Goal: Task Accomplishment & Management: Use online tool/utility

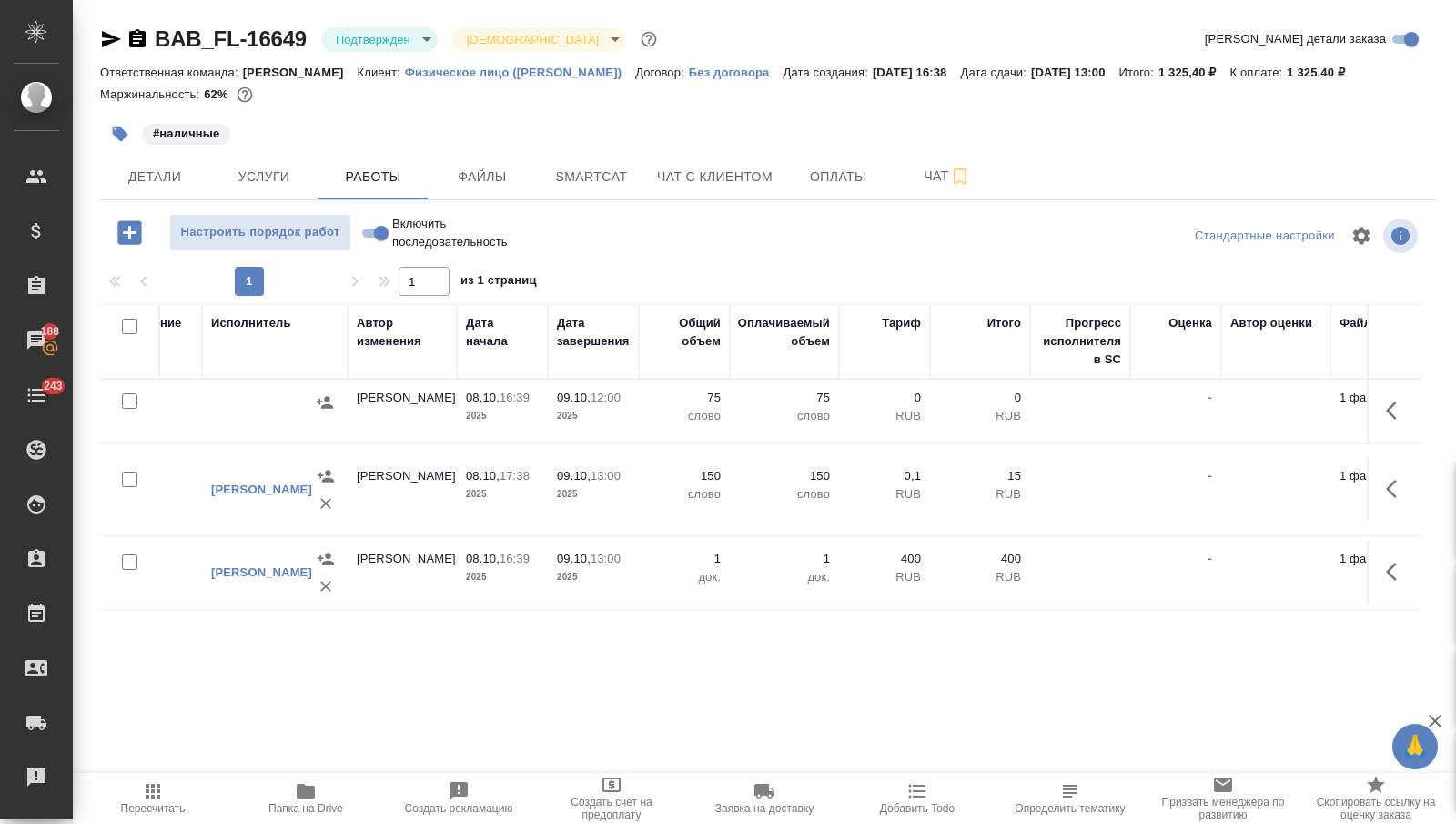
scroll to position [0, 744]
click at [837, 165] on span "Оплаты" at bounding box center [838, 176] width 88 height 23
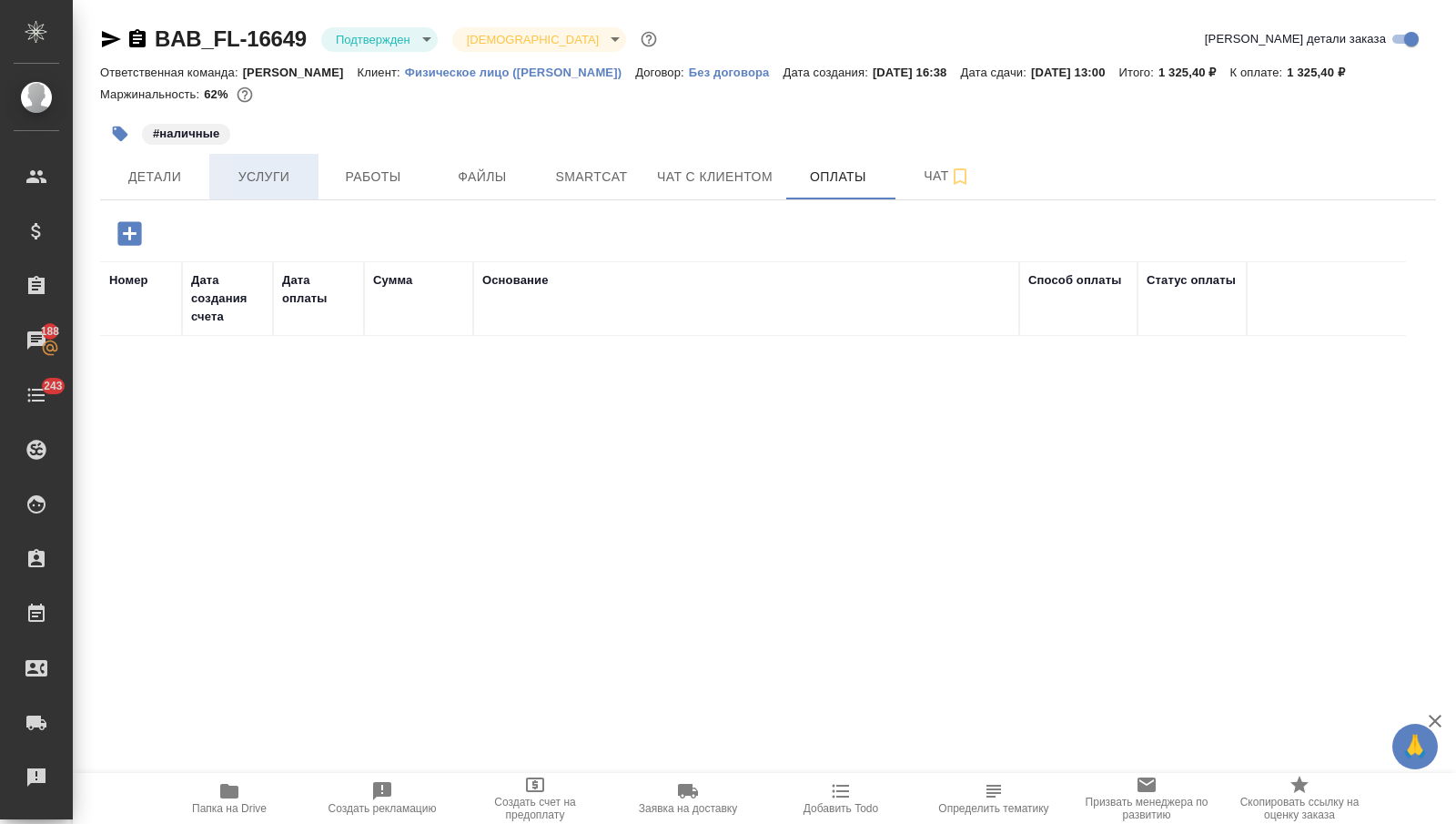
click at [276, 191] on button "Услуги" at bounding box center [264, 176] width 109 height 45
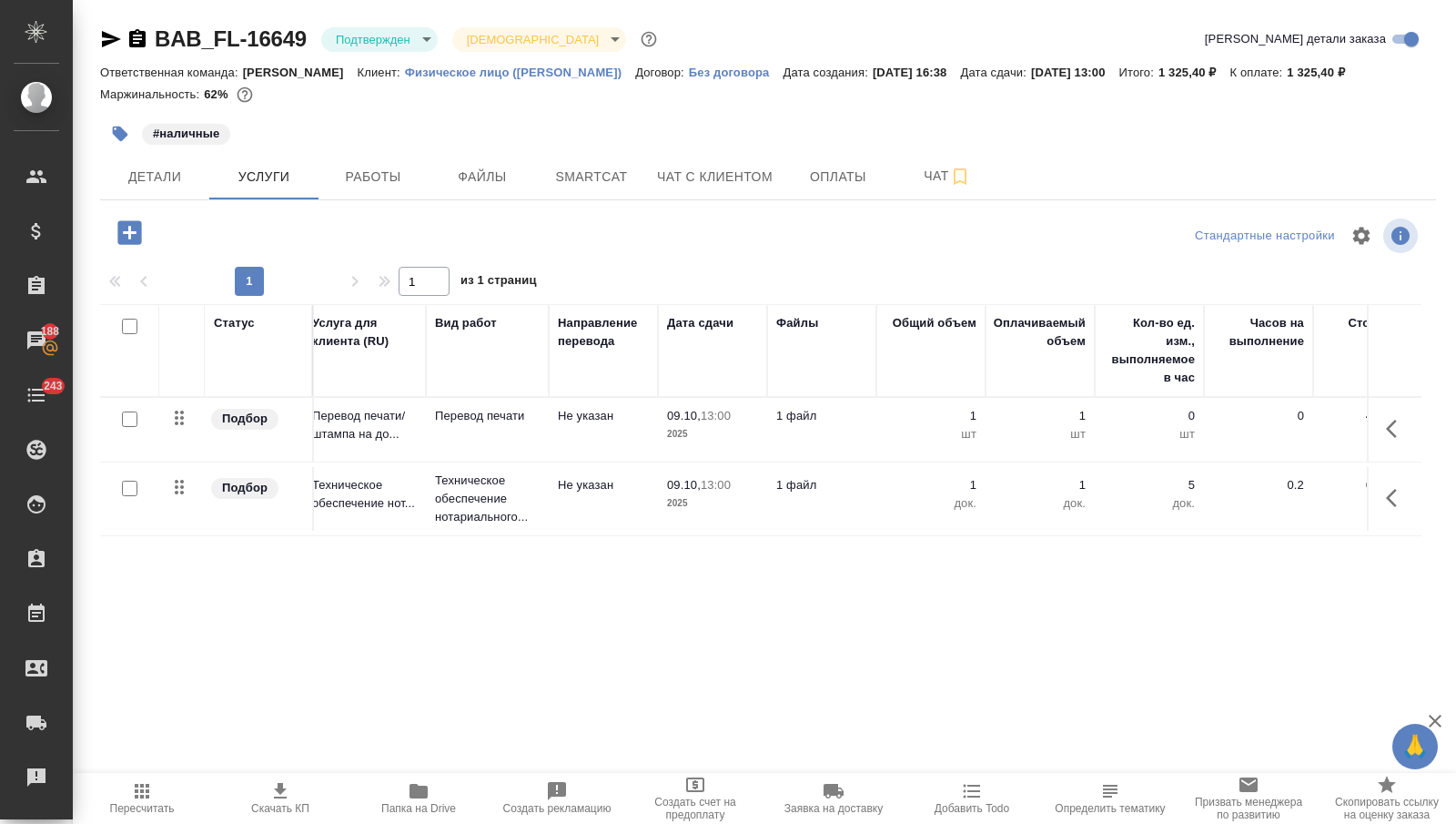
scroll to position [0, 15]
click at [392, 174] on span "Работы" at bounding box center [373, 176] width 88 height 23
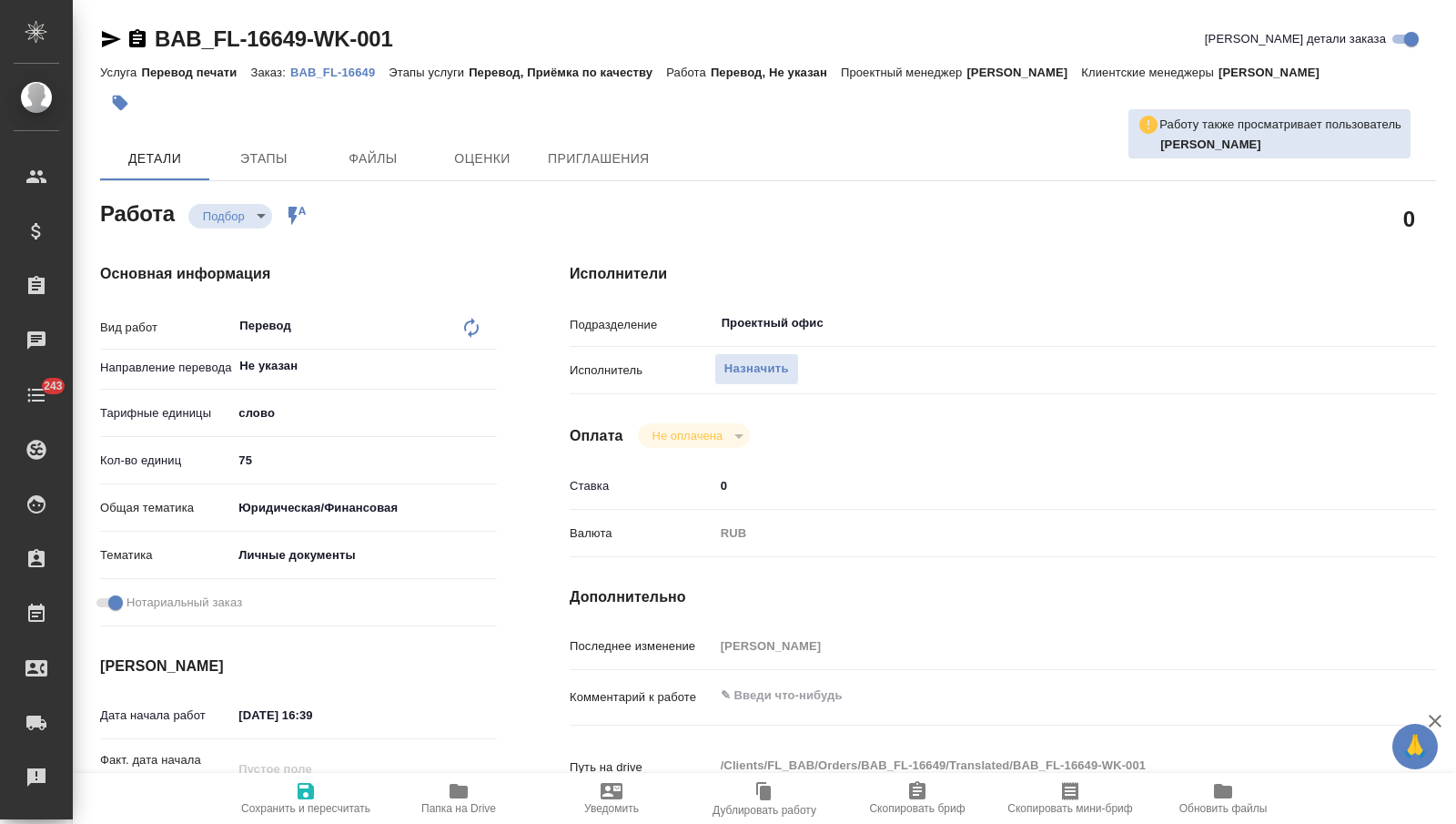
type textarea "x"
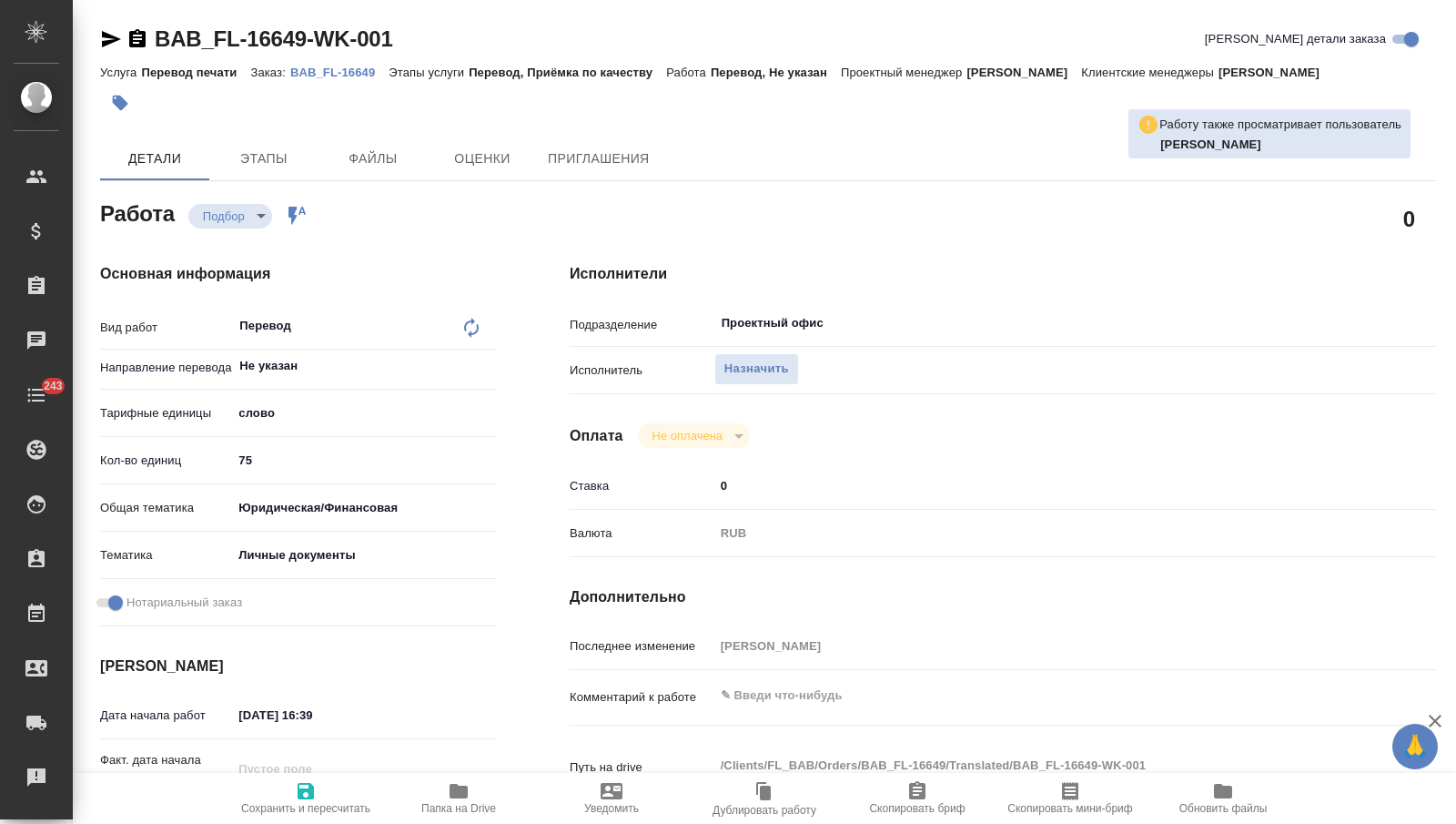
type textarea "x"
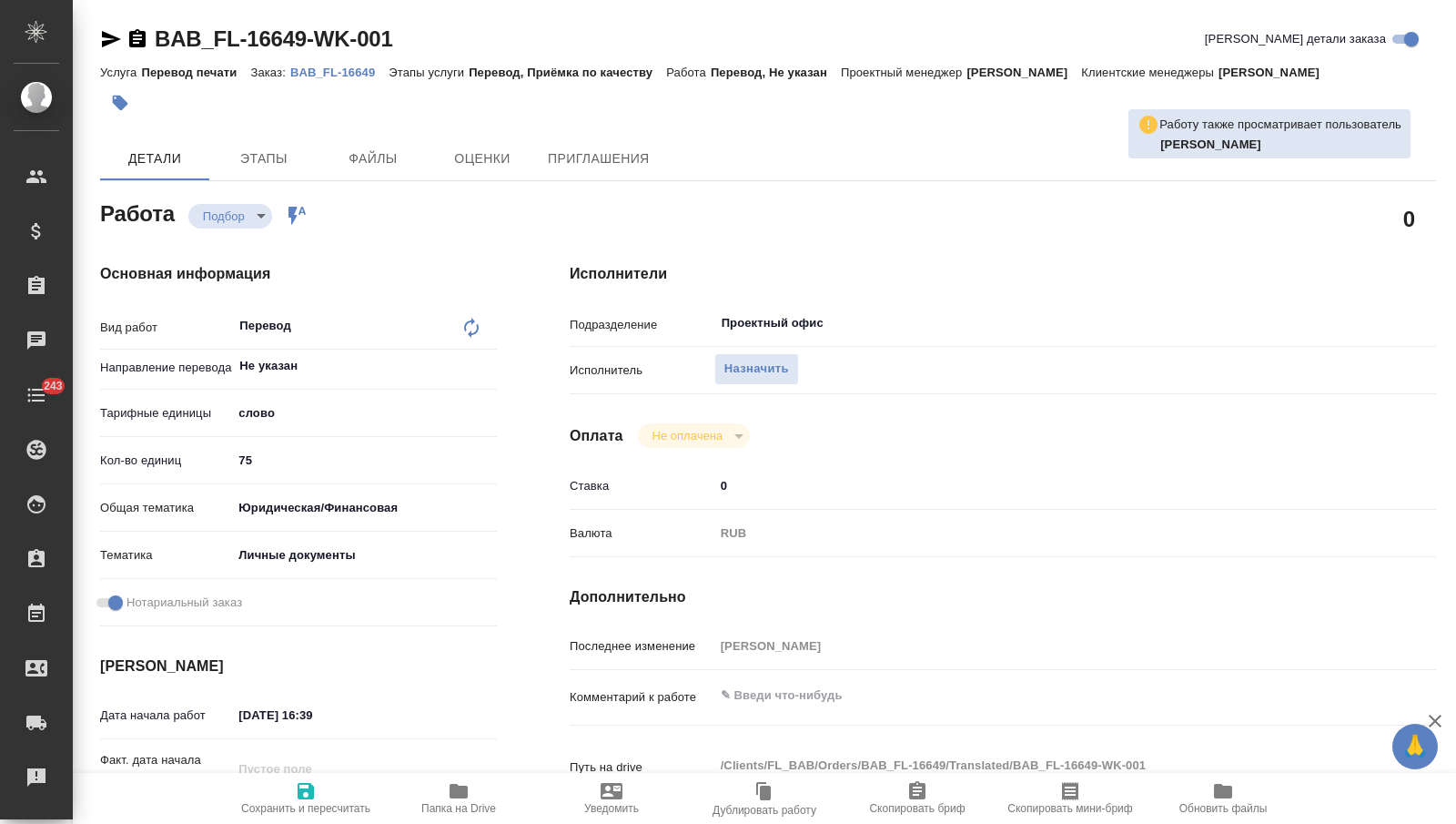
type textarea "x"
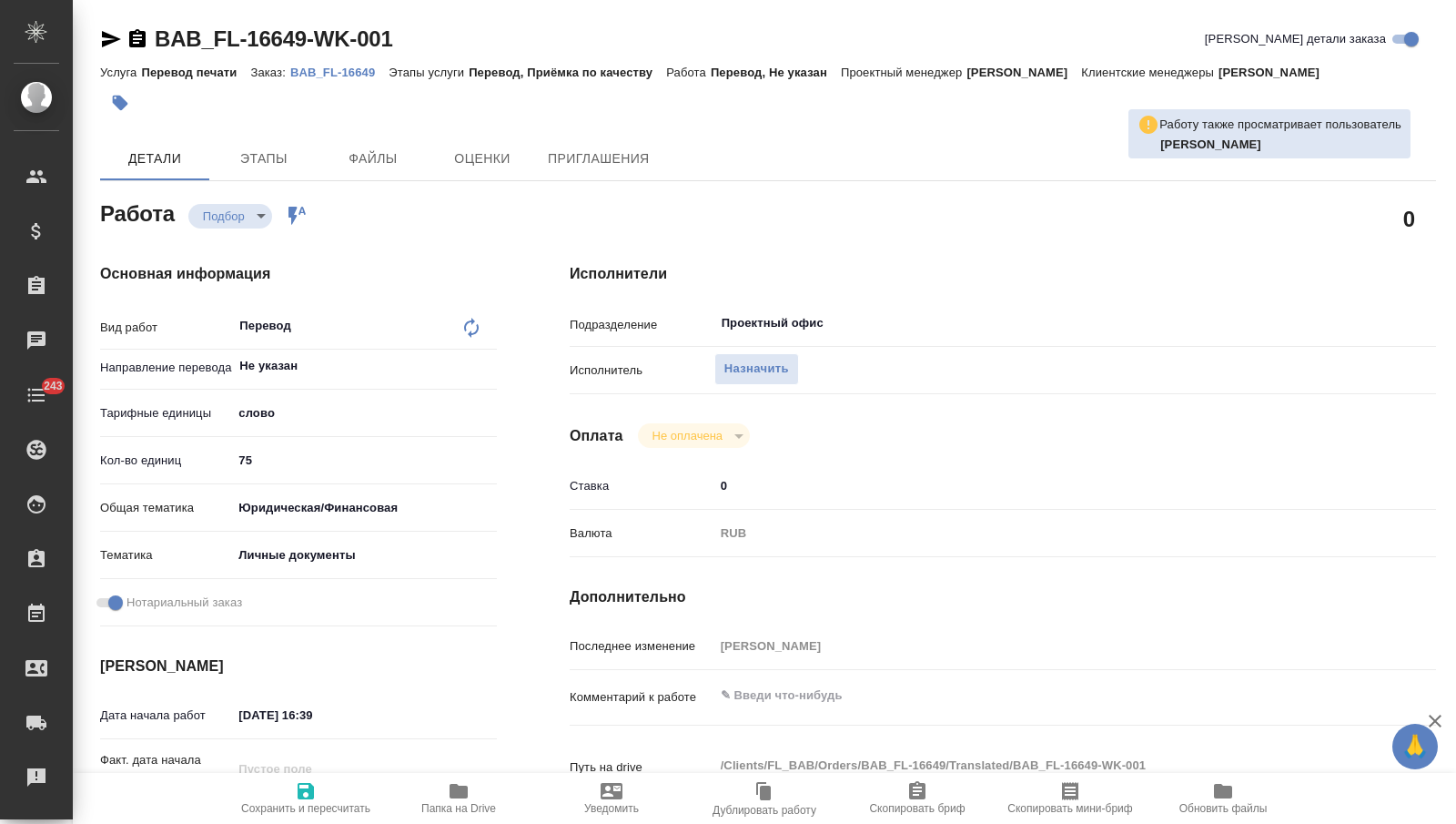
type textarea "x"
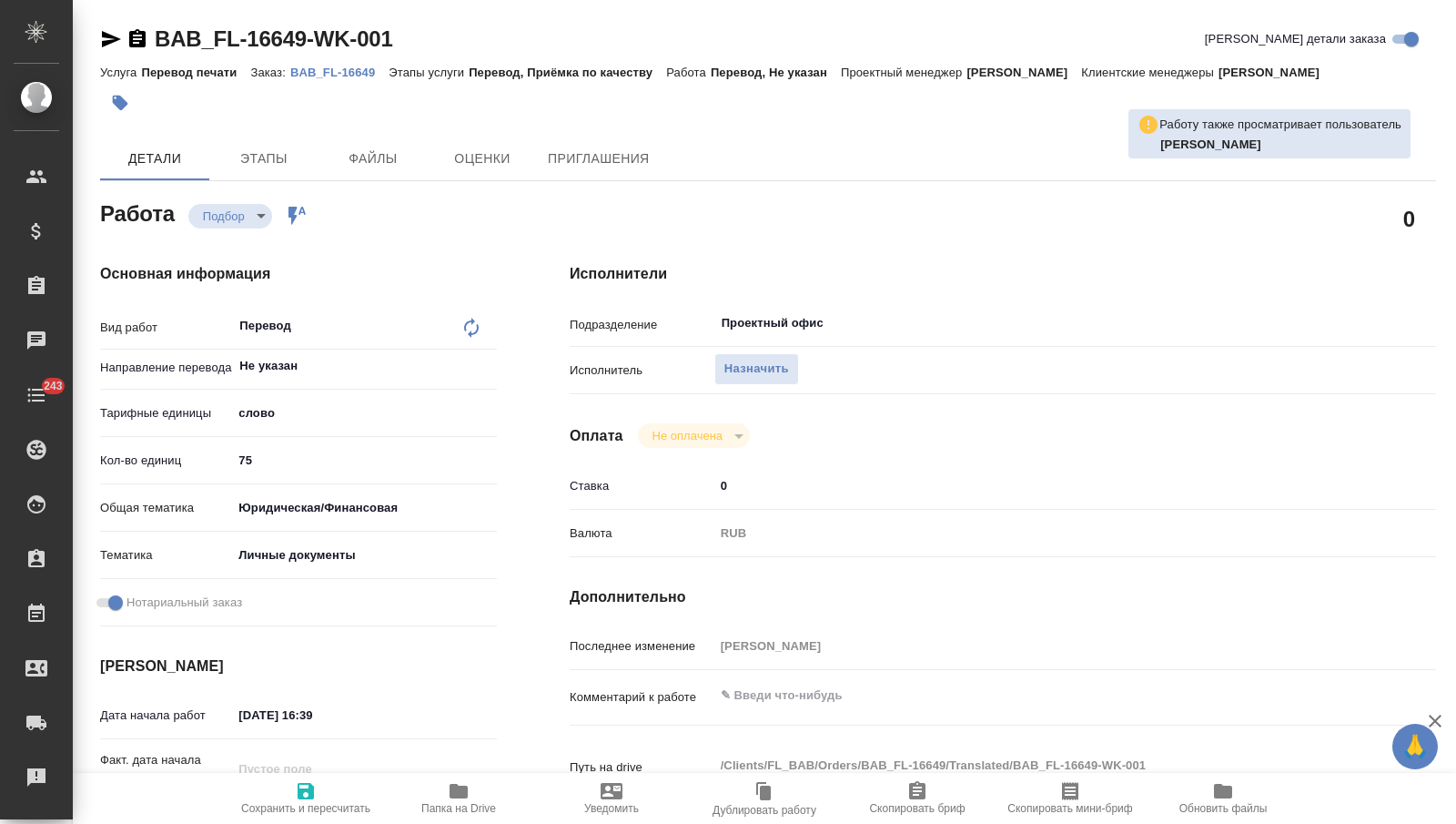
type textarea "x"
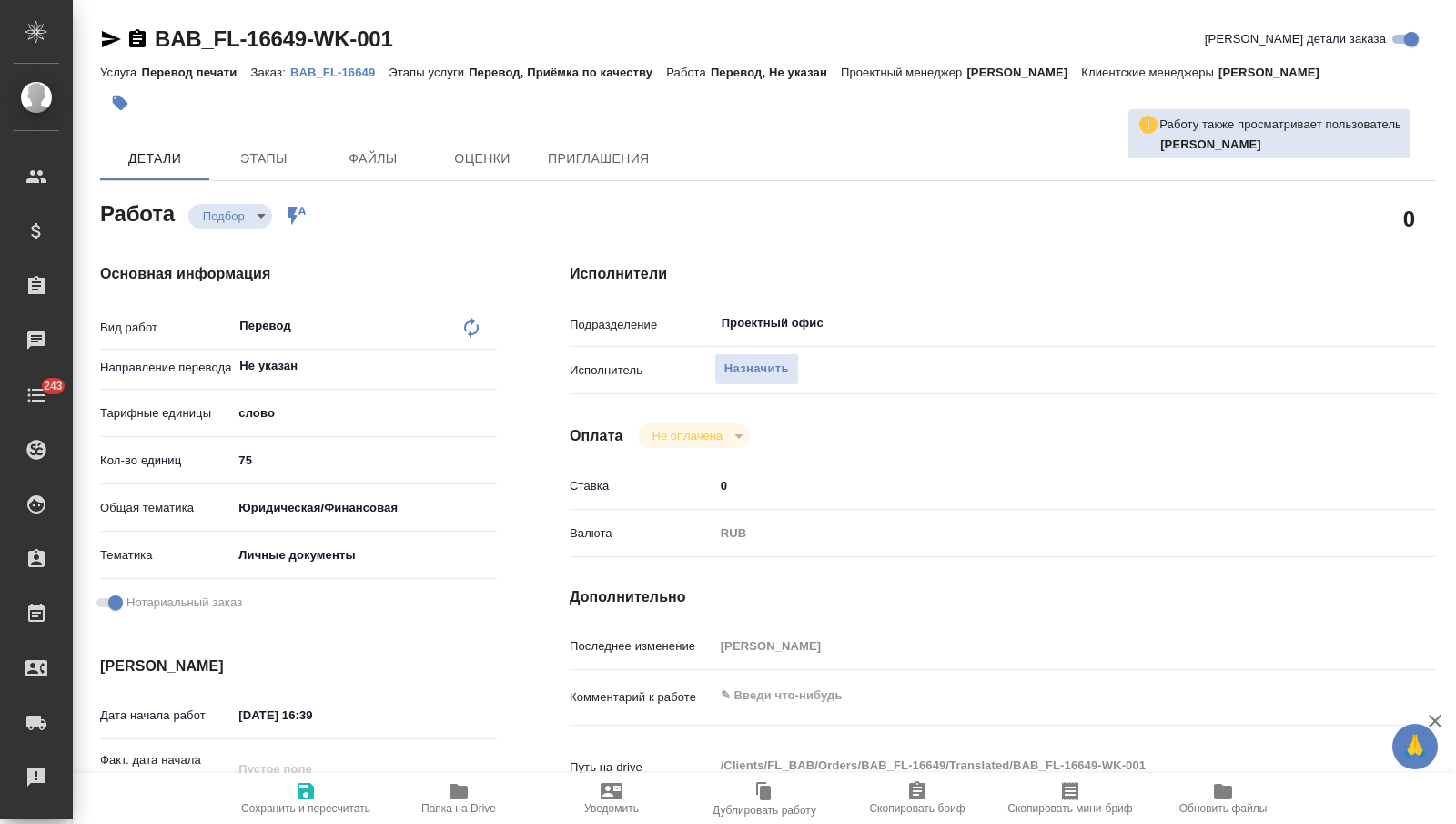
type textarea "x"
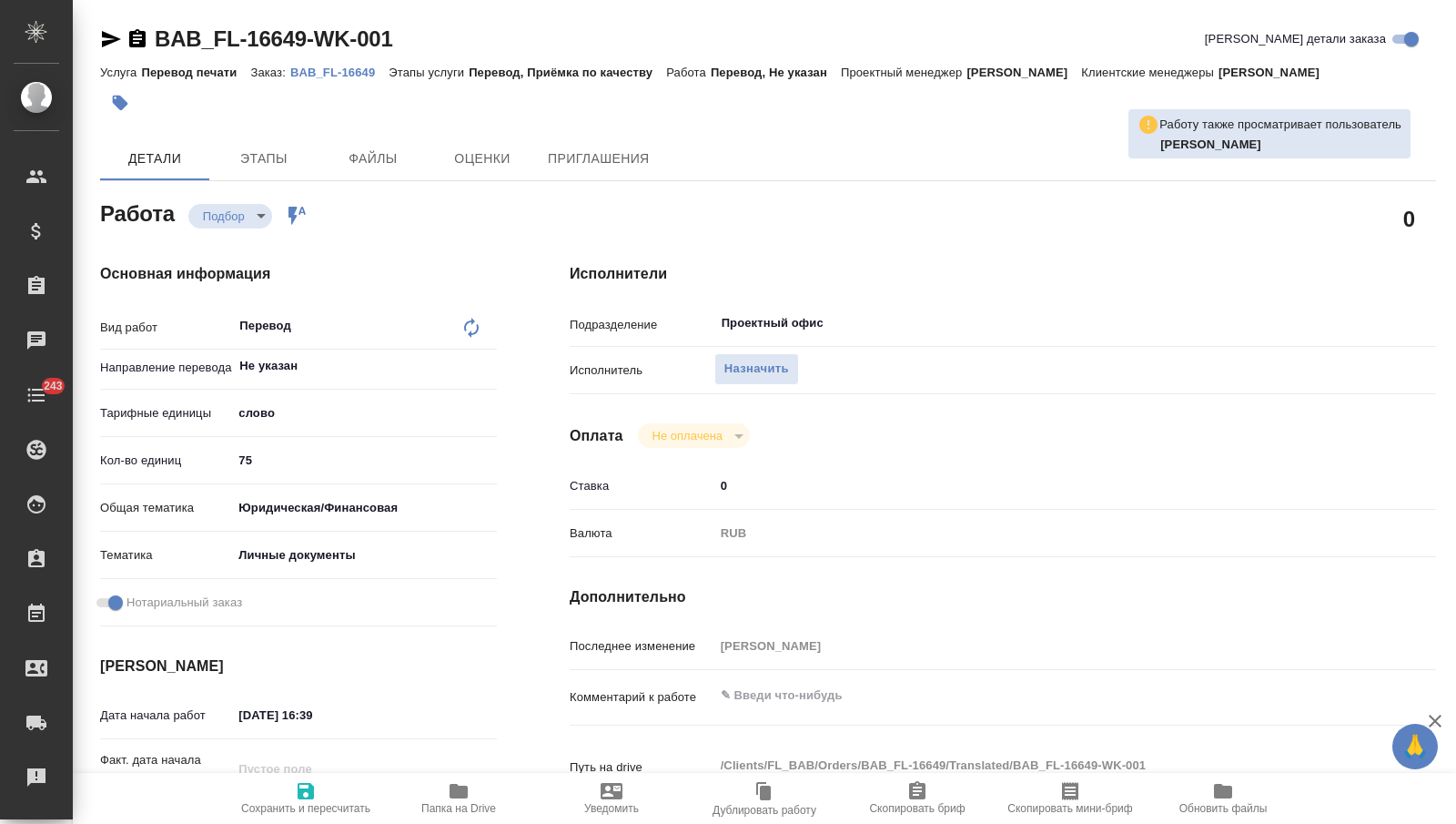
type textarea "x"
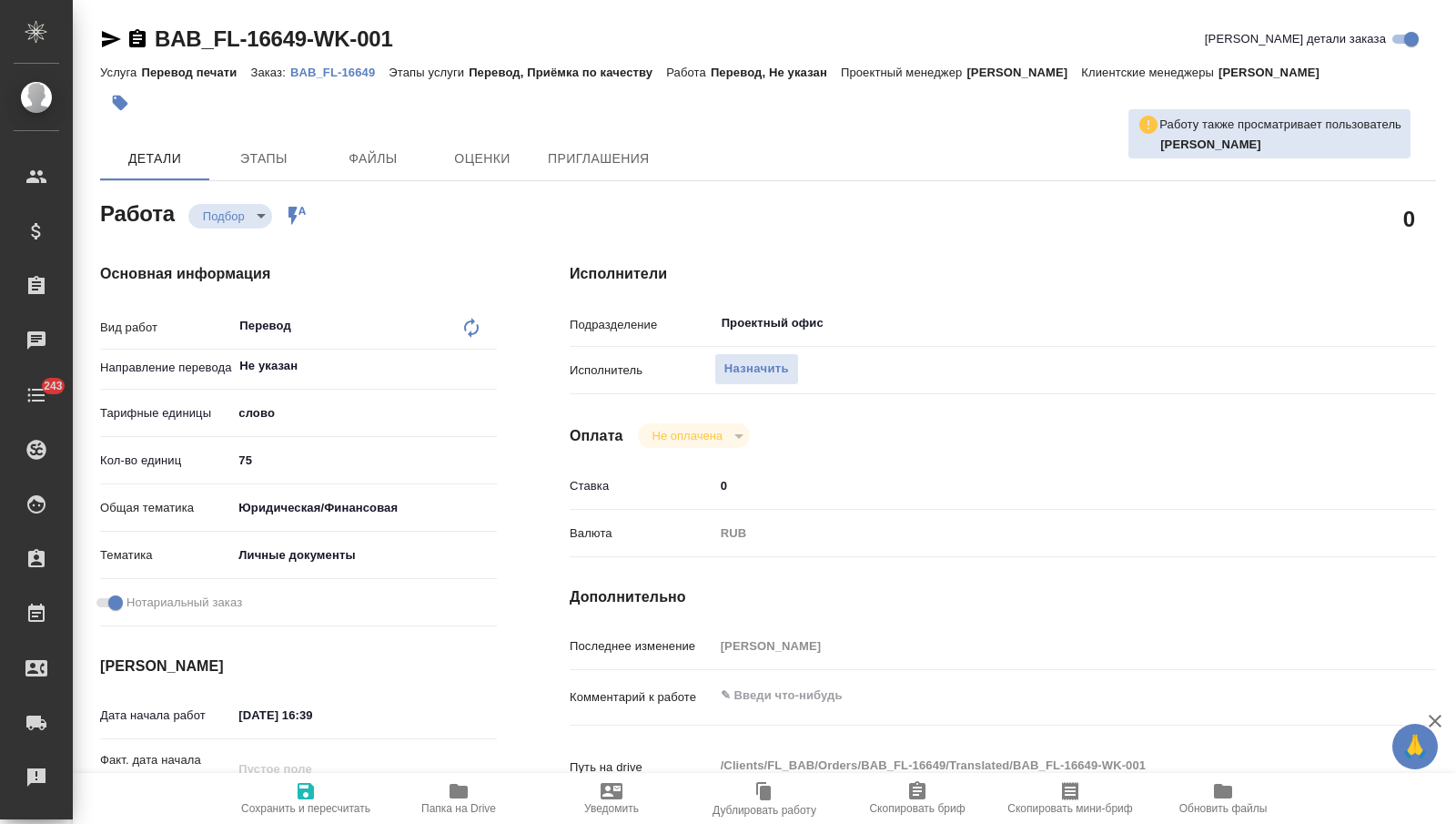
type textarea "x"
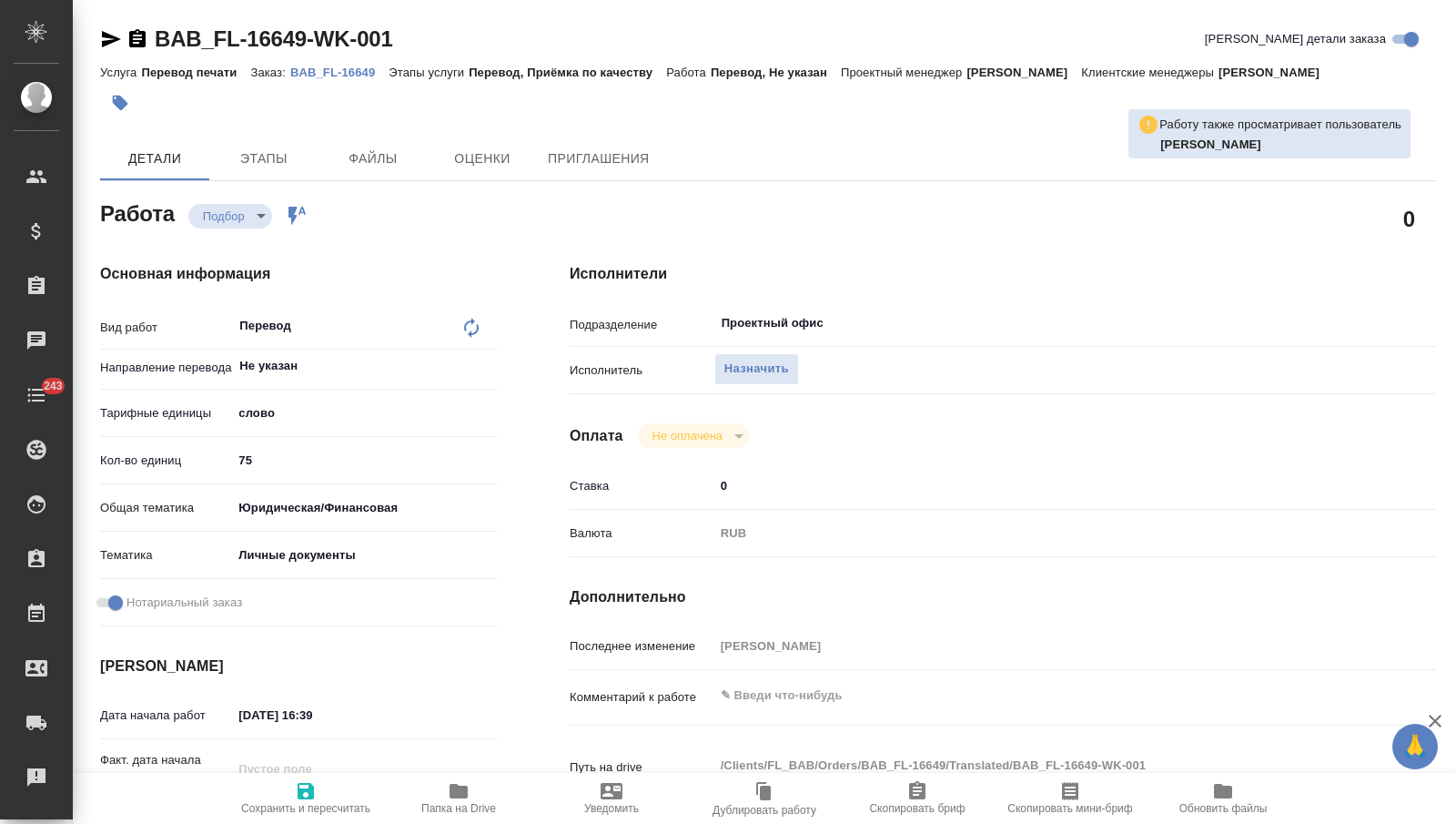
type textarea "x"
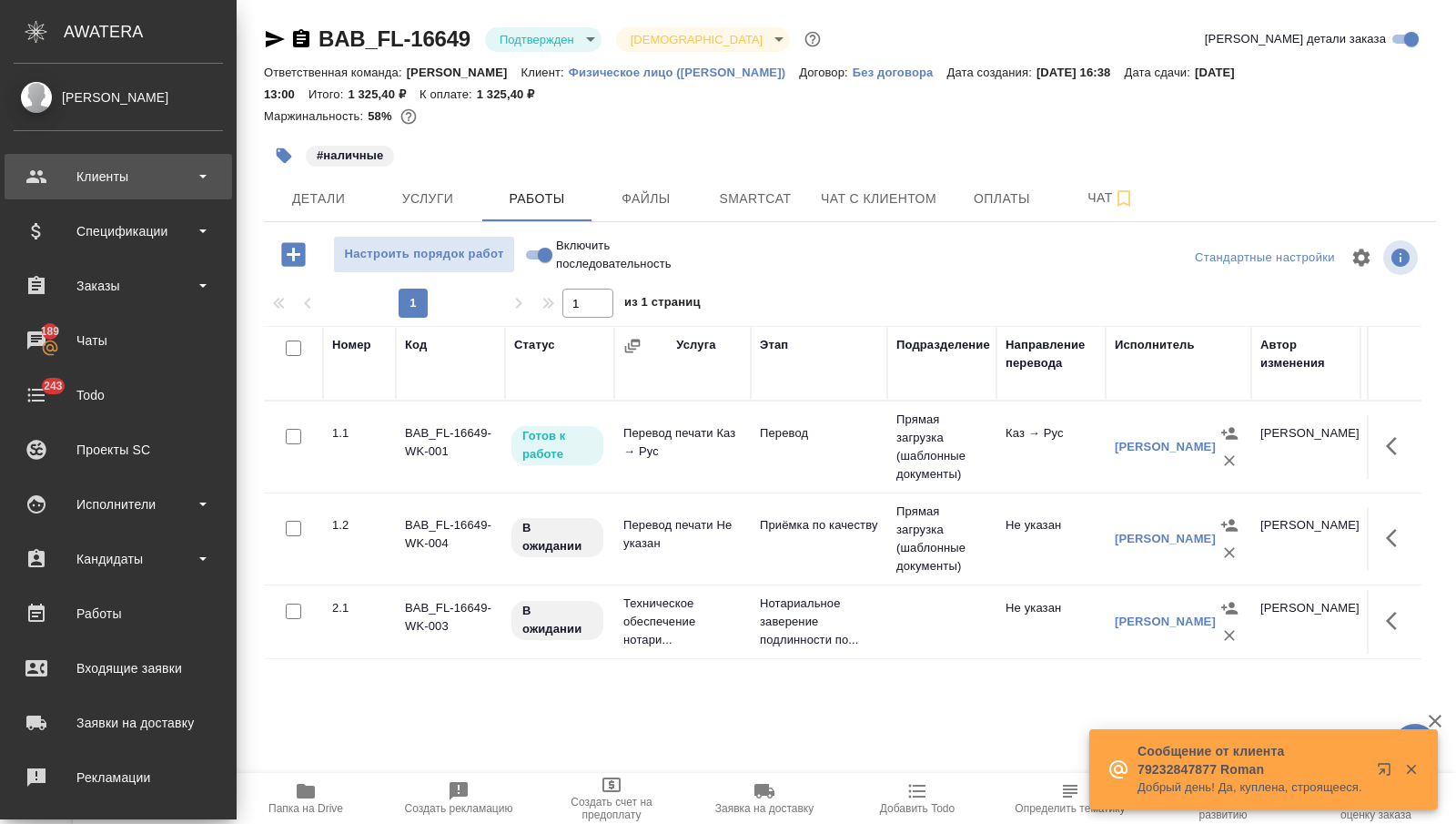
click at [43, 168] on div "Клиенты" at bounding box center [118, 176] width 210 height 28
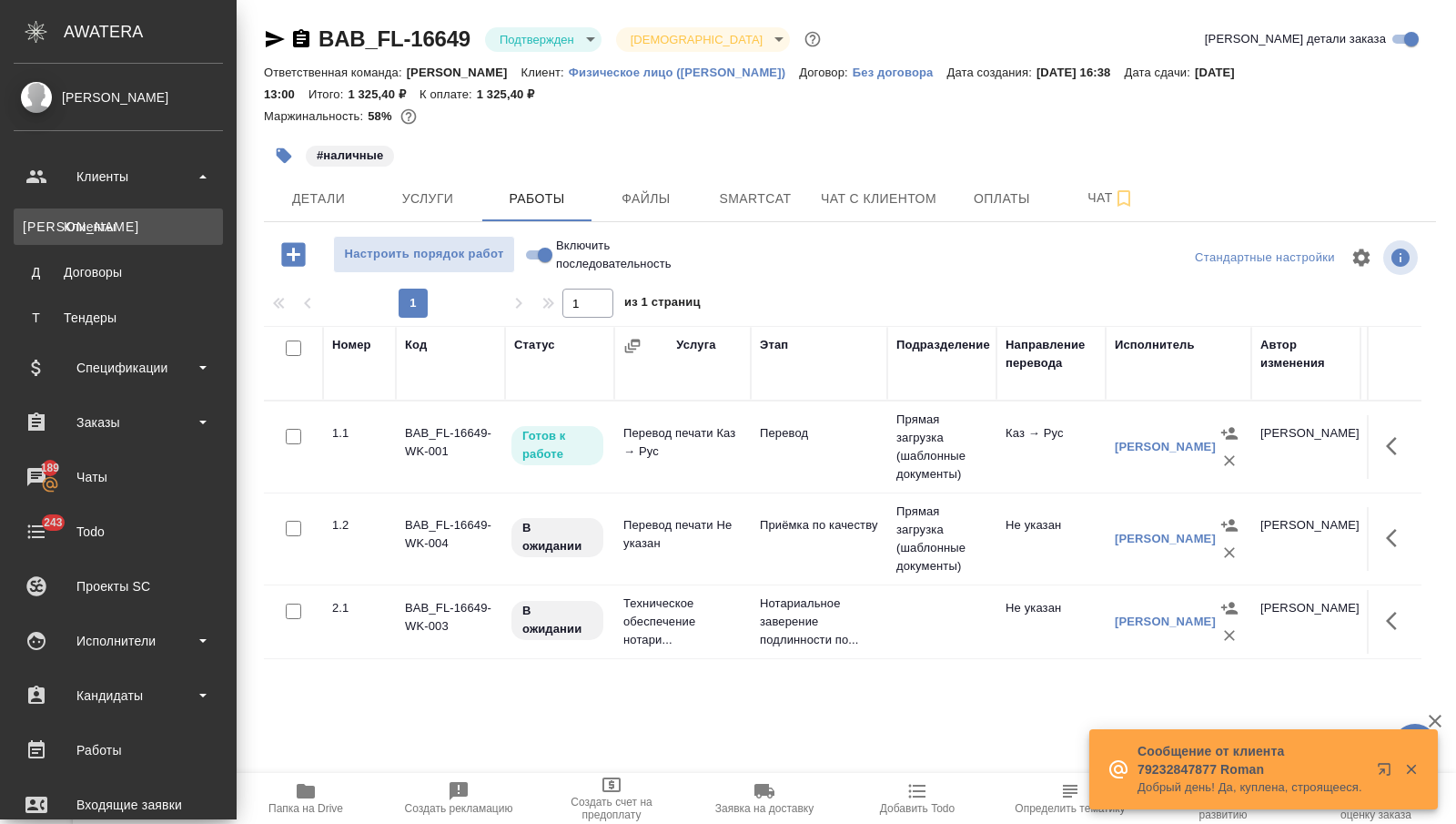
click at [52, 211] on link "К Клиенты" at bounding box center [118, 226] width 210 height 36
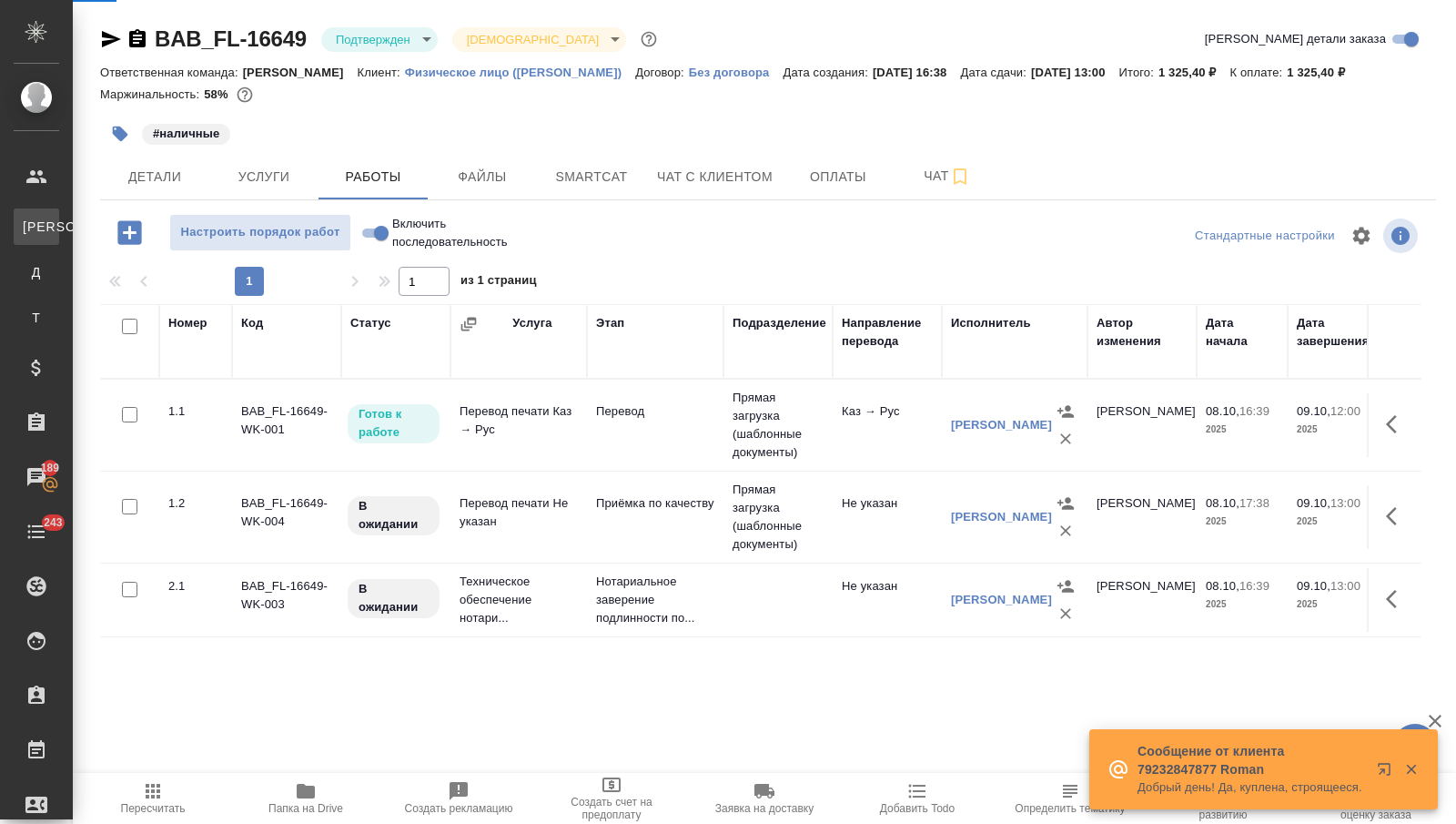
select select "RU"
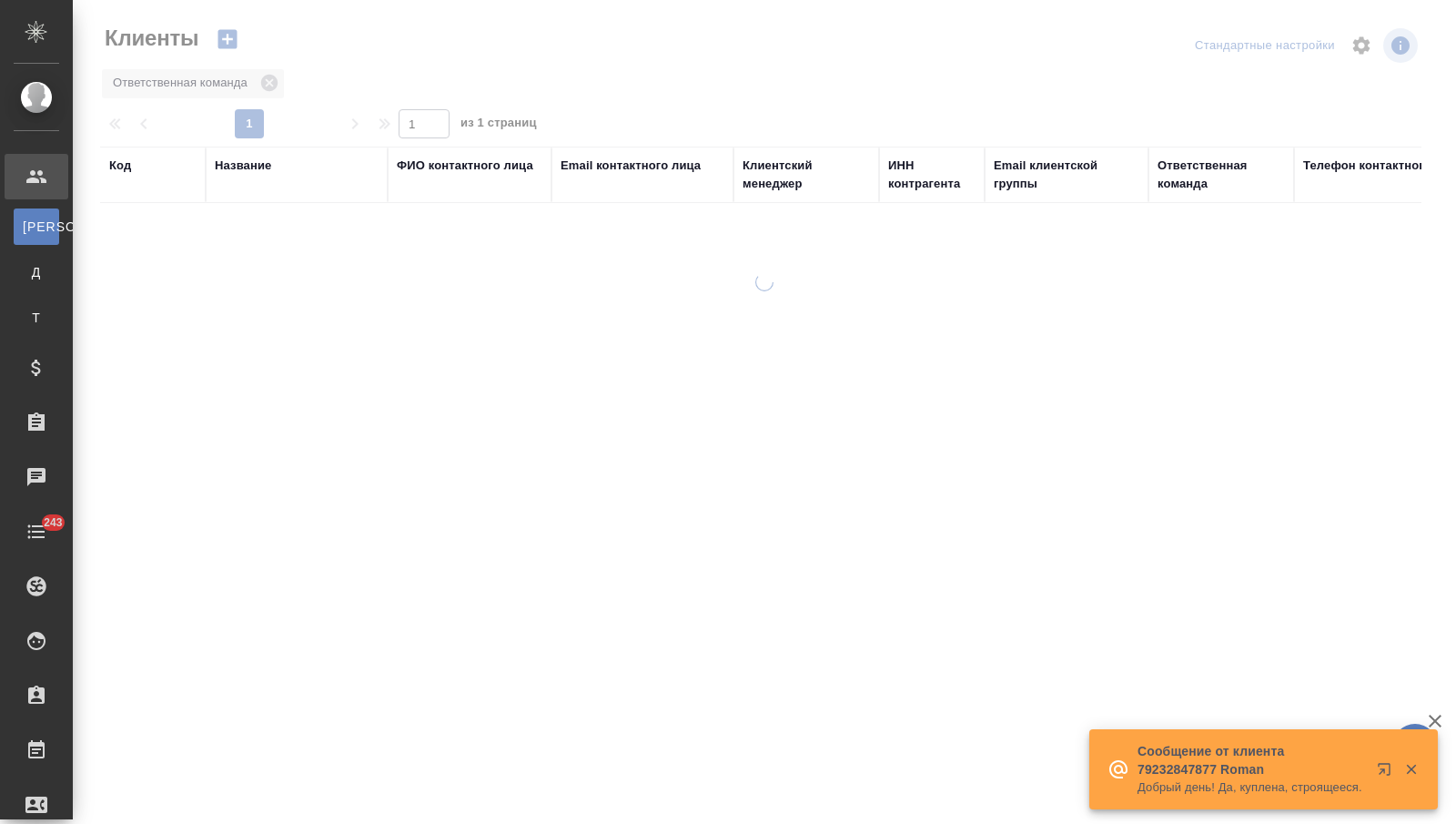
click at [222, 162] on div "Название" at bounding box center [242, 165] width 56 height 18
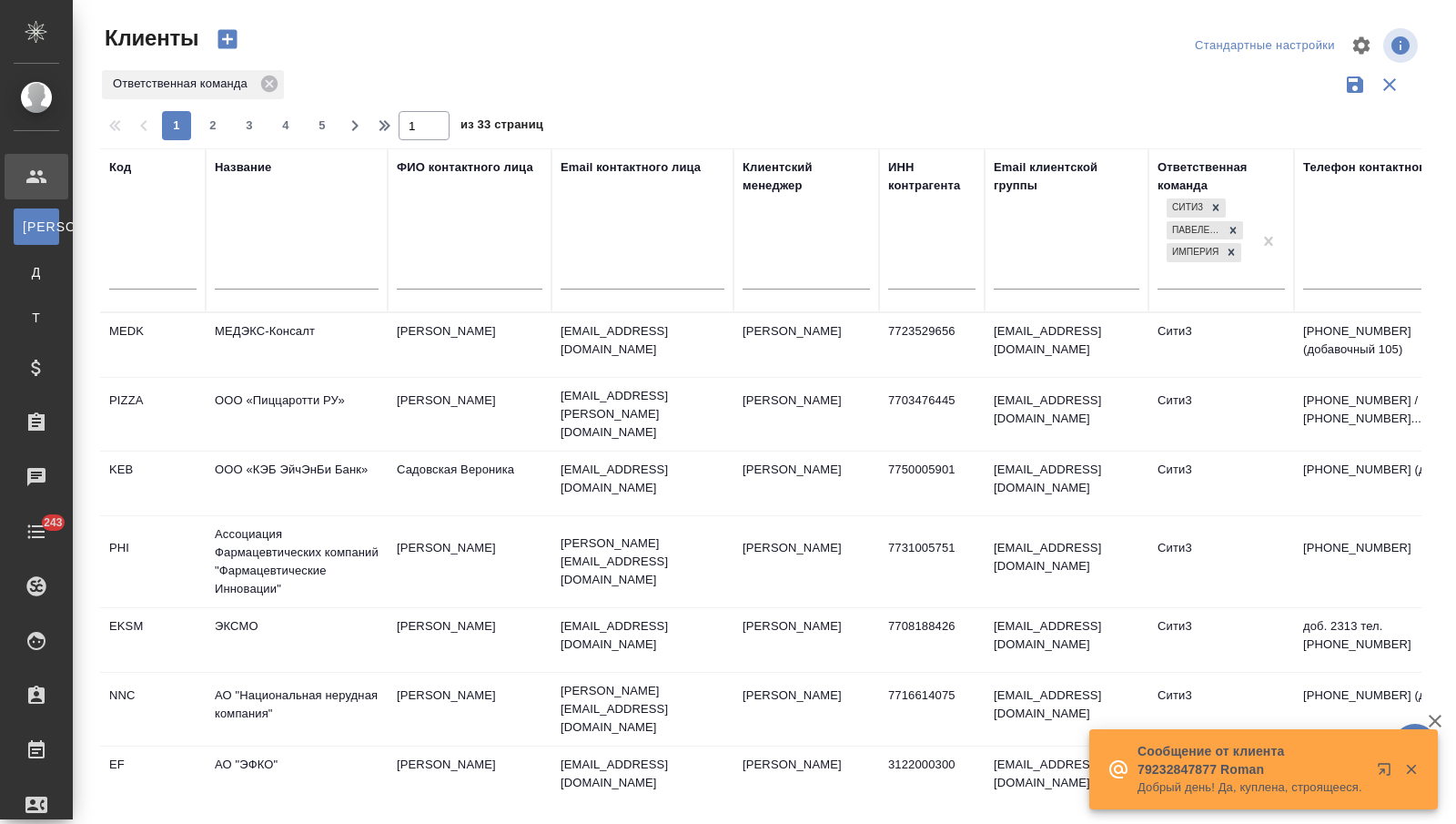
click at [232, 276] on input "text" at bounding box center [296, 277] width 163 height 23
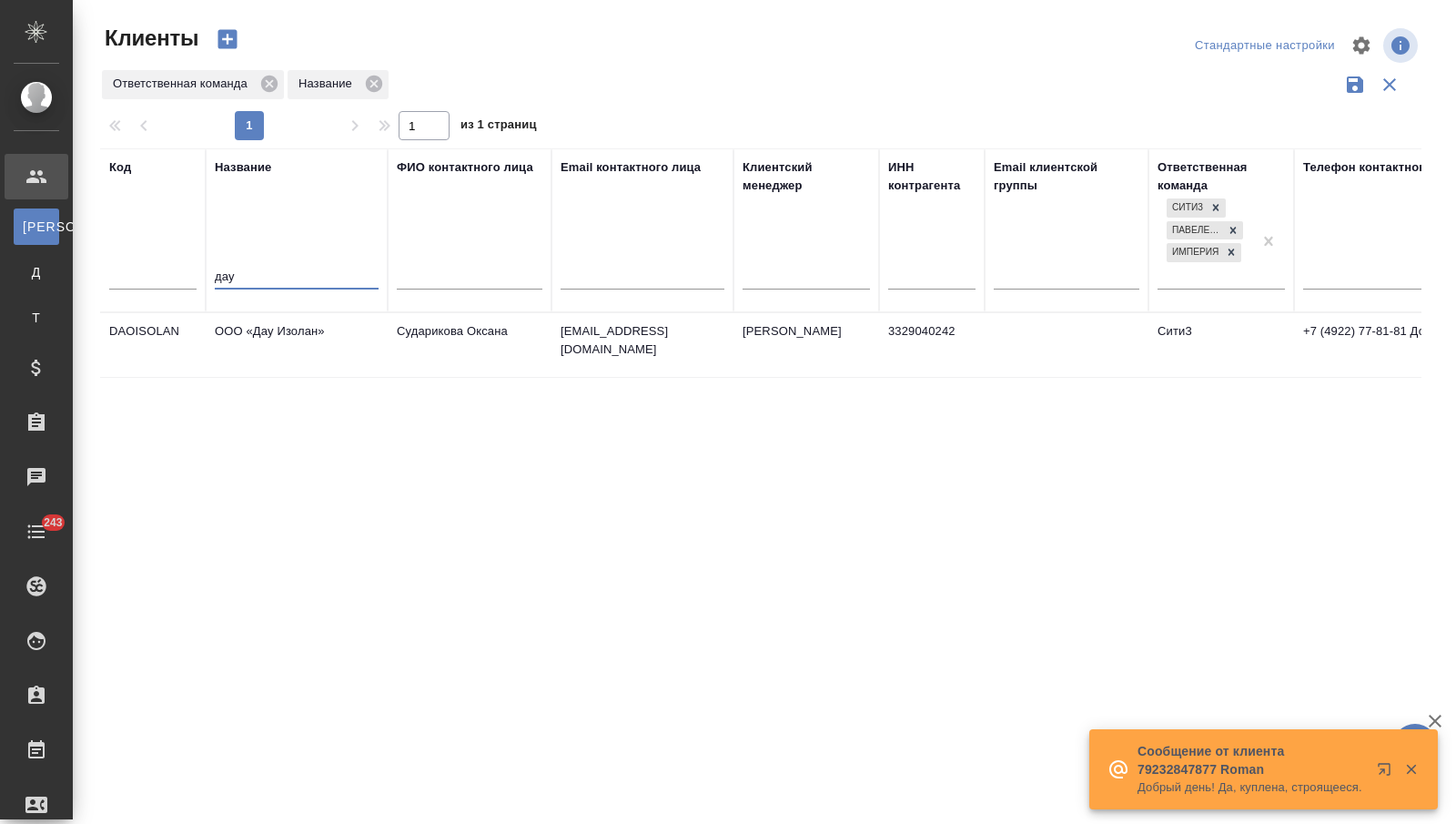
type input "дау"
click at [294, 360] on td "ООО «Дау Изолан»" at bounding box center [296, 345] width 182 height 64
click at [294, 358] on td "ООО «Дау Изолан»" at bounding box center [296, 345] width 182 height 64
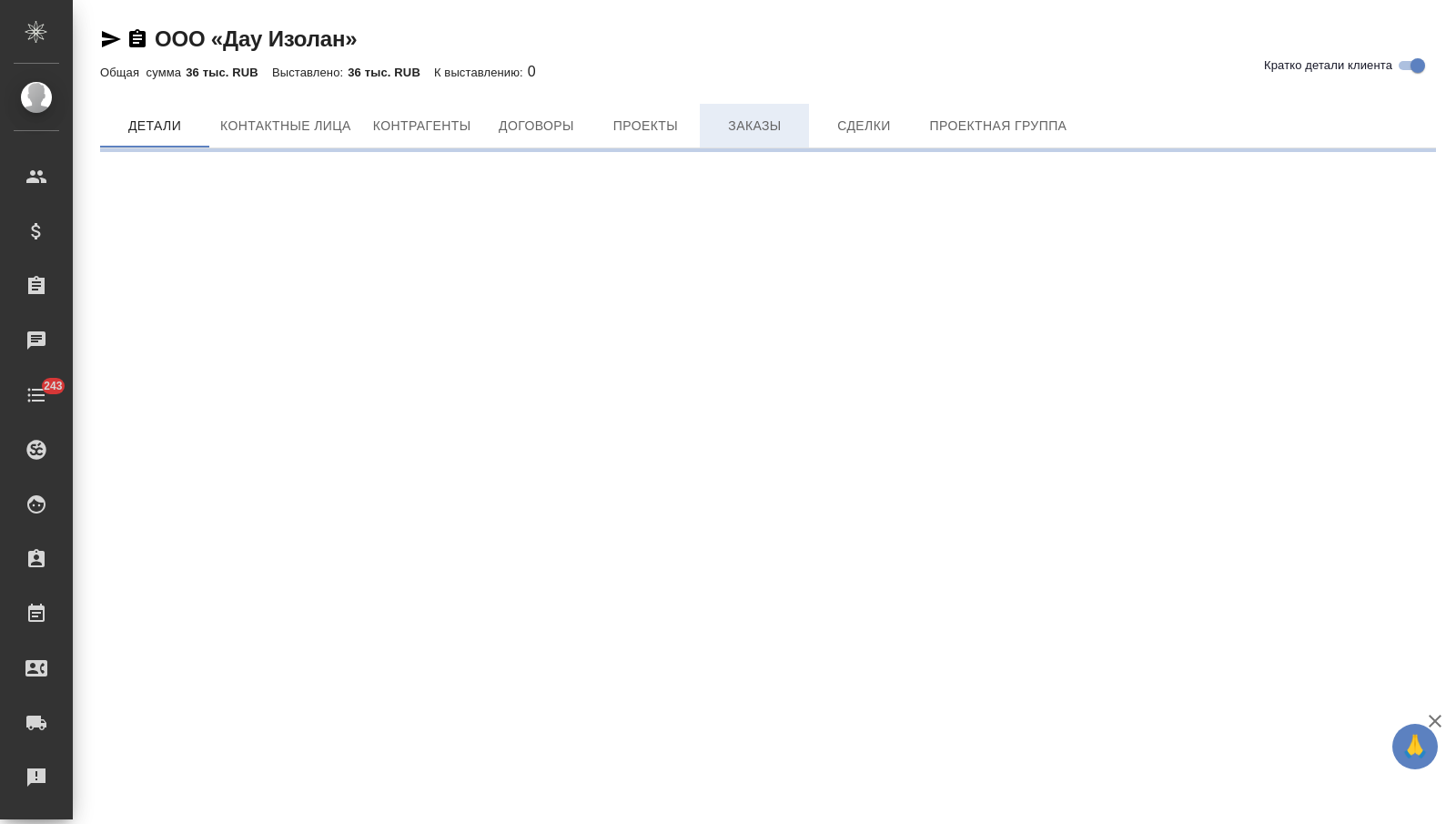
click at [752, 126] on span "Заказы" at bounding box center [754, 125] width 88 height 23
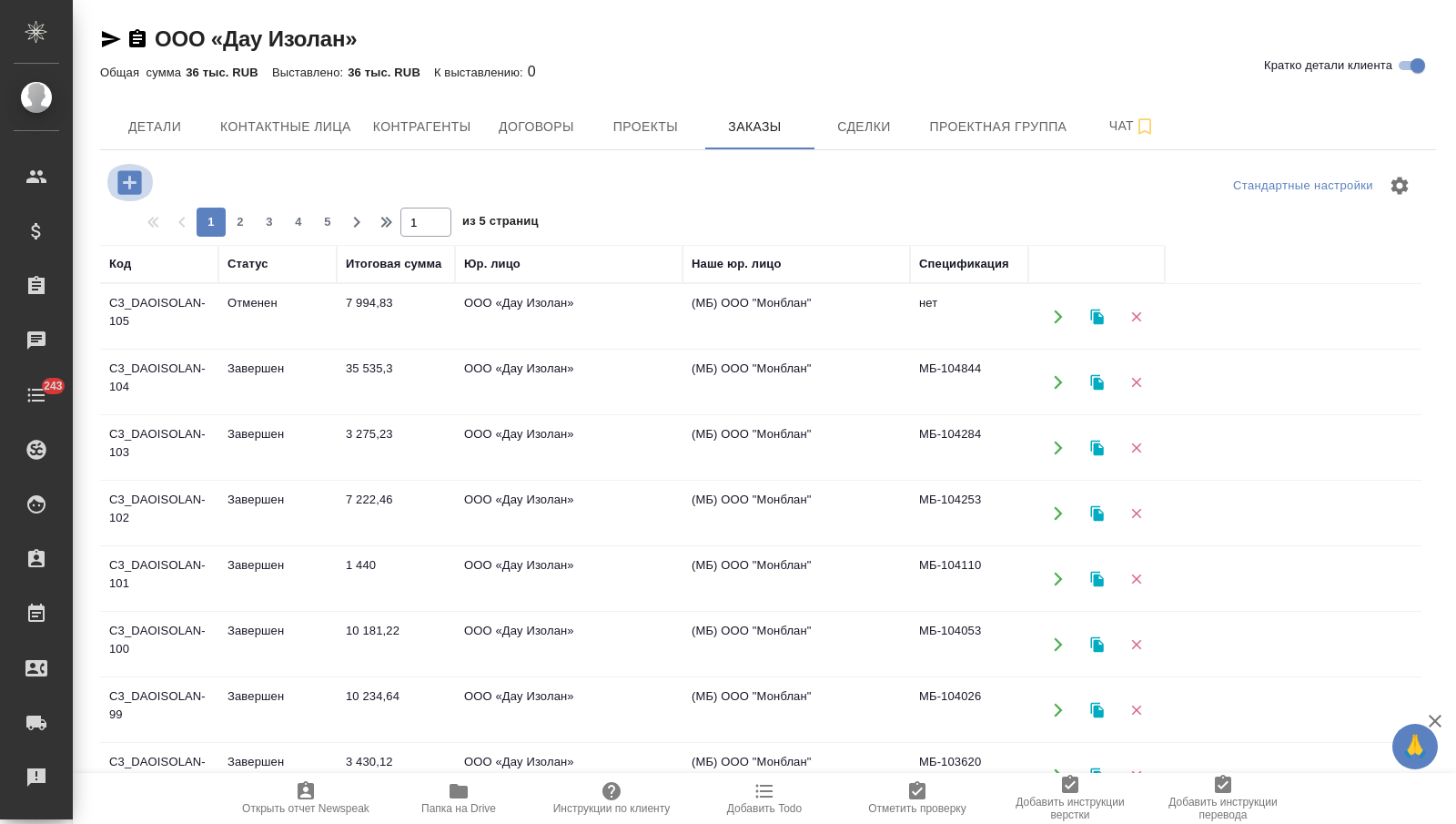
click at [126, 181] on icon "button" at bounding box center [130, 182] width 32 height 32
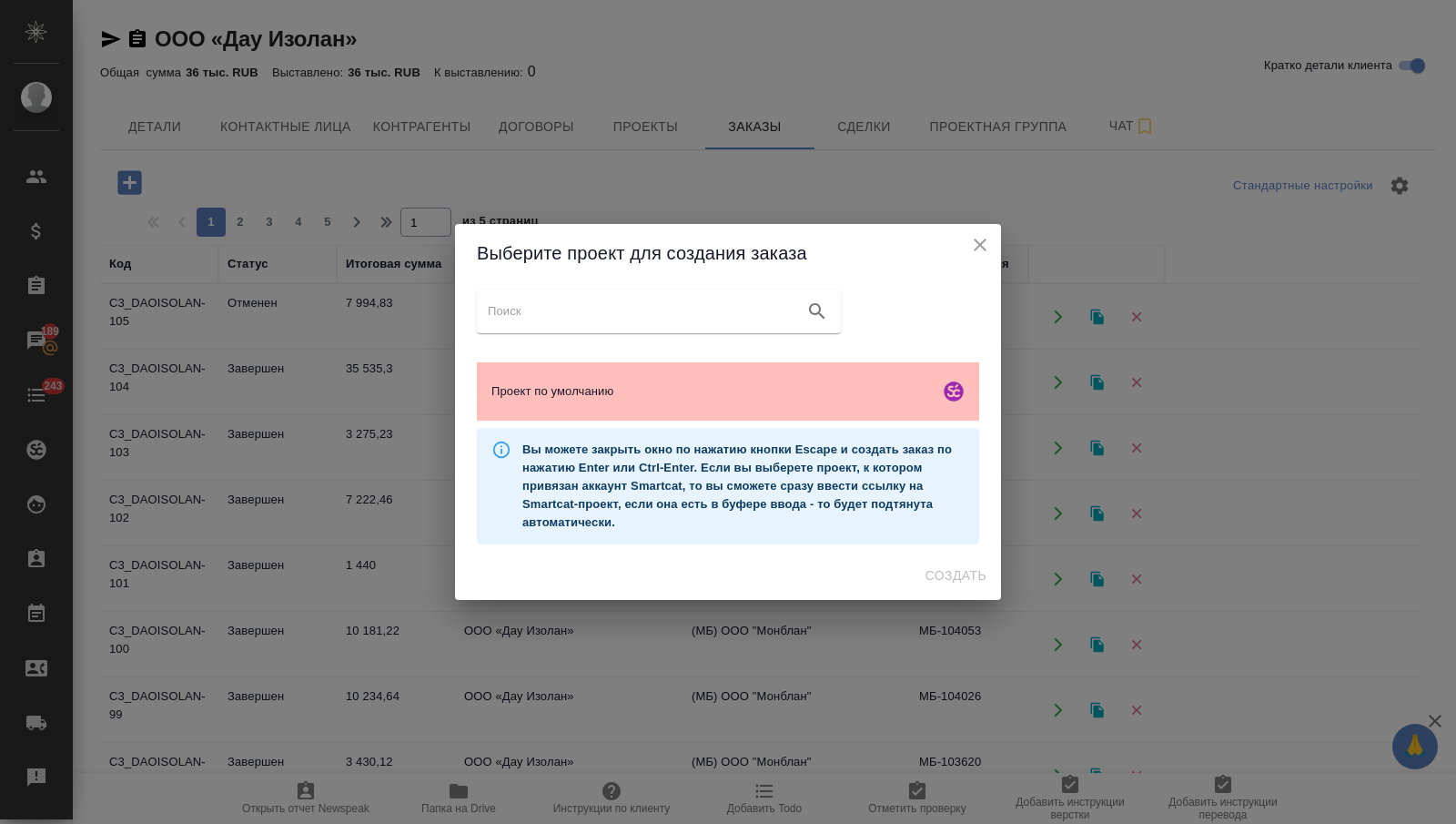
click at [699, 406] on div "Проект по умолчанию" at bounding box center [728, 391] width 502 height 58
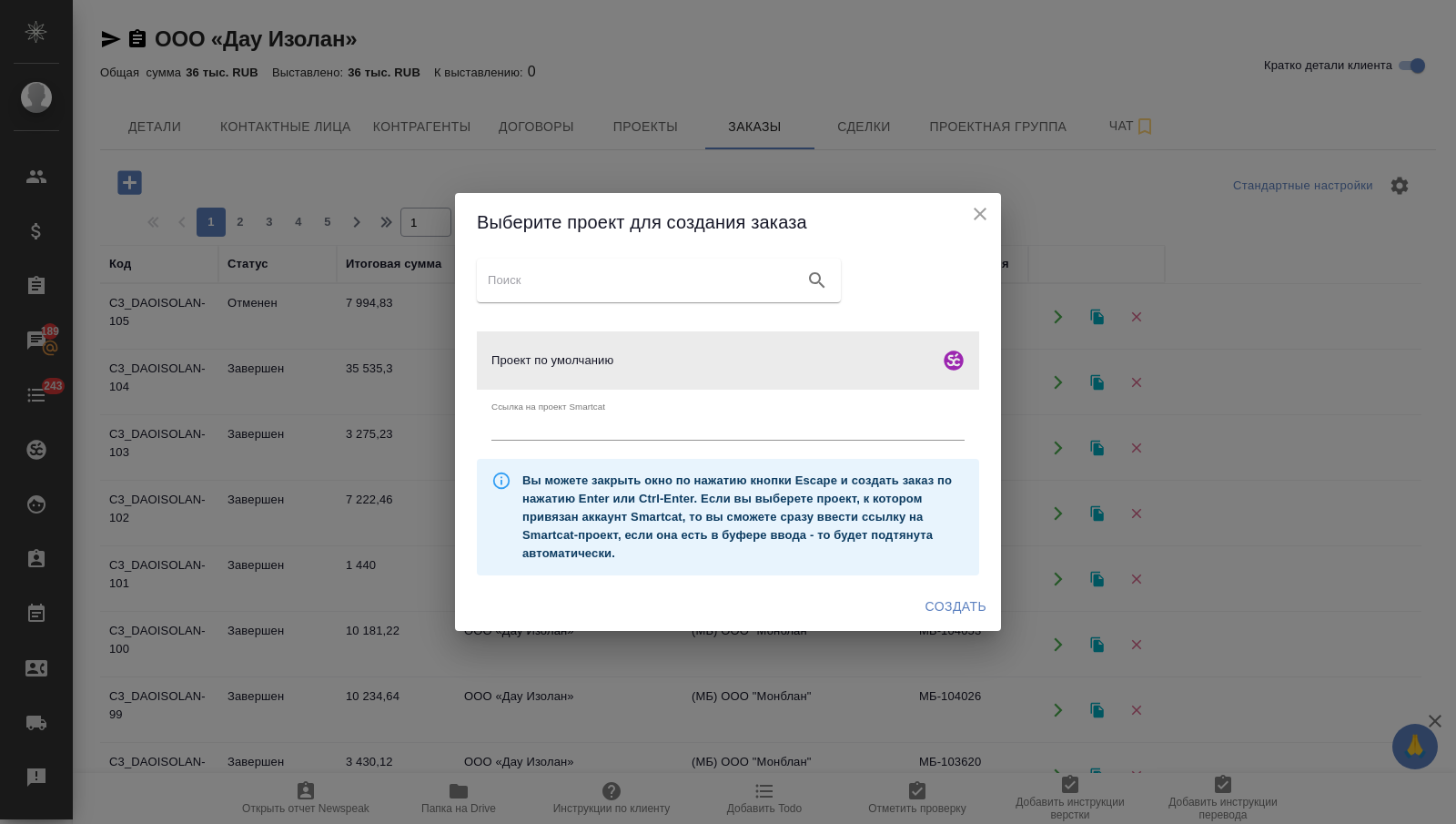
click at [939, 615] on span "Создать" at bounding box center [956, 606] width 61 height 23
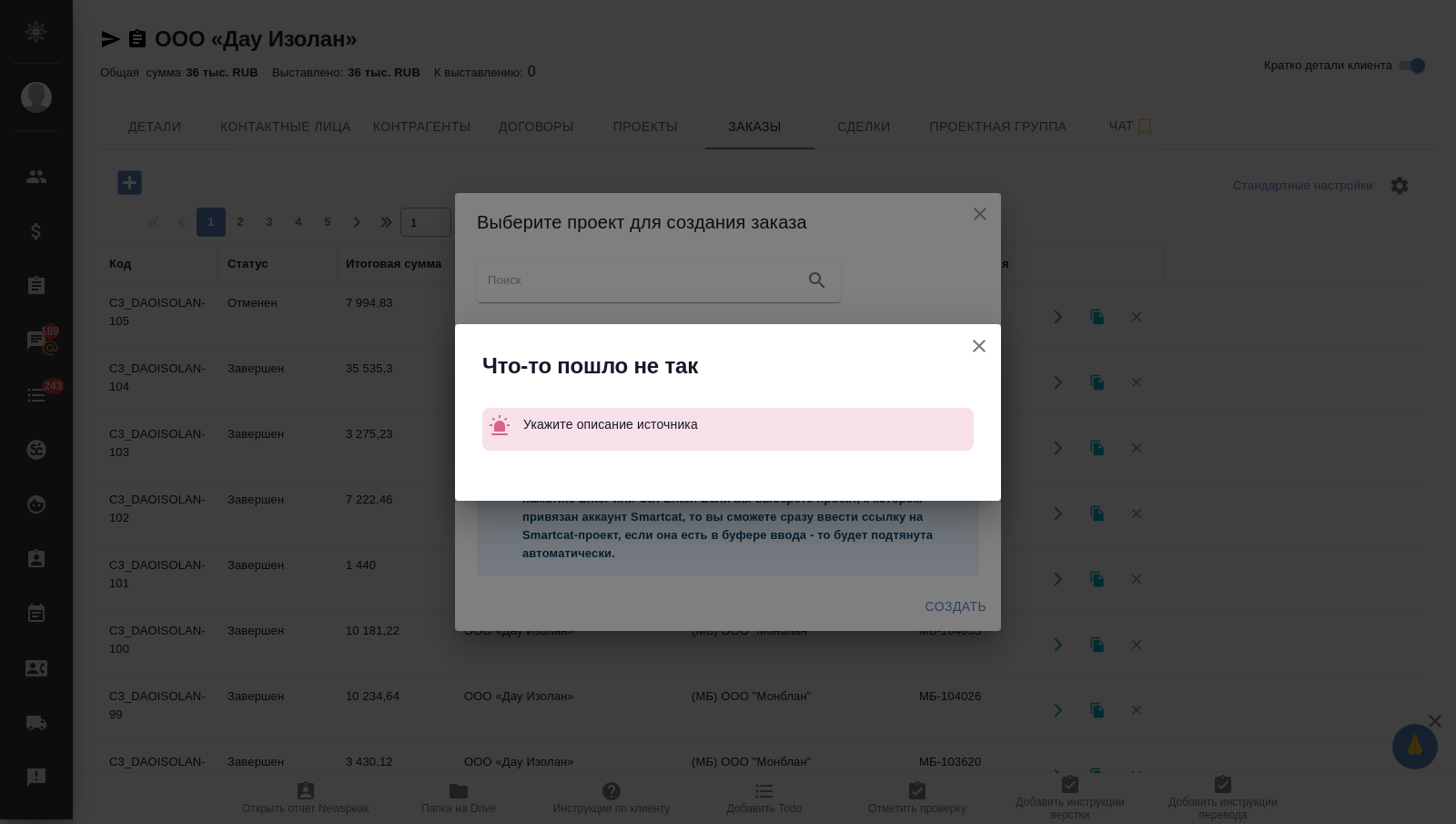
click at [978, 340] on icon "button" at bounding box center [980, 346] width 22 height 22
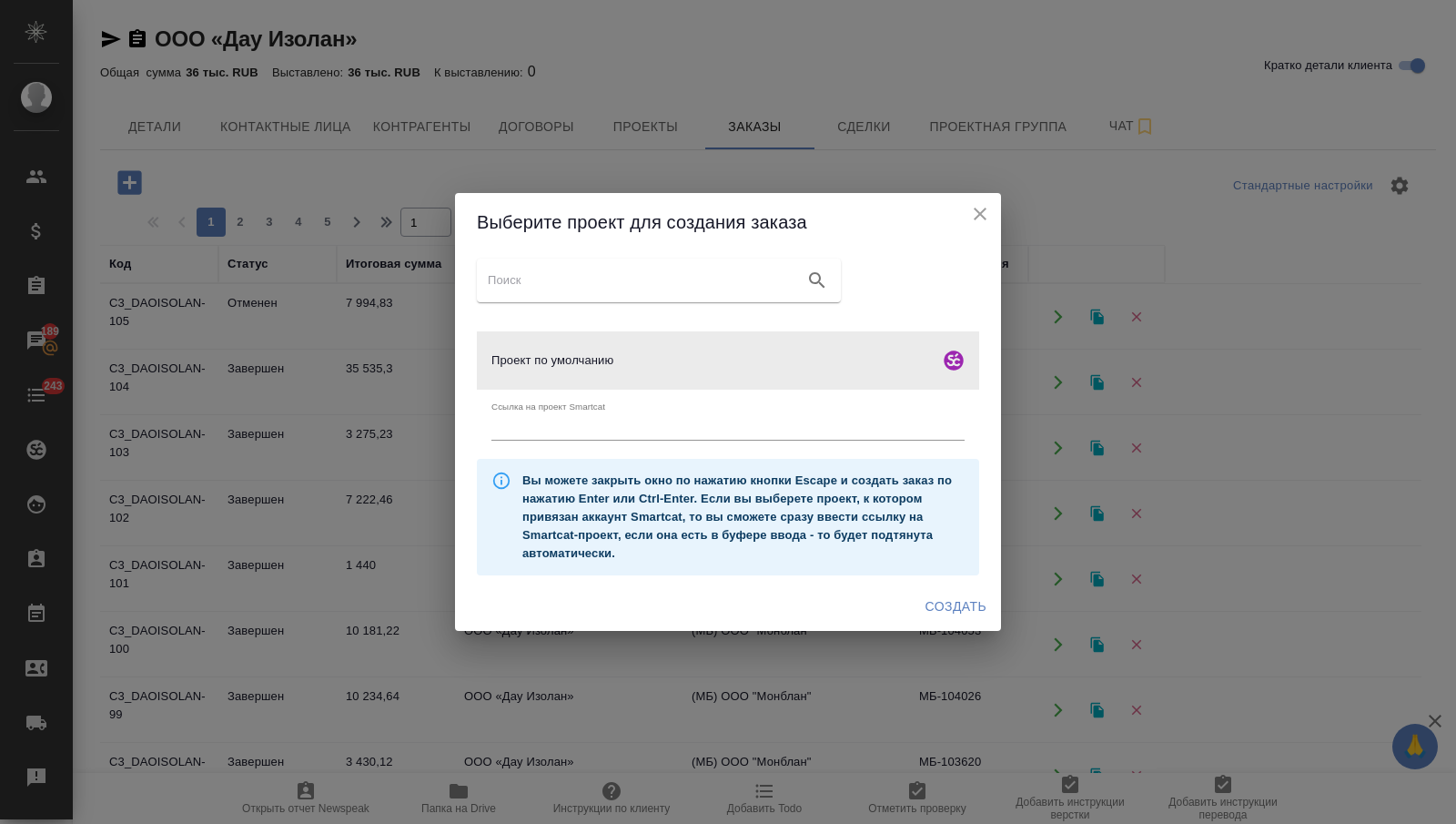
click at [979, 204] on icon "close" at bounding box center [980, 214] width 22 height 22
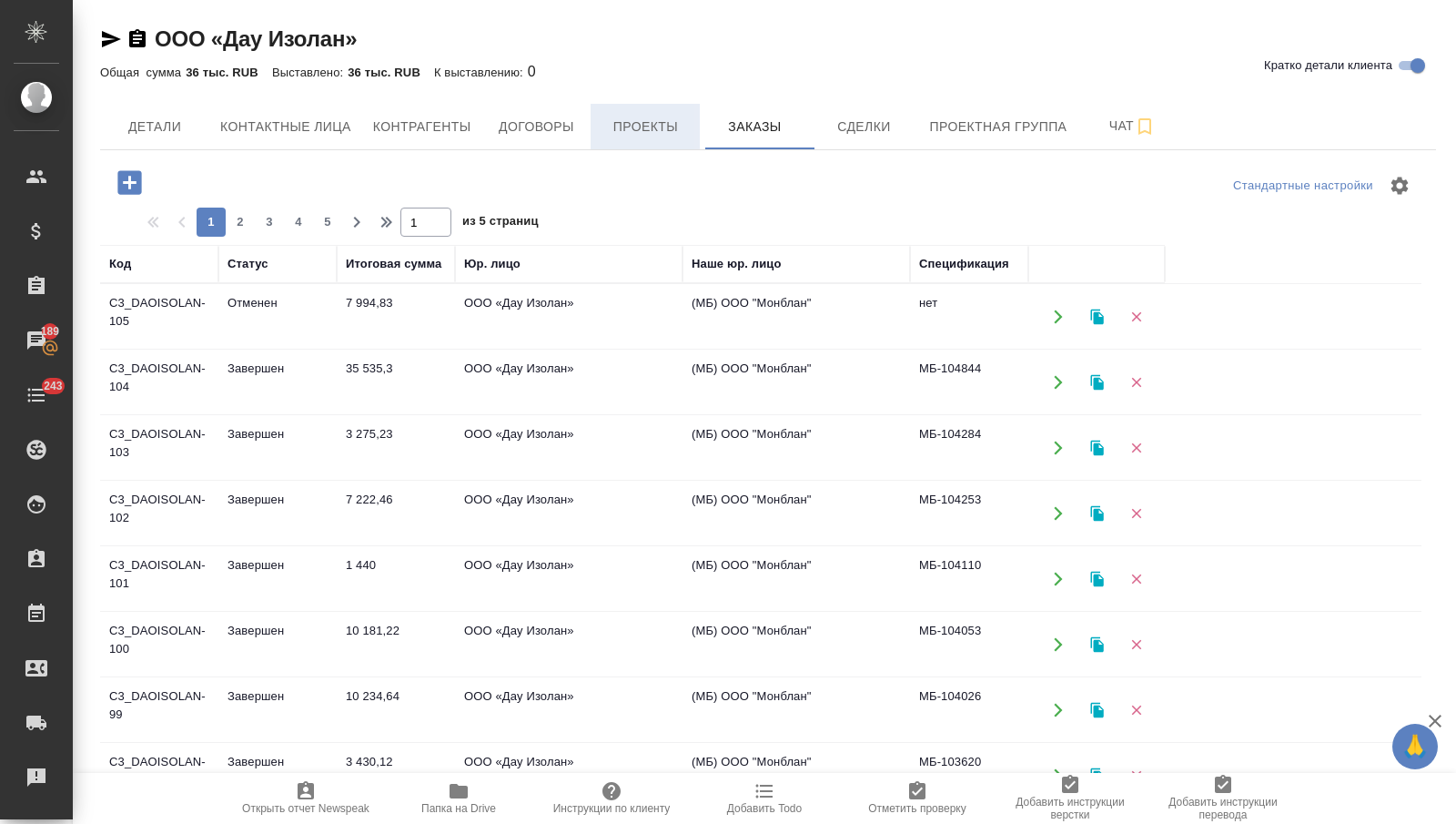
click at [672, 119] on span "Проекты" at bounding box center [645, 126] width 88 height 23
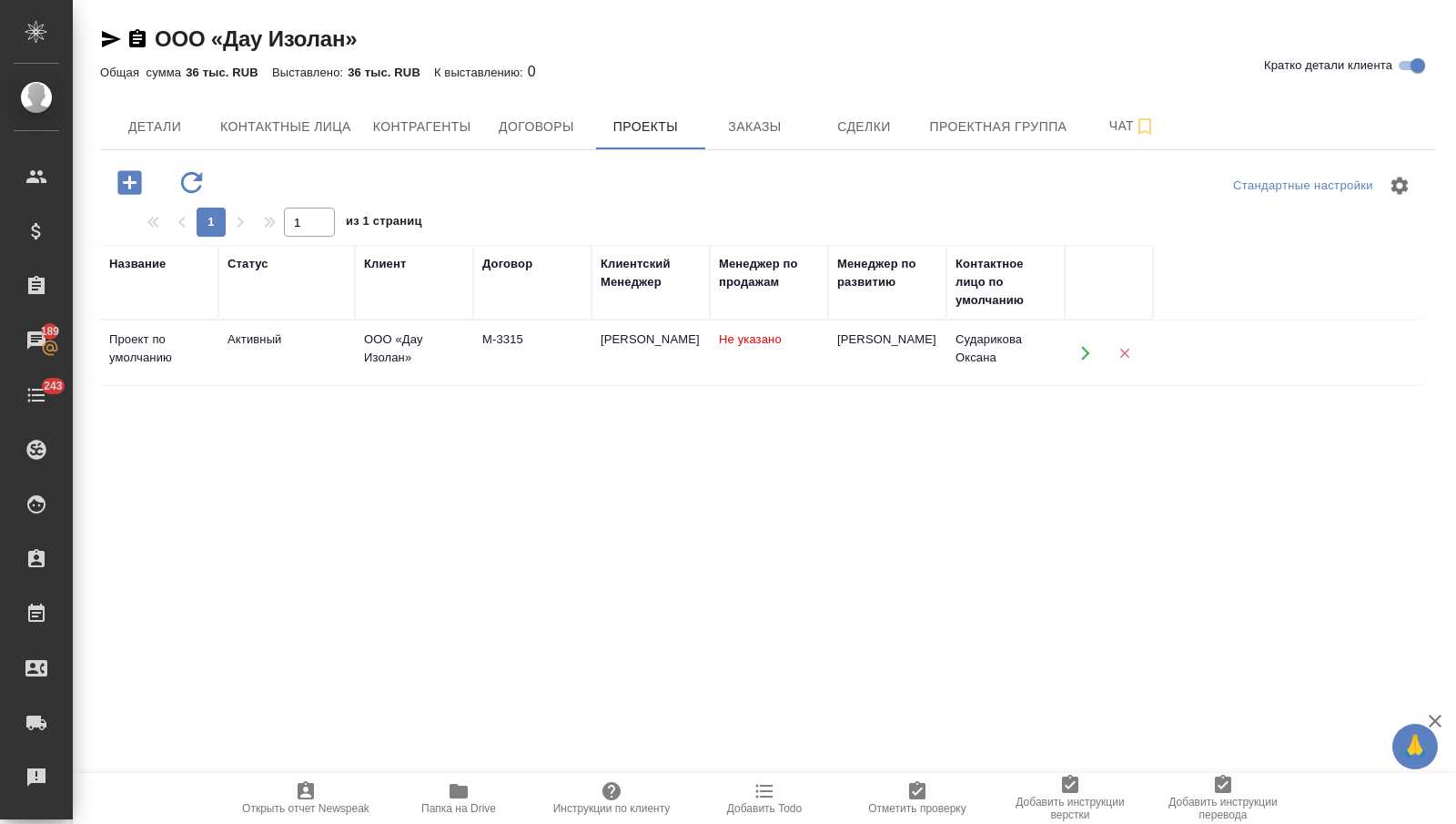
click at [473, 387] on div "Название Статус Клиент Договор Клиентский Менеджер Менеджер по продажам Менедже…" at bounding box center [761, 600] width 1321 height 710
click at [501, 363] on td "М-3315" at bounding box center [533, 352] width 118 height 64
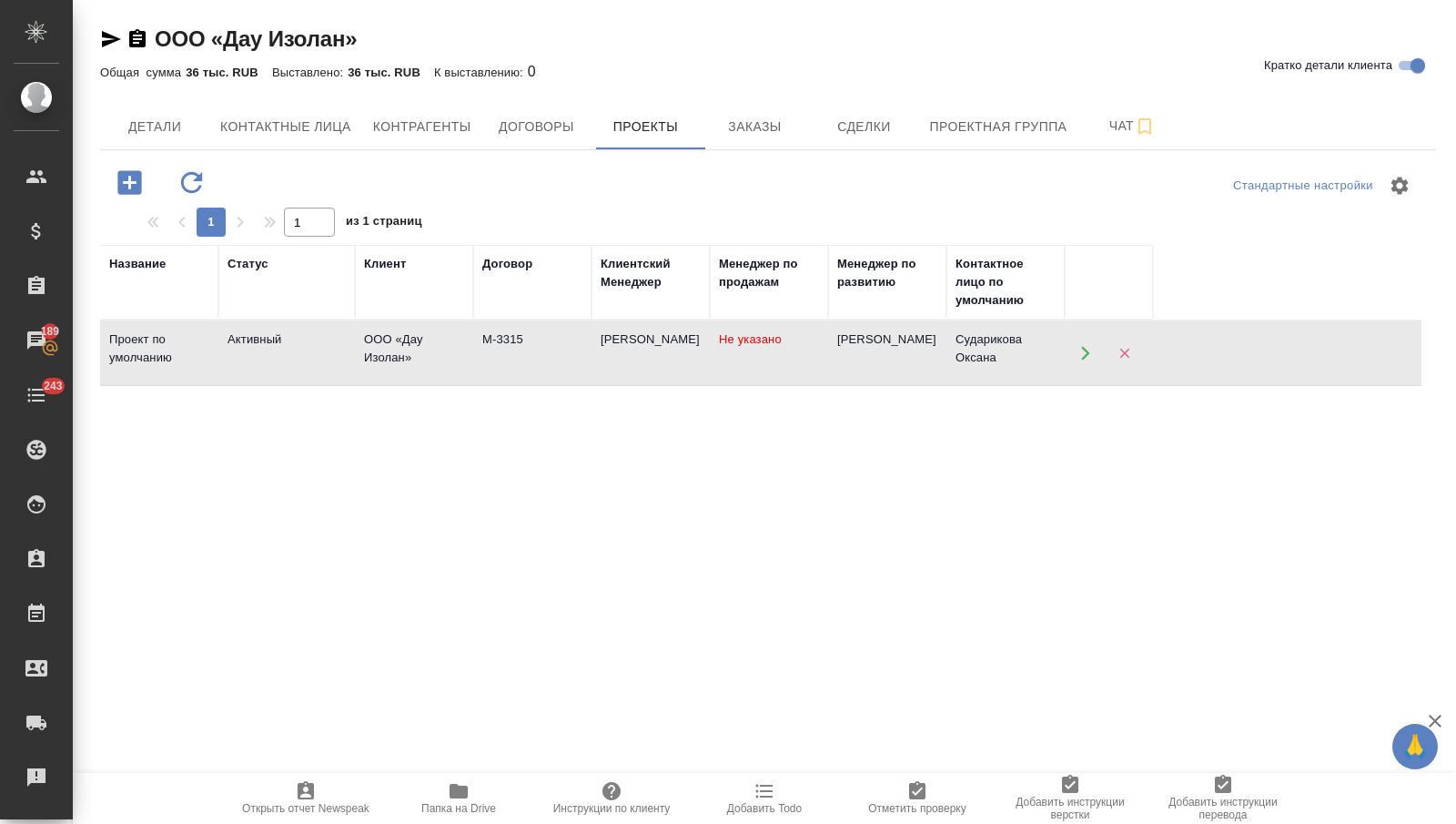
click at [501, 363] on td "М-3315" at bounding box center [533, 352] width 118 height 64
click at [752, 132] on span "Заказы" at bounding box center [754, 126] width 88 height 23
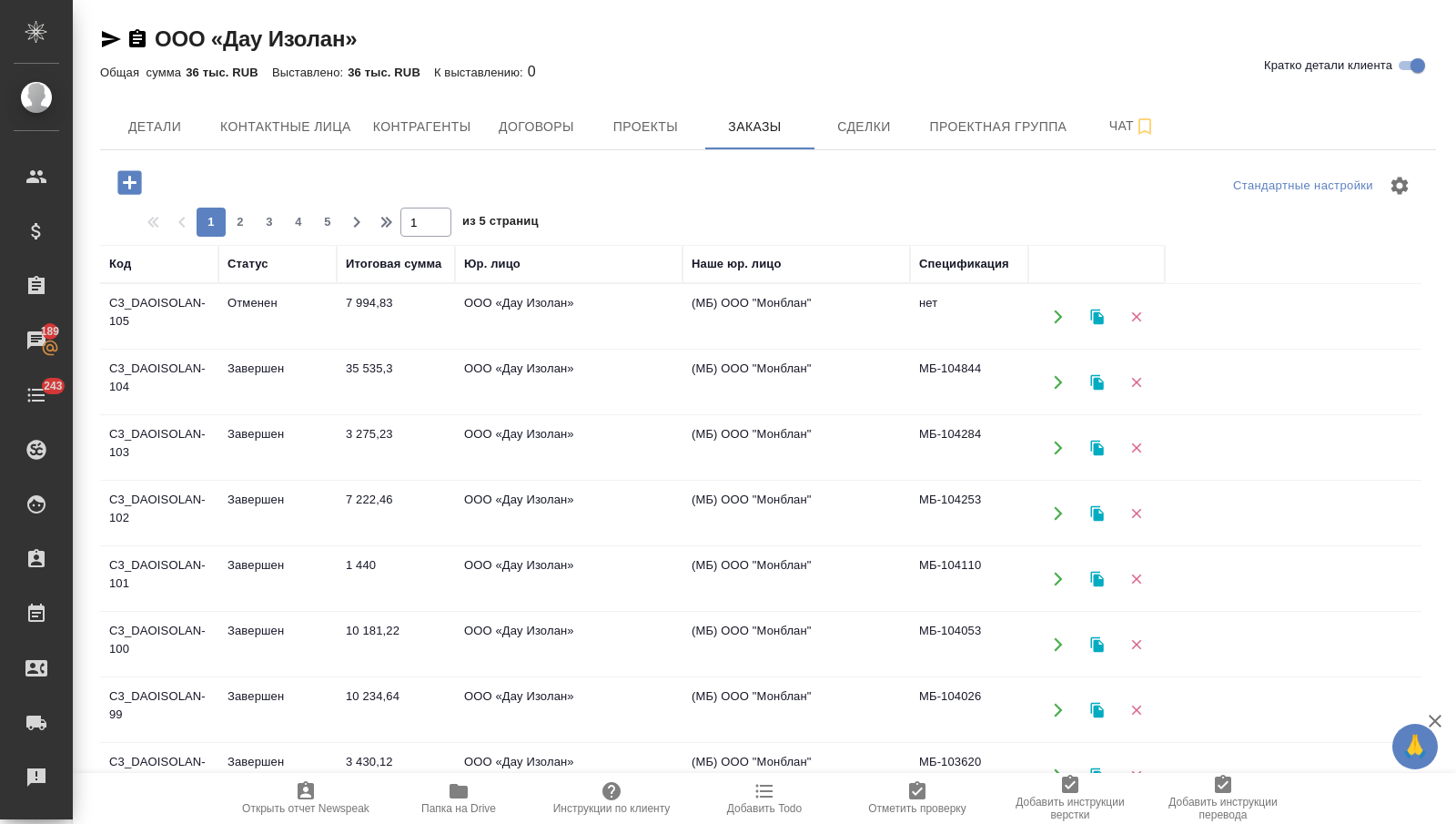
click at [128, 186] on icon "button" at bounding box center [130, 182] width 32 height 32
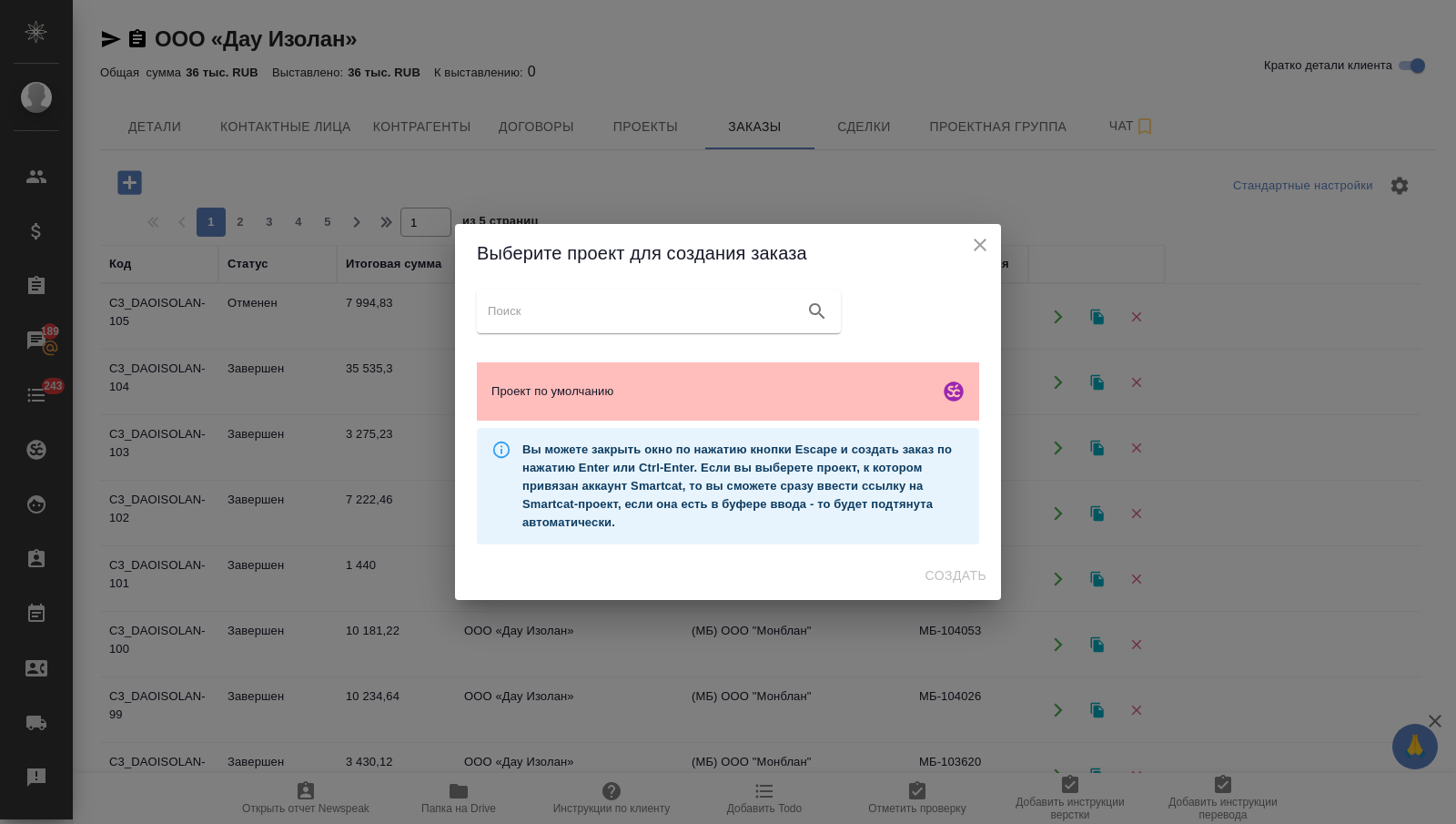
click at [700, 400] on span "Проект по умолчанию" at bounding box center [711, 391] width 440 height 18
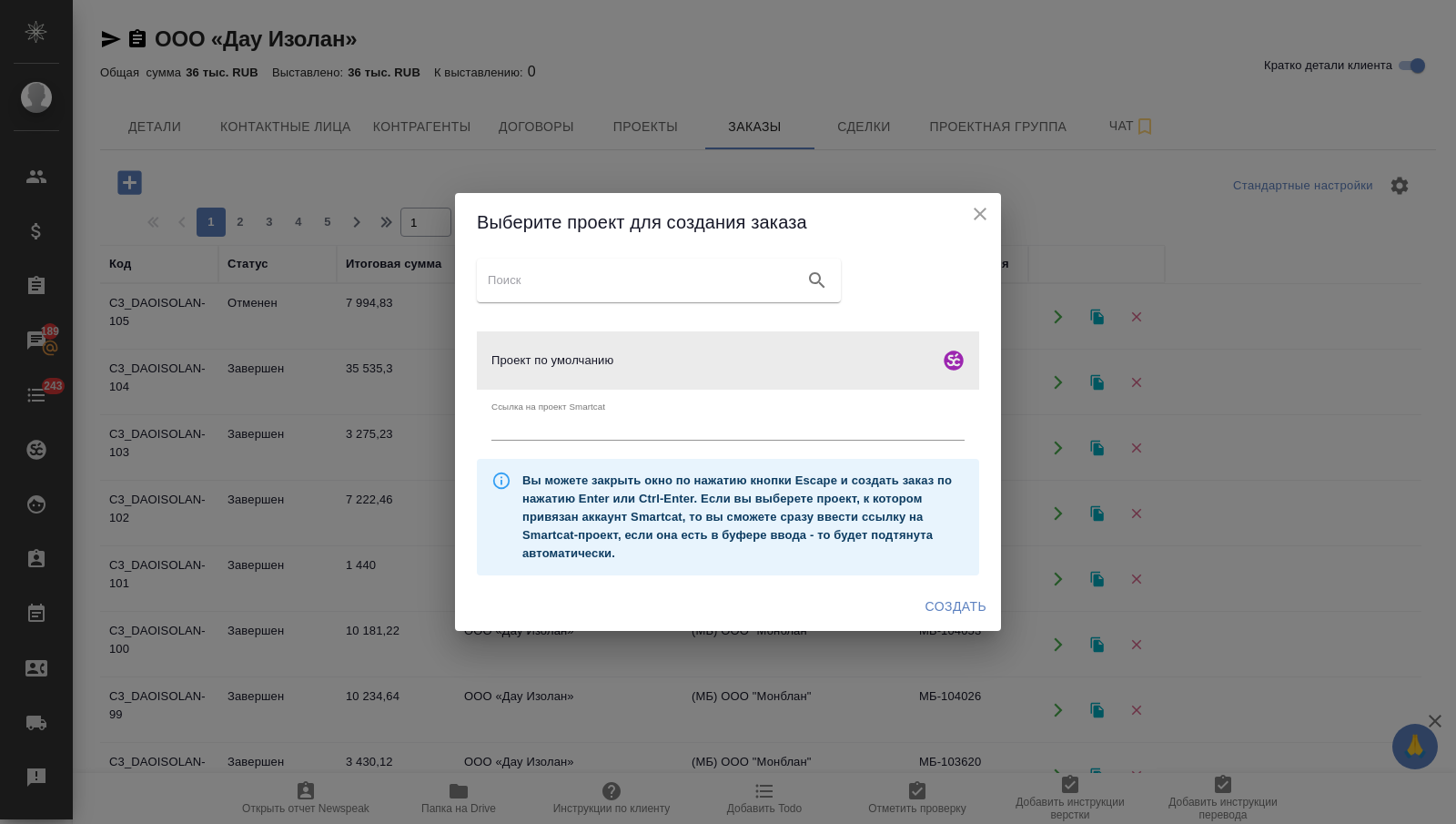
click at [933, 605] on span "Создать" at bounding box center [956, 606] width 61 height 23
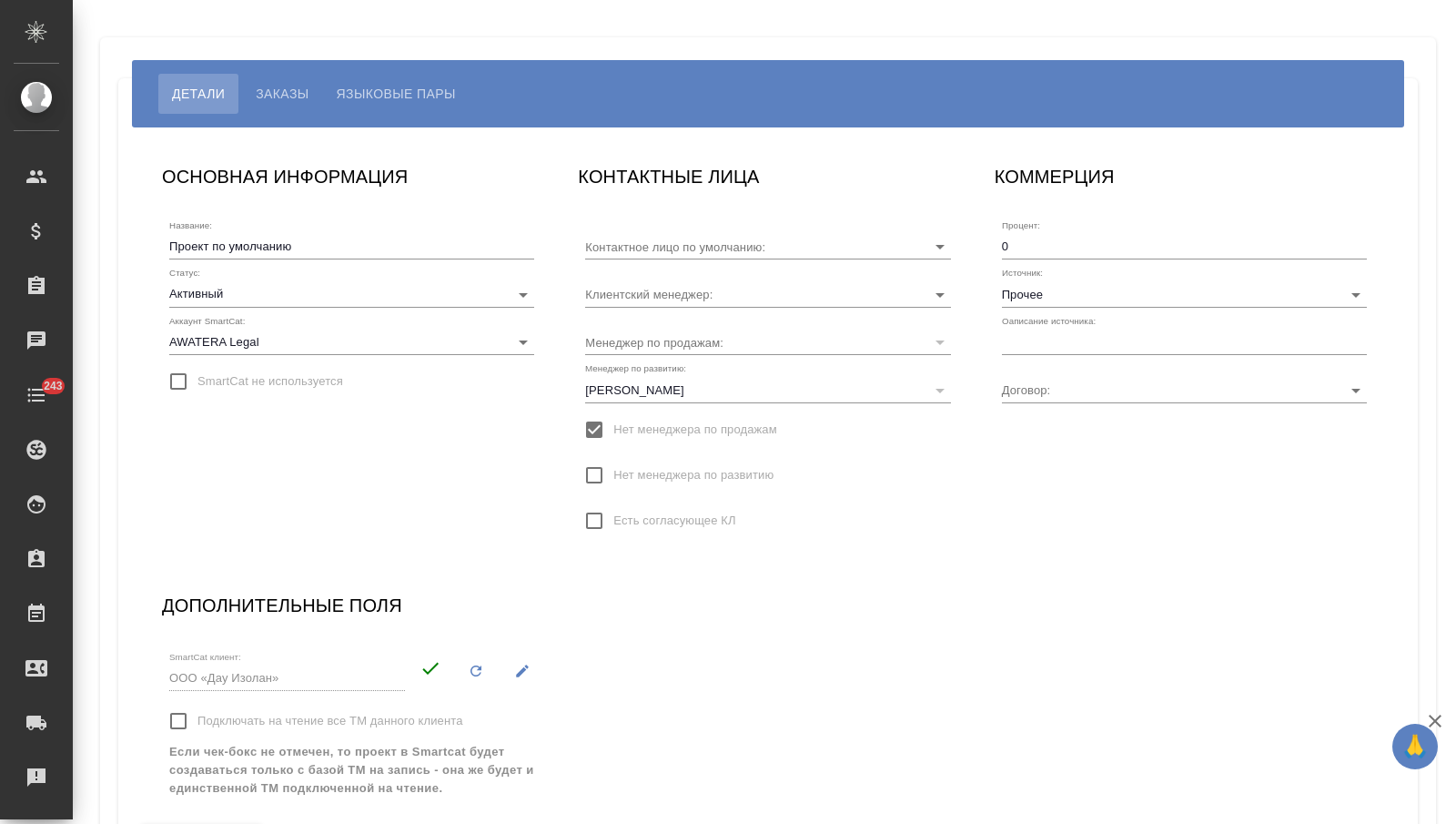
type input "Сударикова Оксана"
type input "[PERSON_NAME]"
type input "М-3315"
click at [1056, 293] on input "Прочее" at bounding box center [1156, 293] width 307 height 25
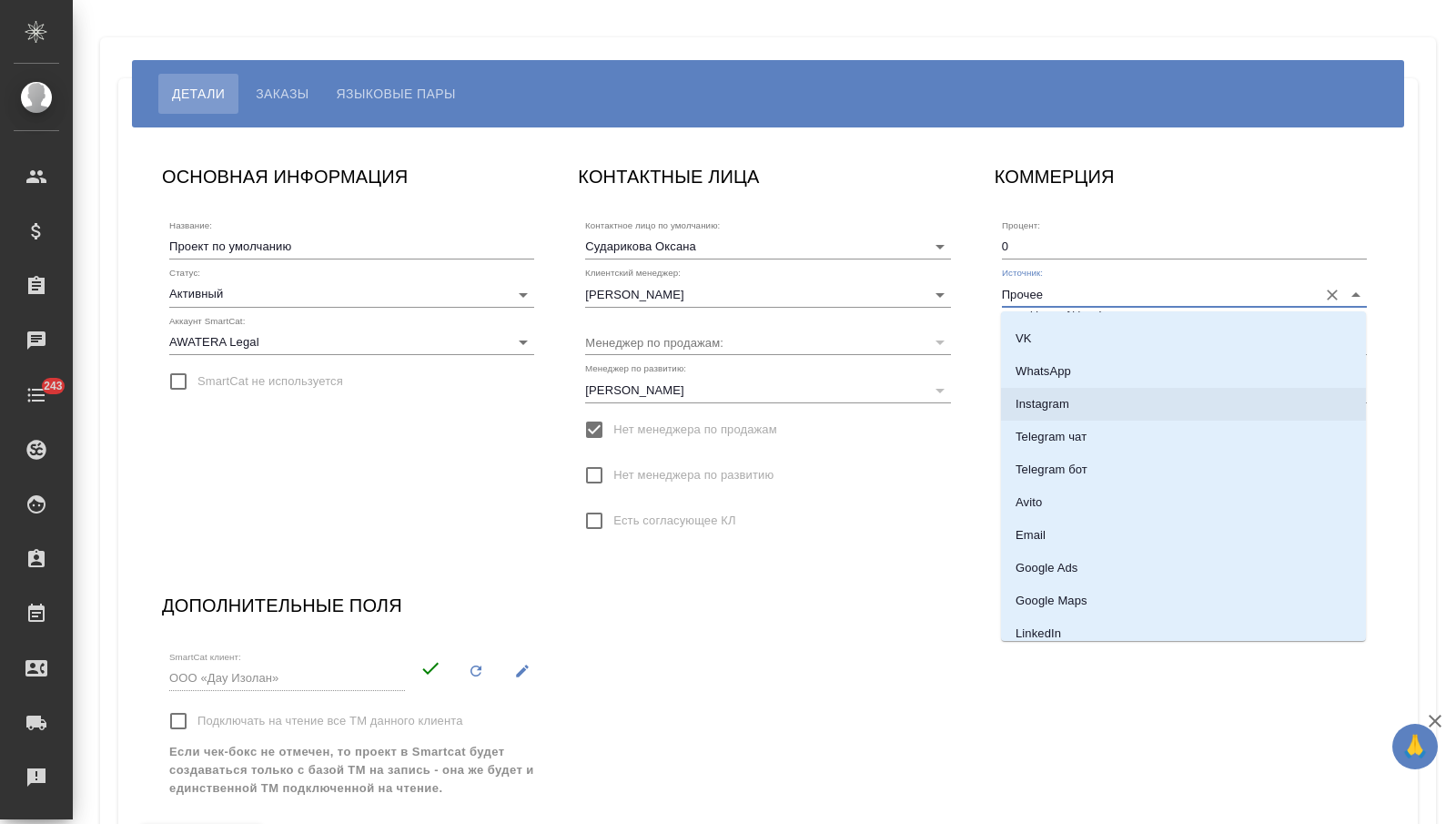
scroll to position [132, 0]
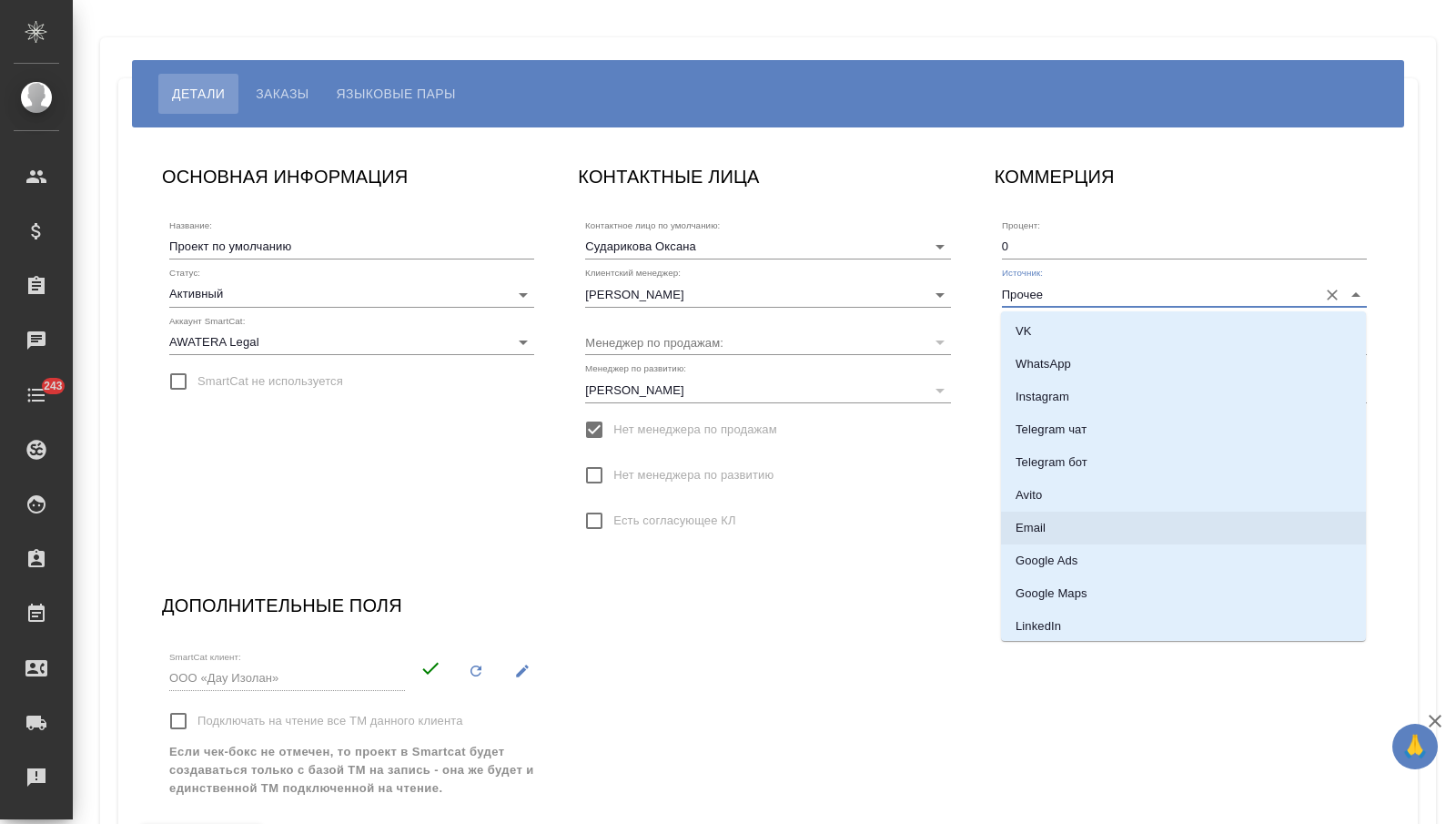
click at [1050, 529] on li "Email" at bounding box center [1183, 528] width 365 height 32
type input "Email"
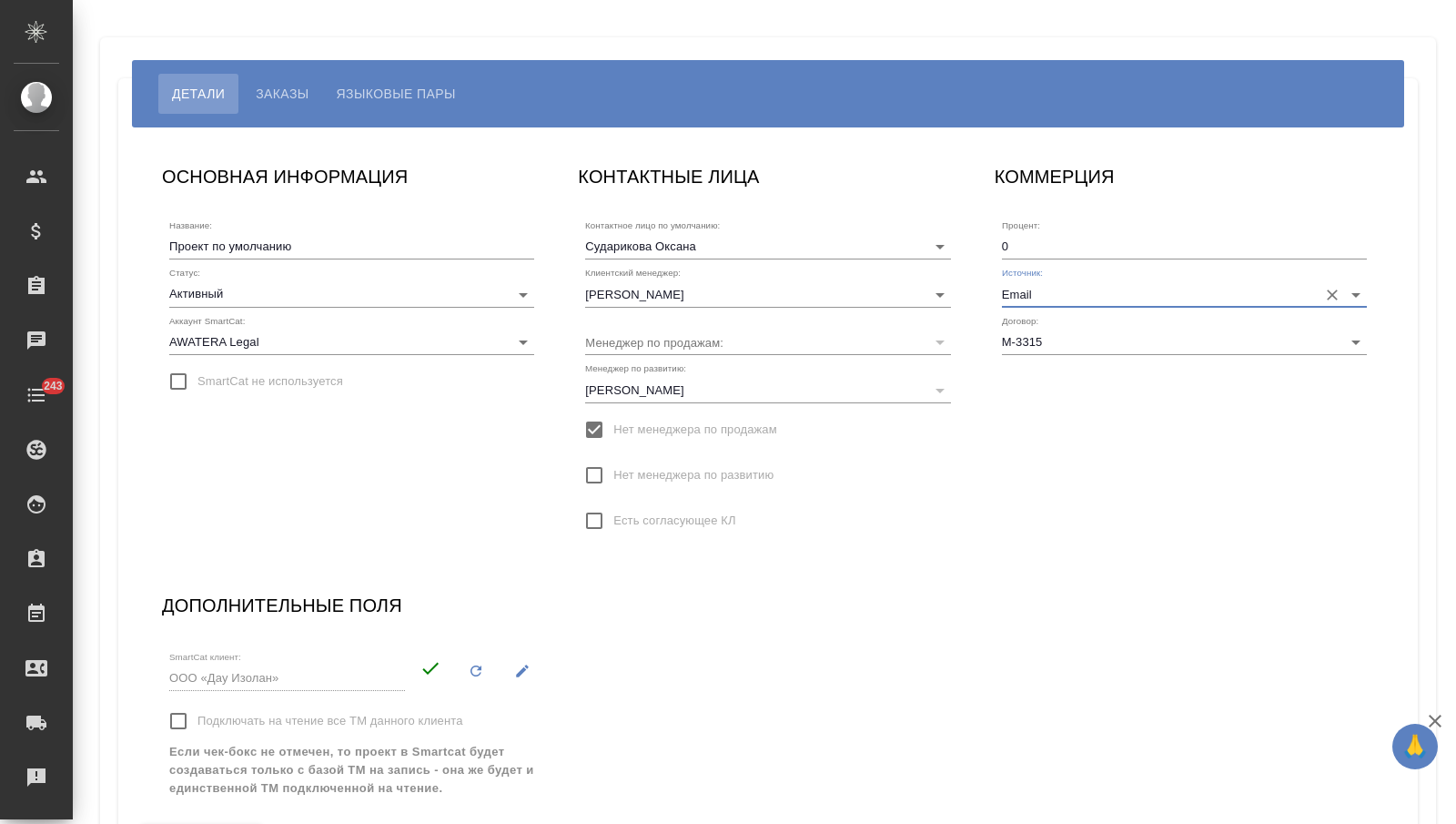
click at [946, 552] on div "Контактное лицо по умолчанию: [PERSON_NAME] менеджер: [PERSON_NAME] по продажам…" at bounding box center [767, 379] width 379 height 349
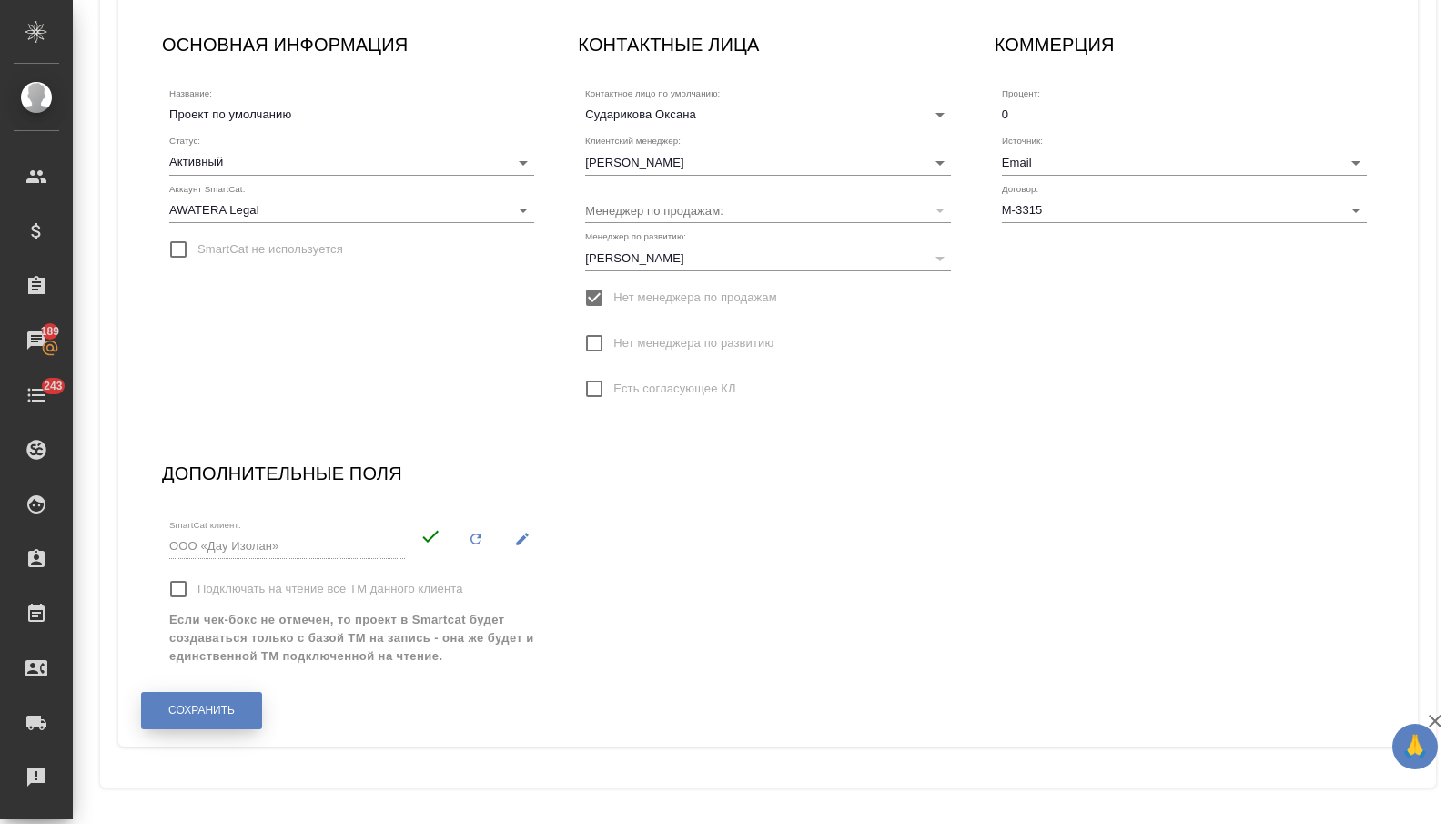
click at [232, 701] on button "Сохранить" at bounding box center [201, 711] width 121 height 37
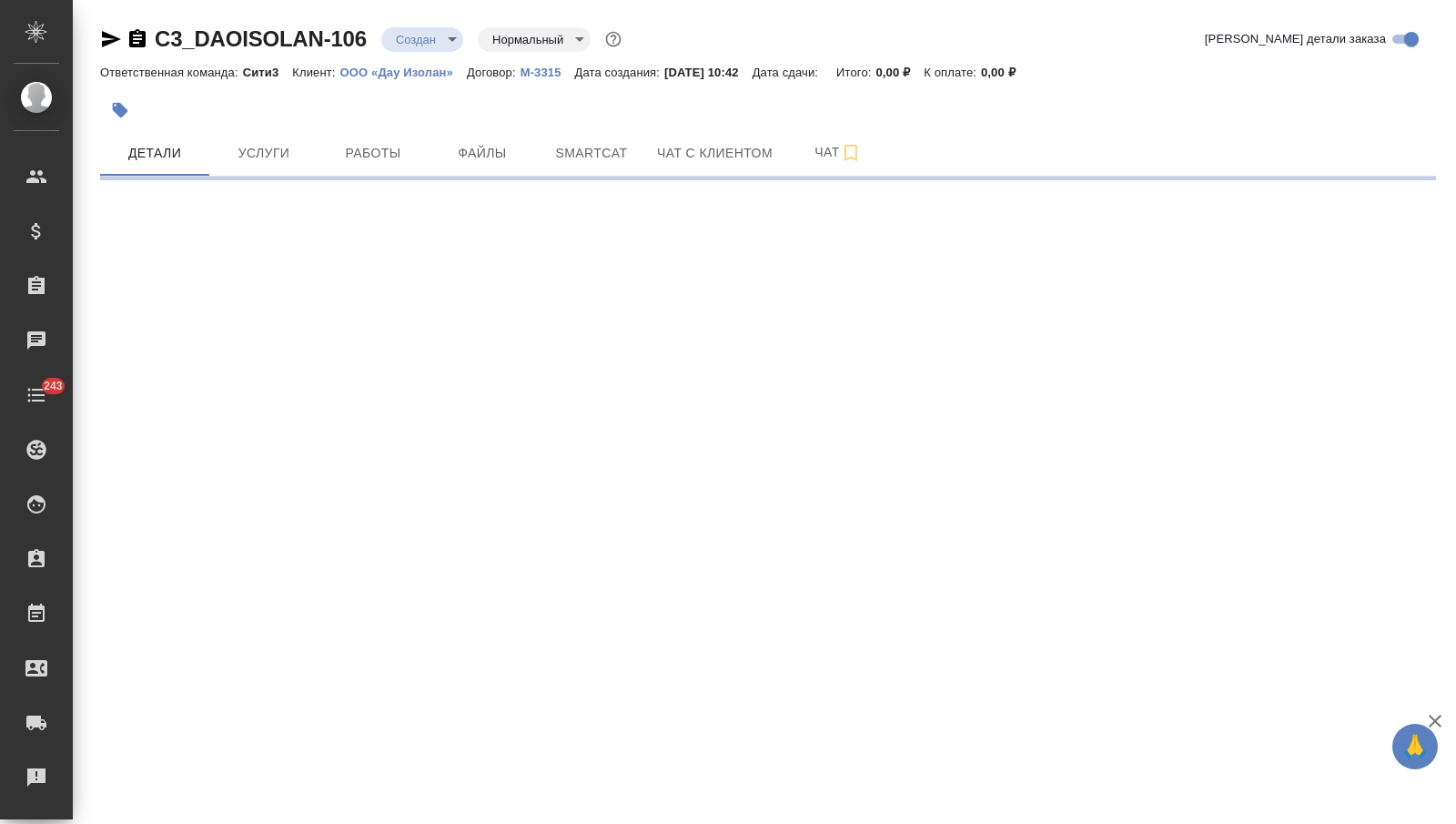
select select "RU"
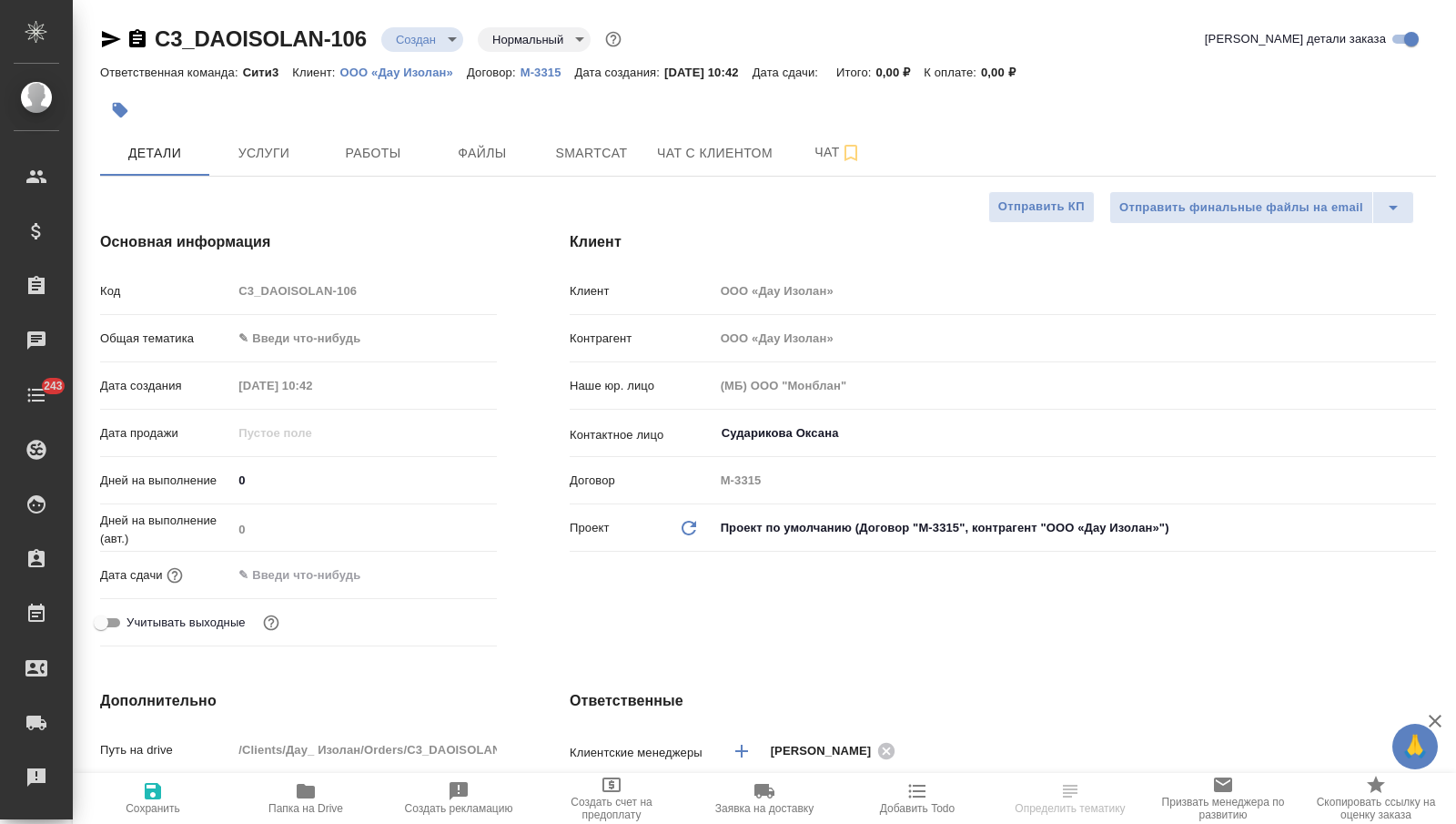
type textarea "x"
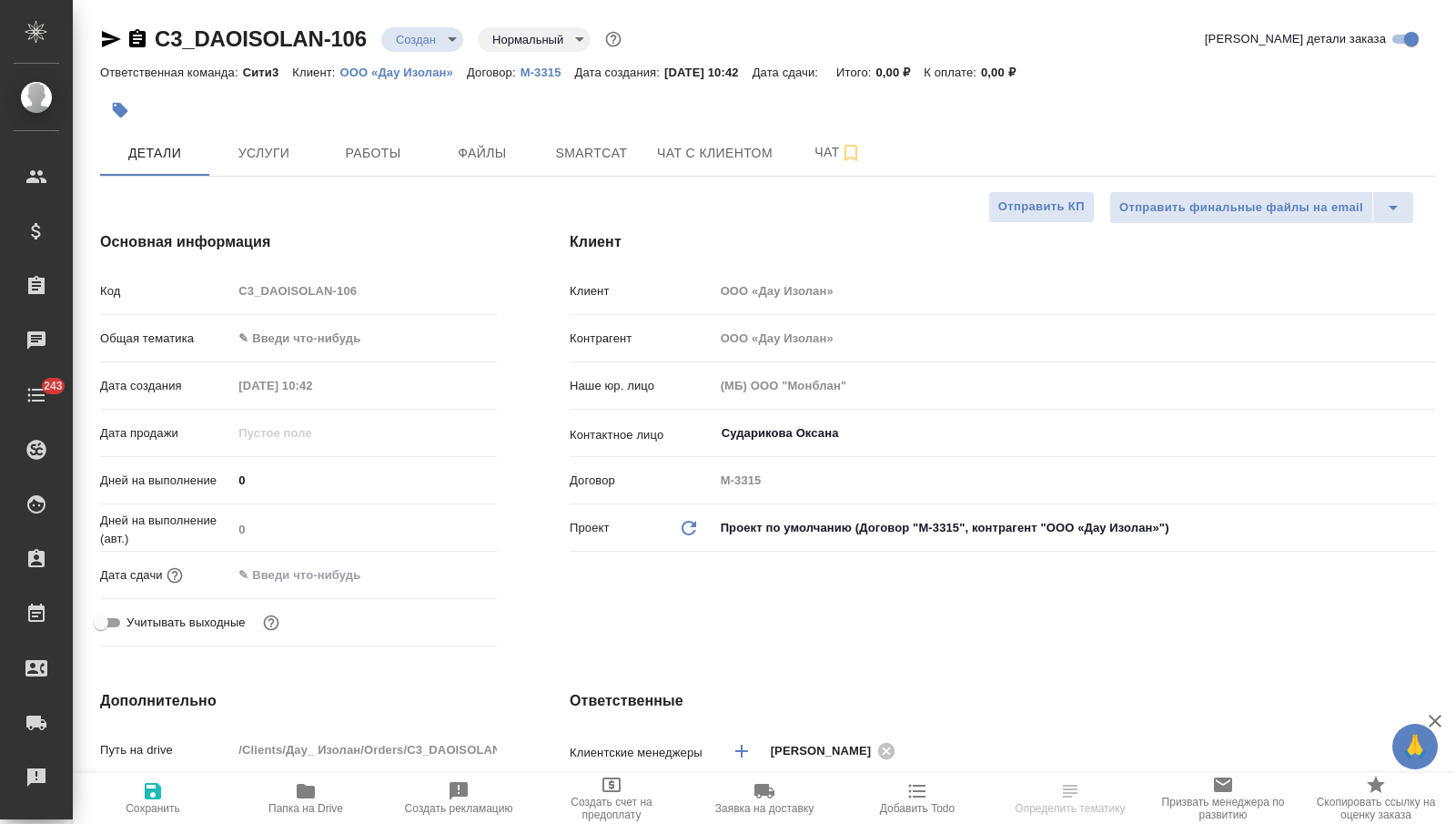
type textarea "x"
click at [475, 162] on span "Файлы" at bounding box center [482, 153] width 88 height 23
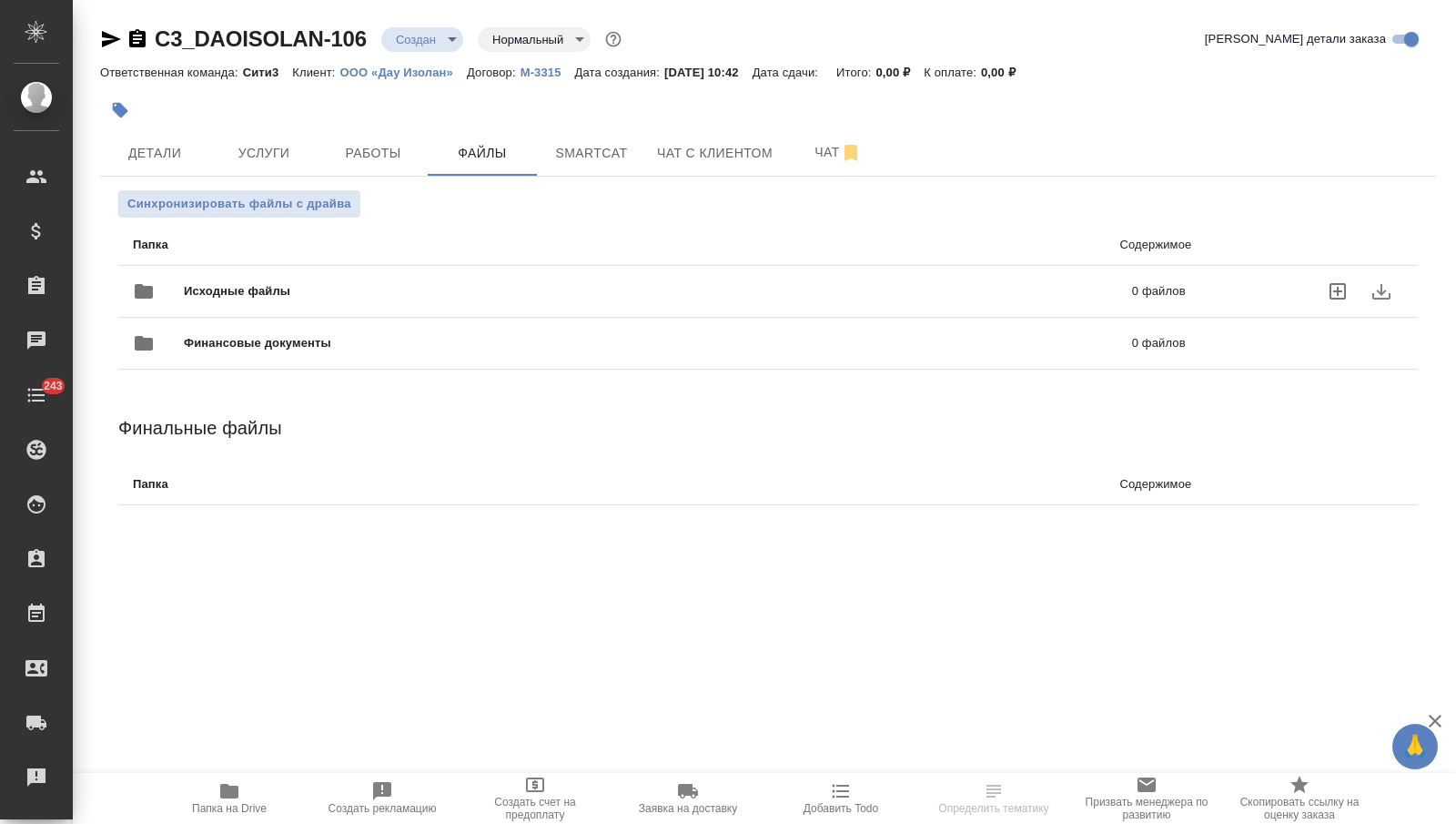
click at [259, 297] on span "Исходные файлы" at bounding box center [447, 291] width 527 height 18
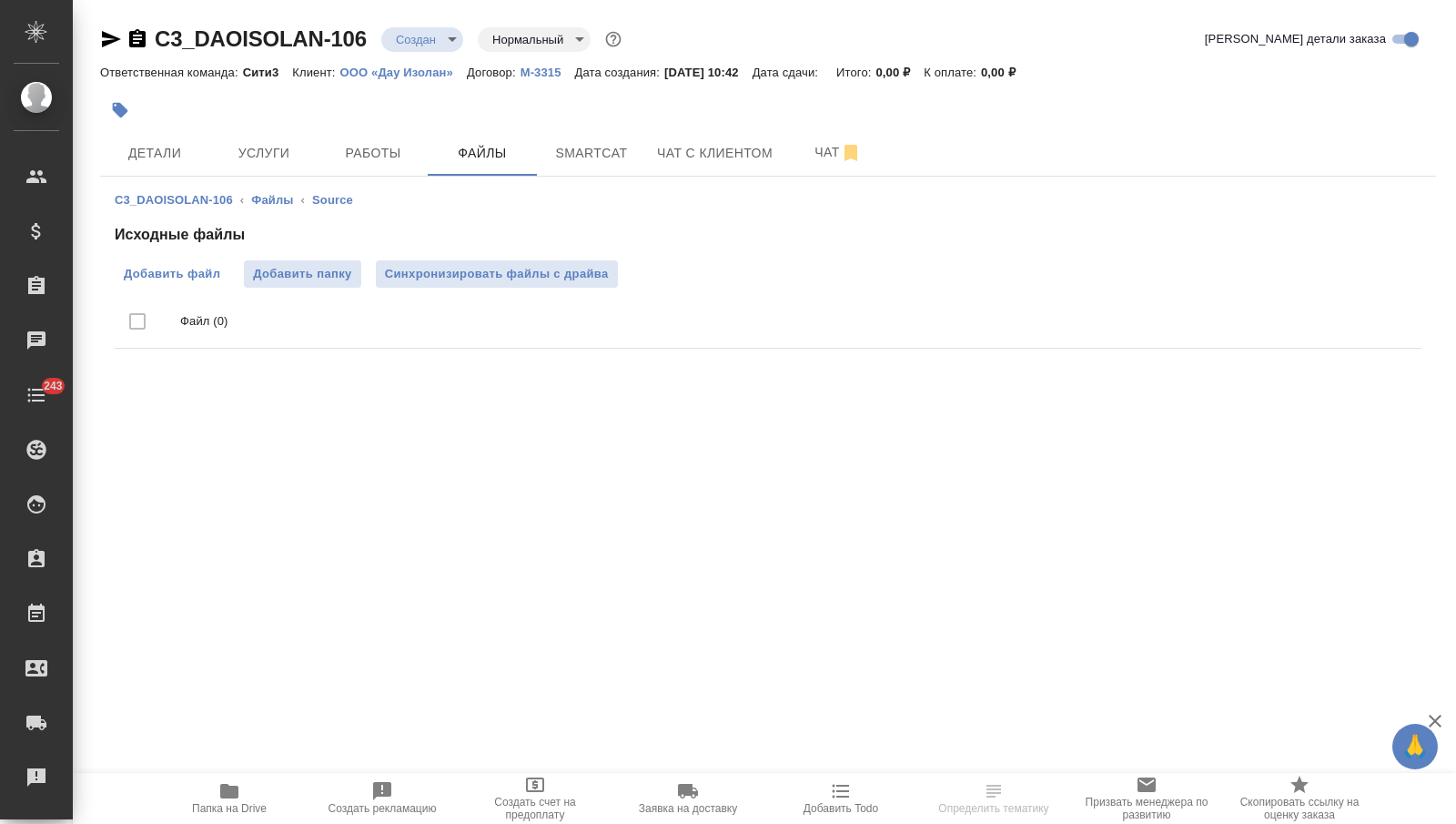
click at [172, 274] on span "Добавить файл" at bounding box center [172, 274] width 96 height 18
click at [0, 0] on input "Добавить файл" at bounding box center [0, 0] width 0 height 0
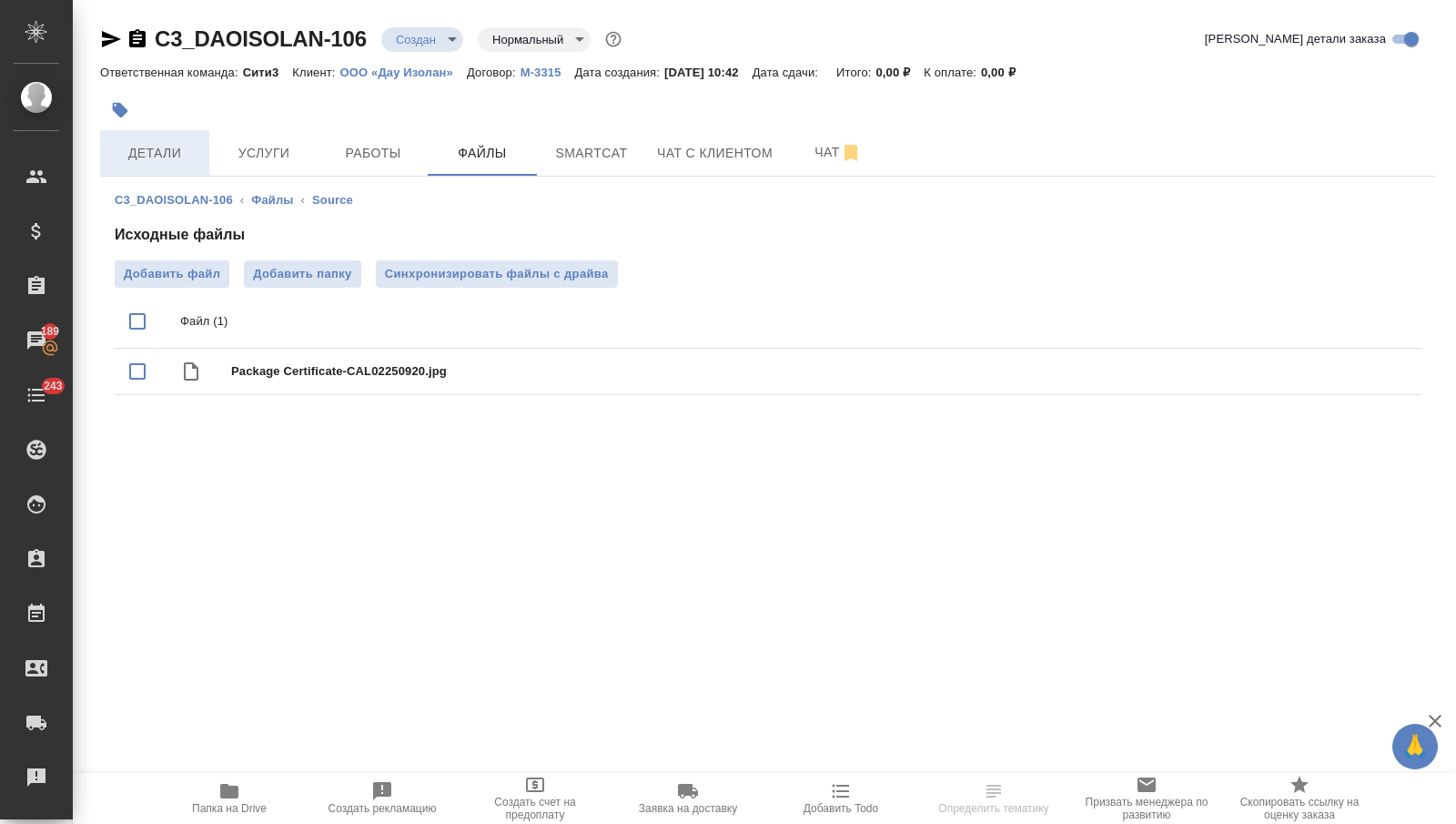
click at [180, 165] on button "Детали" at bounding box center [155, 153] width 109 height 45
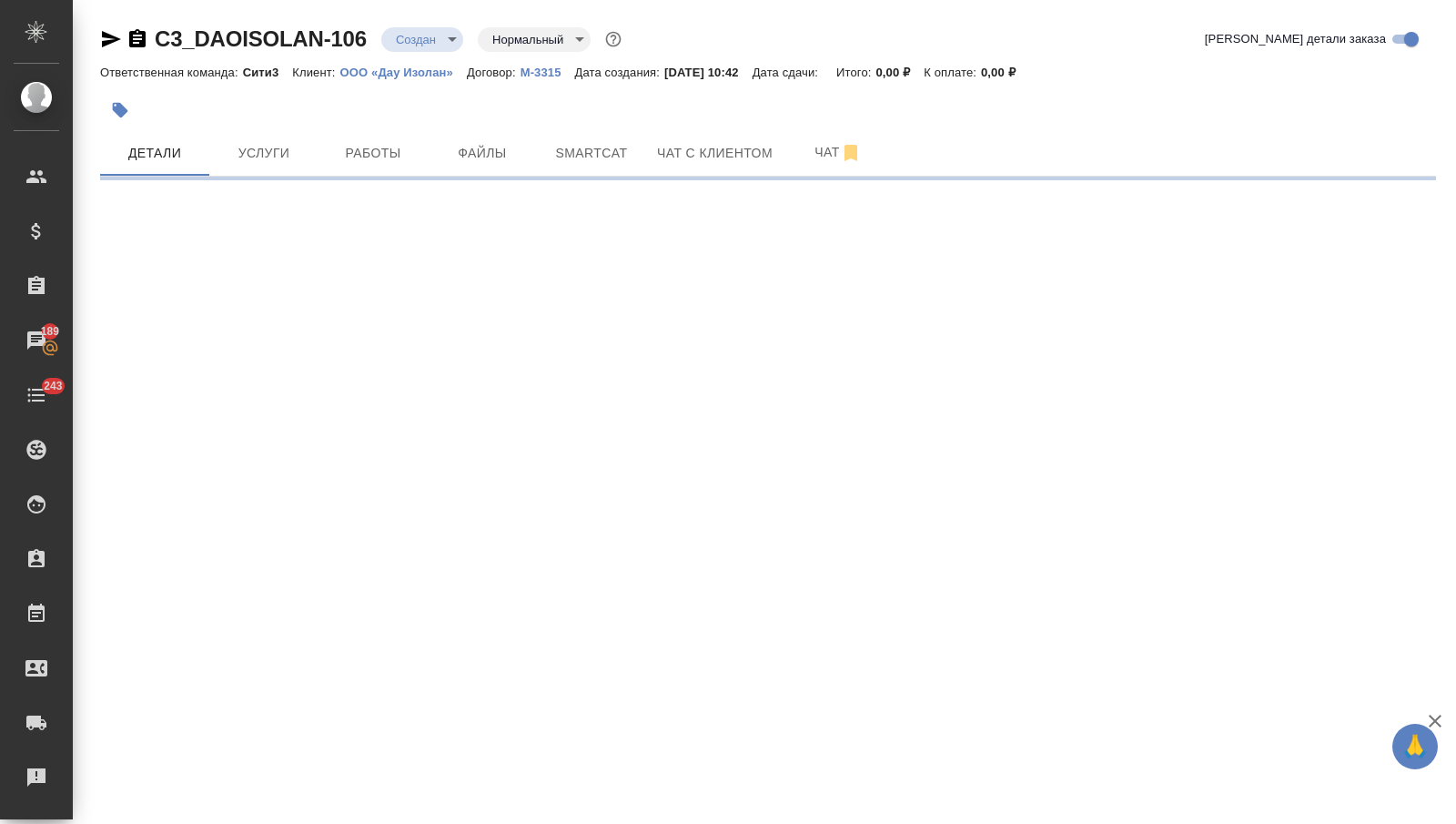
select select "RU"
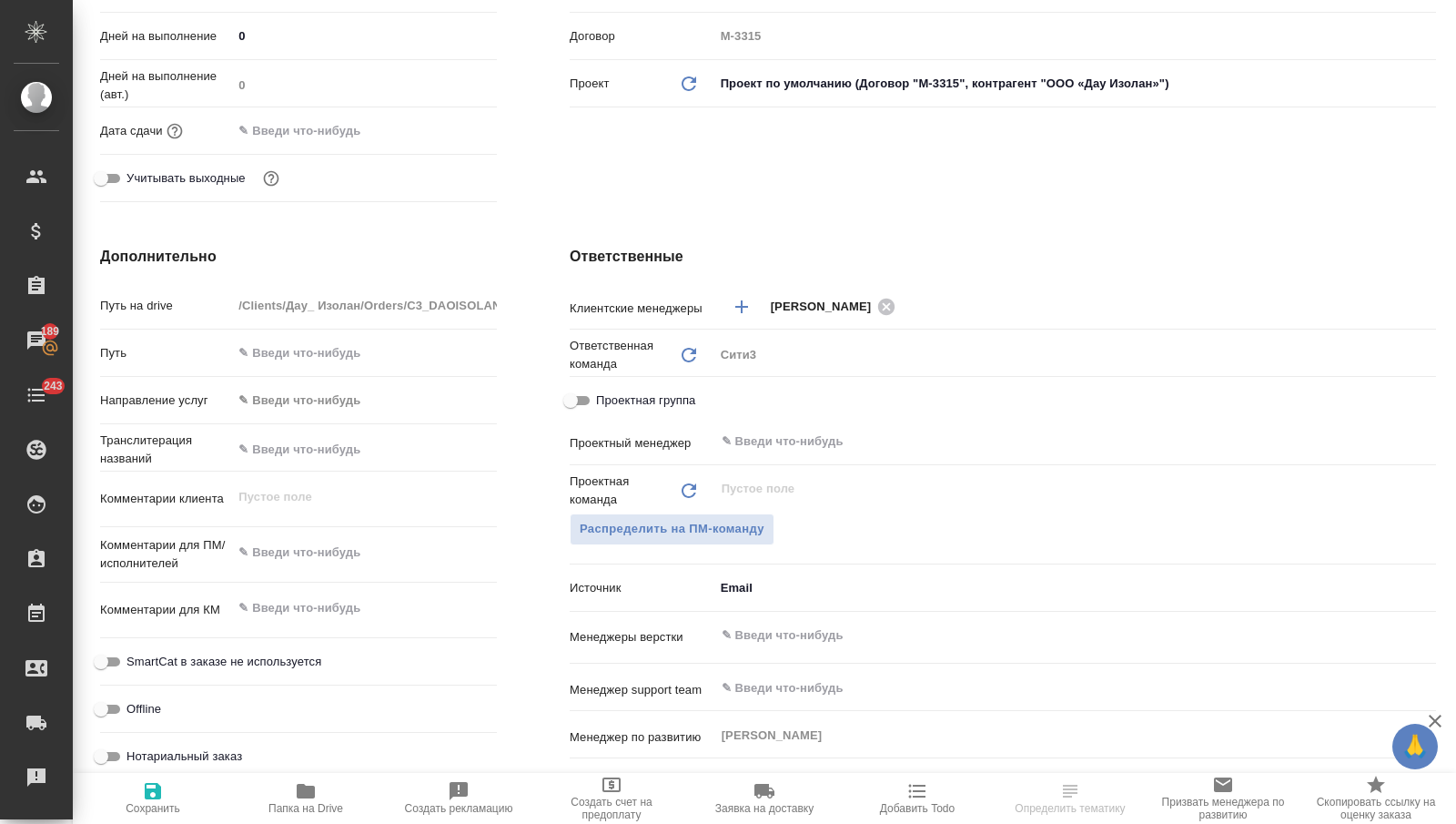
scroll to position [826, 0]
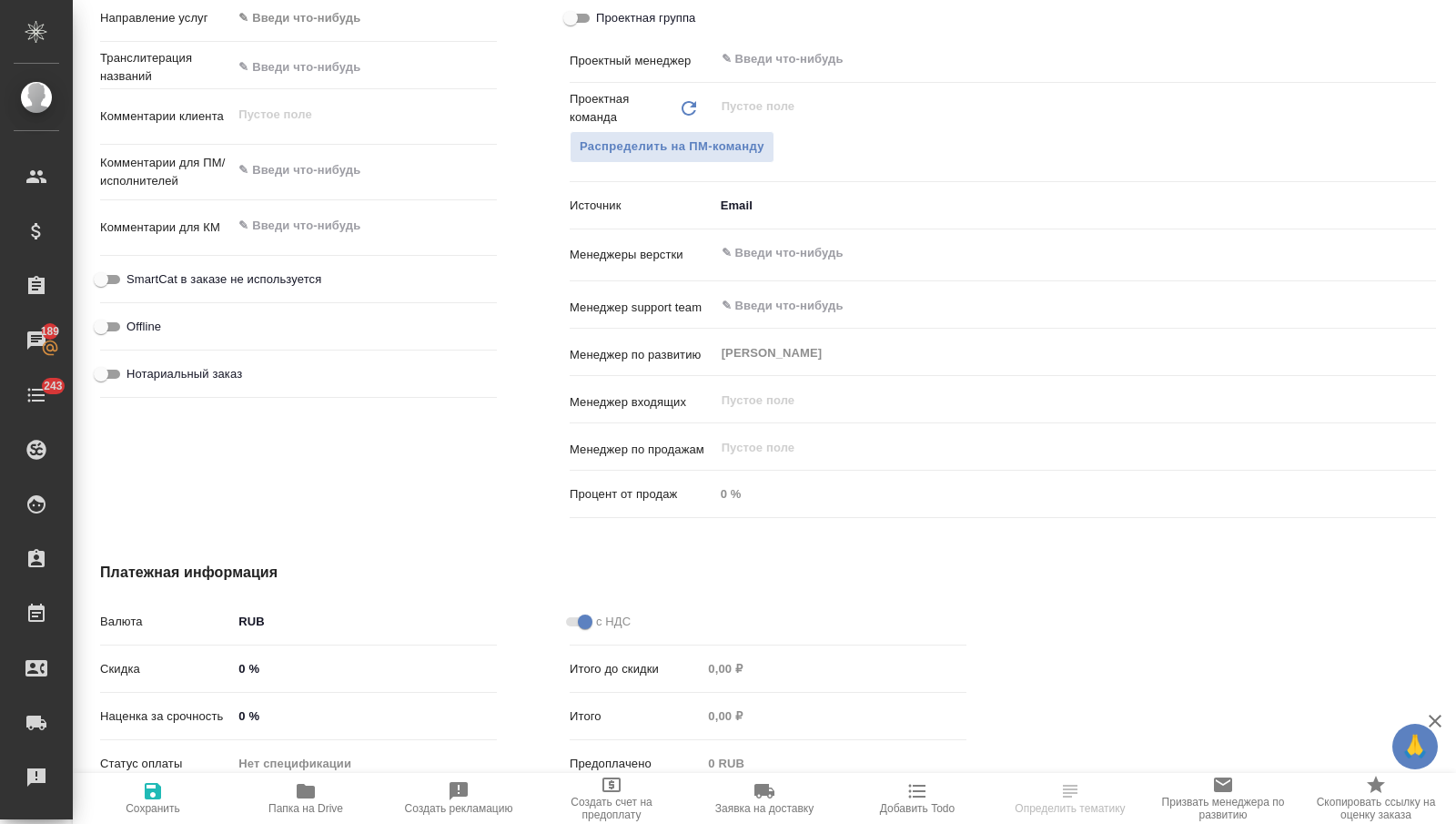
click at [770, 252] on input "text" at bounding box center [1045, 253] width 650 height 22
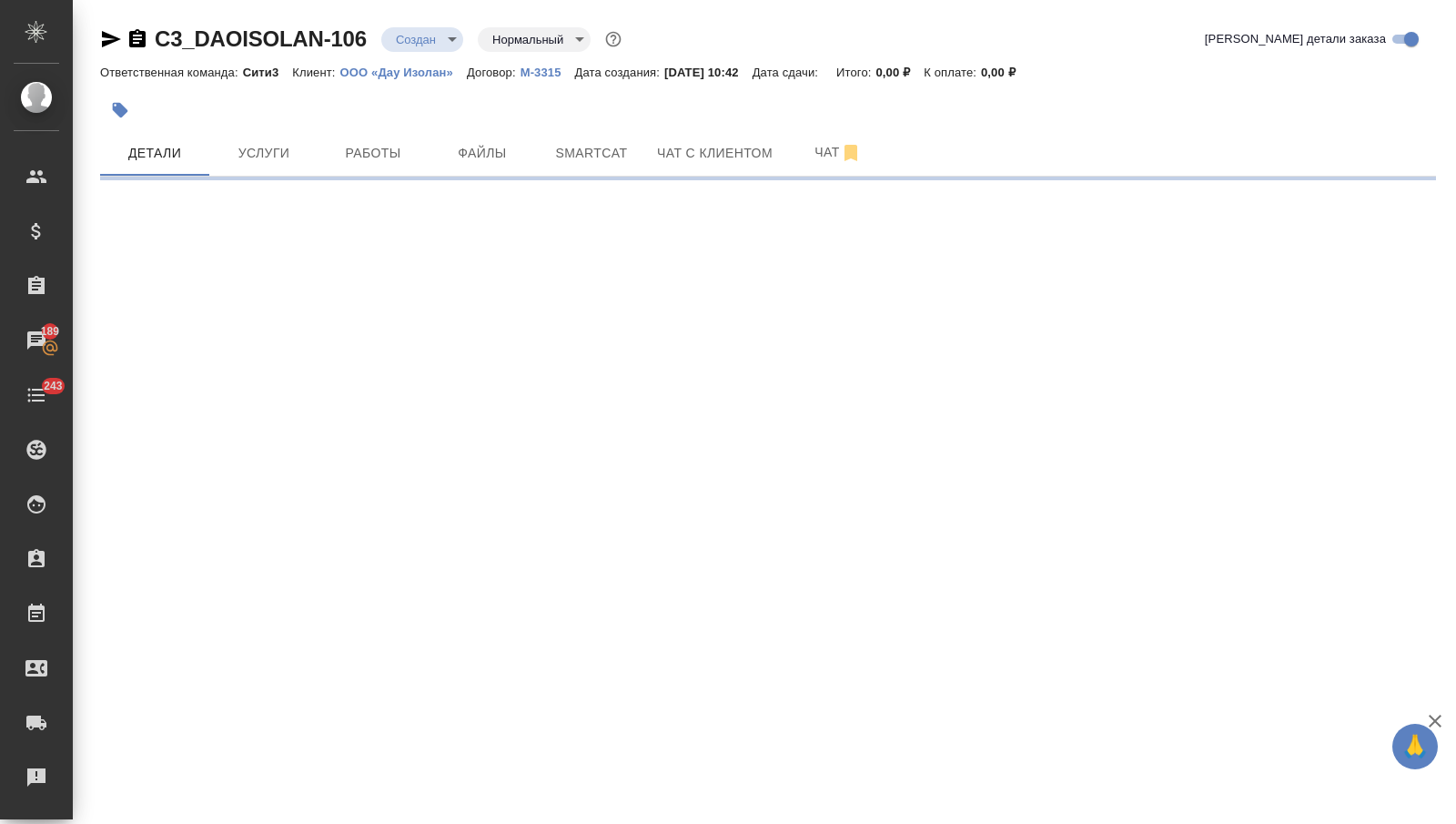
scroll to position [0, 0]
select select "RU"
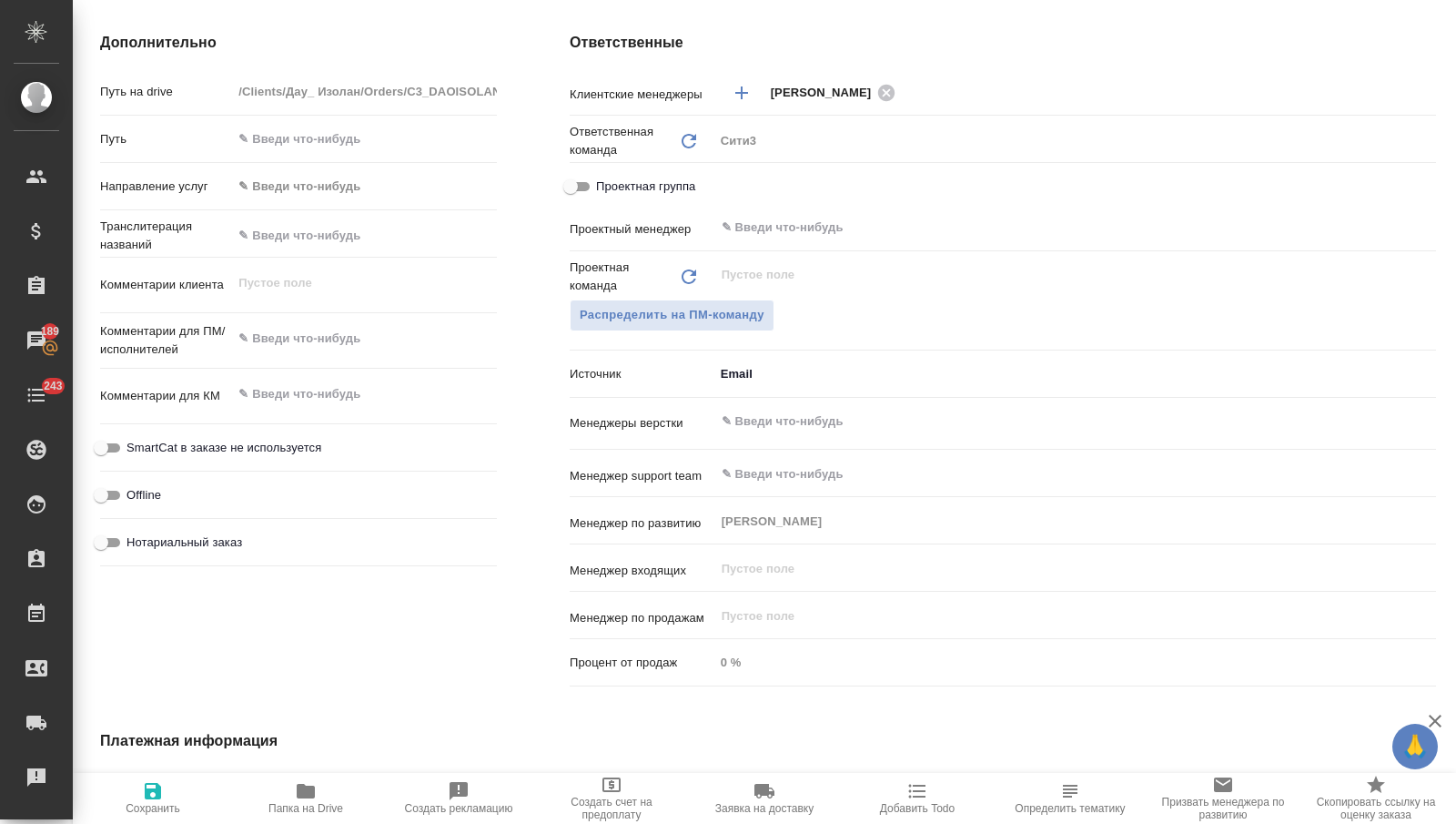
scroll to position [730, 0]
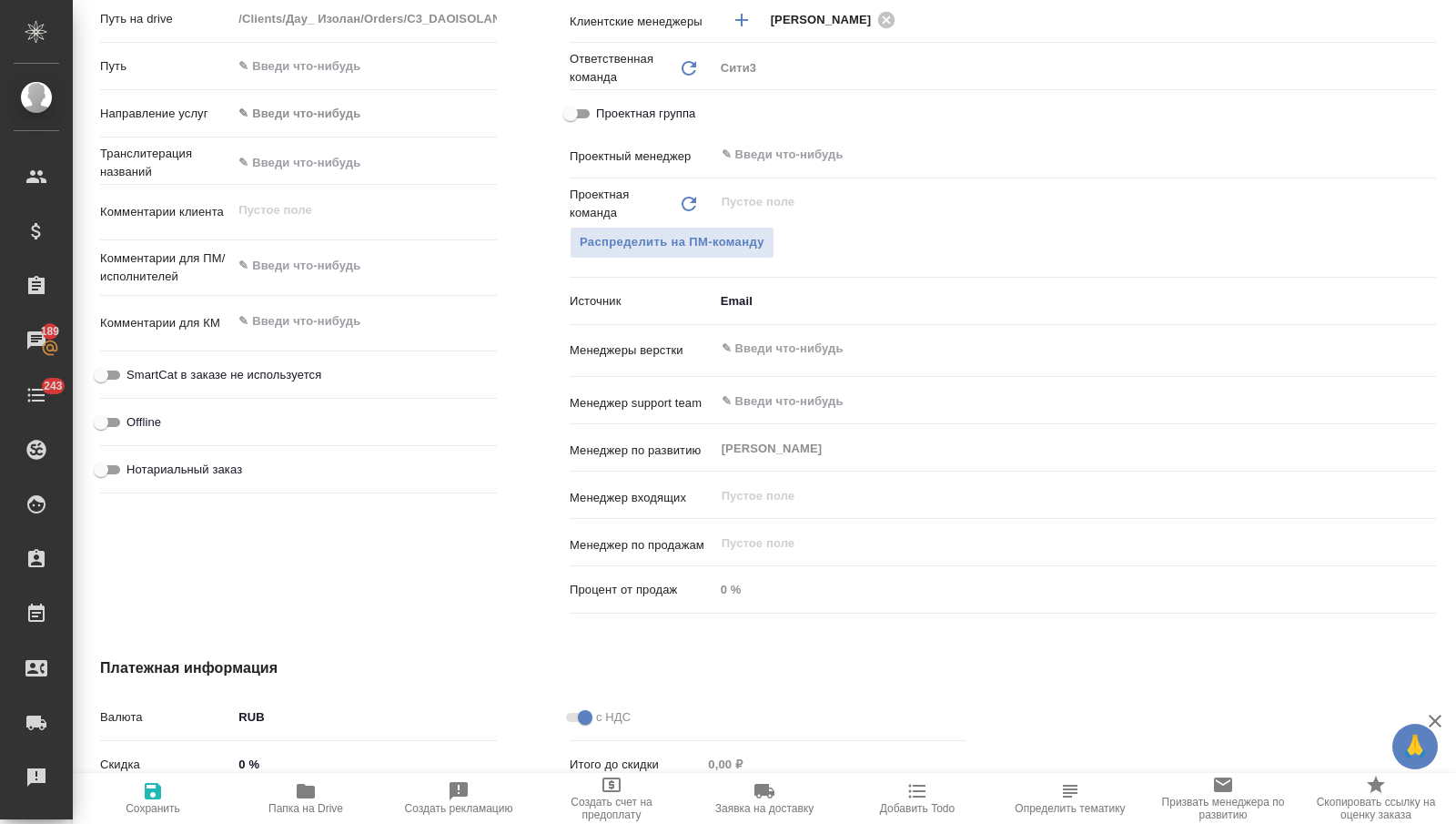
click at [764, 363] on div "​" at bounding box center [1075, 348] width 722 height 32
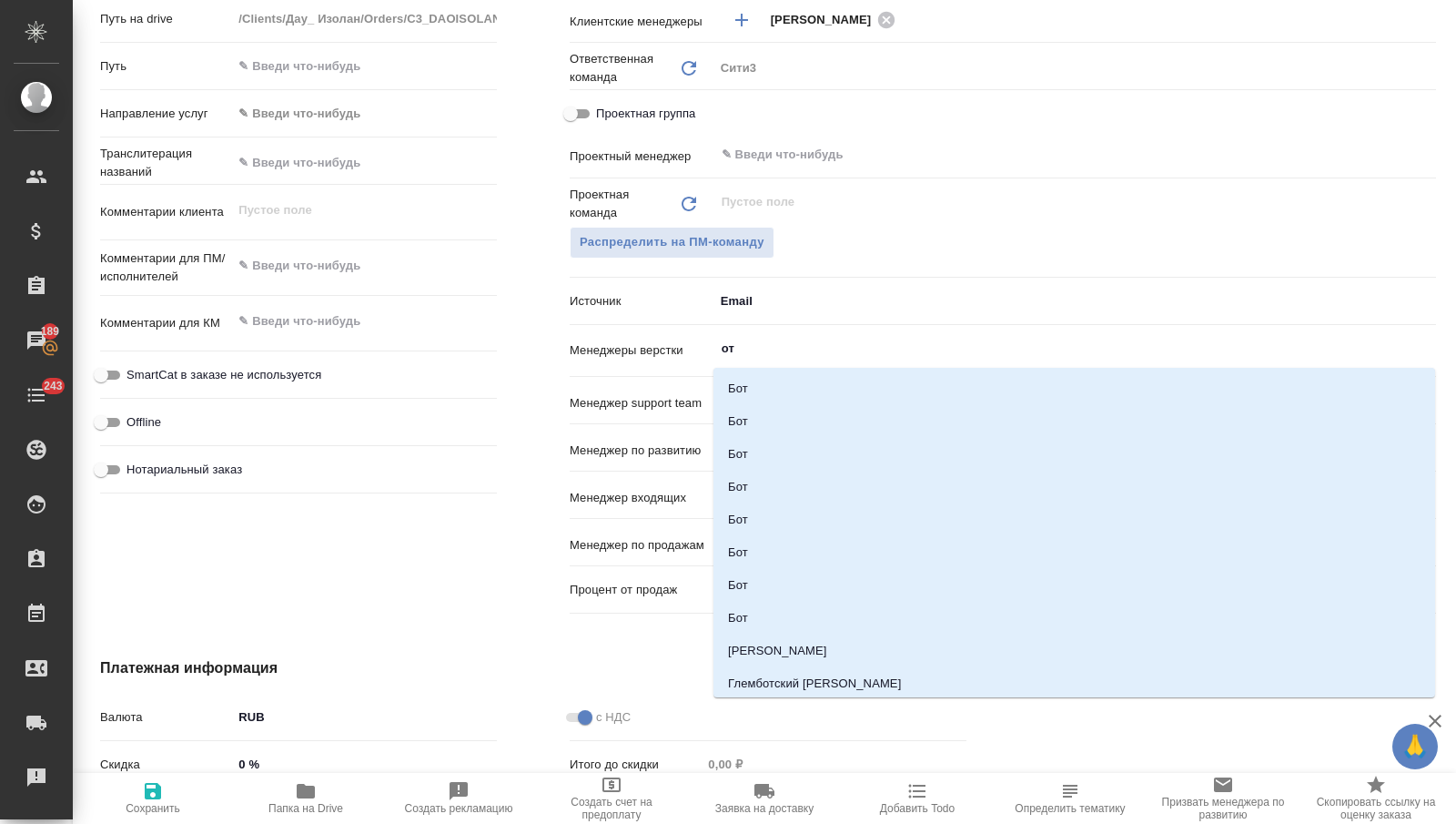
type input "отд"
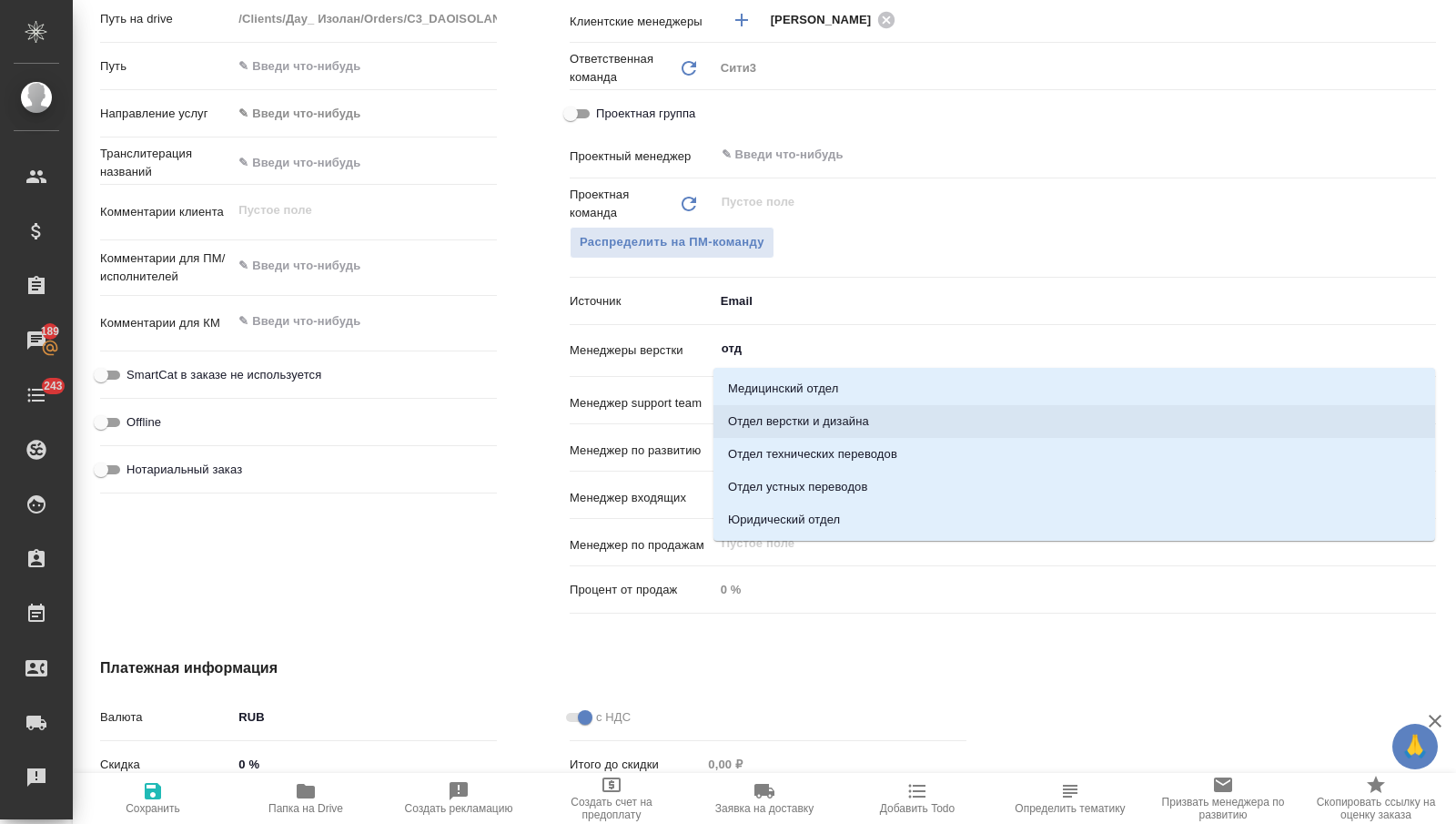
click at [794, 415] on li "Отдел верстки и дизайна" at bounding box center [1074, 420] width 722 height 32
type textarea "x"
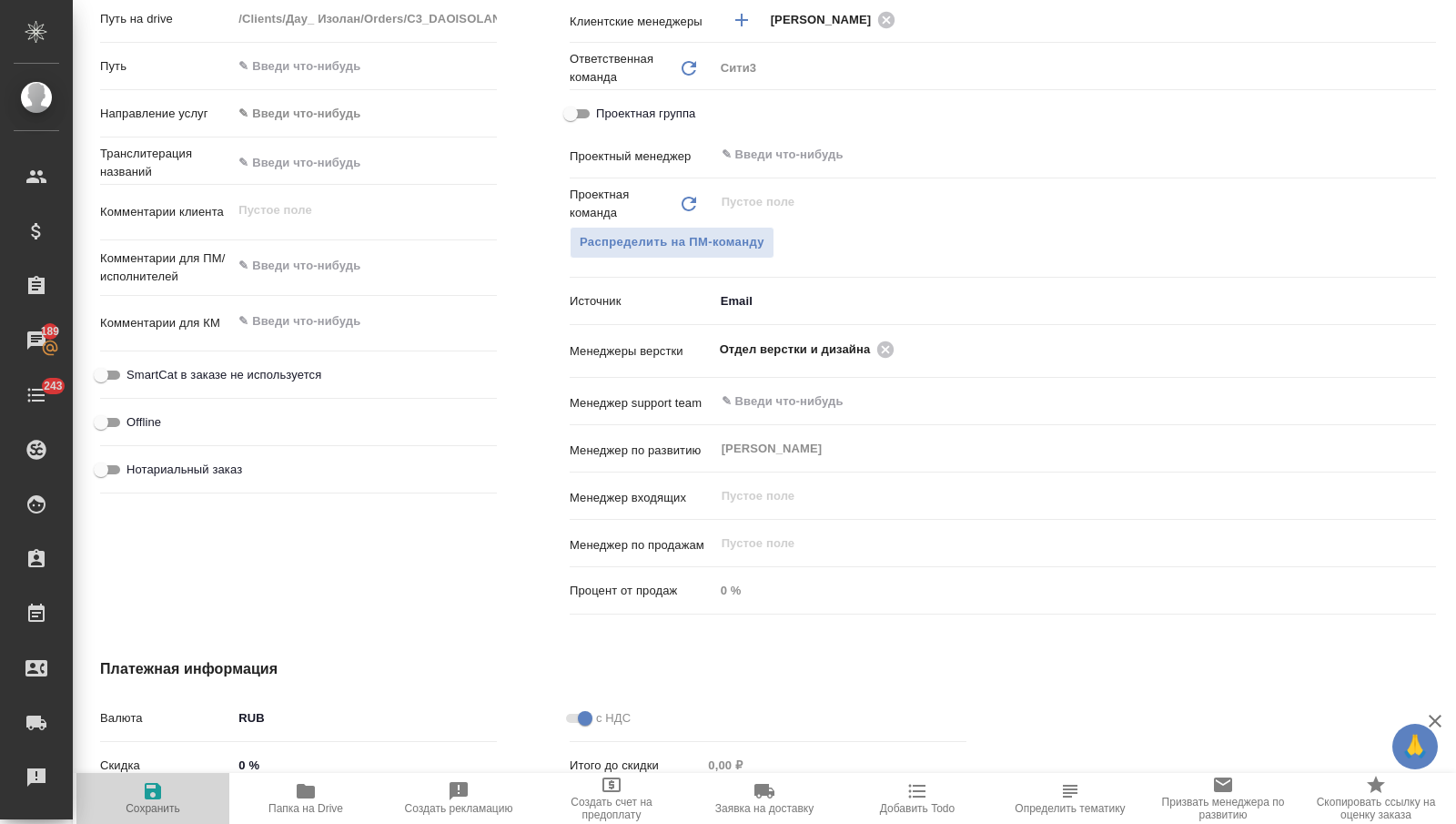
click at [169, 807] on span "Сохранить" at bounding box center [153, 807] width 54 height 13
type textarea "x"
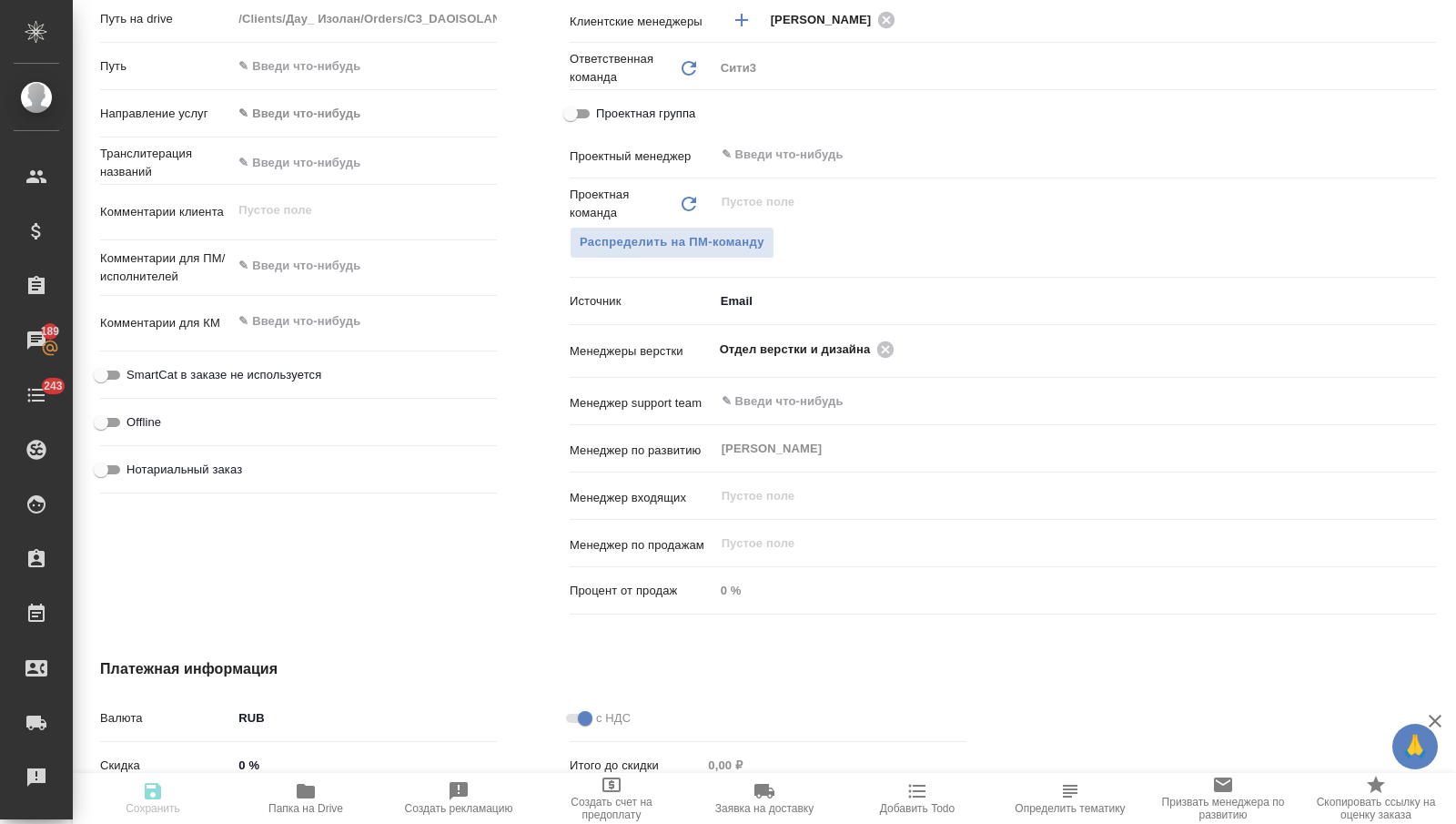
type textarea "x"
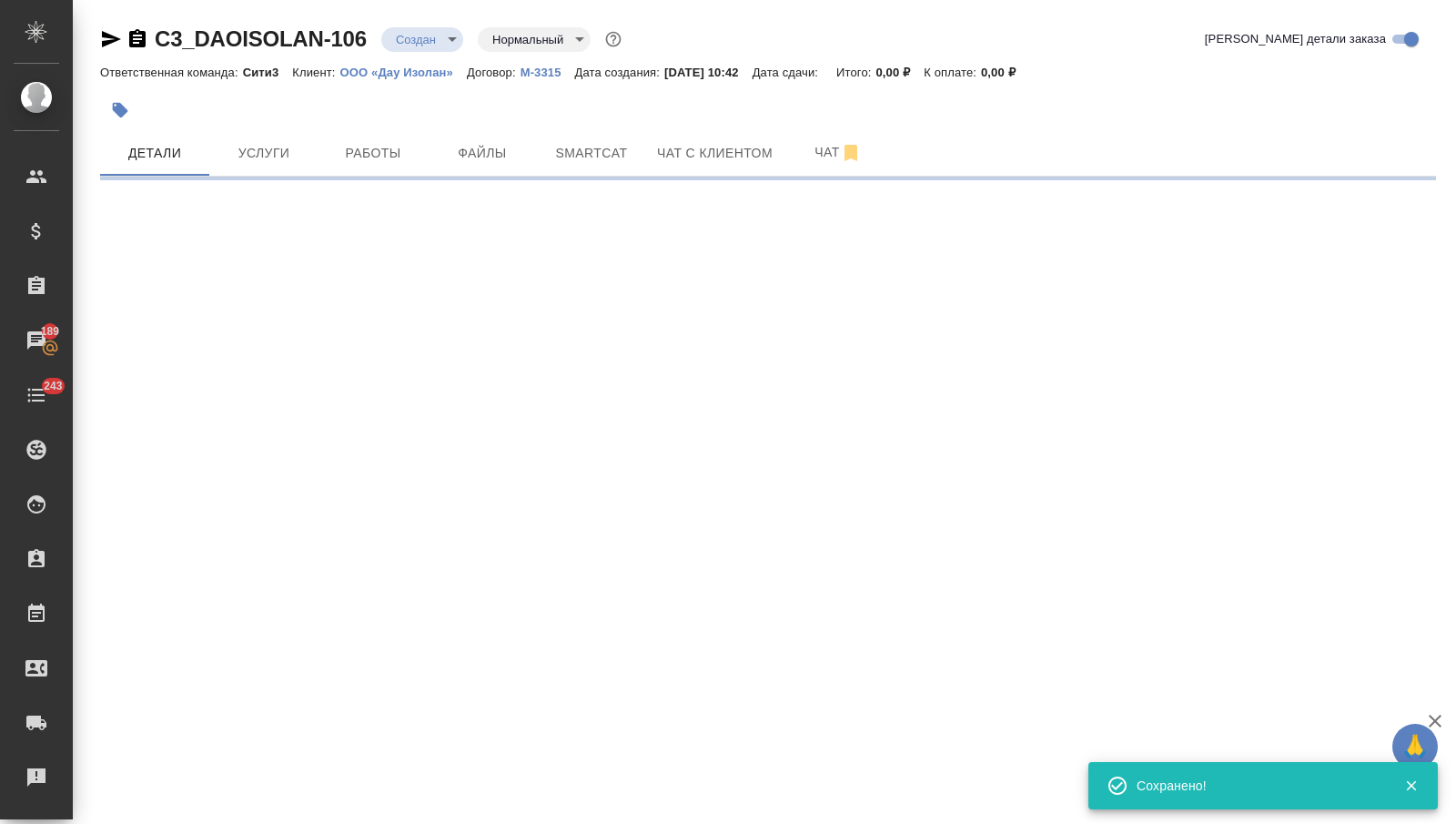
select select "RU"
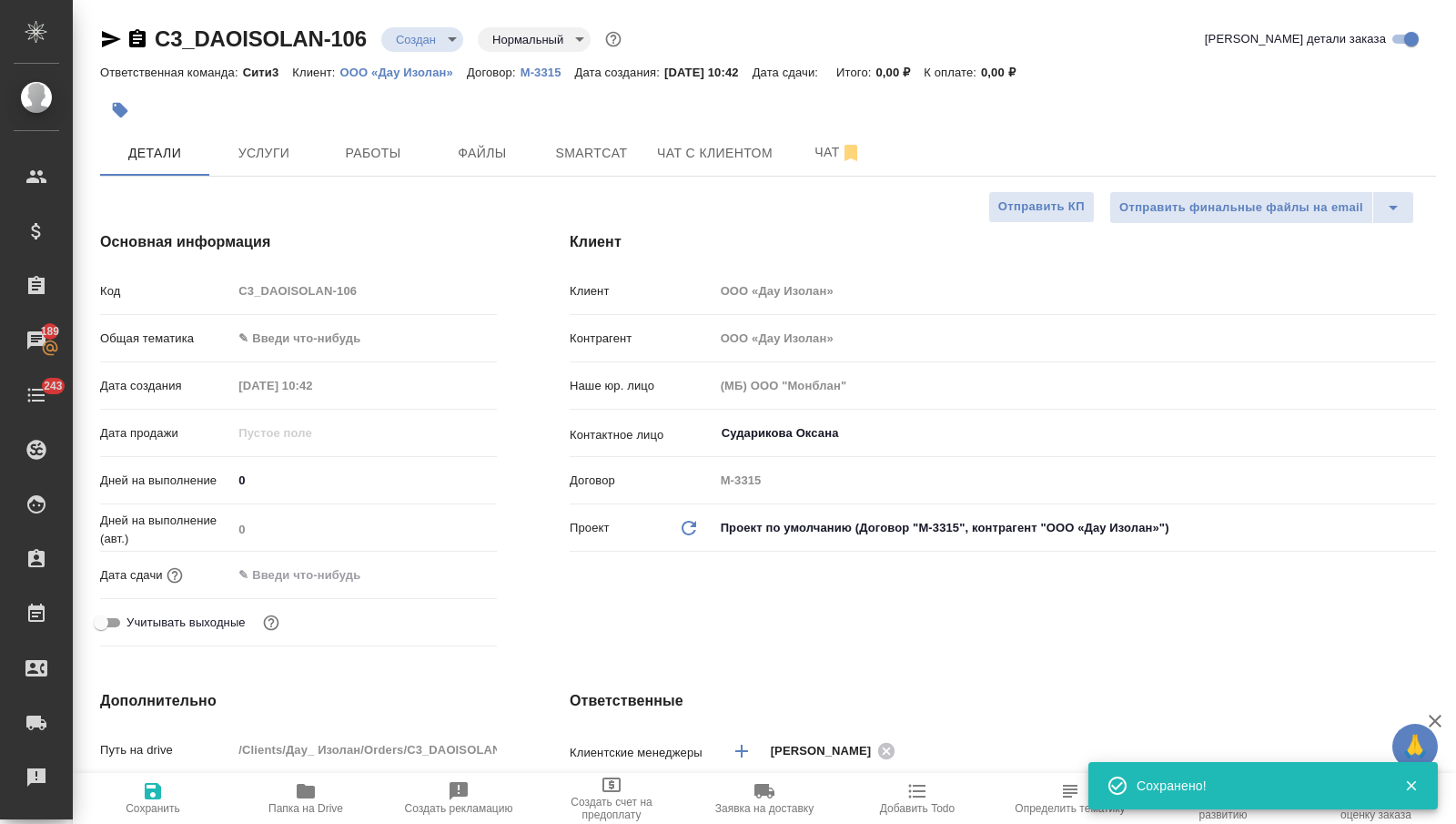
type textarea "x"
click at [420, 32] on body "🙏 .cls-1 fill:#fff; AWATERA Nikitina Tatiana Клиенты Спецификации Заказы 189 Ча…" at bounding box center [728, 412] width 1456 height 824
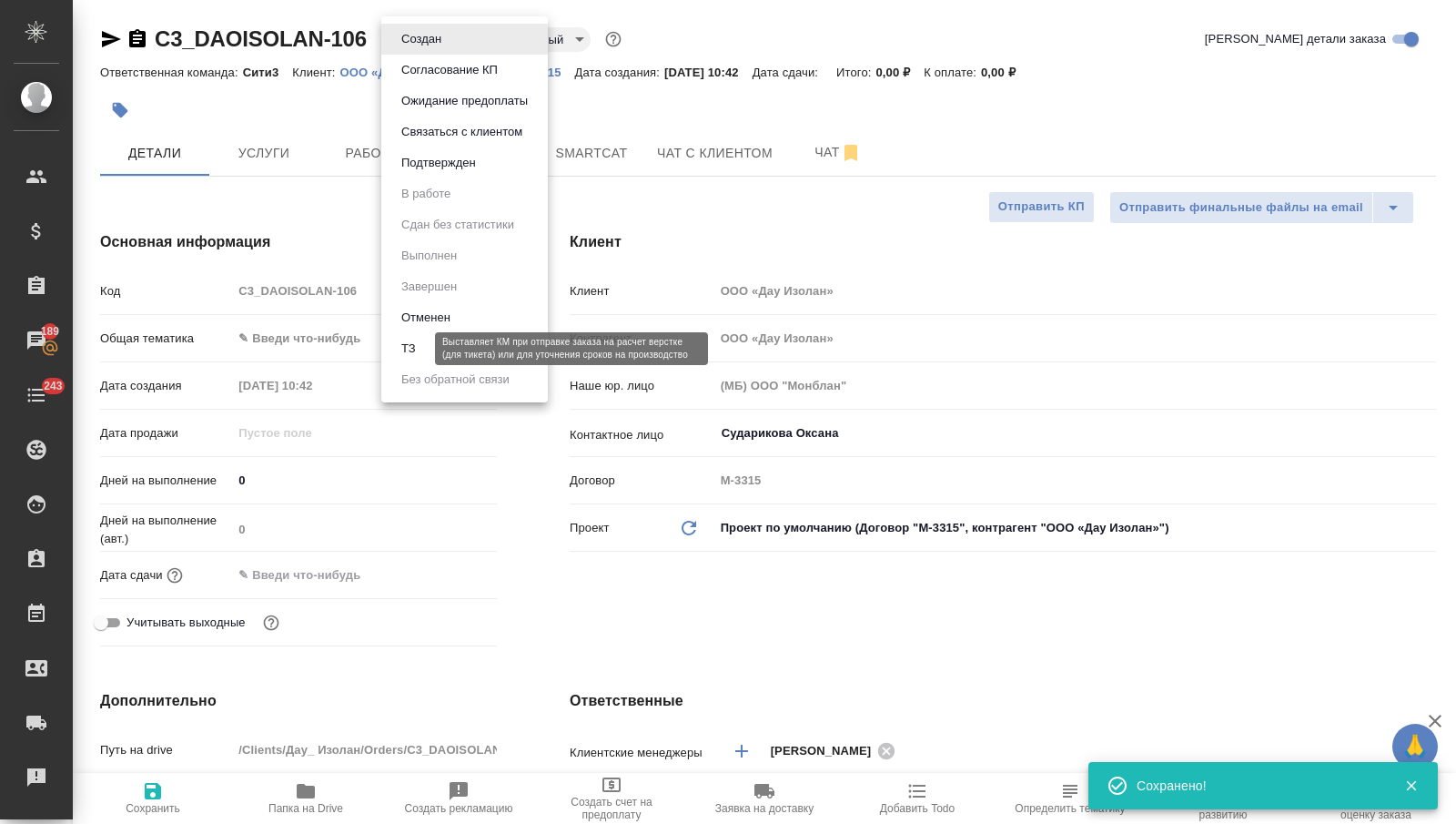
click at [416, 348] on button "ТЗ" at bounding box center [409, 349] width 26 height 20
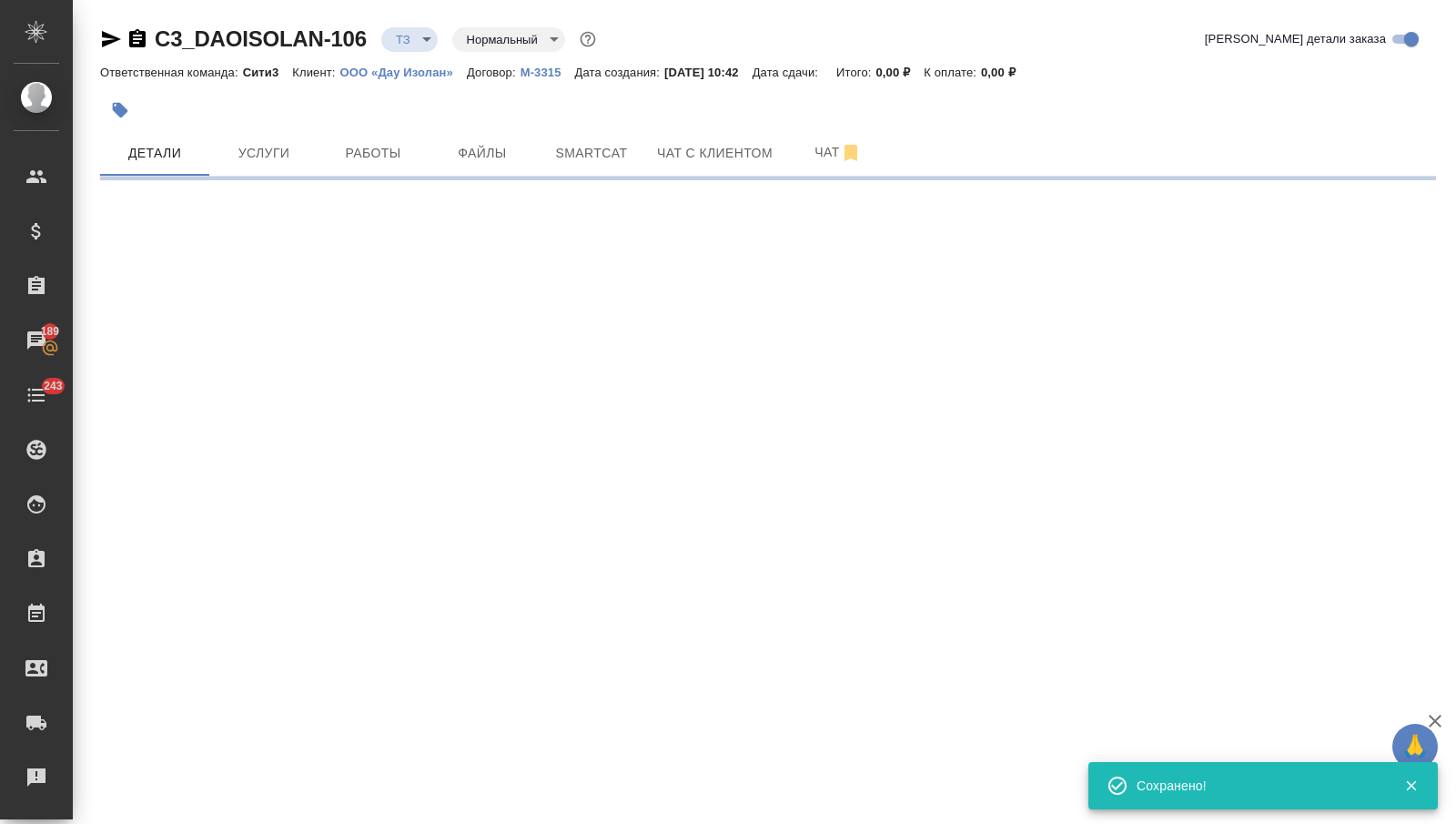
select select "RU"
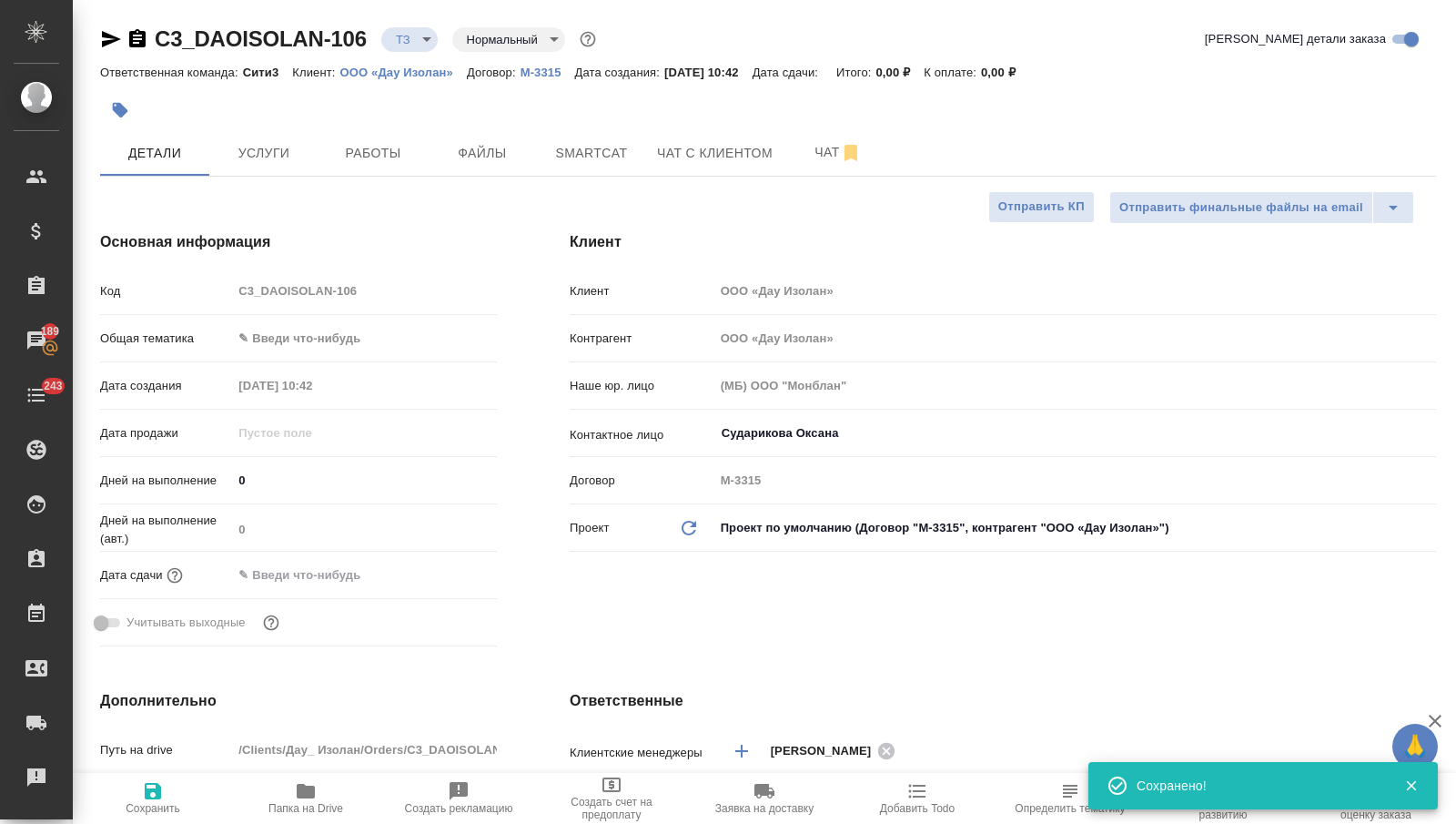
type textarea "x"
click at [282, 160] on span "Услуги" at bounding box center [264, 153] width 88 height 23
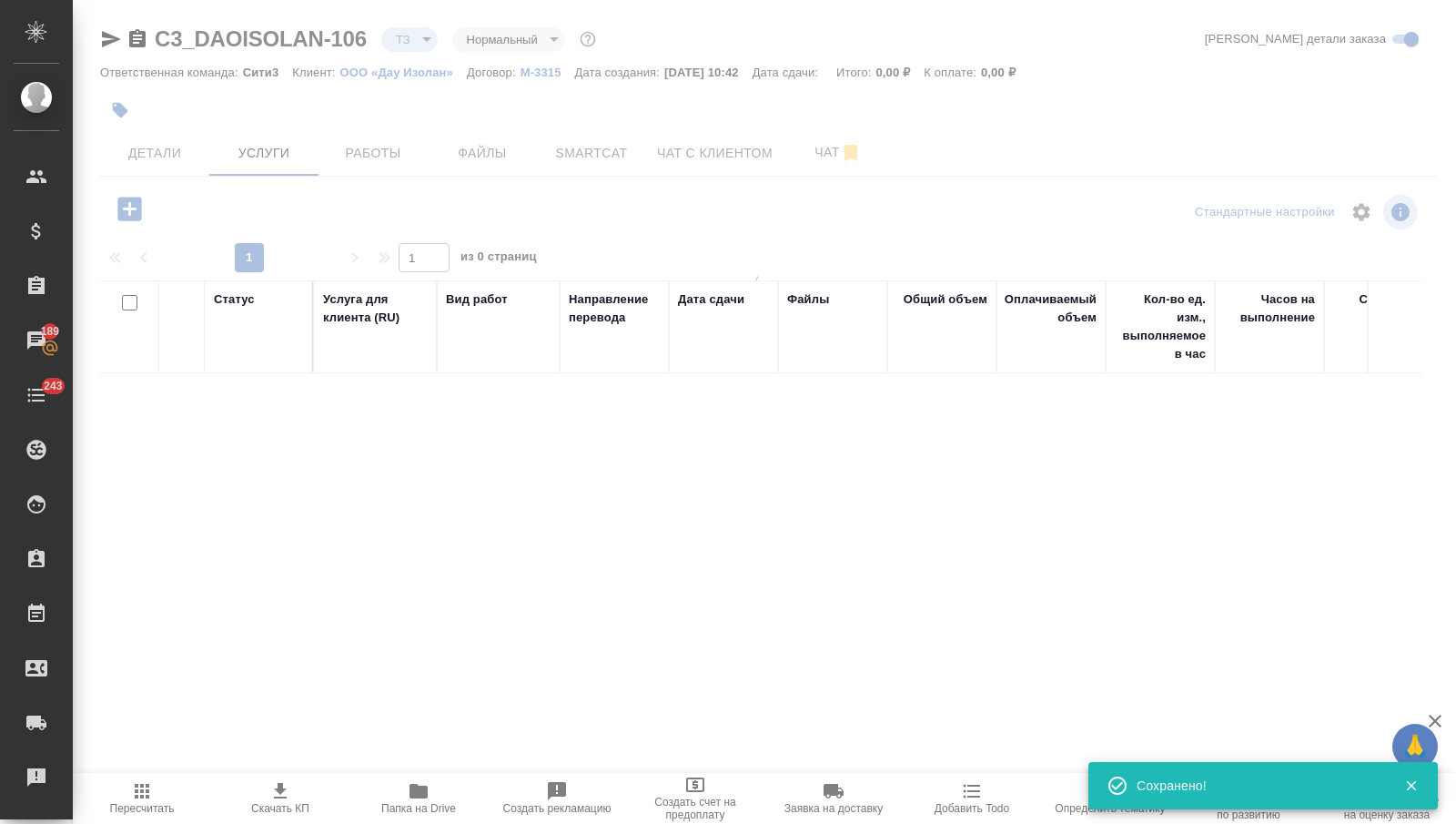
click at [123, 202] on icon "button" at bounding box center [129, 209] width 24 height 24
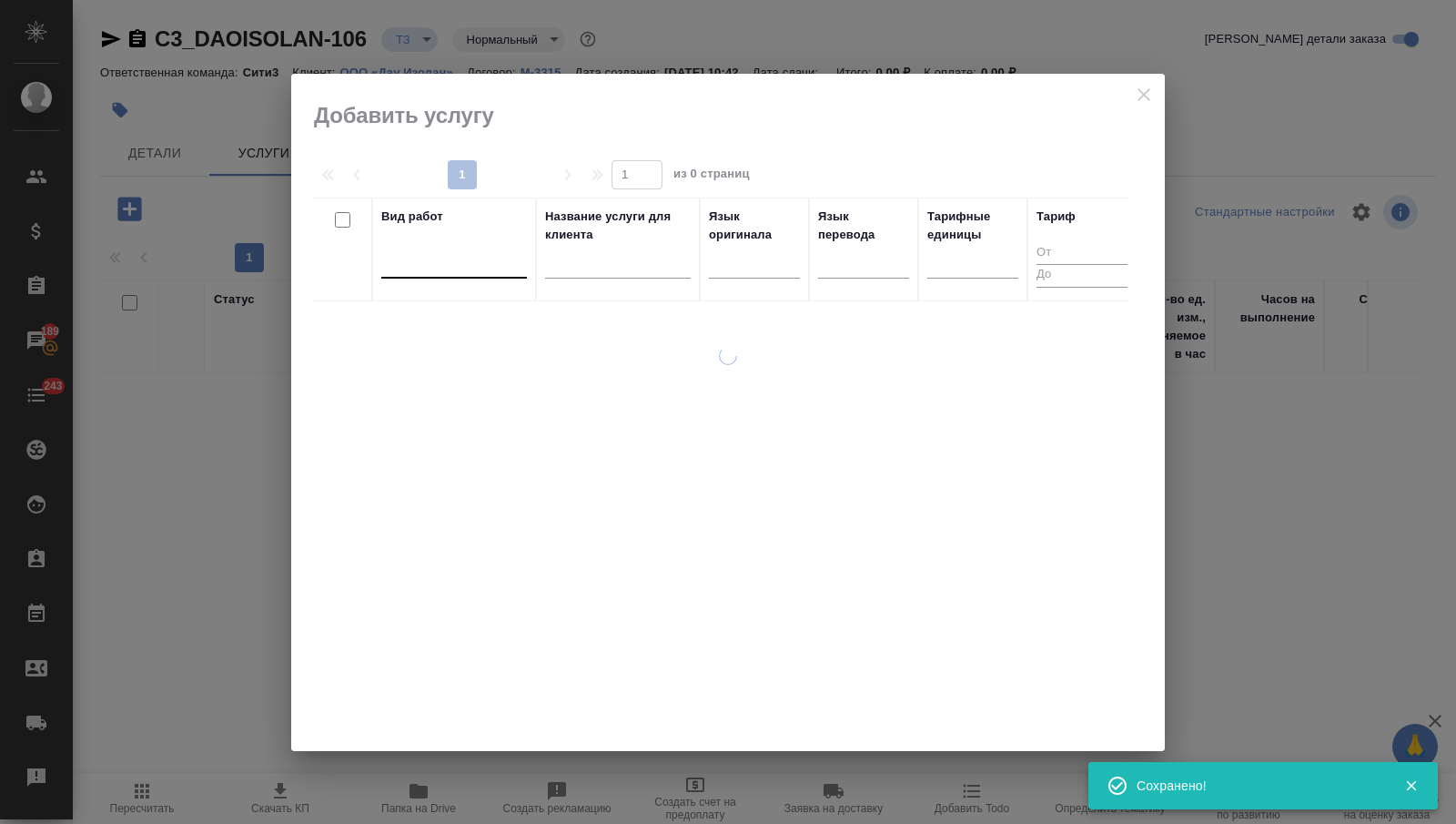
click at [423, 253] on div at bounding box center [454, 260] width 146 height 27
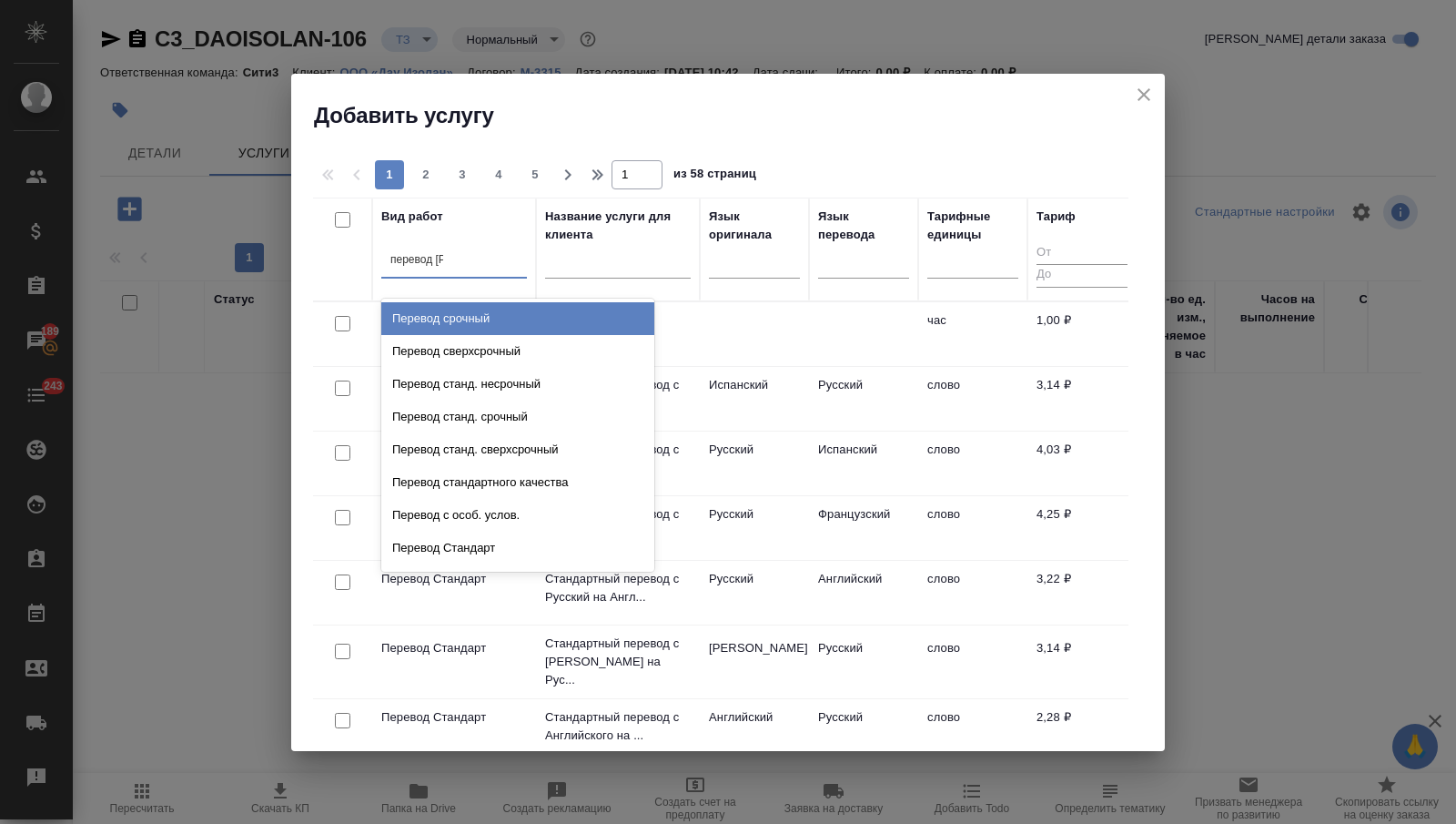
type input "перевод ст"
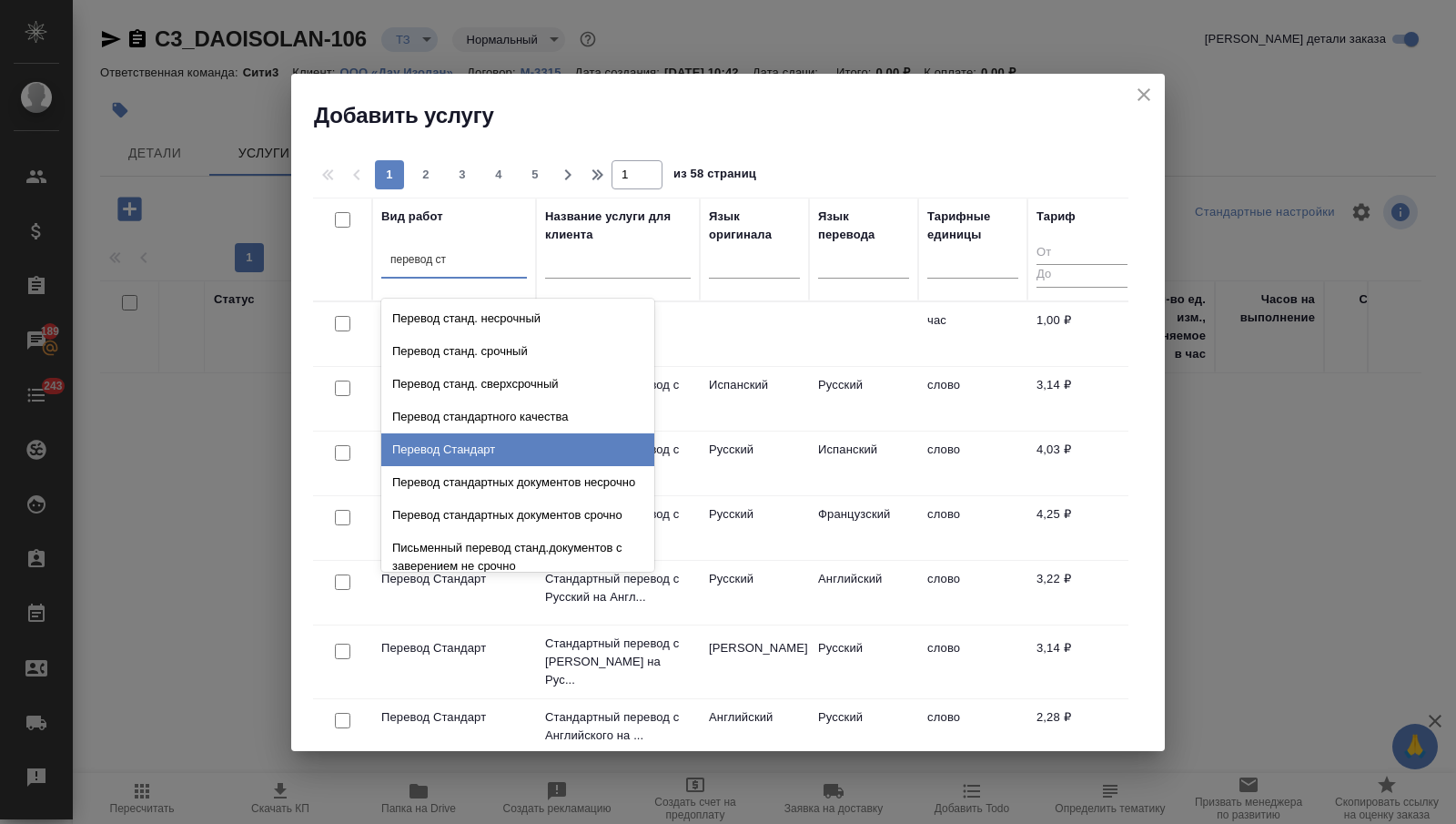
click at [536, 442] on div "Перевод Стандарт" at bounding box center [517, 449] width 273 height 32
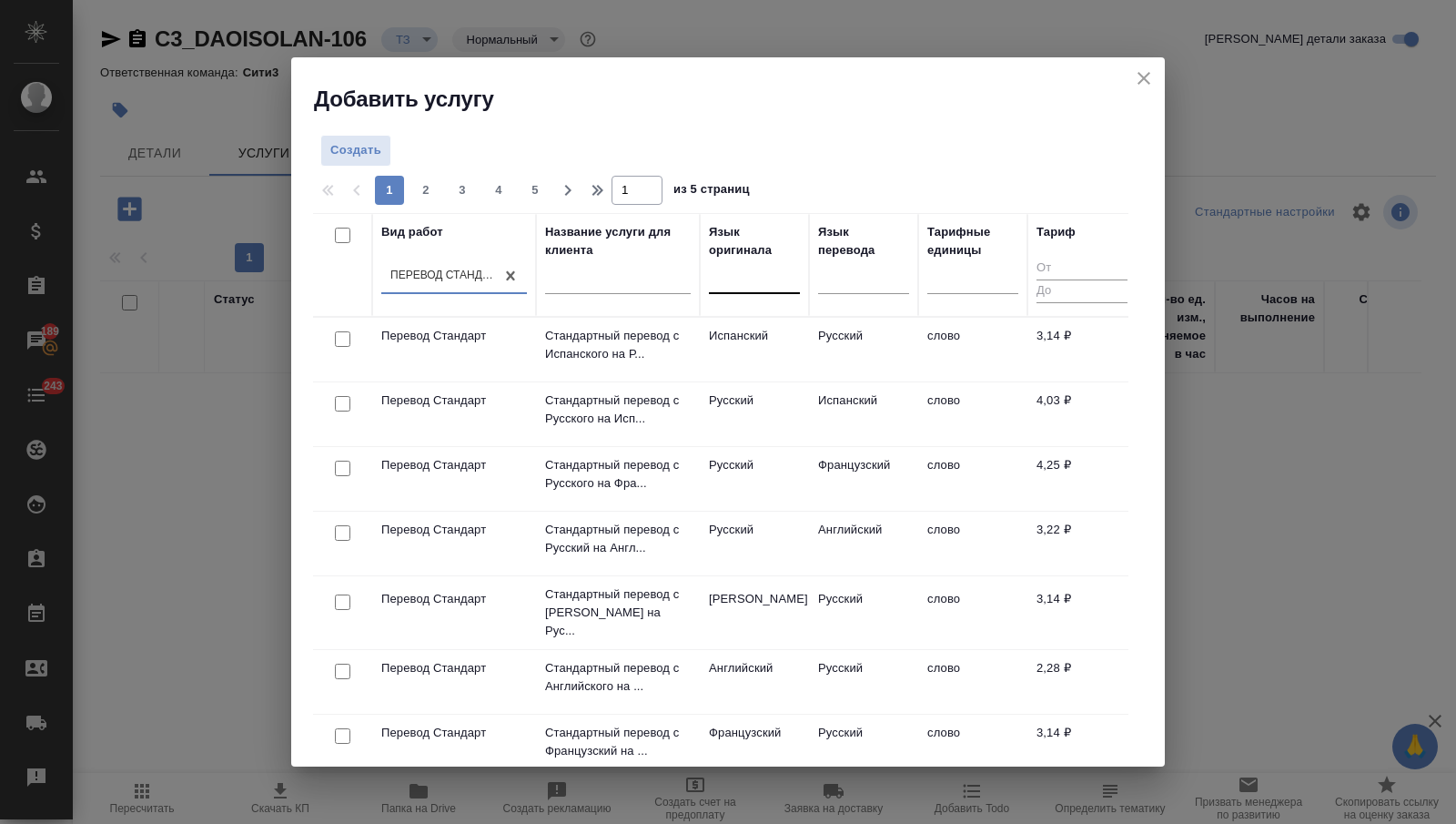
click at [746, 271] on div at bounding box center [754, 275] width 91 height 27
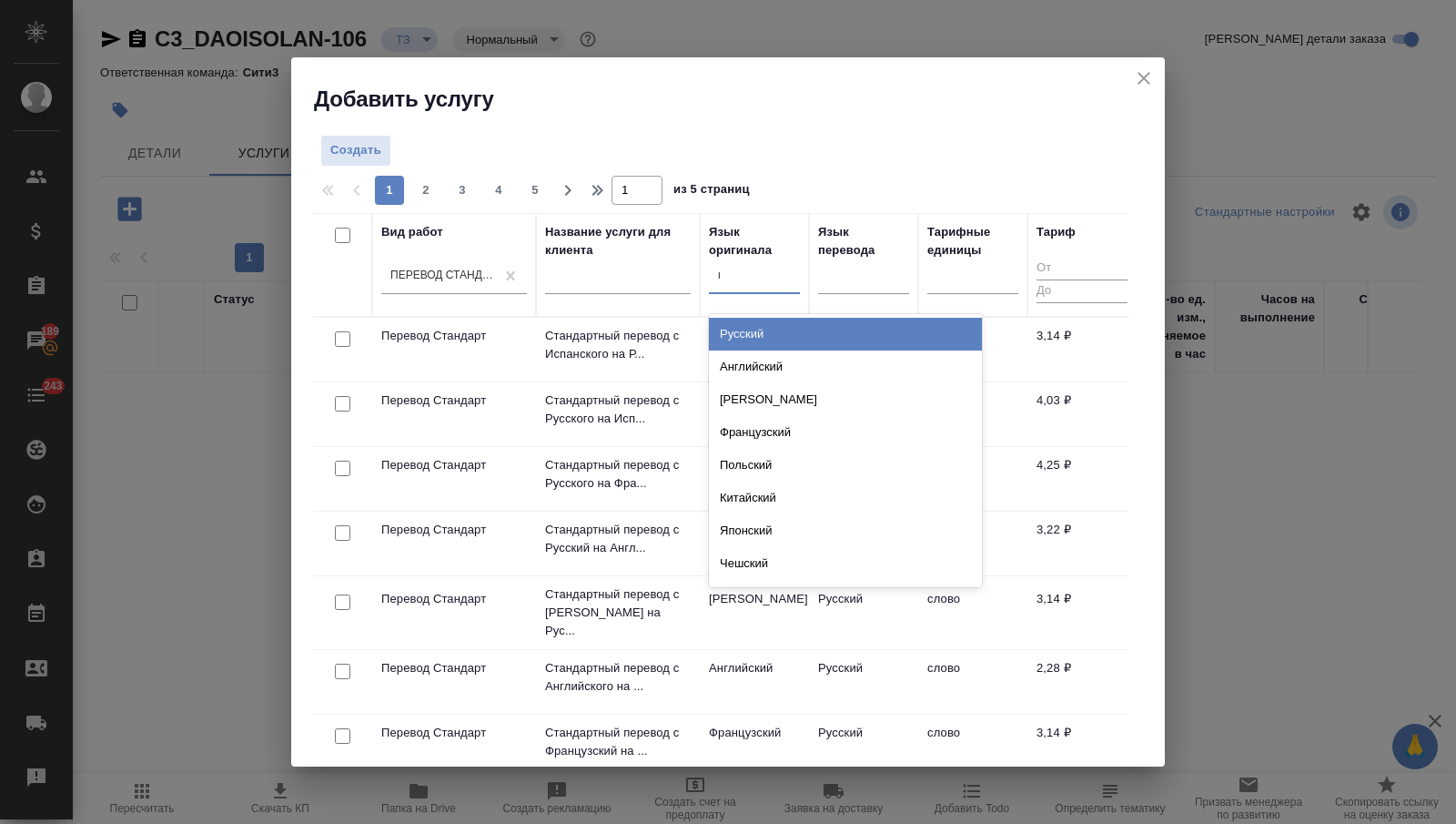
type input "кит"
click at [774, 325] on div "Китайский" at bounding box center [845, 334] width 273 height 32
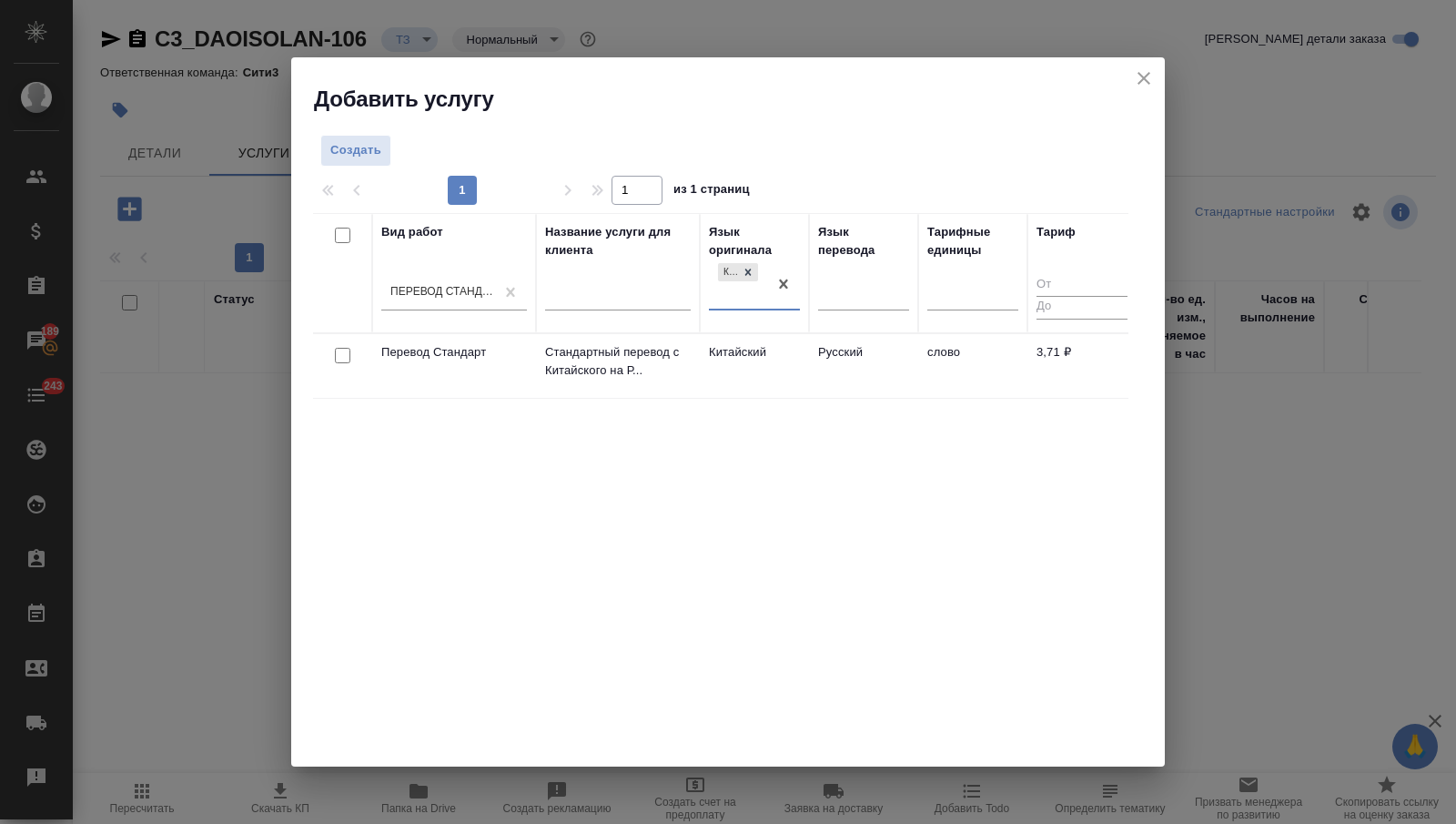
click at [844, 362] on td "Русский" at bounding box center [863, 365] width 109 height 64
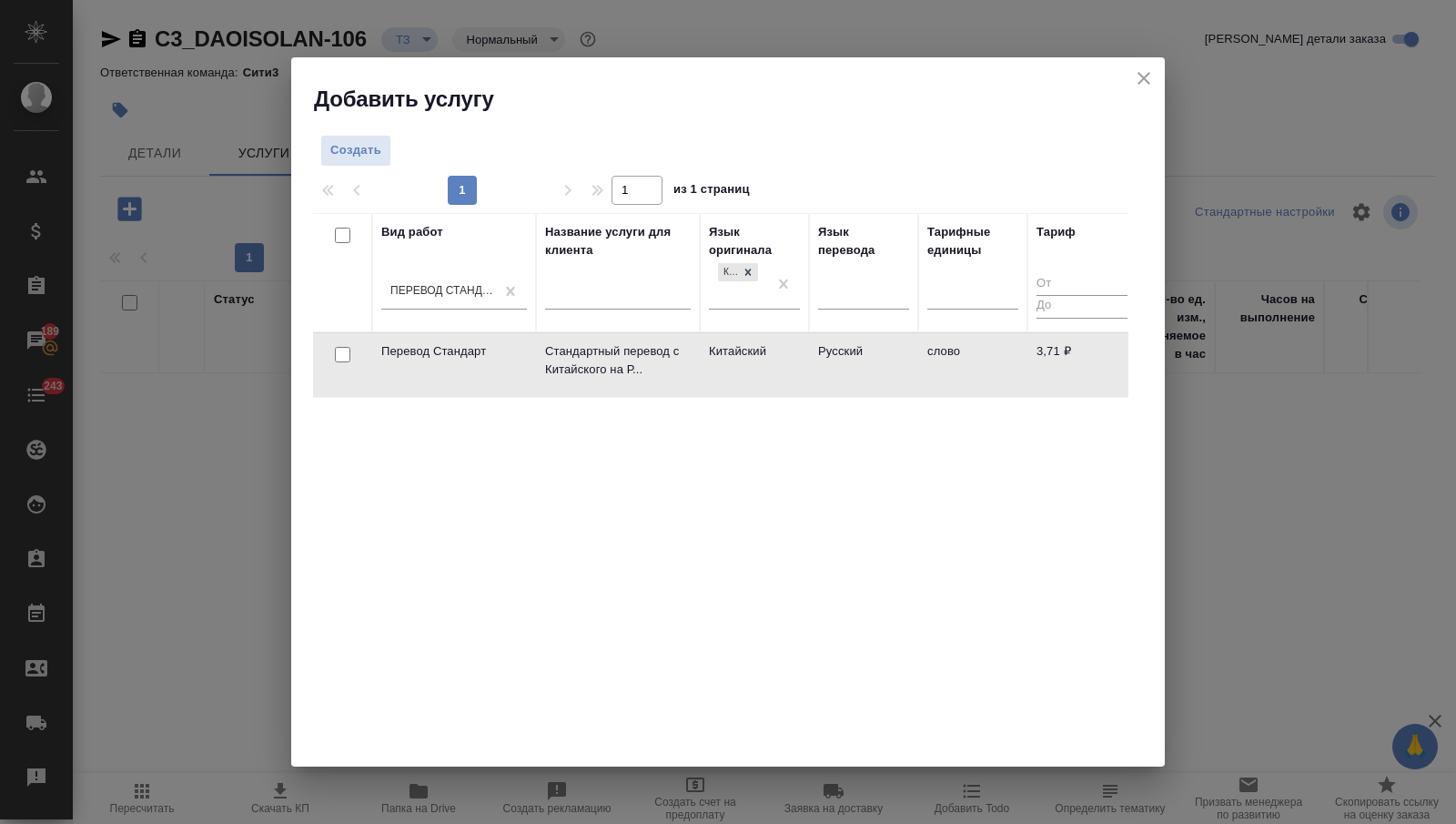
click at [844, 362] on td "Русский" at bounding box center [863, 364] width 109 height 64
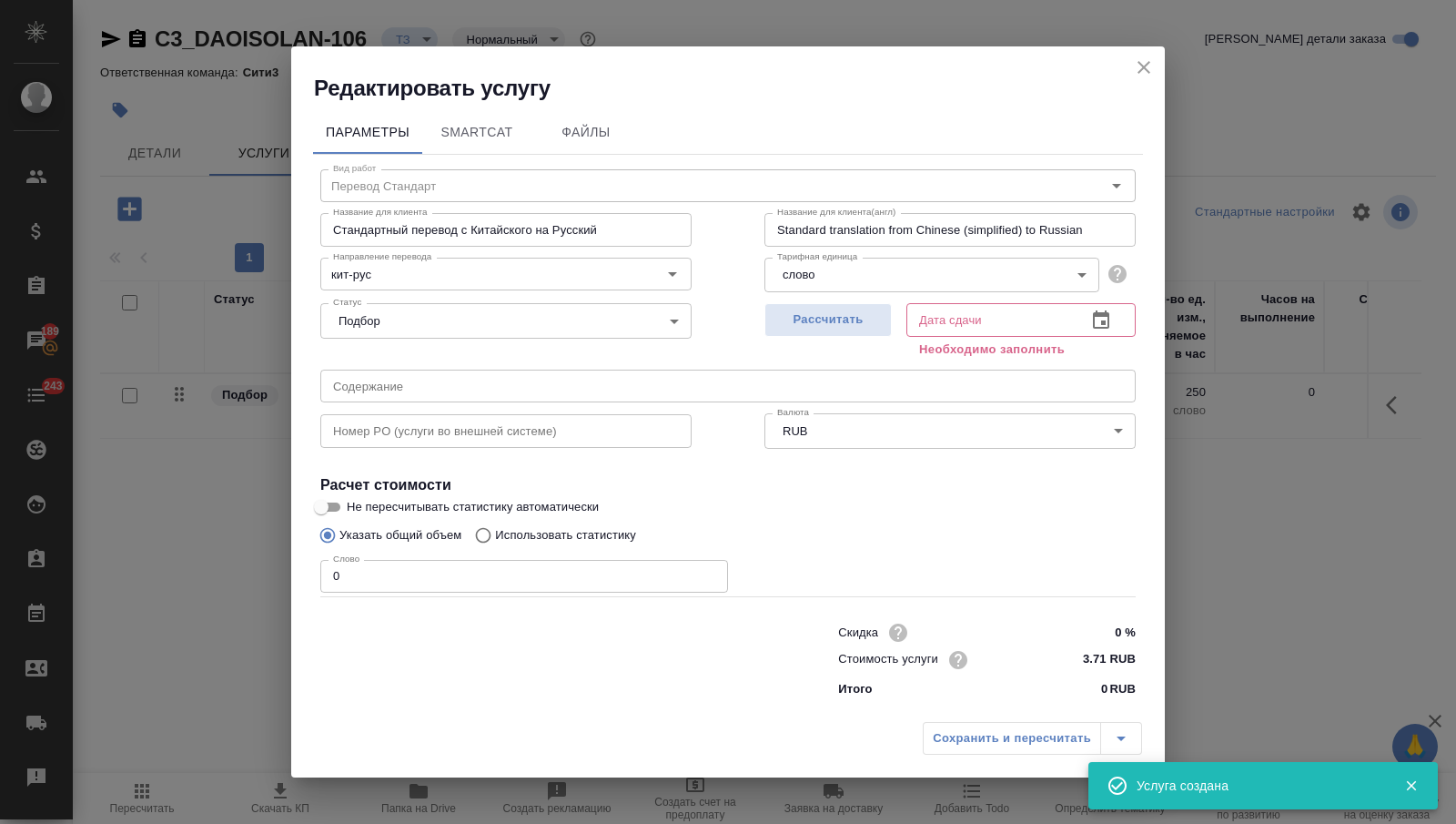
click at [1145, 67] on icon "close" at bounding box center [1144, 67] width 13 height 13
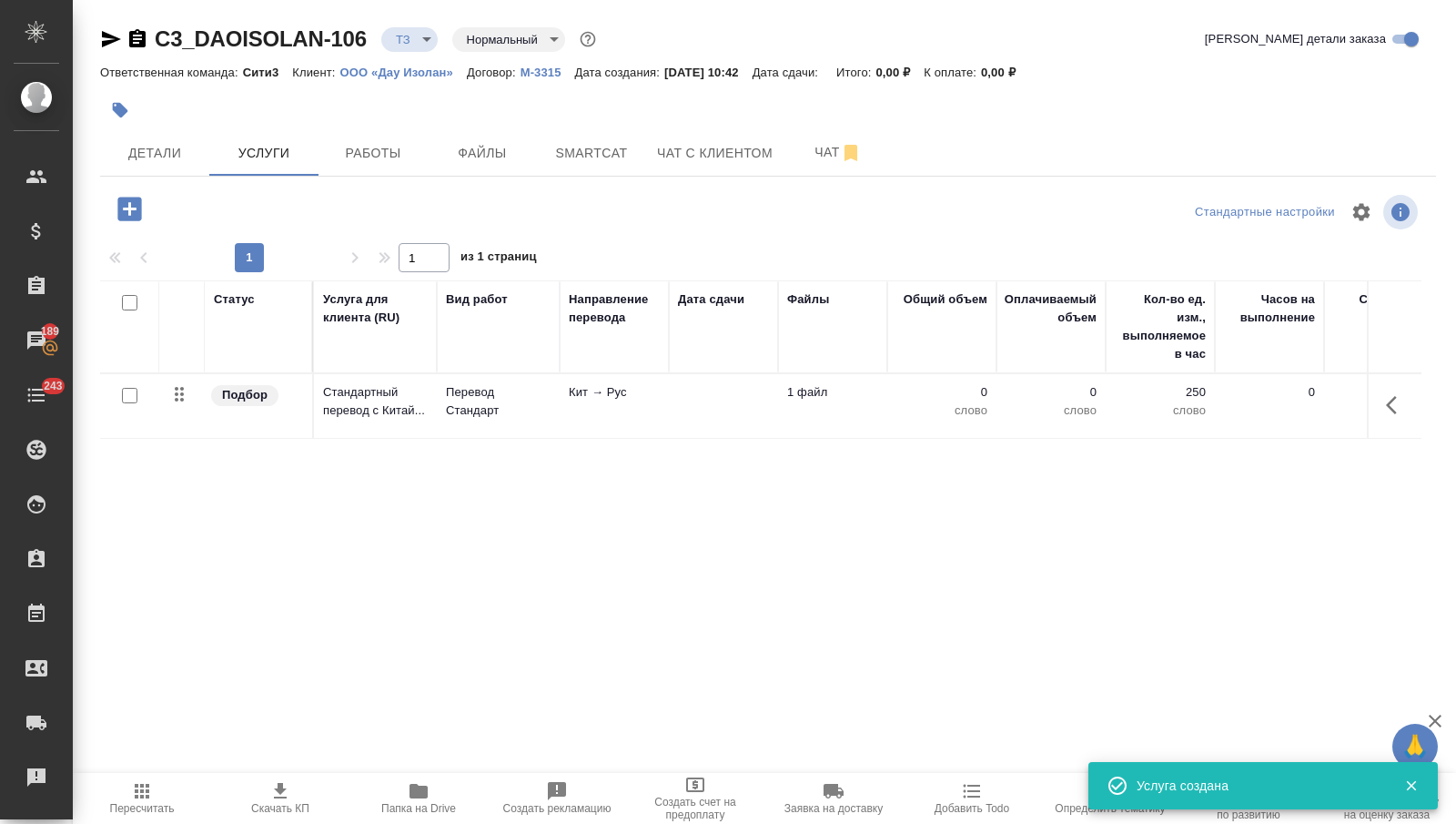
click at [119, 391] on div at bounding box center [130, 396] width 41 height 26
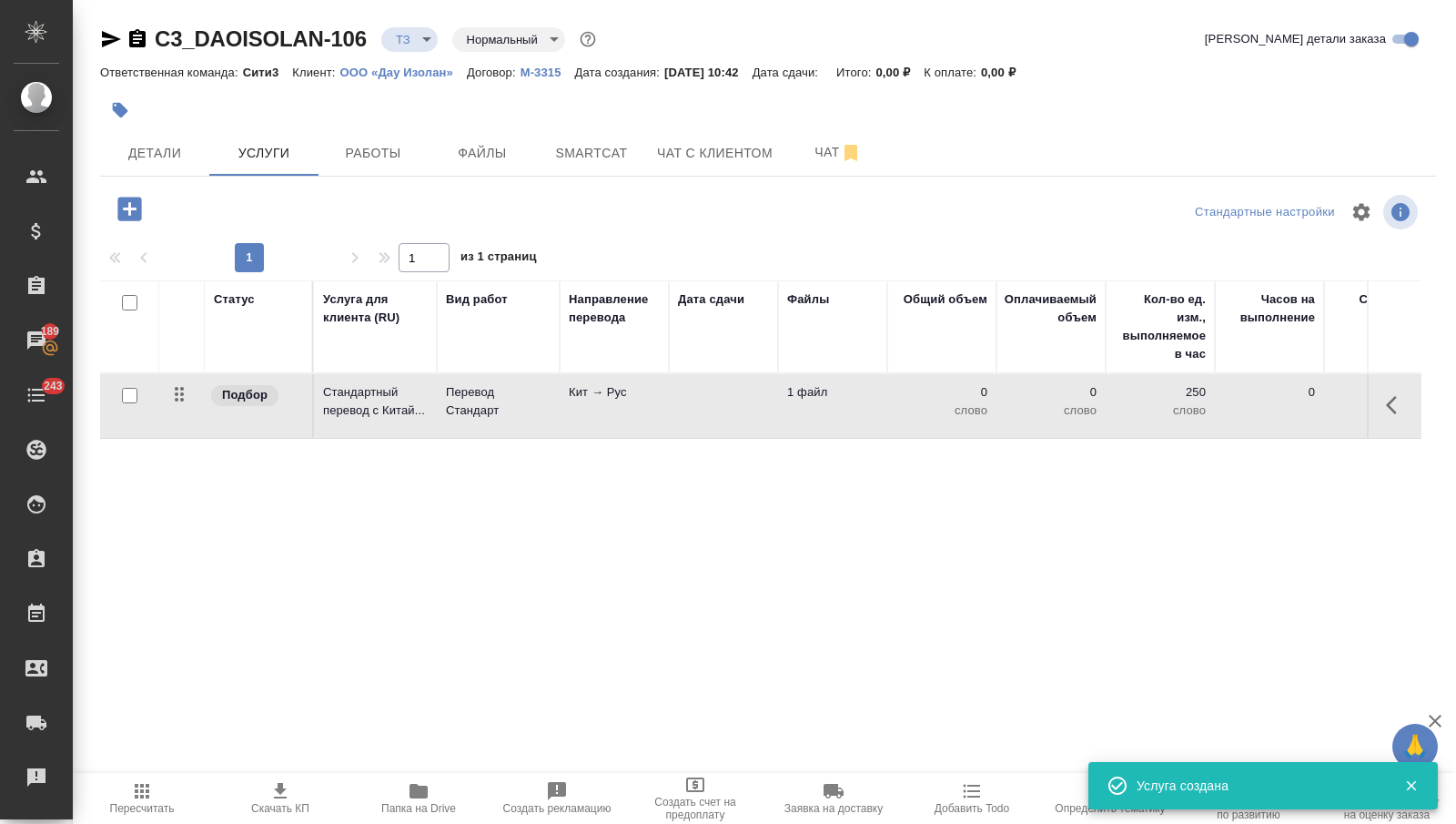
click at [126, 394] on input "checkbox" at bounding box center [130, 396] width 16 height 16
checkbox input "true"
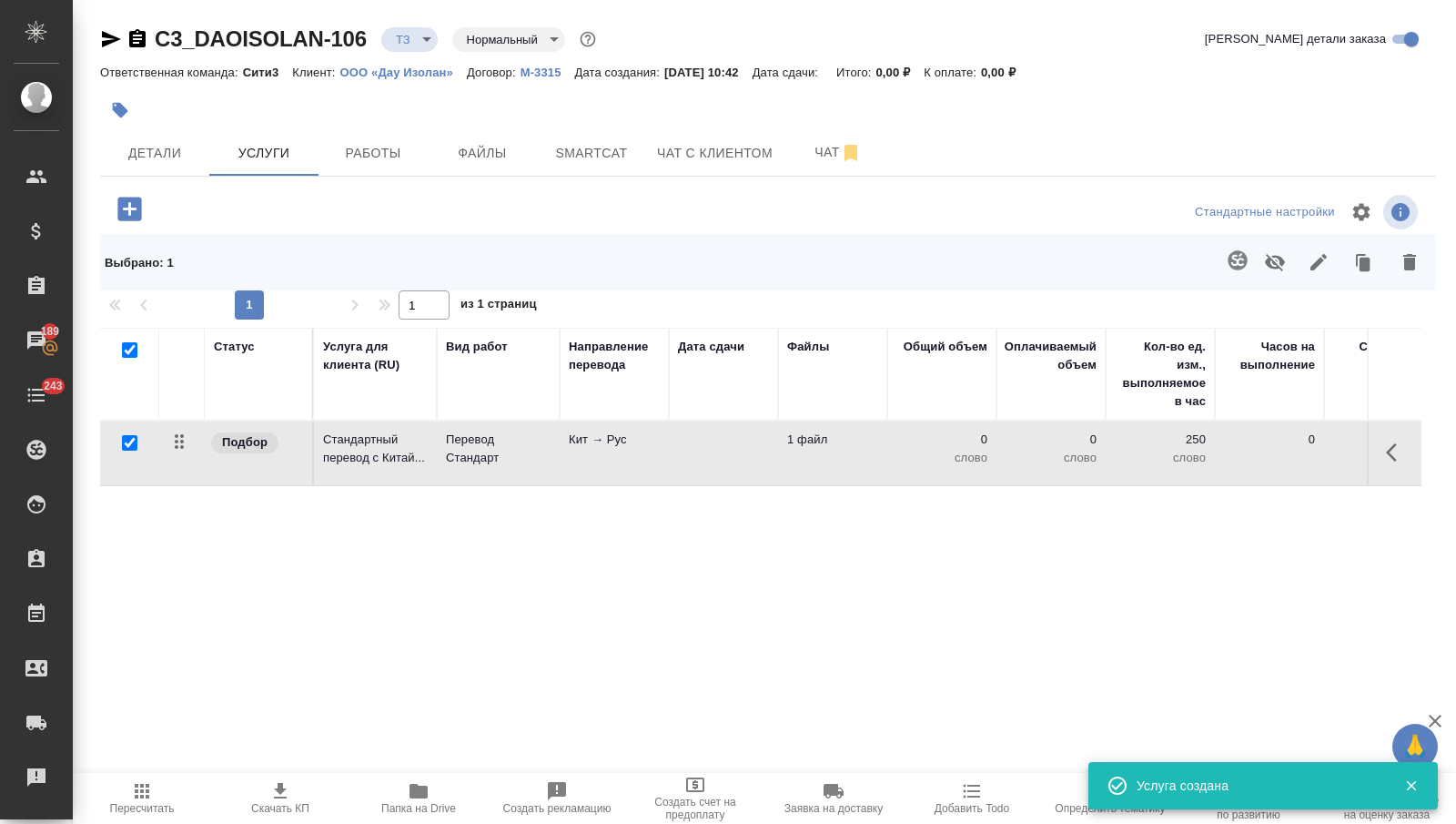
click at [1234, 254] on icon "button" at bounding box center [1236, 259] width 19 height 19
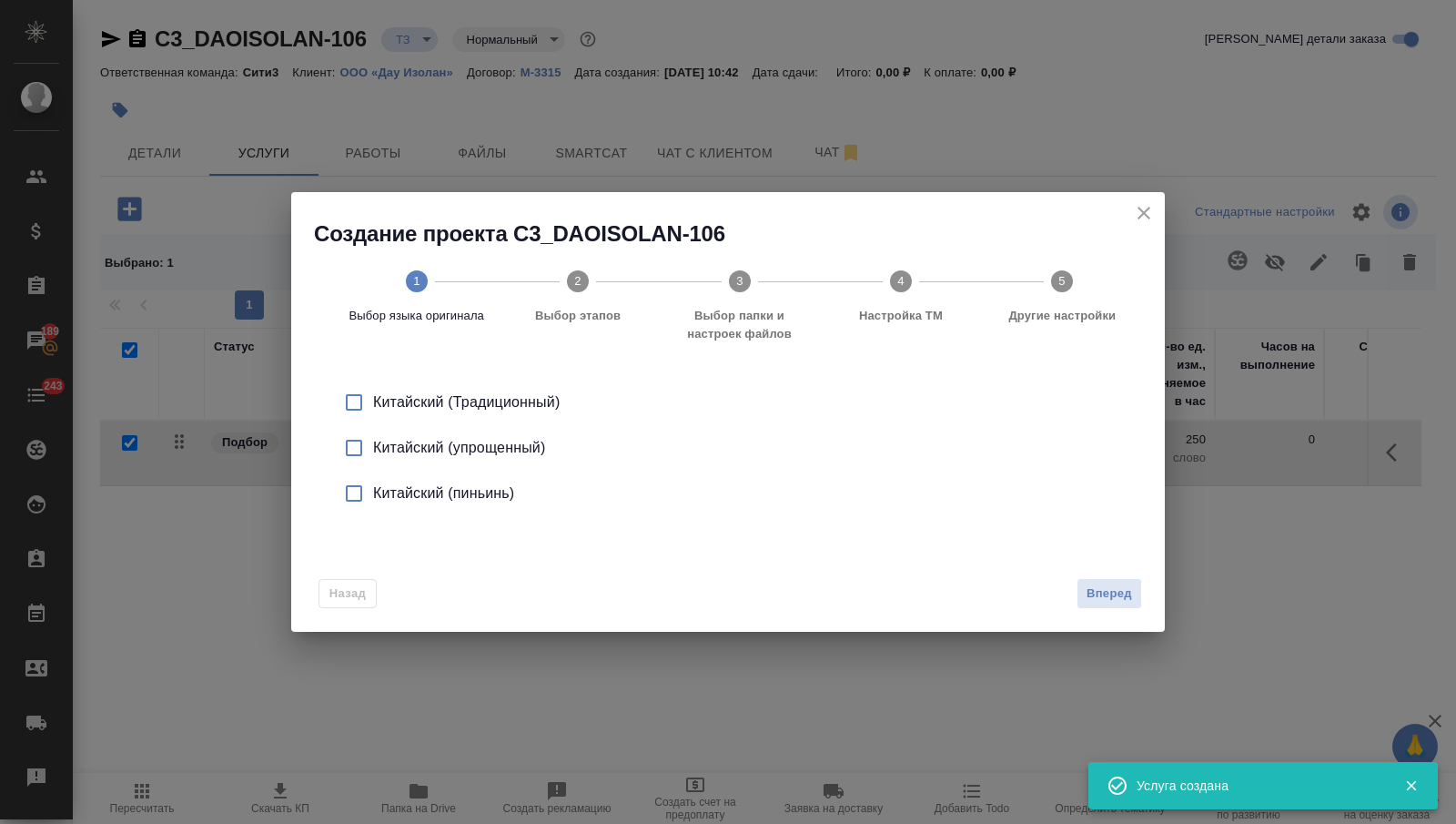
click at [513, 443] on div "Китайский (упрощенный)" at bounding box center [747, 448] width 748 height 22
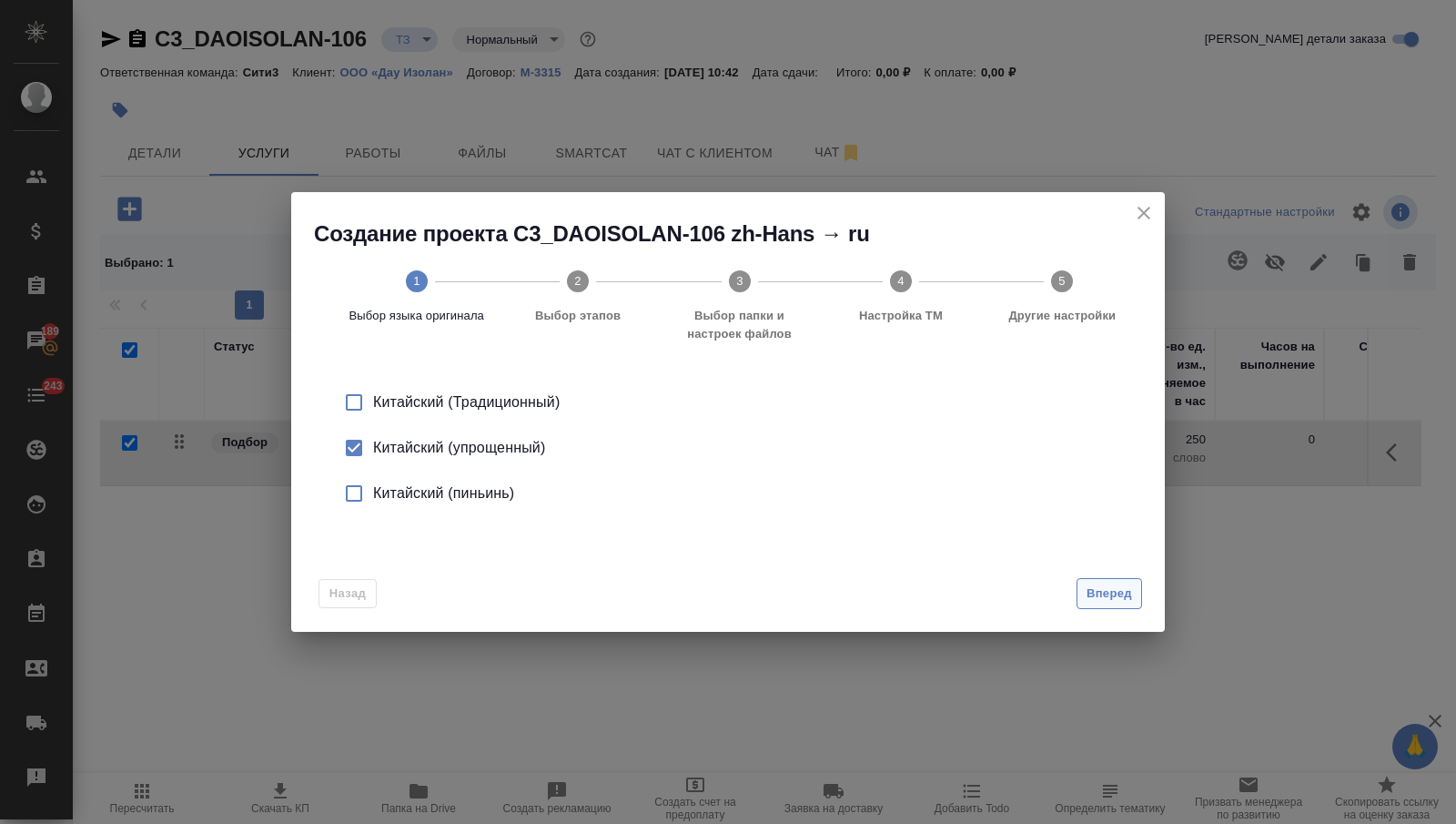
click at [1102, 580] on button "Вперед" at bounding box center [1109, 594] width 66 height 32
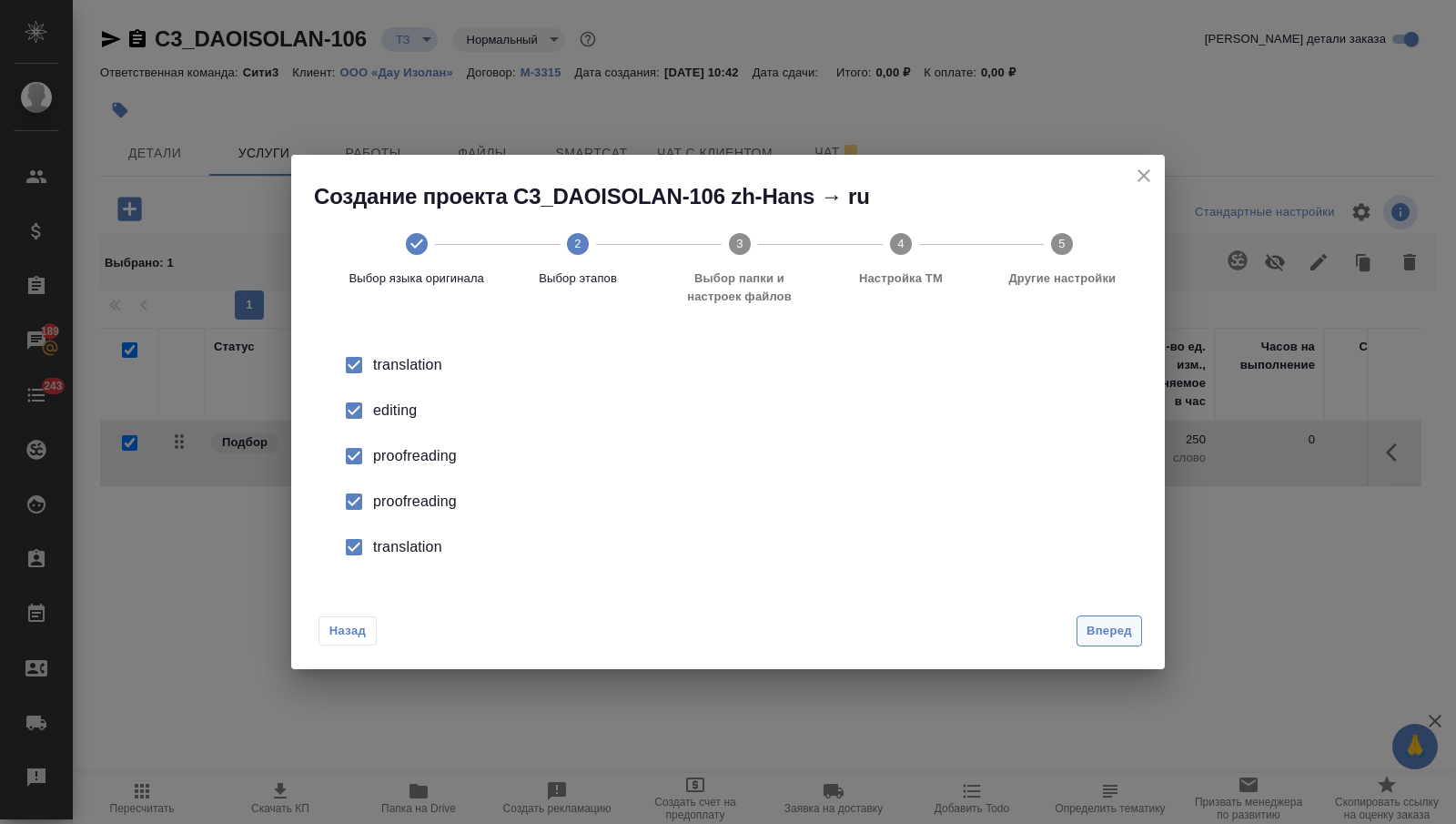
click at [1107, 633] on span "Вперед" at bounding box center [1109, 630] width 45 height 21
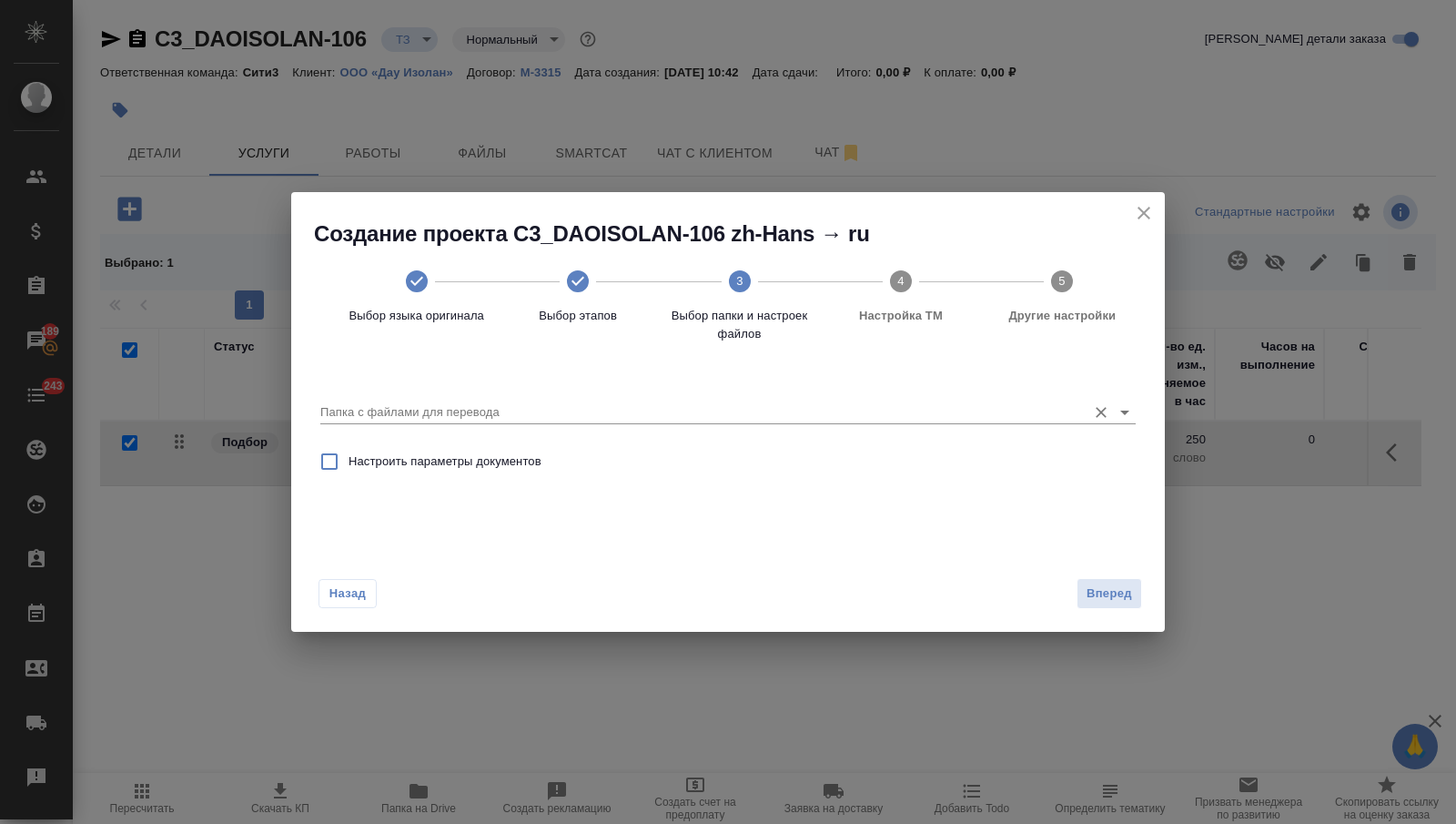
click at [886, 403] on input "Папка с файлами для перевода" at bounding box center [698, 412] width 757 height 22
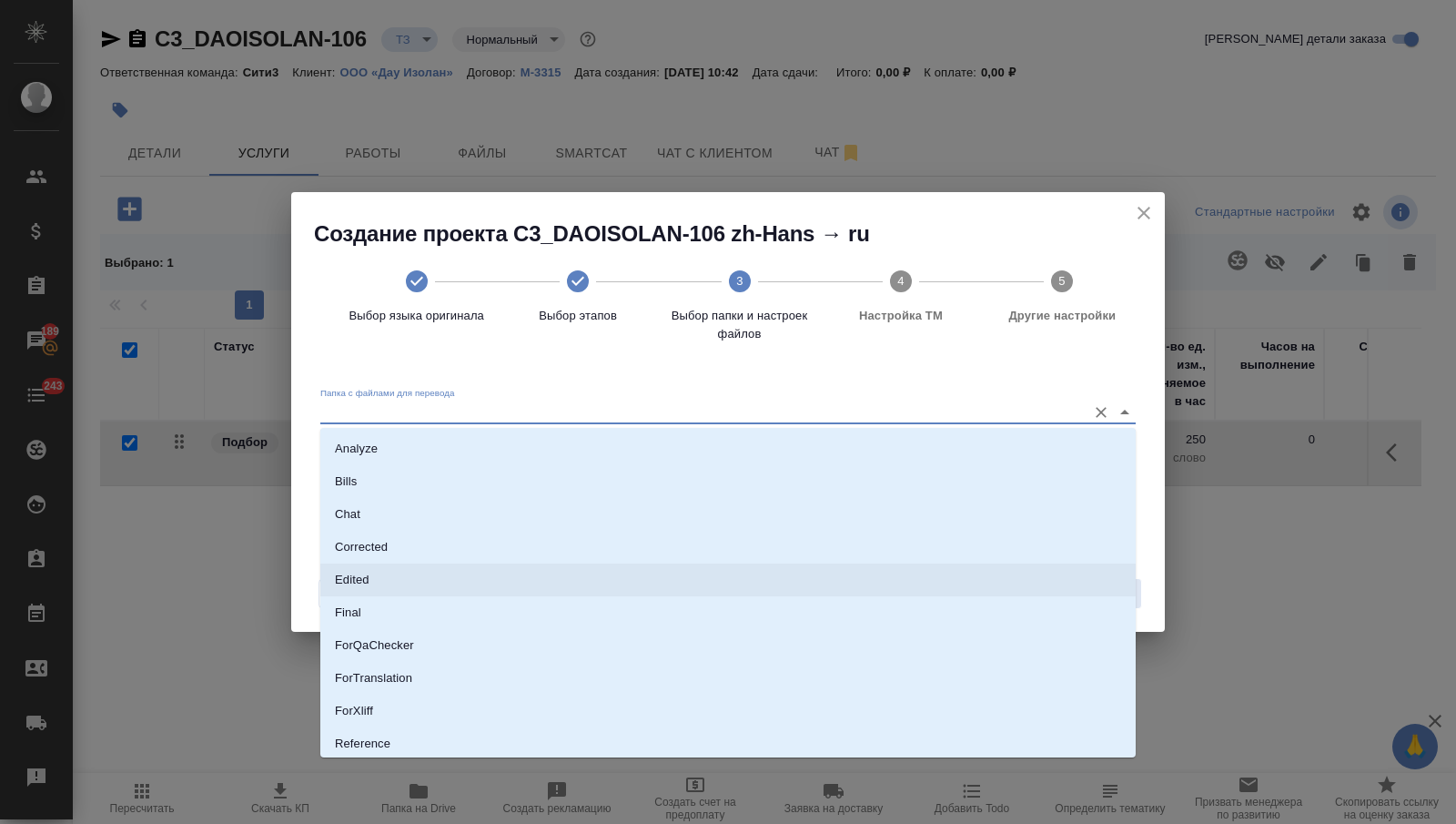
scroll to position [101, 0]
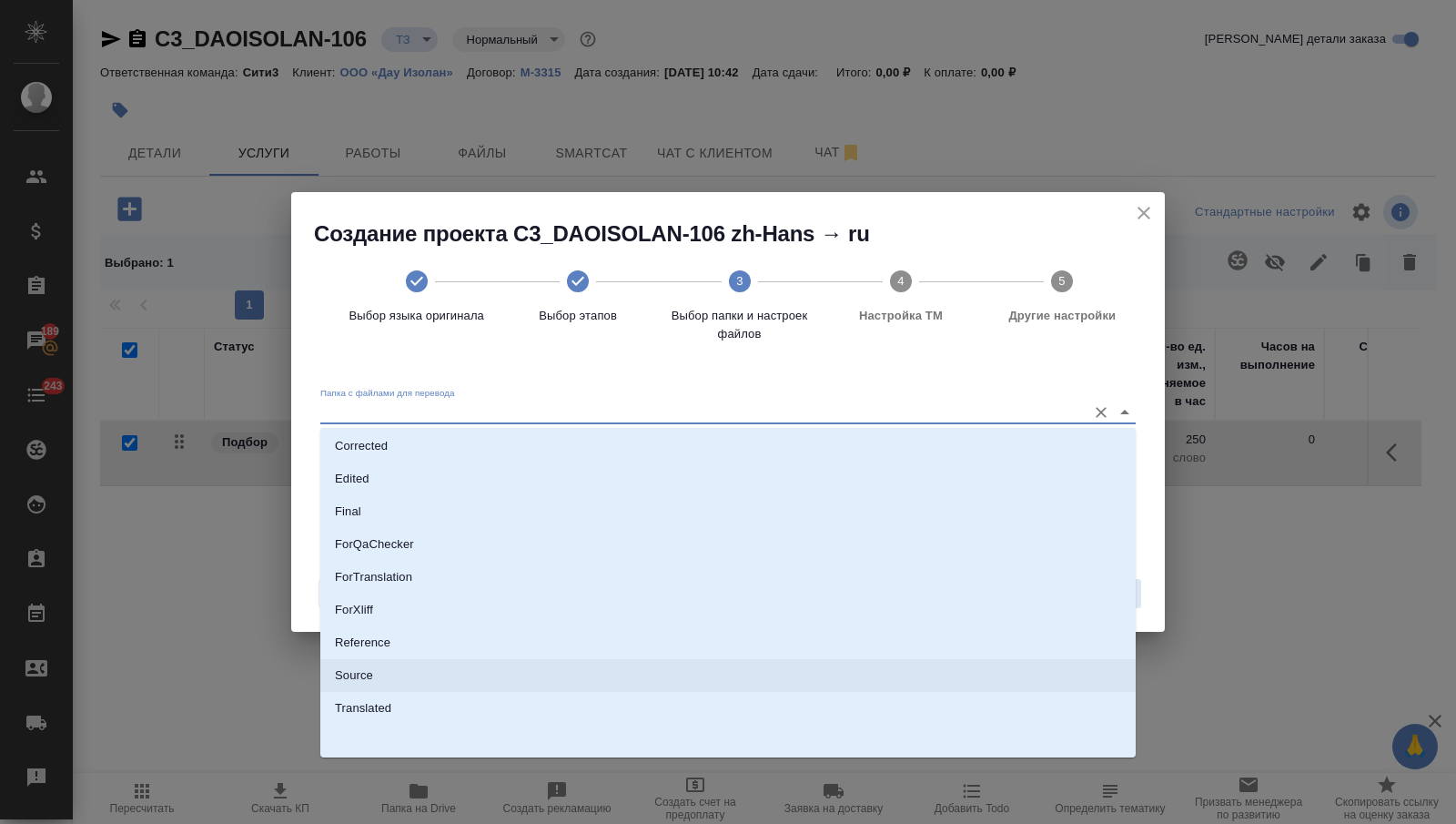
click at [554, 659] on li "Source" at bounding box center [728, 674] width 815 height 32
type input "Source"
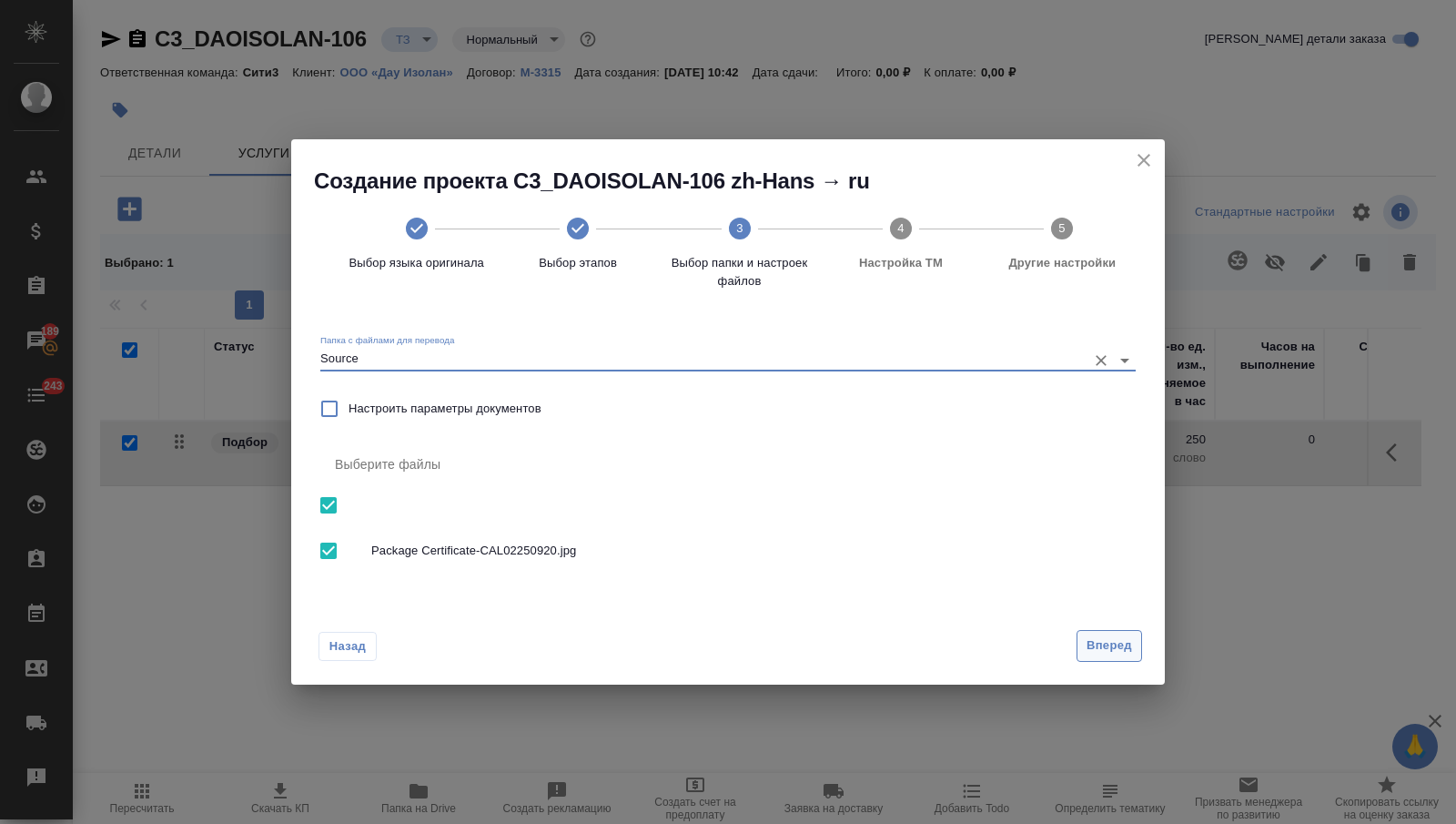
click at [1099, 646] on span "Вперед" at bounding box center [1109, 645] width 45 height 21
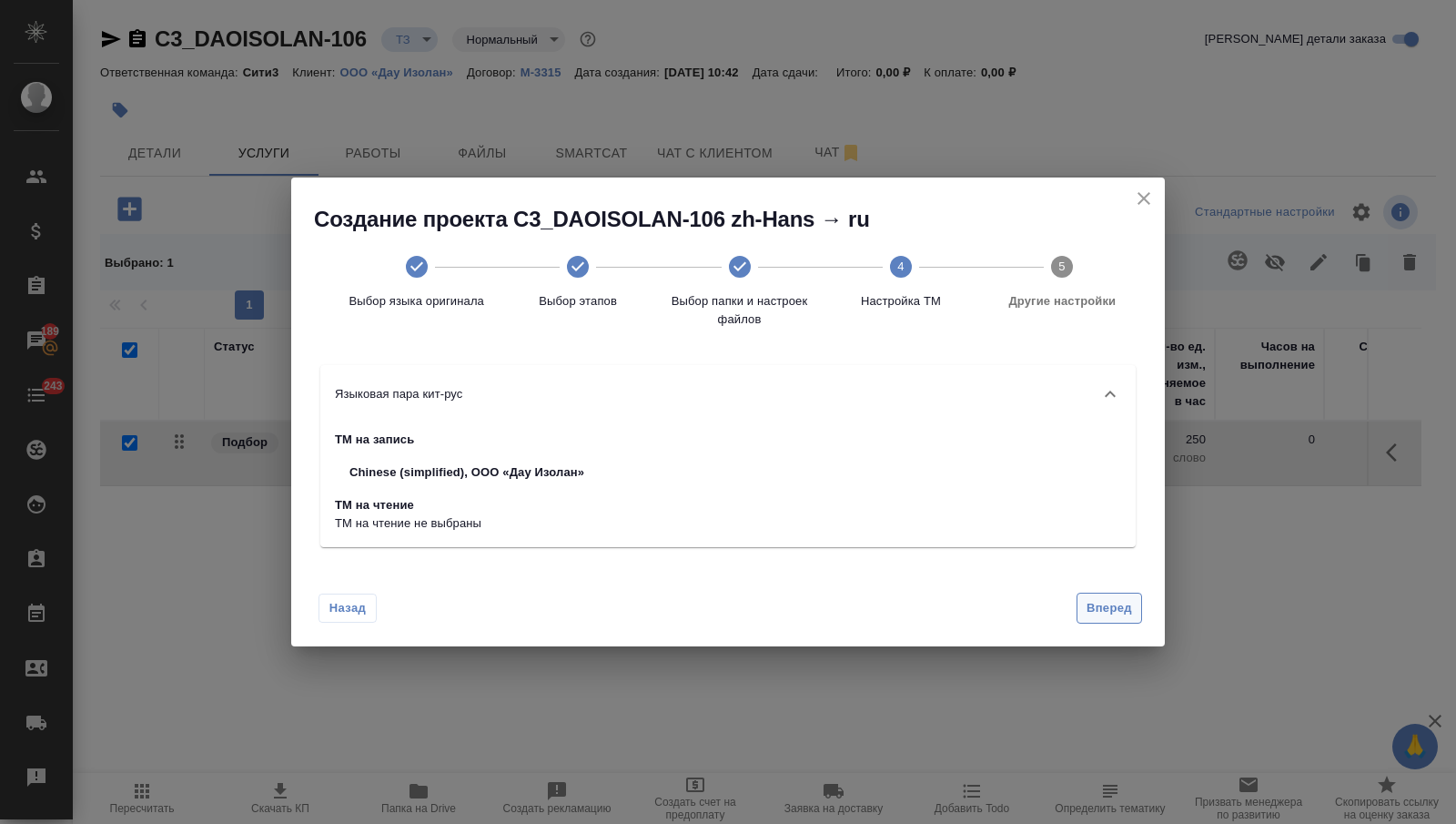
click at [1091, 602] on span "Вперед" at bounding box center [1109, 607] width 45 height 21
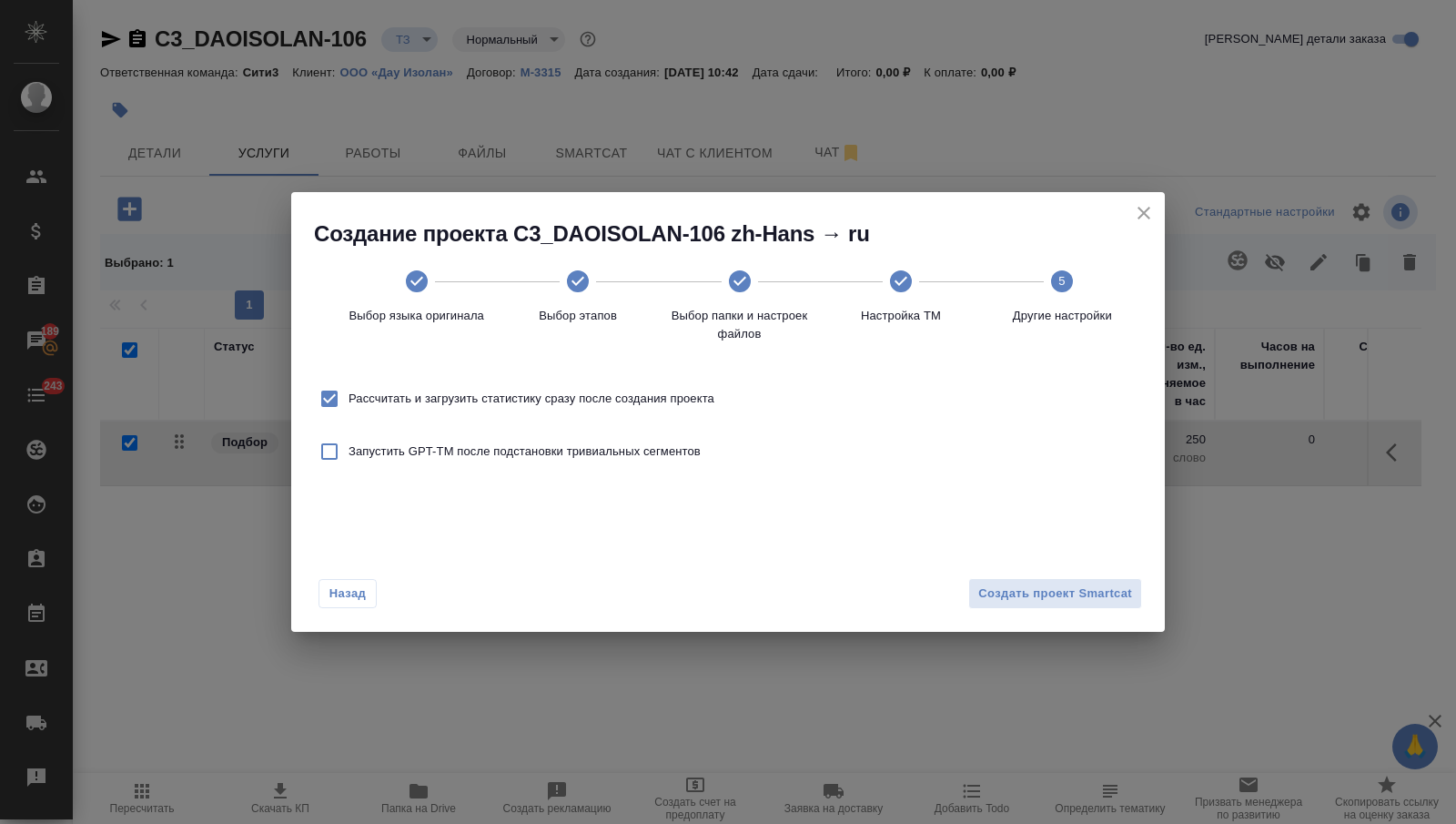
click at [668, 394] on span "Рассчитать и загрузить статистику сразу после создания проекта" at bounding box center [532, 399] width 366 height 18
click at [348, 394] on input "Рассчитать и загрузить статистику сразу после создания проекта" at bounding box center [329, 398] width 38 height 38
checkbox input "false"
click at [1029, 596] on span "Создать проект Smartcat" at bounding box center [1055, 594] width 154 height 21
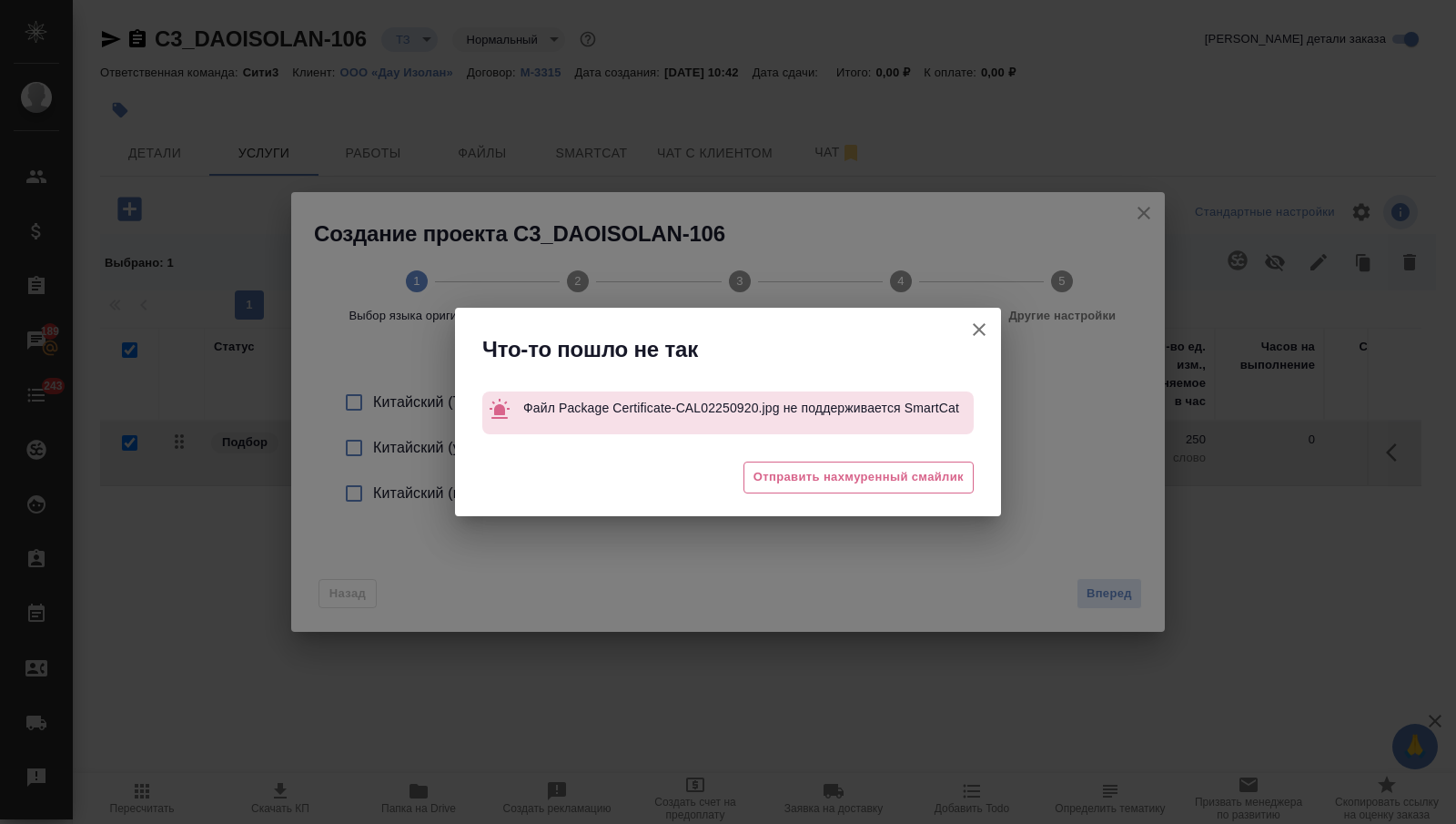
click at [978, 325] on icon "button" at bounding box center [980, 330] width 22 height 22
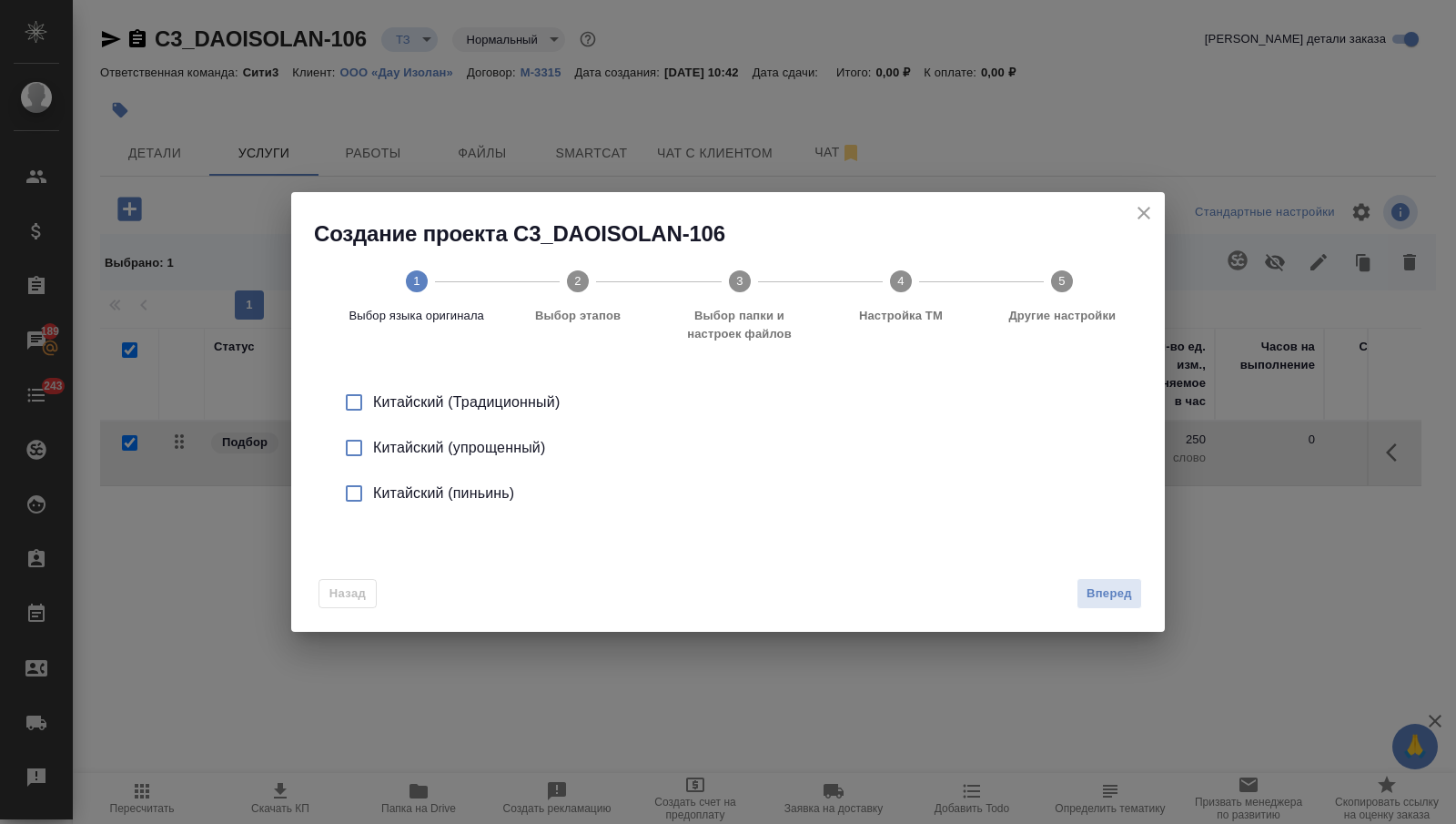
click at [1139, 215] on icon "close" at bounding box center [1144, 213] width 22 height 22
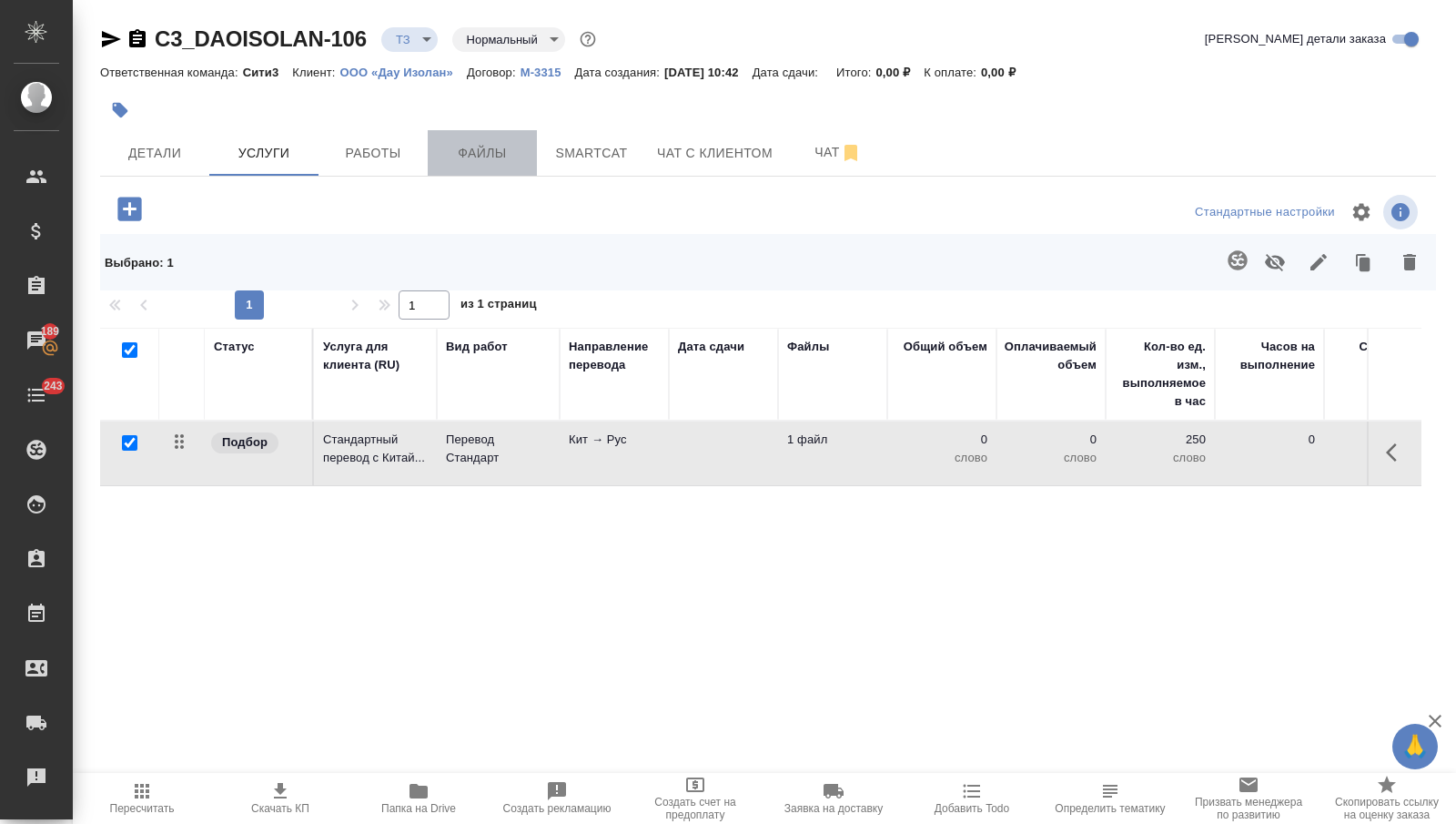
click at [500, 154] on span "Файлы" at bounding box center [482, 153] width 88 height 23
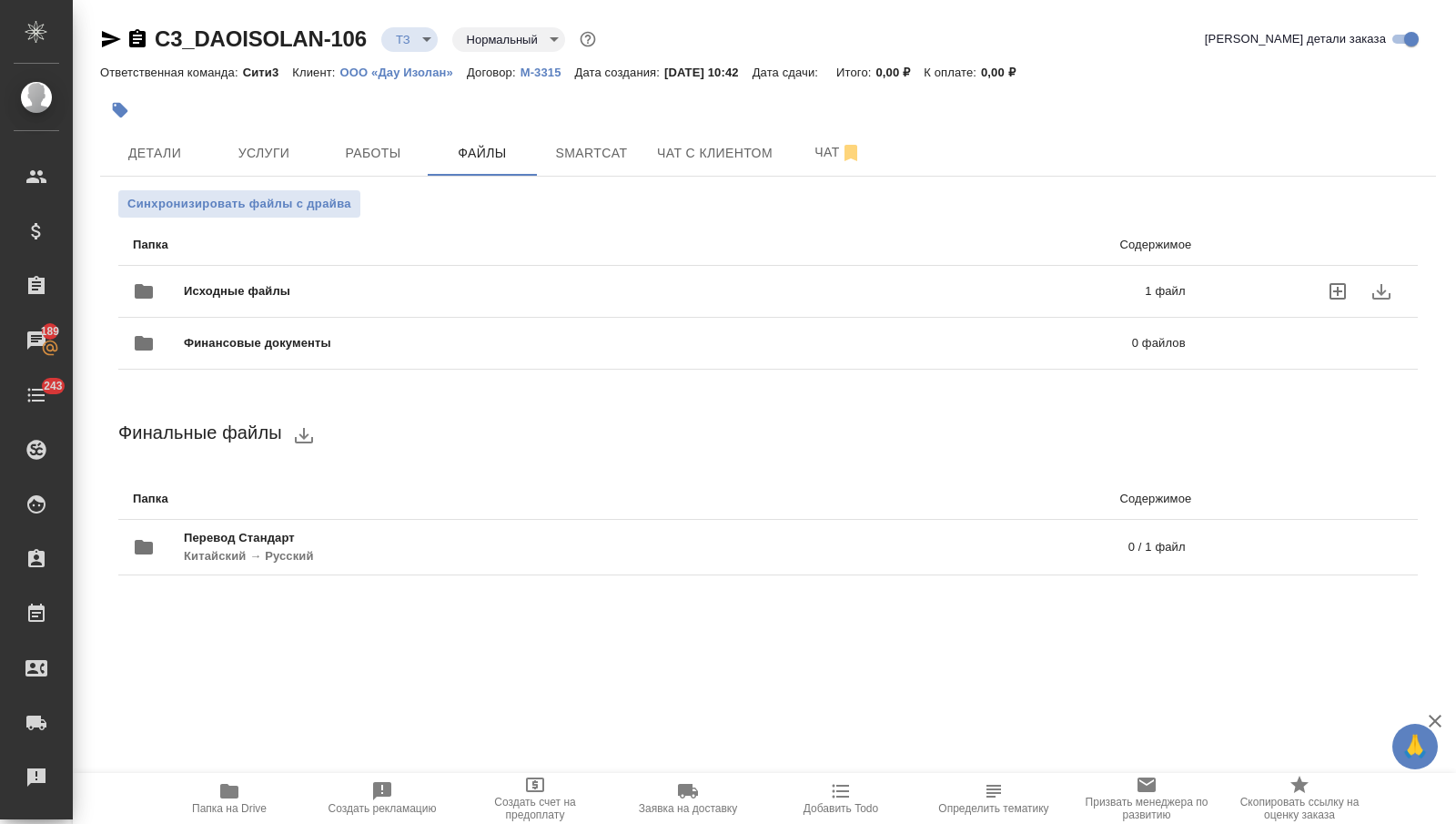
click at [311, 288] on span "Исходные файлы" at bounding box center [451, 291] width 535 height 18
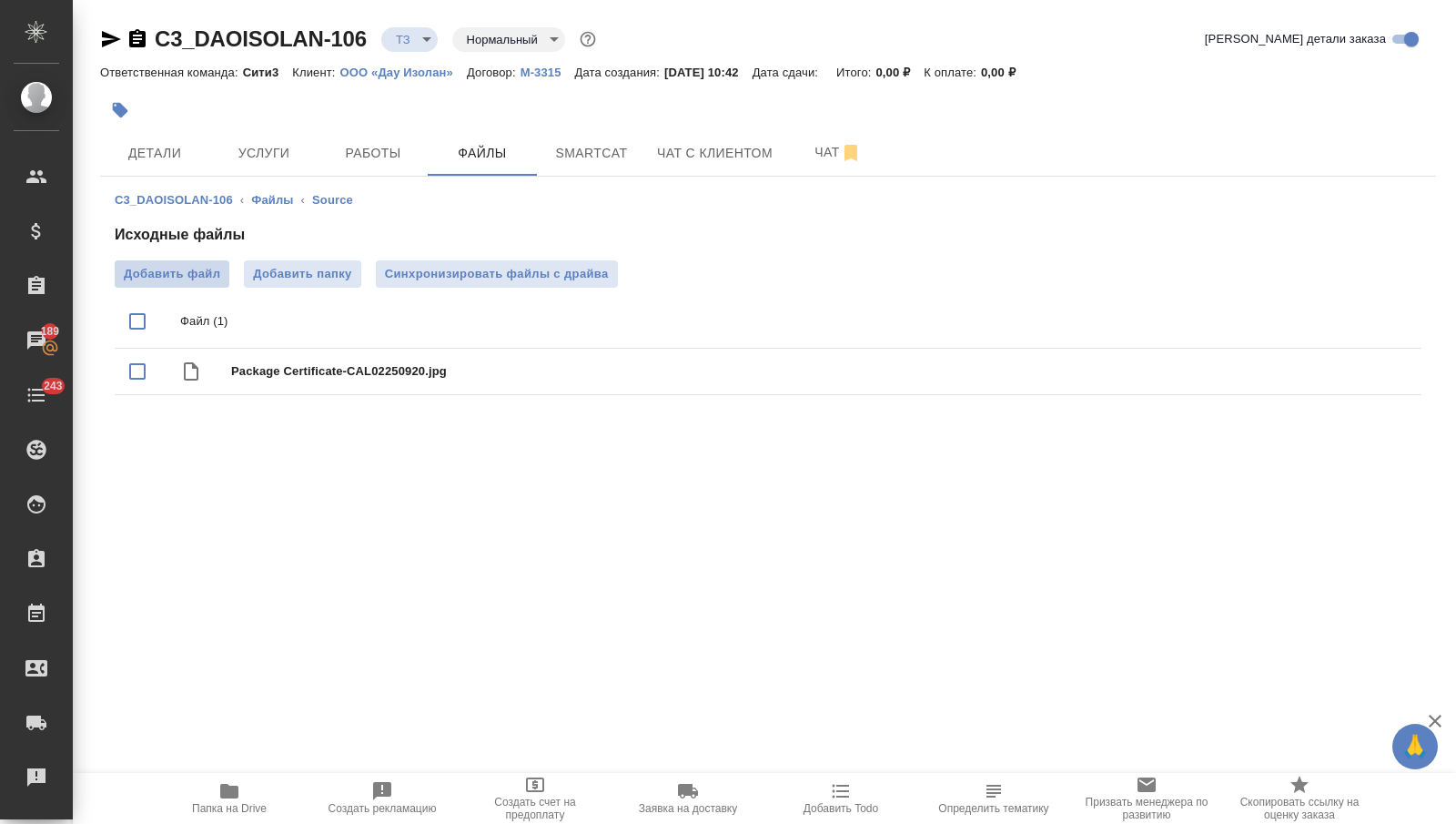
click at [156, 273] on span "Добавить файл" at bounding box center [172, 274] width 96 height 18
click at [0, 0] on input "Добавить файл" at bounding box center [0, 0] width 0 height 0
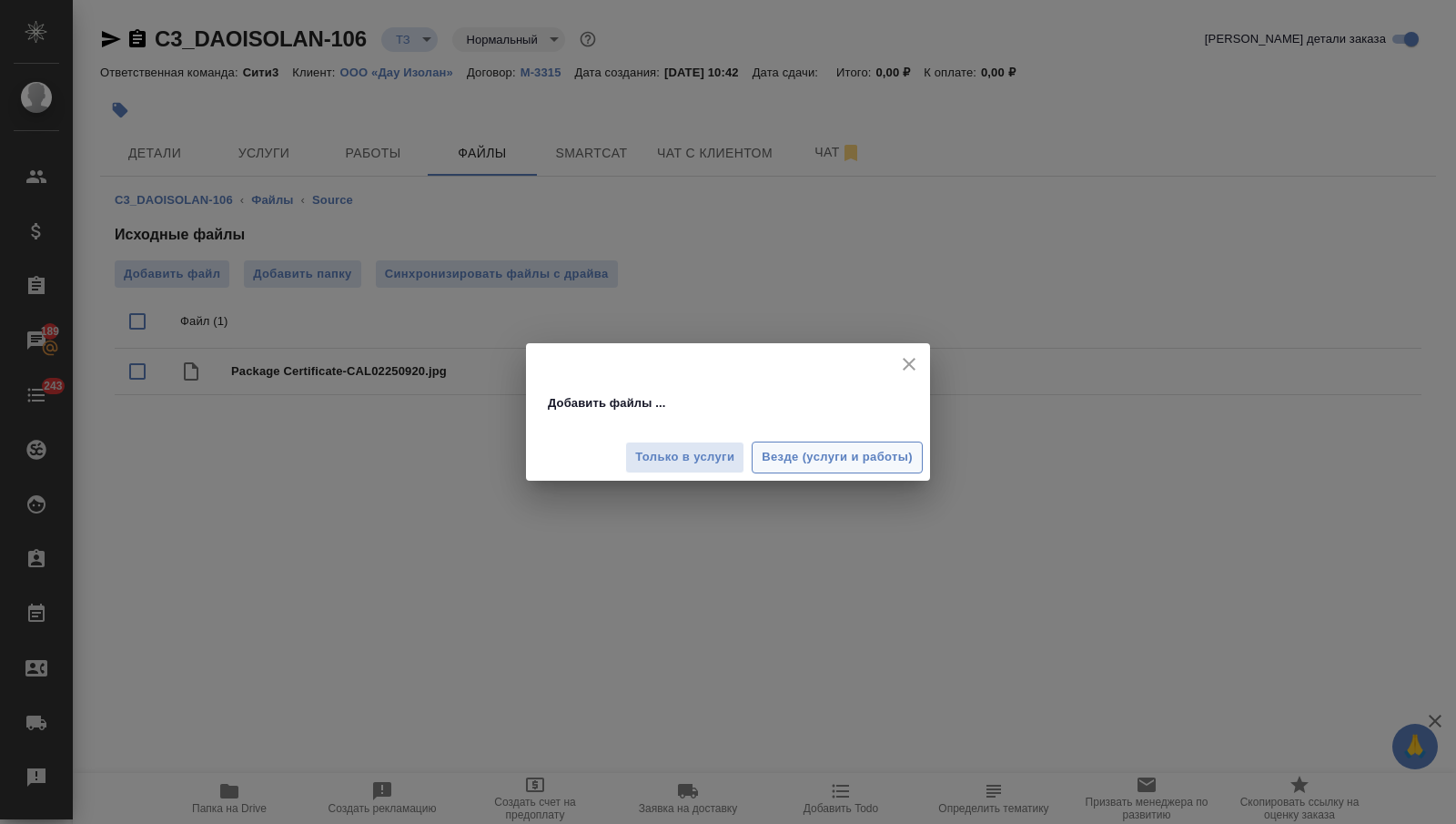
click at [827, 461] on span "Везде (услуги и работы)" at bounding box center [837, 457] width 151 height 21
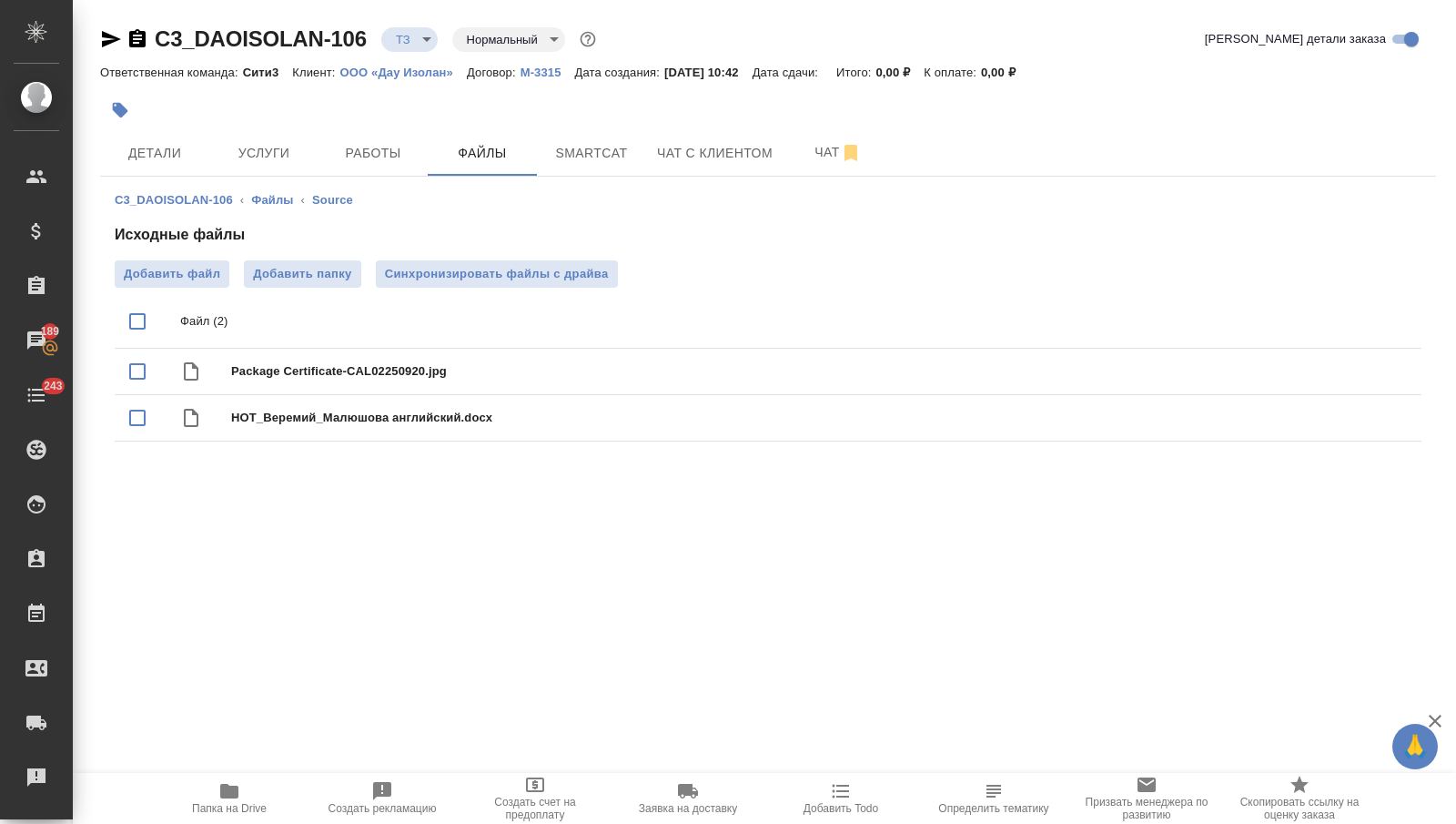
click at [822, 151] on span "Чат" at bounding box center [838, 152] width 88 height 23
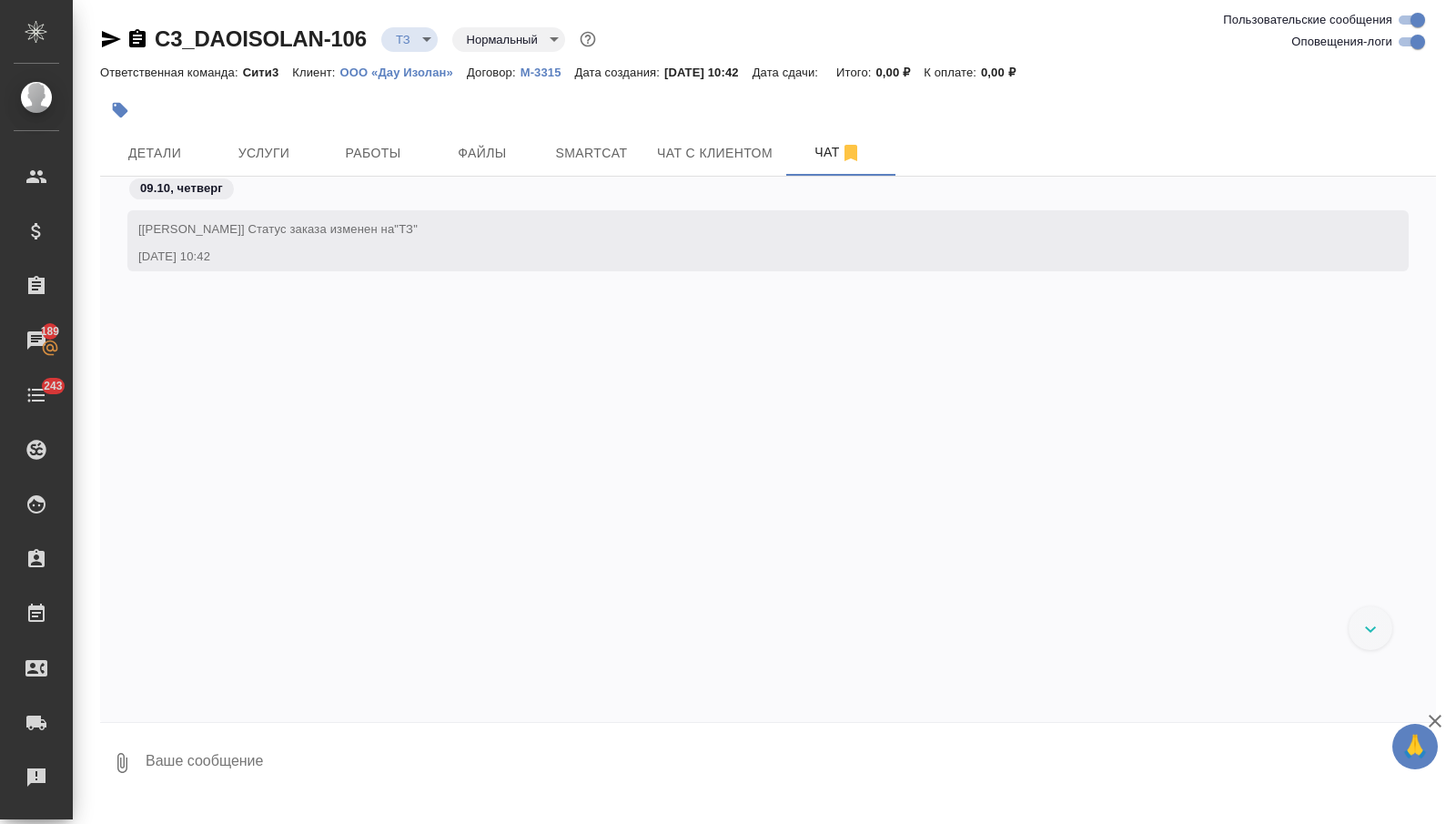
click at [186, 757] on textarea at bounding box center [790, 762] width 1293 height 62
type textarea "ворд подгрузила для ск, после создания удалю"
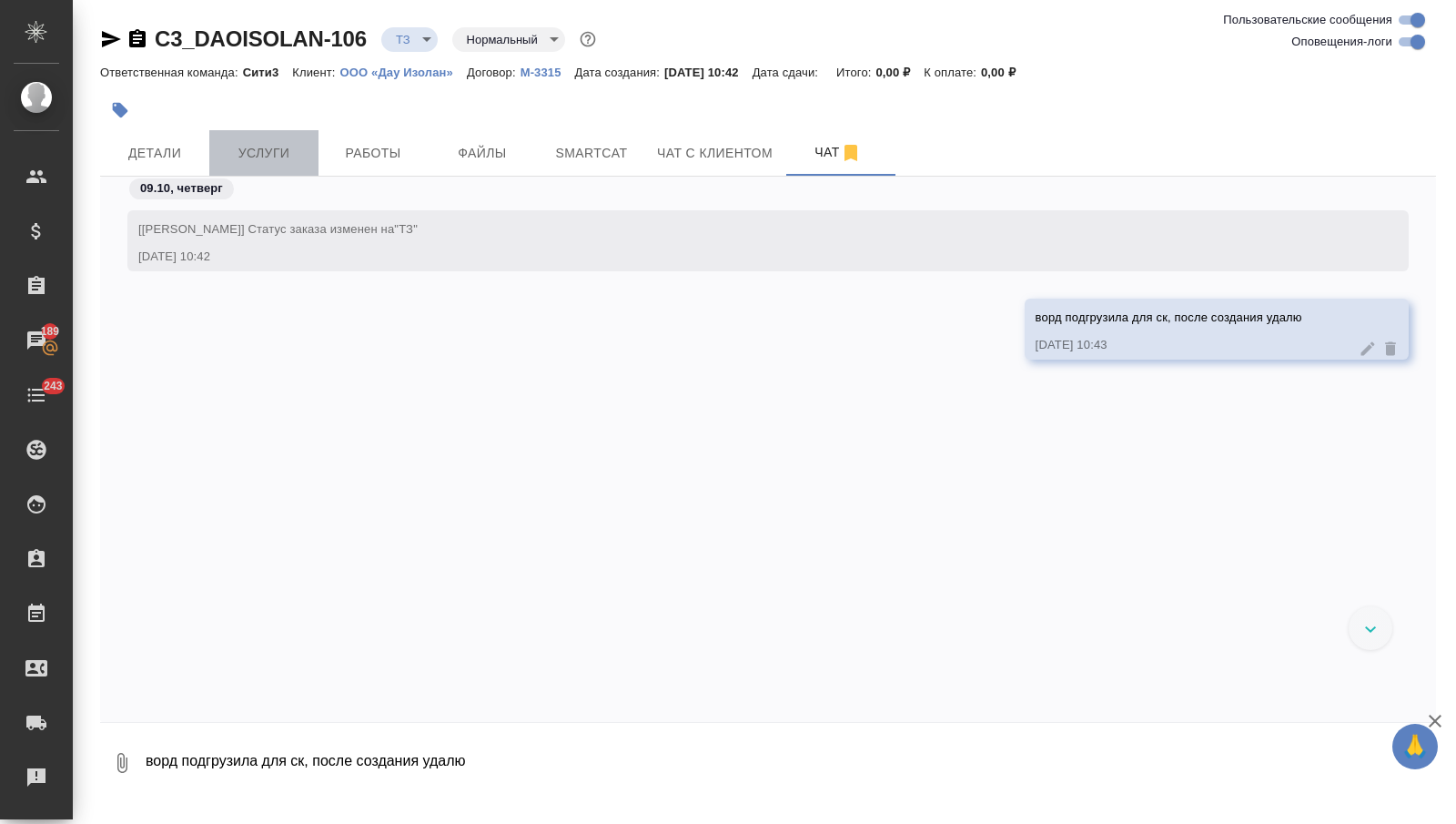
click at [284, 153] on span "Услуги" at bounding box center [264, 153] width 88 height 23
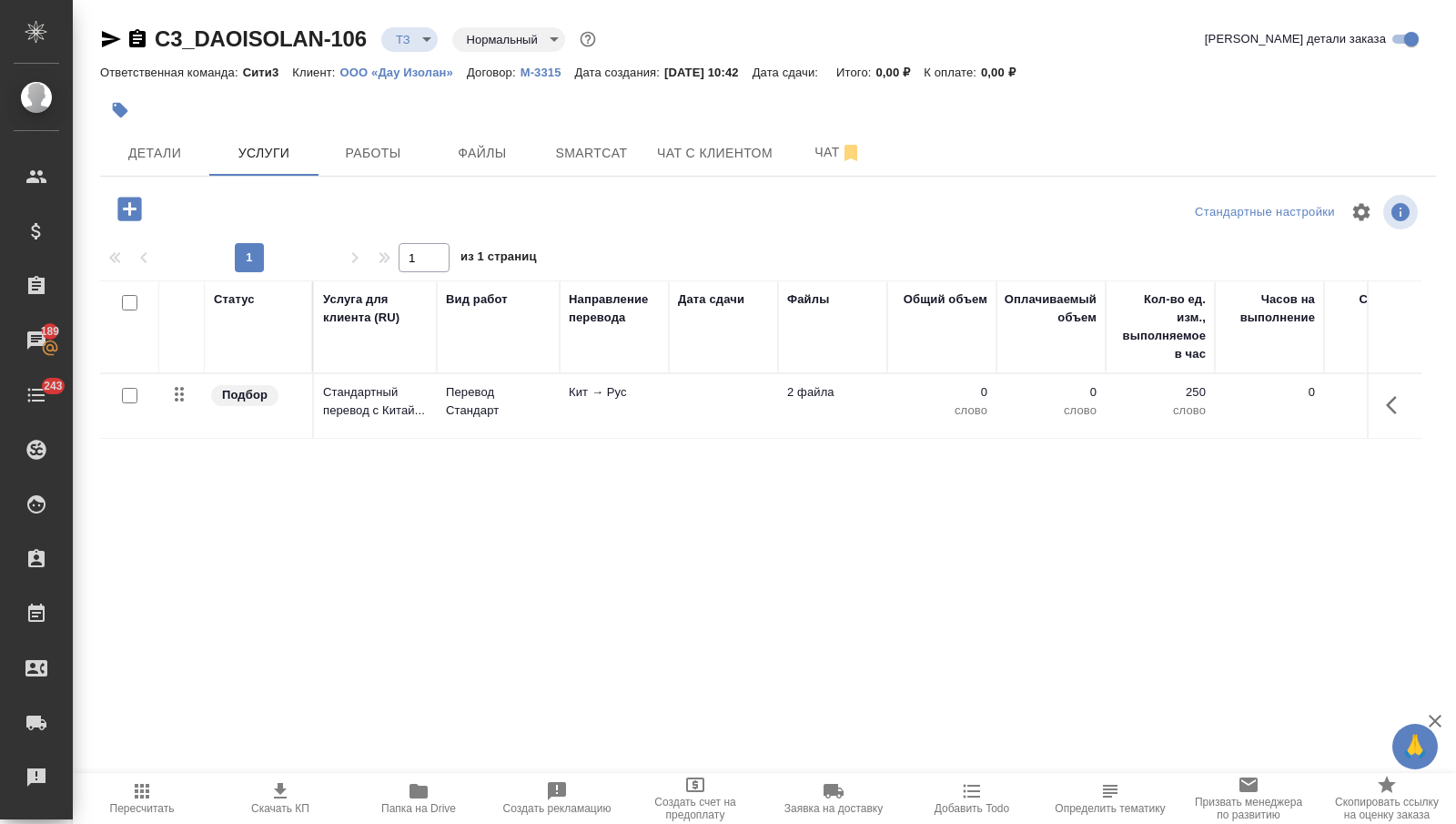
click at [132, 302] on input "checkbox" at bounding box center [130, 303] width 16 height 16
checkbox input "true"
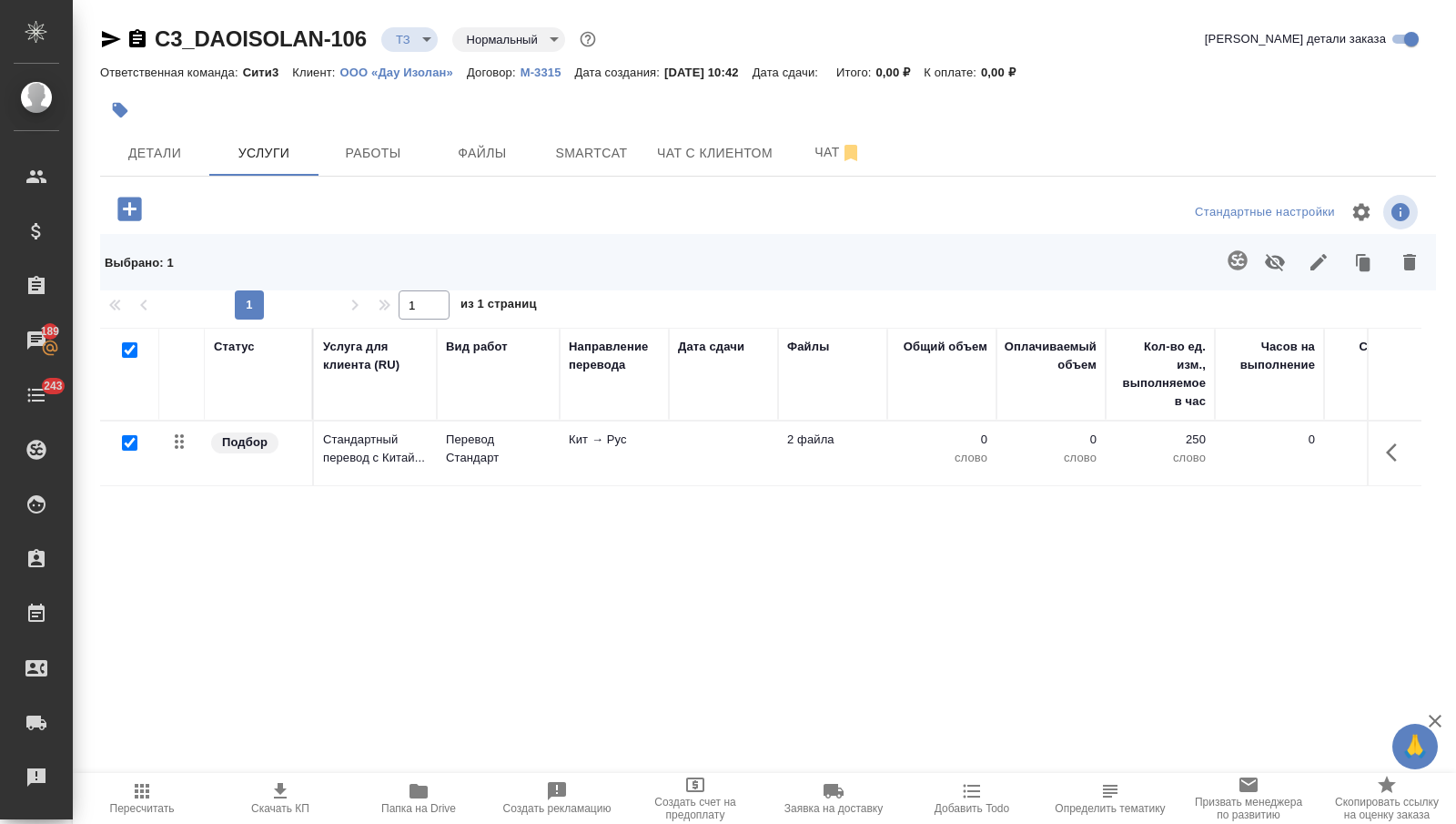
click at [1224, 267] on button "button" at bounding box center [1237, 260] width 43 height 43
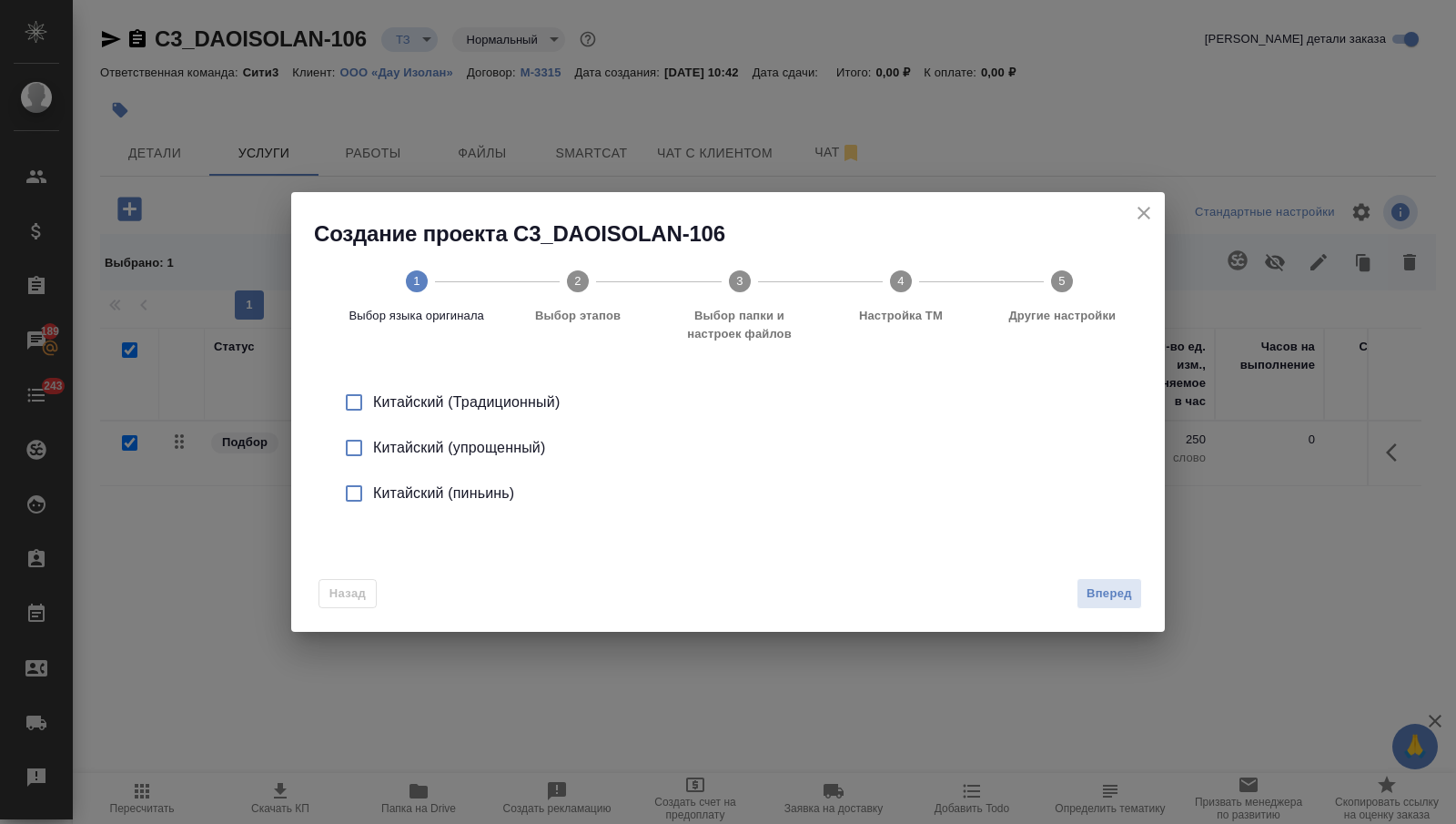
click at [531, 451] on div "Китайский (упрощенный)" at bounding box center [747, 448] width 748 height 22
click at [1115, 589] on span "Вперед" at bounding box center [1109, 594] width 45 height 21
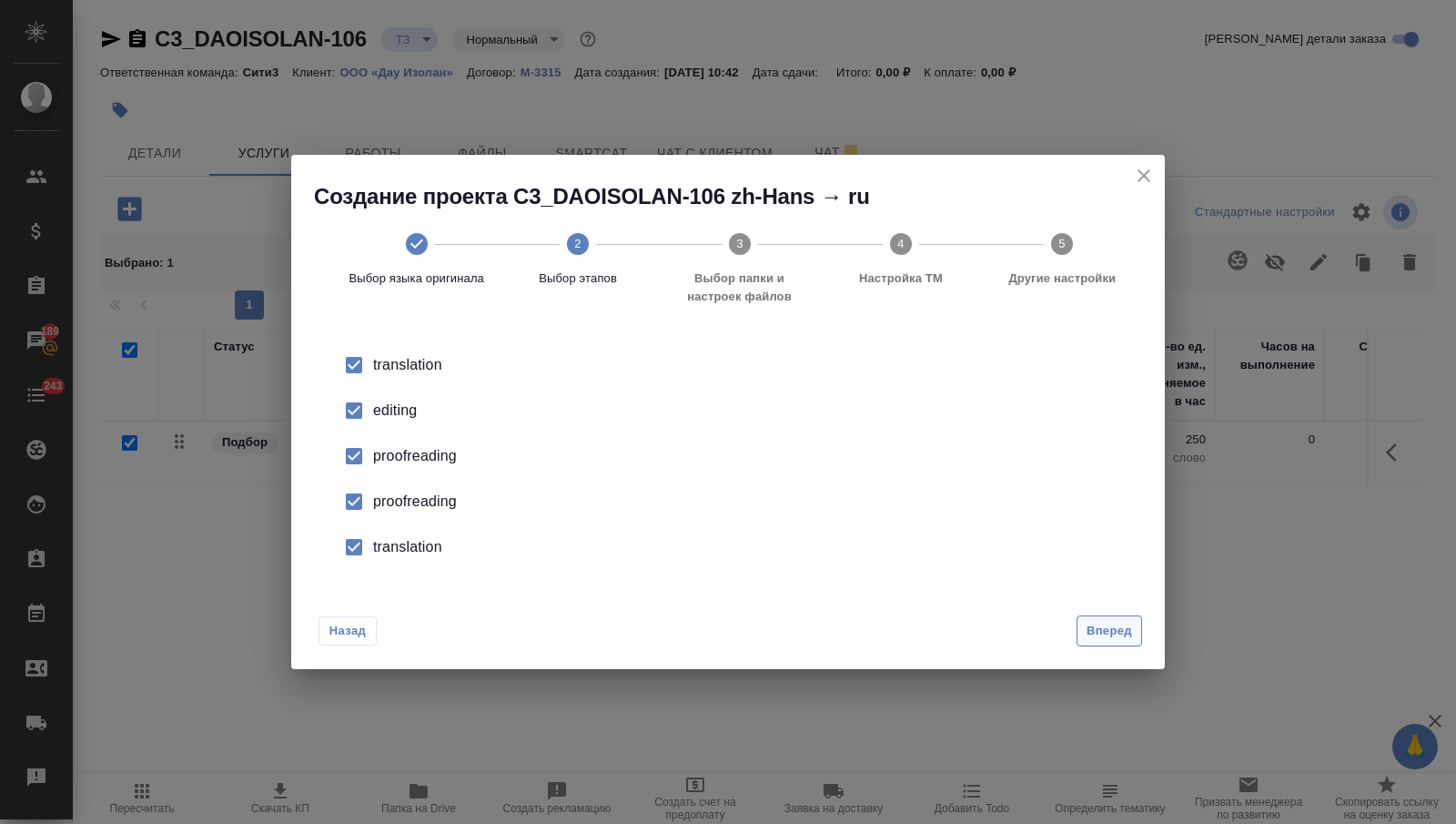
click at [1106, 632] on span "Вперед" at bounding box center [1109, 630] width 45 height 21
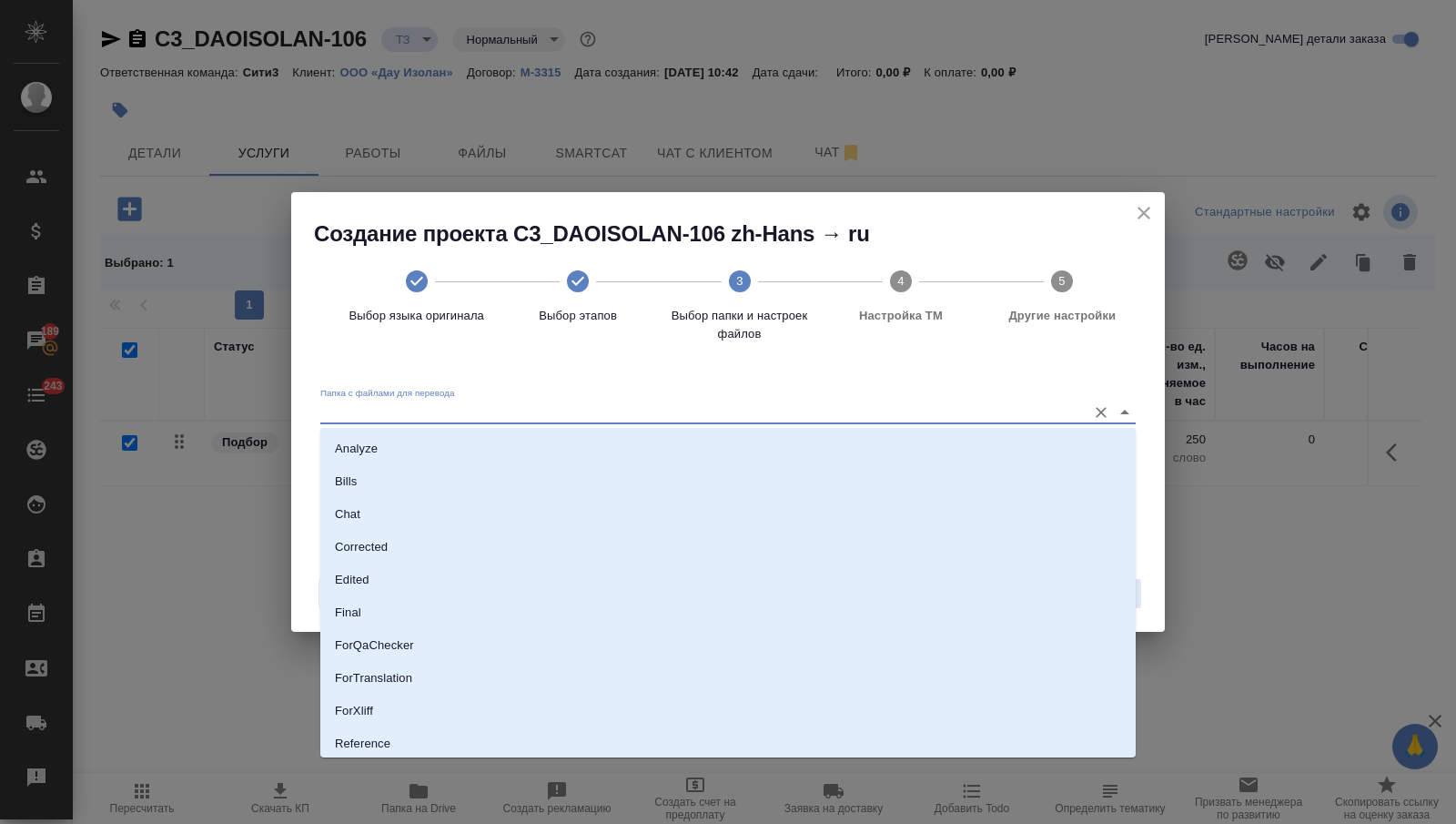
click at [768, 404] on input "Папка с файлами для перевода" at bounding box center [698, 412] width 757 height 22
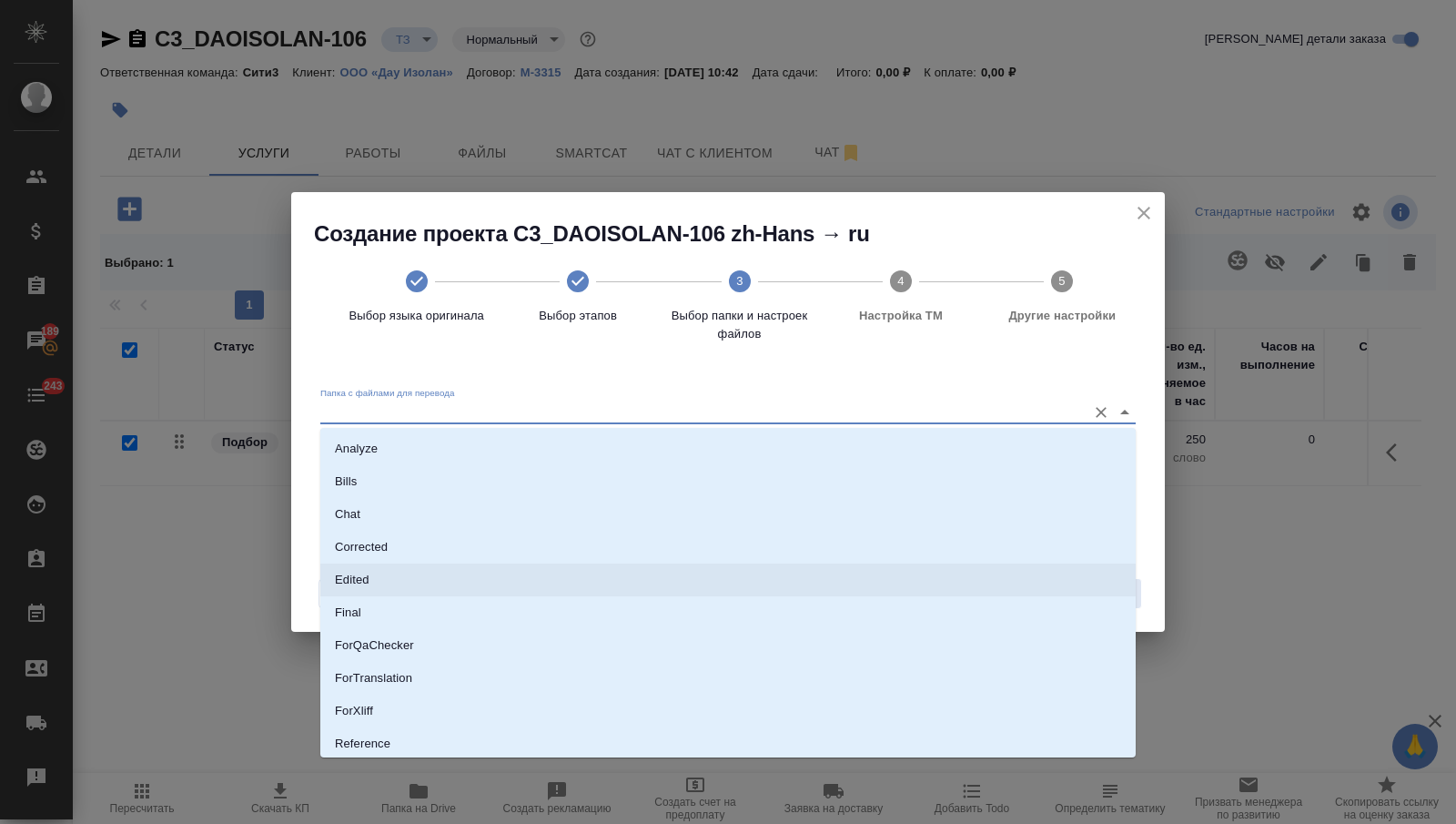
scroll to position [101, 0]
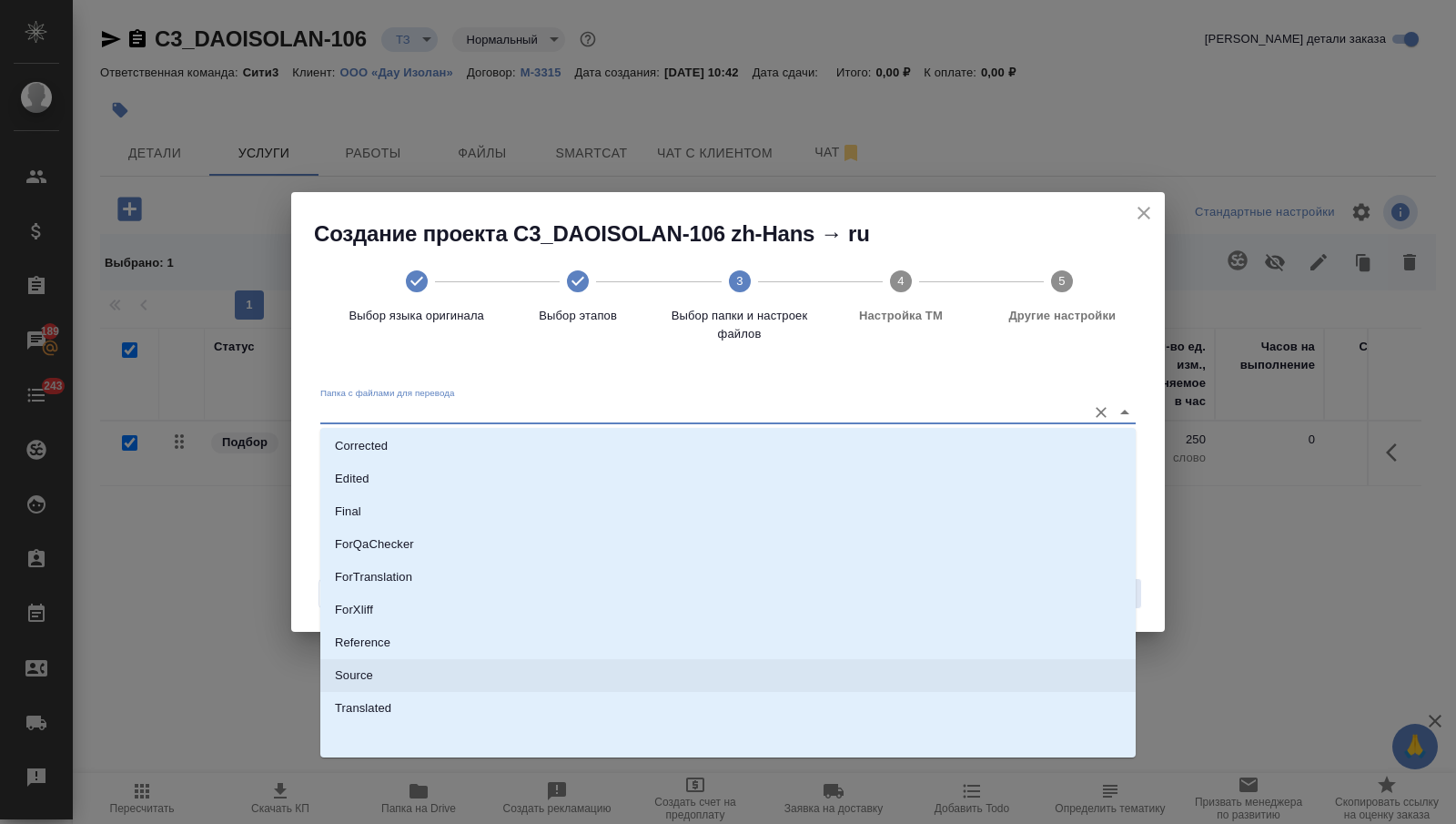
click at [475, 682] on li "Source" at bounding box center [728, 674] width 815 height 32
type input "Source"
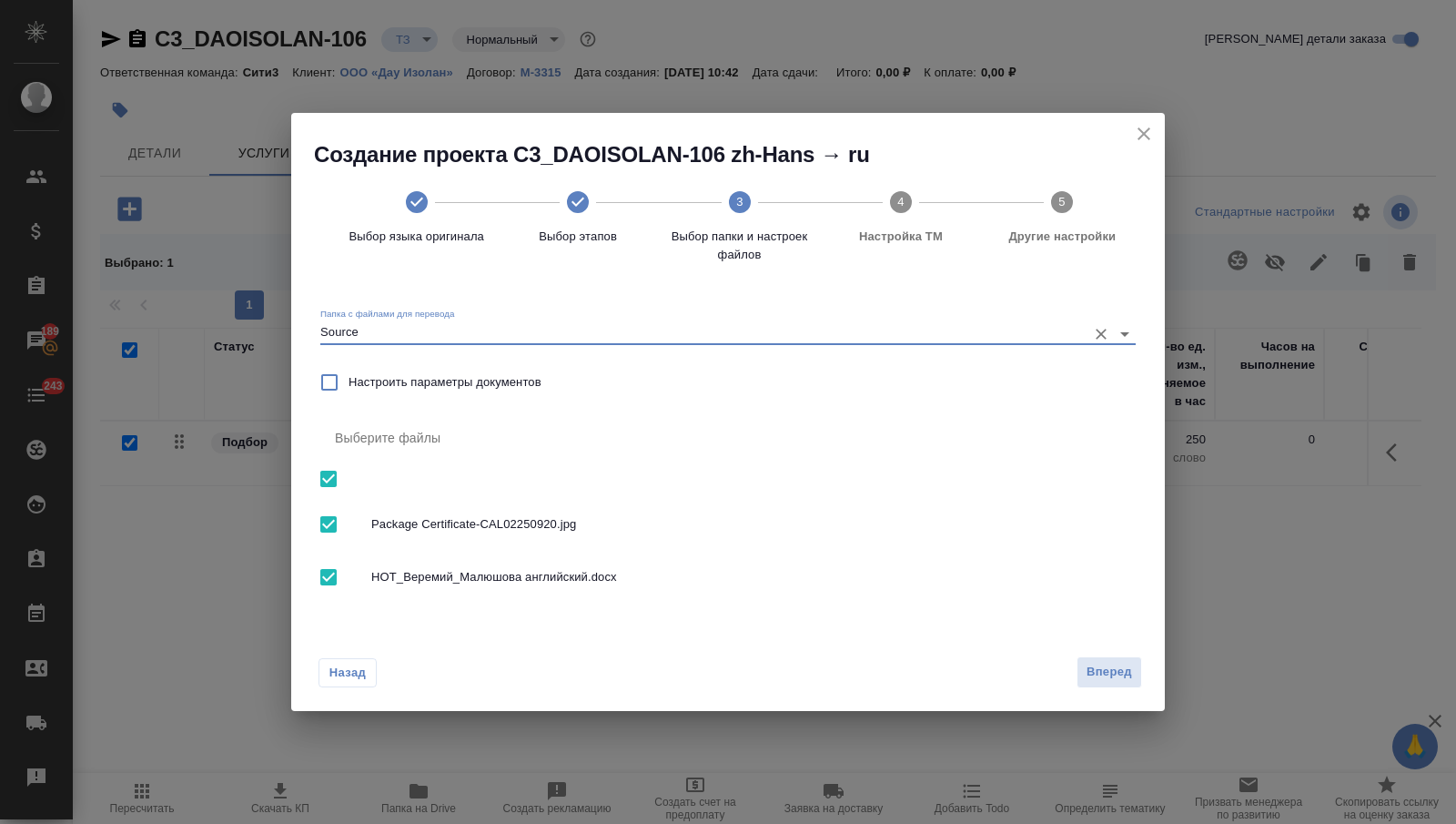
click at [326, 528] on input "checkbox" at bounding box center [328, 524] width 38 height 38
checkbox input "false"
click at [1097, 670] on span "Вперед" at bounding box center [1109, 671] width 45 height 21
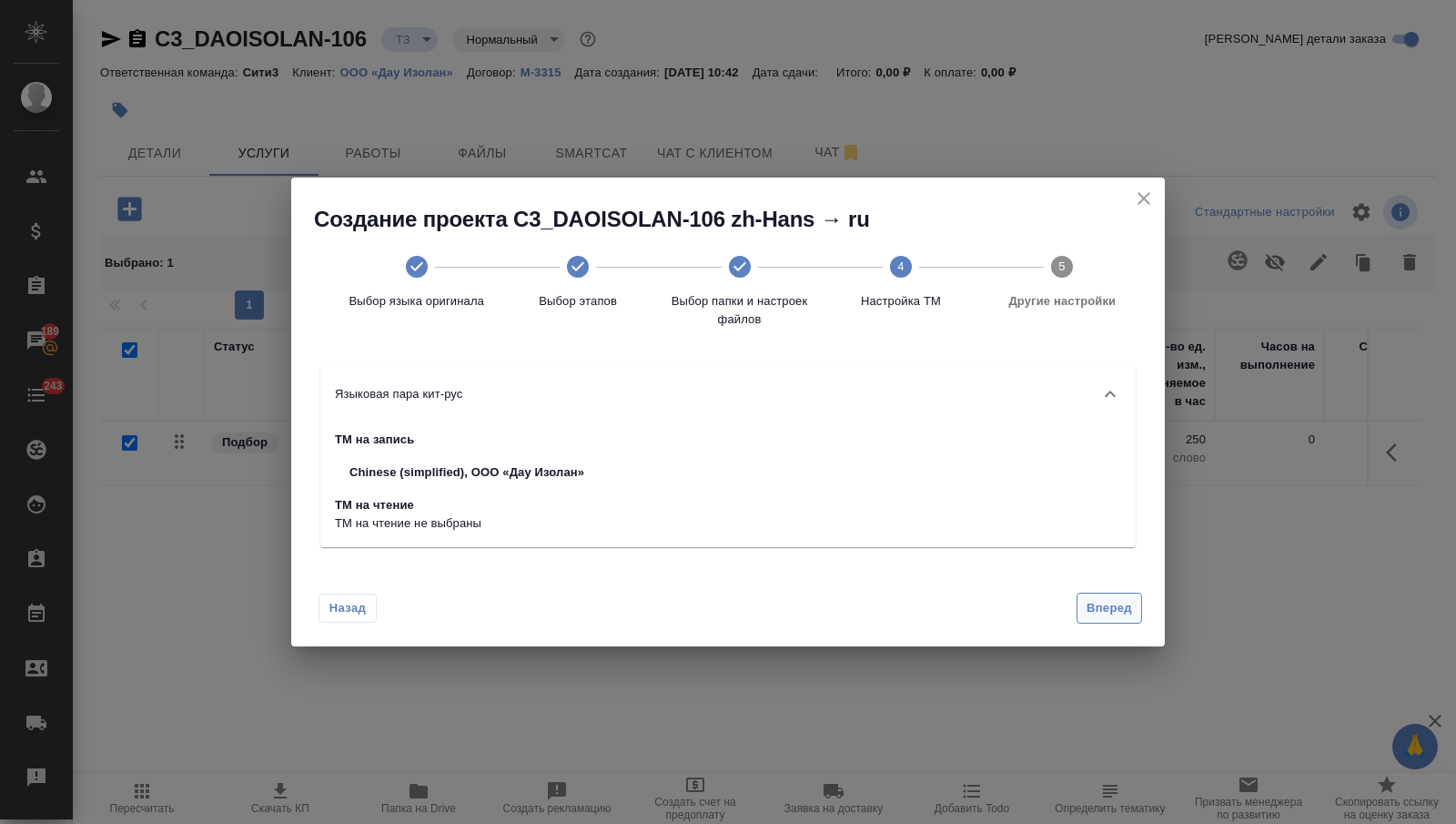
click at [1106, 611] on span "Вперед" at bounding box center [1109, 607] width 45 height 21
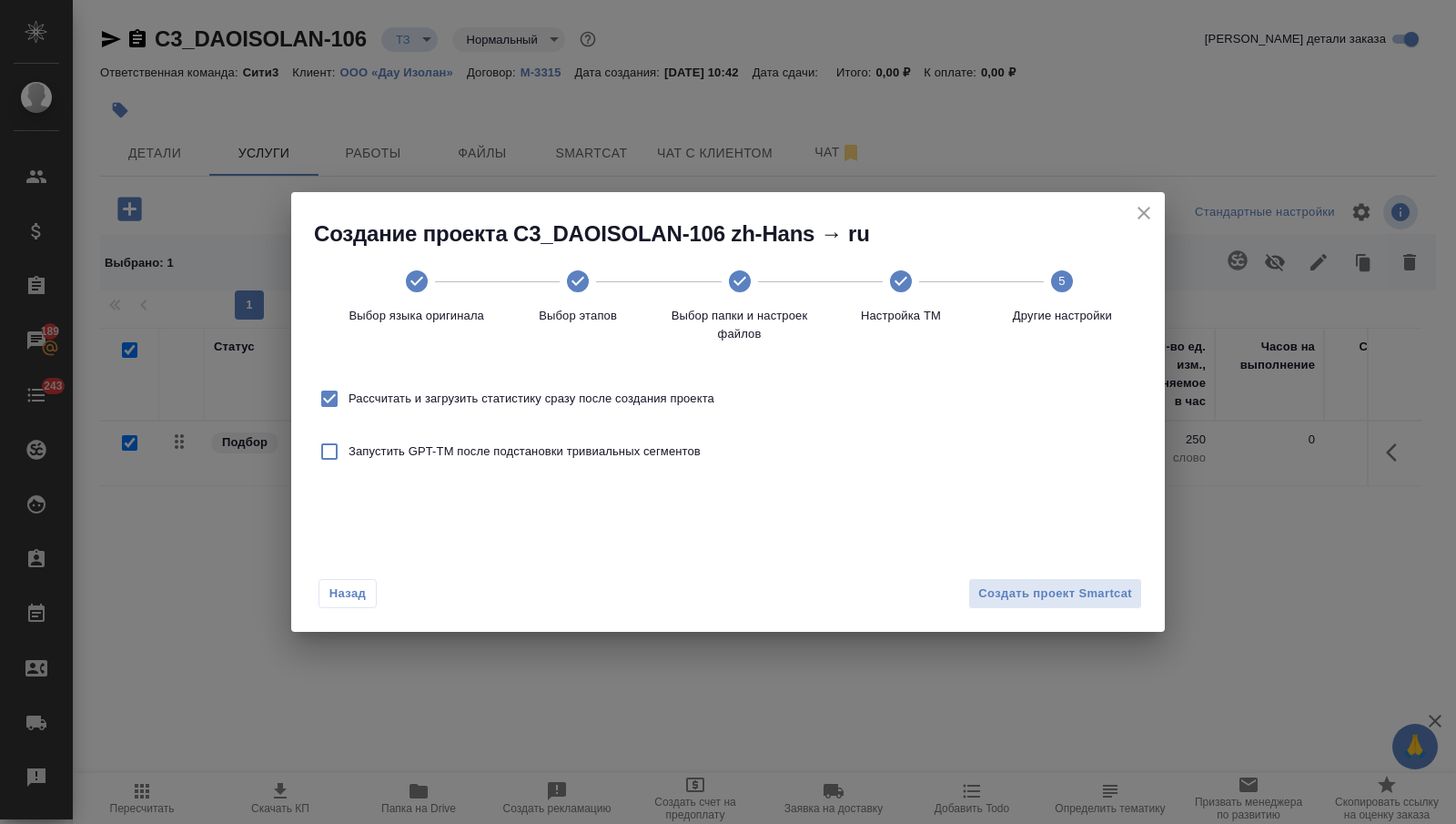
click at [534, 390] on span "Рассчитать и загрузить статистику сразу после создания проекта" at bounding box center [532, 399] width 366 height 18
click at [348, 390] on input "Рассчитать и загрузить статистику сразу после создания проекта" at bounding box center [329, 398] width 38 height 38
checkbox input "false"
click at [995, 601] on span "Создать проект Smartcat" at bounding box center [1055, 594] width 154 height 21
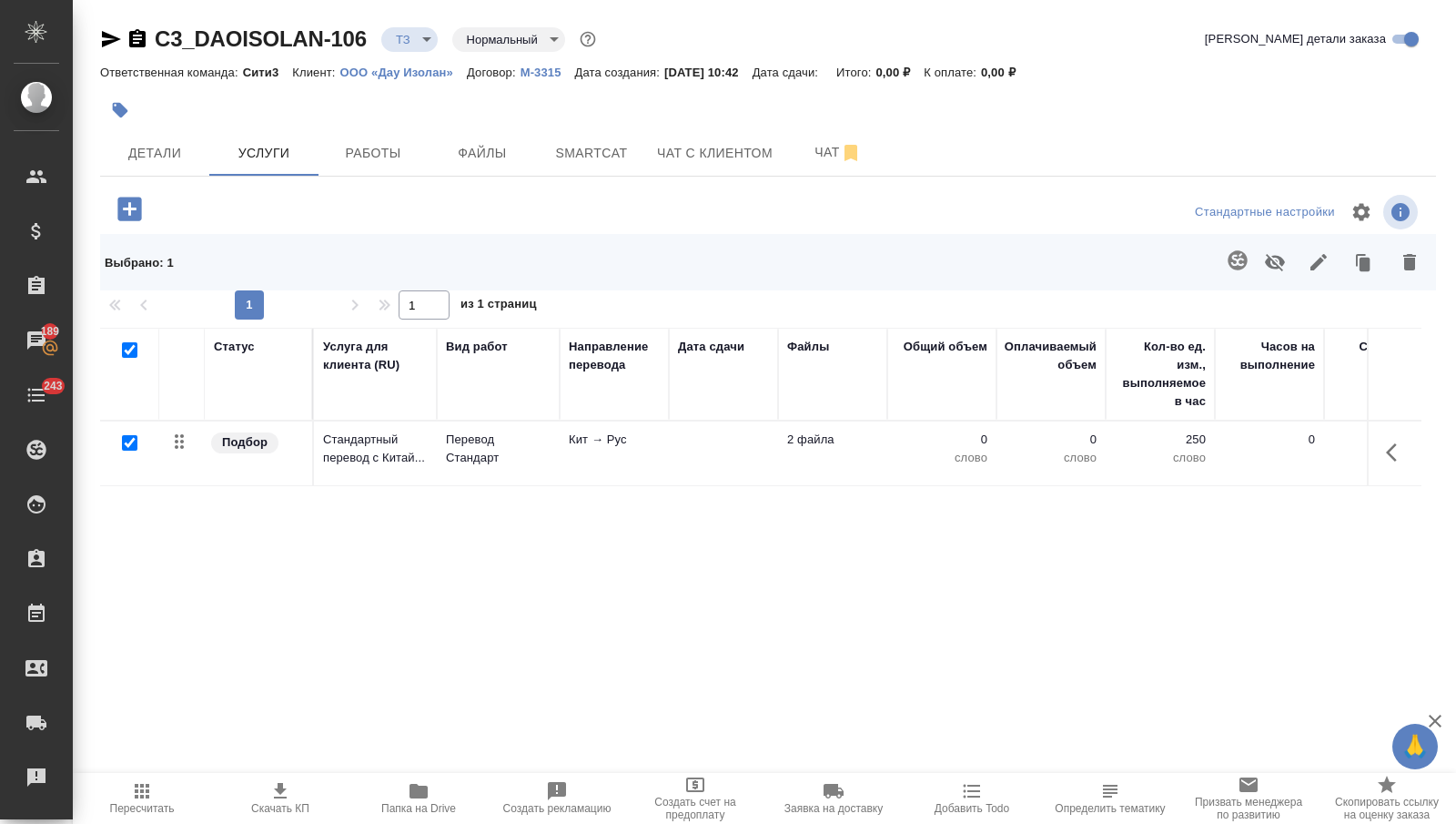
click at [433, 499] on div "Статус Услуга для клиента (RU) Вид работ Направление перевода Дата сдачи Файлы …" at bounding box center [761, 523] width 1321 height 391
click at [432, 498] on div "Статус Услуга для клиента (RU) Вид работ Направление перевода Дата сдачи Файлы …" at bounding box center [761, 523] width 1321 height 391
click at [446, 464] on p "Перевод Стандарт" at bounding box center [498, 448] width 104 height 36
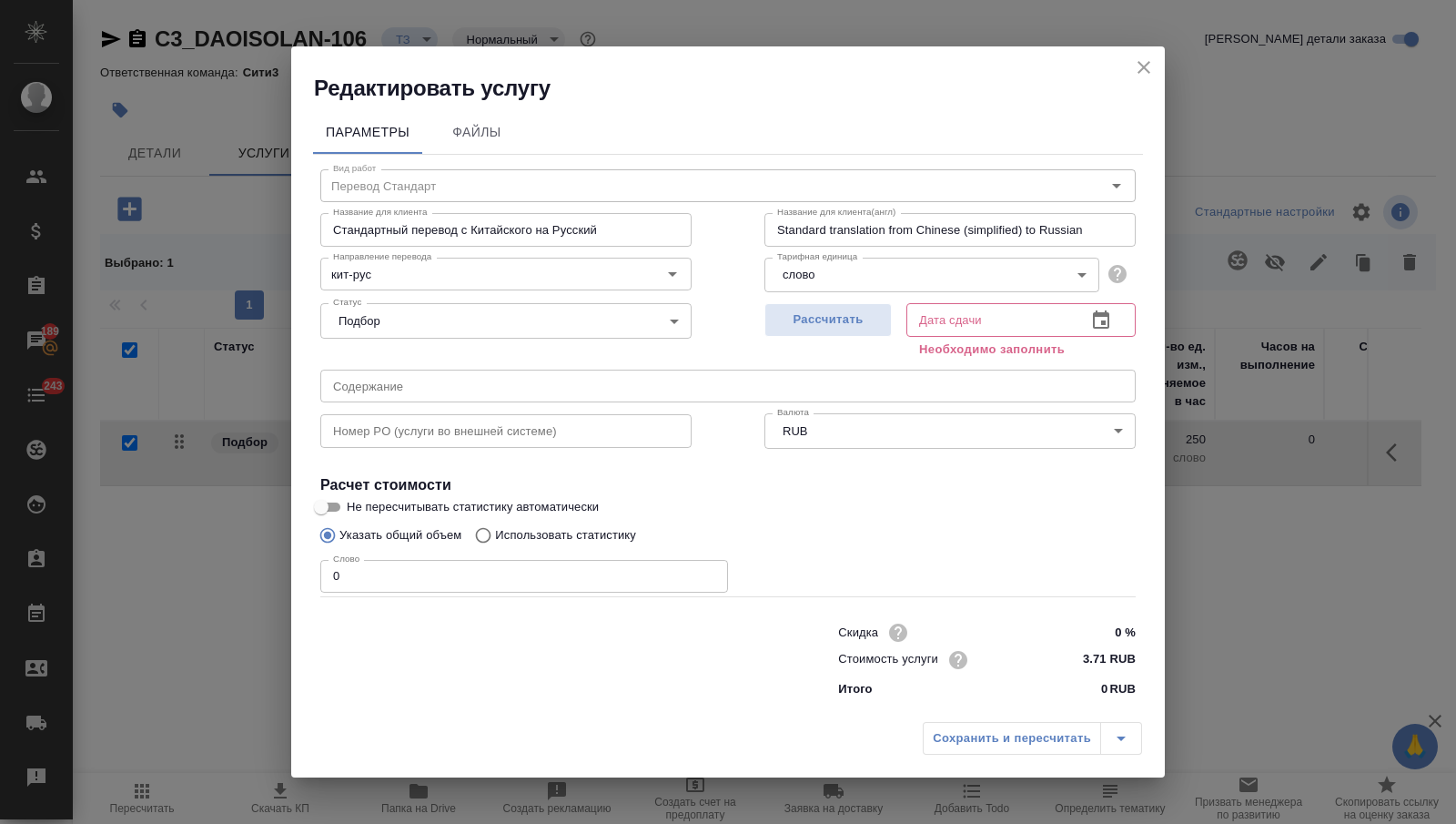
click at [383, 560] on input "0" at bounding box center [524, 576] width 408 height 32
type input "284"
click at [1098, 319] on icon "button" at bounding box center [1101, 320] width 22 height 22
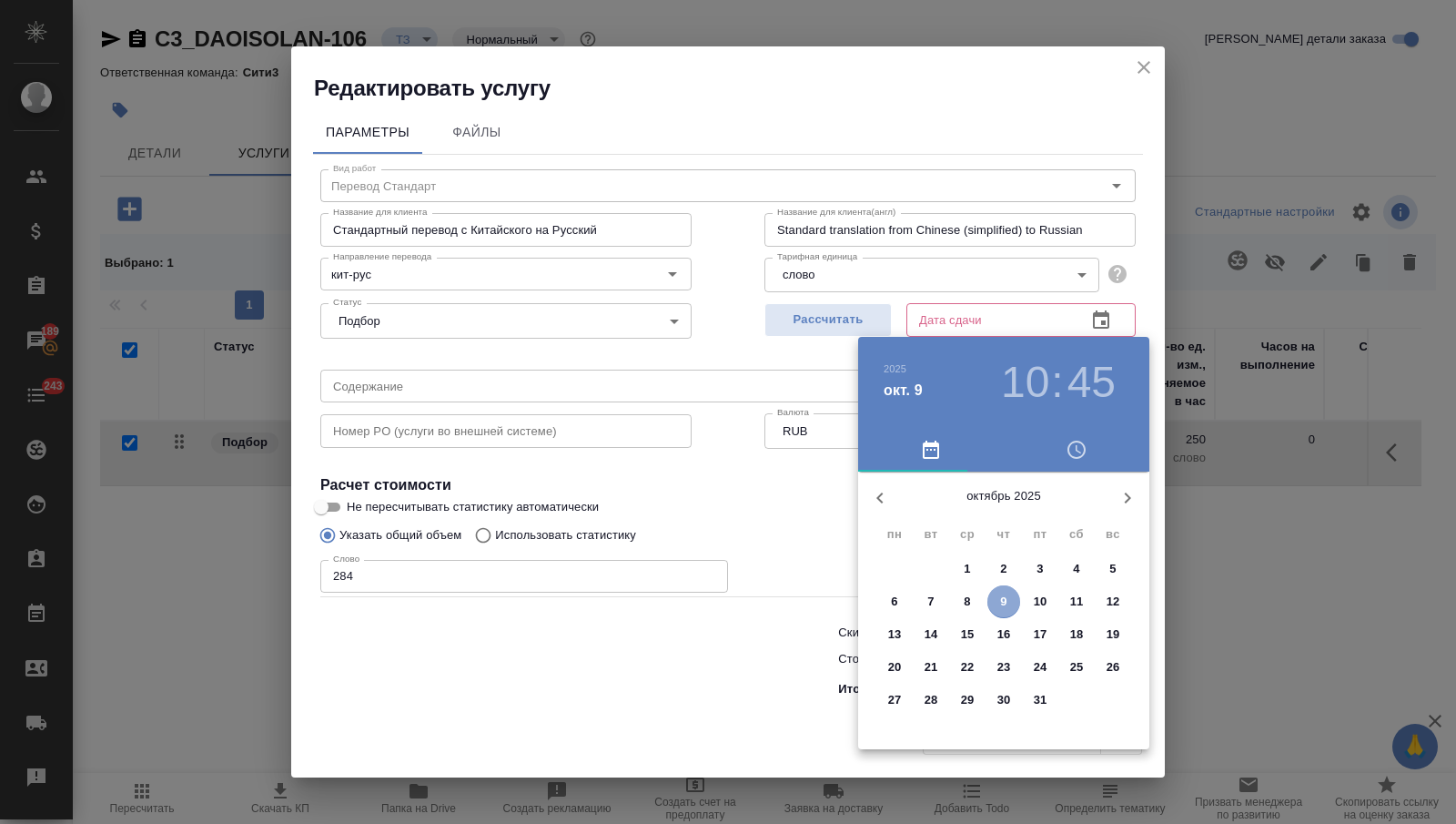
click at [1004, 605] on p "9" at bounding box center [1003, 602] width 6 height 18
type input "09.10.2025 10:45"
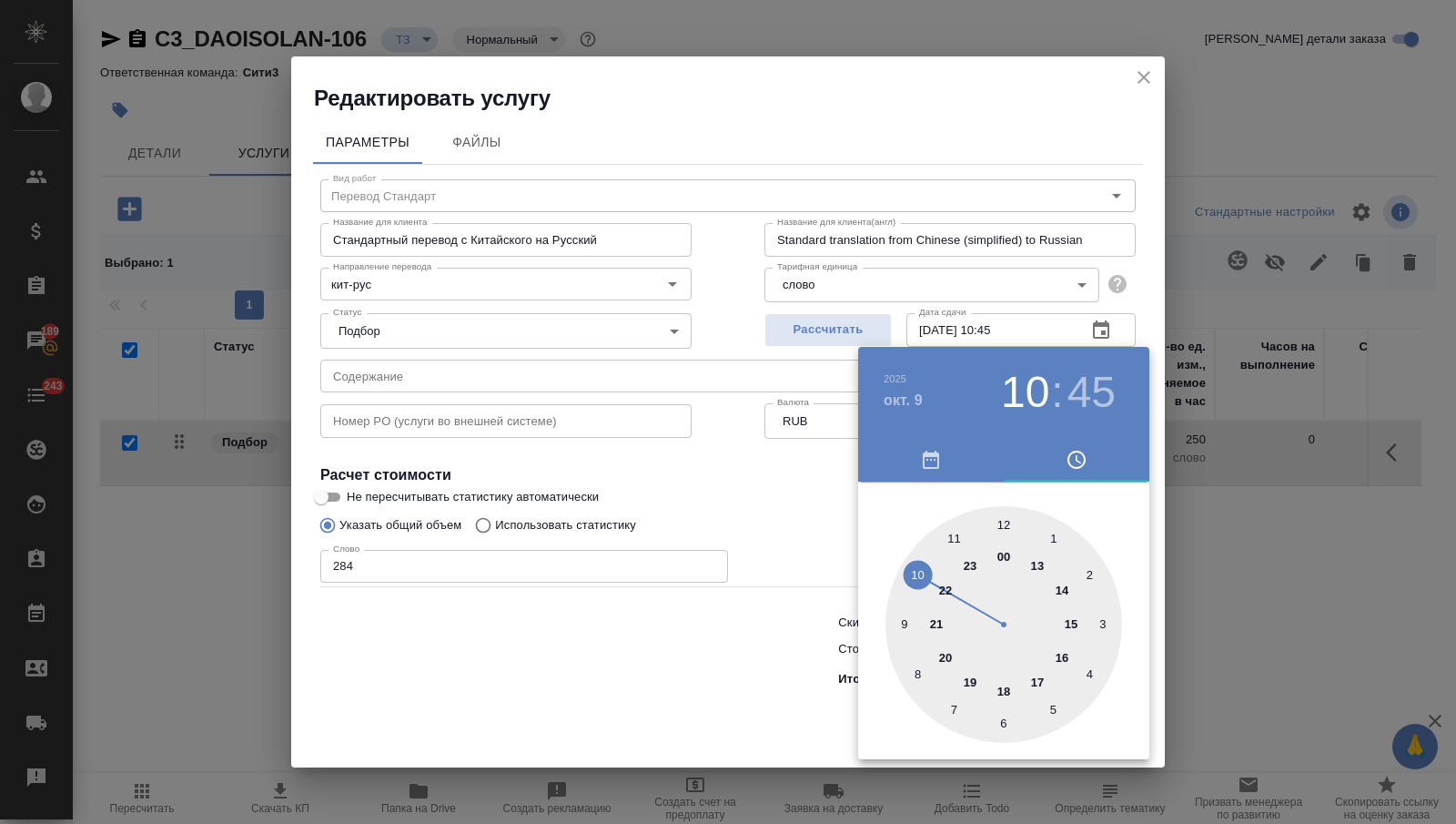
click at [767, 636] on div at bounding box center [728, 412] width 1456 height 824
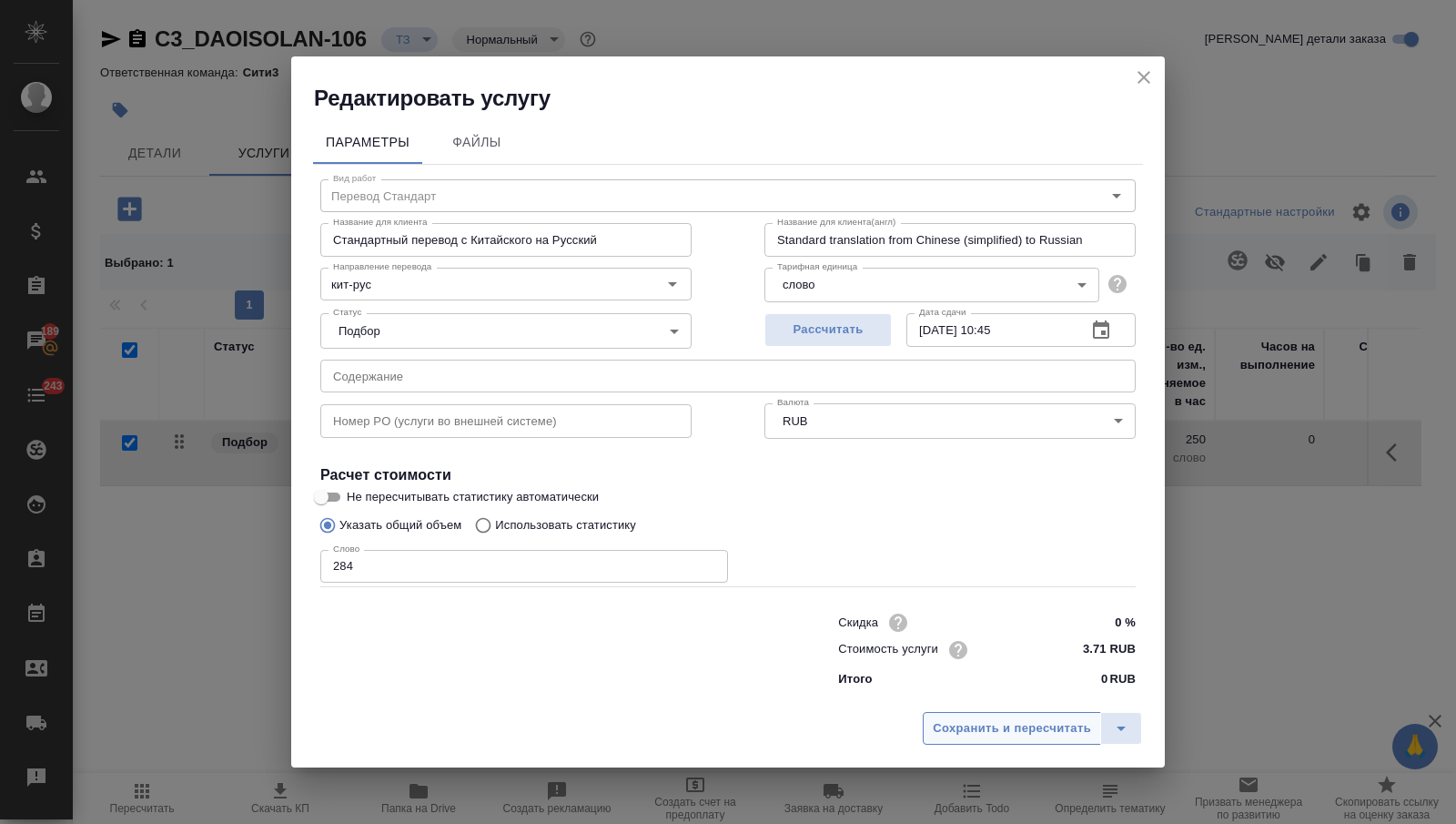
click at [972, 720] on span "Сохранить и пересчитать" at bounding box center [1012, 728] width 158 height 21
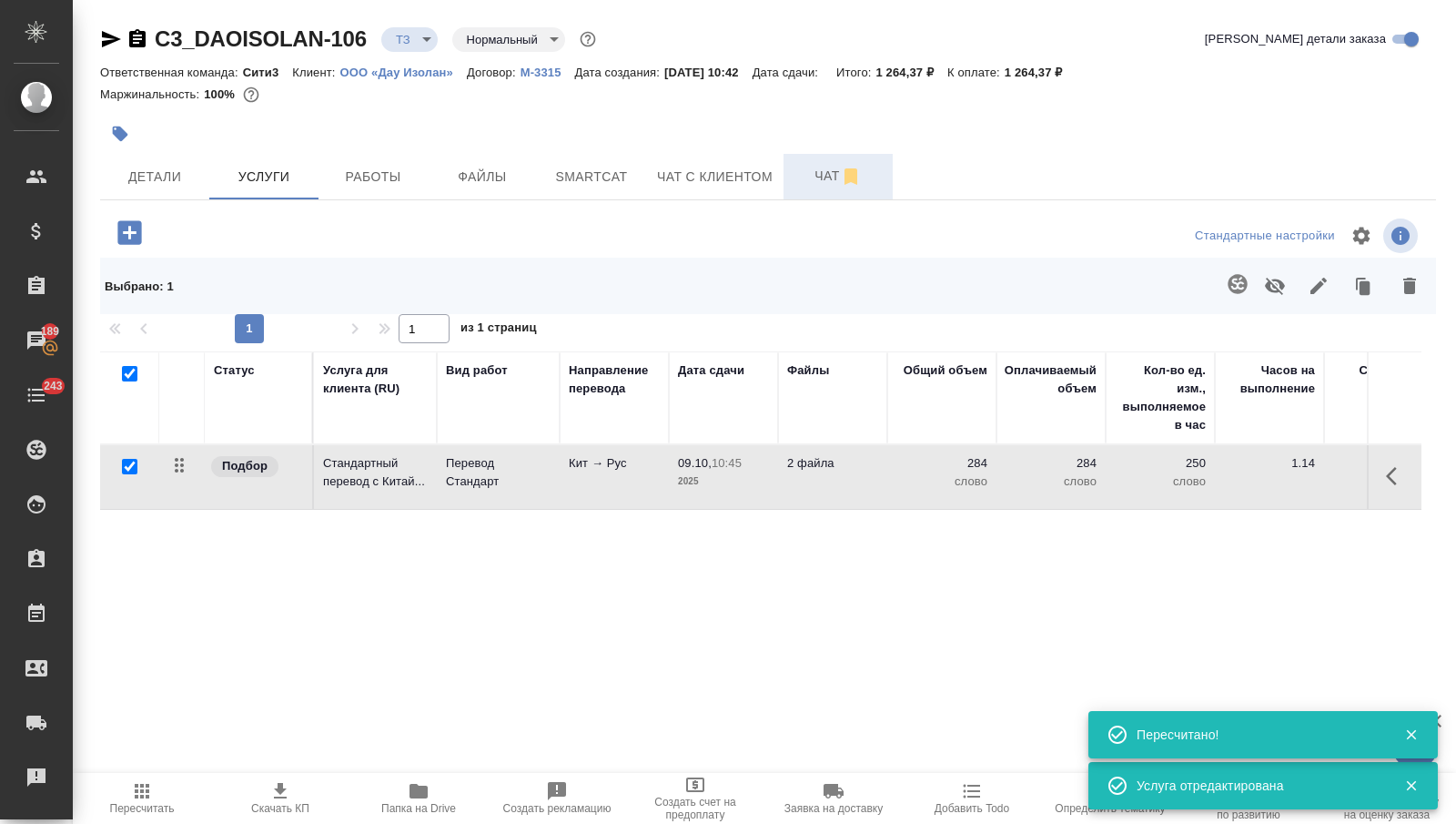
click at [826, 183] on span "Чат" at bounding box center [838, 175] width 88 height 23
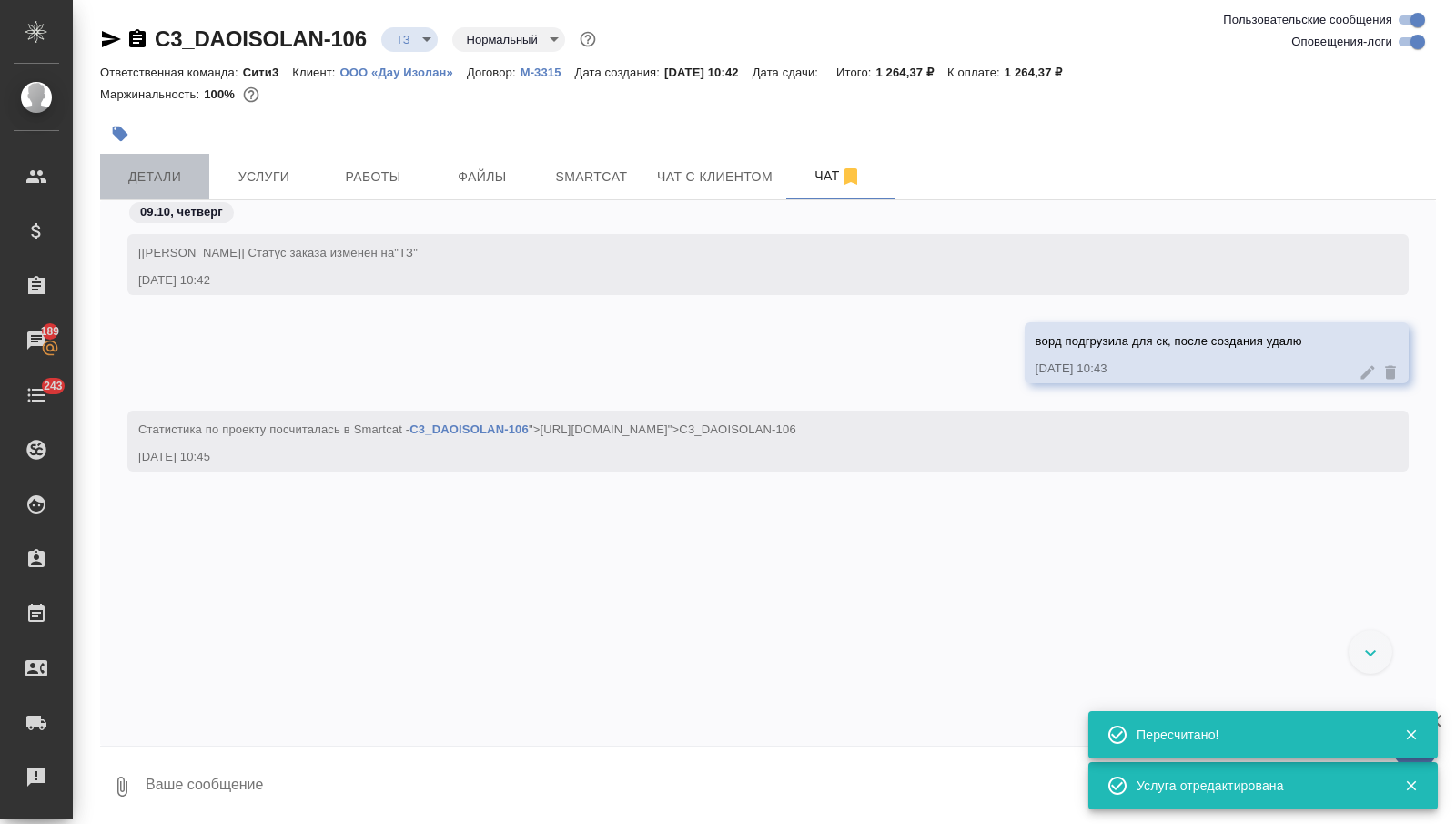
click at [195, 175] on span "Детали" at bounding box center [155, 176] width 88 height 23
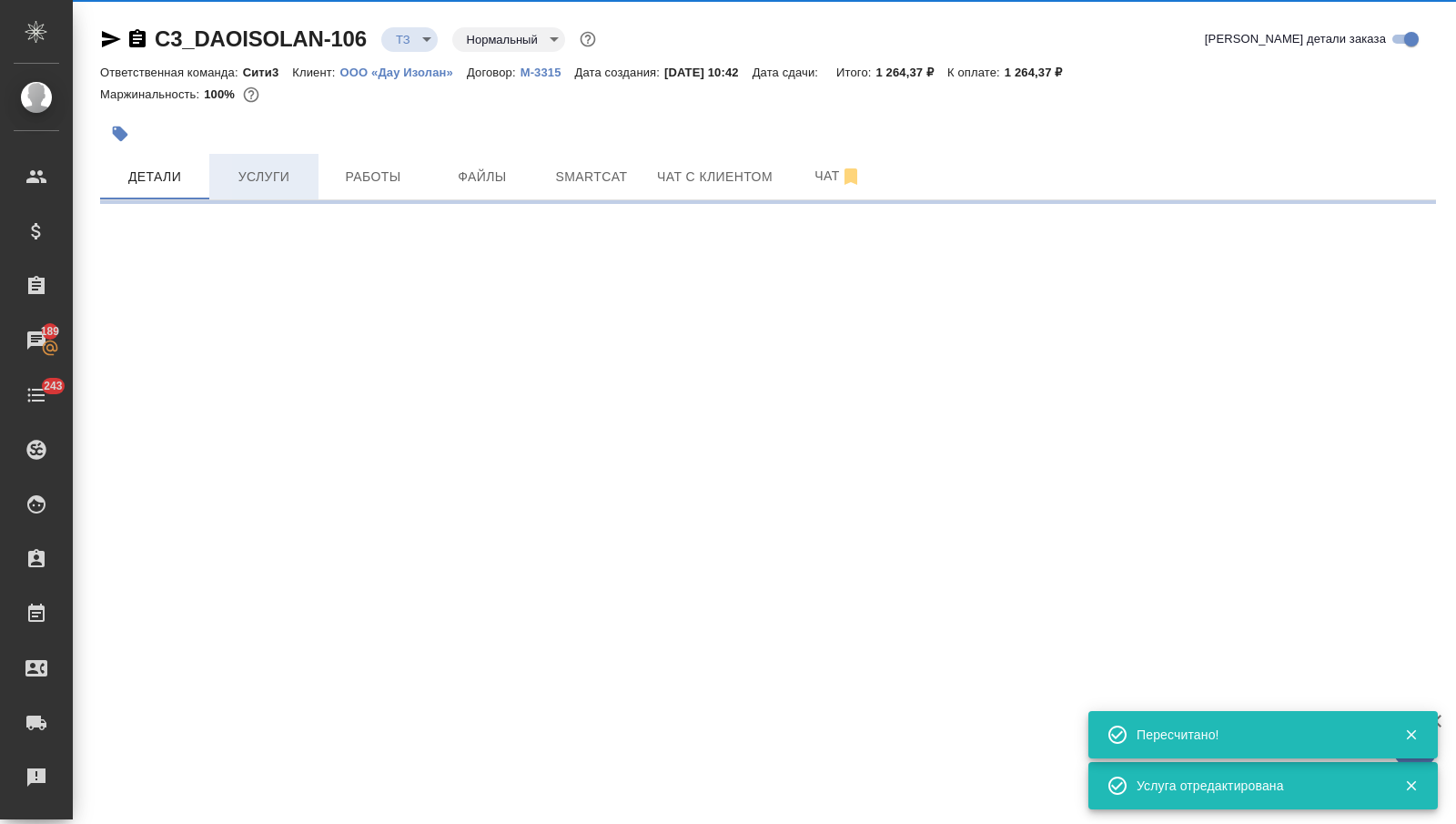
select select "RU"
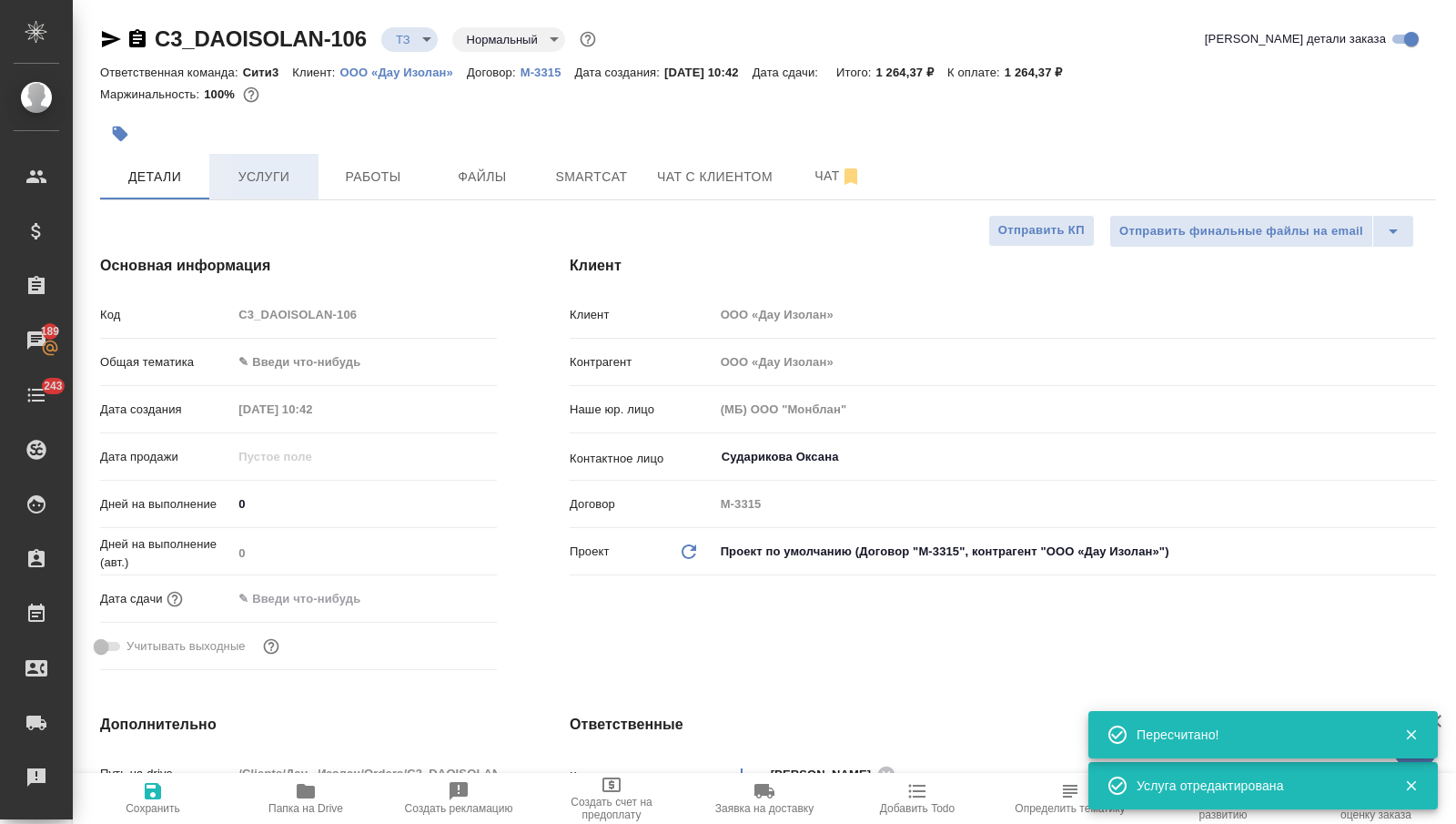
type textarea "x"
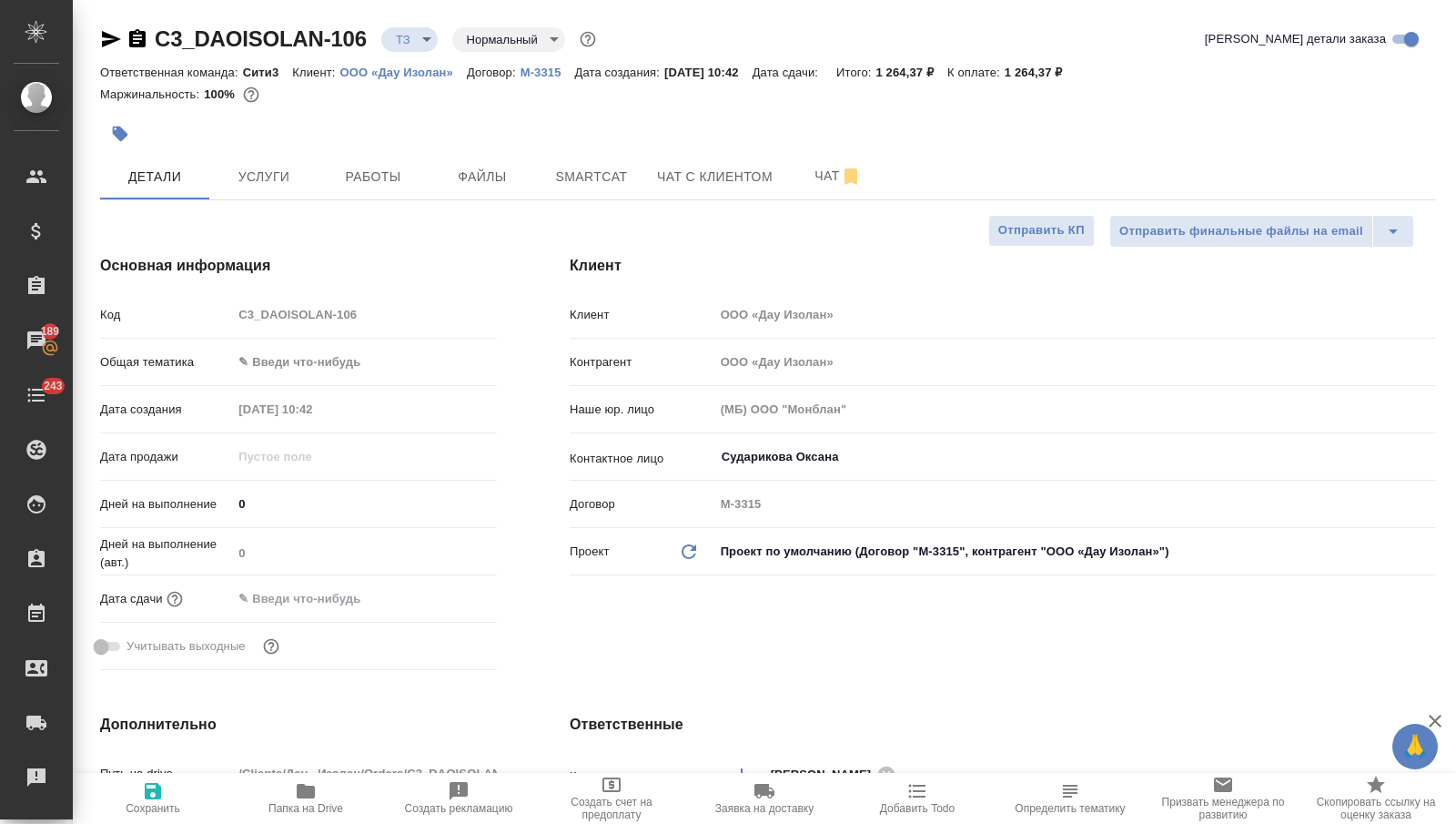
type textarea "x"
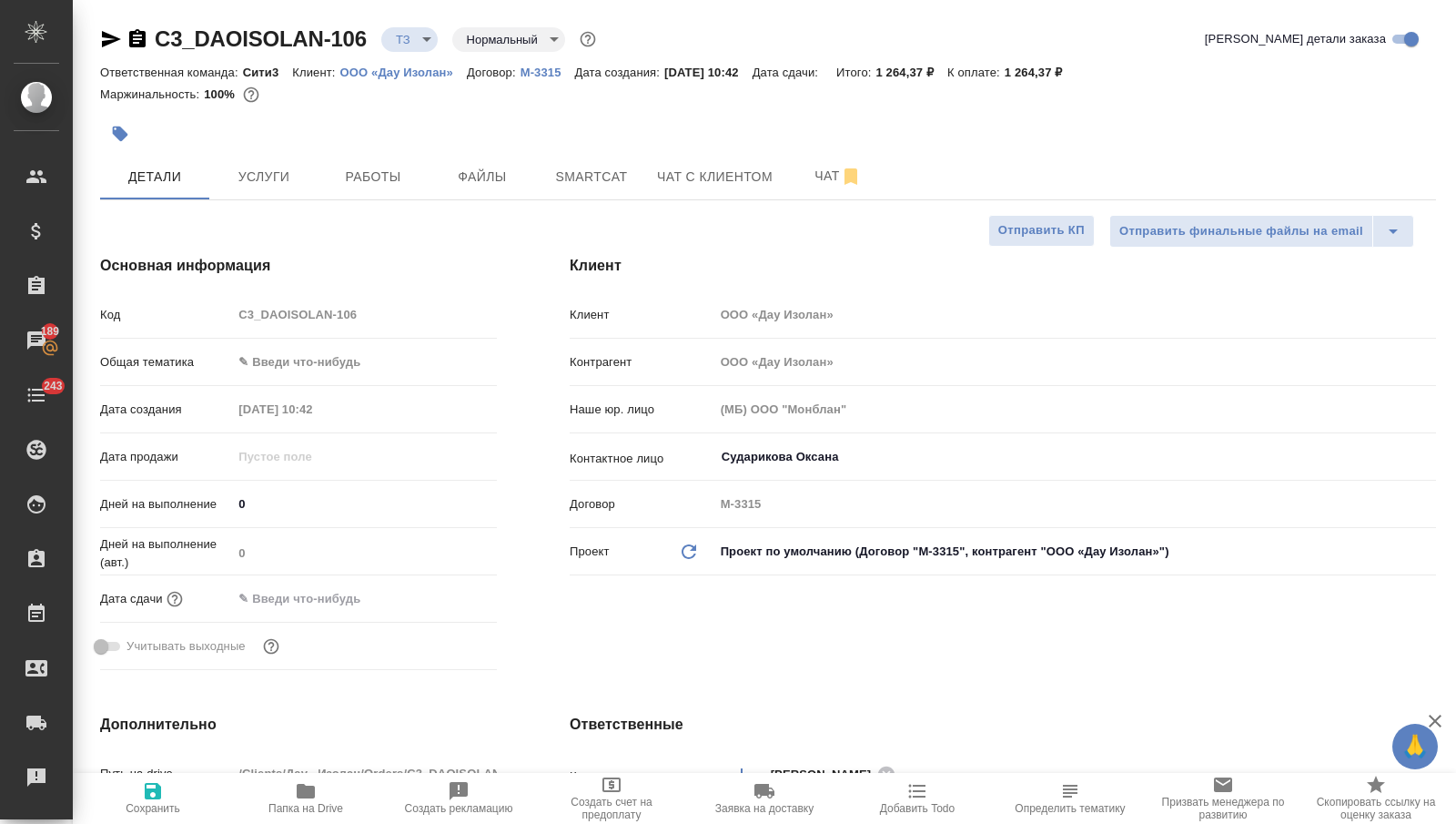
type textarea "x"
click at [106, 38] on icon "button" at bounding box center [111, 39] width 22 height 22
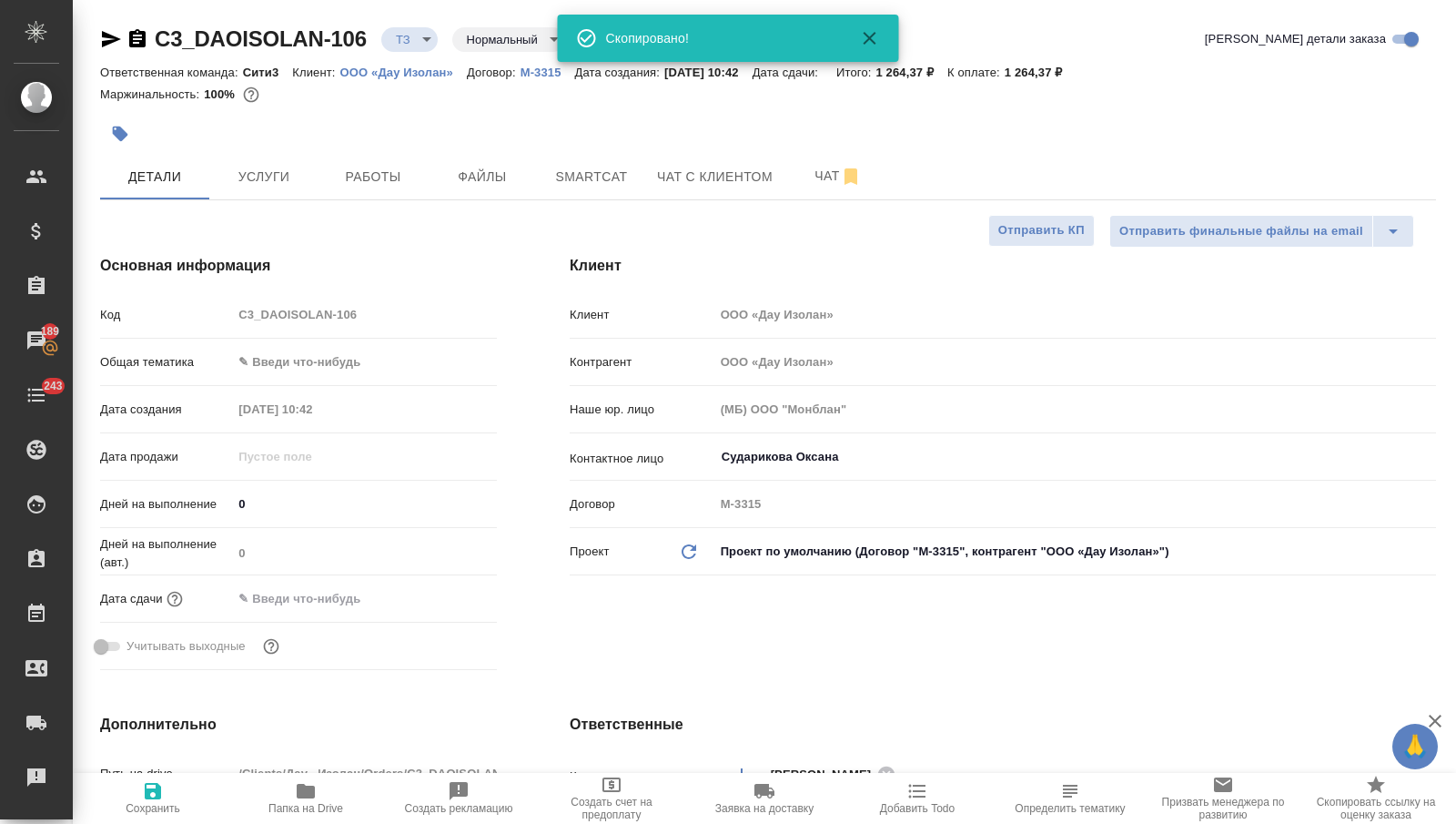
type textarea "x"
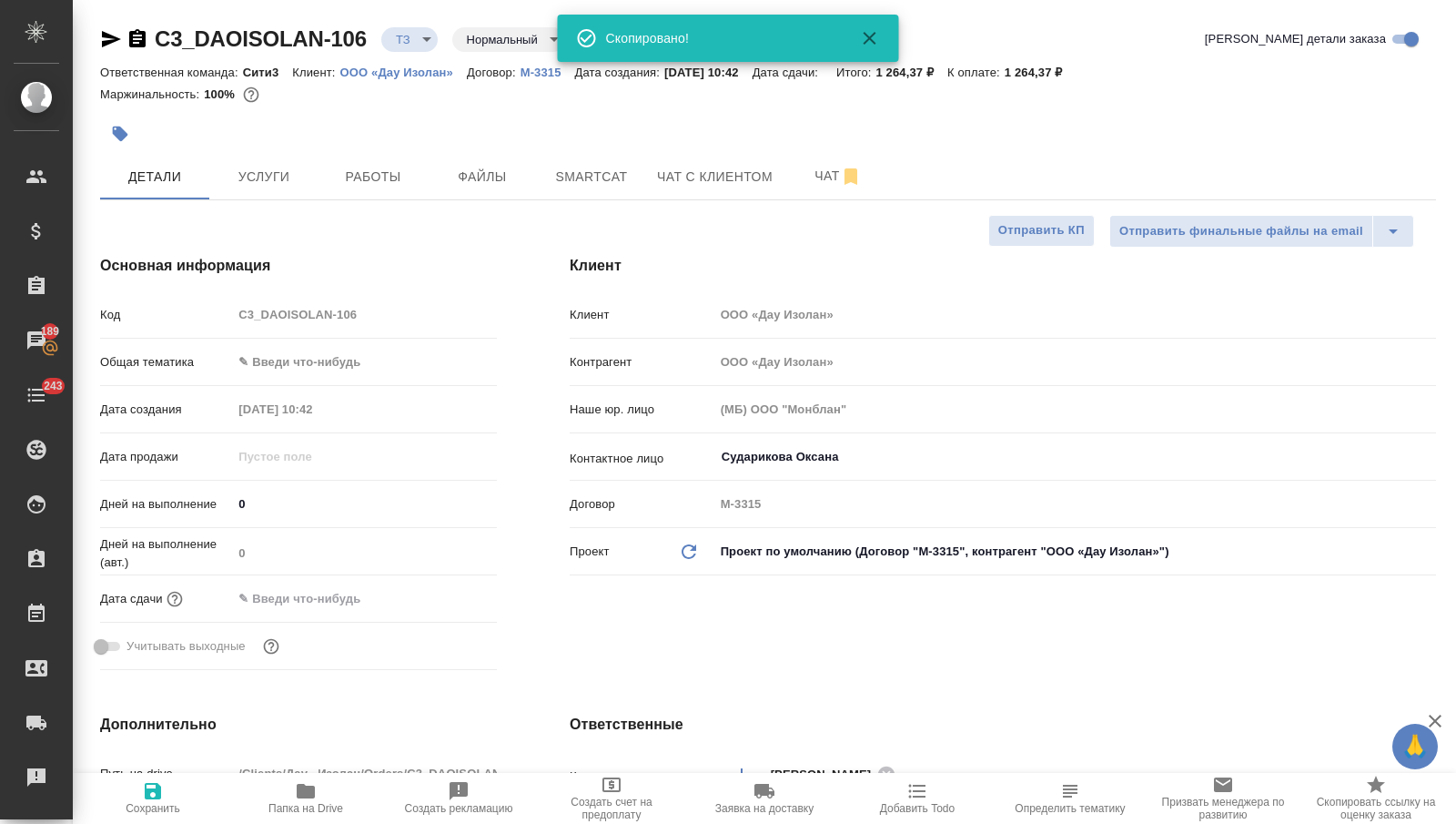
type textarea "x"
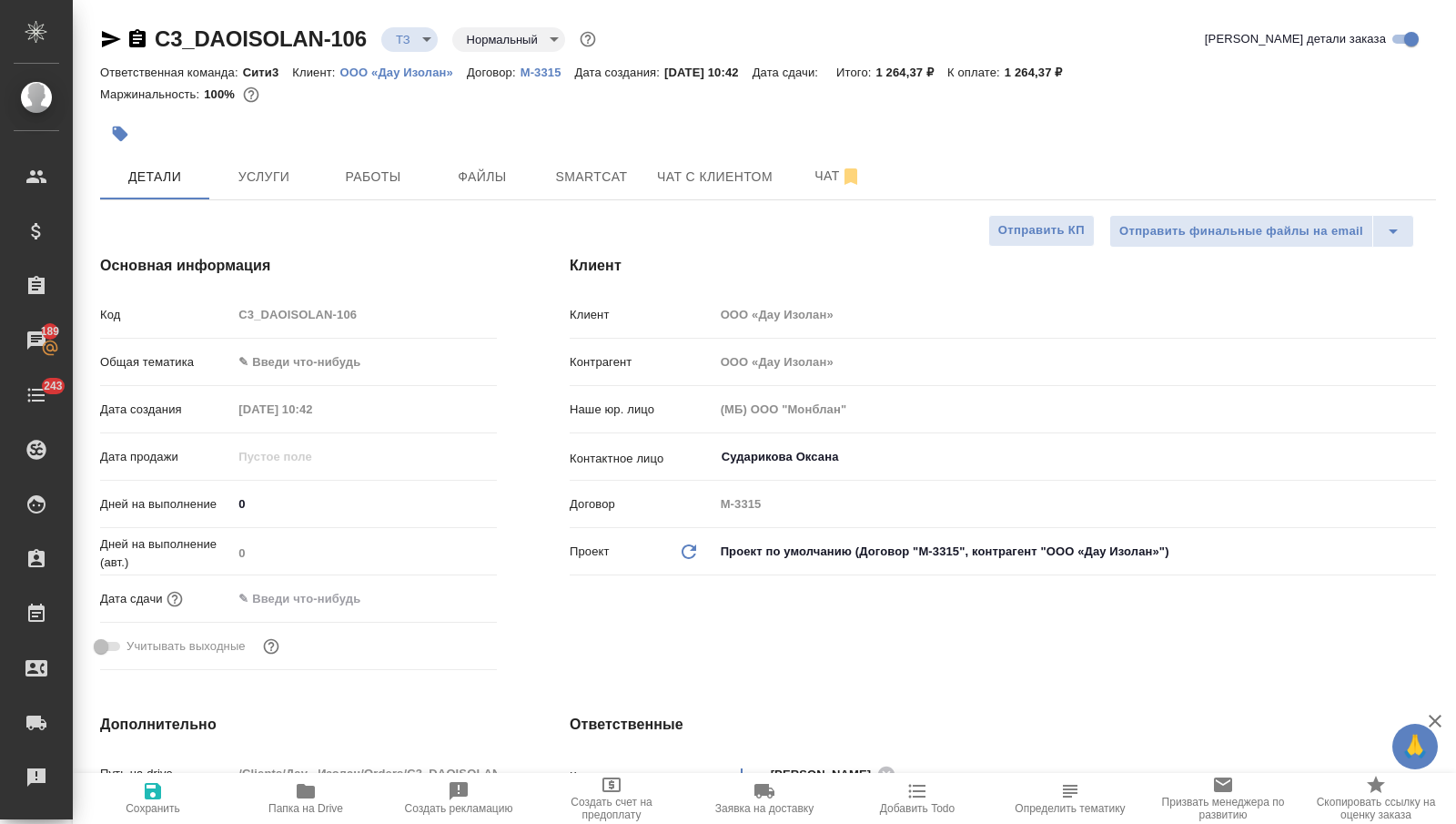
type textarea "x"
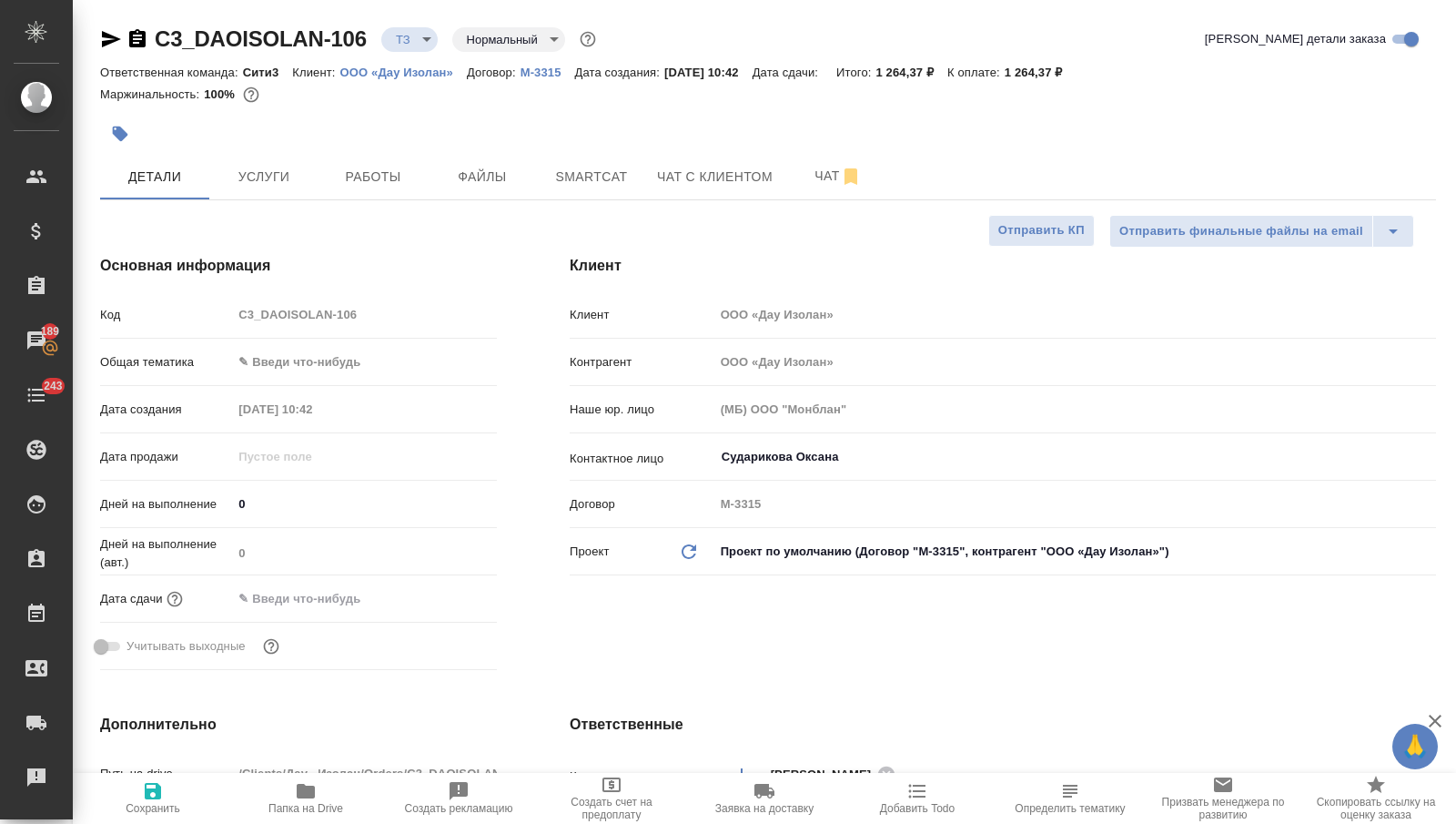
type textarea "x"
click at [804, 181] on span "Чат" at bounding box center [838, 175] width 88 height 23
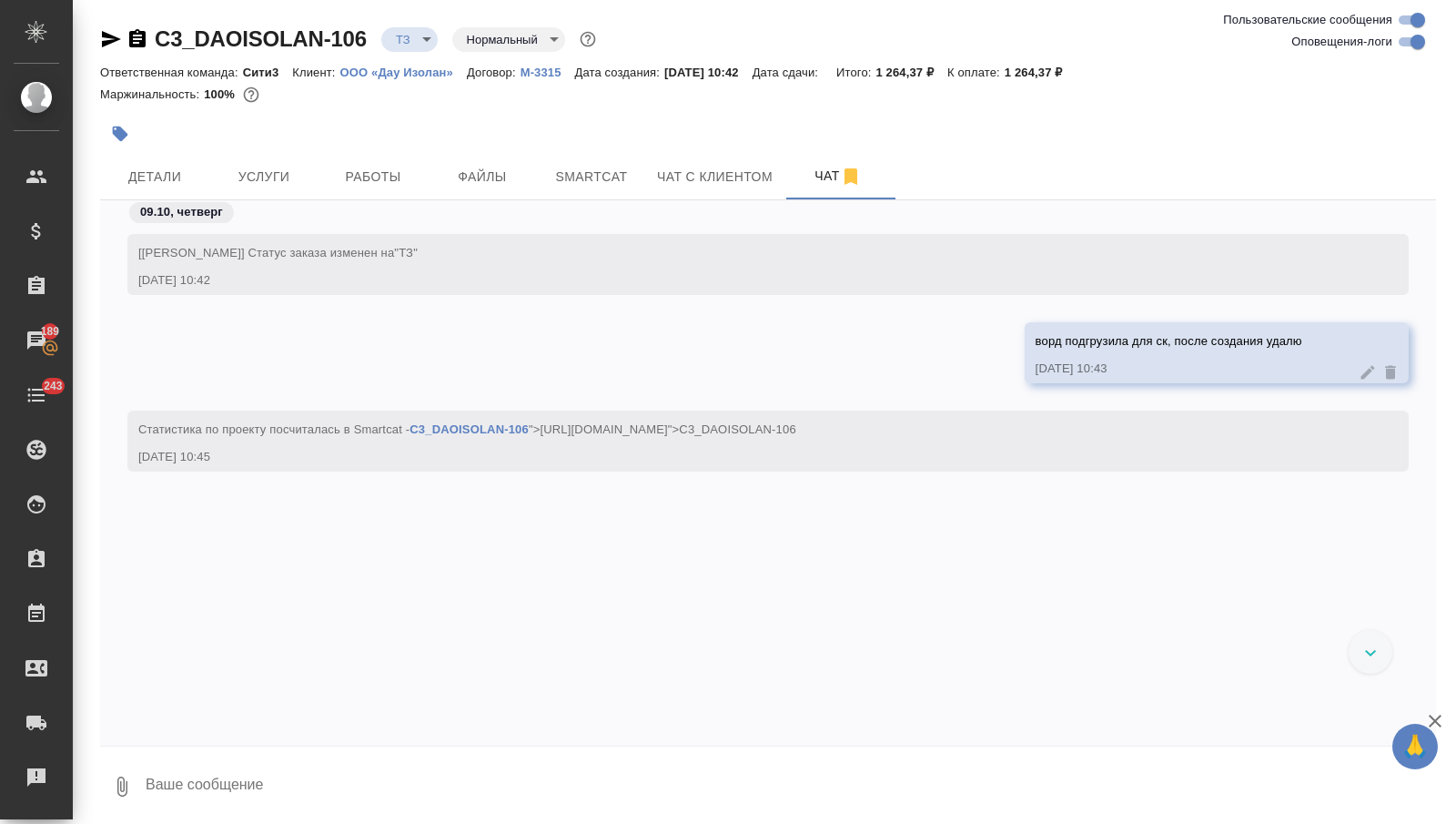
click at [194, 792] on textarea at bounding box center [790, 786] width 1293 height 62
type textarea "нужен самый самый быстрый срок"
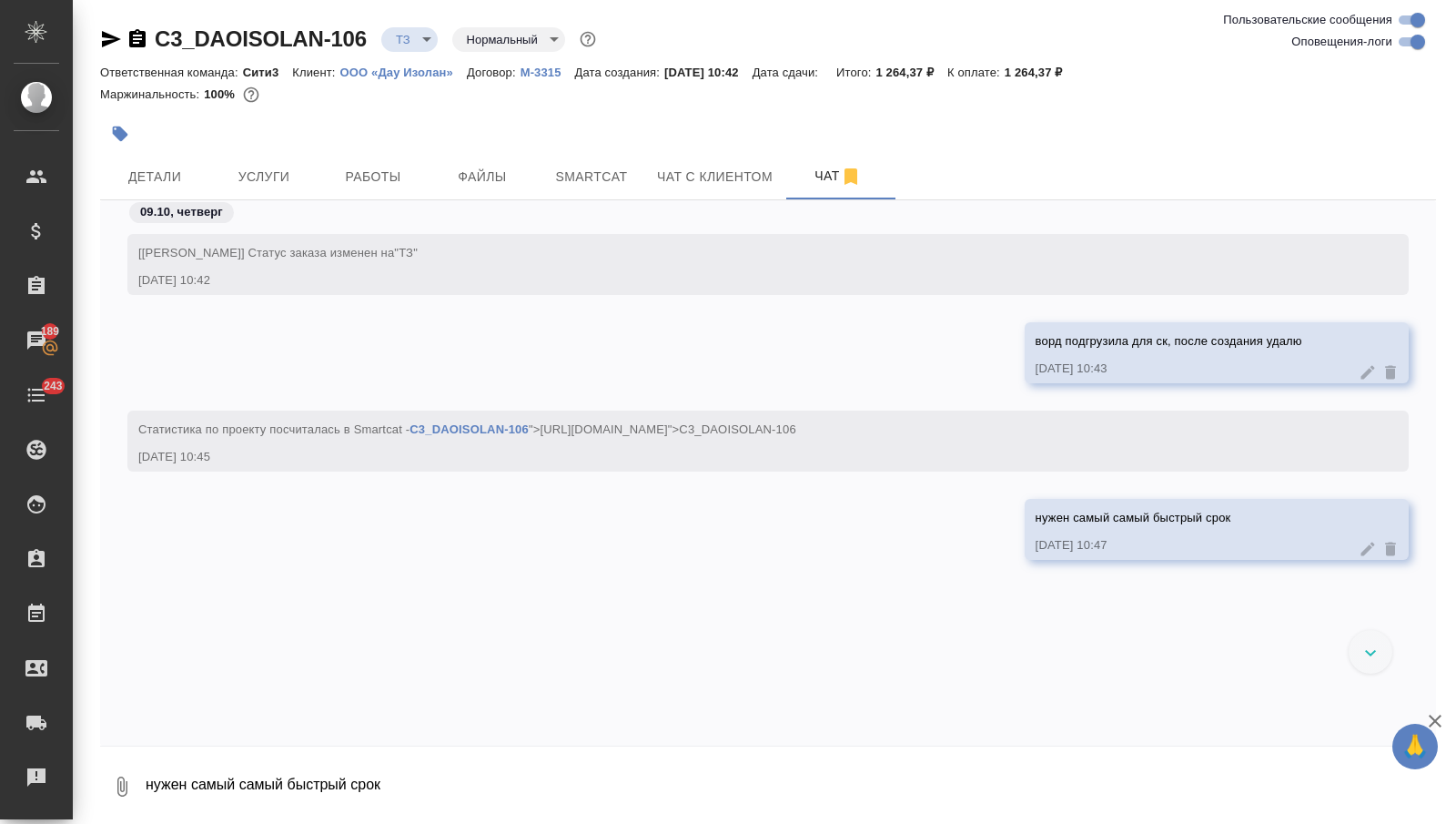
click at [107, 32] on icon "button" at bounding box center [111, 39] width 22 height 22
click at [247, 185] on span "Услуги" at bounding box center [264, 176] width 88 height 23
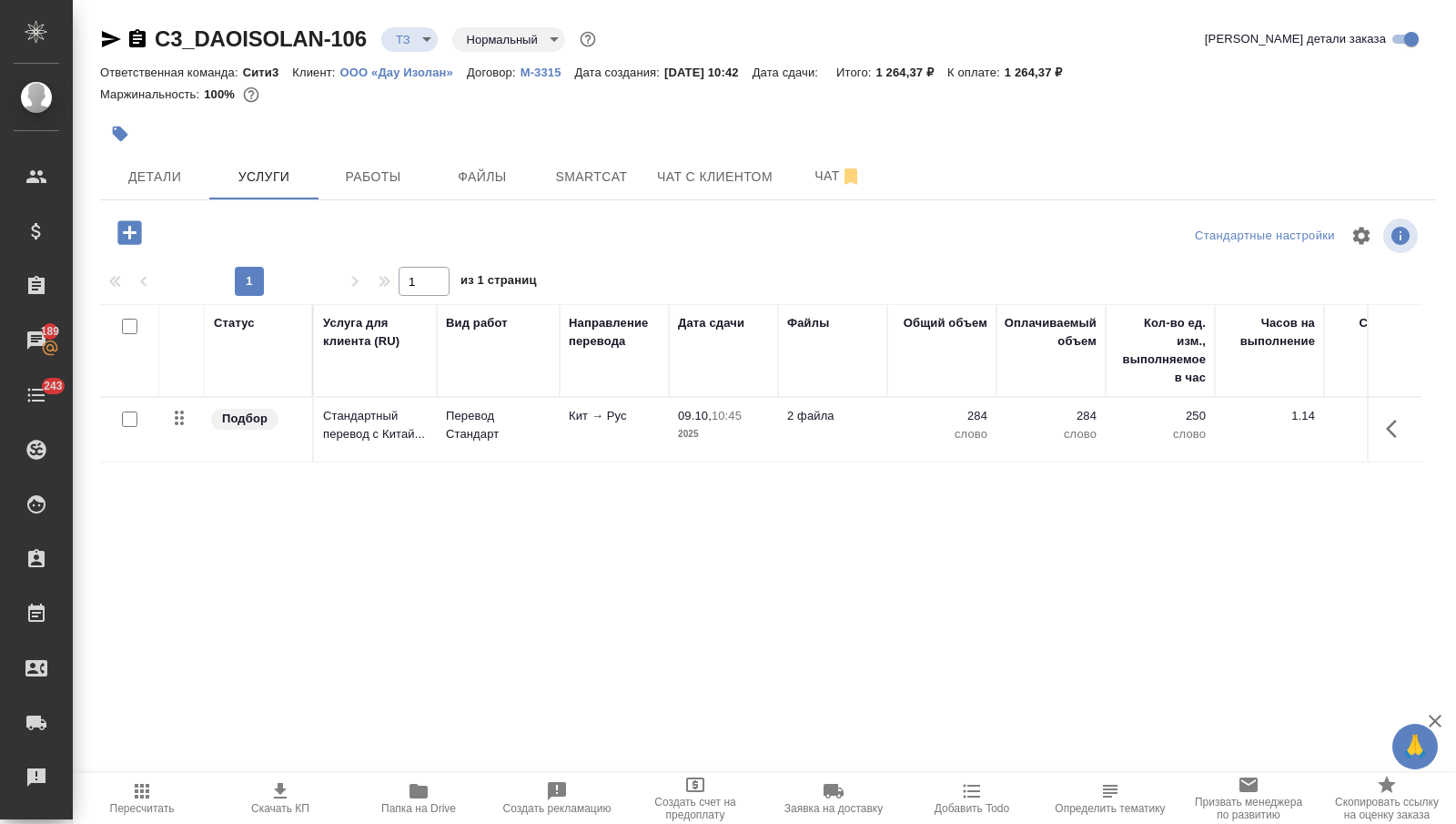
click at [124, 231] on icon "button" at bounding box center [130, 232] width 32 height 32
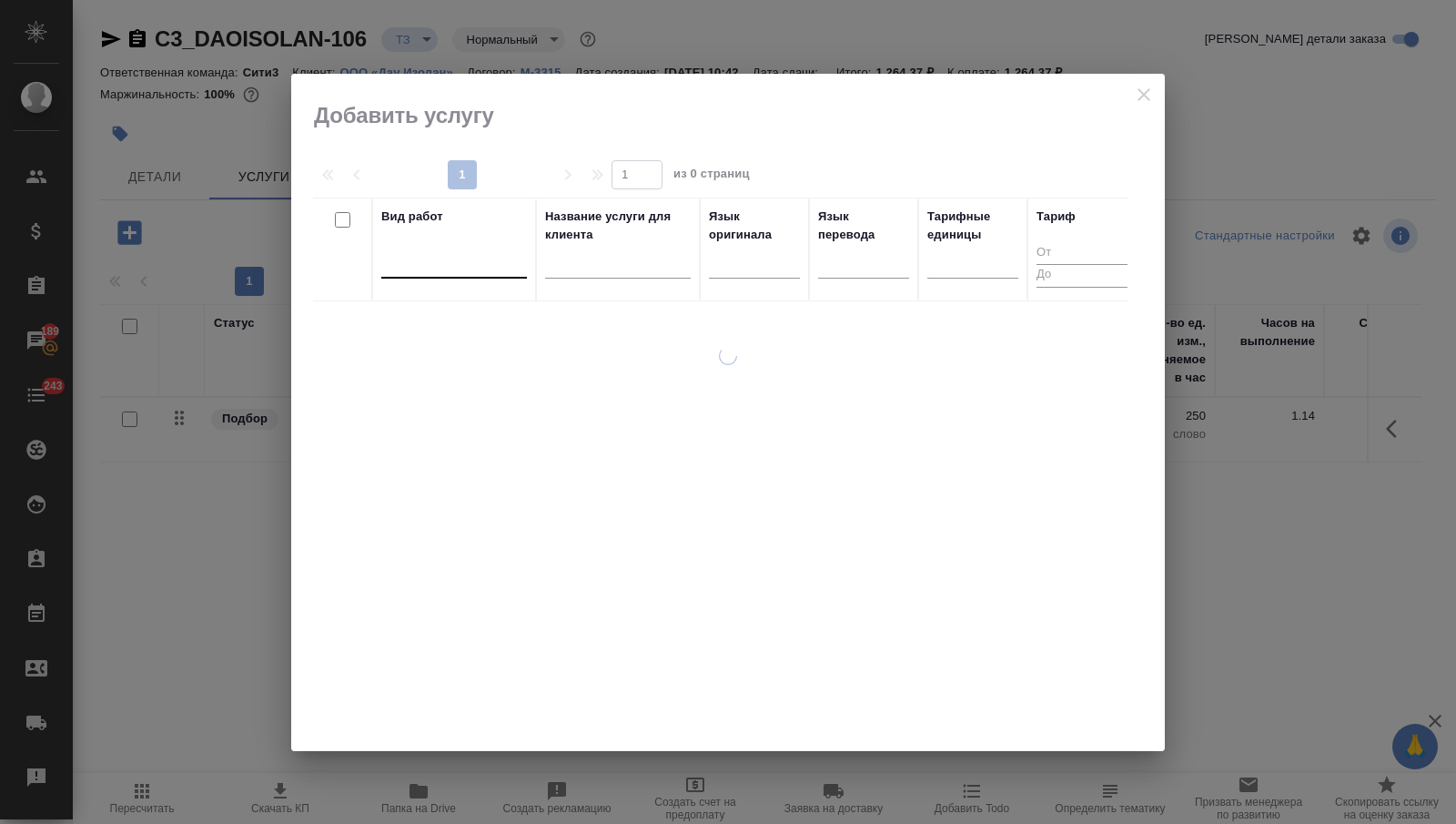
click at [463, 263] on div at bounding box center [454, 260] width 146 height 27
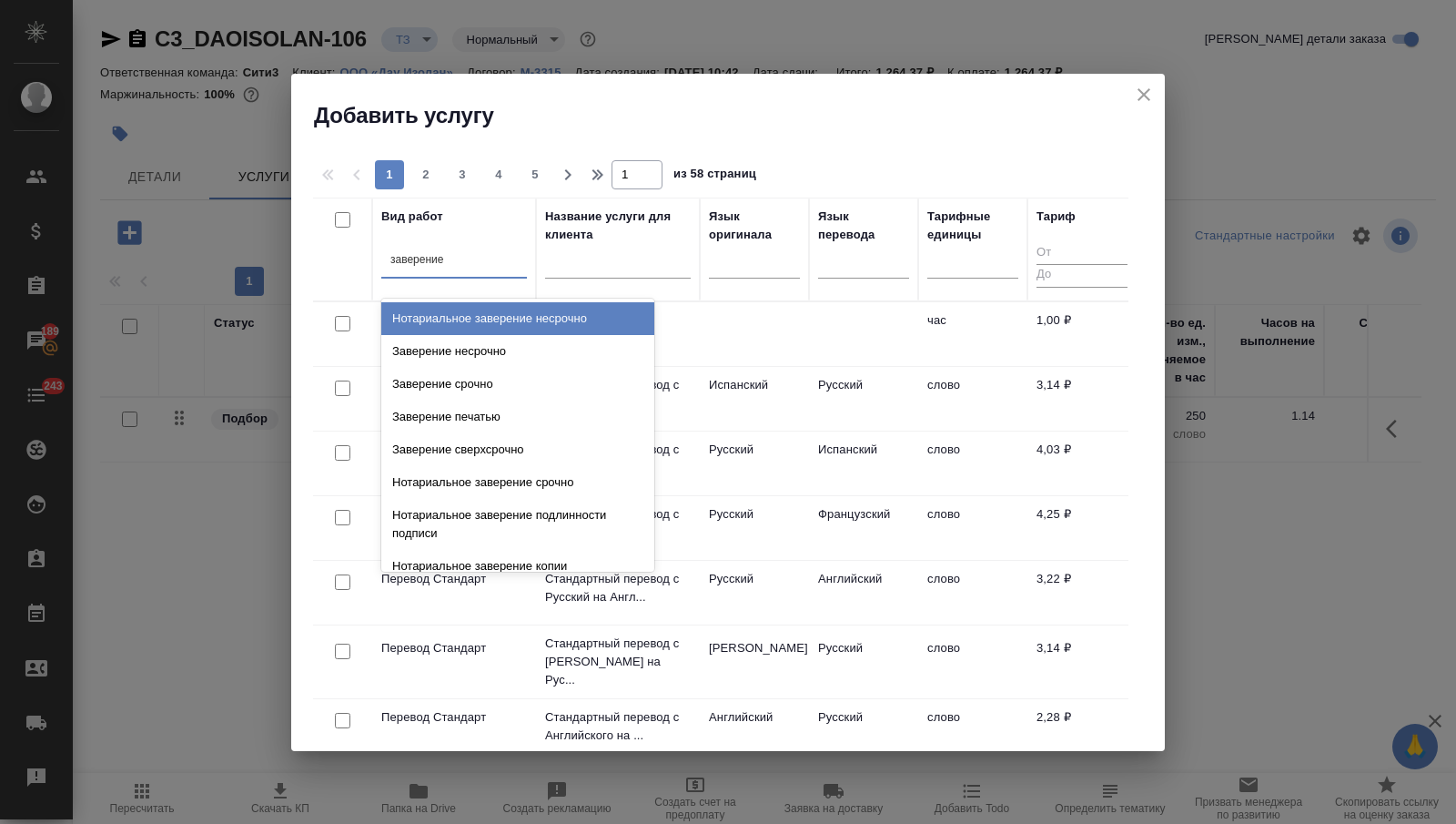
type input "заверение п"
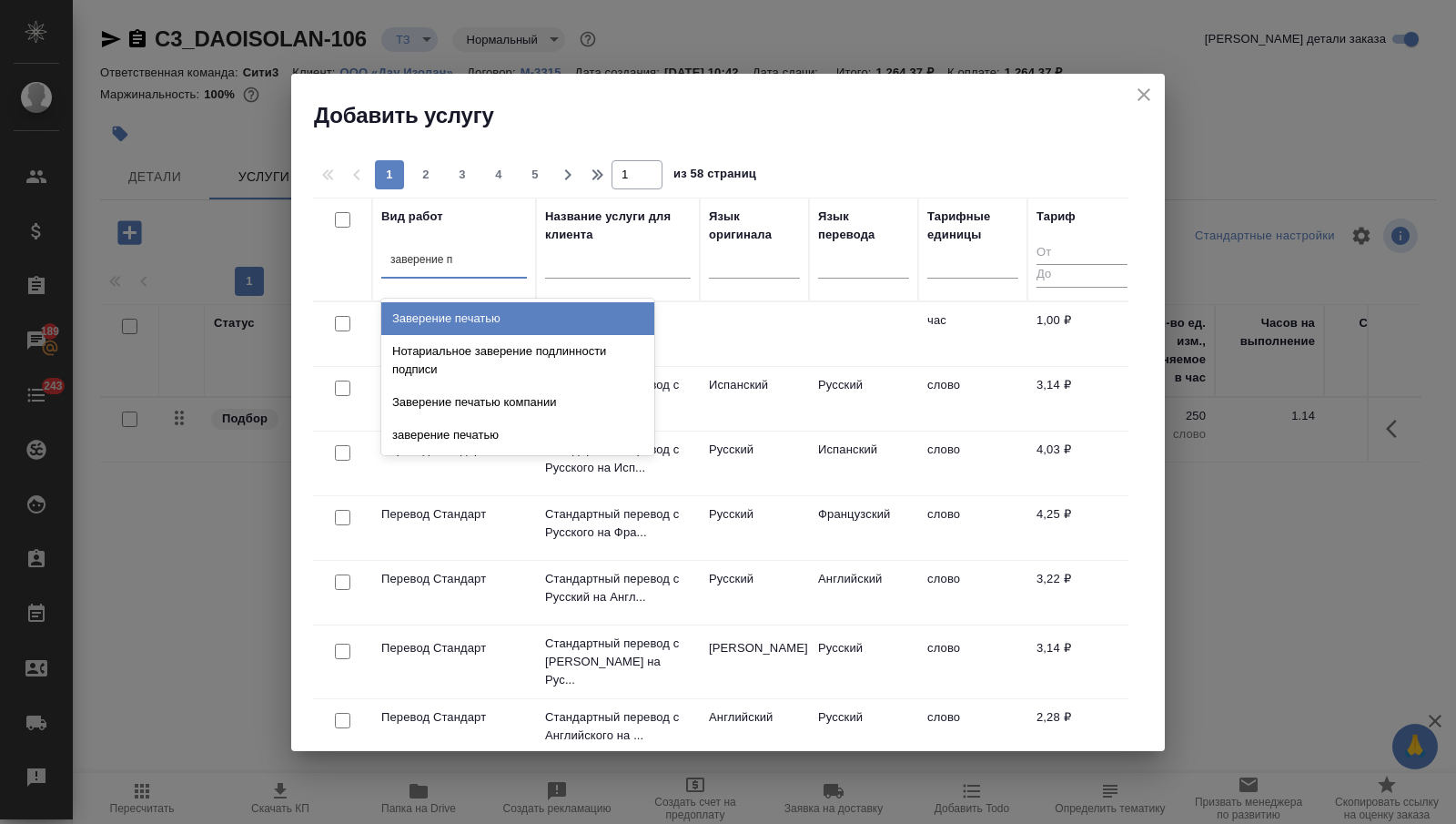
click at [523, 320] on div "Заверение печатью" at bounding box center [517, 318] width 273 height 32
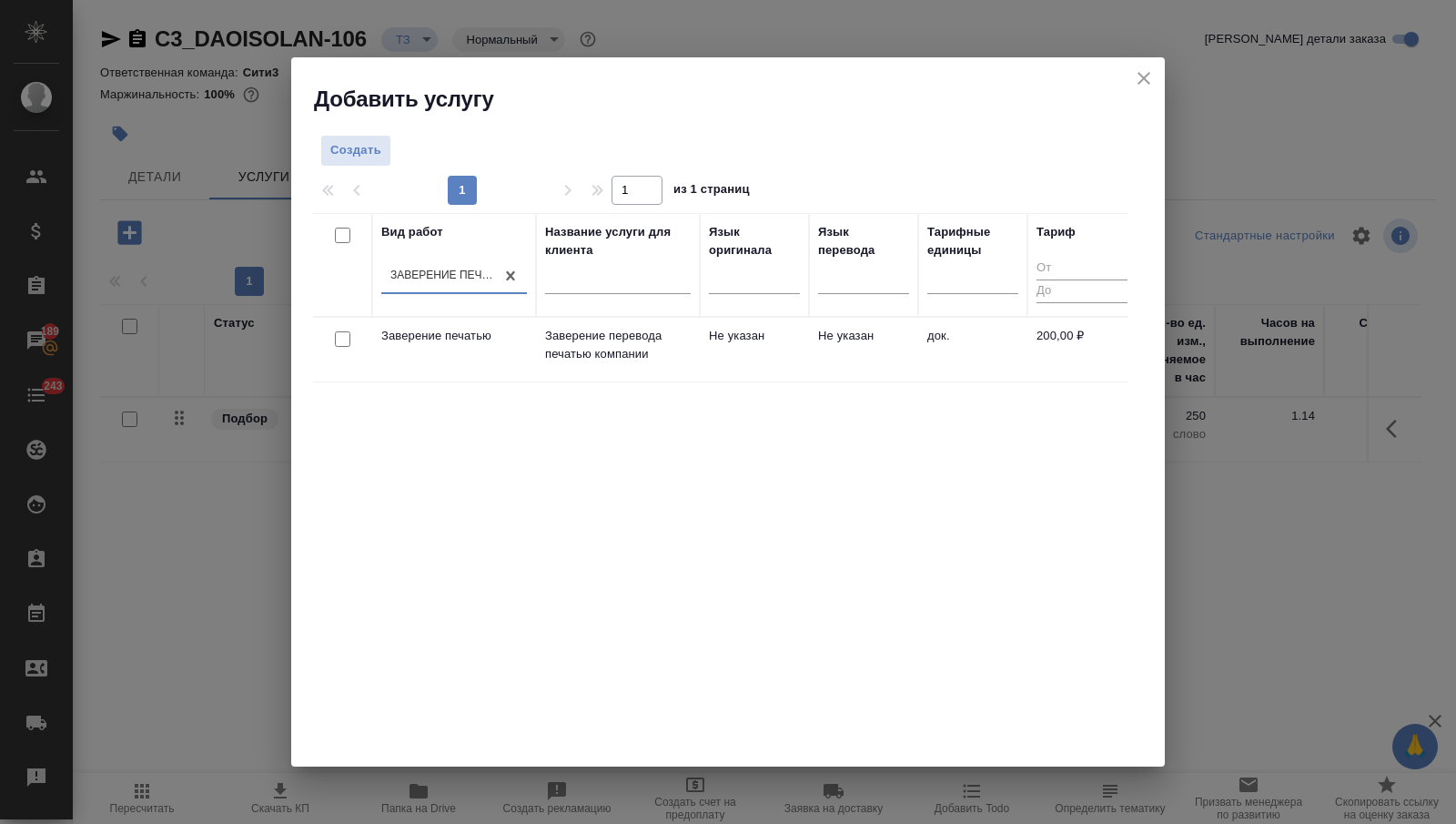
click at [560, 335] on p "Заверение перевода печатью компании" at bounding box center [618, 345] width 146 height 36
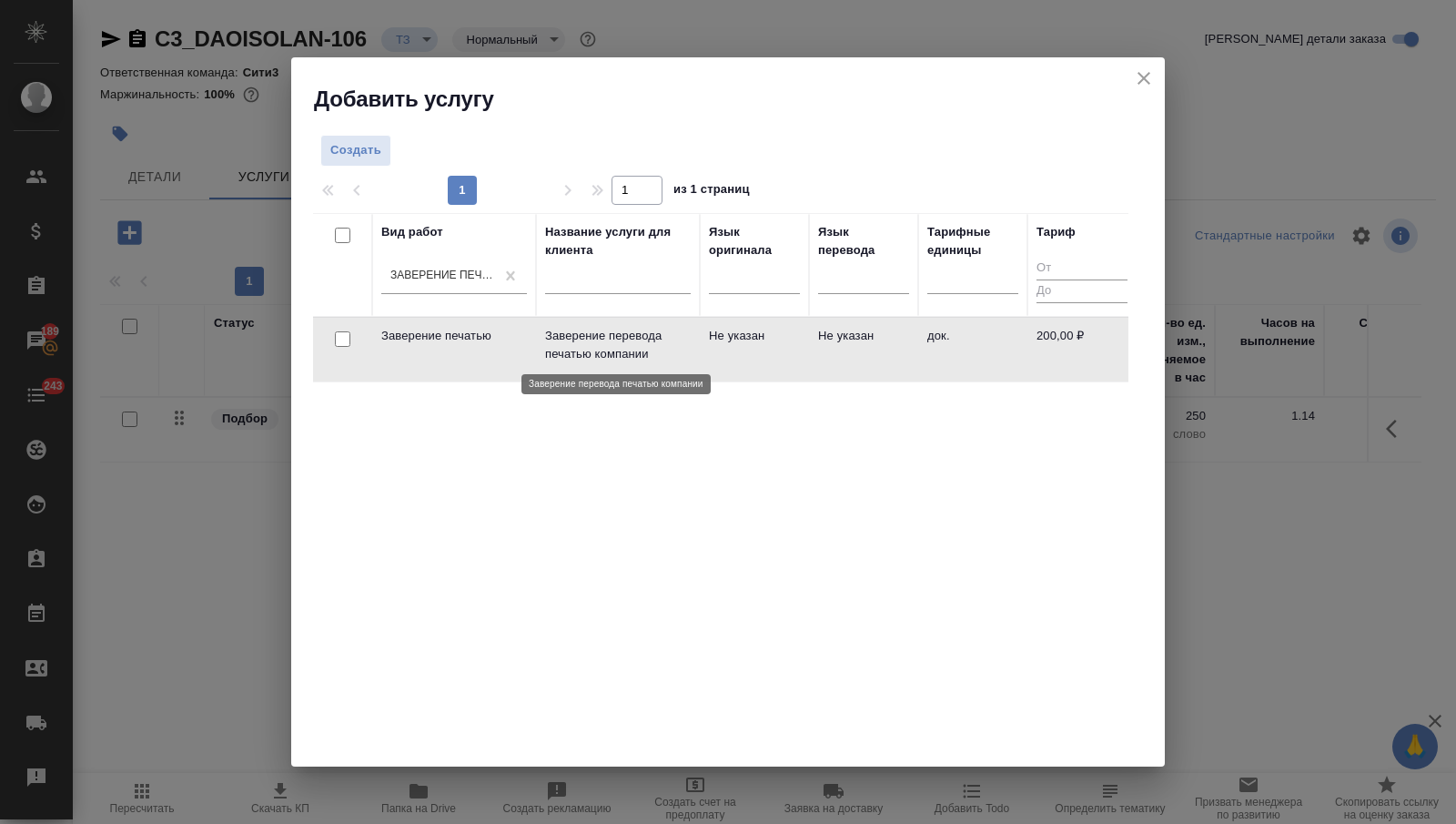
click at [560, 335] on p "Заверение перевода печатью компании" at bounding box center [618, 345] width 146 height 36
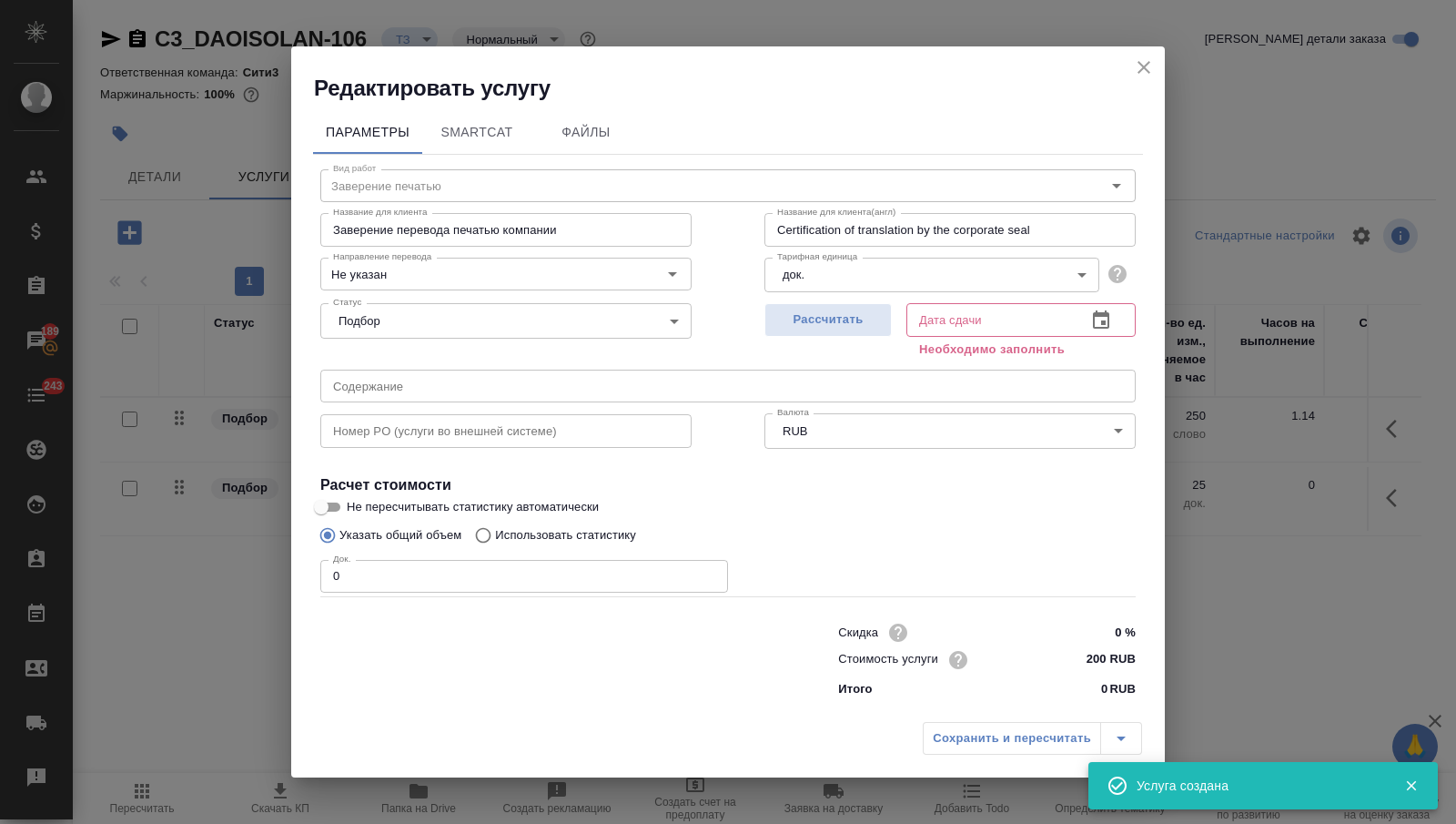
click at [401, 573] on input "0" at bounding box center [524, 576] width 408 height 32
type input "1"
click at [1102, 318] on icon "button" at bounding box center [1101, 320] width 22 height 22
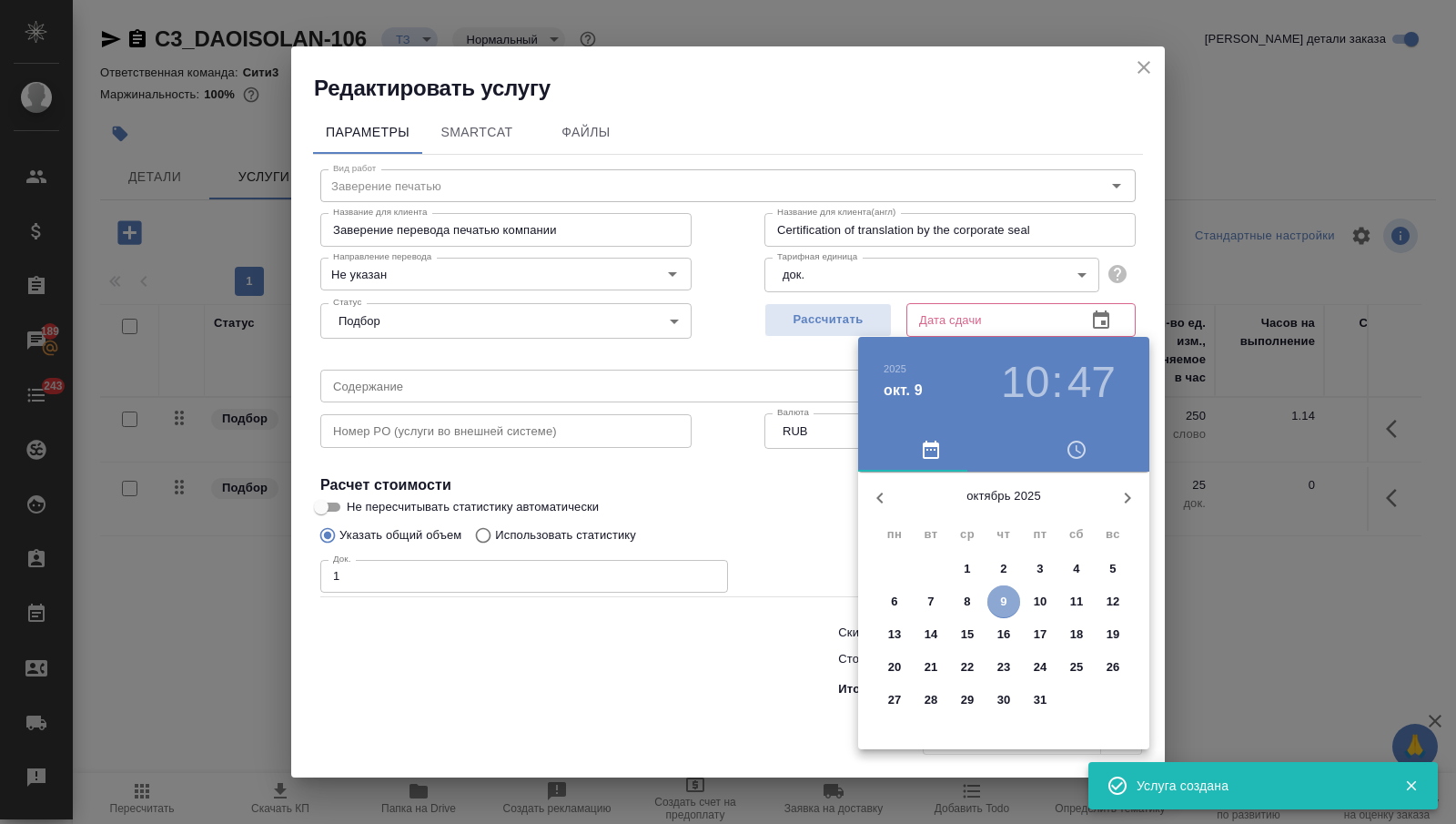
click at [996, 596] on span "9" at bounding box center [1003, 602] width 32 height 18
type input "09.10.2025 10:47"
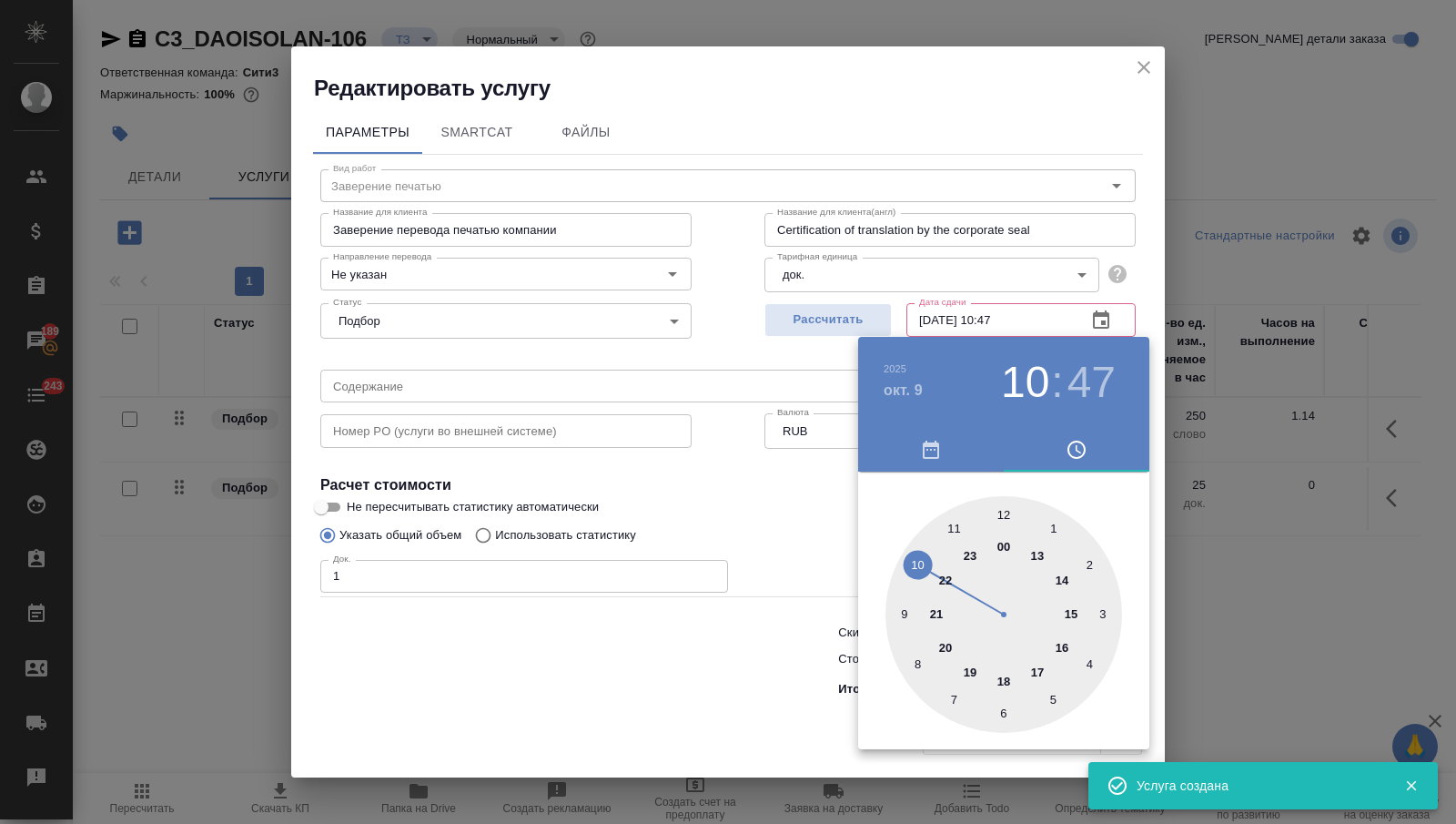
click at [718, 689] on div at bounding box center [728, 412] width 1456 height 824
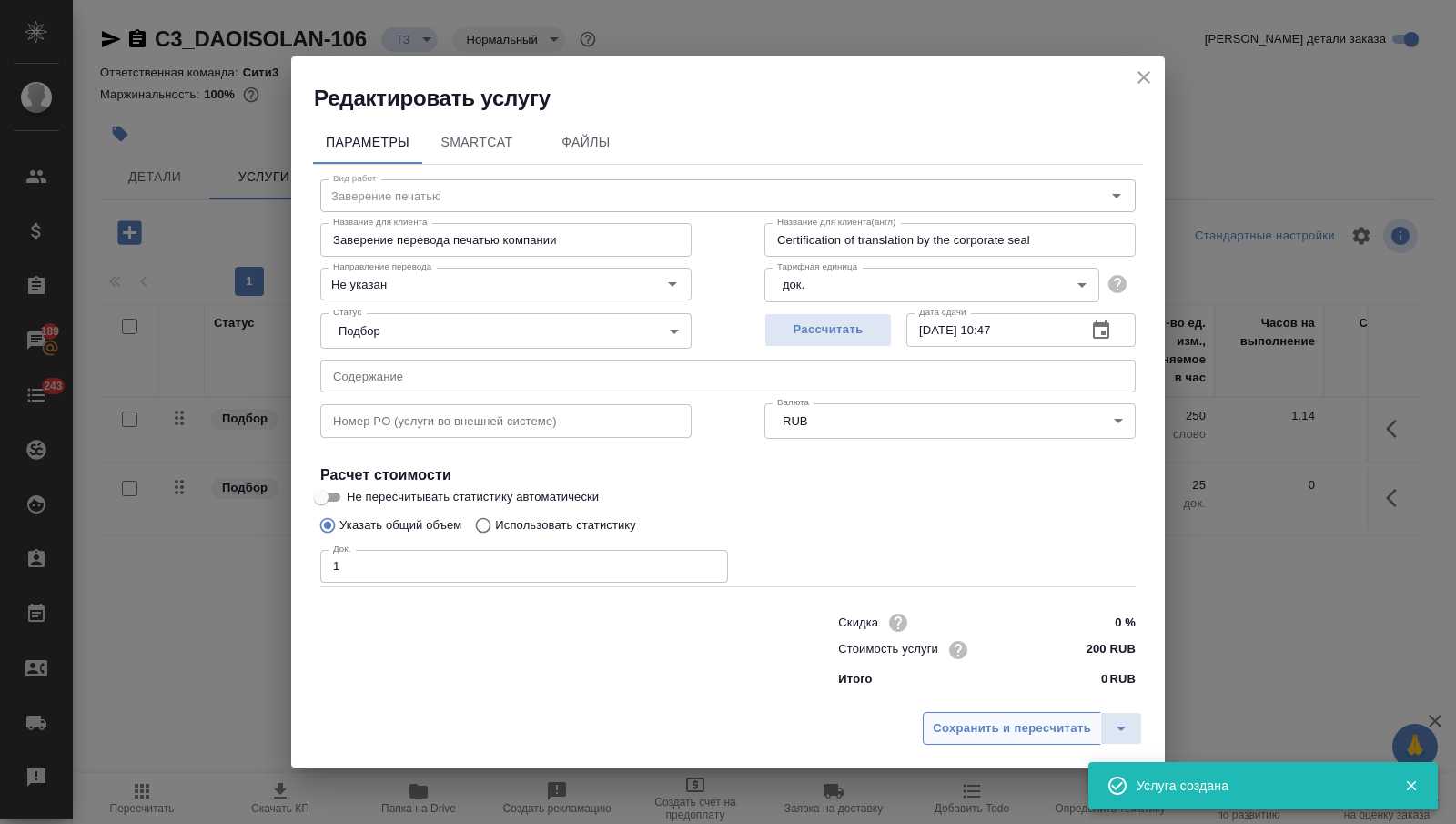
click at [933, 720] on button "Сохранить и пересчитать" at bounding box center [1011, 728] width 178 height 32
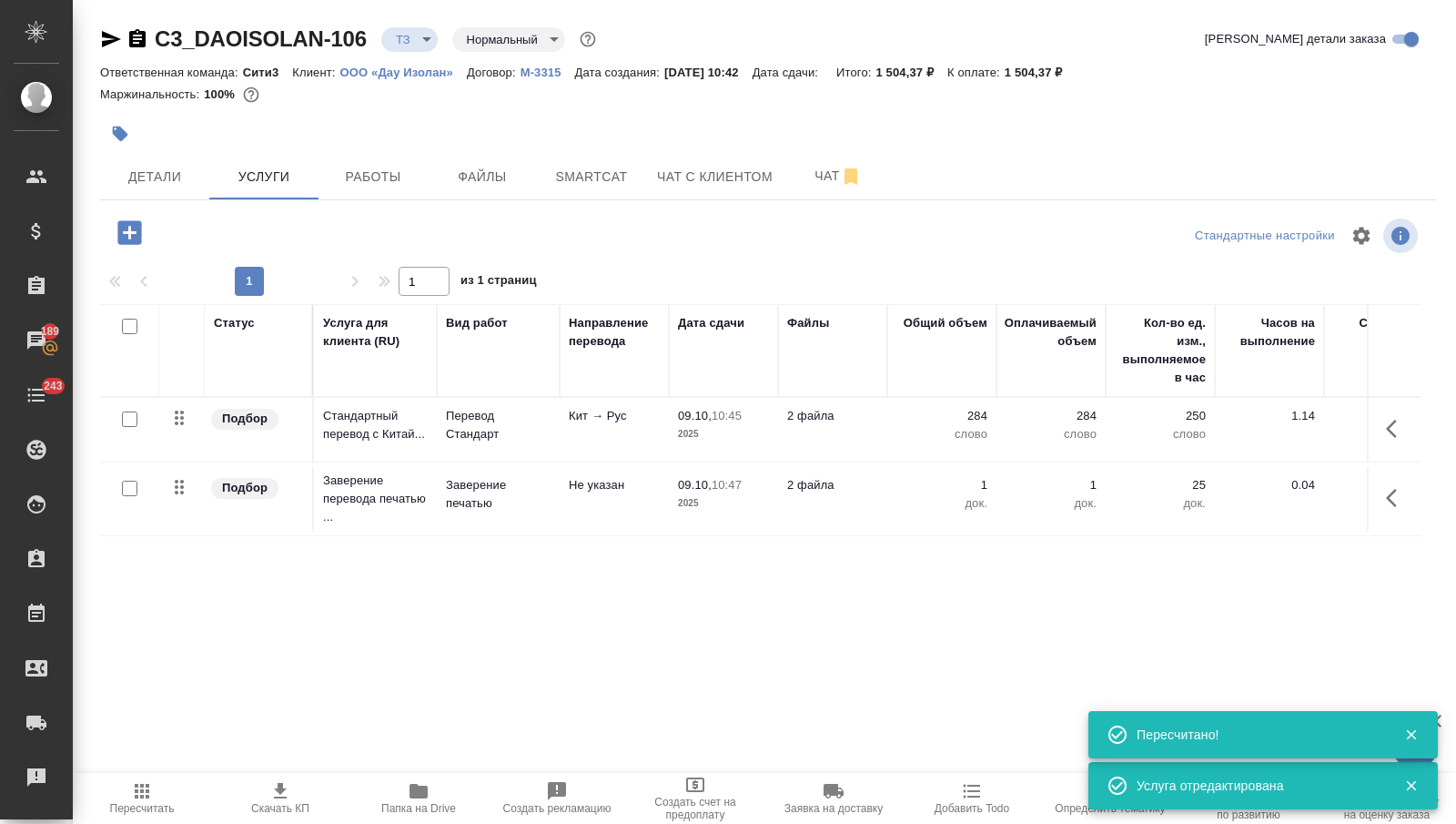
click at [427, 65] on link "ООО «Дау Изолан»" at bounding box center [404, 72] width 126 height 16
click at [810, 165] on span "Чат" at bounding box center [838, 175] width 88 height 23
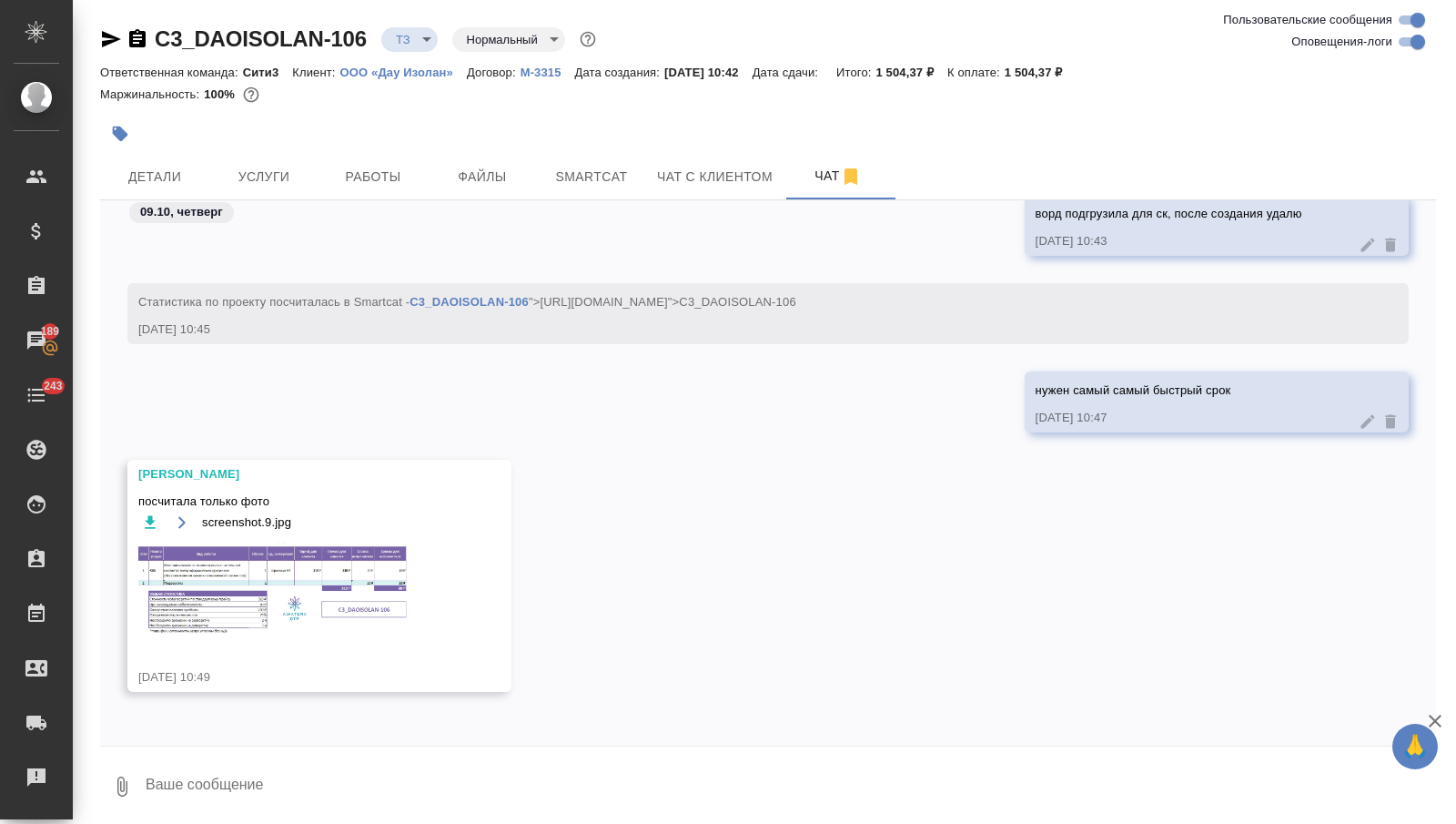
scroll to position [5, 0]
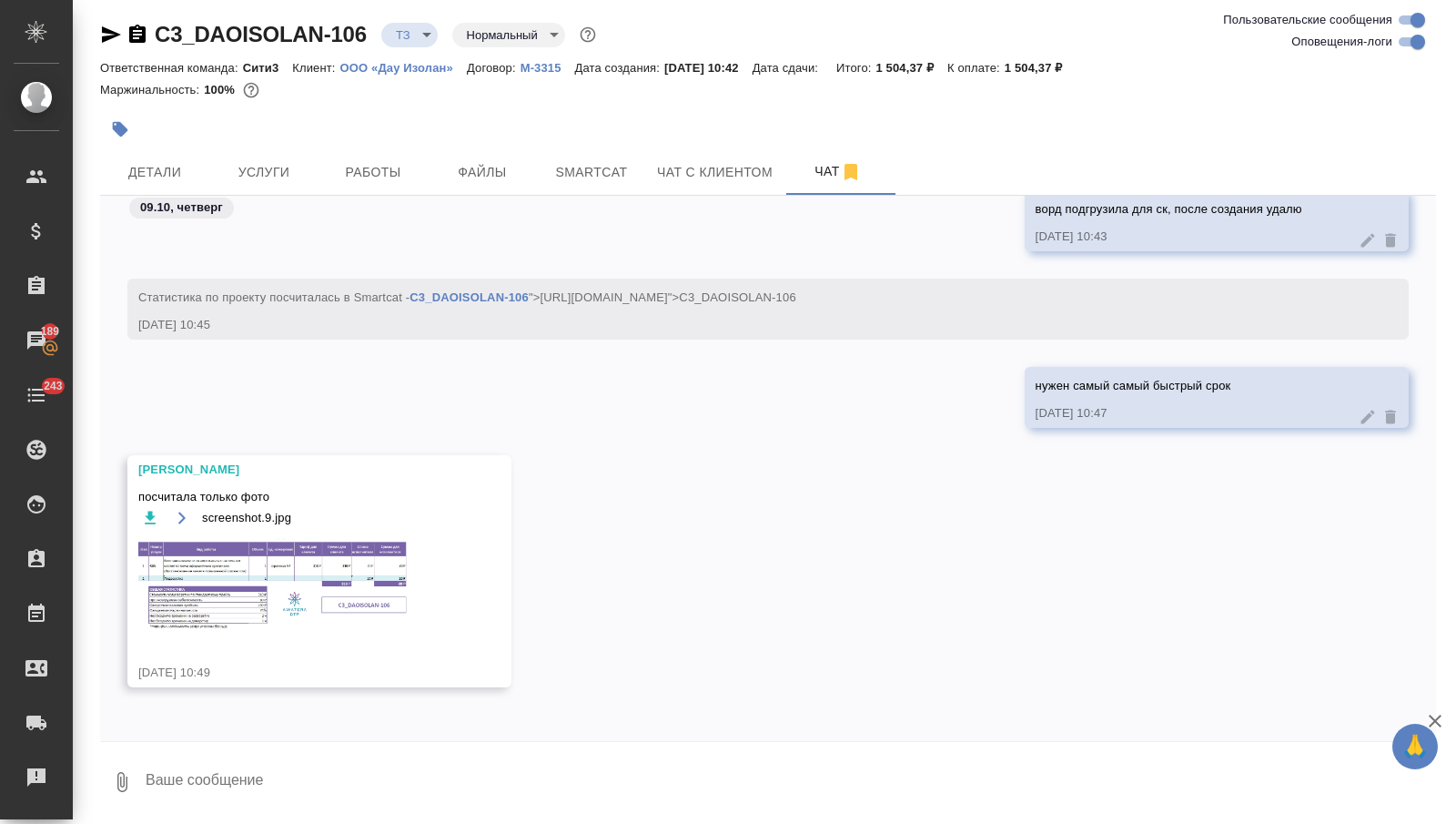
click at [375, 576] on img at bounding box center [275, 584] width 273 height 94
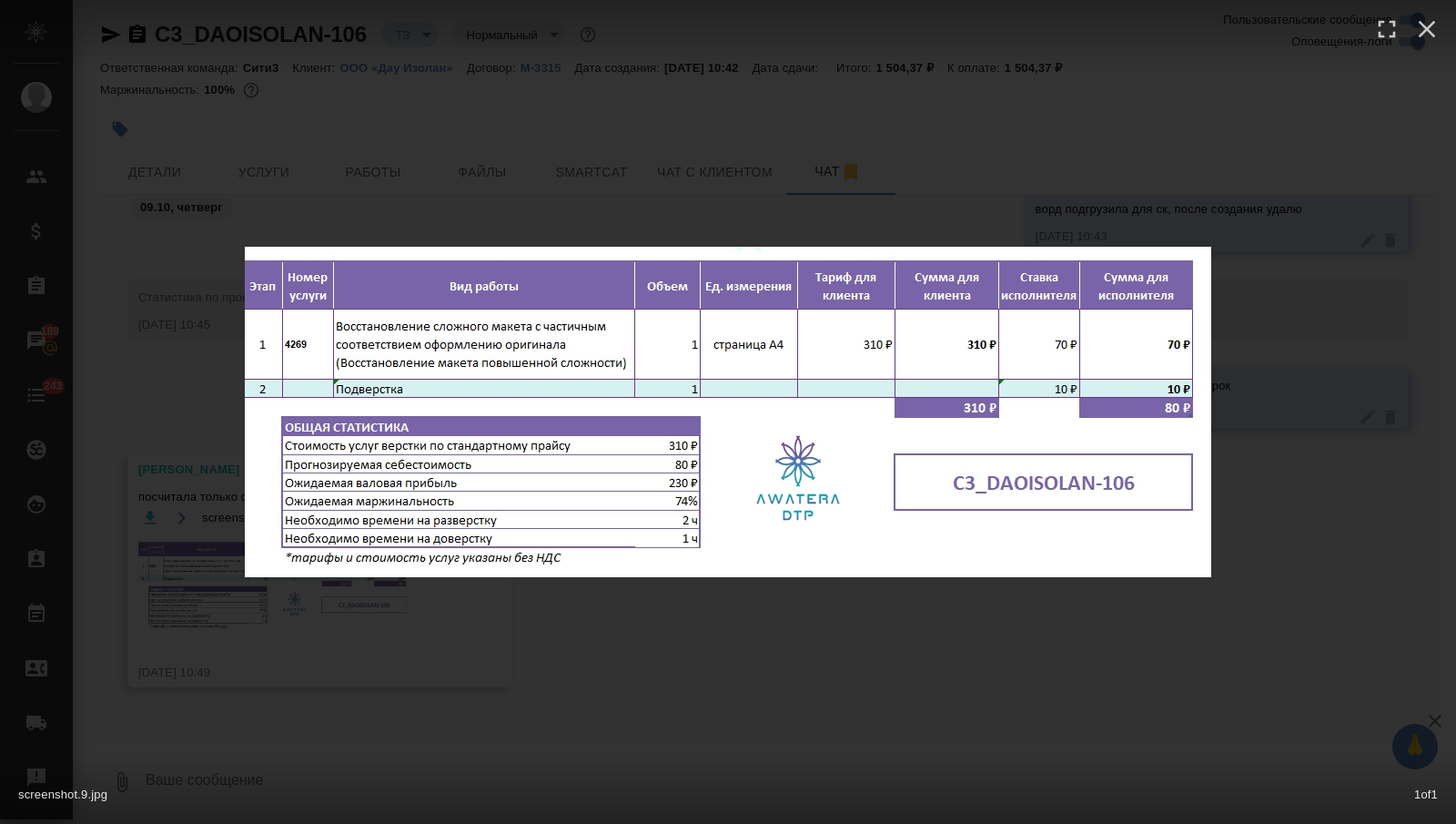
click at [480, 164] on div "screenshot.9.jpg 1 of 1" at bounding box center [728, 412] width 1456 height 824
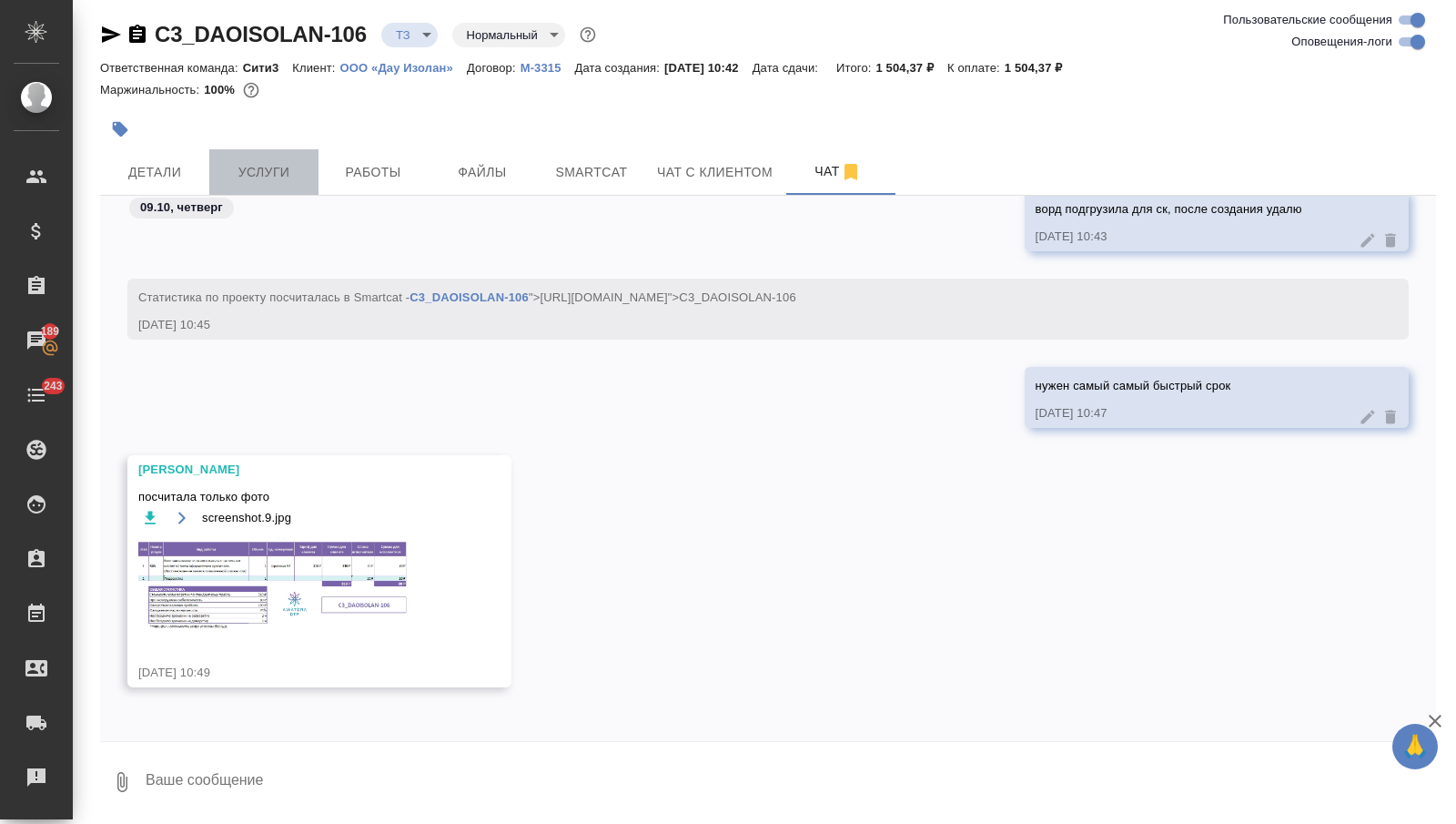
click at [293, 166] on span "Услуги" at bounding box center [264, 172] width 88 height 23
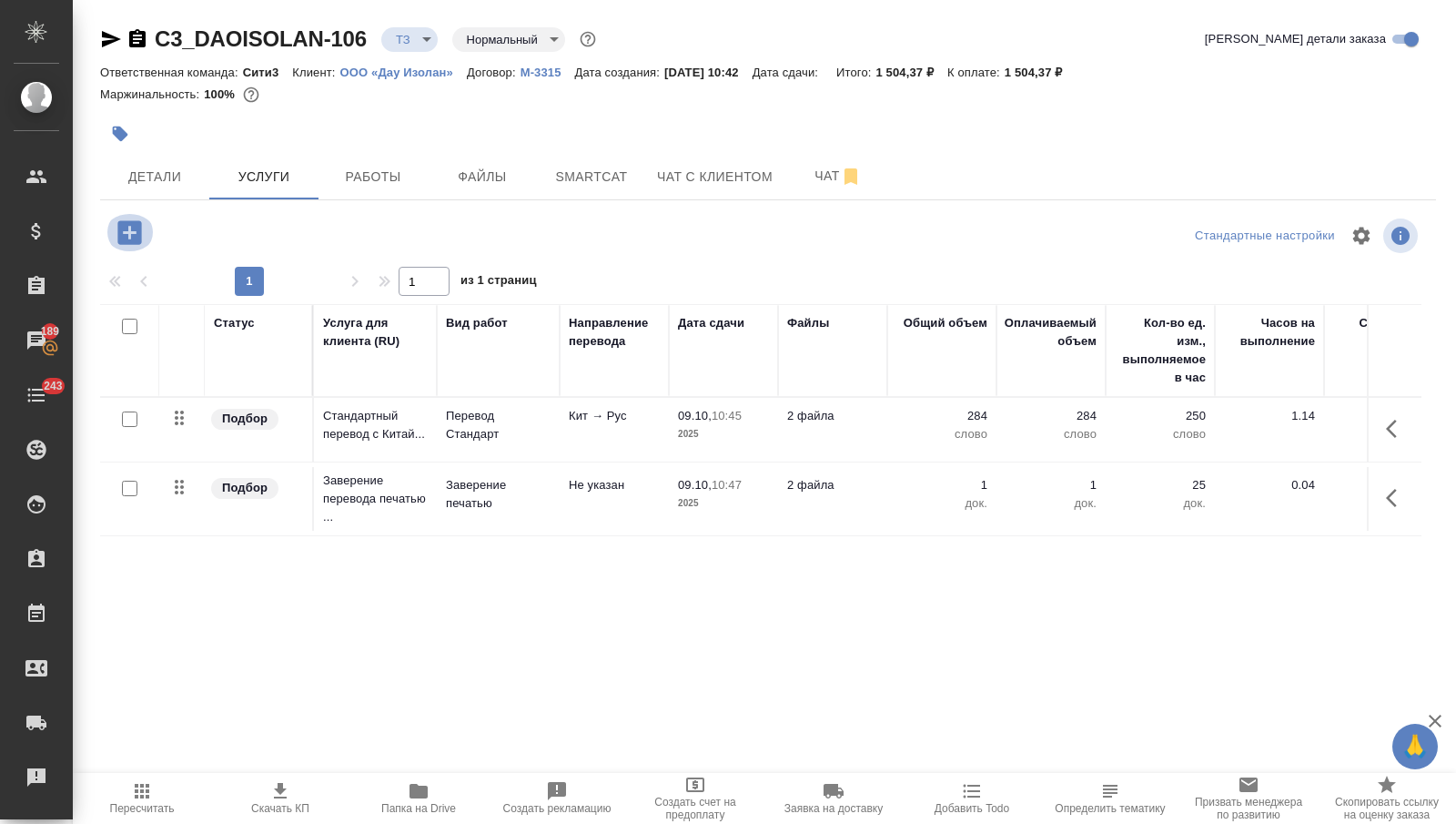
click at [134, 246] on icon "button" at bounding box center [130, 232] width 32 height 32
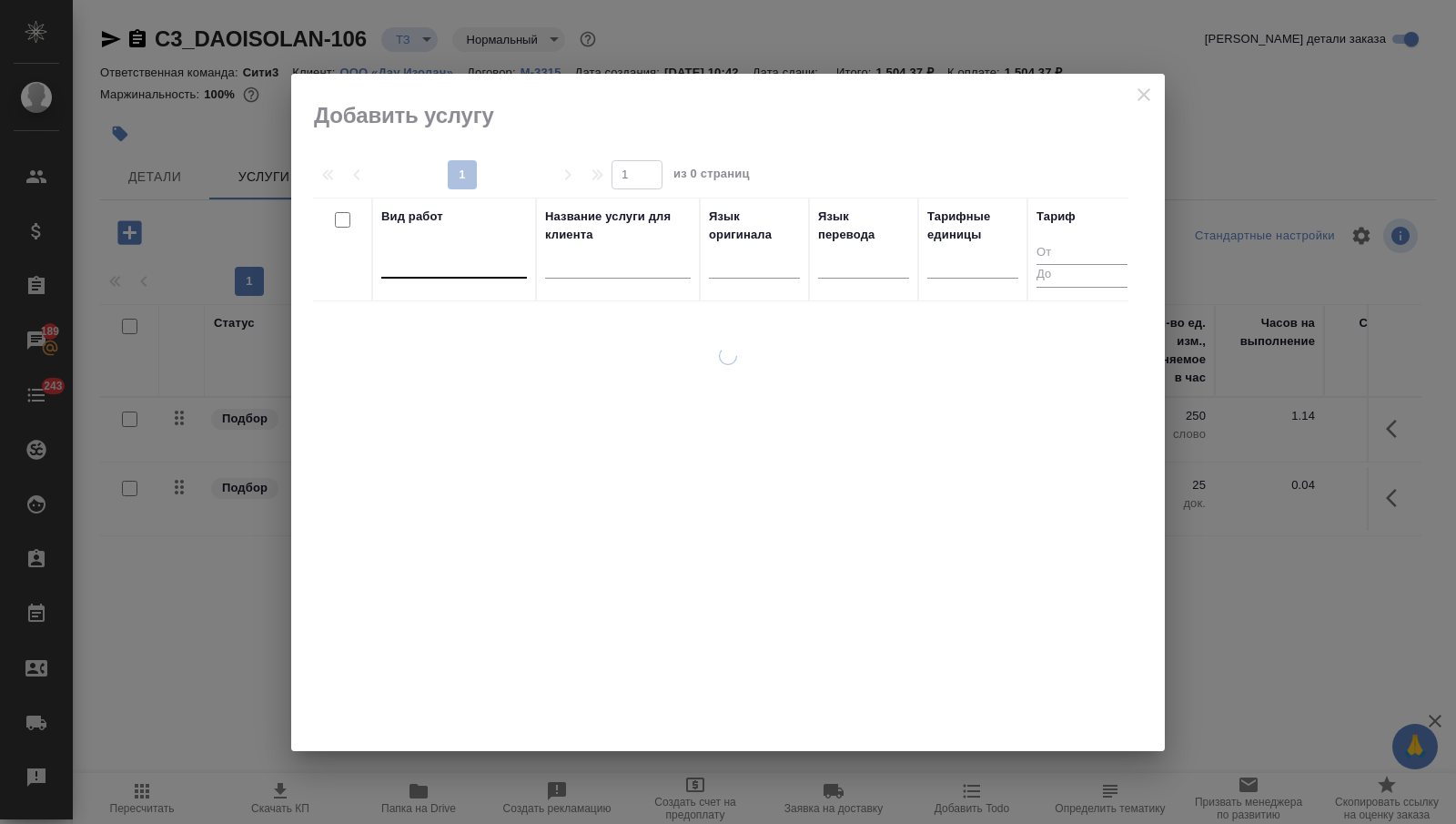
click at [496, 268] on div at bounding box center [454, 260] width 146 height 27
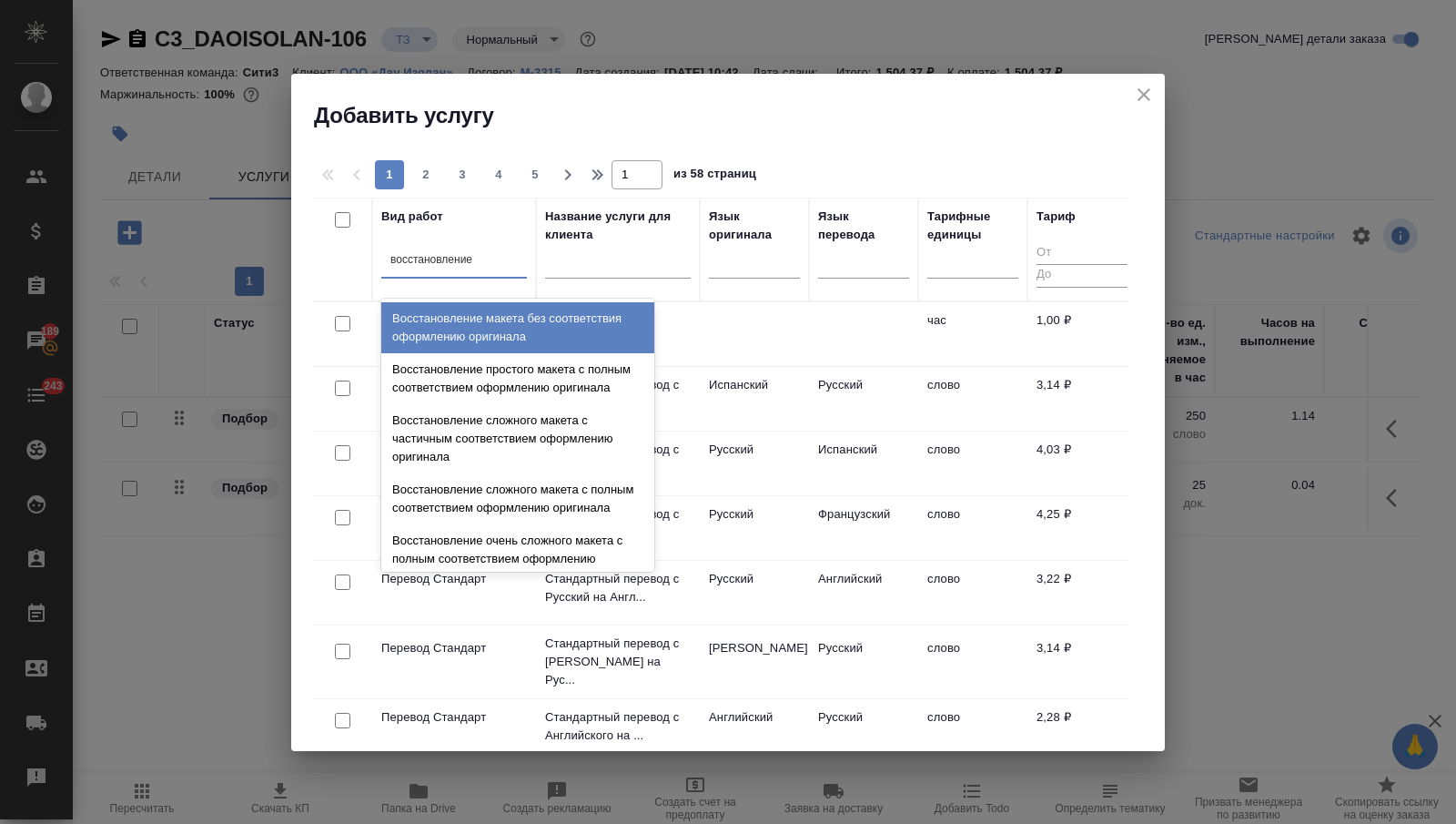
type input "восстановление с"
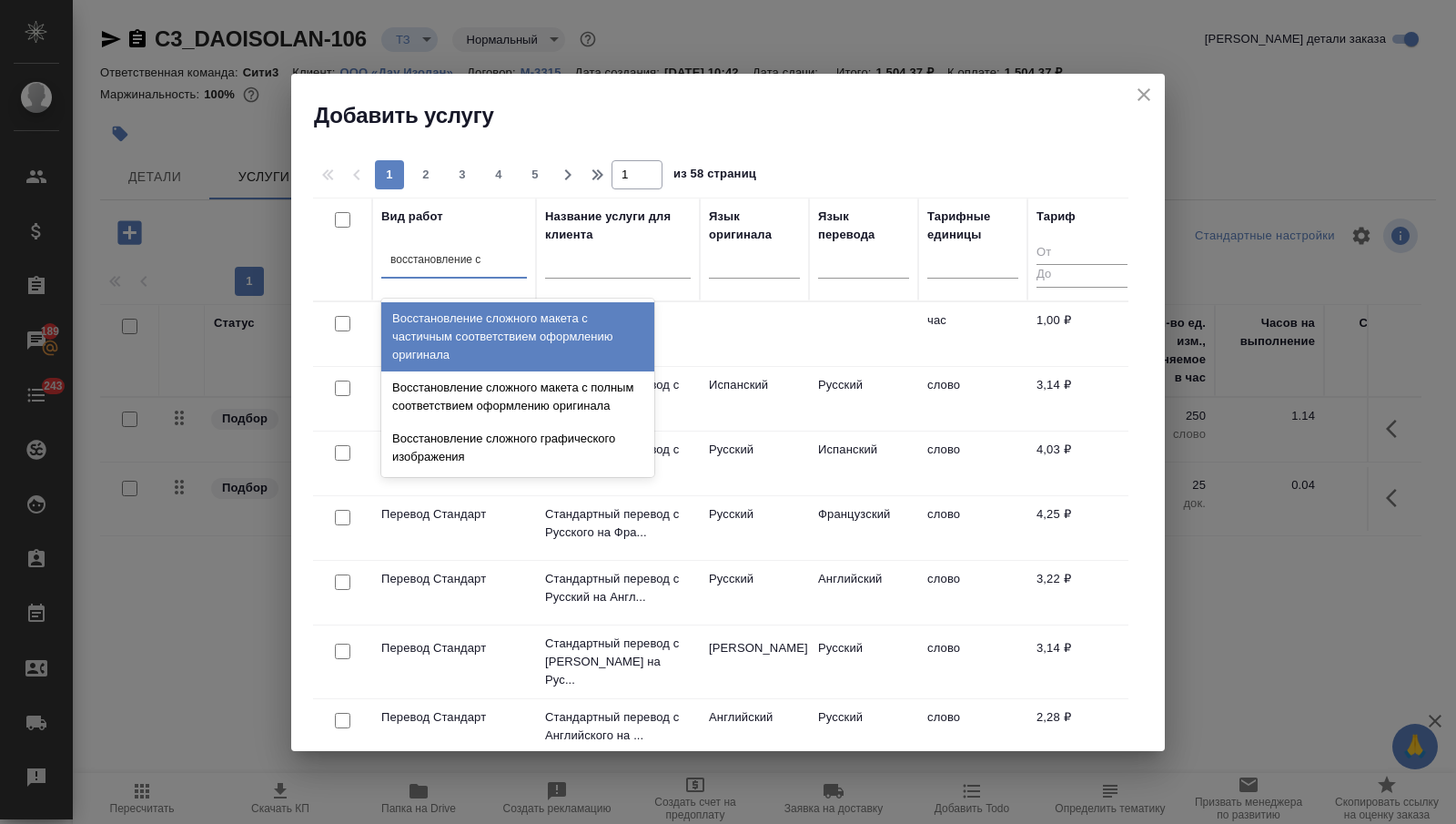
click at [521, 340] on div "Восстановление сложного макета с частичным соответствием оформлению оригинала" at bounding box center [517, 337] width 273 height 69
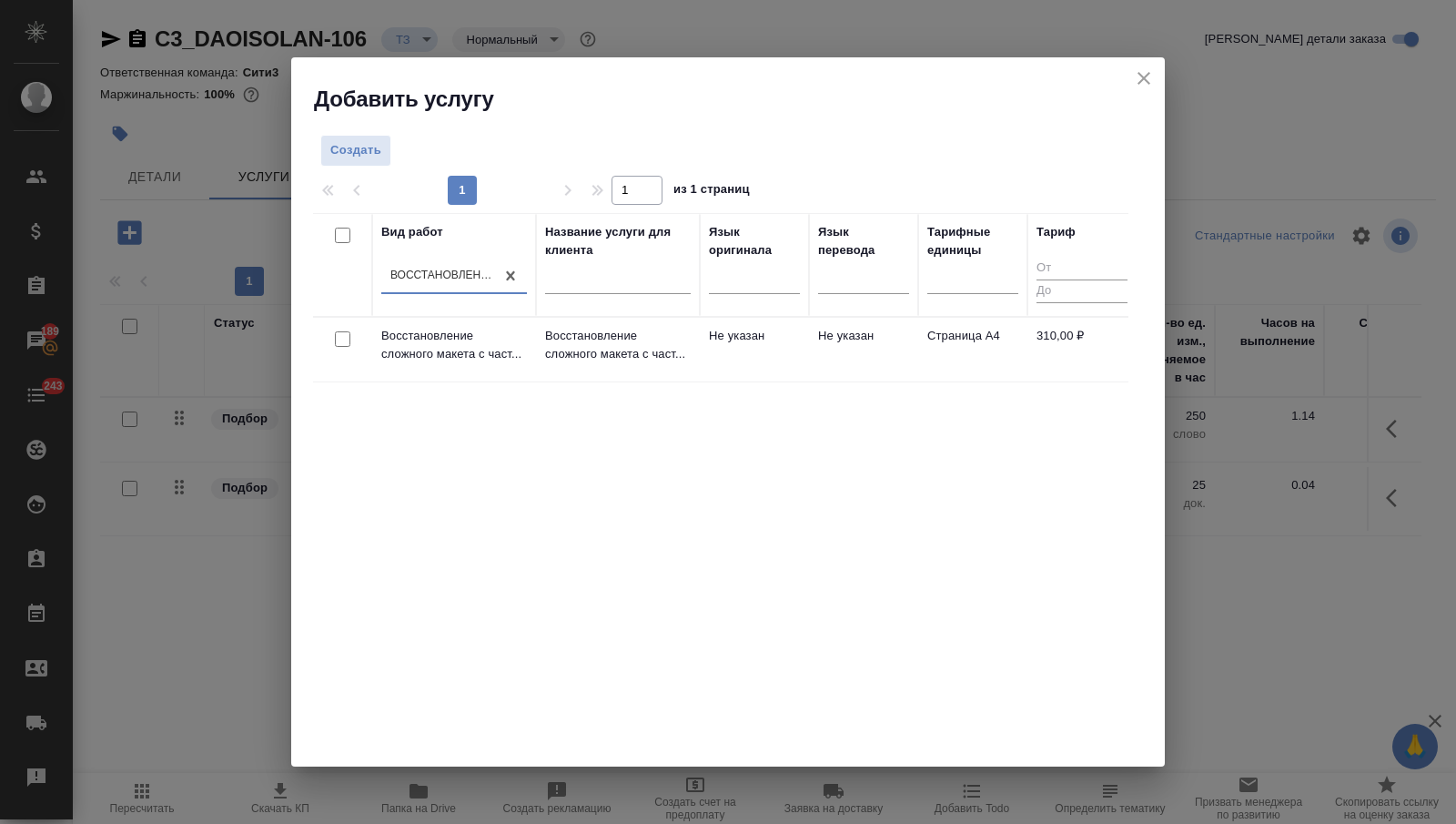
click at [740, 364] on td "Не указан" at bounding box center [754, 349] width 109 height 64
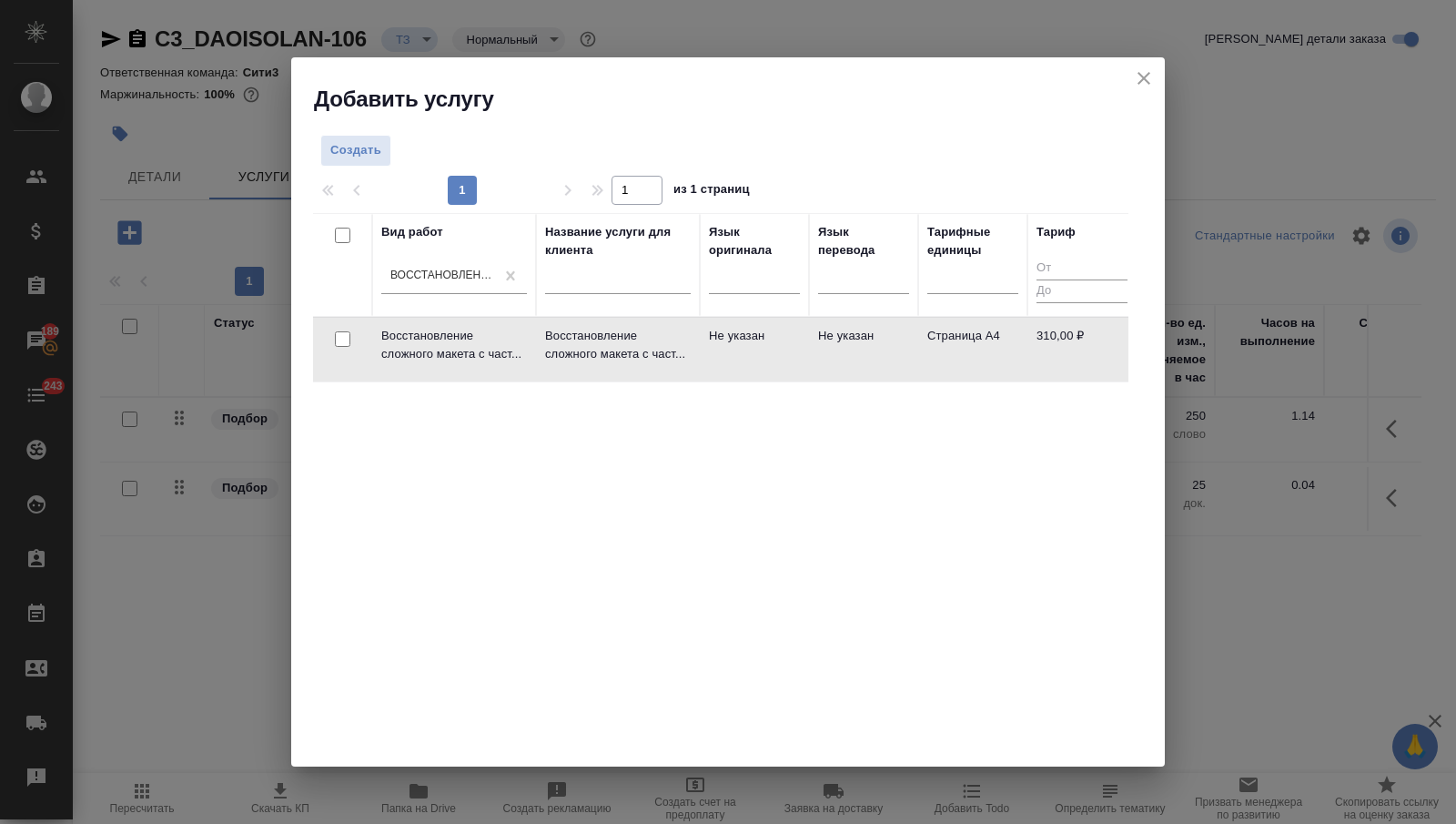
click at [740, 364] on td "Не указан" at bounding box center [754, 349] width 109 height 64
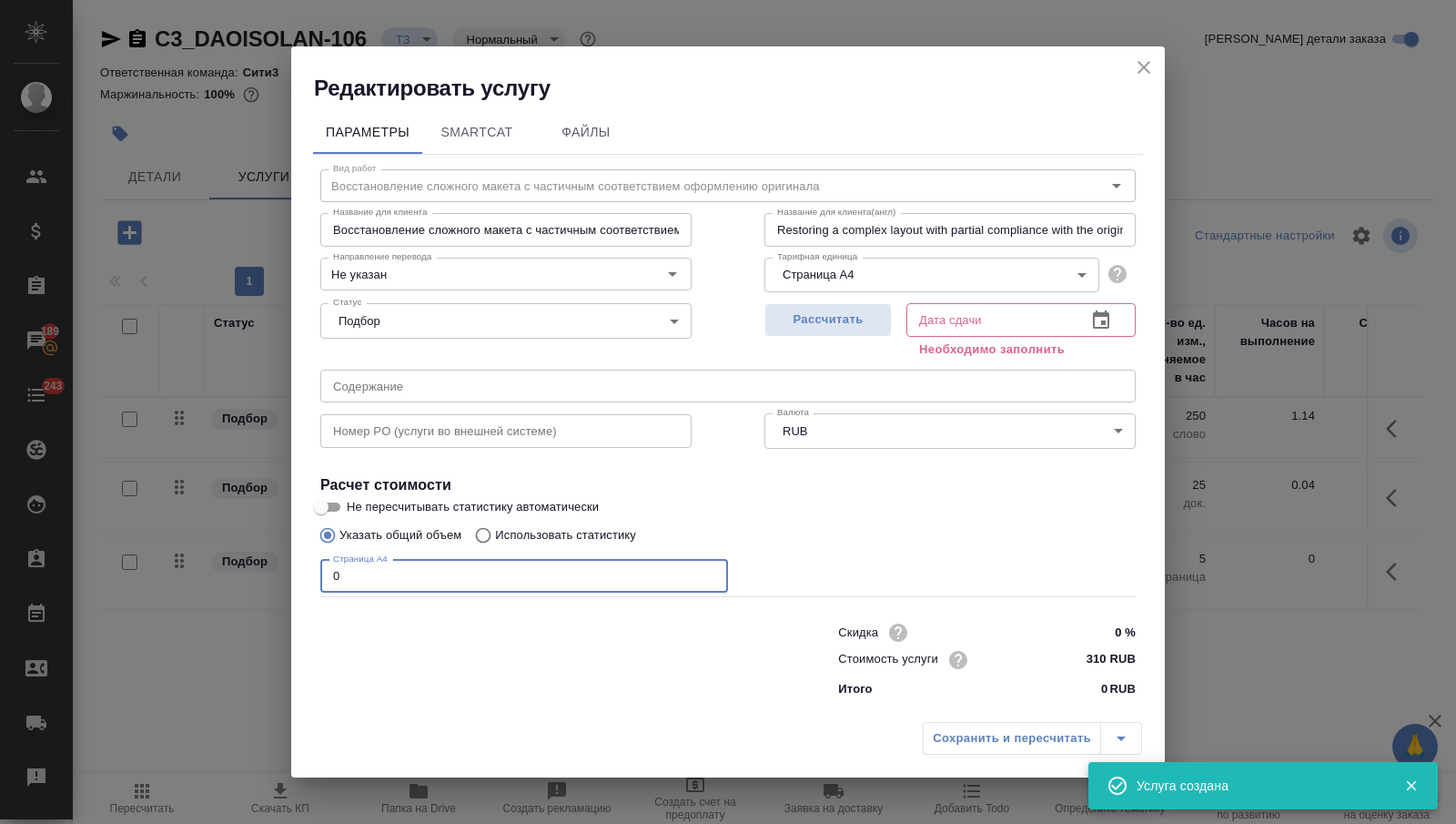
click at [387, 580] on input "0" at bounding box center [524, 576] width 408 height 32
type input "1"
click at [1092, 313] on icon "button" at bounding box center [1101, 320] width 22 height 22
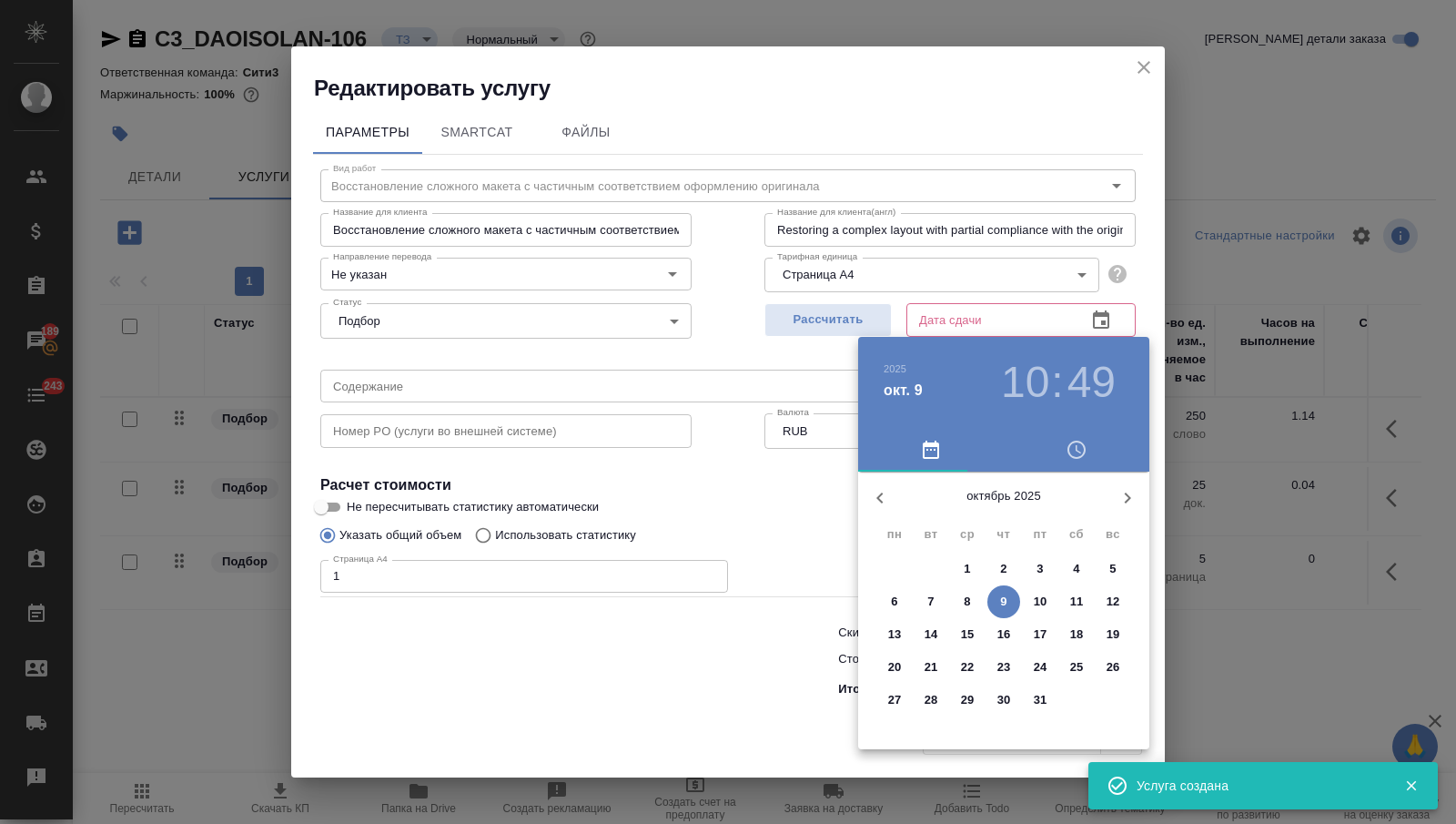
click at [997, 596] on span "9" at bounding box center [1003, 602] width 32 height 18
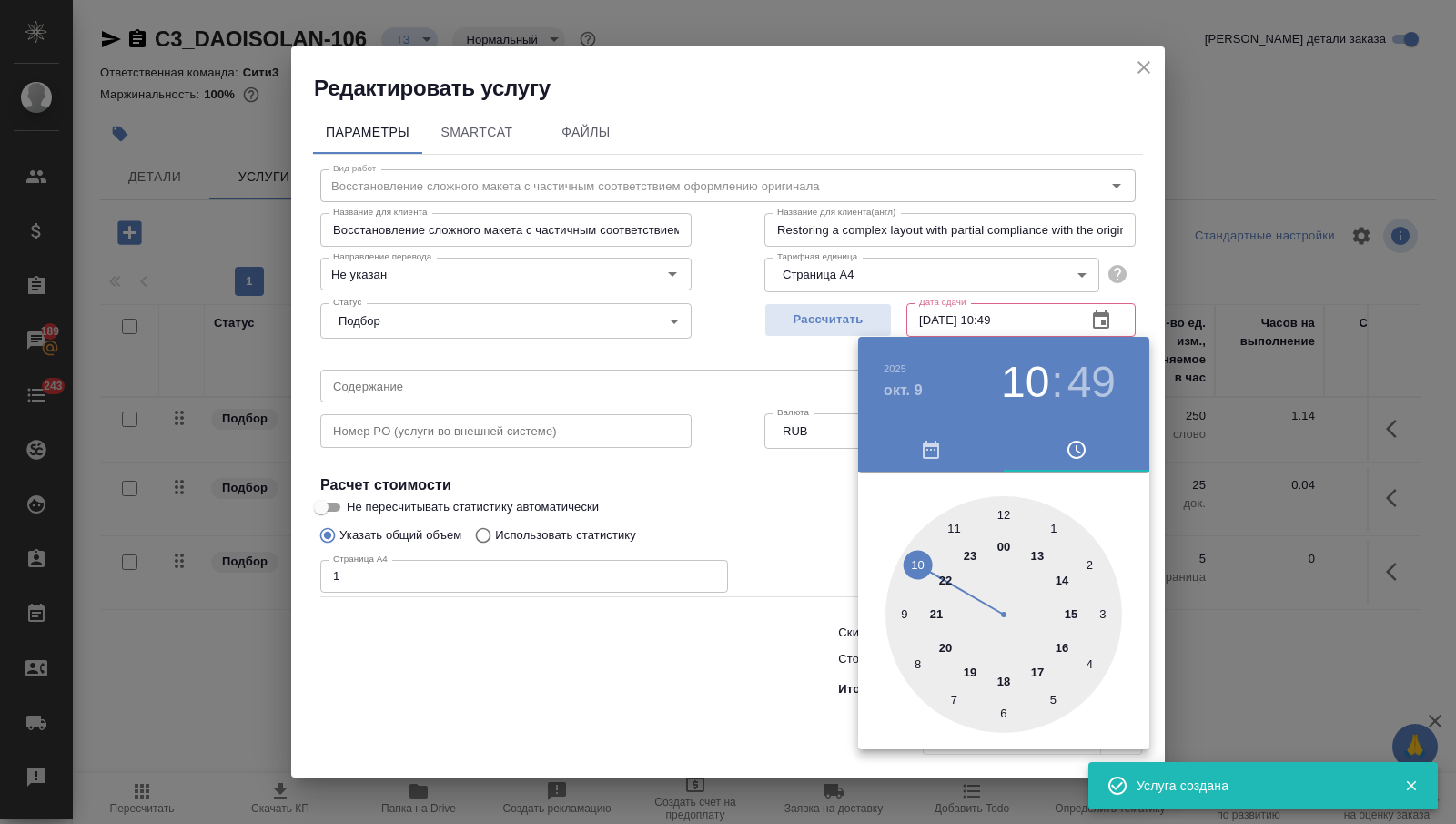
type input "09.10.2025 10:49"
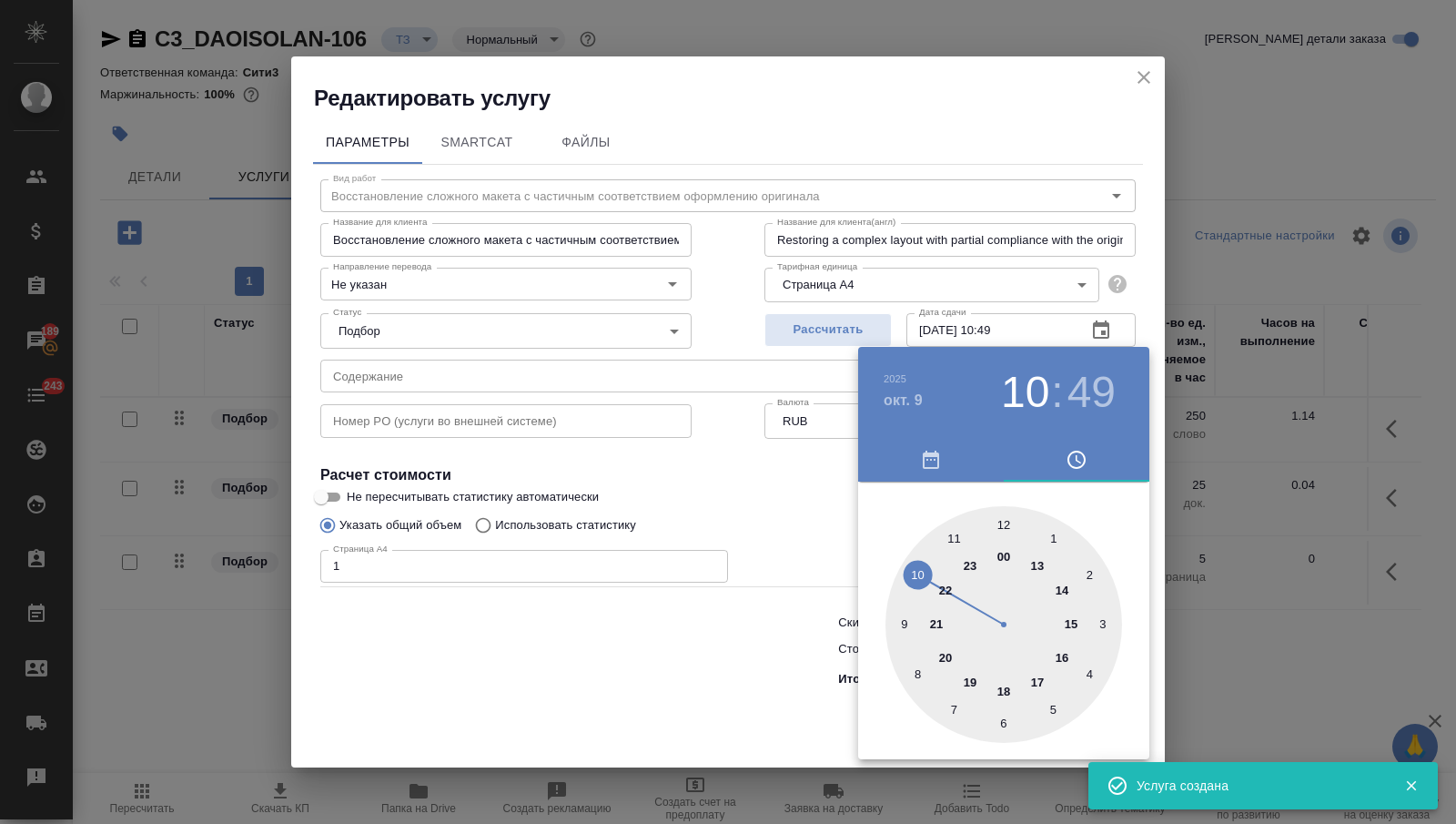
click at [650, 668] on div at bounding box center [728, 412] width 1456 height 824
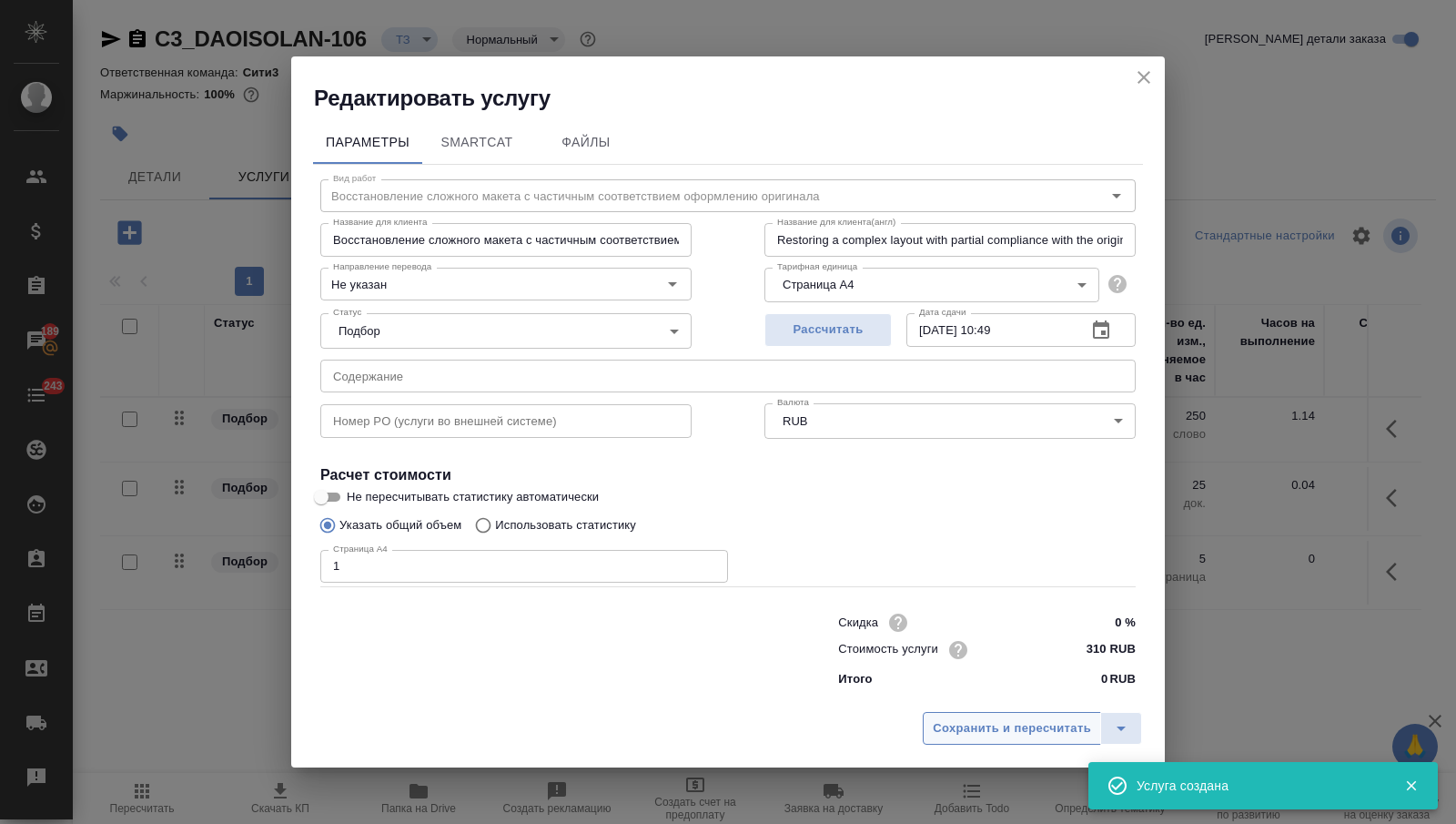
click at [995, 726] on span "Сохранить и пересчитать" at bounding box center [1012, 728] width 158 height 21
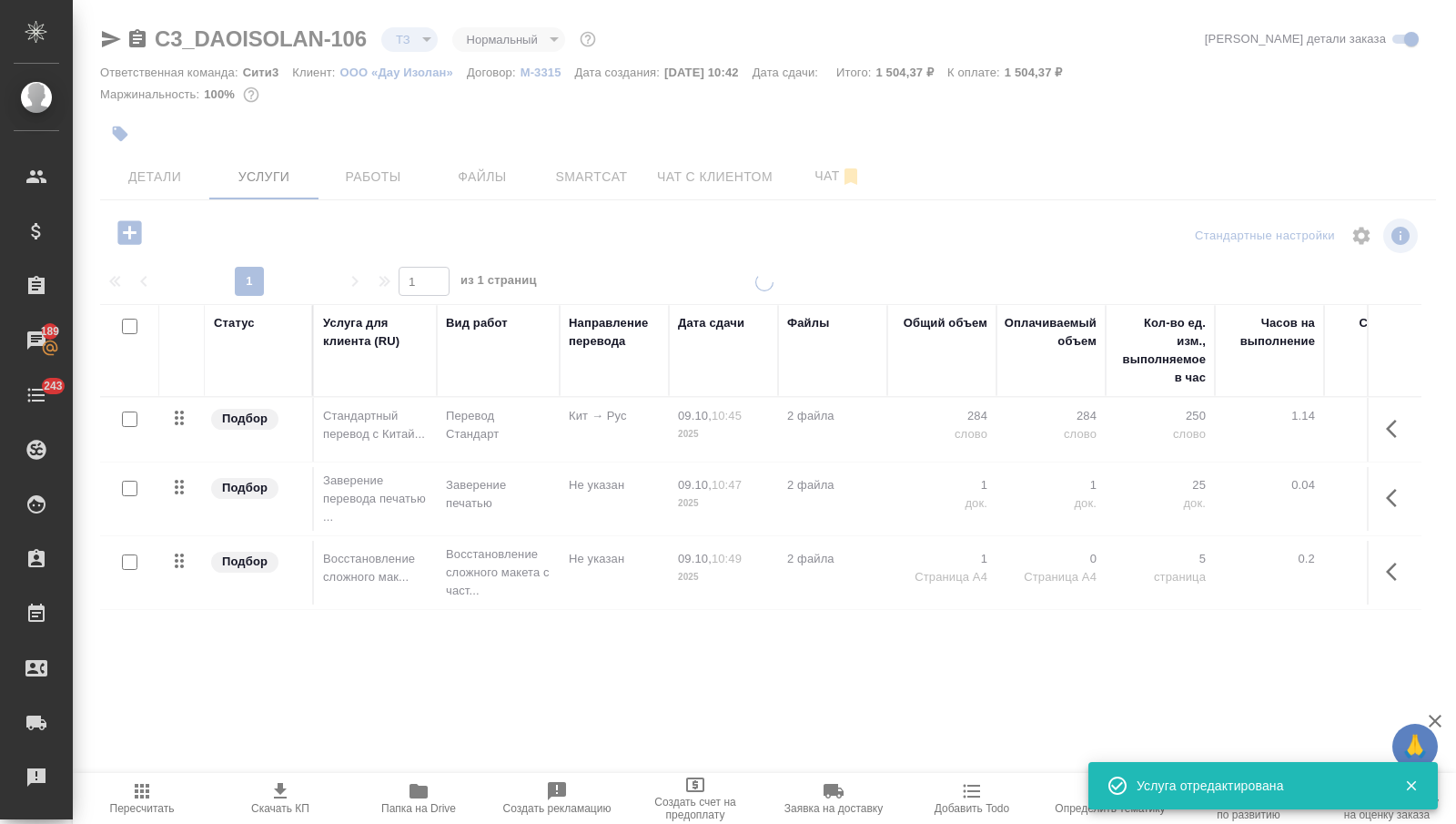
type input "new"
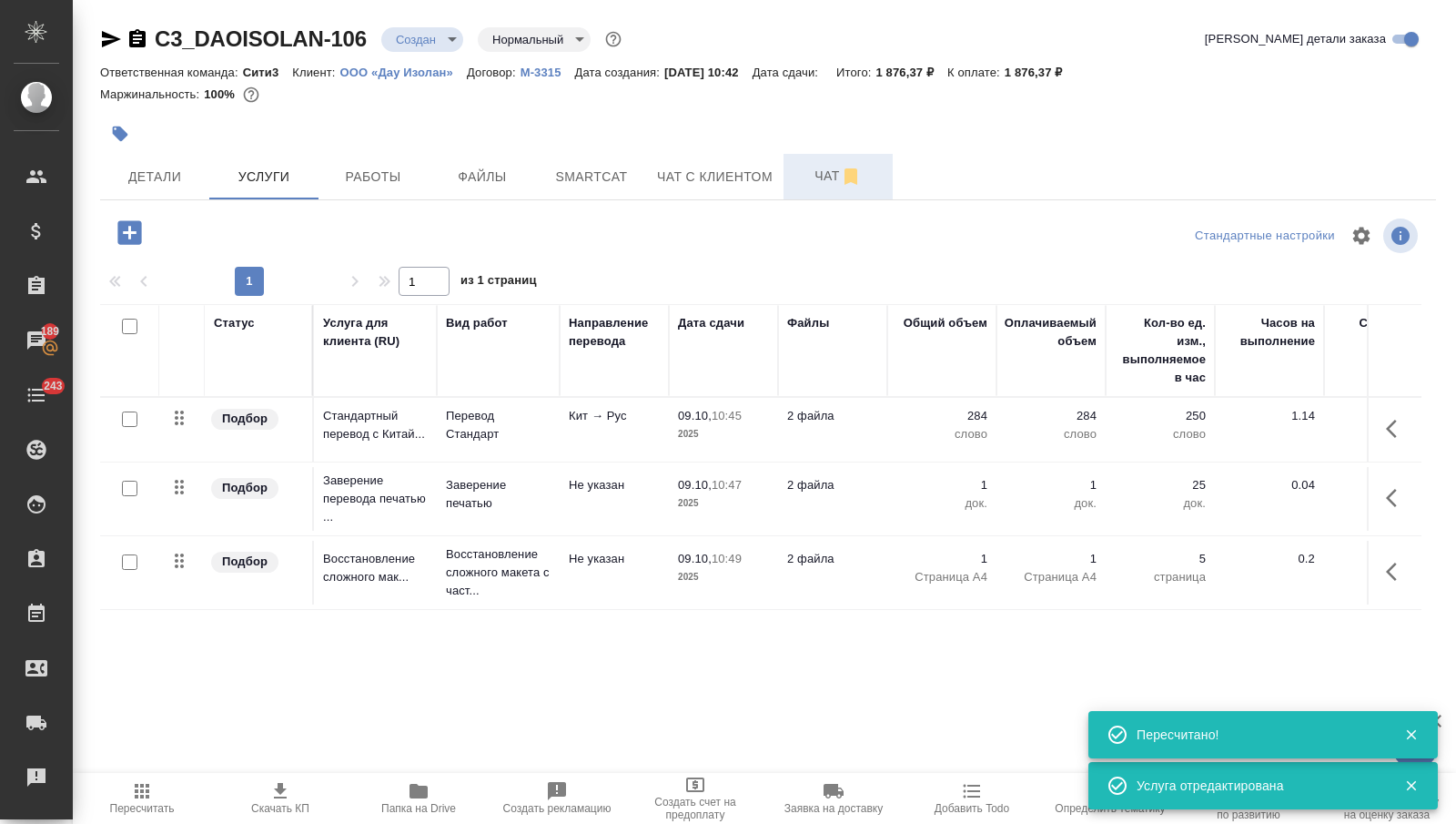
click at [811, 171] on span "Чат" at bounding box center [838, 175] width 88 height 23
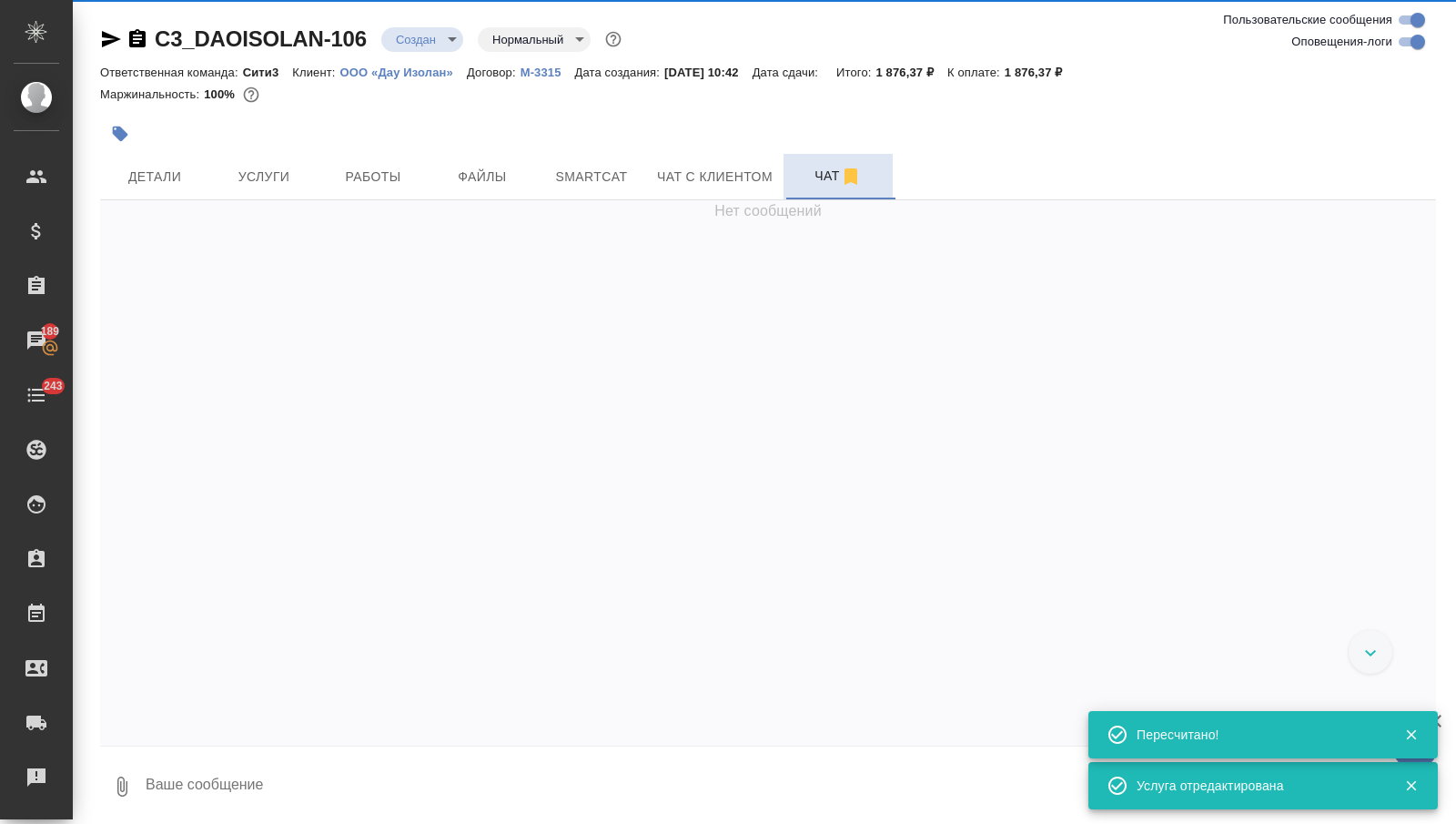
scroll to position [216, 0]
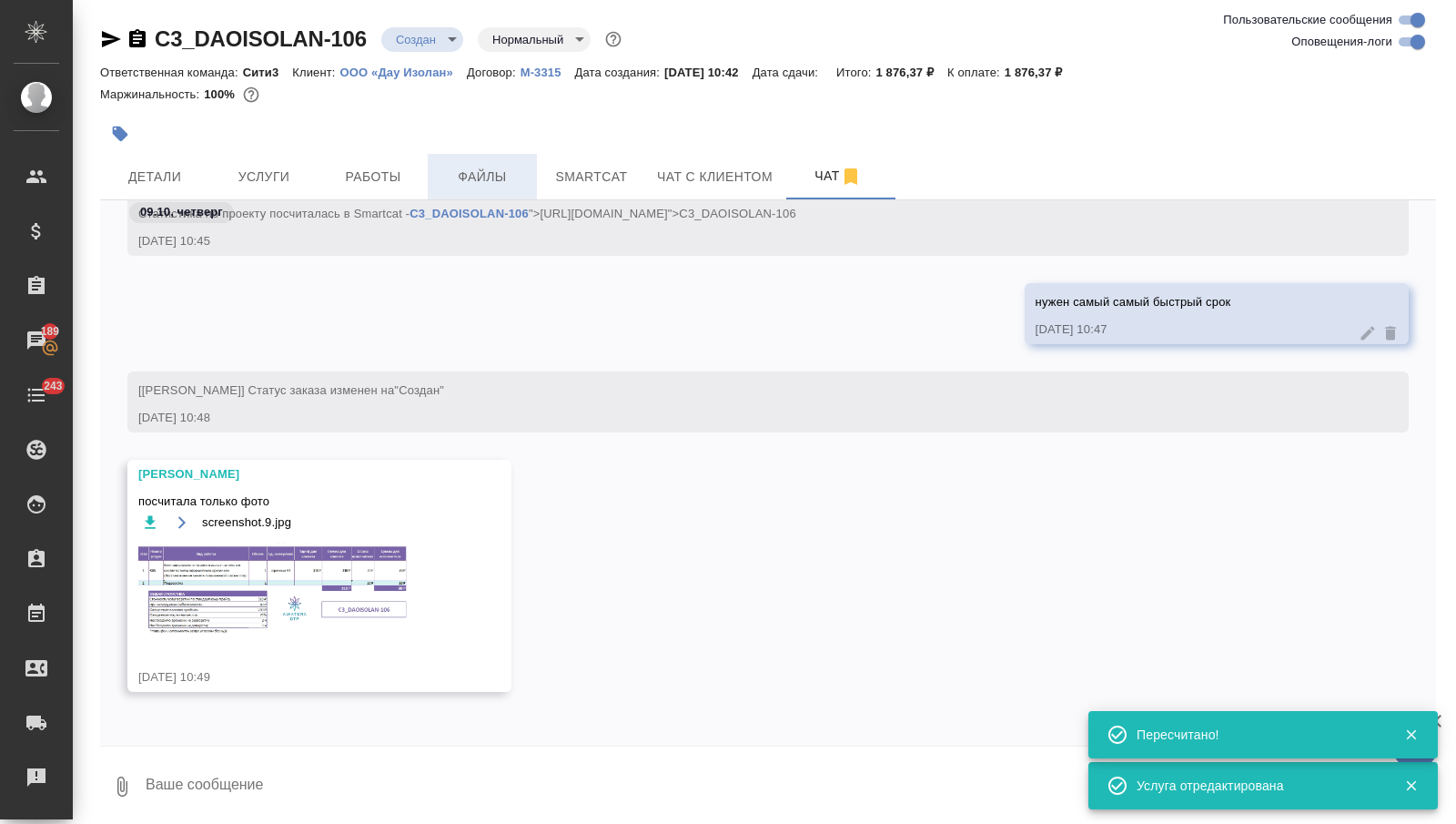
click at [484, 176] on span "Файлы" at bounding box center [482, 176] width 88 height 23
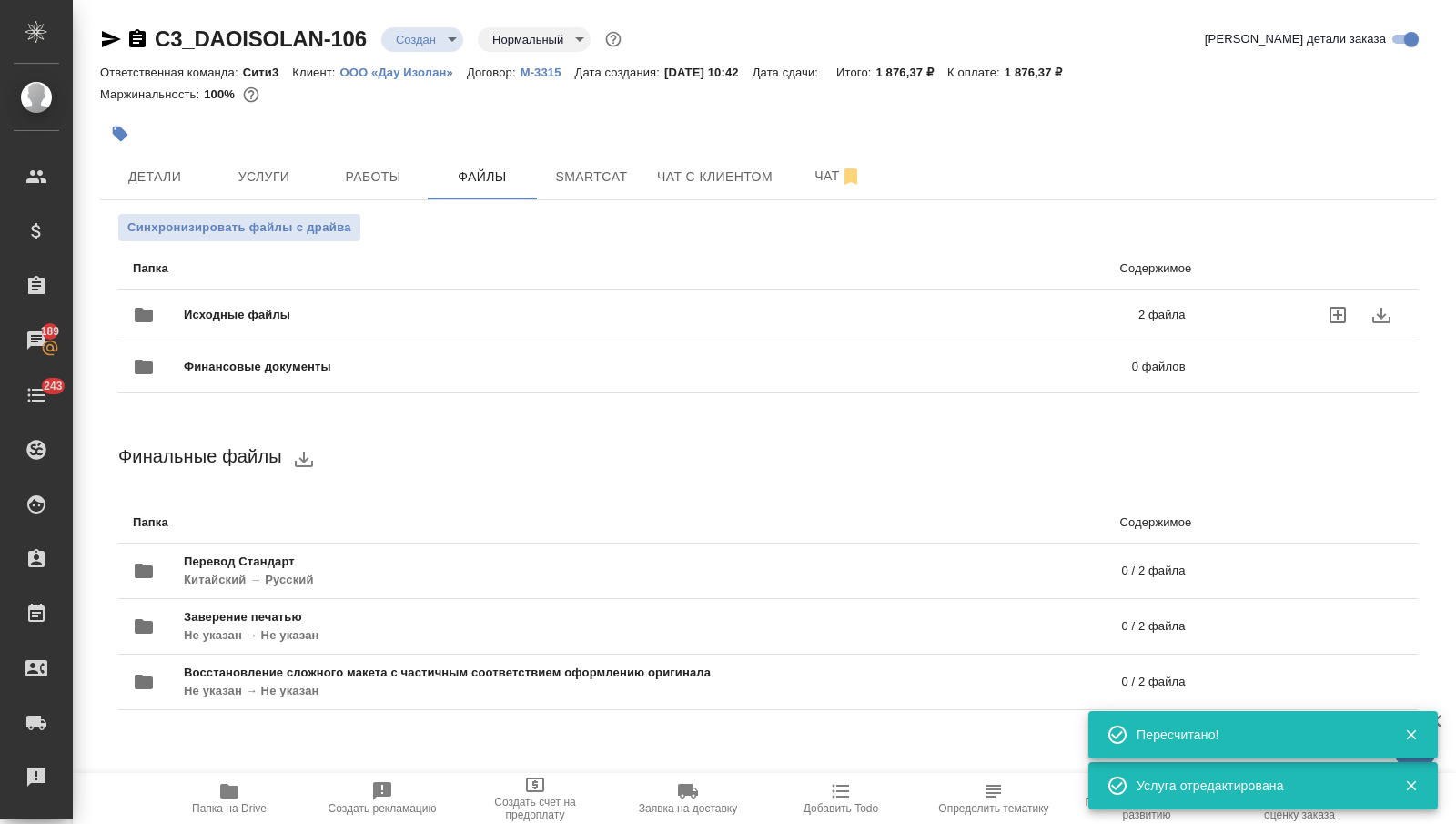
click at [357, 308] on span "Исходные файлы" at bounding box center [449, 315] width 531 height 18
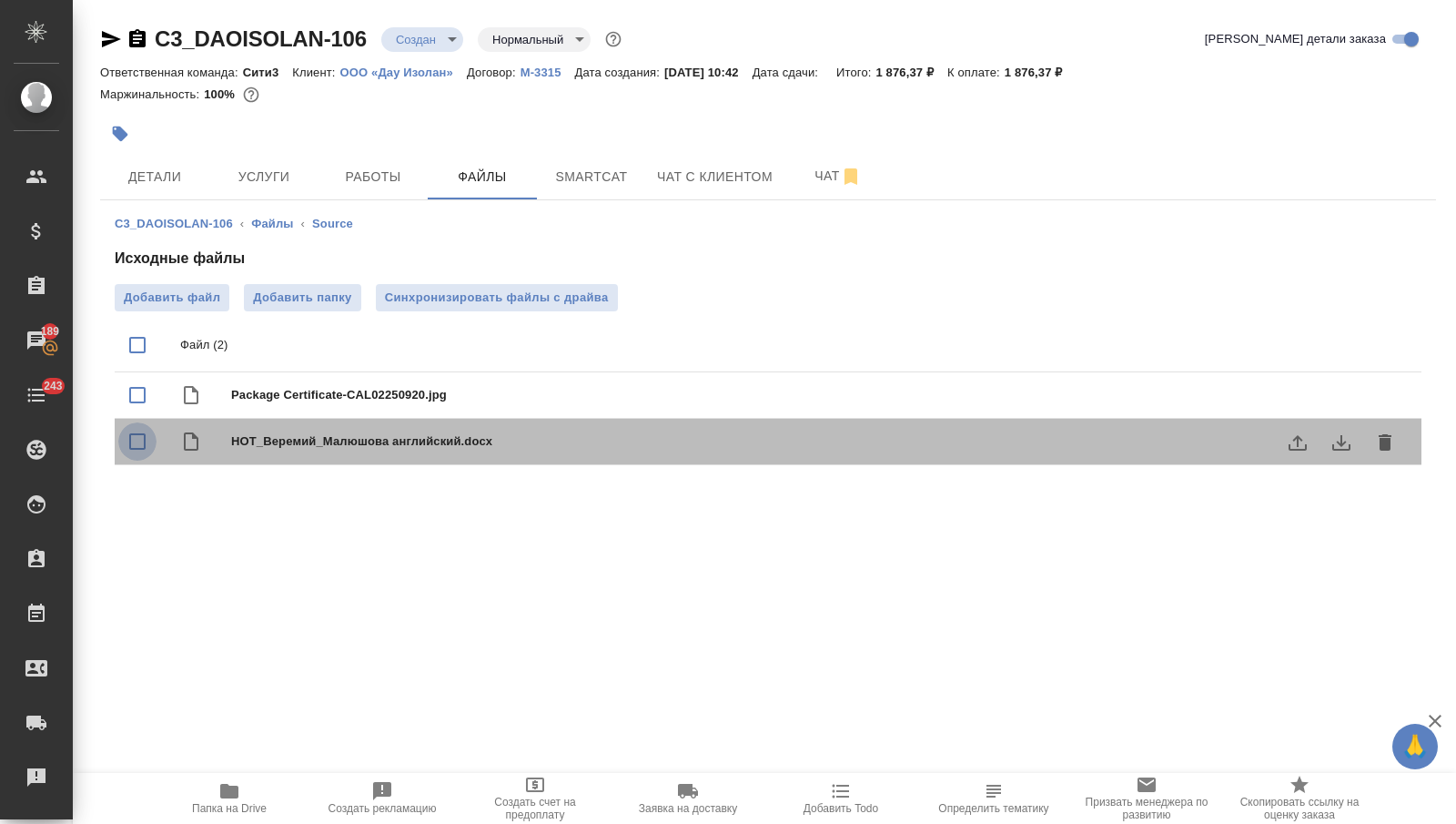
click at [126, 439] on input "checkbox" at bounding box center [137, 441] width 38 height 38
checkbox input "true"
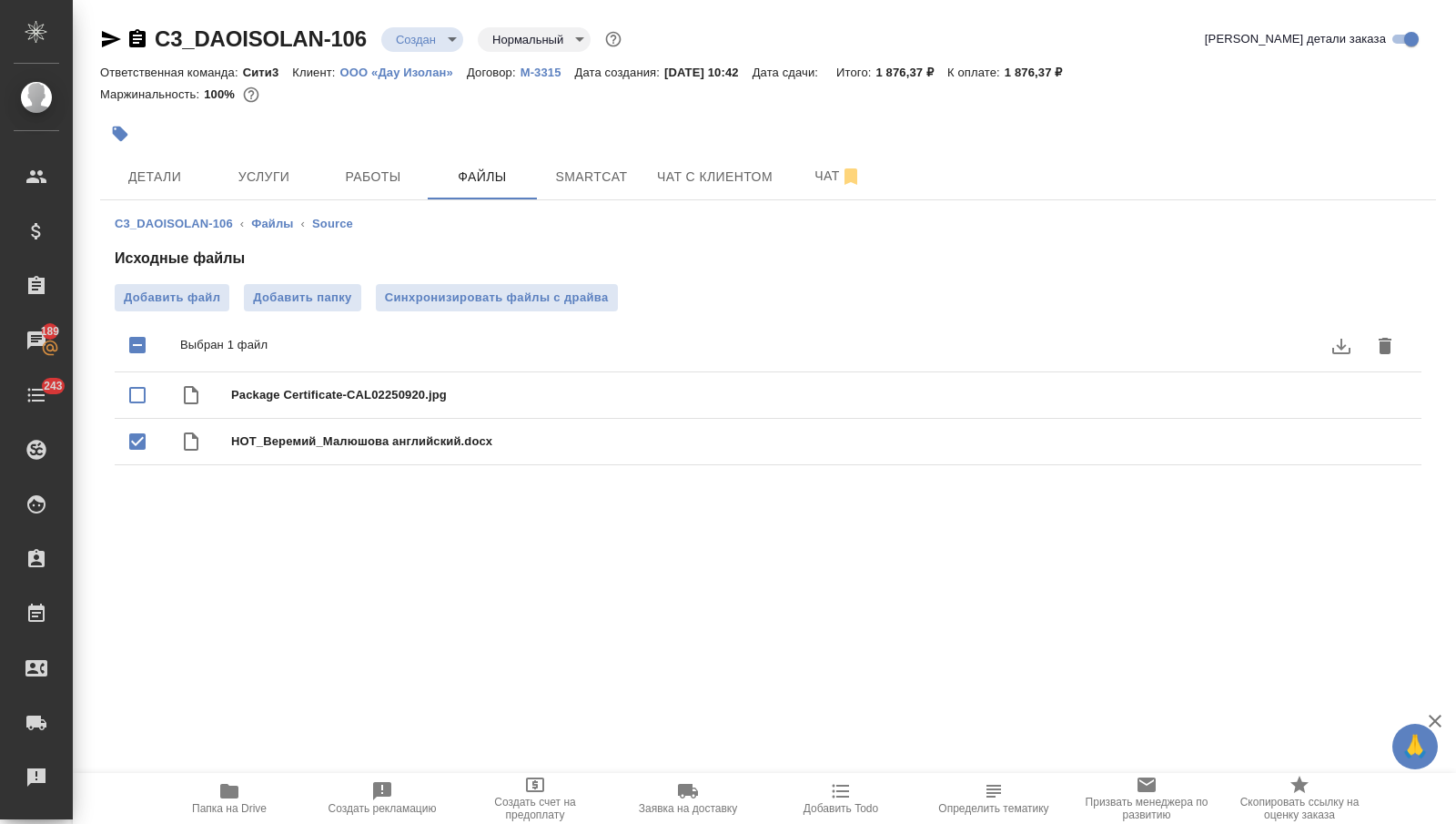
click at [1380, 343] on icon "delete" at bounding box center [1384, 346] width 13 height 17
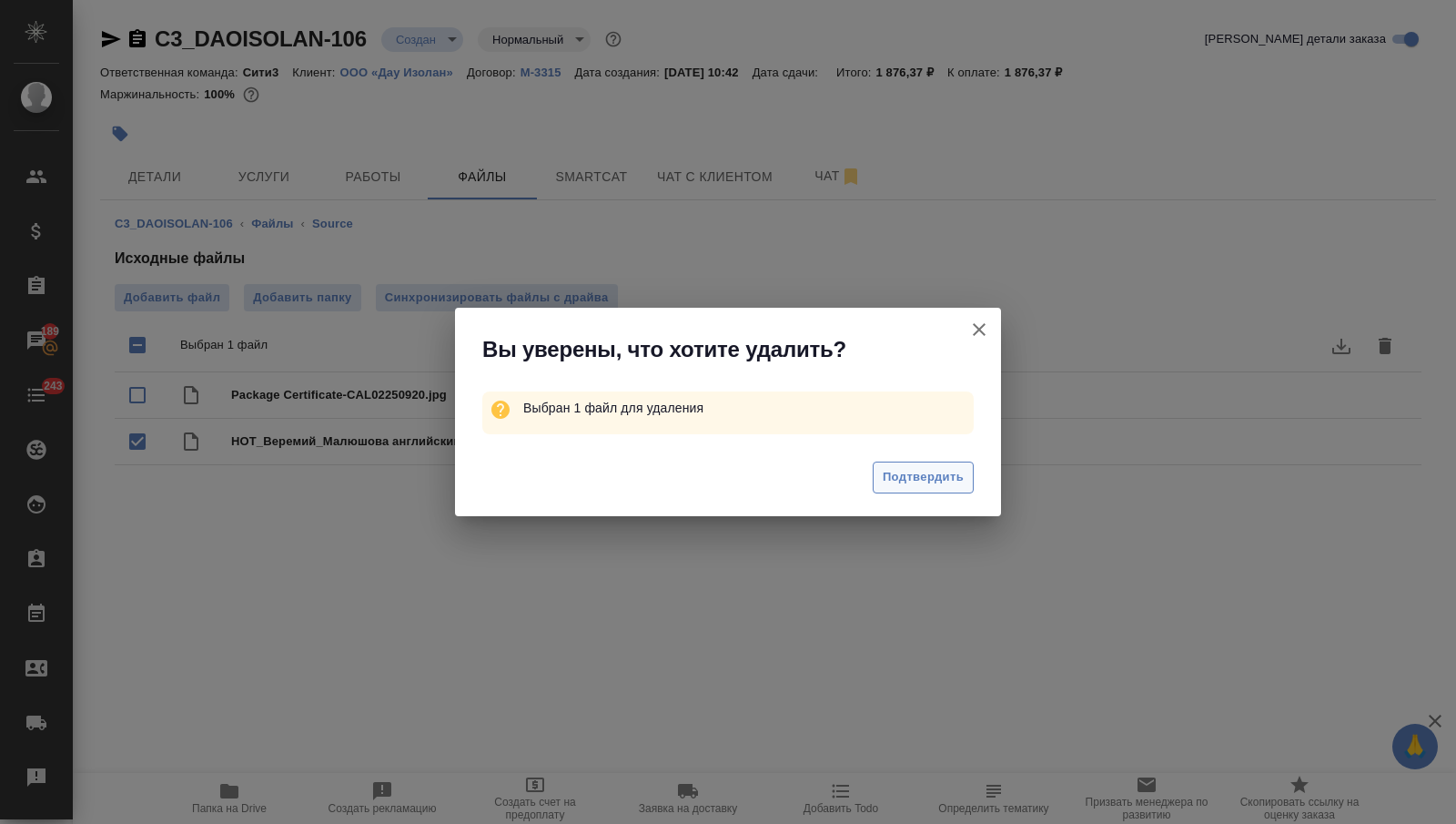
click at [938, 485] on span "Подтвердить" at bounding box center [923, 476] width 81 height 21
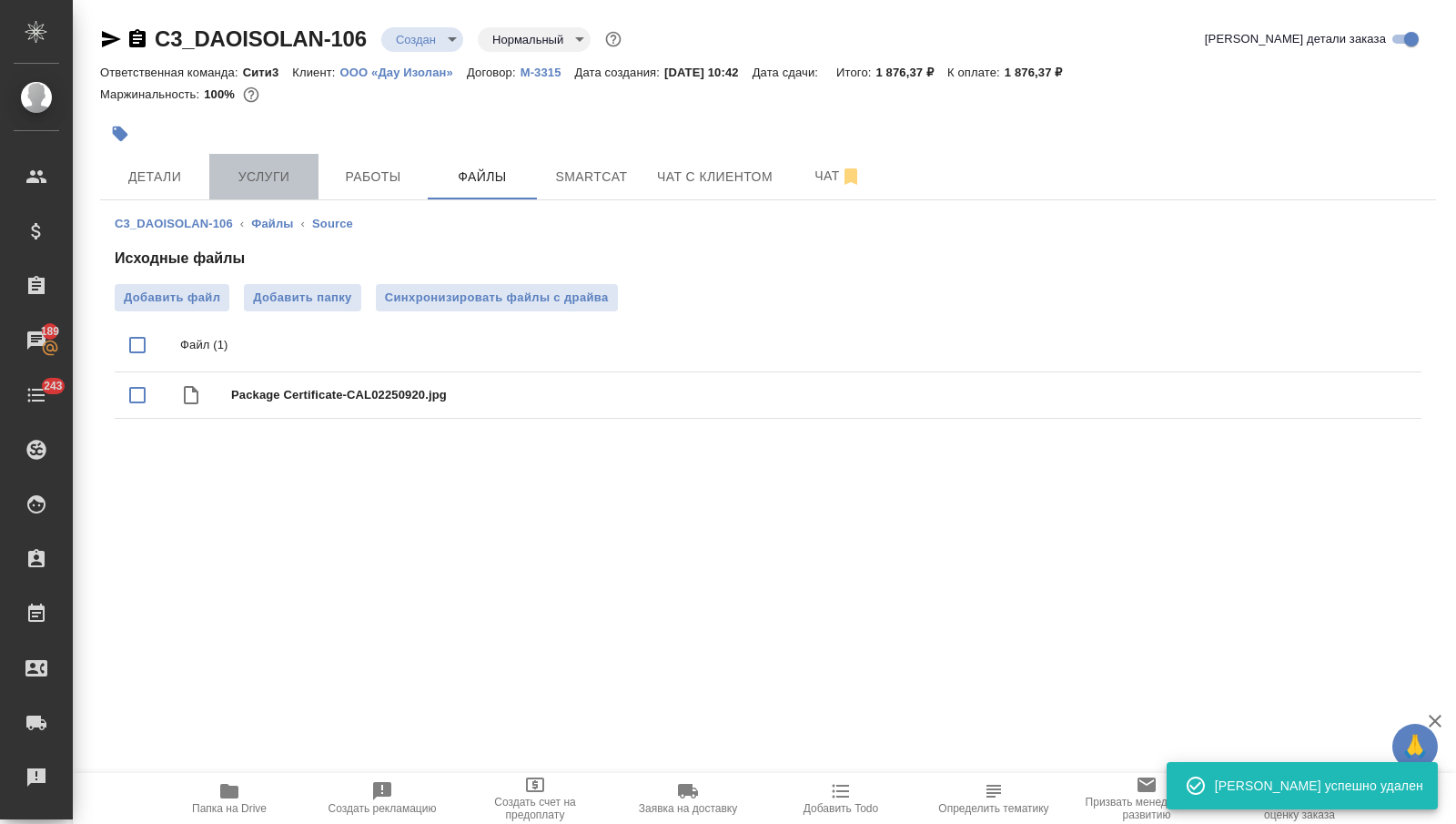
click at [247, 180] on span "Услуги" at bounding box center [264, 176] width 88 height 23
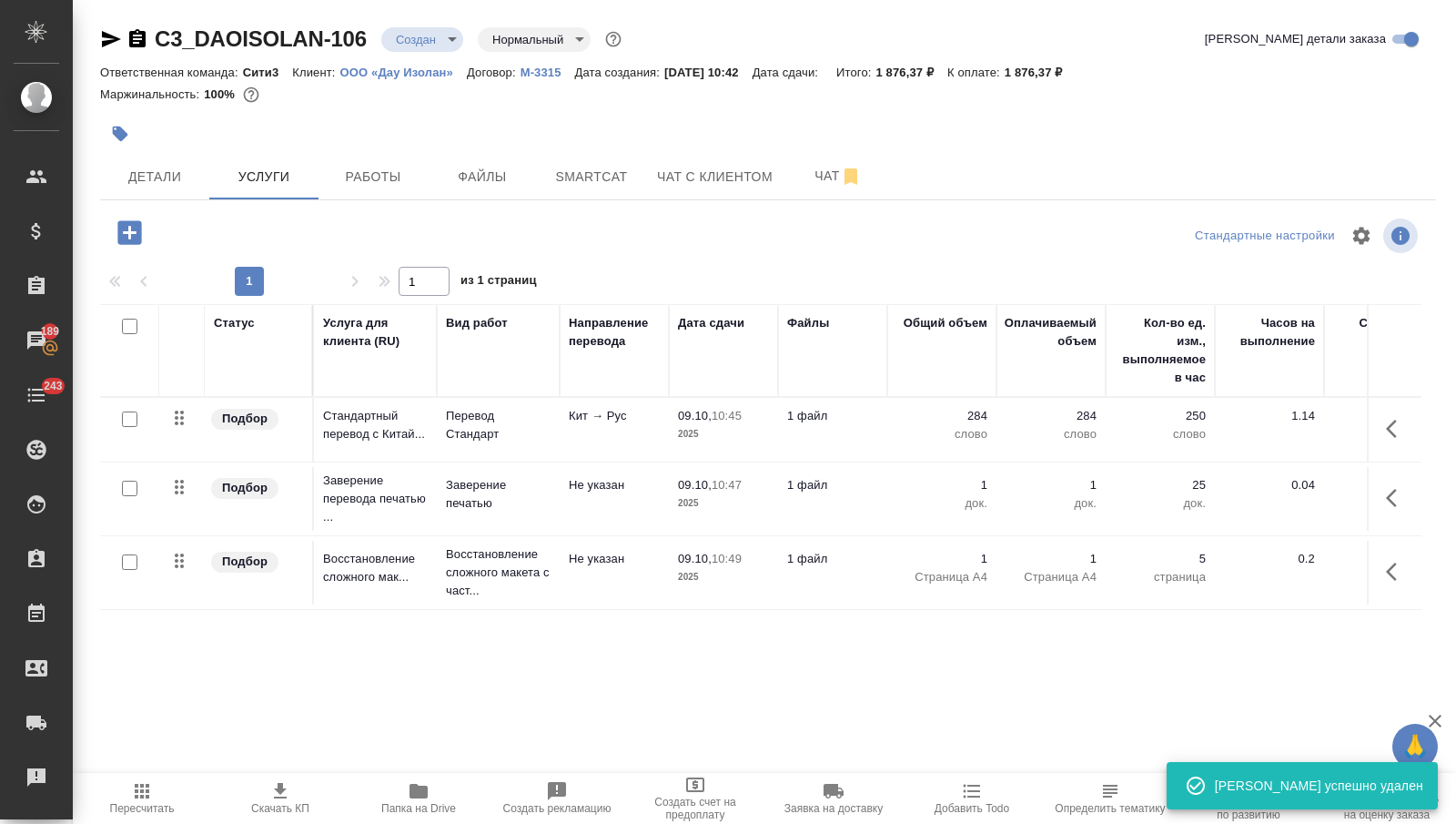
click at [266, 799] on span "Скачать КП" at bounding box center [281, 796] width 116 height 34
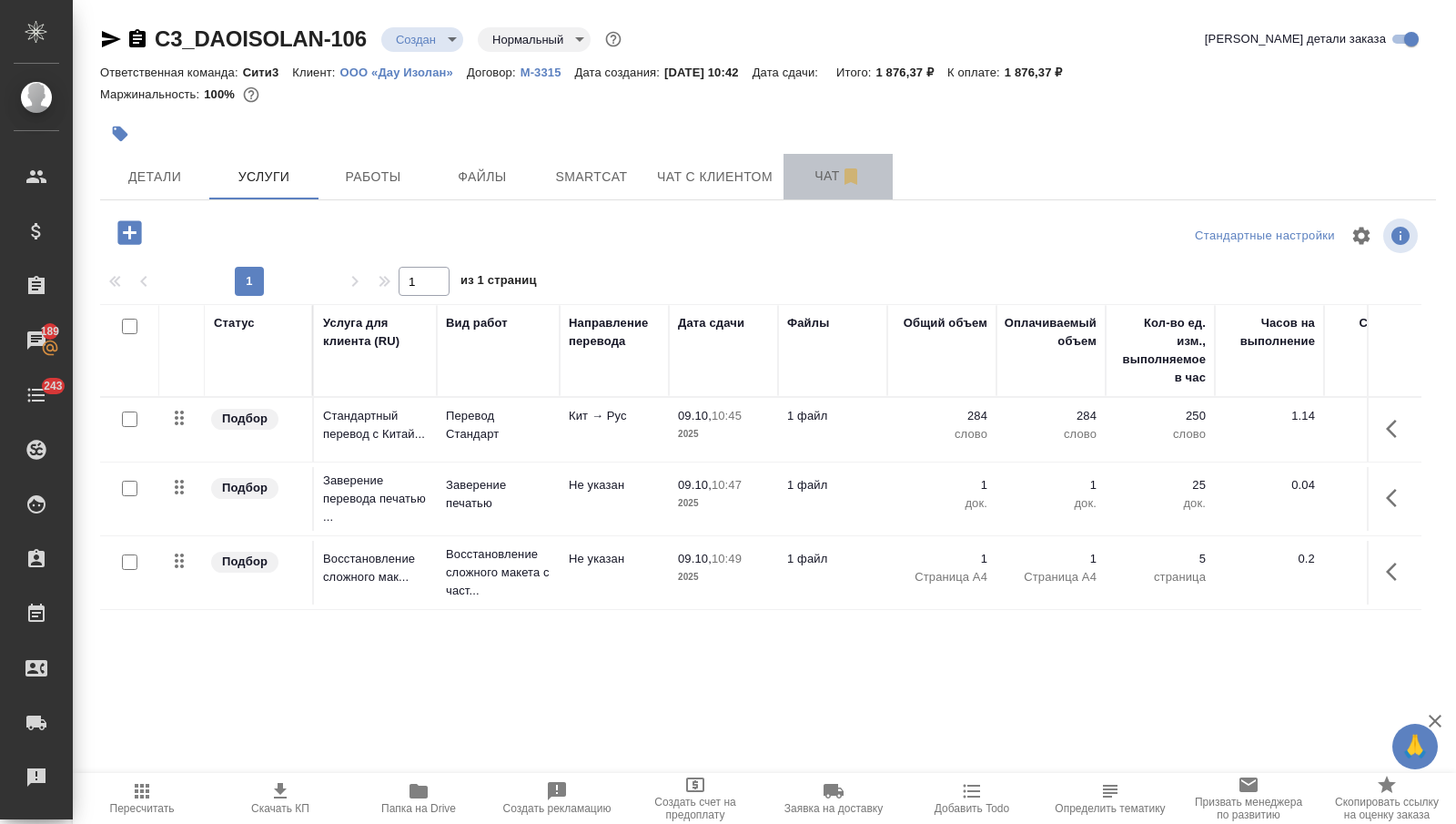
click at [816, 182] on span "Чат" at bounding box center [838, 175] width 88 height 23
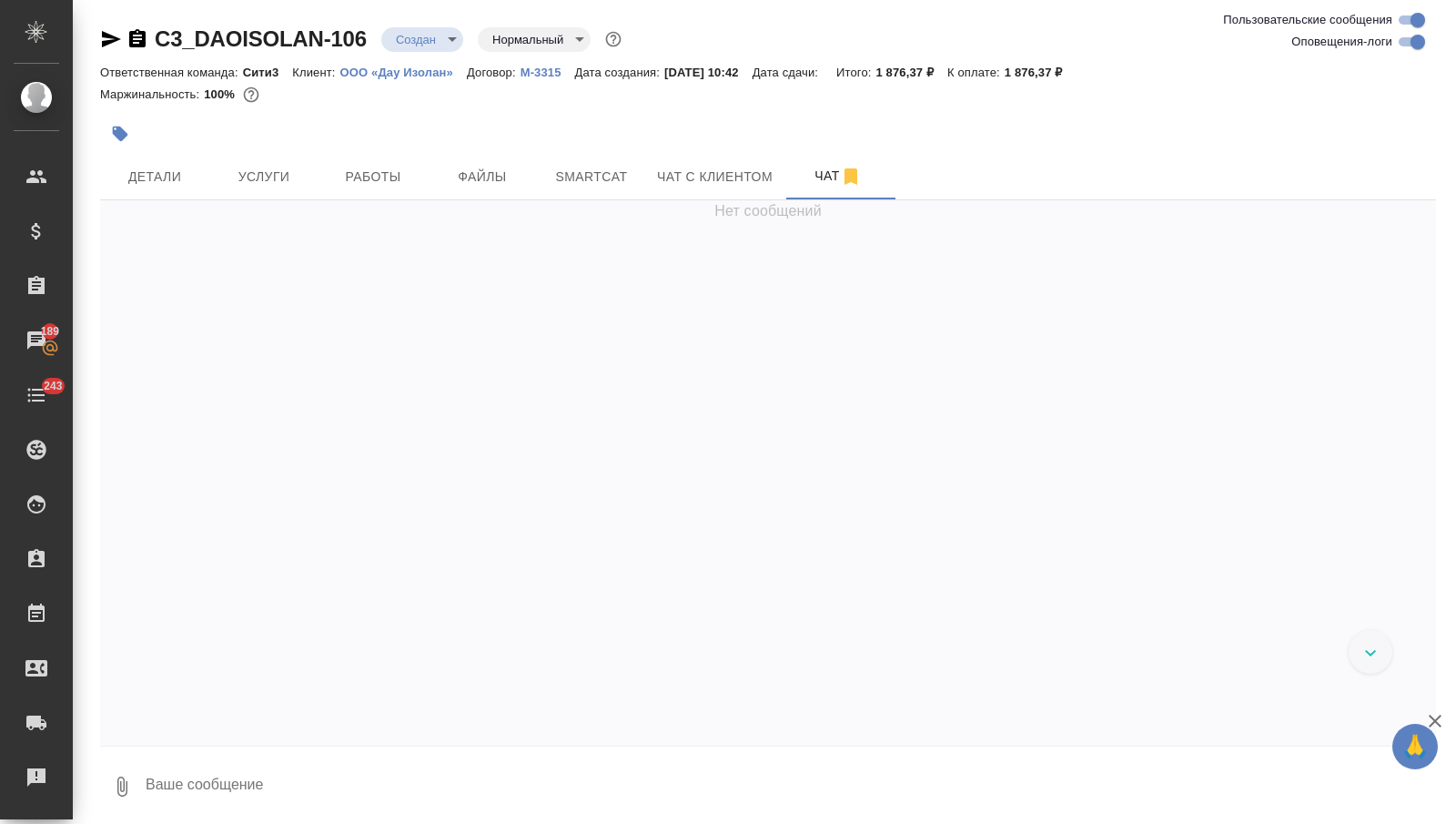
scroll to position [216, 0]
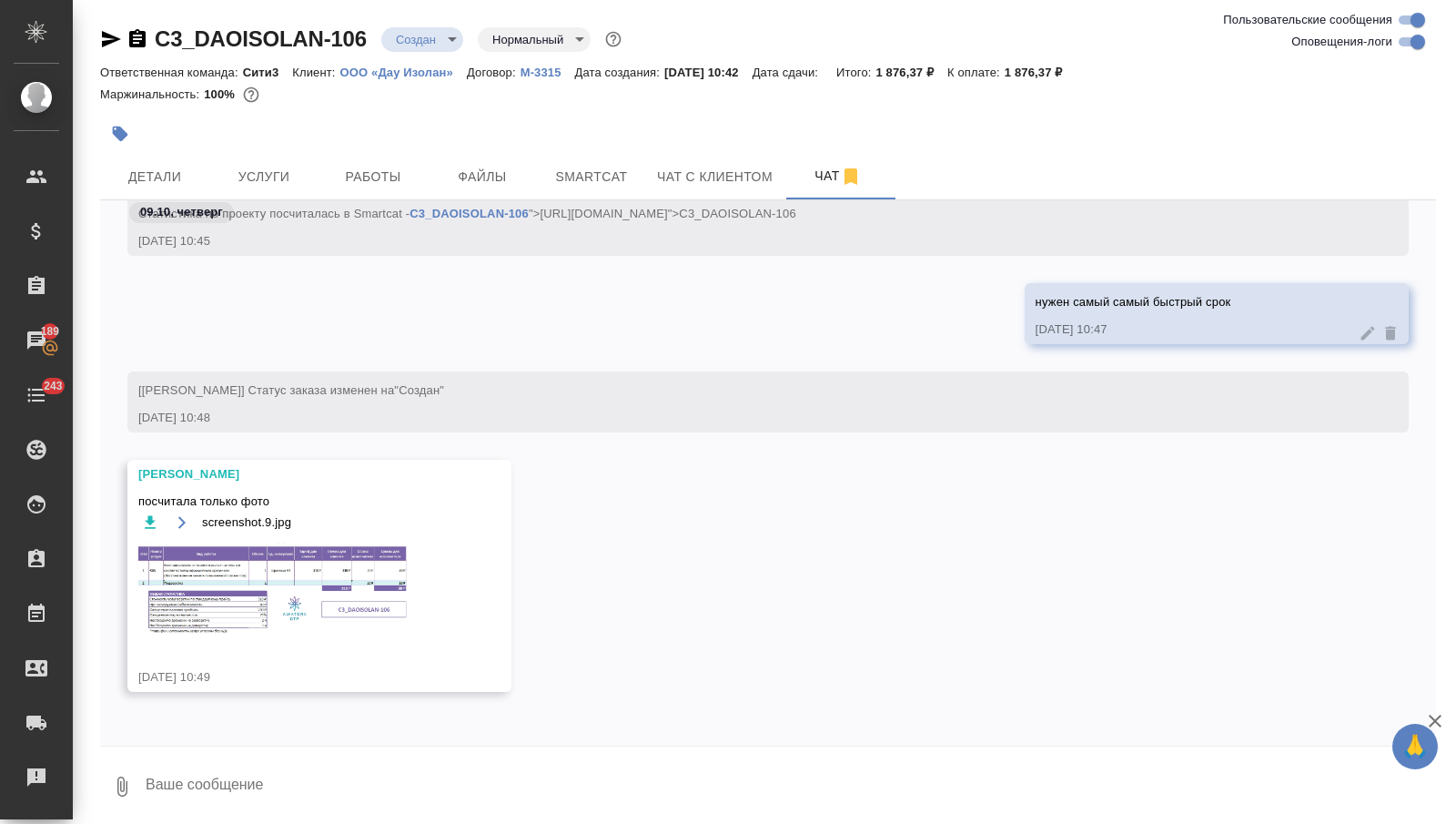
click at [283, 590] on img at bounding box center [275, 589] width 273 height 94
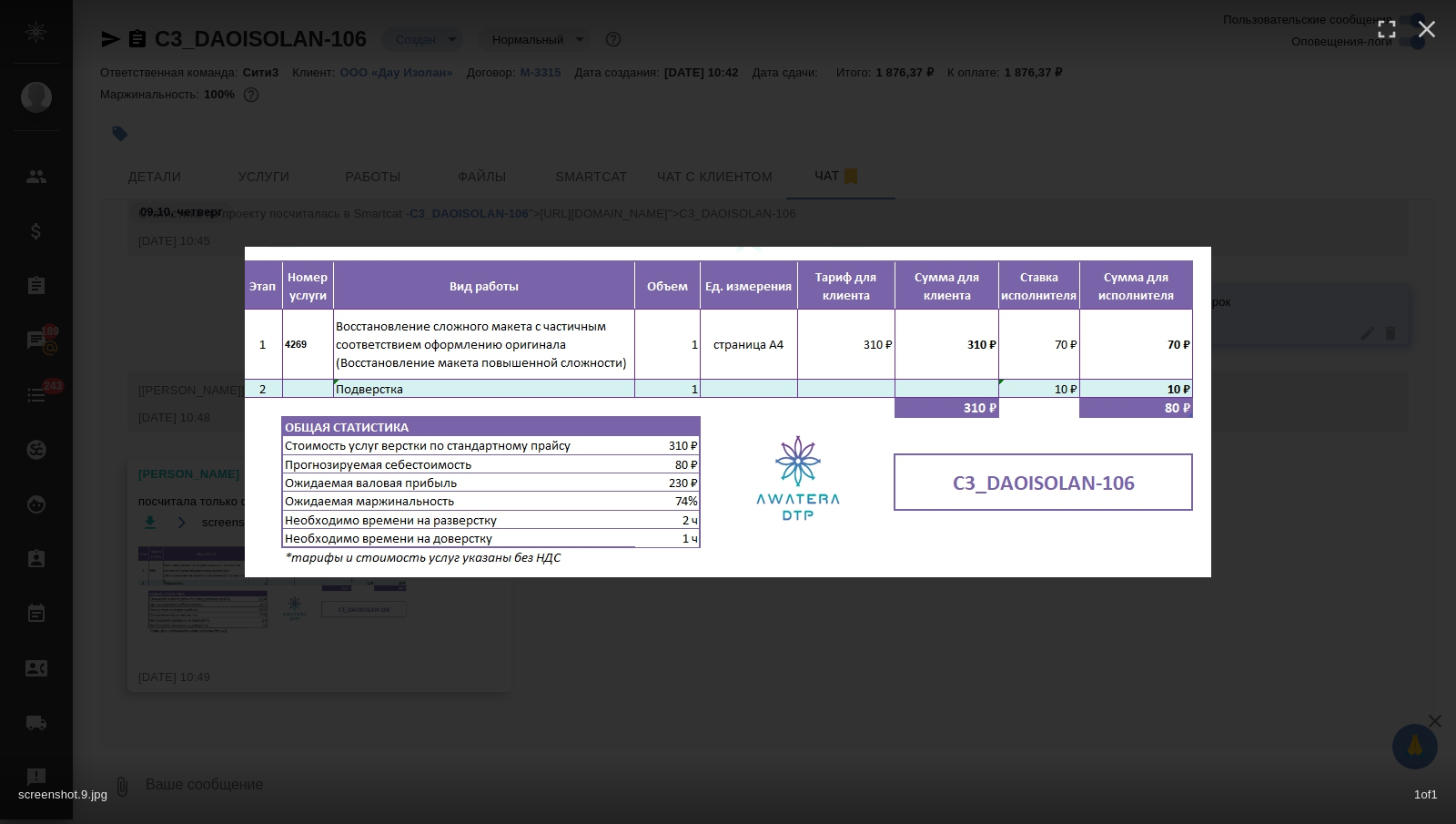
click at [317, 635] on div "screenshot.9.jpg 1 of 1" at bounding box center [728, 412] width 1456 height 824
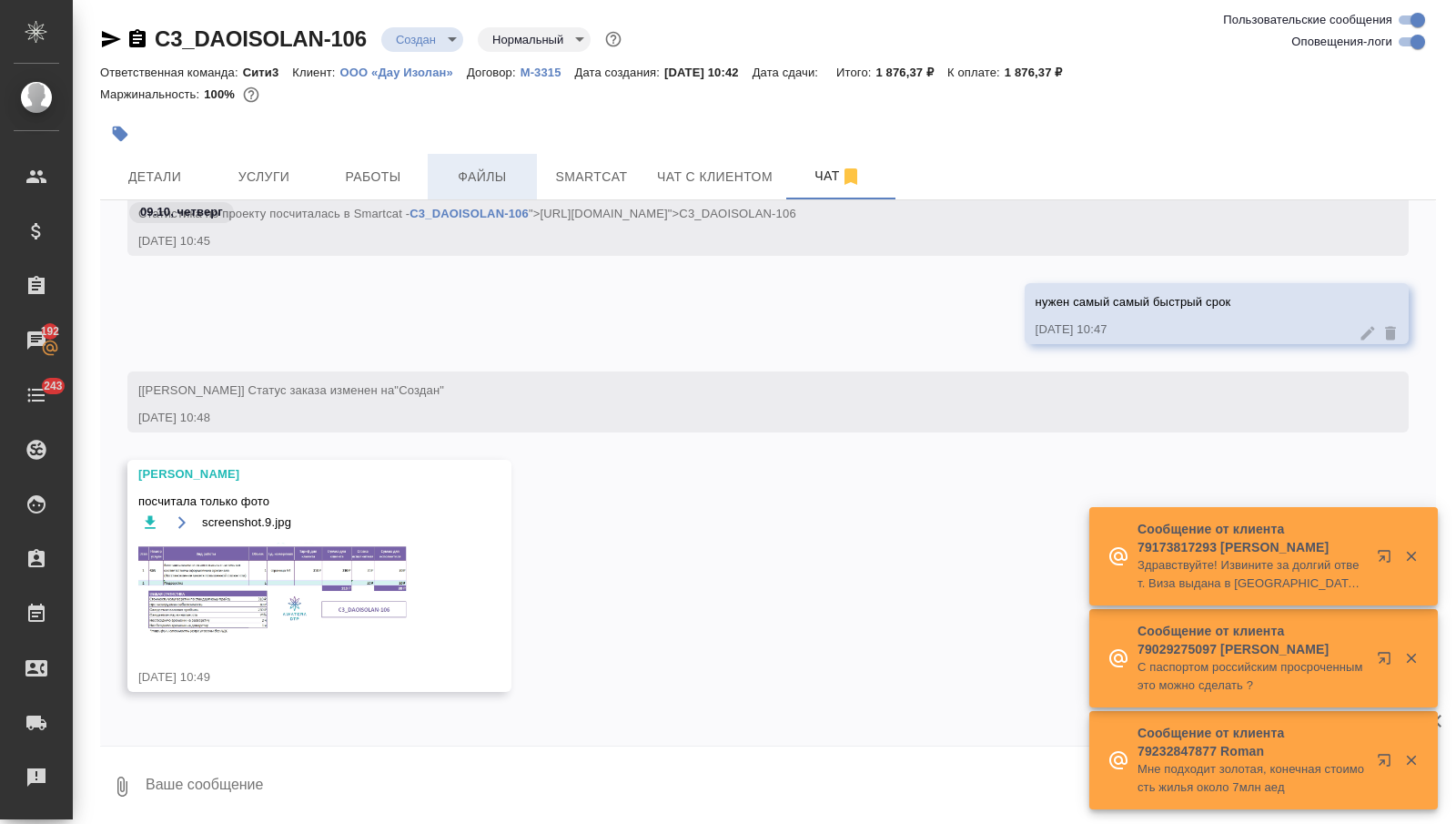
click at [473, 171] on span "Файлы" at bounding box center [482, 176] width 88 height 23
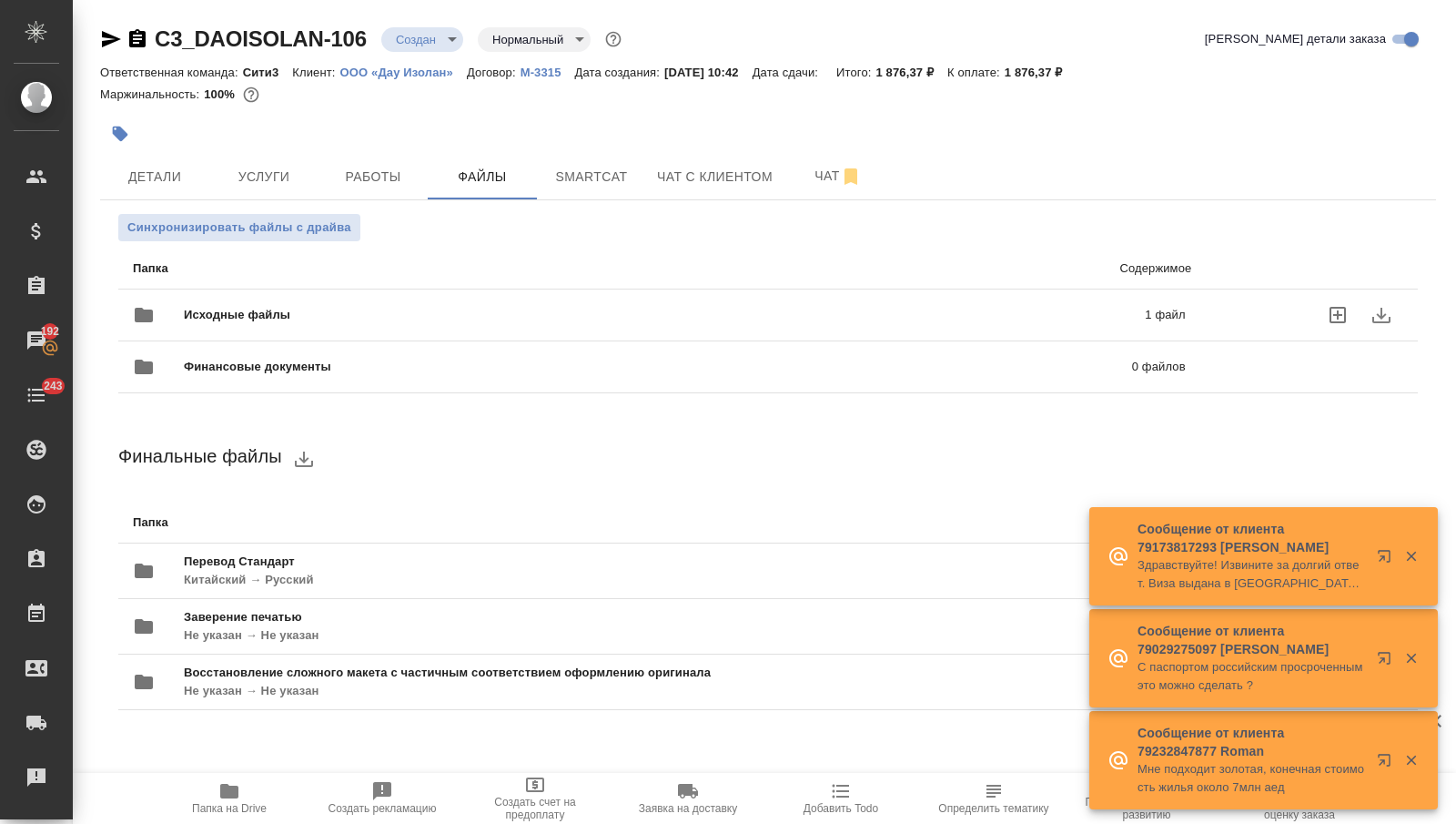
click at [336, 294] on div "Исходные файлы 1 файл" at bounding box center [660, 315] width 1053 height 43
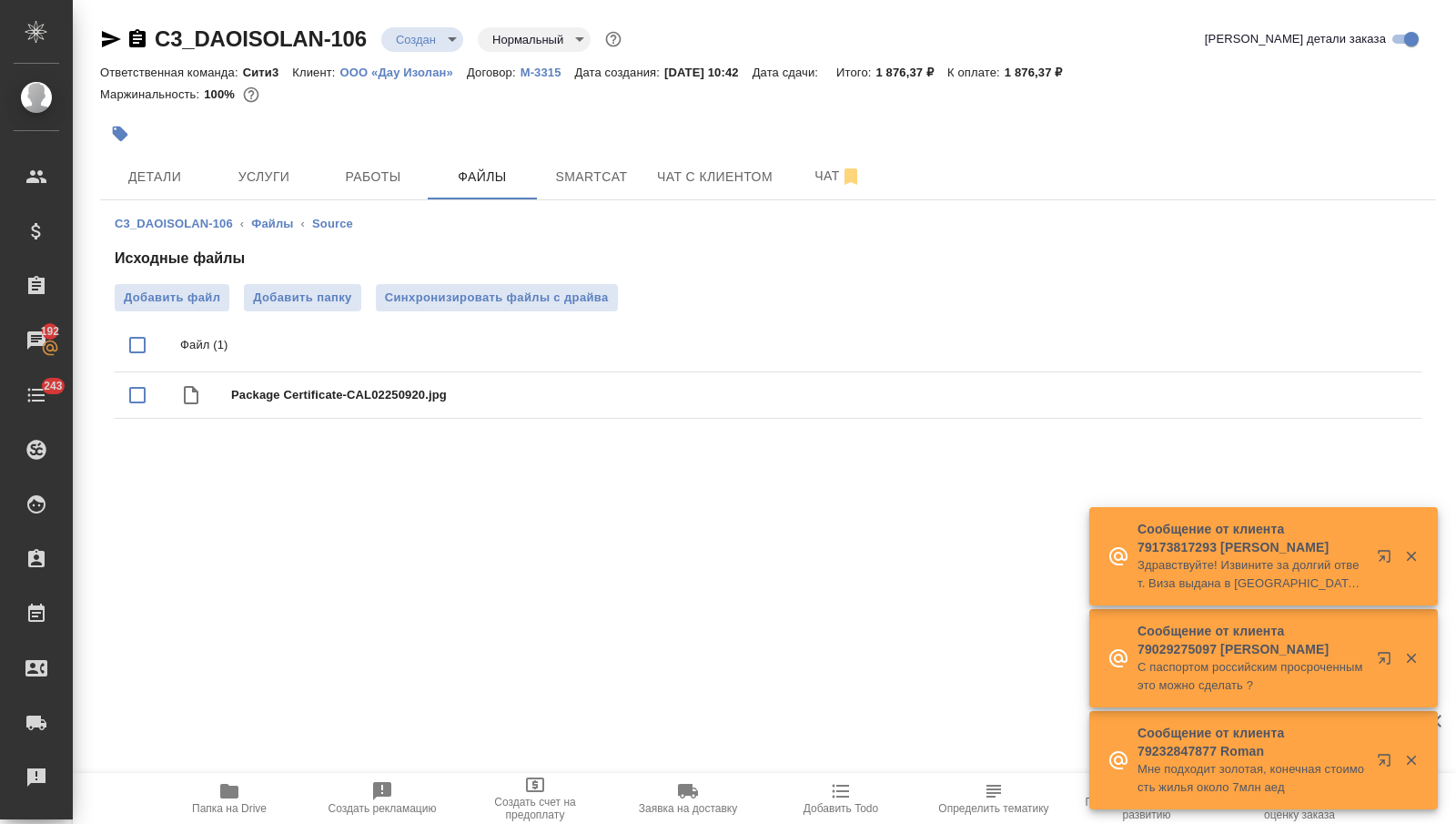
click at [135, 341] on input "checkbox" at bounding box center [137, 345] width 38 height 38
checkbox input "true"
click at [1387, 340] on icon "delete" at bounding box center [1384, 346] width 13 height 17
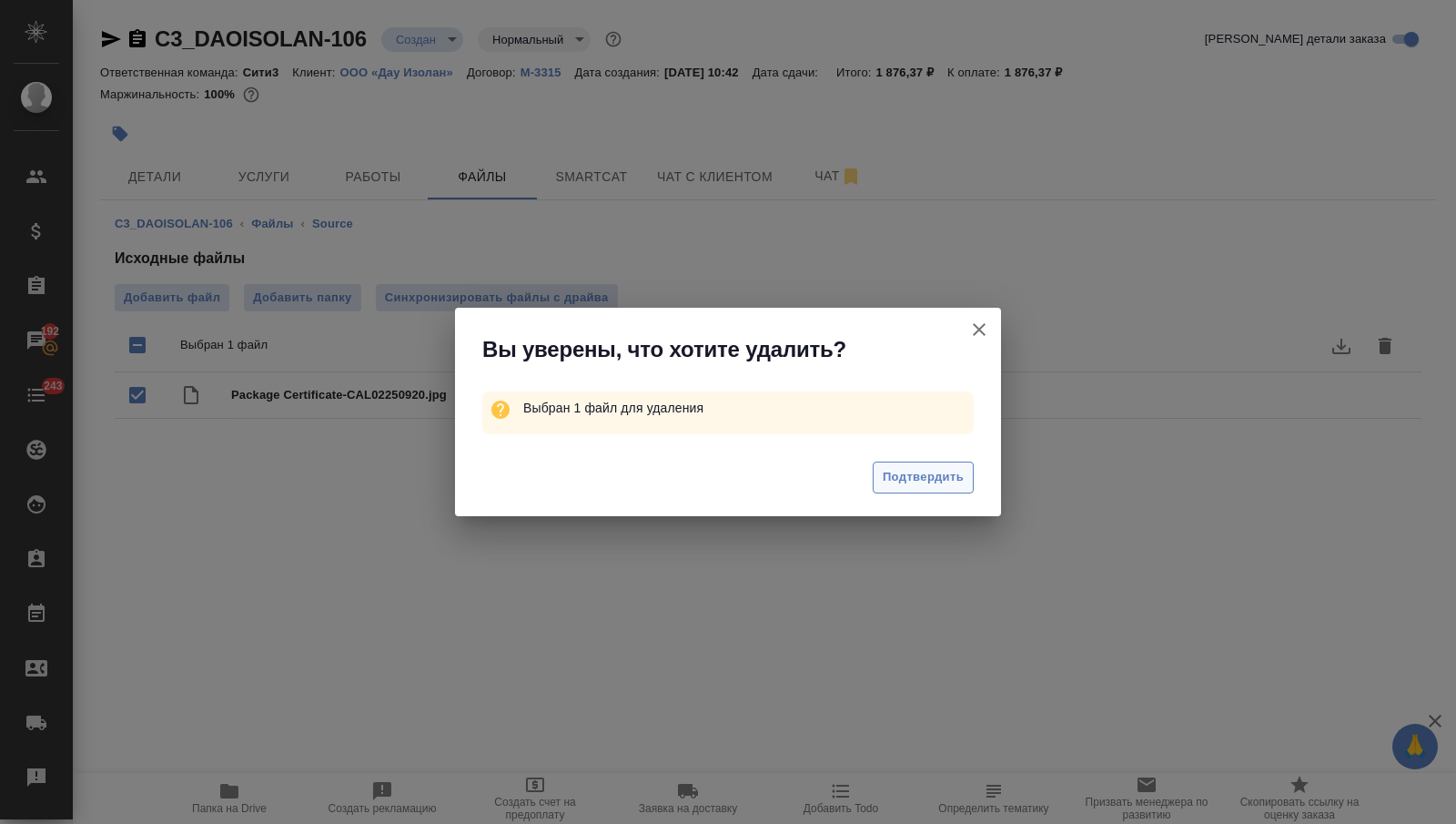
click at [902, 470] on span "Подтвердить" at bounding box center [923, 476] width 81 height 21
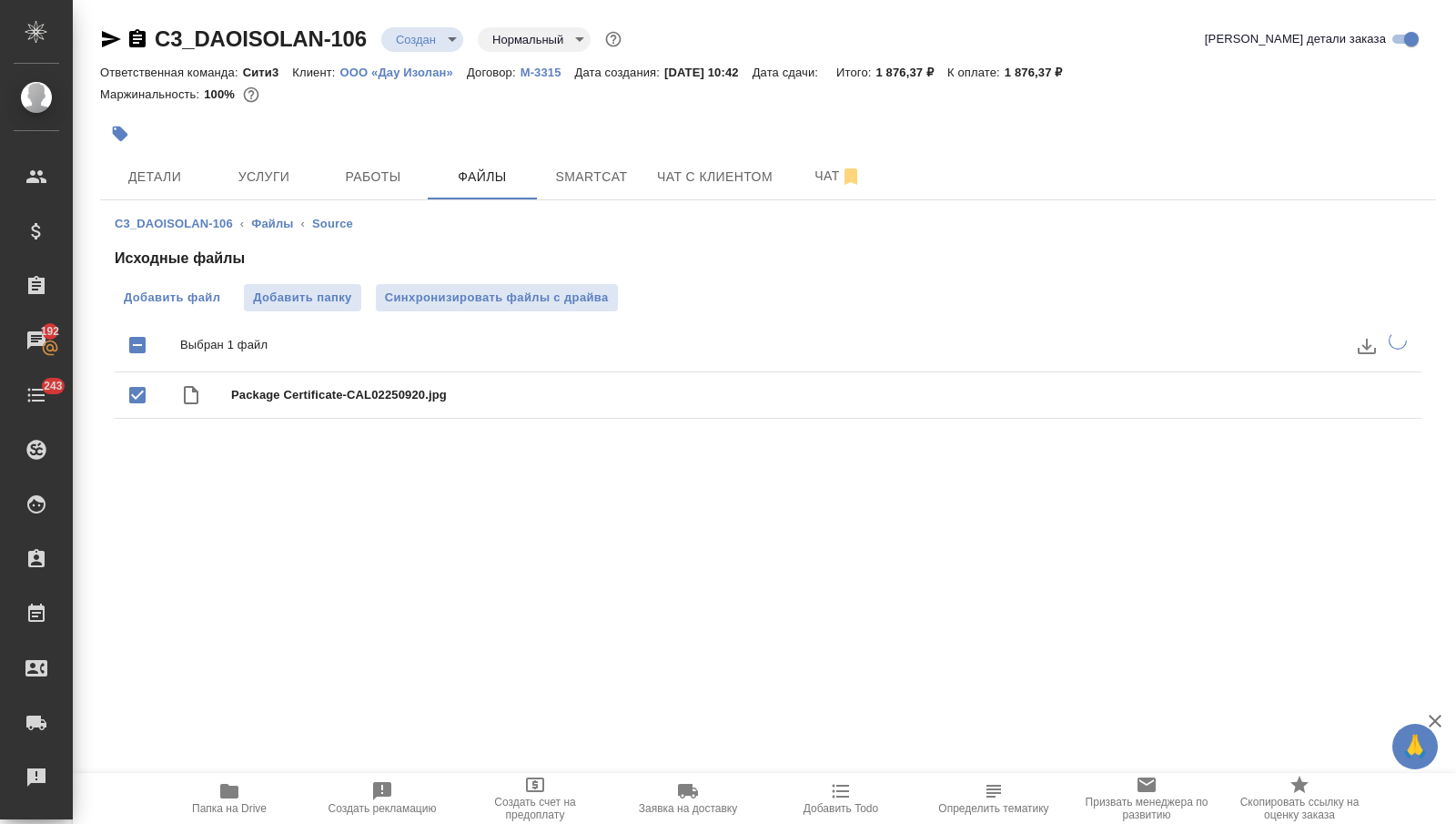
click at [204, 302] on span "Добавить файл" at bounding box center [172, 297] width 96 height 18
click at [0, 0] on input "Добавить файл" at bounding box center [0, 0] width 0 height 0
click at [187, 291] on span "Добавить файл" at bounding box center [172, 297] width 96 height 18
click at [0, 0] on input "Добавить файл" at bounding box center [0, 0] width 0 height 0
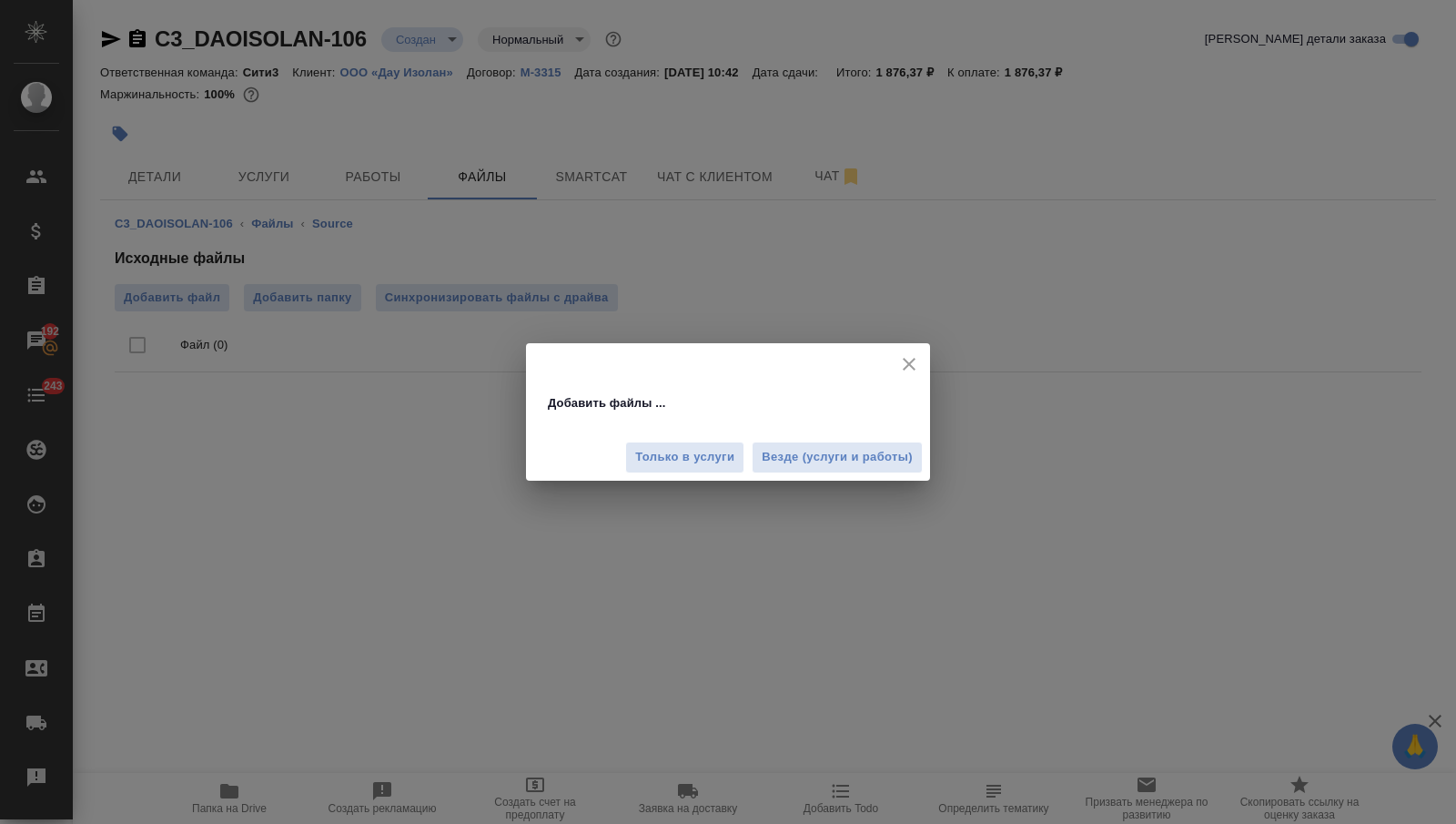
click at [810, 447] on span "Везде (услуги и работы)" at bounding box center [837, 457] width 151 height 21
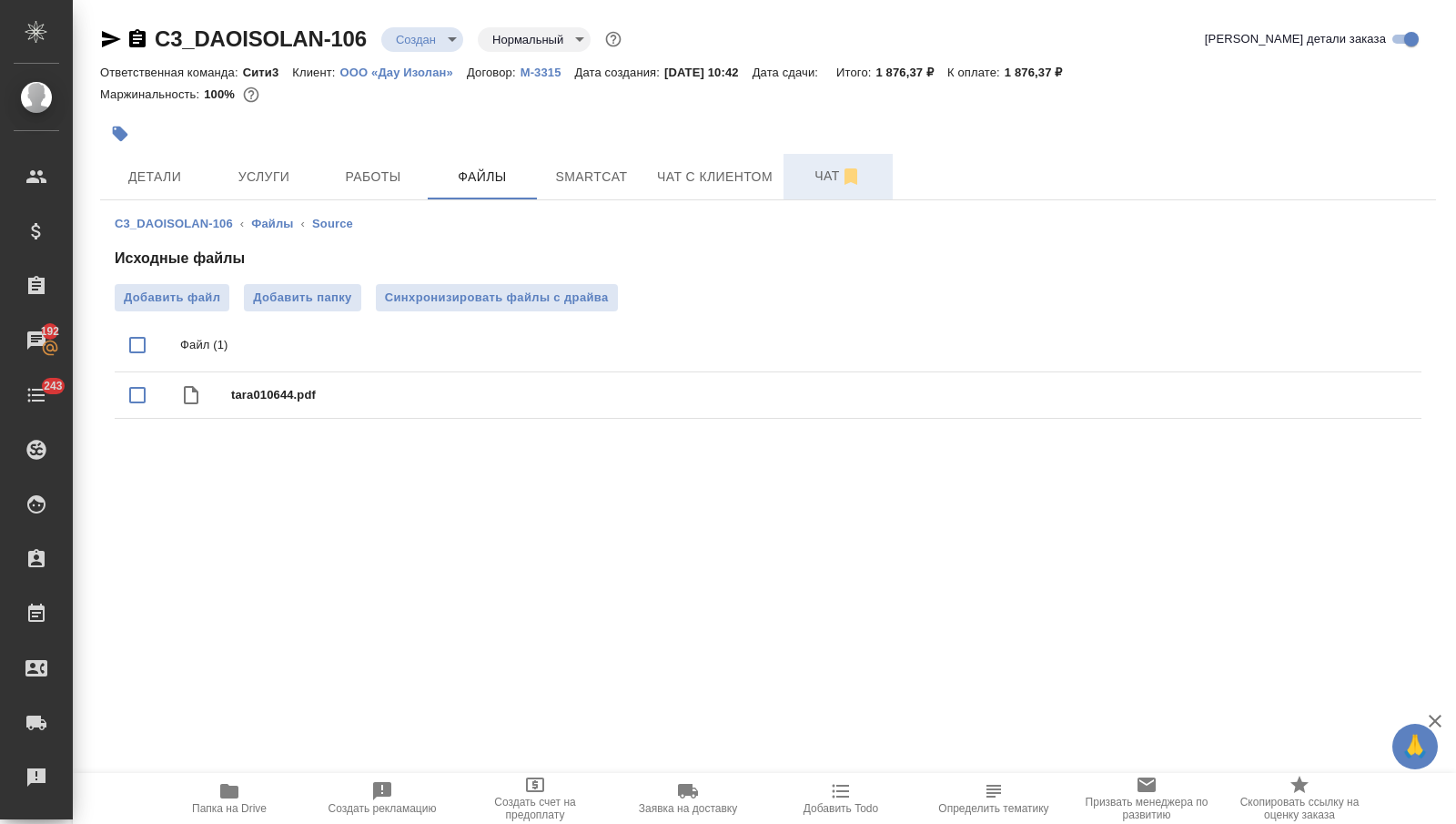
click at [807, 177] on span "Чат" at bounding box center [838, 175] width 88 height 23
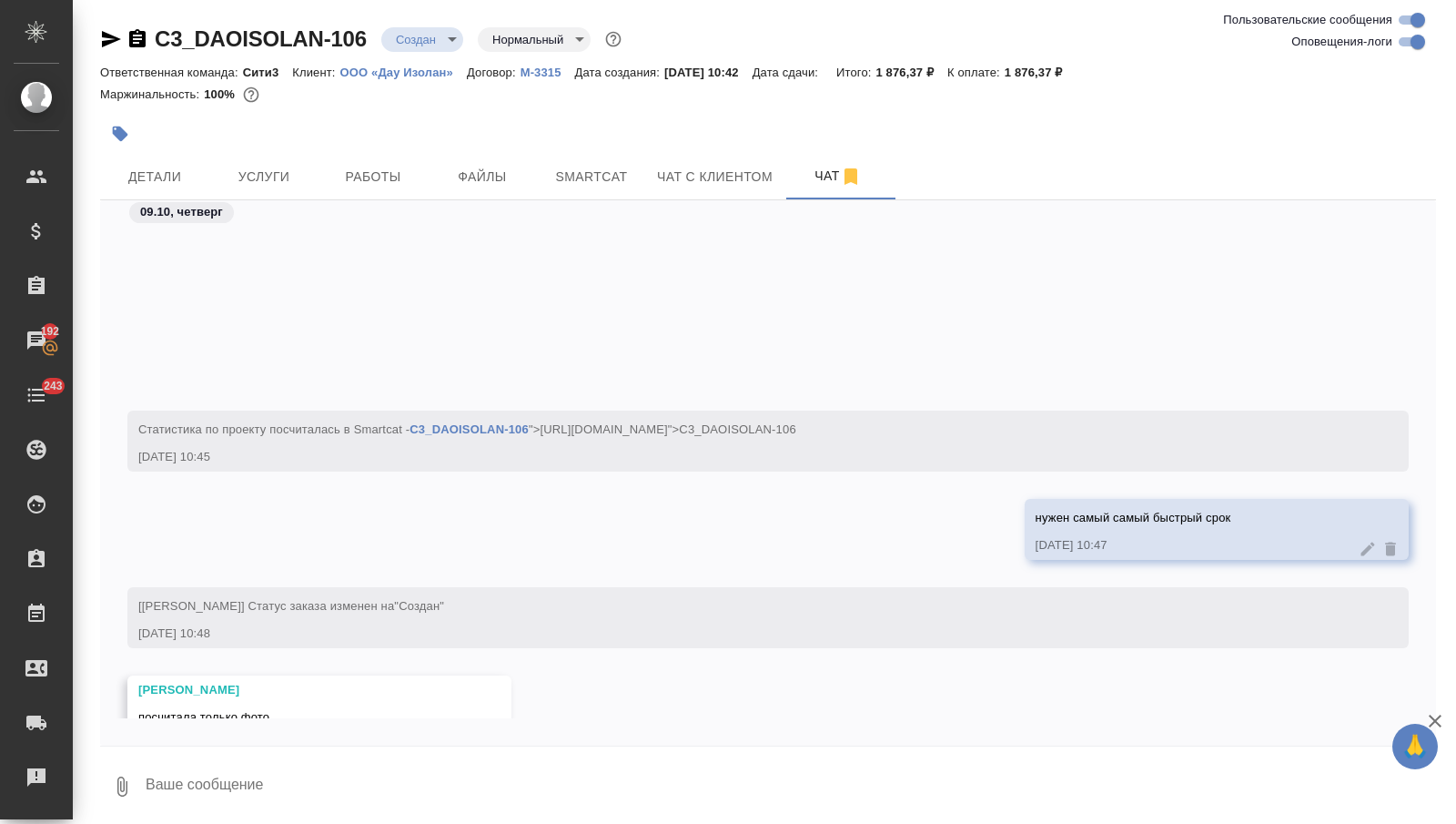
scroll to position [216, 0]
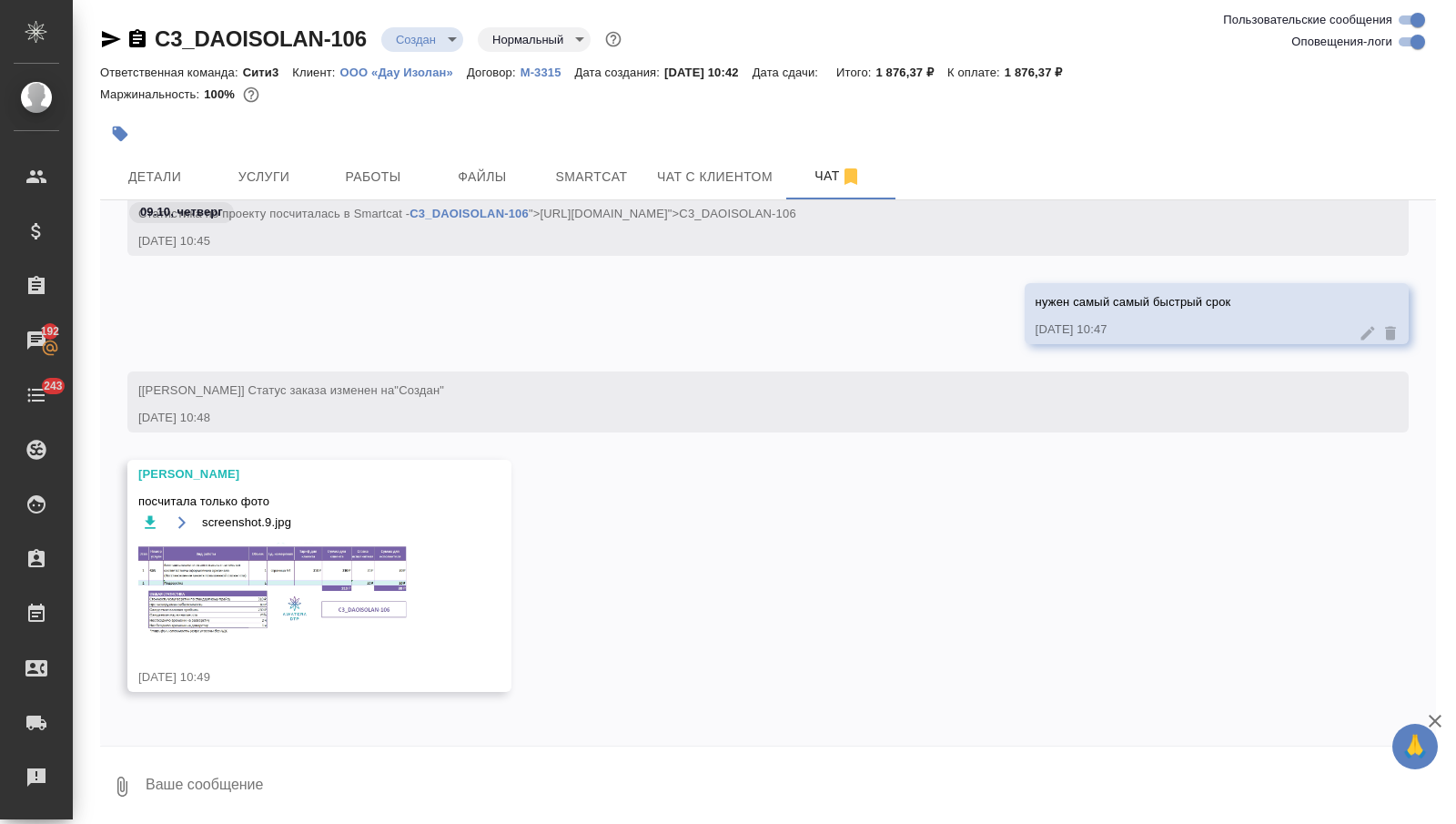
click at [149, 768] on textarea at bounding box center [790, 786] width 1293 height 62
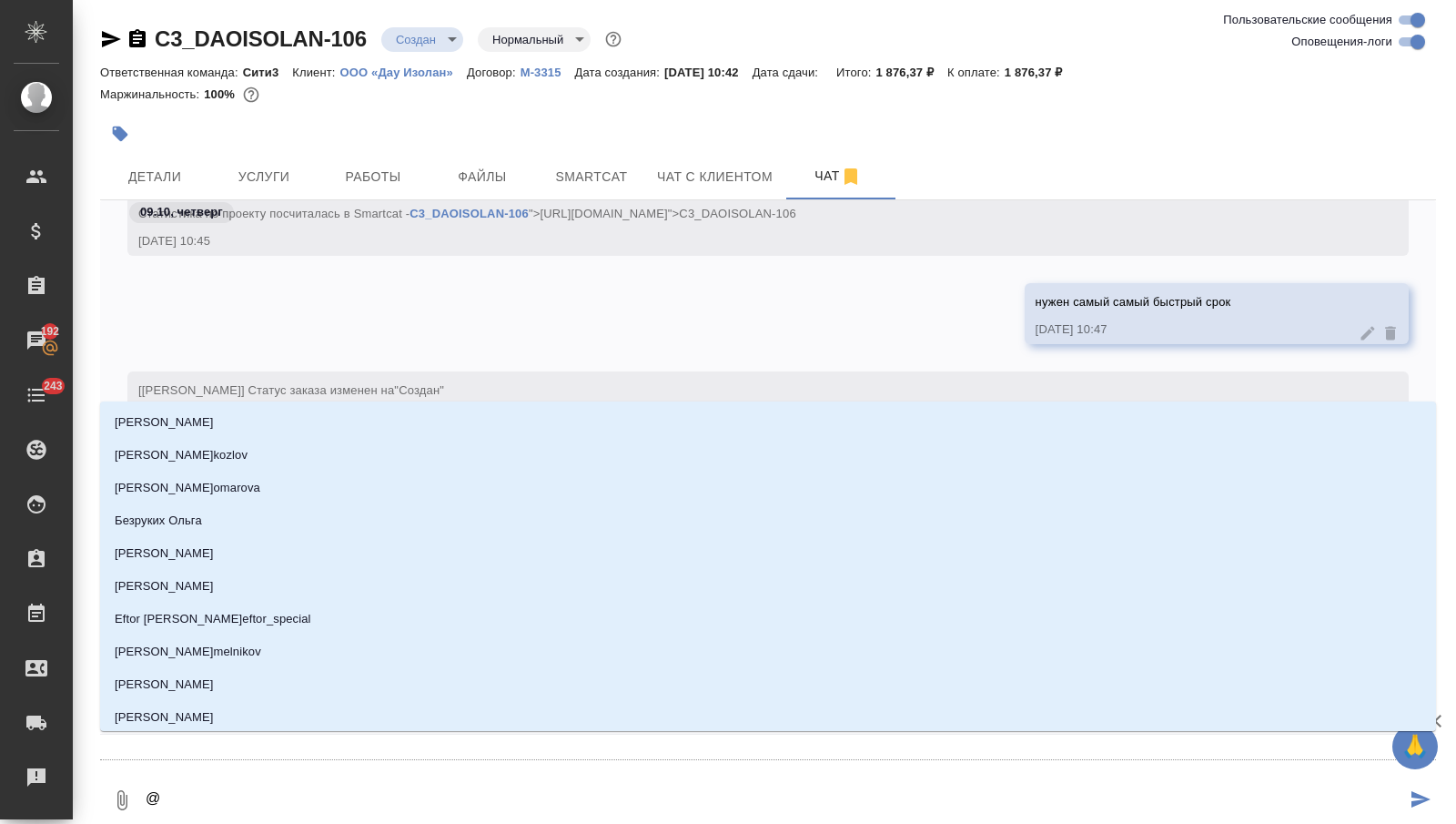
type textarea "@а"
type input "а"
type textarea "@ар"
type input "ар"
type textarea "@арс"
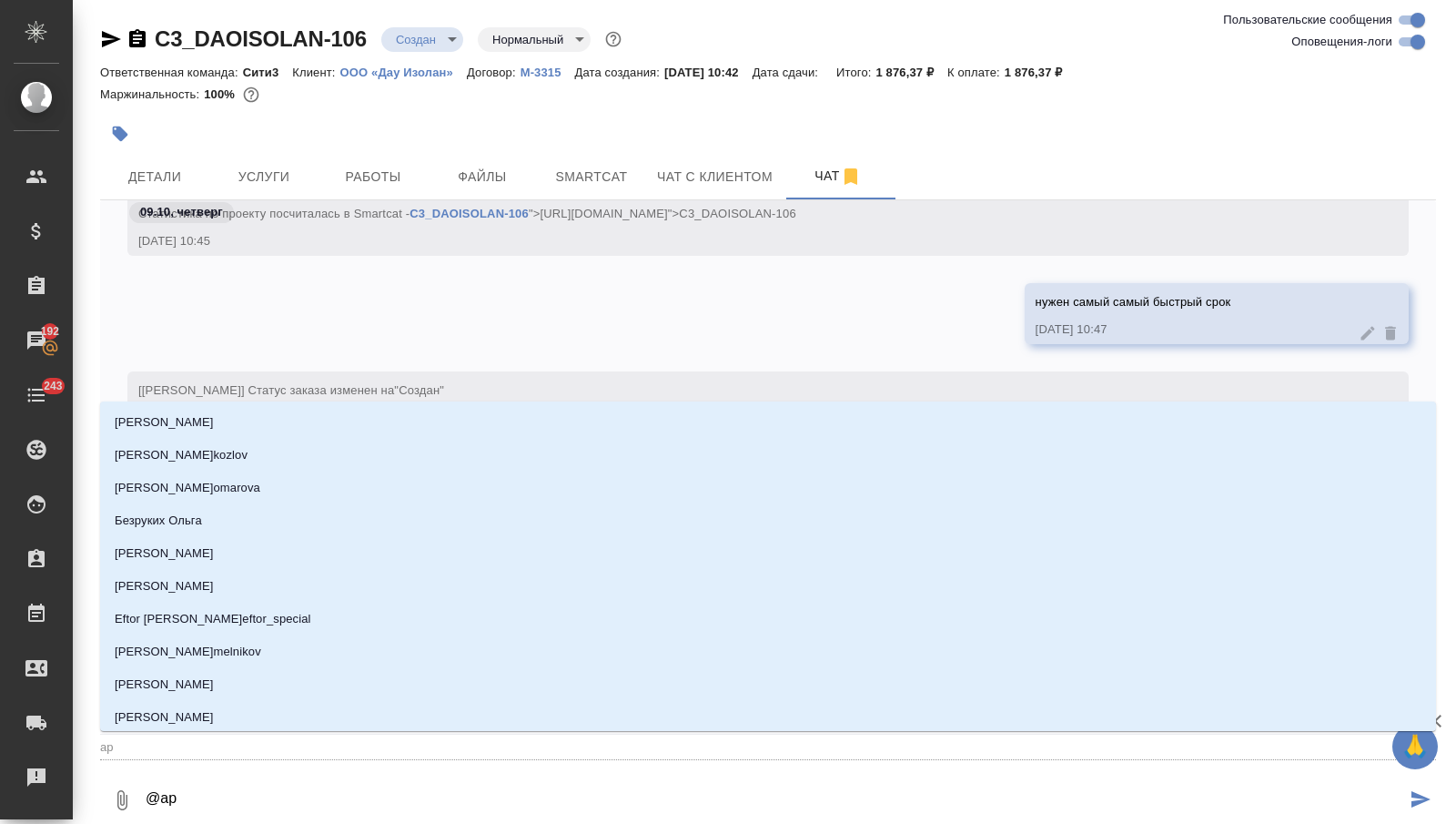
type input "арс"
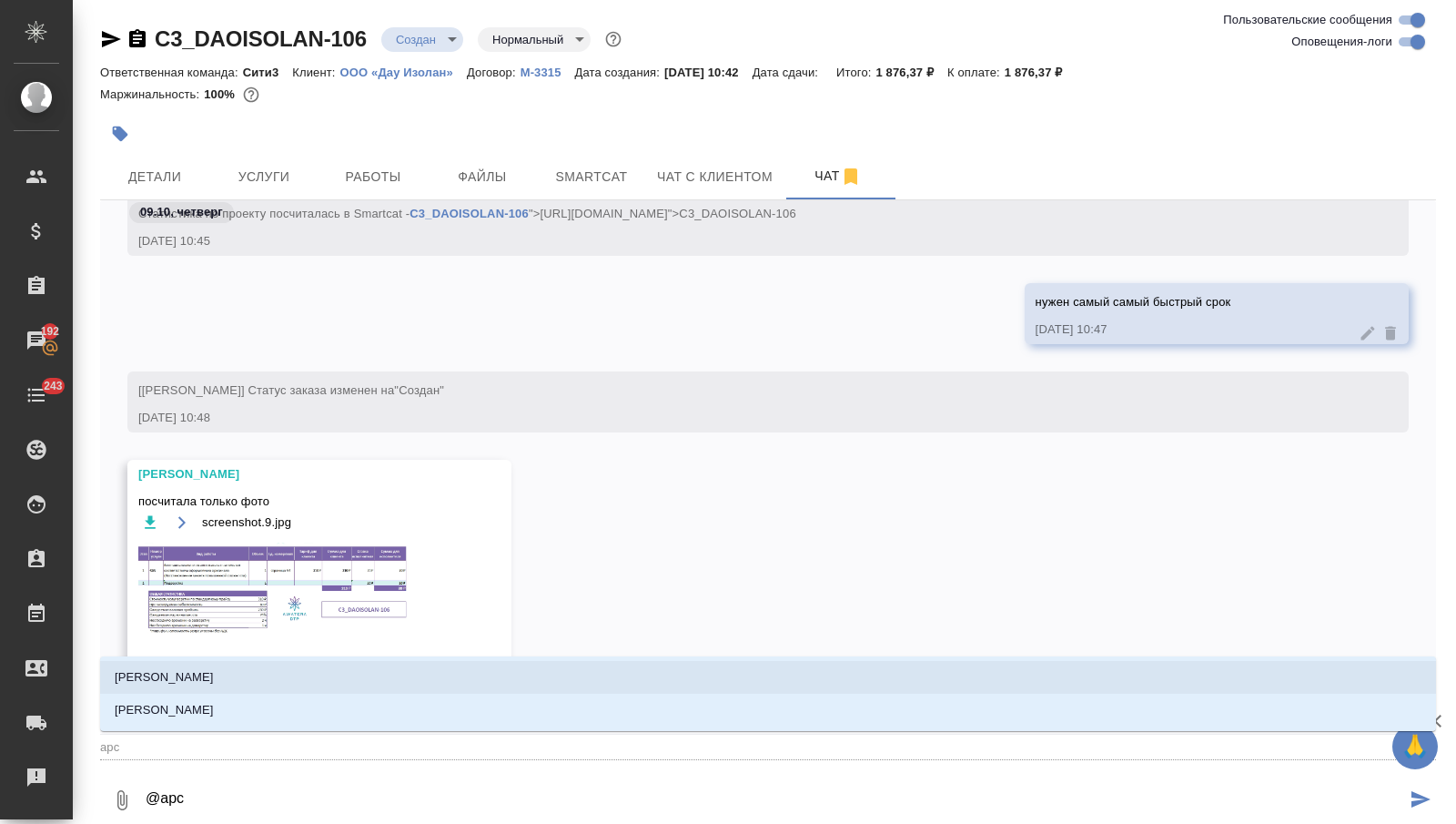
click at [185, 671] on p "Арсеньева Вера" at bounding box center [163, 677] width 99 height 18
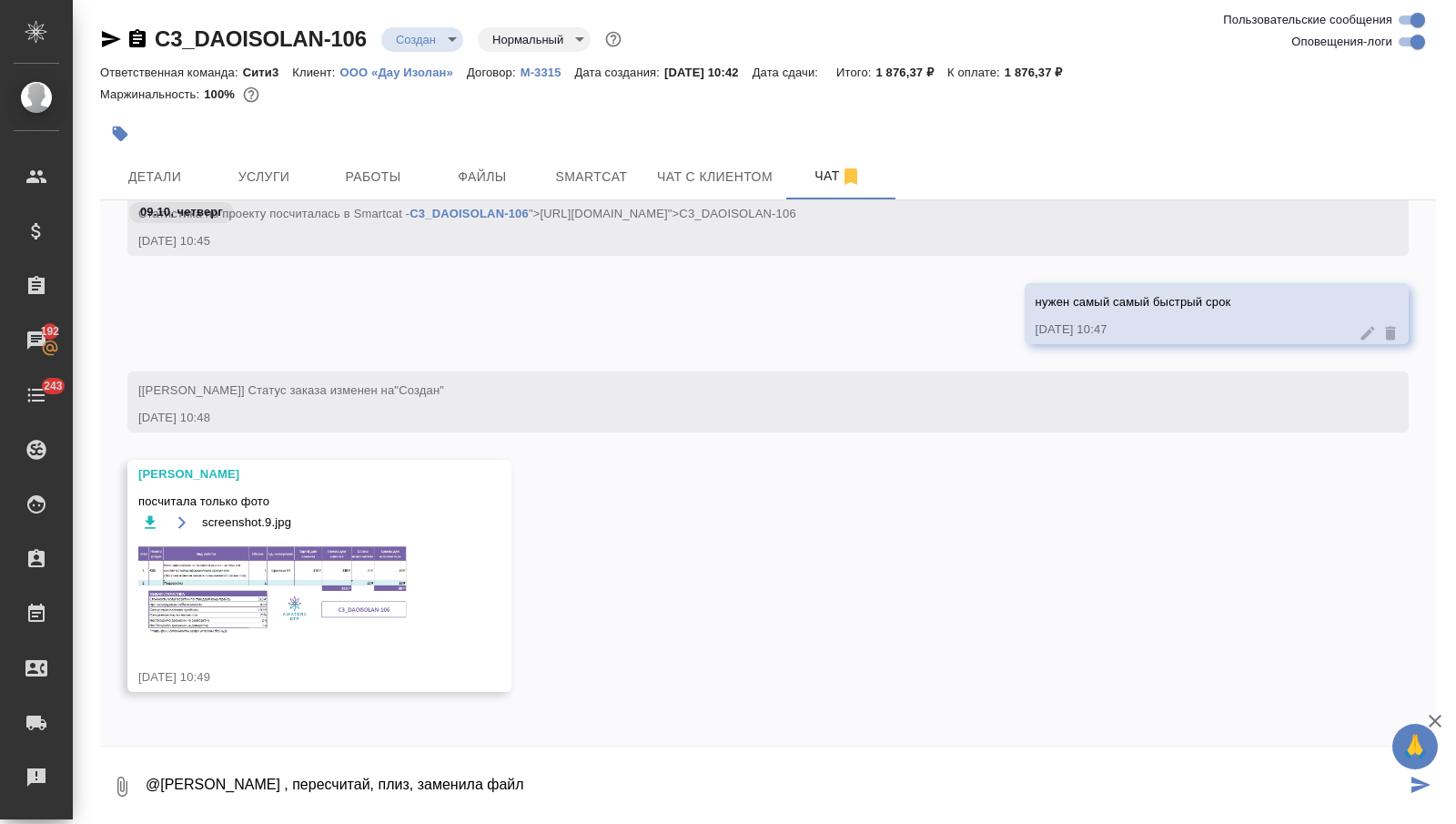
type textarea "@Арсеньева Вера , пересчитай, плиз, заменила файл"
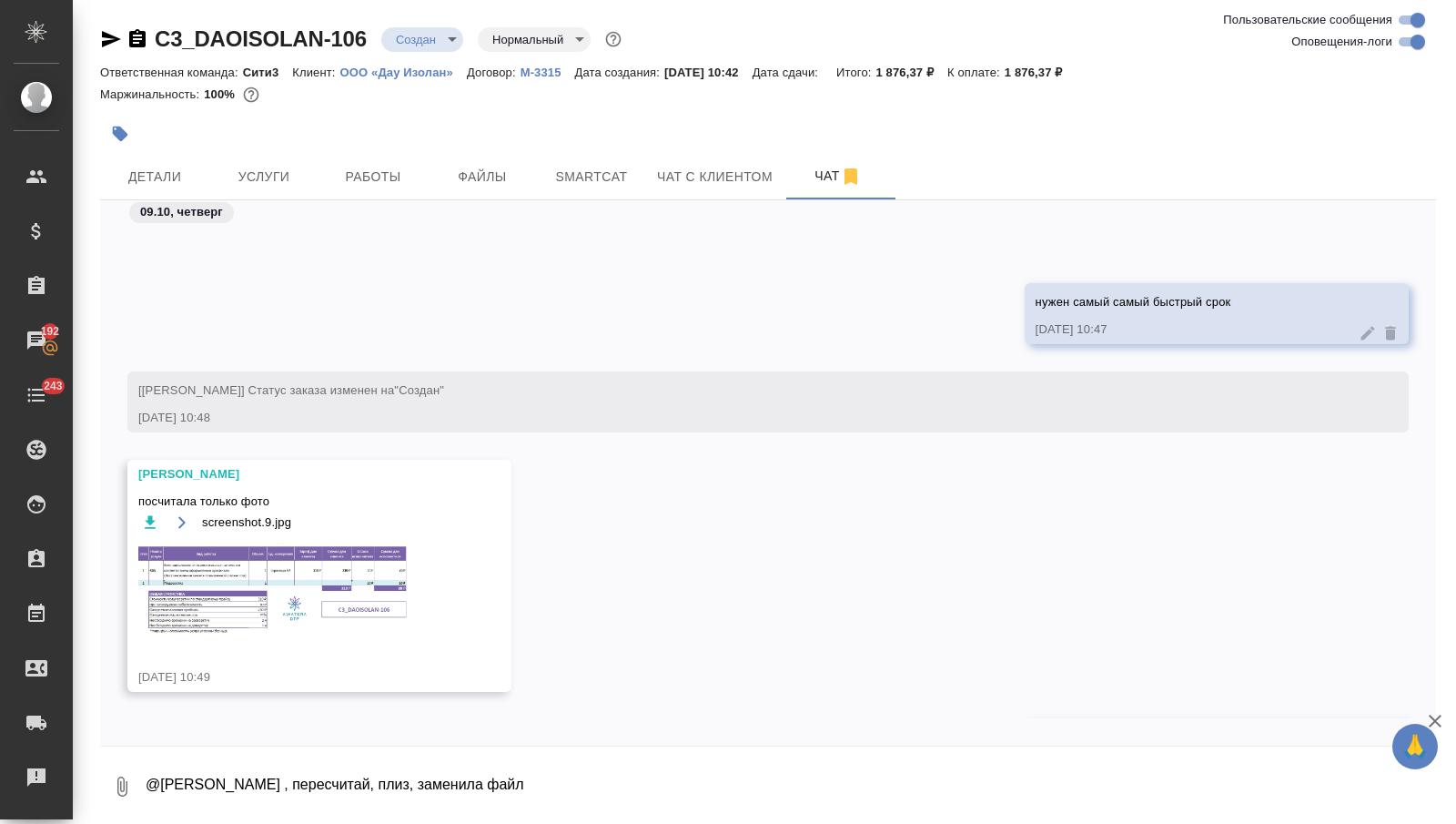
scroll to position [303, 0]
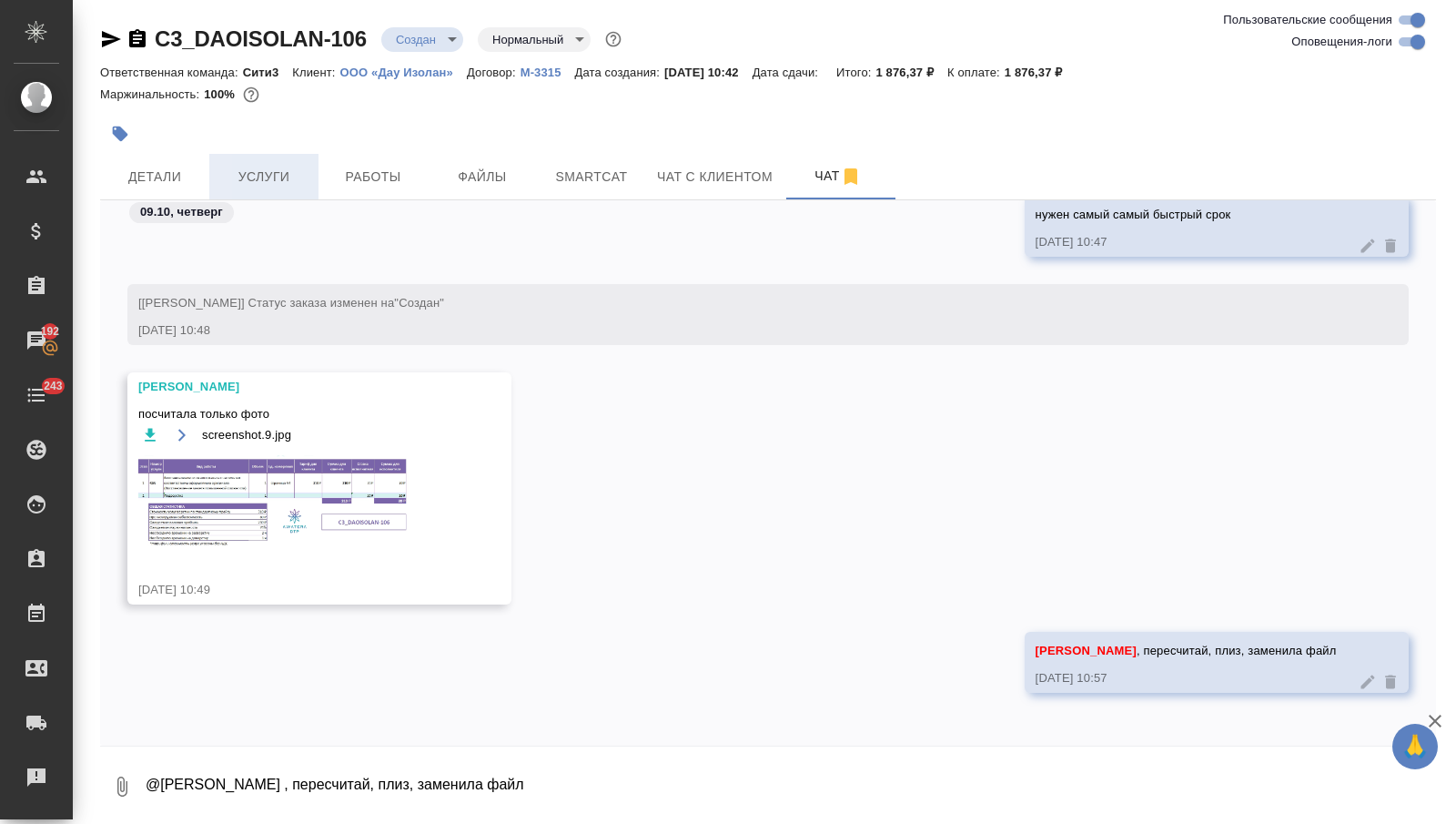
click at [275, 171] on span "Услуги" at bounding box center [264, 176] width 88 height 23
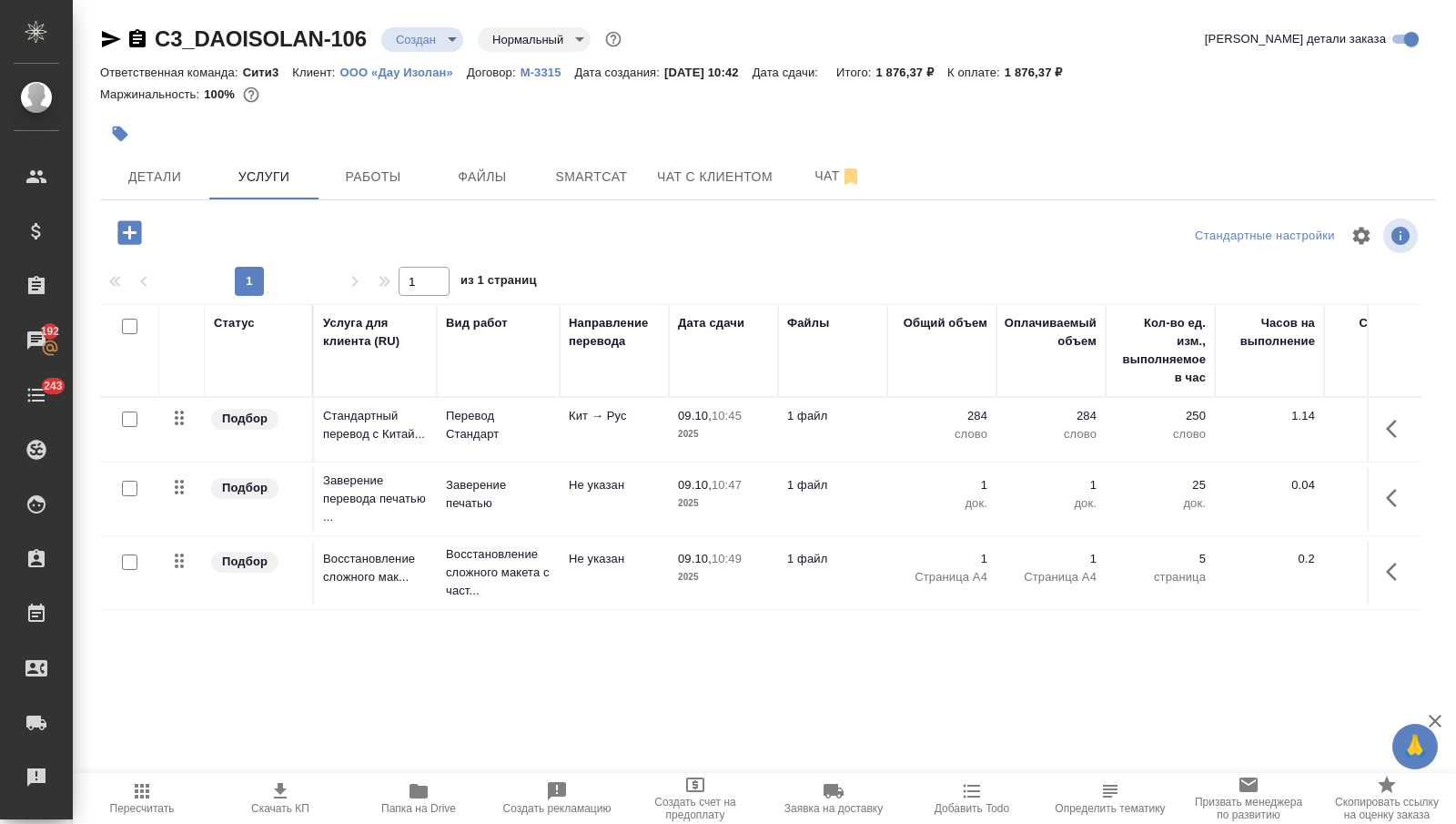
click at [129, 424] on input "checkbox" at bounding box center [130, 419] width 16 height 16
checkbox input "true"
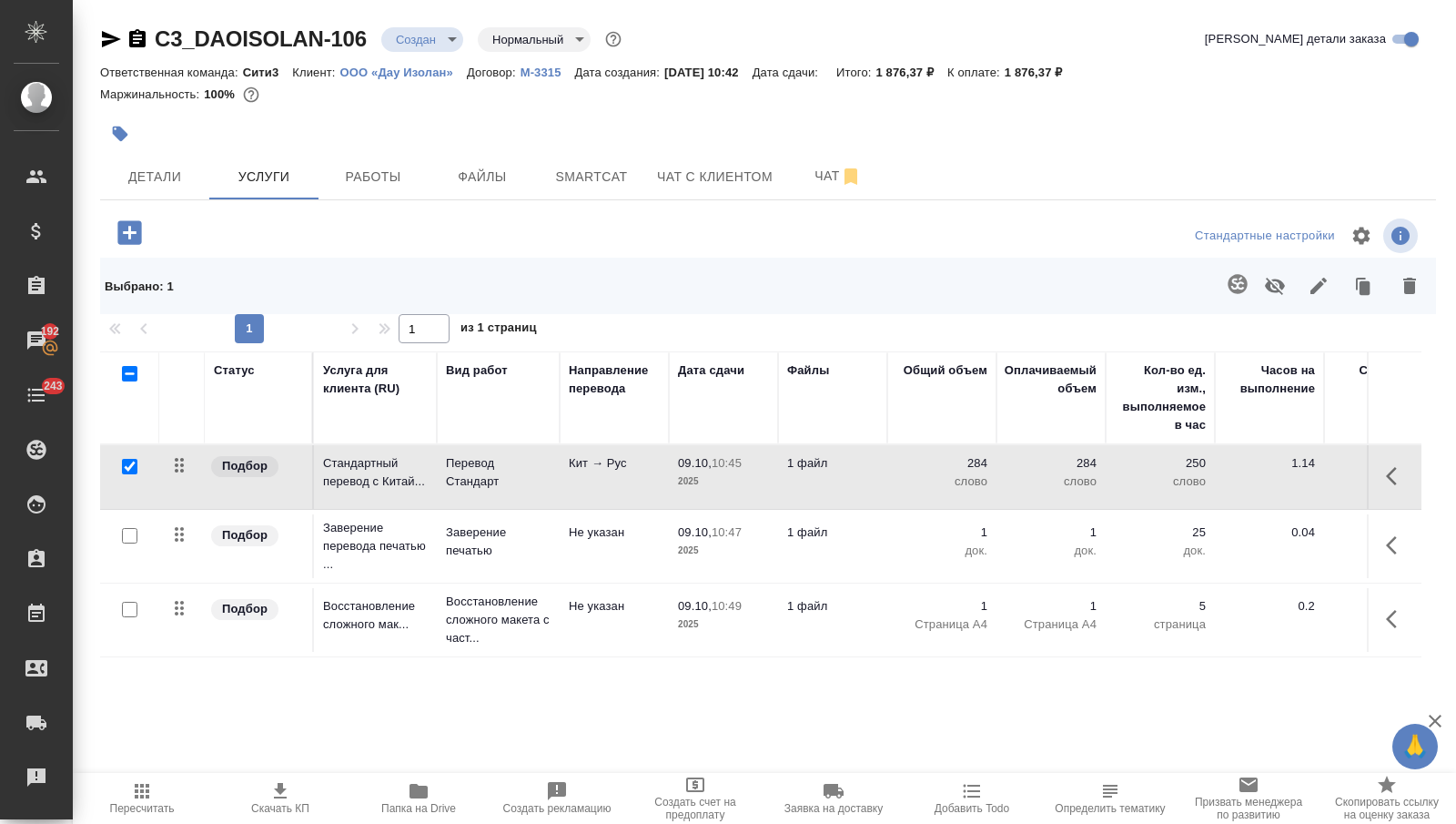
click at [126, 539] on input "checkbox" at bounding box center [130, 536] width 16 height 16
checkbox input "true"
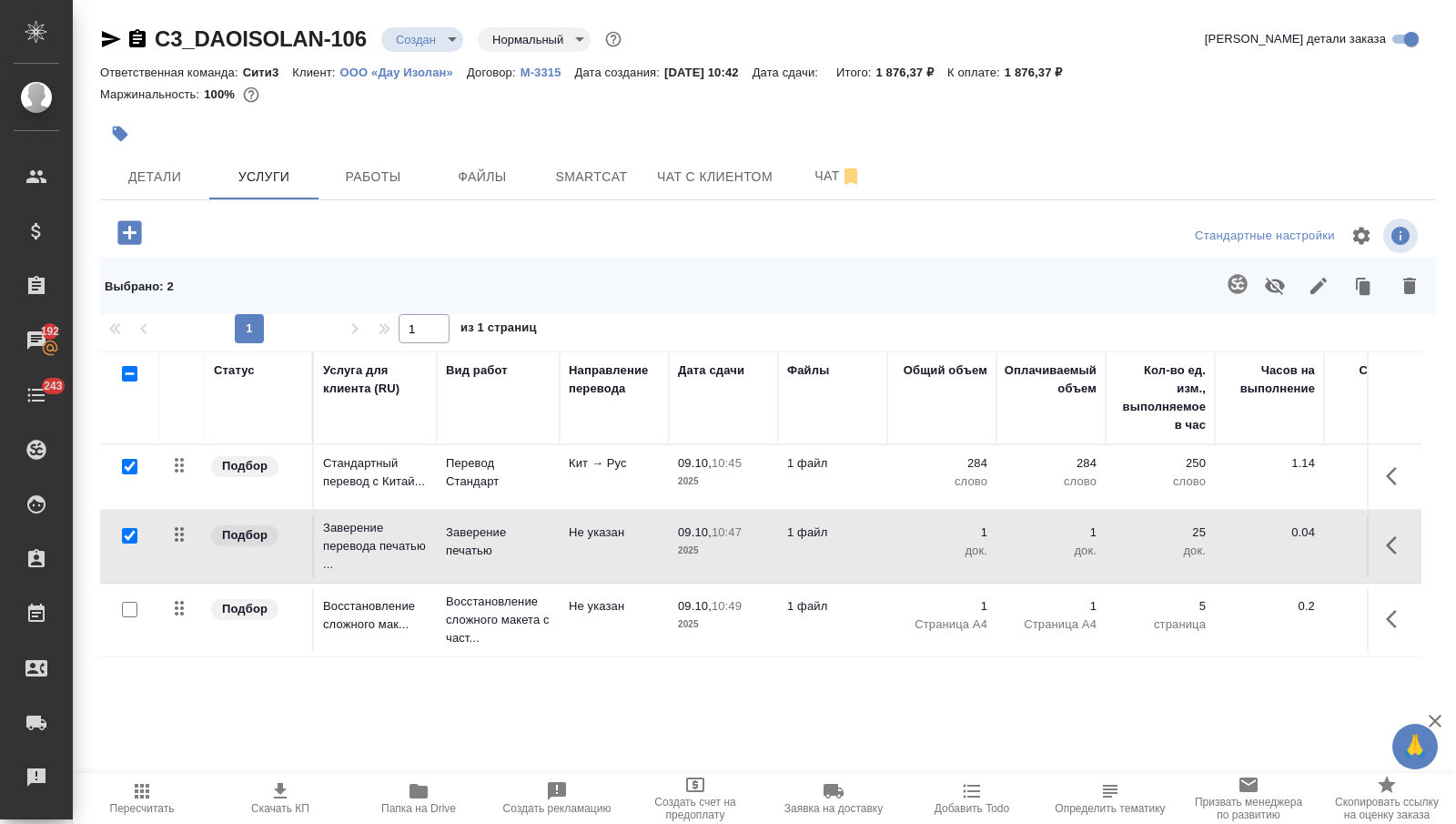
click at [127, 617] on input "checkbox" at bounding box center [130, 609] width 16 height 16
checkbox input "true"
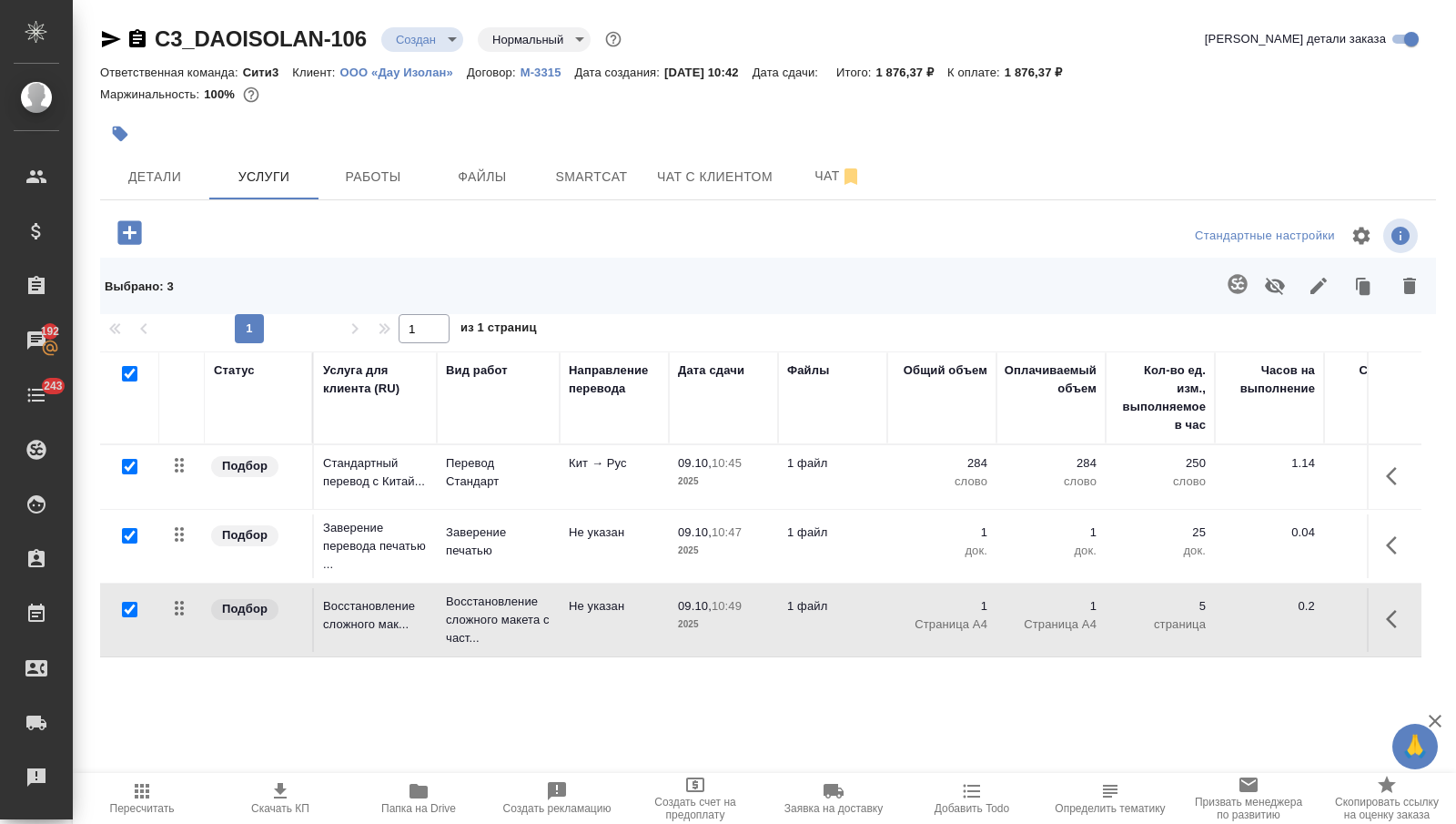
click at [1403, 285] on icon "button" at bounding box center [1410, 285] width 22 height 22
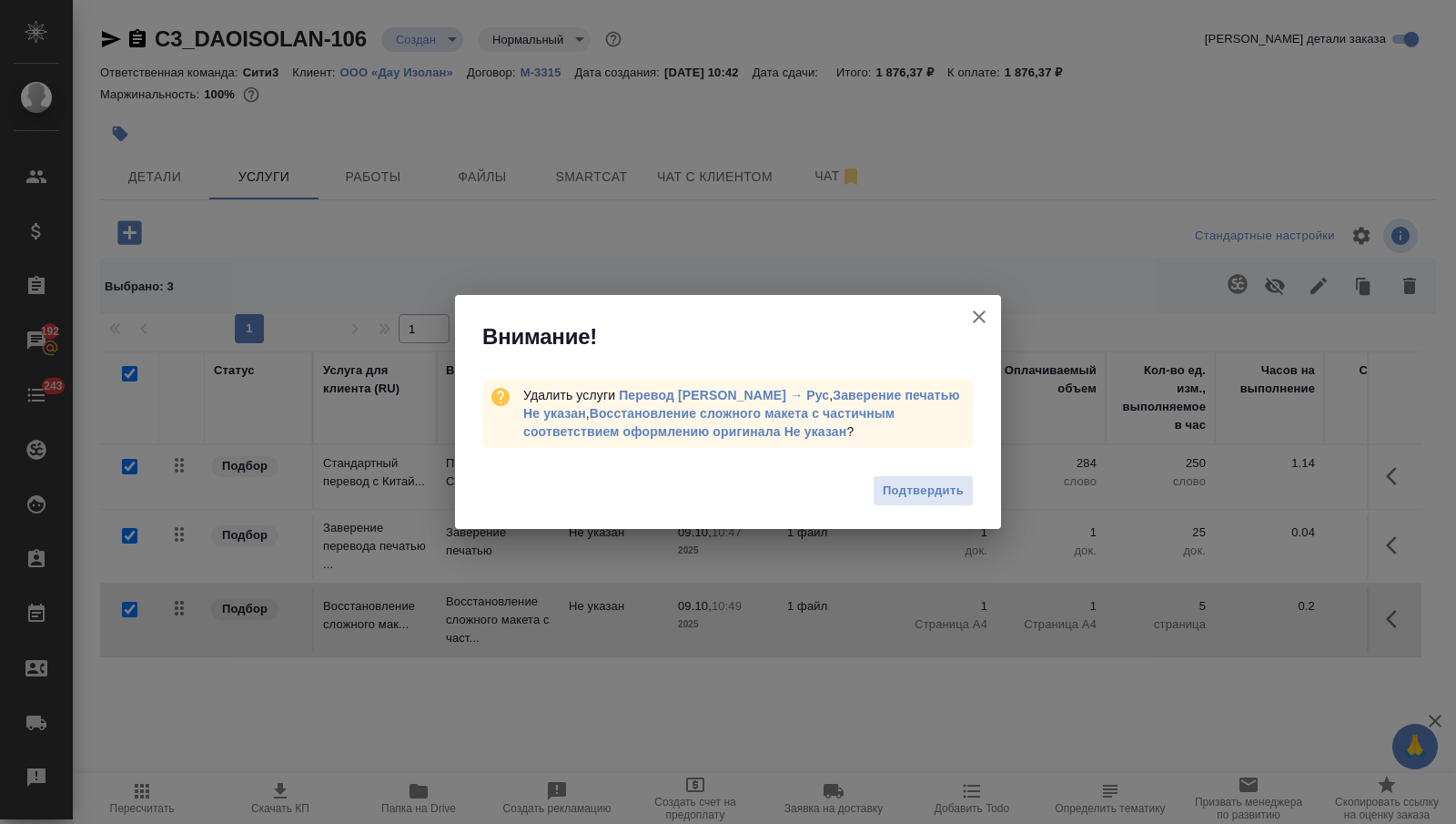
click at [957, 488] on span "Подтвердить" at bounding box center [923, 490] width 81 height 21
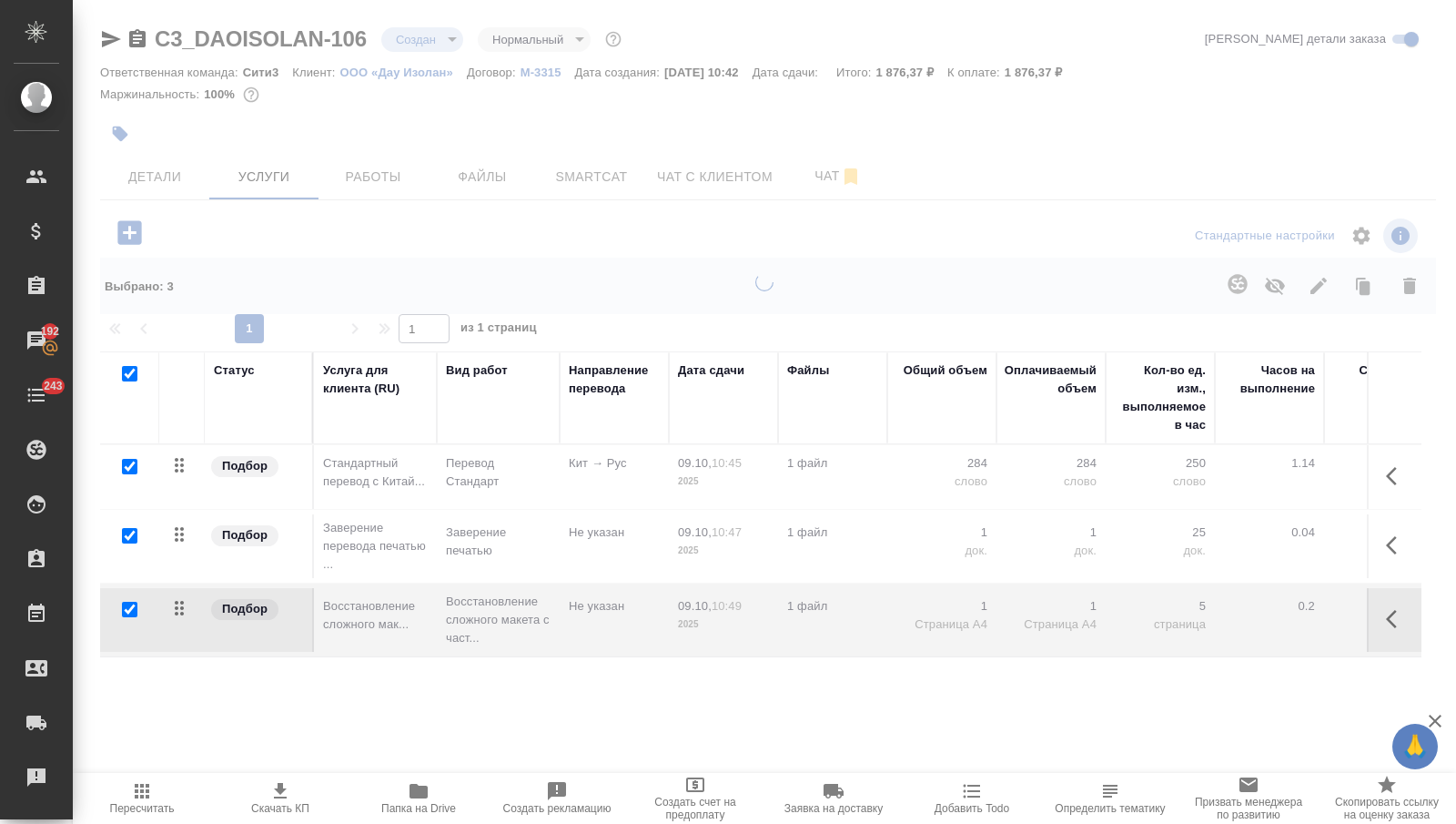
click at [149, 230] on div at bounding box center [764, 394] width 1383 height 789
click at [131, 230] on div at bounding box center [764, 394] width 1383 height 789
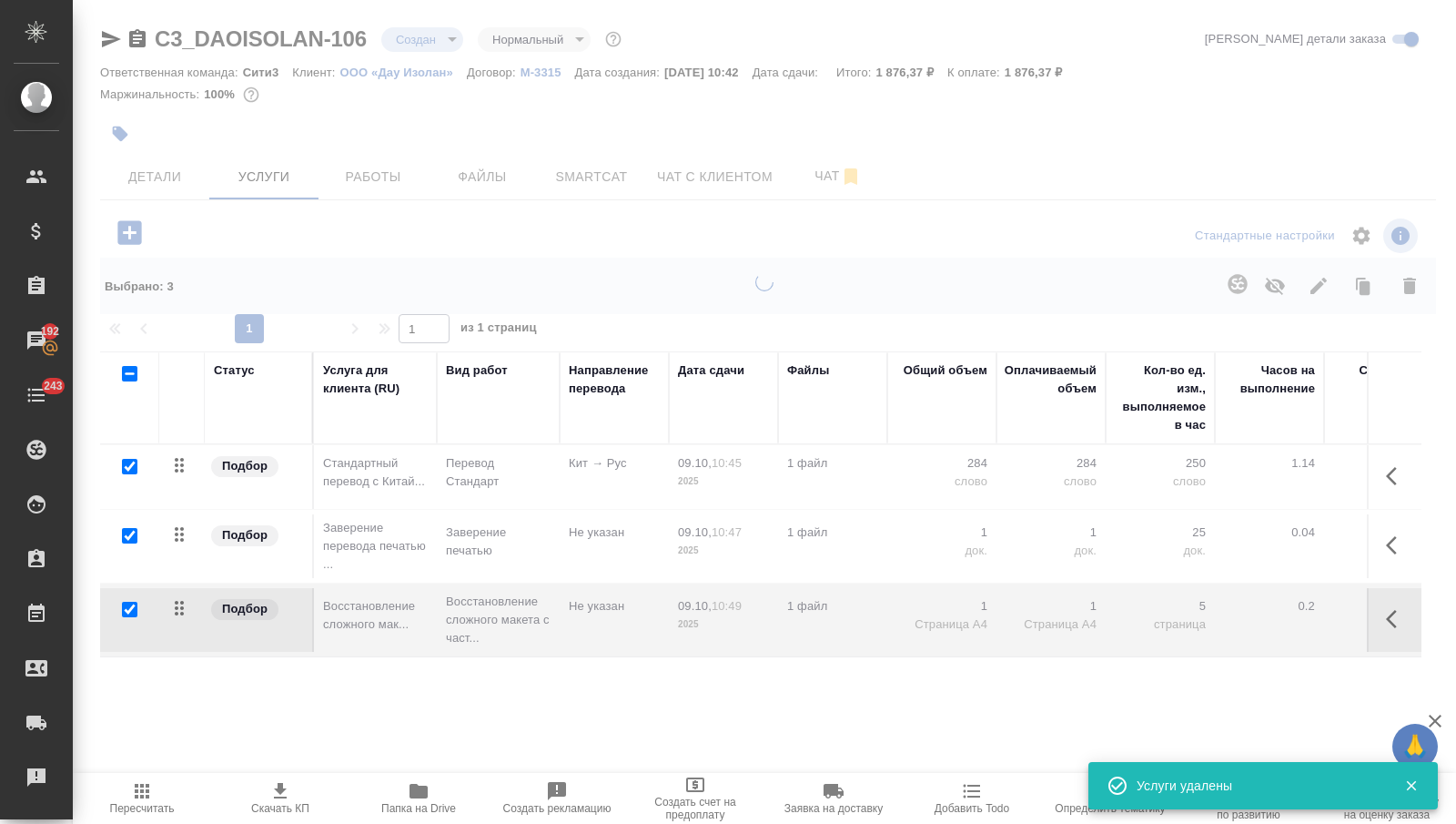
checkbox input "false"
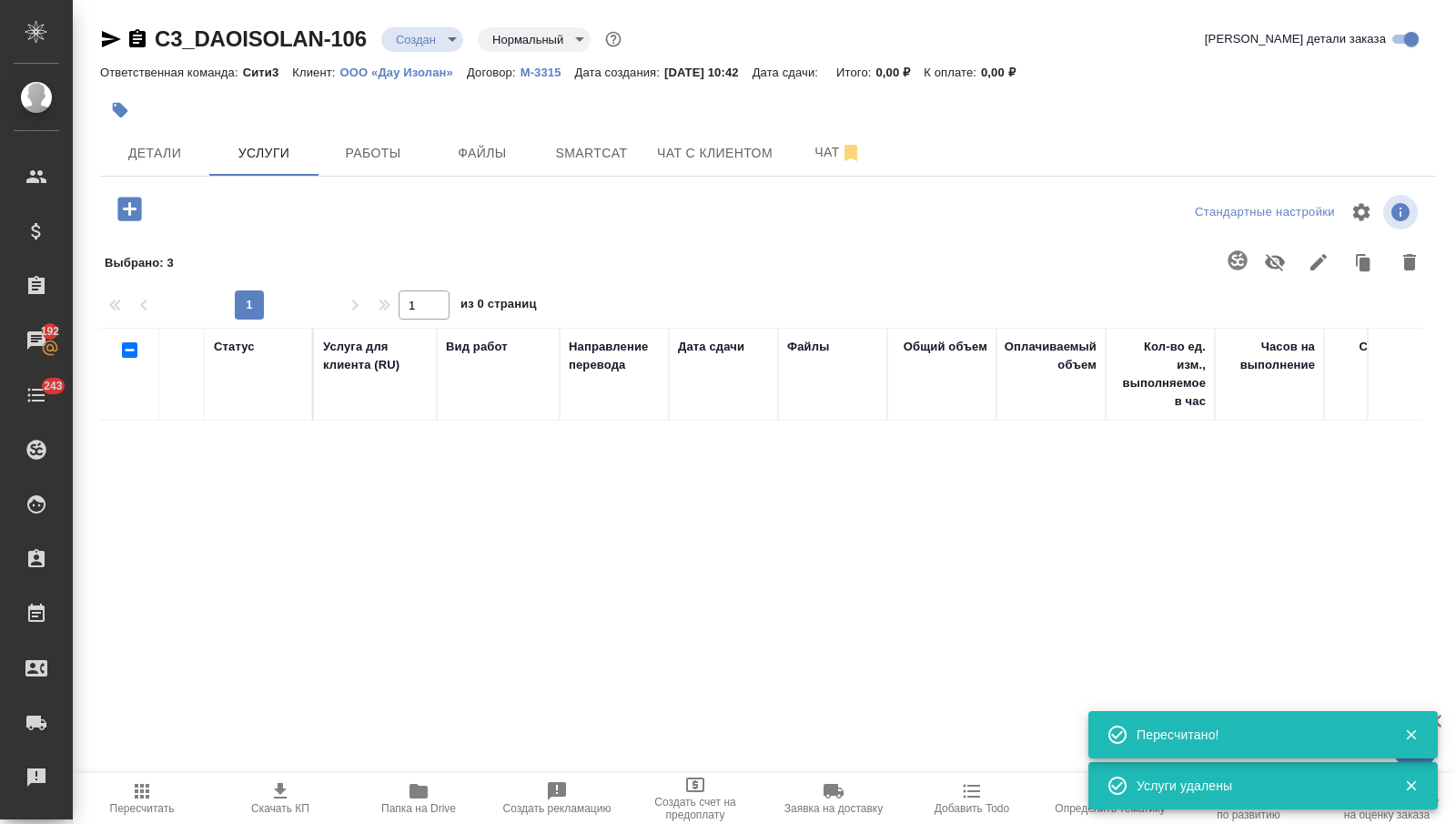
click at [126, 203] on icon "button" at bounding box center [129, 209] width 24 height 24
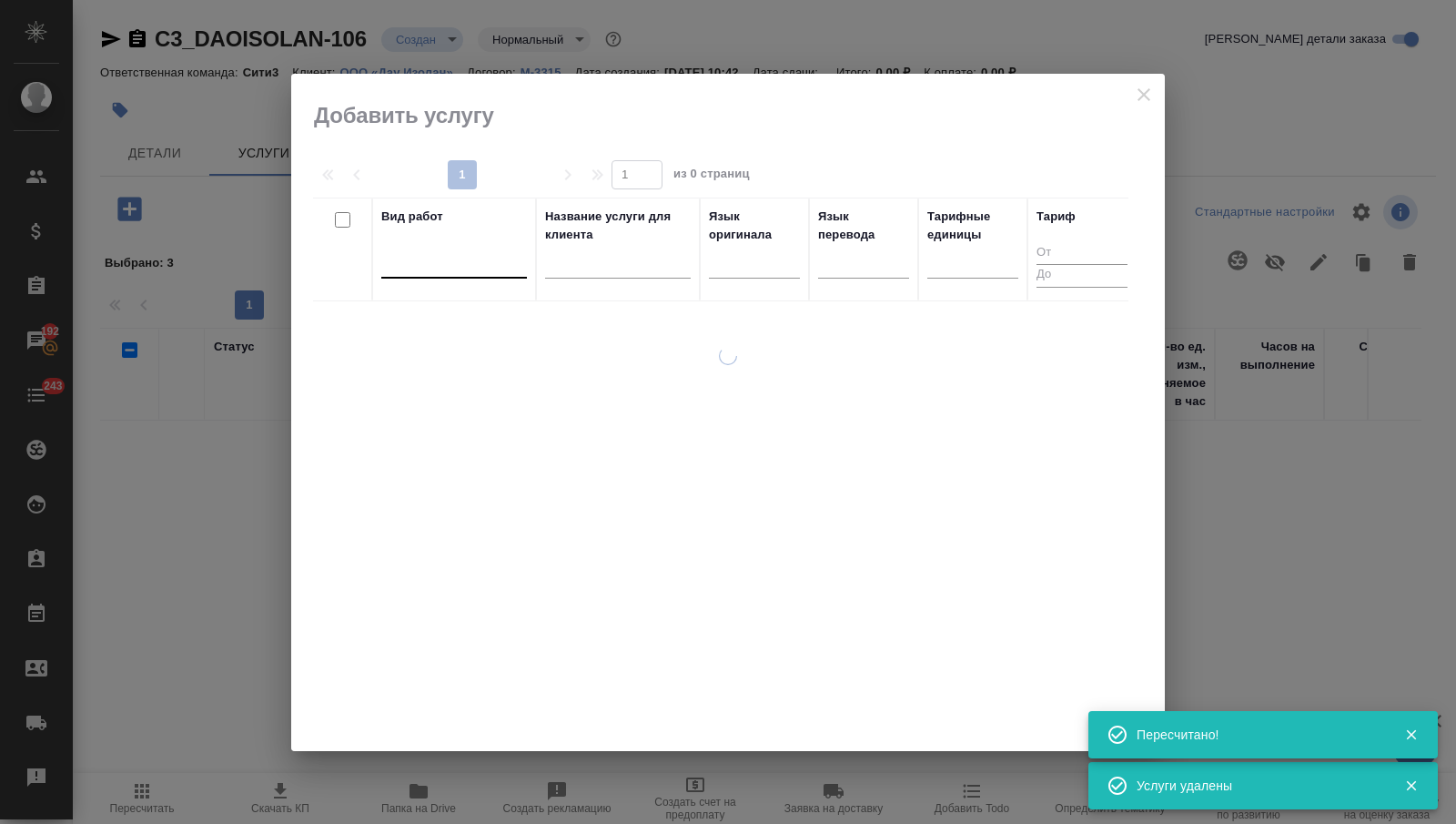
click at [474, 259] on div at bounding box center [454, 260] width 146 height 27
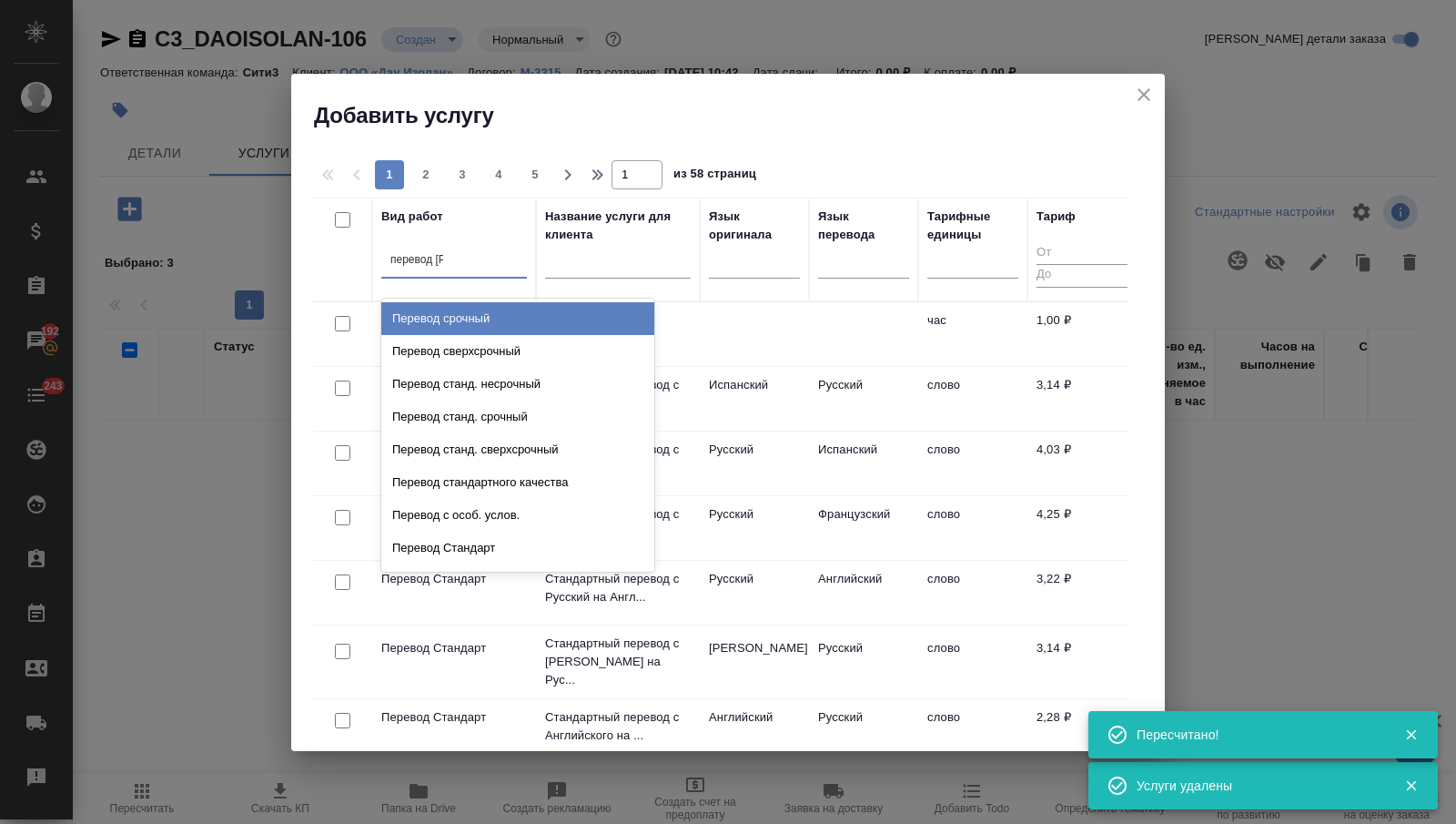
type input "перевод ст"
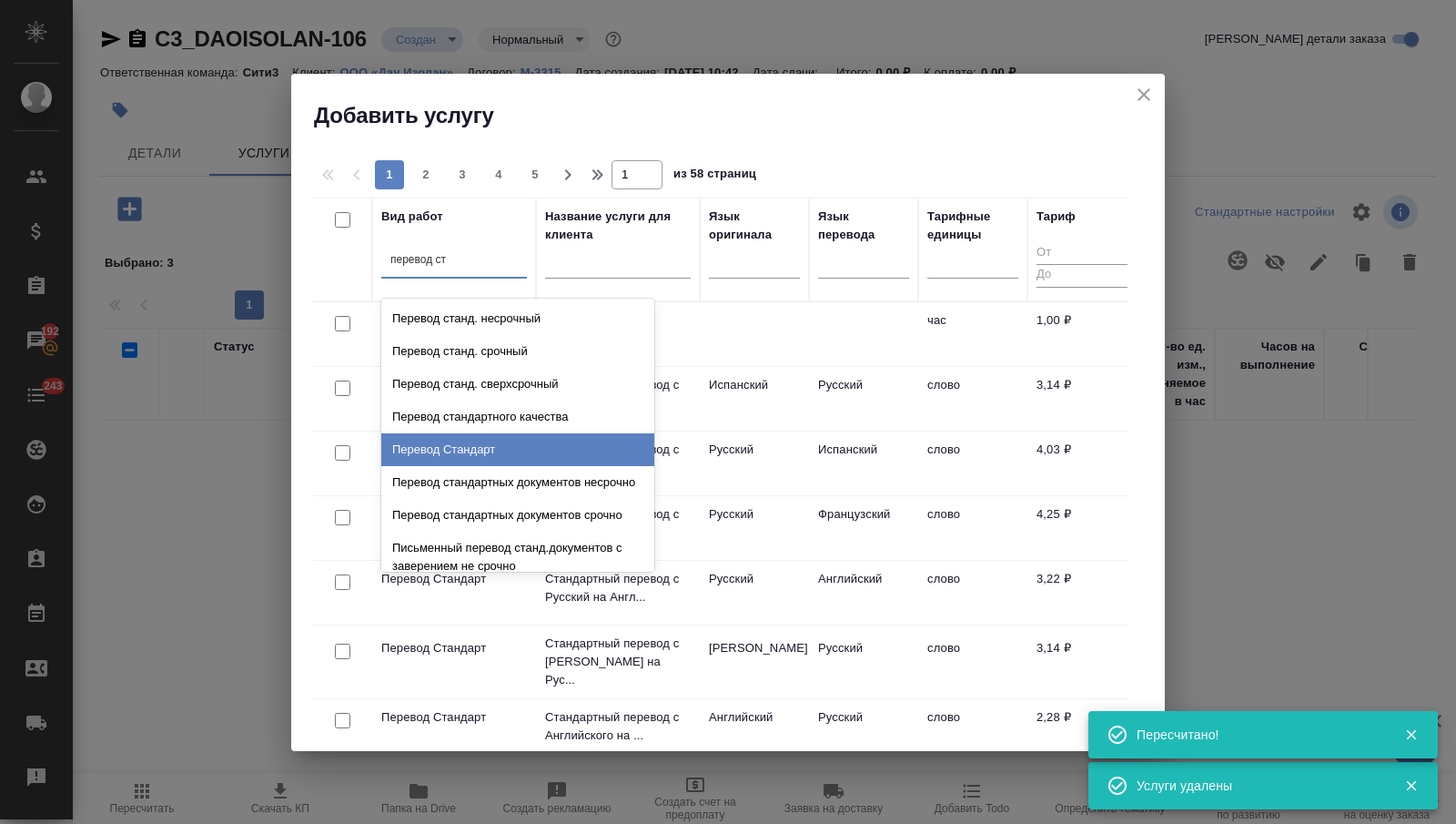
click at [574, 439] on div "Перевод Стандарт" at bounding box center [517, 449] width 273 height 32
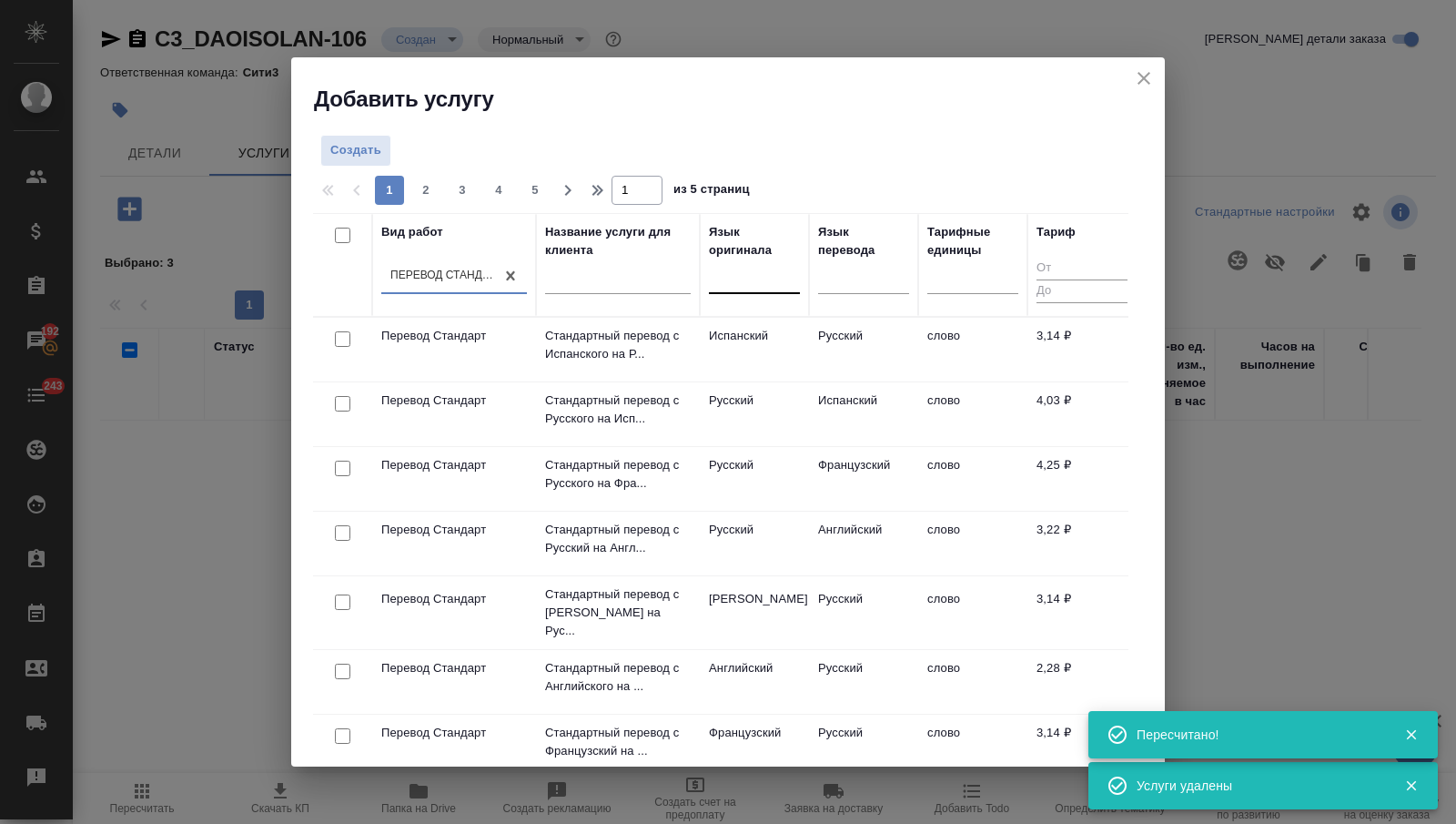
click at [734, 283] on div at bounding box center [754, 275] width 91 height 27
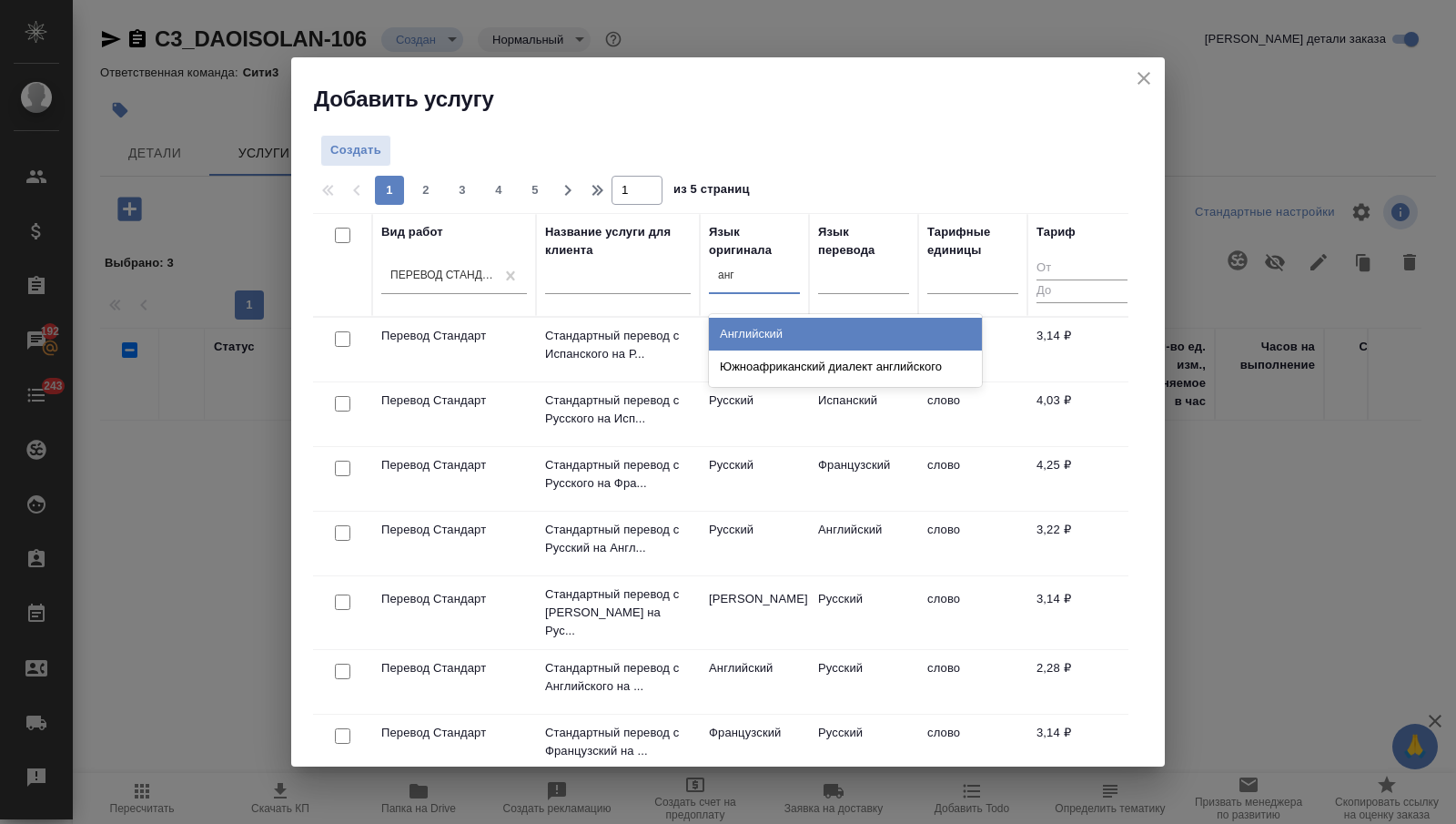
type input "англ"
click at [791, 333] on div "Английский" at bounding box center [845, 334] width 273 height 32
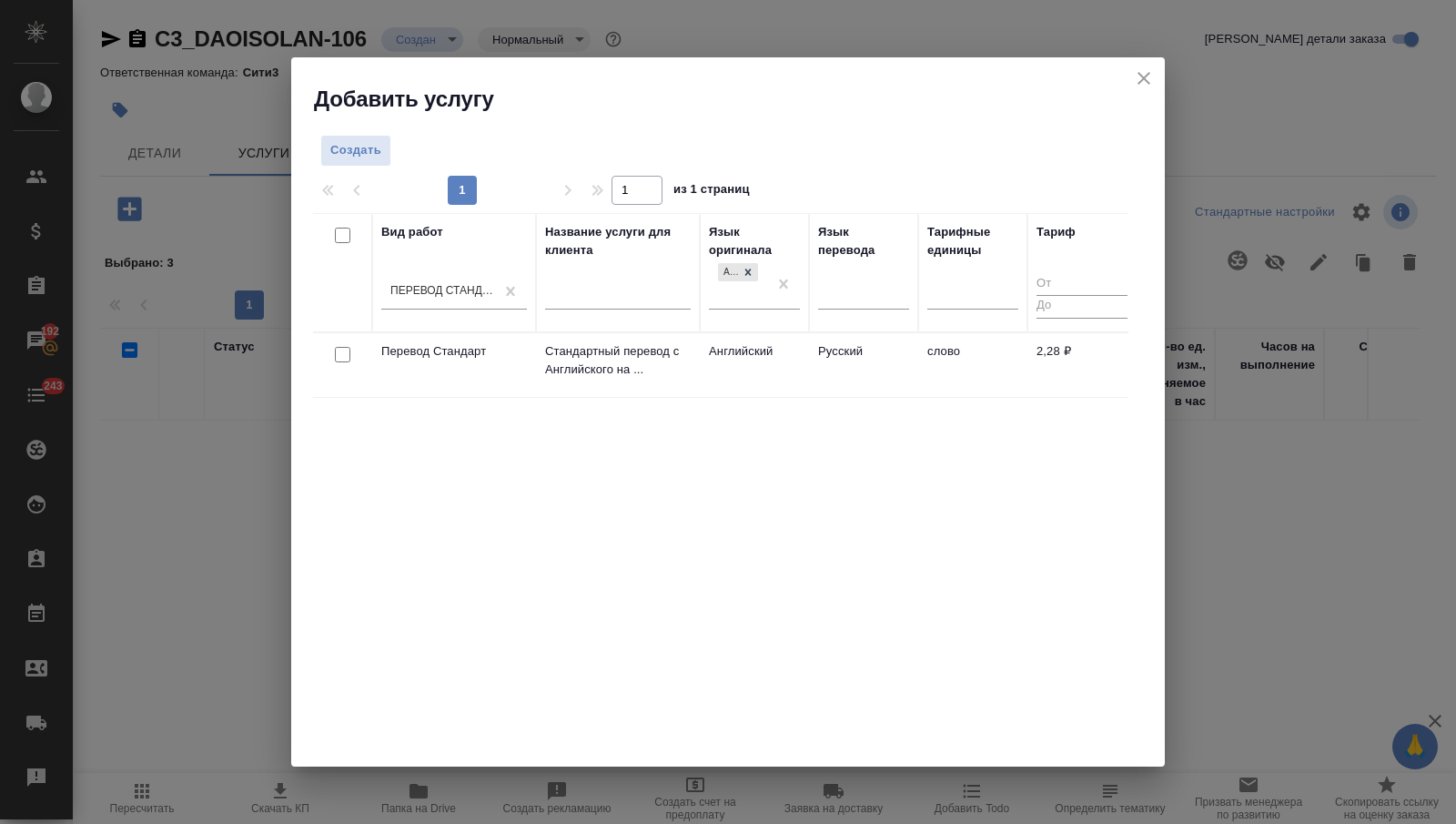
click at [804, 358] on td "Английский" at bounding box center [754, 364] width 109 height 64
click at [804, 359] on td "Английский" at bounding box center [754, 364] width 109 height 64
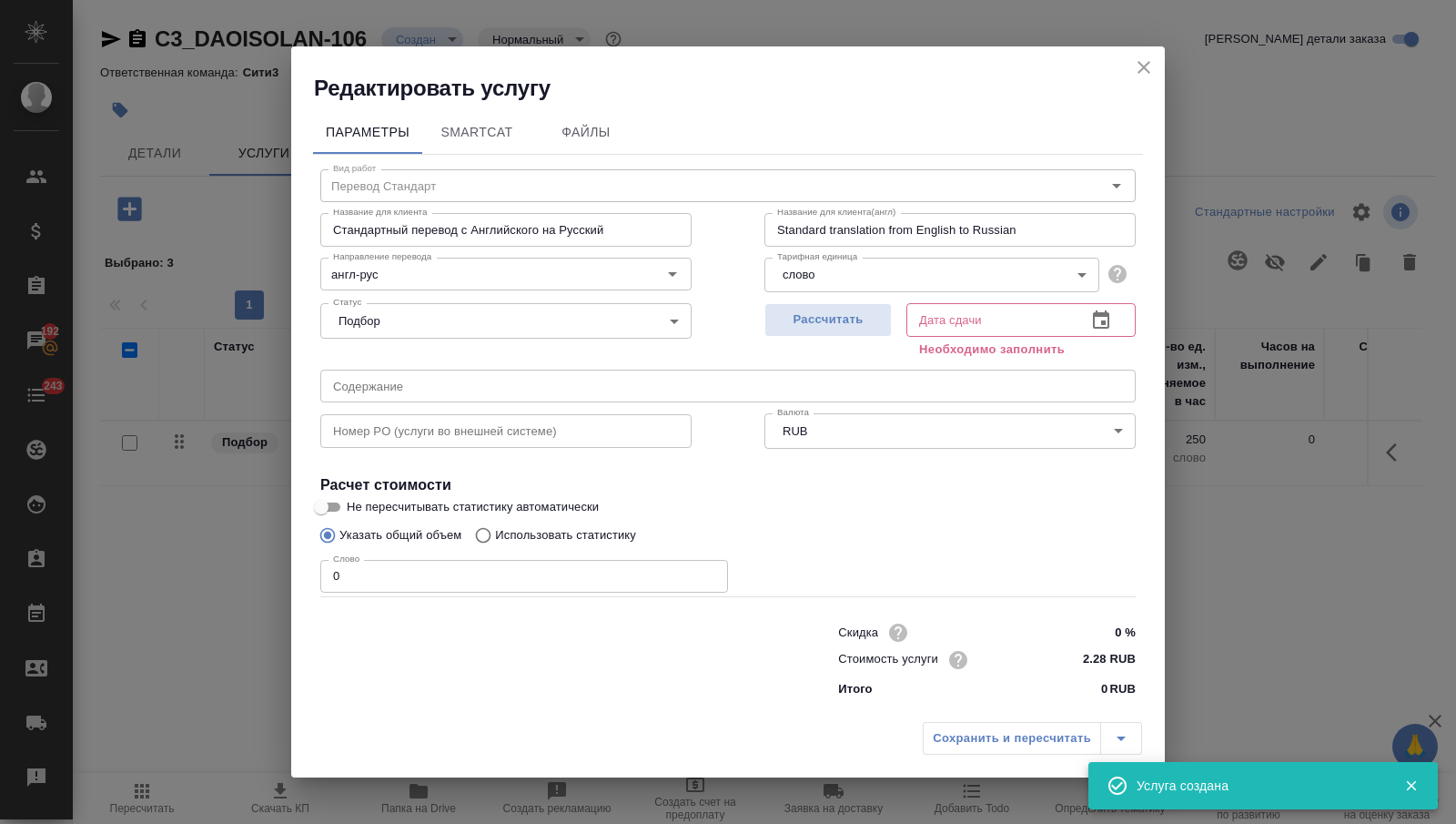
click at [1139, 70] on icon "close" at bounding box center [1144, 67] width 13 height 13
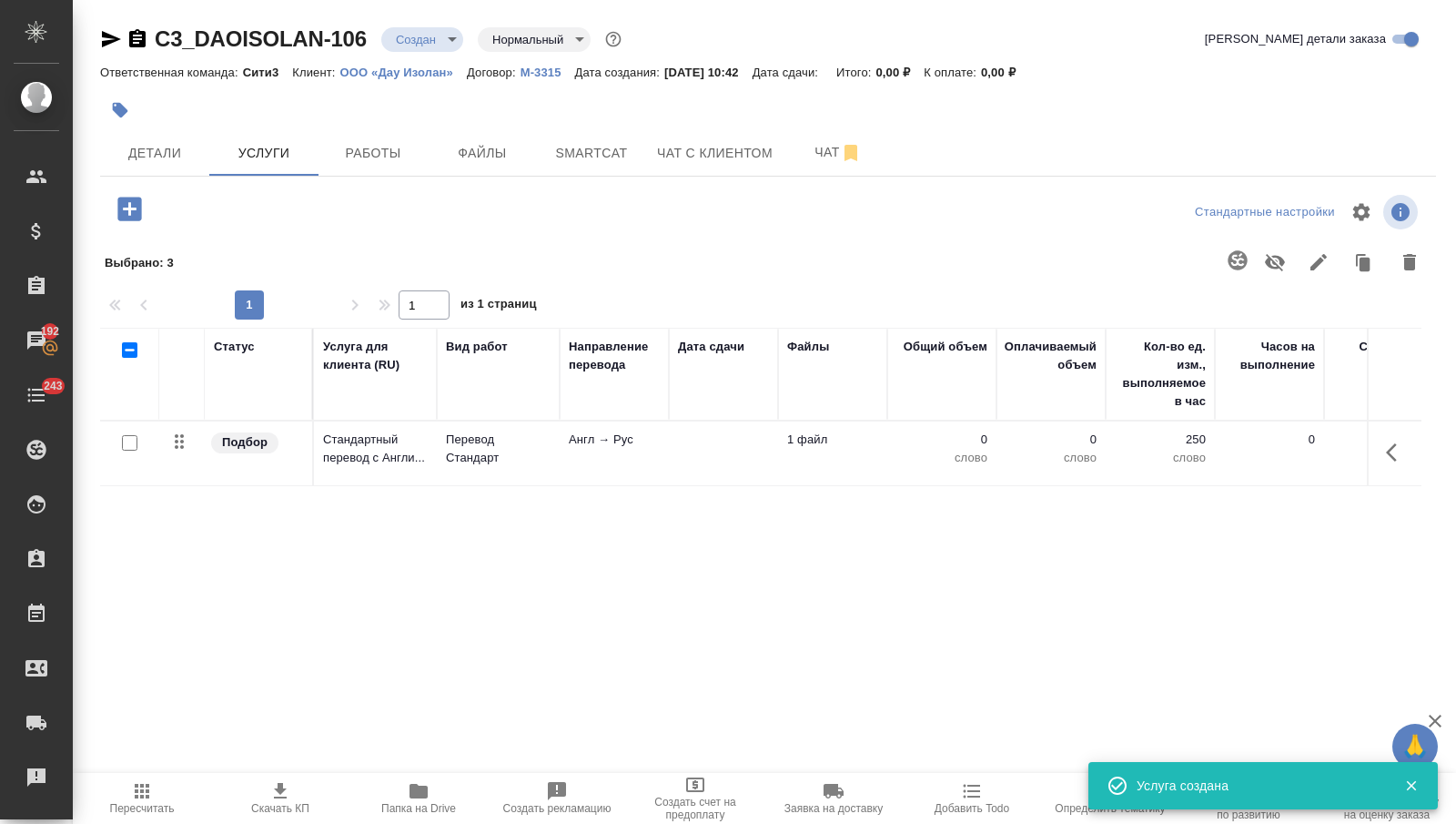
click at [125, 439] on input "checkbox" at bounding box center [130, 443] width 16 height 16
checkbox input "true"
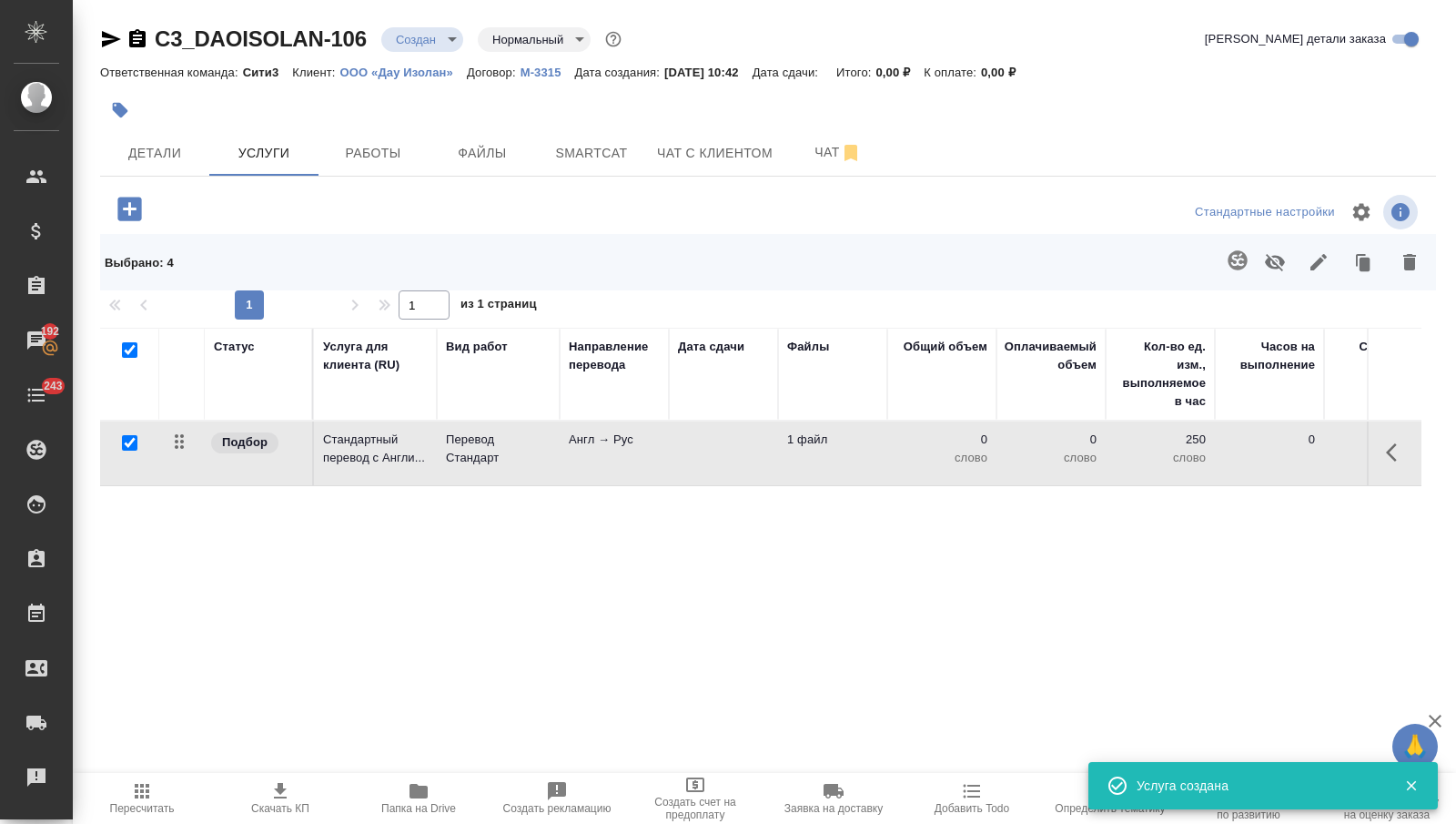
click at [1232, 254] on icon "button" at bounding box center [1236, 259] width 19 height 19
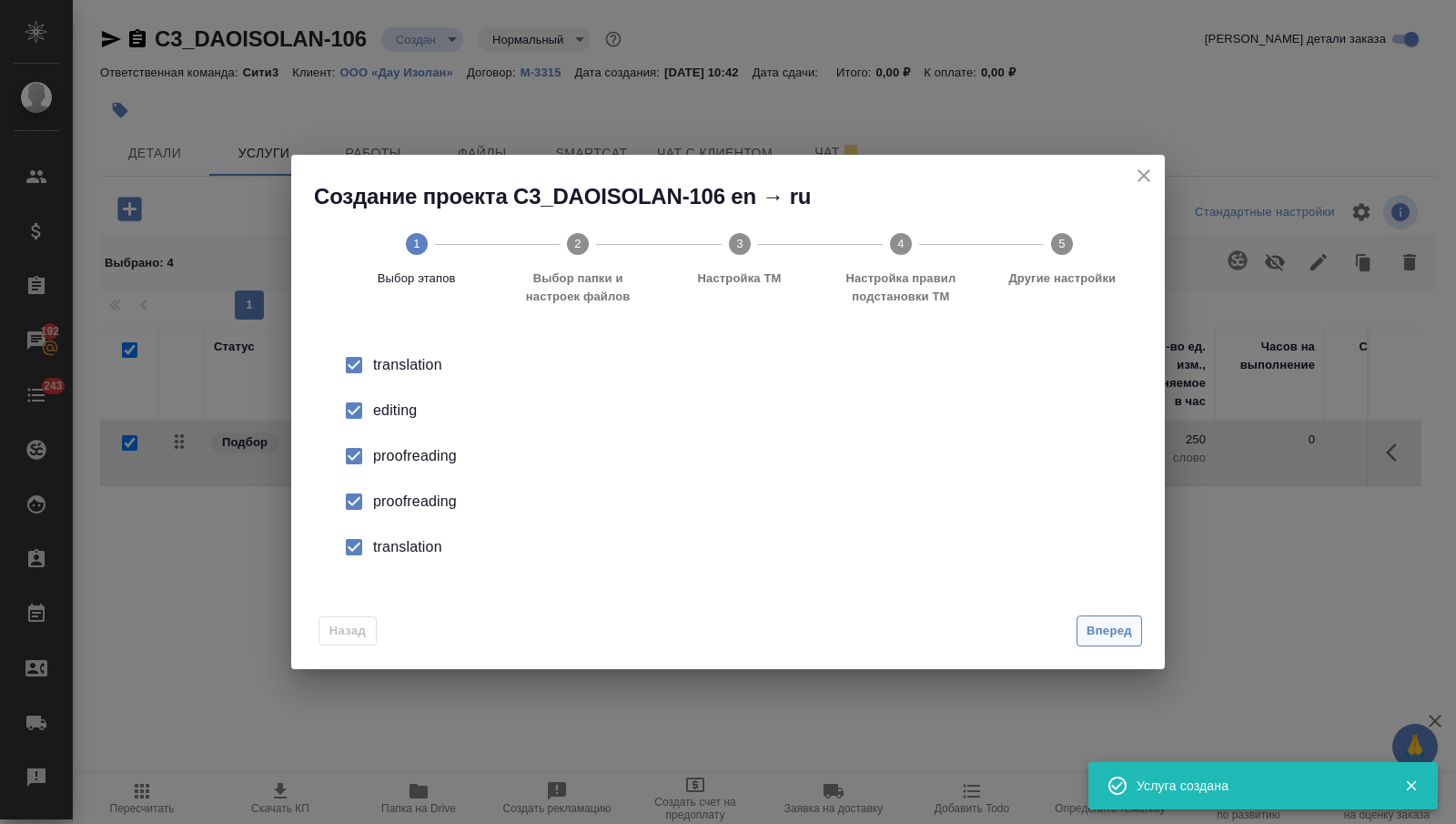
click at [1129, 619] on button "Вперед" at bounding box center [1109, 631] width 66 height 32
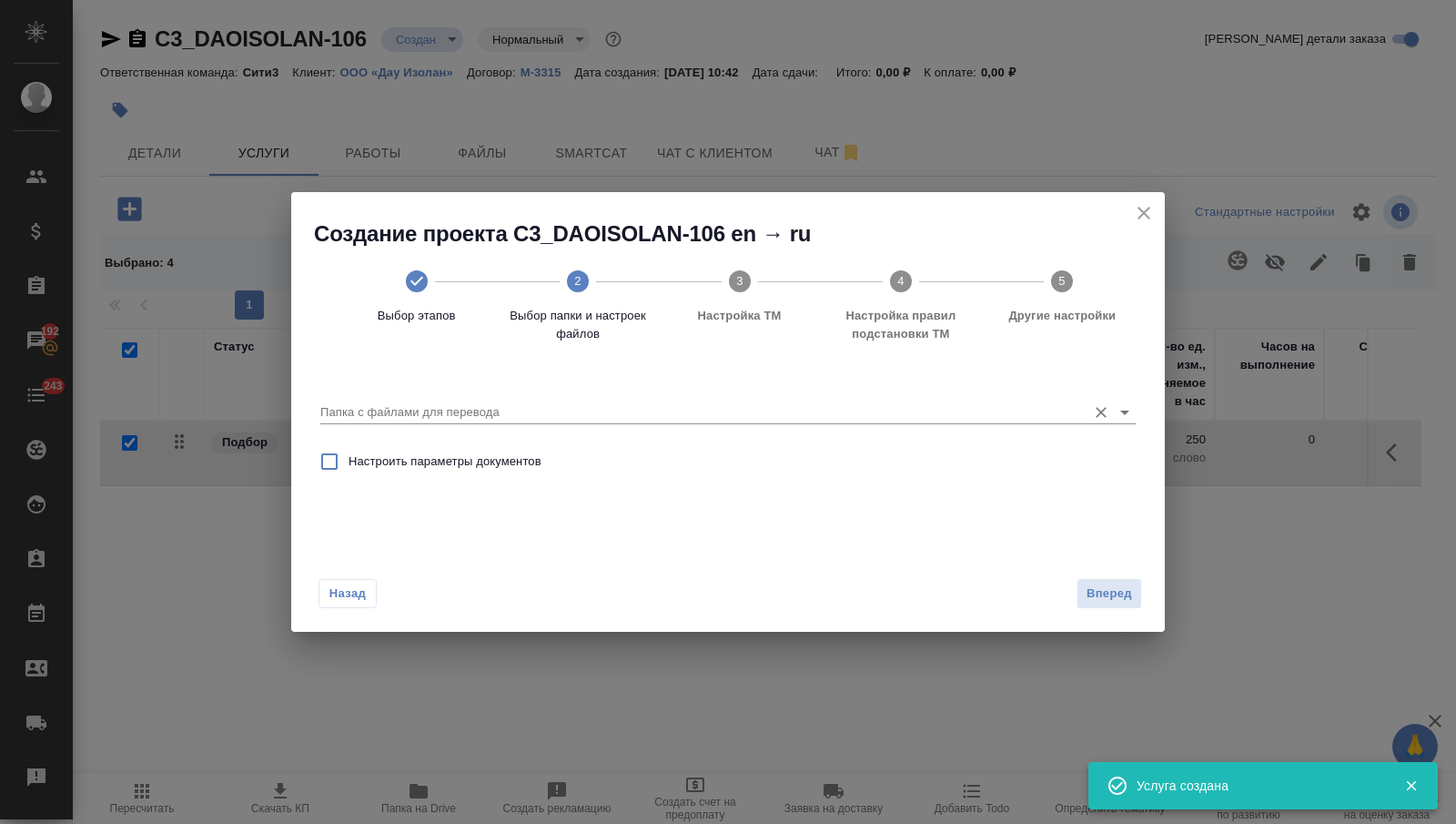
click at [1045, 404] on input "Папка с файлами для перевода" at bounding box center [698, 412] width 757 height 22
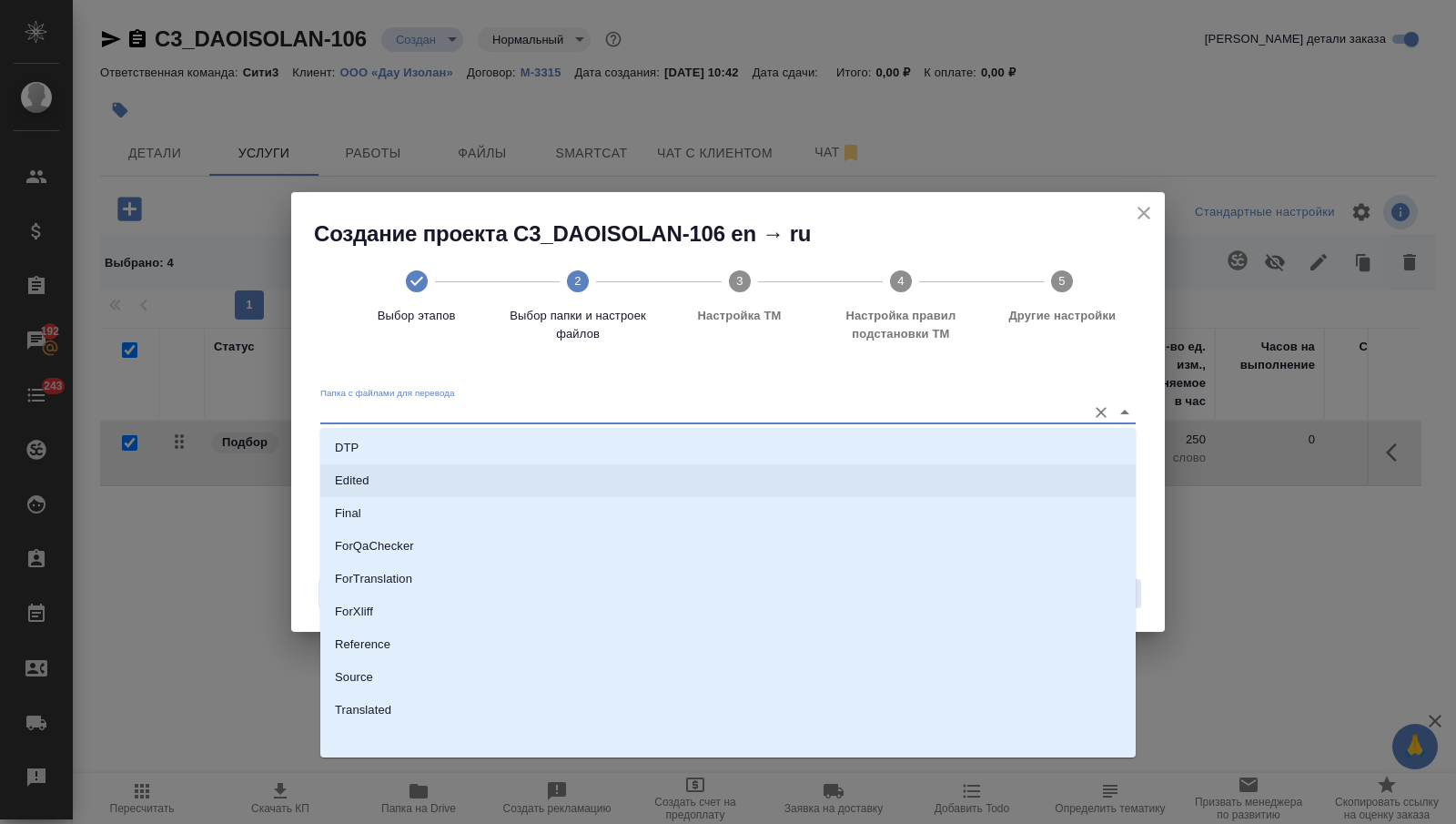
scroll to position [135, 0]
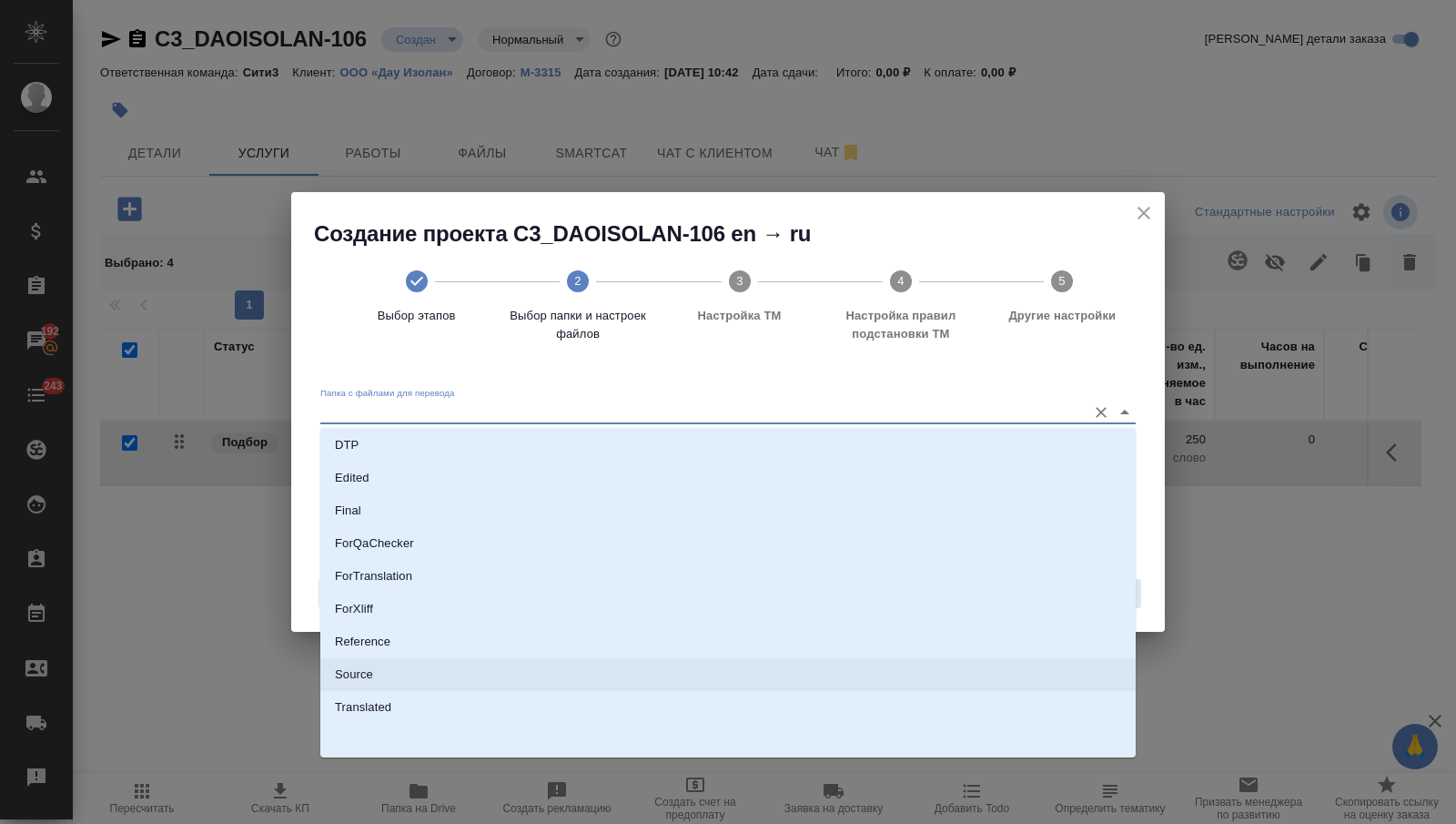
click at [562, 669] on li "Source" at bounding box center [728, 673] width 815 height 32
type input "Source"
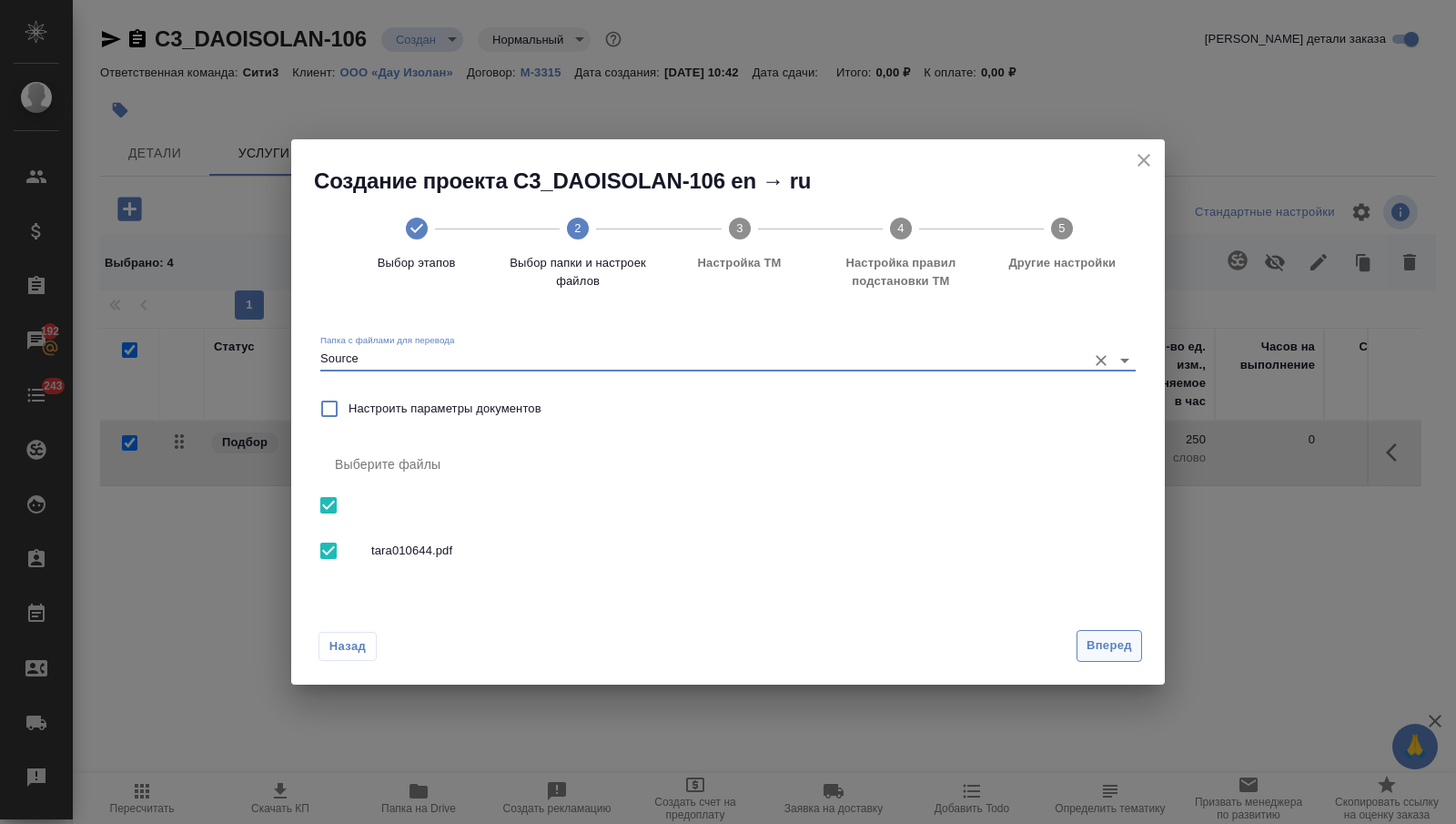
click at [1107, 642] on span "Вперед" at bounding box center [1109, 645] width 45 height 21
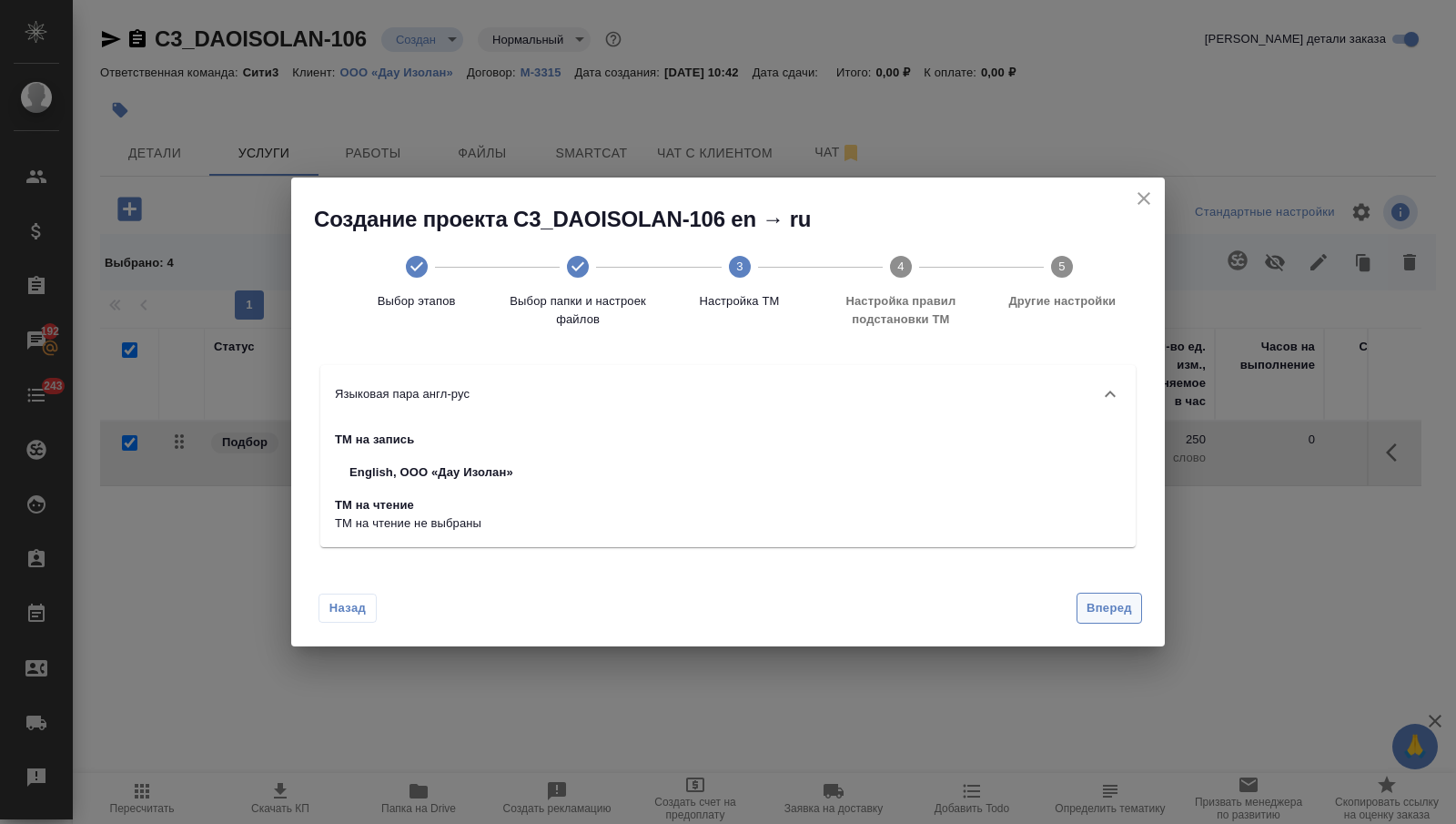
click at [1110, 608] on span "Вперед" at bounding box center [1109, 607] width 45 height 21
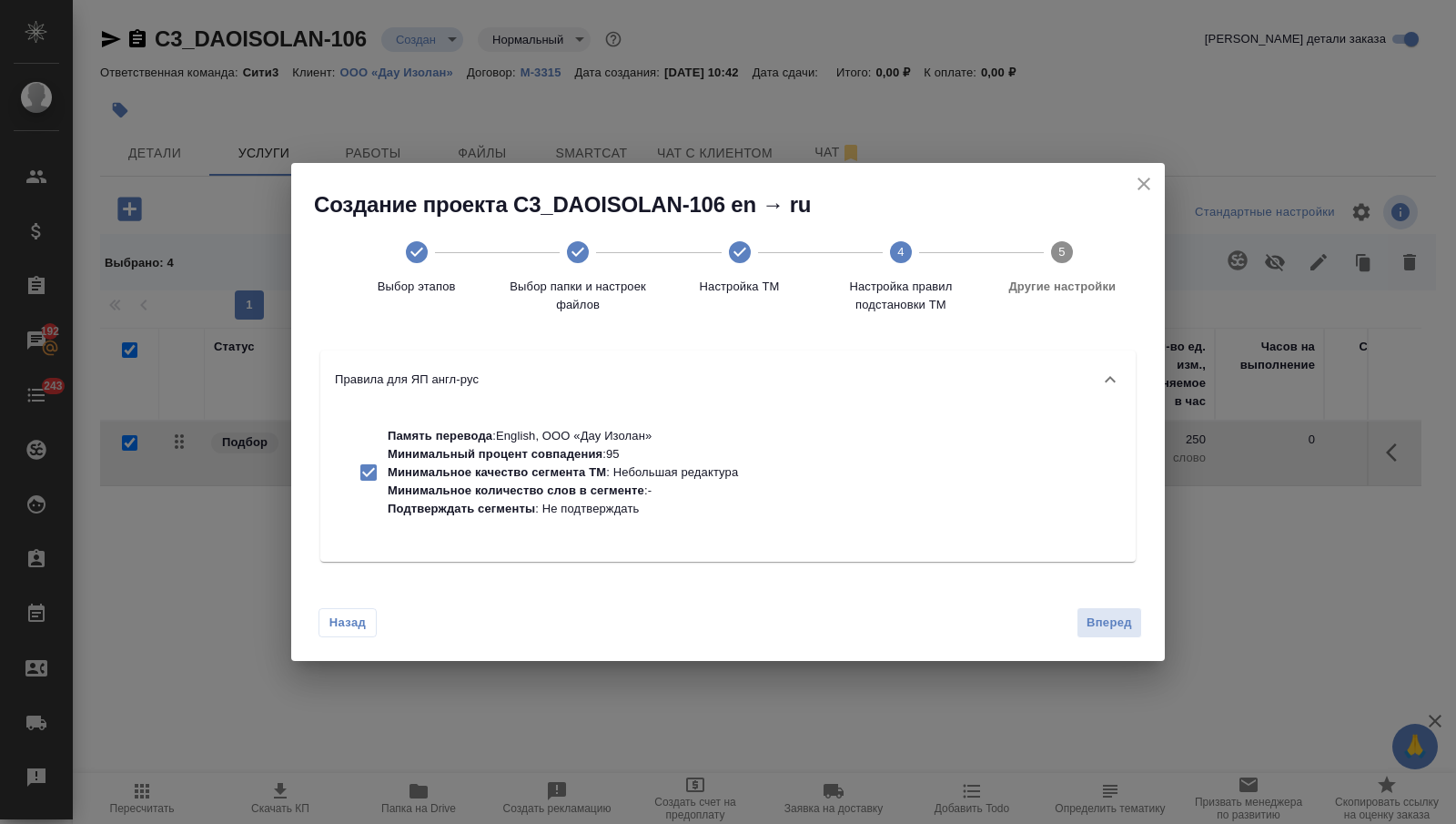
click at [1091, 621] on span "Вперед" at bounding box center [1109, 622] width 45 height 21
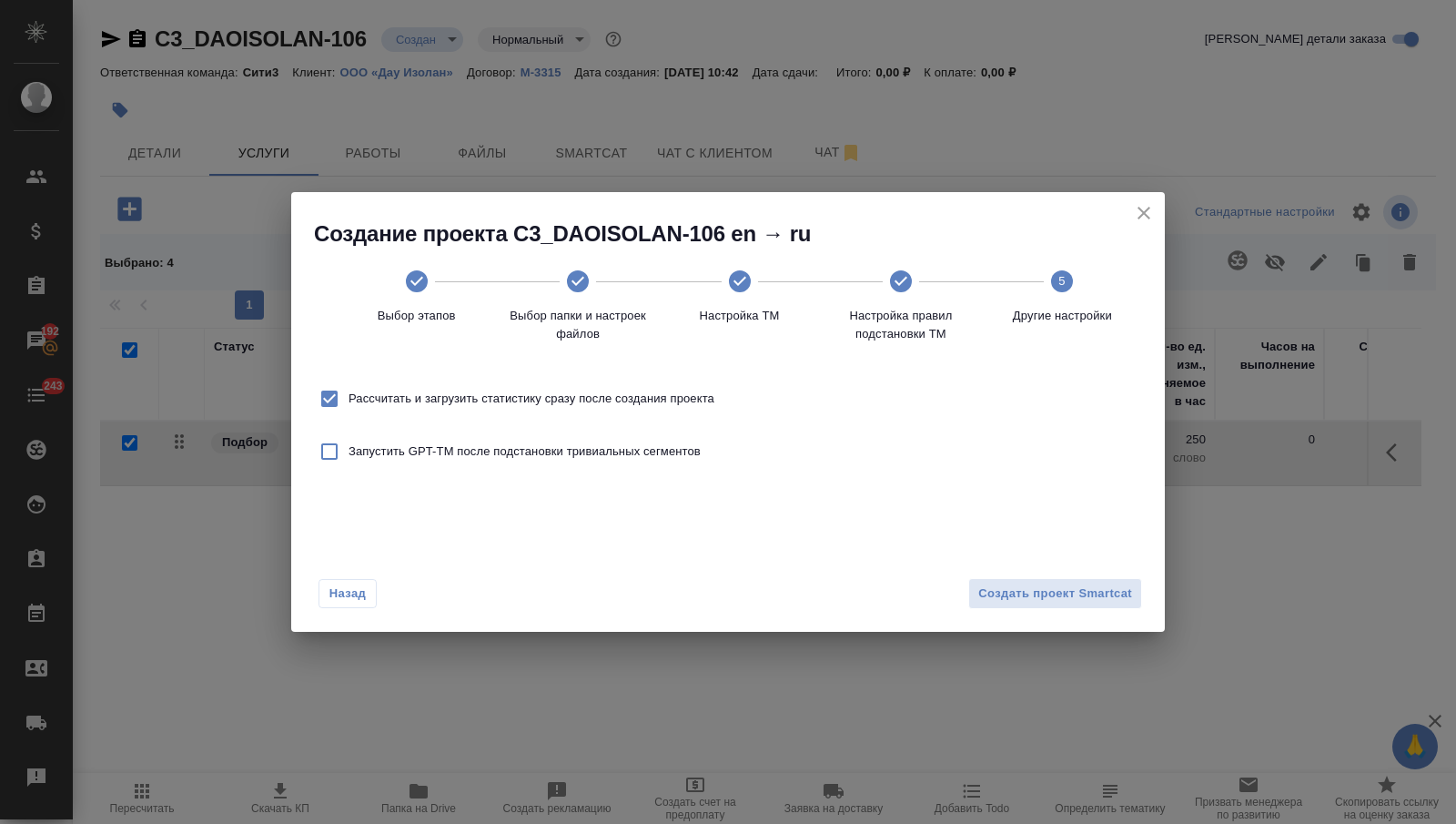
click at [684, 392] on span "Рассчитать и загрузить статистику сразу после создания проекта" at bounding box center [532, 399] width 366 height 18
click at [348, 392] on input "Рассчитать и загрузить статистику сразу после создания проекта" at bounding box center [329, 398] width 38 height 38
checkbox input "false"
click at [1031, 587] on span "Создать проект Smartcat" at bounding box center [1055, 594] width 154 height 21
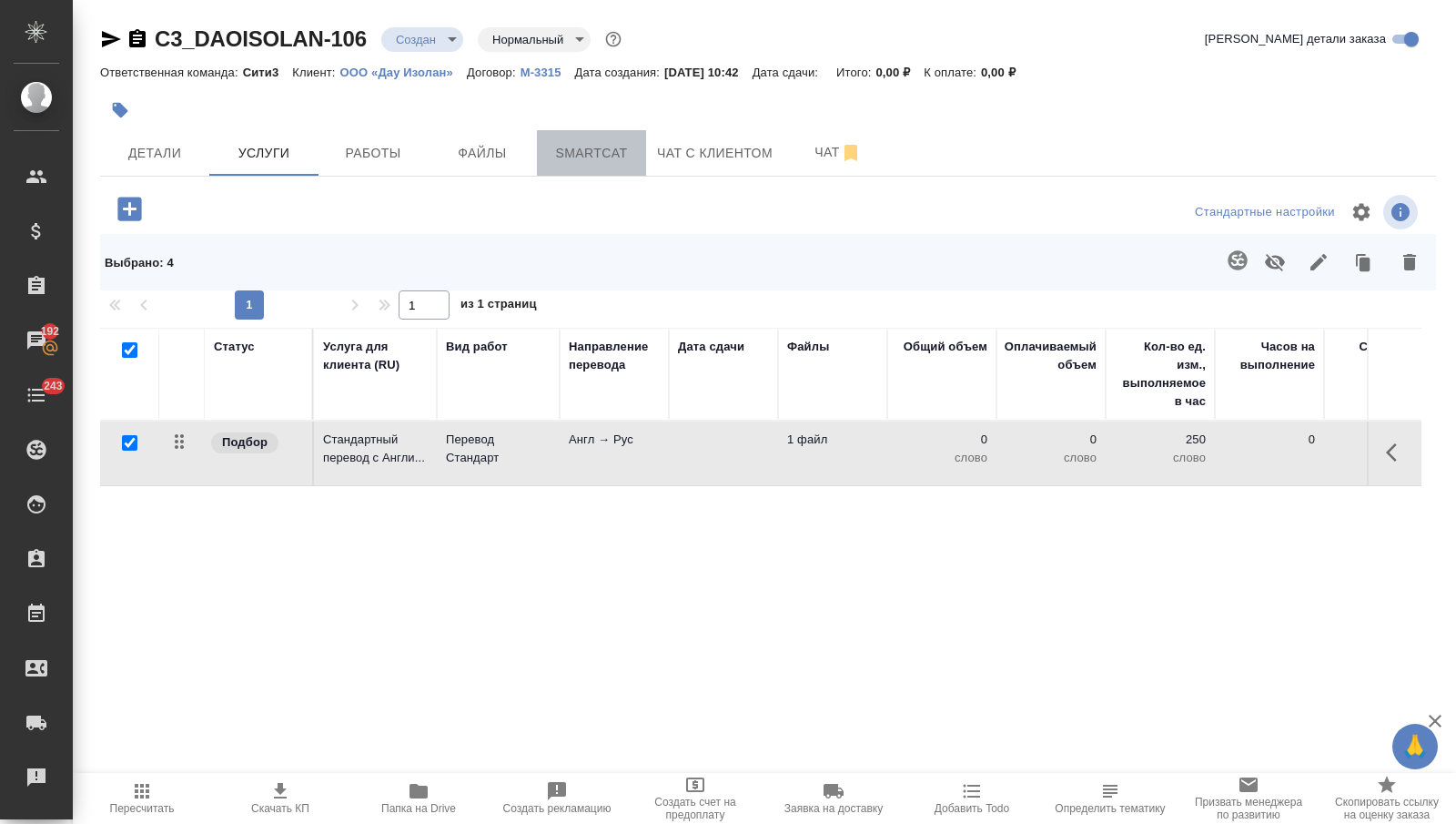
click at [581, 150] on span "Smartcat" at bounding box center [591, 153] width 88 height 23
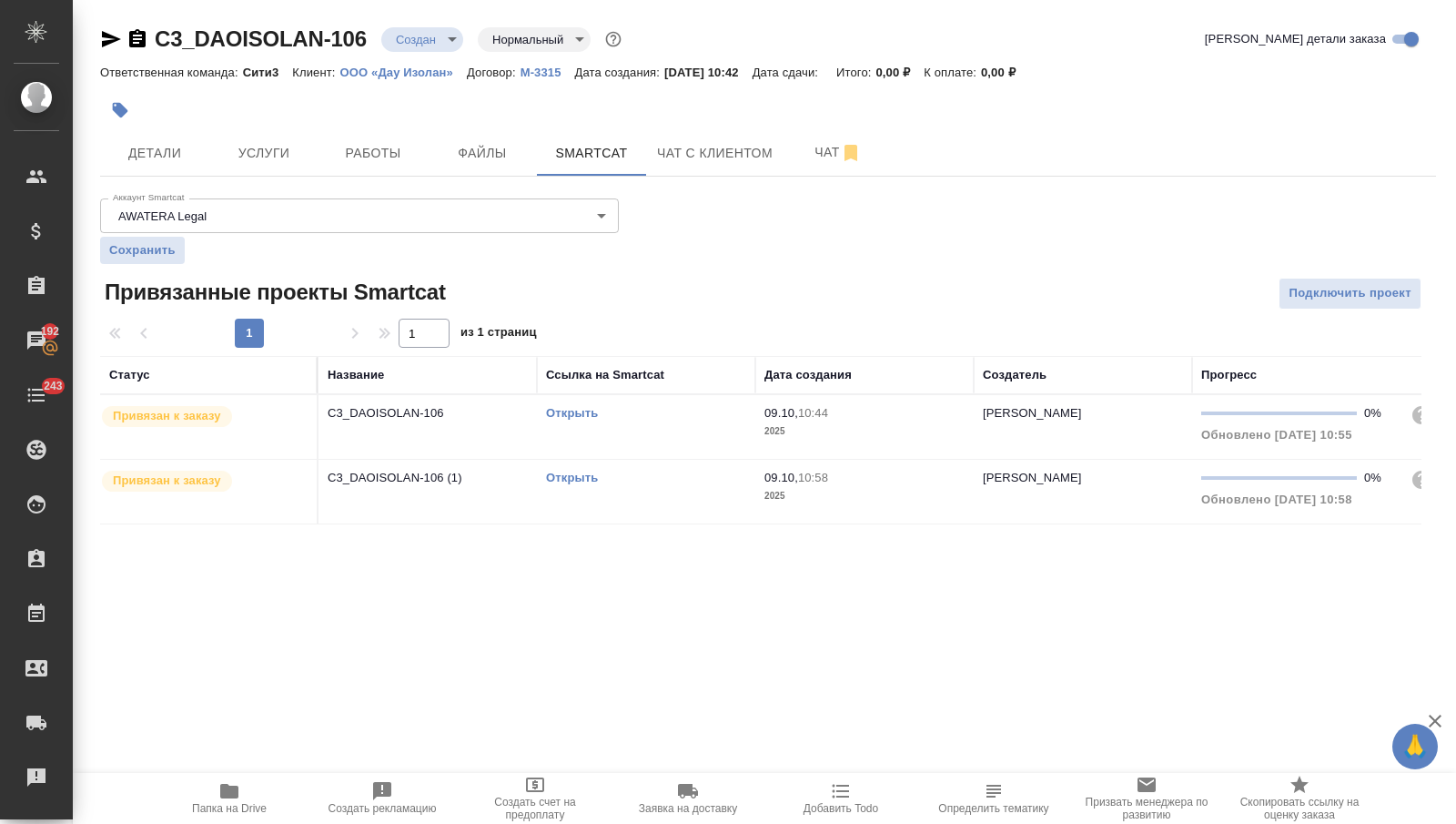
click at [562, 424] on td "Открыть" at bounding box center [646, 426] width 219 height 64
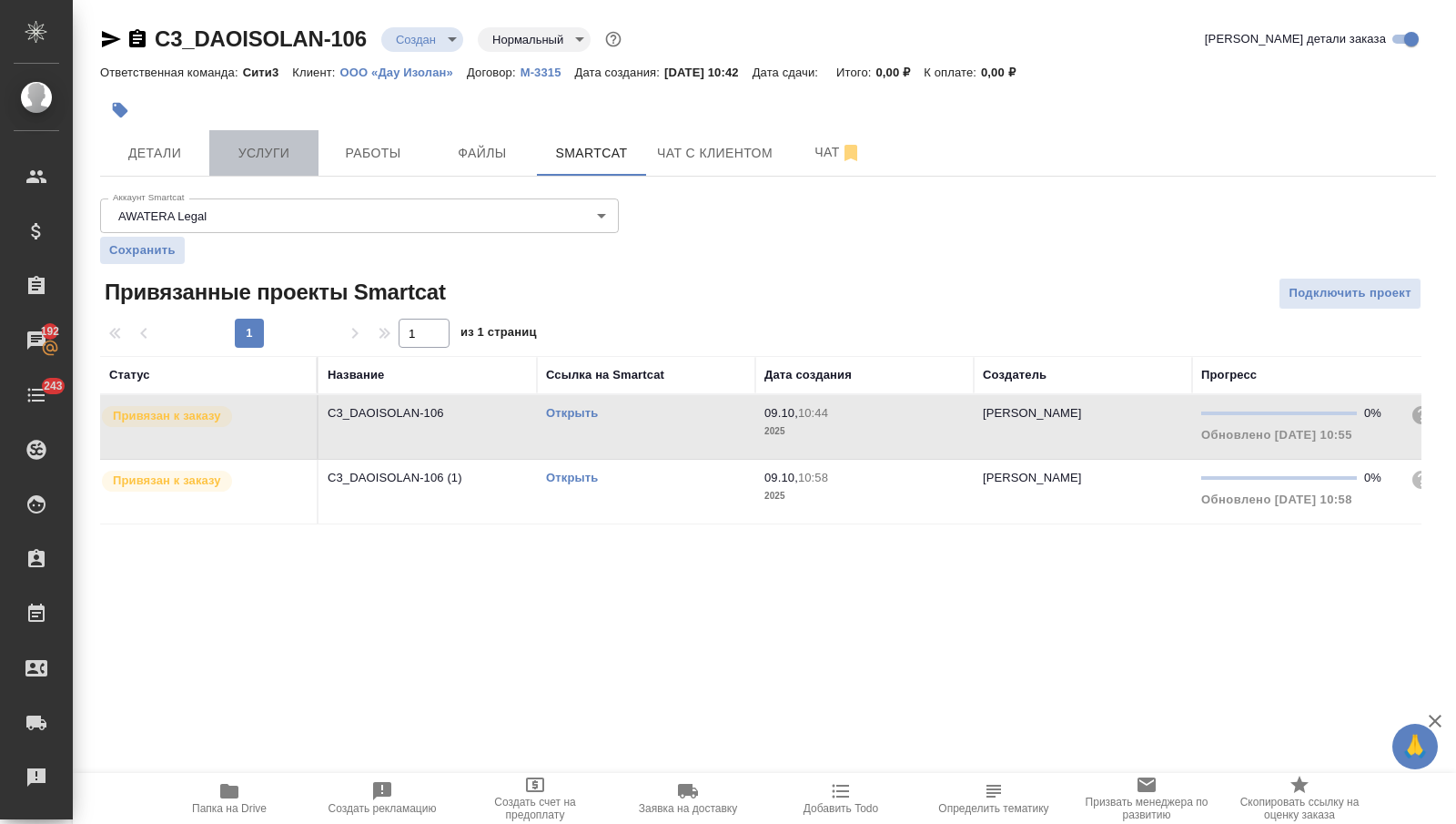
click at [284, 157] on span "Услуги" at bounding box center [264, 153] width 88 height 23
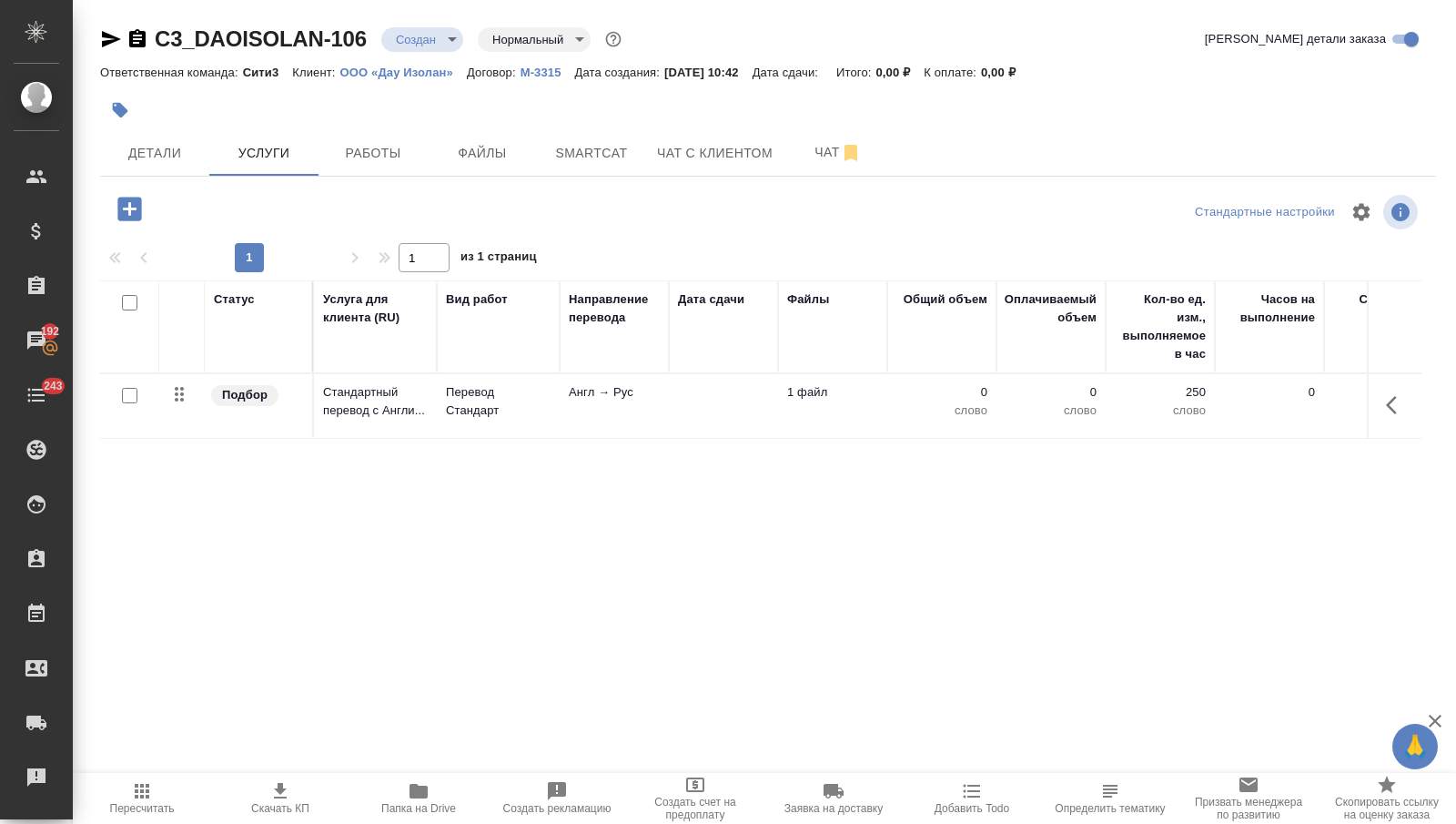
click at [476, 407] on p "Перевод Стандарт" at bounding box center [498, 401] width 104 height 36
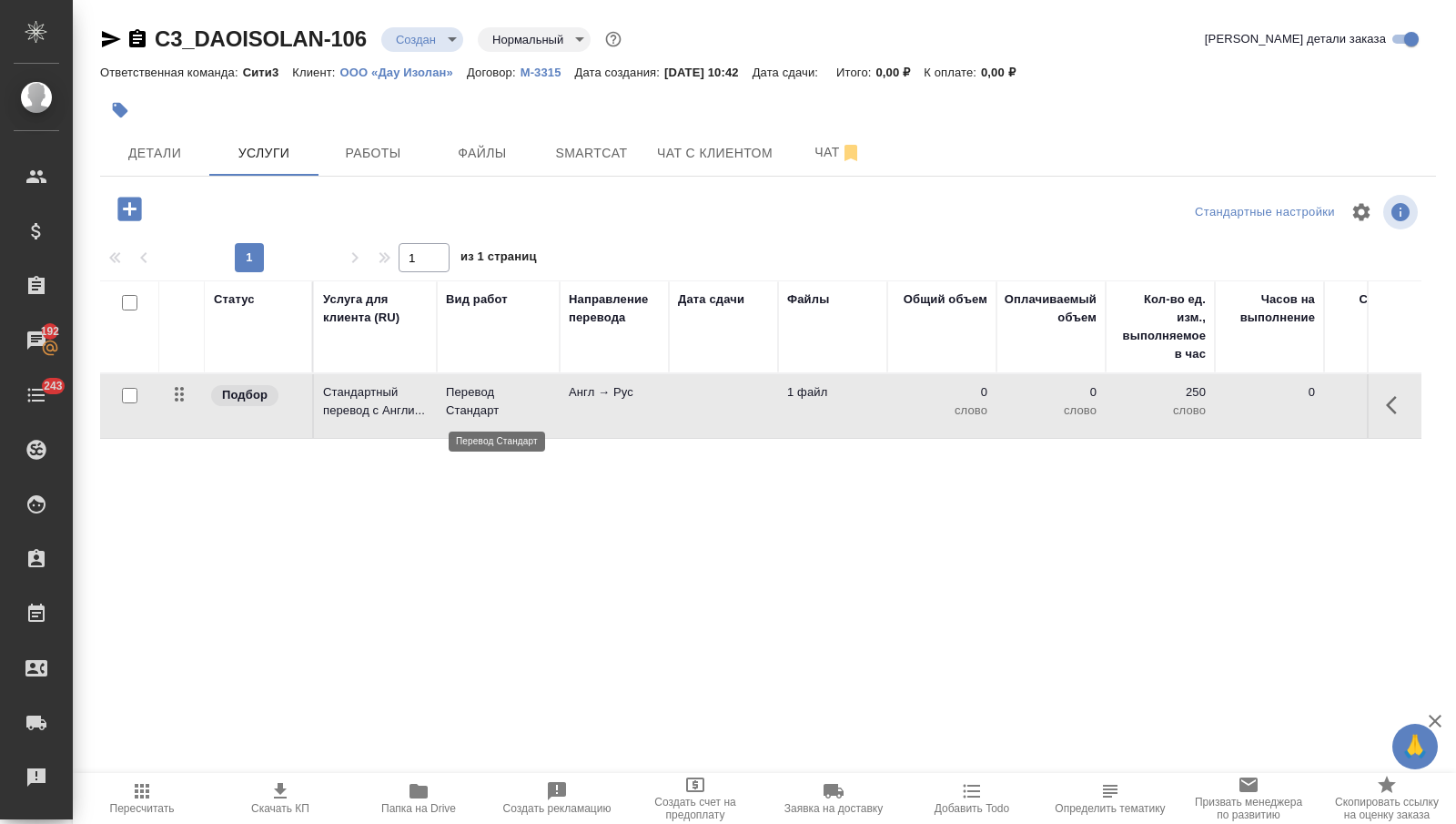
click at [476, 406] on p "Перевод Стандарт" at bounding box center [498, 401] width 104 height 36
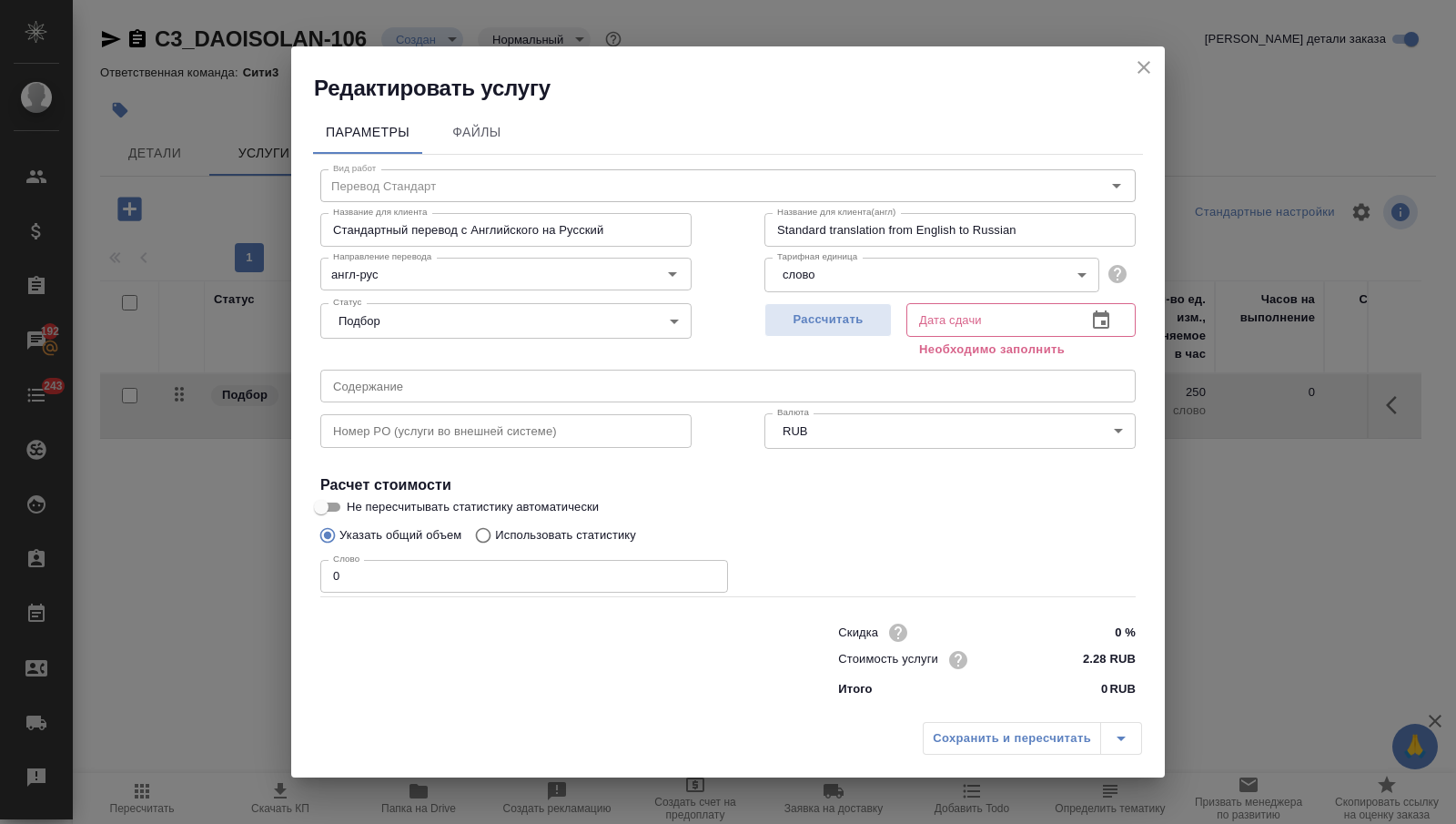
click at [486, 579] on input "0" at bounding box center [524, 576] width 408 height 32
type input "250"
click at [1100, 310] on icon "button" at bounding box center [1101, 320] width 22 height 22
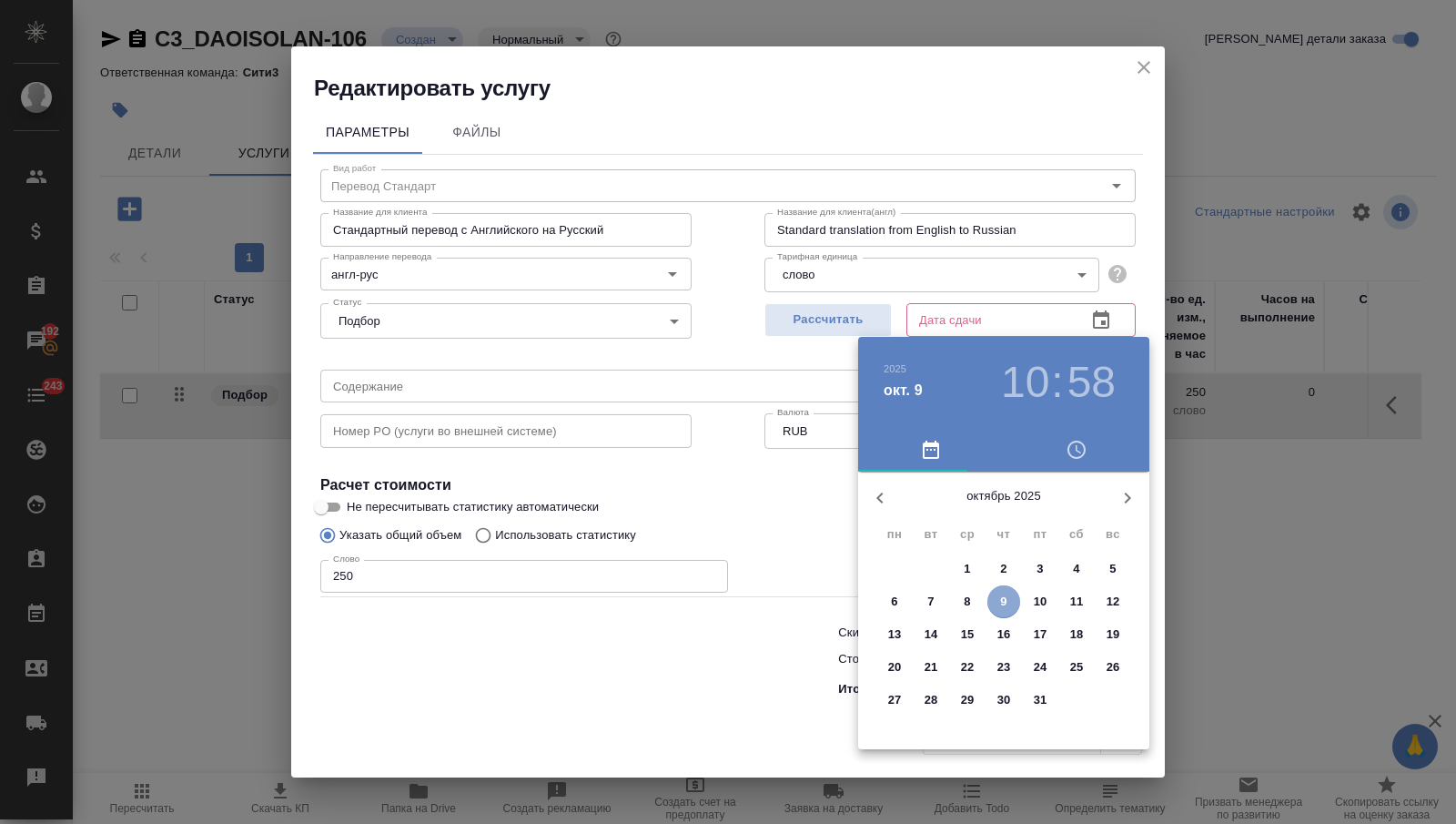
click at [1002, 591] on button "9" at bounding box center [1003, 601] width 32 height 32
type input "09.10.2025 10:58"
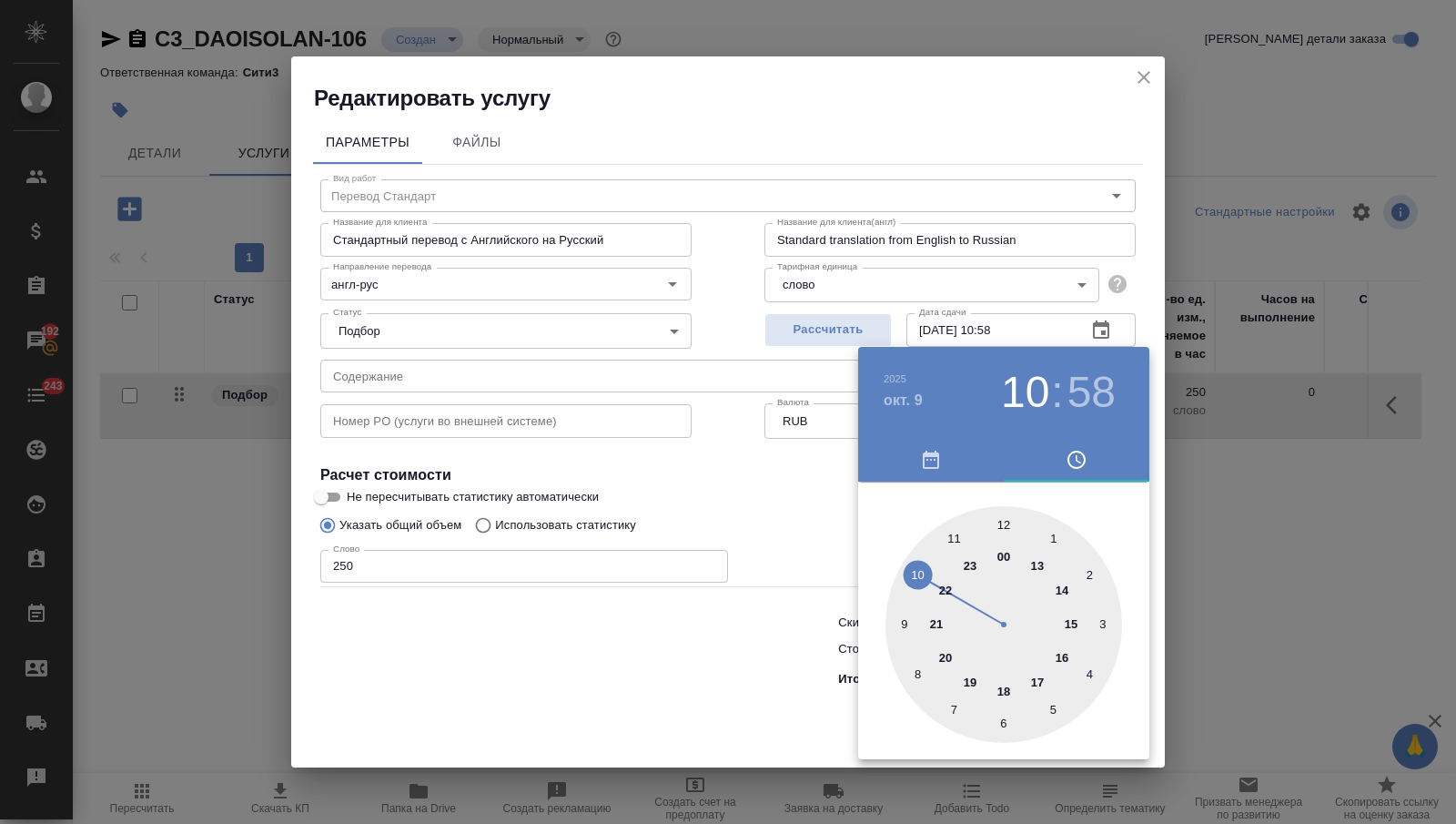
click at [725, 694] on div at bounding box center [728, 412] width 1456 height 824
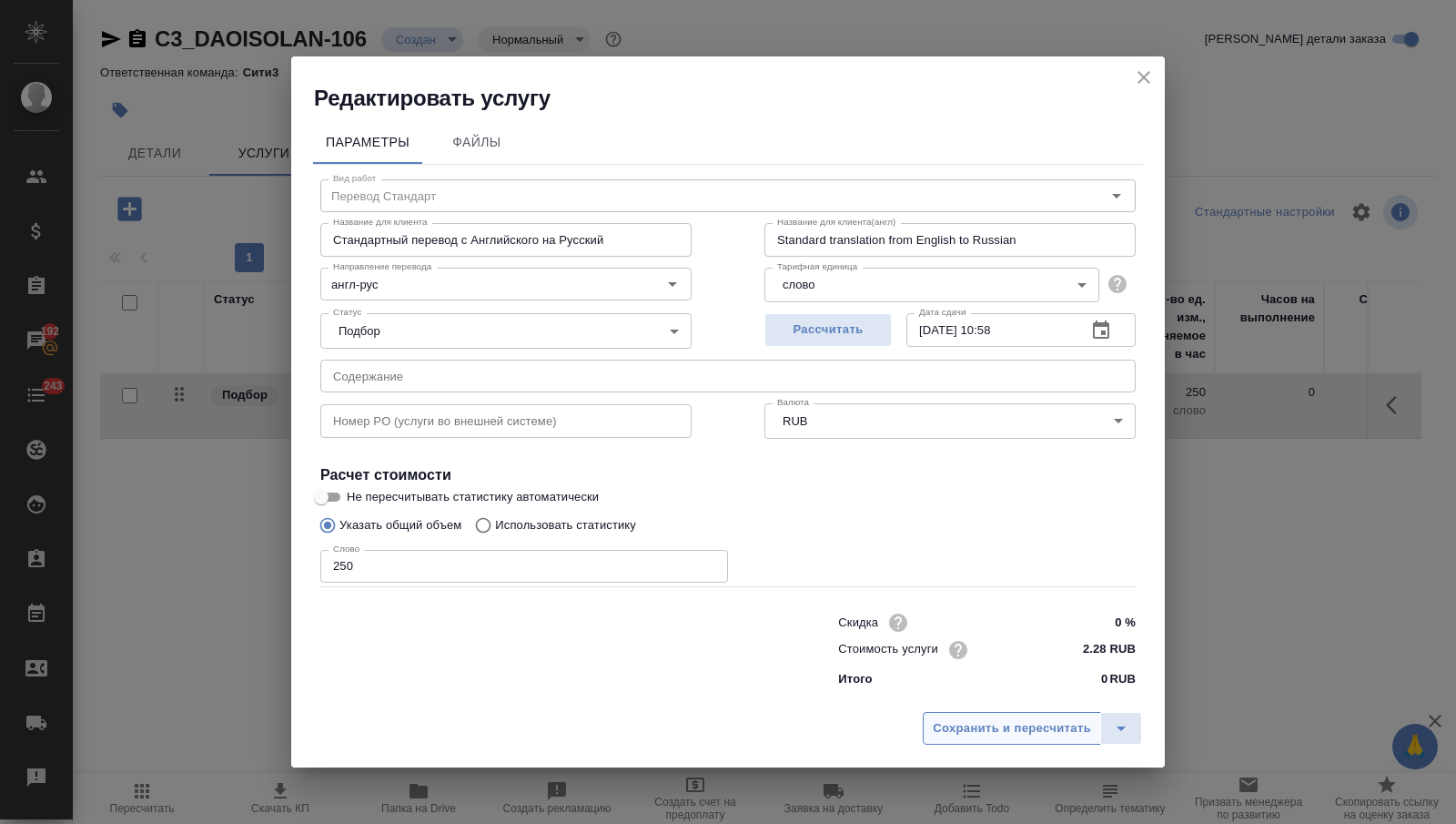
click at [997, 729] on span "Сохранить и пересчитать" at bounding box center [1012, 728] width 158 height 21
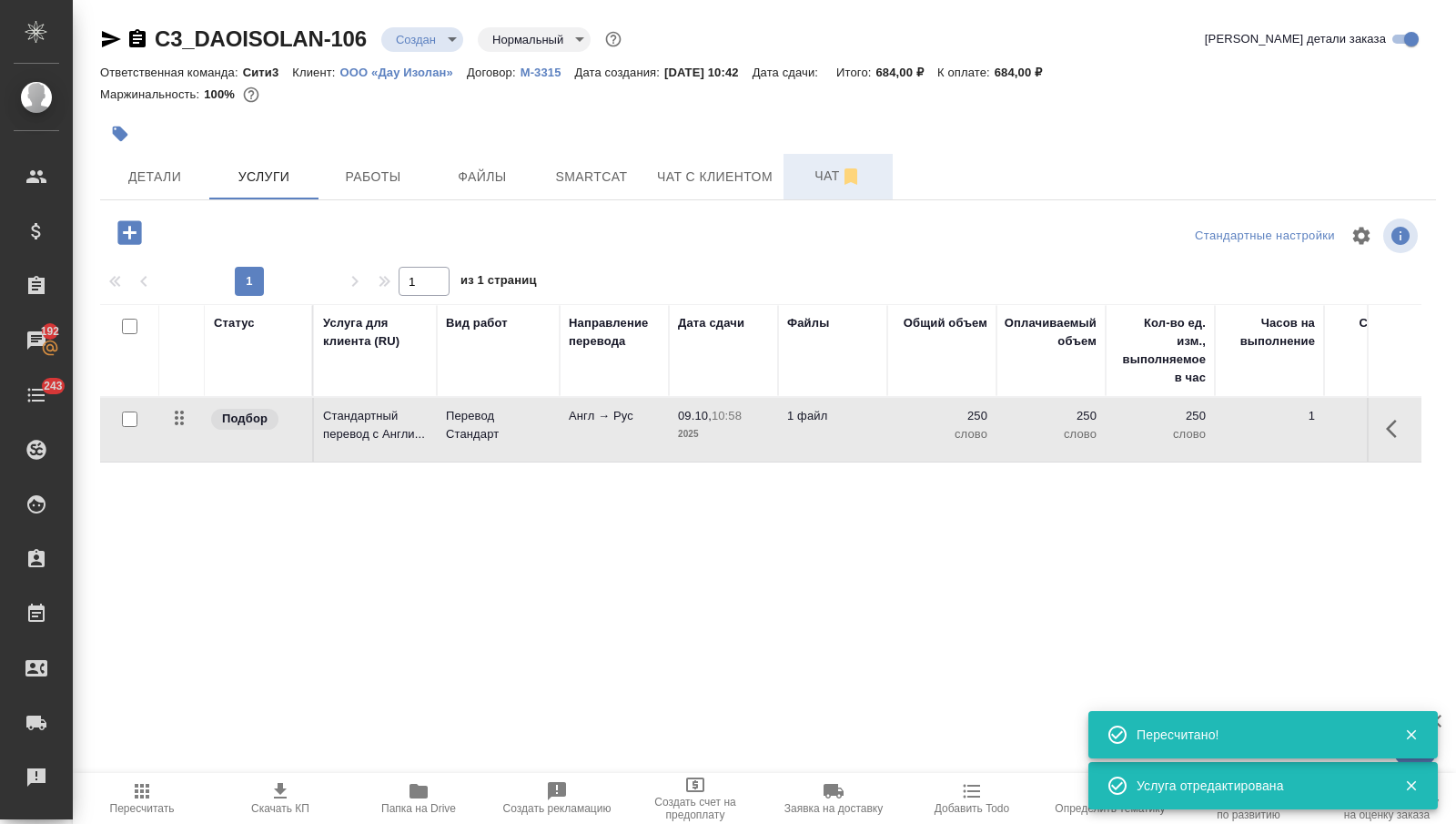
click at [807, 168] on span "Чат" at bounding box center [838, 175] width 88 height 23
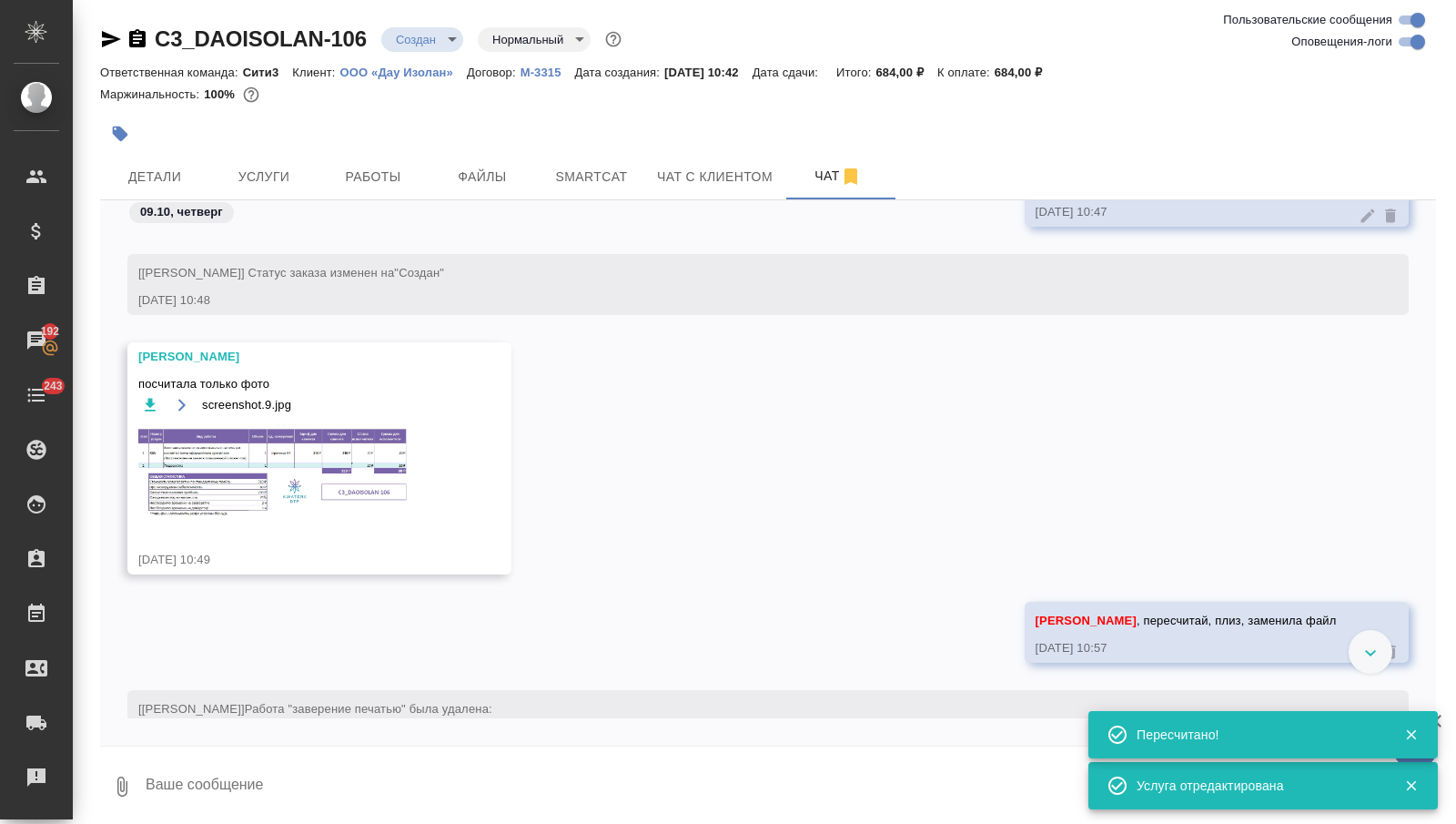
scroll to position [328, 0]
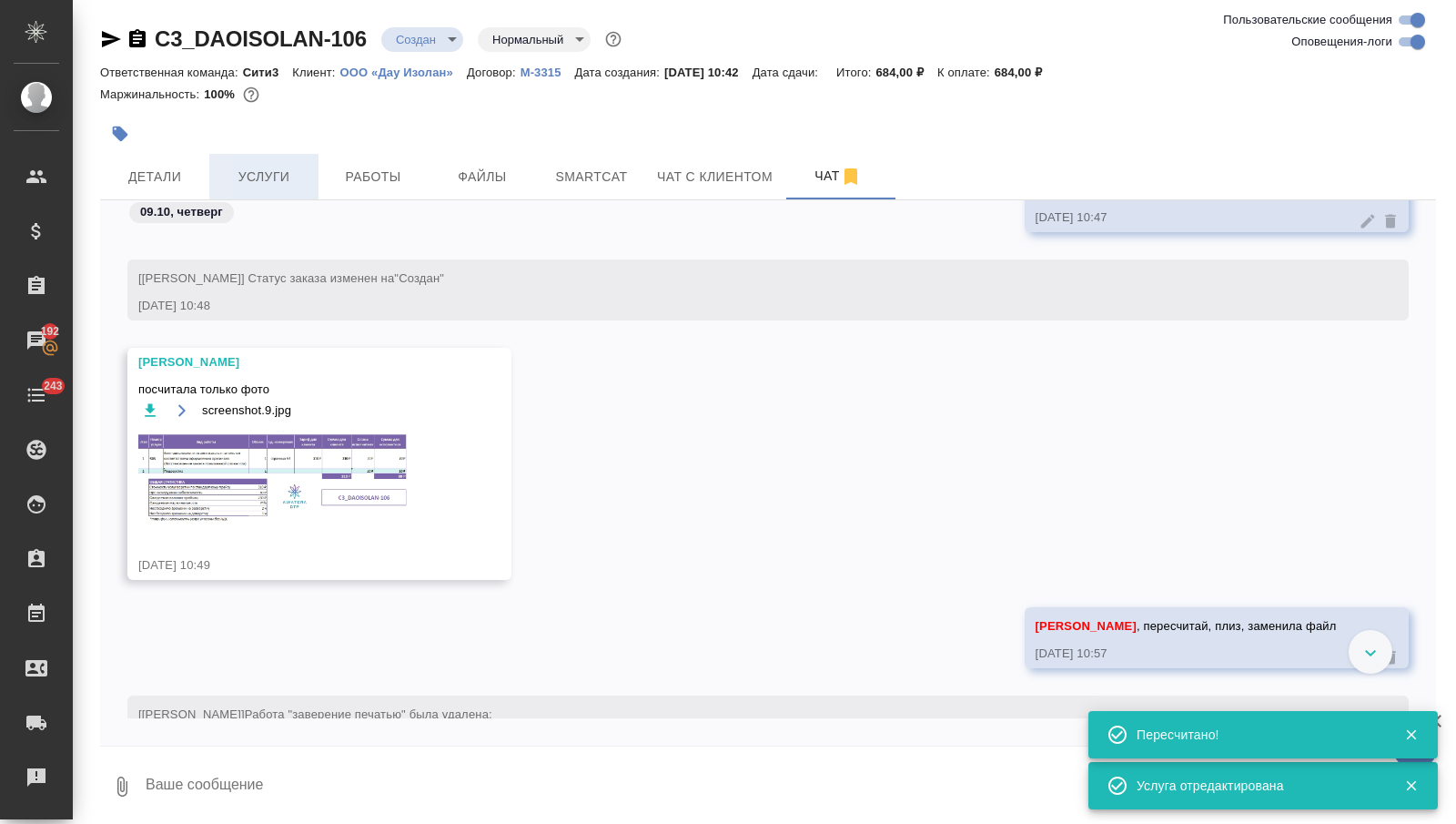
click at [264, 158] on button "Услуги" at bounding box center [264, 176] width 109 height 45
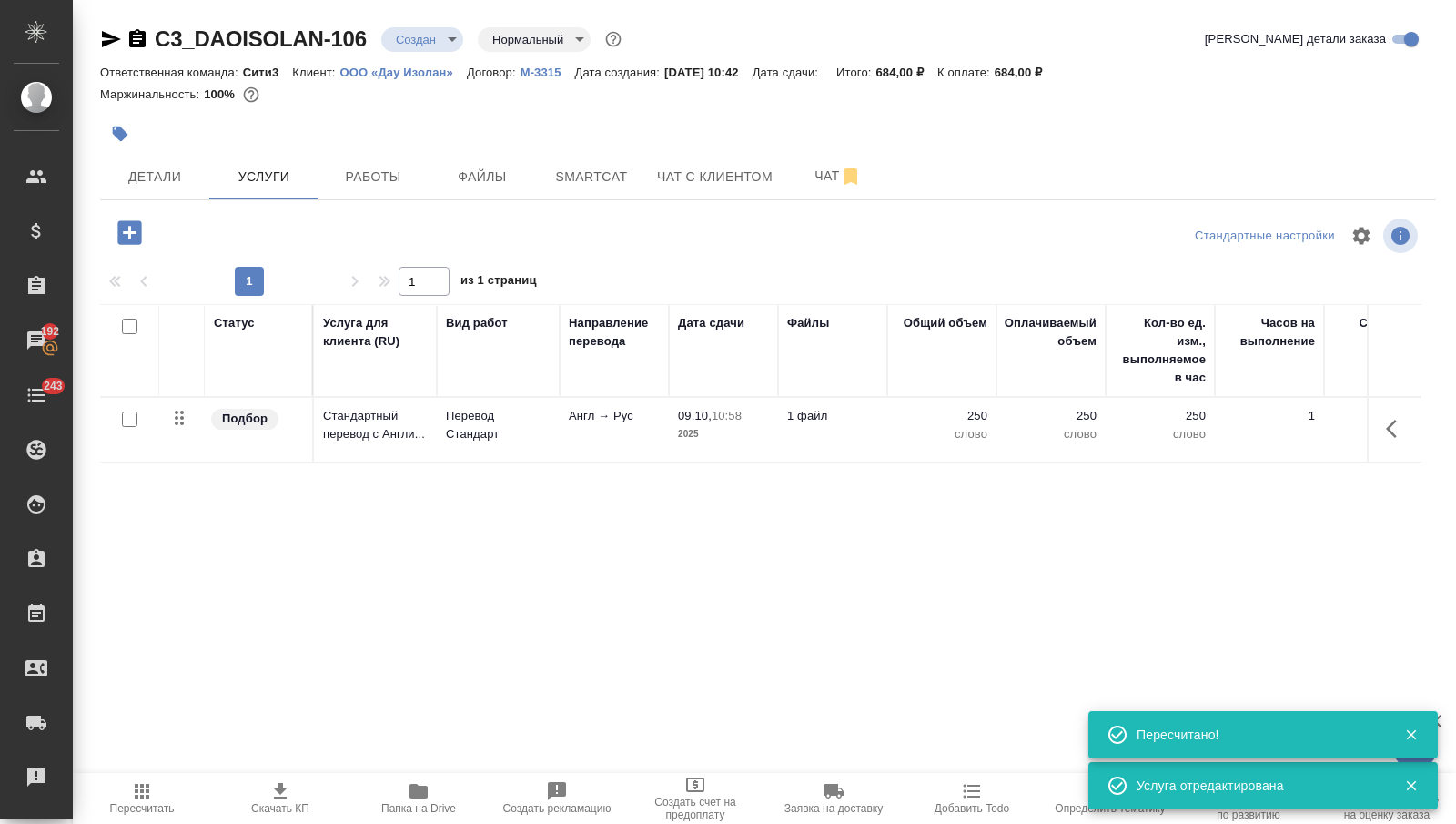
click at [129, 226] on icon "button" at bounding box center [130, 232] width 32 height 32
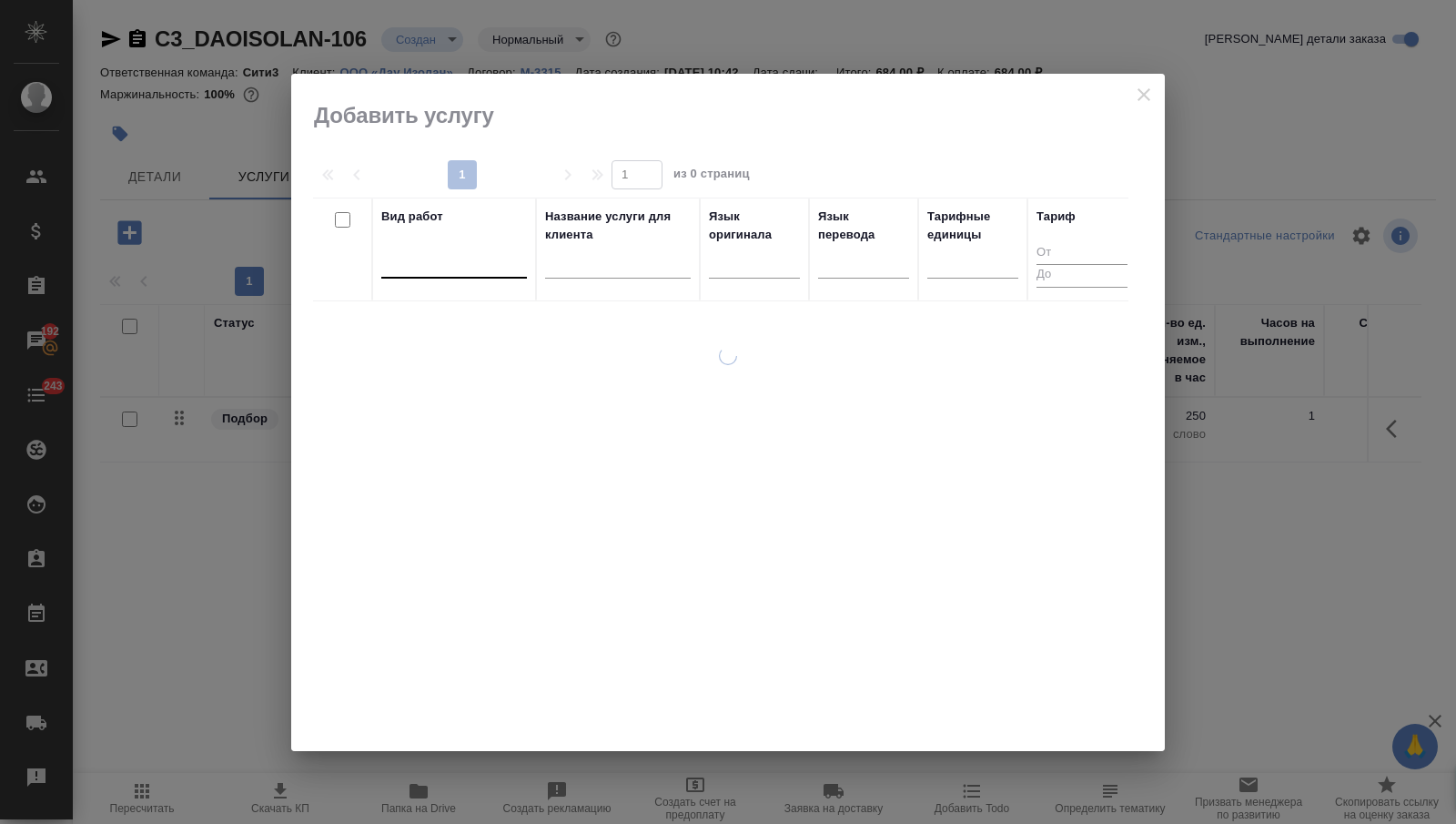
click at [461, 265] on div at bounding box center [454, 260] width 146 height 27
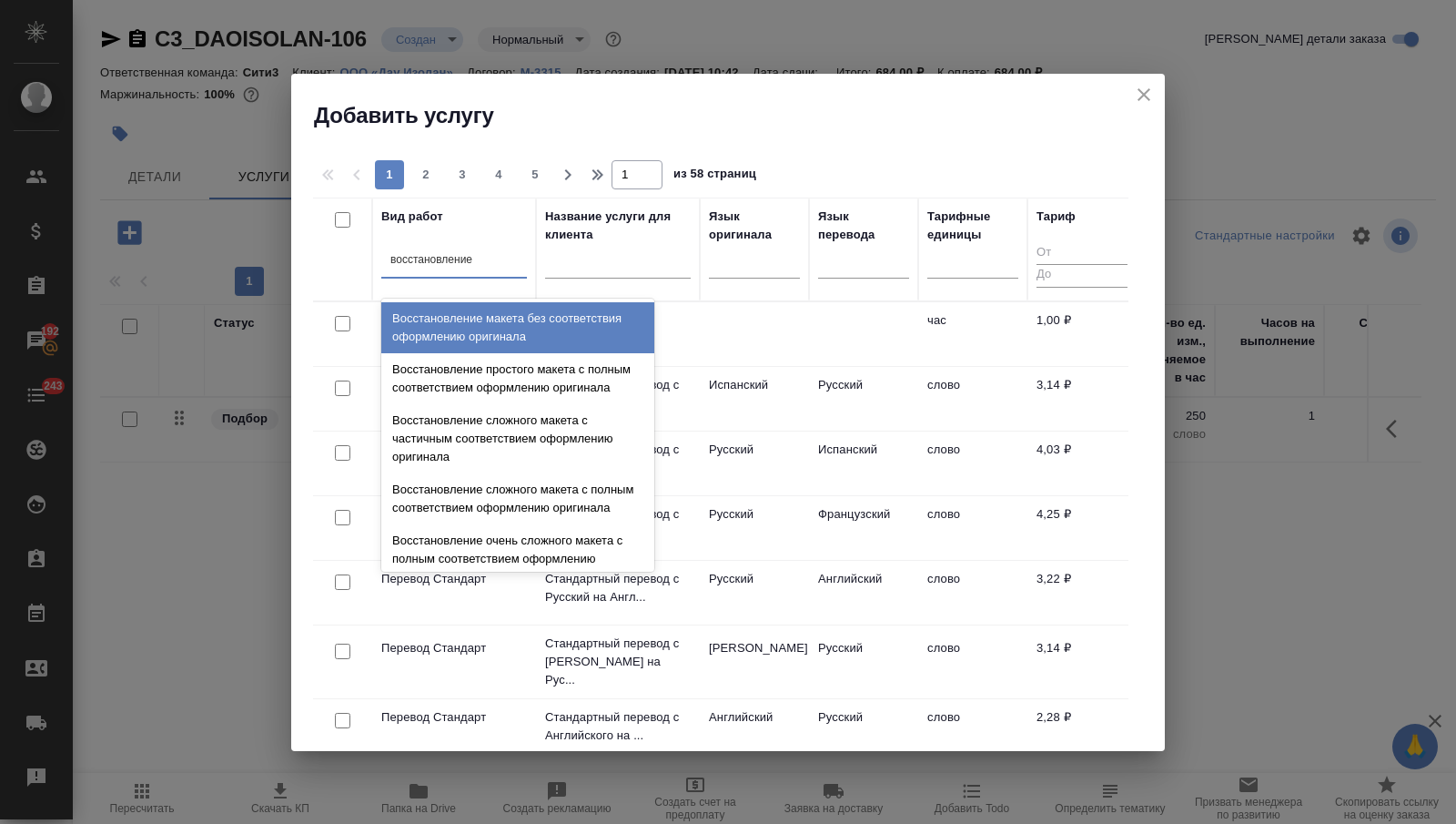
type input "восстановление м"
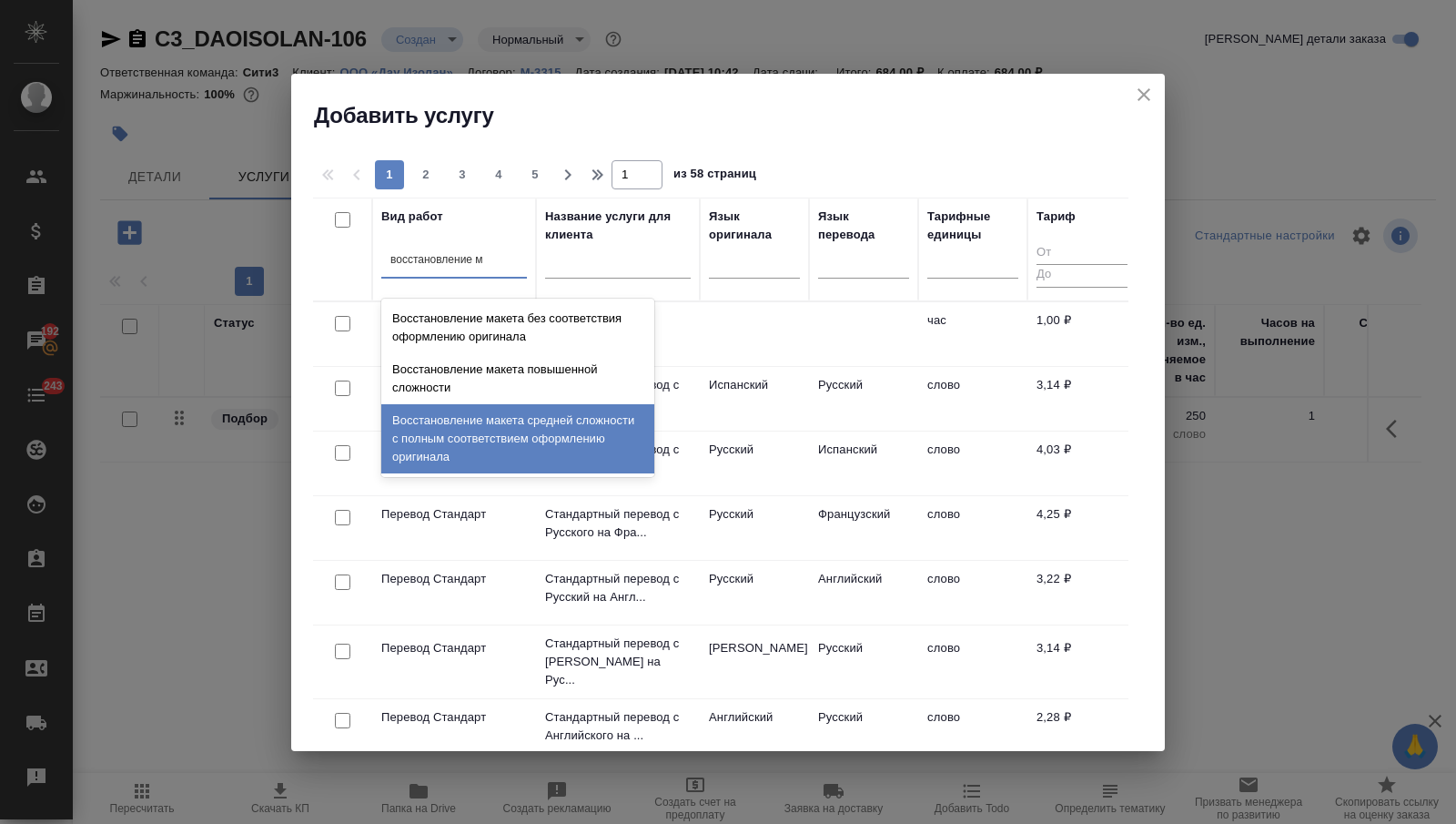
click at [496, 404] on div "Восстановление макета средней сложности с полным соответствием оформлению ориги…" at bounding box center [517, 438] width 273 height 69
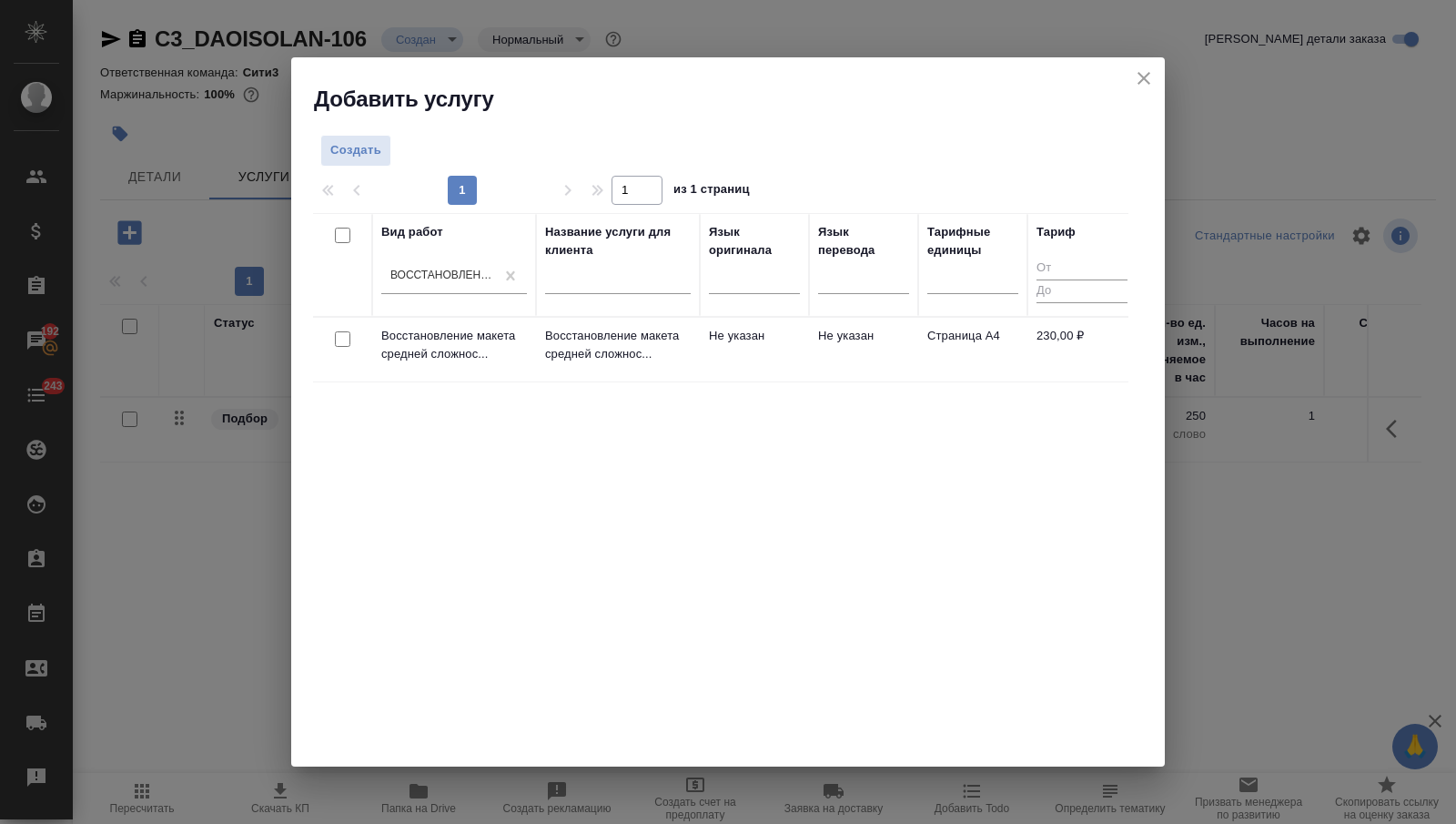
click at [696, 336] on td "Восстановление макета средней сложнос..." at bounding box center [617, 349] width 163 height 64
click at [696, 337] on td "Восстановление макета средней сложнос..." at bounding box center [617, 349] width 163 height 64
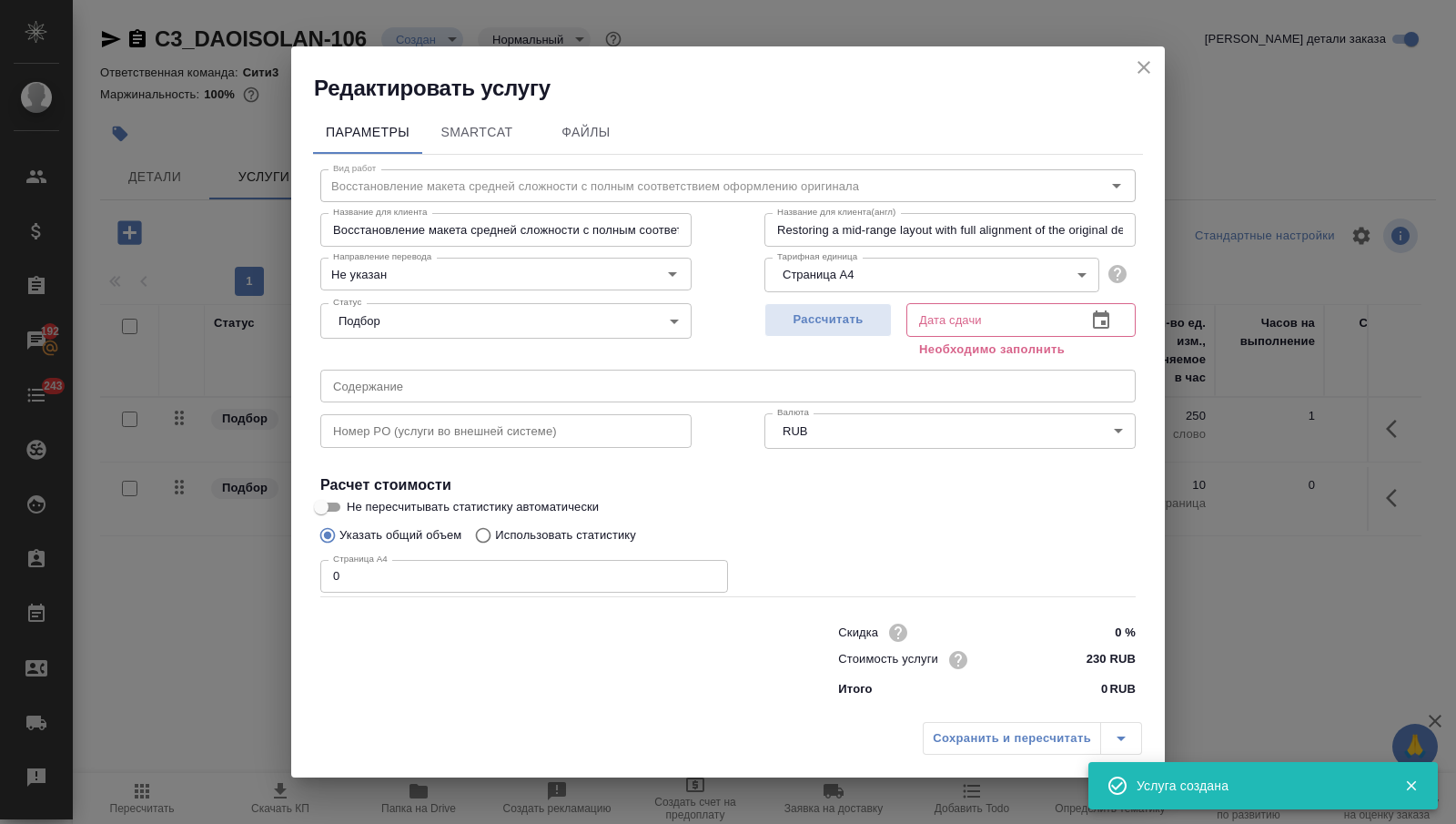
click at [444, 570] on input "0" at bounding box center [524, 576] width 408 height 32
type input "1"
click at [1106, 311] on icon "button" at bounding box center [1101, 320] width 22 height 22
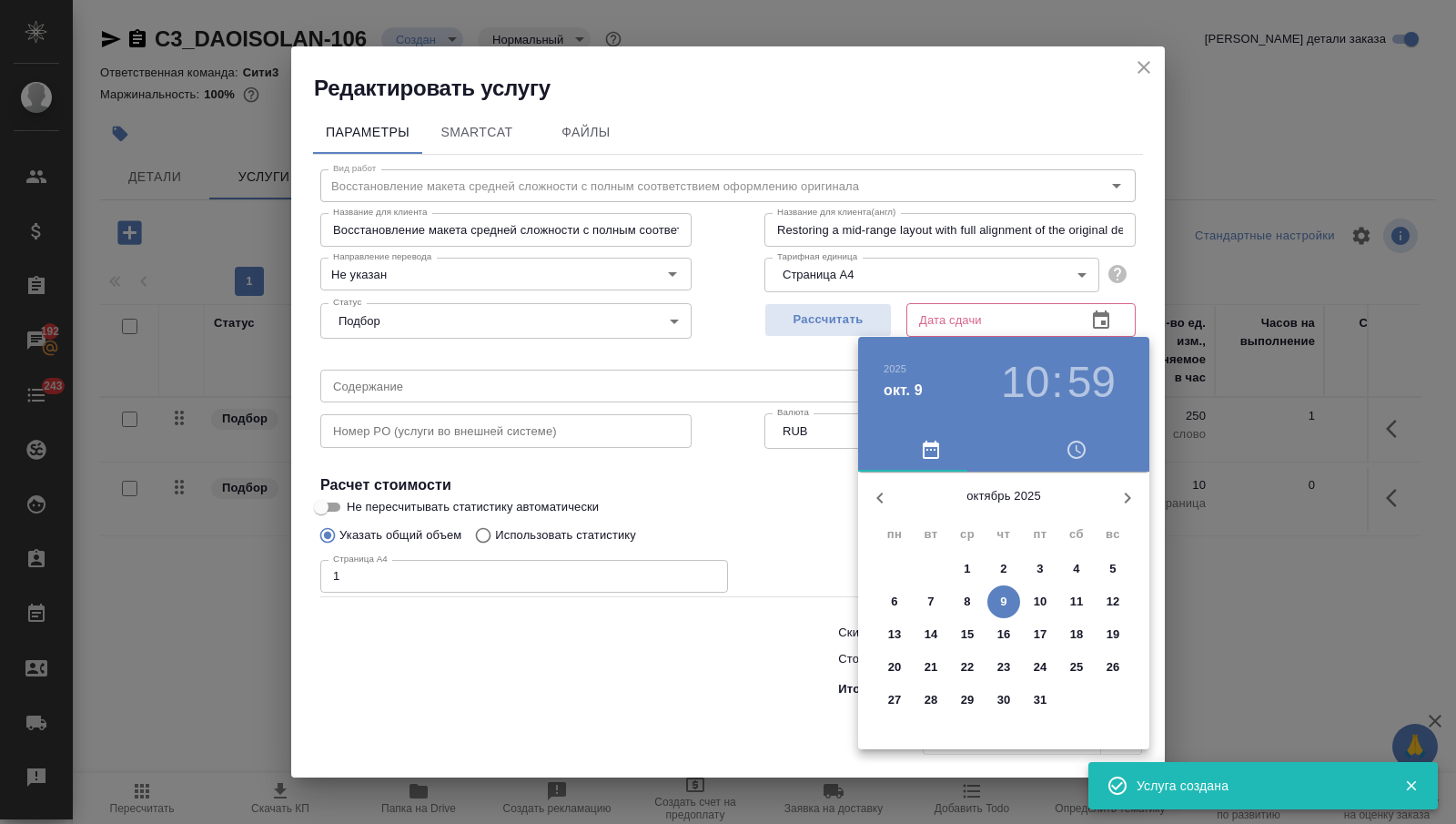
click at [1003, 596] on p "9" at bounding box center [1003, 602] width 6 height 18
type input "09.10.2025 10:59"
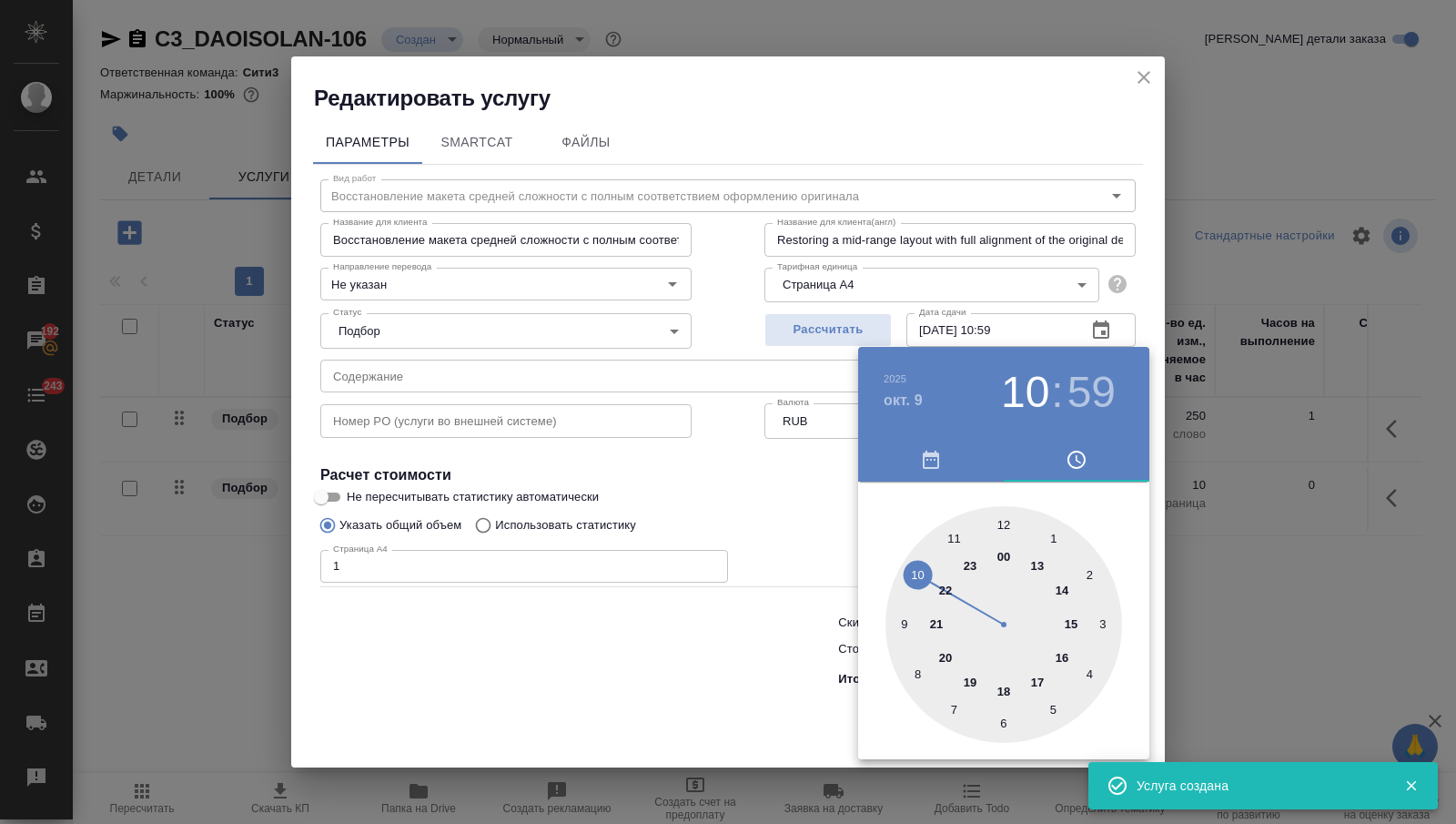
click at [698, 680] on div at bounding box center [728, 412] width 1456 height 824
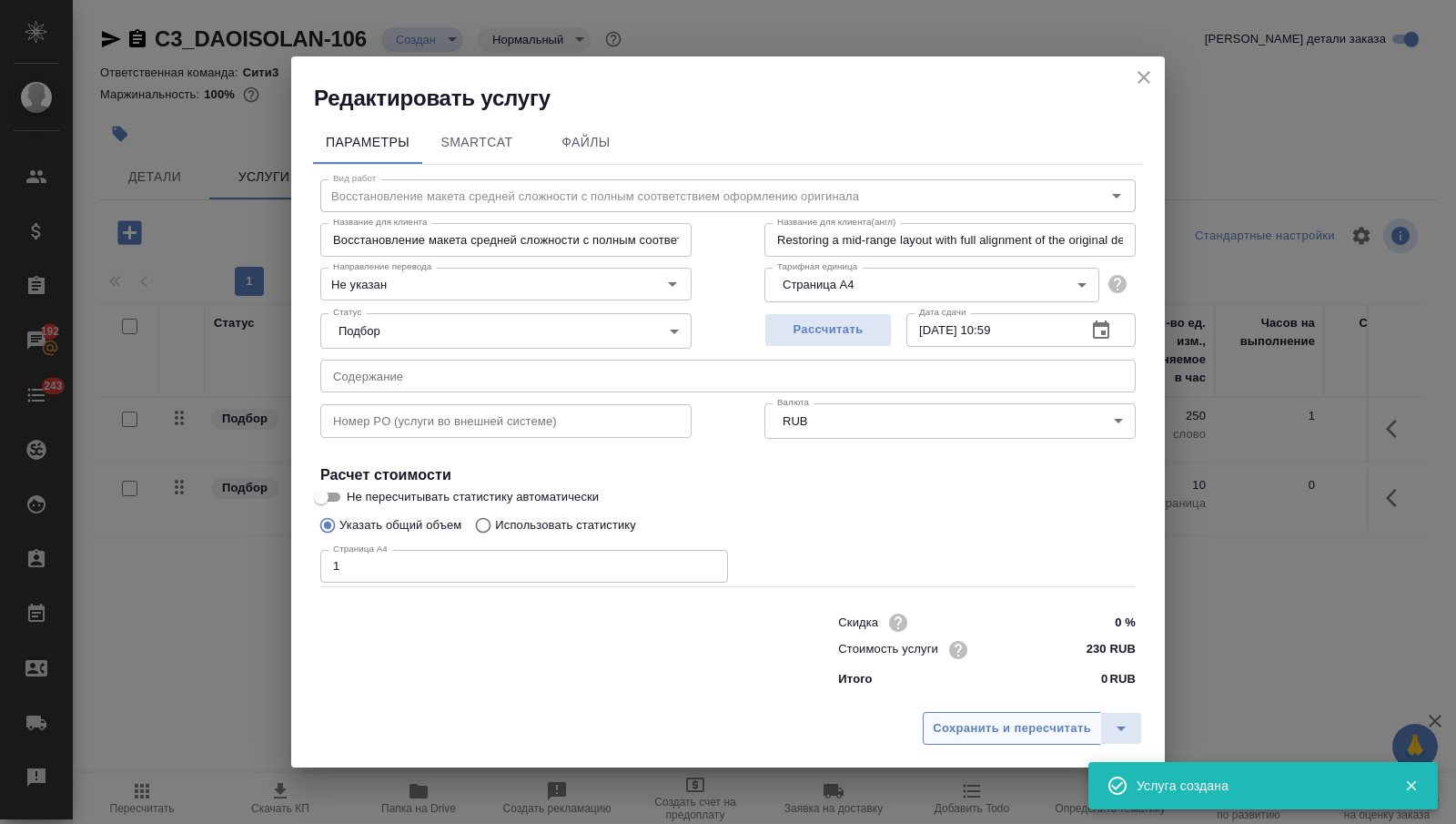
click at [1017, 715] on button "Сохранить и пересчитать" at bounding box center [1011, 728] width 178 height 32
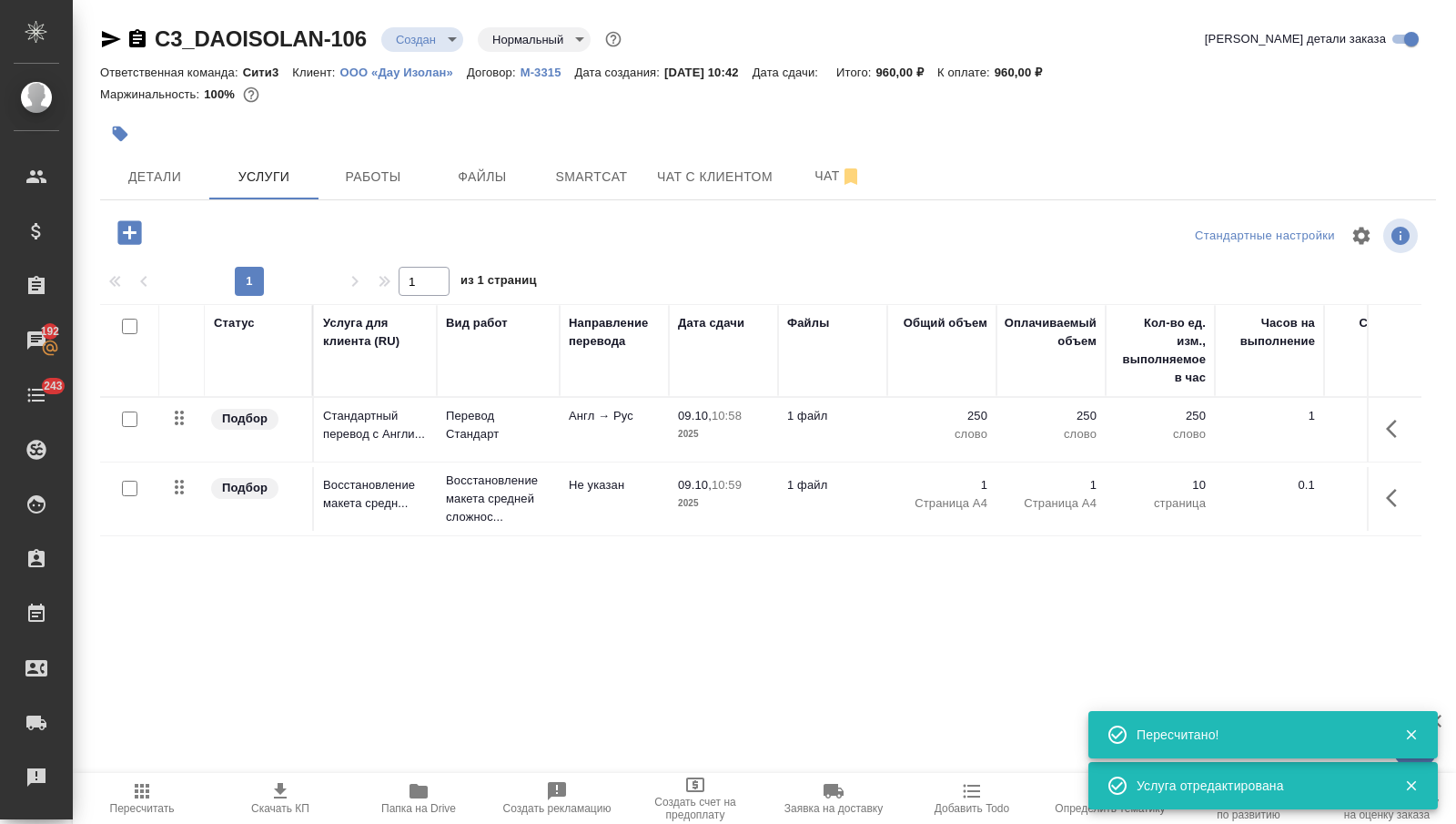
click at [126, 229] on icon "button" at bounding box center [129, 232] width 24 height 24
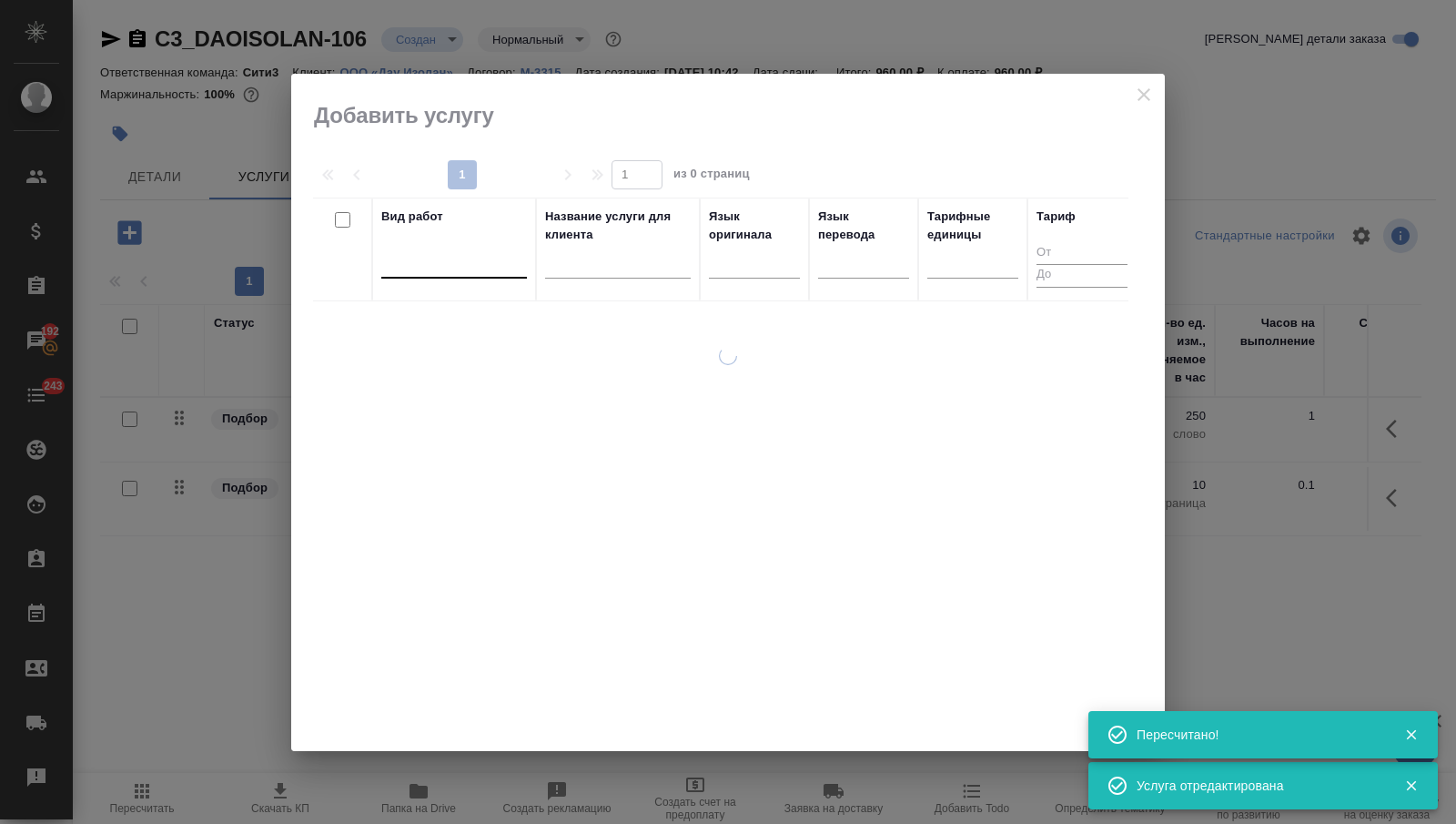
click at [475, 258] on div at bounding box center [454, 260] width 146 height 27
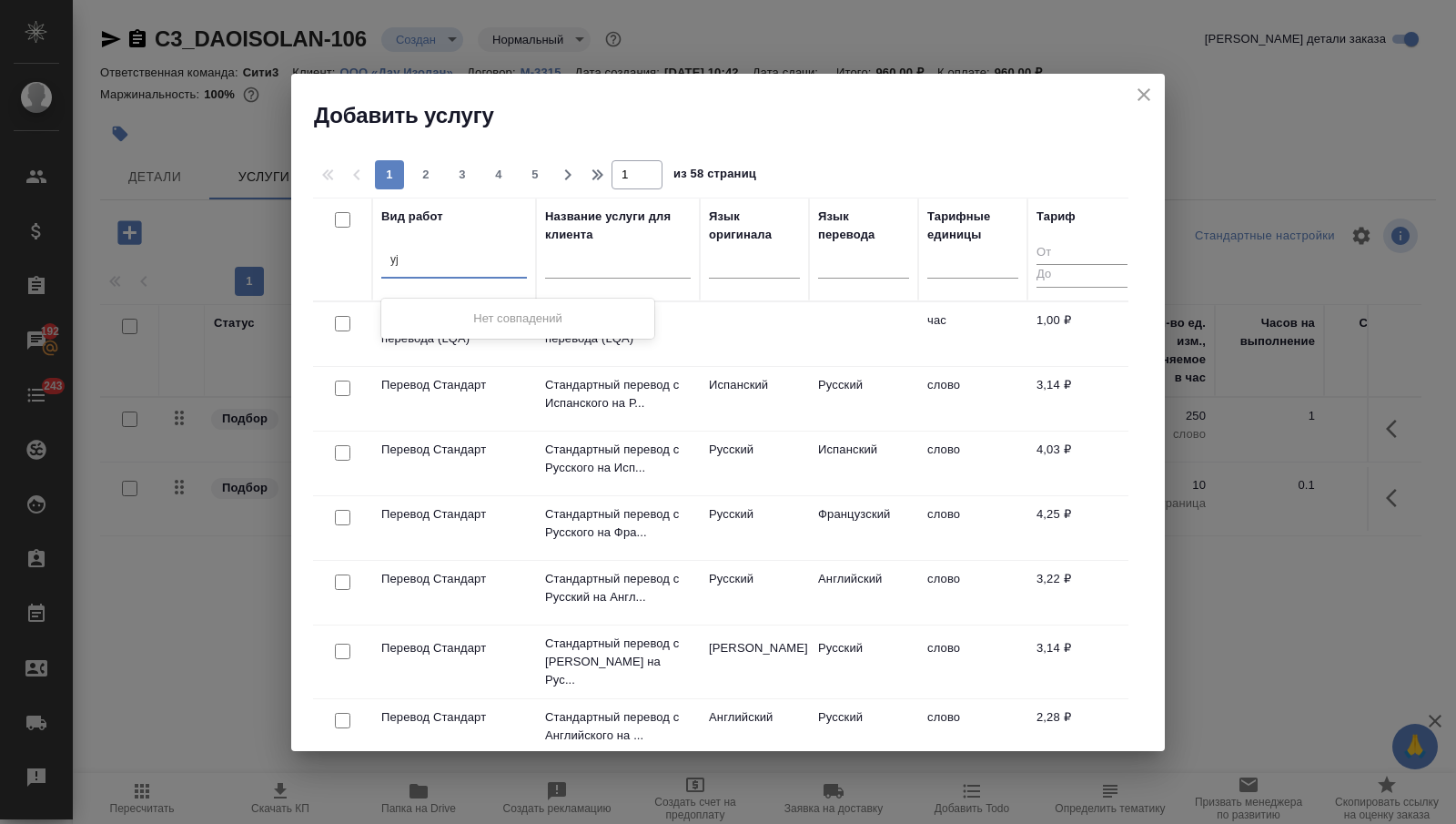
type input "y"
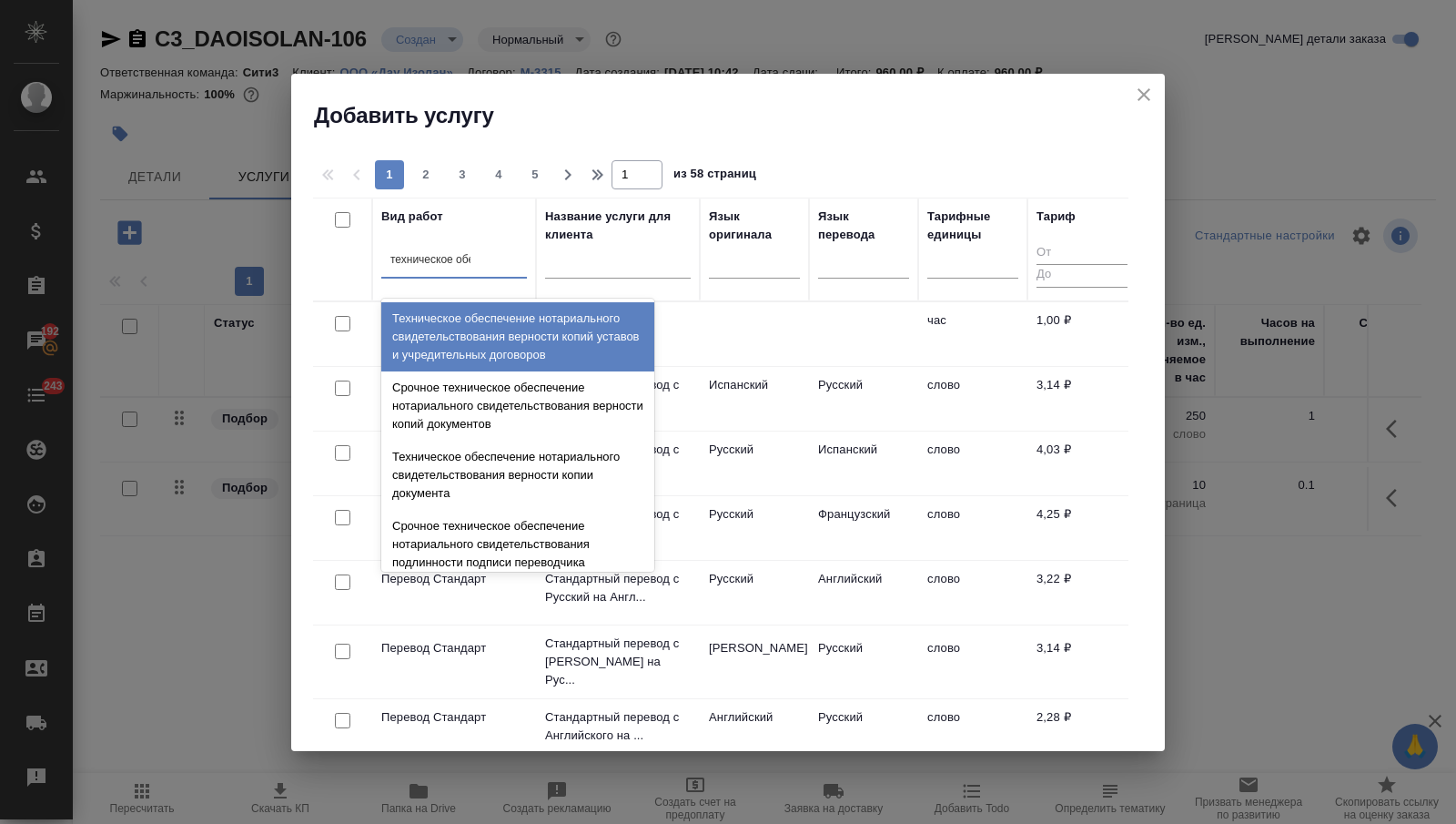
type input "техническое обес"
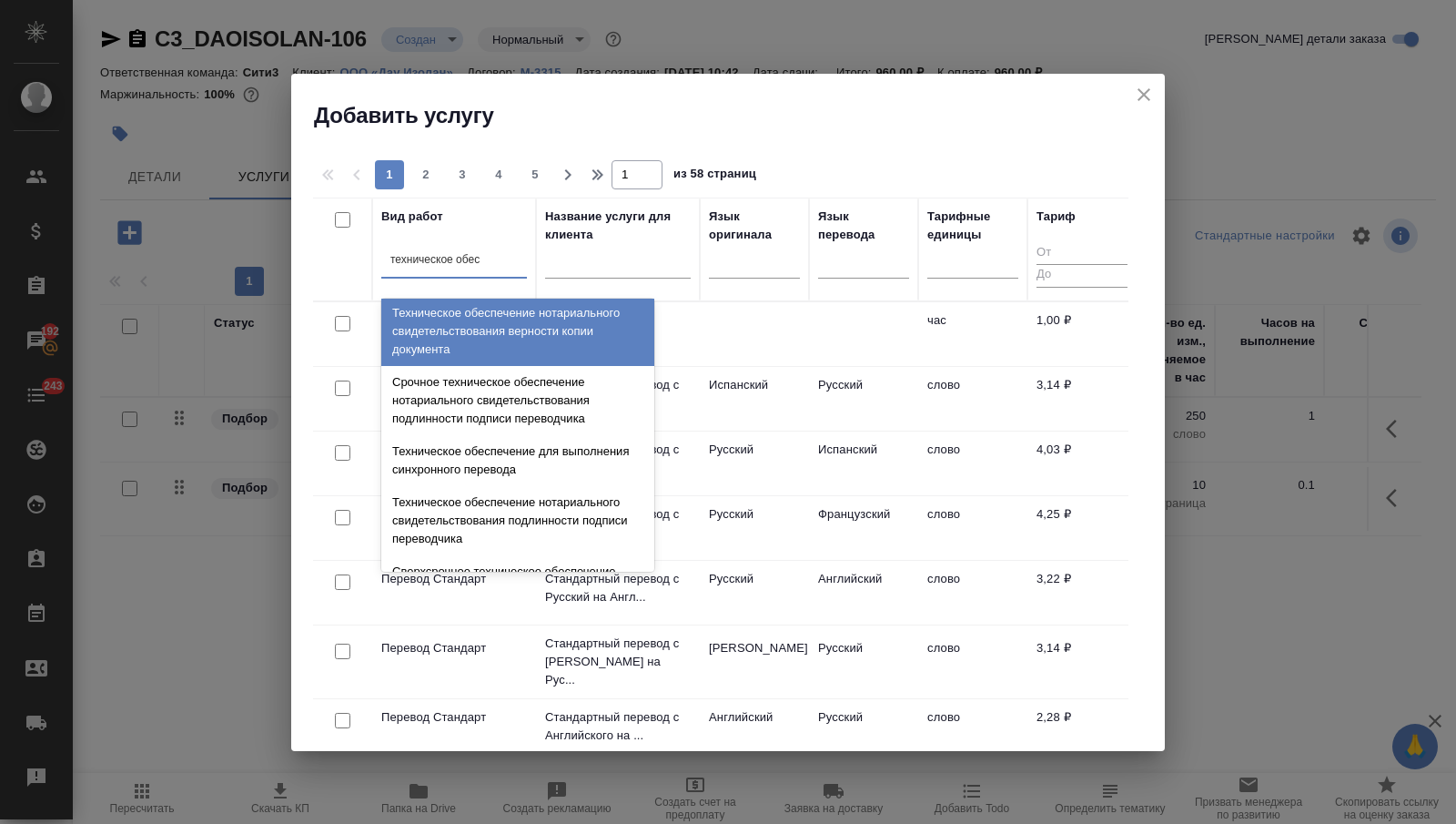
scroll to position [161, 0]
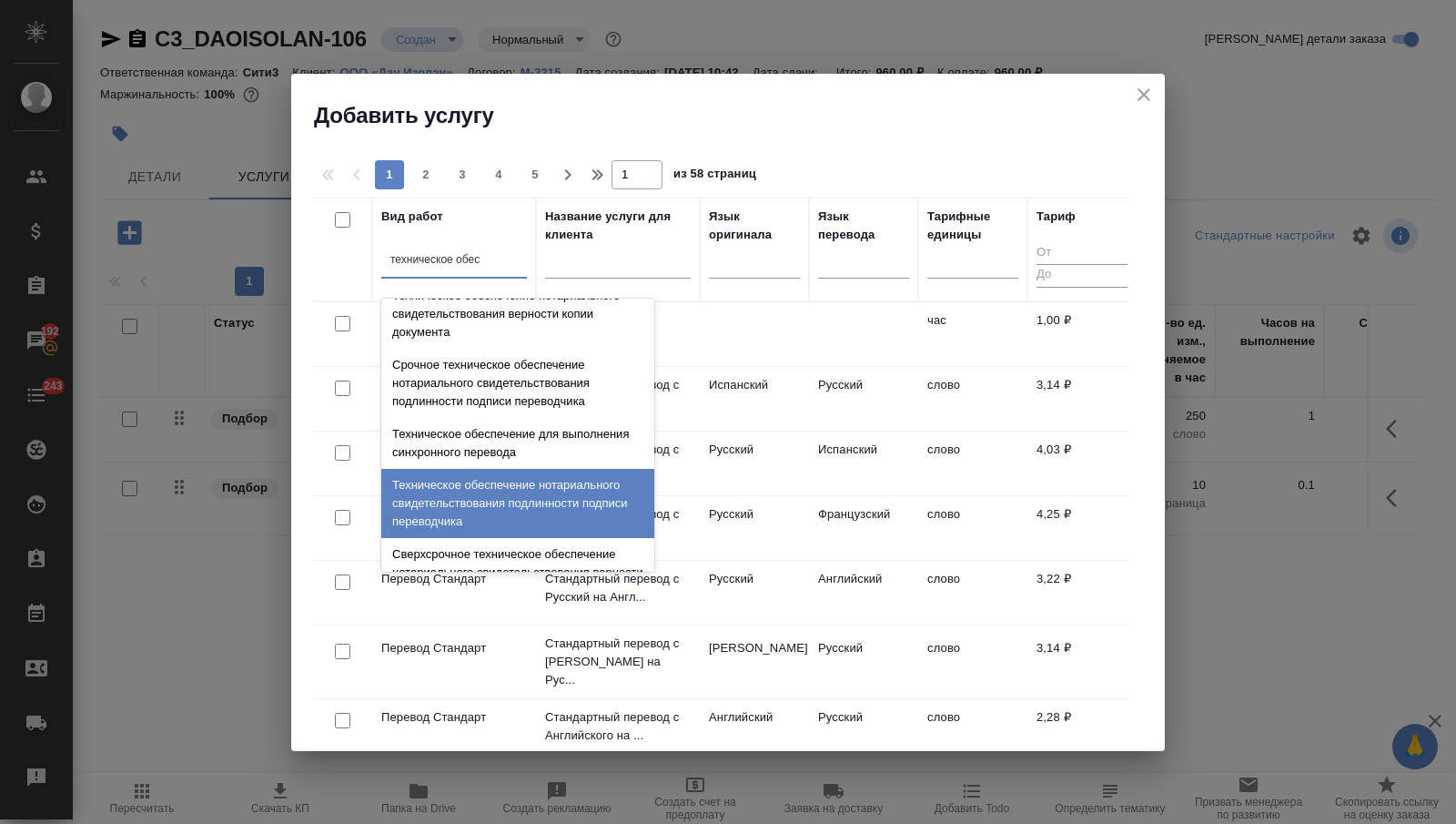
click at [488, 509] on div "Техническое обеспечение нотариального свидетельствования подлинности подписи пе…" at bounding box center [517, 503] width 273 height 69
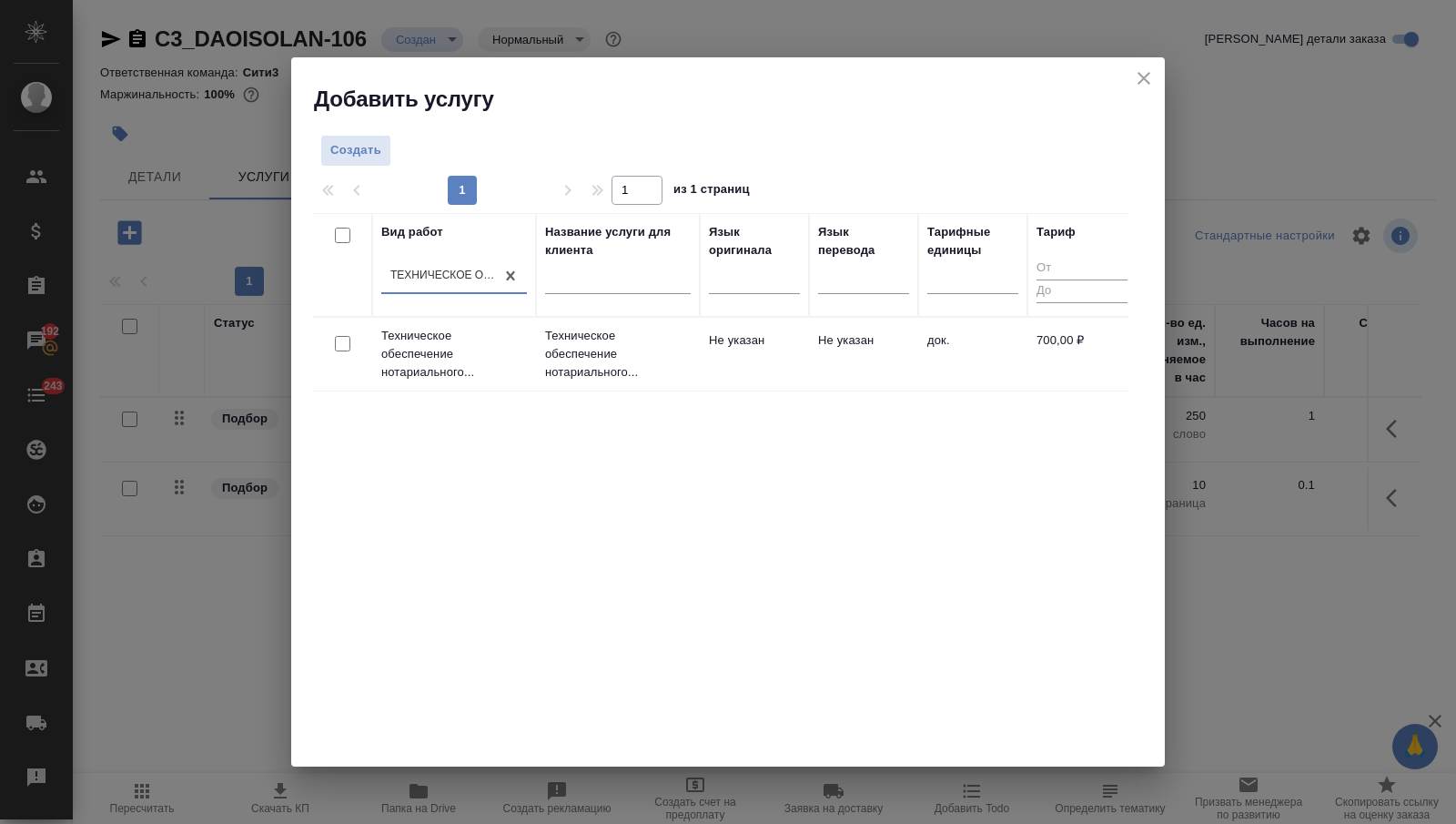
click at [741, 363] on td "Не указан" at bounding box center [754, 353] width 109 height 64
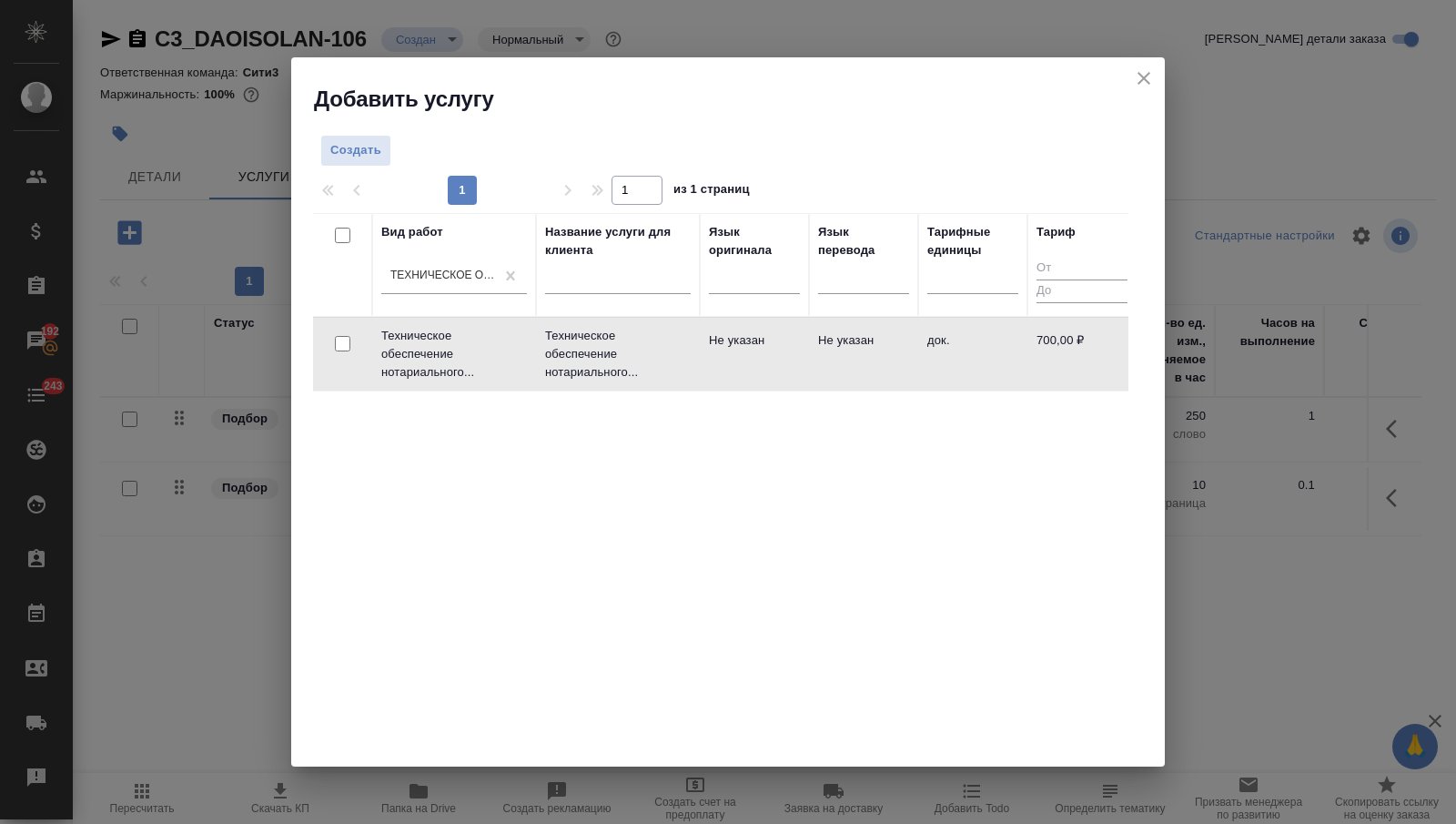
click at [742, 363] on td "Не указан" at bounding box center [754, 353] width 109 height 64
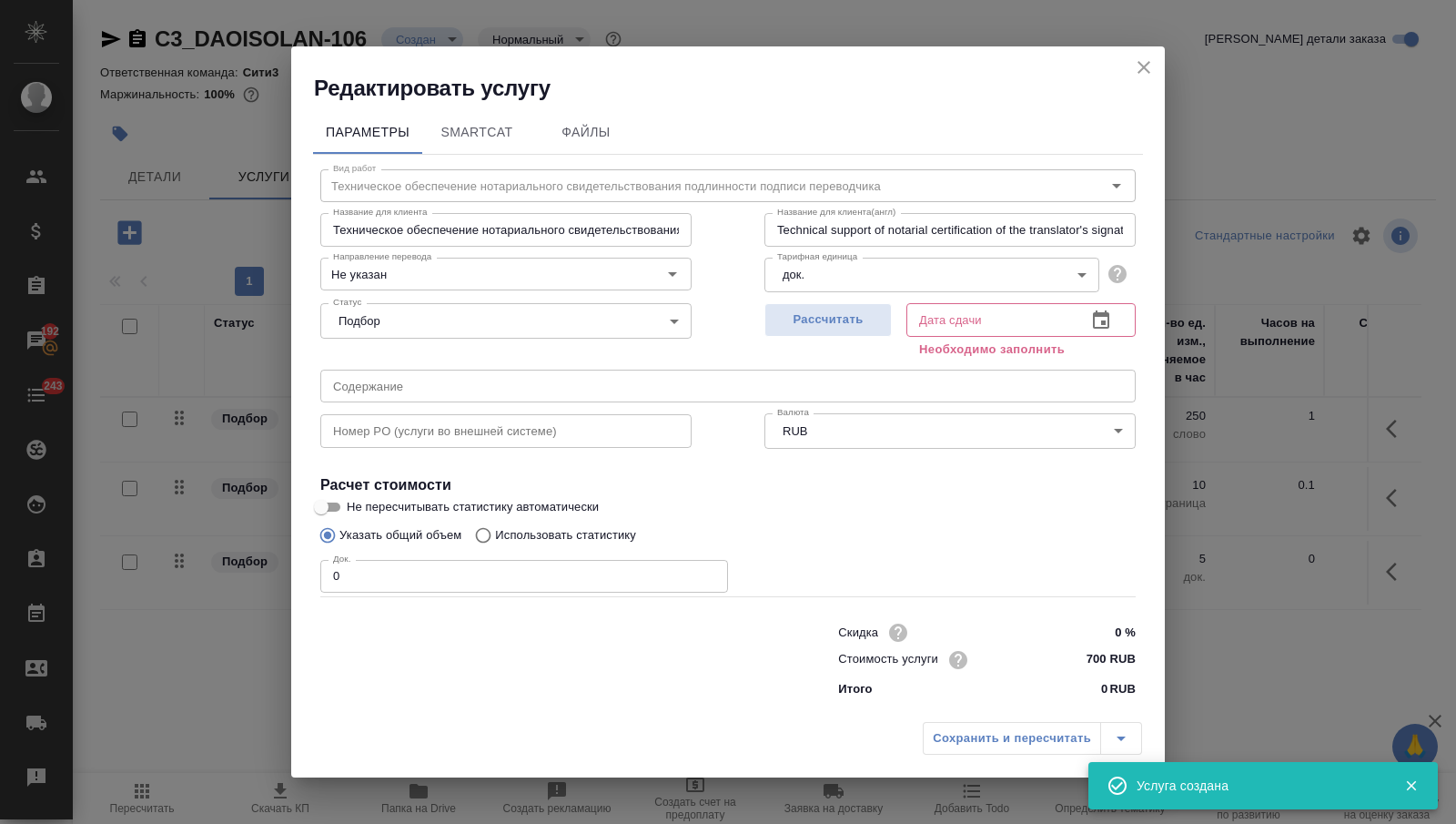
click at [475, 573] on input "0" at bounding box center [524, 576] width 408 height 32
type input "1"
click at [1088, 322] on button "button" at bounding box center [1101, 320] width 43 height 43
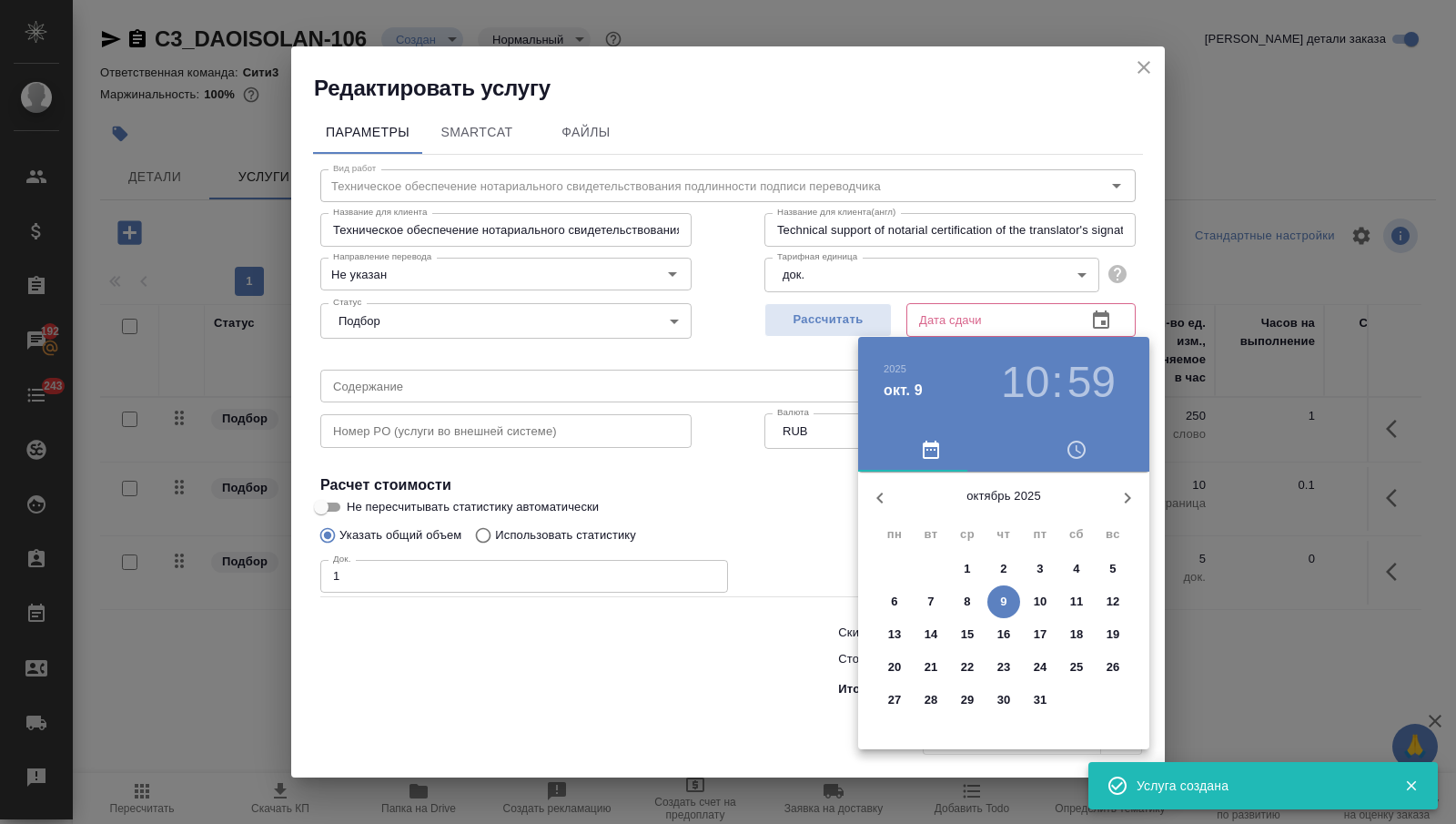
click at [995, 607] on span "9" at bounding box center [1003, 602] width 32 height 18
type input "09.10.2025 10:59"
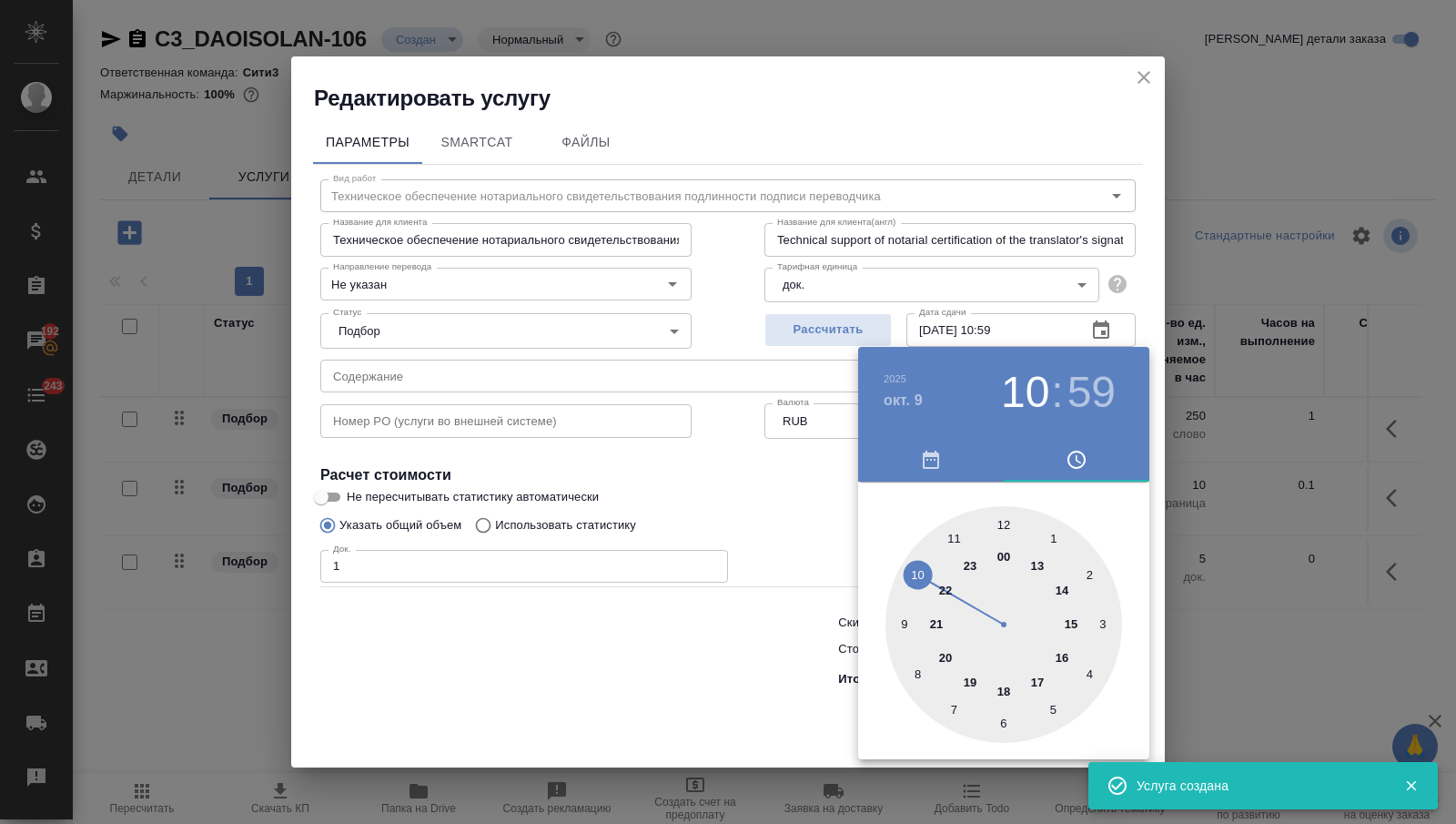
click at [639, 680] on div at bounding box center [728, 412] width 1456 height 824
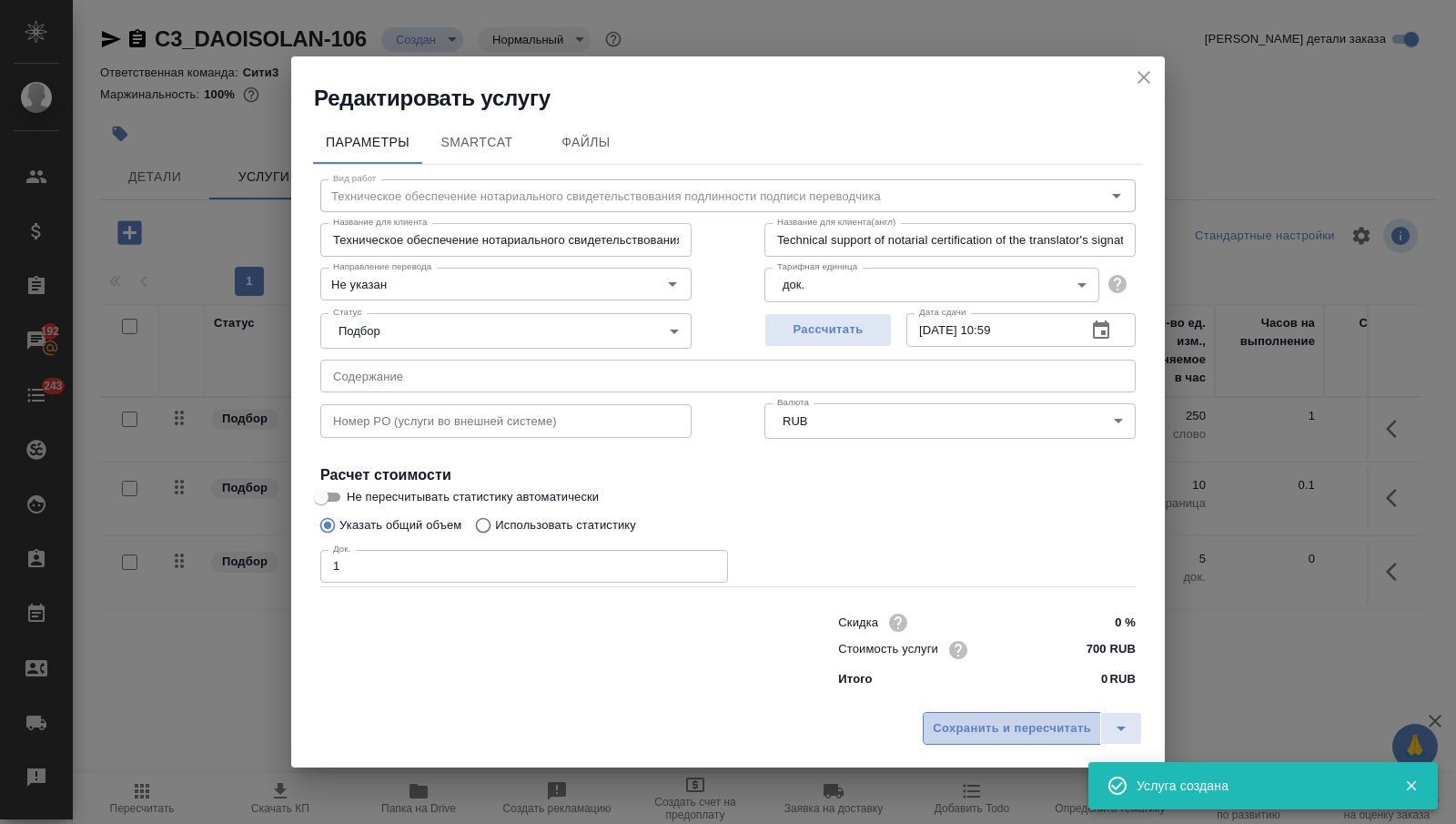
click at [992, 721] on span "Сохранить и пересчитать" at bounding box center [1012, 728] width 158 height 21
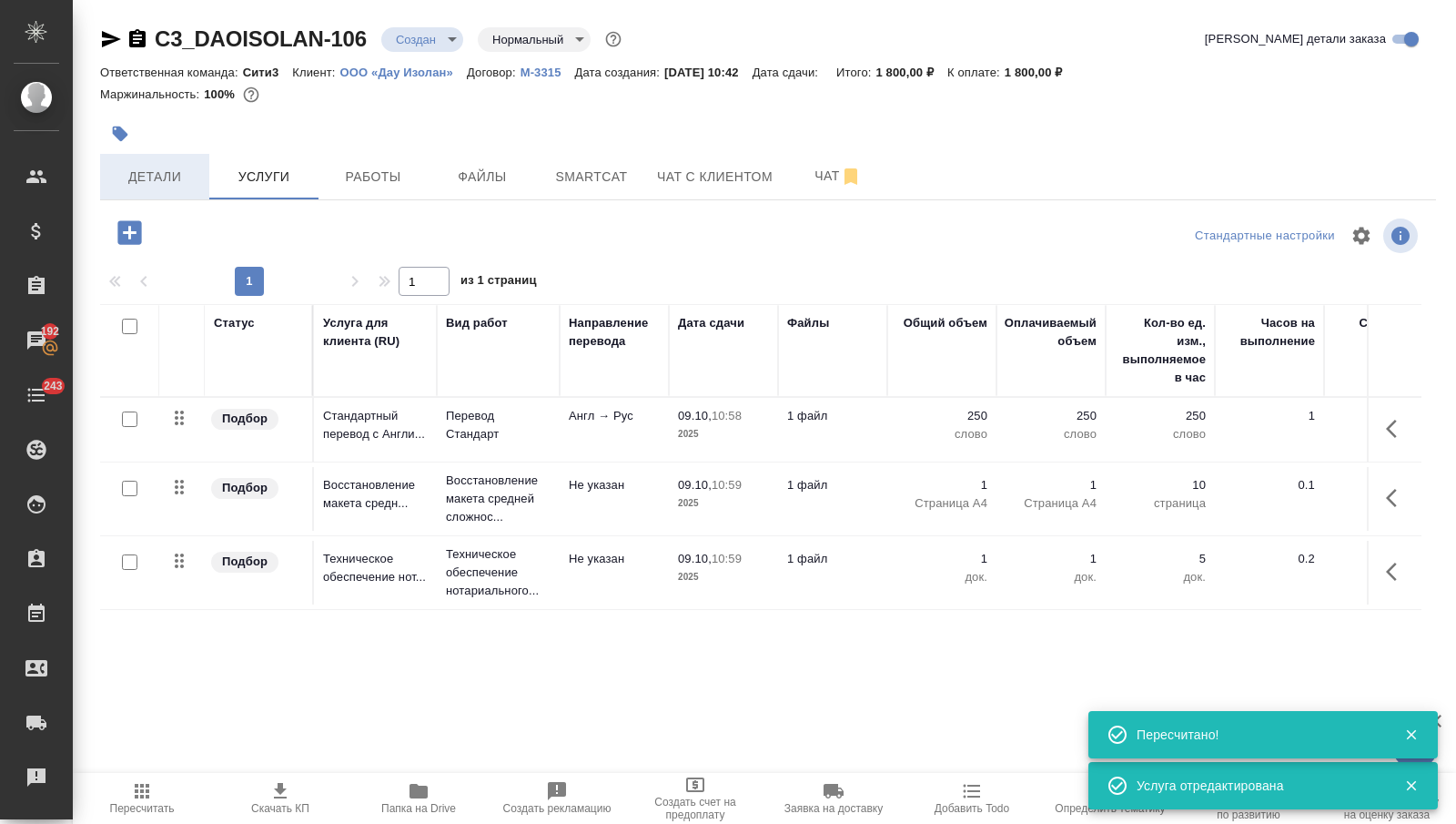
click at [154, 175] on span "Детали" at bounding box center [155, 176] width 88 height 23
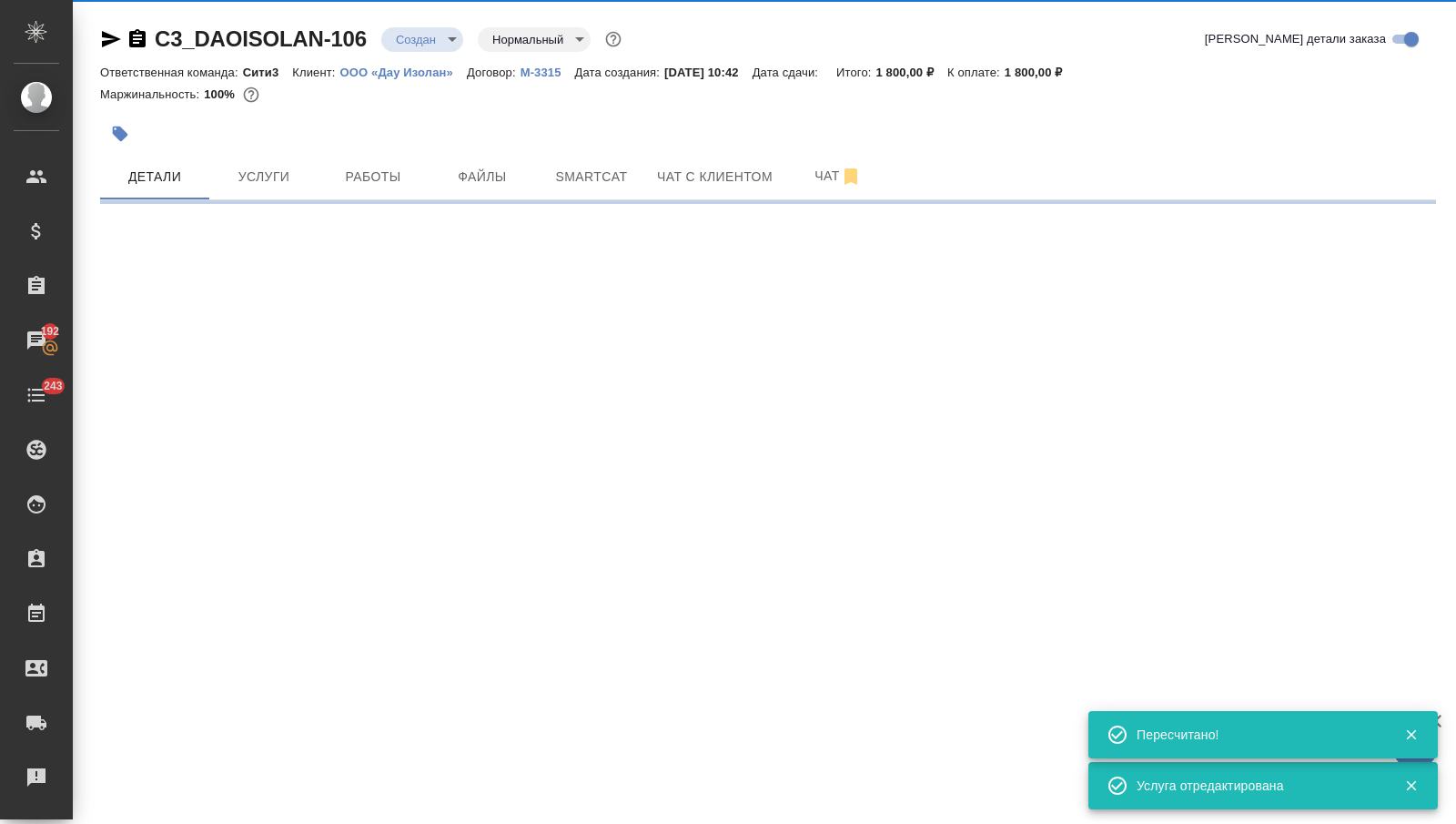
select select "RU"
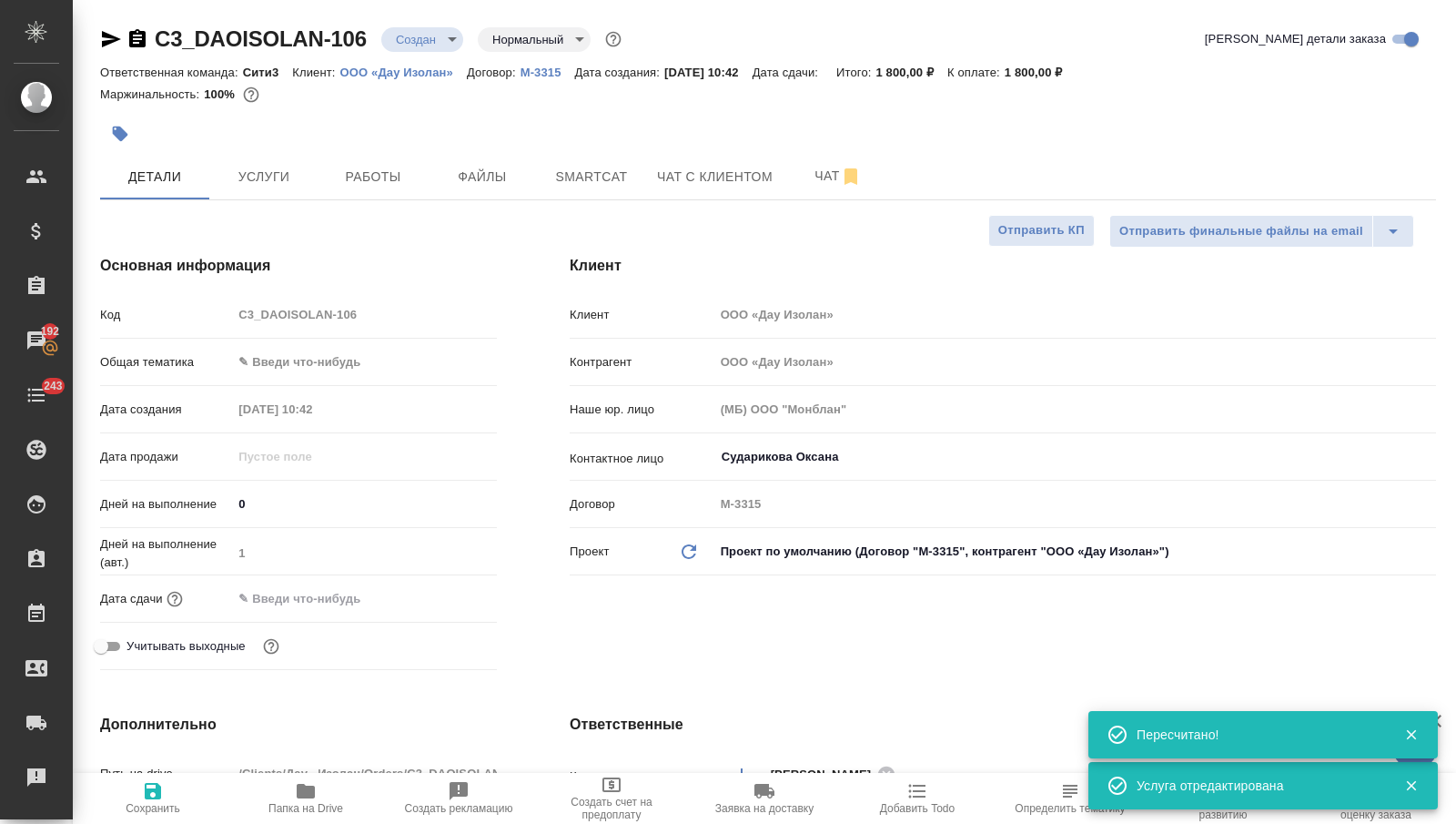
type textarea "x"
click at [295, 612] on div "Дата сдачи" at bounding box center [298, 599] width 397 height 32
click at [307, 601] on input "text" at bounding box center [312, 598] width 159 height 27
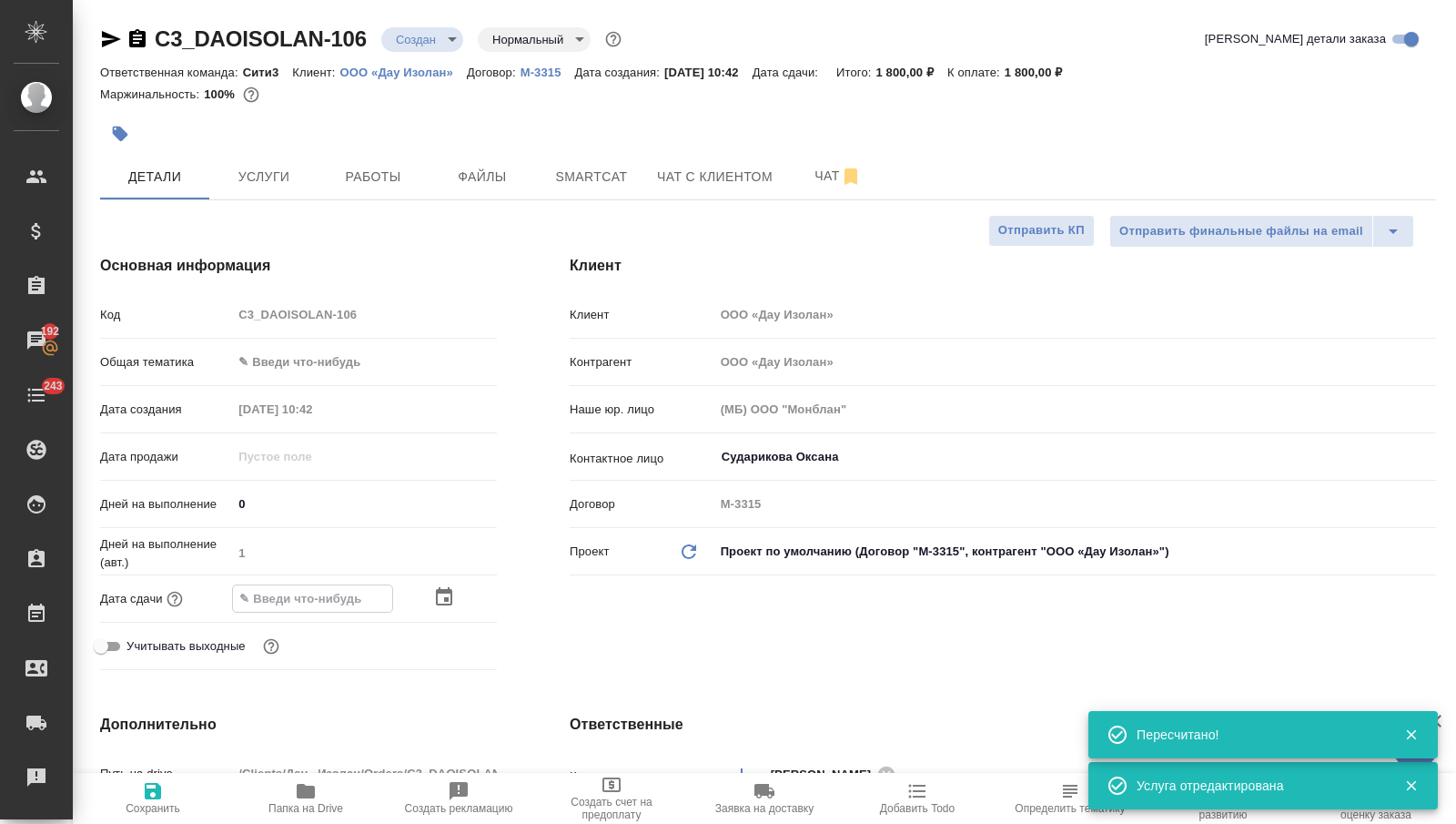
click at [439, 595] on icon "button" at bounding box center [444, 597] width 22 height 22
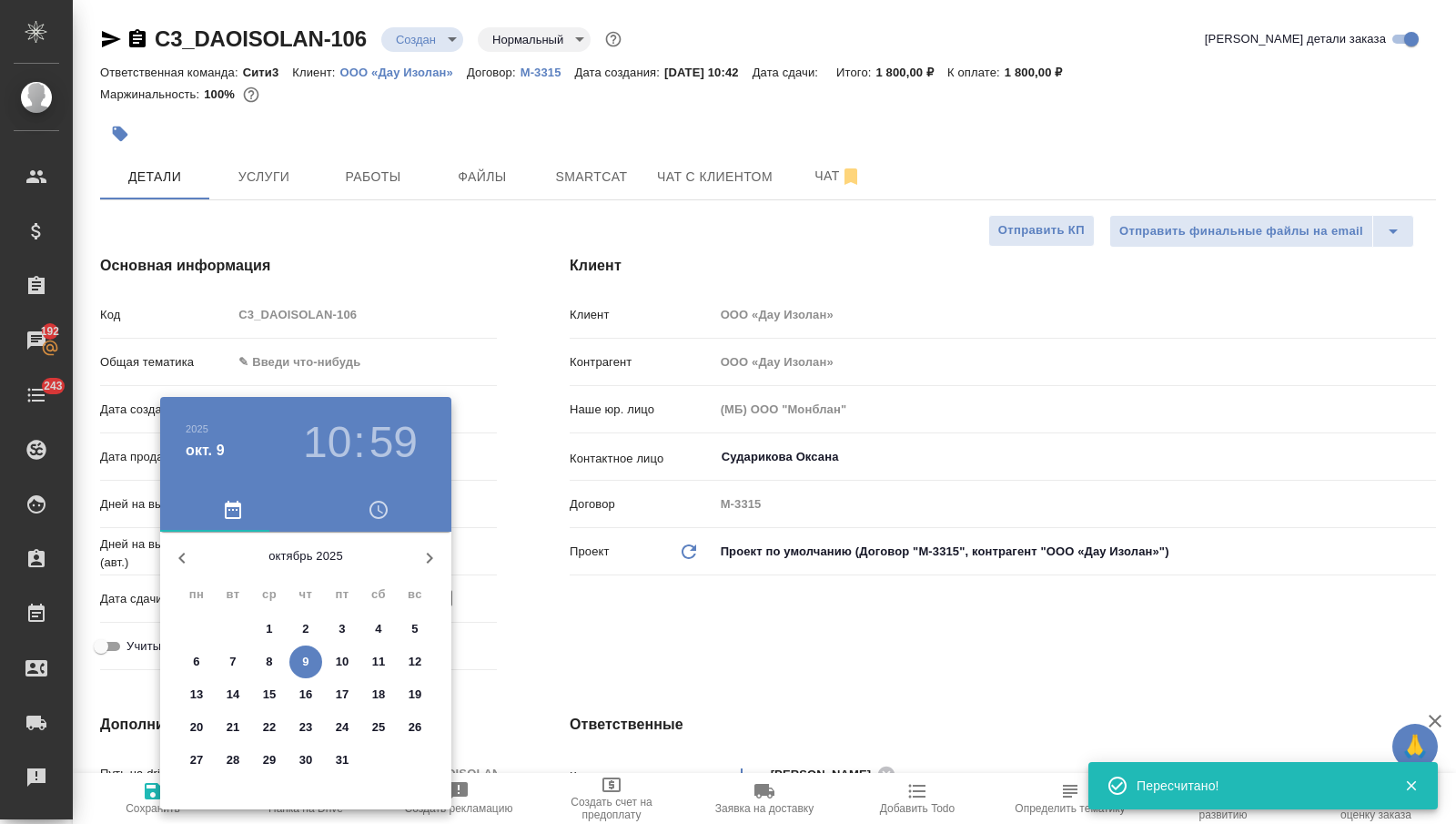
click at [301, 651] on button "9" at bounding box center [305, 661] width 32 height 32
type input "09.10.2025 10:59"
type textarea "x"
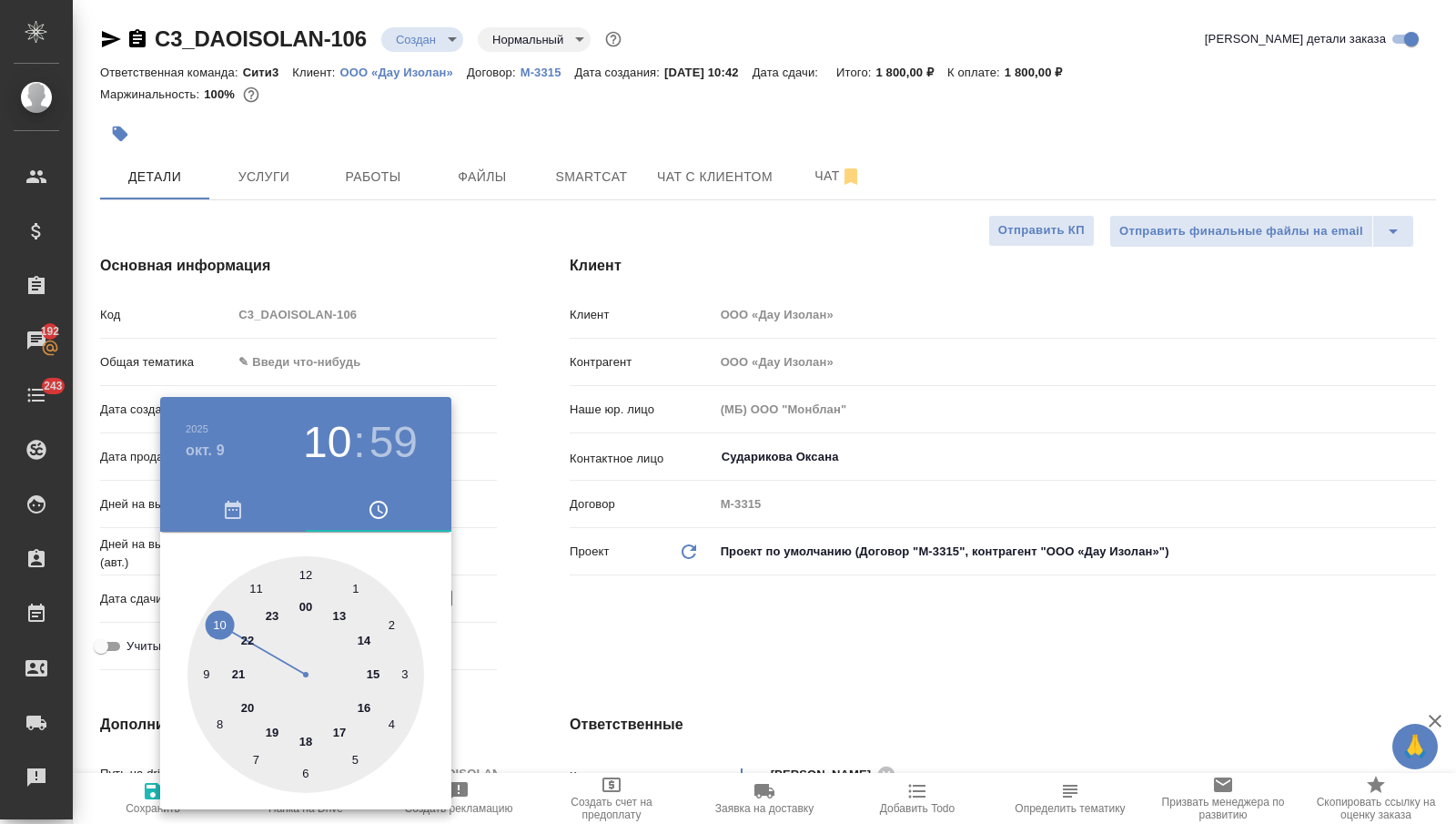
click at [556, 643] on div at bounding box center [728, 412] width 1456 height 824
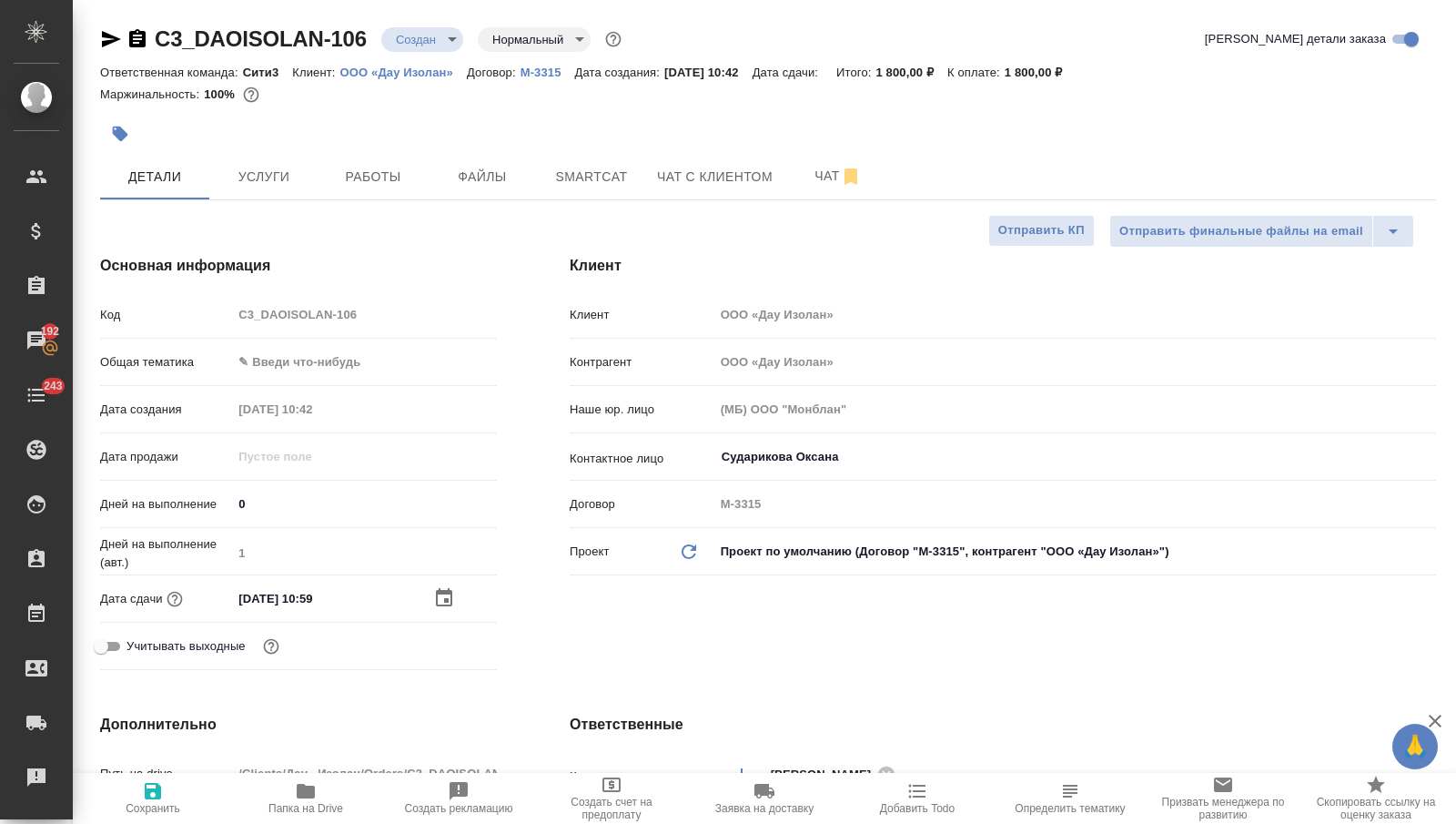
click at [158, 788] on icon "button" at bounding box center [153, 791] width 17 height 17
type textarea "x"
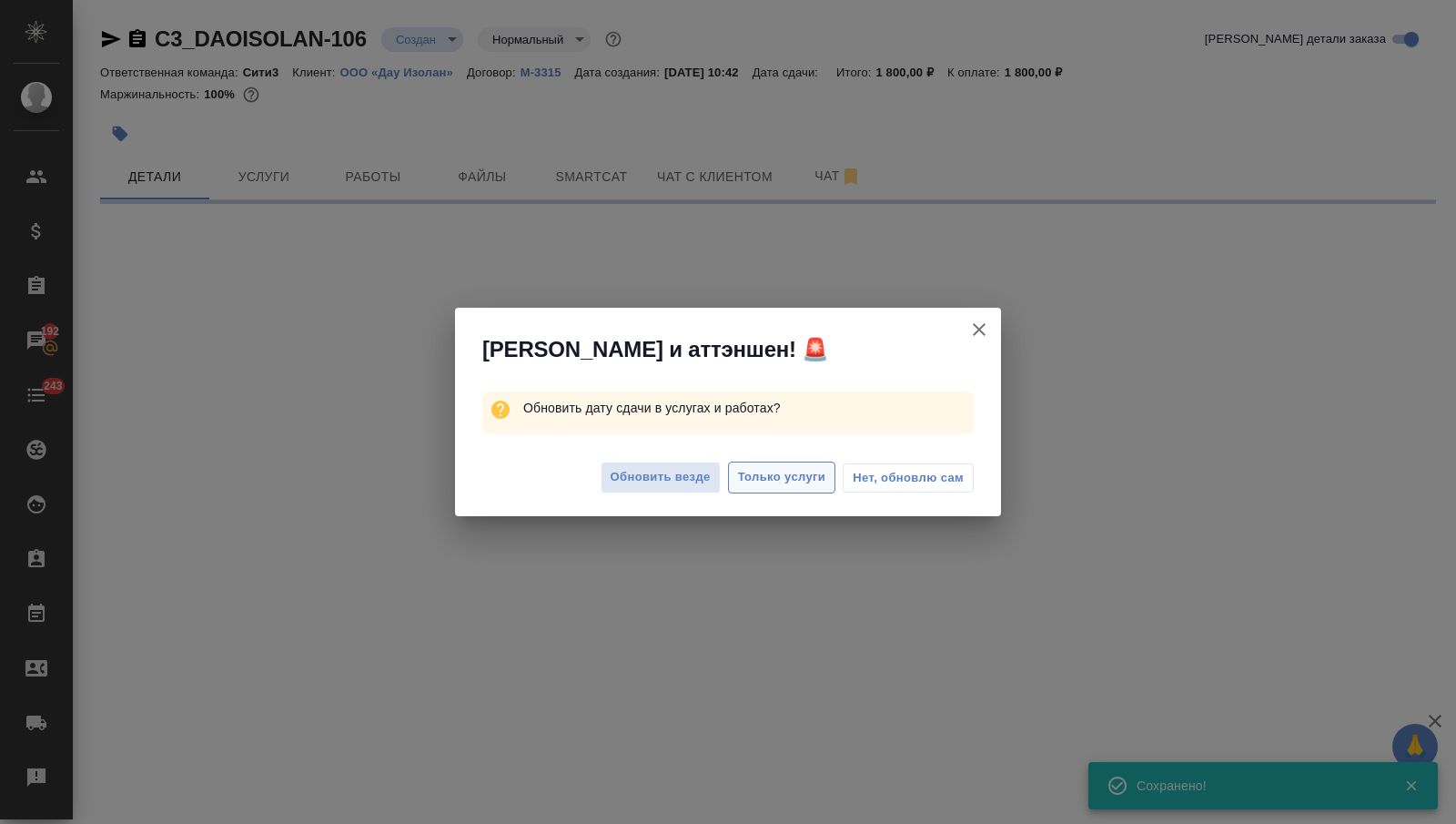
click at [761, 472] on span "Только услуги" at bounding box center [783, 476] width 89 height 21
select select "RU"
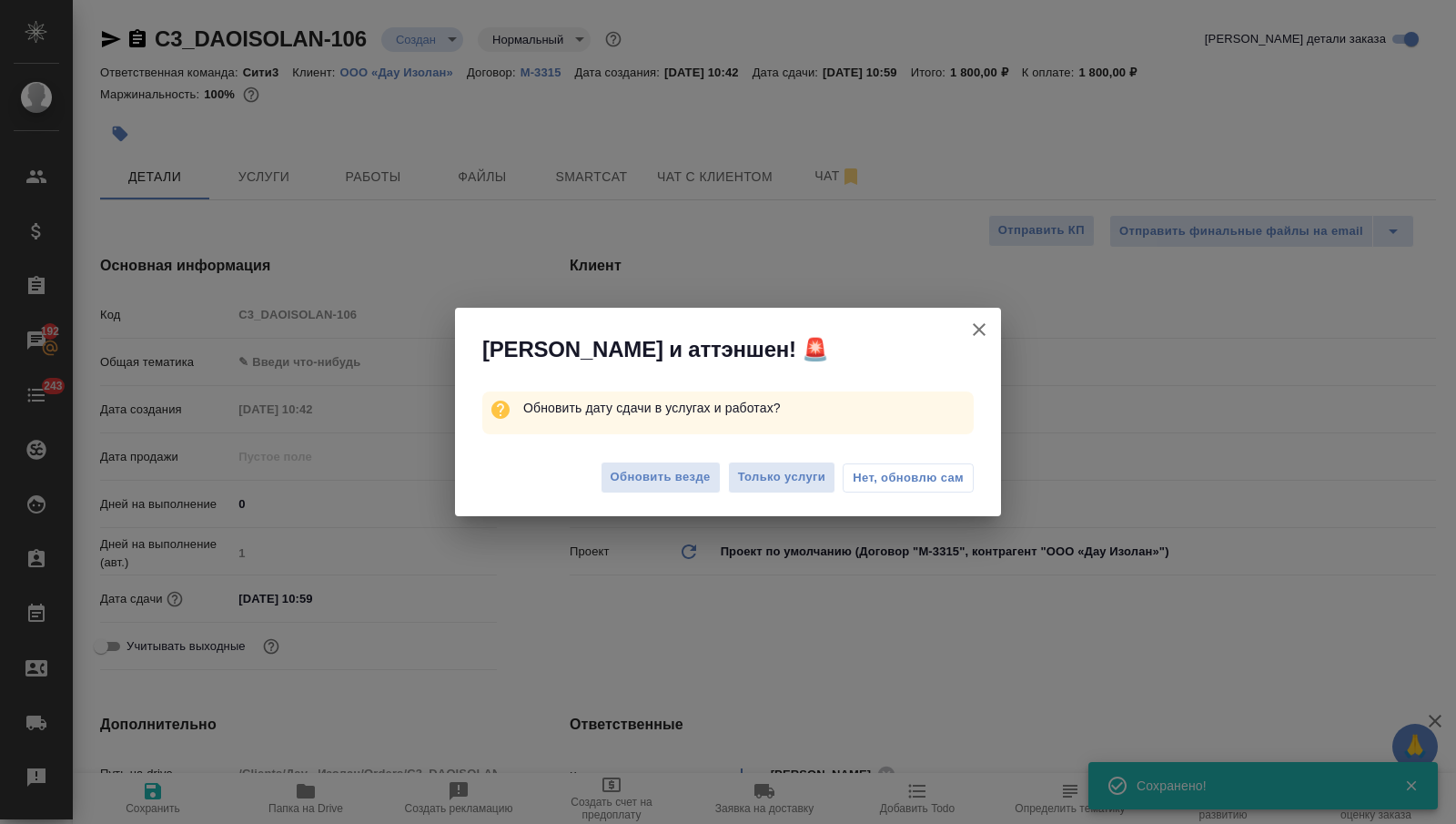
type textarea "x"
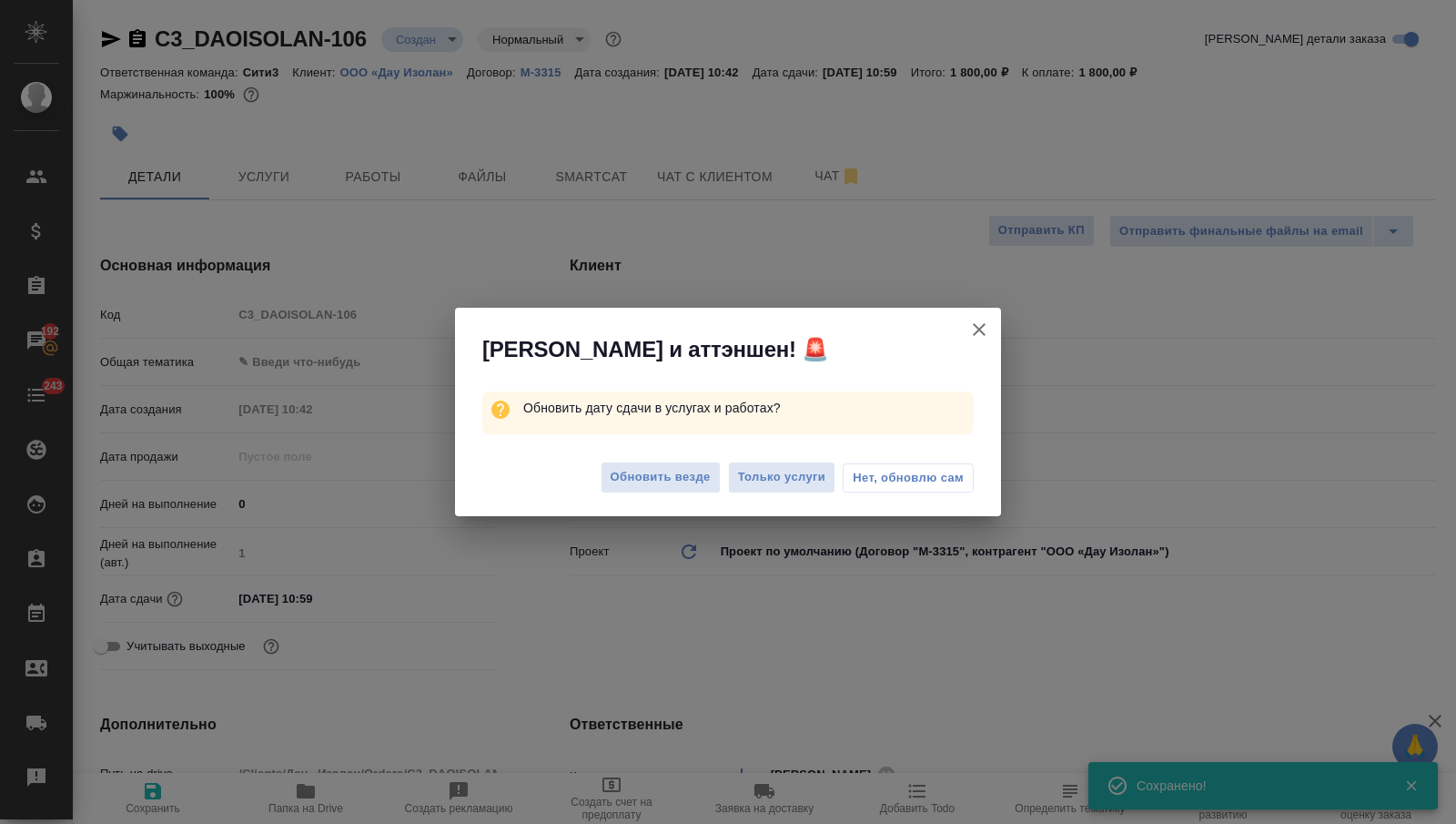
type textarea "x"
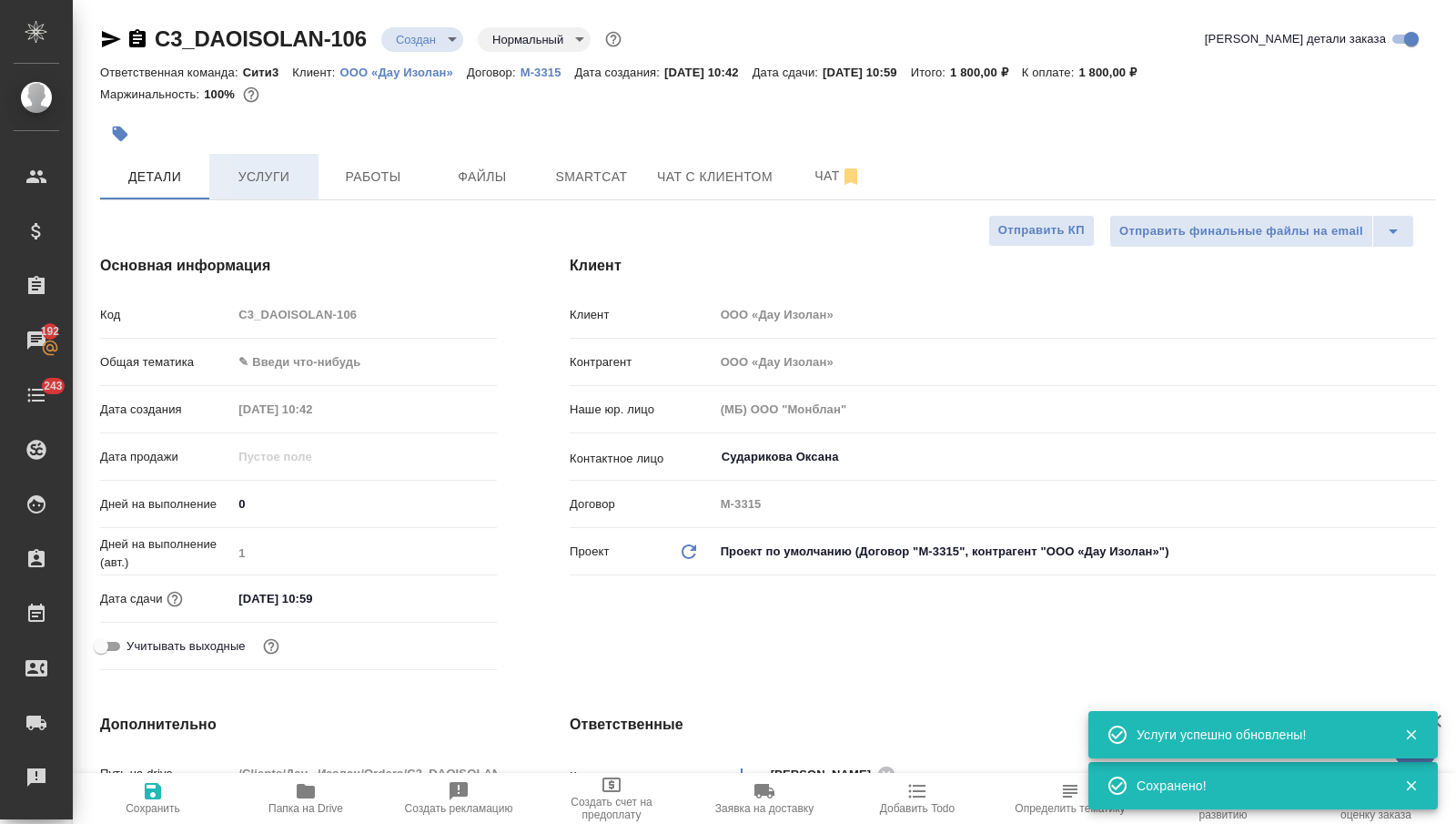
click at [262, 189] on button "Услуги" at bounding box center [264, 176] width 109 height 45
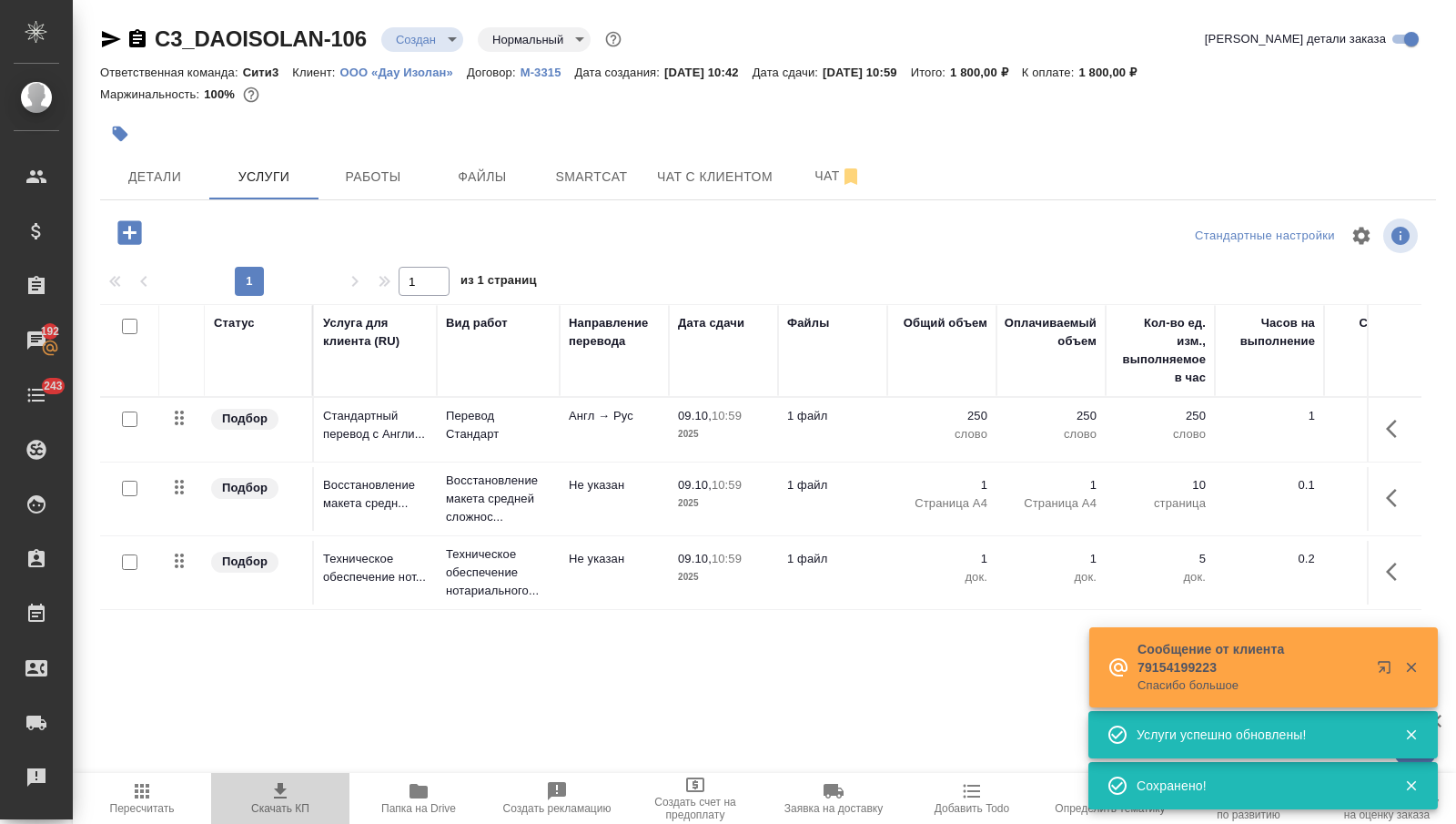
click at [273, 797] on icon "button" at bounding box center [281, 791] width 22 height 22
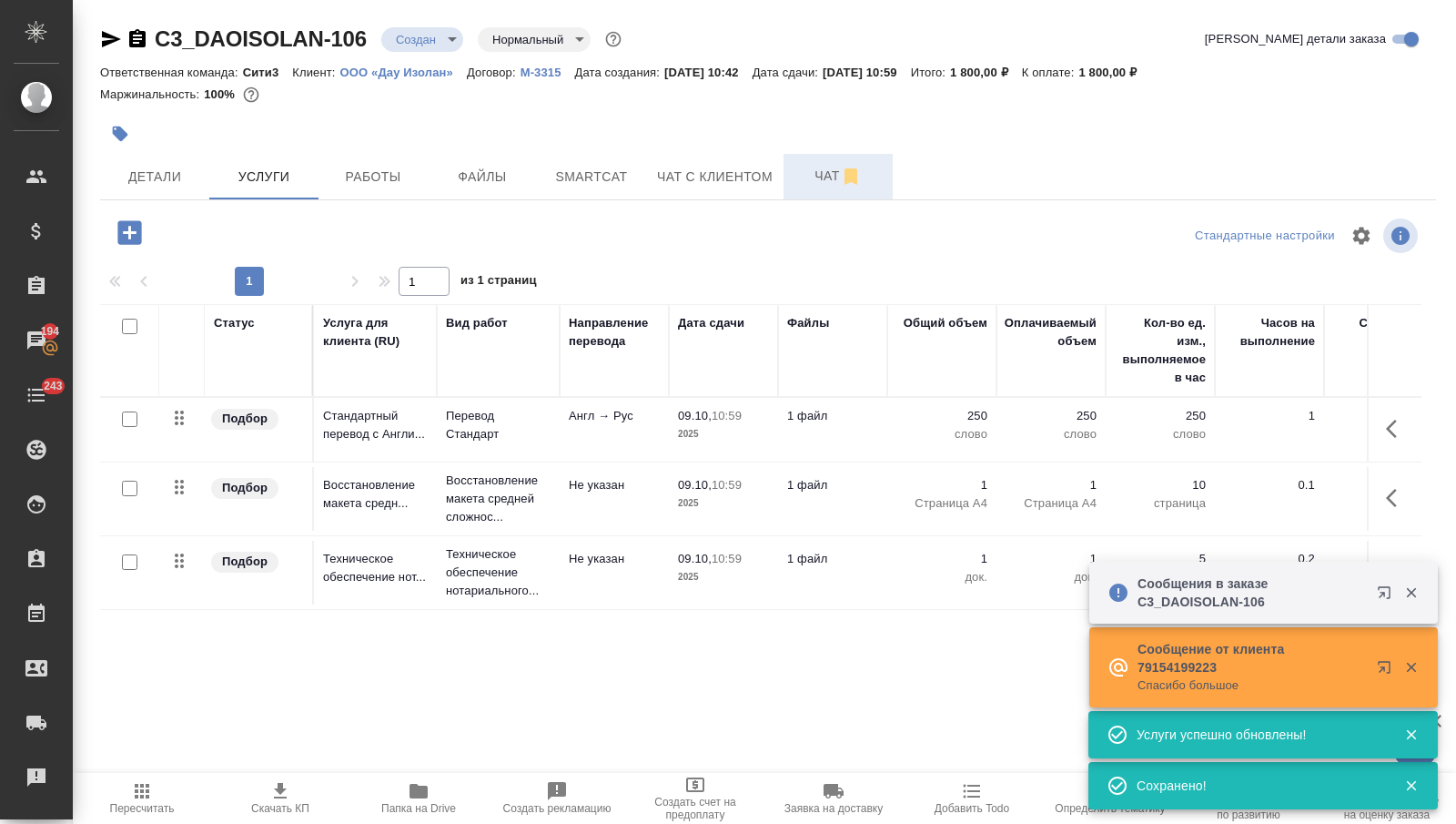
click at [808, 176] on span "Чат" at bounding box center [838, 175] width 88 height 23
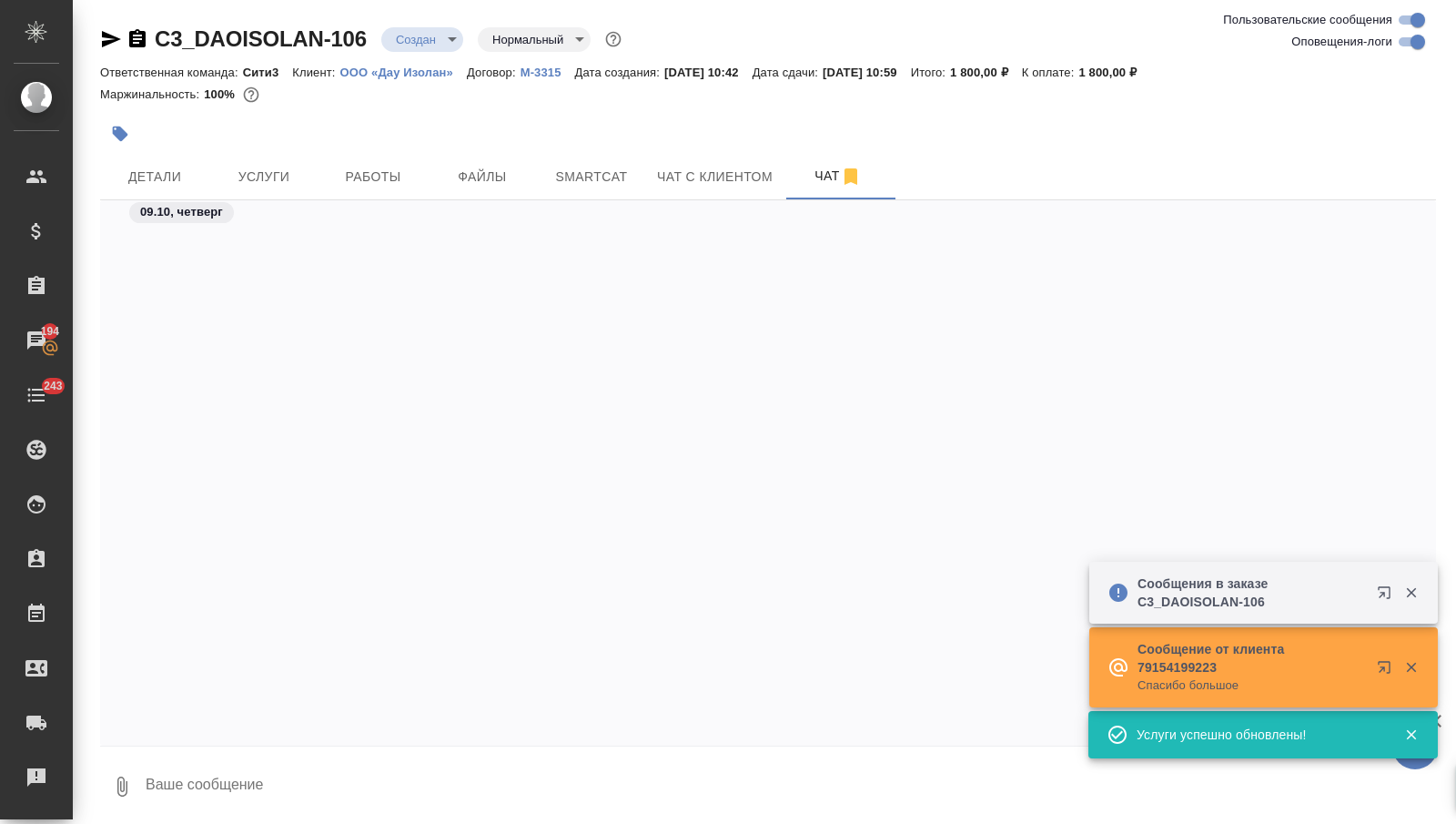
scroll to position [1341, 0]
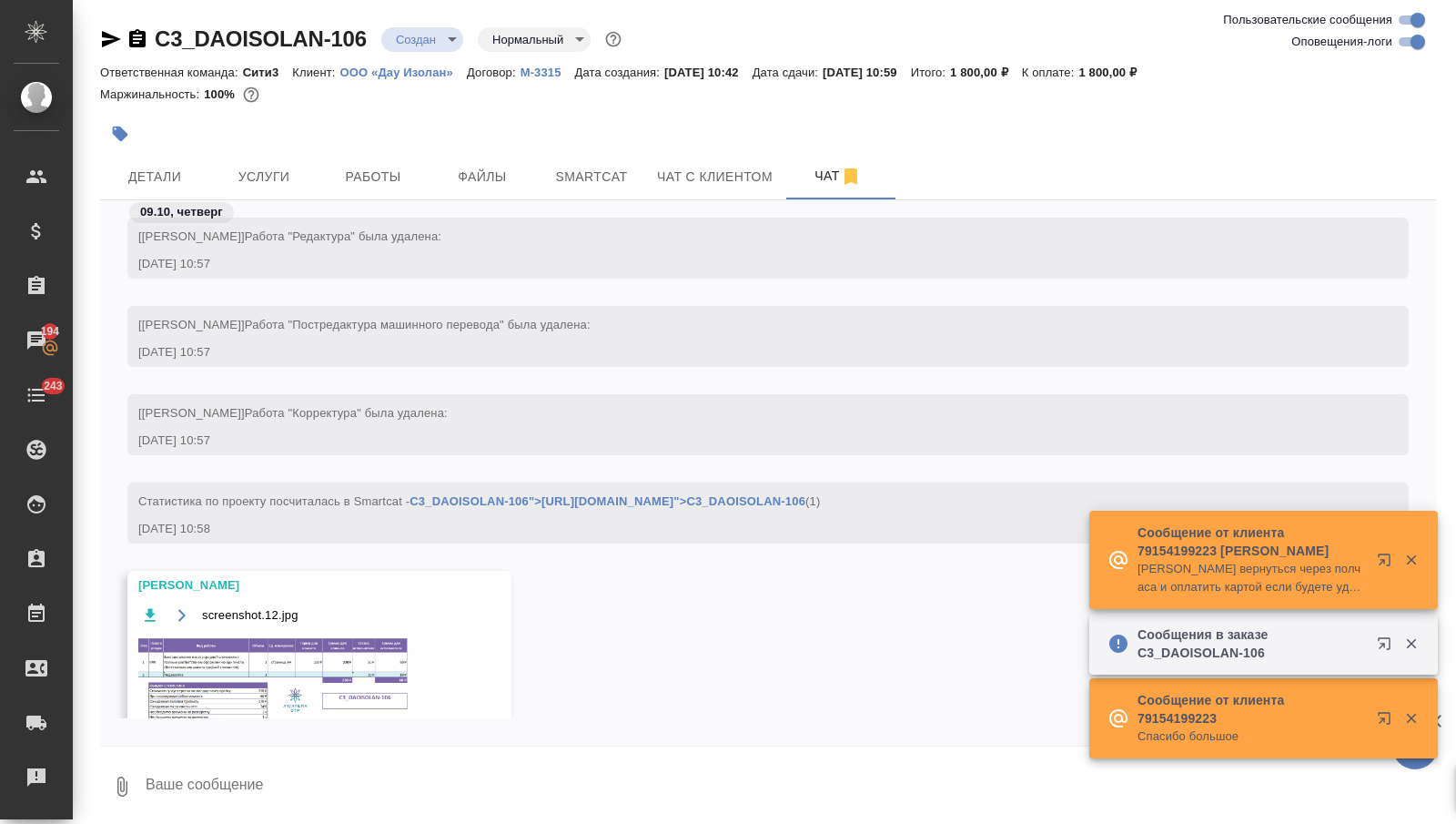
click at [294, 653] on img at bounding box center [275, 681] width 273 height 94
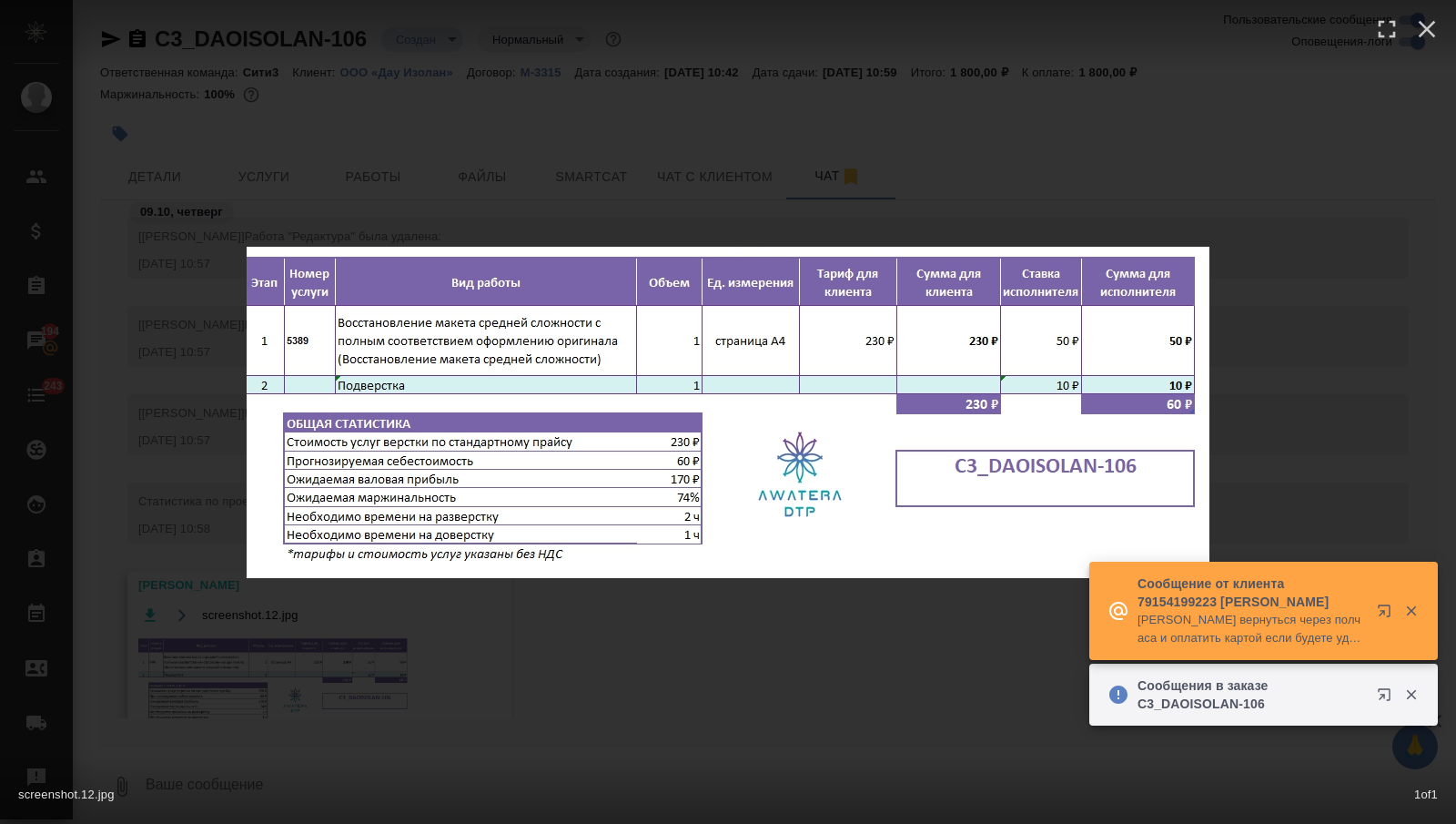
click at [345, 597] on div "screenshot.12.jpg 1 of 1" at bounding box center [728, 412] width 1456 height 824
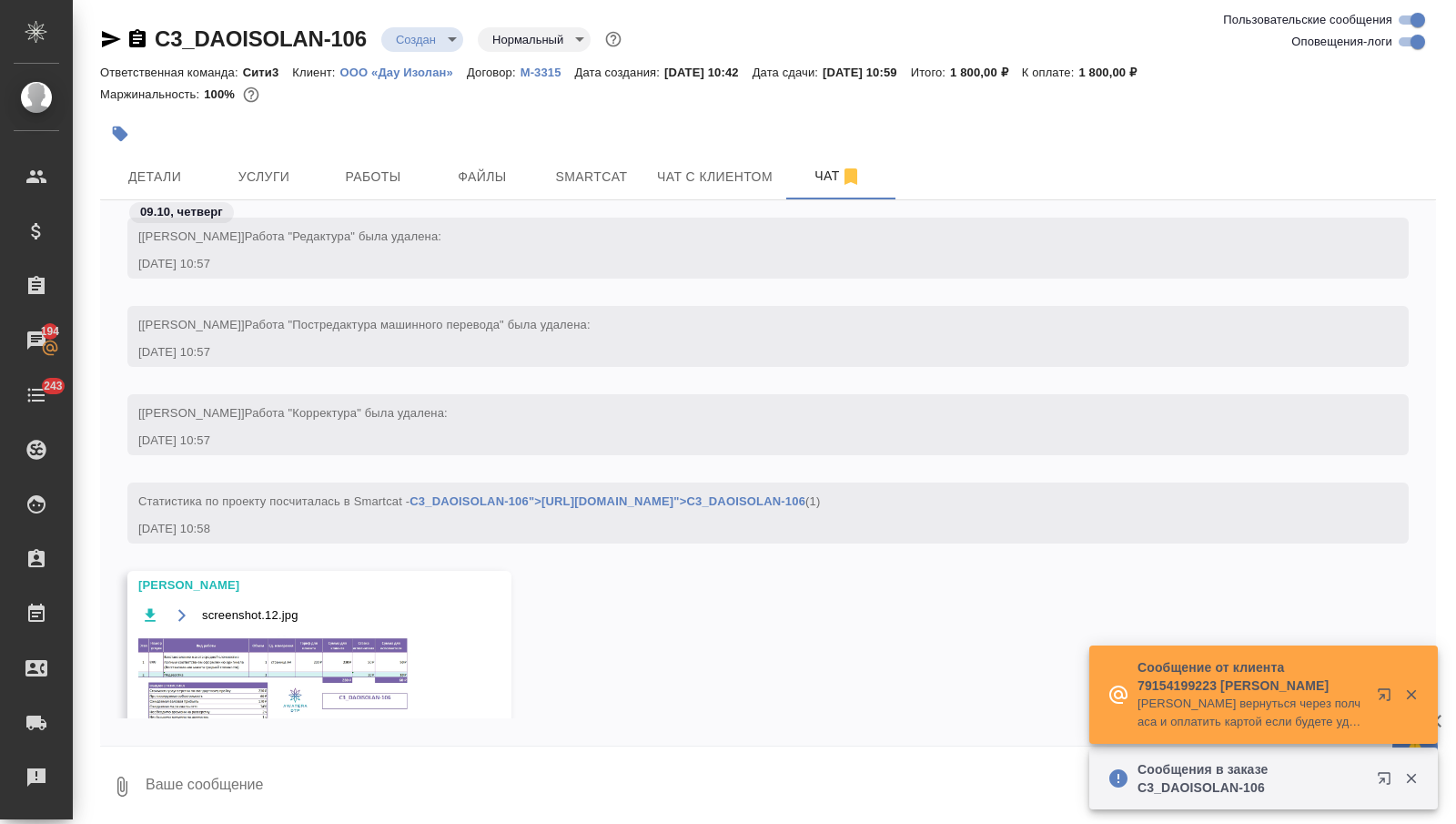
click at [317, 647] on img at bounding box center [275, 681] width 273 height 94
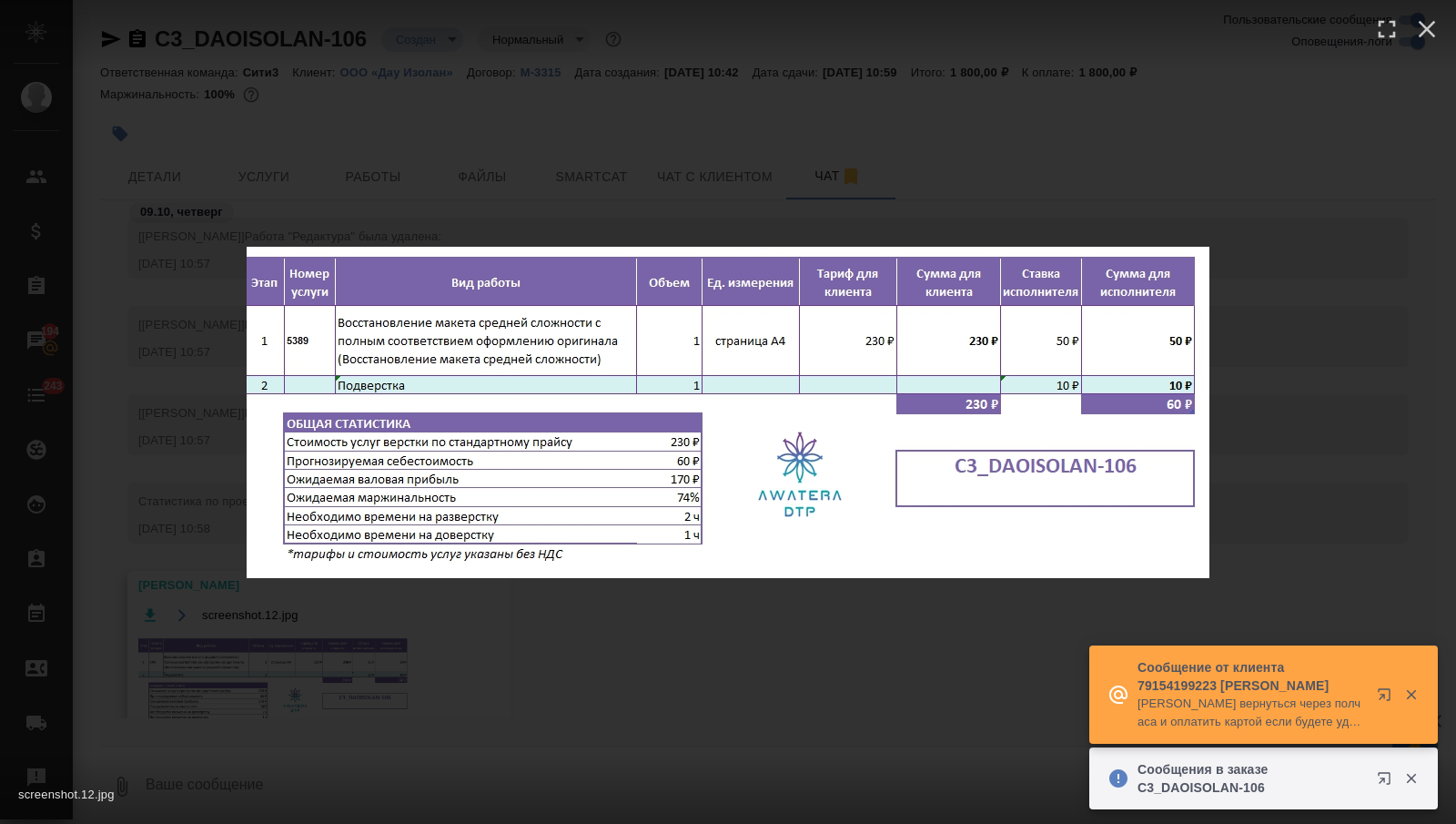
click at [340, 625] on div "screenshot.12.jpg 1 of 1" at bounding box center [728, 412] width 1456 height 824
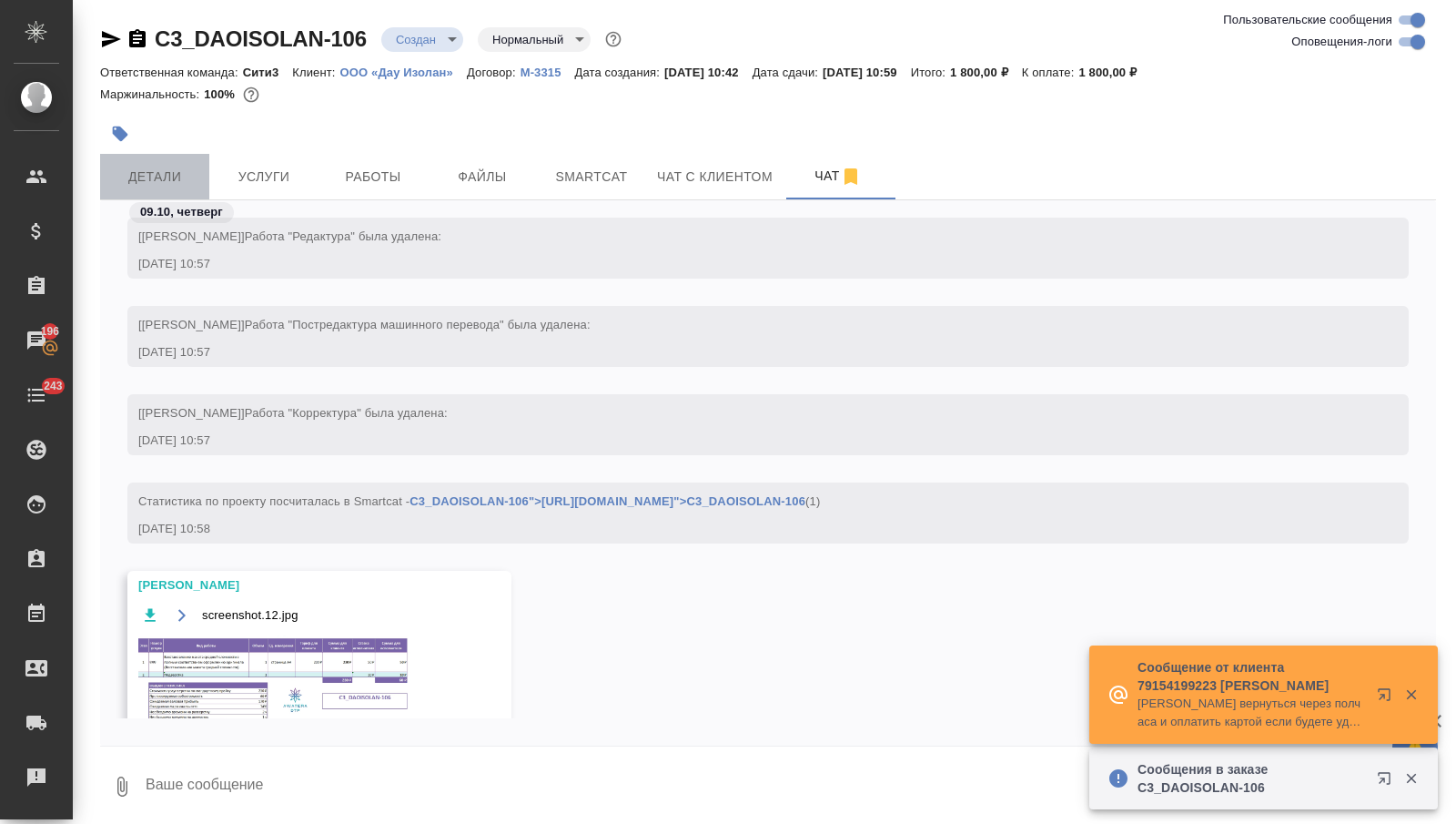
click at [176, 165] on span "Детали" at bounding box center [155, 176] width 88 height 23
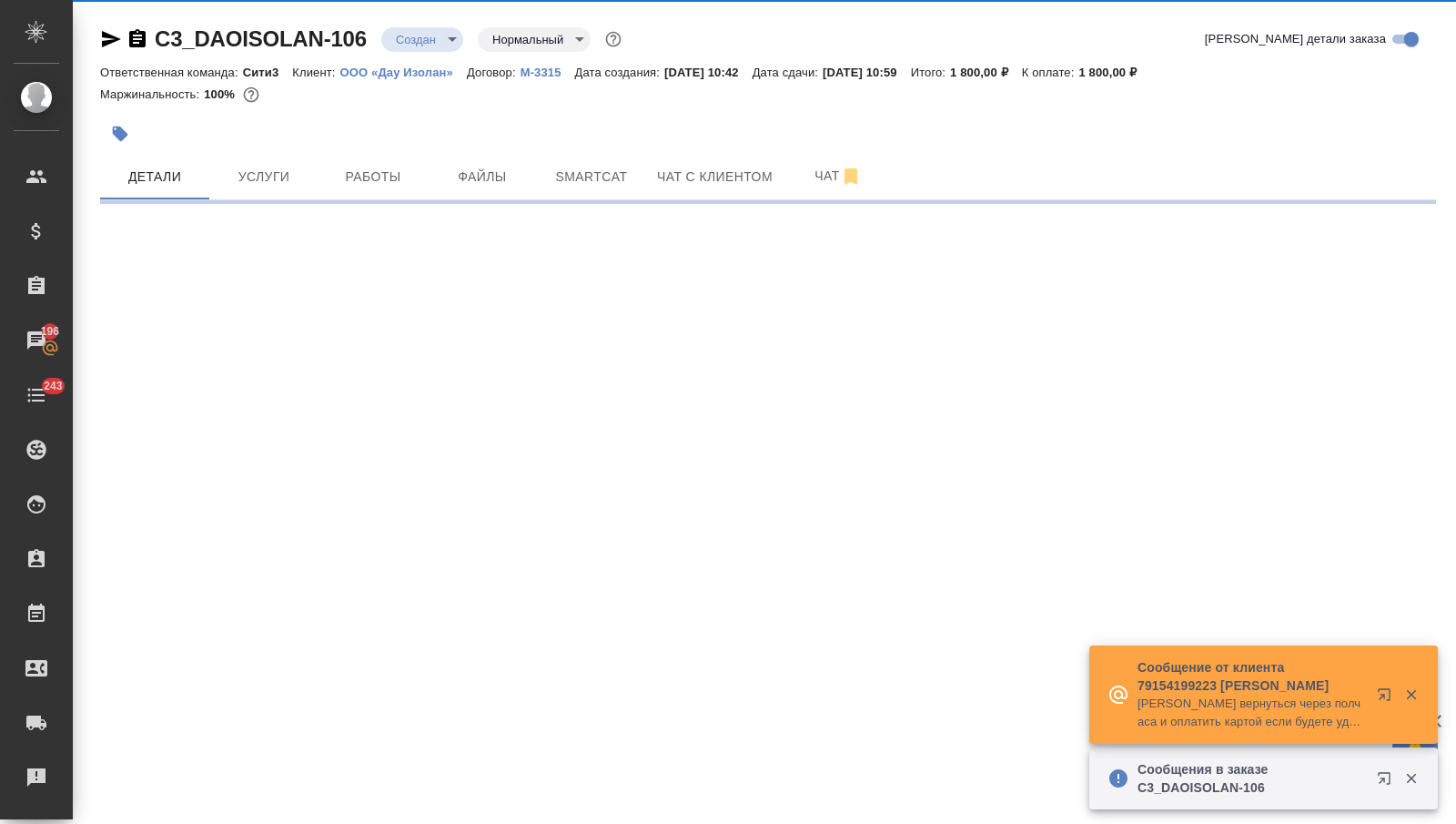
select select "RU"
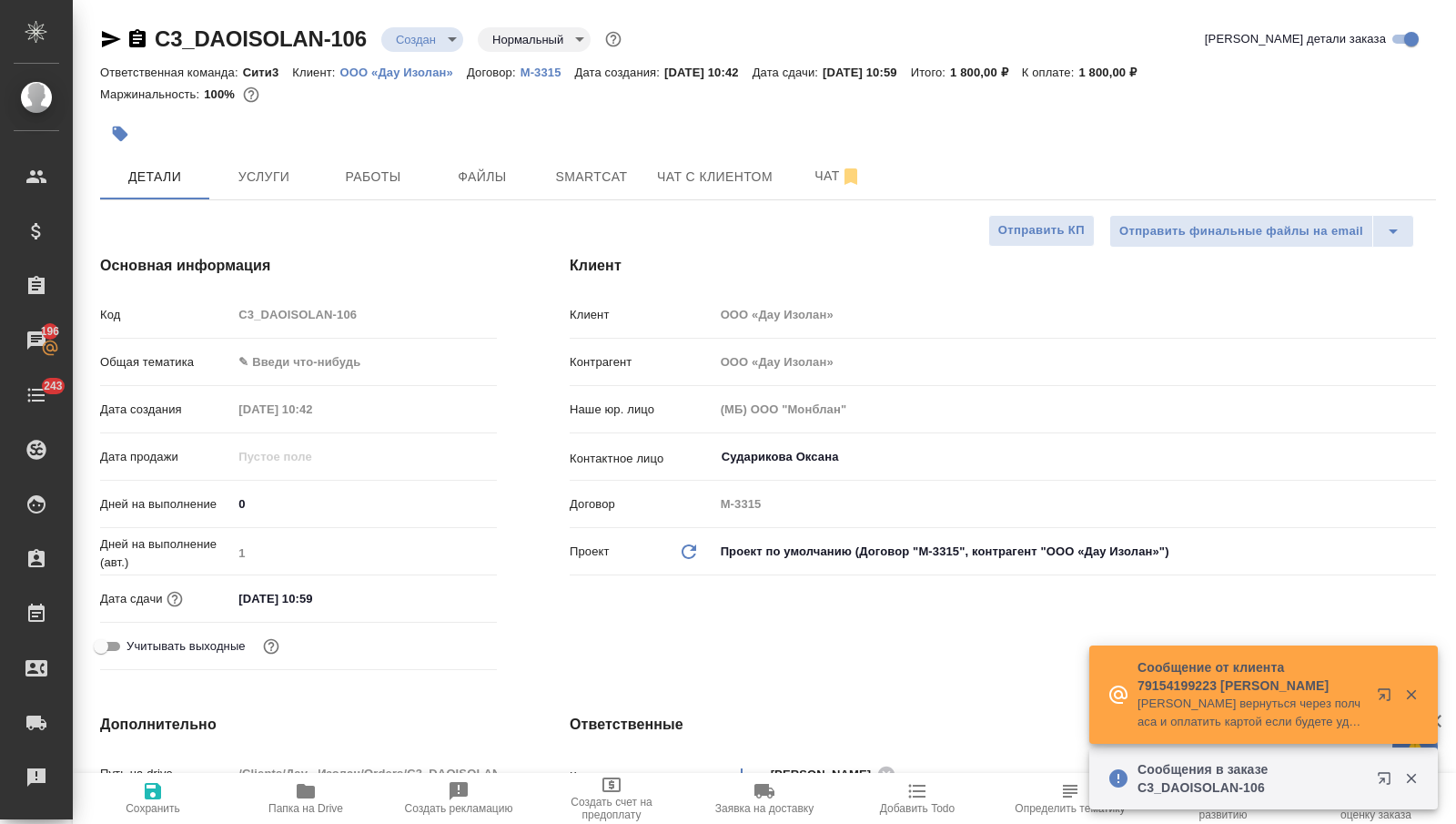
type textarea "x"
click at [293, 349] on body "🙏 .cls-1 fill:#fff; AWATERA Nikitina Tatiana Клиенты Спецификации Заказы 196 Ча…" at bounding box center [728, 412] width 1456 height 824
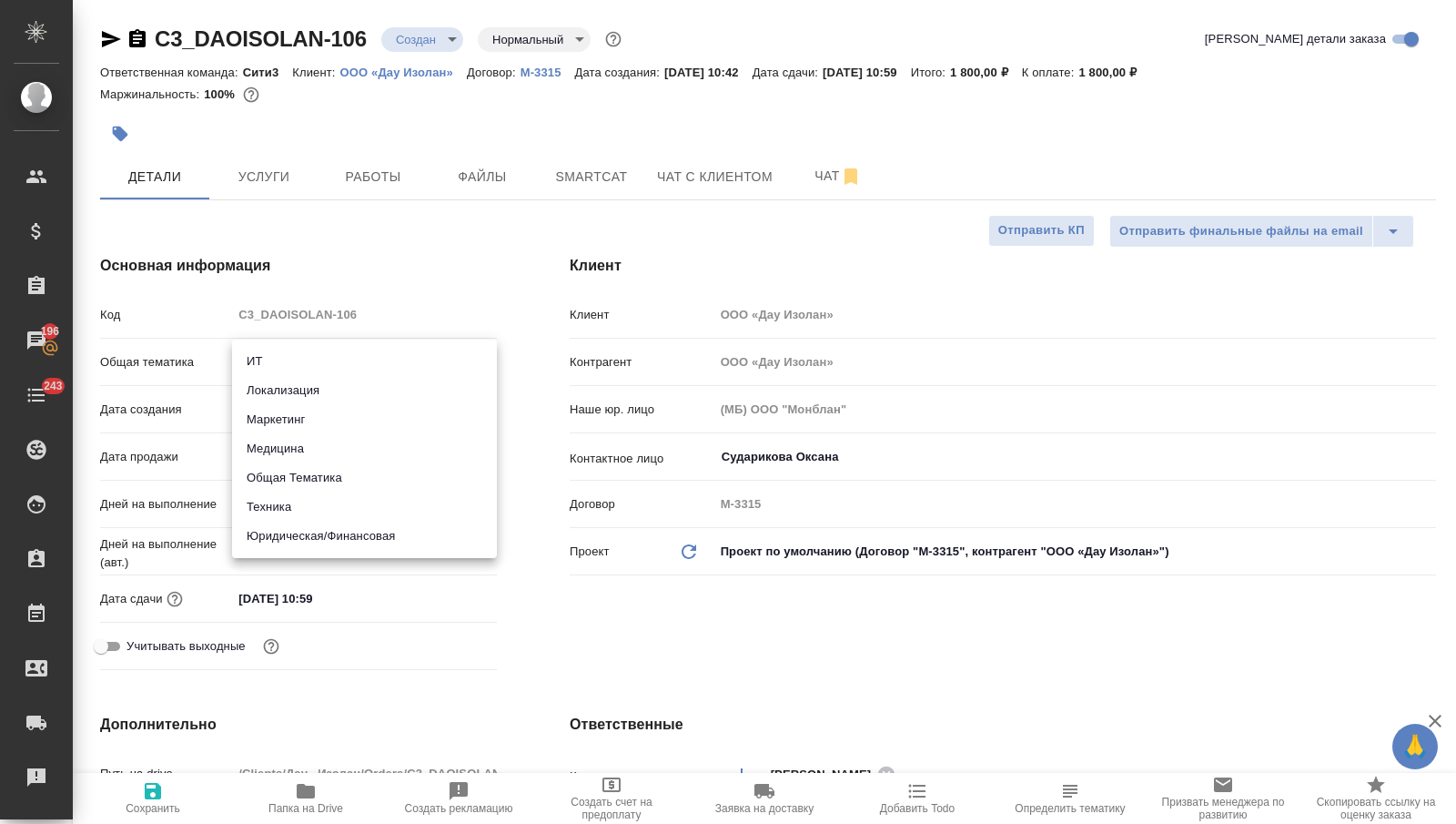
click at [283, 182] on div at bounding box center [728, 412] width 1456 height 824
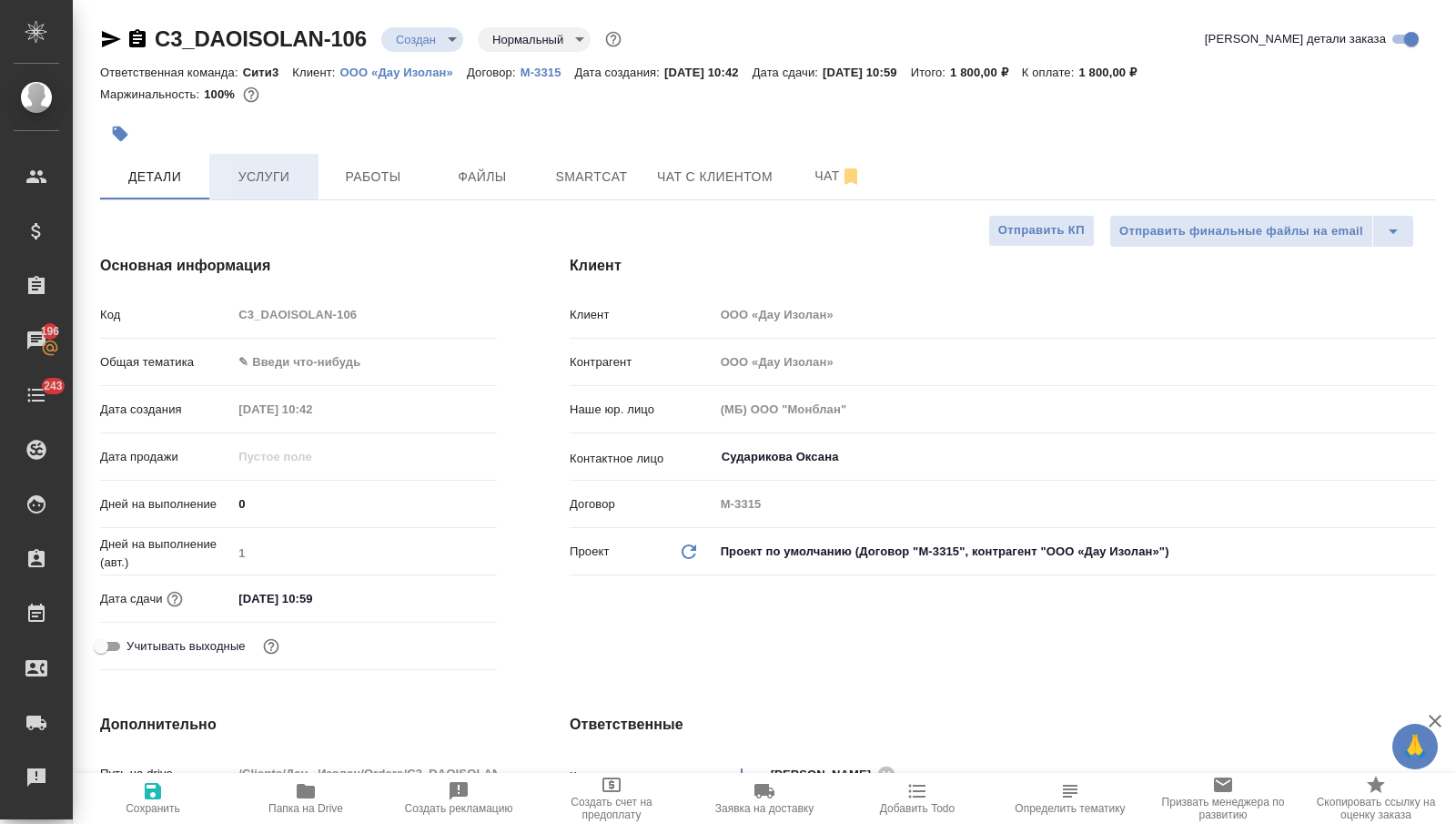
click at [276, 175] on span "Услуги" at bounding box center [264, 176] width 88 height 23
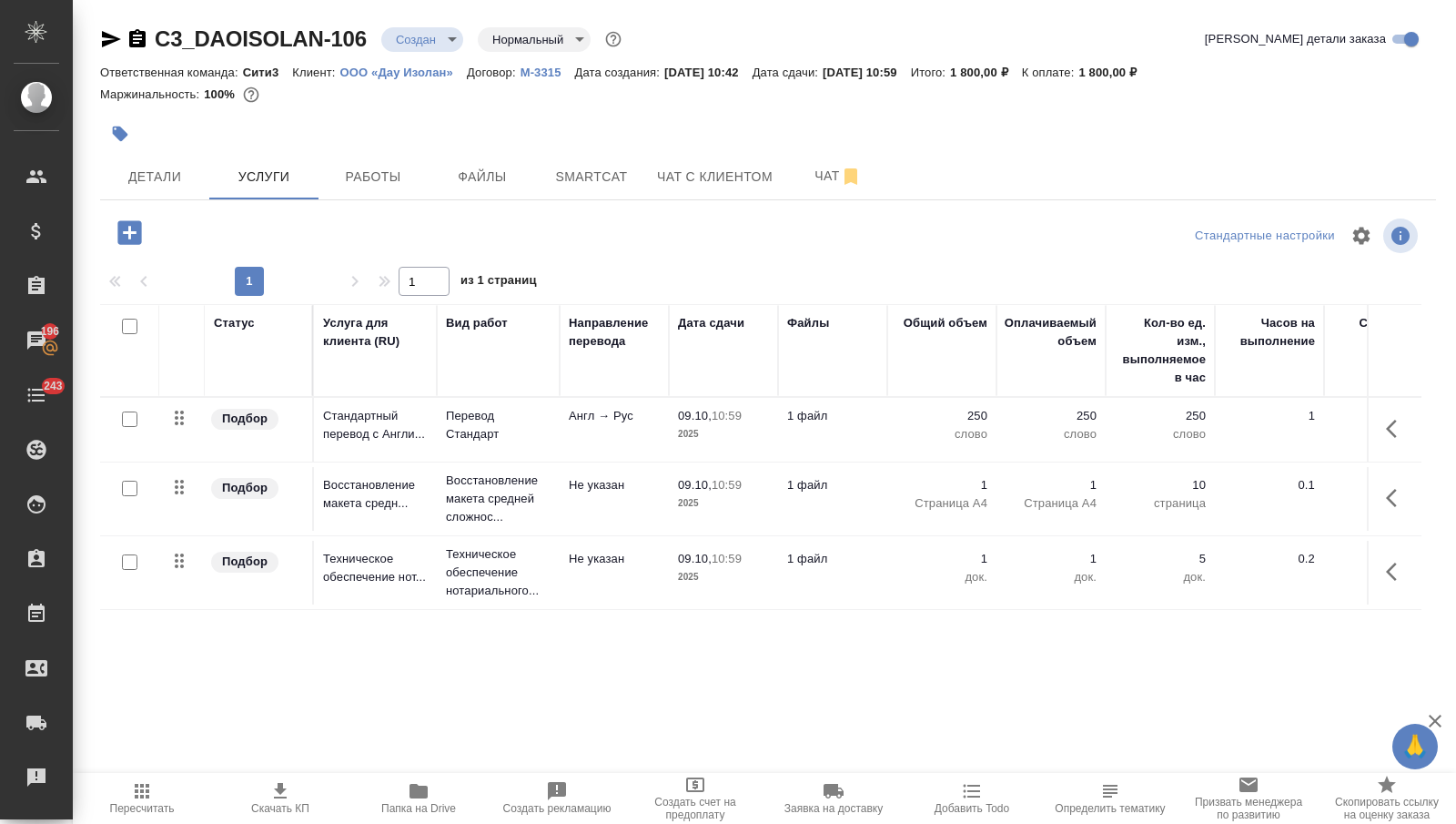
click at [126, 231] on icon "button" at bounding box center [129, 232] width 24 height 24
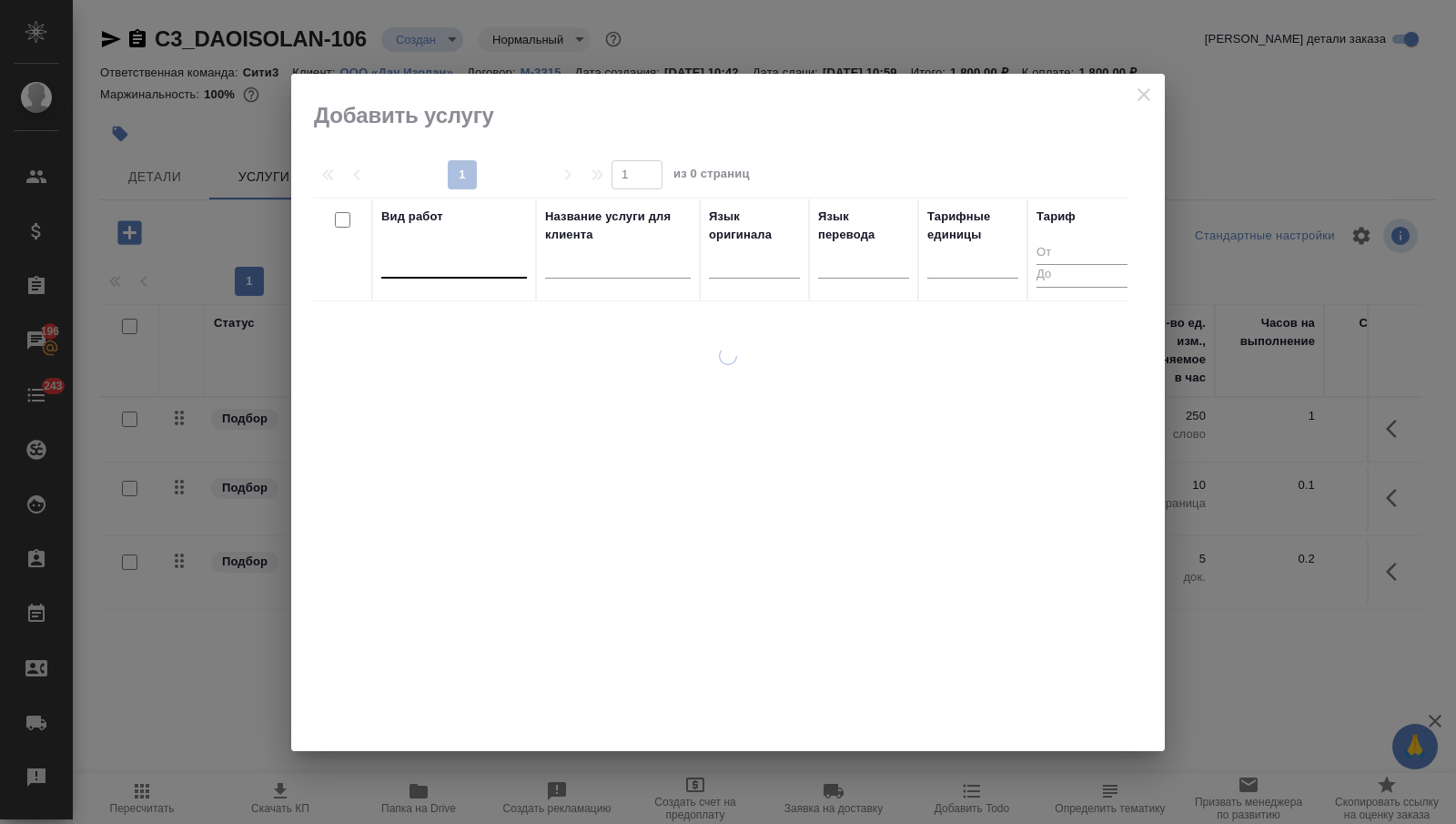
click at [475, 269] on div at bounding box center [454, 260] width 146 height 27
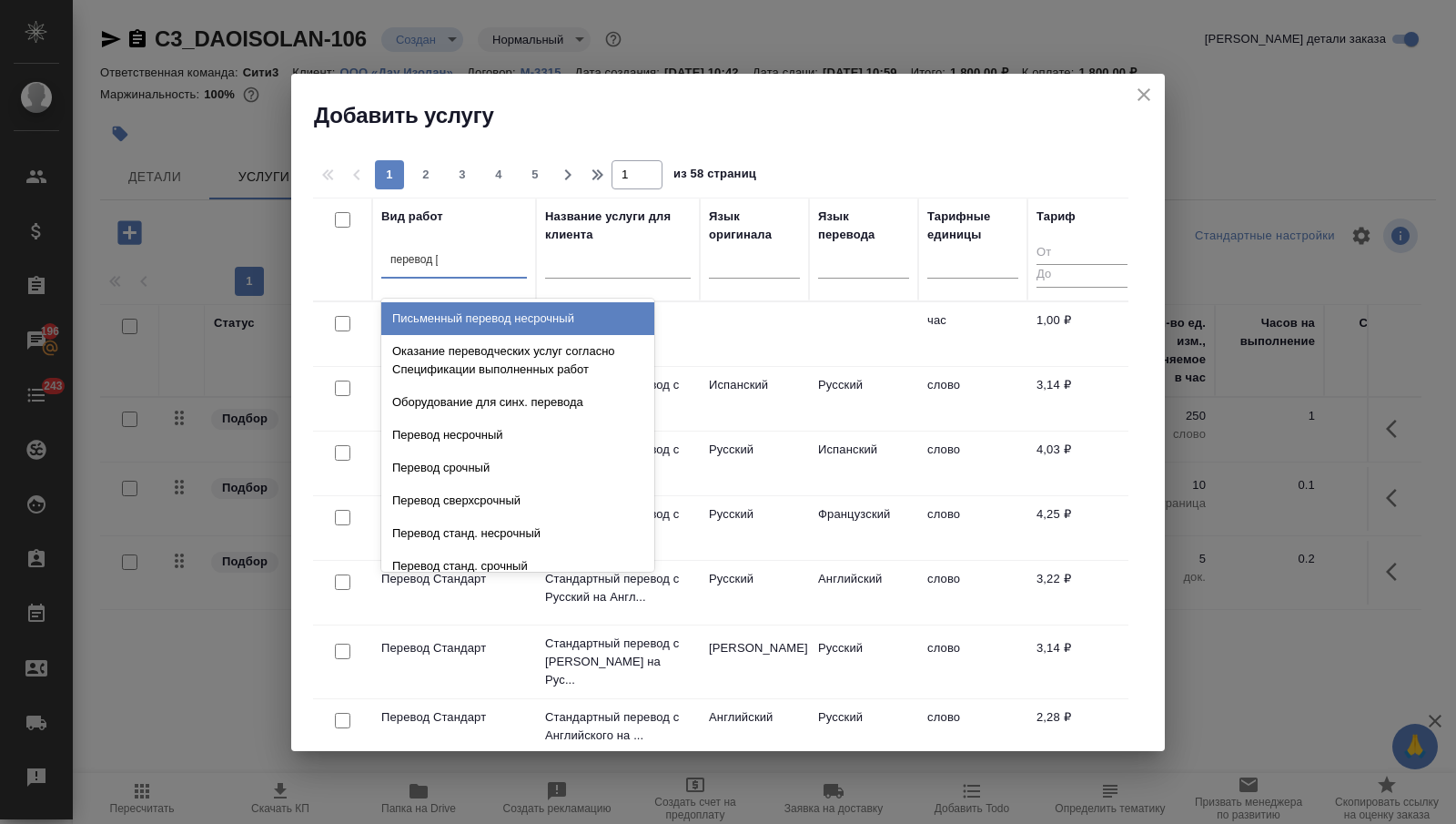
type input "перевод ст"
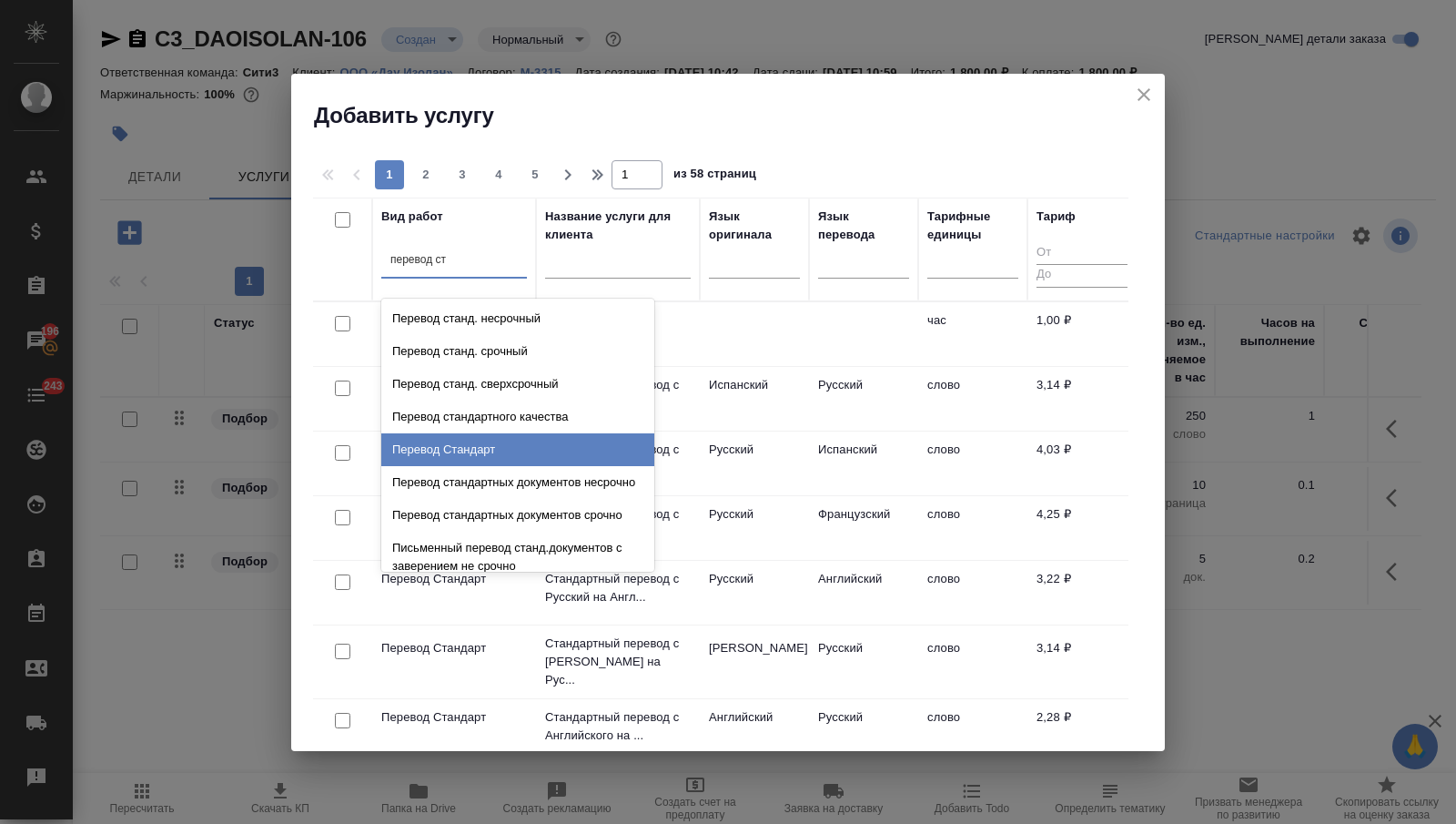
click at [497, 444] on div "Перевод Стандарт" at bounding box center [517, 449] width 273 height 32
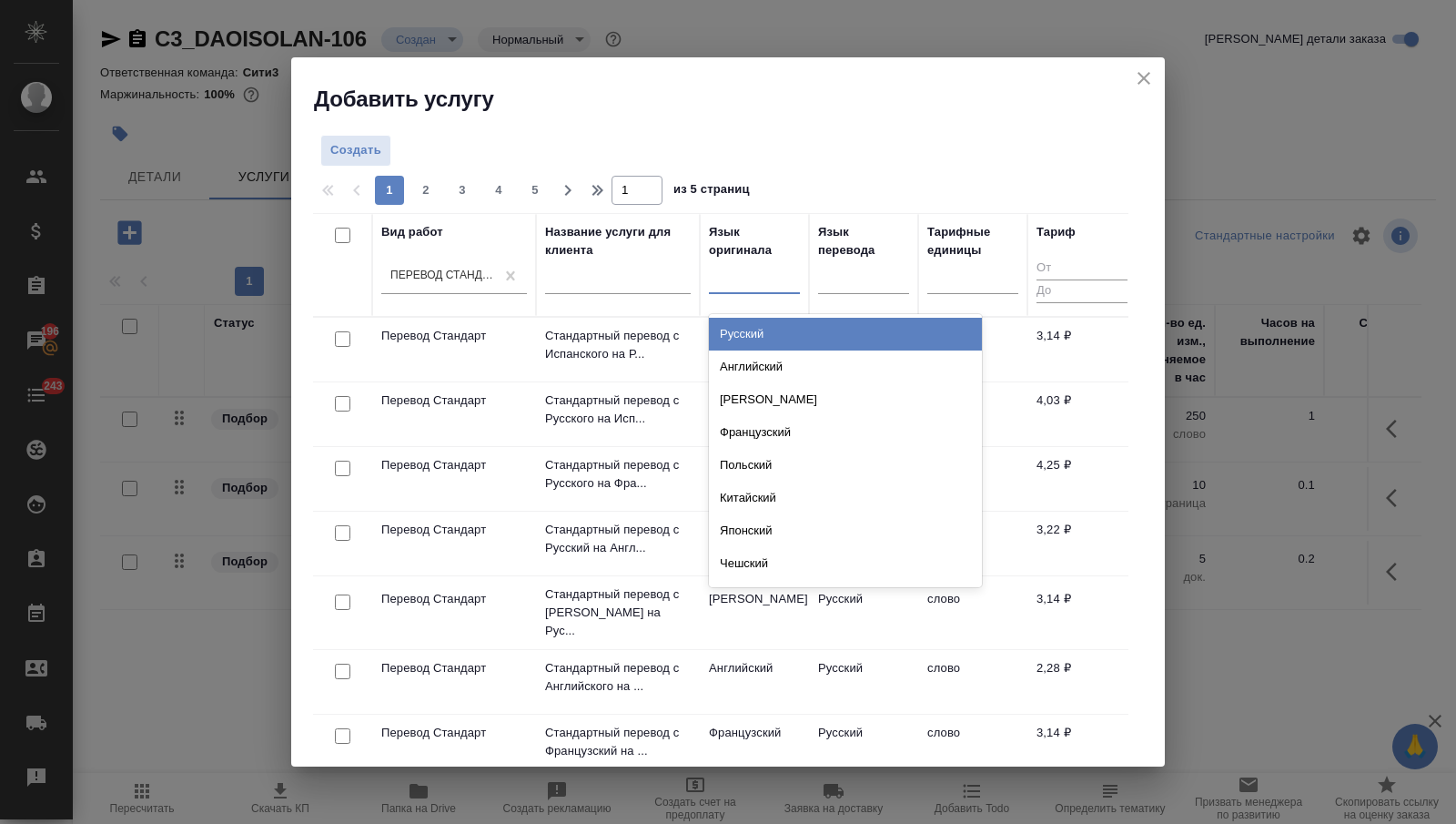
click at [750, 284] on div at bounding box center [754, 275] width 91 height 27
type input "тур"
click at [761, 336] on div "Турецкий" at bounding box center [845, 334] width 273 height 32
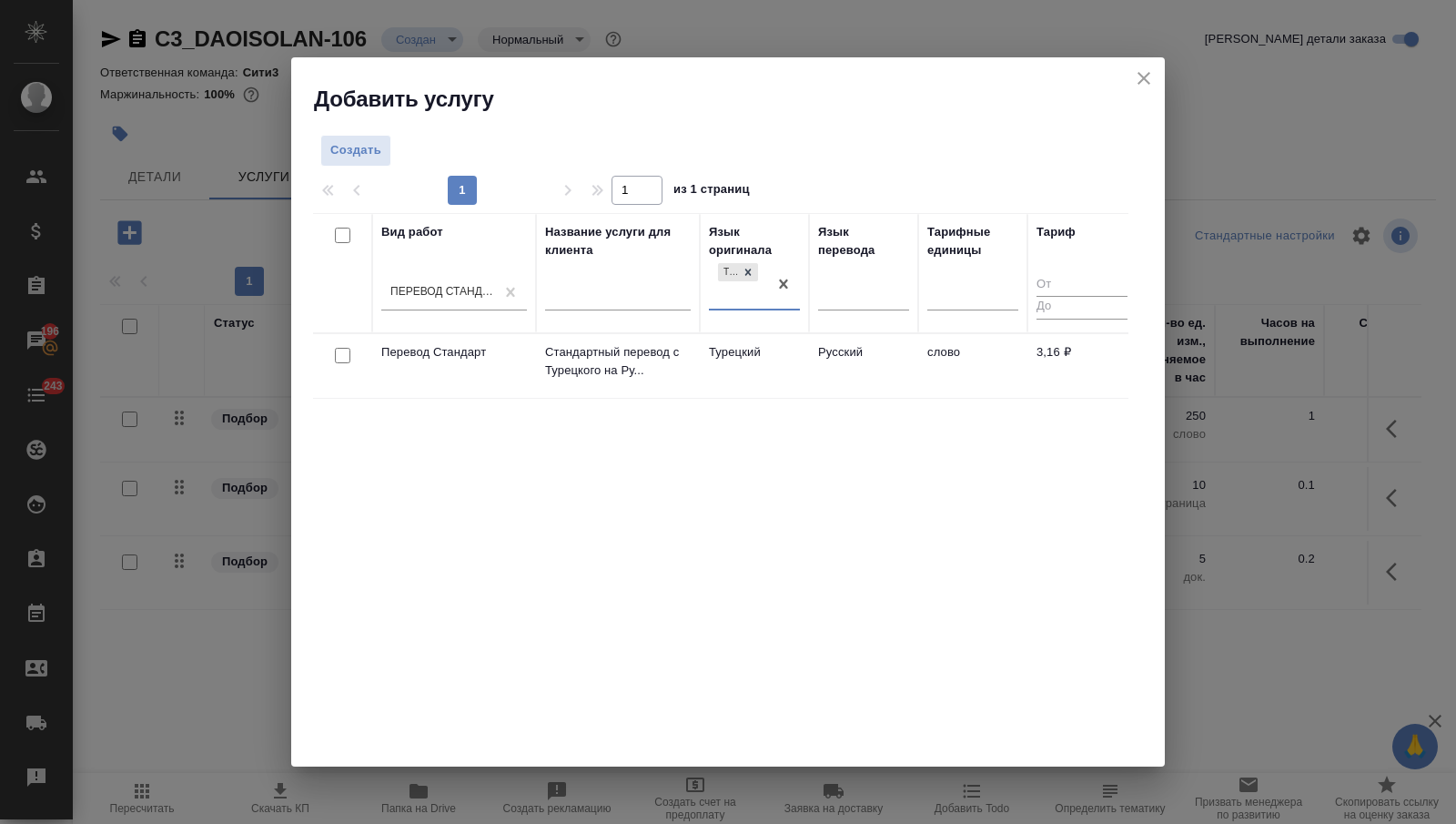
click at [796, 372] on td "Турецкий" at bounding box center [754, 365] width 109 height 64
click at [796, 373] on td "Турецкий" at bounding box center [754, 365] width 109 height 64
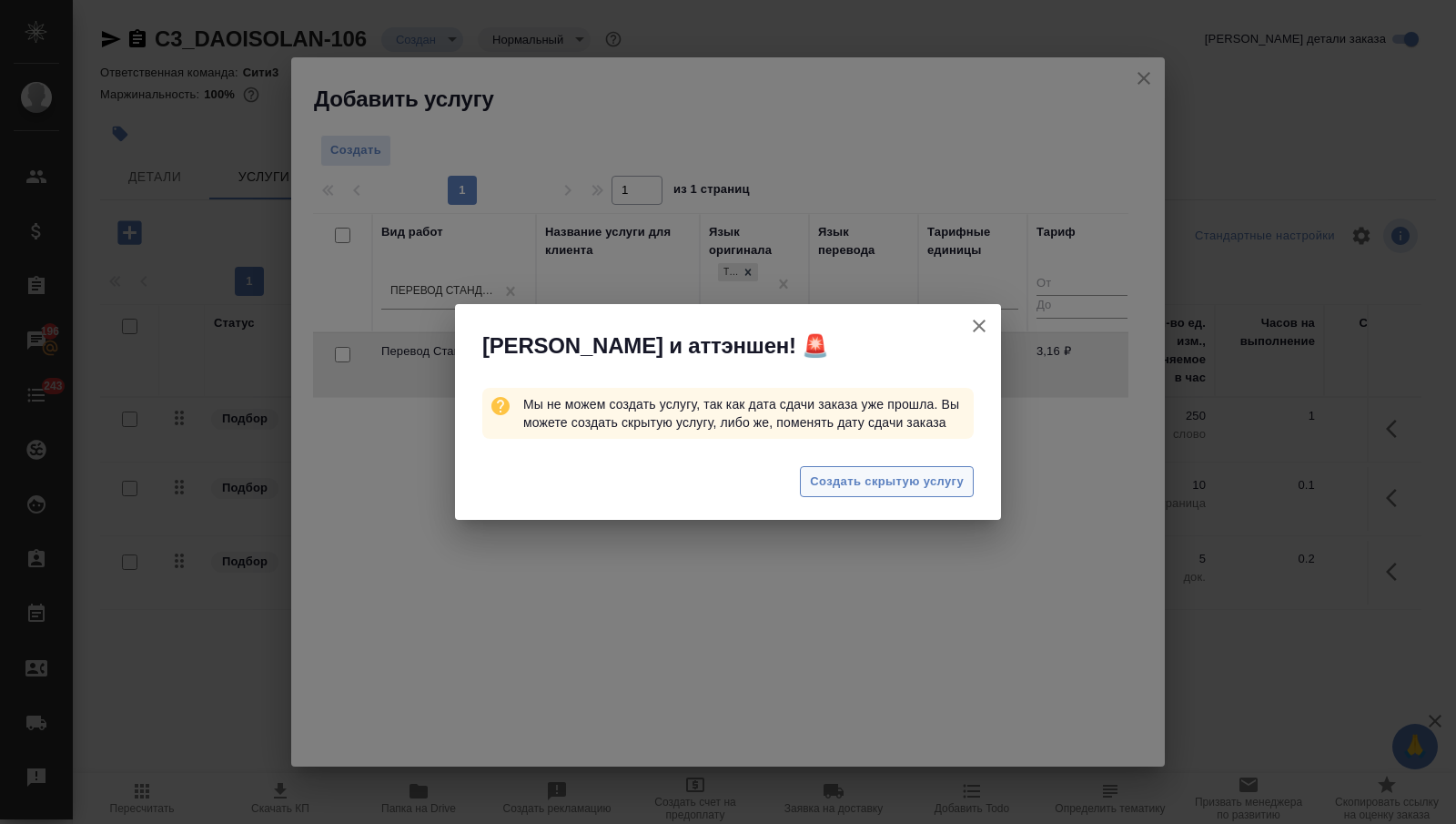
click at [882, 480] on span "Создать скрытую услугу" at bounding box center [887, 481] width 154 height 21
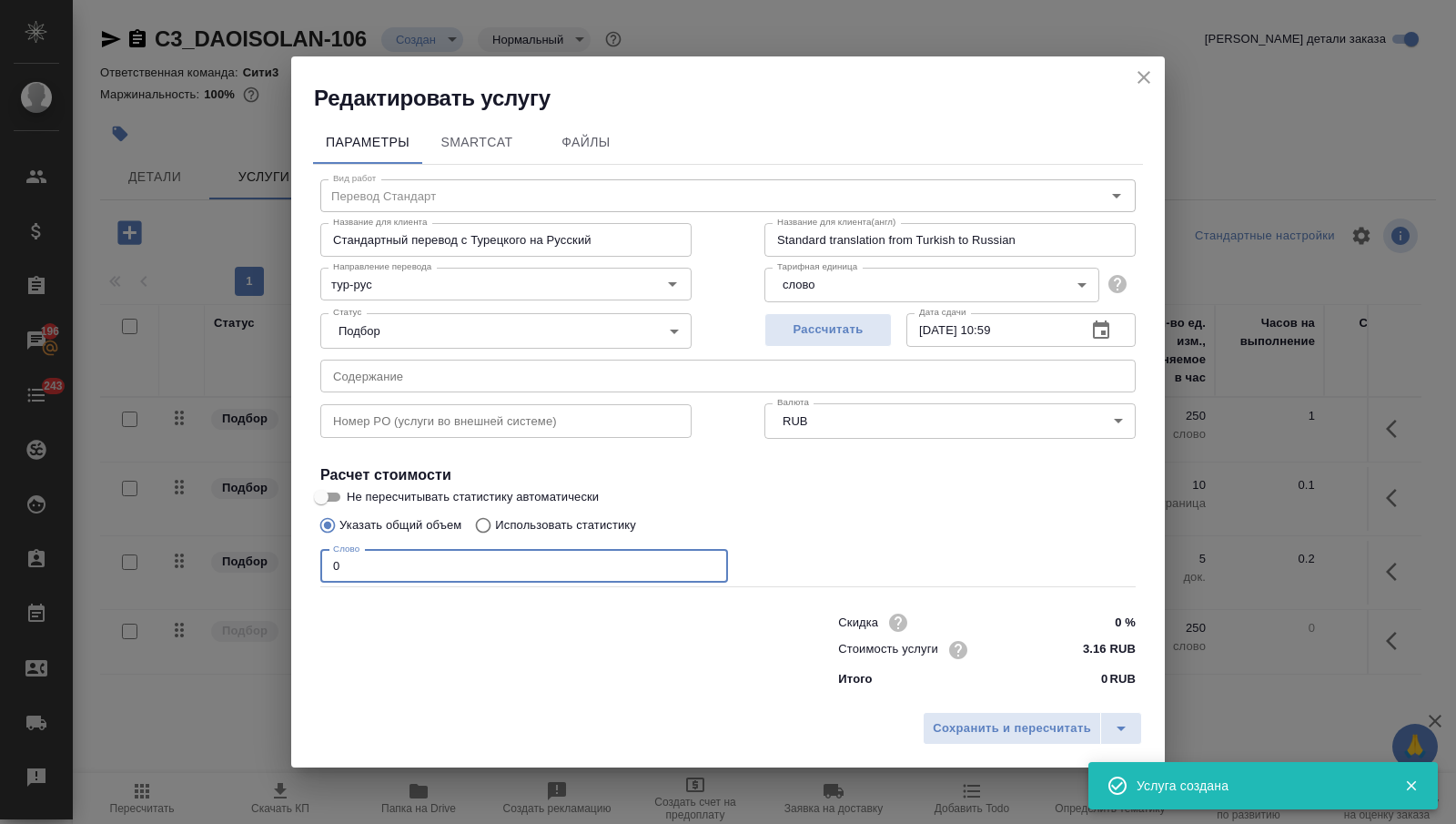
click at [423, 563] on input "0" at bounding box center [524, 565] width 408 height 32
type input "50"
click at [967, 729] on span "Сохранить и пересчитать" at bounding box center [1012, 728] width 158 height 21
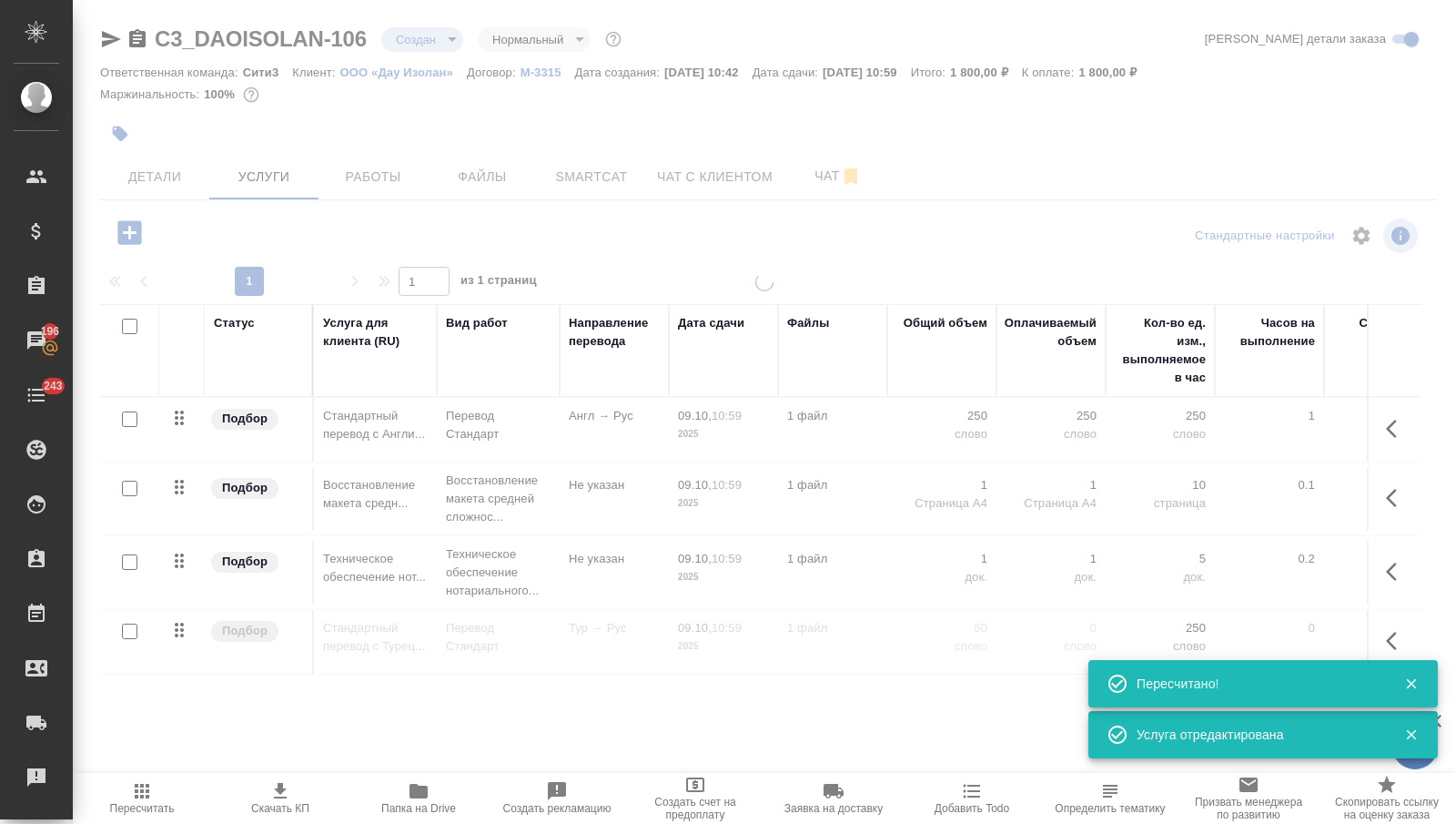
type input "urgent"
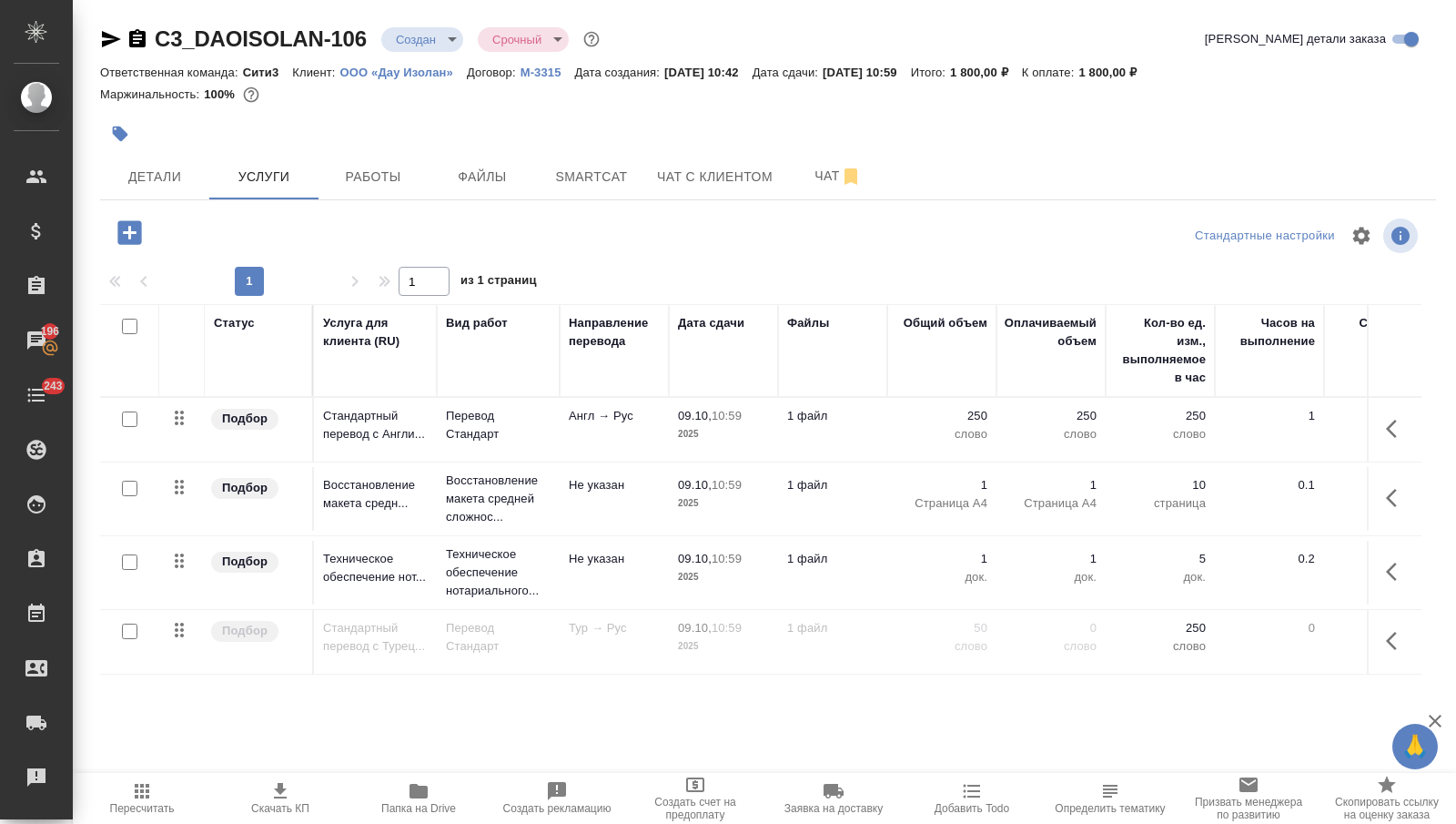
click at [1227, 621] on td "0" at bounding box center [1269, 641] width 109 height 64
click at [1228, 621] on td "0" at bounding box center [1269, 641] width 109 height 64
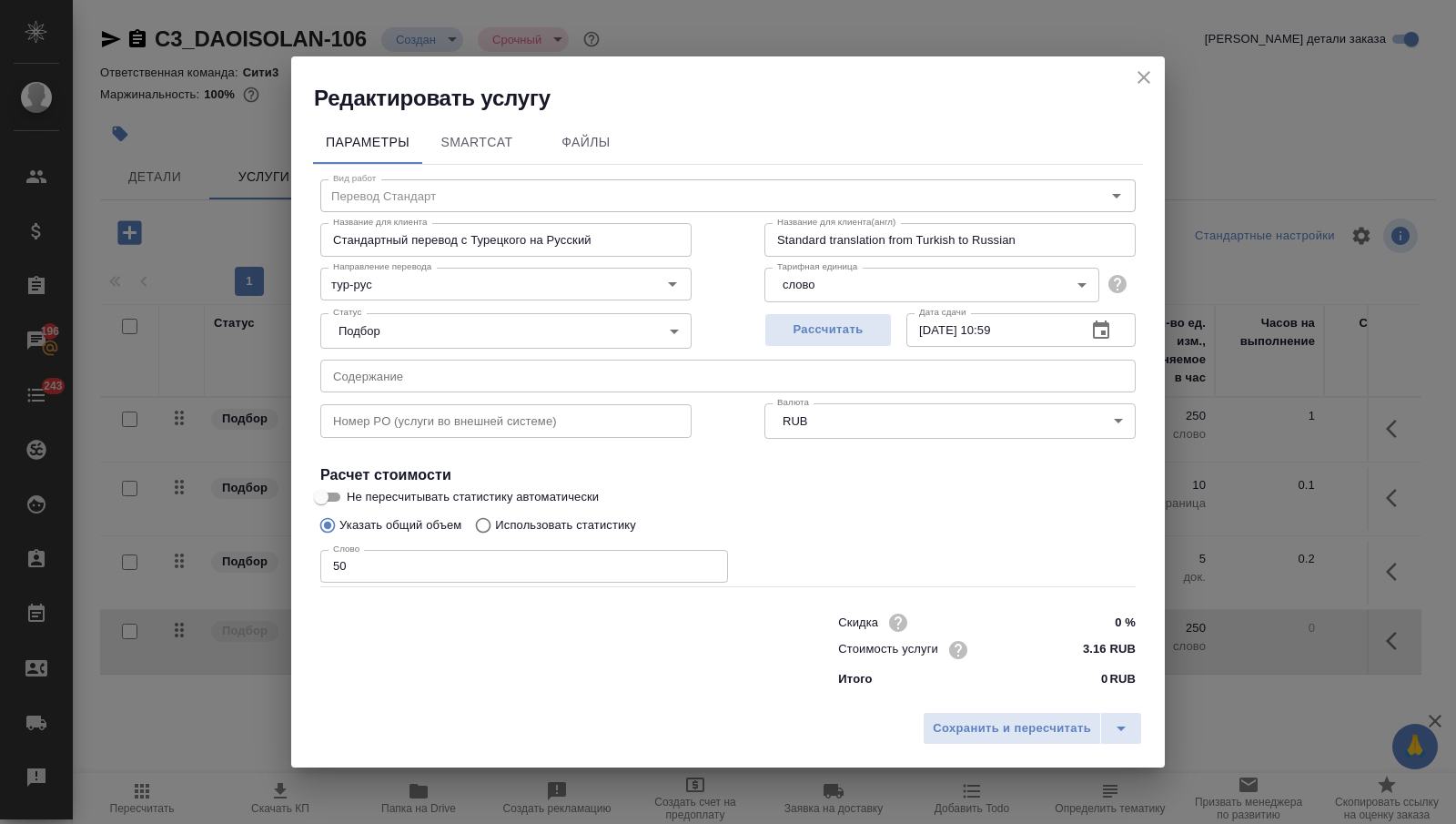
click at [640, 567] on input "50" at bounding box center [524, 565] width 408 height 32
type input "5"
type input "30"
click at [957, 710] on div "Сохранить и пересчитать" at bounding box center [728, 735] width 873 height 65
click at [959, 730] on span "Сохранить и пересчитать" at bounding box center [1012, 728] width 158 height 21
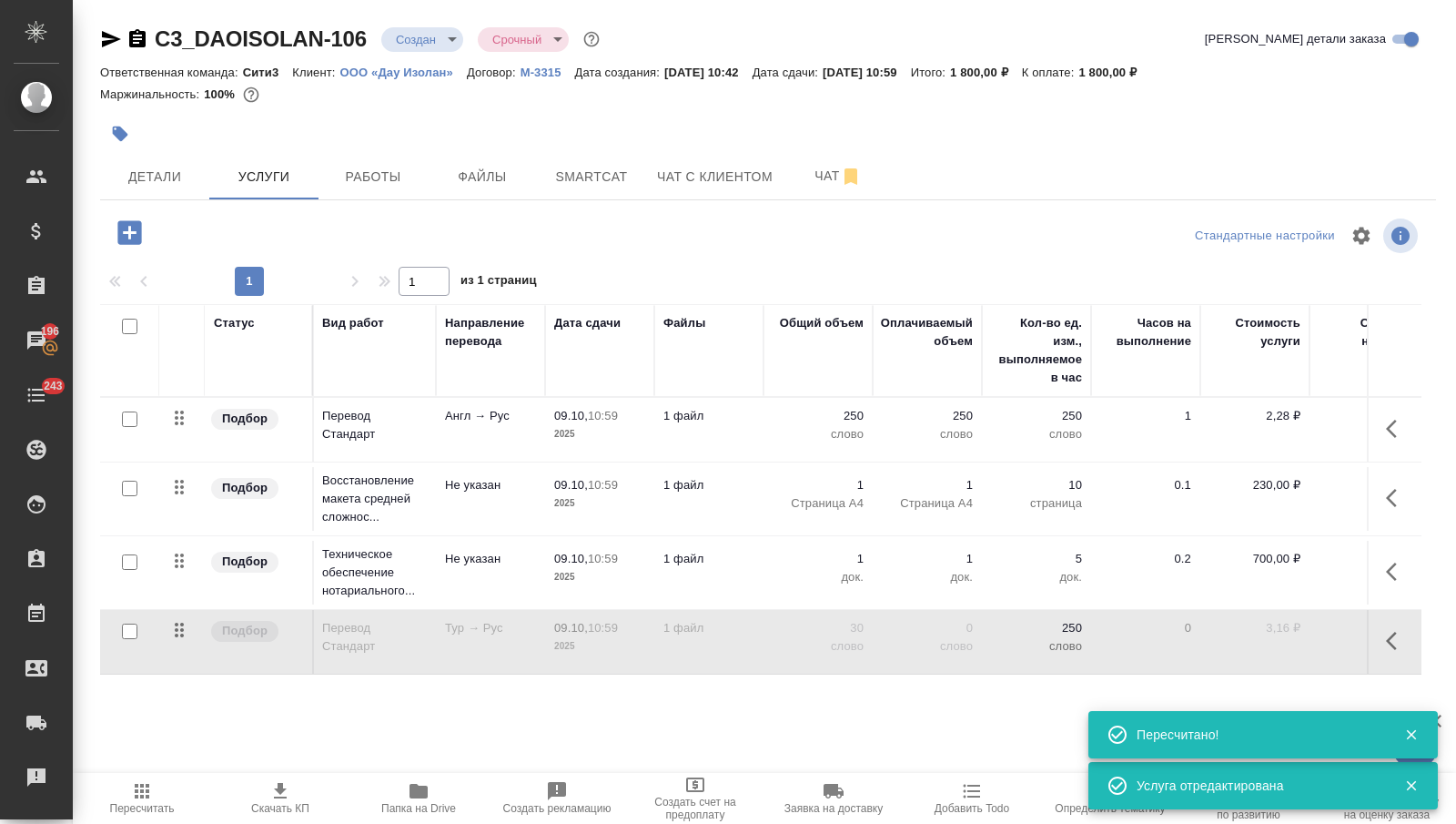
scroll to position [0, 394]
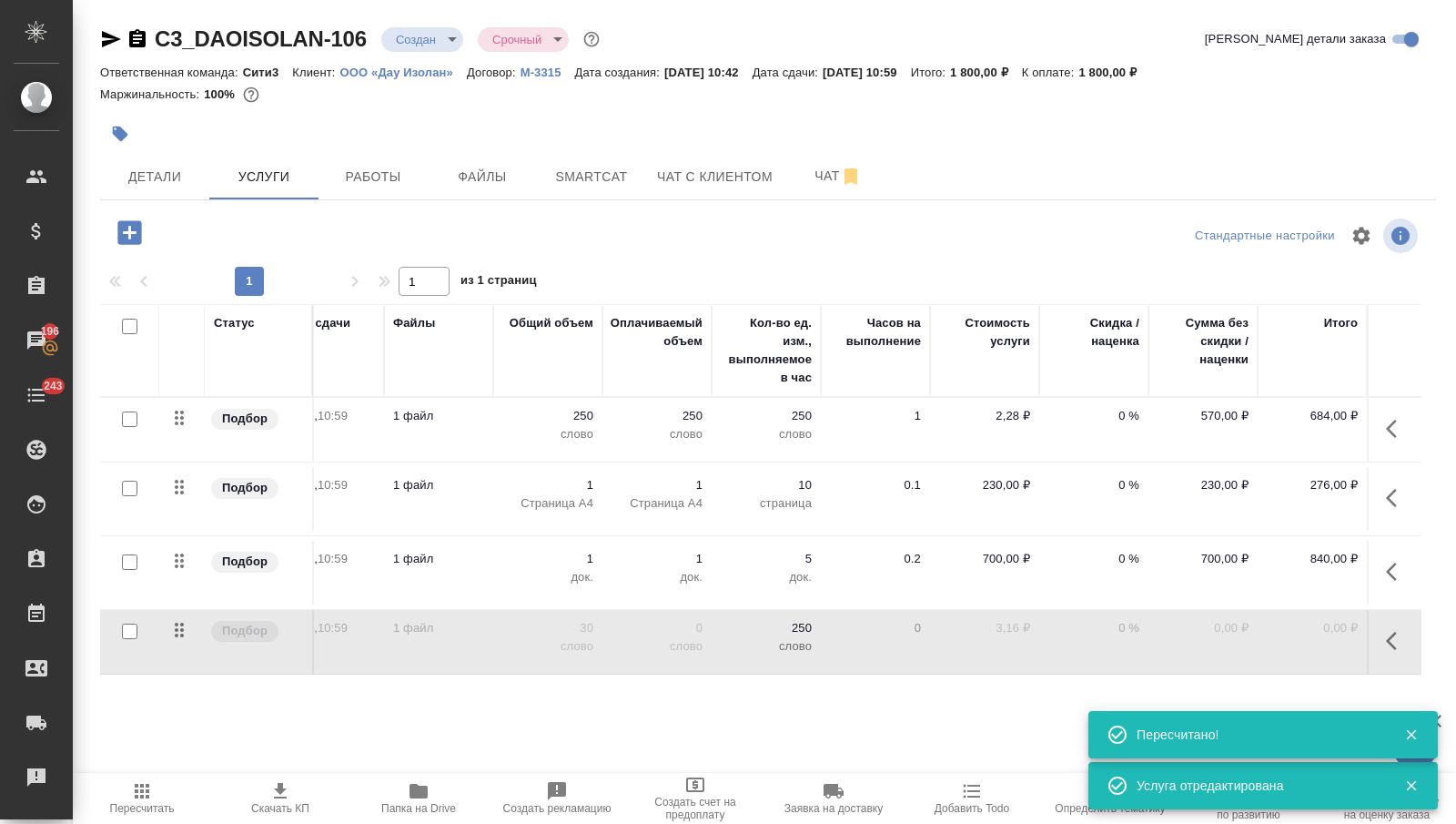
click at [1402, 634] on icon "button" at bounding box center [1397, 641] width 22 height 22
click at [1243, 637] on button "button" at bounding box center [1256, 641] width 43 height 43
click at [131, 792] on icon "button" at bounding box center [142, 791] width 22 height 22
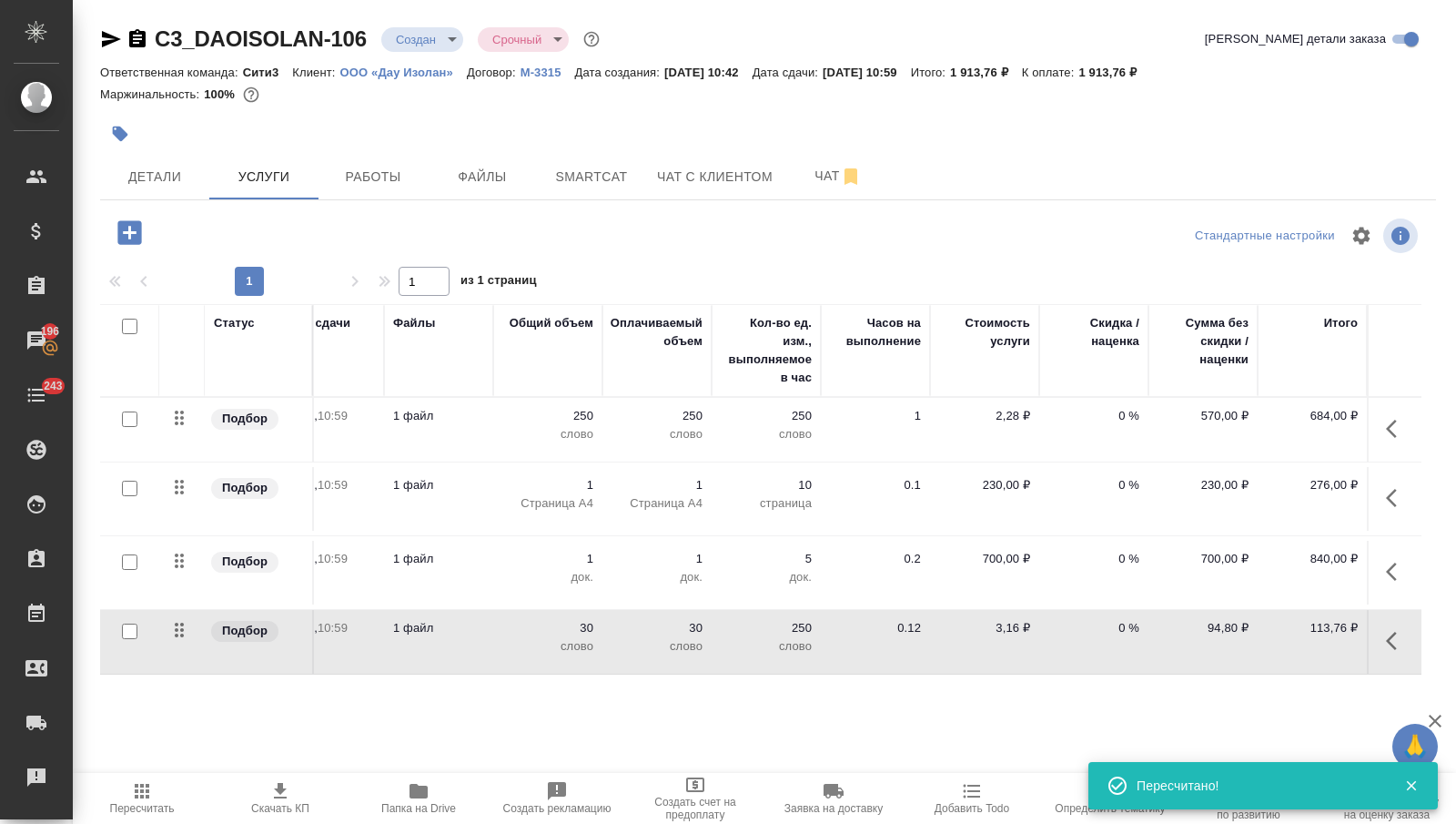
click at [868, 433] on td "1" at bounding box center [875, 429] width 109 height 64
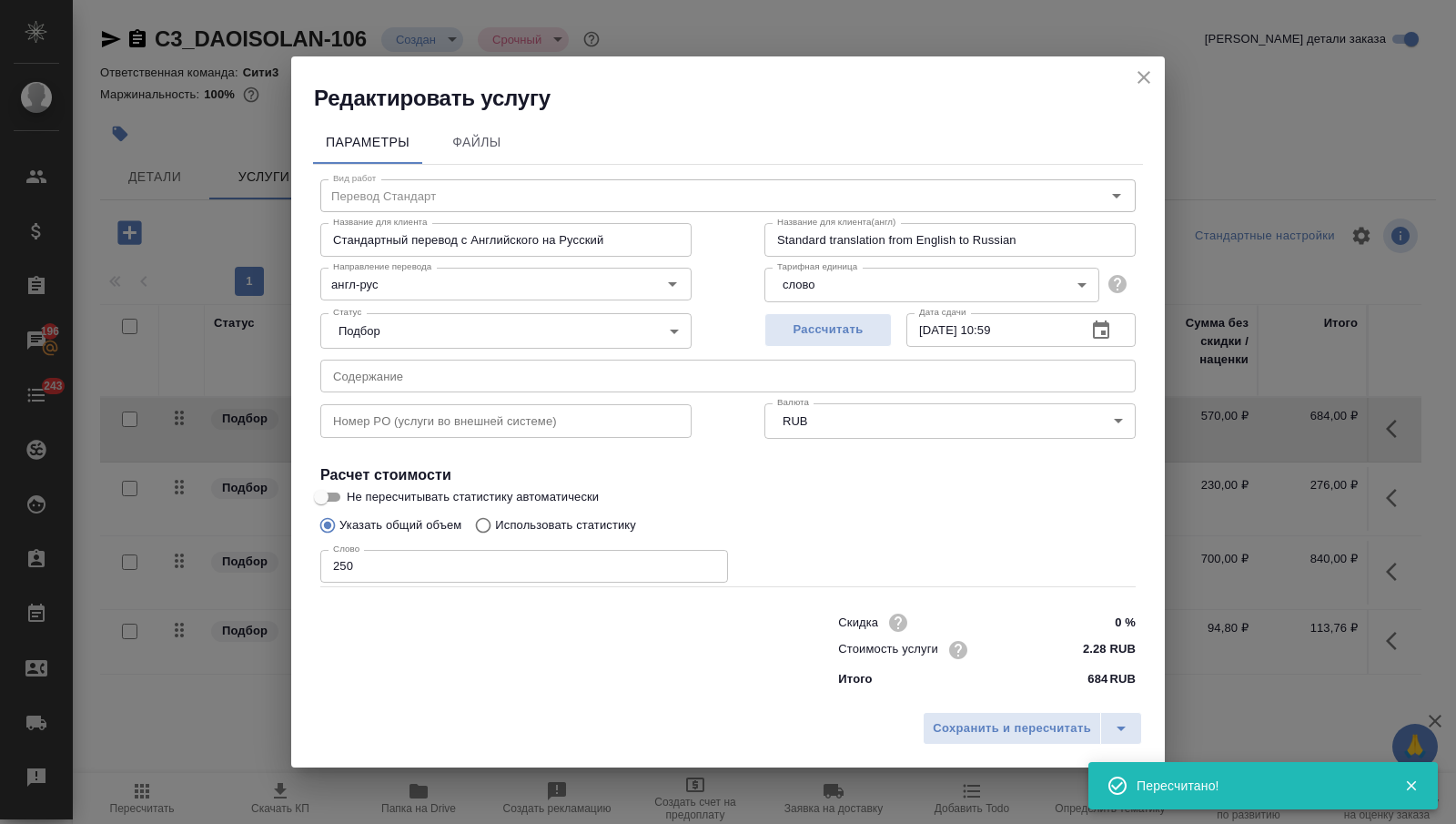
click at [513, 566] on input "250" at bounding box center [524, 565] width 408 height 32
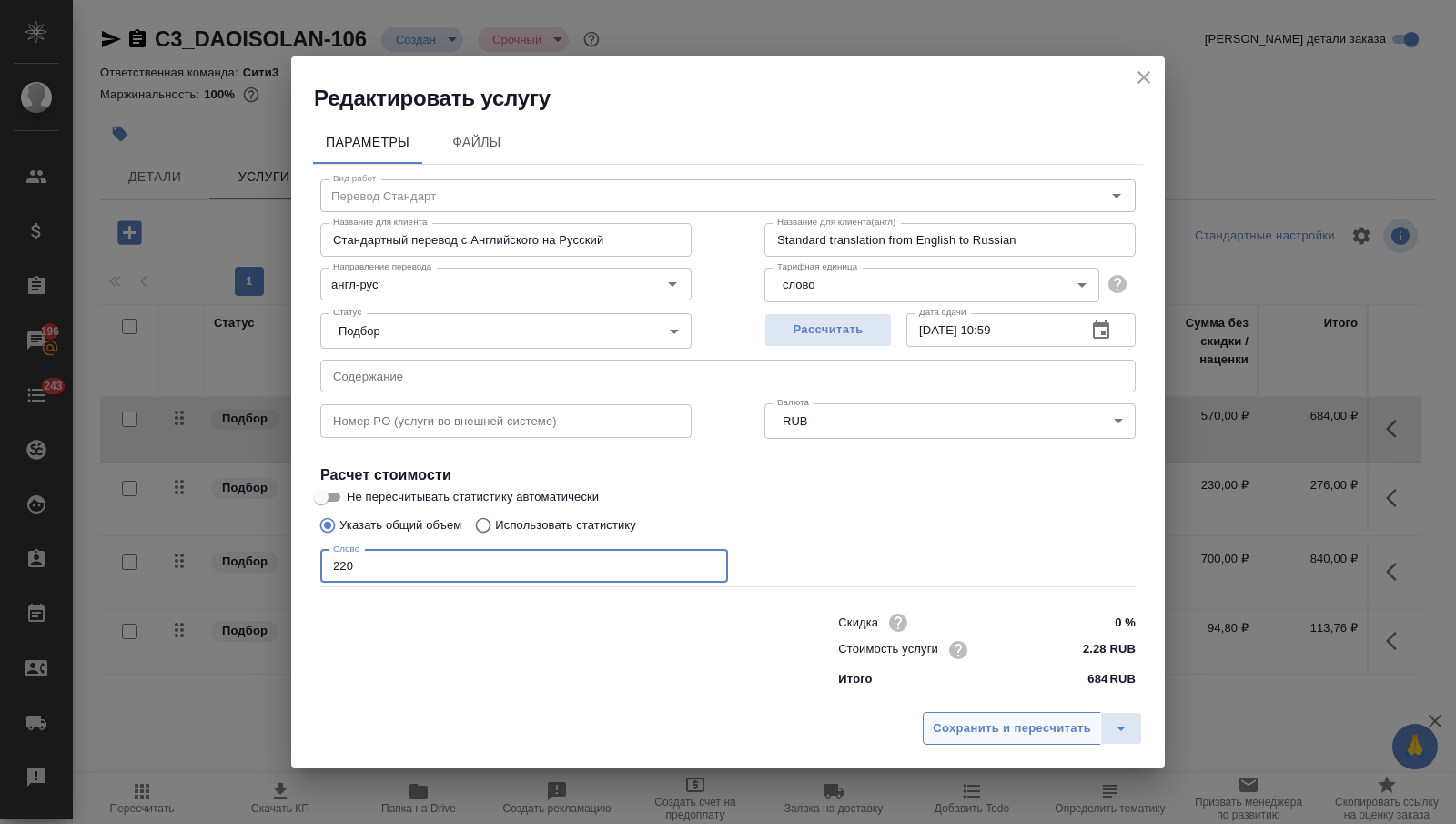
type input "220"
click at [1021, 720] on span "Сохранить и пересчитать" at bounding box center [1012, 728] width 158 height 21
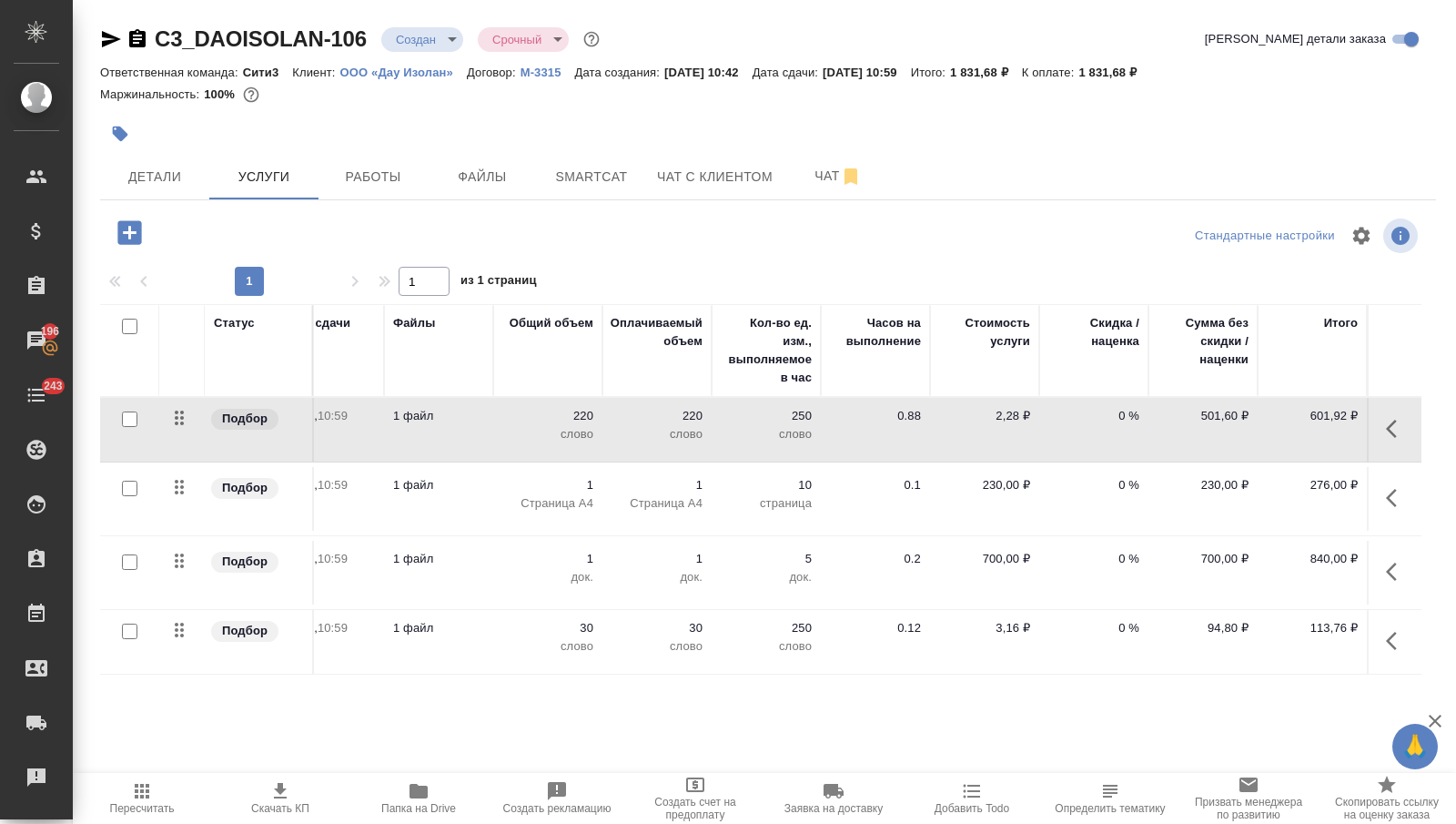
click at [816, 655] on td "250 слово" at bounding box center [766, 641] width 109 height 64
click at [817, 655] on td "250 слово" at bounding box center [766, 641] width 109 height 64
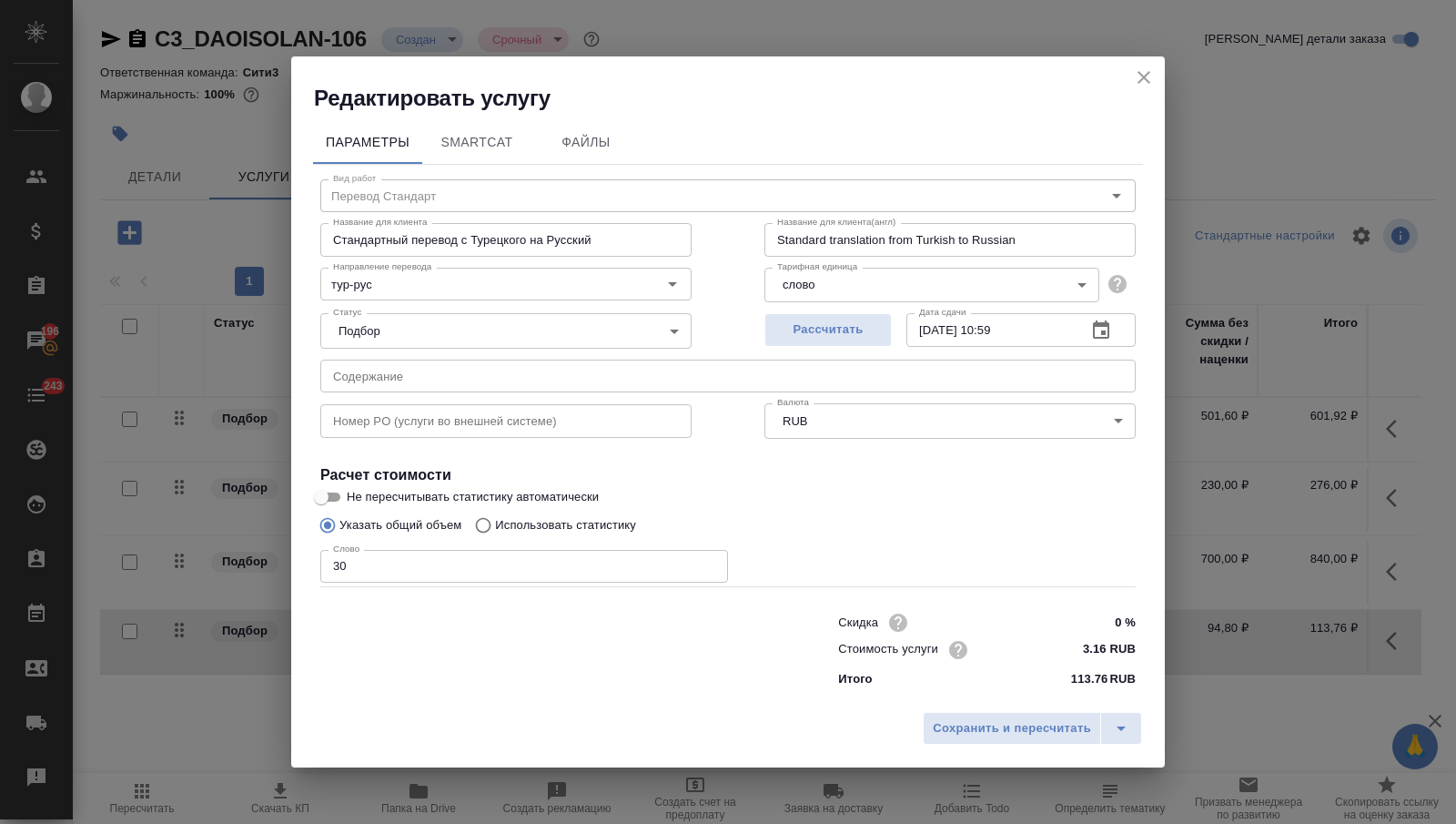
click at [386, 567] on input "30" at bounding box center [524, 565] width 408 height 32
type input "3"
type input "20"
click at [1023, 726] on span "Сохранить и пересчитать" at bounding box center [1012, 728] width 158 height 21
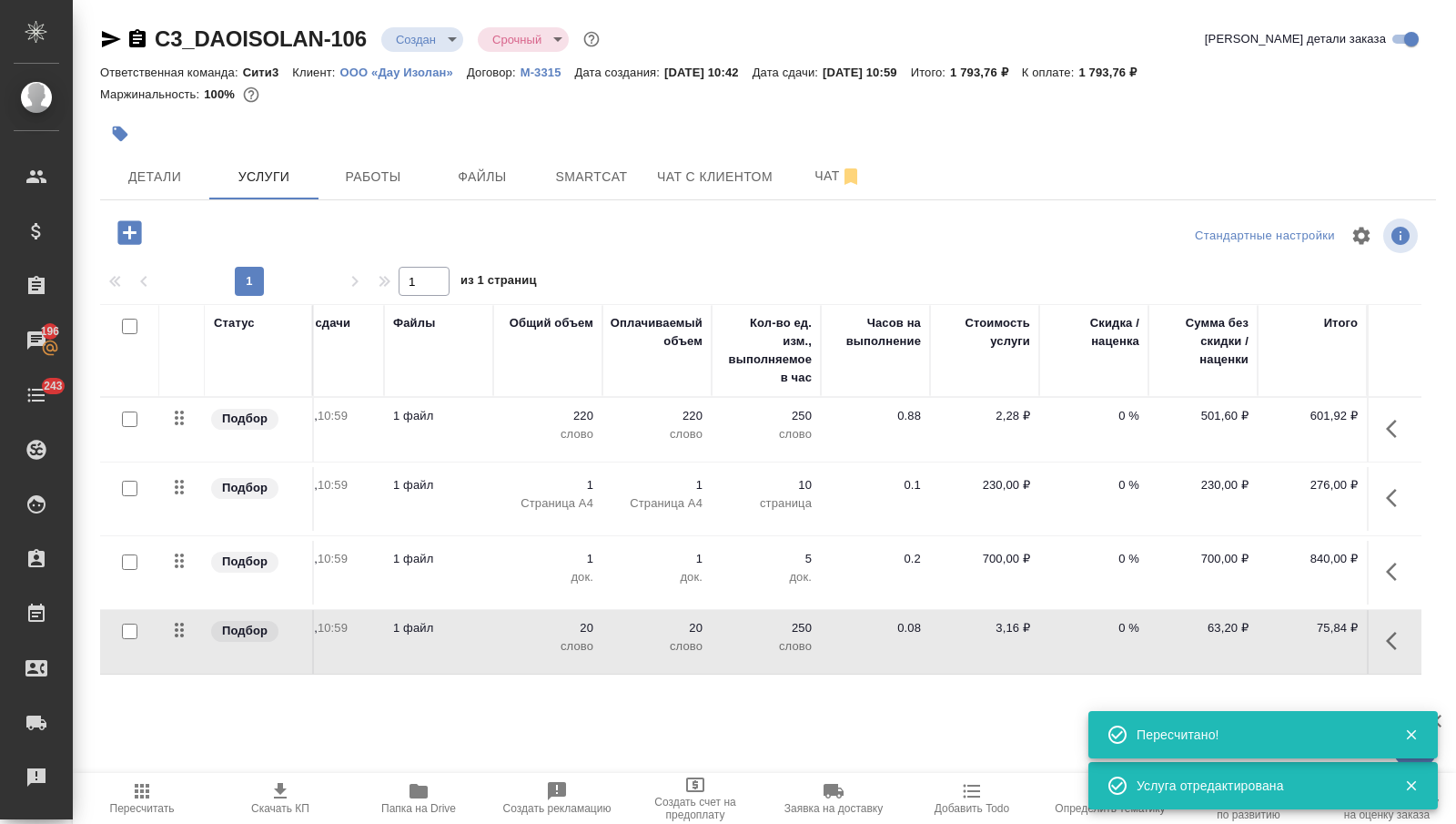
click at [1029, 444] on td "2,28 ₽" at bounding box center [984, 429] width 109 height 64
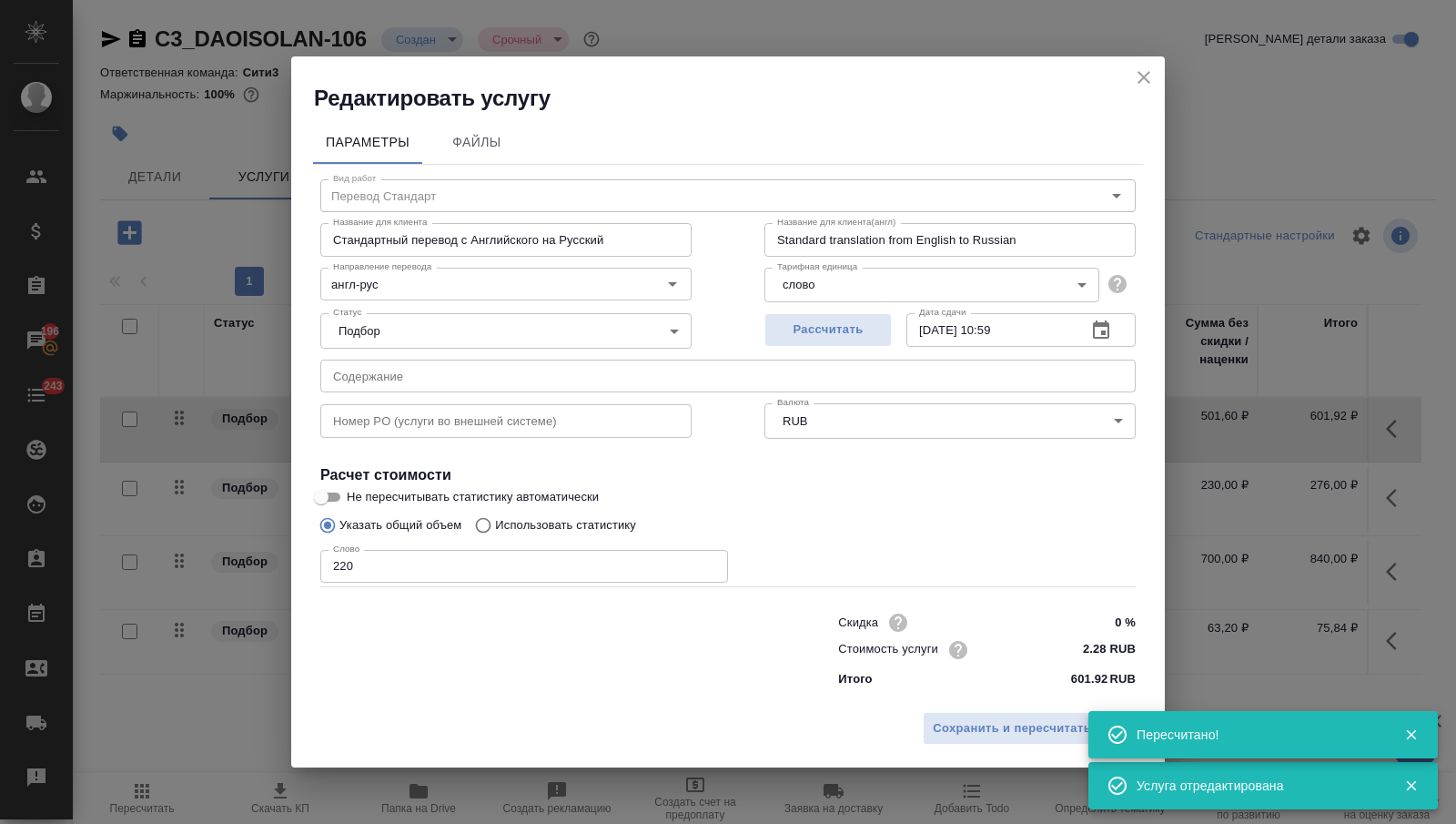
click at [434, 570] on input "220" at bounding box center [524, 565] width 408 height 32
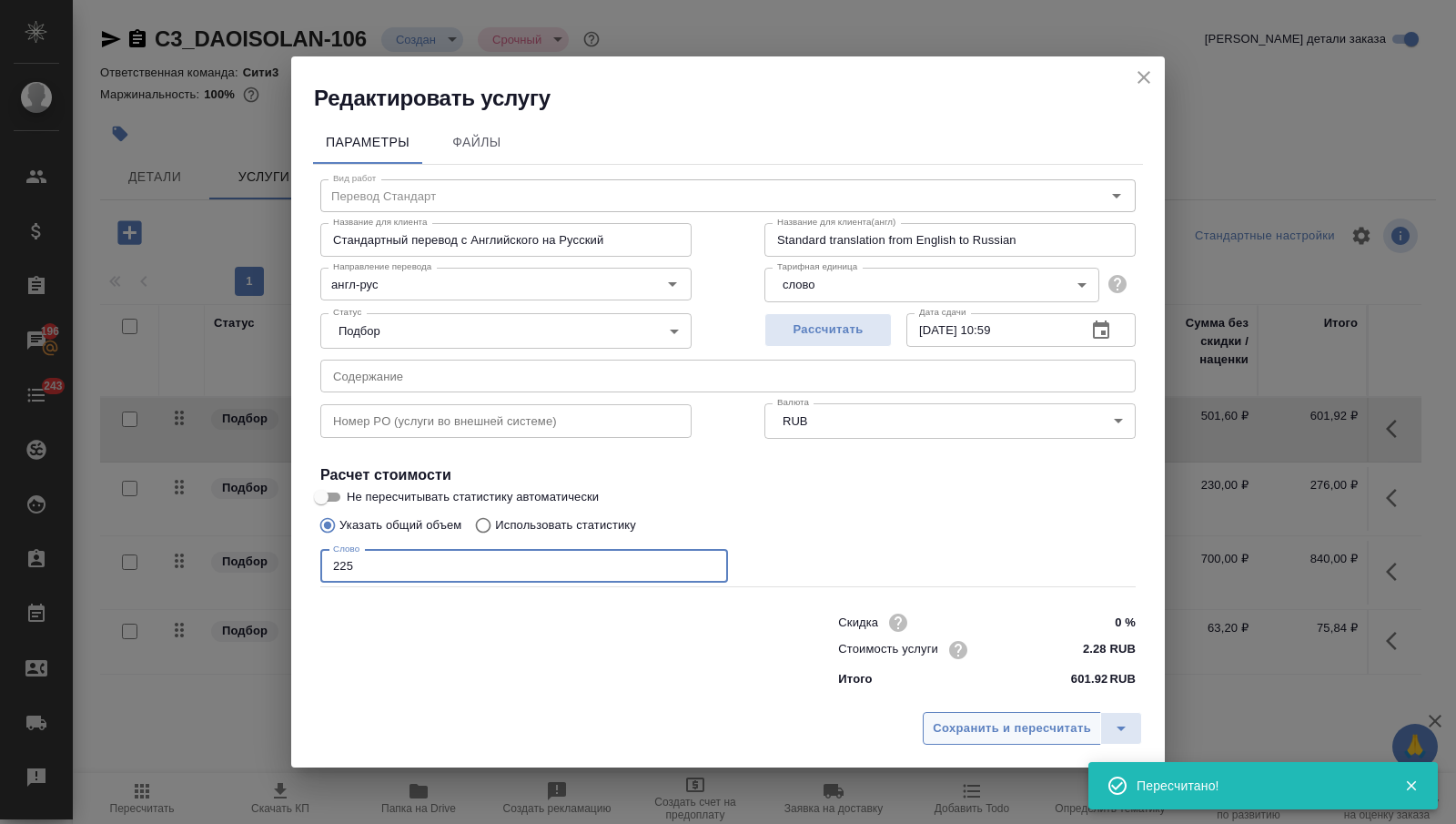
type input "225"
click at [970, 740] on button "Сохранить и пересчитать" at bounding box center [1011, 728] width 178 height 32
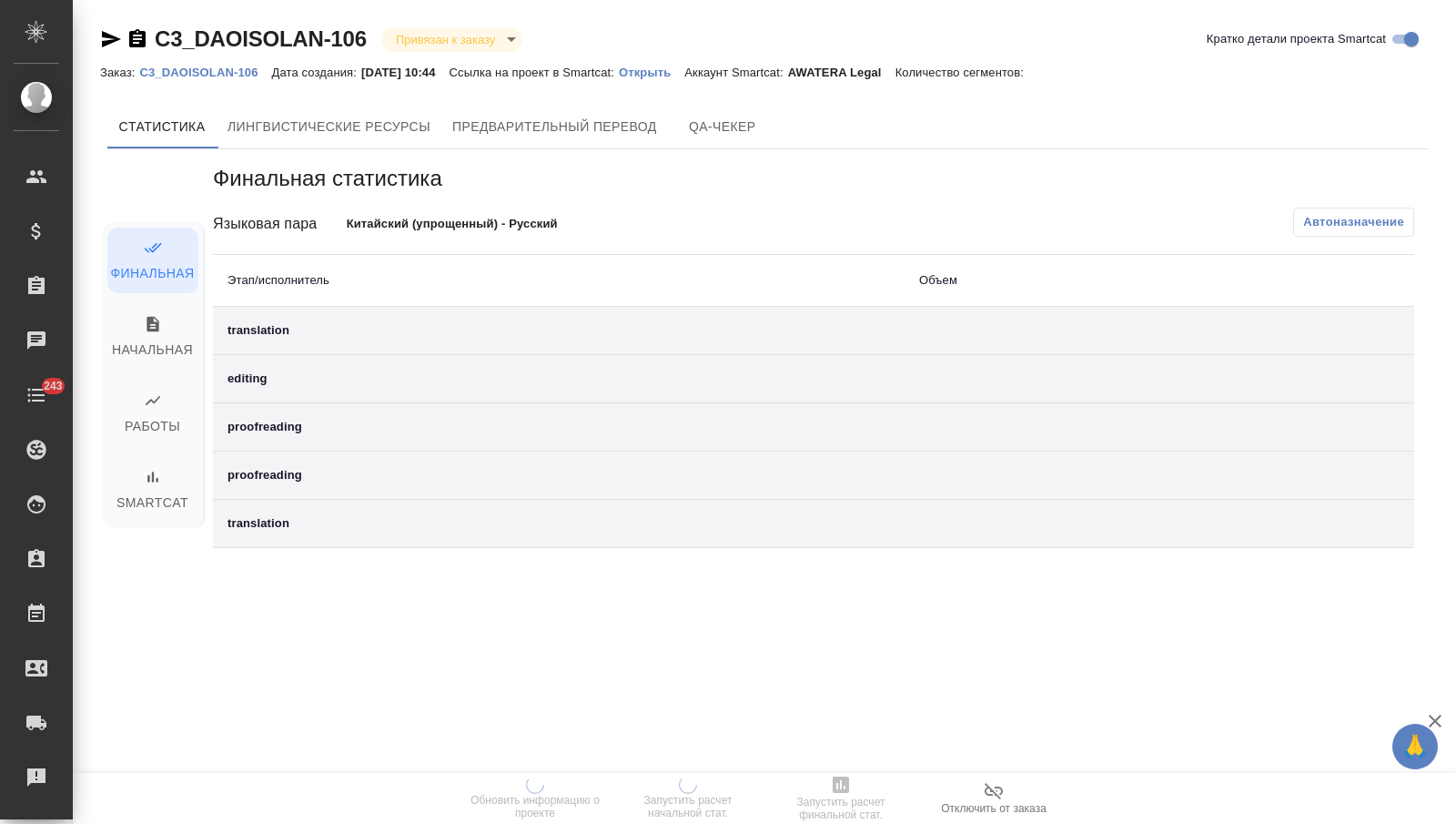
click at [679, 73] on p "Открыть" at bounding box center [652, 73] width 66 height 14
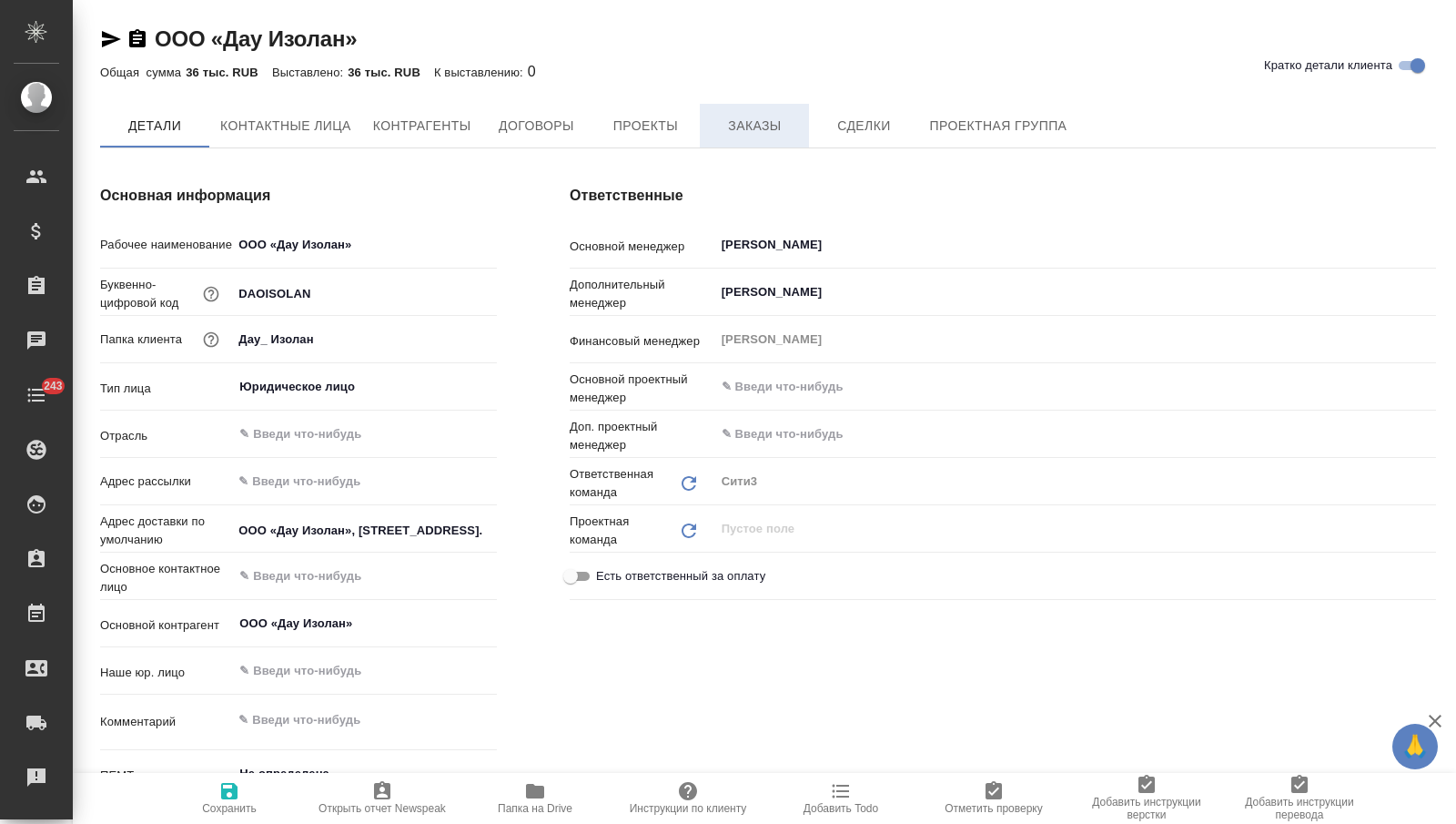
click at [767, 140] on button "Заказы" at bounding box center [754, 125] width 109 height 43
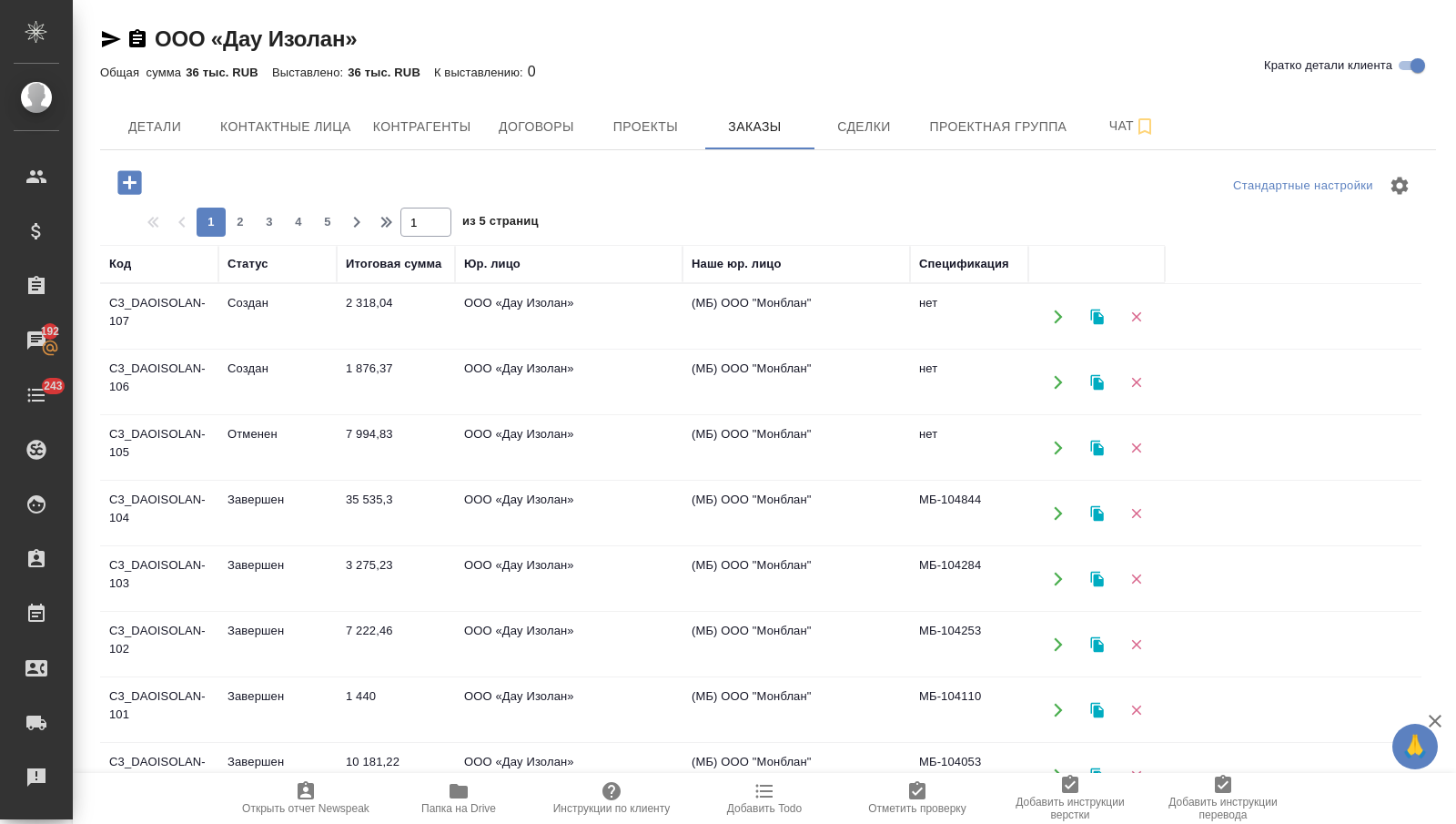
click at [360, 365] on td "1 876,37" at bounding box center [396, 382] width 118 height 64
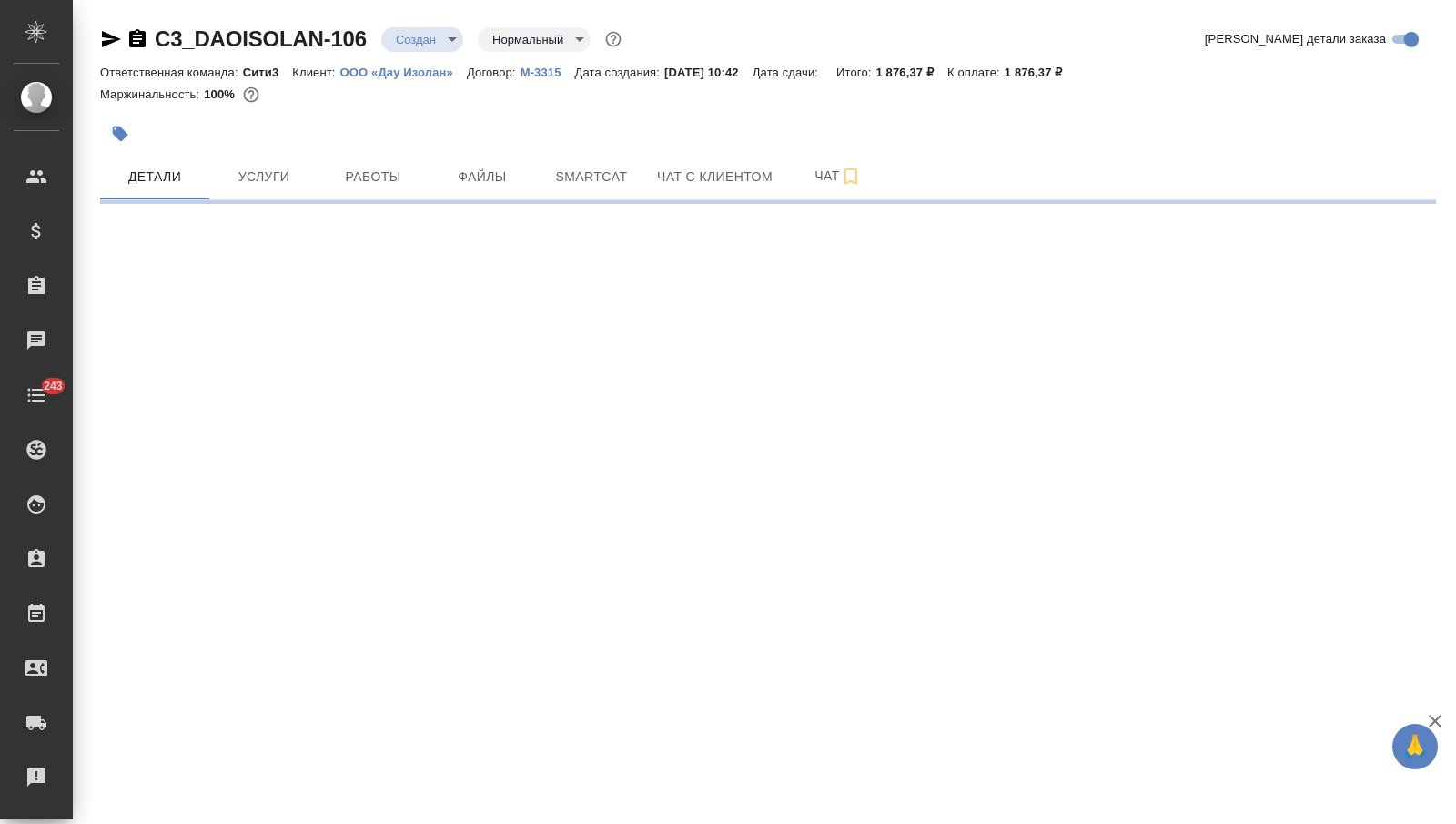
select select "RU"
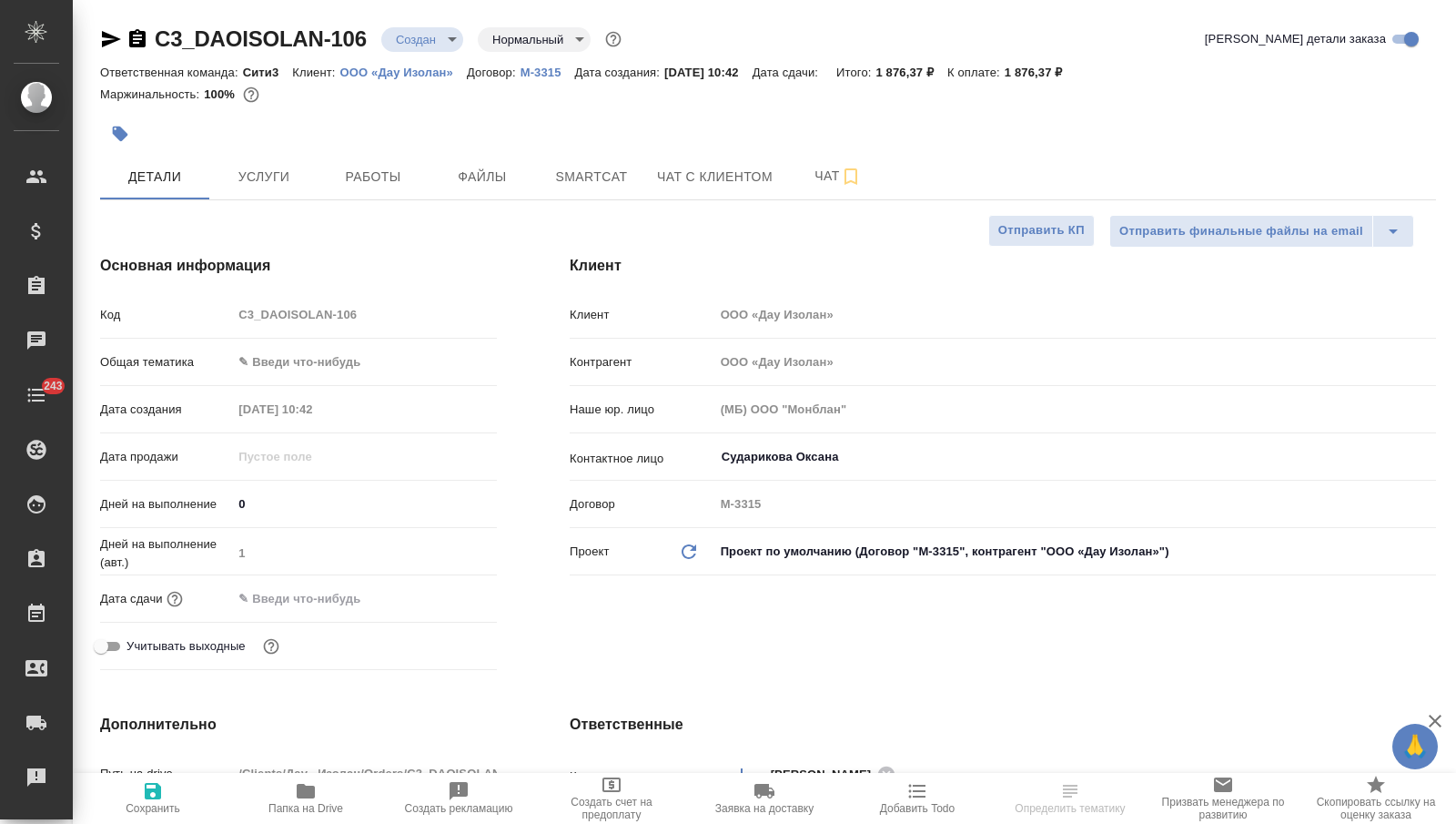
type textarea "x"
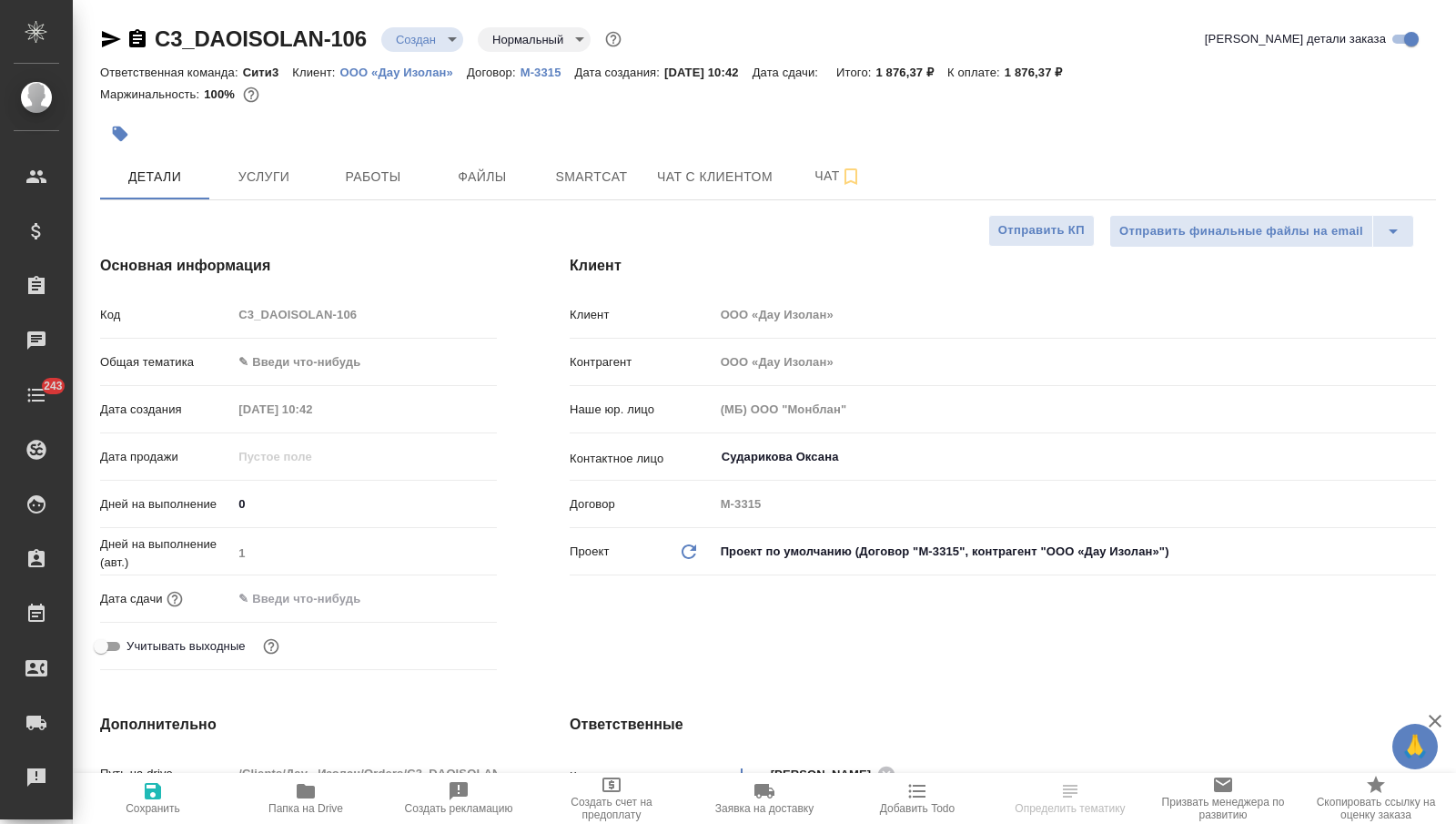
type textarea "x"
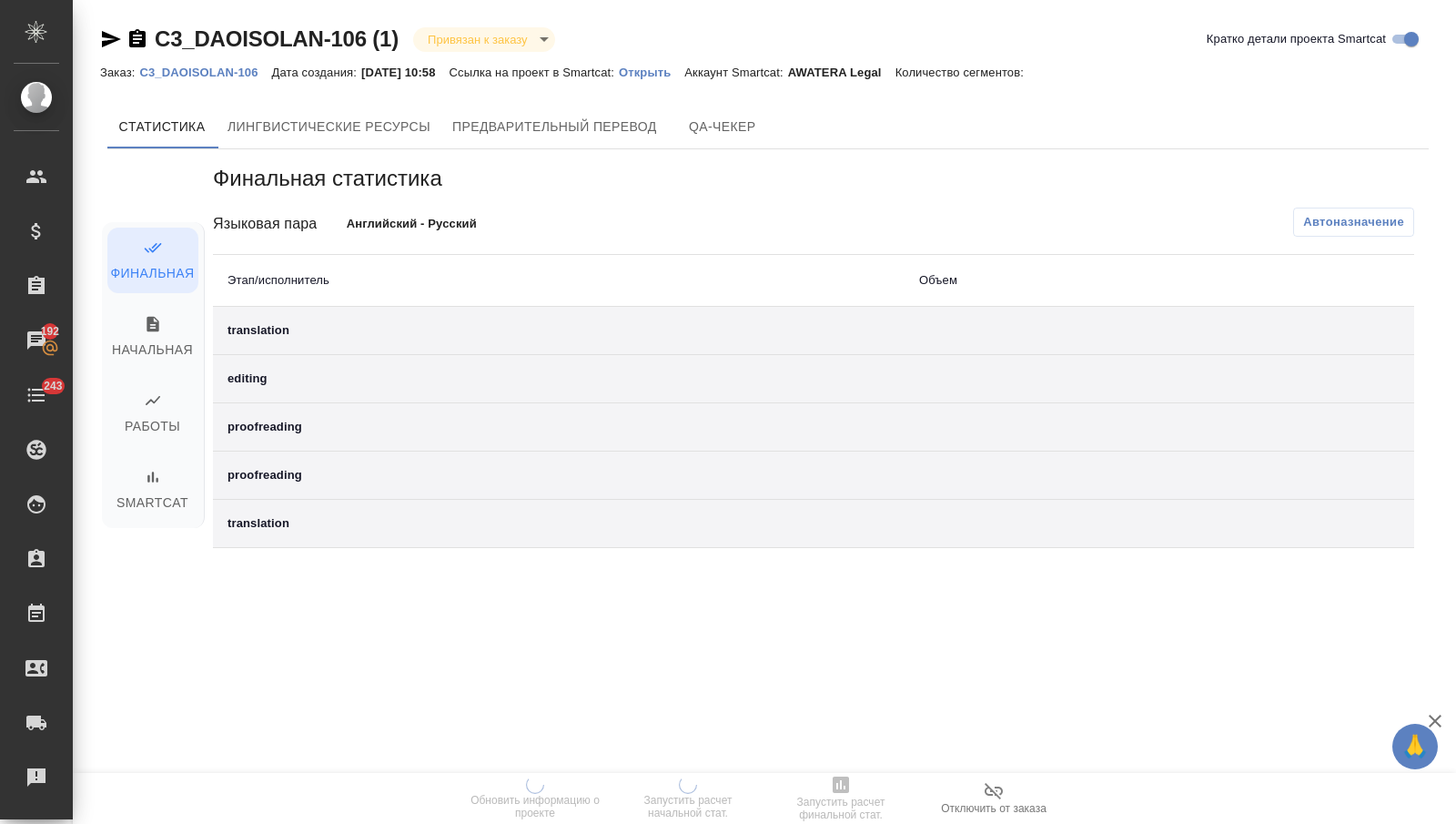
click at [684, 77] on p "Открыть" at bounding box center [652, 73] width 66 height 14
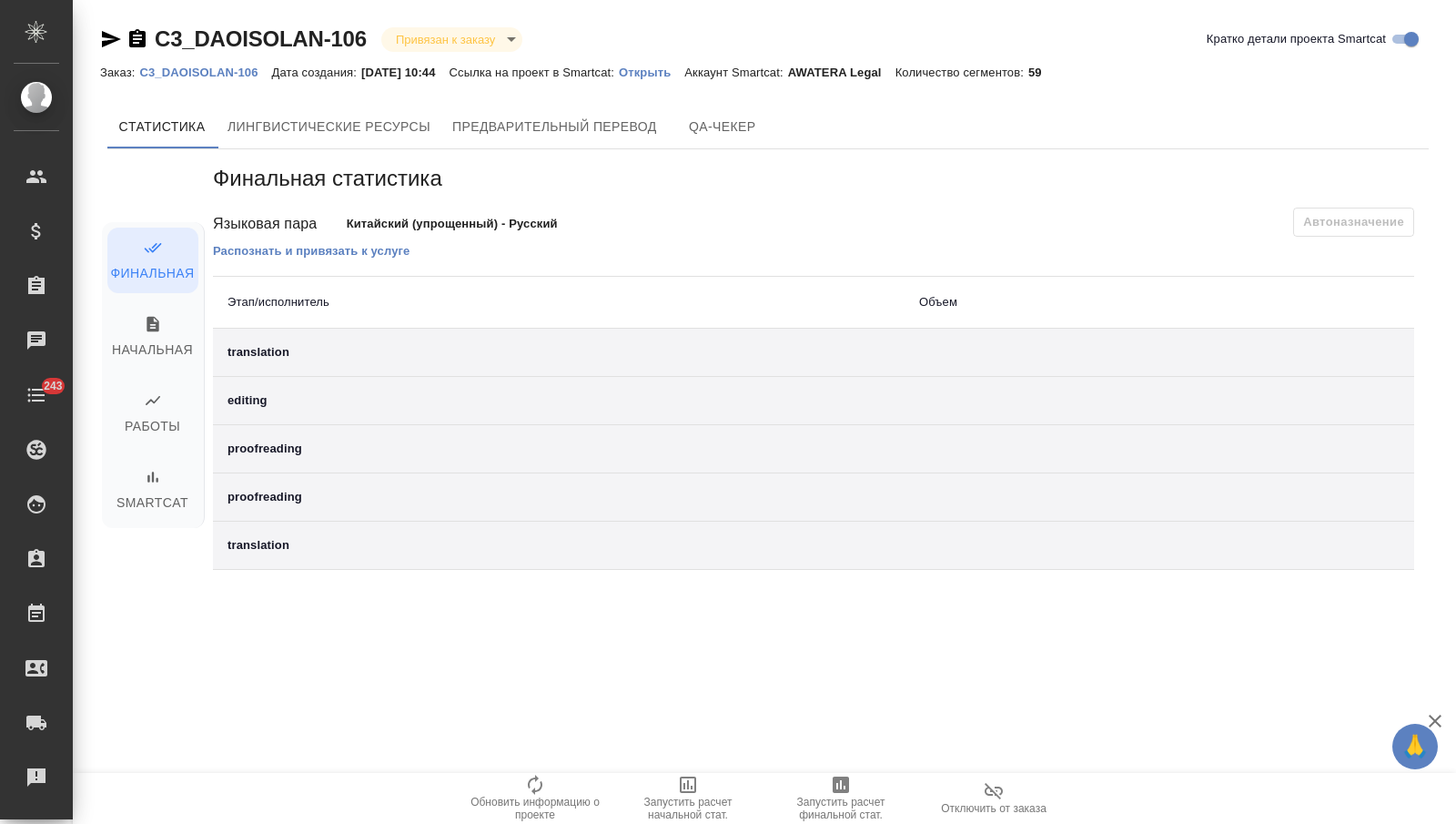
click at [989, 795] on icon "button" at bounding box center [993, 791] width 22 height 22
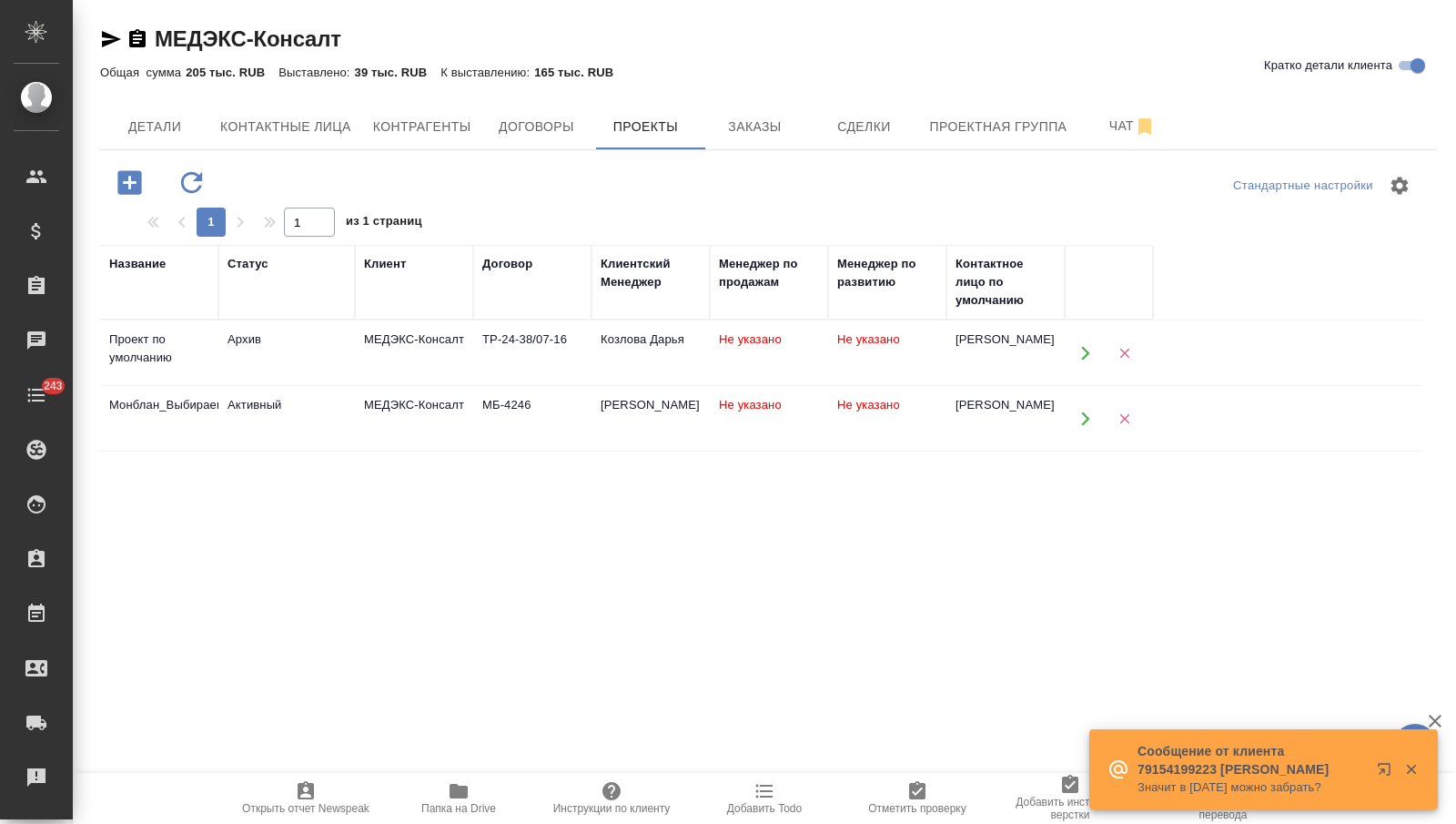
click at [393, 346] on div "МЕДЭКС-Консалт" at bounding box center [414, 340] width 100 height 18
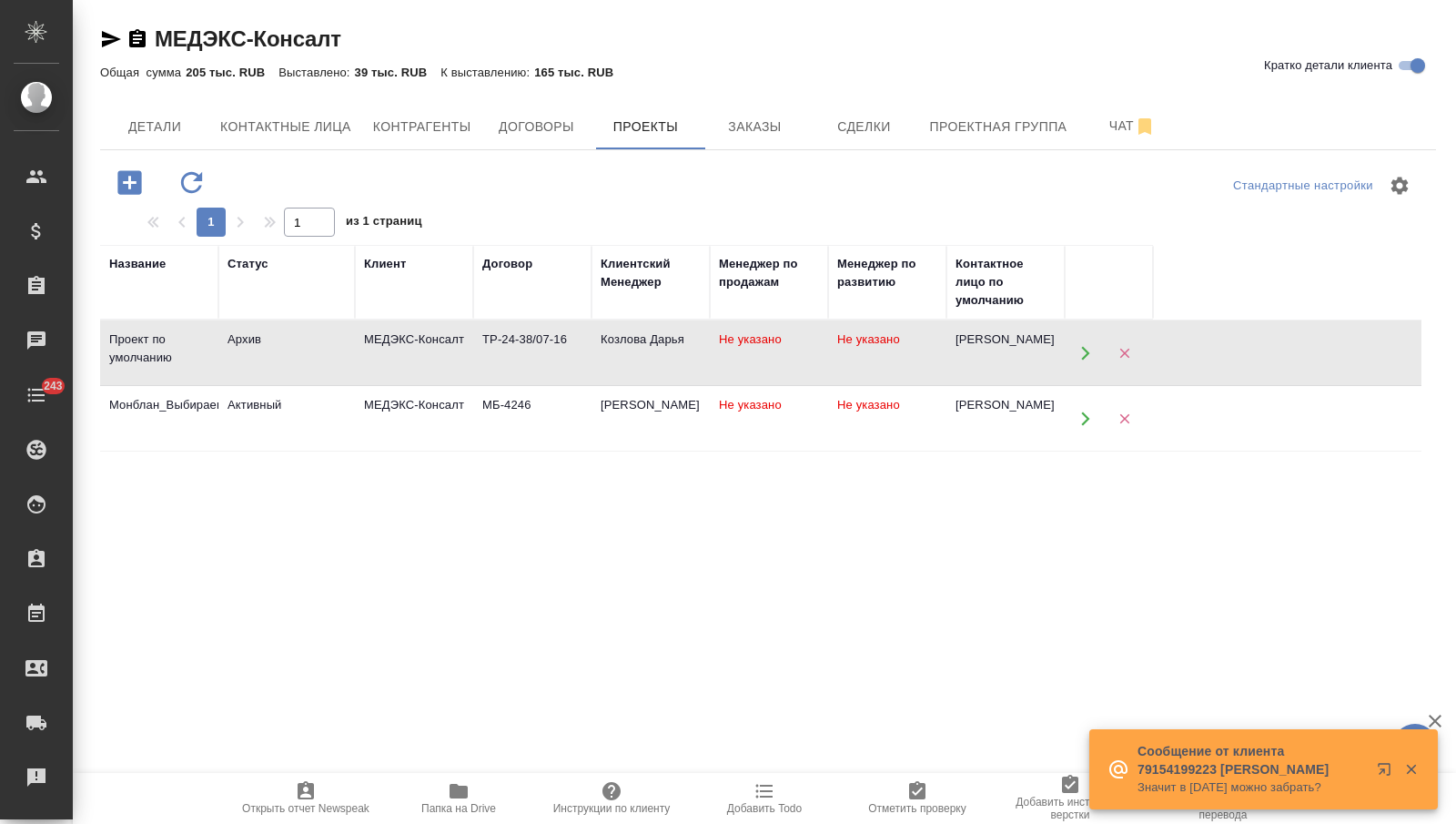
click at [393, 346] on div "МЕДЭКС-Консалт" at bounding box center [414, 340] width 100 height 18
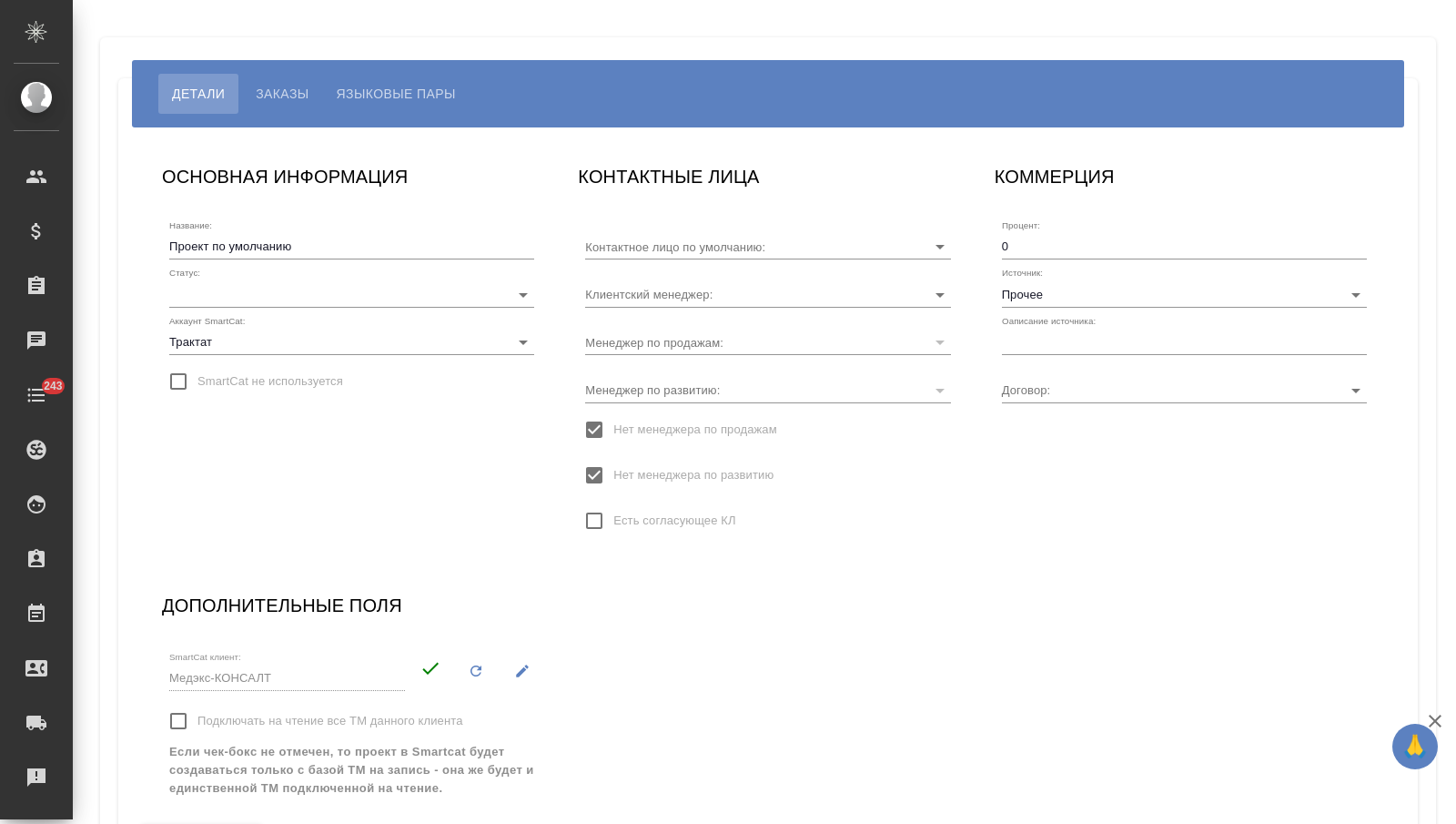
type input "[PERSON_NAME]"
type input "ТР-24-38/07-16"
type input "Козлова Дарья"
click at [422, 91] on span "Языковые пары" at bounding box center [396, 94] width 119 height 22
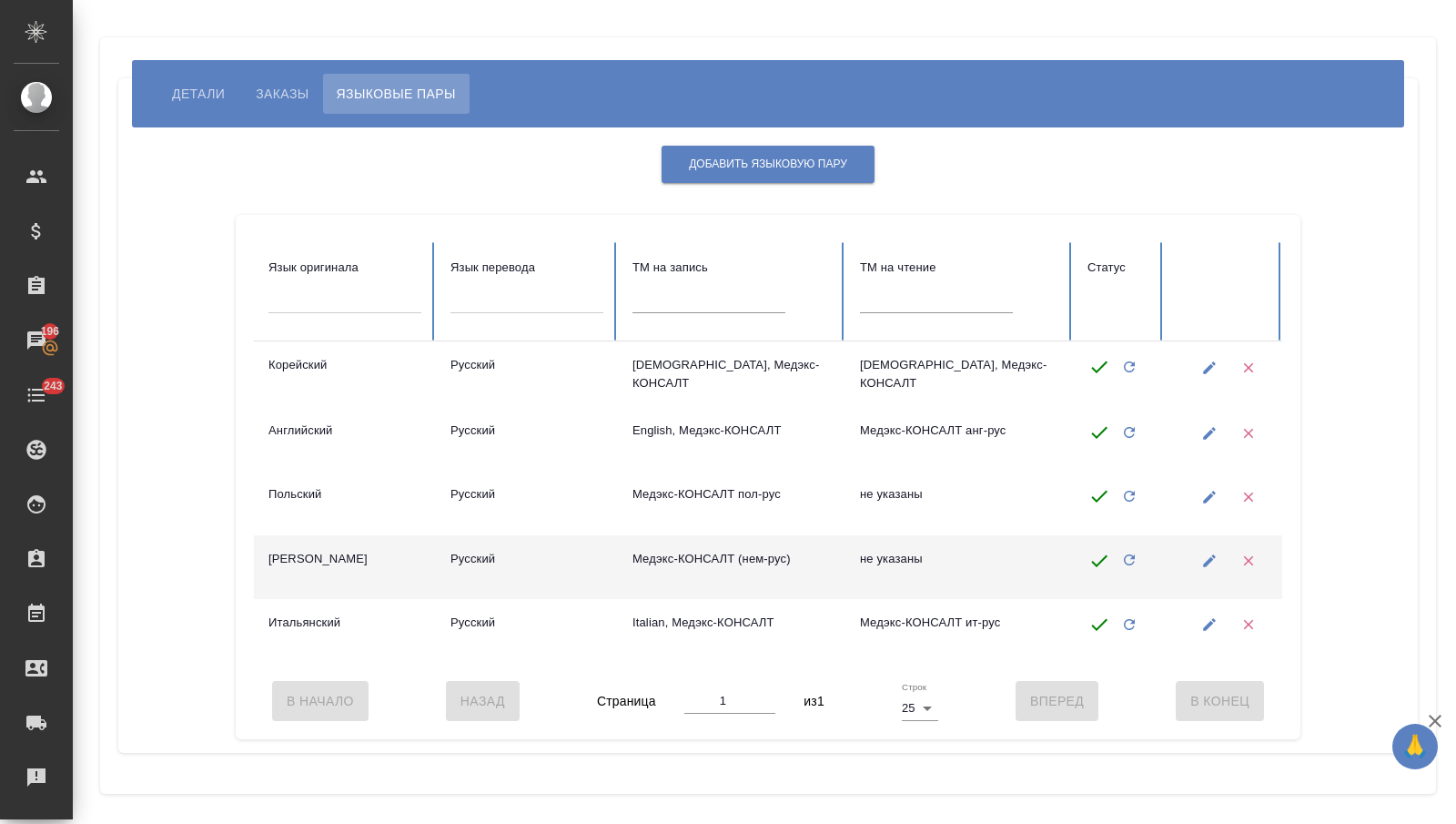
scroll to position [6, 0]
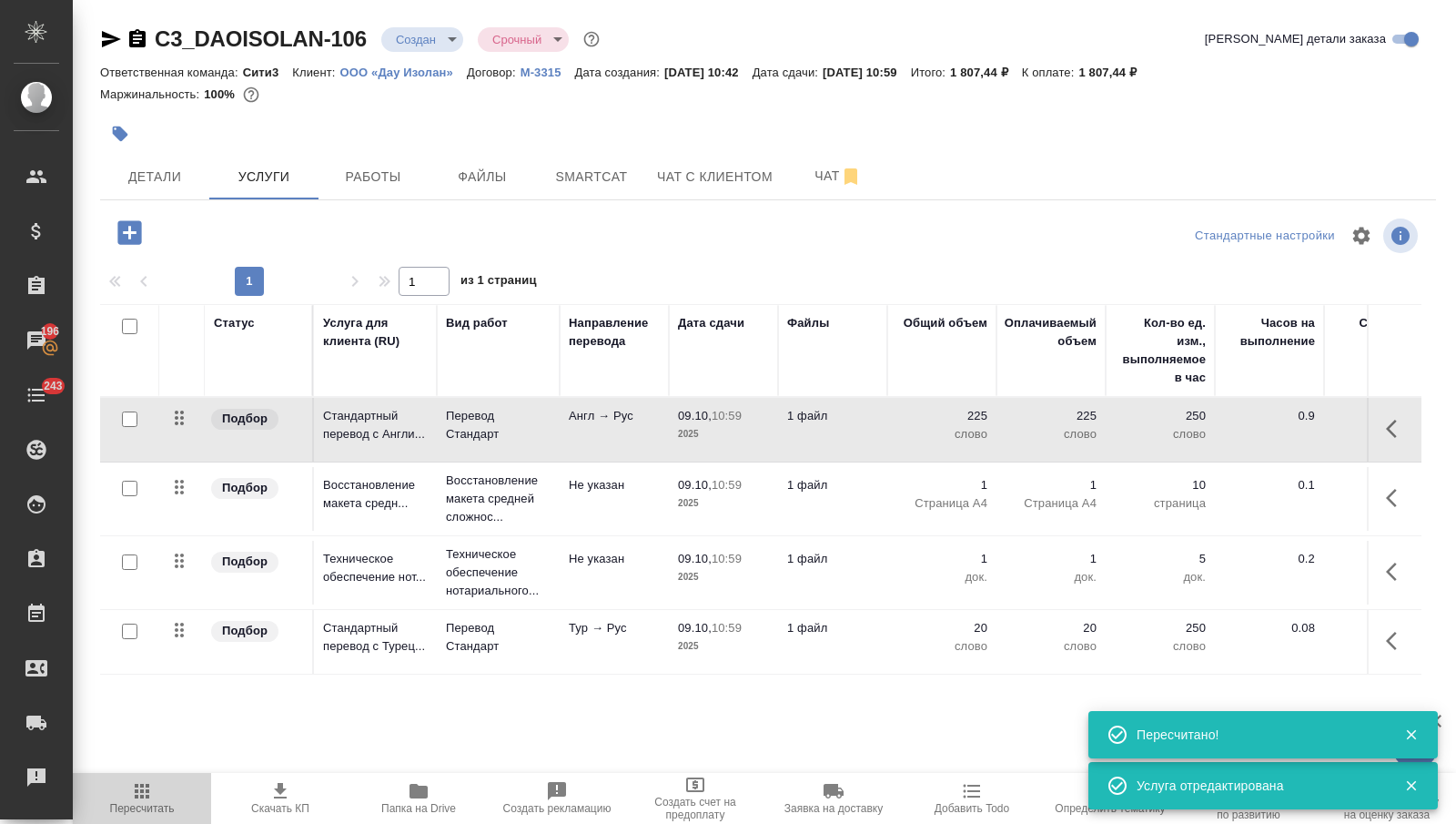
click at [130, 784] on span "Пересчитать" at bounding box center [142, 796] width 116 height 34
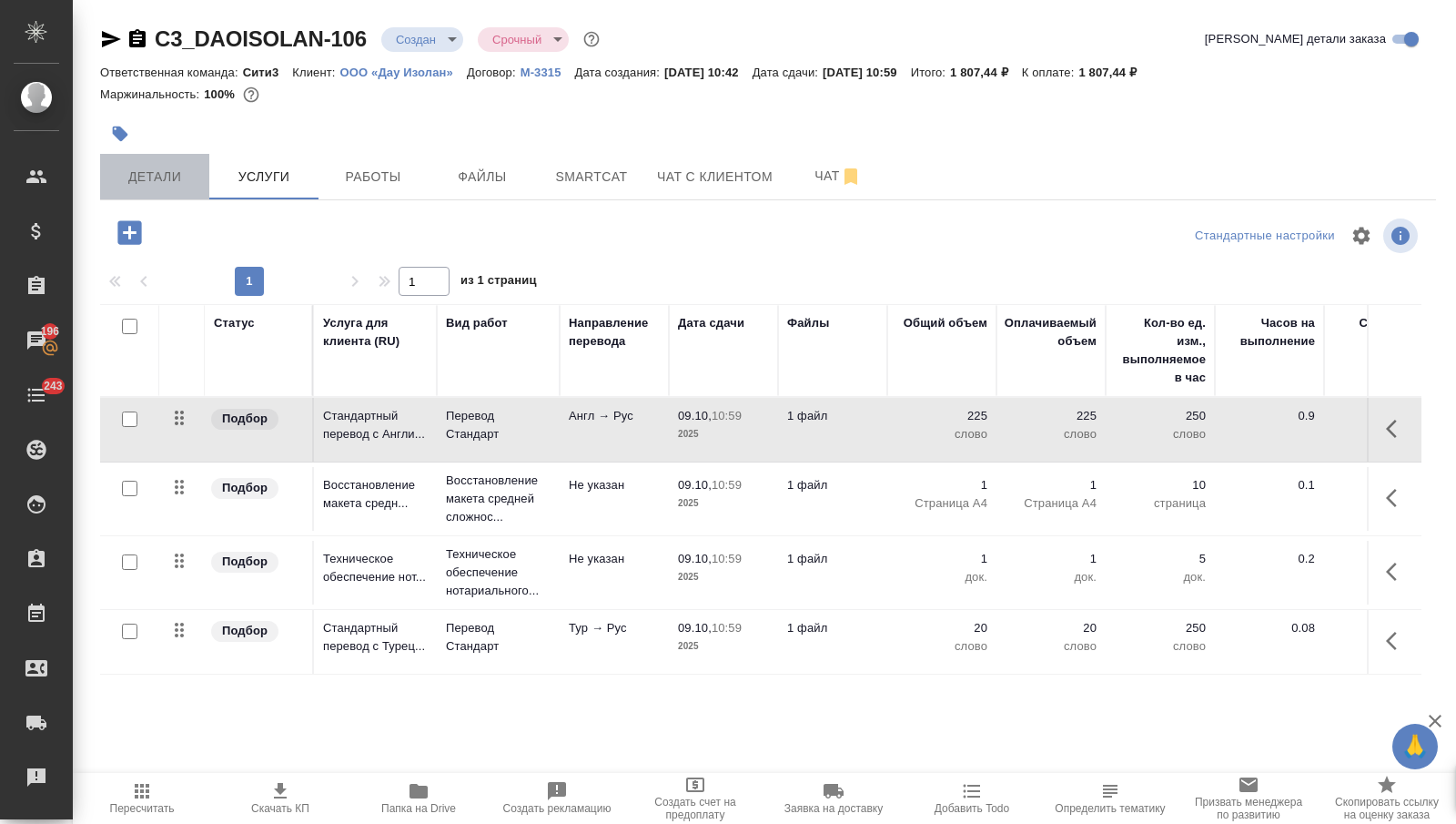
click at [163, 178] on span "Детали" at bounding box center [155, 176] width 88 height 23
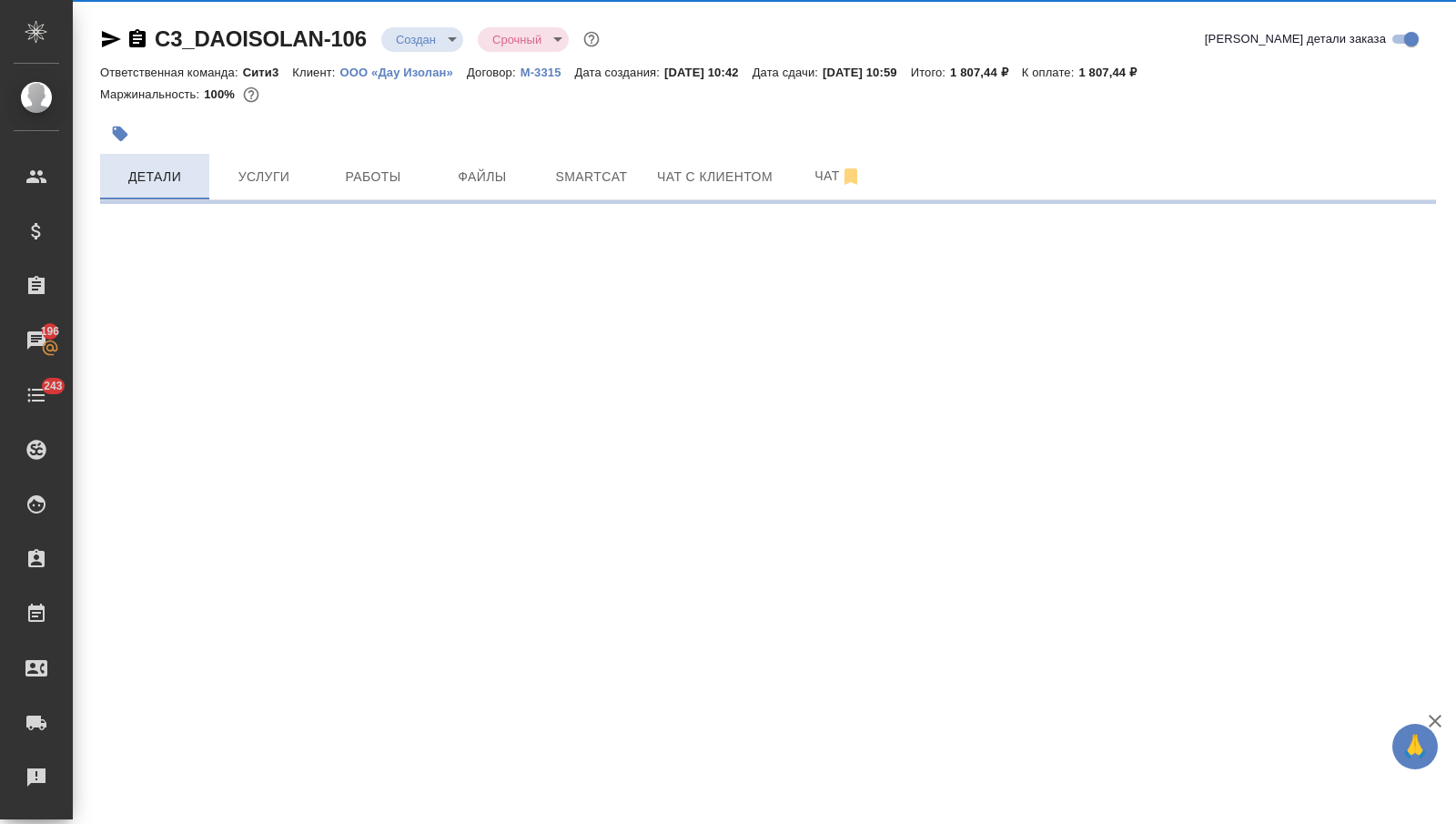
select select "RU"
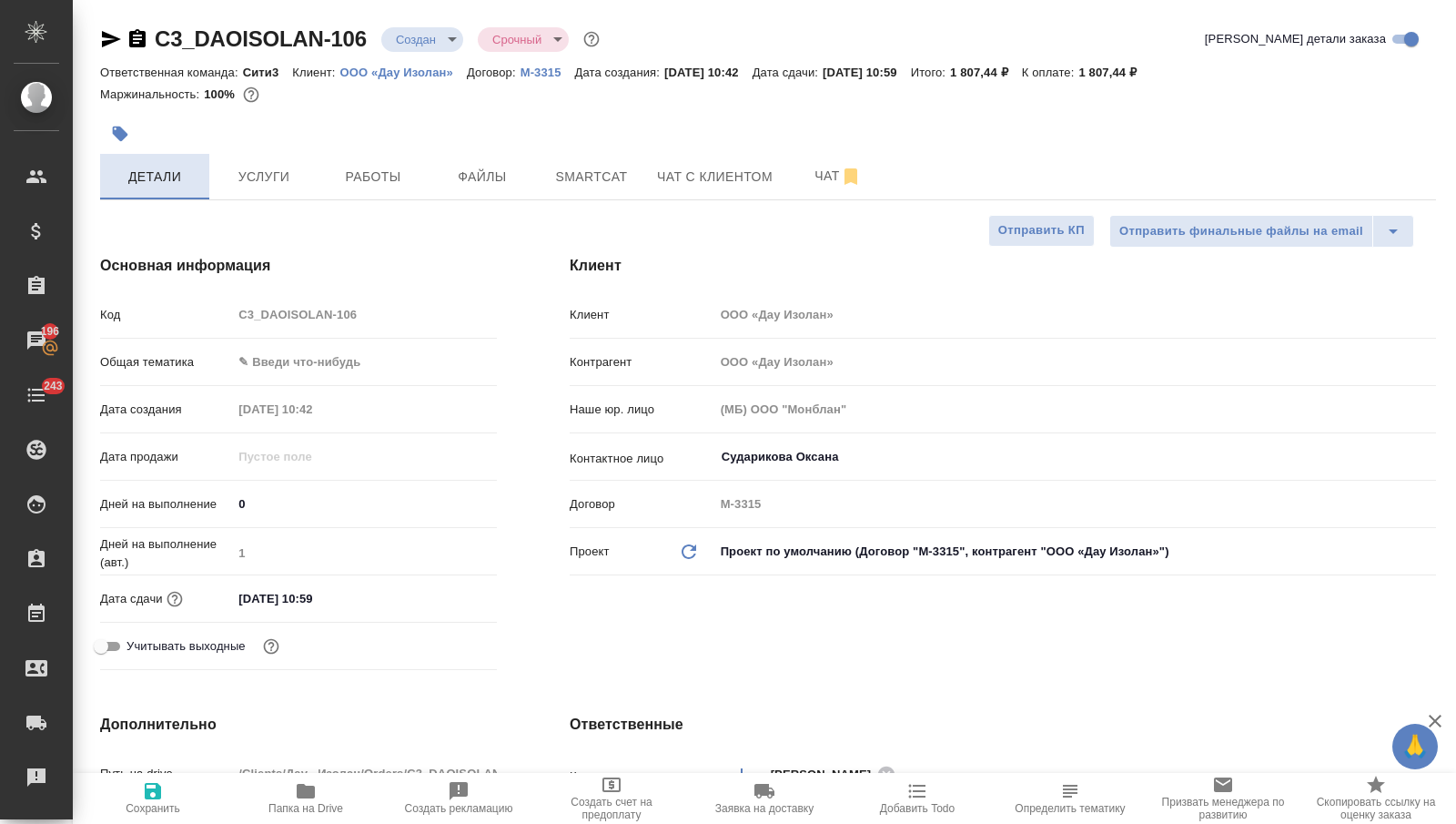
type textarea "x"
click at [279, 352] on body "🙏 .cls-1 fill:#fff; AWATERA Nikitina Tatiana Клиенты Спецификации Заказы 196 Ча…" at bounding box center [728, 412] width 1456 height 824
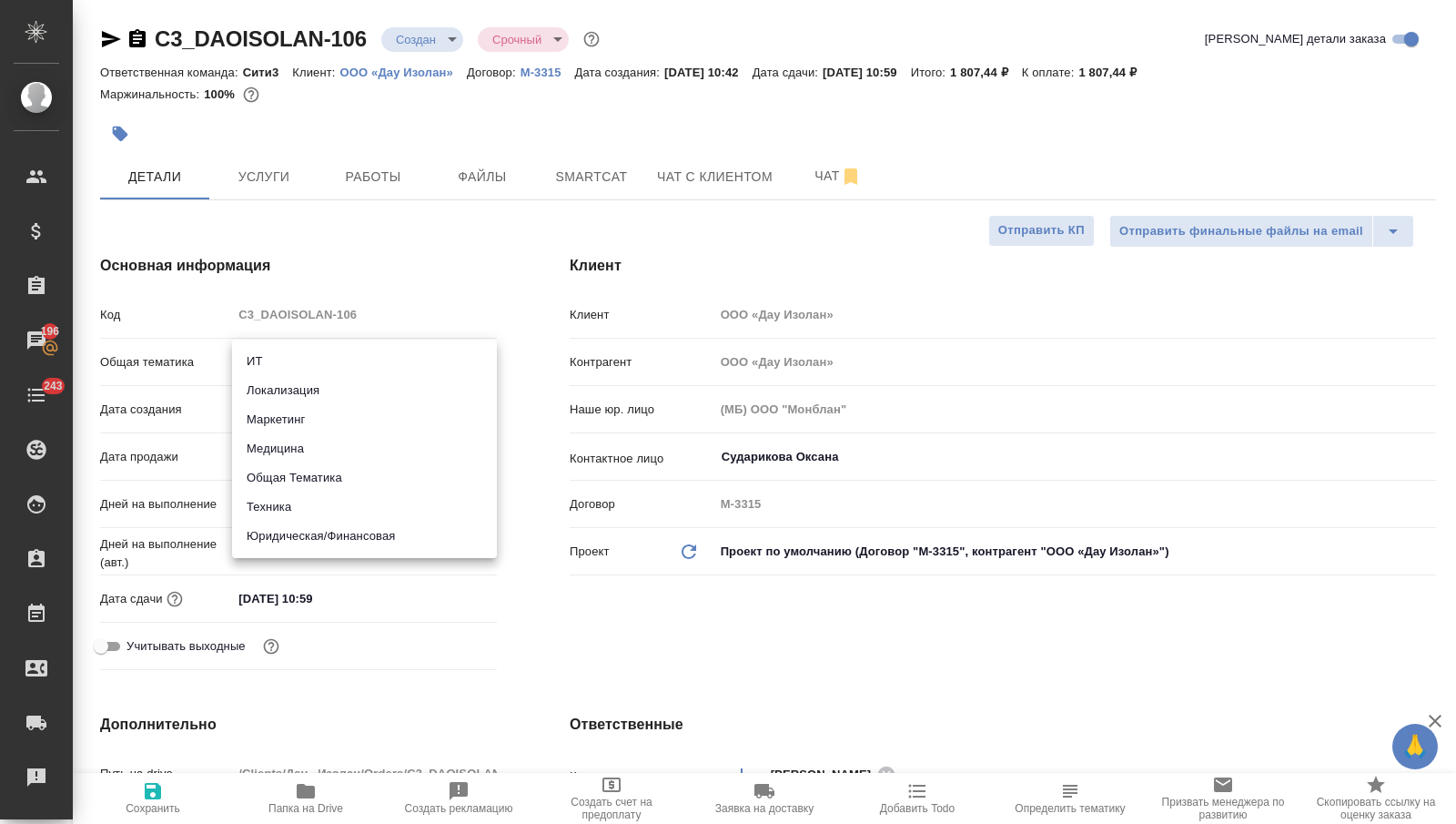
click at [287, 529] on li "Юридическая/Финансовая" at bounding box center [364, 537] width 265 height 30
type input "yr-fn"
type textarea "x"
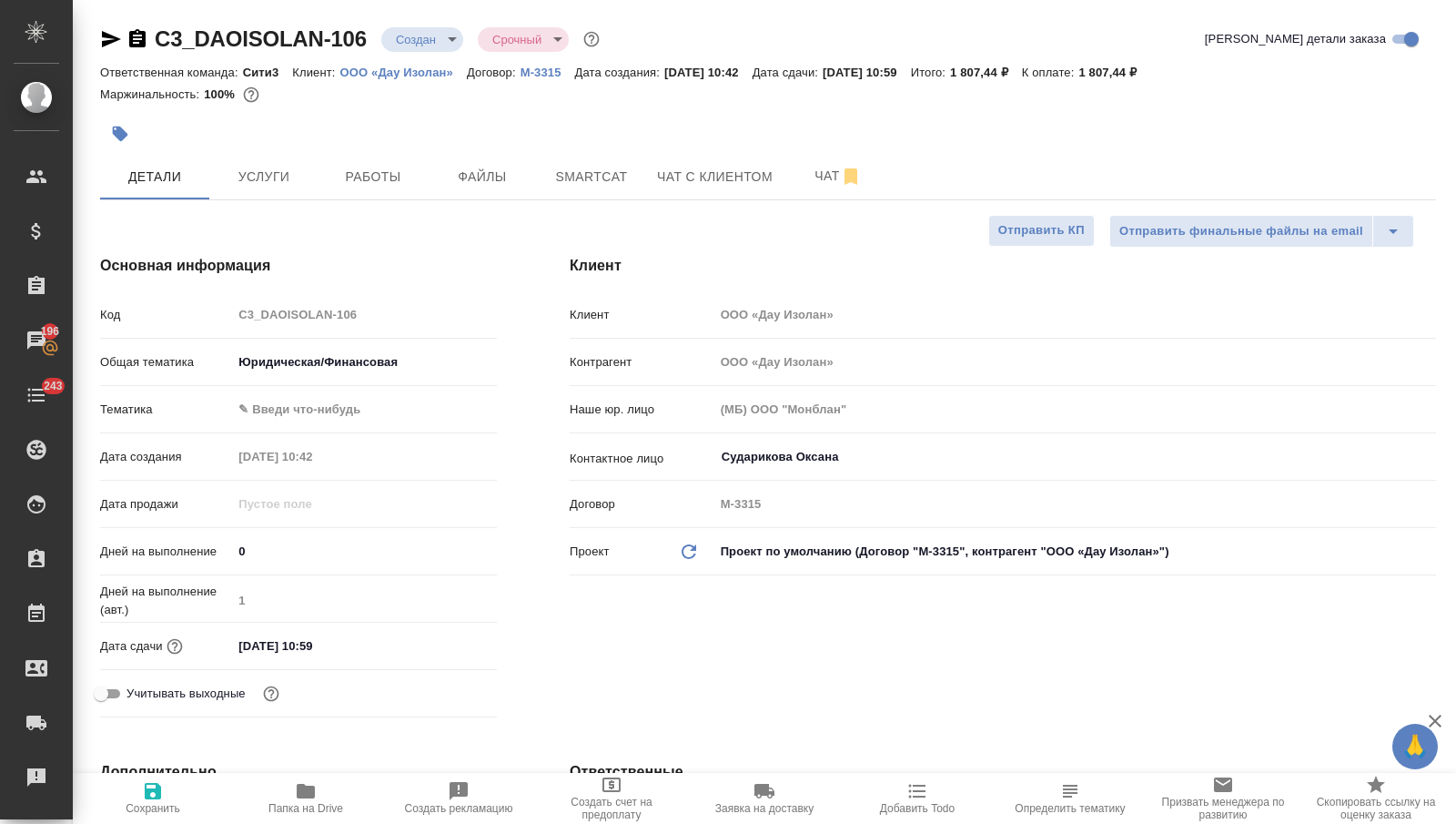
click at [311, 415] on body "🙏 .cls-1 fill:#fff; AWATERA Nikitina Tatiana Клиенты Спецификации Заказы 196 Ча…" at bounding box center [728, 412] width 1456 height 824
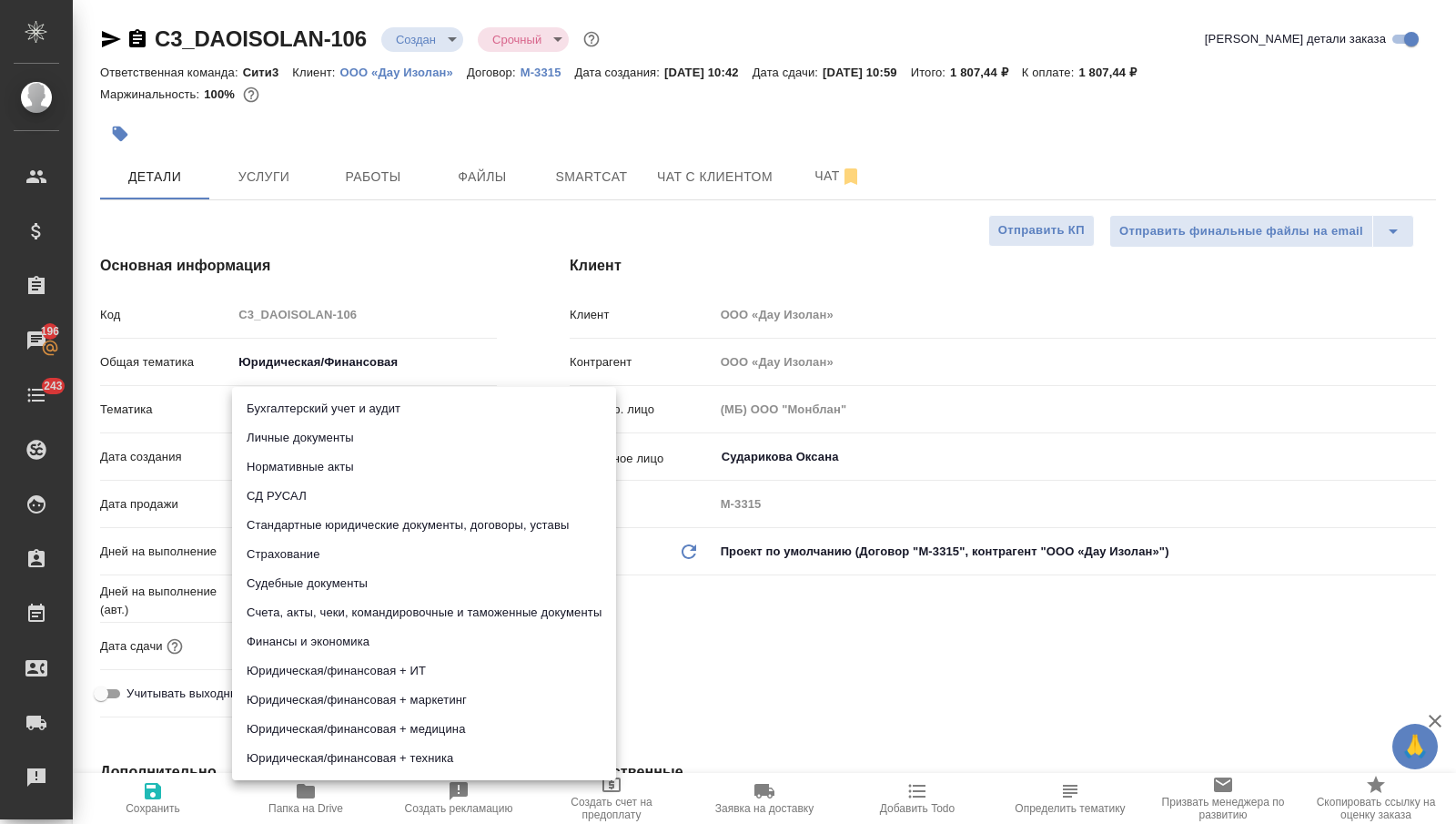
click at [318, 525] on li "Стандартные юридические документы, договоры, уставы" at bounding box center [424, 526] width 384 height 30
type textarea "x"
type input "5f647205b73bc97568ca66bf"
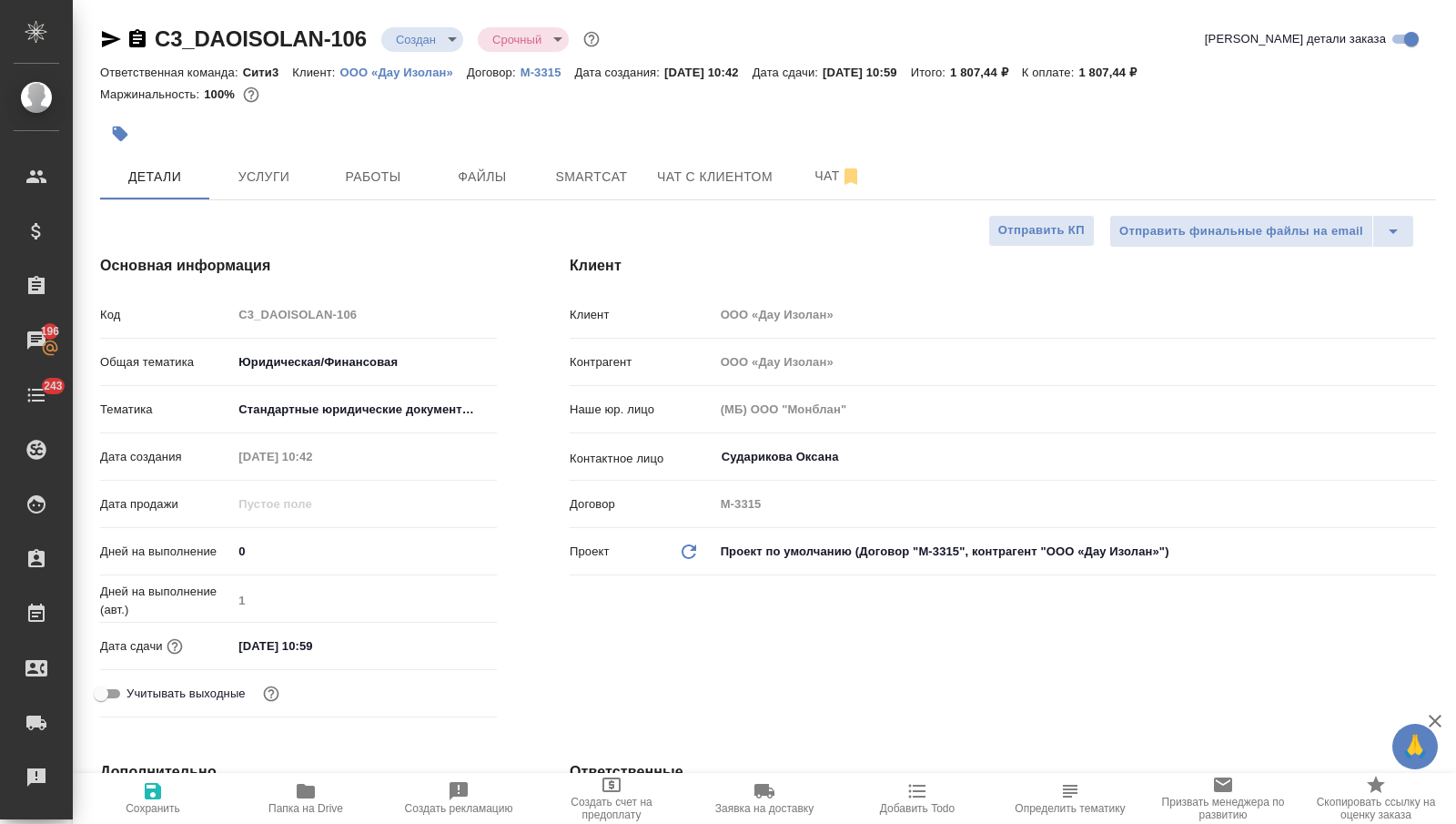
click at [163, 806] on span "Сохранить" at bounding box center [153, 807] width 54 height 13
type textarea "x"
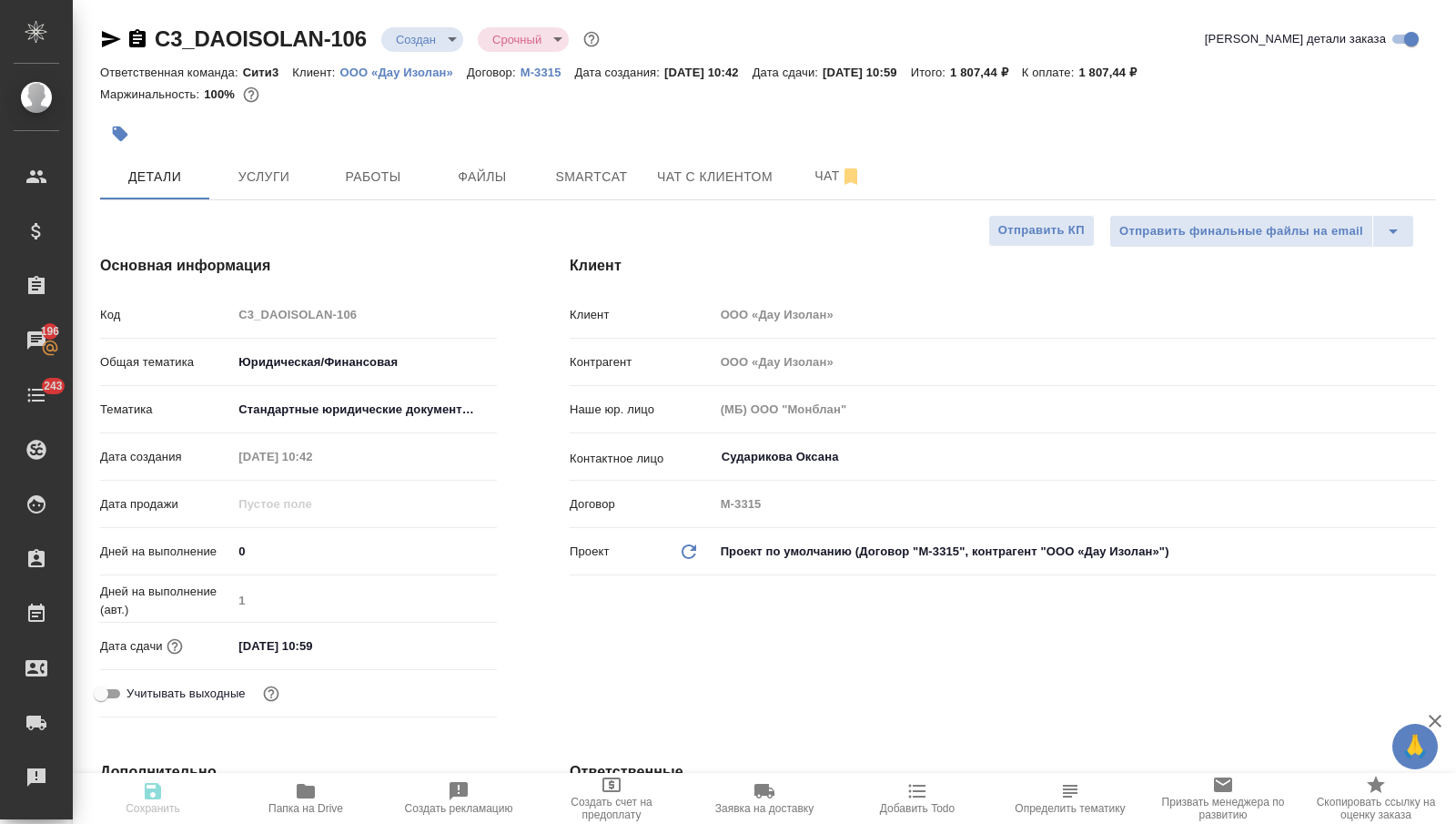
type textarea "x"
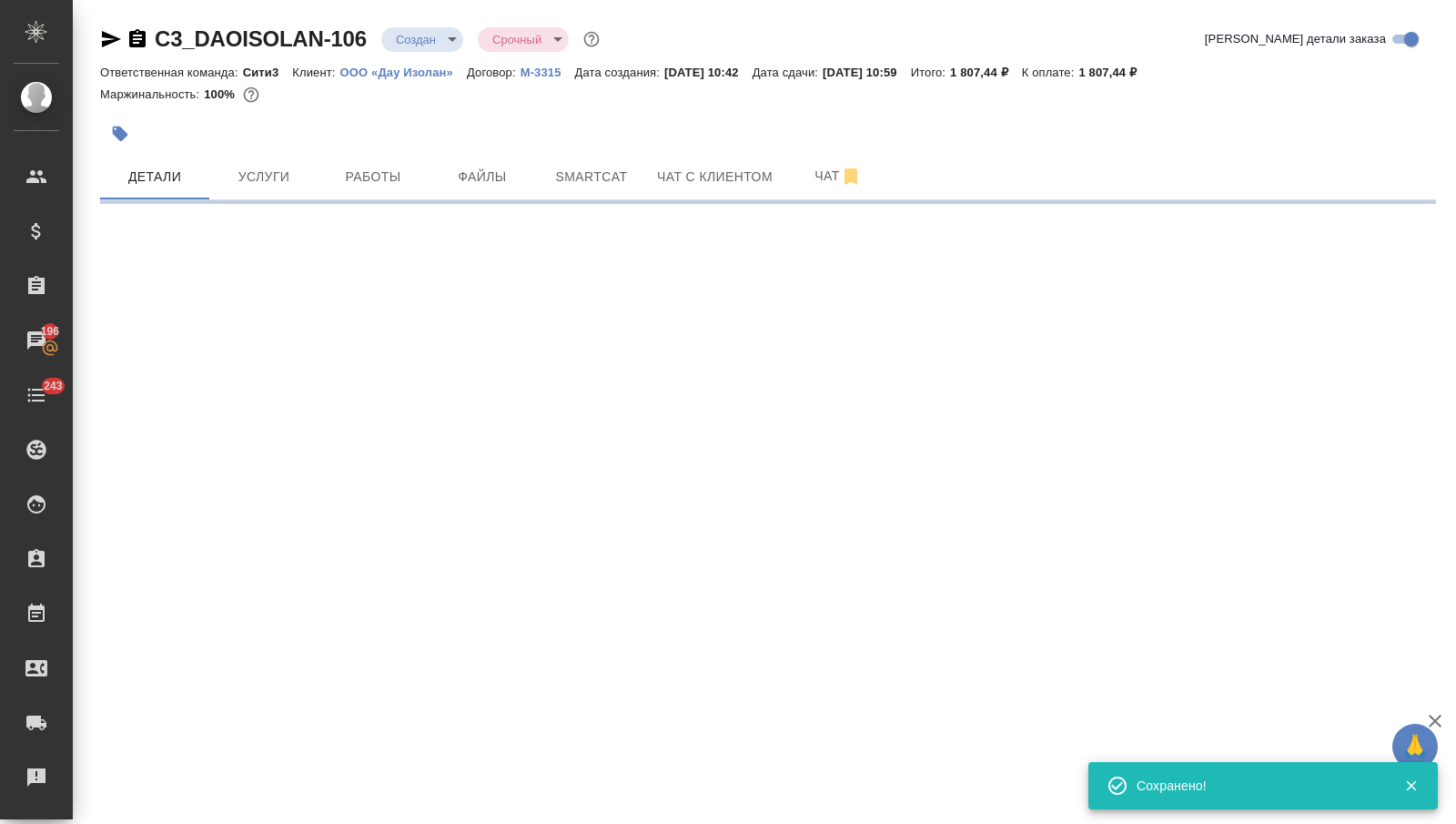
select select "RU"
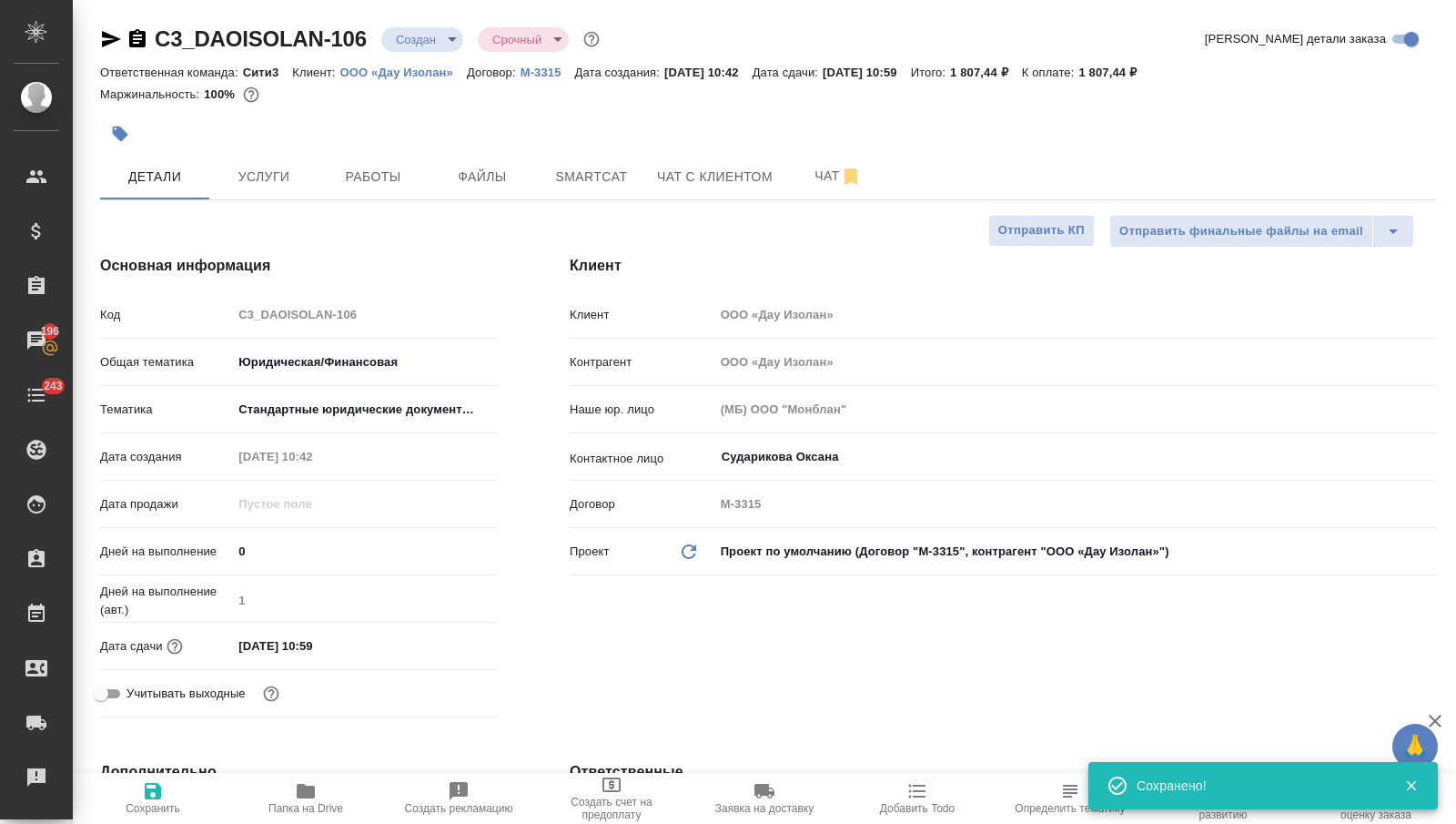
type textarea "x"
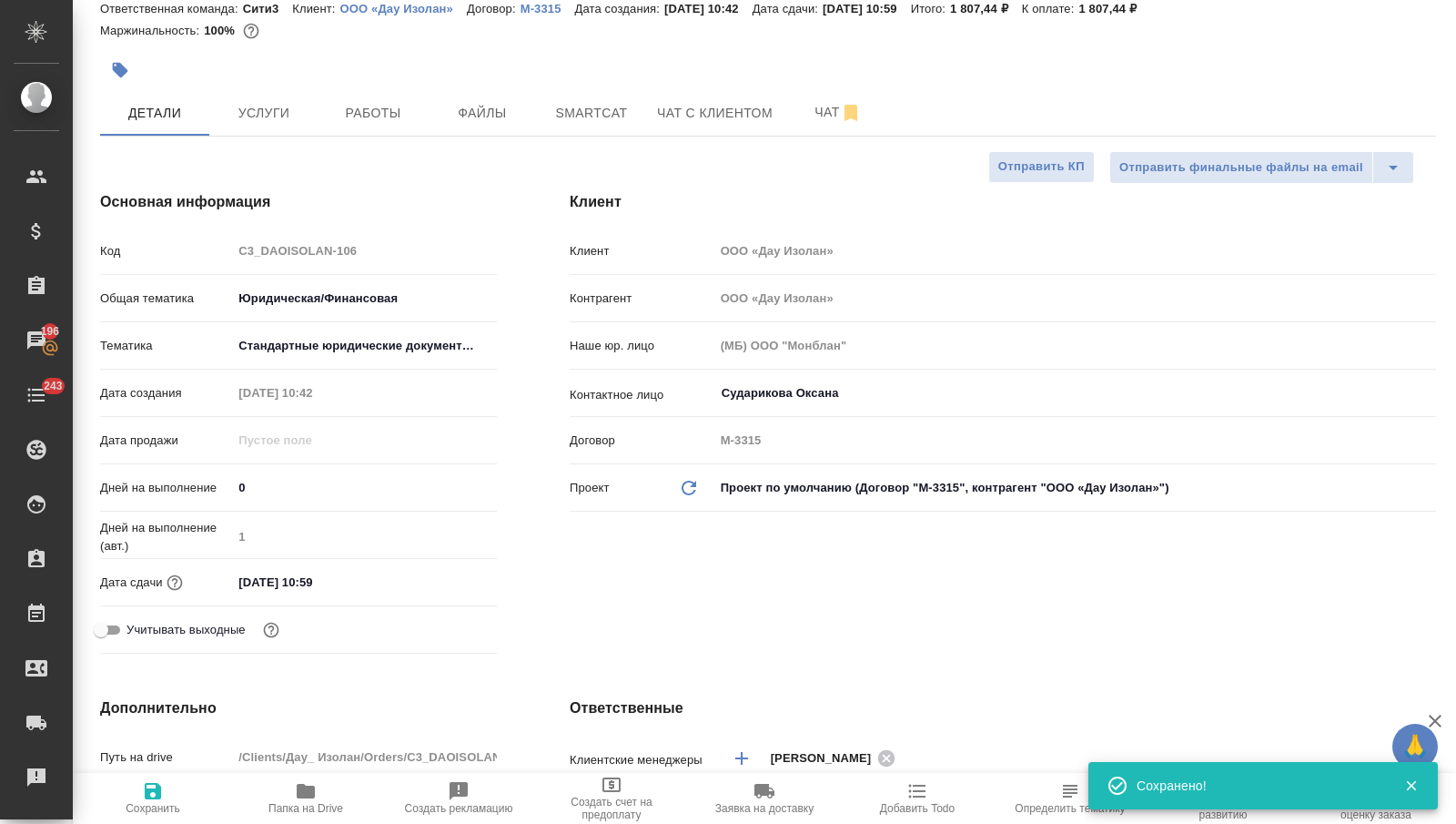
scroll to position [66, 0]
click at [355, 580] on input "09.10.2025 10:59" at bounding box center [313, 580] width 159 height 27
click at [441, 580] on icon "button" at bounding box center [444, 580] width 22 height 22
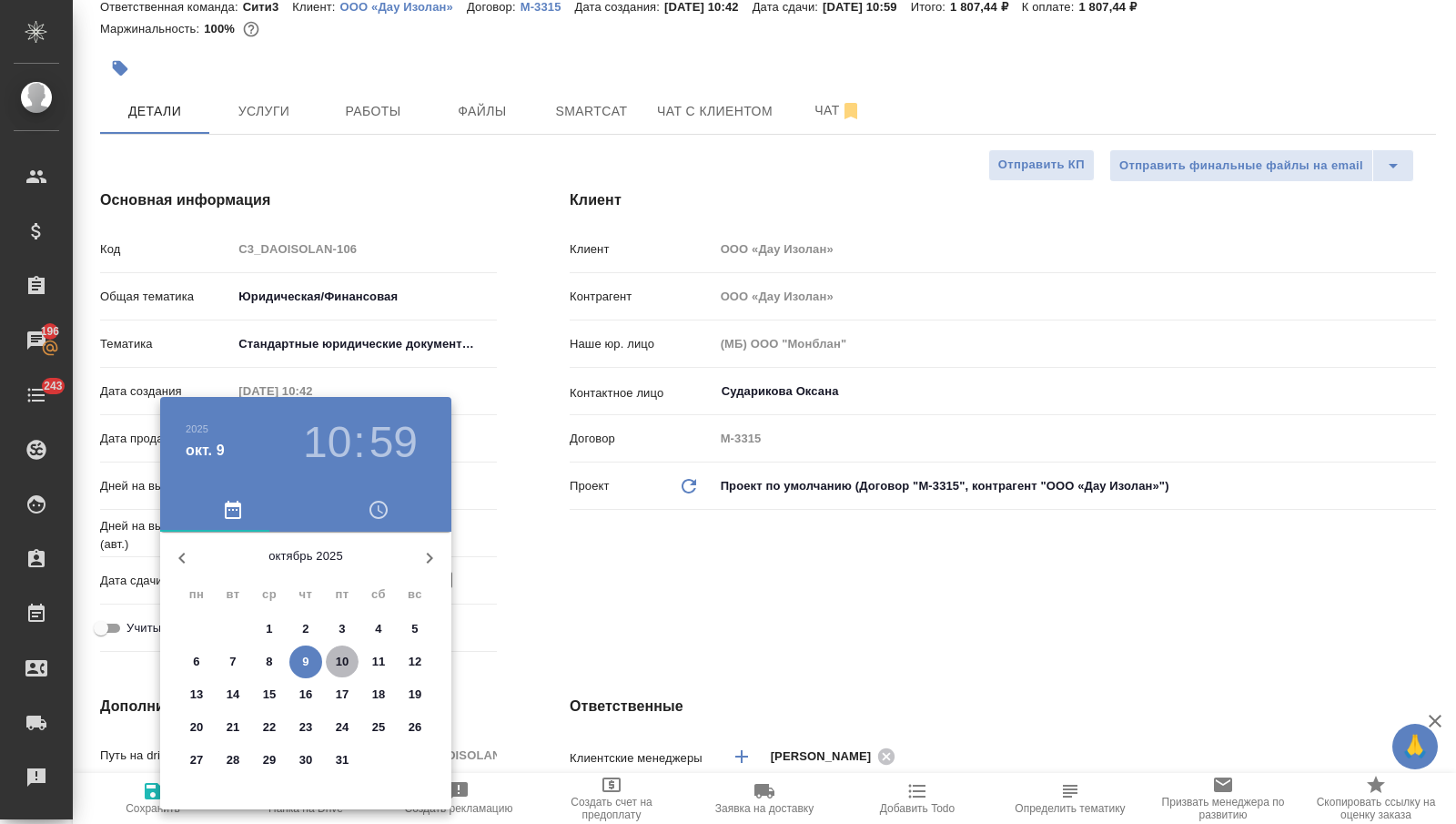
click at [329, 656] on span "10" at bounding box center [342, 662] width 32 height 18
type input "10.10.2025 10:59"
type textarea "x"
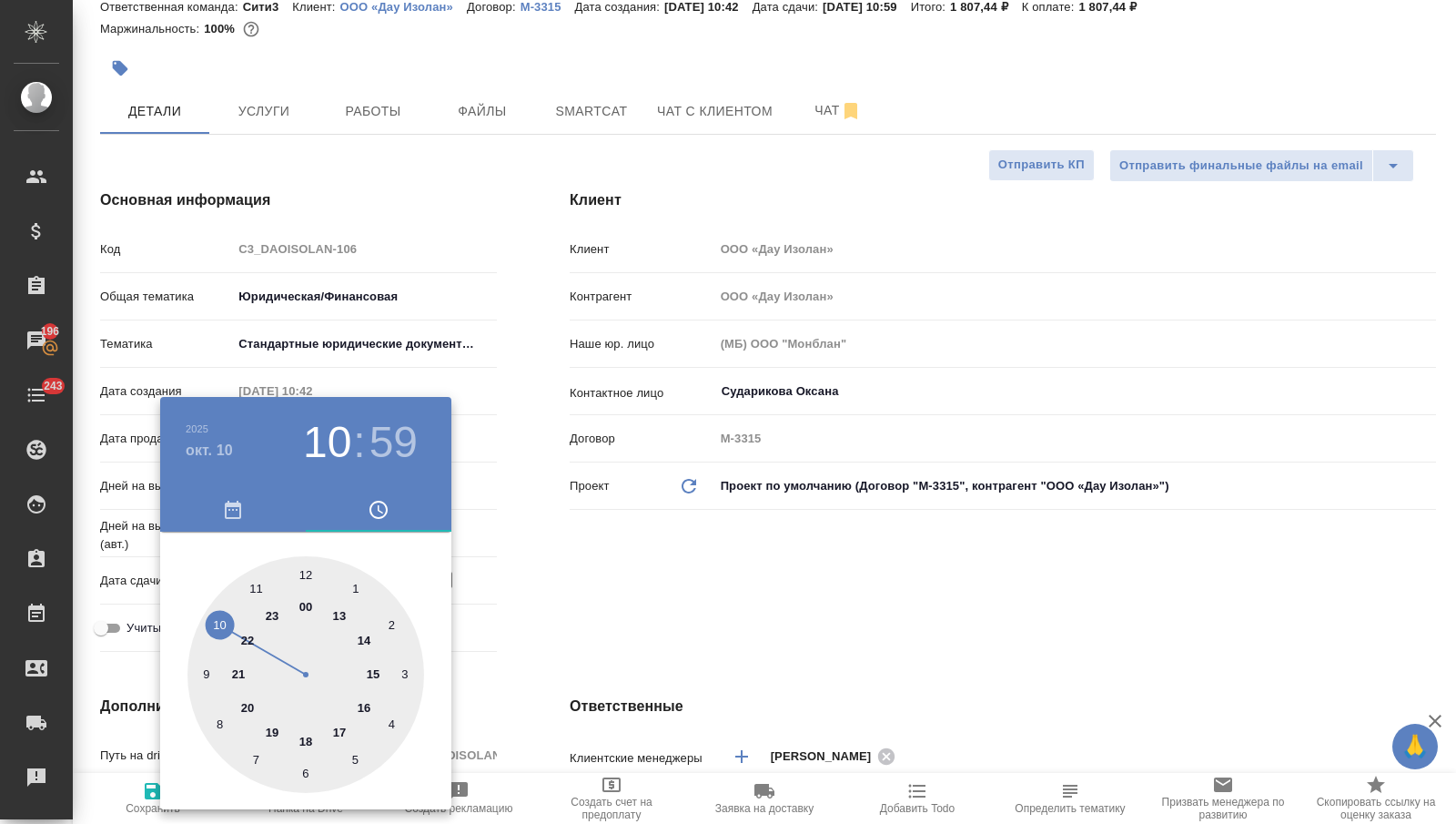
click at [211, 621] on div at bounding box center [305, 674] width 236 height 236
type textarea "x"
click at [300, 579] on div at bounding box center [305, 674] width 236 height 236
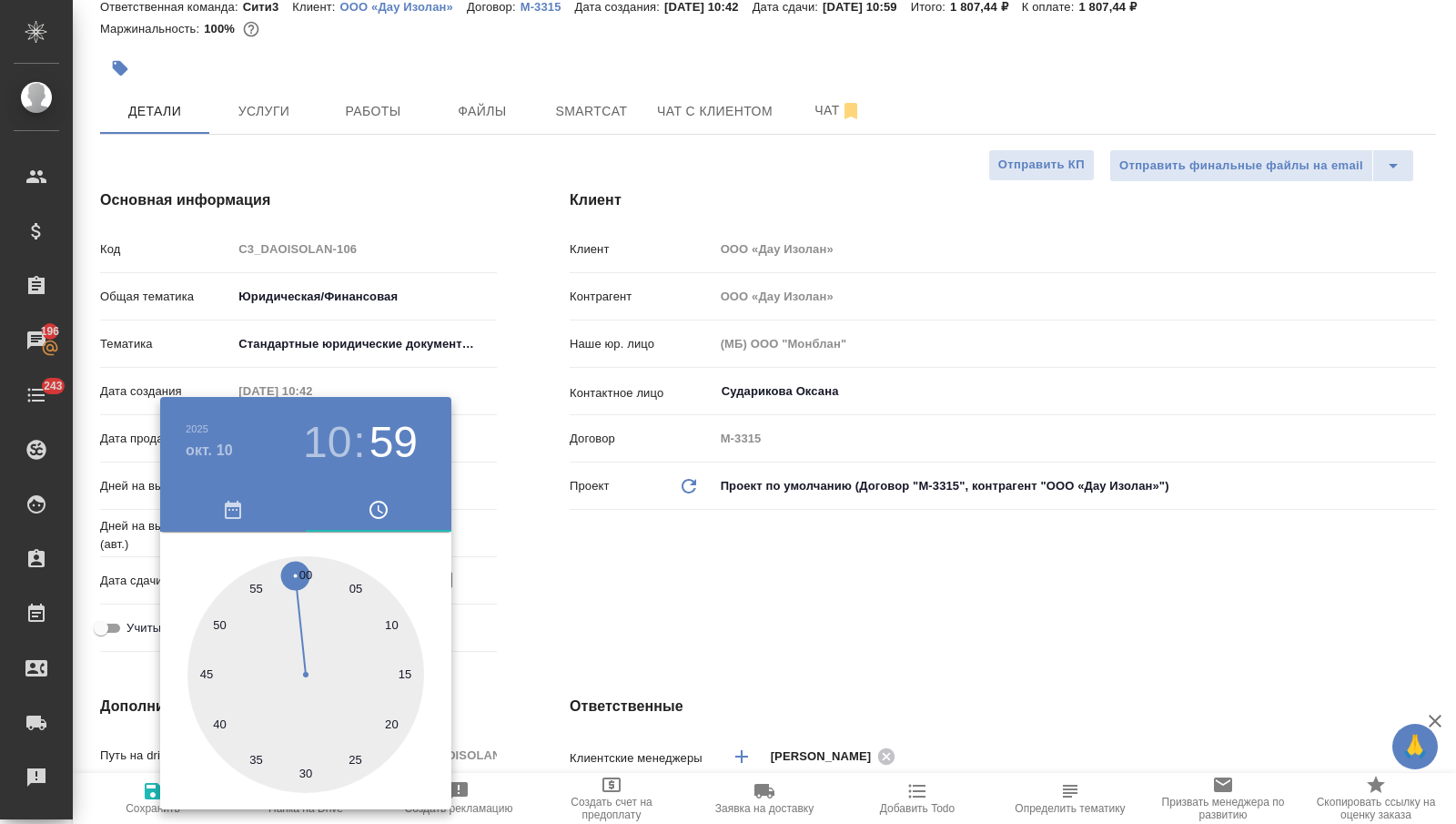
type textarea "x"
type input "10.10.2025 10:00"
type textarea "x"
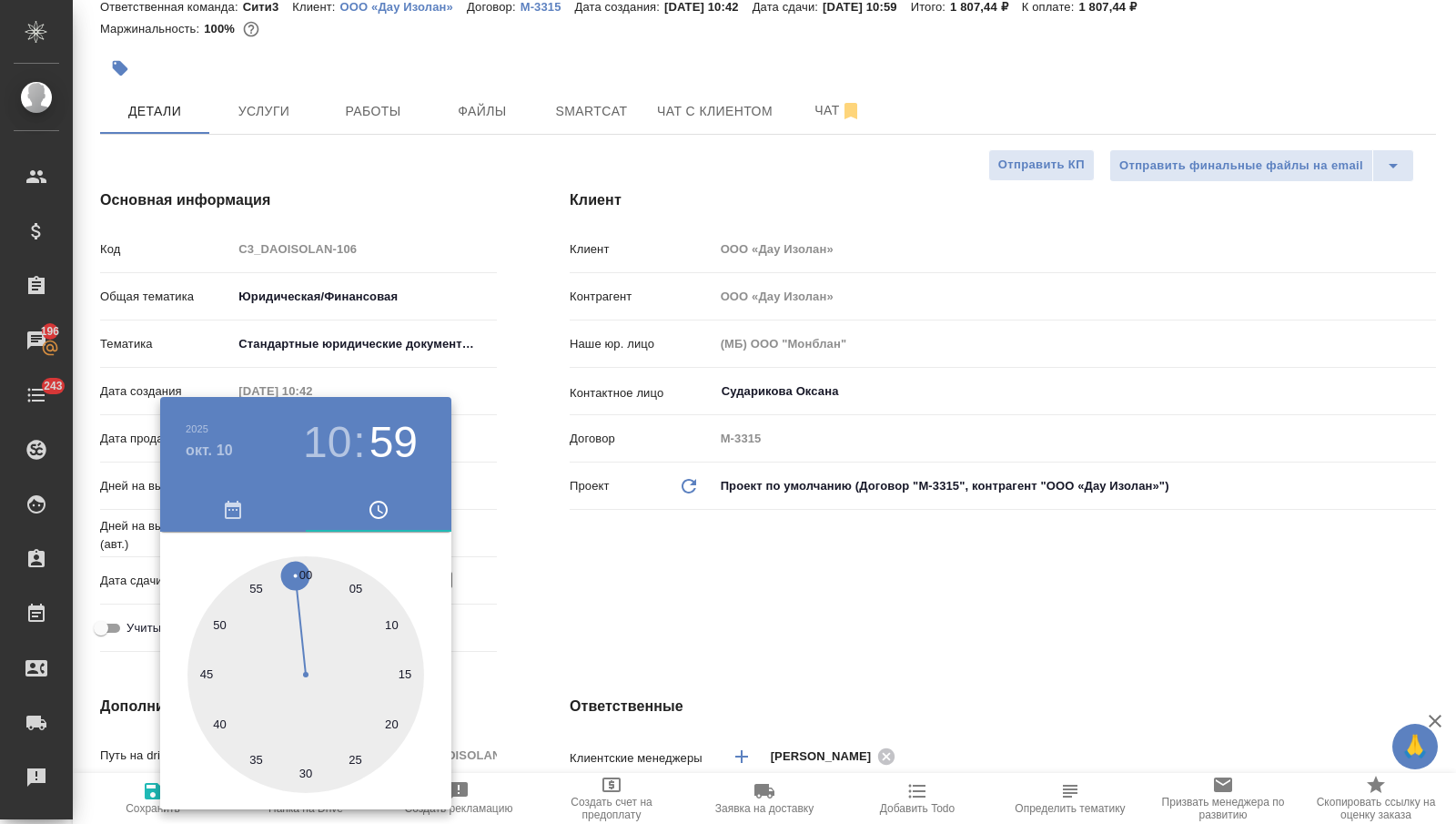
type textarea "x"
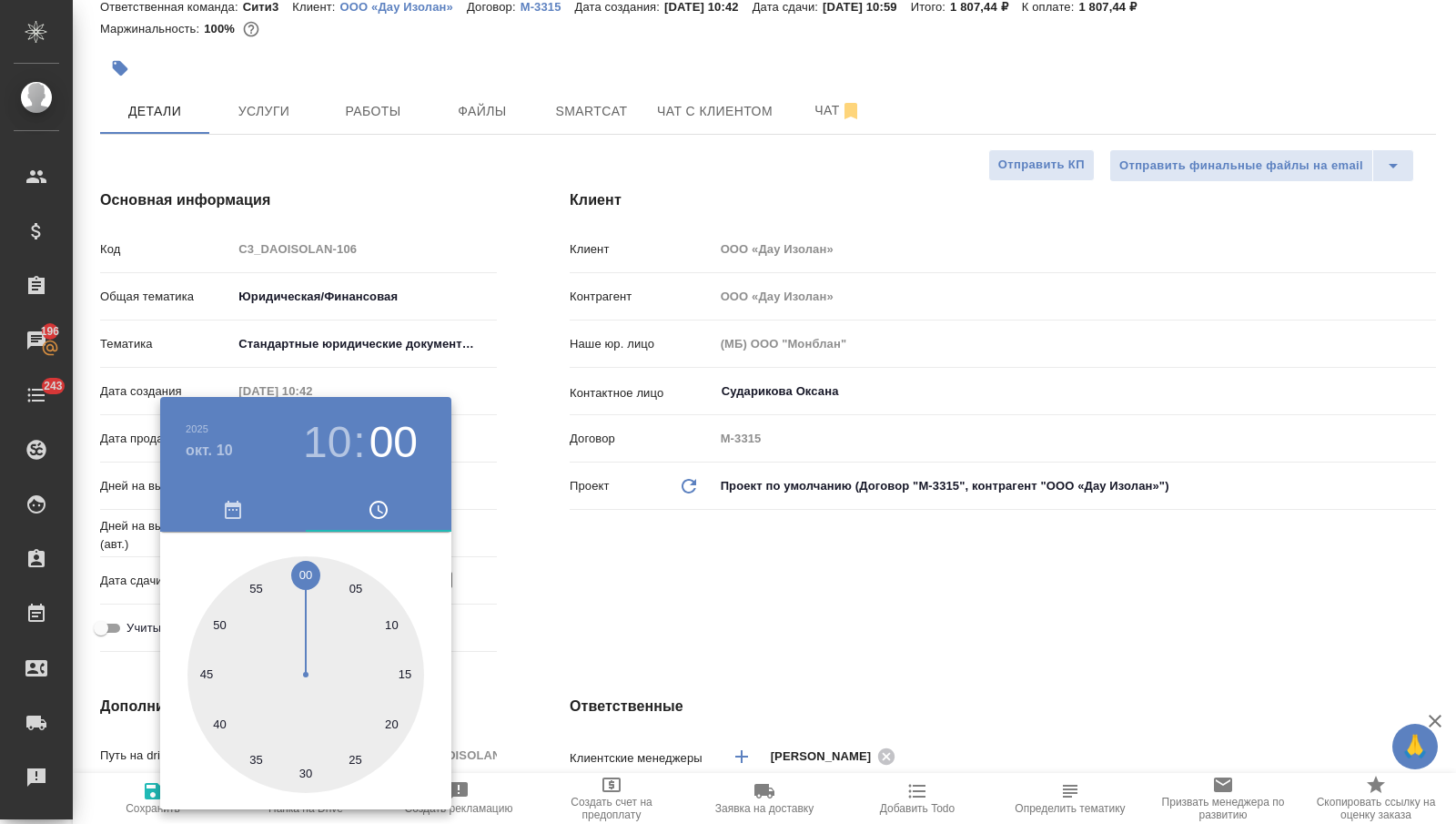
type textarea "x"
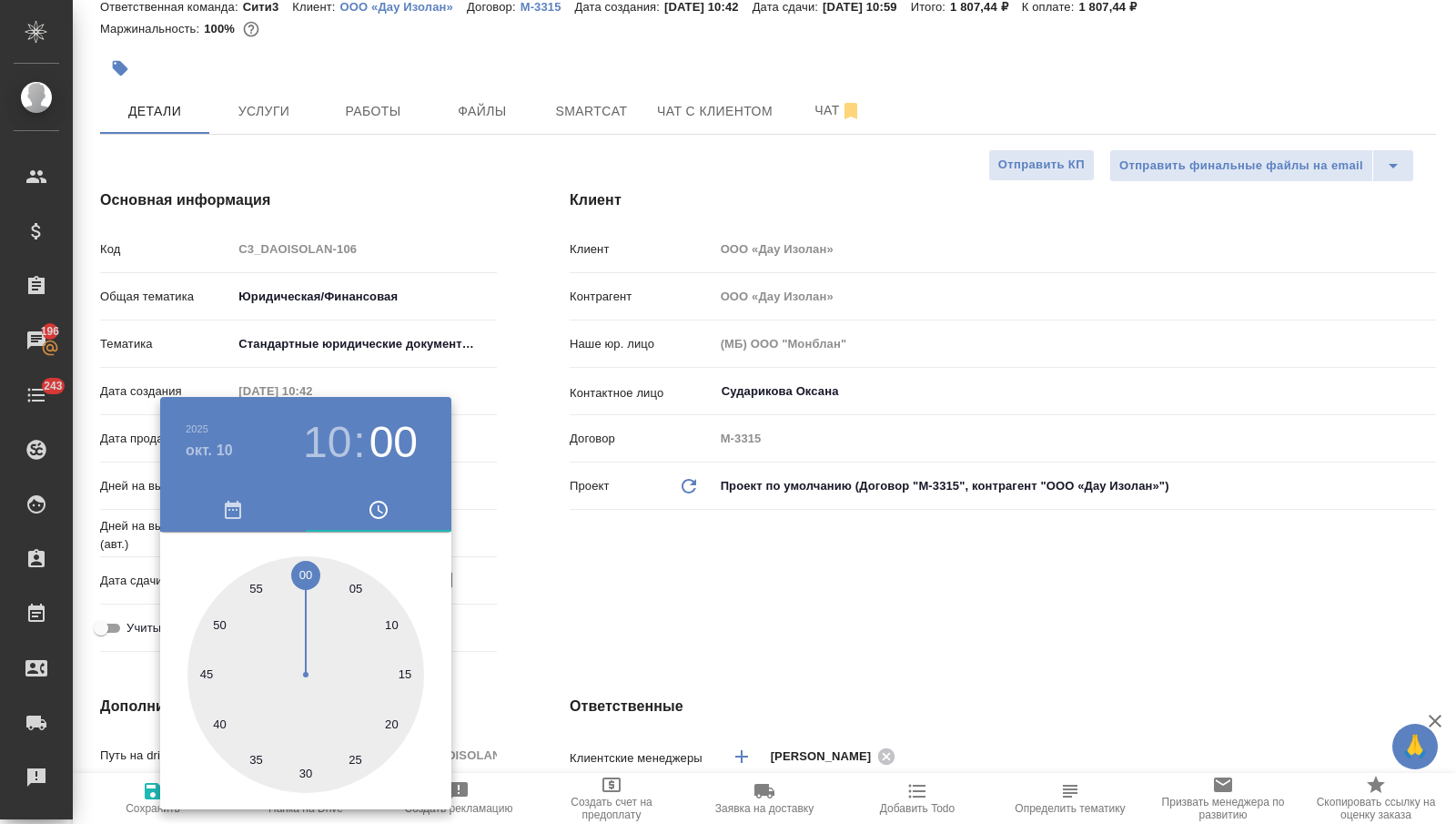
type textarea "x"
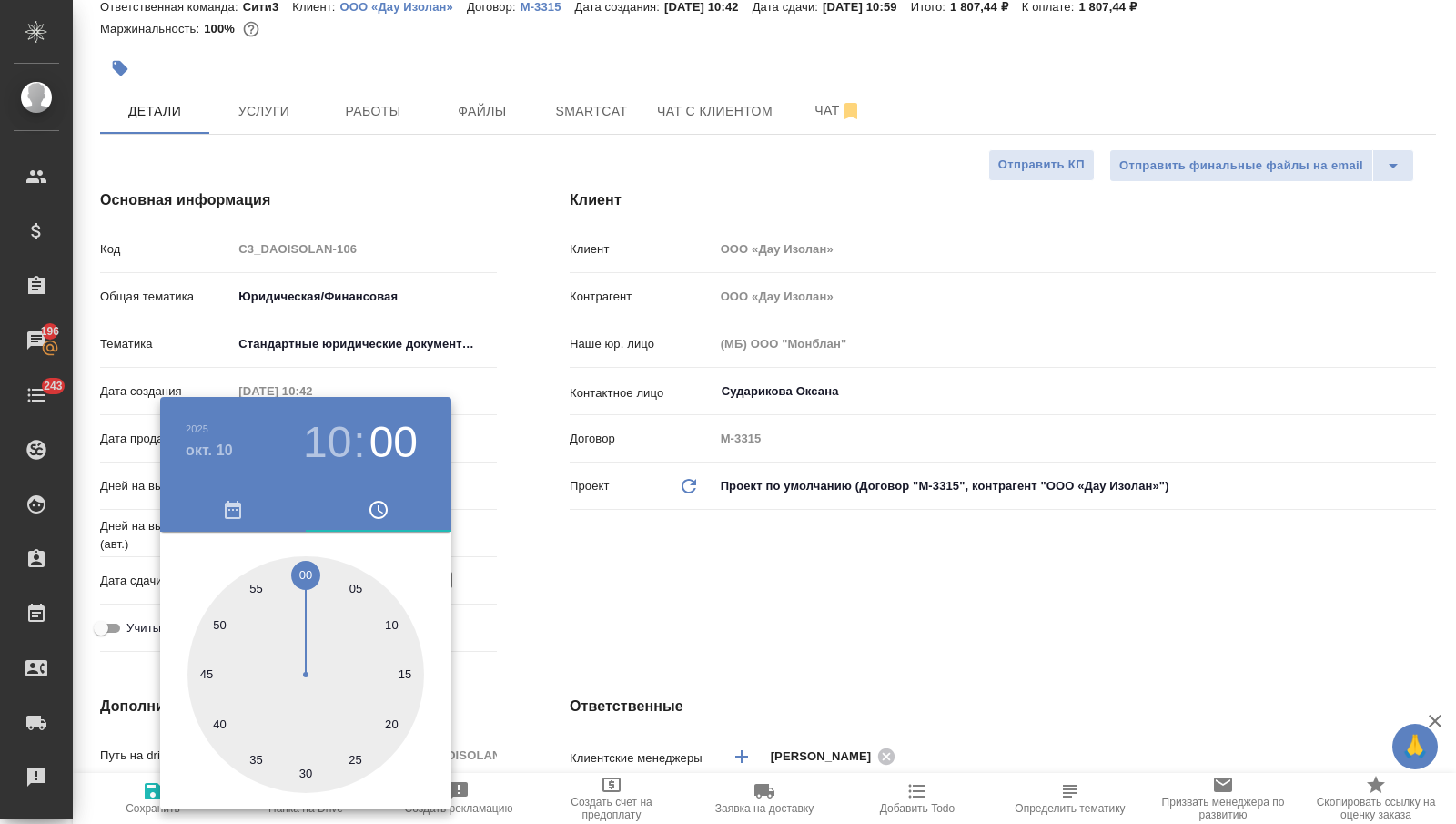
type textarea "x"
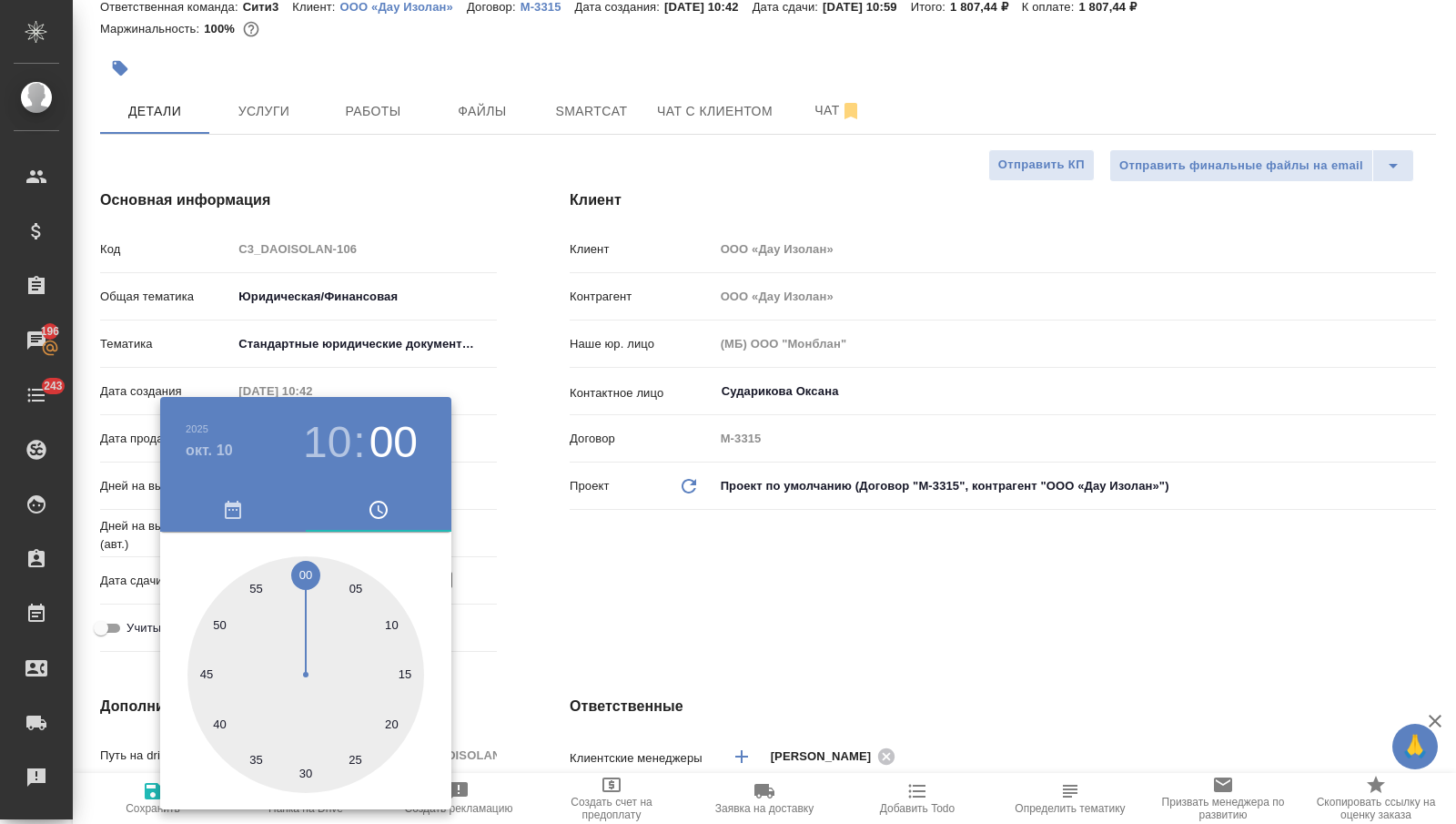
click at [303, 582] on div at bounding box center [305, 674] width 236 height 236
type textarea "x"
click at [518, 561] on div at bounding box center [728, 412] width 1456 height 824
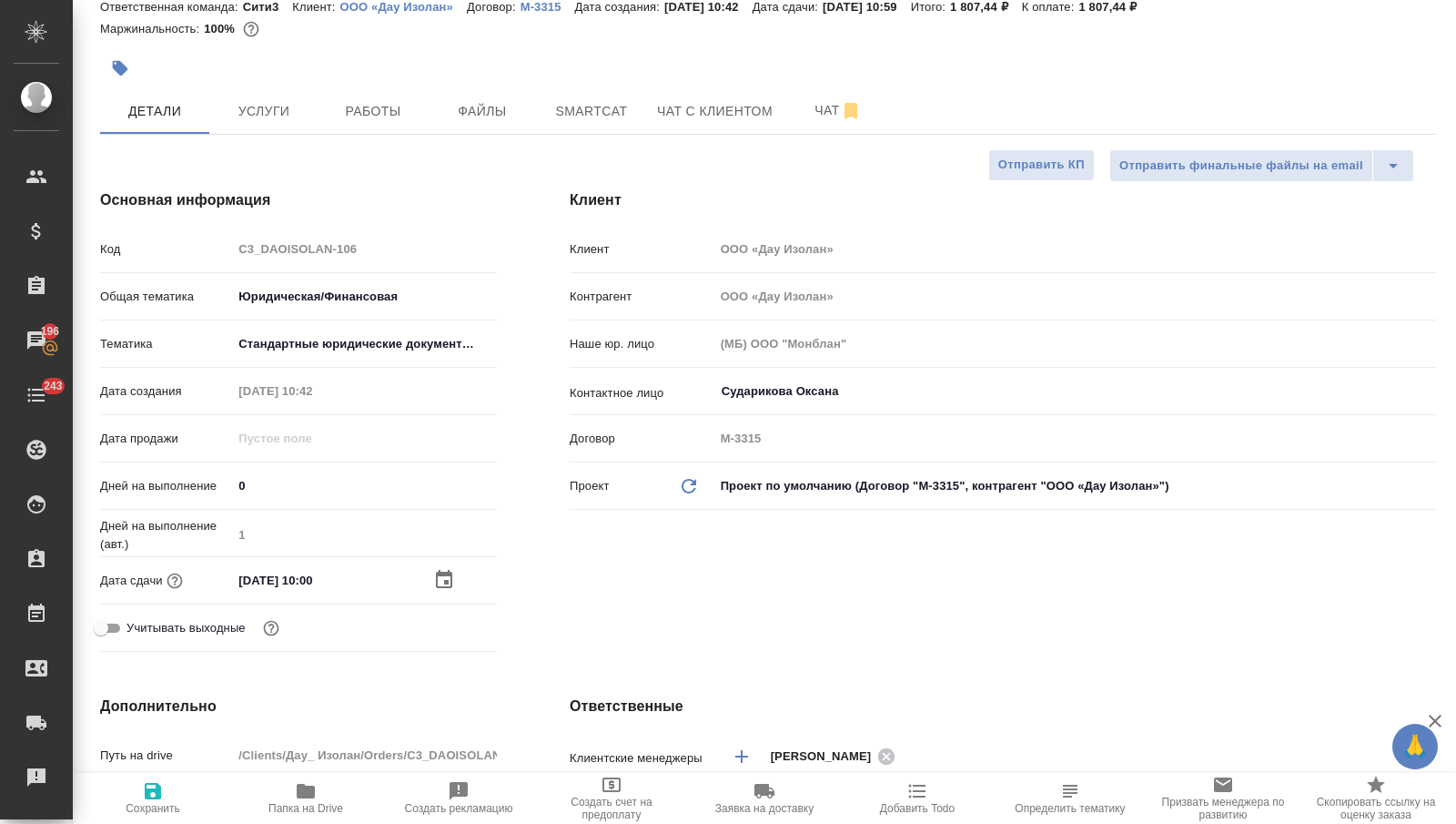
click at [172, 789] on span "Сохранить" at bounding box center [153, 796] width 131 height 34
type textarea "x"
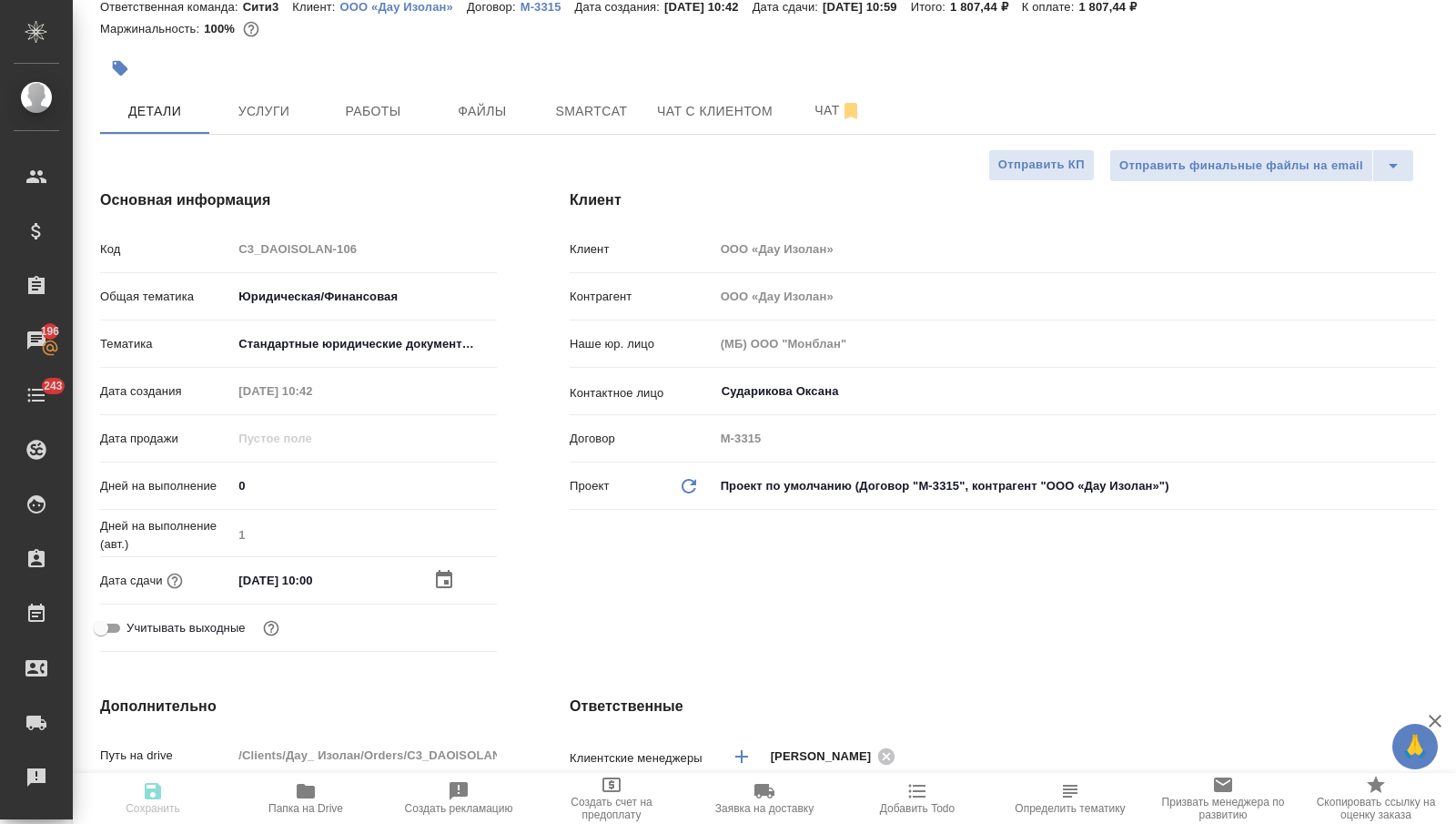
type textarea "x"
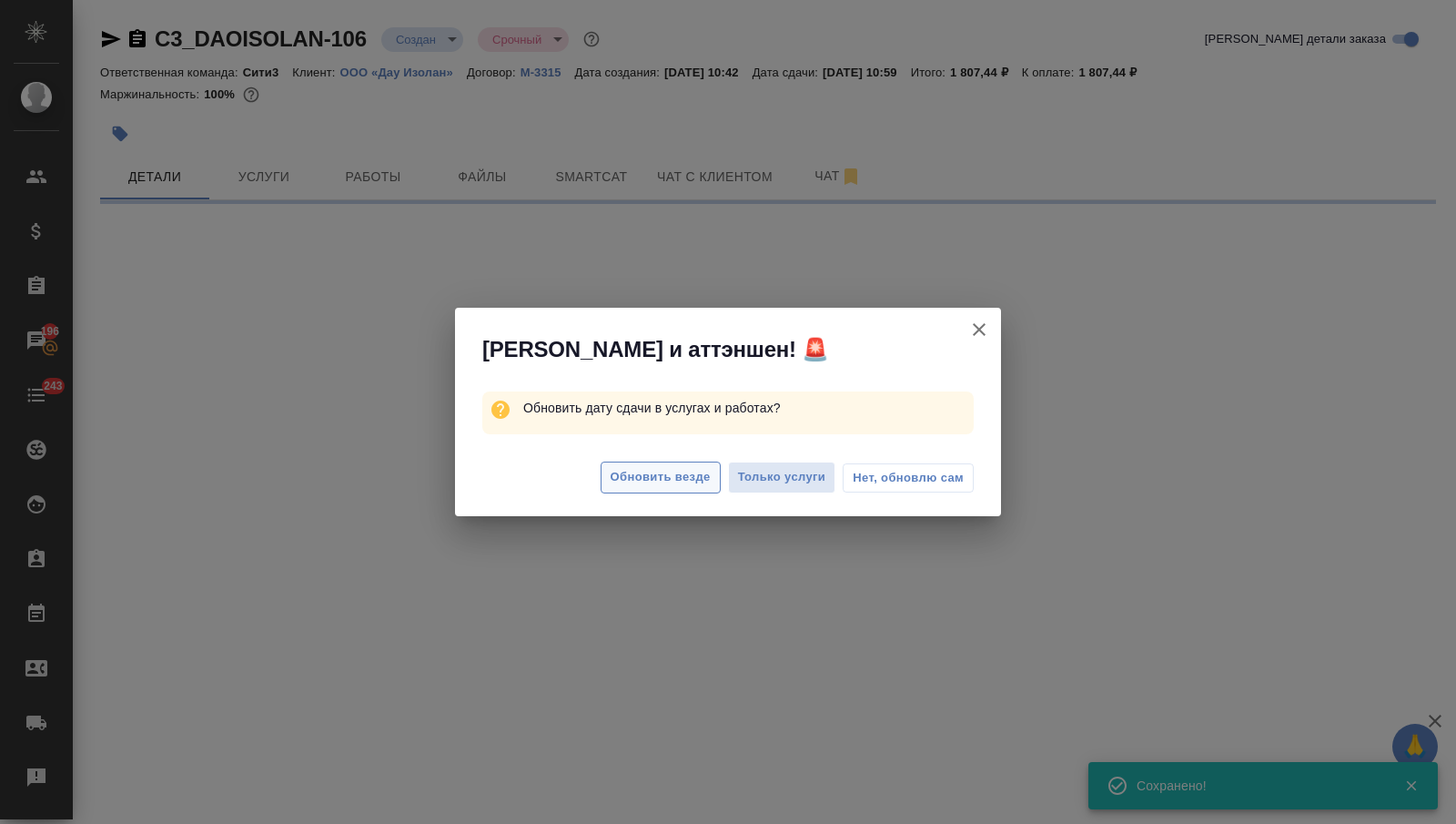
scroll to position [0, 0]
select select "RU"
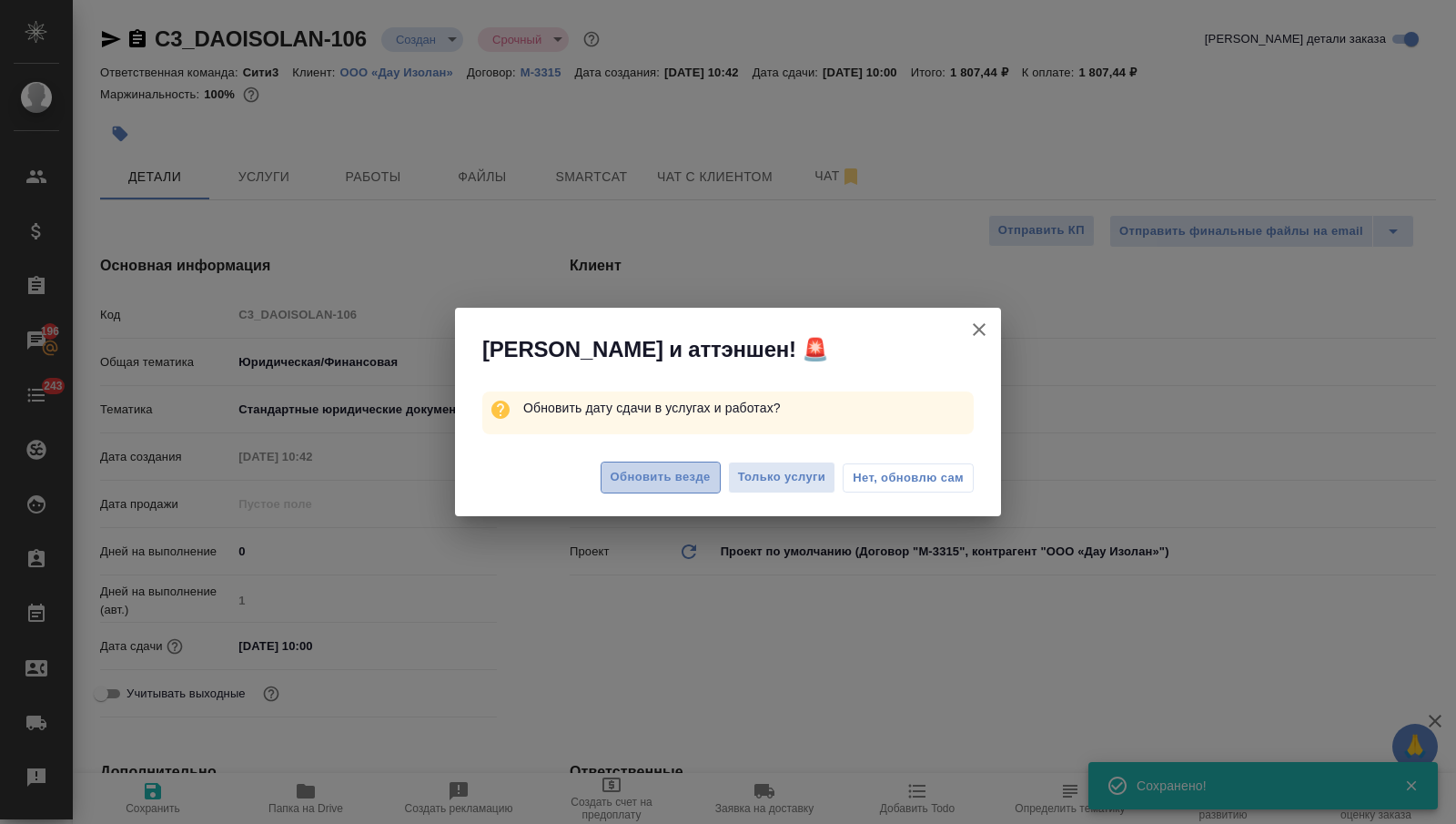
click at [662, 484] on span "Обновить везде" at bounding box center [661, 476] width 100 height 21
type textarea "x"
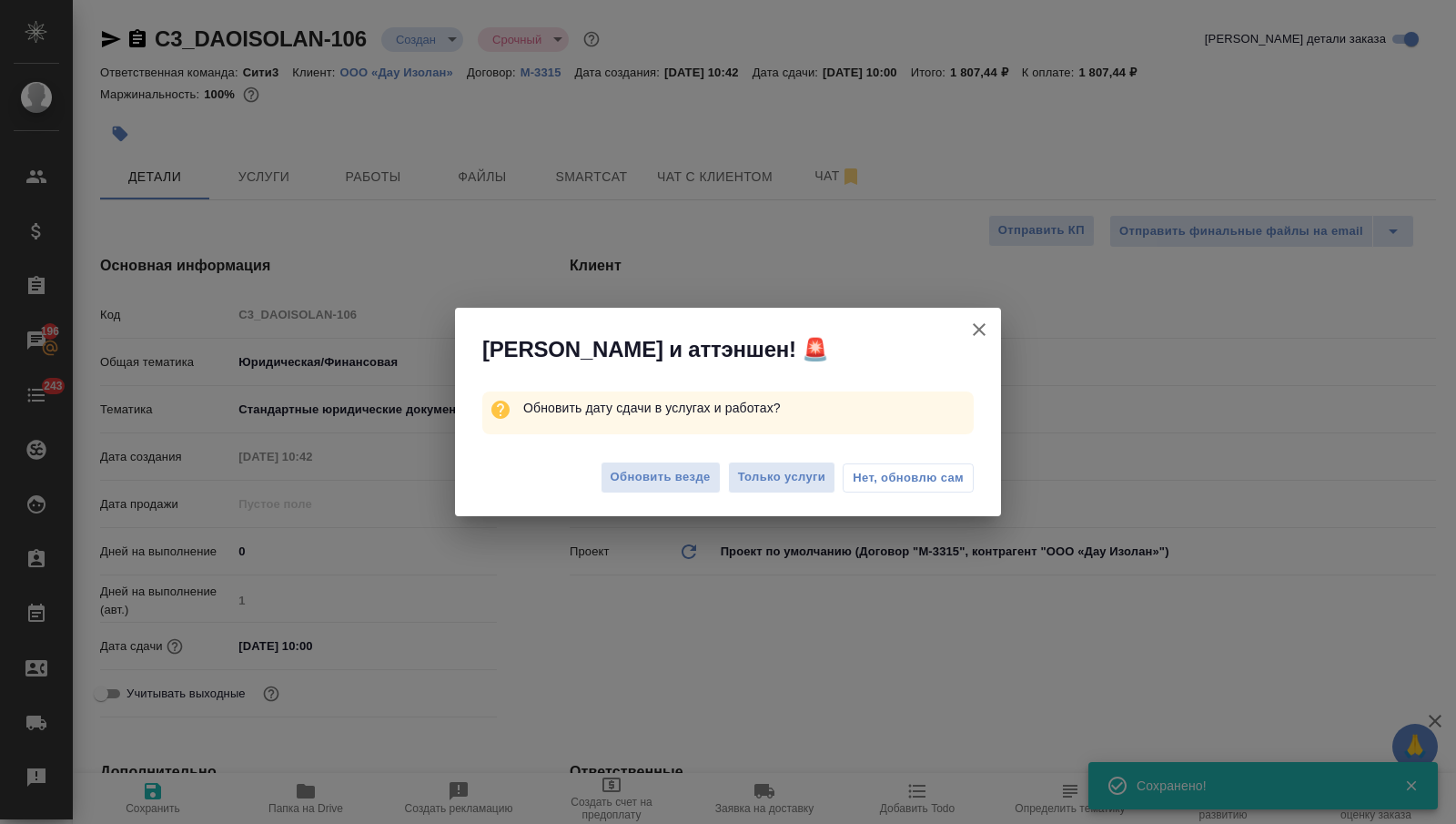
type textarea "x"
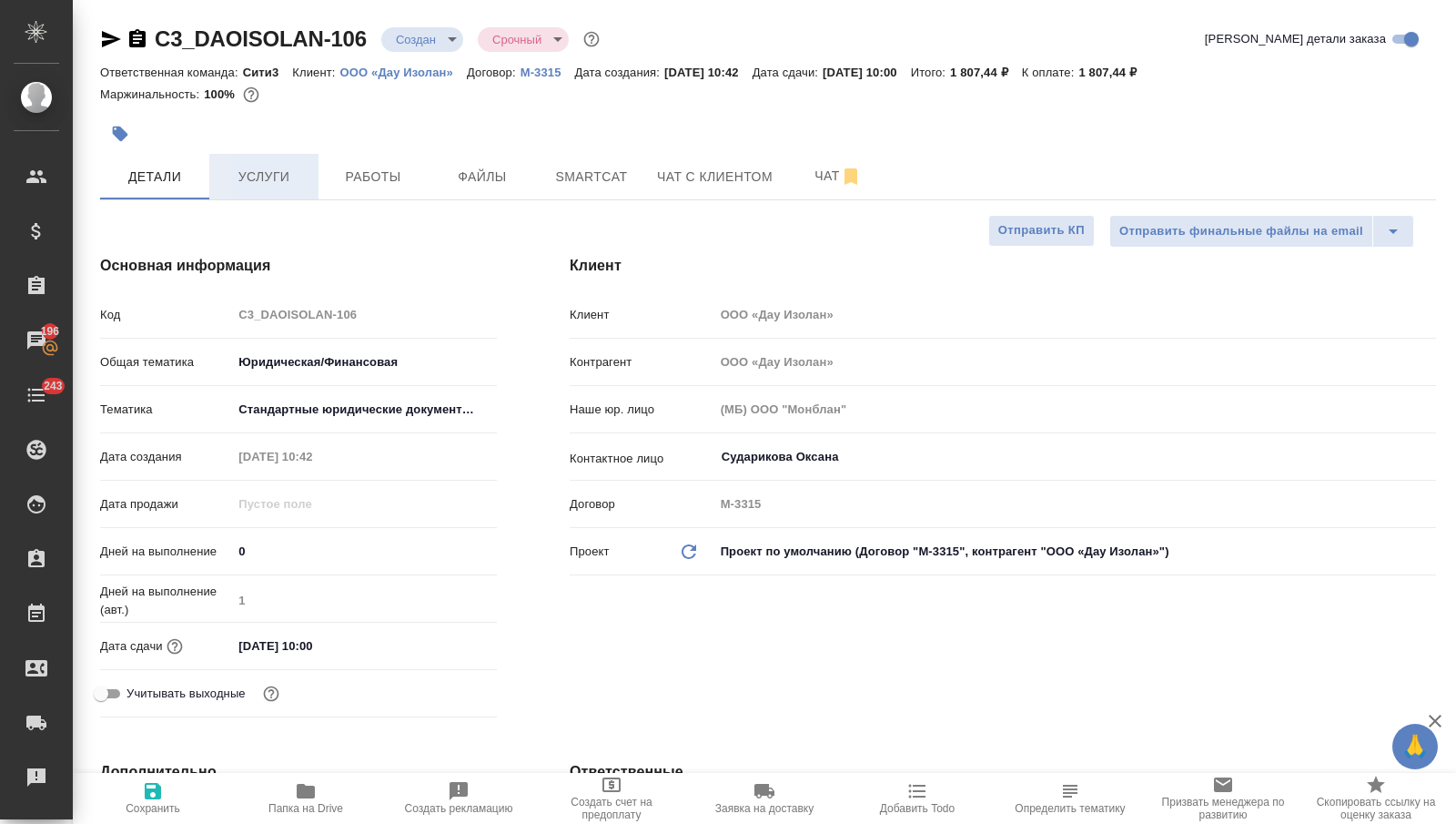
click at [303, 181] on span "Услуги" at bounding box center [264, 176] width 88 height 23
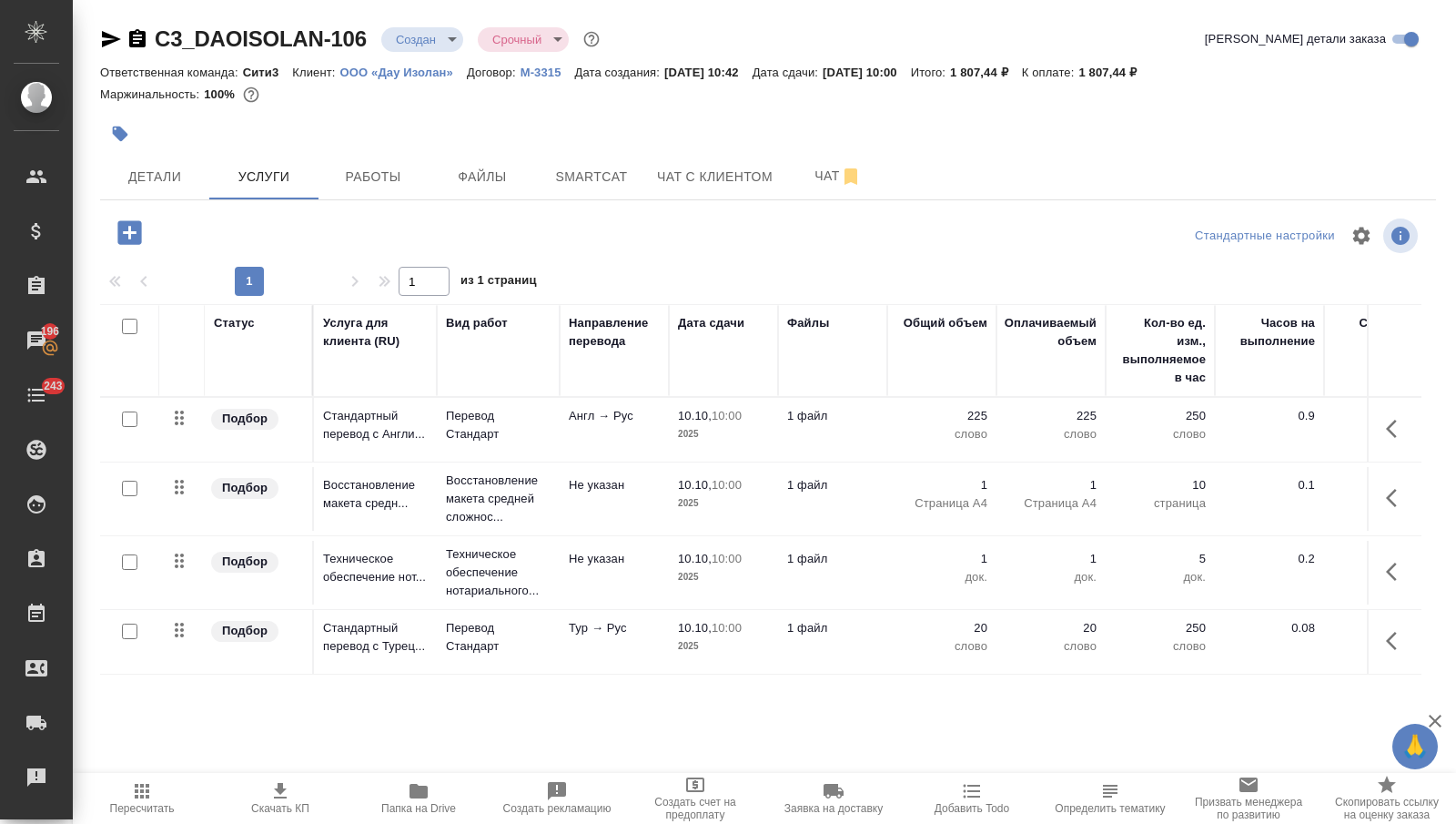
click at [853, 452] on td "1 файл" at bounding box center [832, 429] width 109 height 64
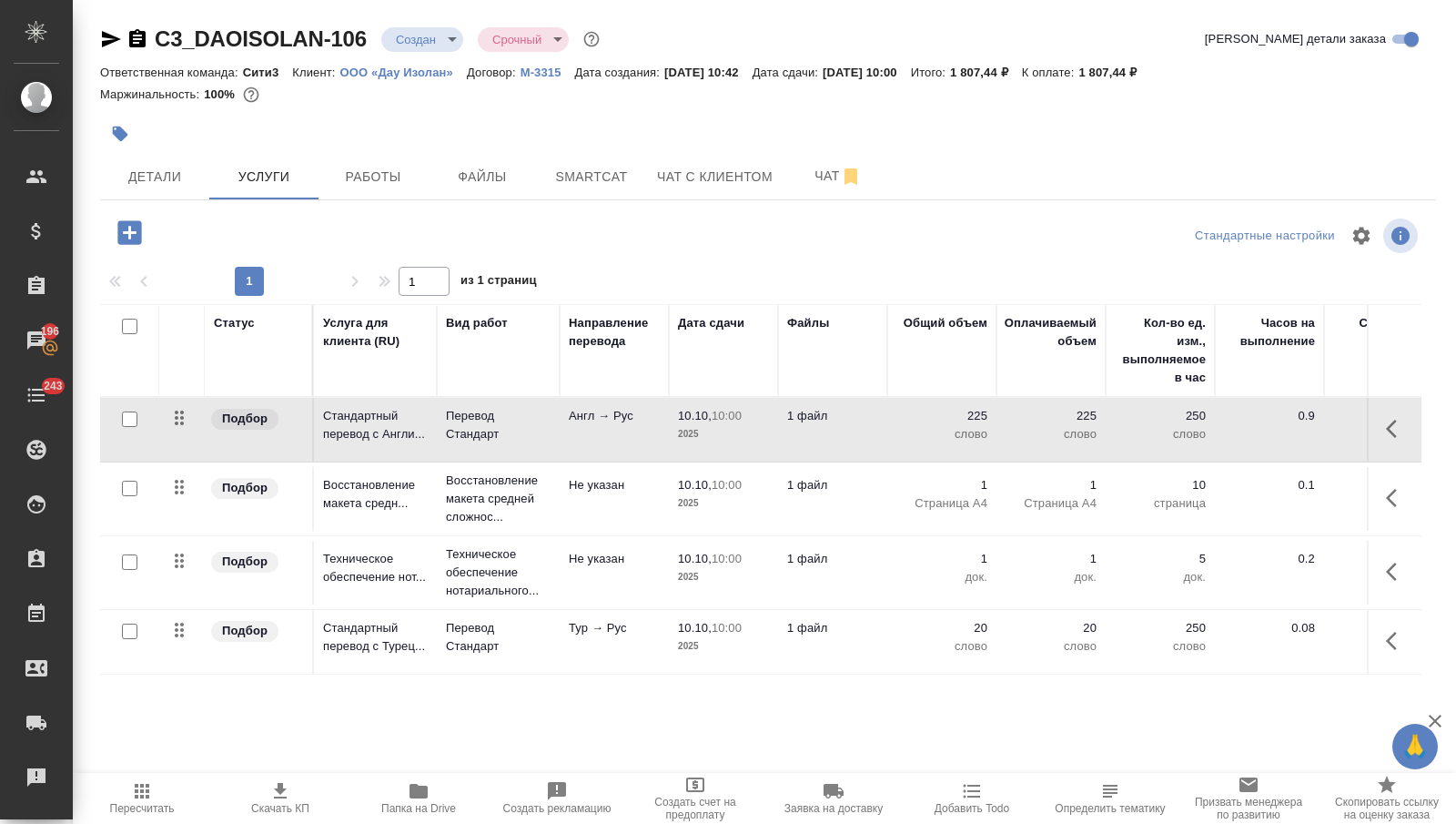
click at [853, 452] on td "1 файл" at bounding box center [832, 429] width 109 height 64
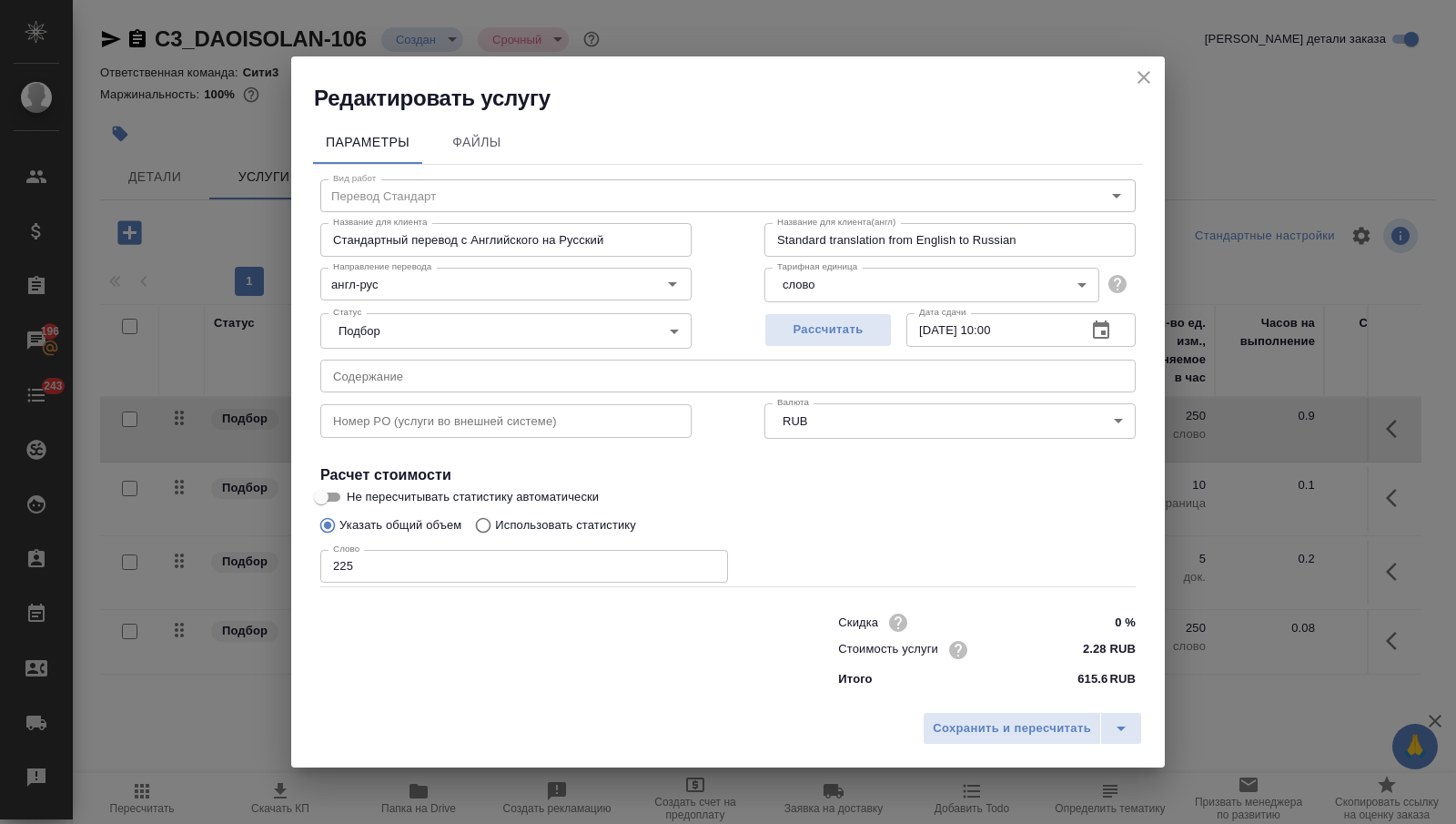
click at [484, 564] on input "225" at bounding box center [524, 565] width 408 height 32
click at [1140, 81] on icon "close" at bounding box center [1144, 77] width 13 height 13
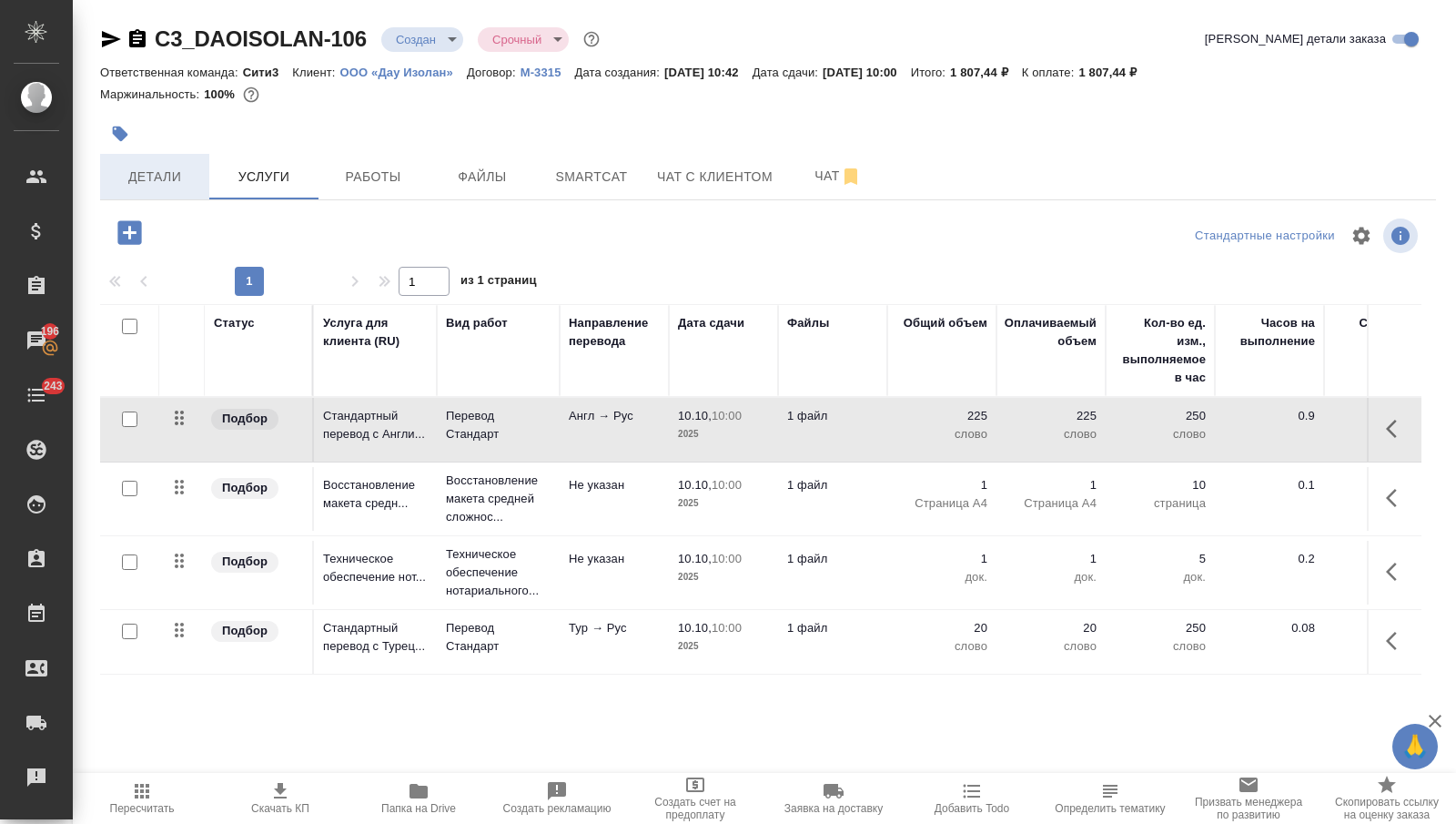
click at [177, 166] on span "Детали" at bounding box center [155, 176] width 88 height 23
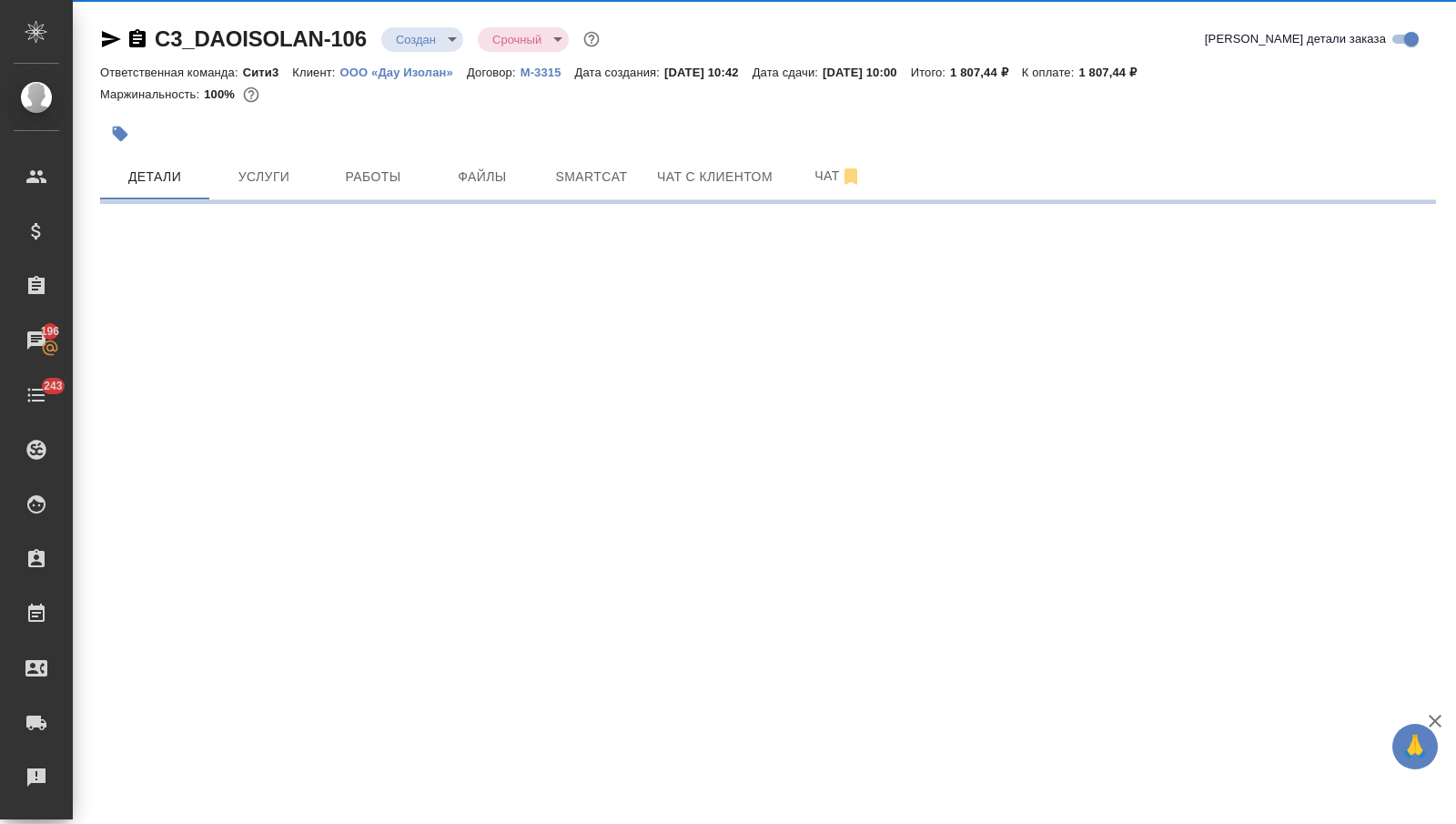
select select "RU"
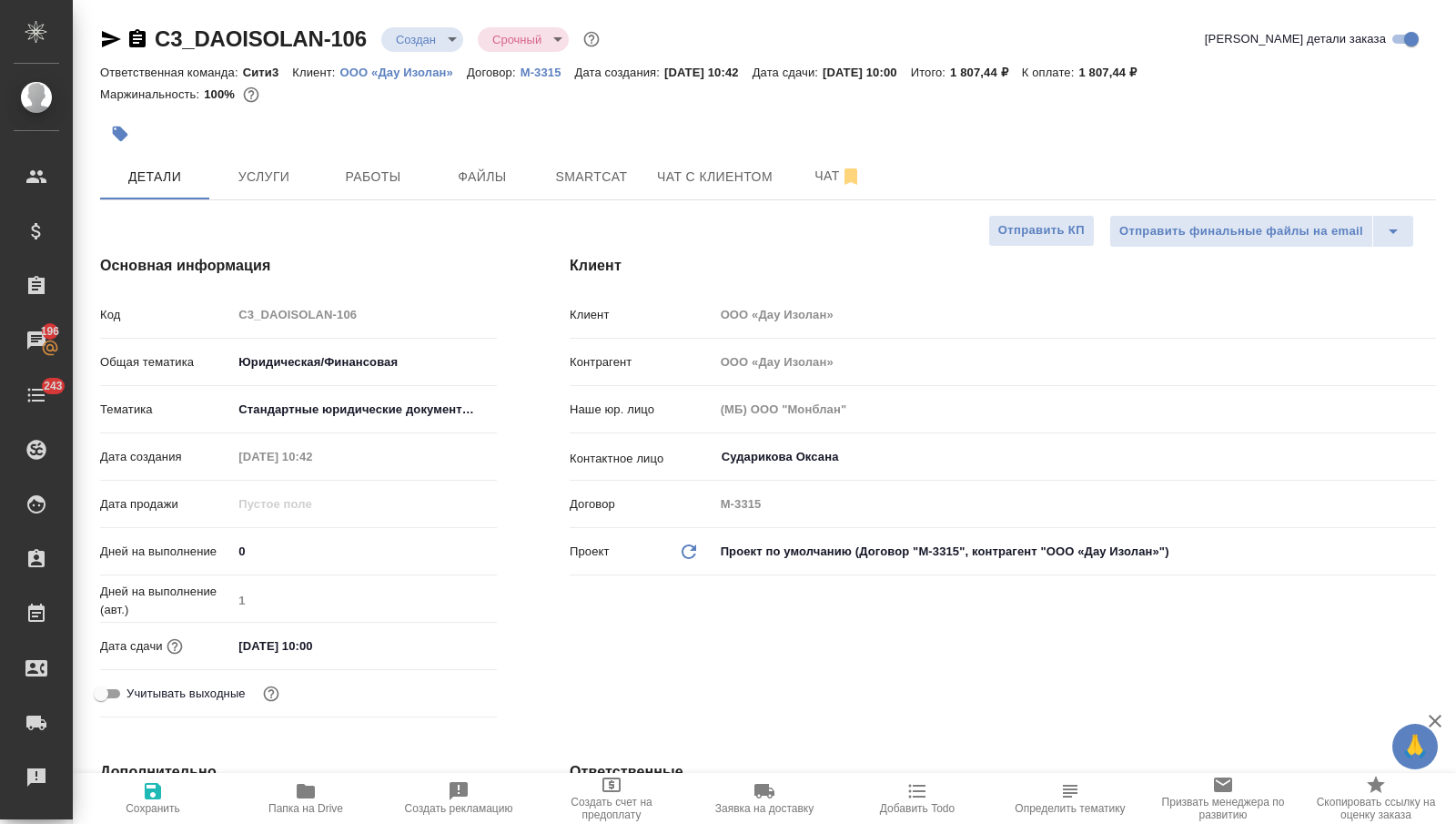
type textarea "x"
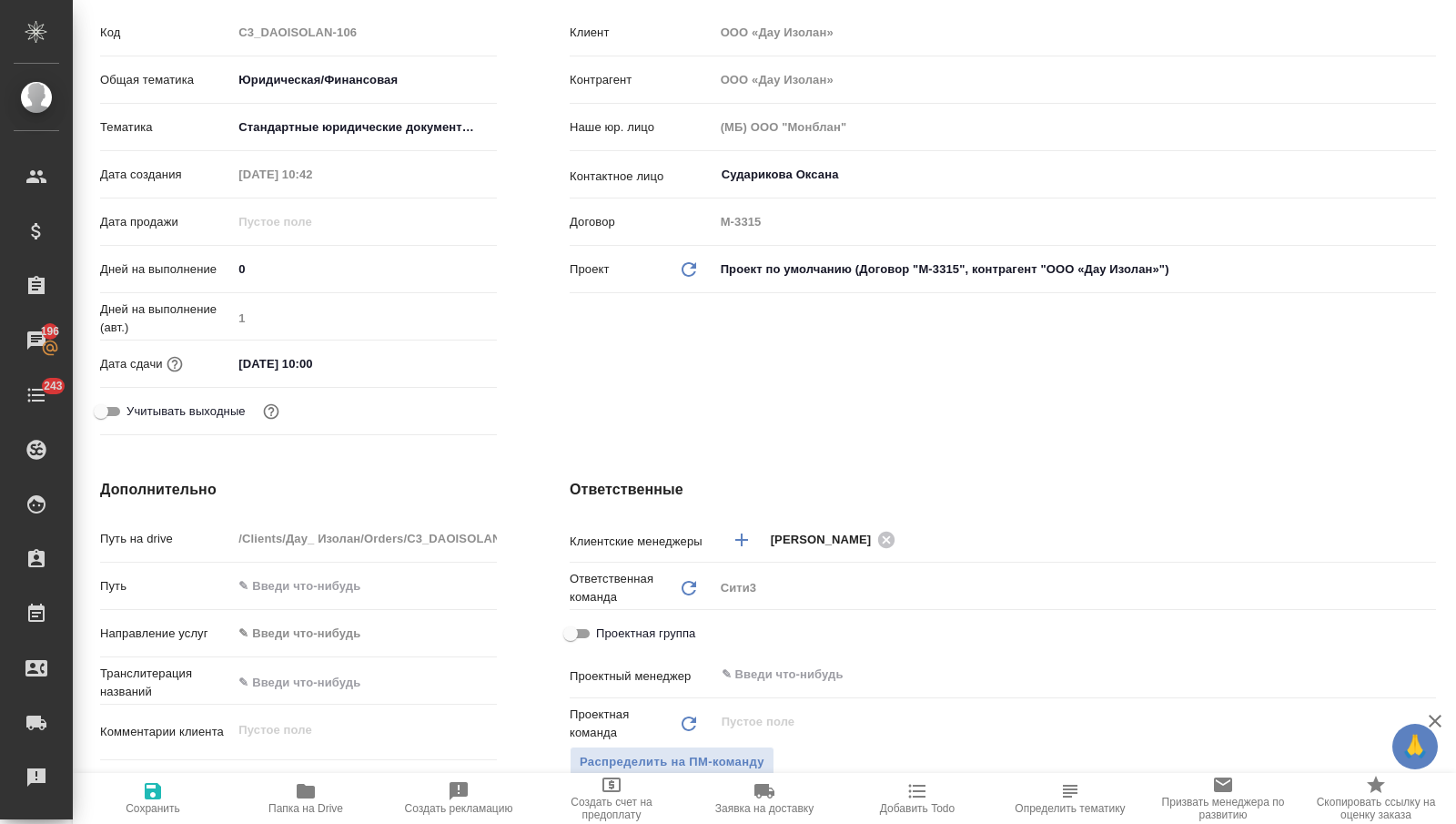
scroll to position [493, 0]
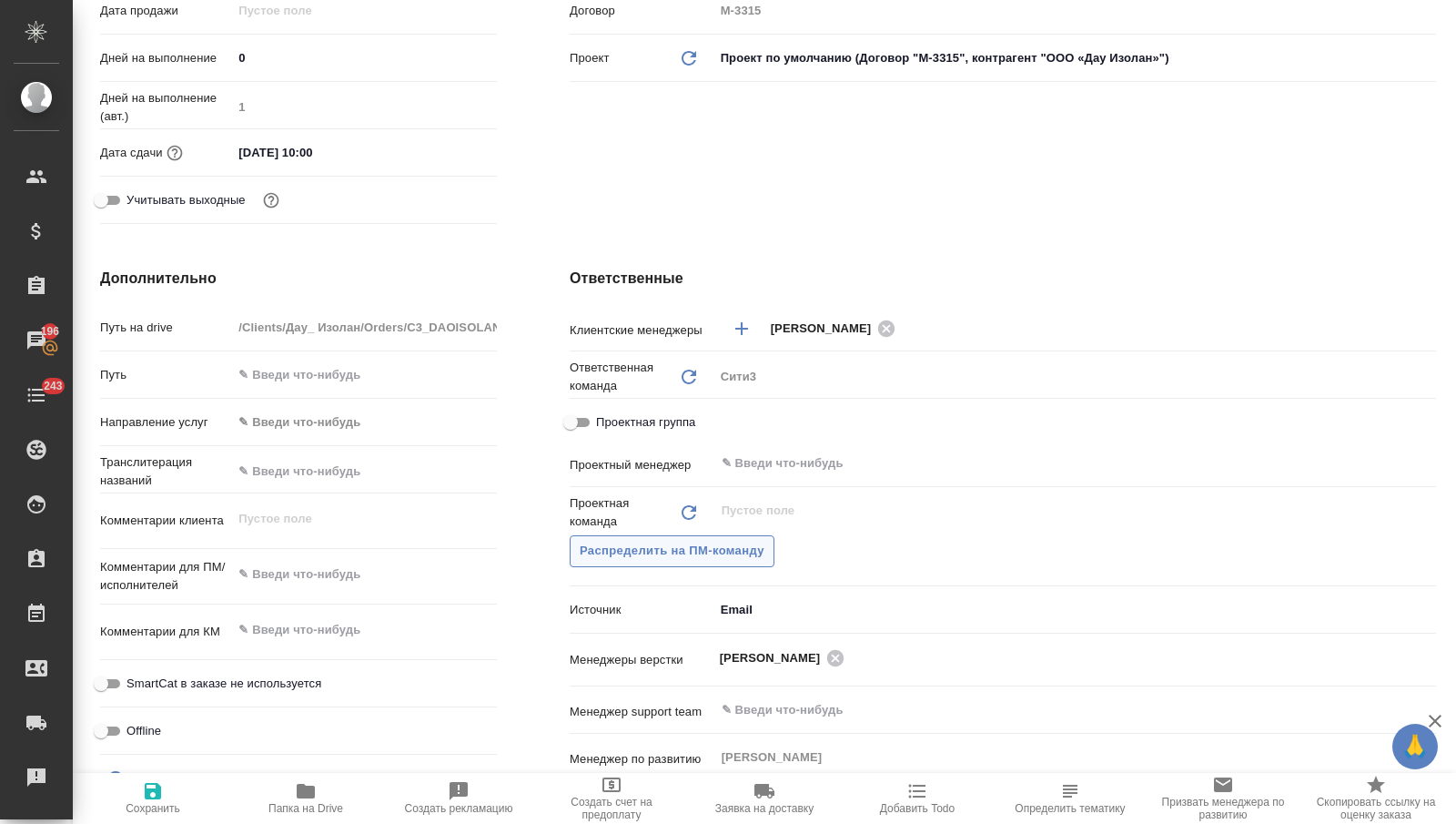
click at [686, 545] on span "Распределить на ПМ-команду" at bounding box center [672, 550] width 185 height 21
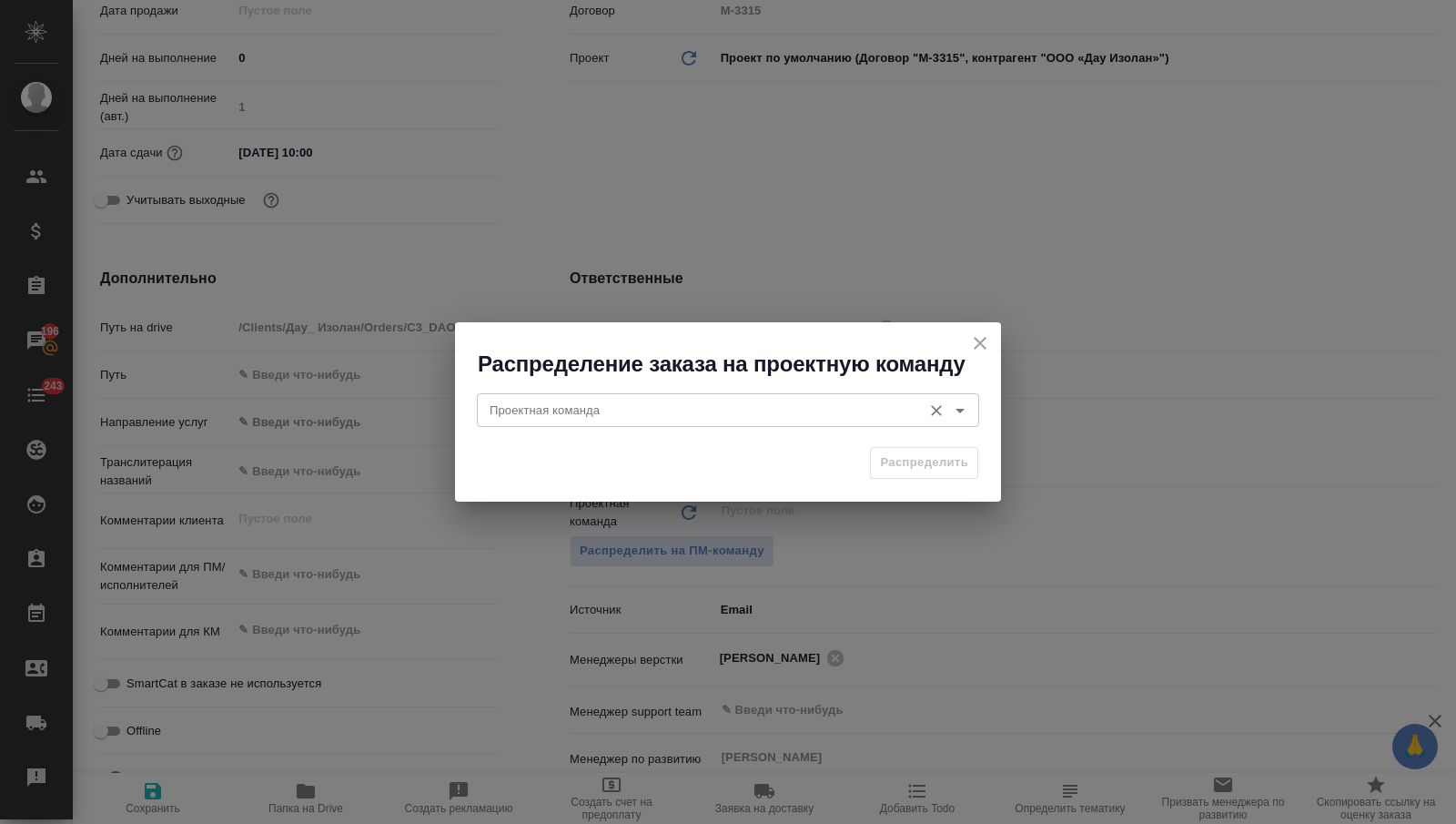
click at [743, 403] on input "Проектная команда" at bounding box center [697, 410] width 430 height 22
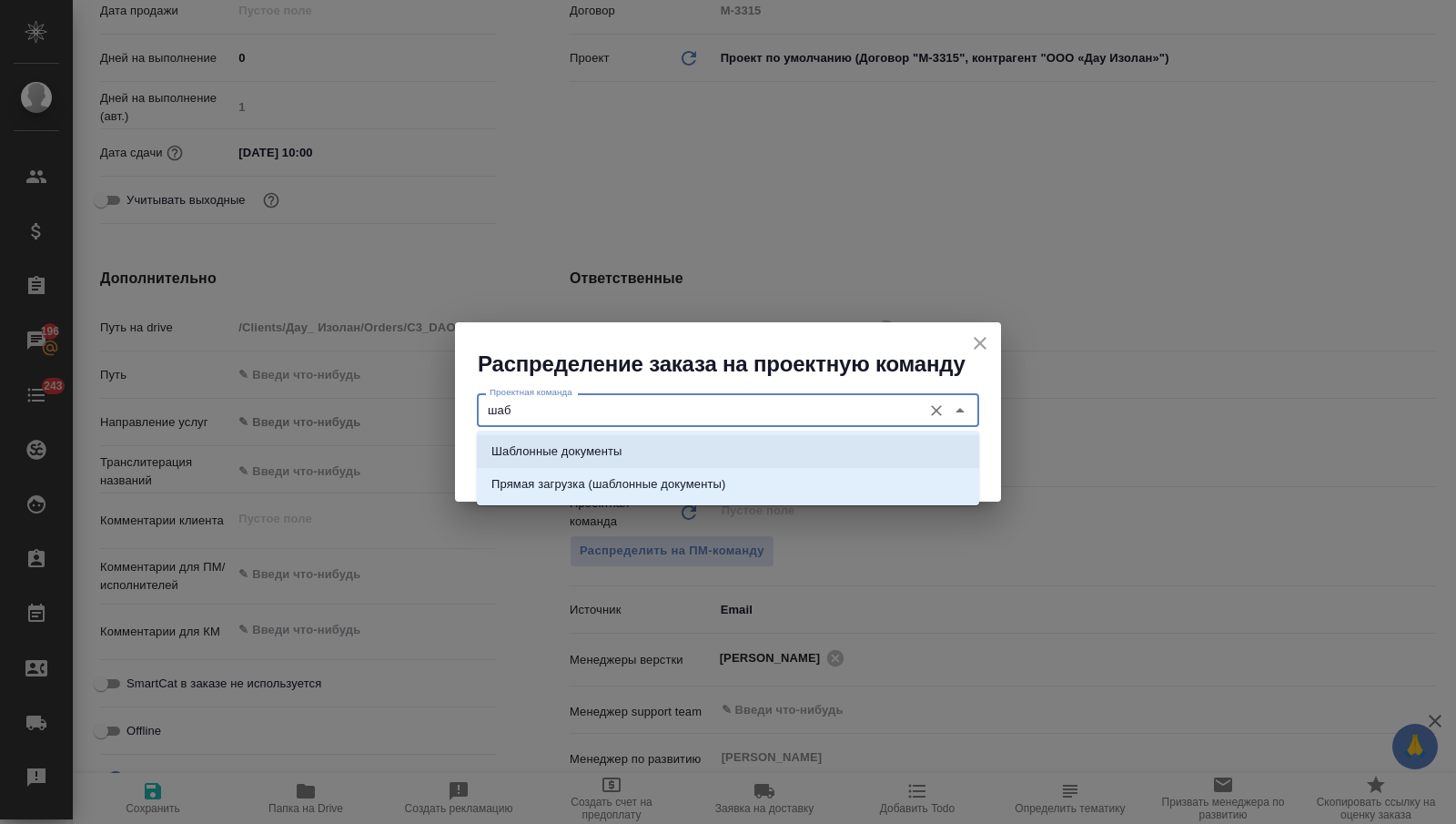
click at [762, 438] on li "Шаблонные документы" at bounding box center [728, 451] width 502 height 32
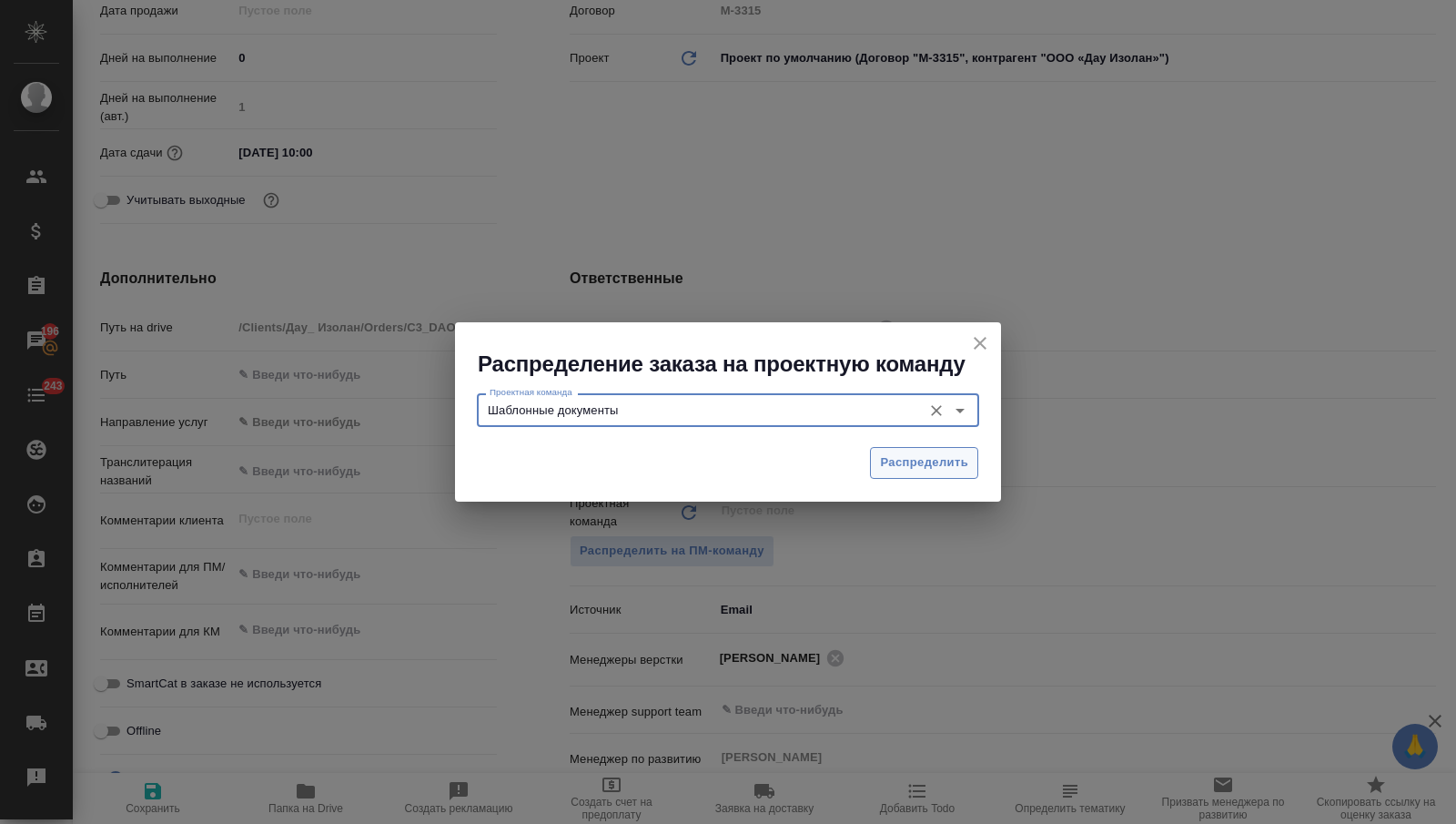
type input "Шаблонные документы"
click at [888, 464] on span "Распределить" at bounding box center [924, 462] width 89 height 21
type textarea "x"
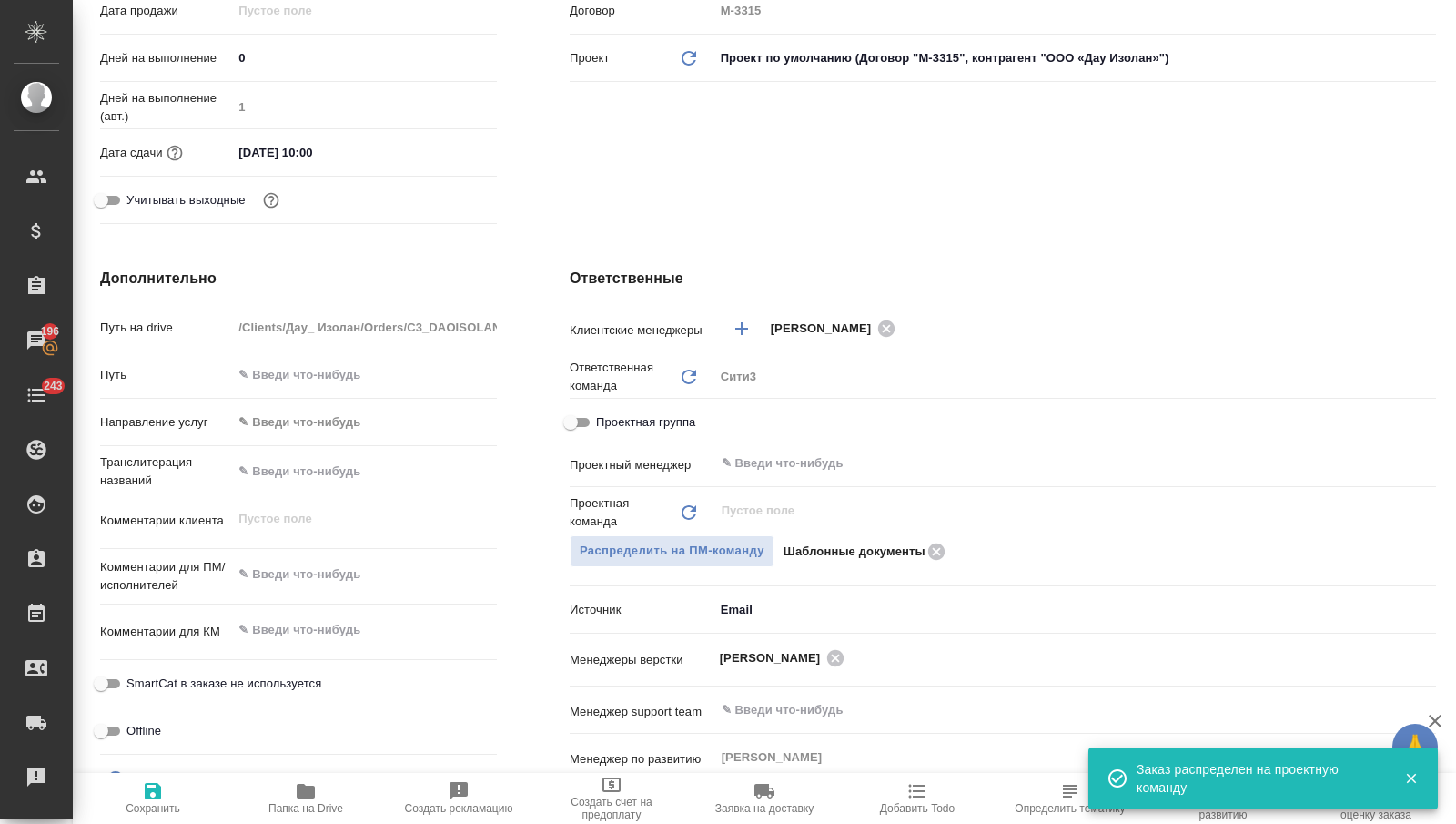
click at [148, 792] on icon "button" at bounding box center [153, 791] width 17 height 17
type textarea "x"
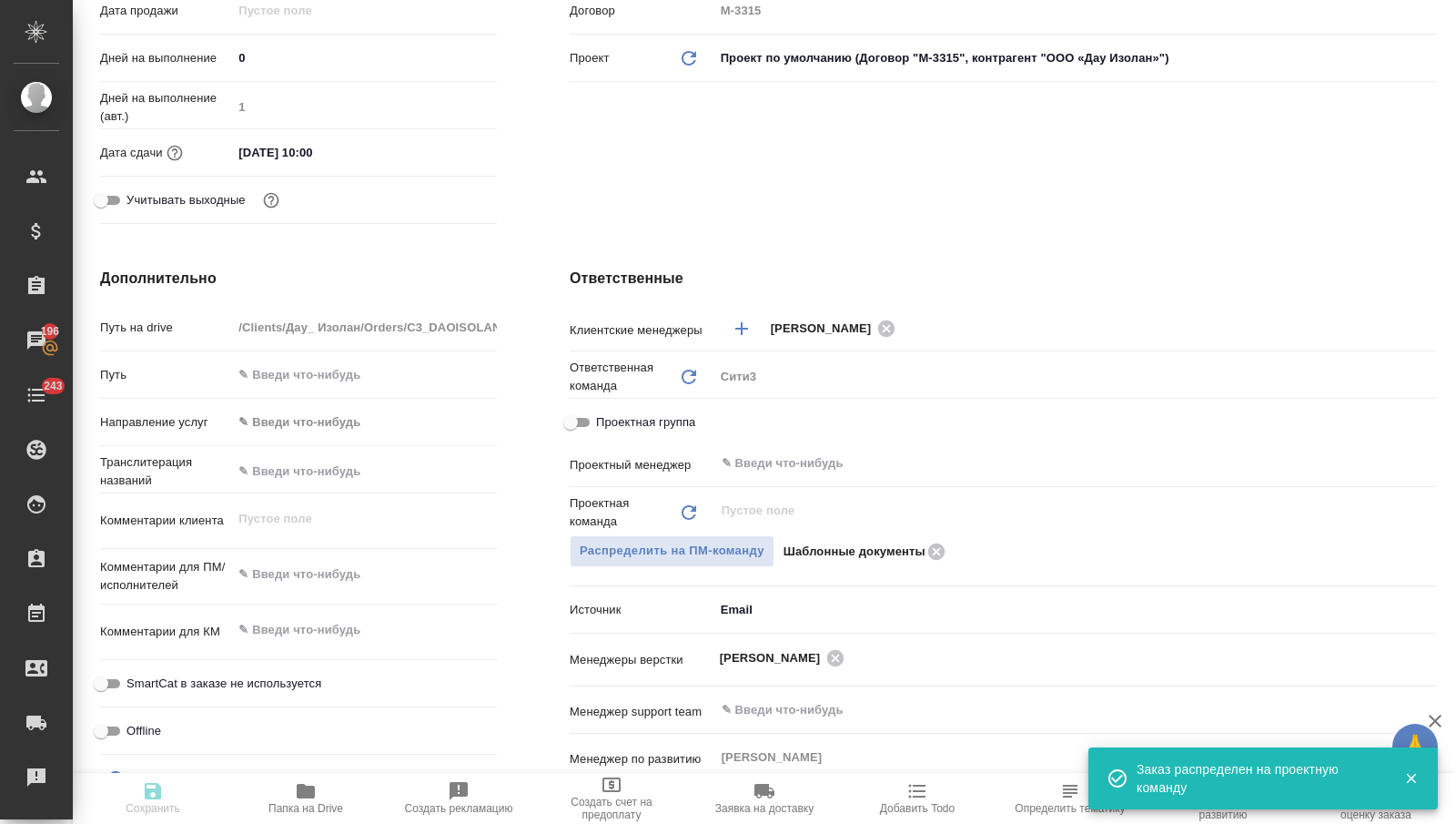
type textarea "x"
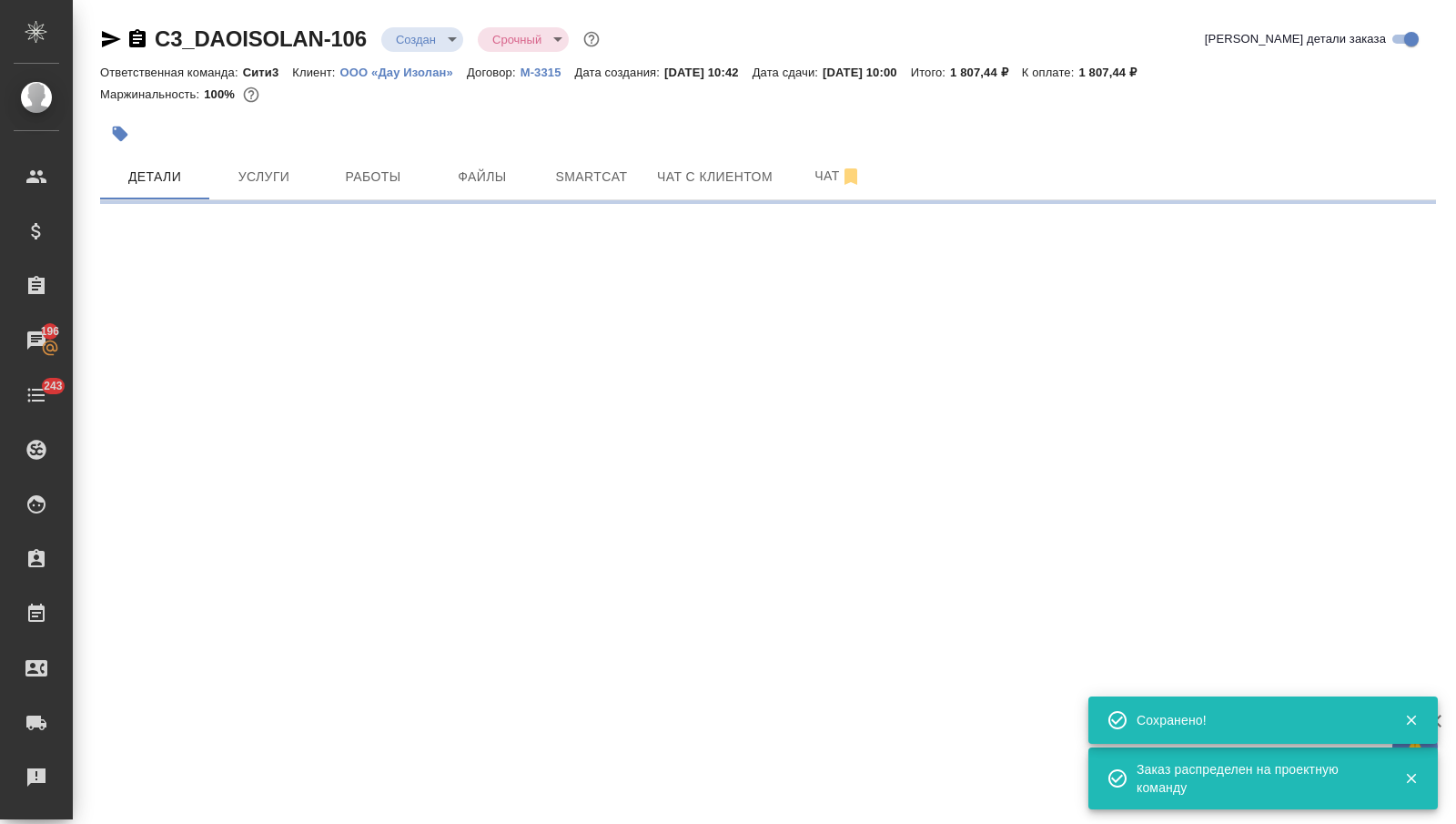
select select "RU"
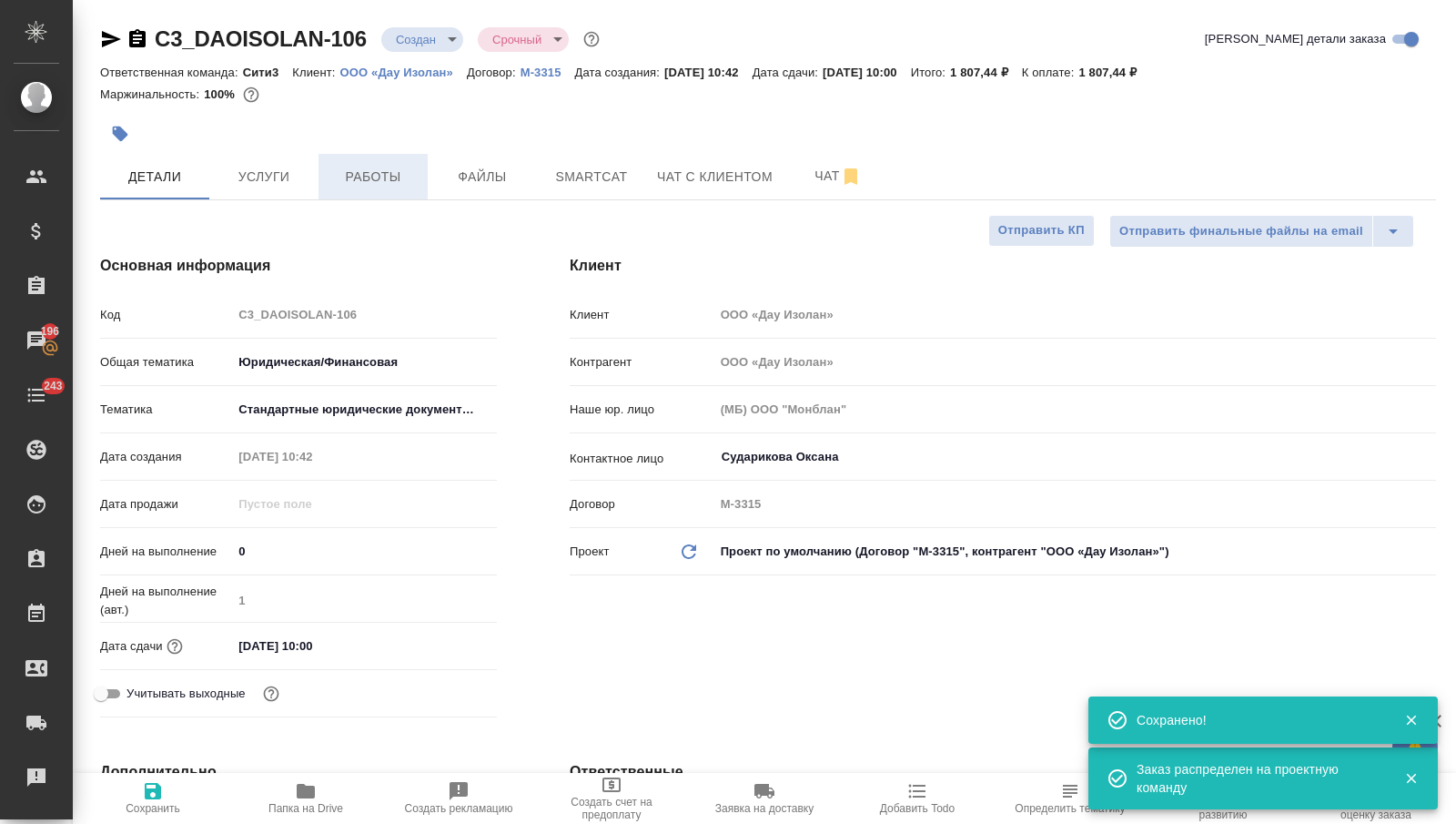
type textarea "x"
type input "Сеитов Павел"
click at [438, 36] on body "🙏 .cls-1 fill:#fff; AWATERA Nikitina Tatiana Клиенты Спецификации Заказы 196 Ча…" at bounding box center [728, 412] width 1456 height 824
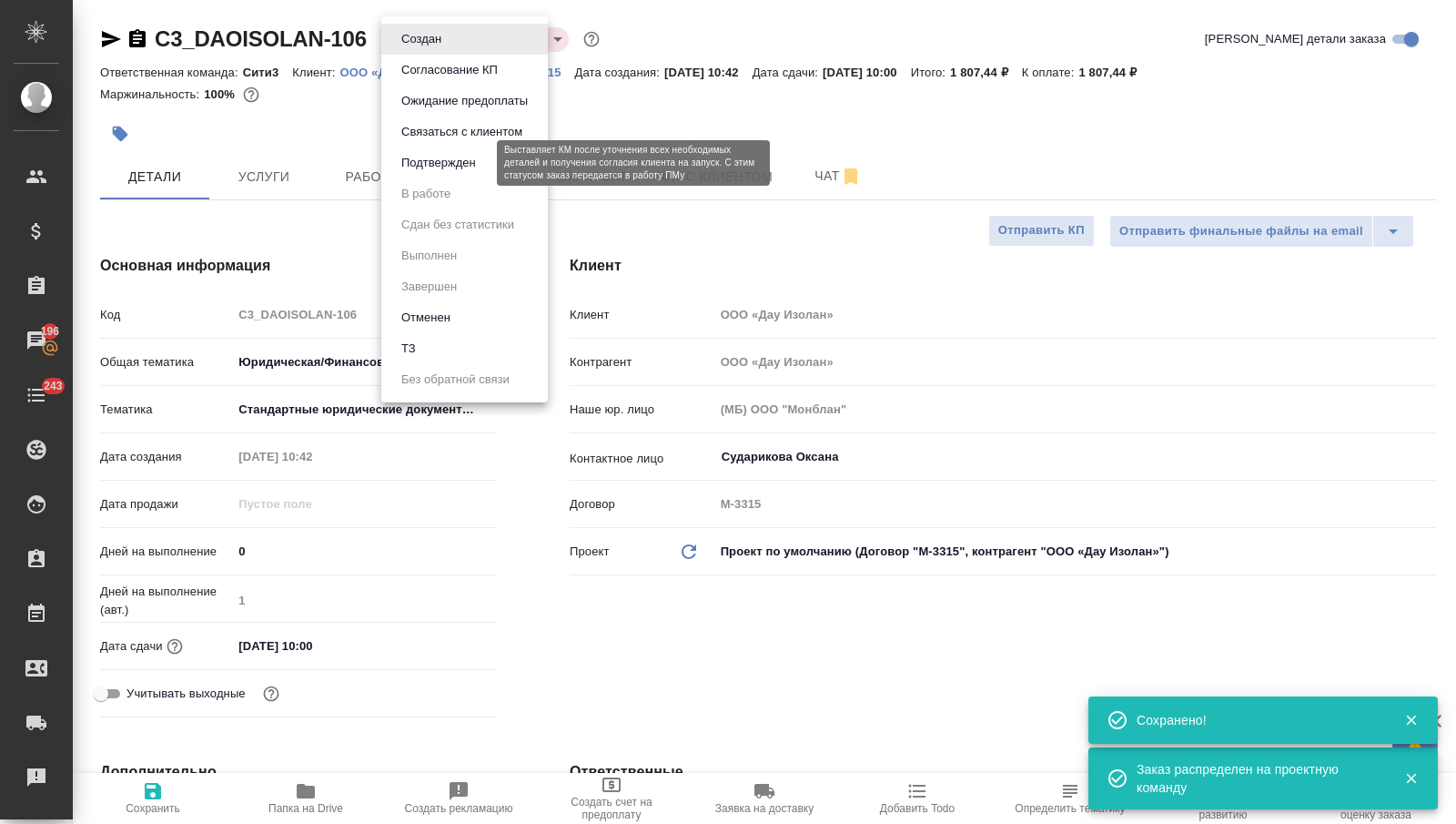
click at [440, 163] on button "Подтвержден" at bounding box center [438, 162] width 86 height 20
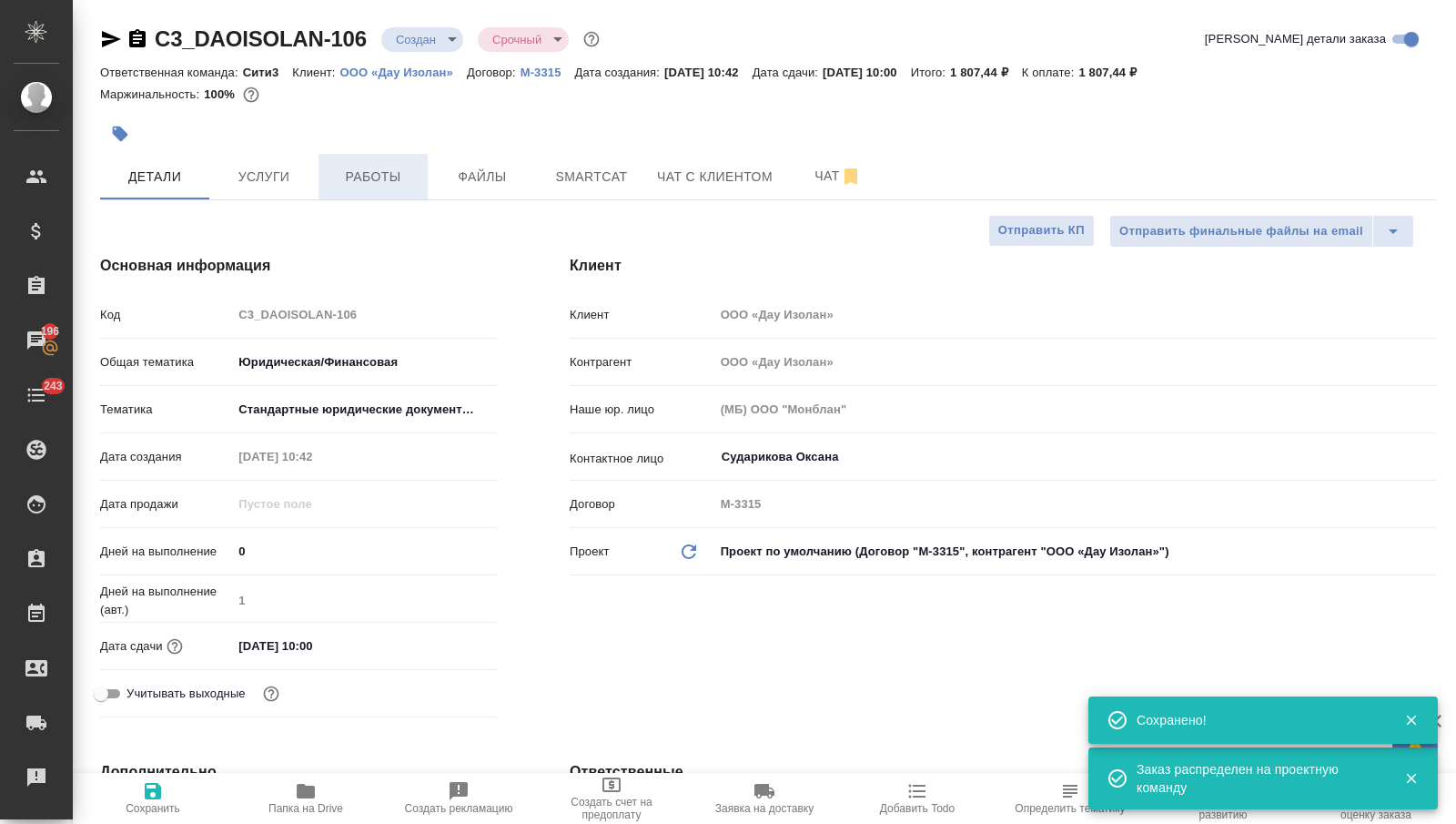
click at [384, 164] on button "Работы" at bounding box center [373, 176] width 109 height 45
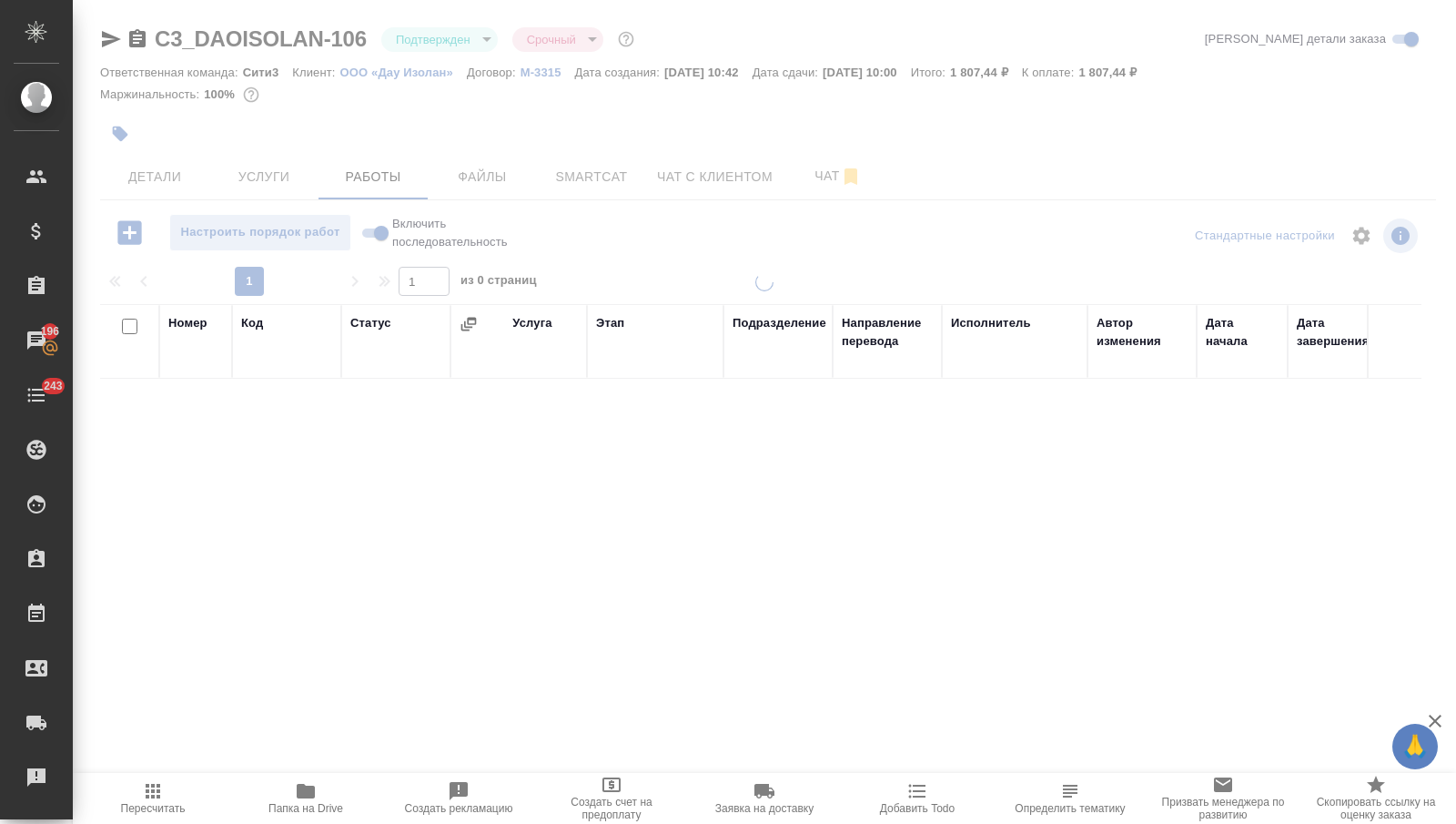
click at [588, 177] on div at bounding box center [764, 380] width 1383 height 760
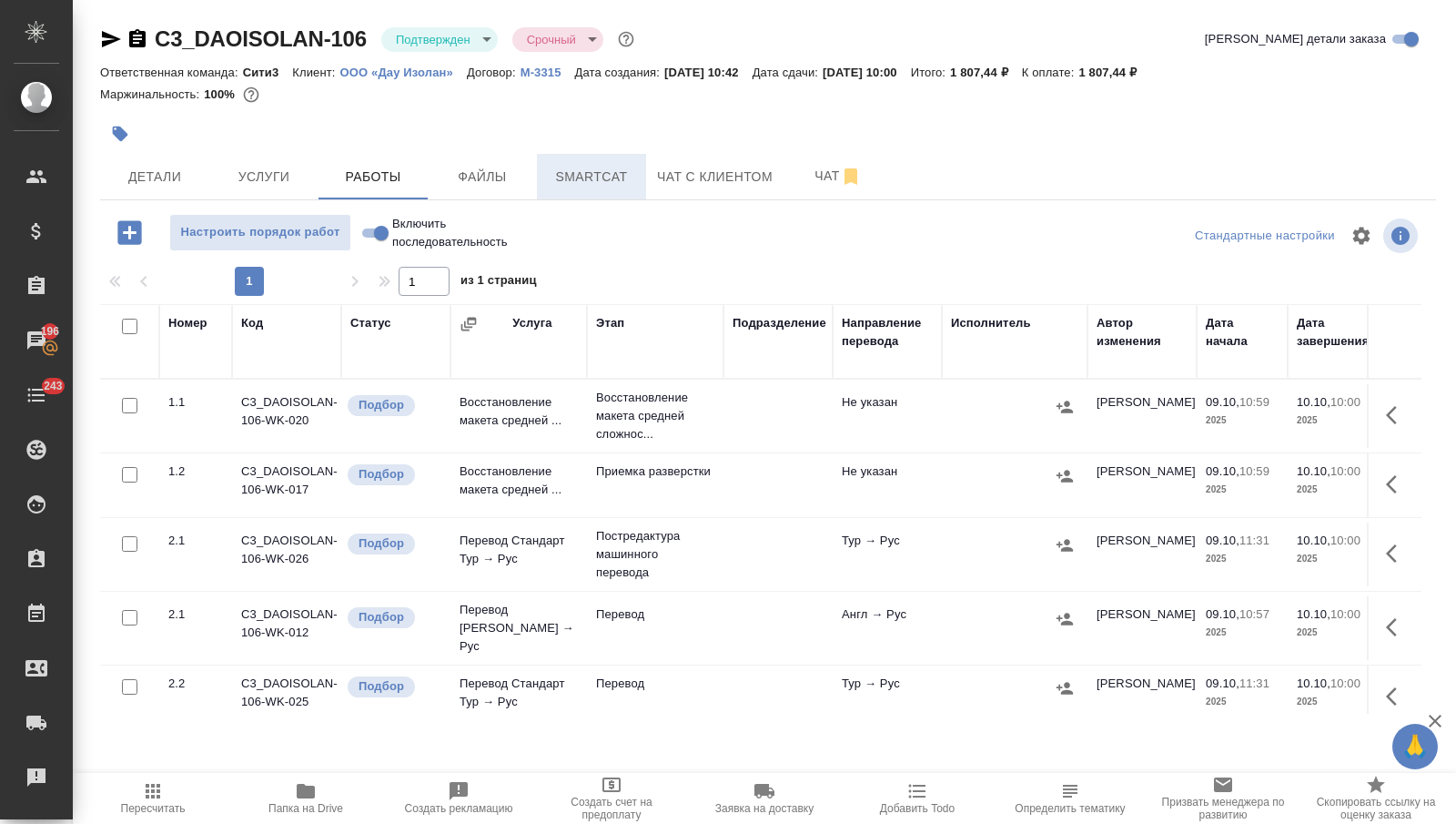
click at [597, 175] on span "Smartcat" at bounding box center [591, 176] width 88 height 23
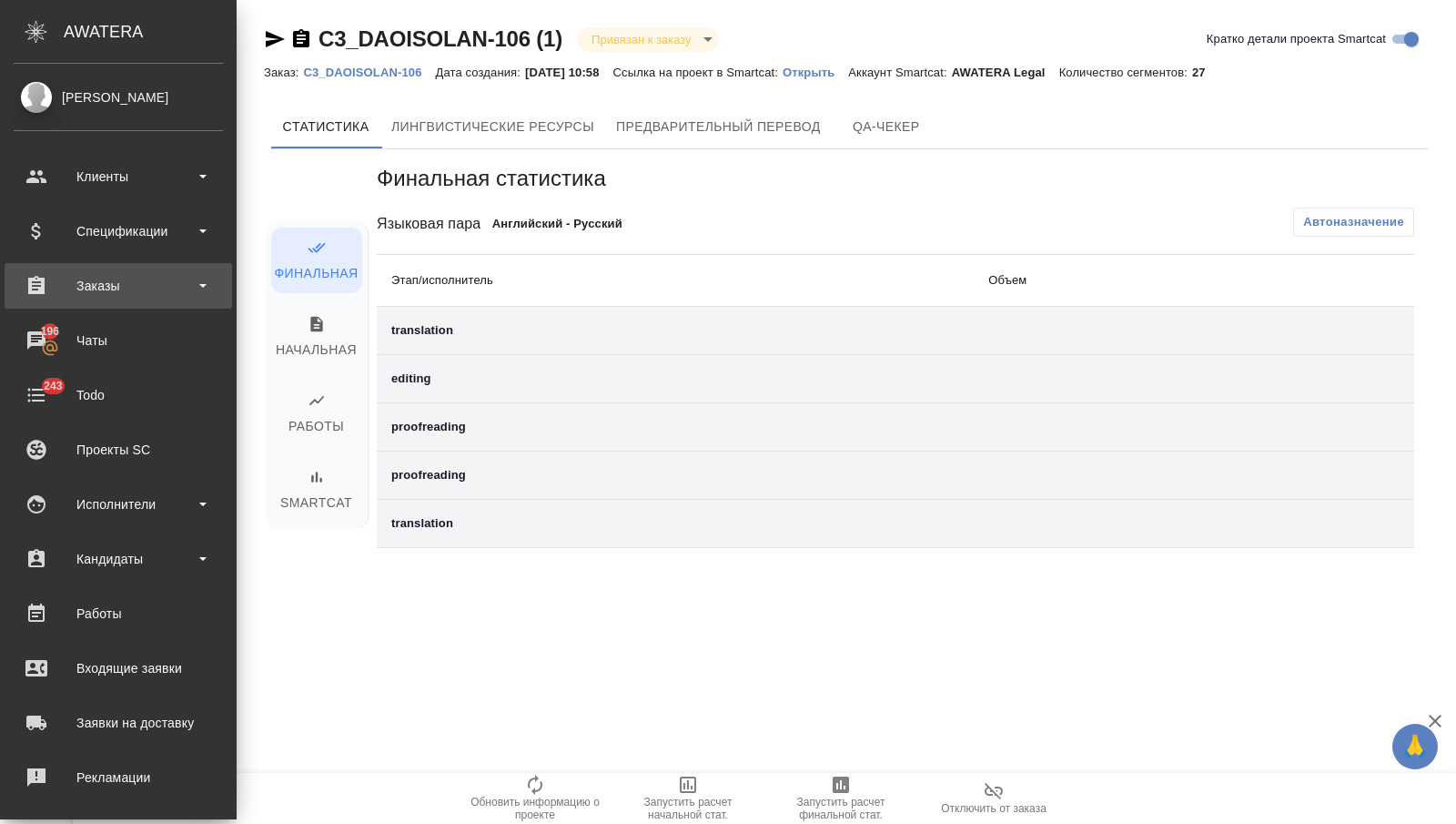
click at [57, 294] on div "Заказы" at bounding box center [118, 285] width 210 height 28
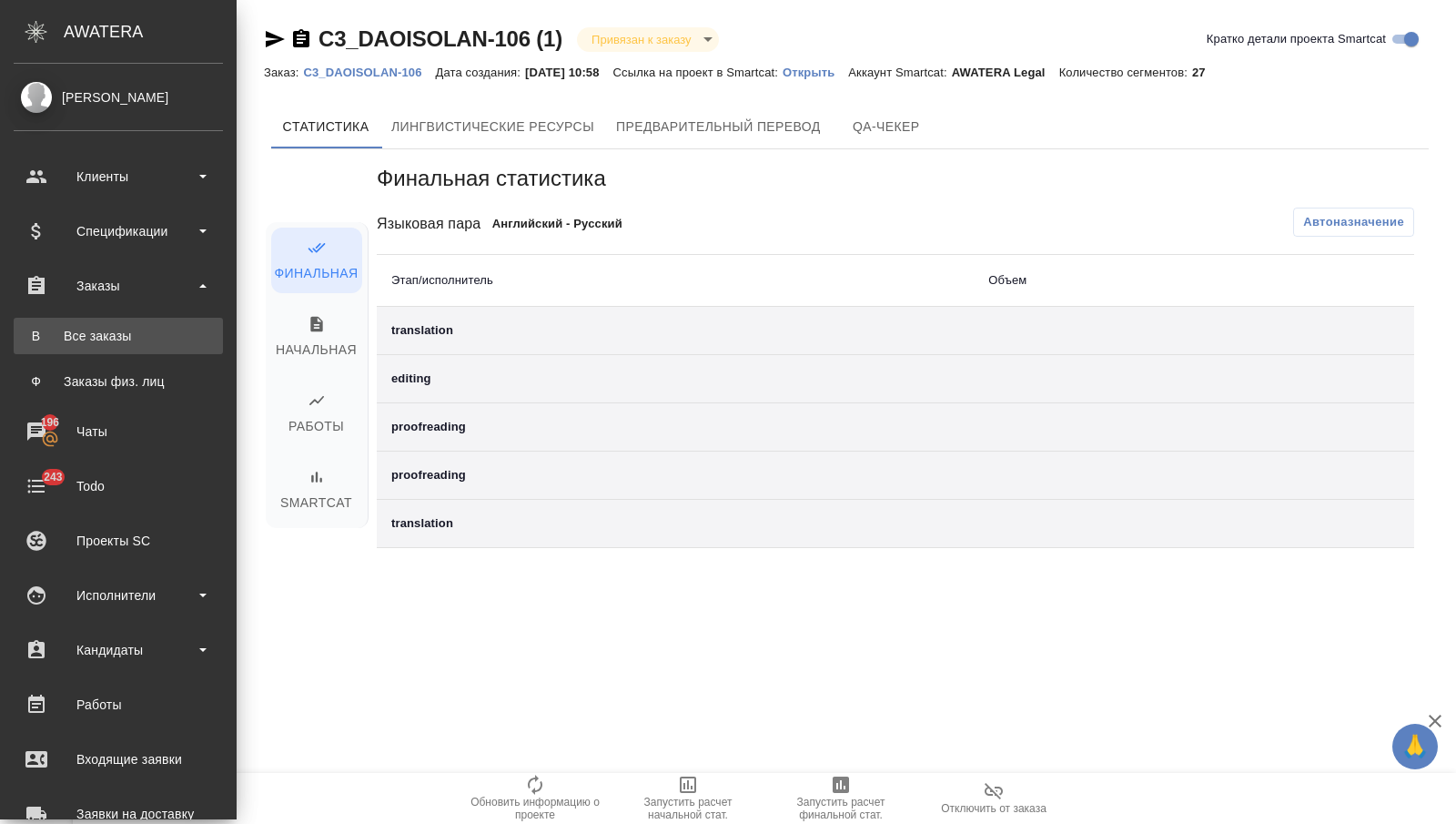
click at [93, 333] on div "Все заказы" at bounding box center [118, 336] width 191 height 18
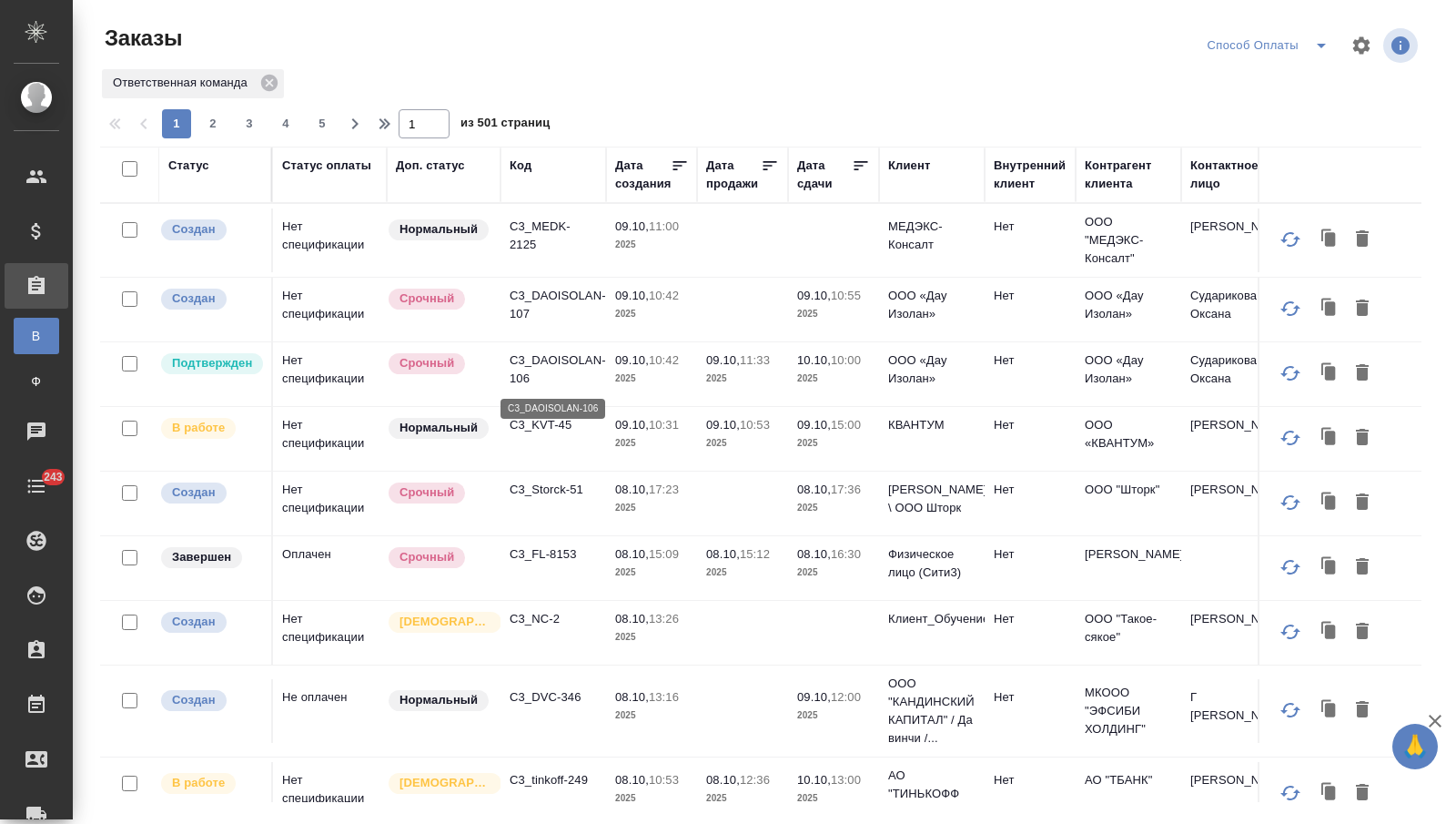
click at [517, 372] on p "C3_DAOISOLAN-106" at bounding box center [553, 369] width 88 height 36
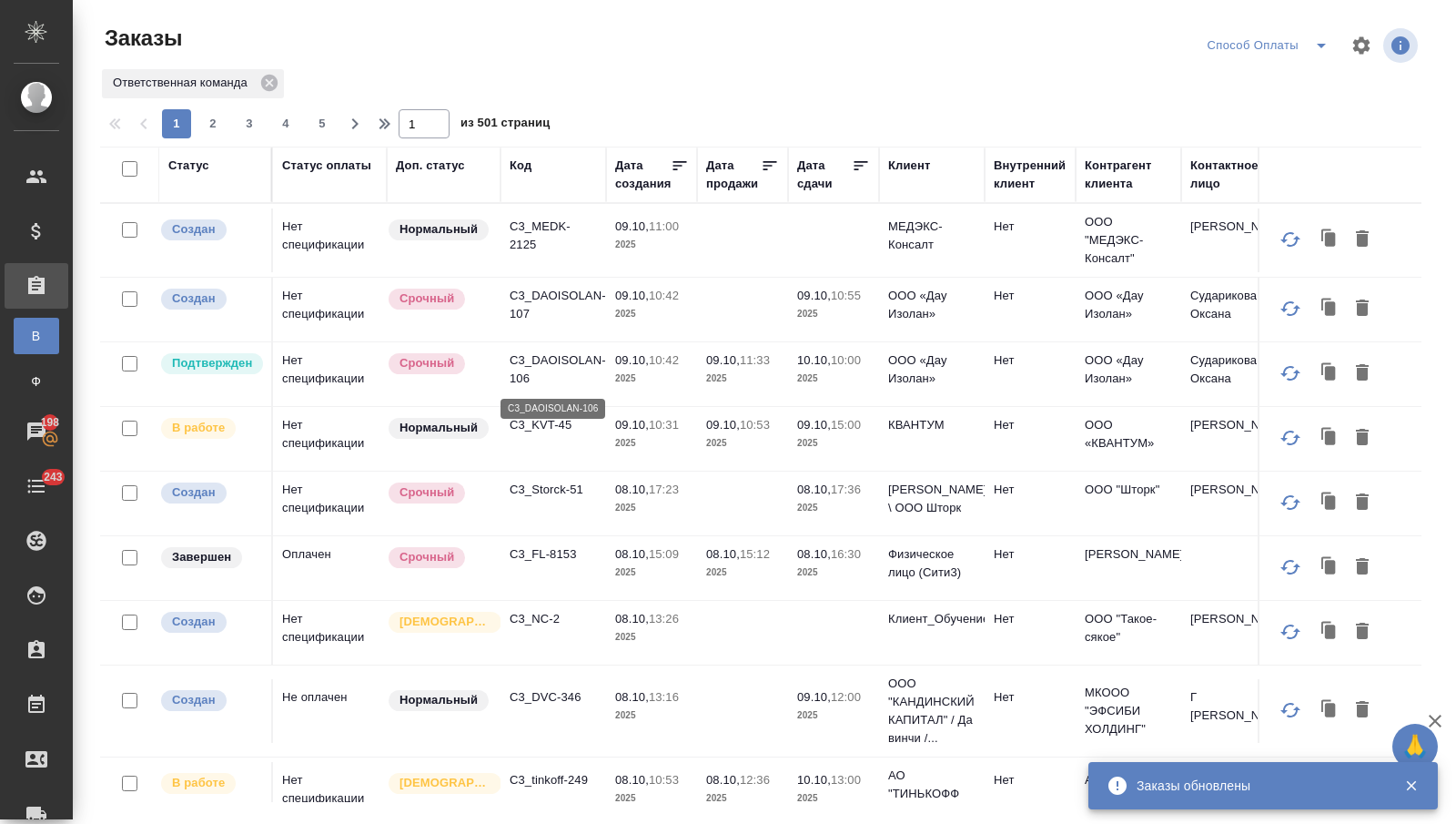
click at [526, 365] on p "C3_DAOISOLAN-106" at bounding box center [553, 369] width 88 height 36
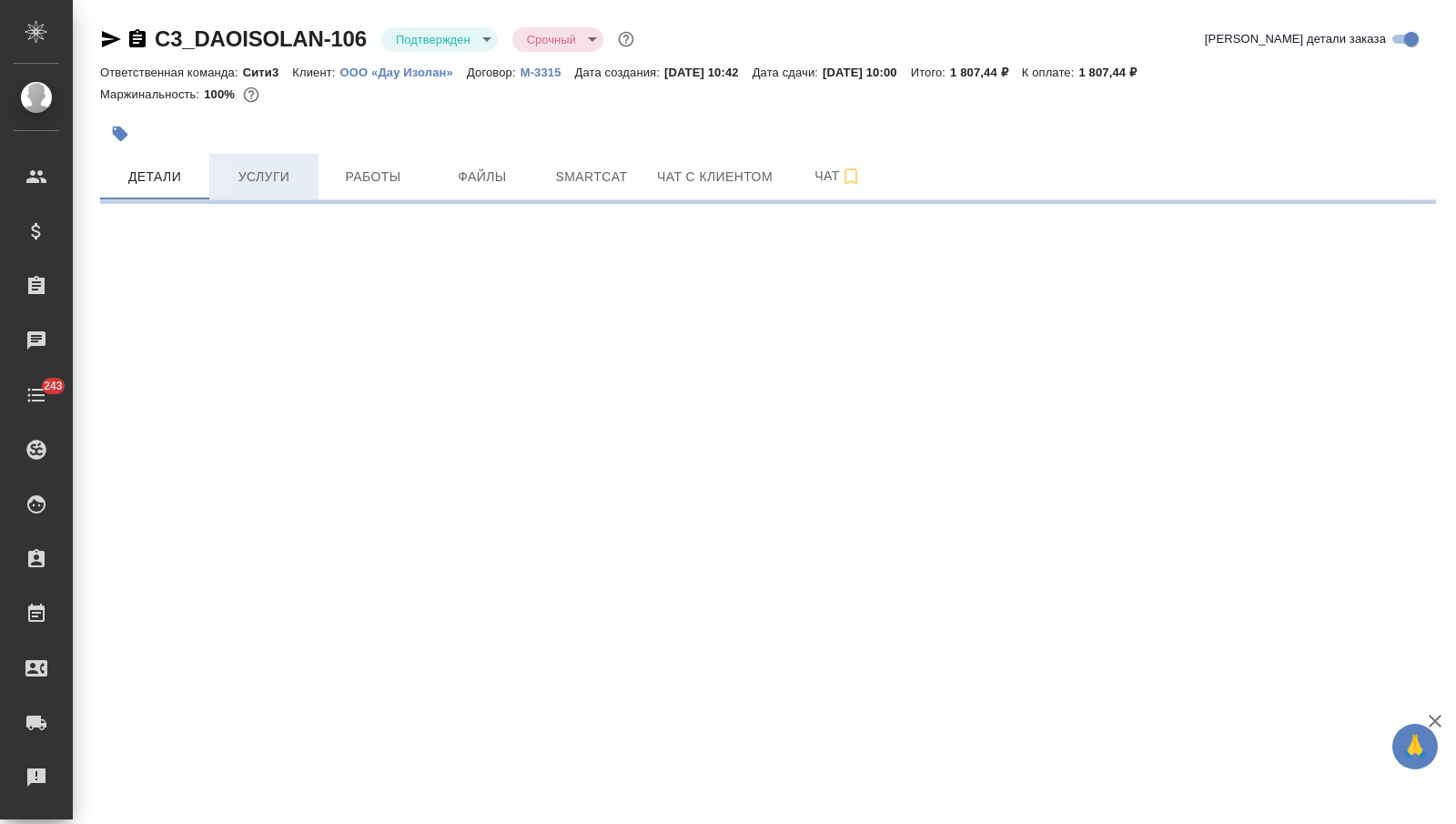
select select "RU"
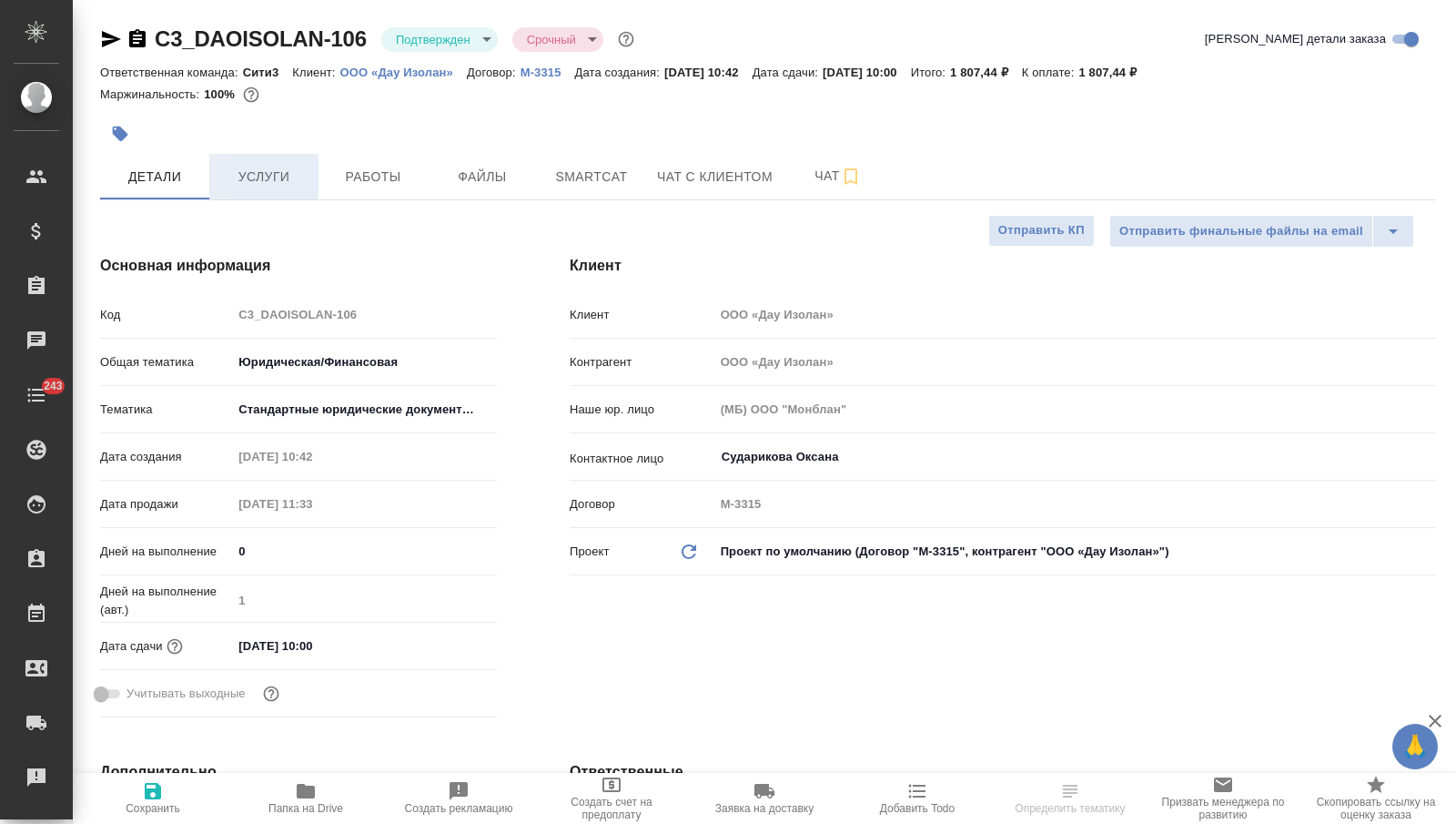
type textarea "x"
click at [298, 176] on span "Услуги" at bounding box center [264, 176] width 88 height 23
type textarea "x"
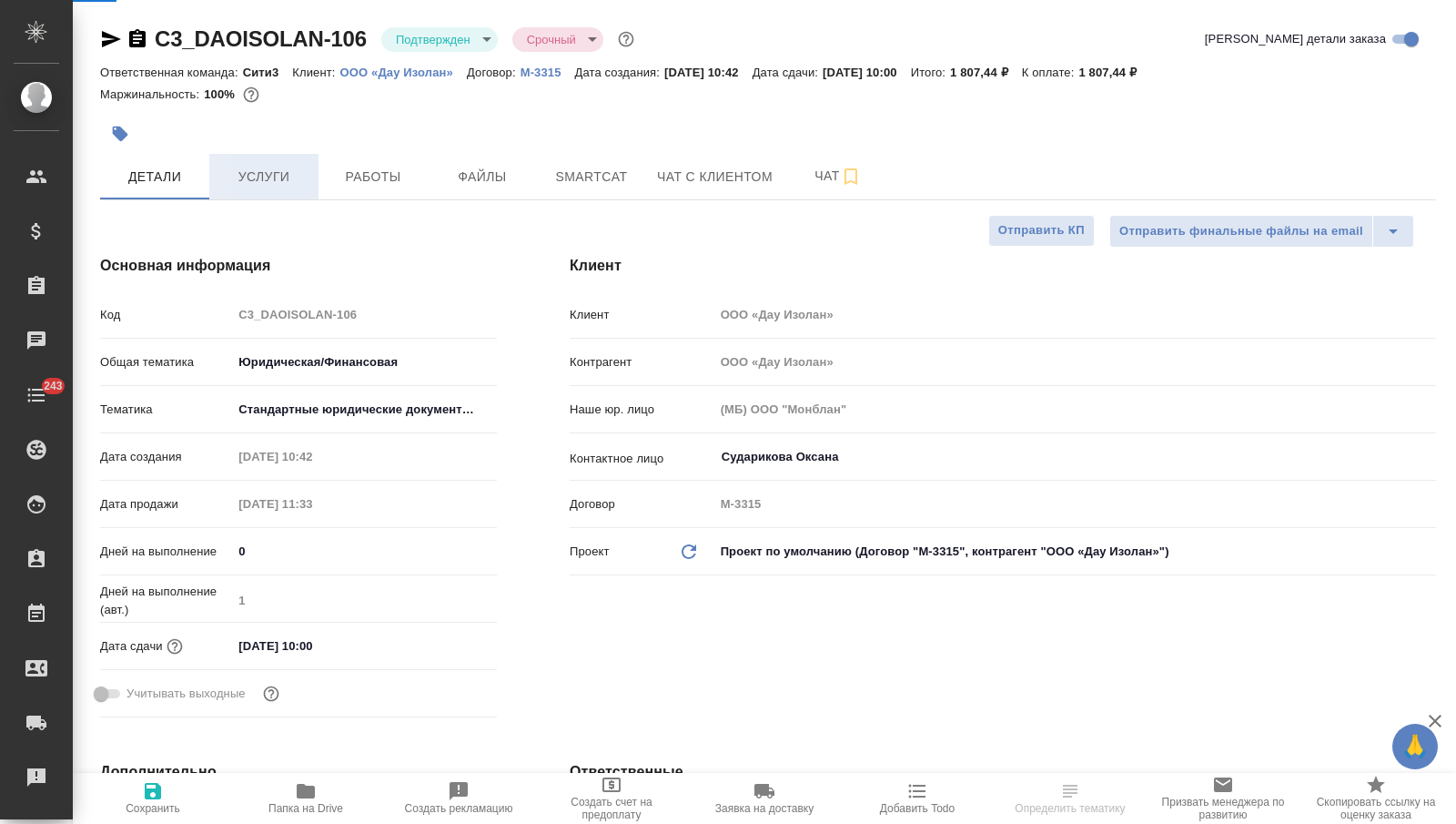
type textarea "x"
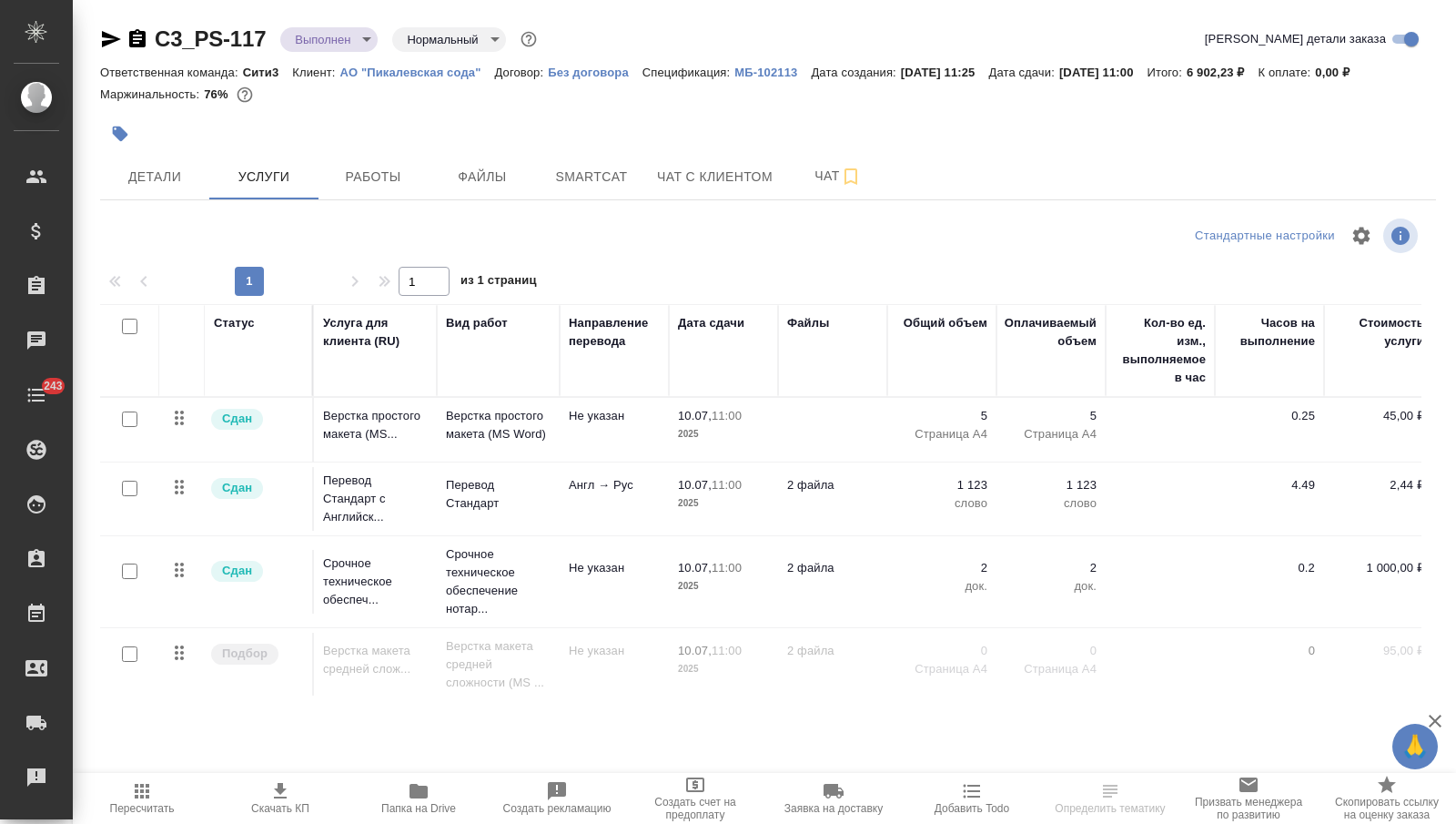
click at [108, 40] on icon "button" at bounding box center [111, 38] width 19 height 17
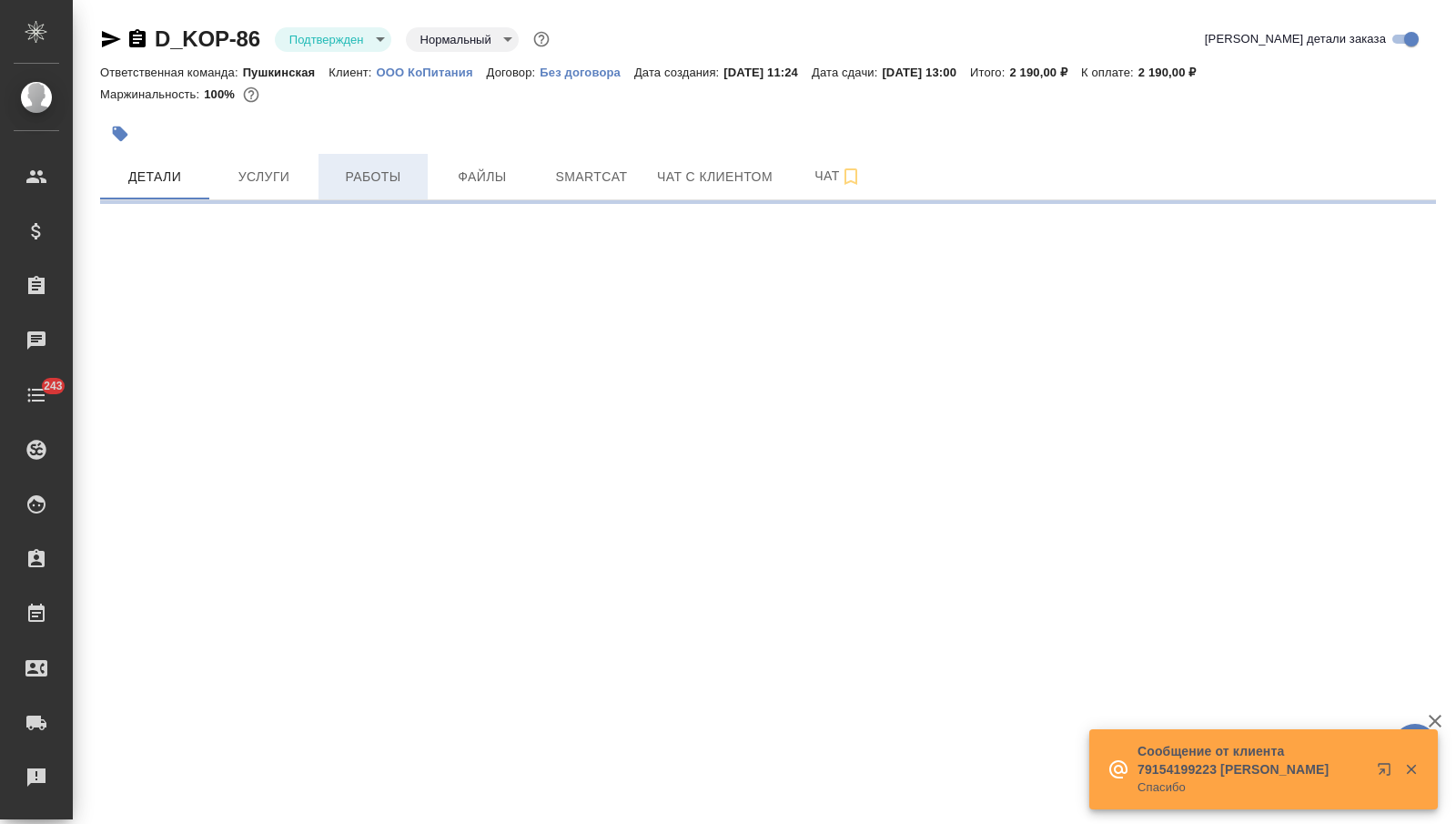
select select "RU"
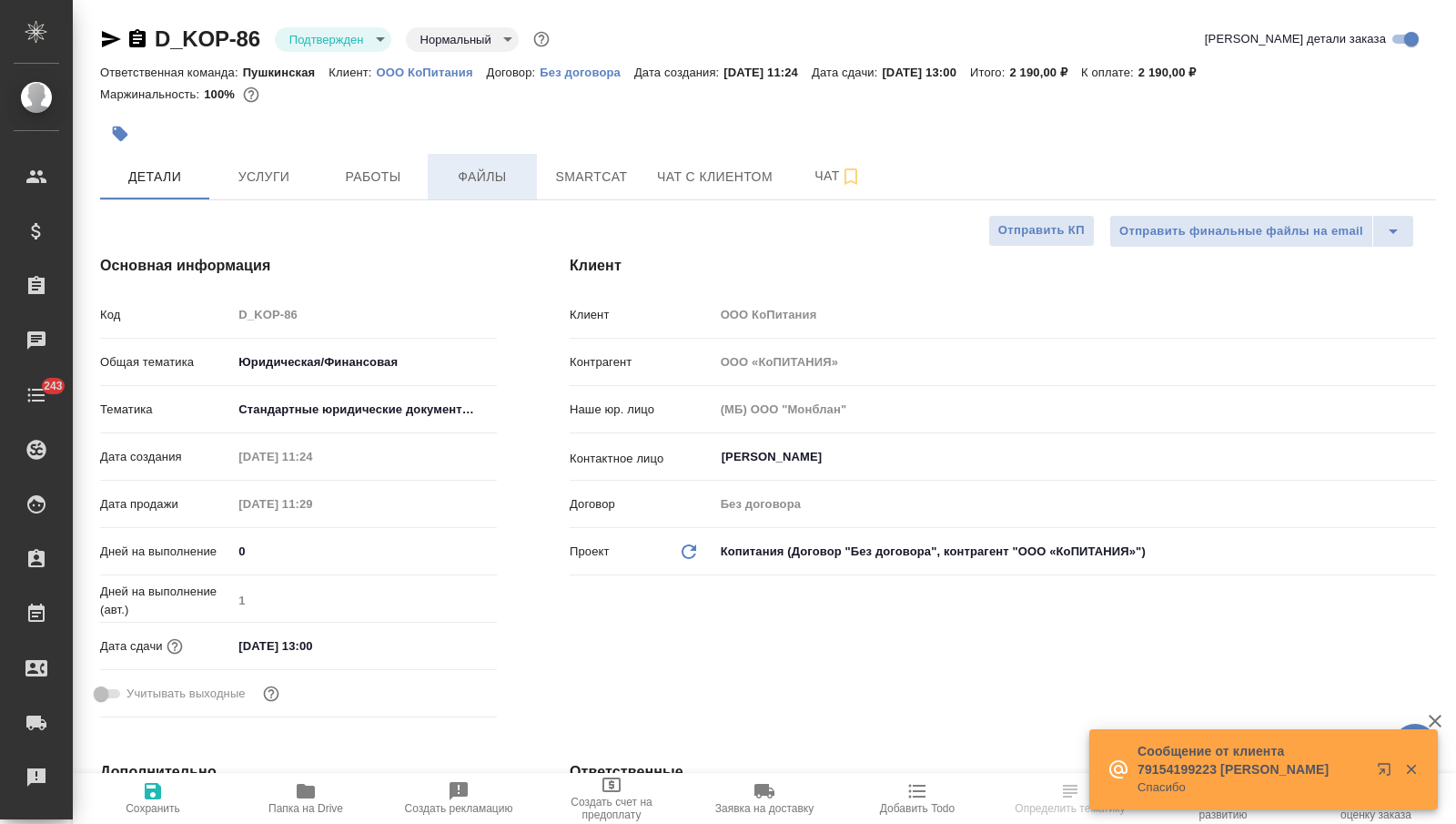
type textarea "x"
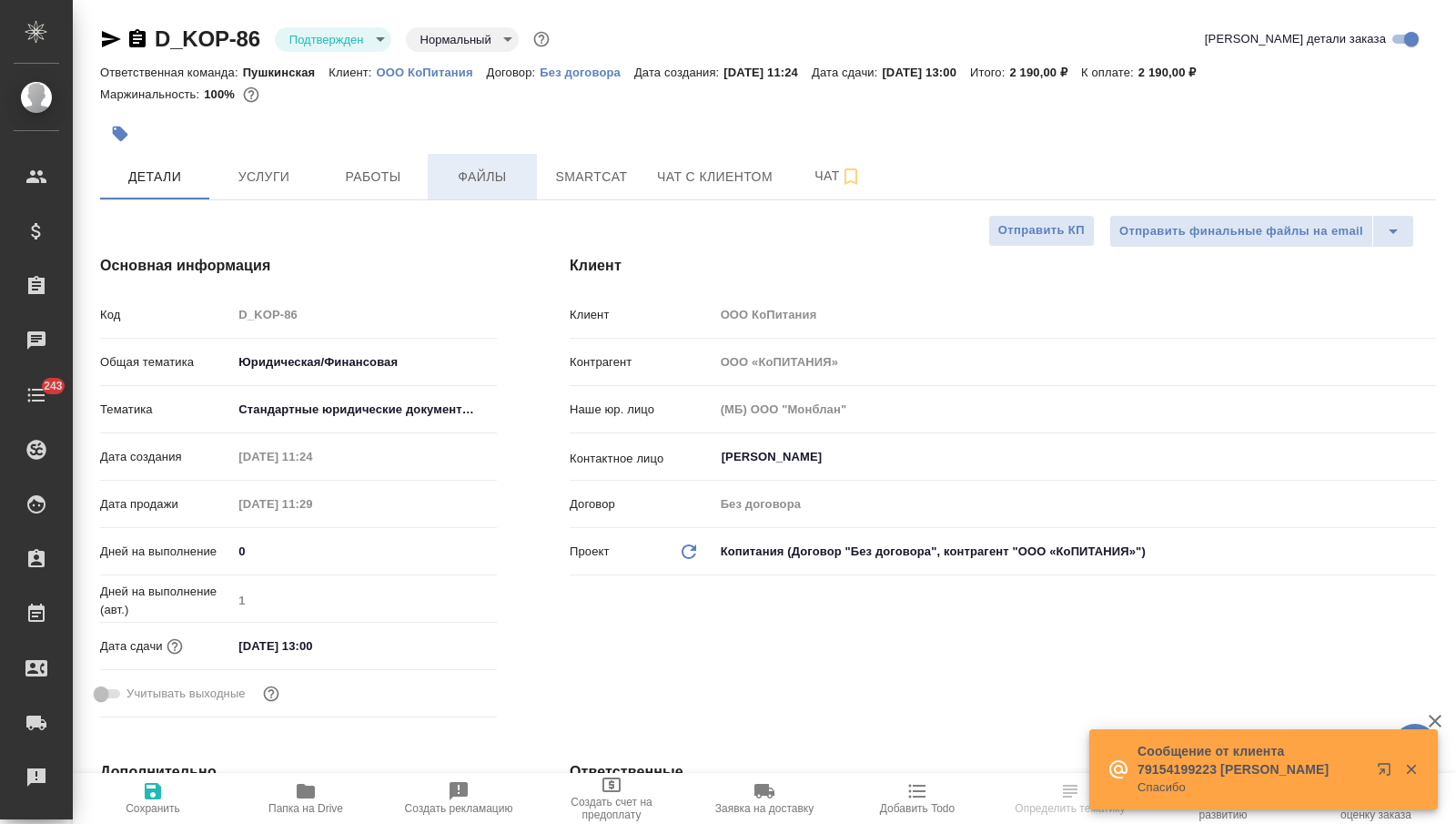
type textarea "x"
click at [562, 169] on span "Smartcat" at bounding box center [591, 176] width 88 height 23
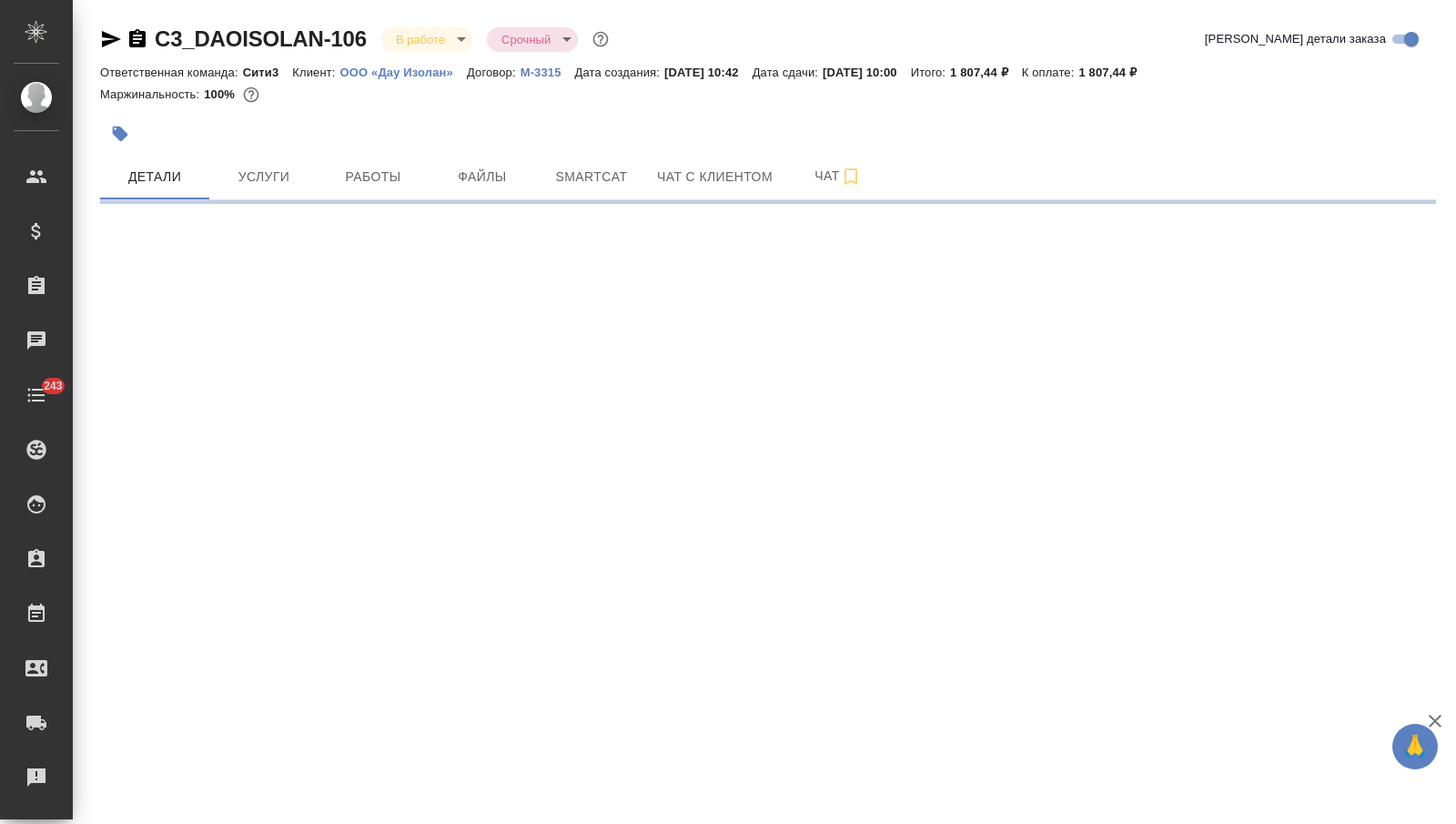
select select "RU"
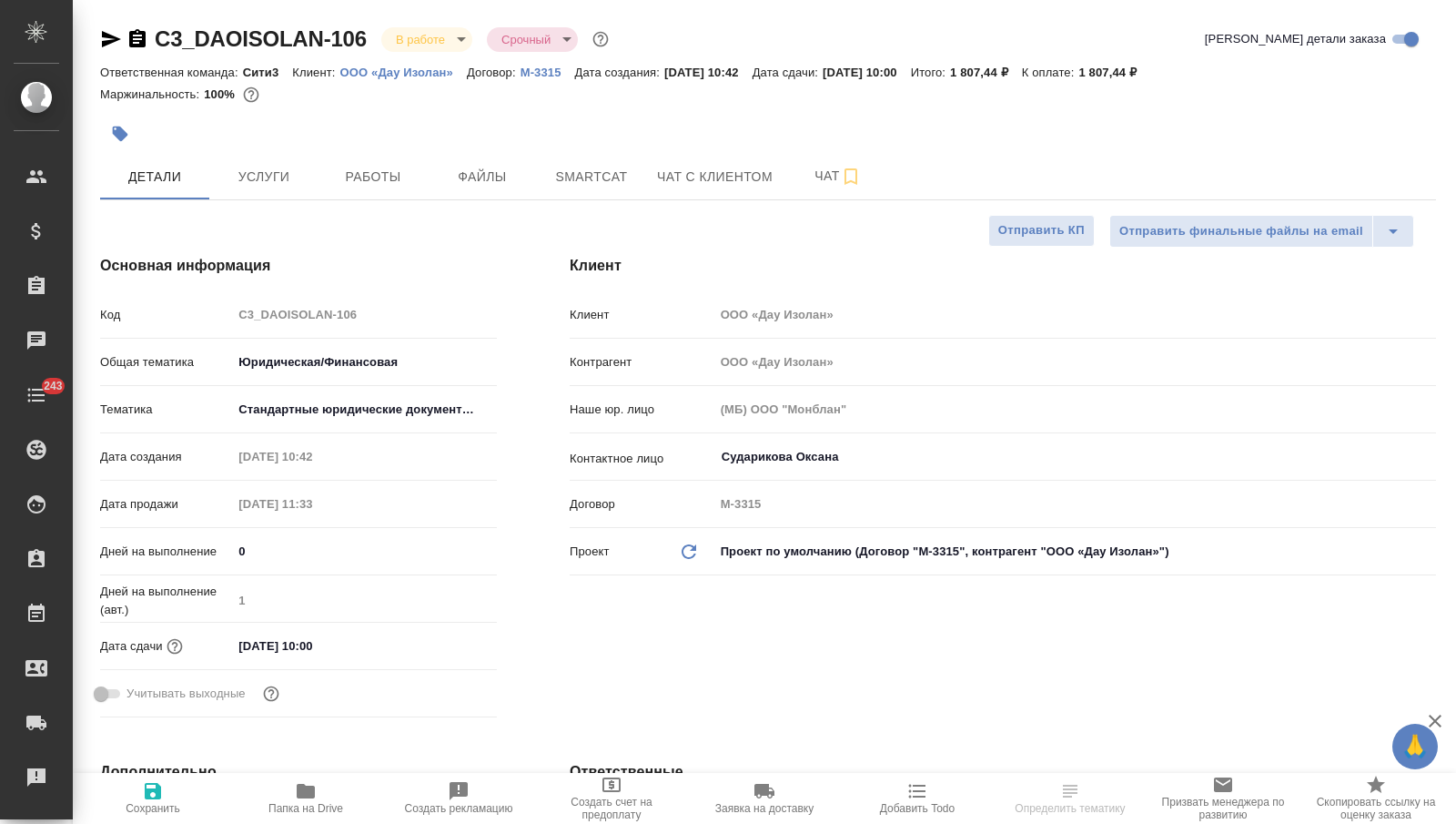
type textarea "x"
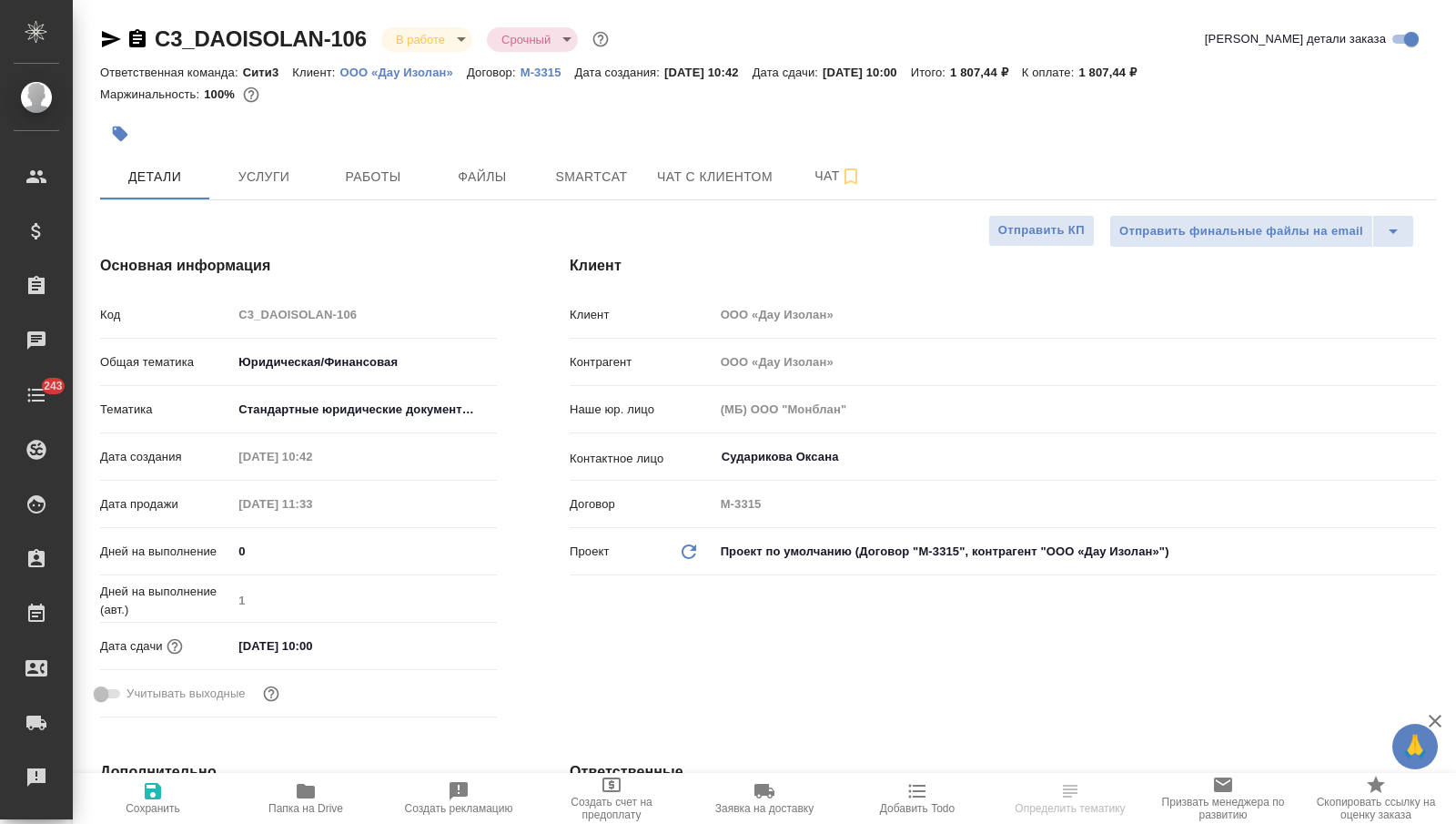
type textarea "x"
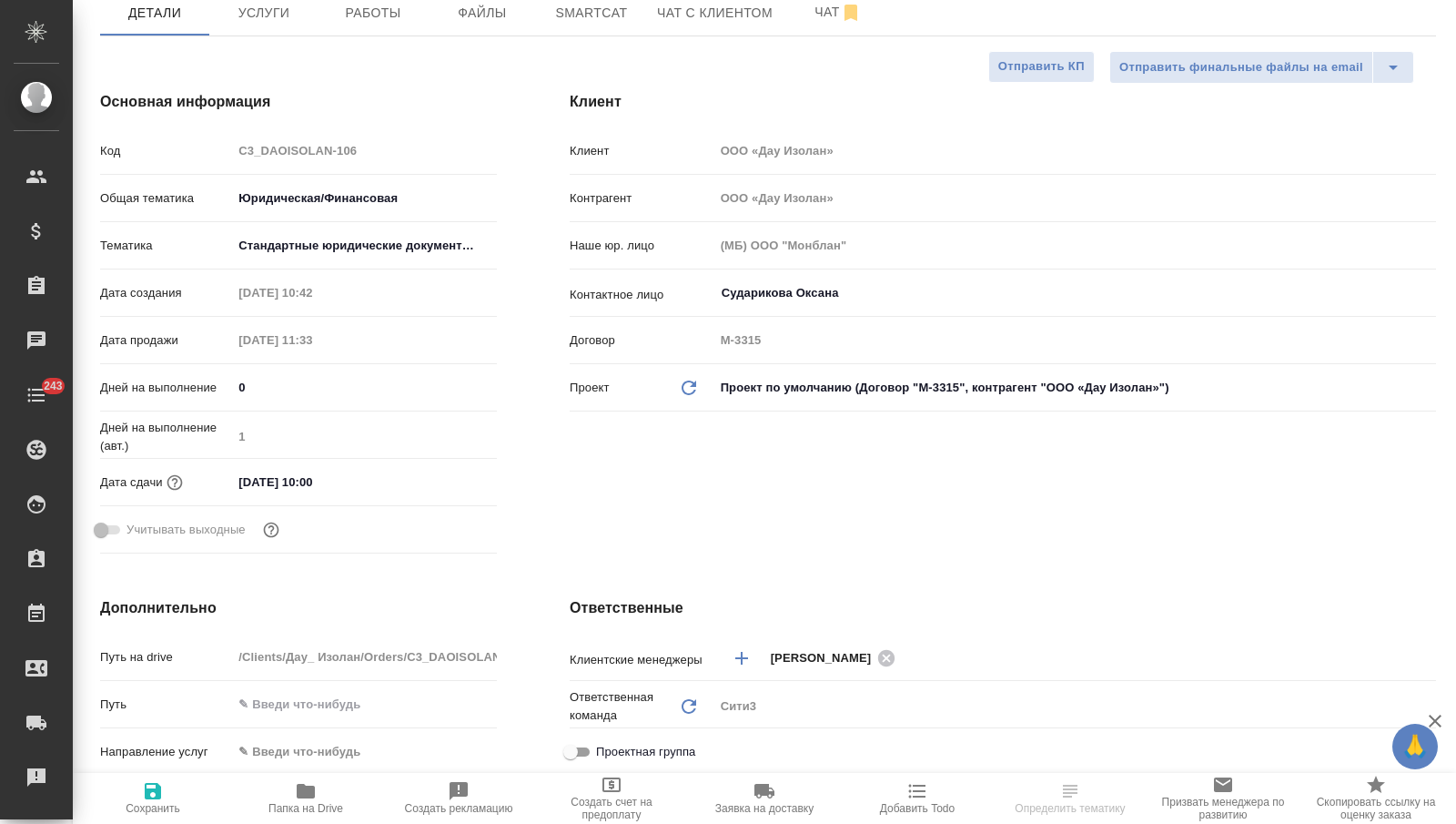
scroll to position [106, 0]
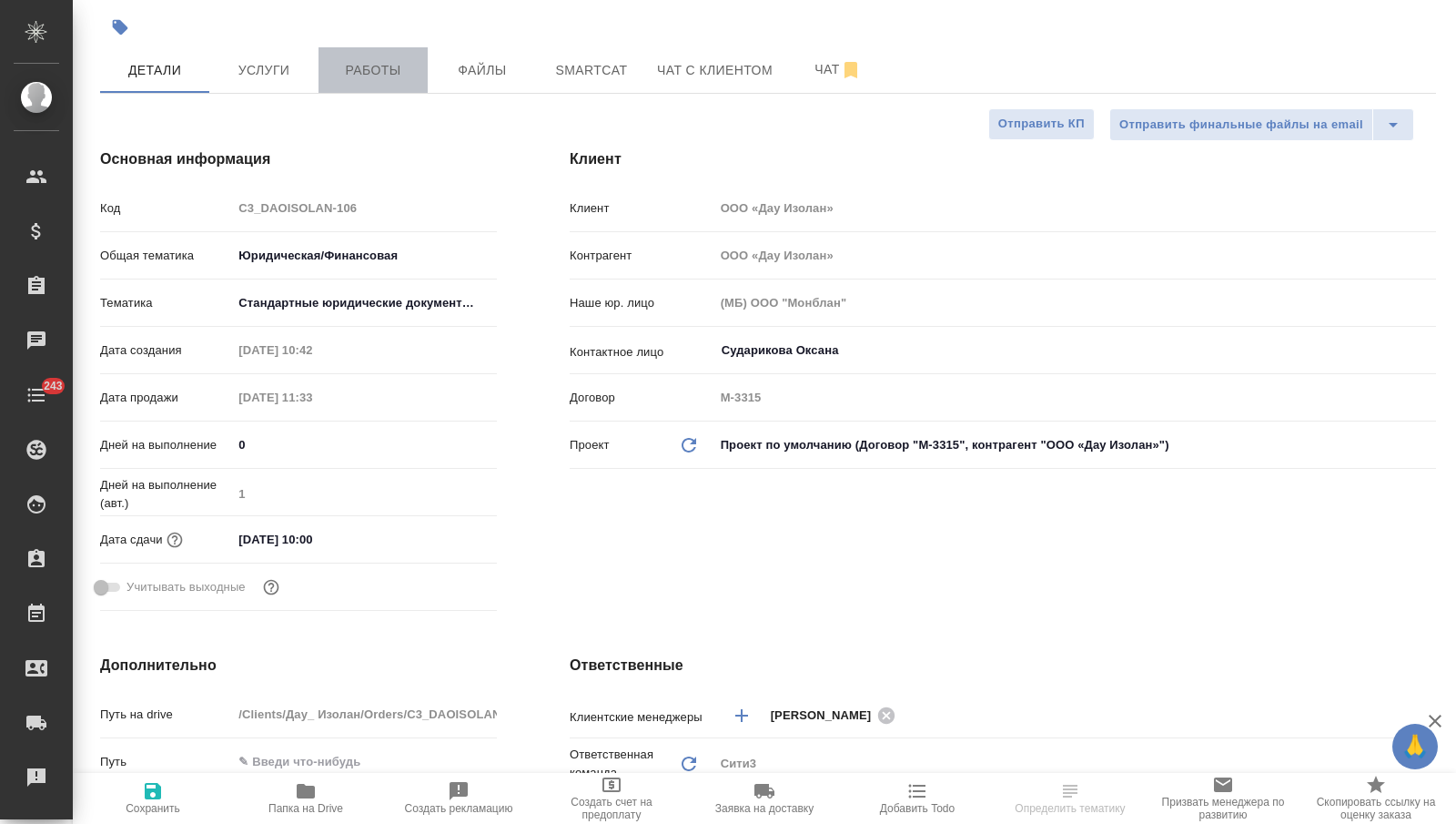
click at [343, 76] on span "Работы" at bounding box center [373, 70] width 88 height 23
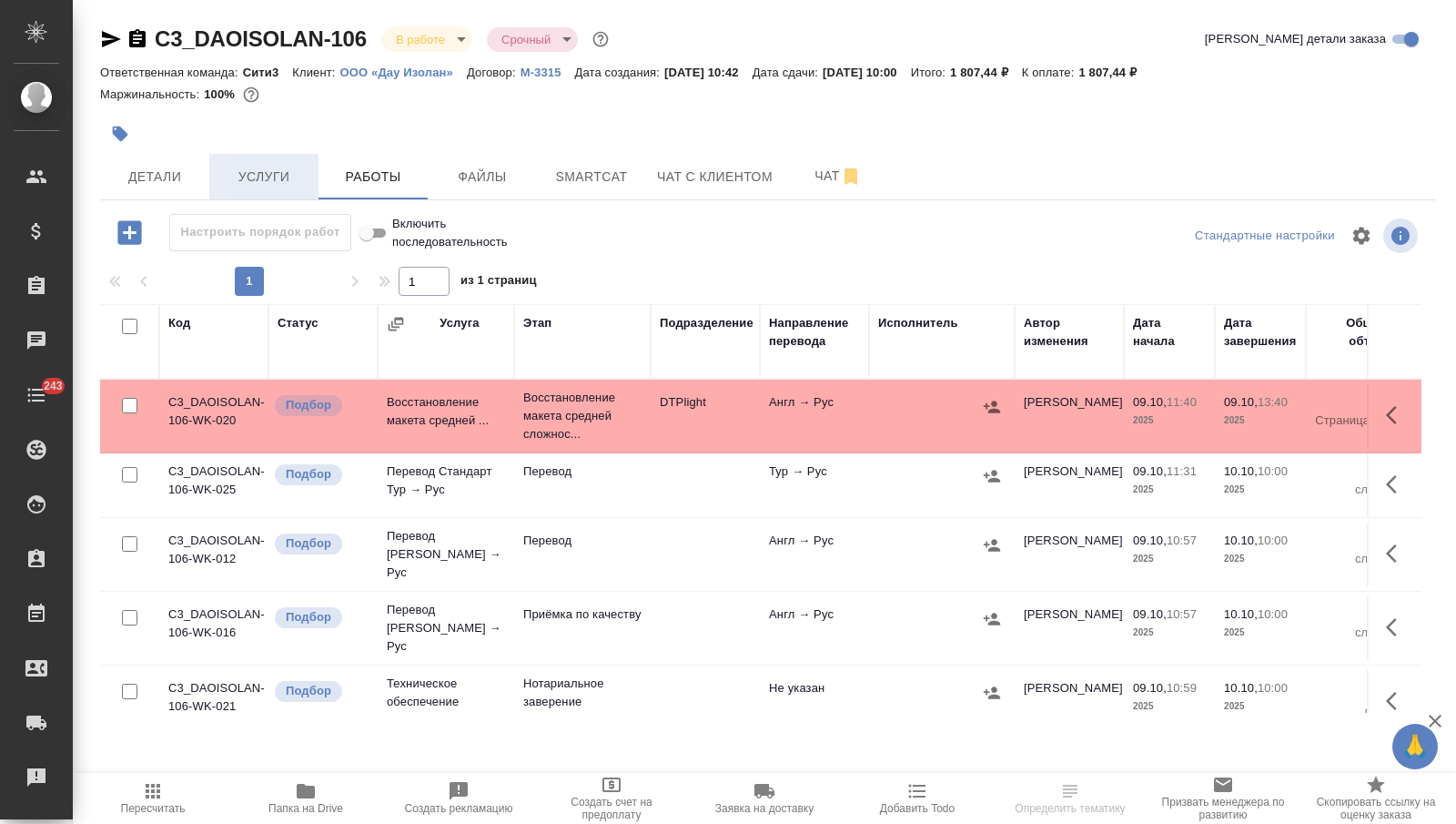
click at [275, 194] on button "Услуги" at bounding box center [264, 176] width 109 height 45
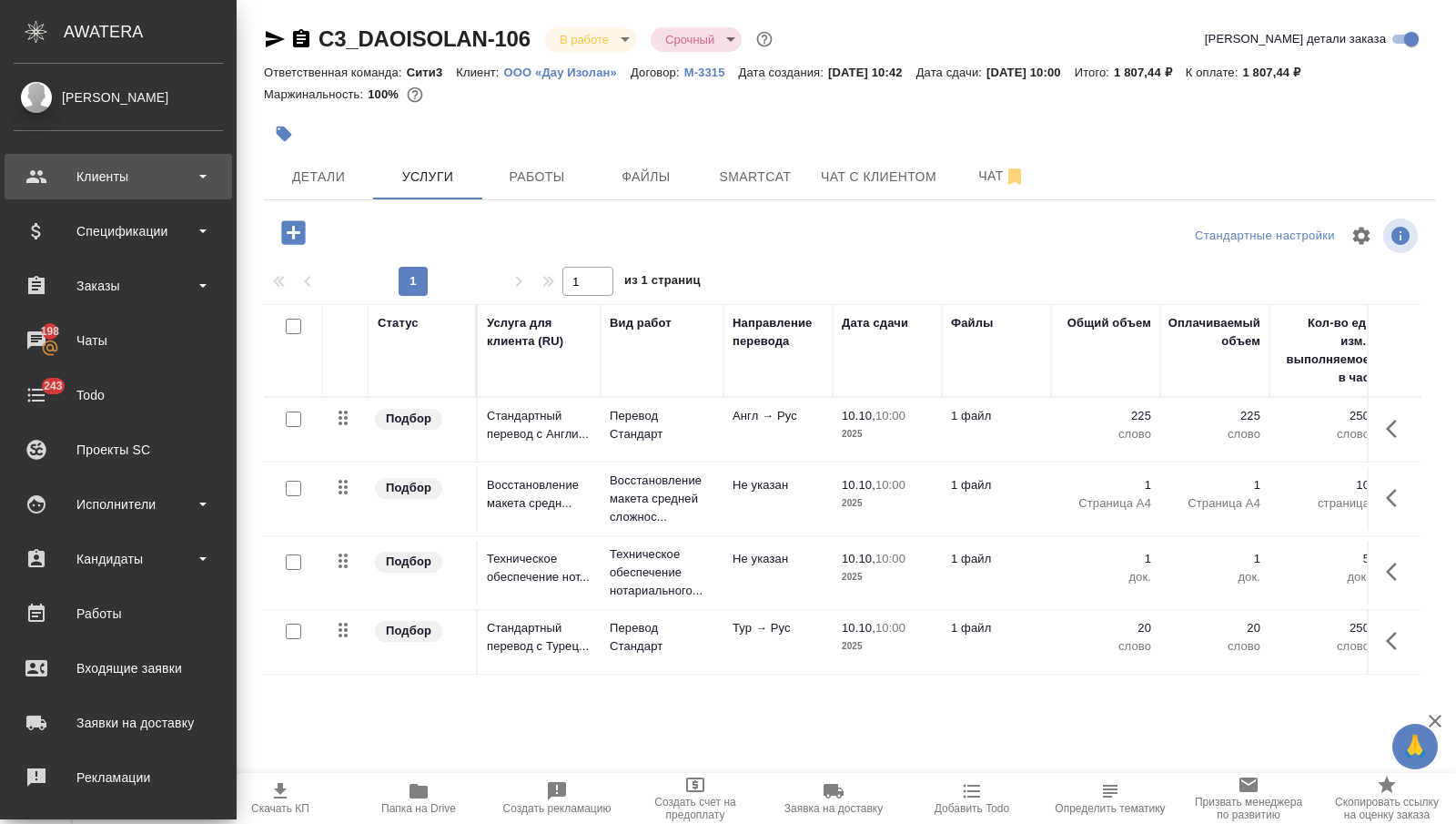
click at [56, 171] on div "Клиенты" at bounding box center [118, 176] width 210 height 28
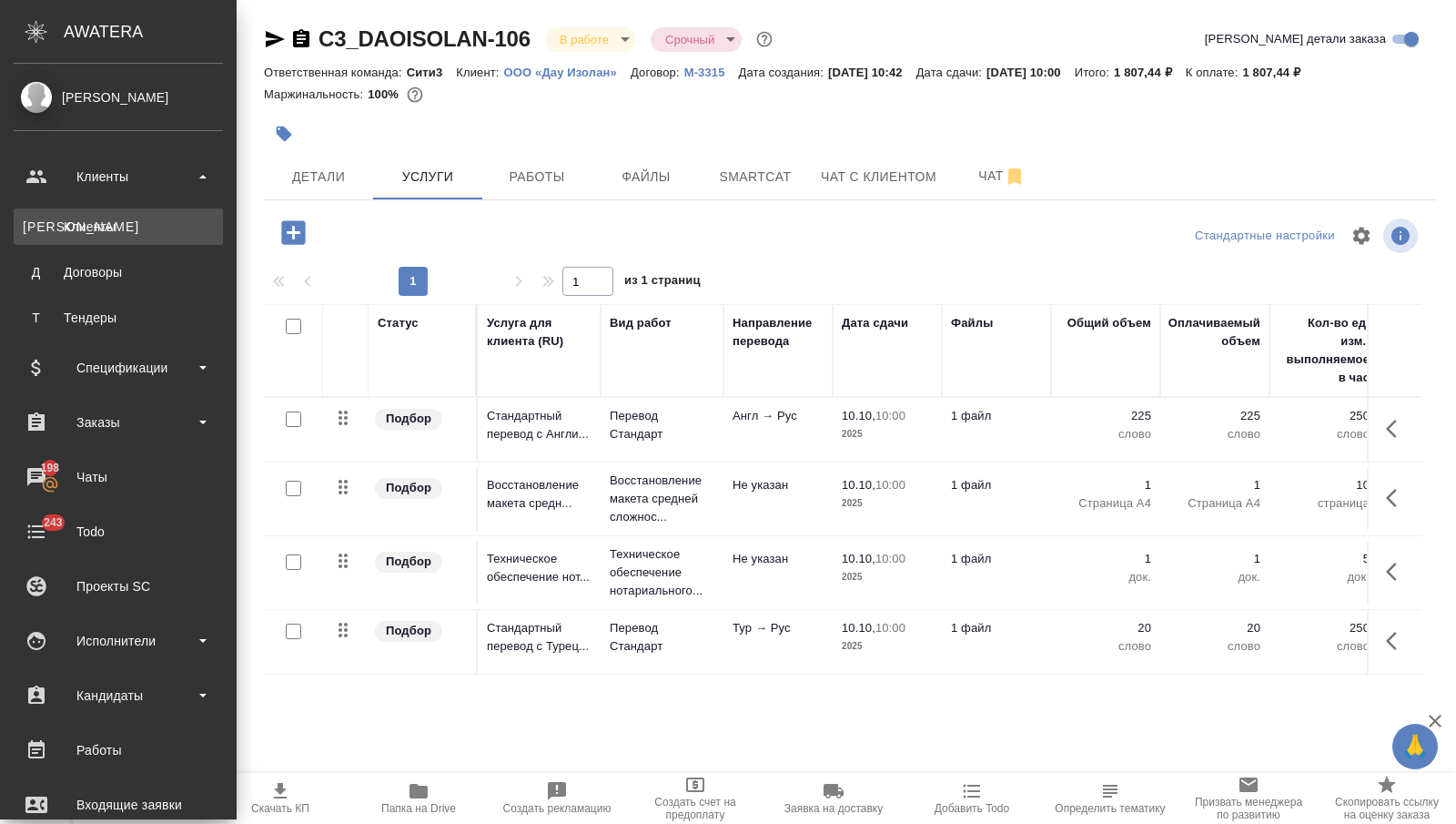
click at [56, 223] on div "Клиенты" at bounding box center [118, 226] width 191 height 18
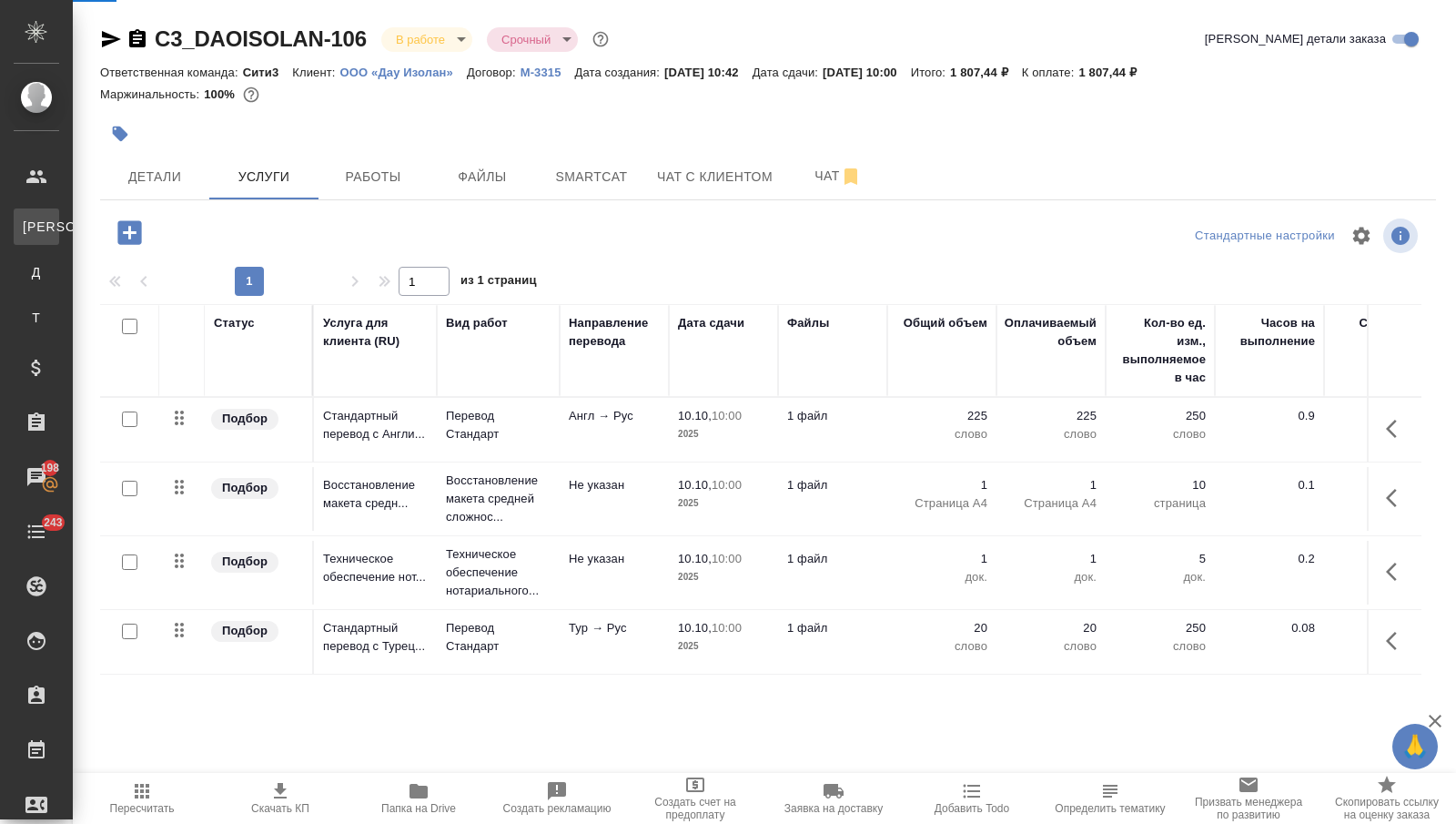
select select "RU"
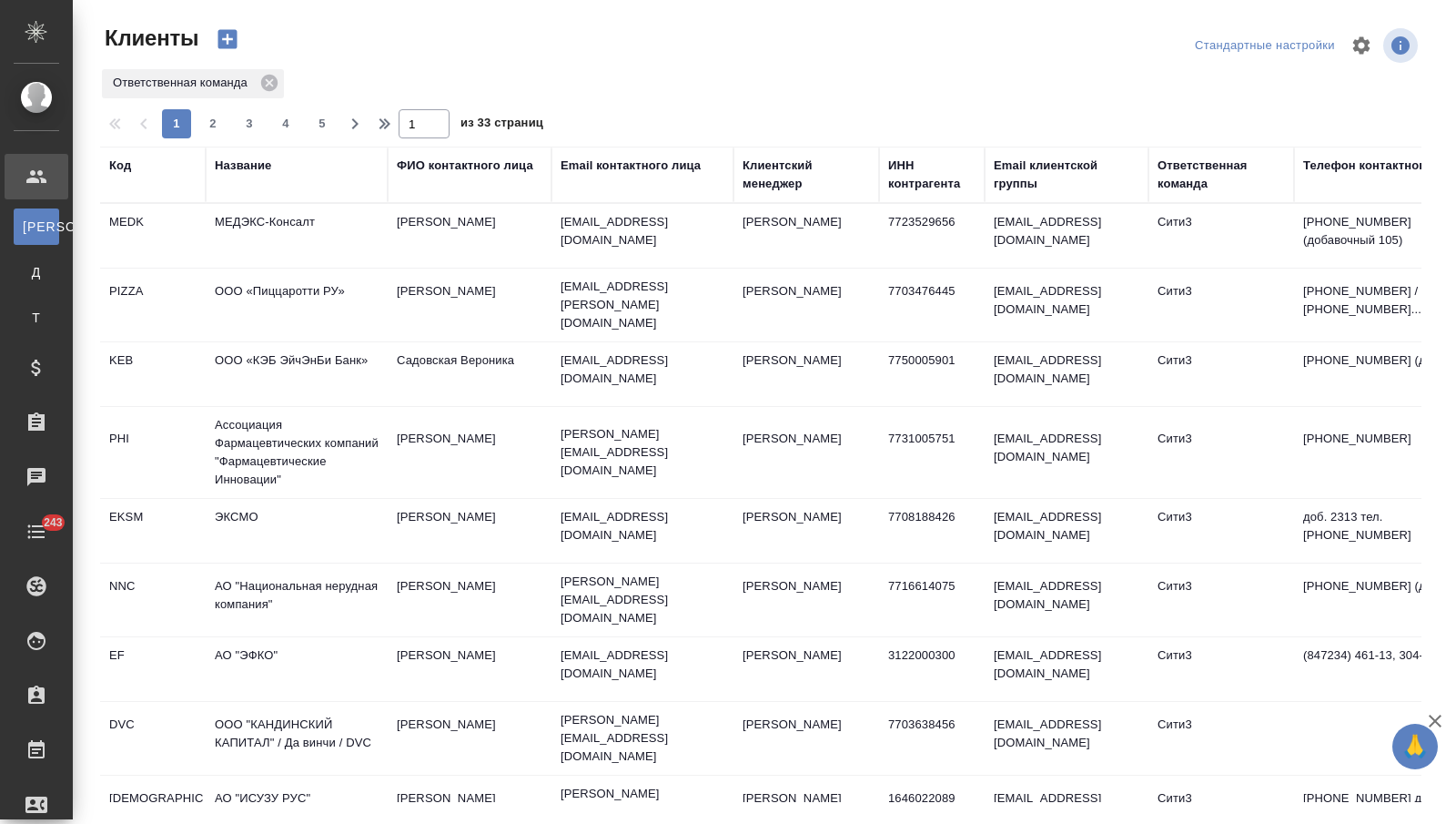
click at [234, 157] on div "Название" at bounding box center [242, 165] width 56 height 18
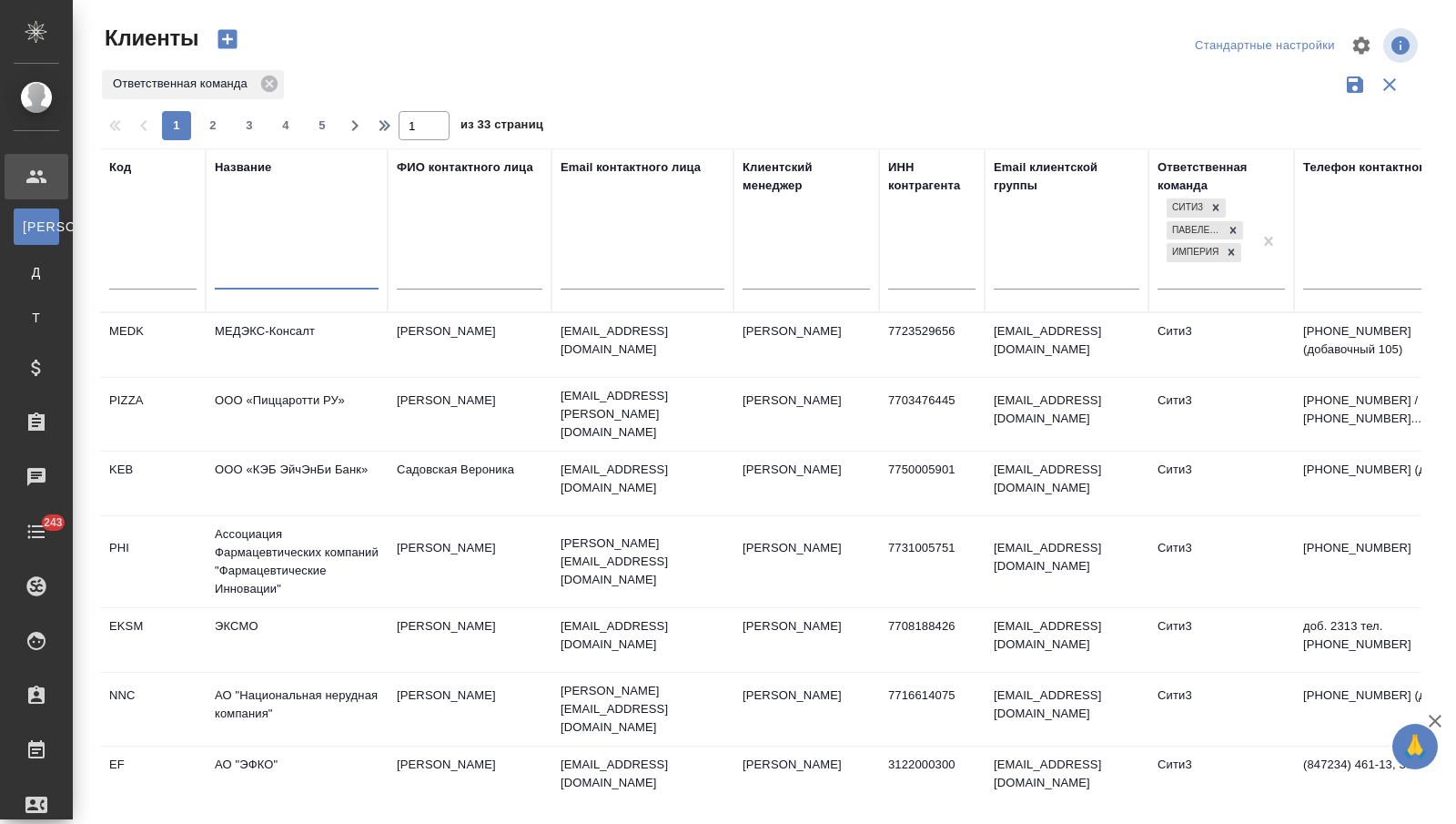
click at [236, 276] on input "text" at bounding box center [296, 277] width 163 height 23
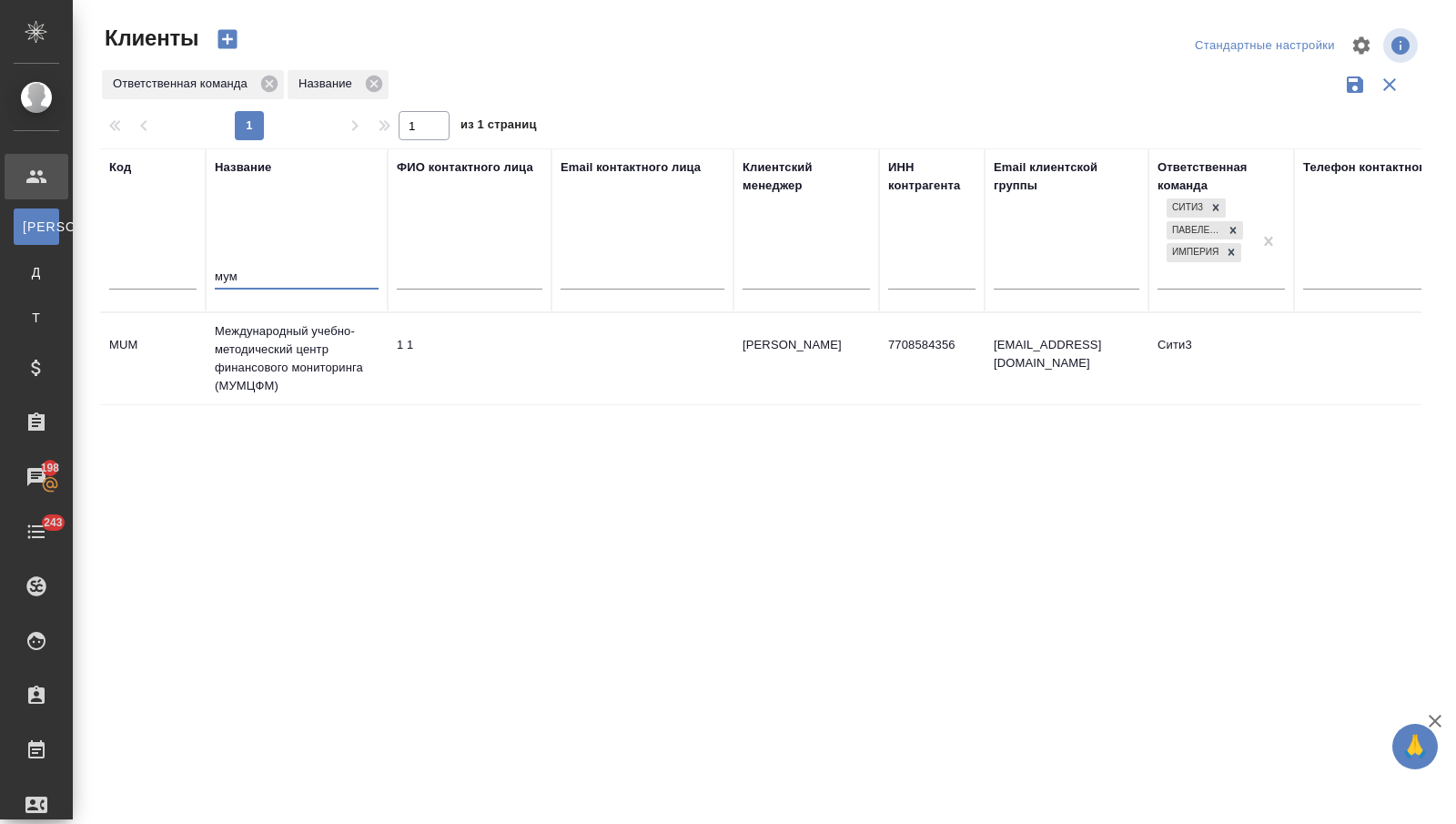
type input "мум"
click at [262, 358] on td "Международный учебно-методический центр финансового мониторинга (МУМЦФМ)" at bounding box center [296, 358] width 182 height 91
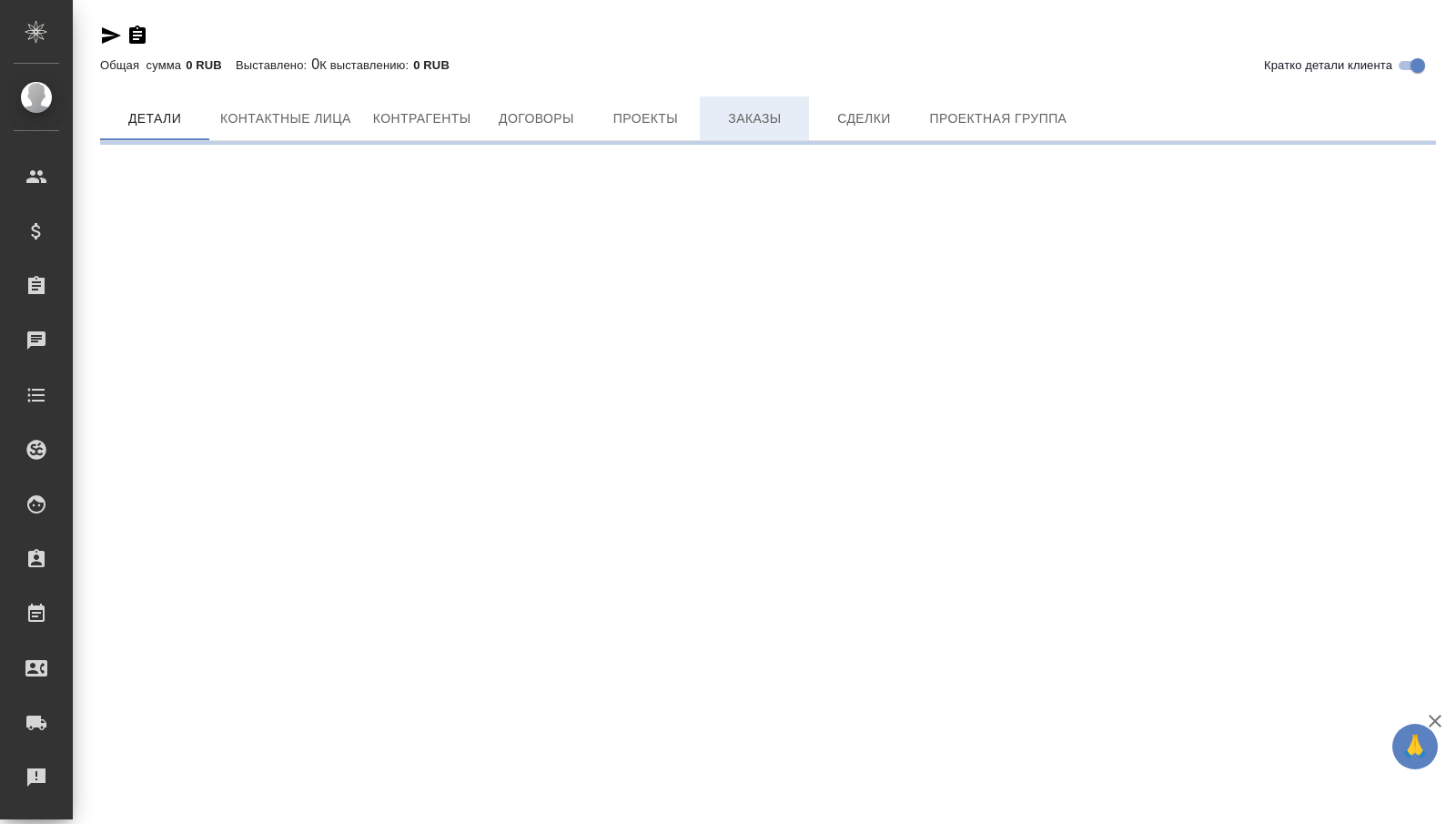
click at [727, 119] on span "Заказы" at bounding box center [754, 118] width 88 height 23
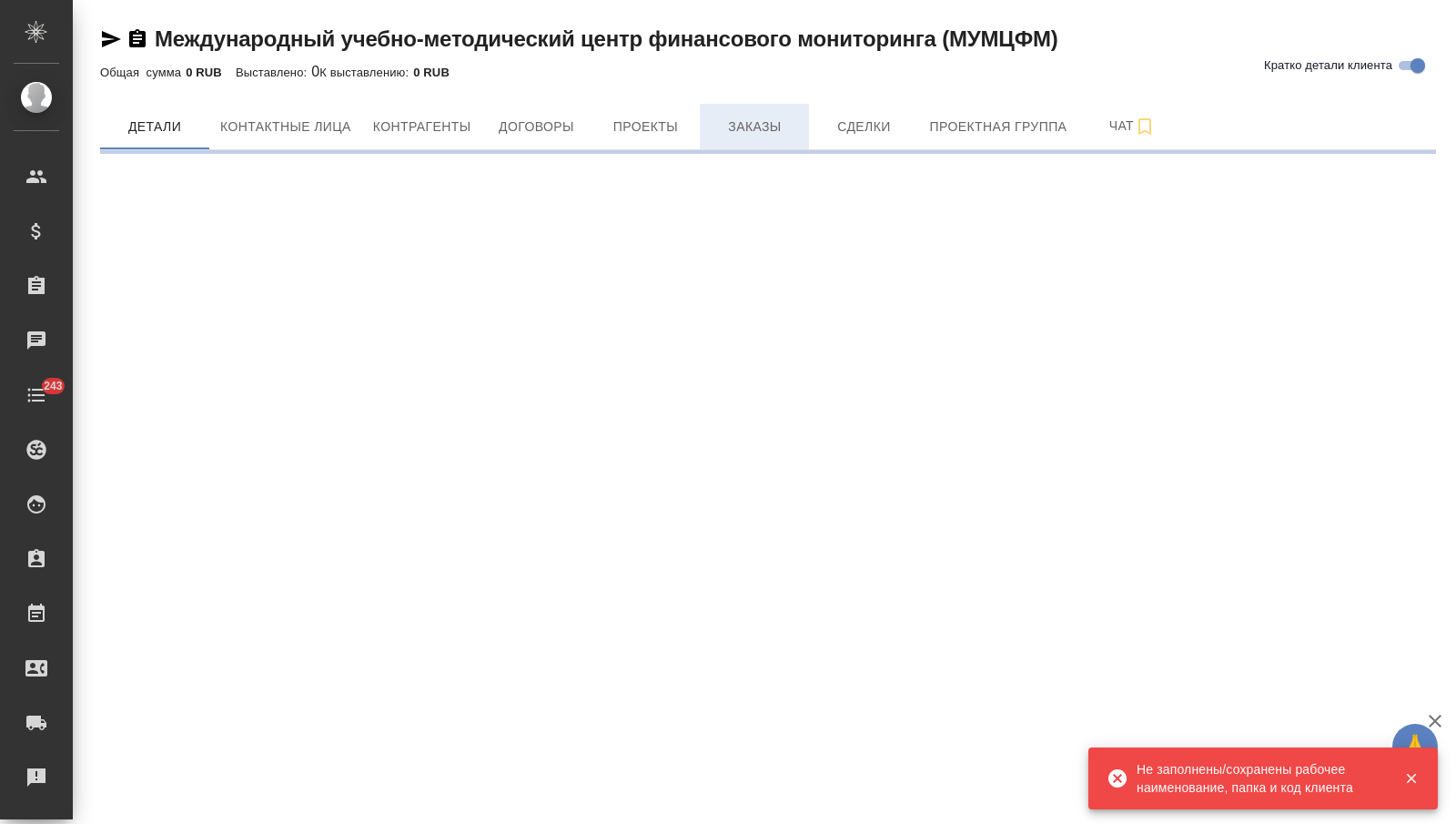
click at [762, 117] on span "Заказы" at bounding box center [754, 126] width 88 height 23
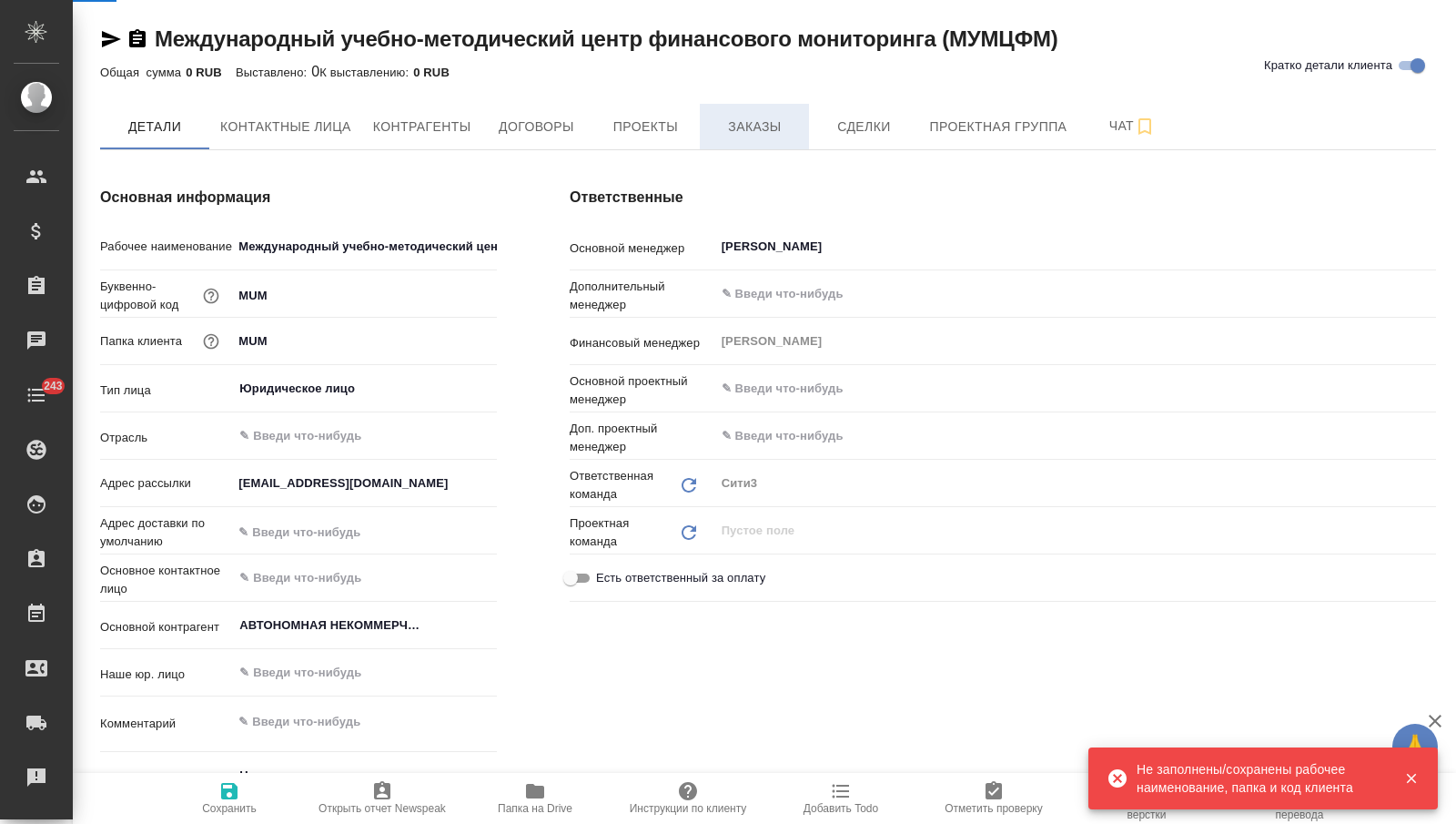
type textarea "x"
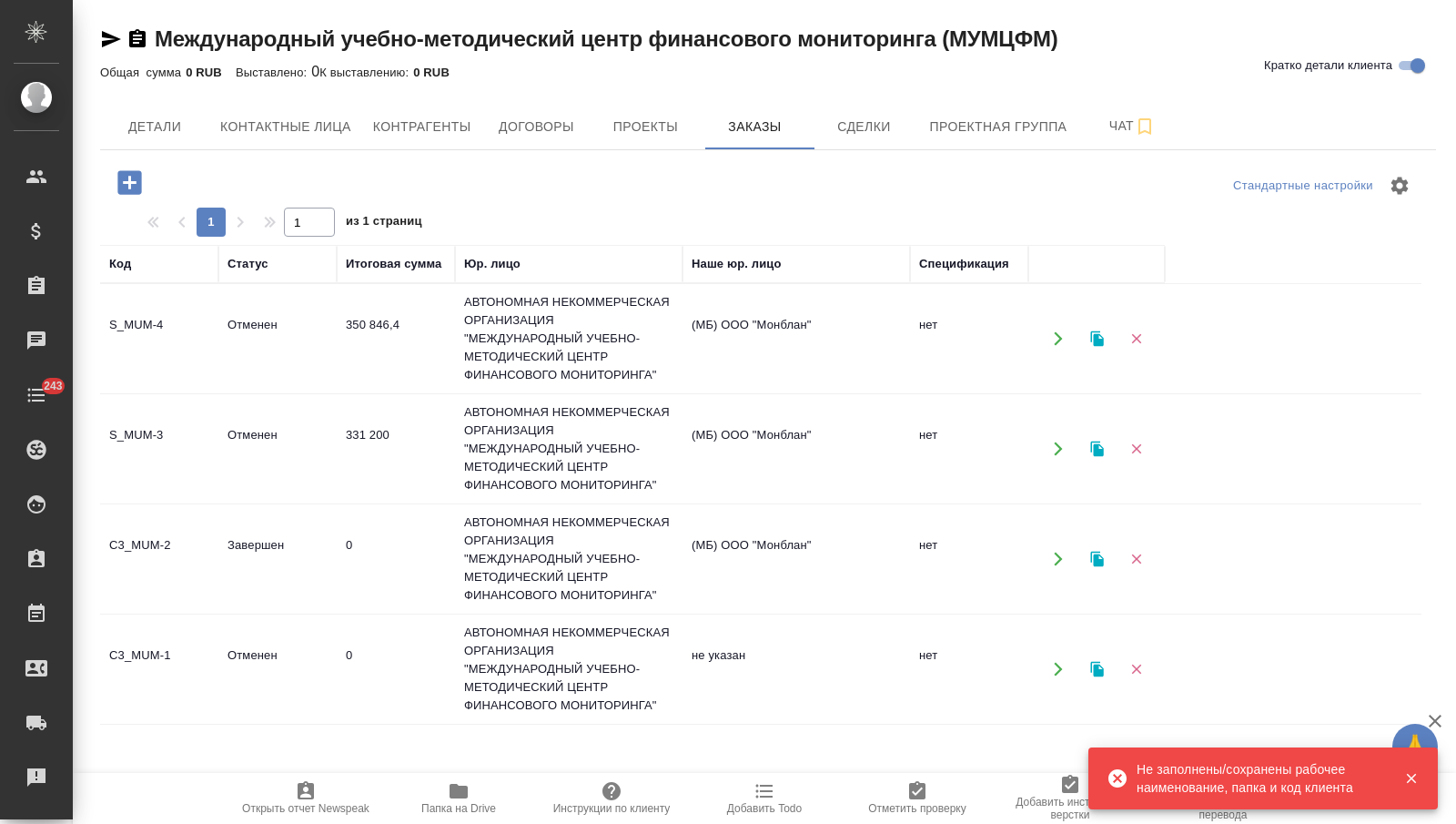
click at [354, 424] on td "331 200" at bounding box center [396, 448] width 118 height 64
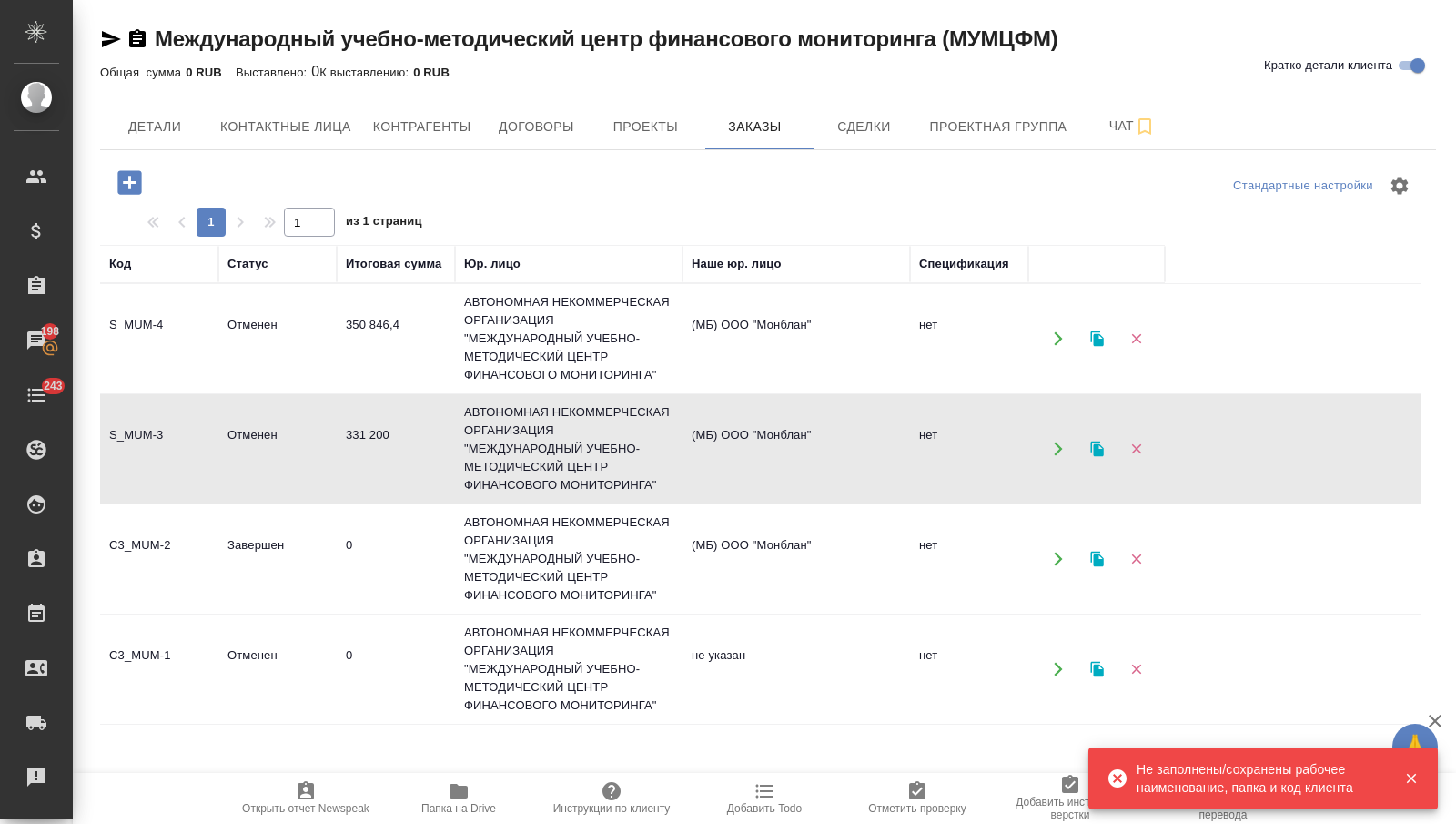
click at [354, 424] on td "331 200" at bounding box center [396, 448] width 118 height 64
click at [401, 546] on td "0" at bounding box center [396, 558] width 118 height 64
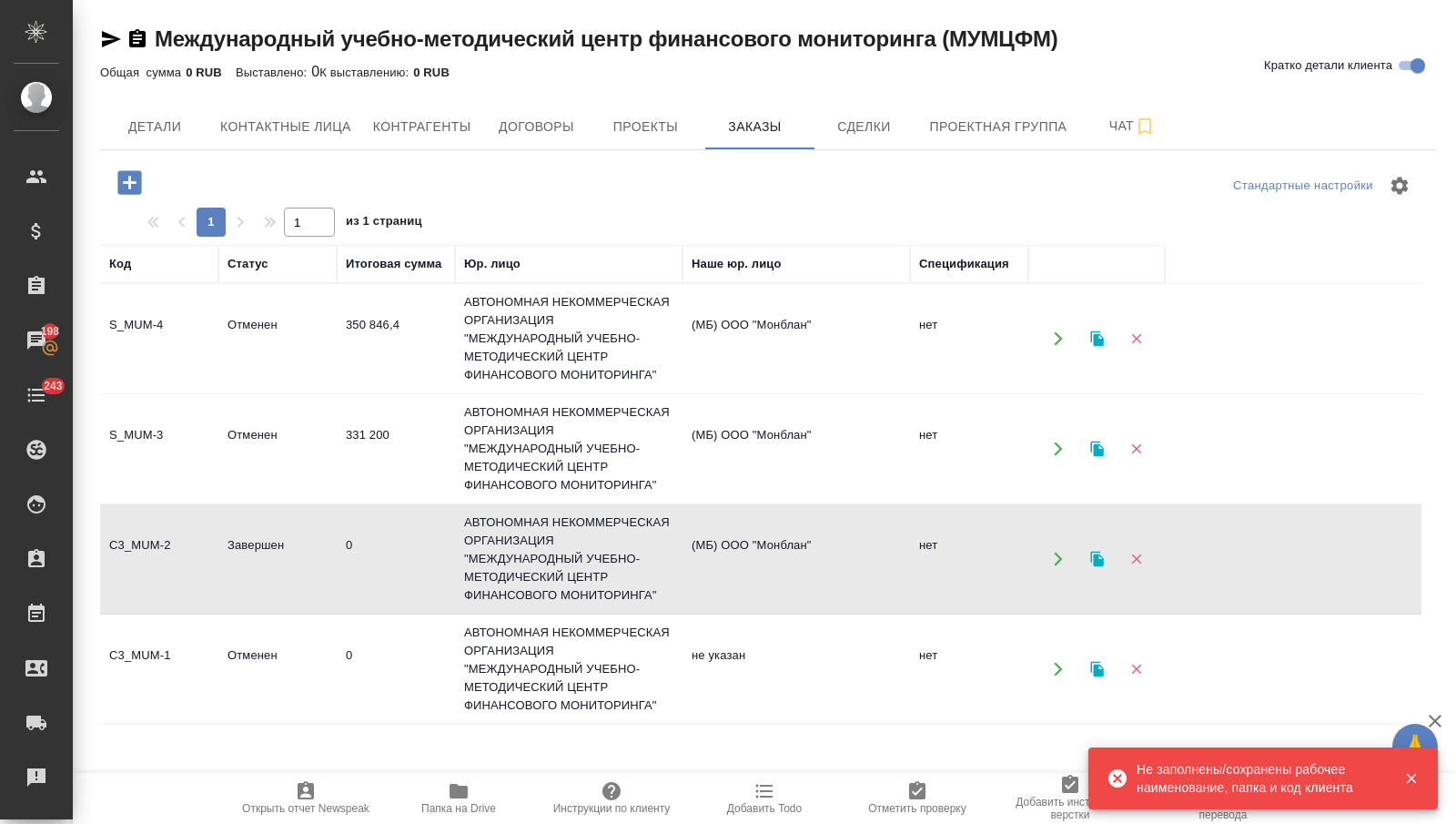
click at [353, 645] on td "0" at bounding box center [396, 668] width 118 height 64
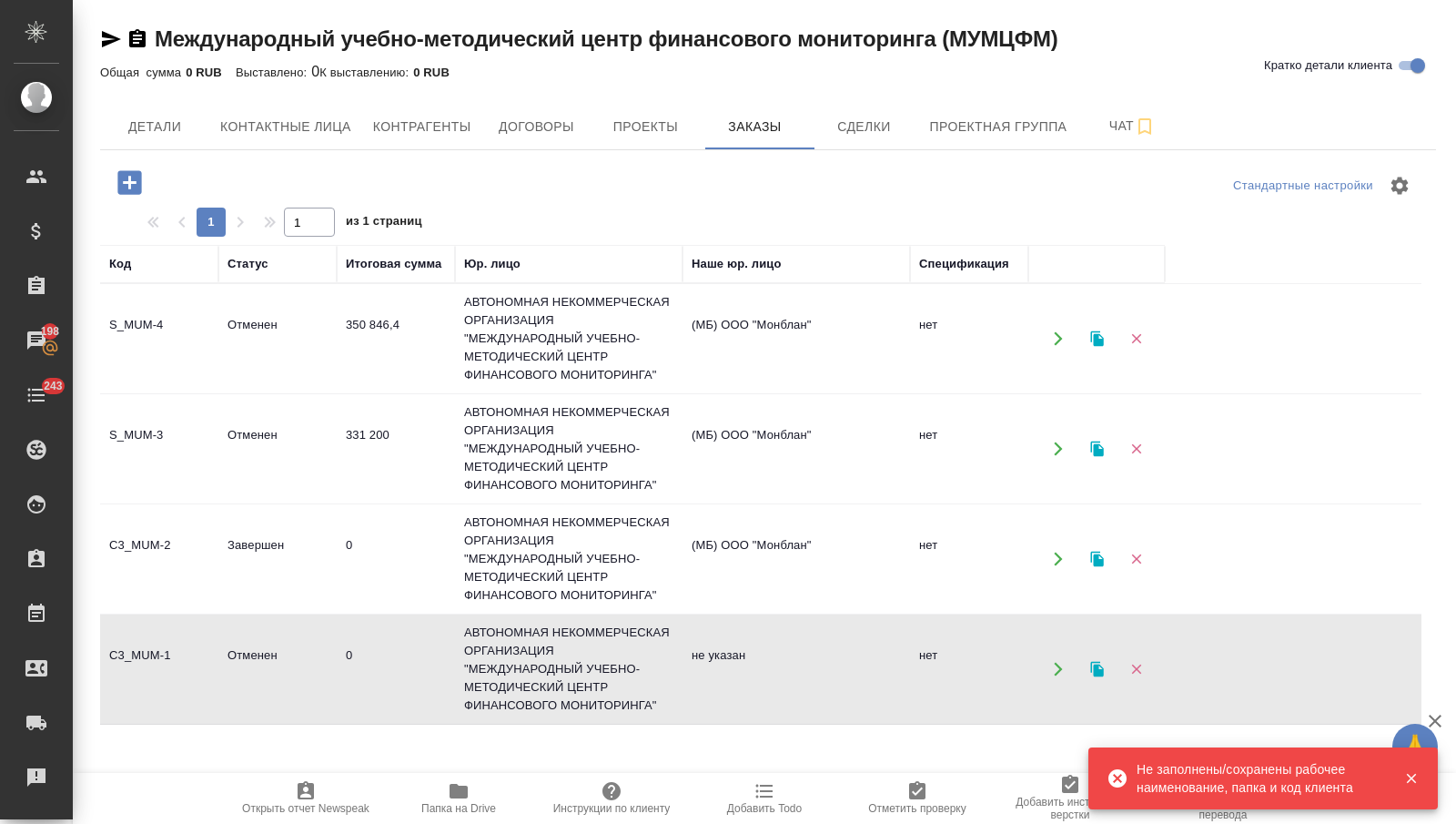
click at [353, 645] on td "0" at bounding box center [396, 668] width 118 height 64
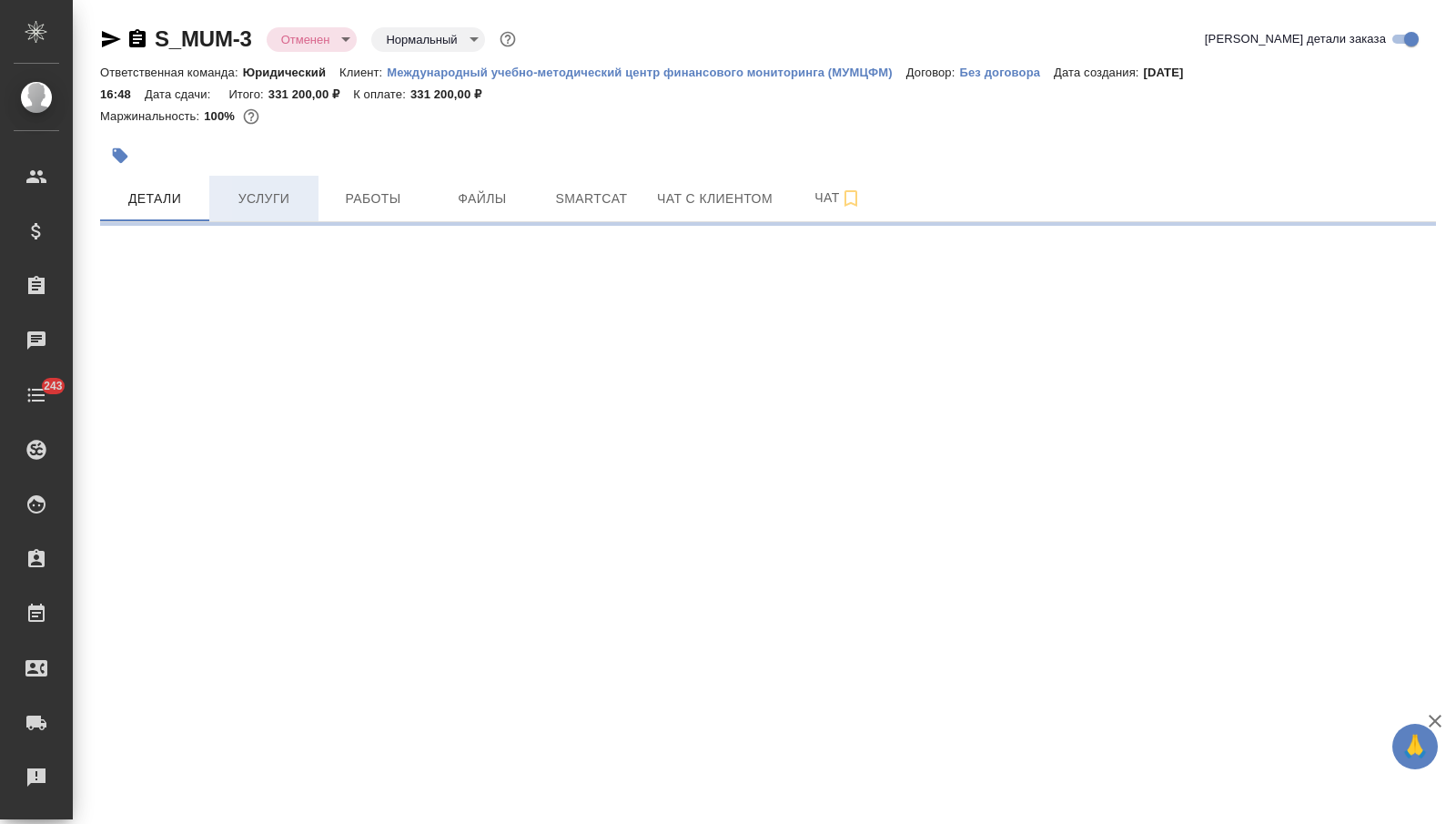
click at [289, 188] on span "Услуги" at bounding box center [264, 198] width 88 height 23
select select "RU"
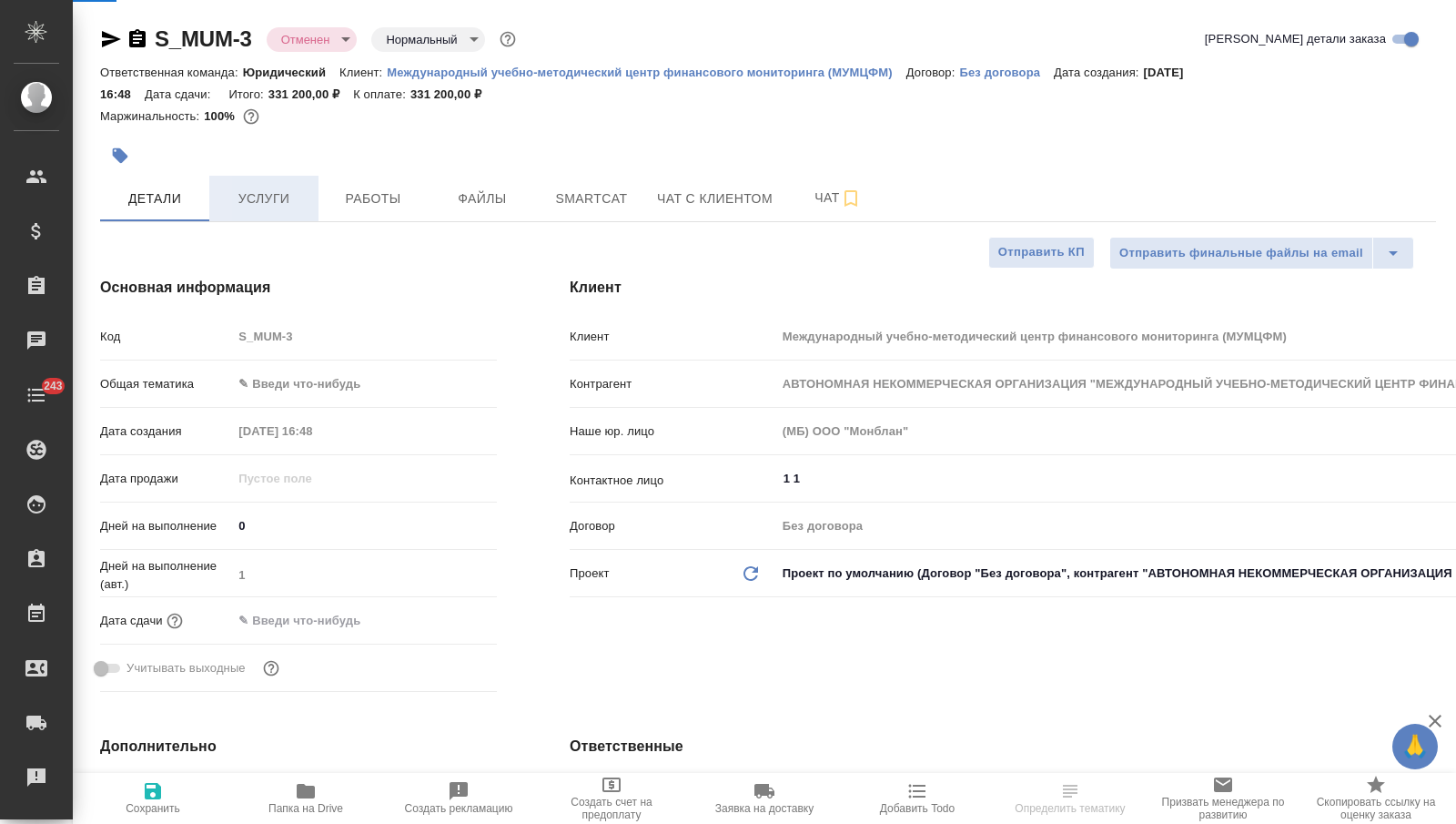
type textarea "x"
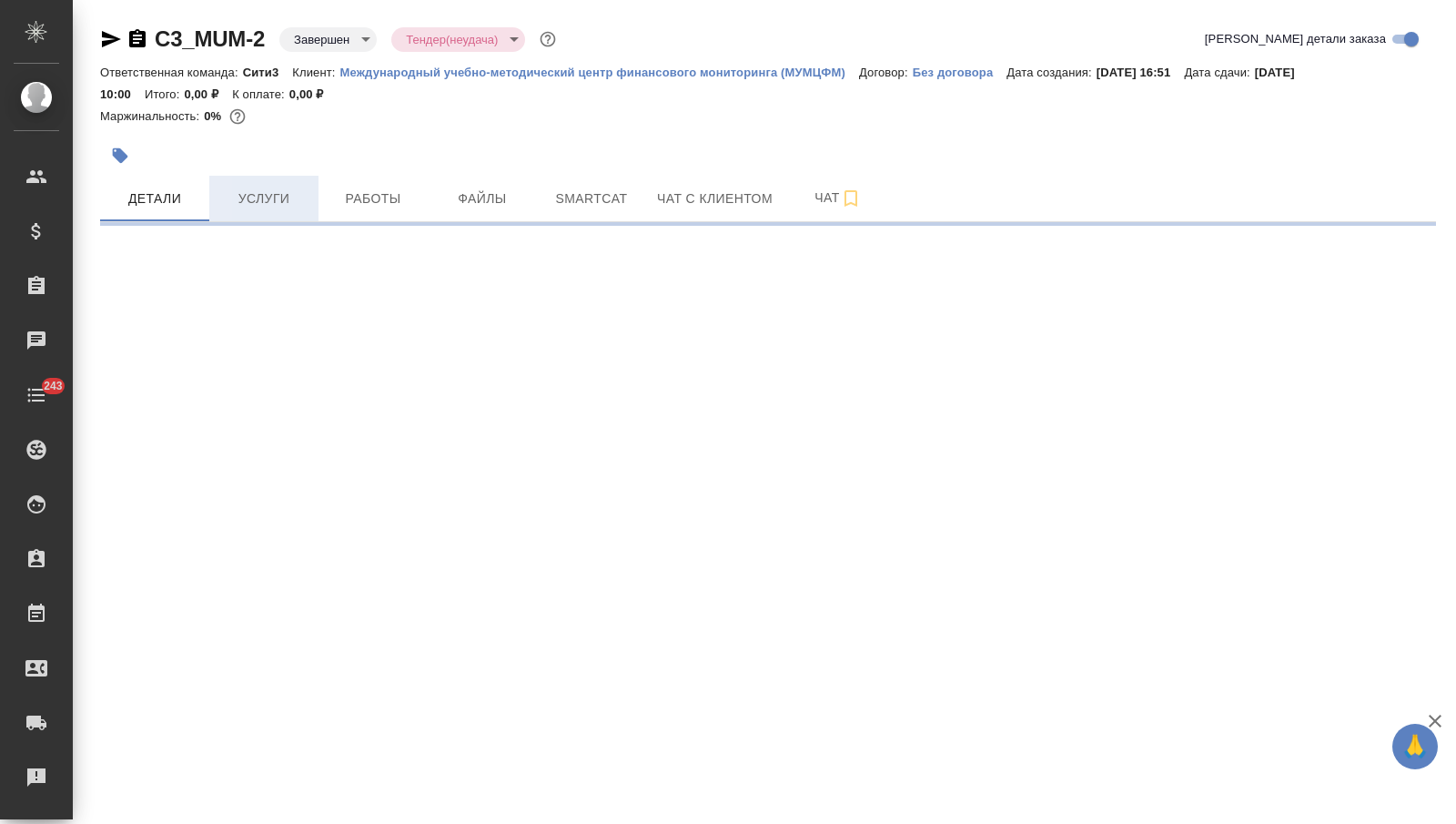
select select "RU"
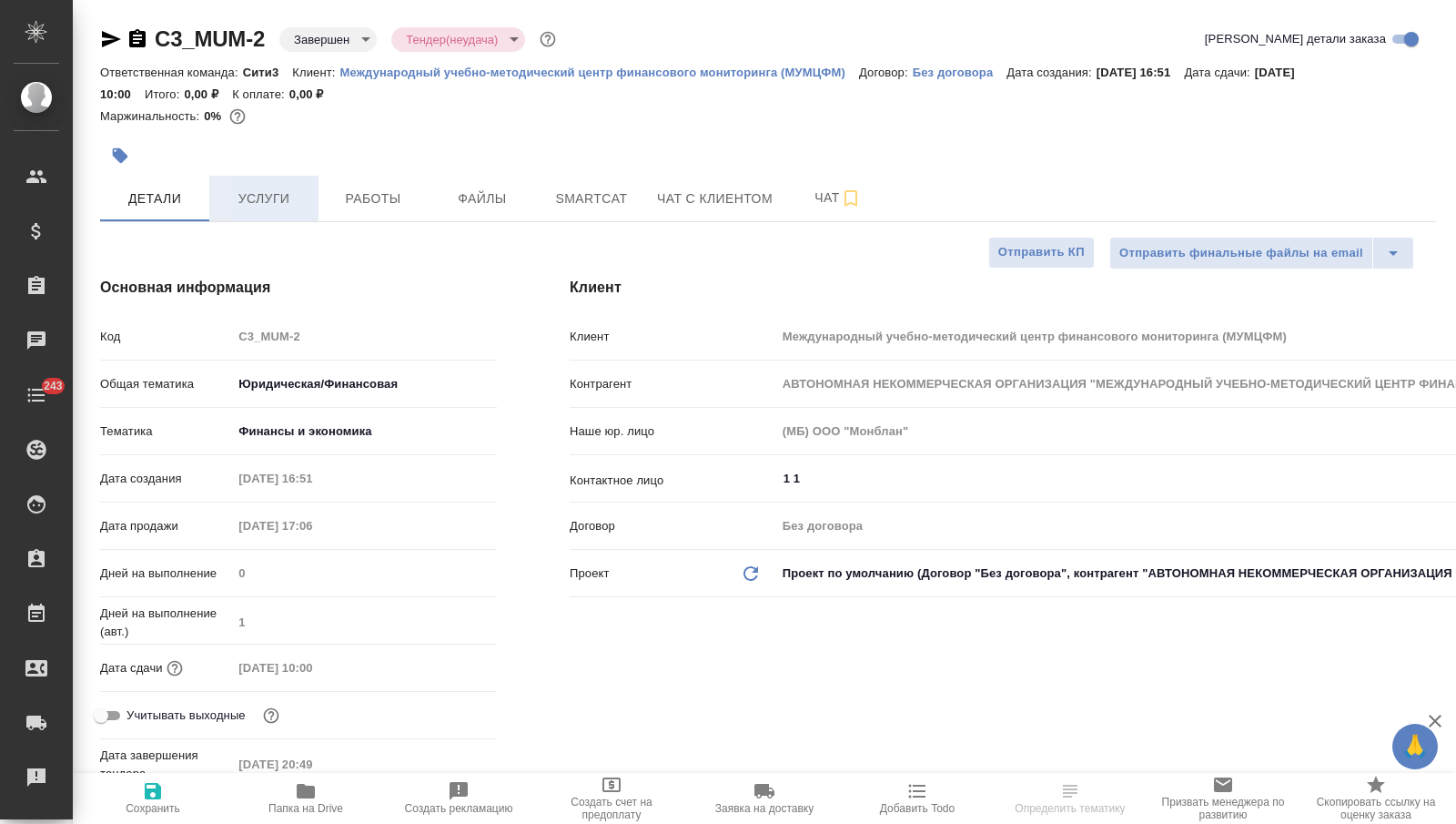
type textarea "x"
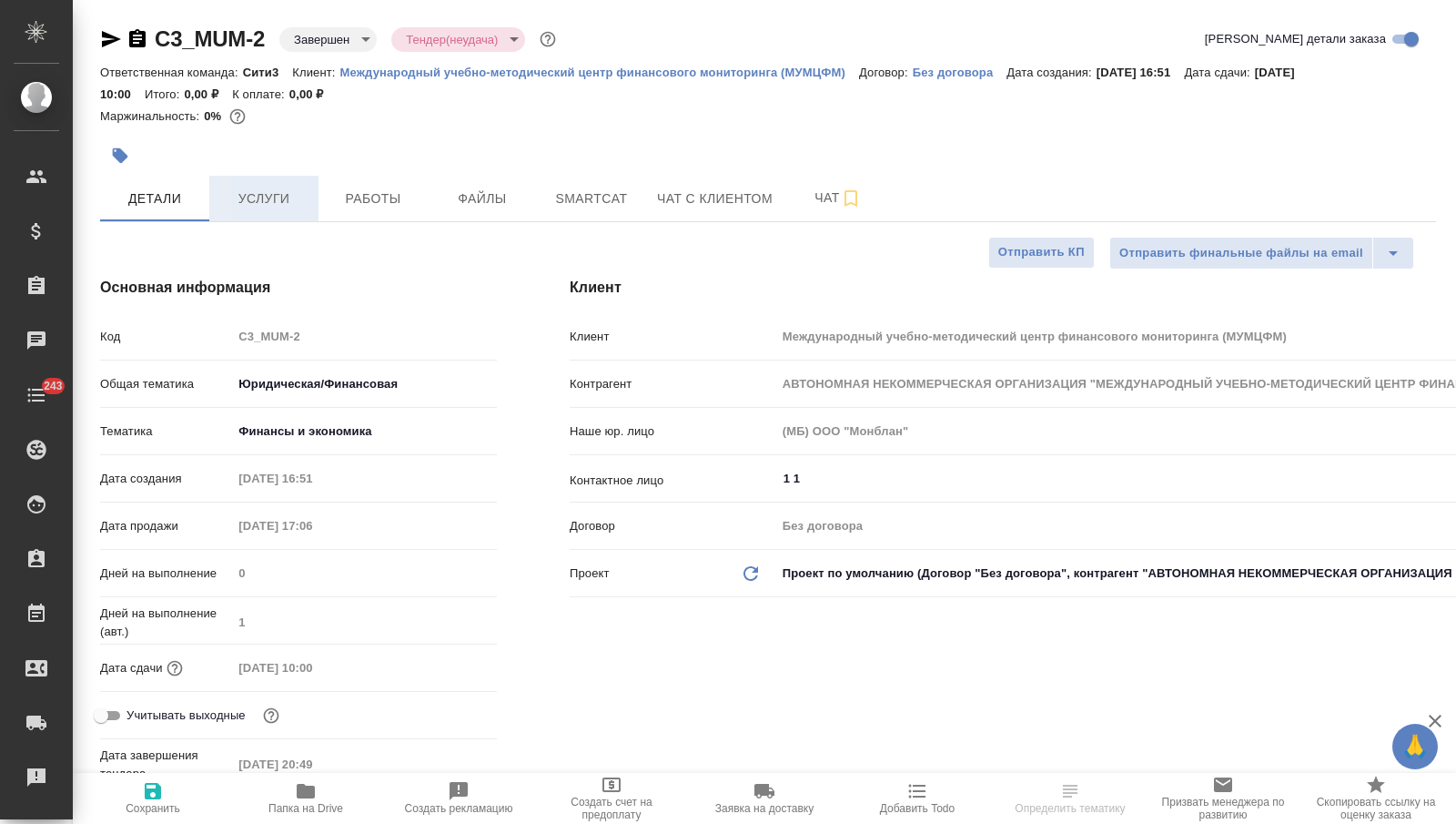
type textarea "x"
select select "RU"
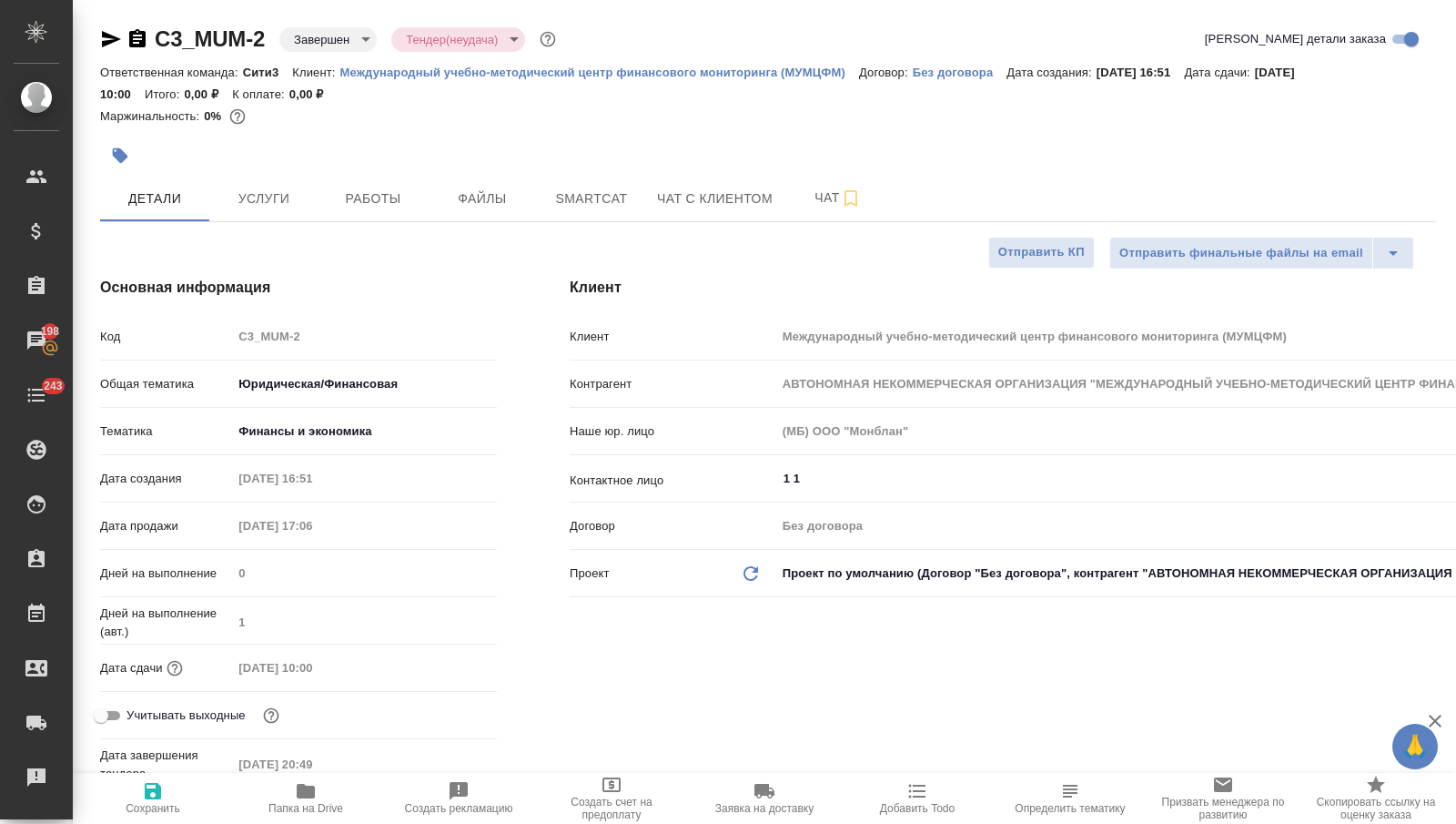
type textarea "x"
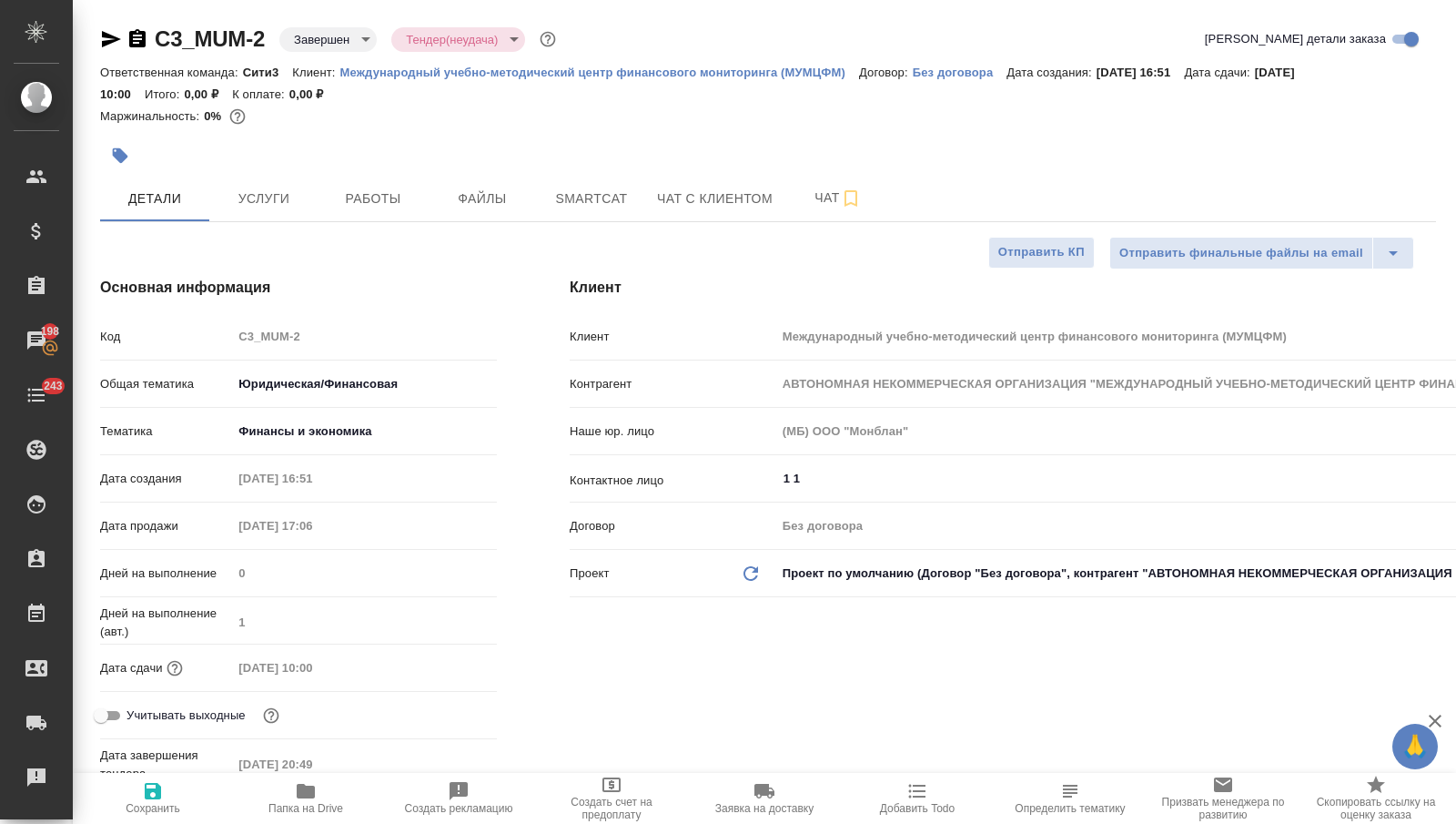
type textarea "x"
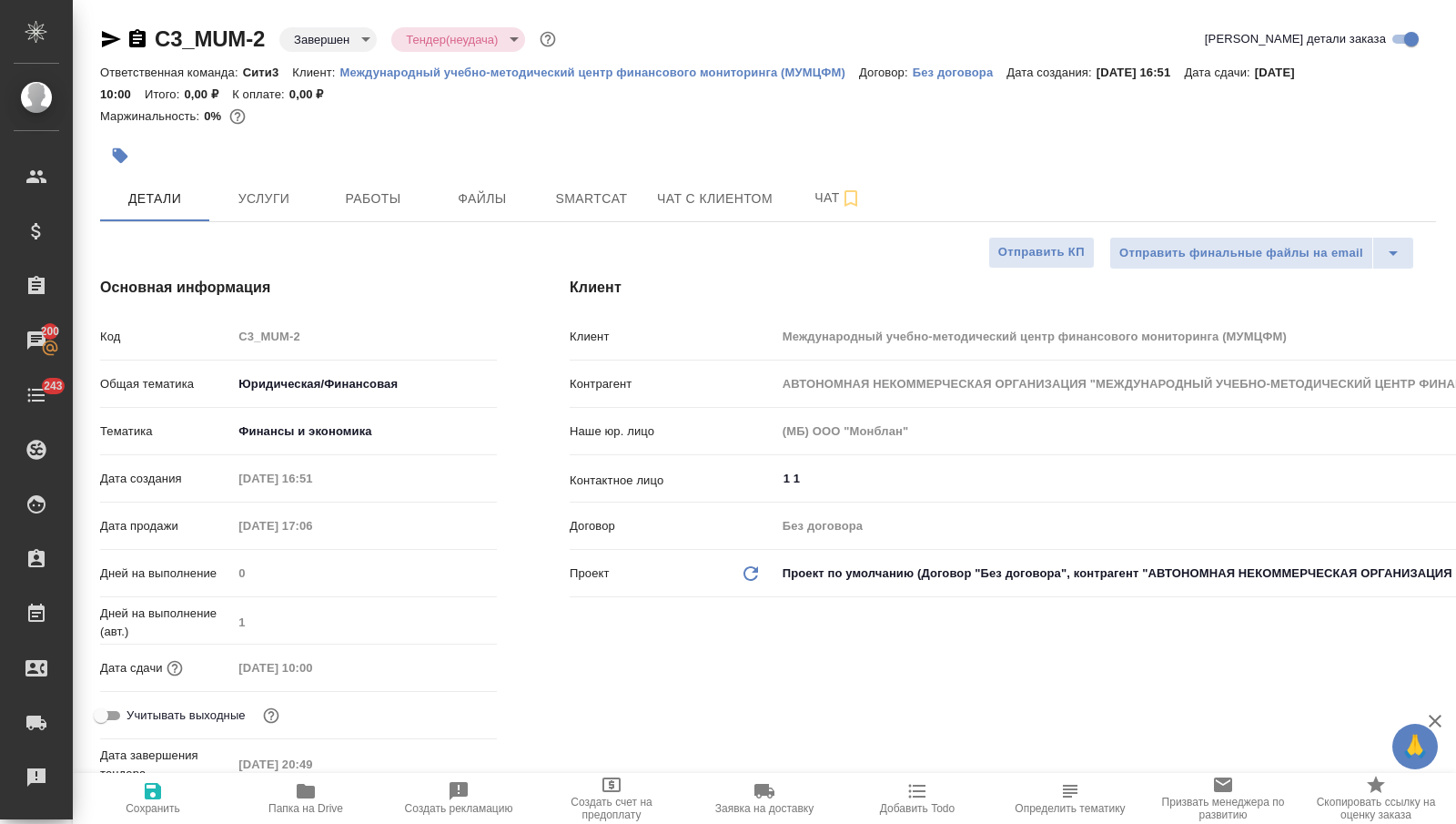
type textarea "x"
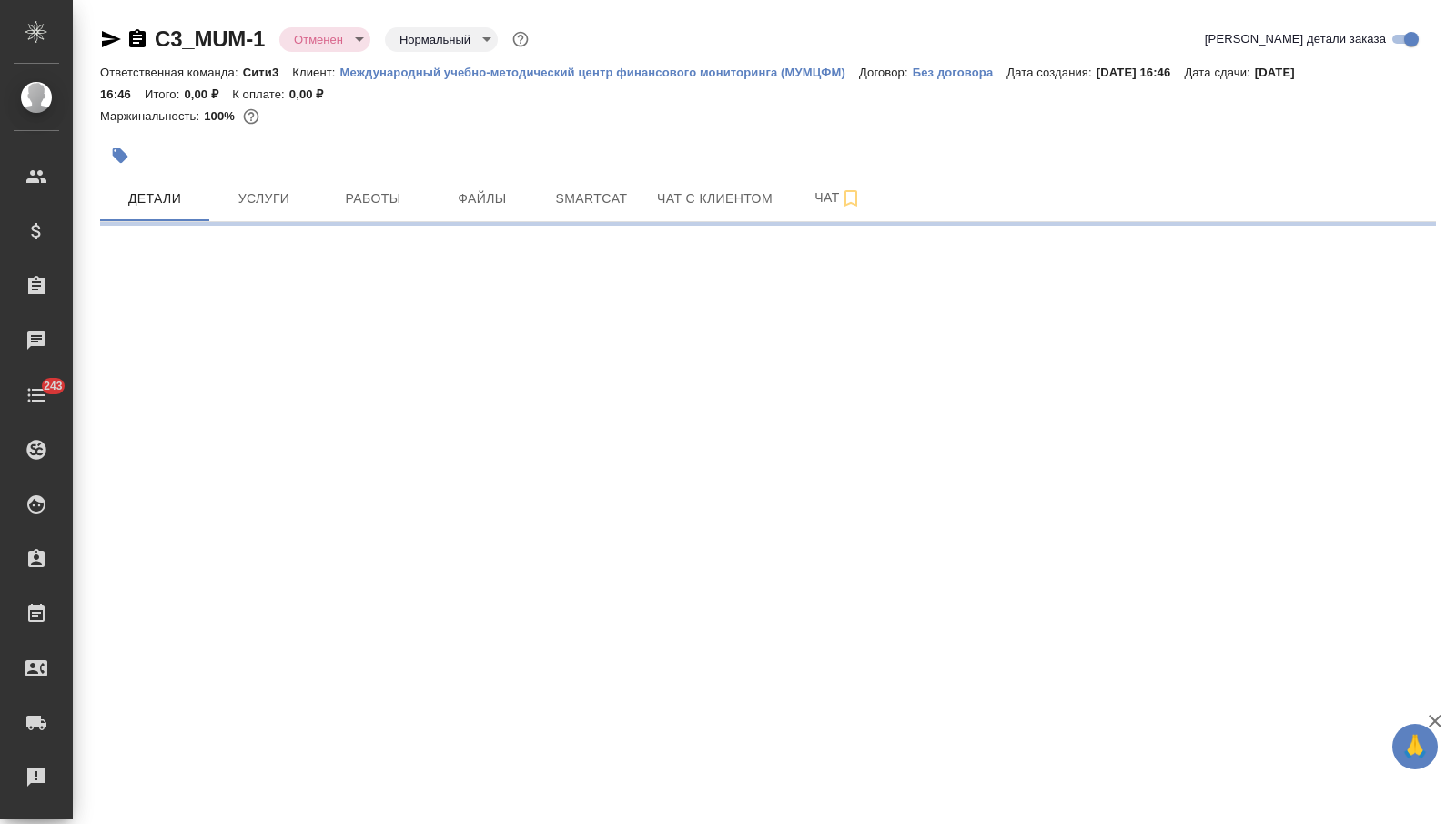
select select "RU"
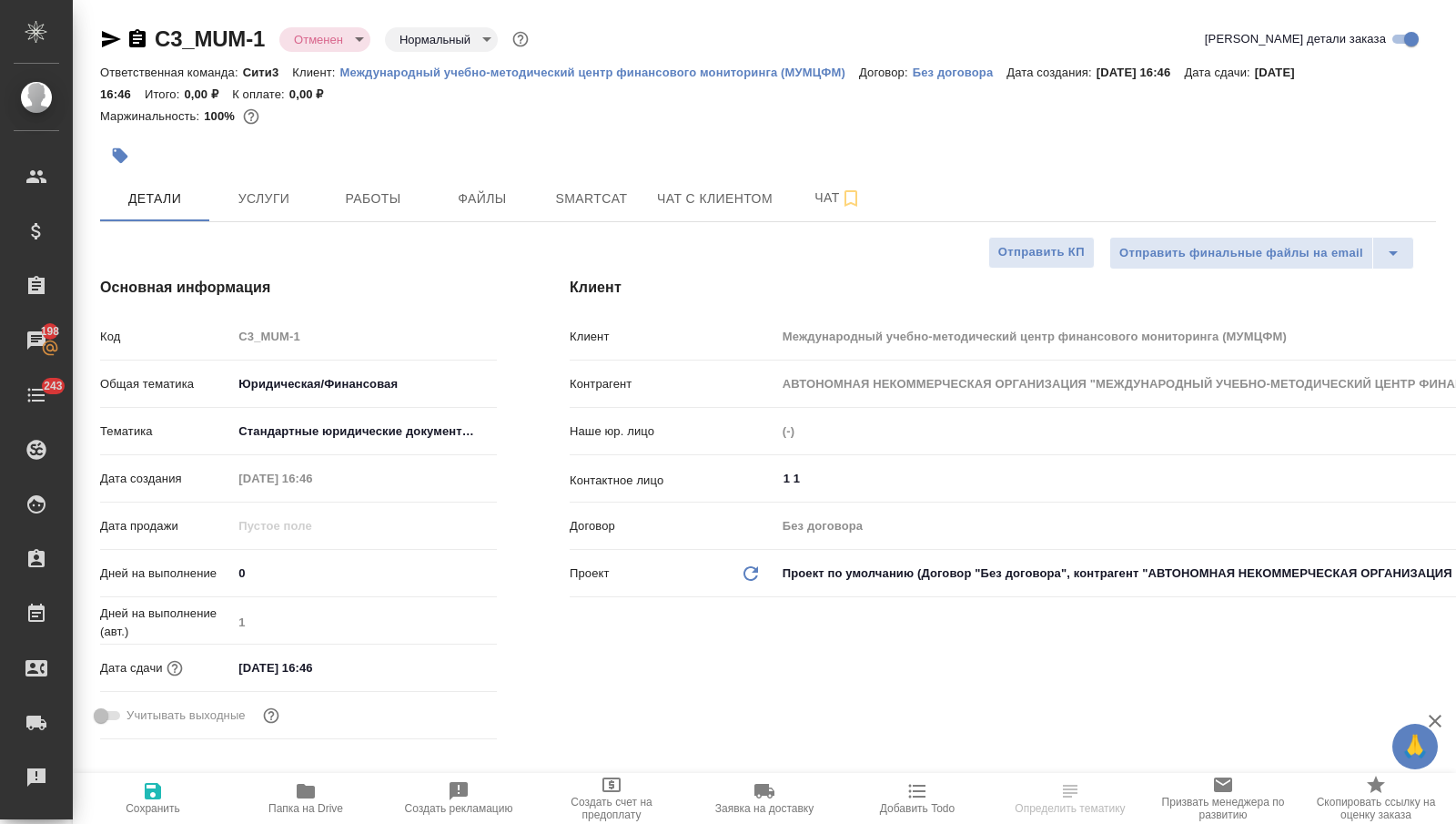
select select "RU"
type textarea "x"
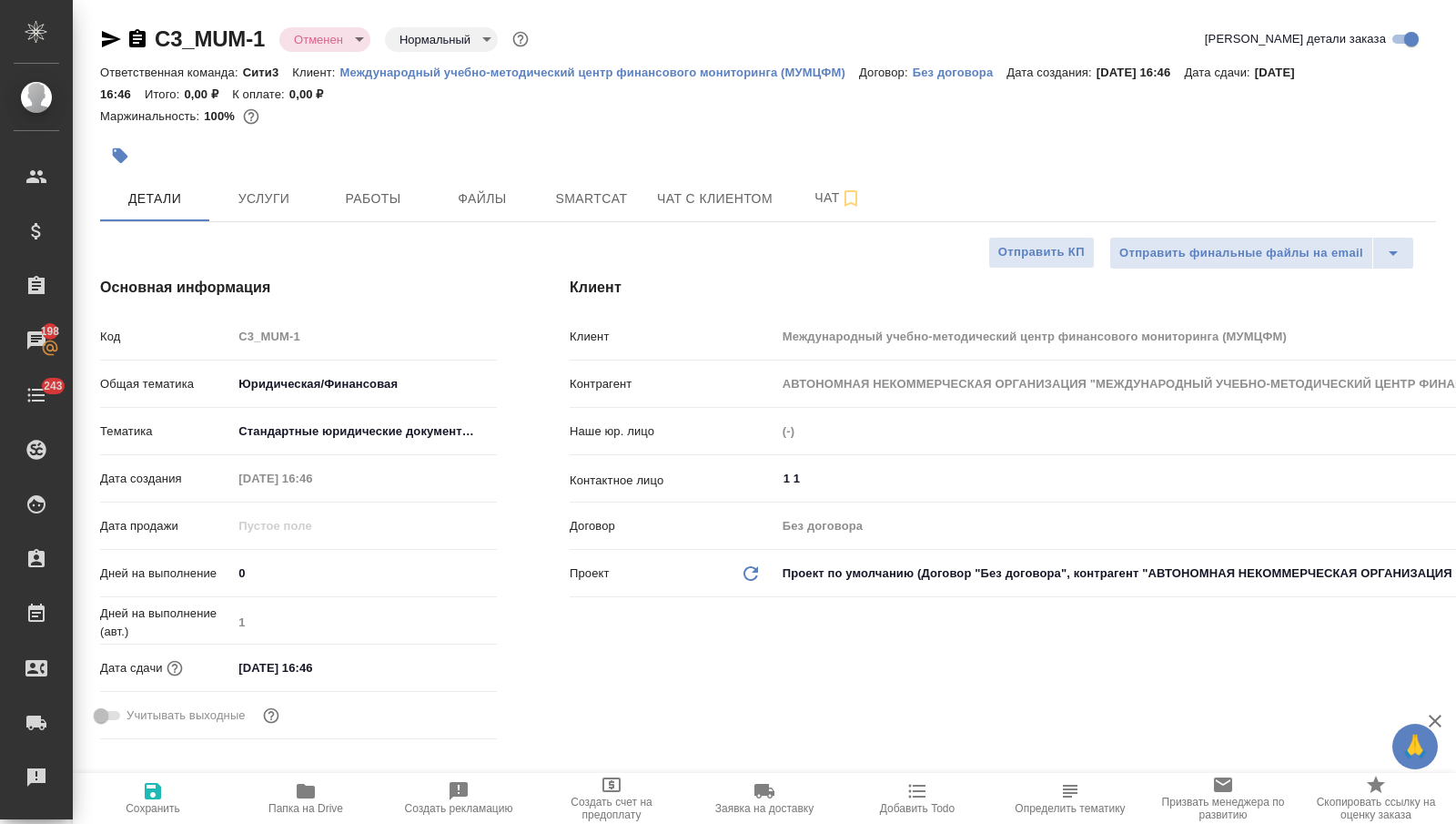
type textarea "x"
click at [494, 70] on p "Международный учебно-методический центр финансового мониторинга (МУМЦФМ)" at bounding box center [600, 73] width 519 height 14
type textarea "x"
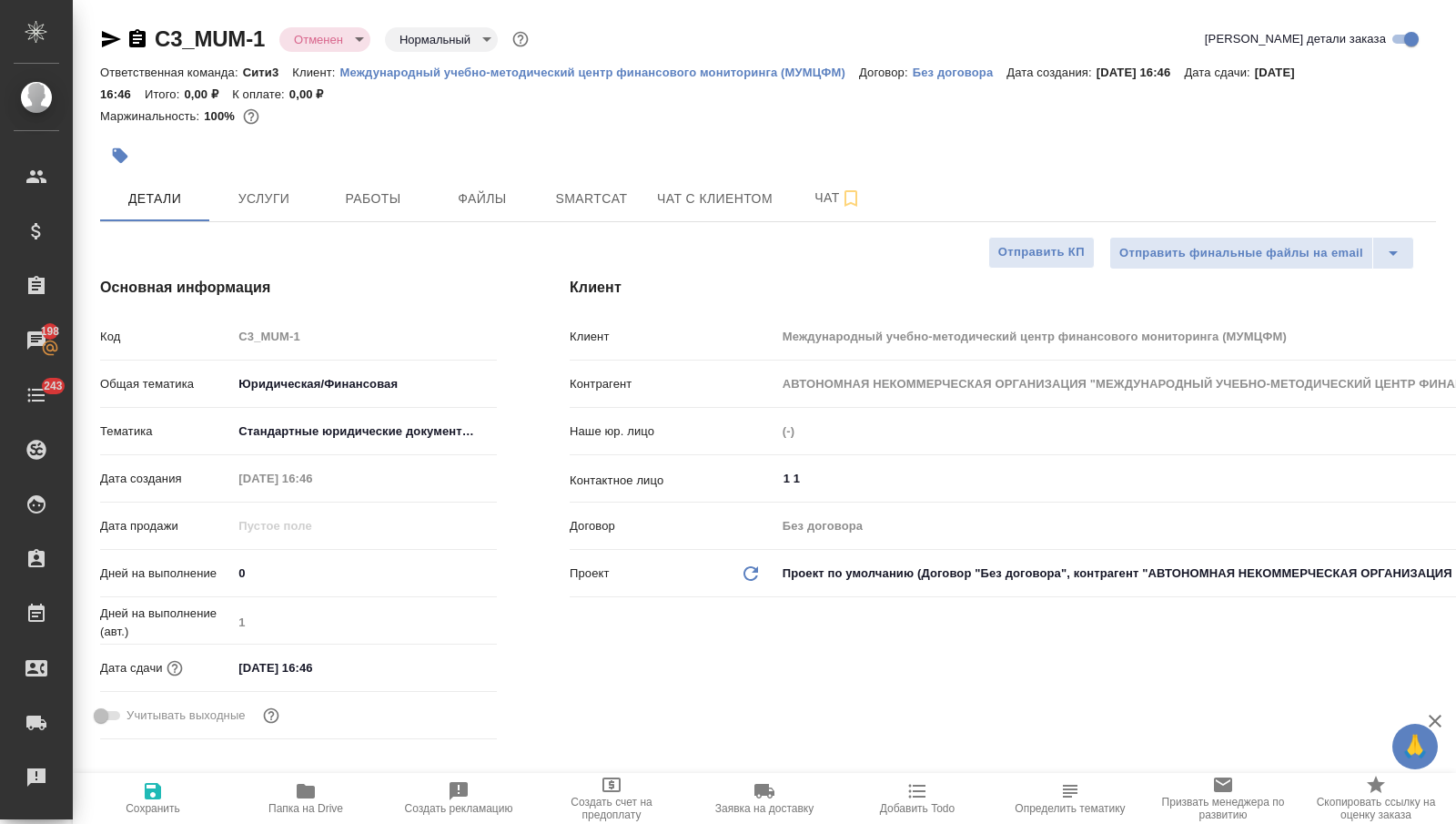
type textarea "x"
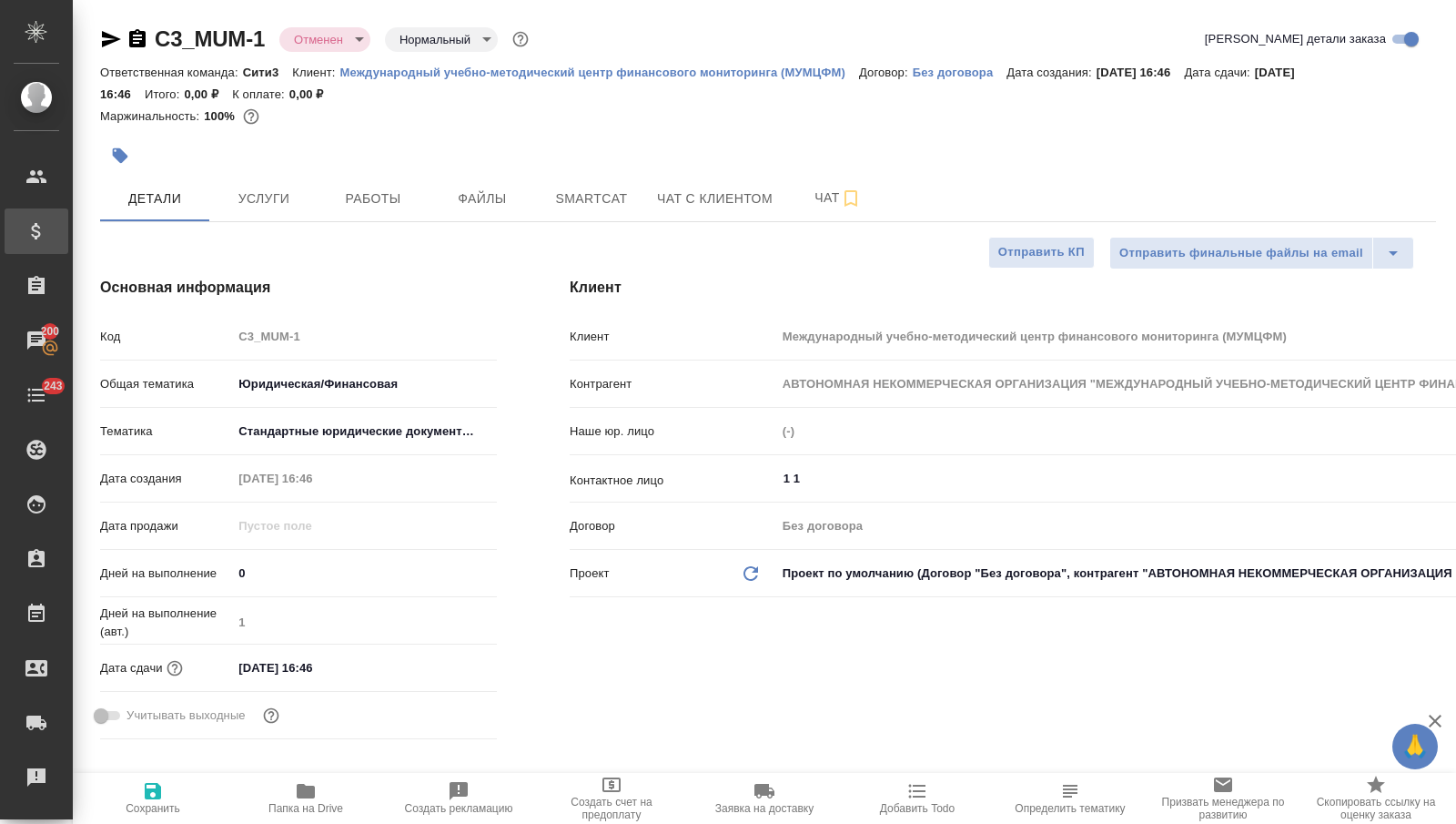
type textarea "x"
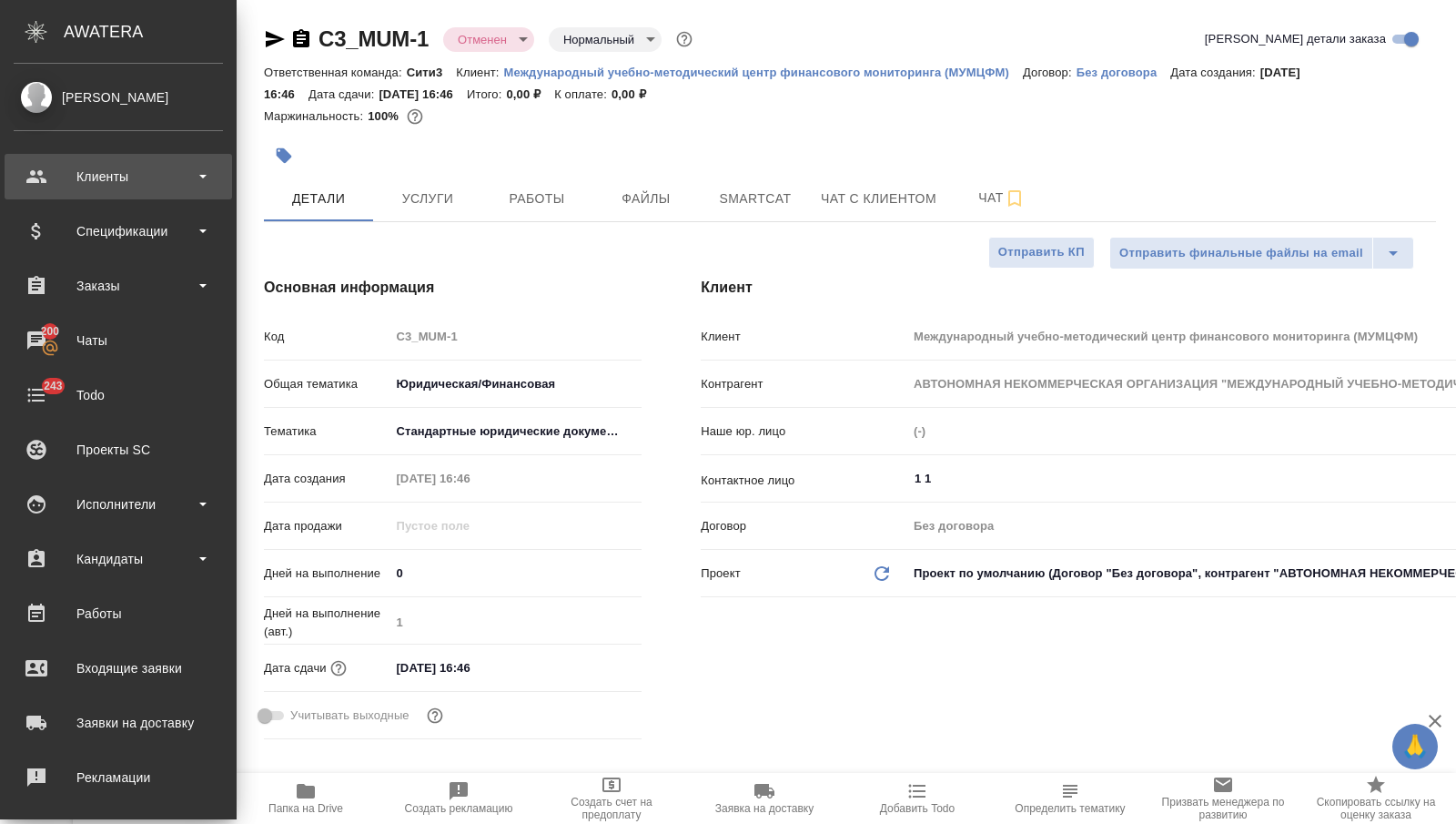
click at [90, 187] on div "Клиенты" at bounding box center [118, 176] width 210 height 28
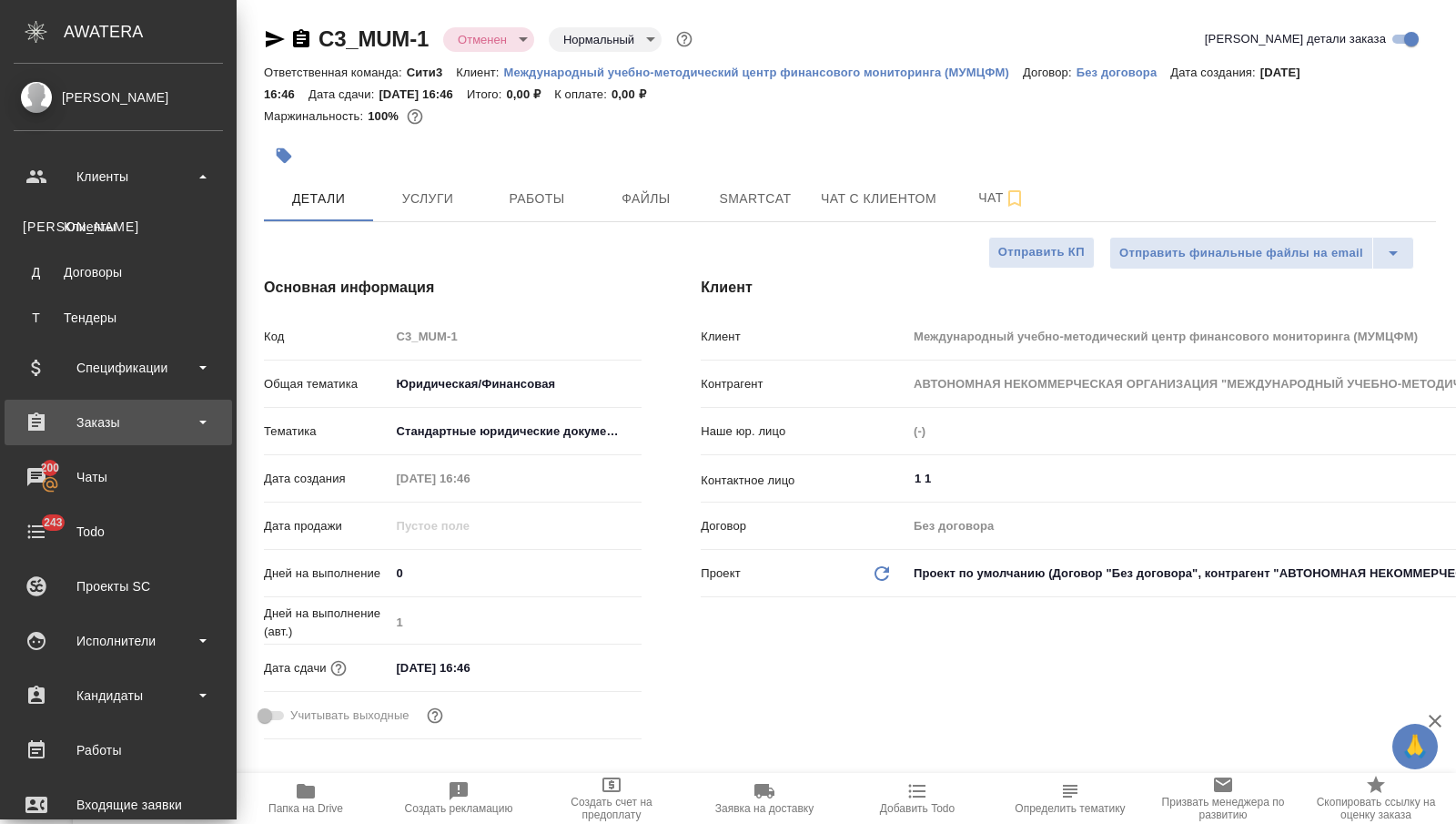
click at [116, 420] on div "Заказы" at bounding box center [118, 422] width 210 height 28
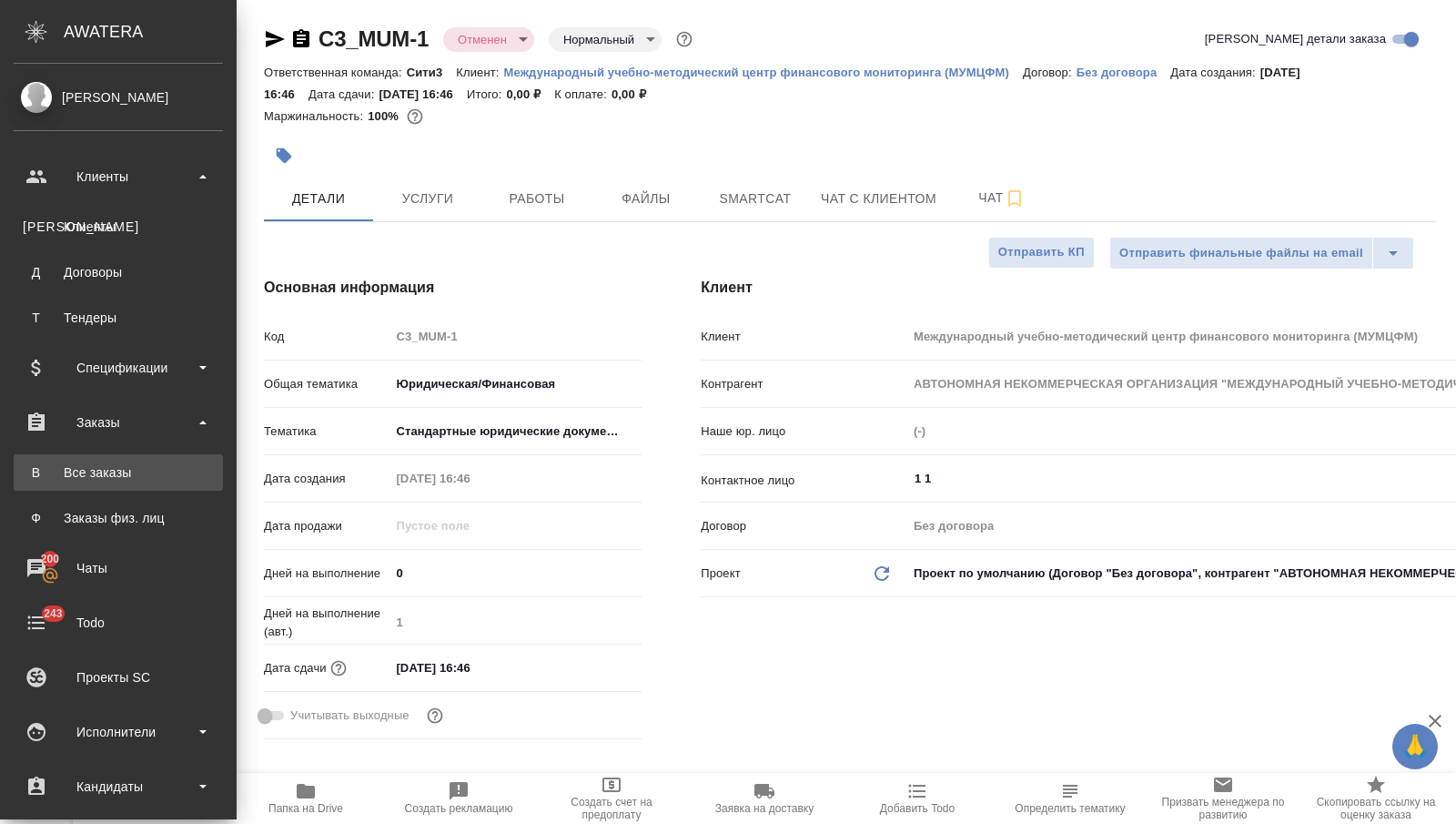
type textarea "x"
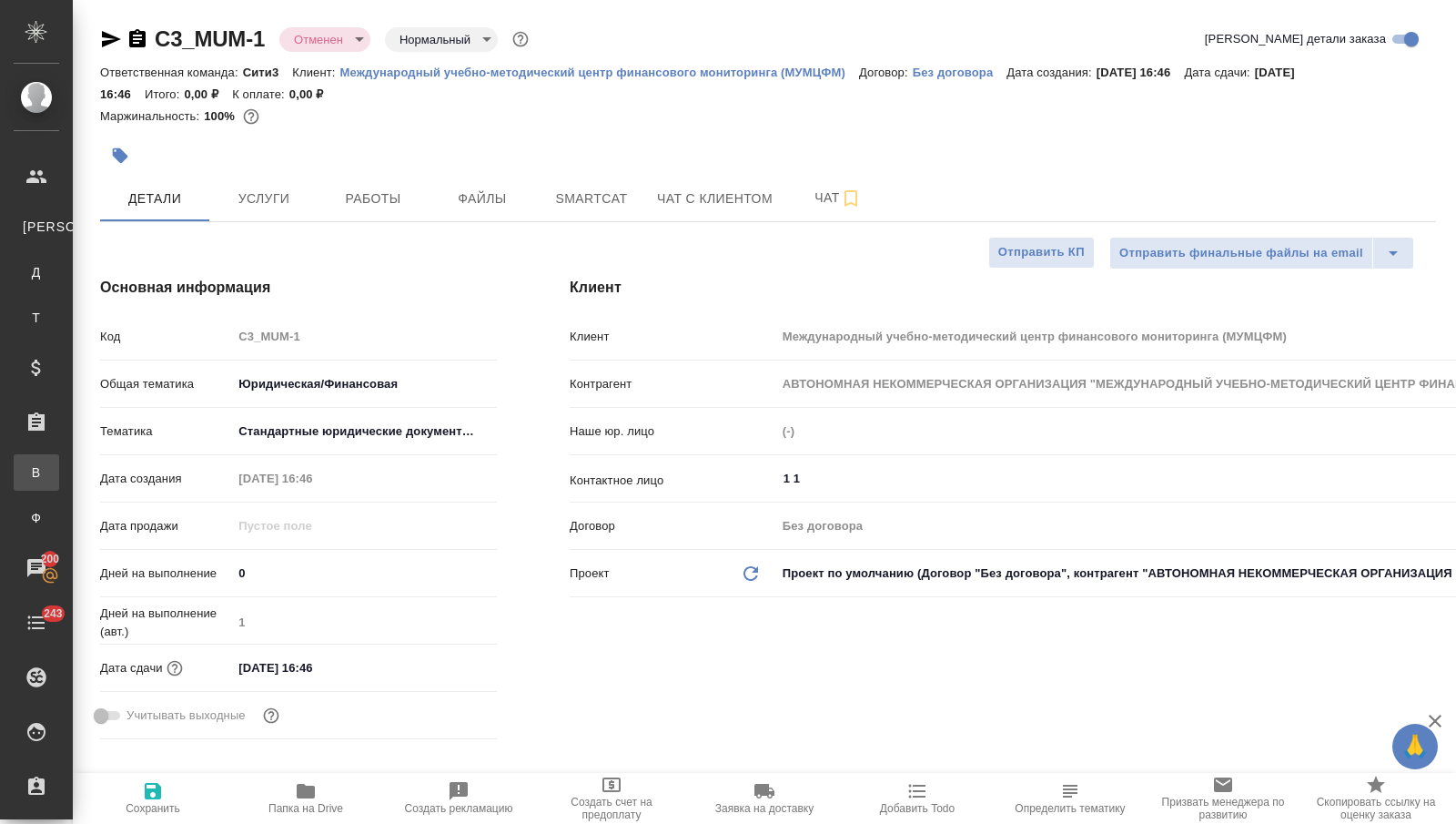
click at [59, 455] on link "В Все заказы" at bounding box center [36, 472] width 45 height 36
type textarea "x"
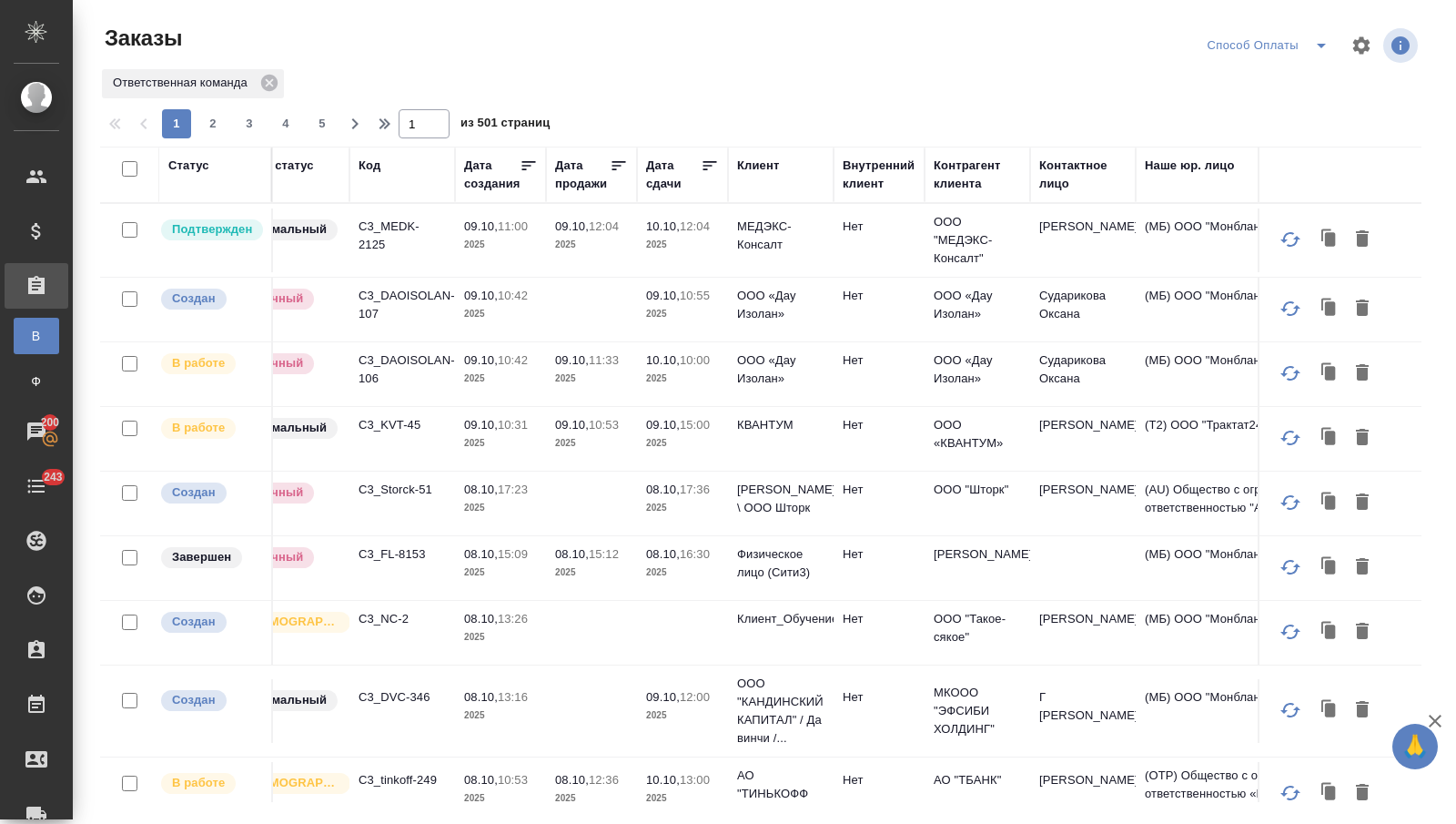
scroll to position [0, 132]
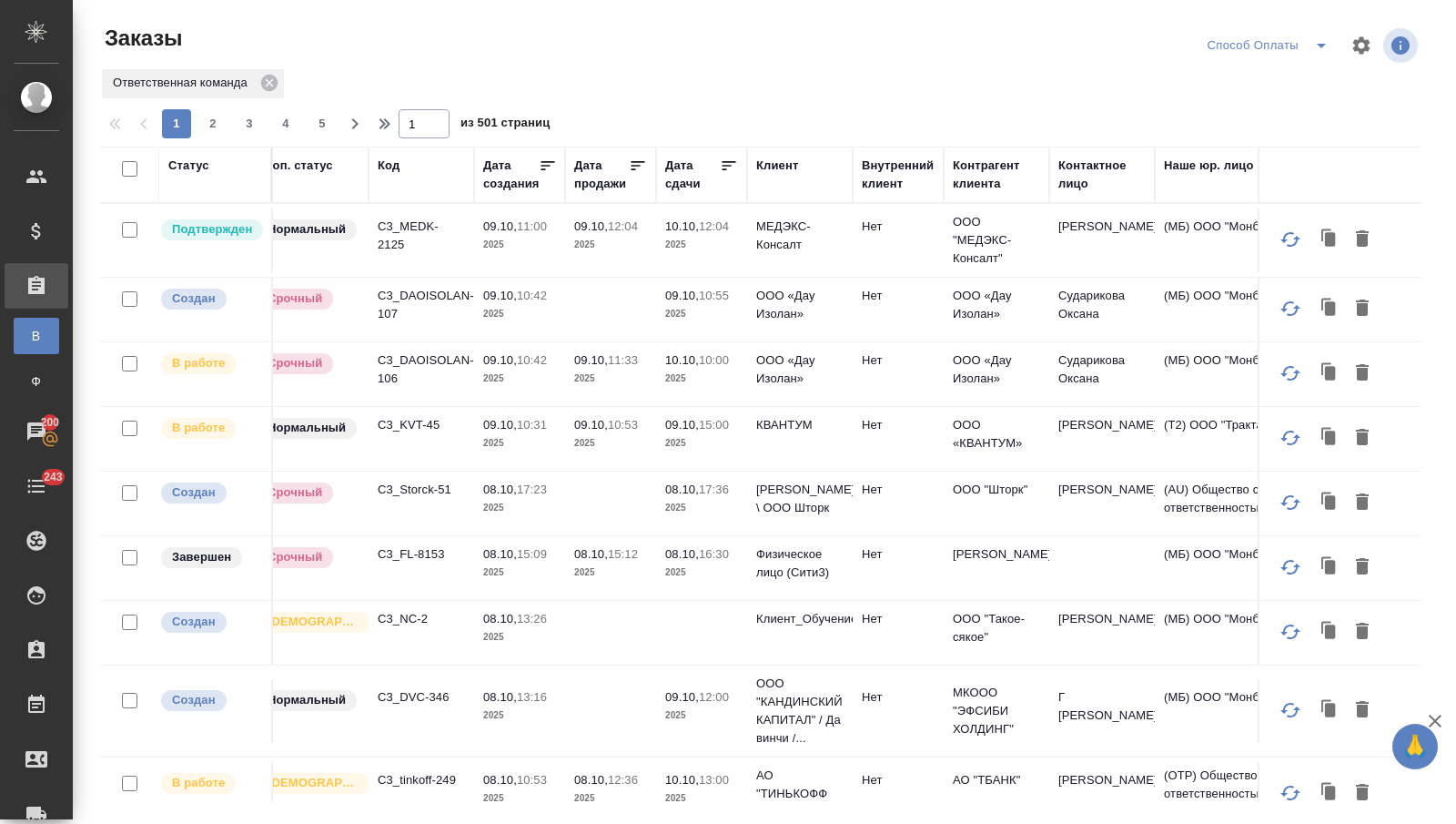
click at [525, 185] on div "Дата создания" at bounding box center [511, 174] width 55 height 36
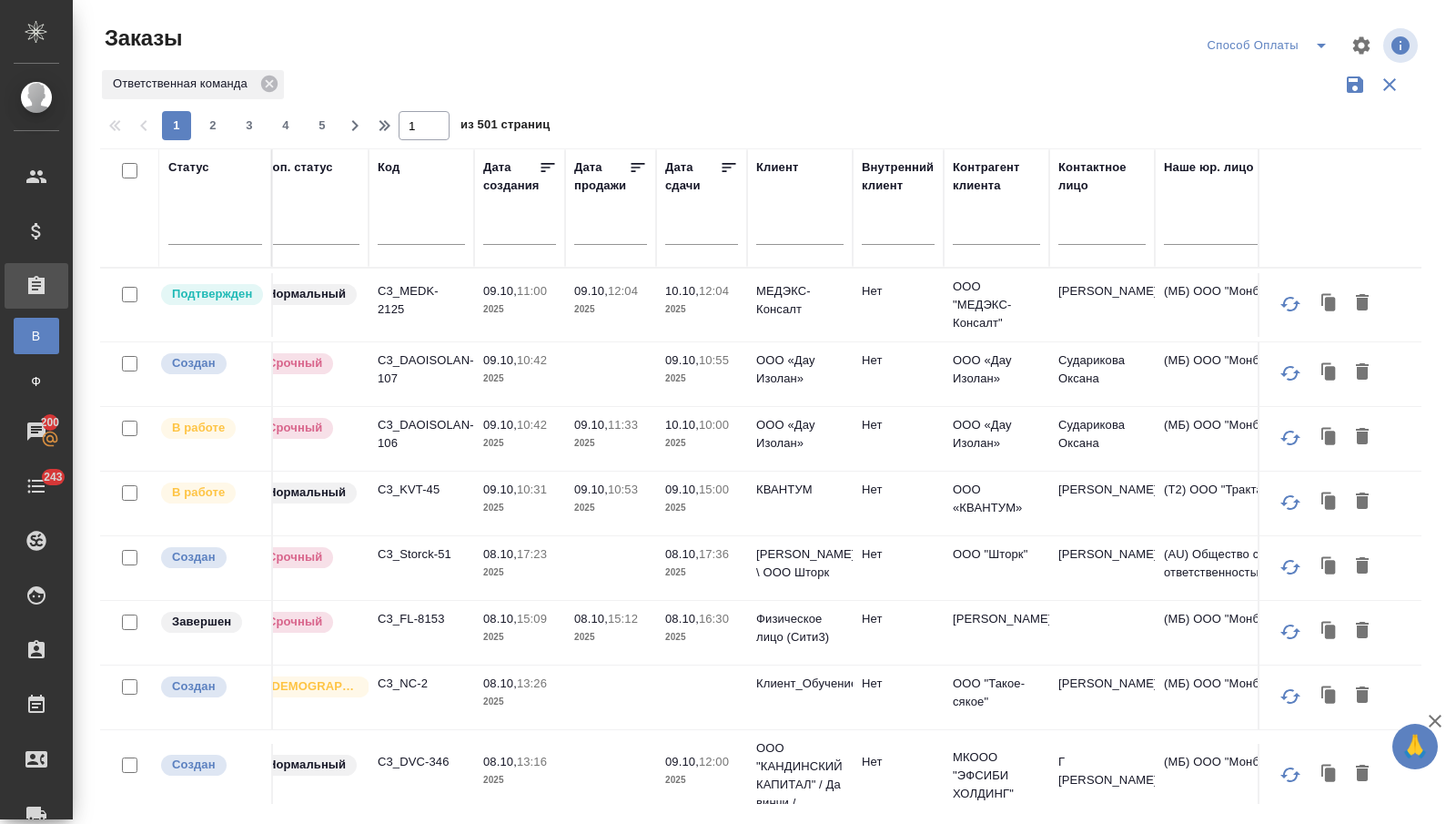
click at [509, 234] on input "text" at bounding box center [525, 229] width 62 height 26
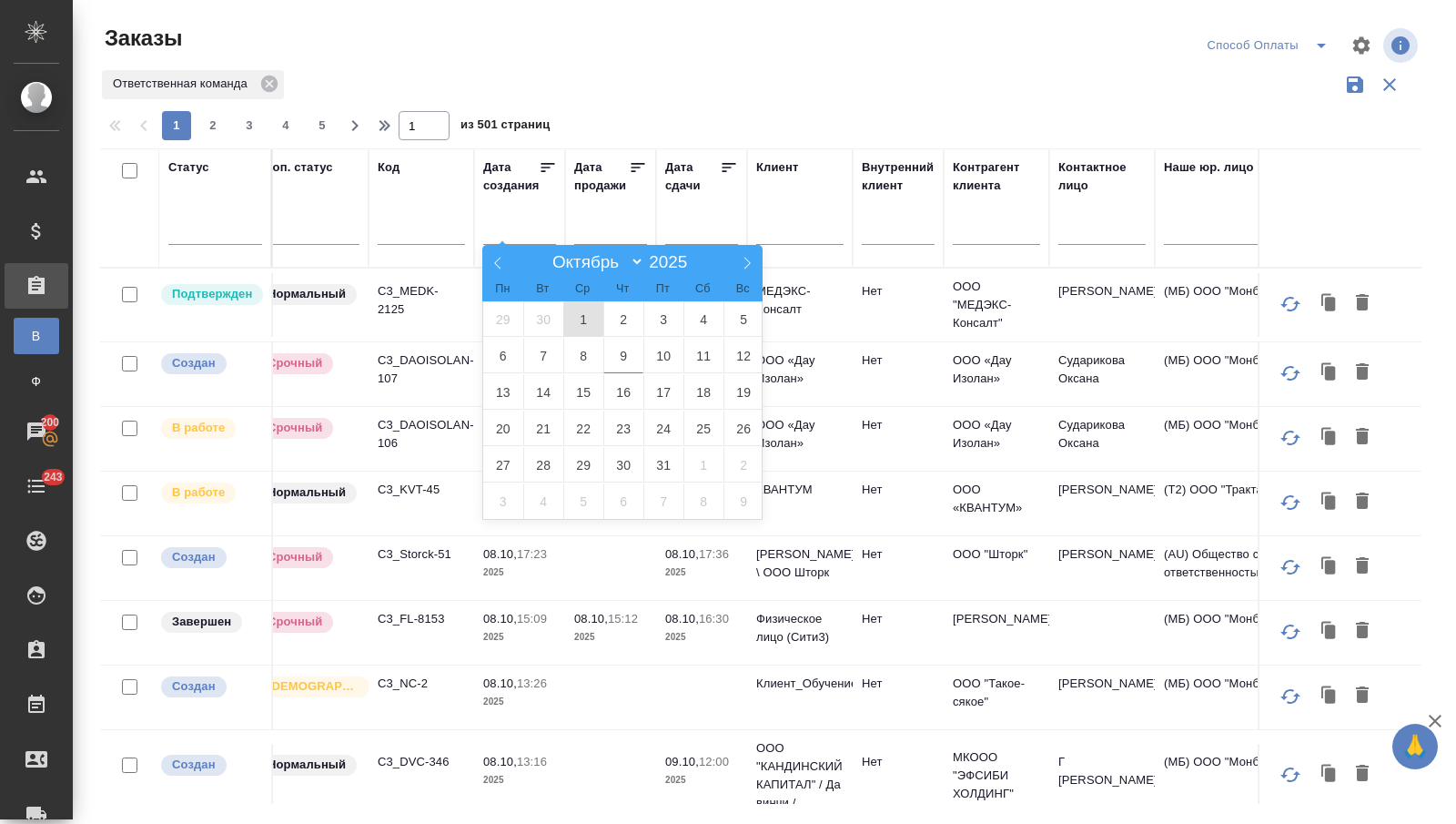
click at [573, 307] on span "1" at bounding box center [583, 319] width 40 height 35
type div "2025-09-30T21:00:00.000Z"
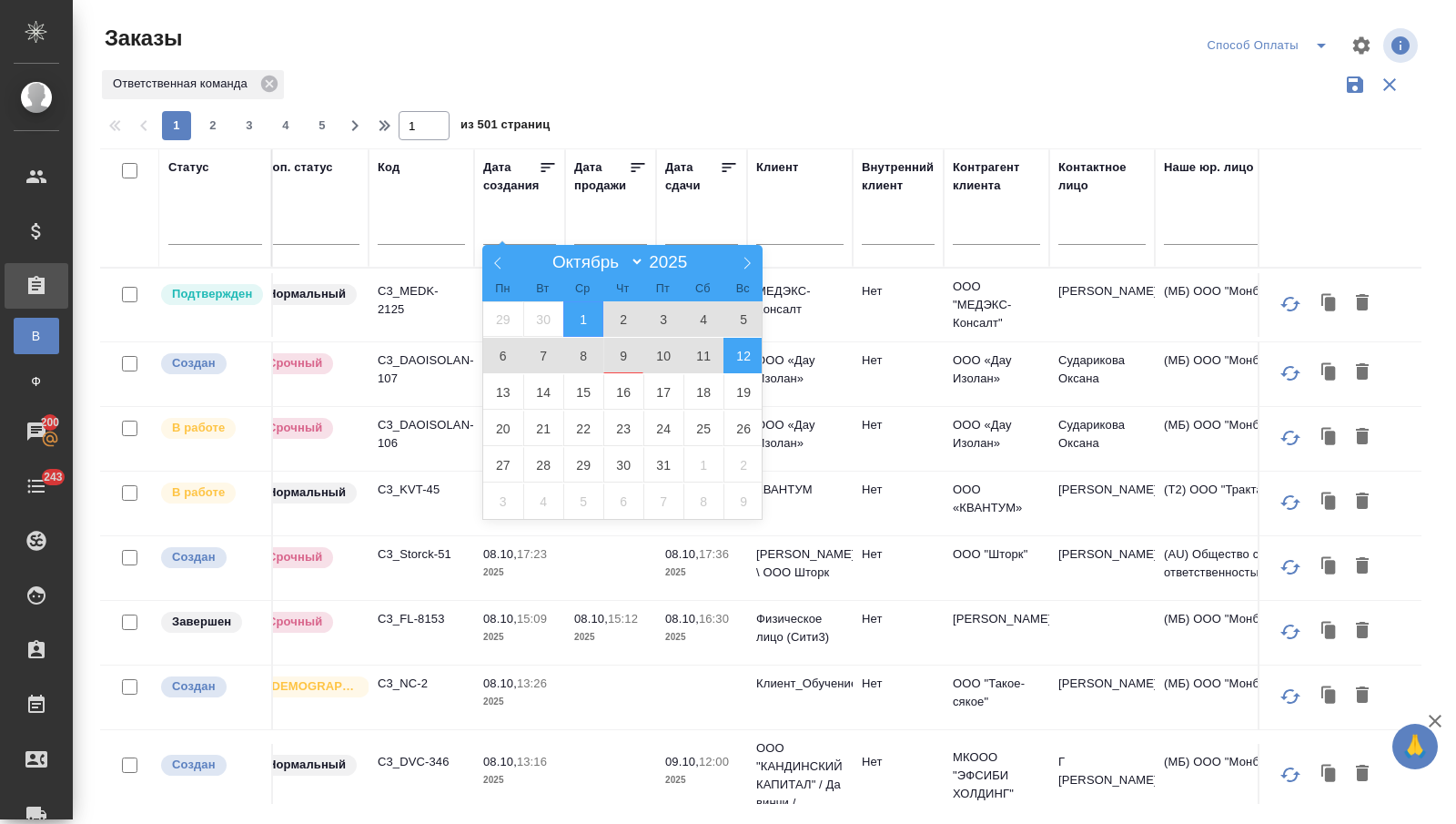
click at [746, 354] on span "12" at bounding box center [743, 355] width 40 height 35
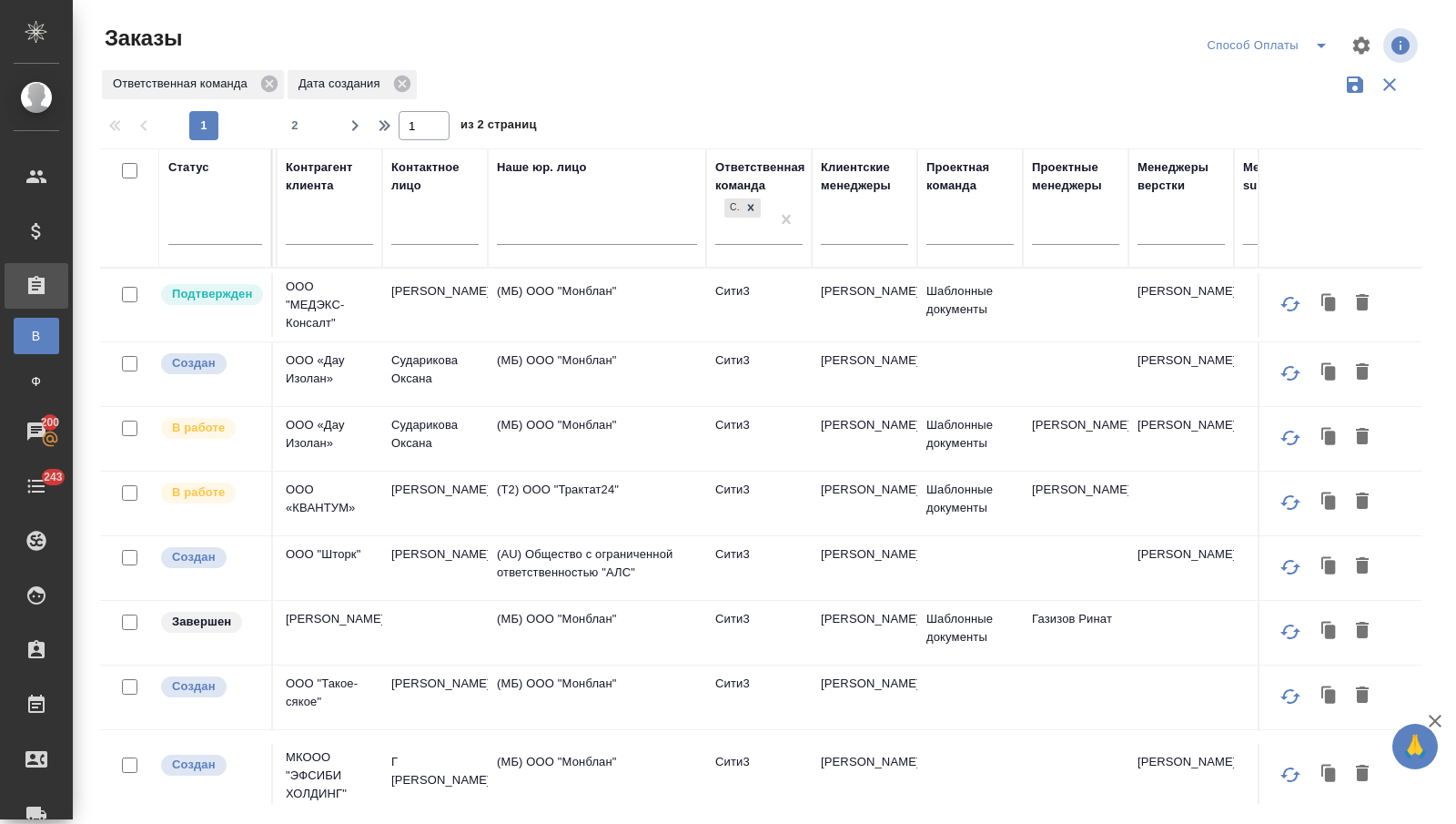
scroll to position [0, 820]
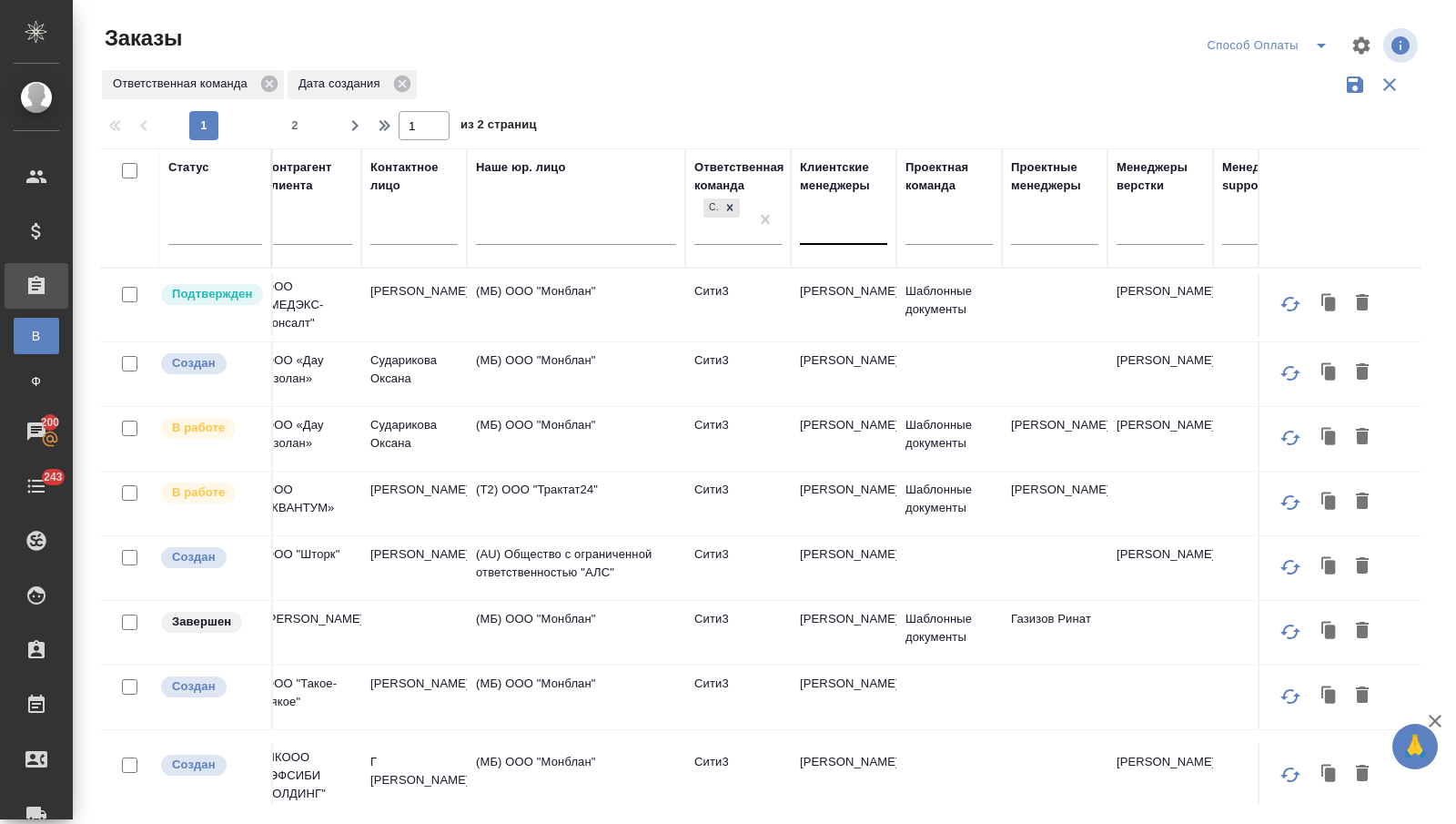
click at [869, 232] on div at bounding box center [844, 225] width 88 height 27
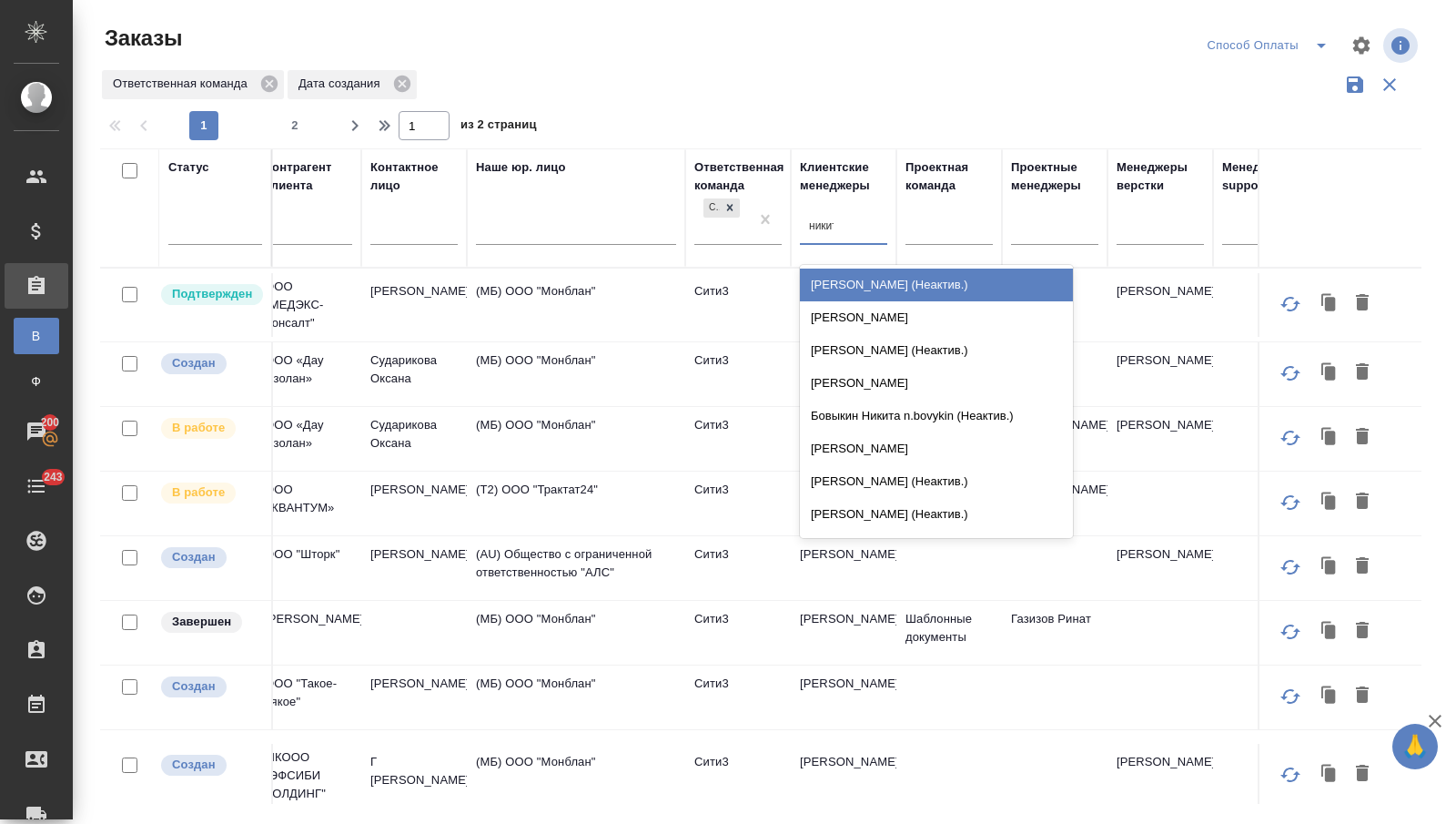
type input "никити"
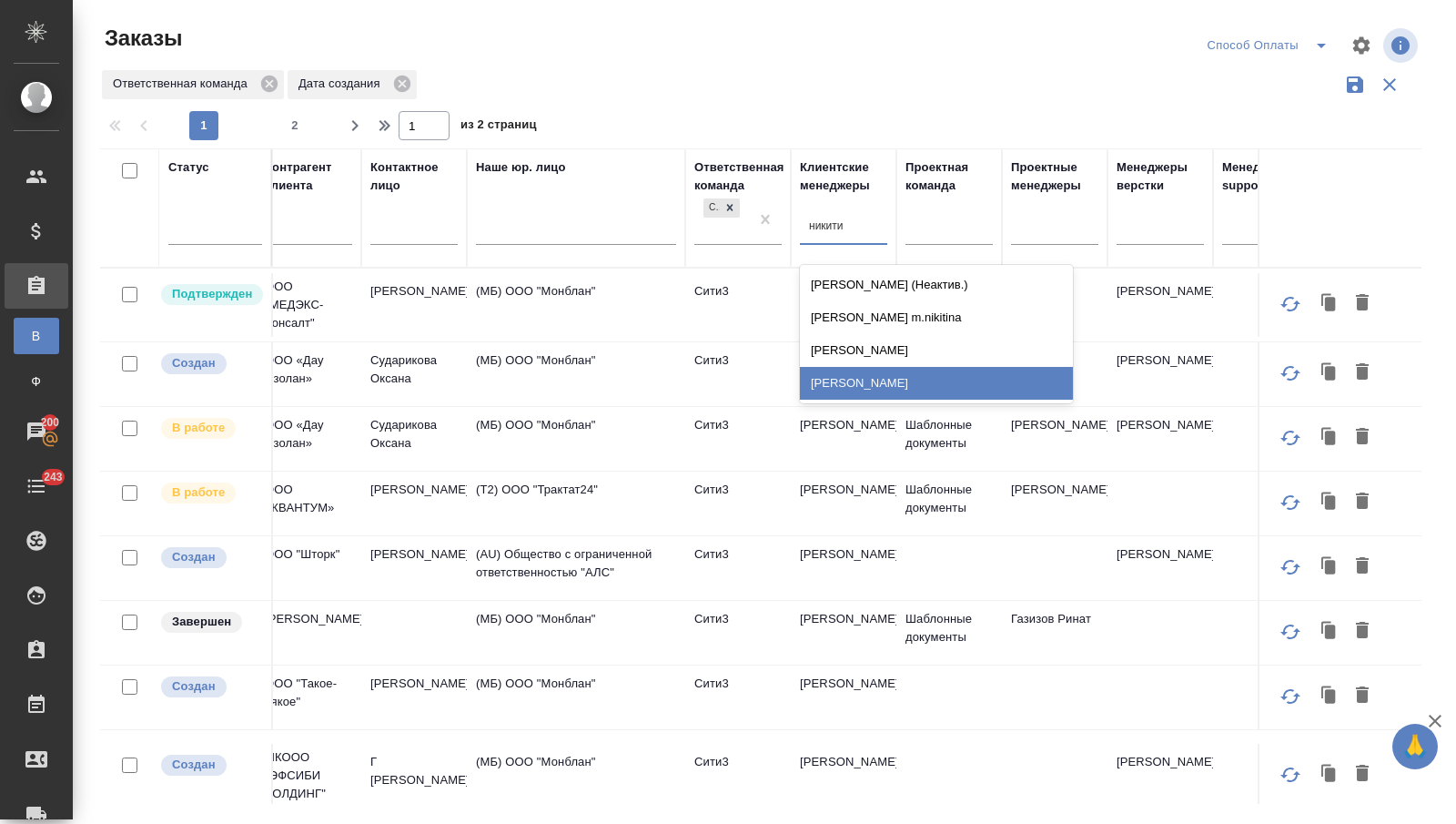
click at [871, 377] on div "[PERSON_NAME]" at bounding box center [936, 383] width 273 height 32
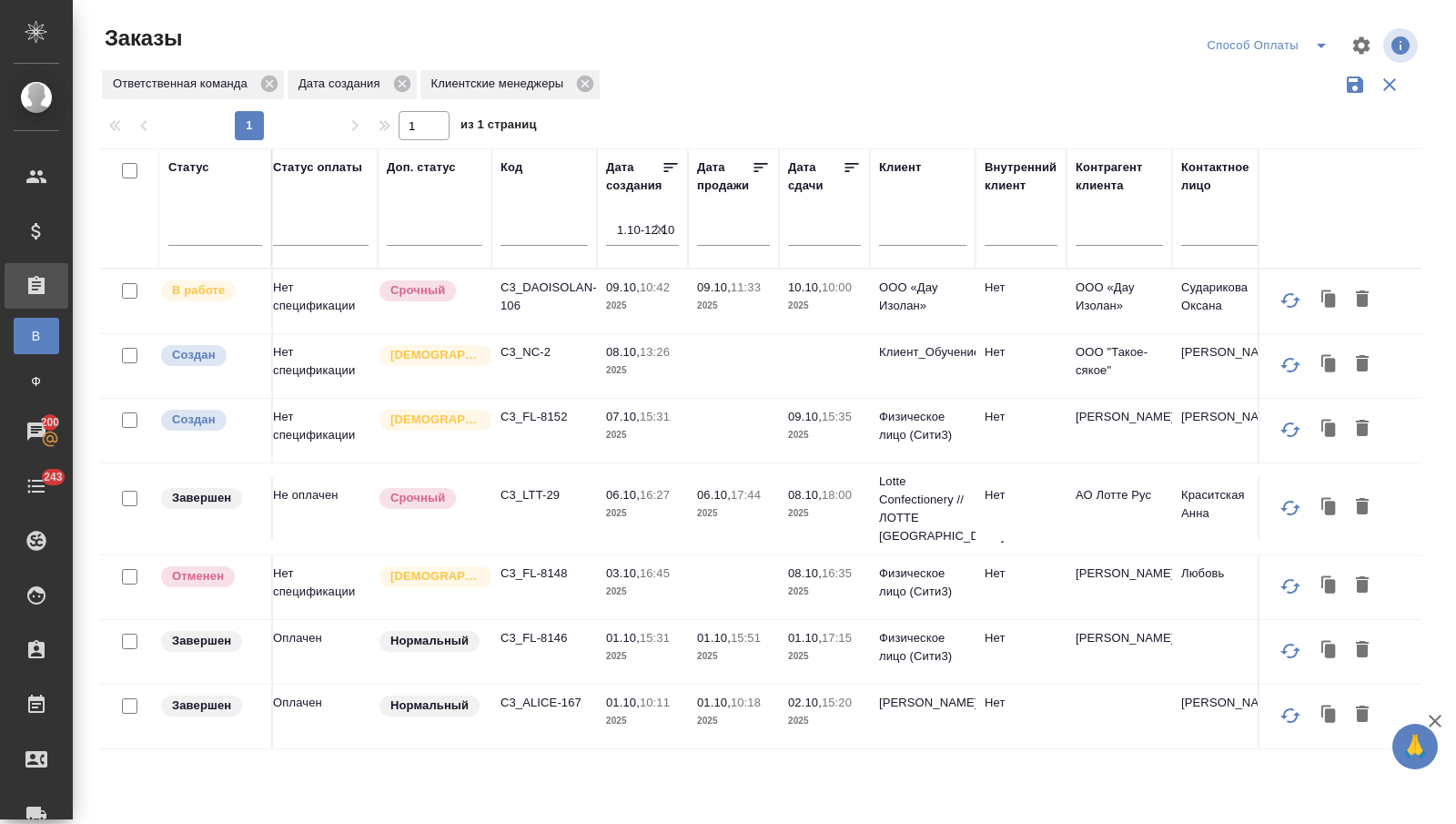
scroll to position [0, 0]
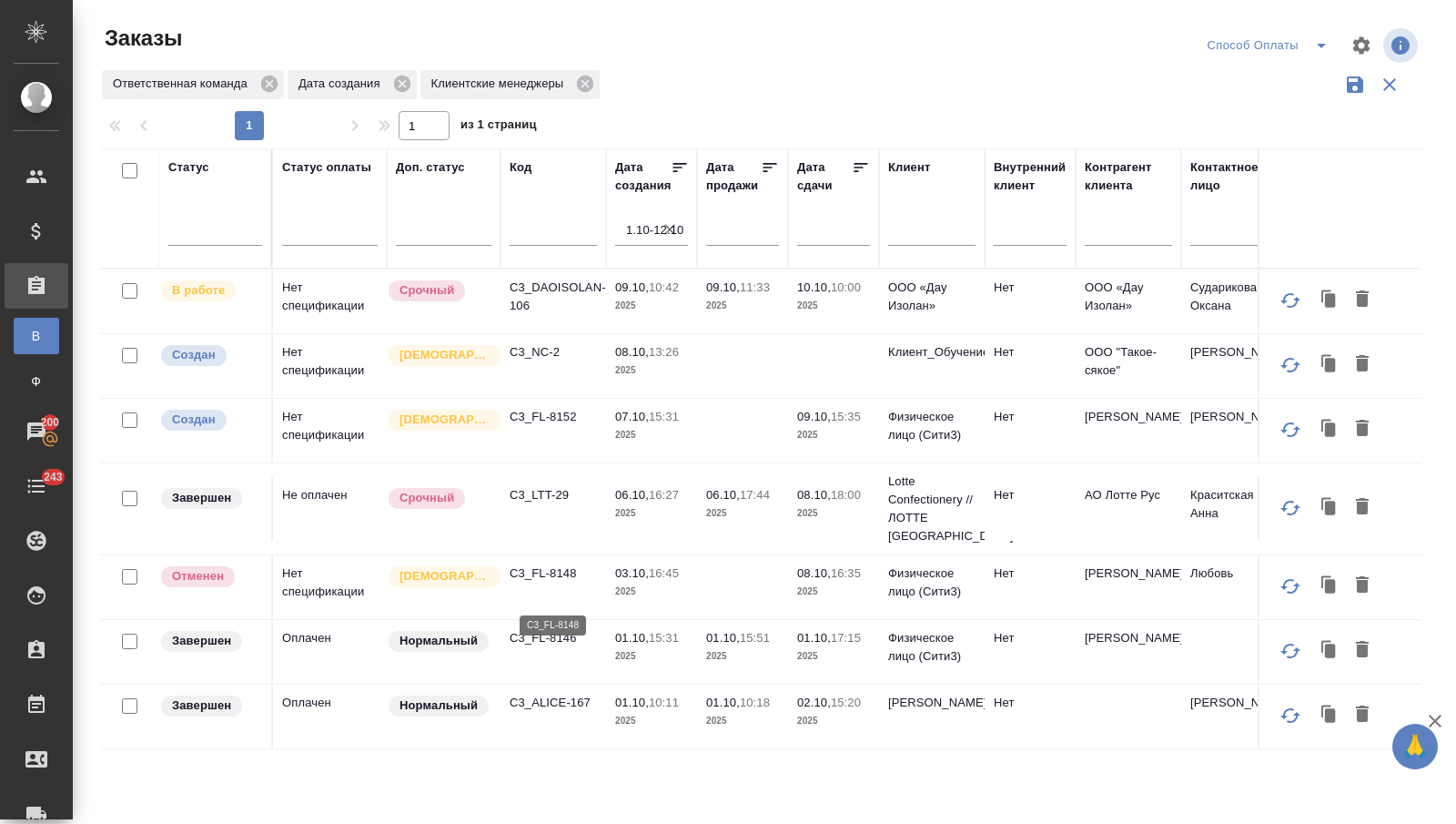
click at [556, 583] on p "C3_FL-8148" at bounding box center [553, 573] width 88 height 18
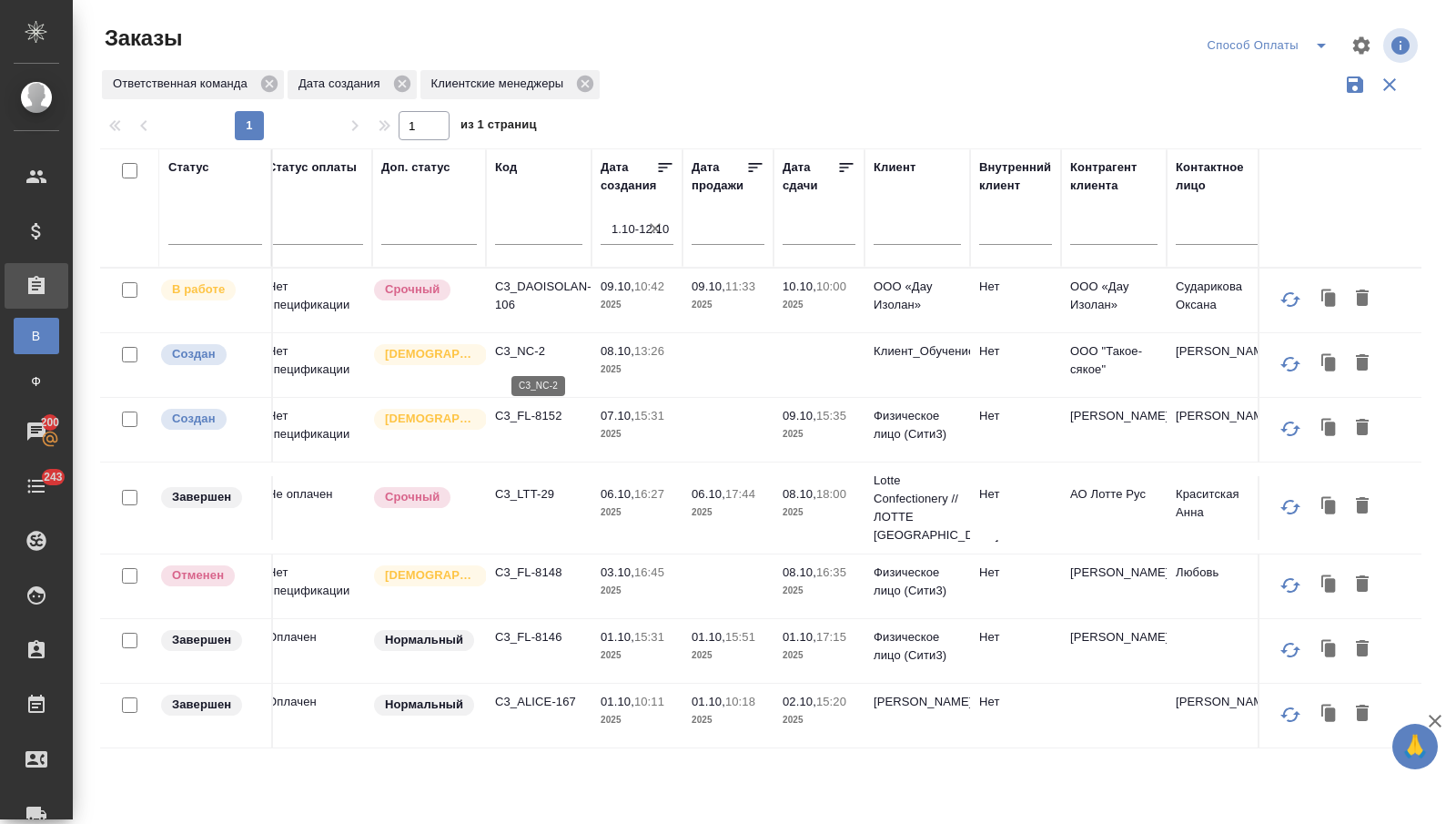
click at [524, 350] on p "C3_NC-2" at bounding box center [538, 351] width 88 height 18
click at [528, 425] on p "C3_FL-8152" at bounding box center [538, 415] width 88 height 18
click at [525, 503] on p "C3_LTT-29" at bounding box center [538, 494] width 88 height 18
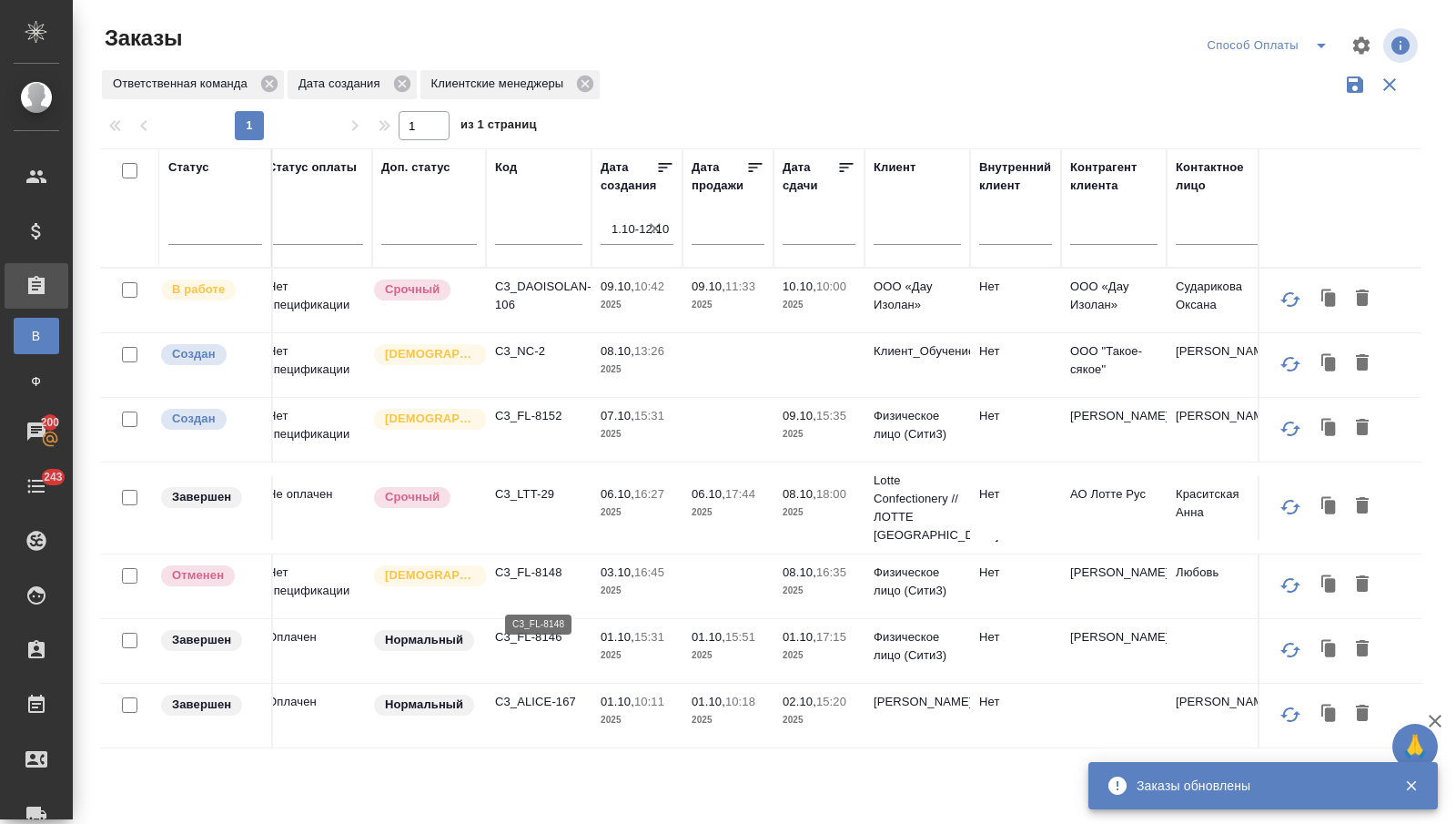
click at [522, 582] on p "C3_FL-8148" at bounding box center [538, 572] width 88 height 18
click at [538, 646] on p "C3_FL-8146" at bounding box center [538, 637] width 88 height 18
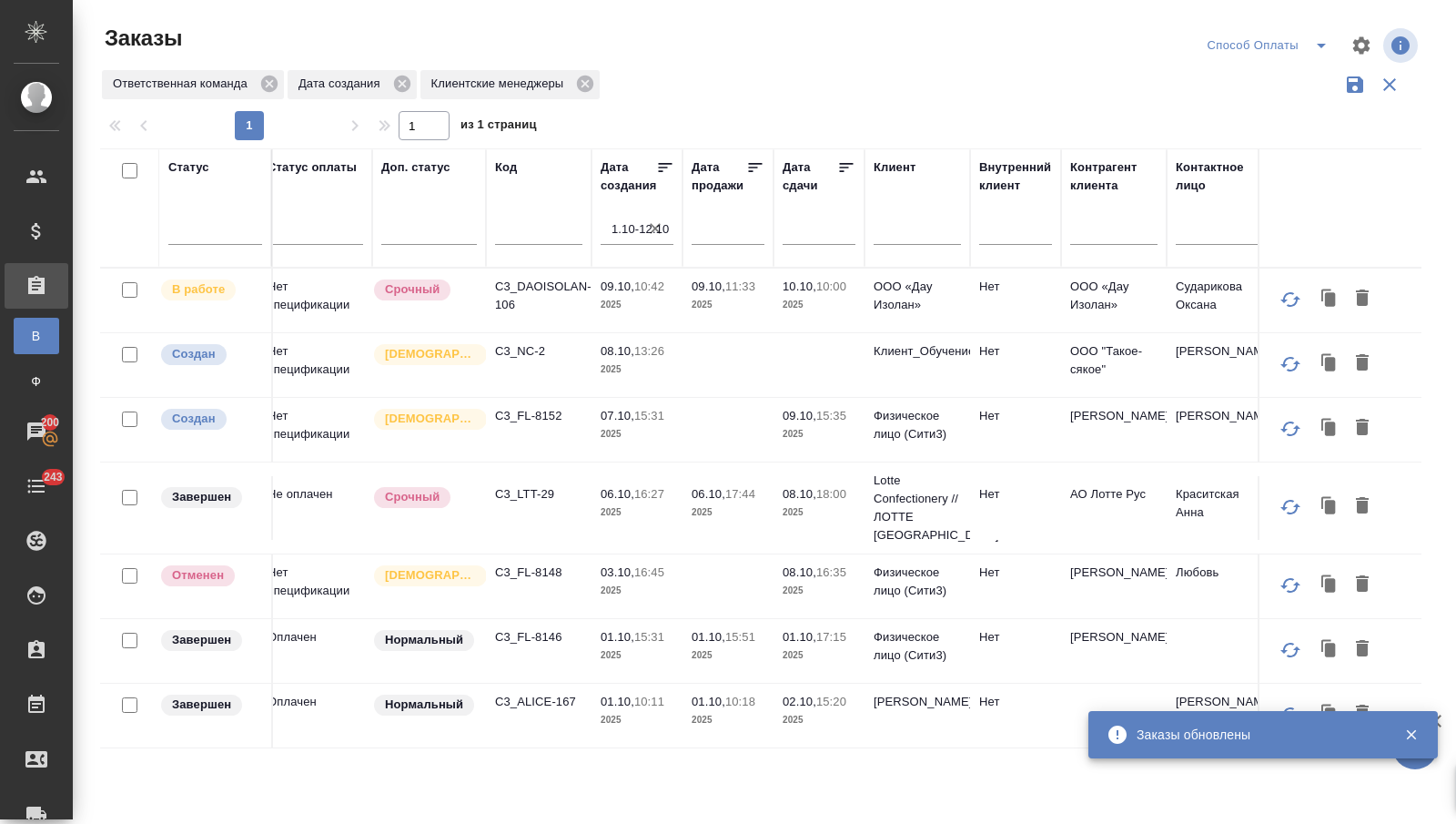
click at [524, 723] on td "C3_ALICE-167" at bounding box center [538, 715] width 105 height 64
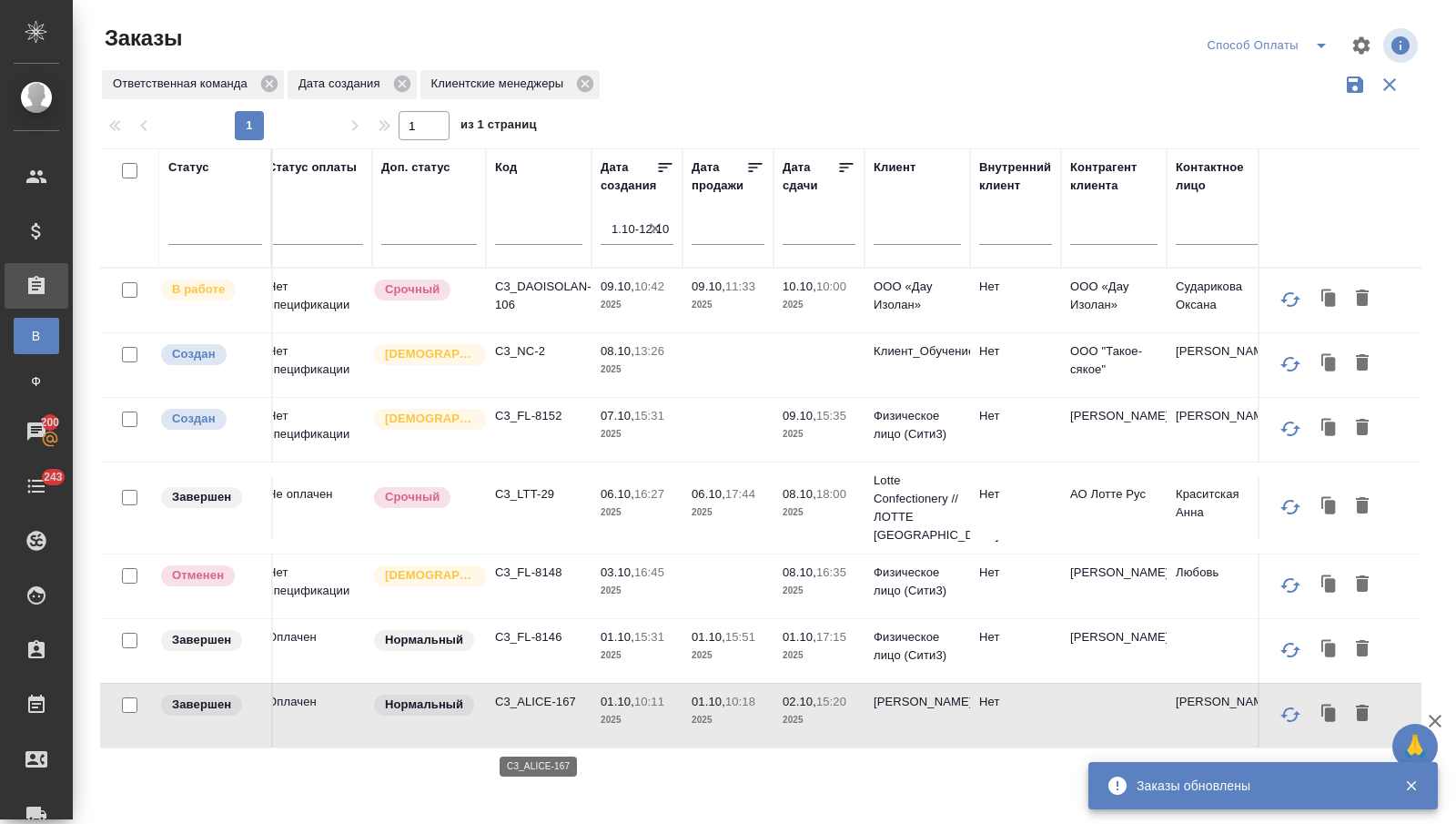
click at [524, 711] on p "C3_ALICE-167" at bounding box center [538, 701] width 88 height 18
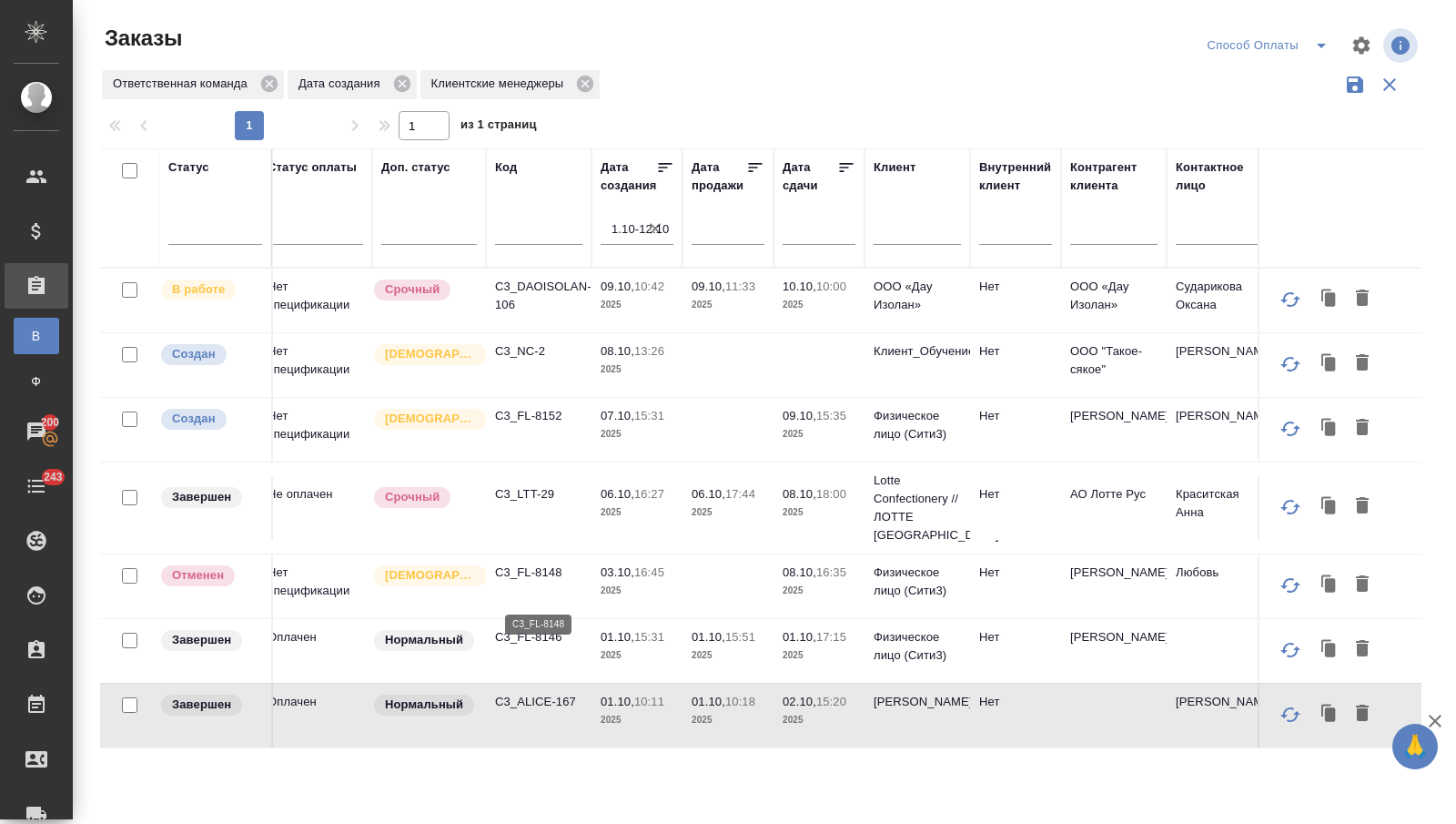
click at [521, 582] on p "C3_FL-8148" at bounding box center [538, 572] width 88 height 18
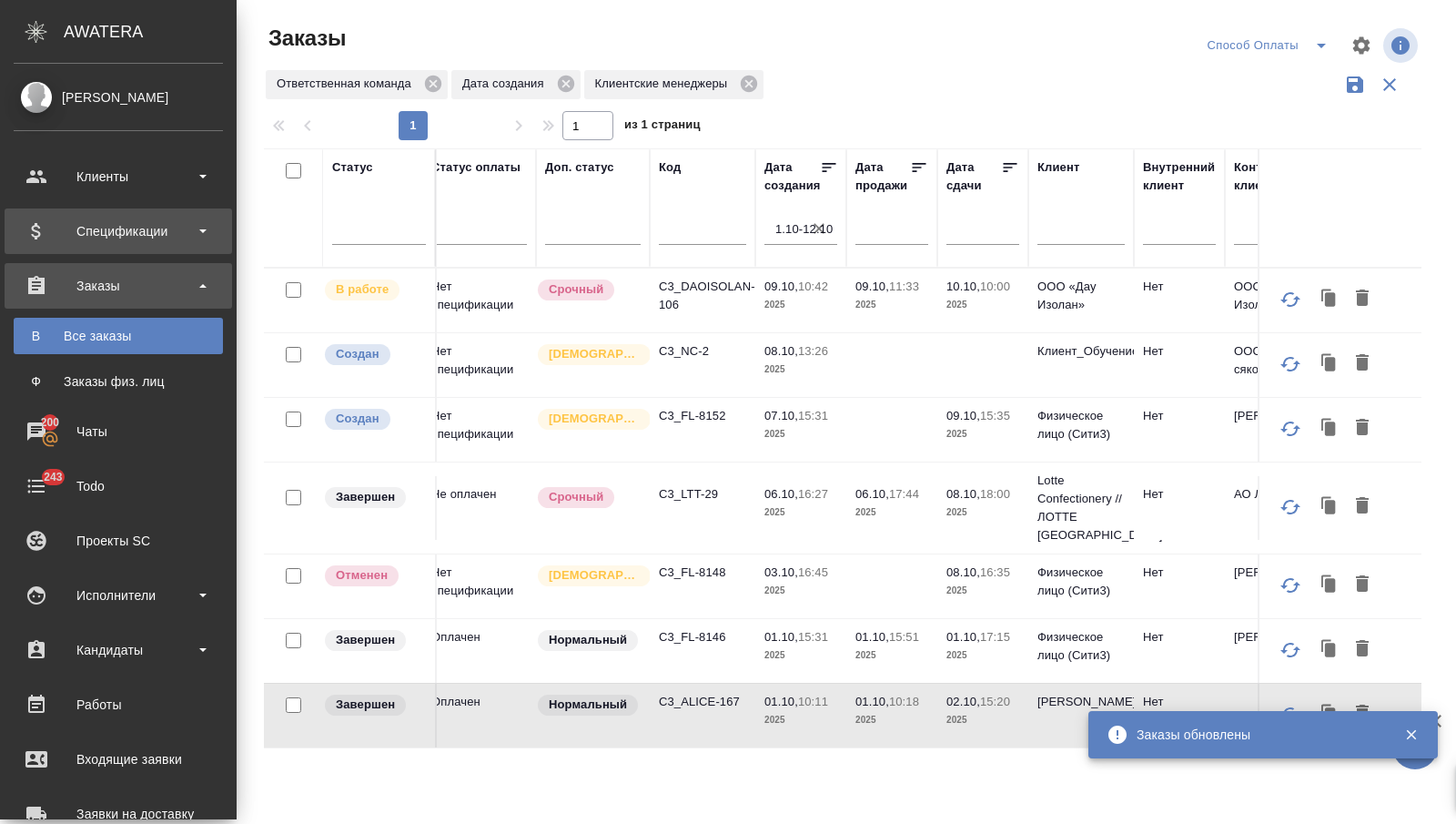
click at [67, 229] on div "Спецификации" at bounding box center [118, 231] width 210 height 28
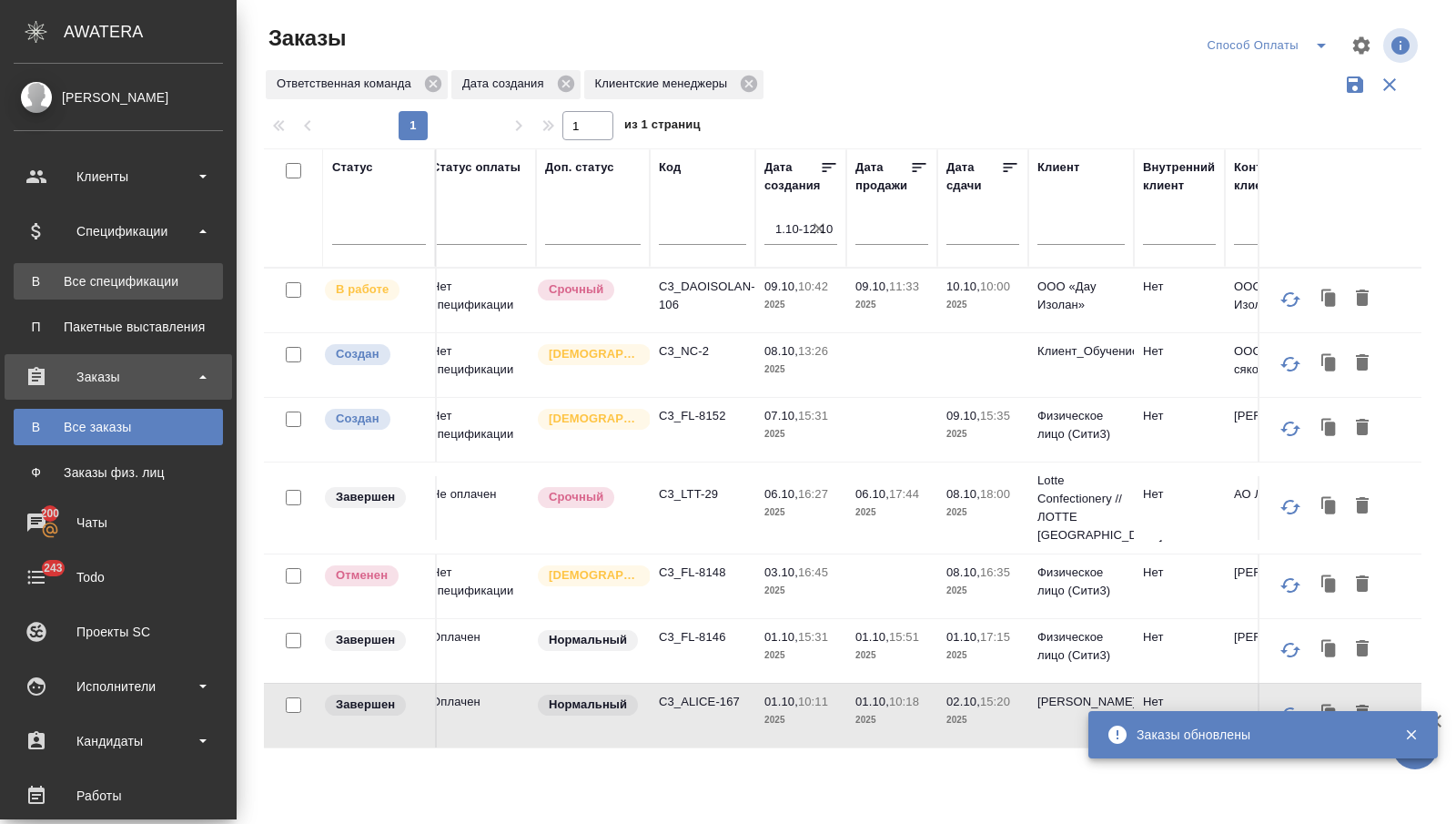
click at [69, 296] on link "В Все спецификации" at bounding box center [118, 281] width 210 height 36
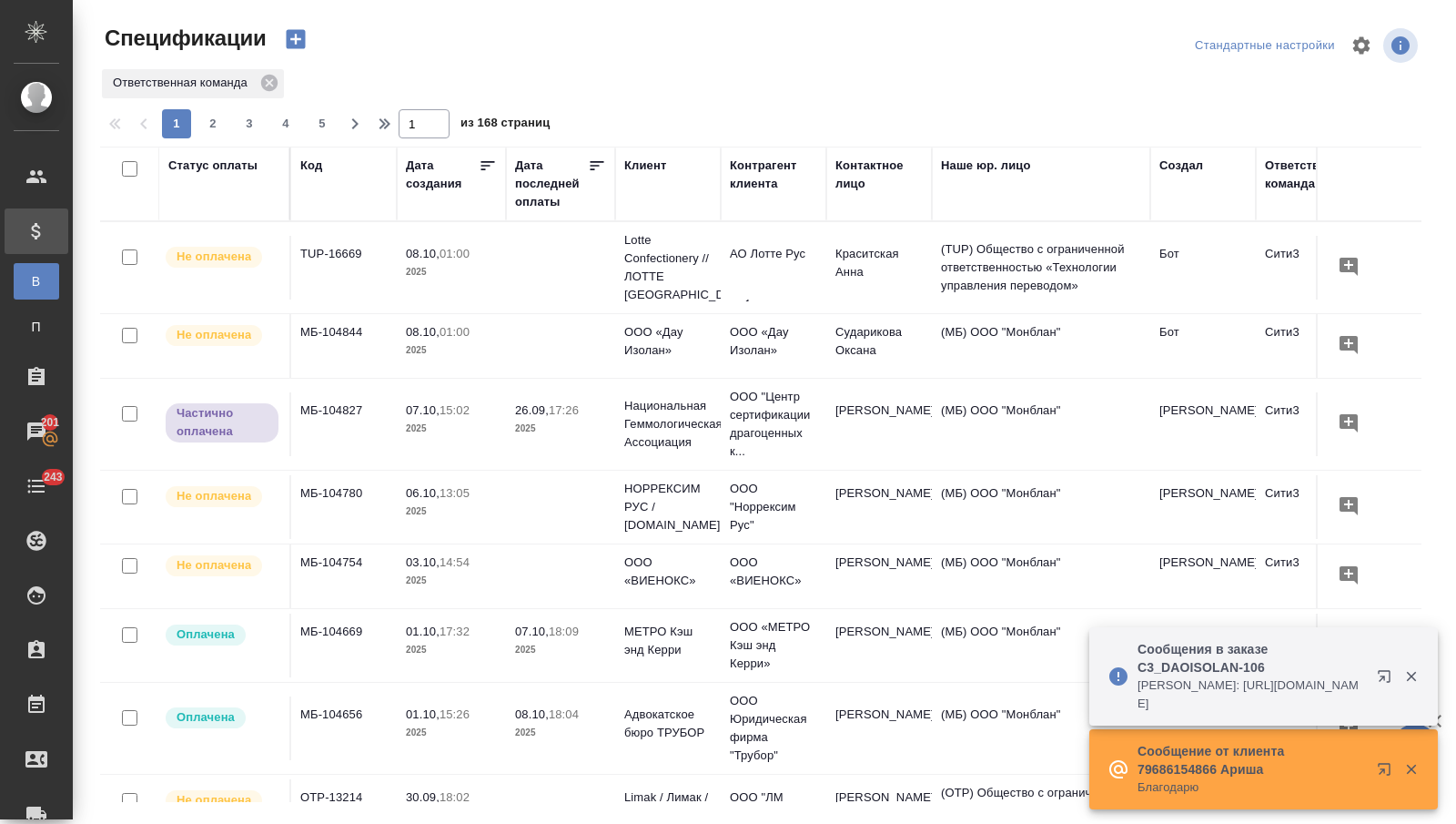
click at [534, 202] on div "Дата последней оплаты" at bounding box center [551, 183] width 73 height 54
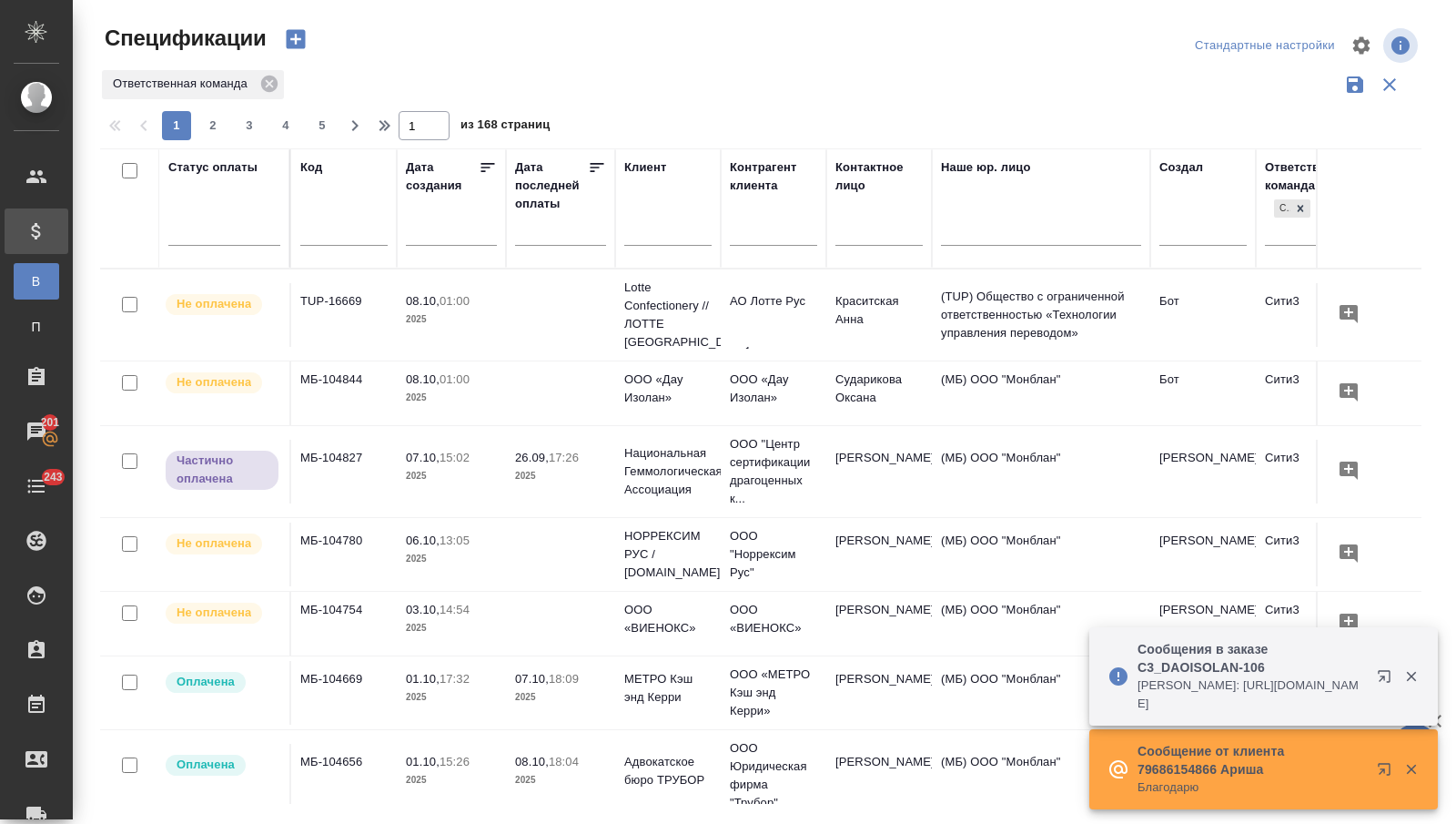
click at [663, 232] on input "text" at bounding box center [667, 233] width 88 height 23
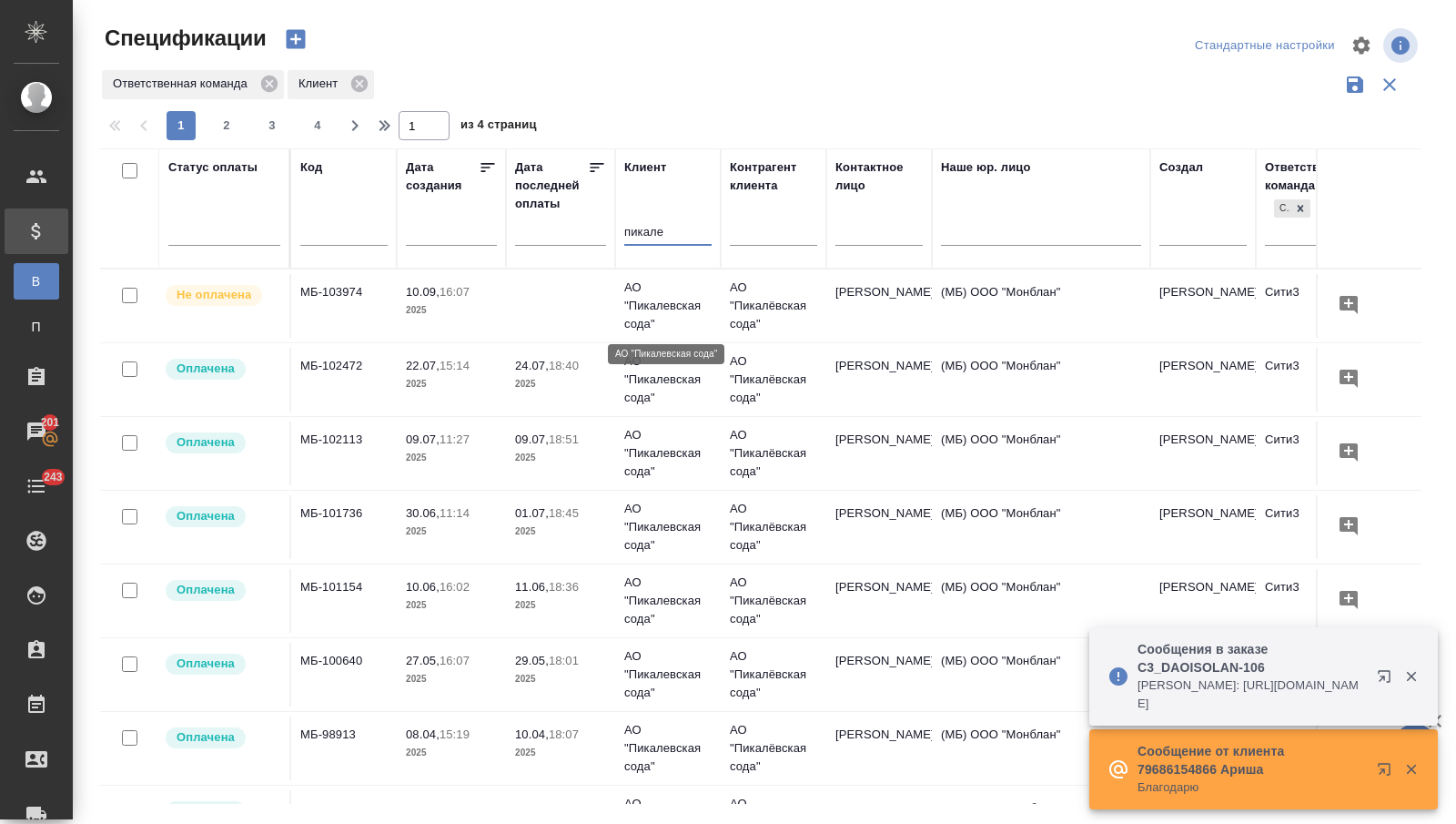
type input "пикале"
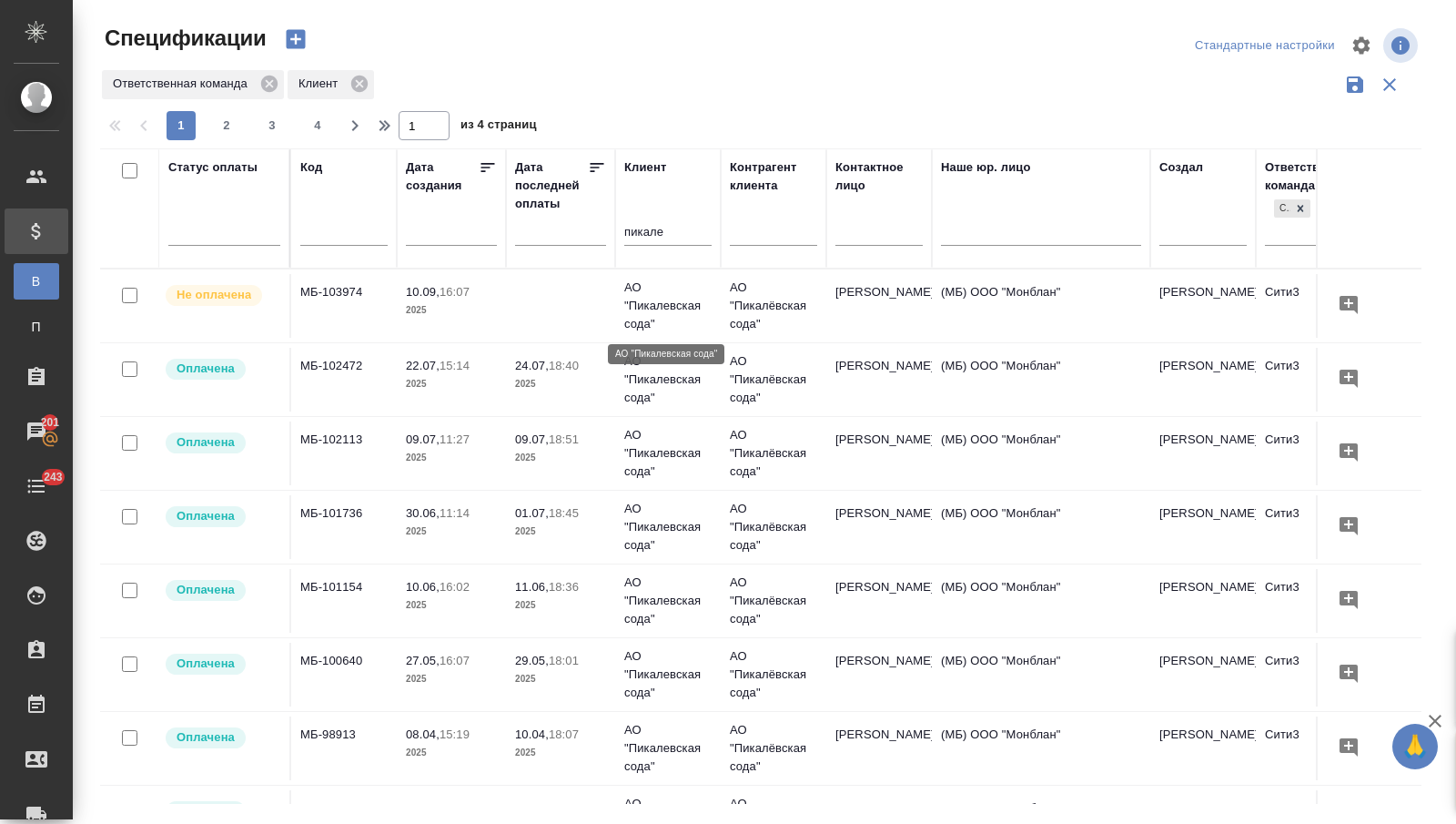
click at [658, 298] on p "АО "Пикалевская сода"" at bounding box center [667, 305] width 88 height 54
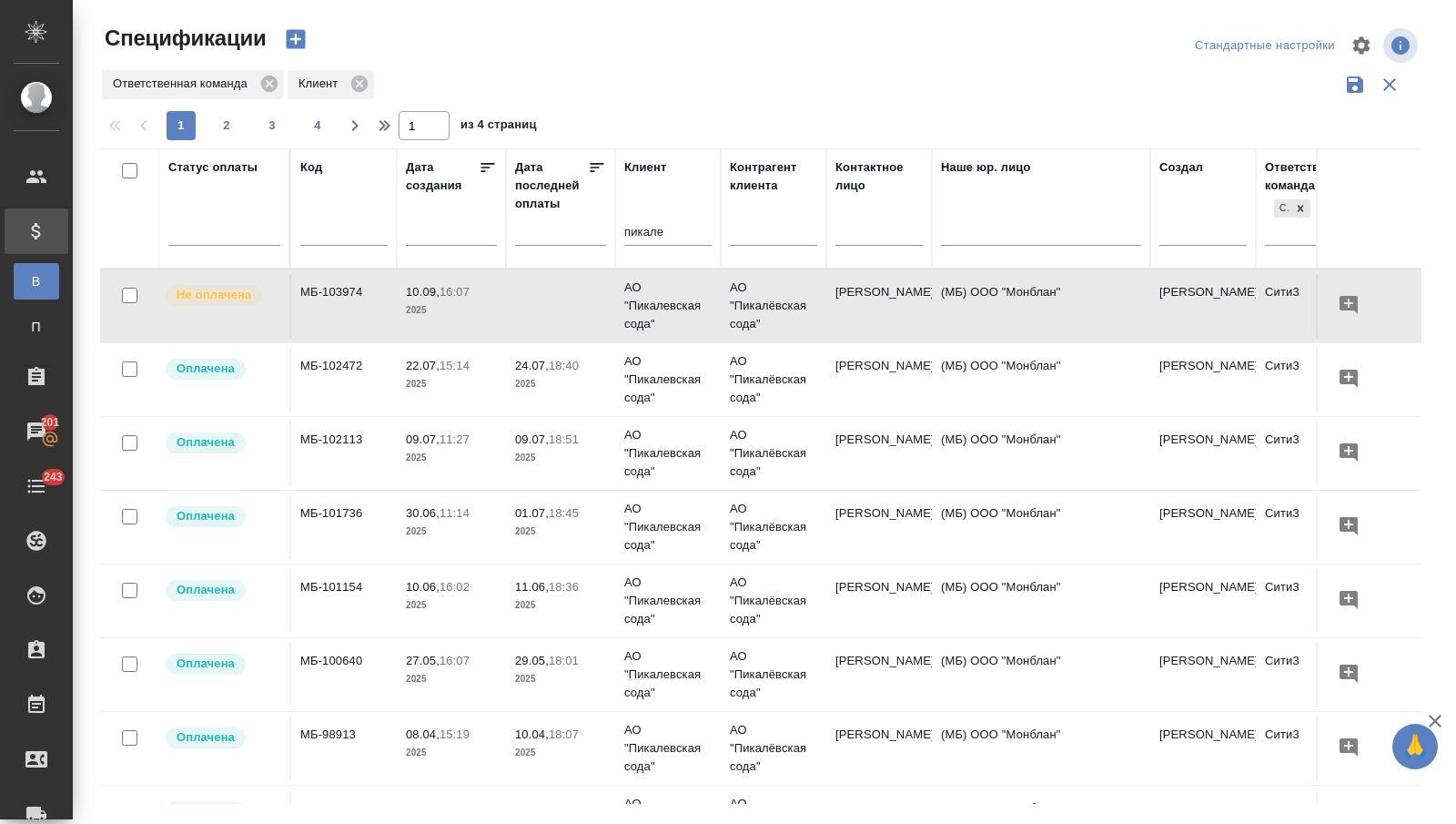
click at [596, 392] on td "24.07, 18:40 2025" at bounding box center [560, 379] width 109 height 64
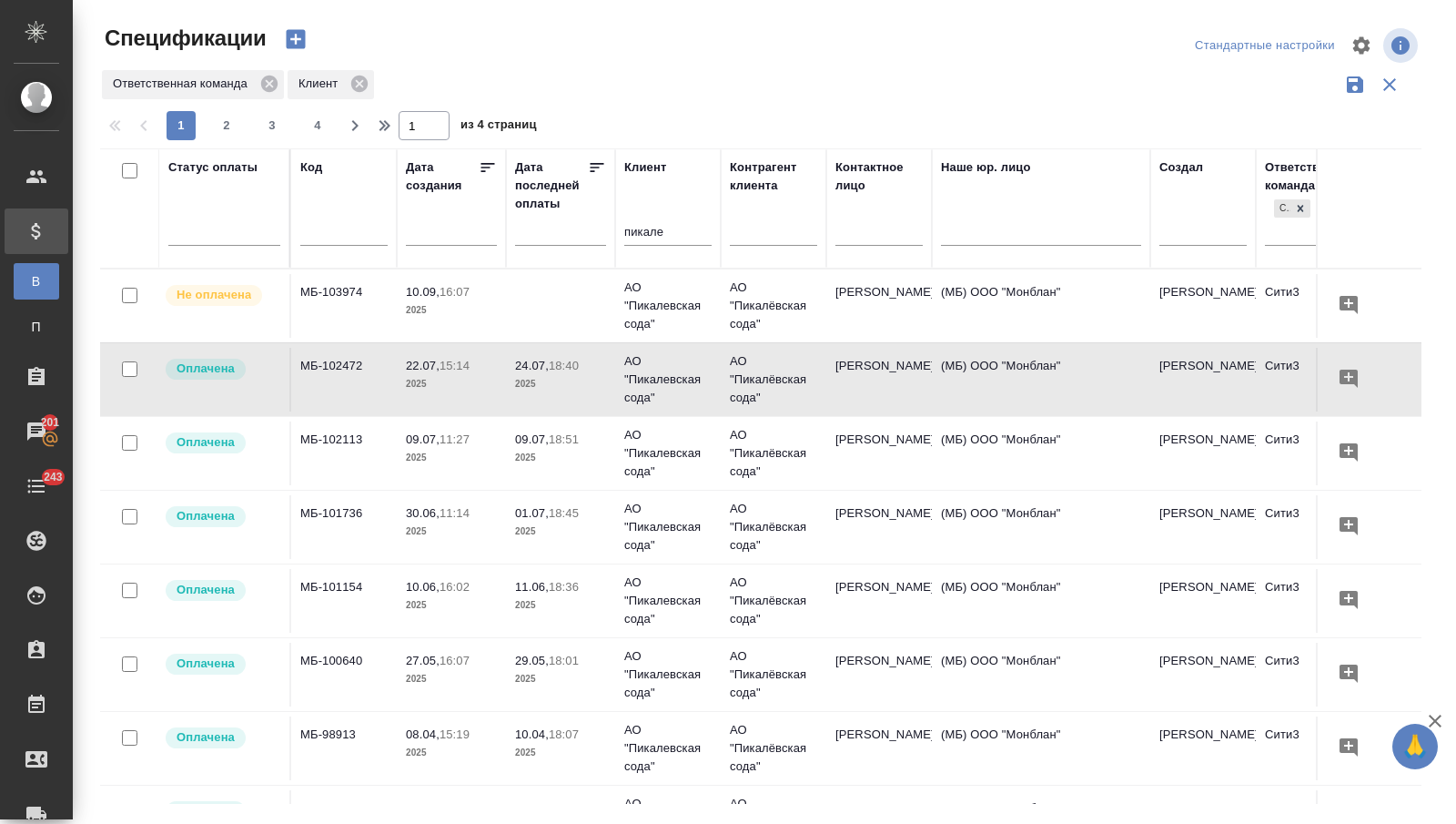
click at [476, 444] on span "09.07, 11:27" at bounding box center [451, 439] width 91 height 18
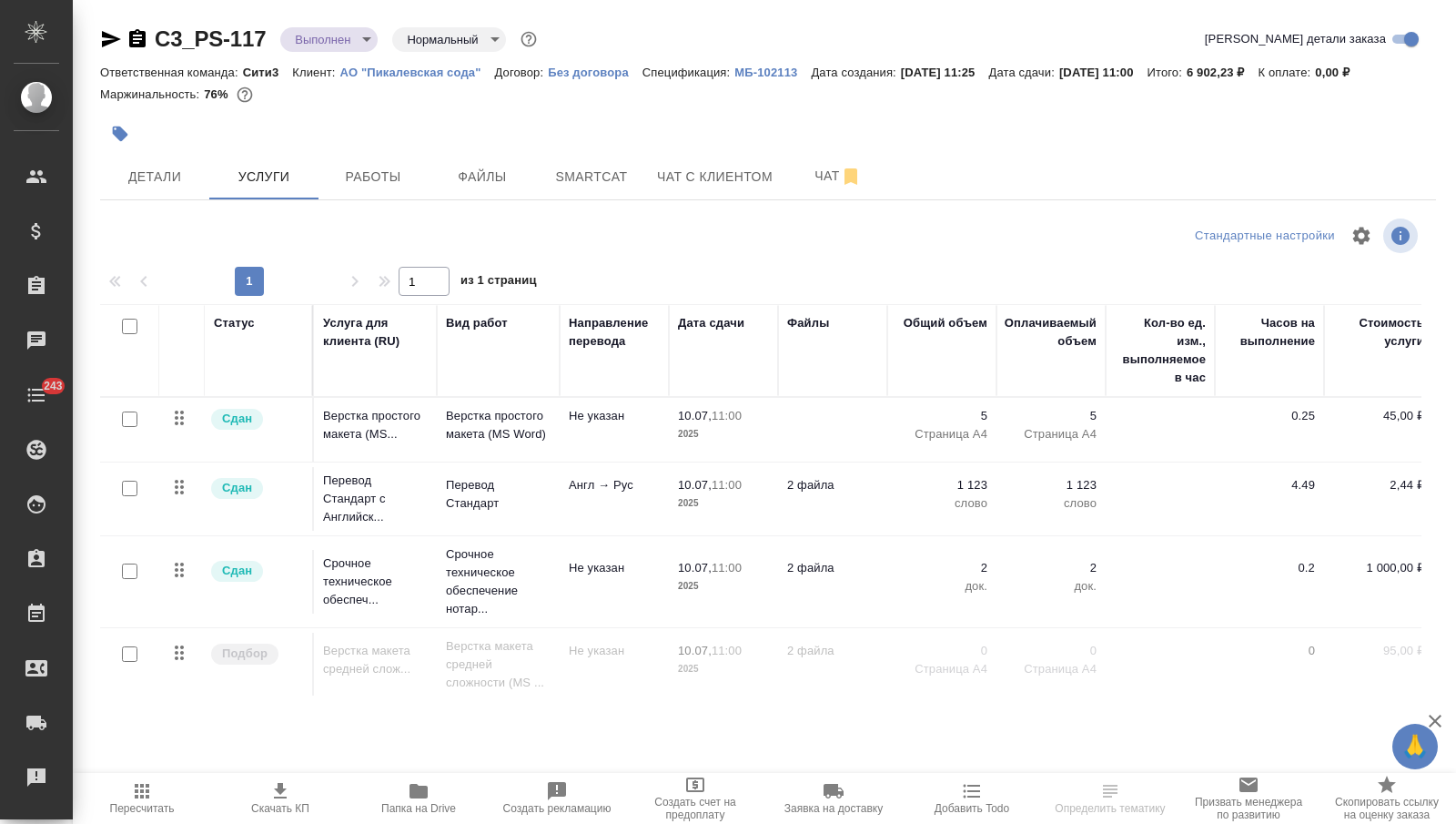
click at [437, 414] on td "Верстка простого макета (MS Word)" at bounding box center [498, 429] width 123 height 64
click at [437, 415] on td "Верстка простого макета (MS Word)" at bounding box center [498, 429] width 123 height 64
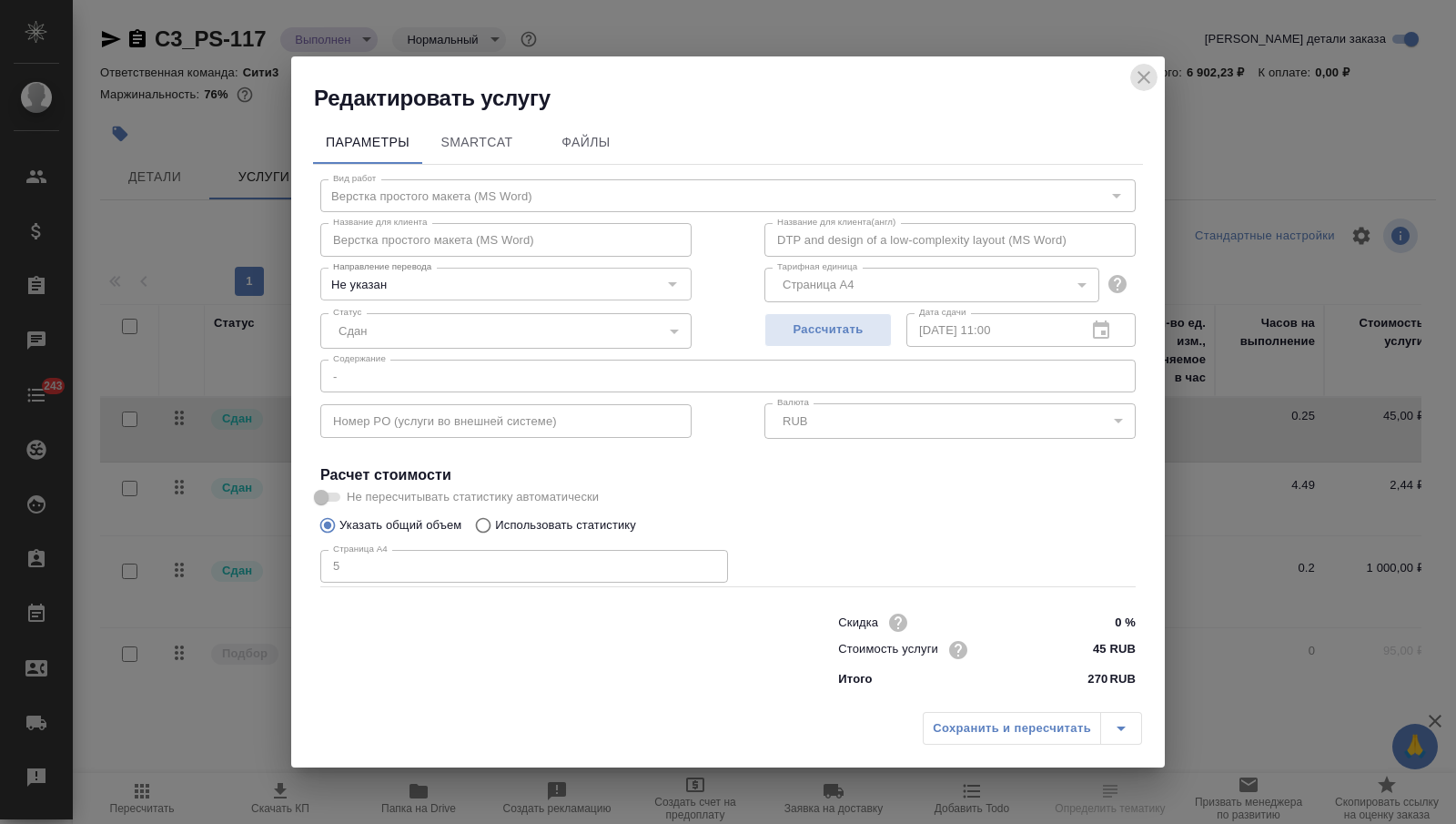
click at [1139, 80] on icon "close" at bounding box center [1144, 77] width 13 height 13
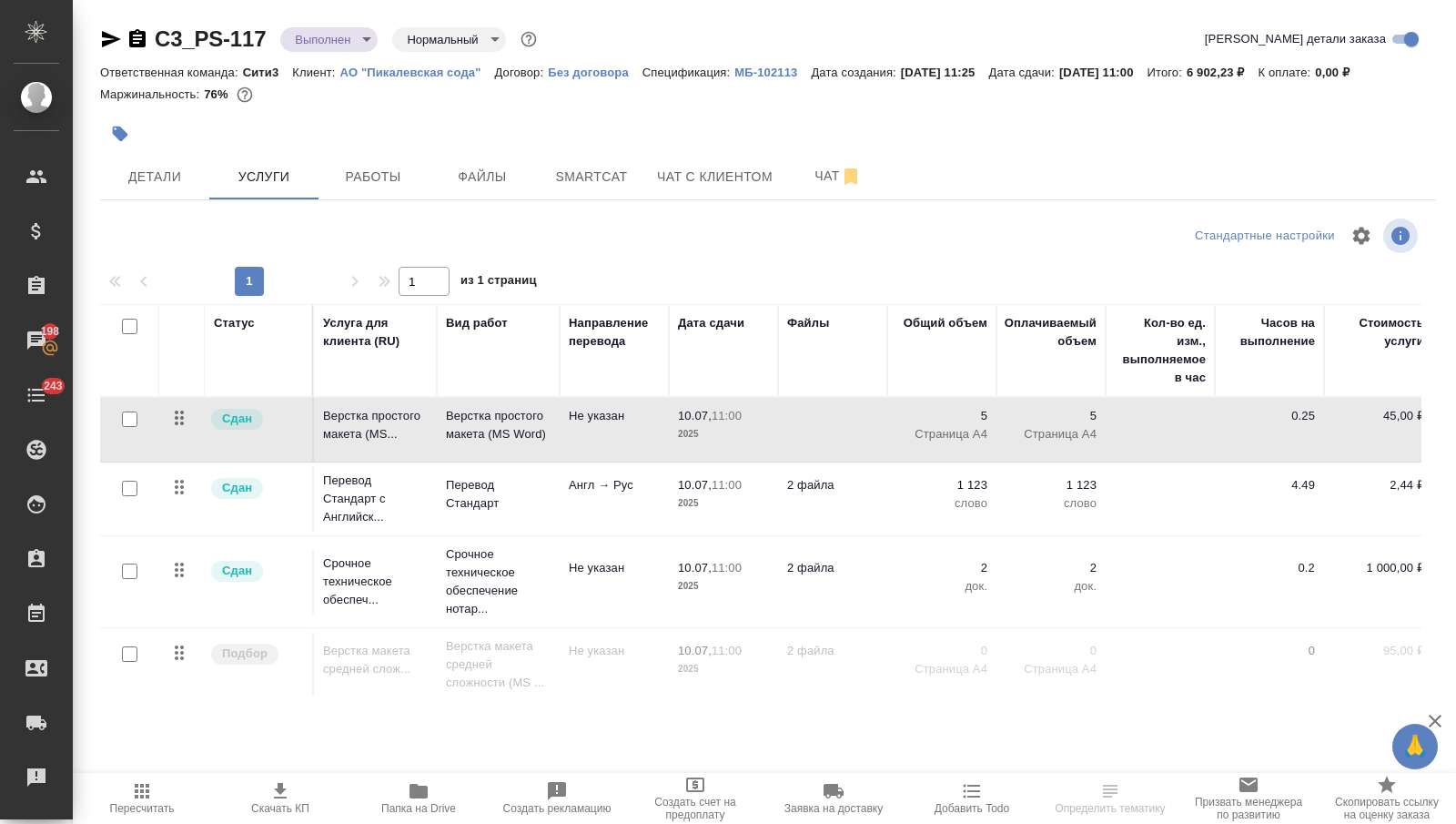
click at [359, 42] on body "🙏 .cls-1 fill:#fff; AWATERA [PERSON_NAME] Спецификации Заказы 198 Чаты 243 Todo…" at bounding box center [728, 412] width 1456 height 824
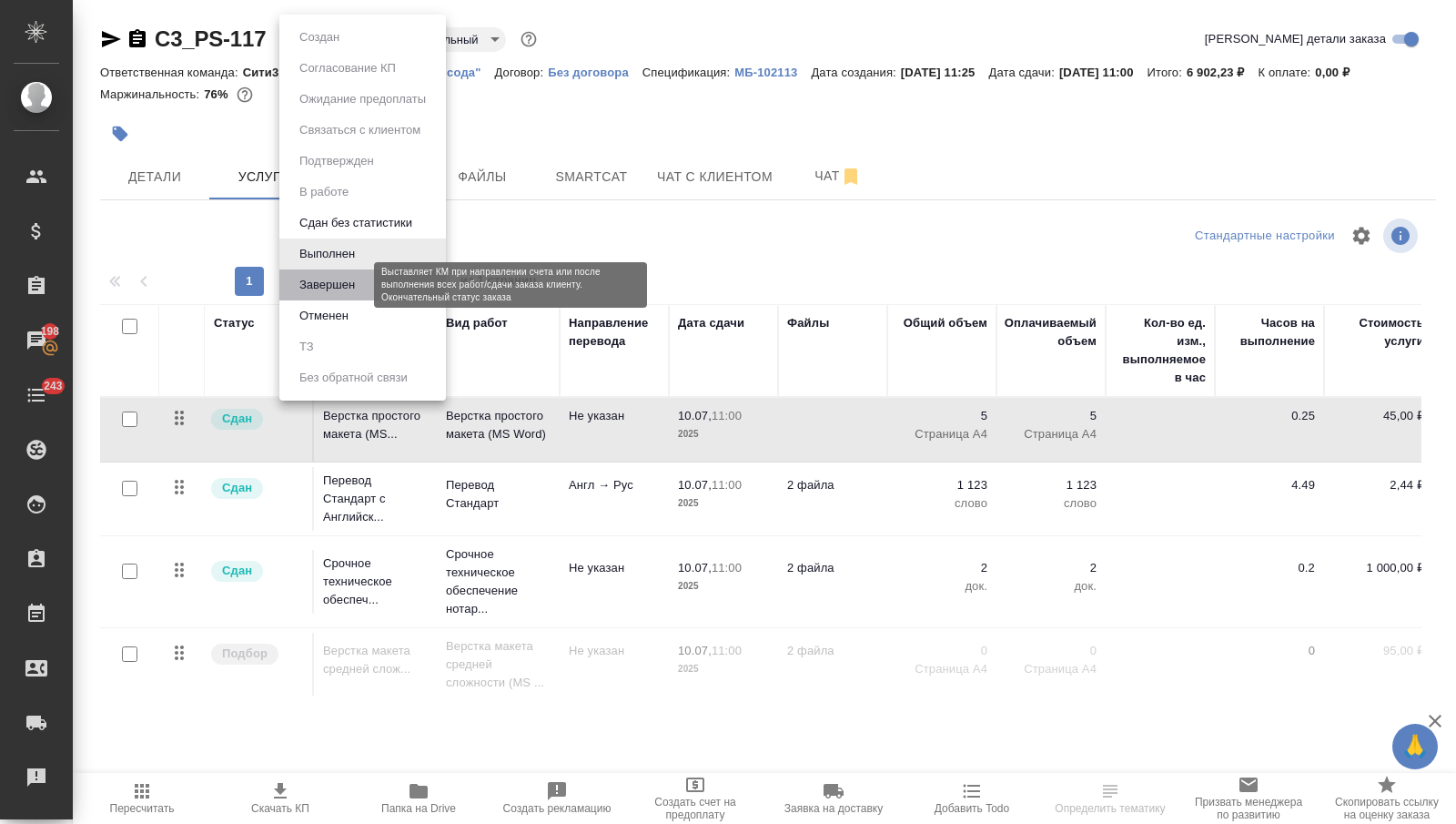
click at [348, 290] on button "Завершен" at bounding box center [327, 285] width 66 height 20
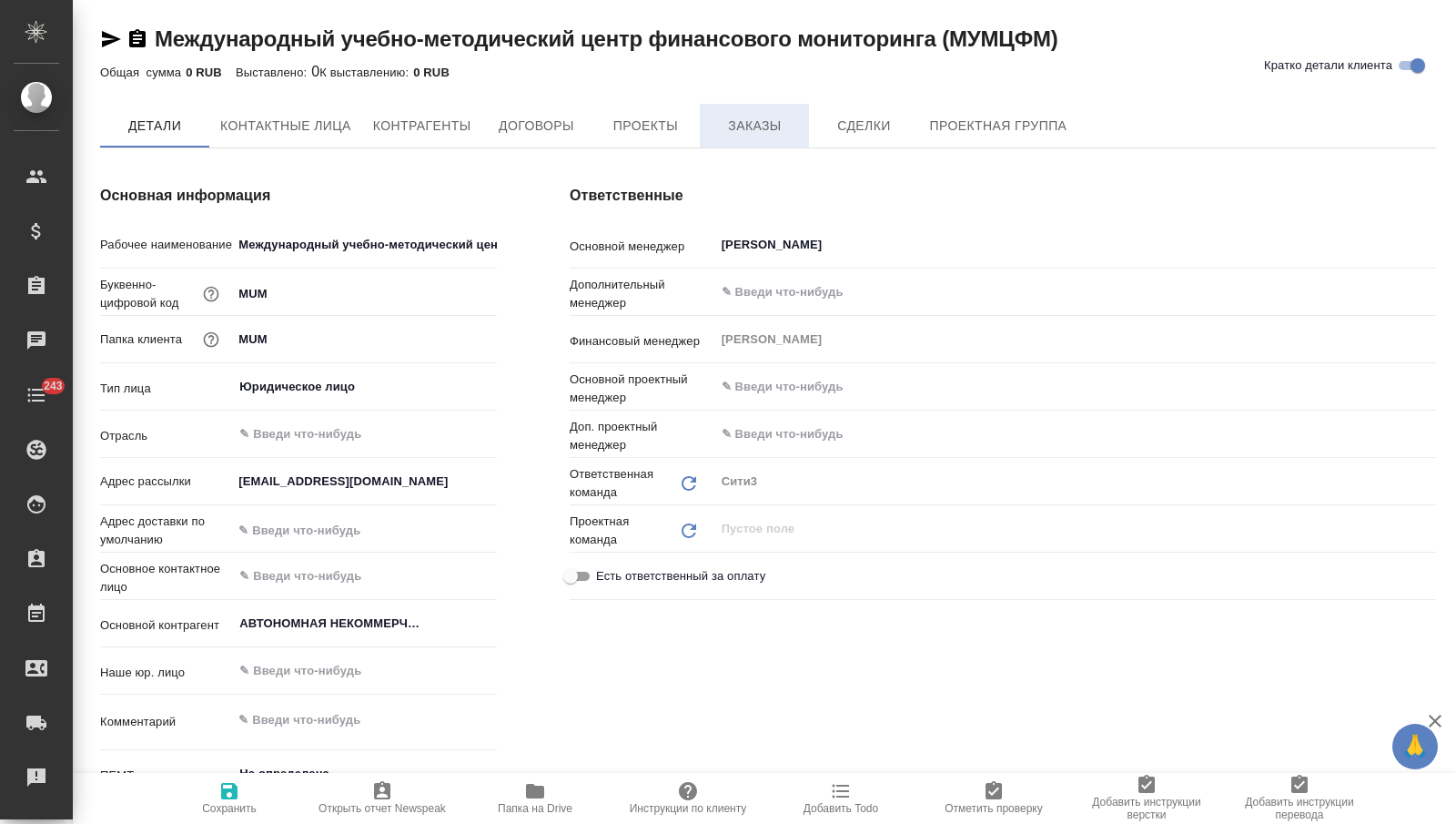
type textarea "x"
click at [746, 135] on span "Заказы" at bounding box center [754, 125] width 88 height 23
type textarea "x"
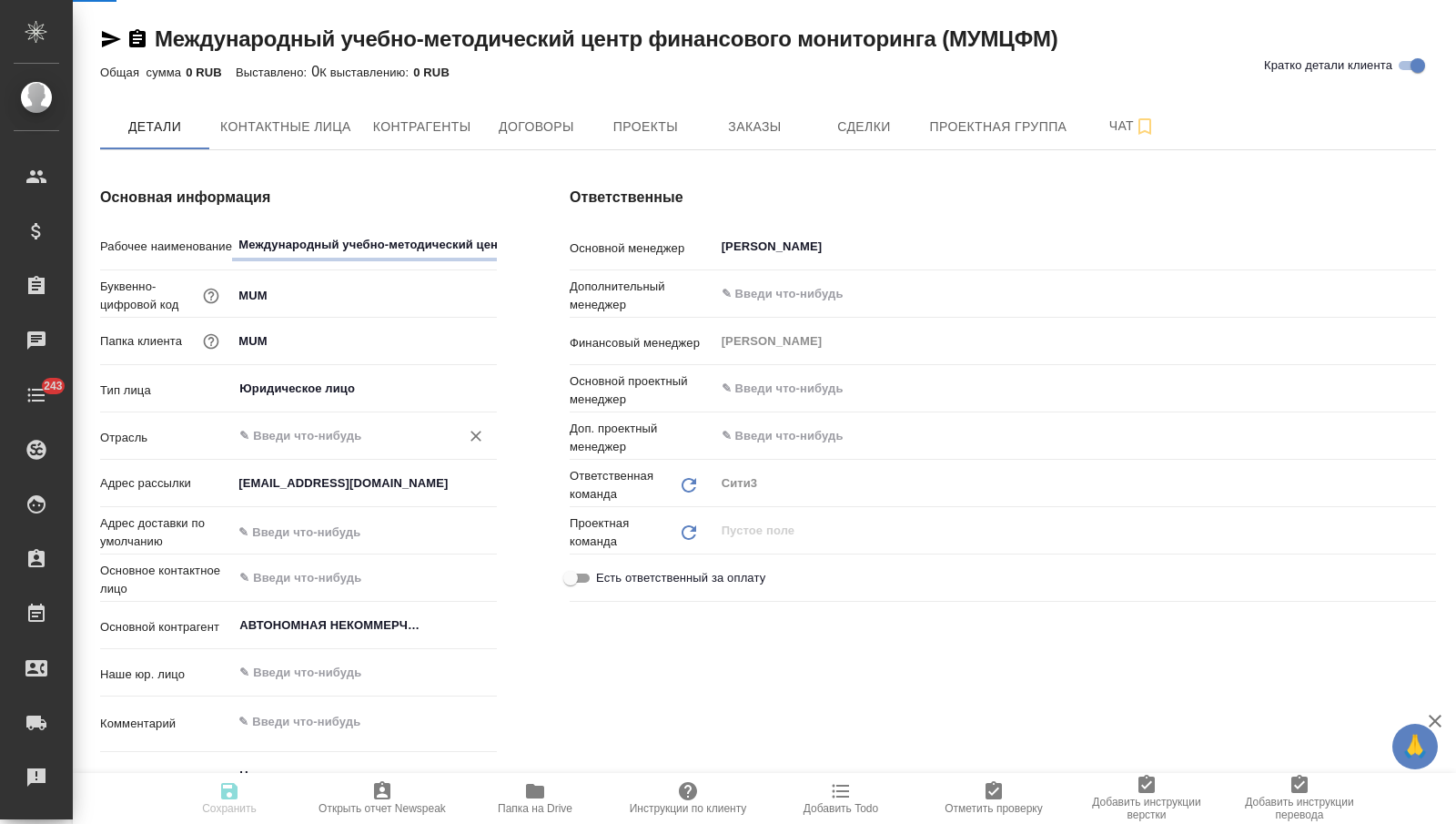
type textarea "x"
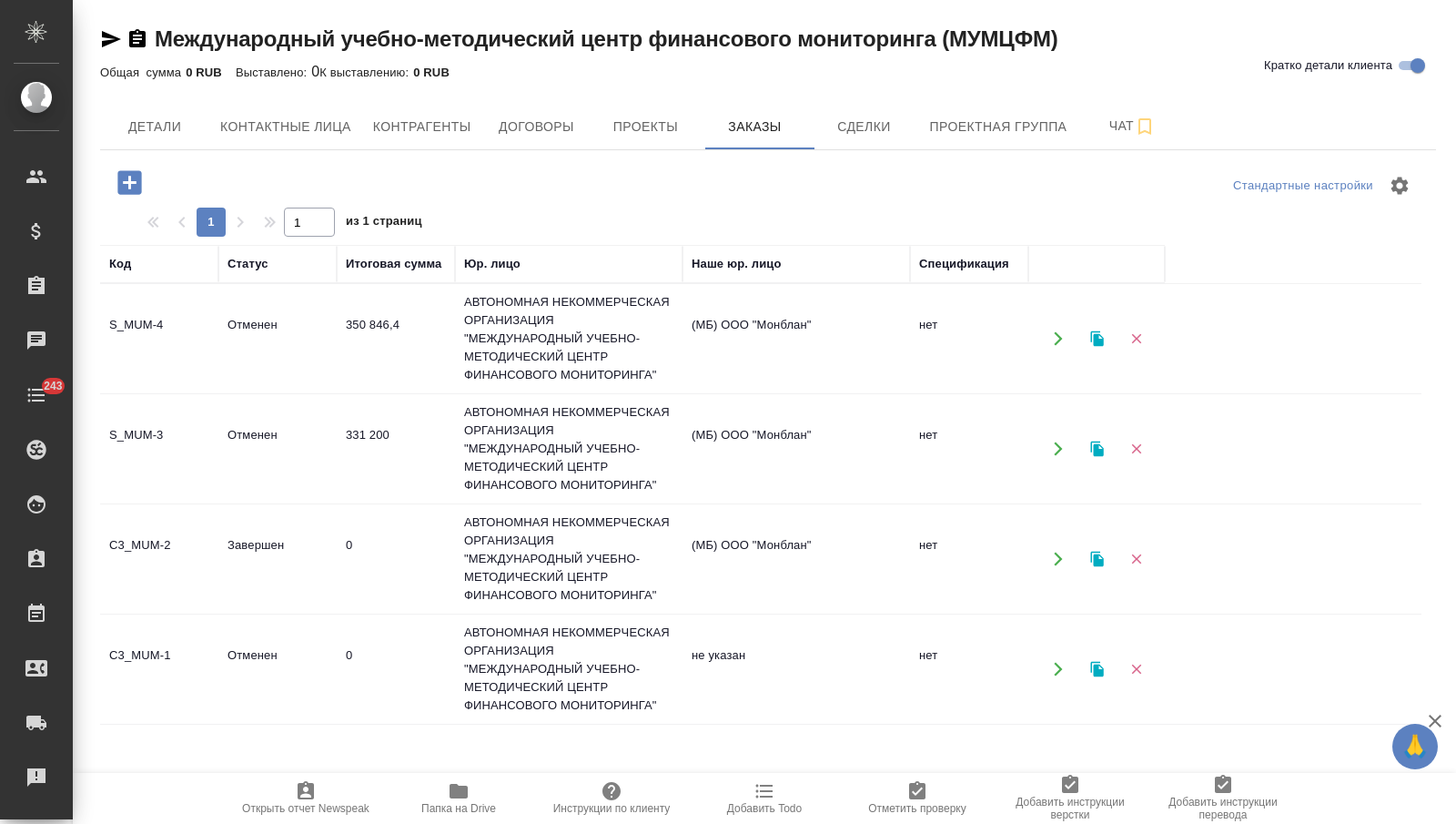
click at [339, 569] on td "0" at bounding box center [396, 558] width 118 height 64
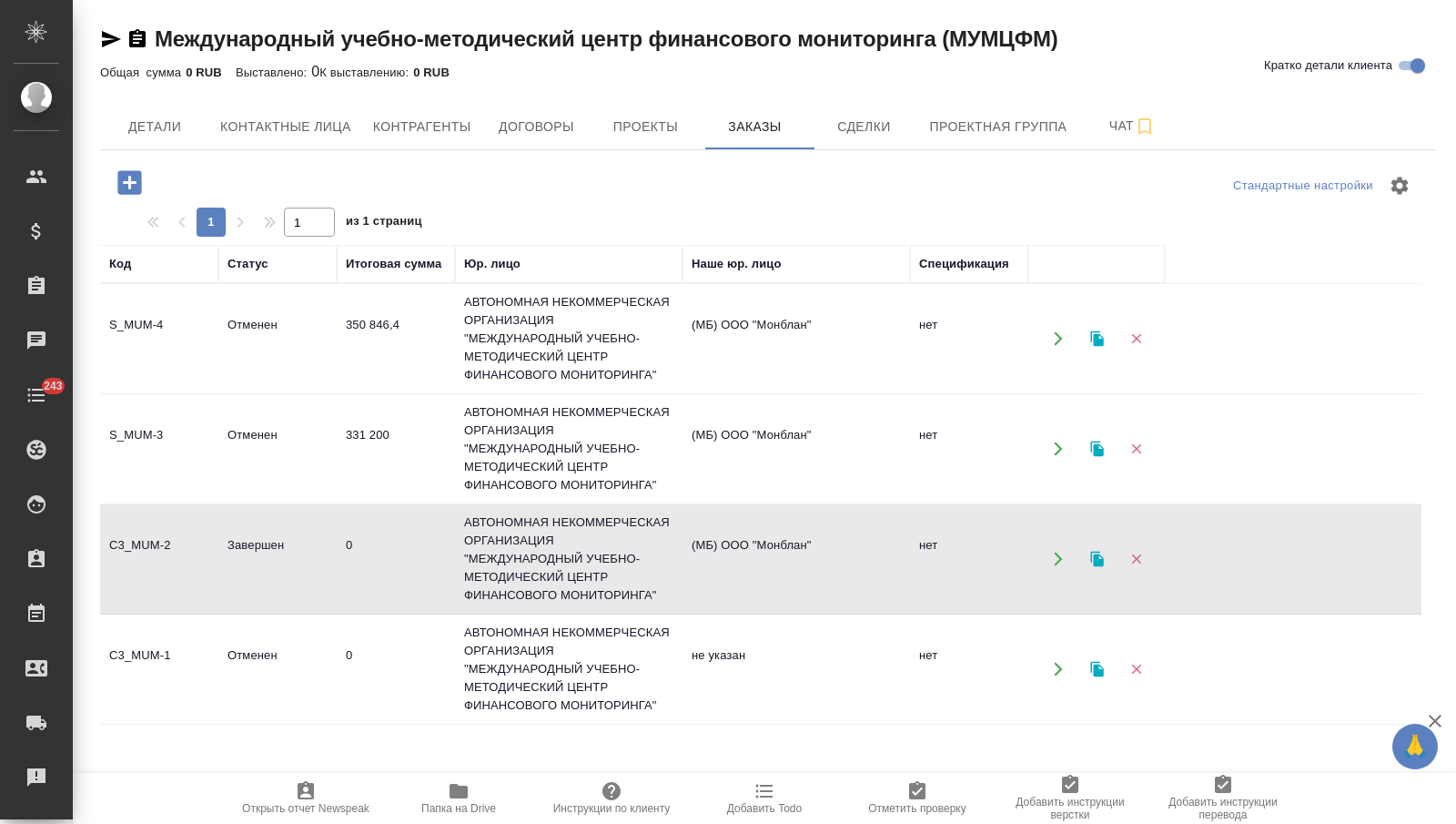
click at [339, 571] on td "0" at bounding box center [396, 558] width 118 height 64
click at [359, 566] on td "0" at bounding box center [396, 558] width 118 height 64
click at [359, 564] on td "0" at bounding box center [396, 558] width 118 height 64
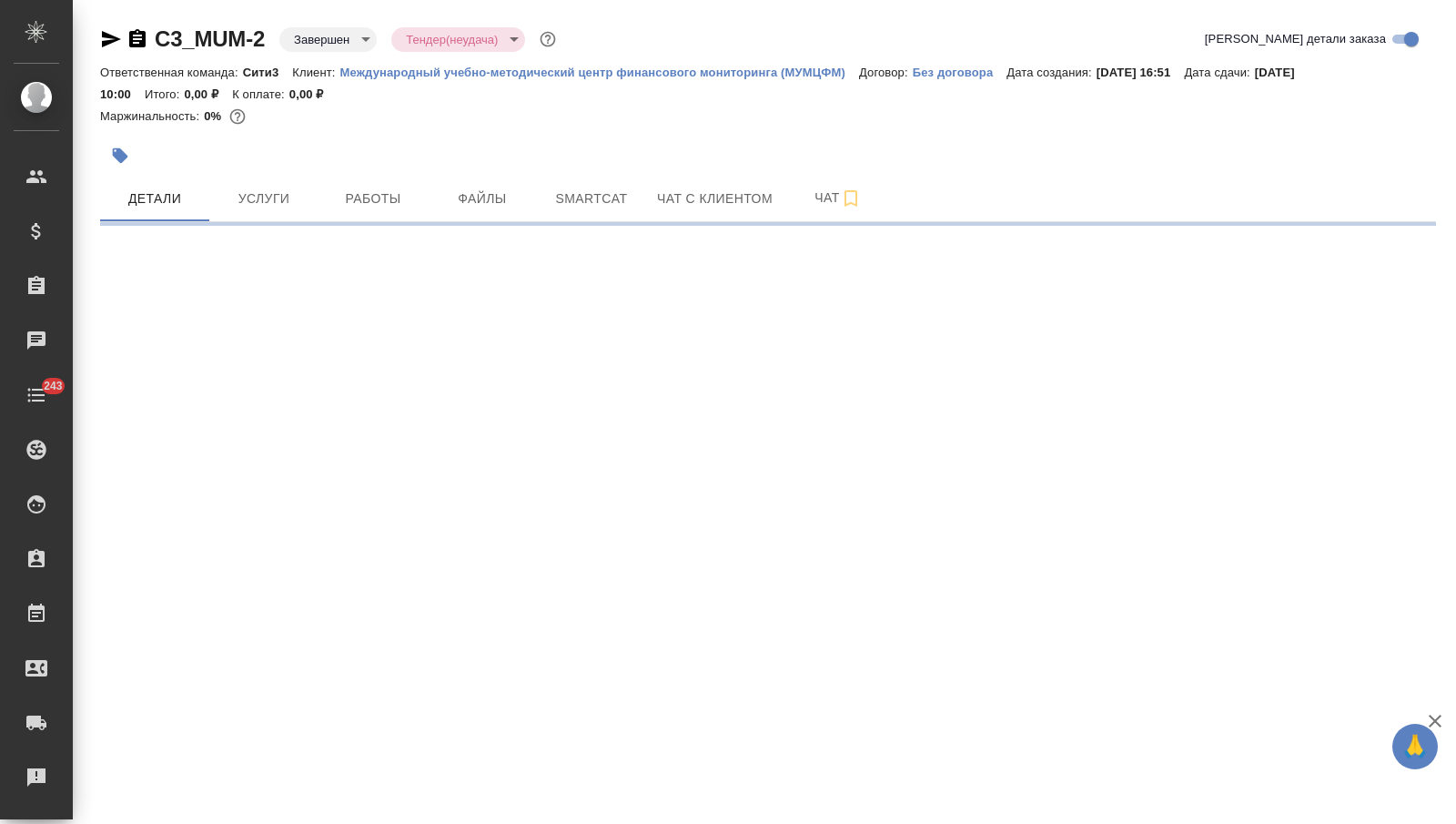
select select "RU"
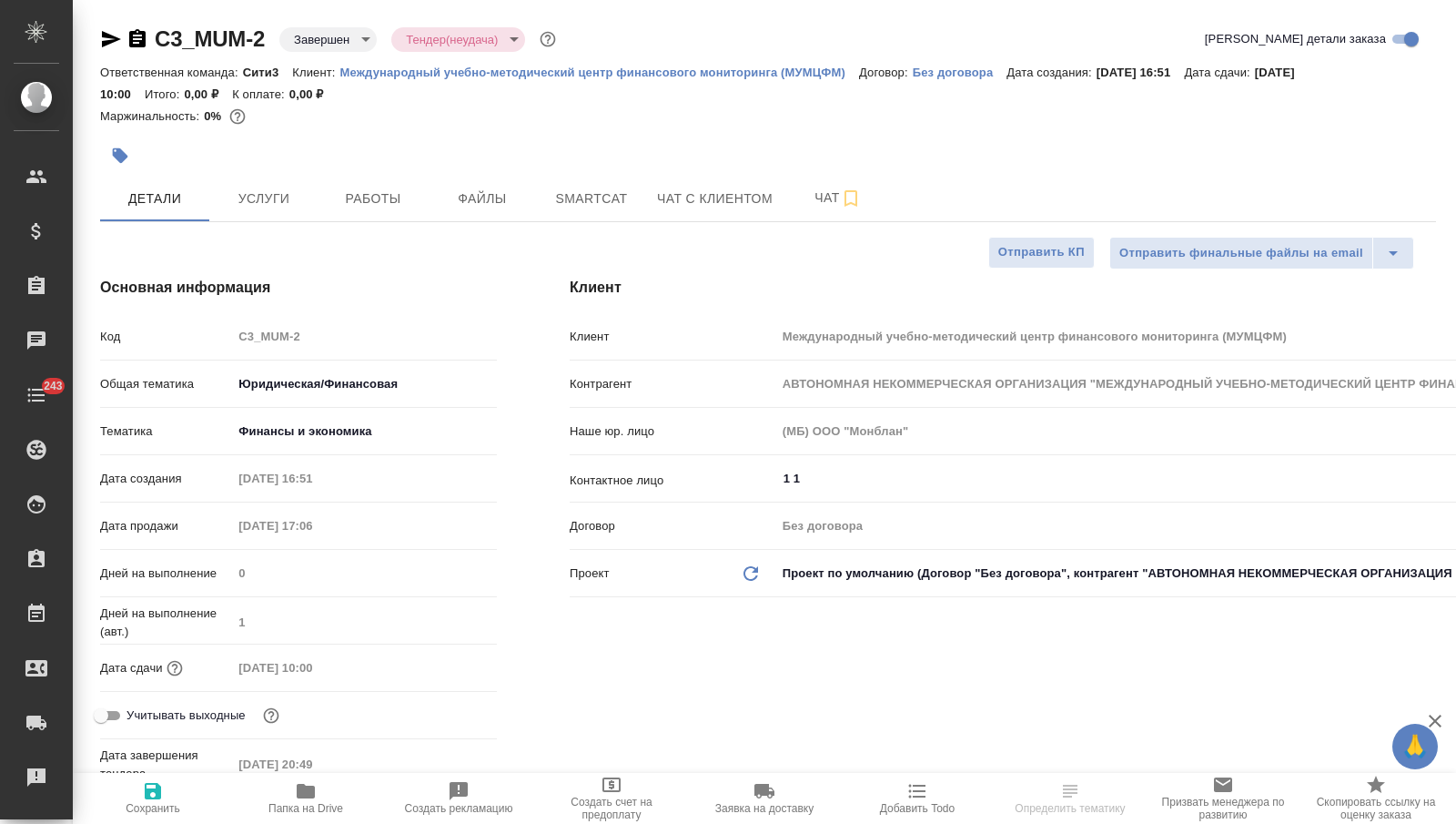
type textarea "x"
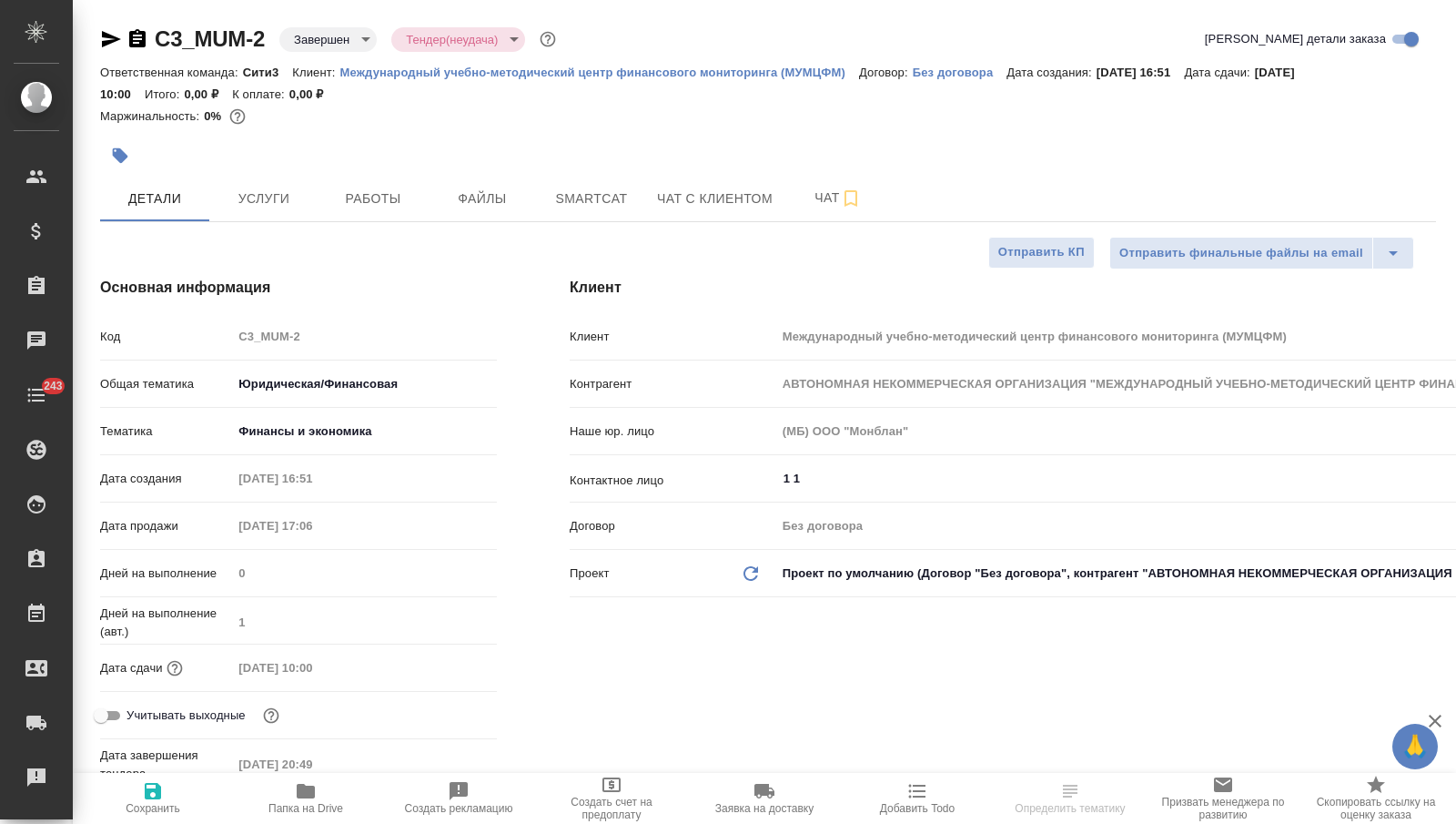
type textarea "x"
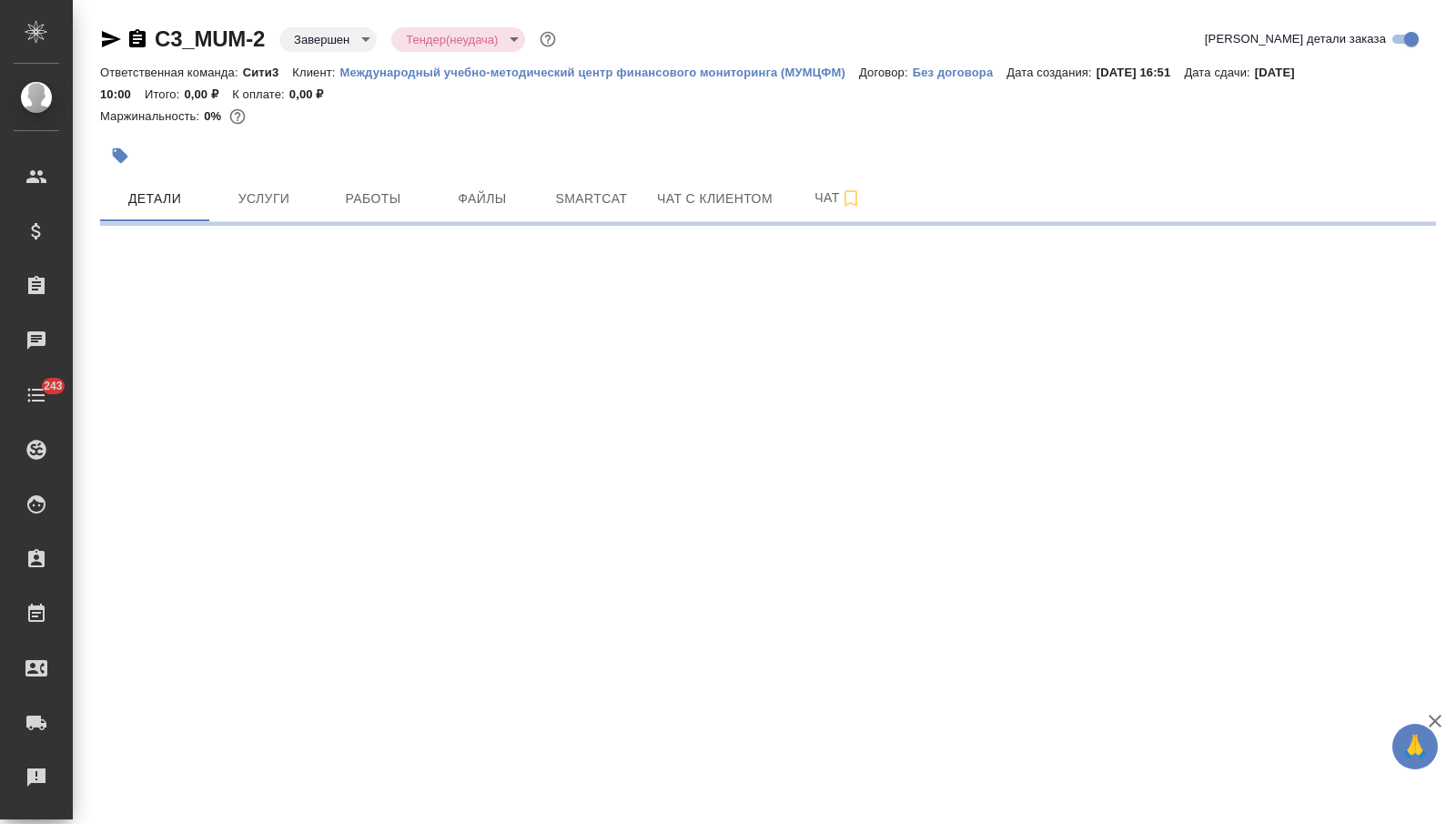
select select "RU"
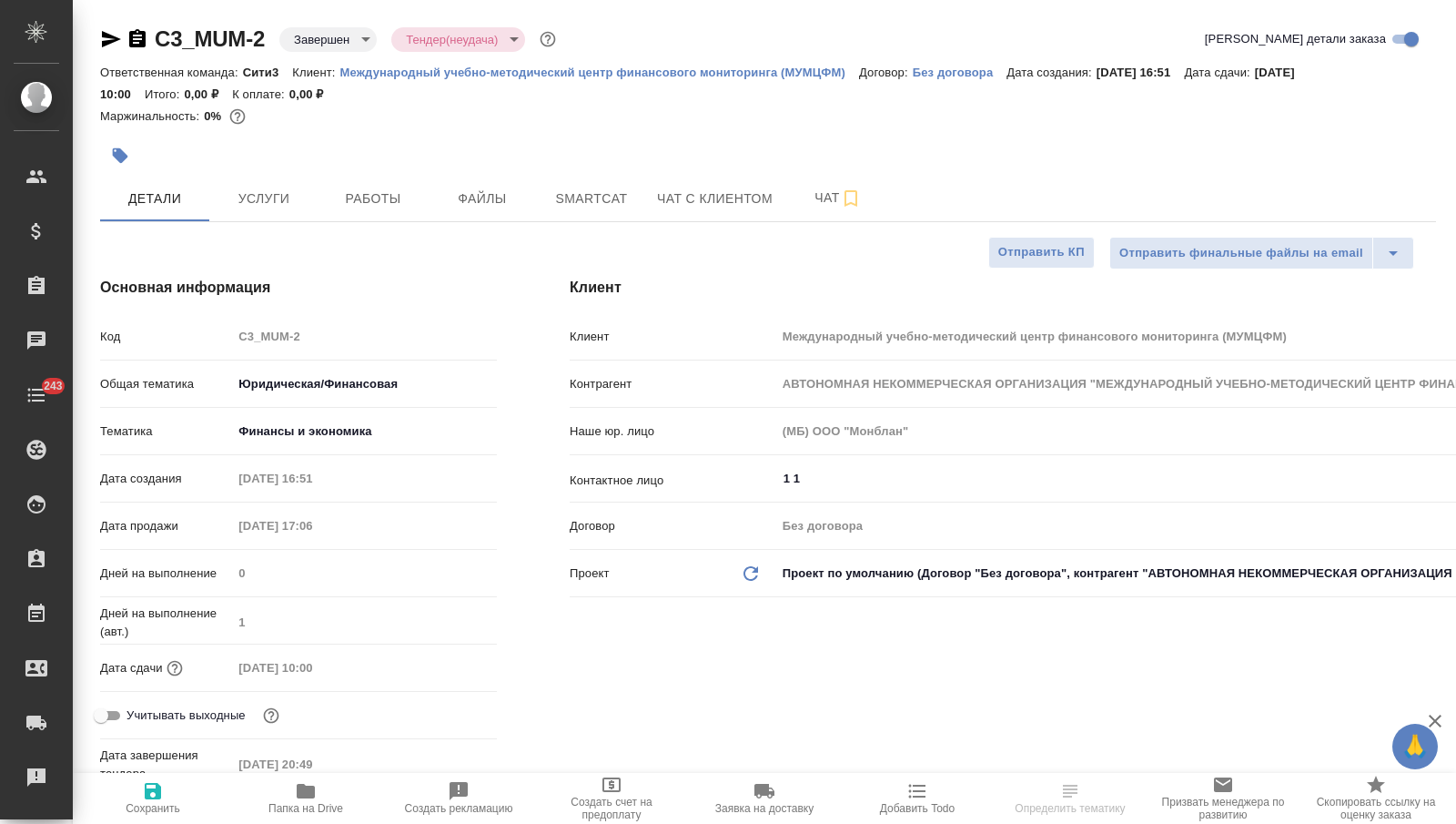
type textarea "x"
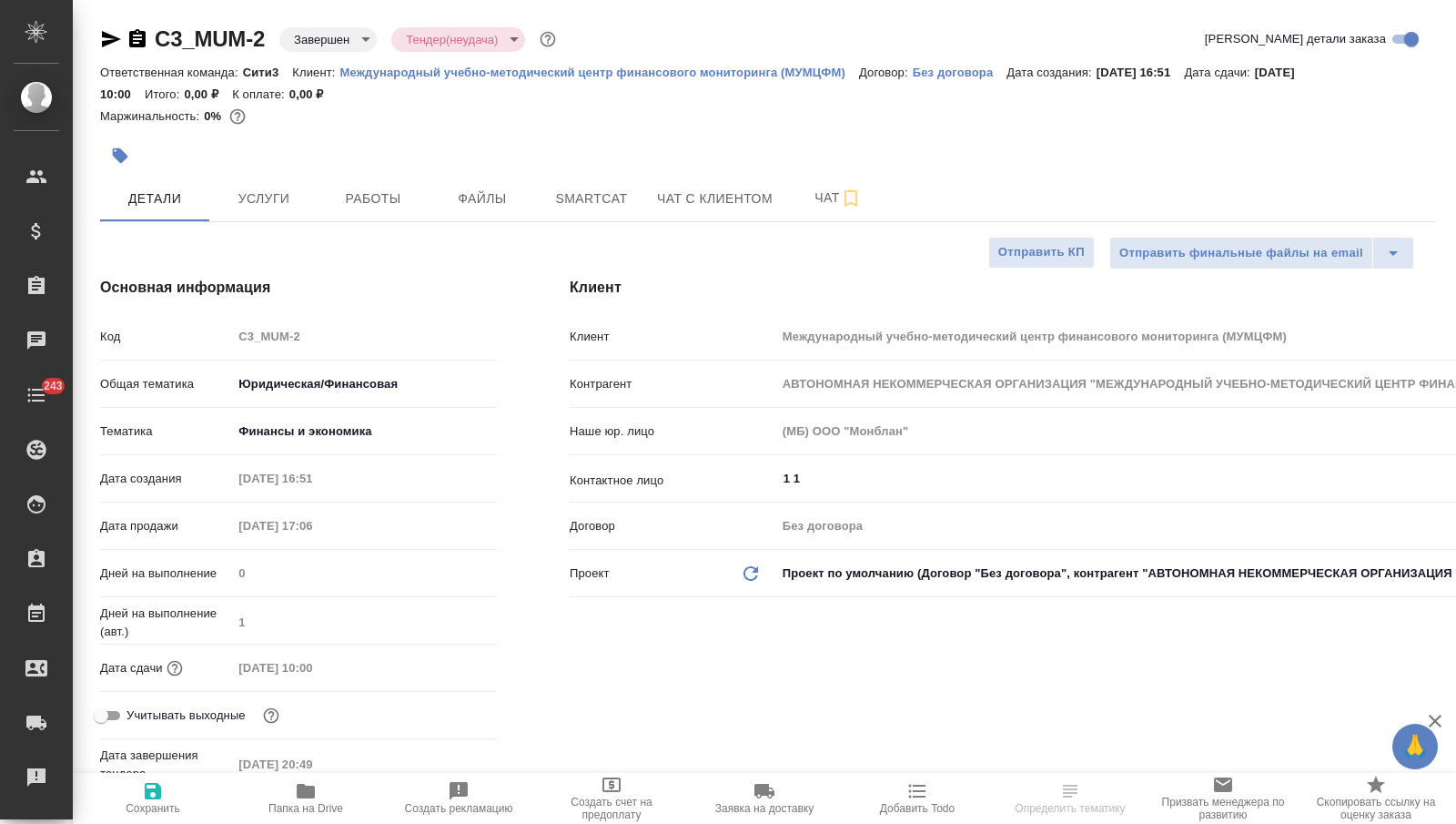
type textarea "x"
drag, startPoint x: 270, startPoint y: 37, endPoint x: 150, endPoint y: 42, distance: 120.1
click at [150, 42] on div "C3_MUM-2 Завершен closed Тендер(неудача) tenderFailure" at bounding box center [330, 39] width 460 height 30
copy link "C3_MUM-2"
type textarea "x"
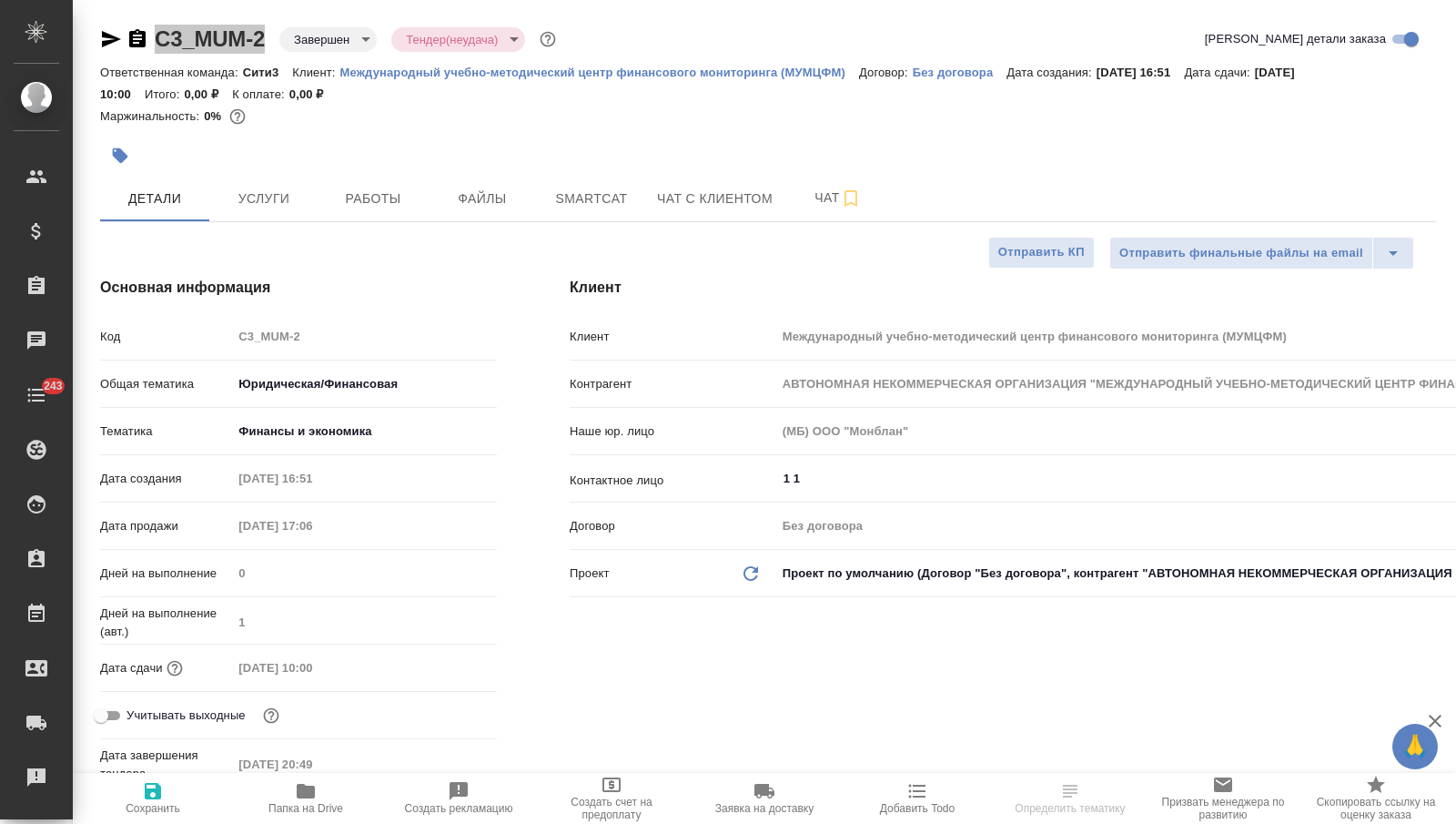
type textarea "x"
select select "RU"
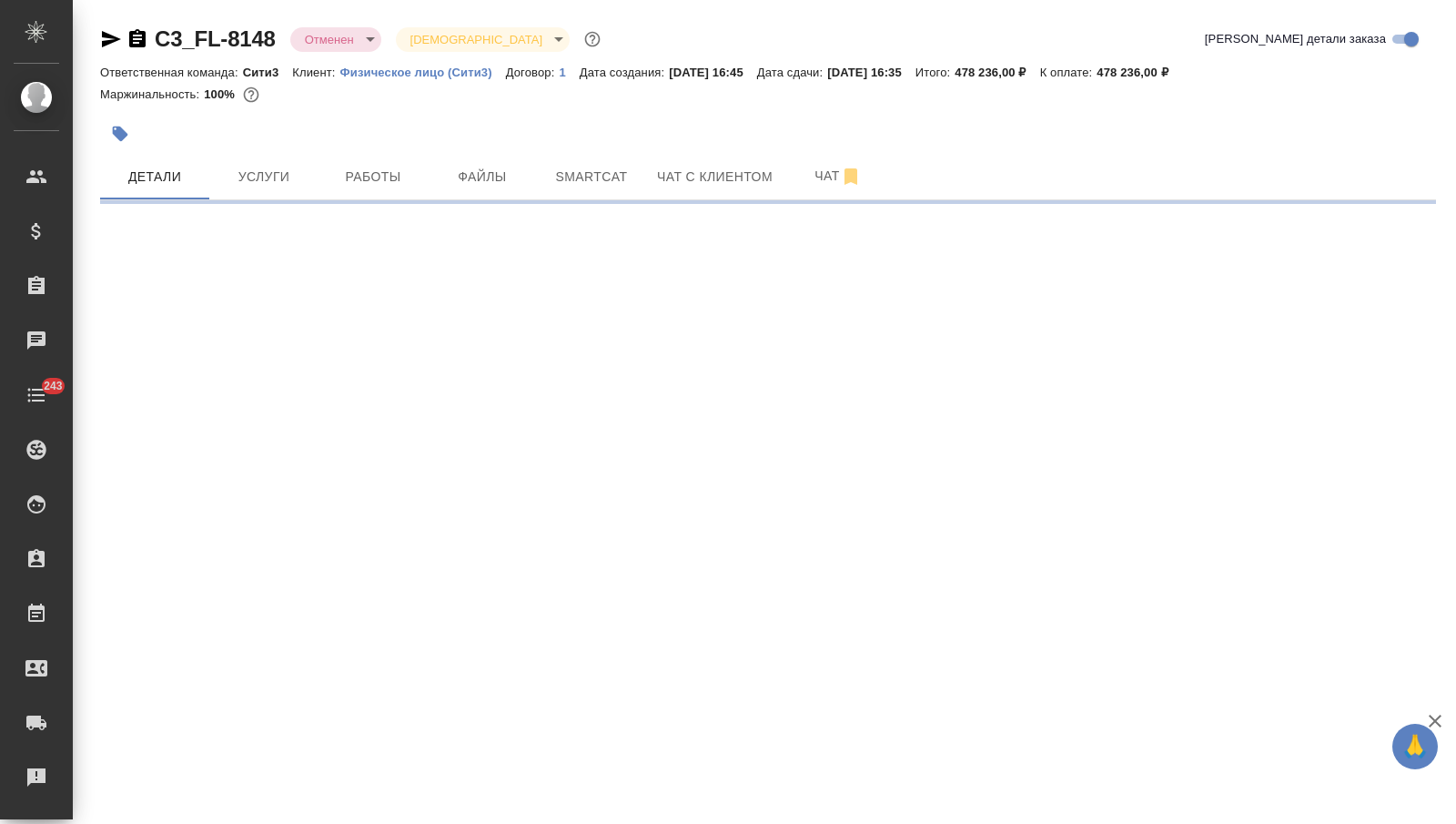
select select "RU"
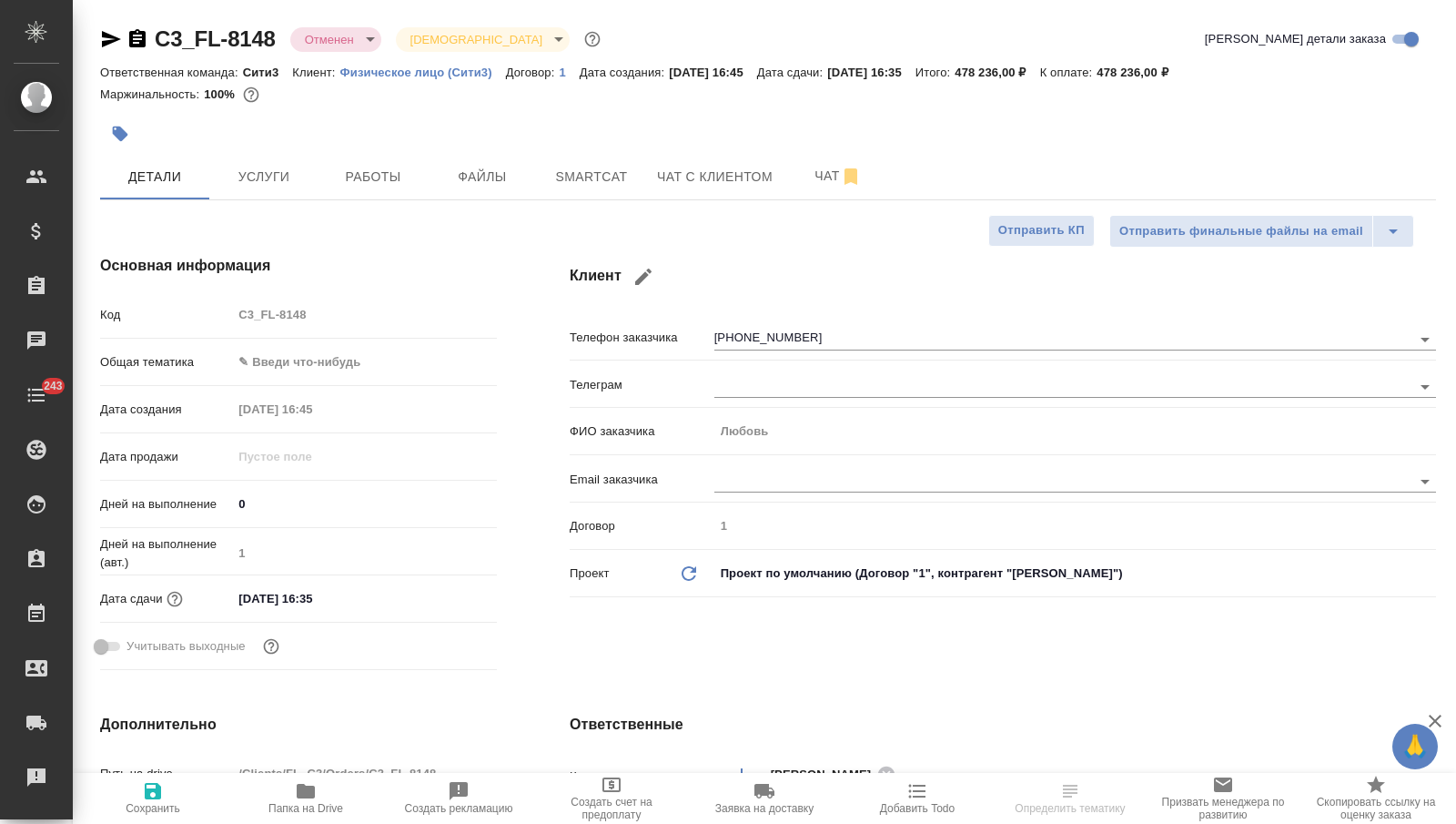
type textarea "x"
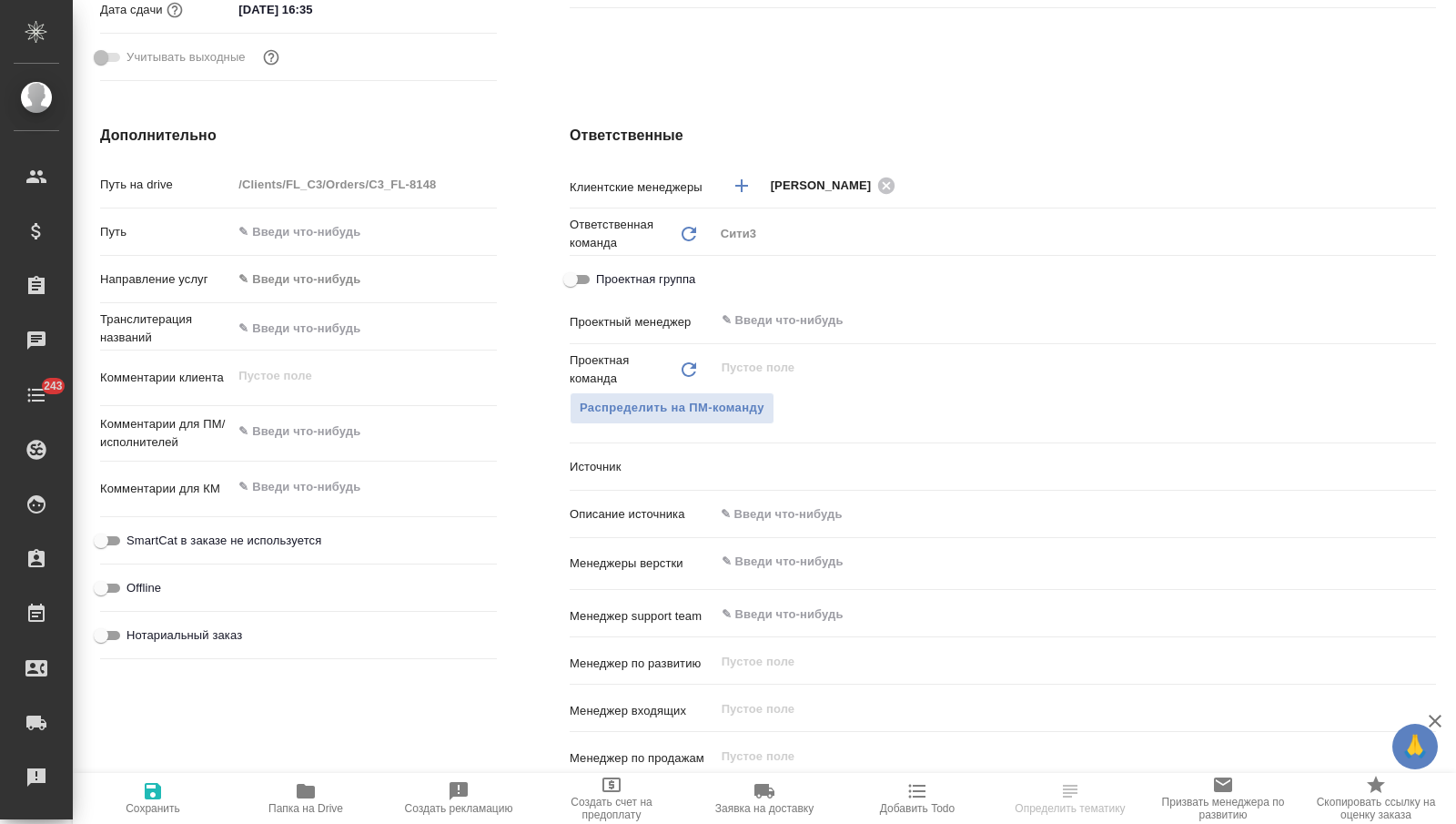
scroll to position [726, 0]
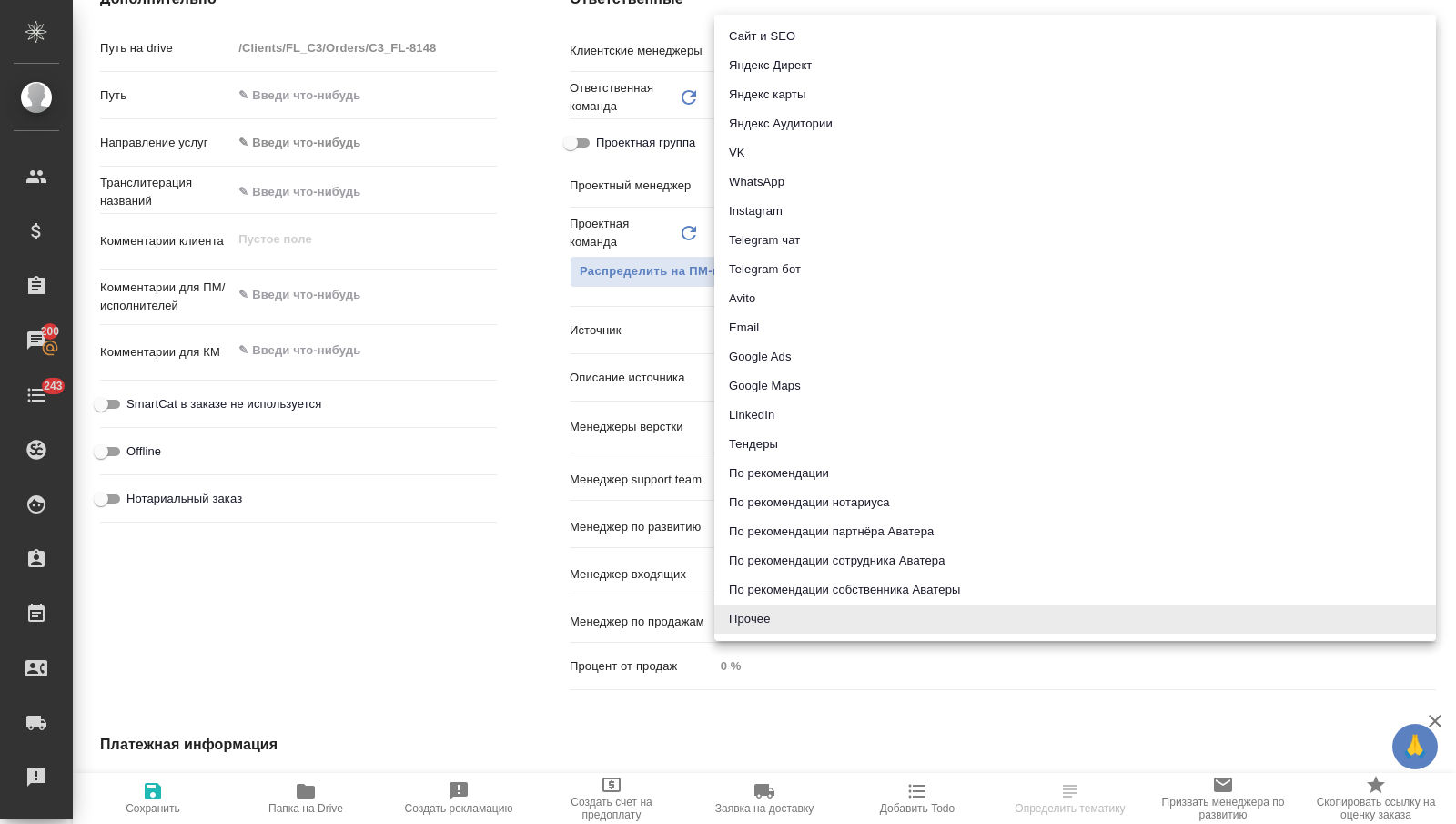
click at [740, 330] on body "🙏 .cls-1 fill:#fff; AWATERA [PERSON_NAME] Спецификации Заказы 200 Чаты 243 Todo…" at bounding box center [728, 412] width 1456 height 824
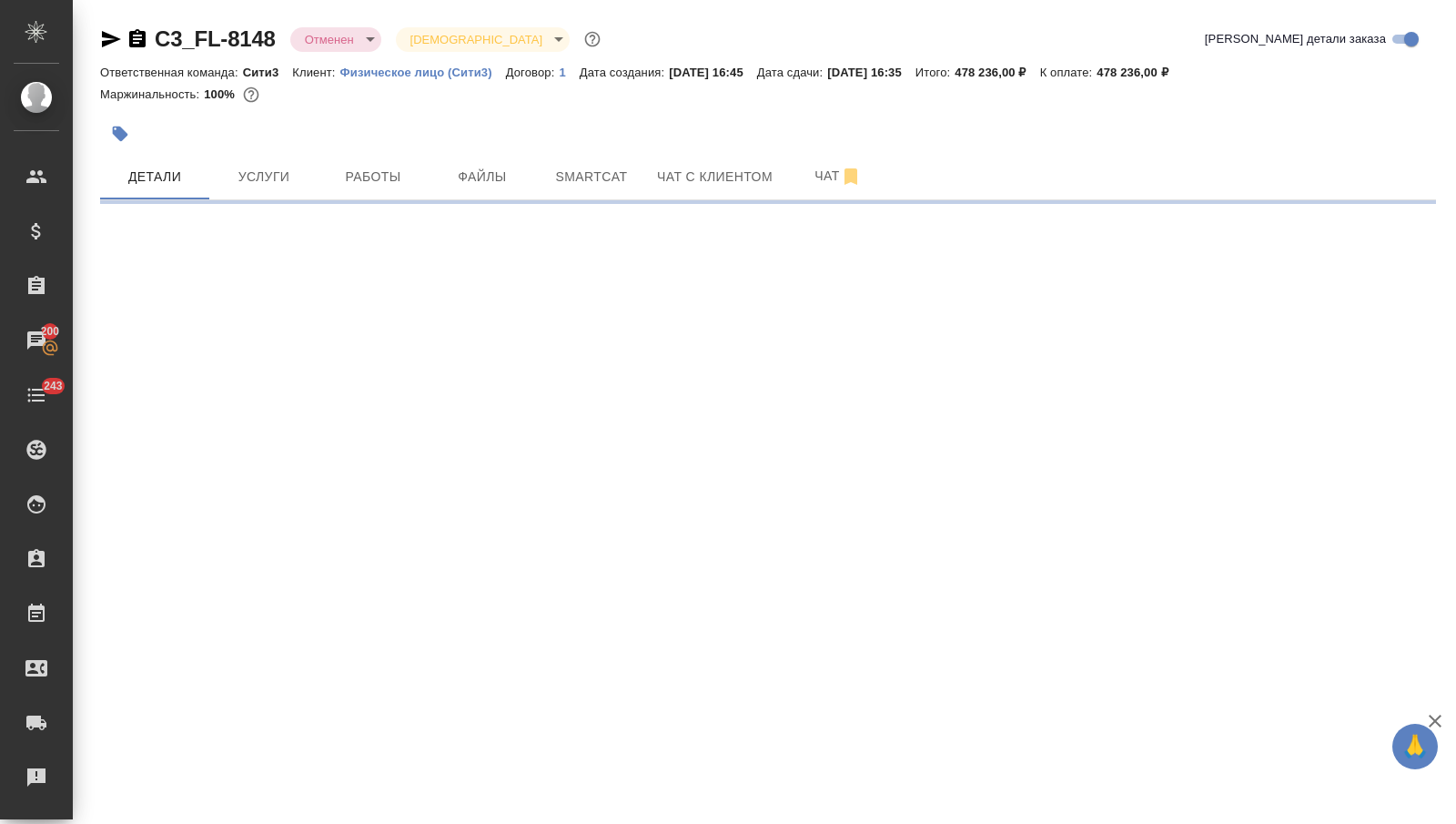
scroll to position [0, 0]
select select "RU"
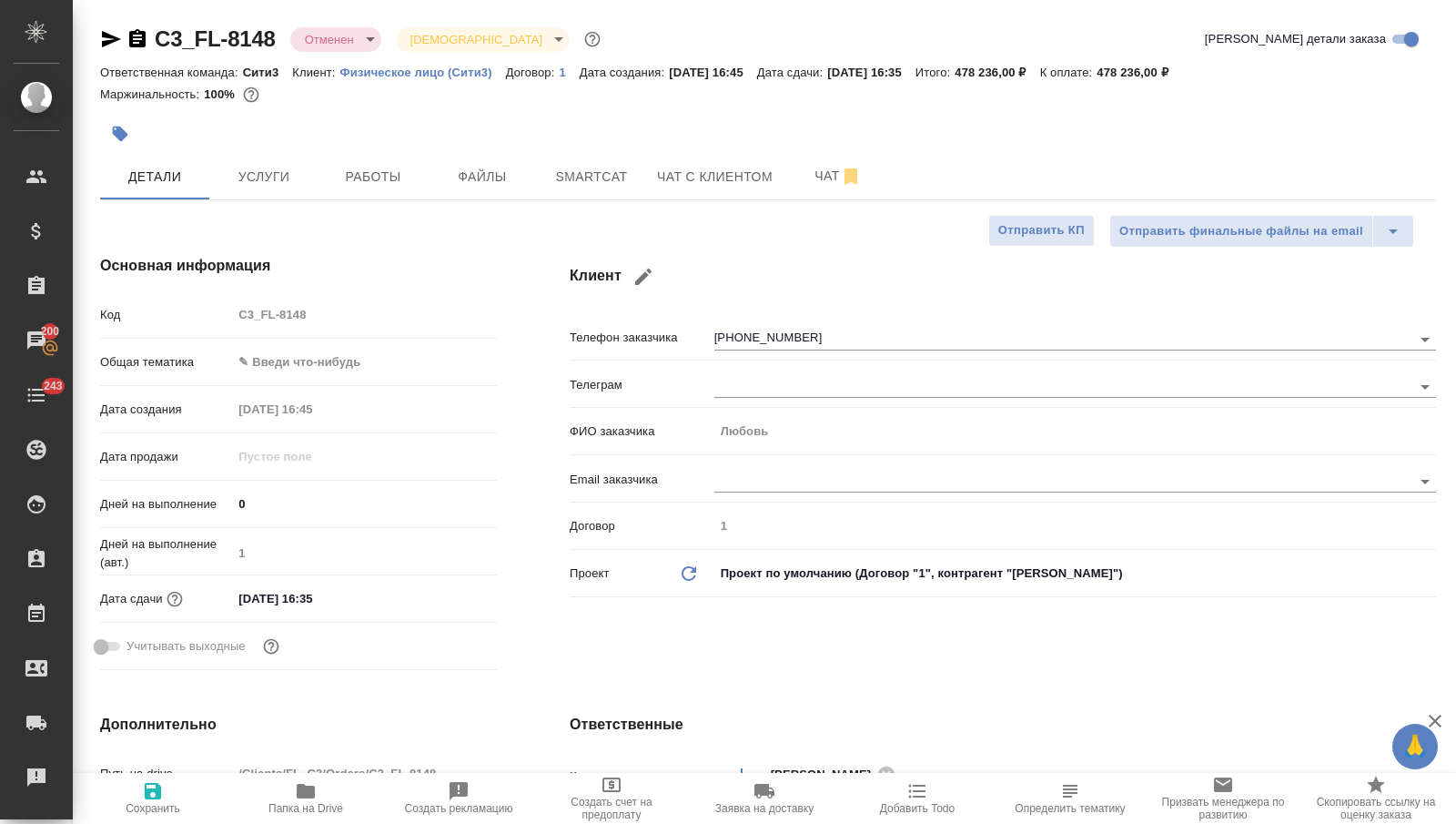
type textarea "x"
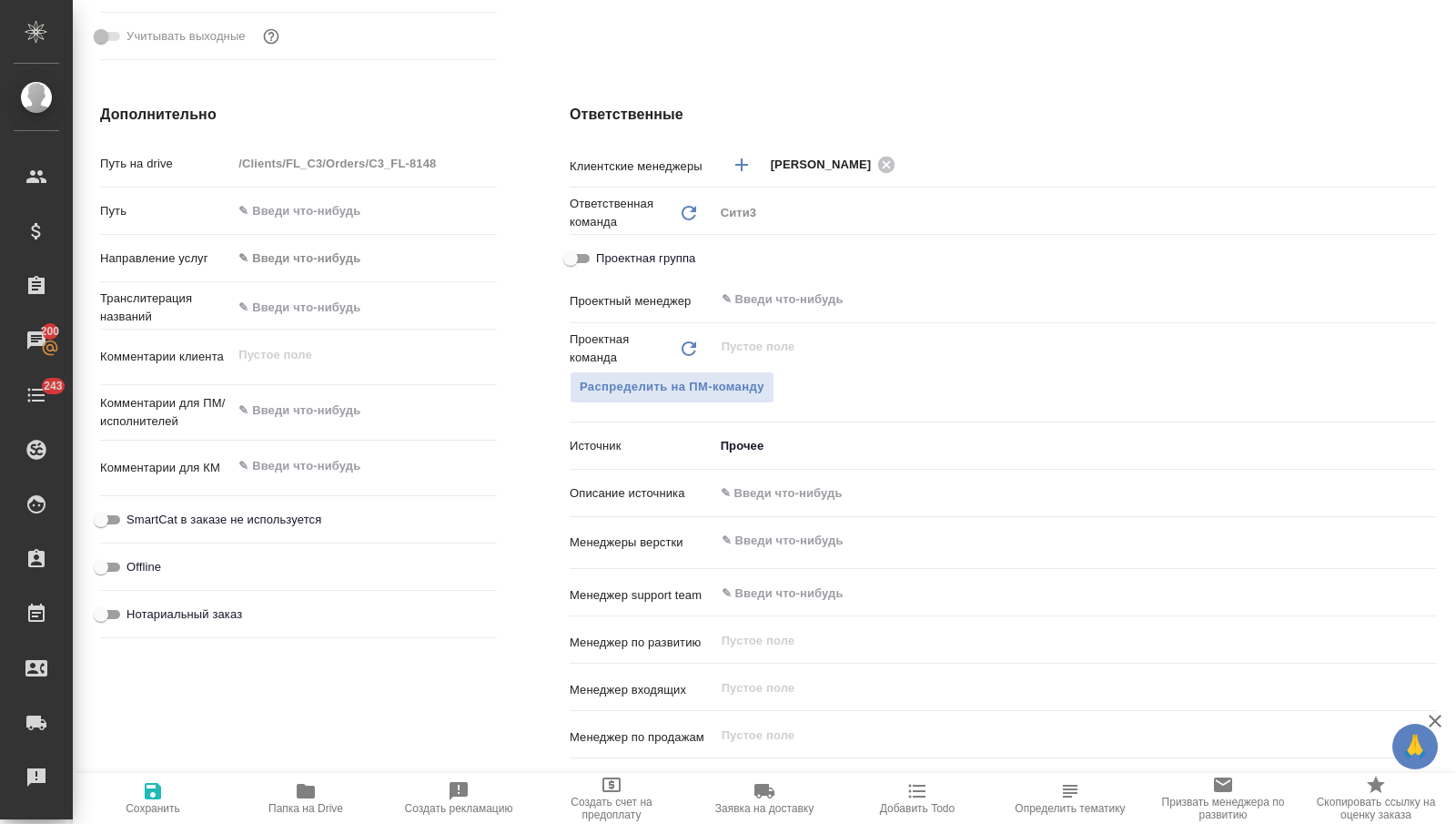
scroll to position [684, 0]
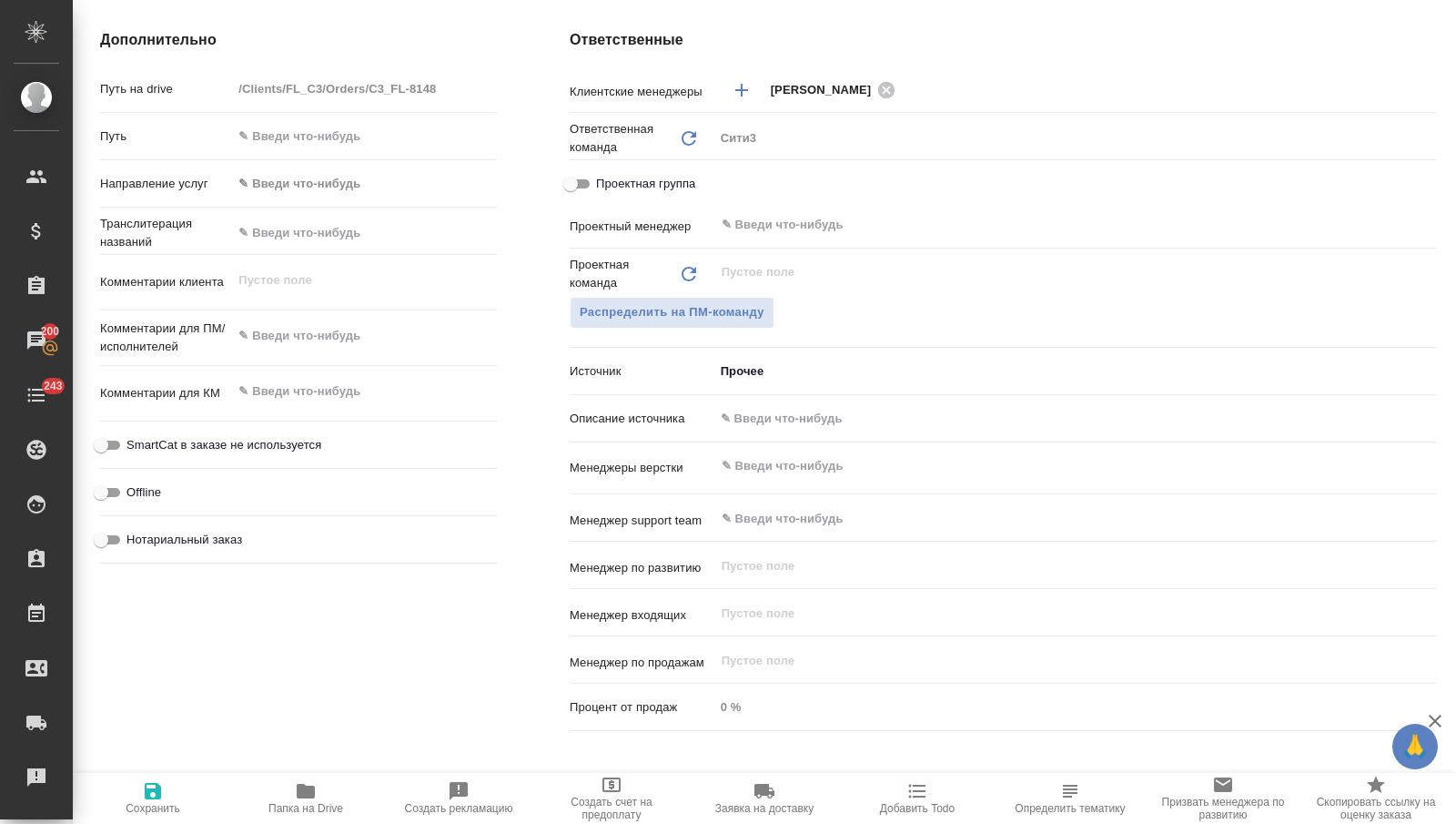
click at [745, 369] on body "🙏 .cls-1 fill:#fff; AWATERA [PERSON_NAME] Спецификации Заказы 200 Чаты 243 Todo…" at bounding box center [728, 412] width 1456 height 824
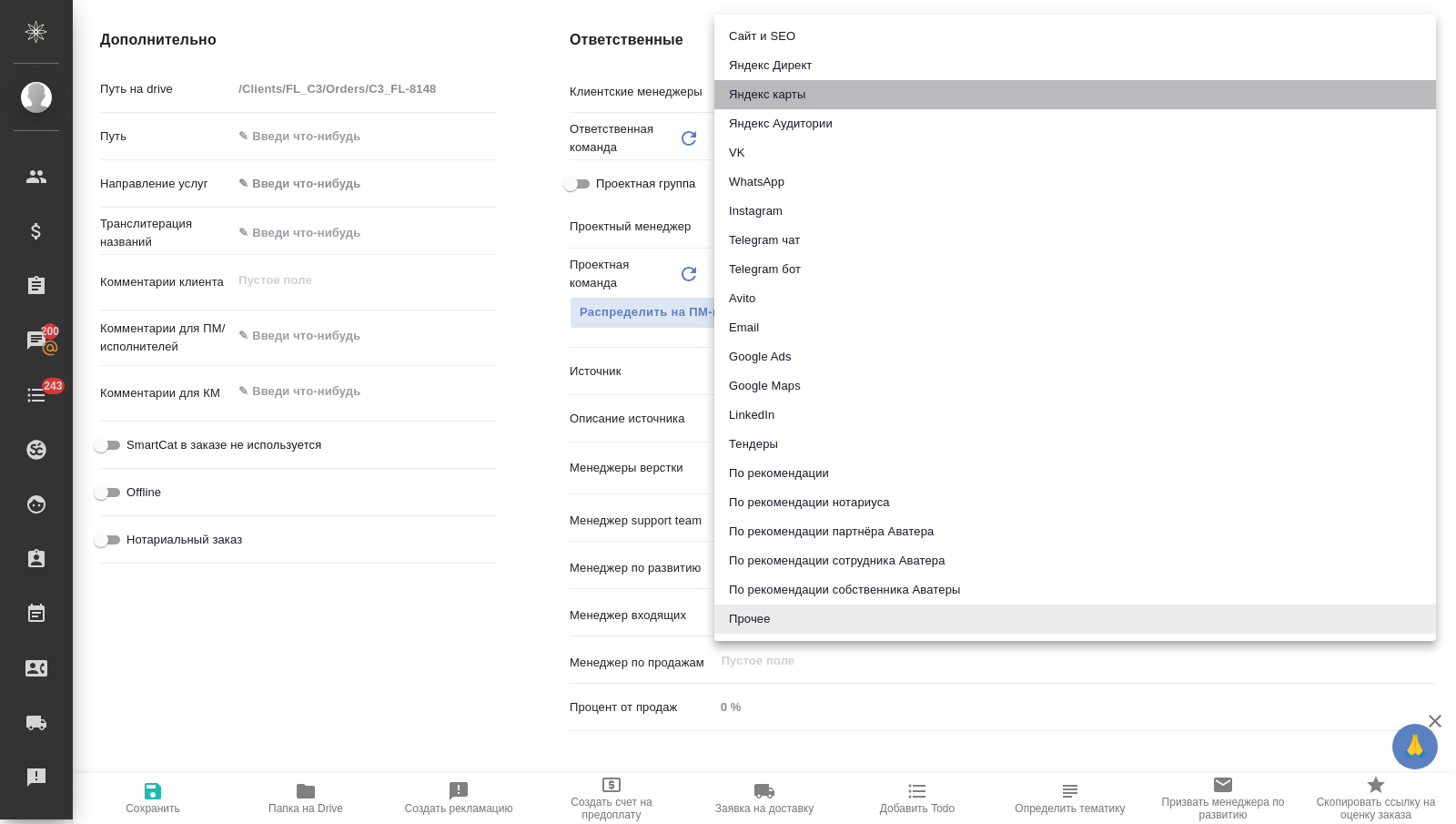
click at [807, 97] on li "Яндекс карты" at bounding box center [1075, 95] width 722 height 30
type textarea "x"
type input "yandexMaps"
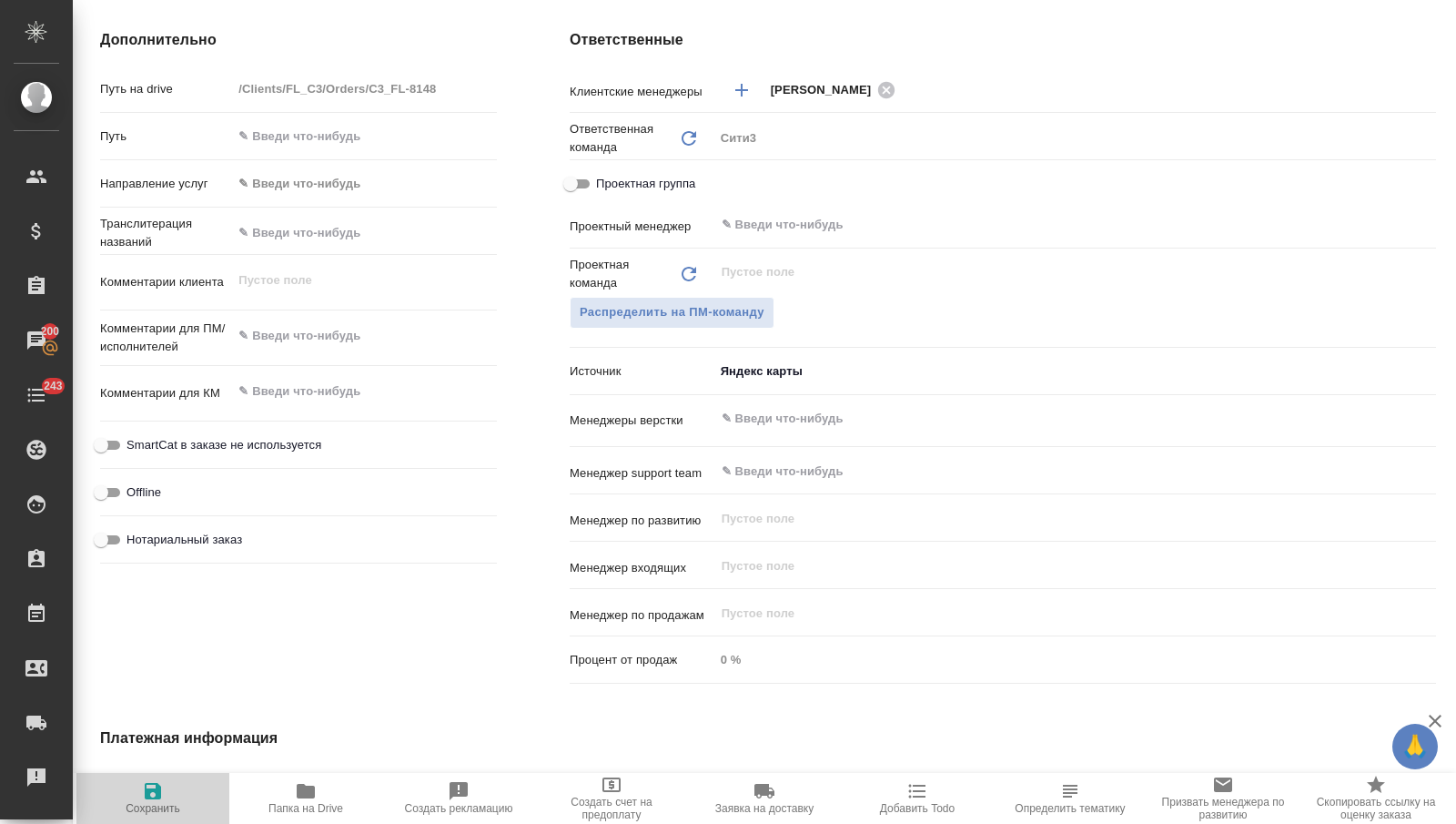
click at [159, 810] on span "Сохранить" at bounding box center [153, 807] width 54 height 13
type textarea "x"
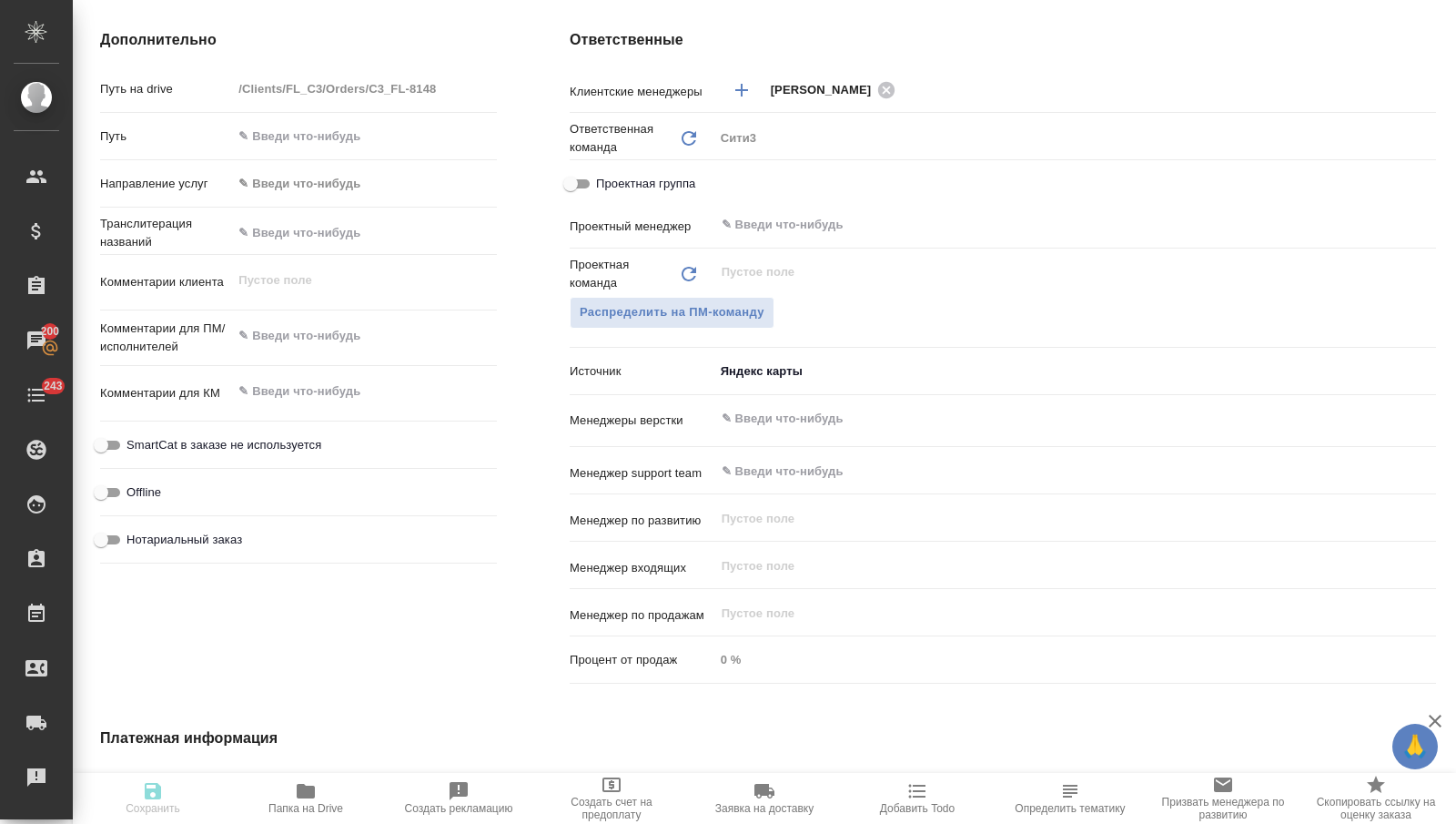
type textarea "x"
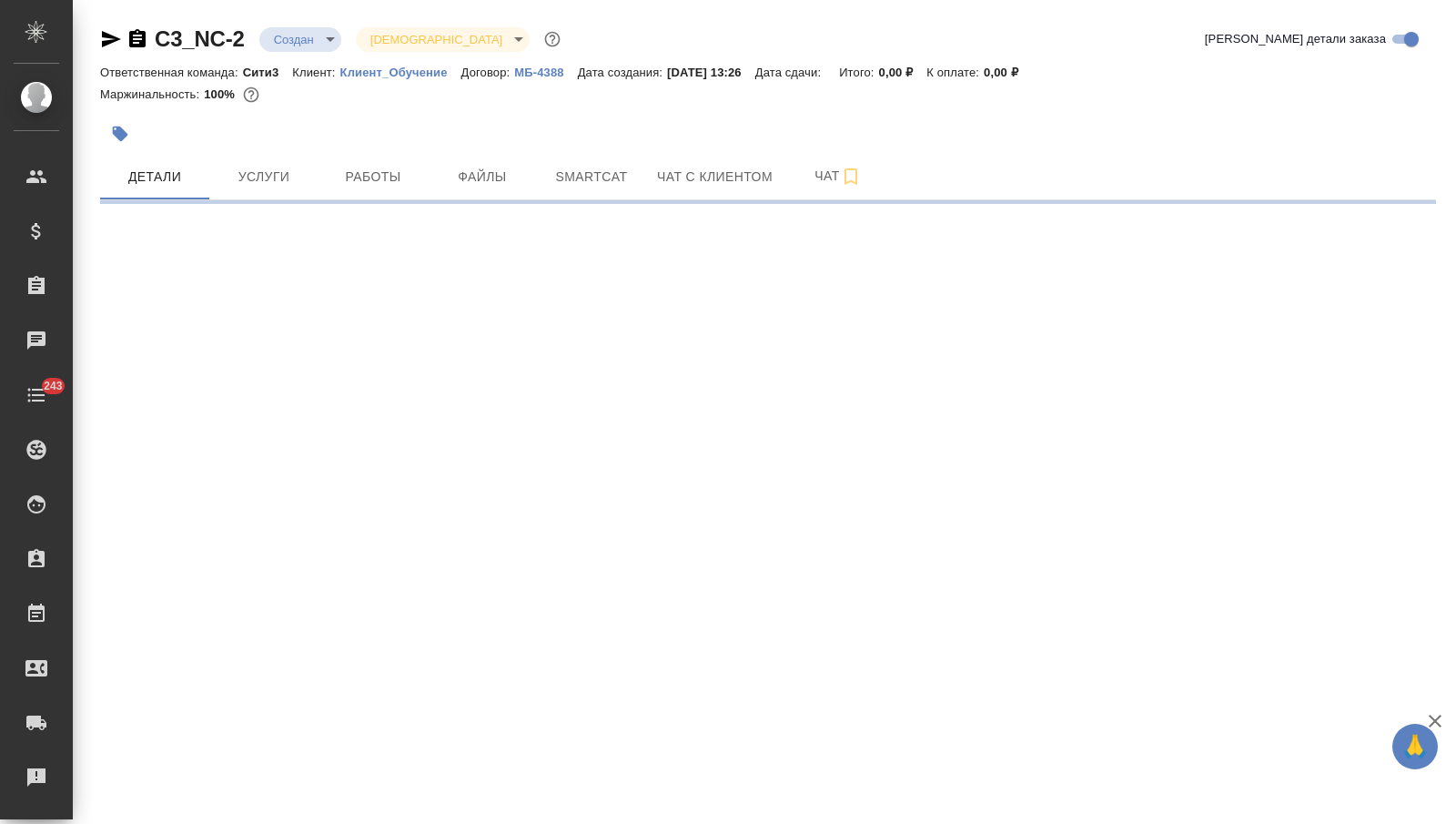
select select "RU"
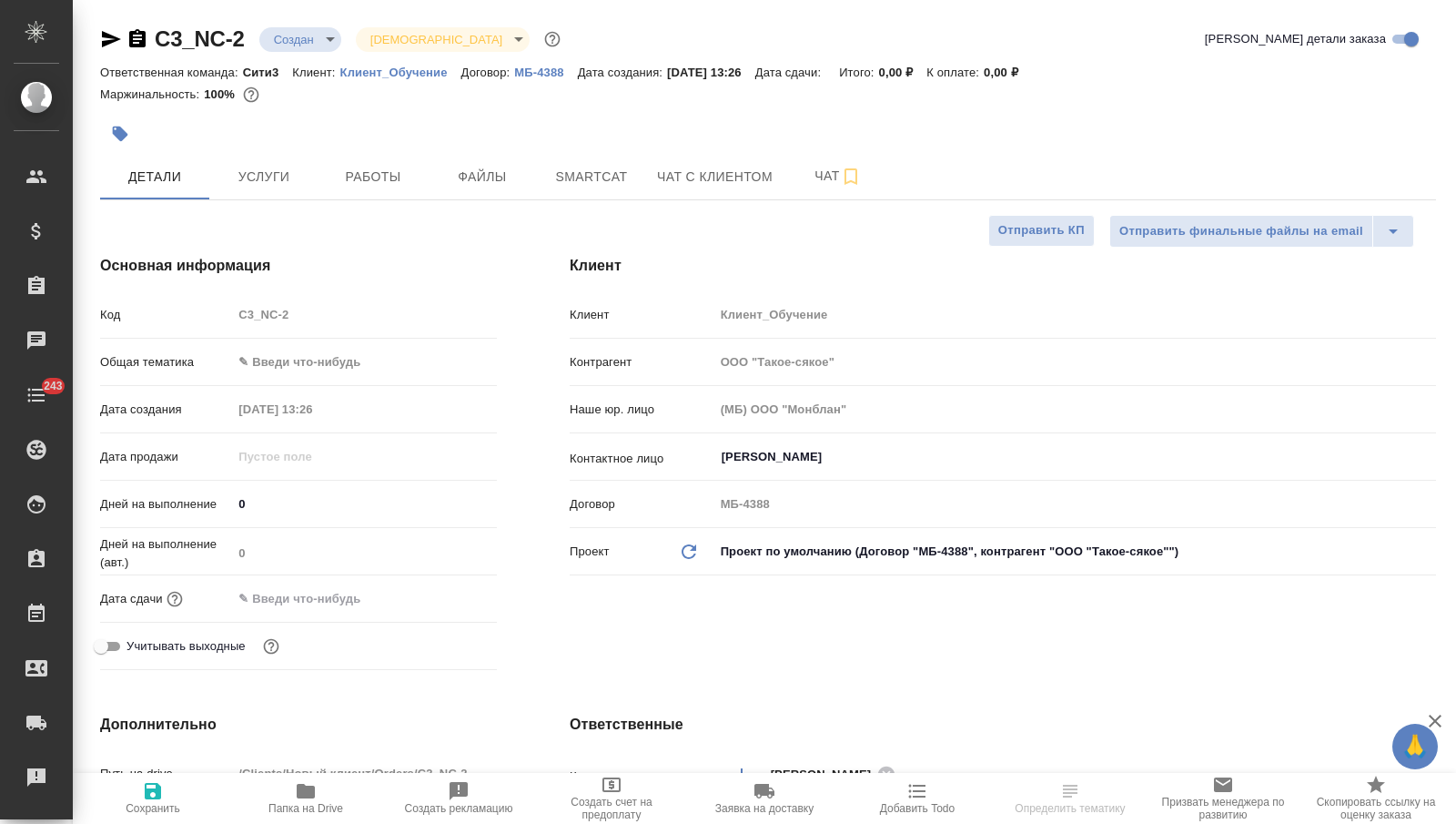
type textarea "x"
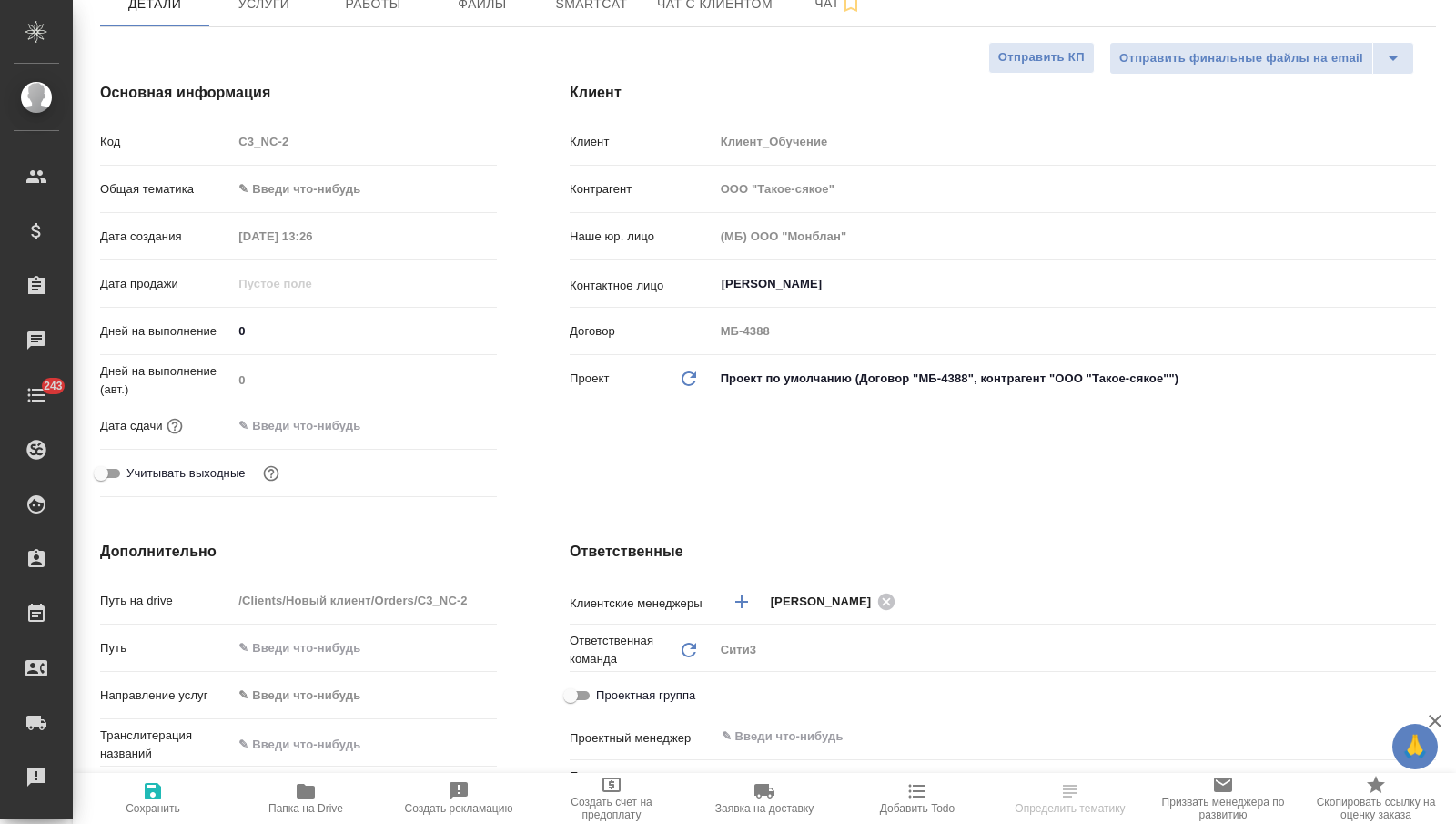
scroll to position [571, 0]
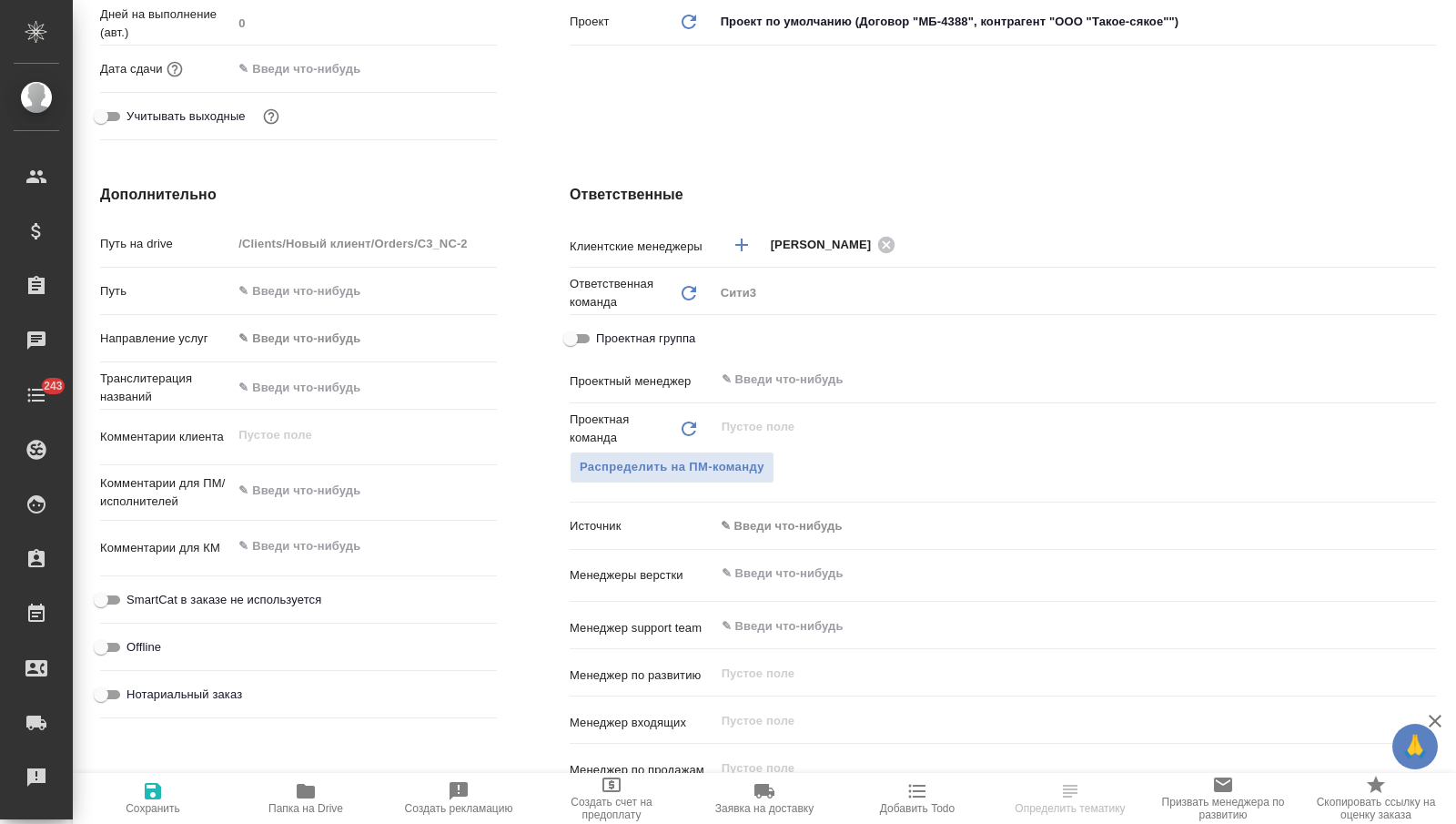
type textarea "x"
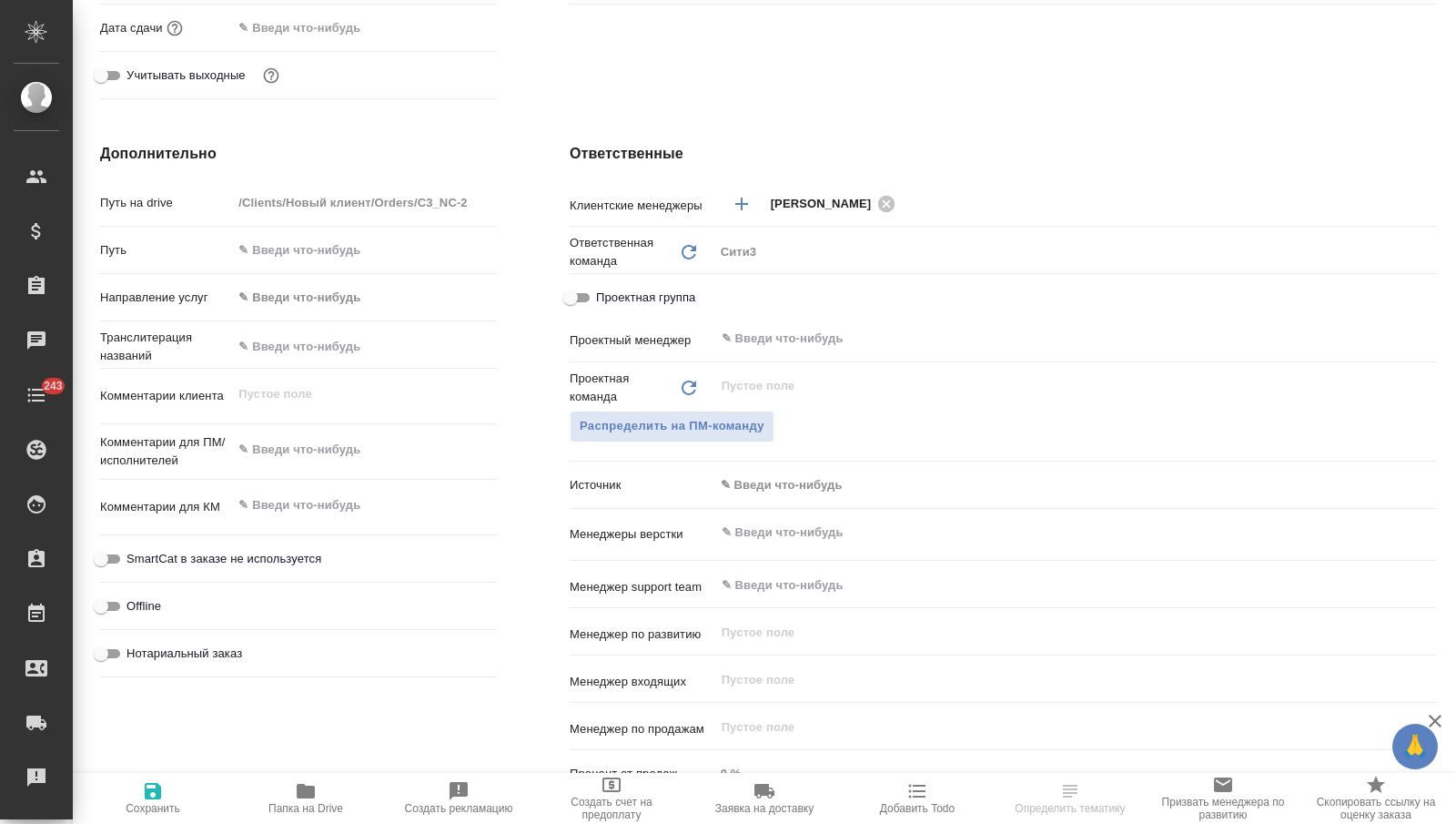
type textarea "x"
click at [760, 484] on body "🙏 .cls-1 fill:#fff; AWATERA [PERSON_NAME] Спецификации Заказы Чаты 243 Todo Про…" at bounding box center [728, 412] width 1456 height 824
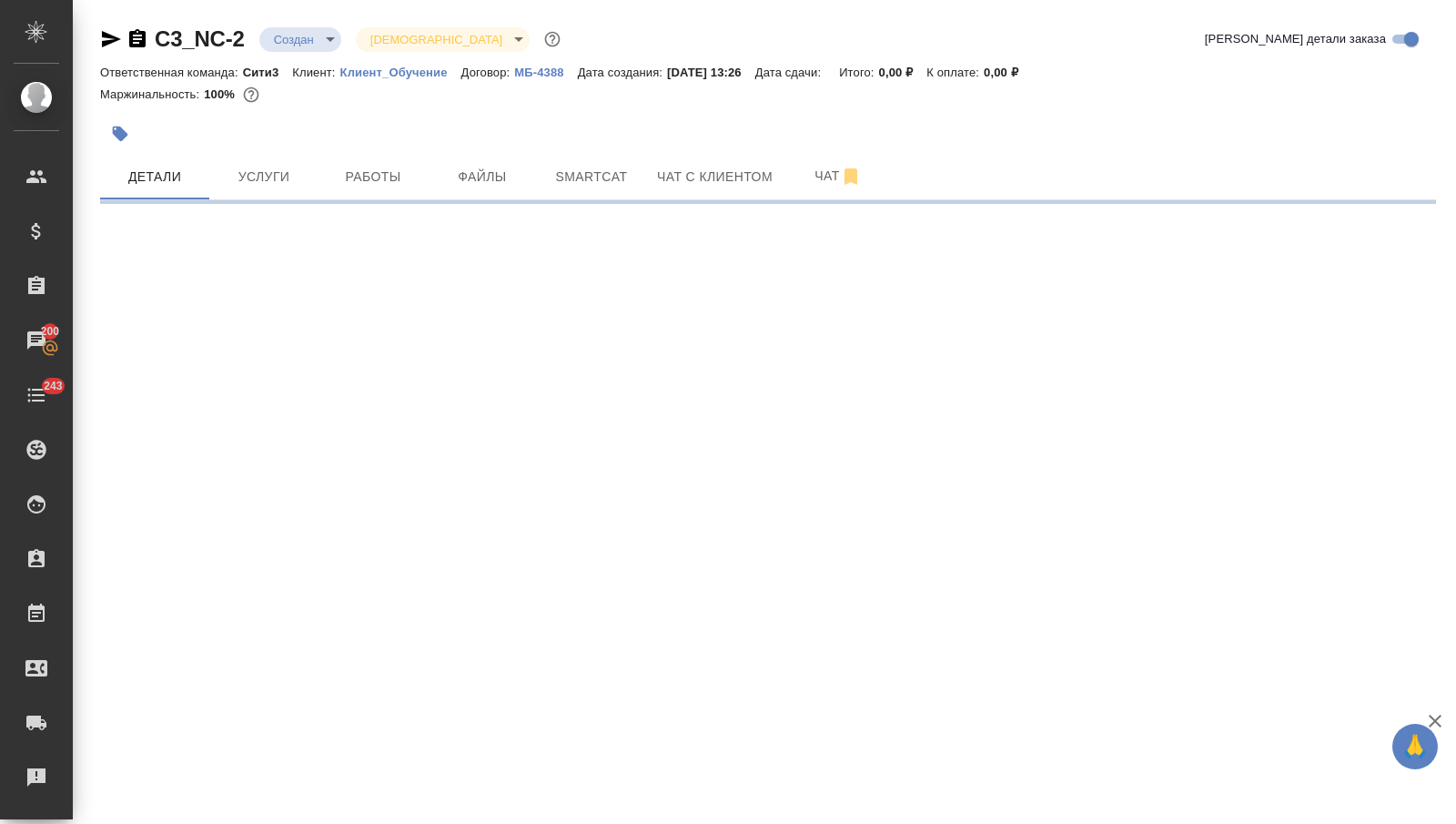
scroll to position [0, 0]
select select "RU"
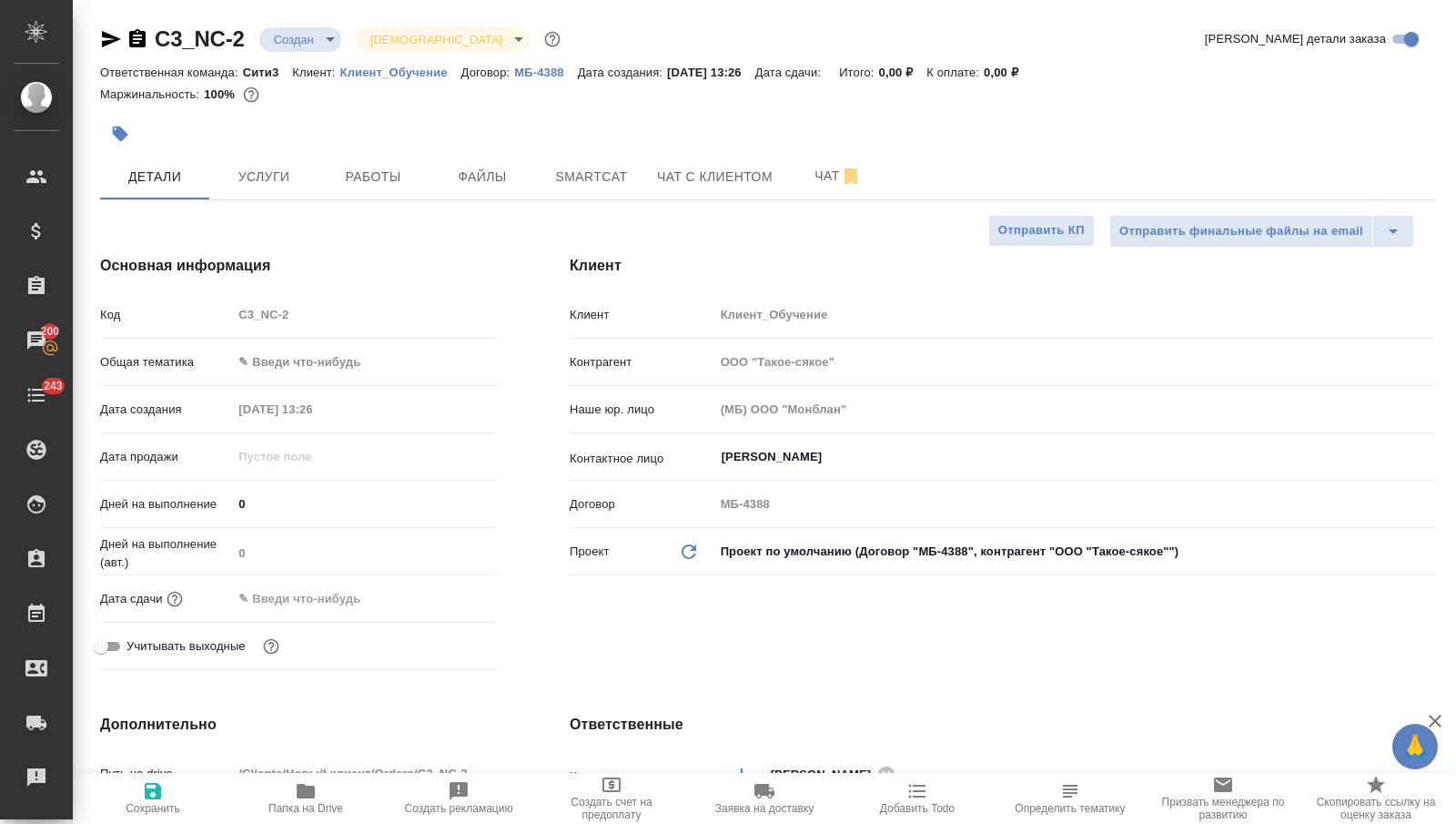
type textarea "x"
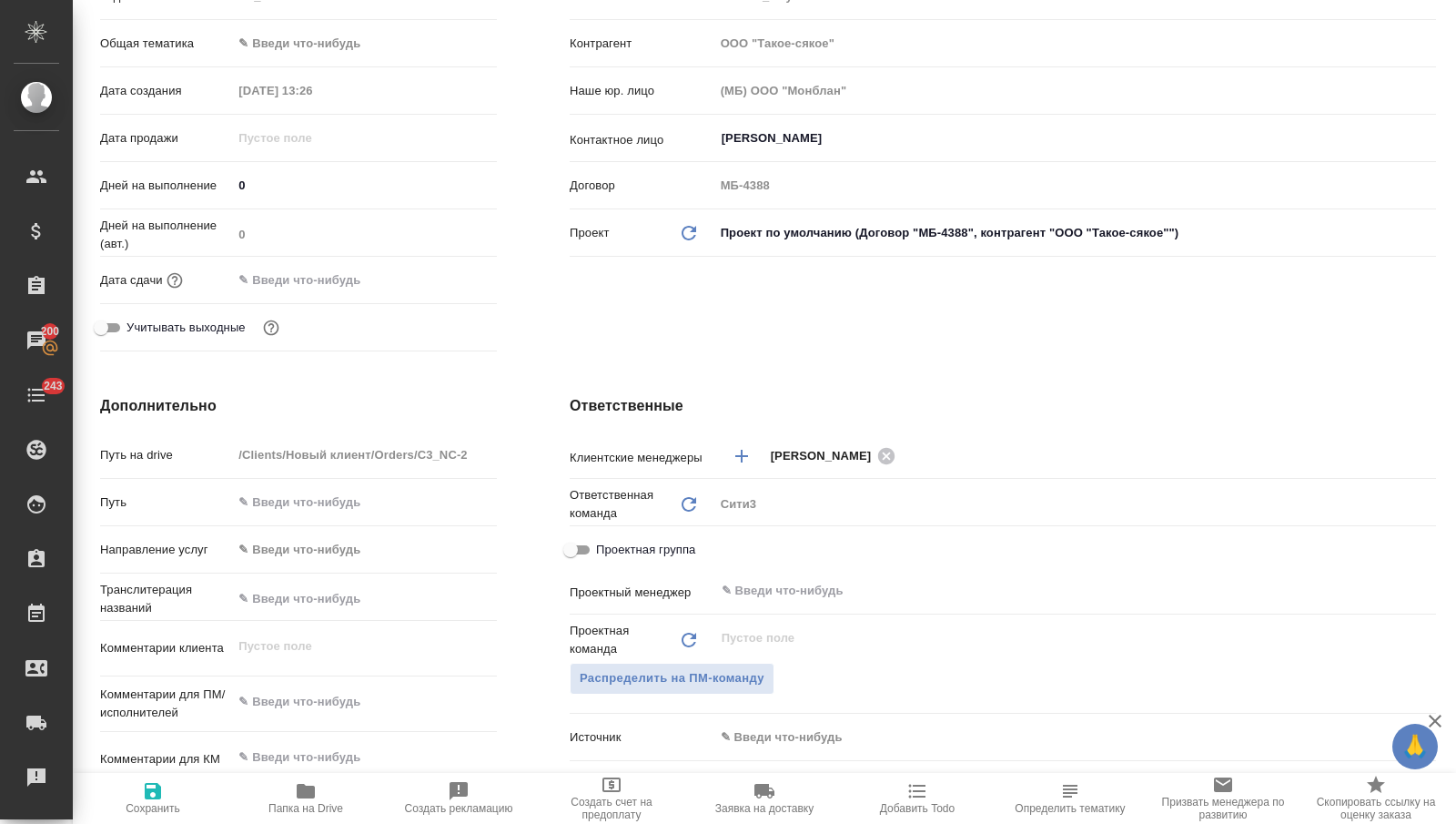
scroll to position [494, 0]
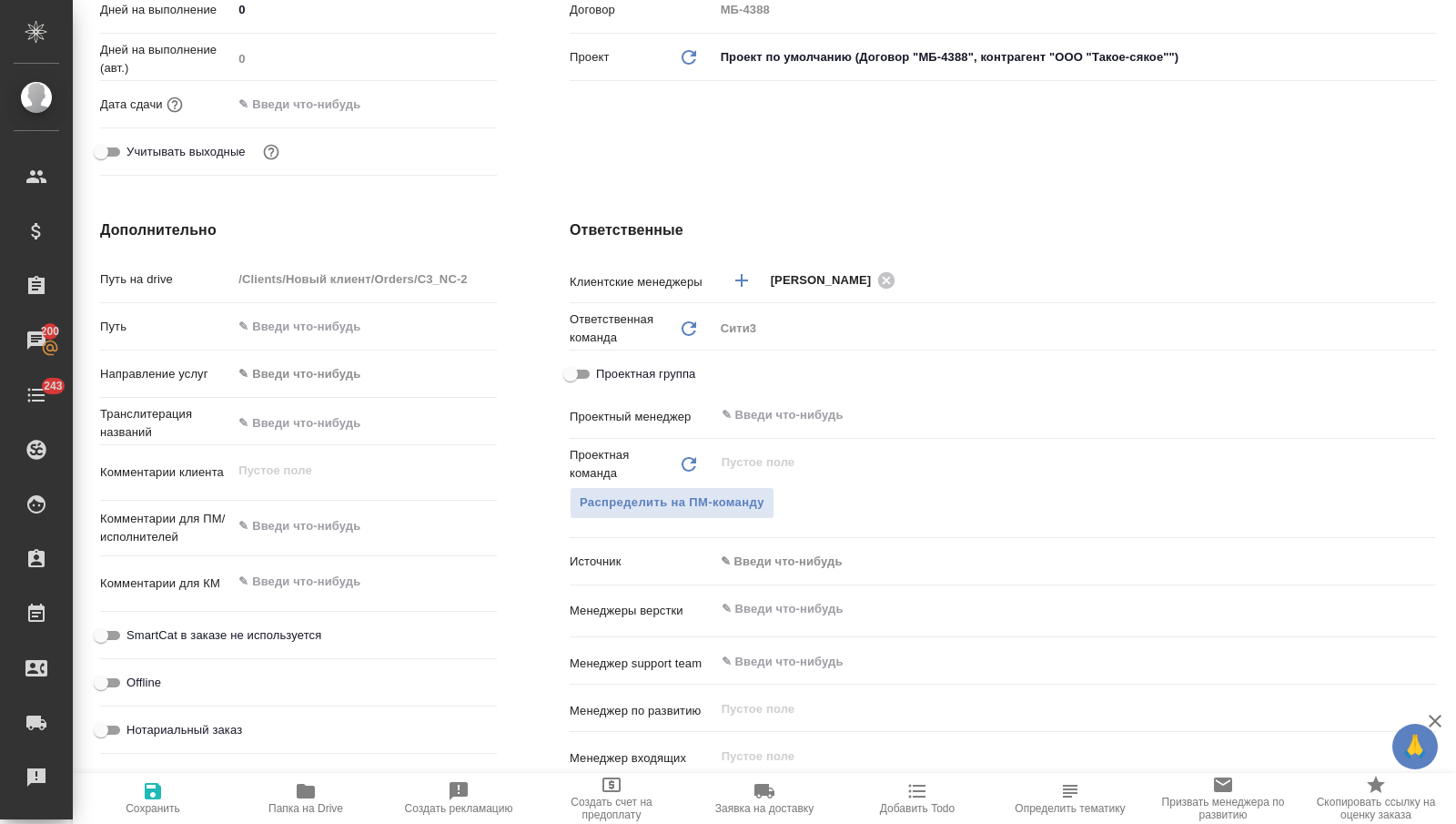
click at [761, 563] on body "🙏 .cls-1 fill:#fff; AWATERA [PERSON_NAME] Спецификации Заказы 200 Чаты 243 Todo…" at bounding box center [728, 412] width 1456 height 824
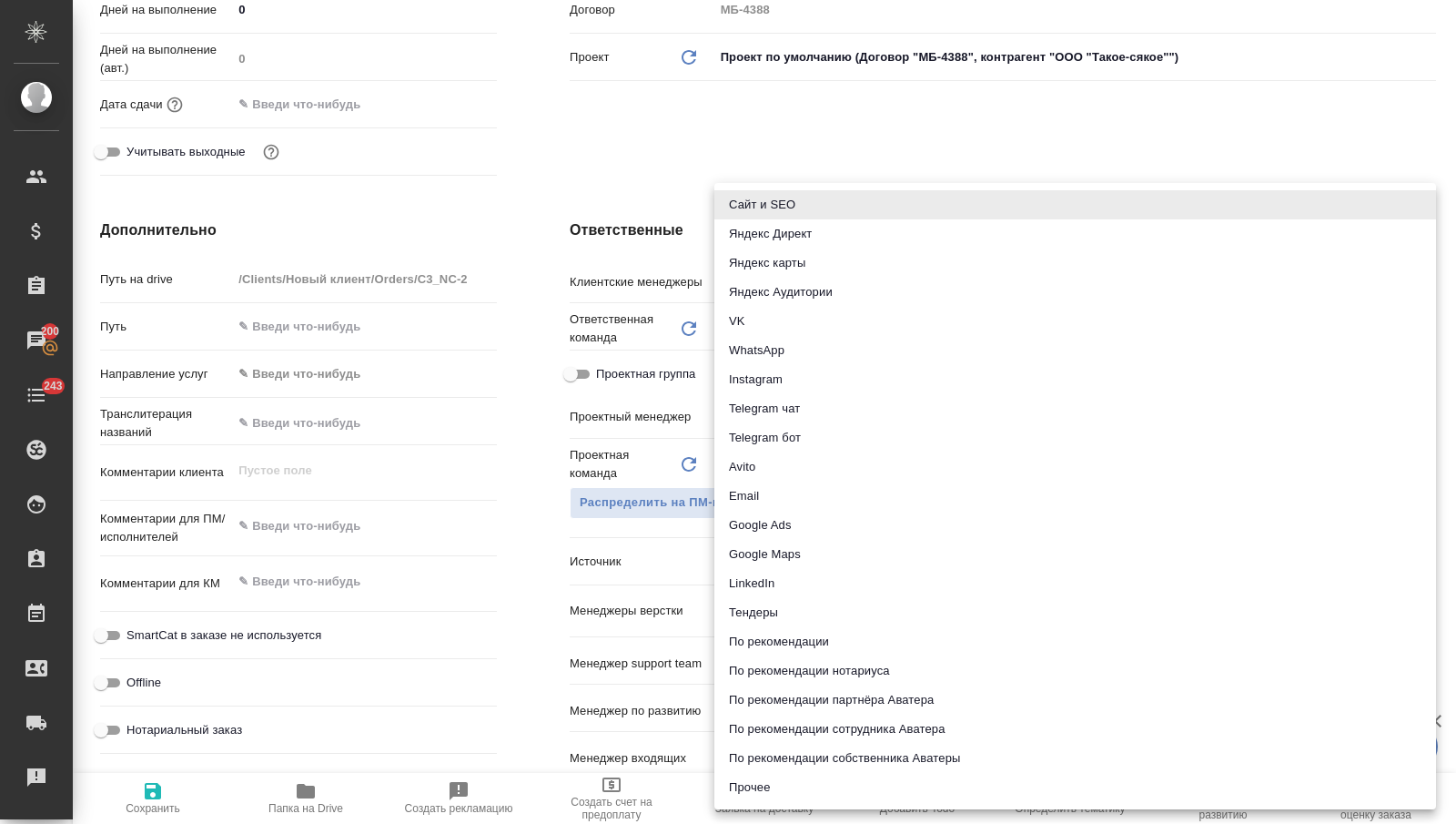
click at [939, 738] on li "По рекомендации сотрудника Аватера" at bounding box center [1075, 729] width 722 height 30
type textarea "x"
type input "employeeRecommendation"
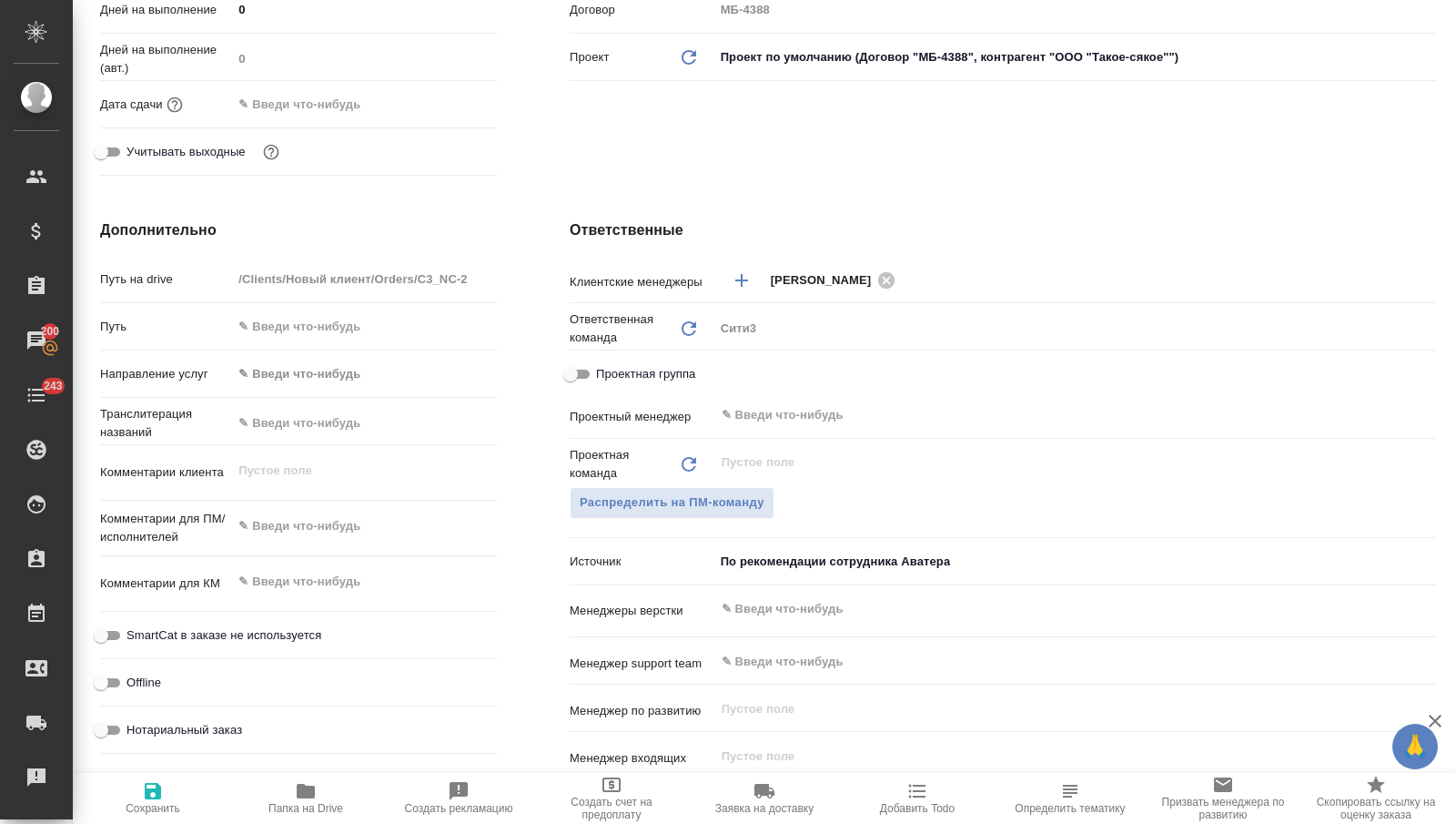
click at [172, 785] on span "Сохранить" at bounding box center [153, 796] width 131 height 34
type textarea "x"
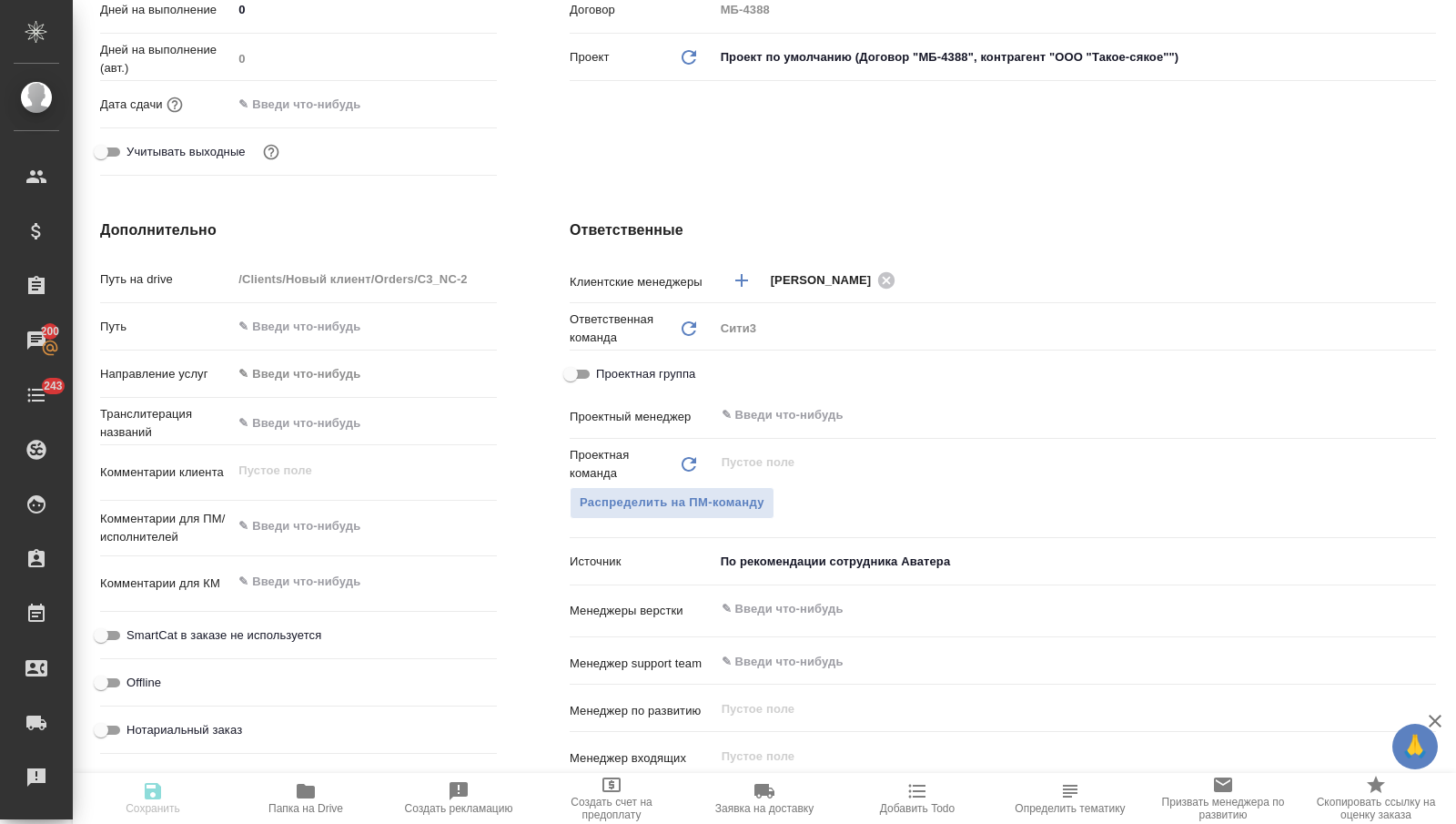
type textarea "x"
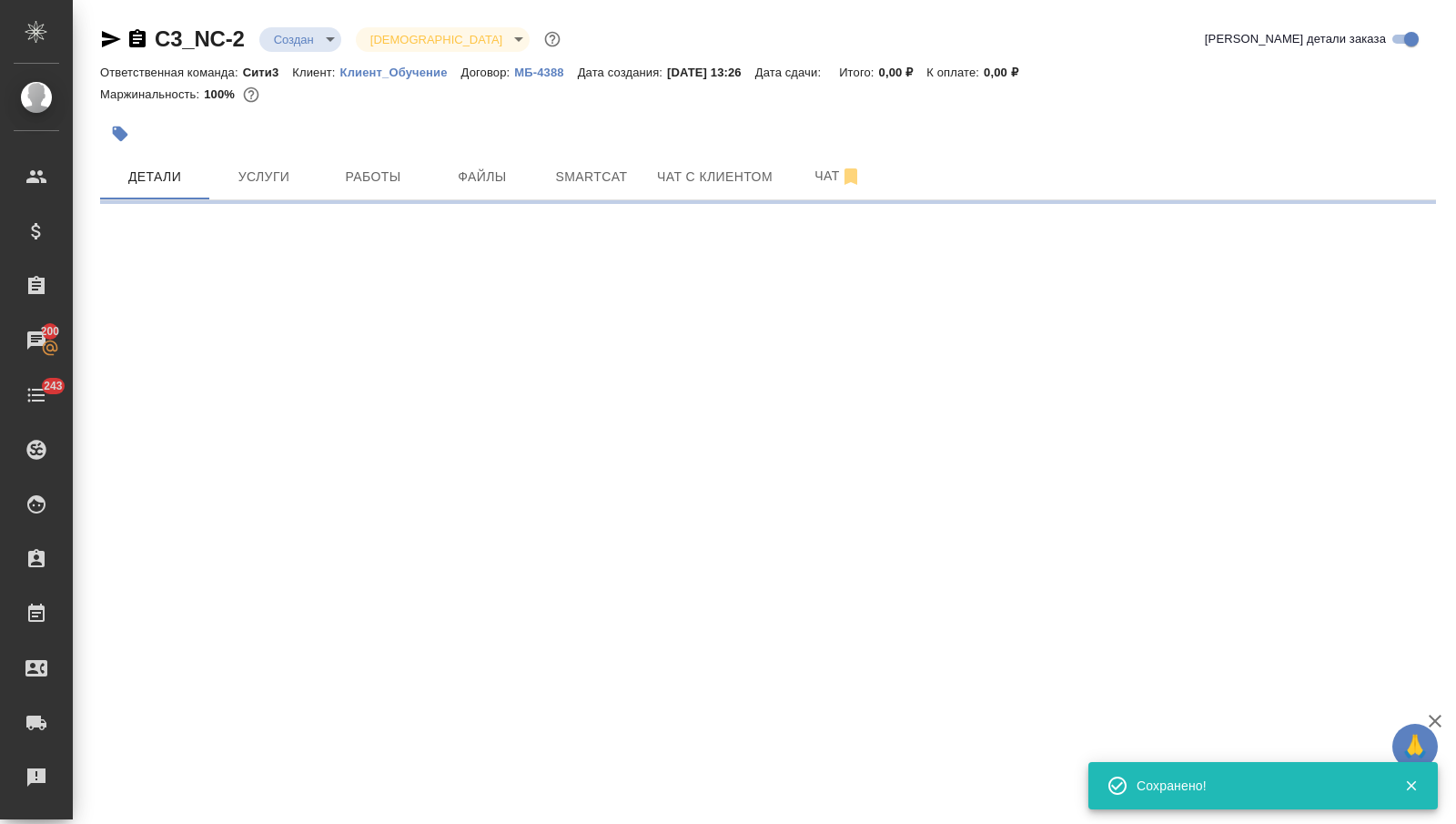
select select "RU"
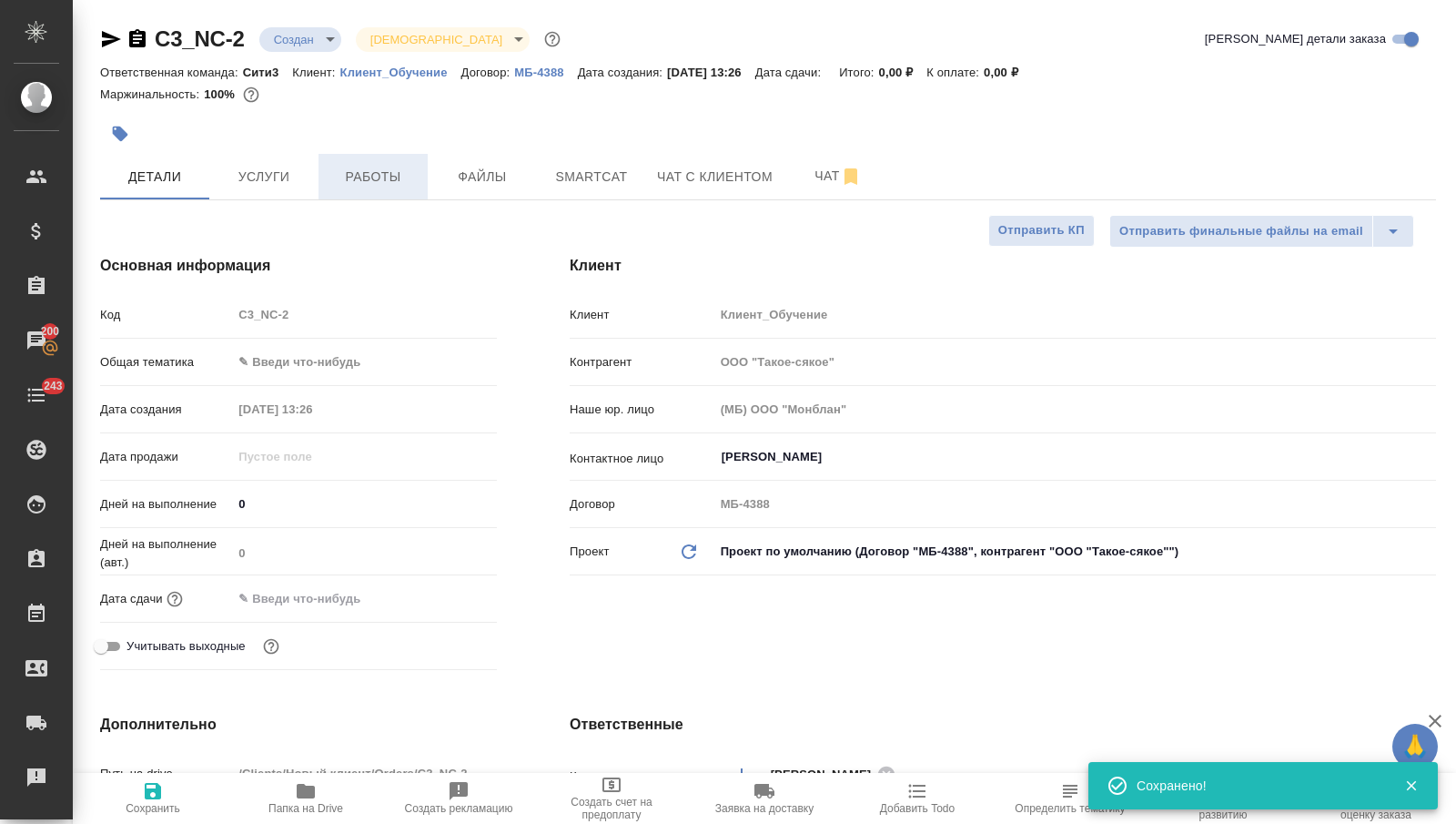
type textarea "x"
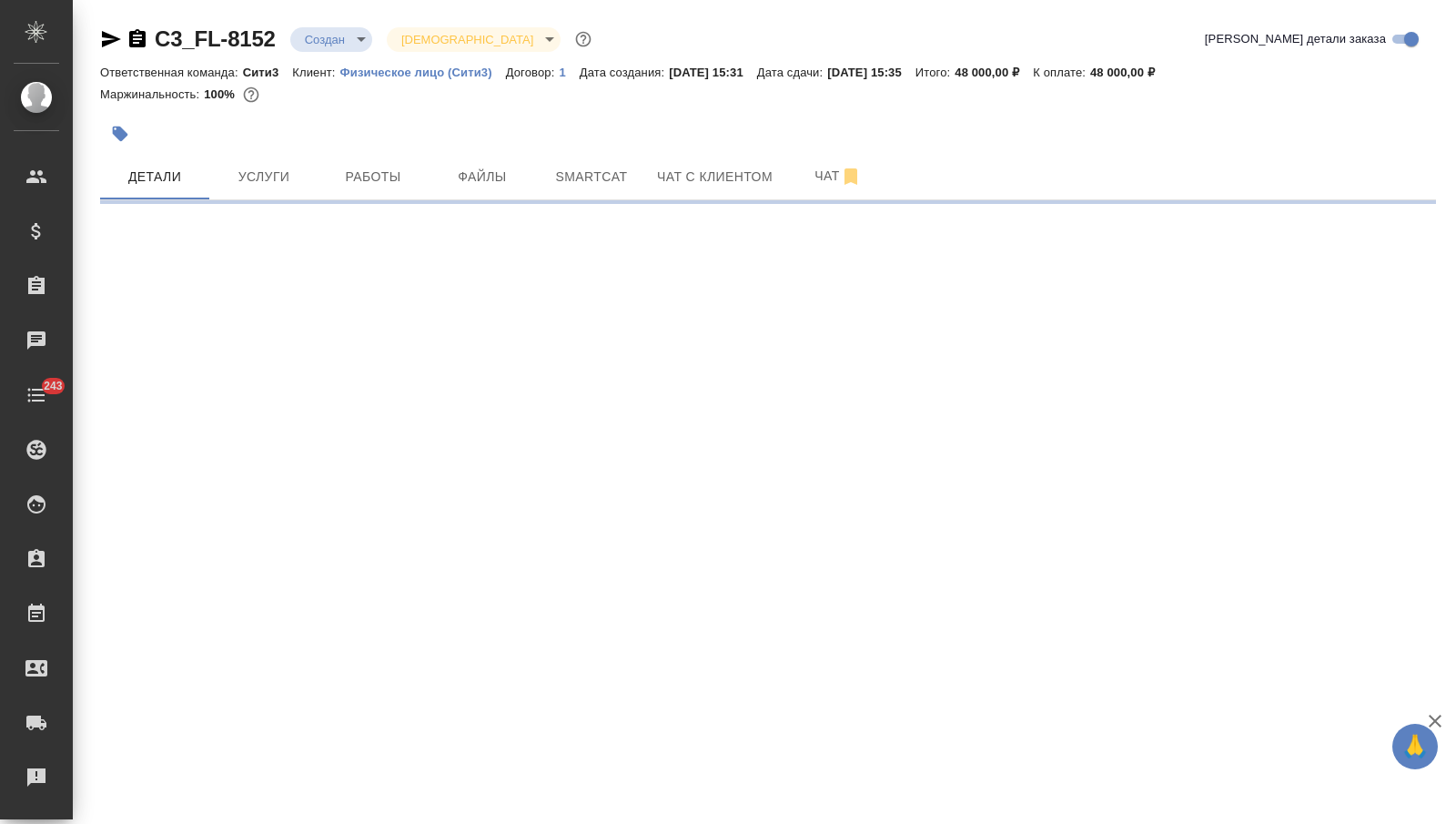
select select "RU"
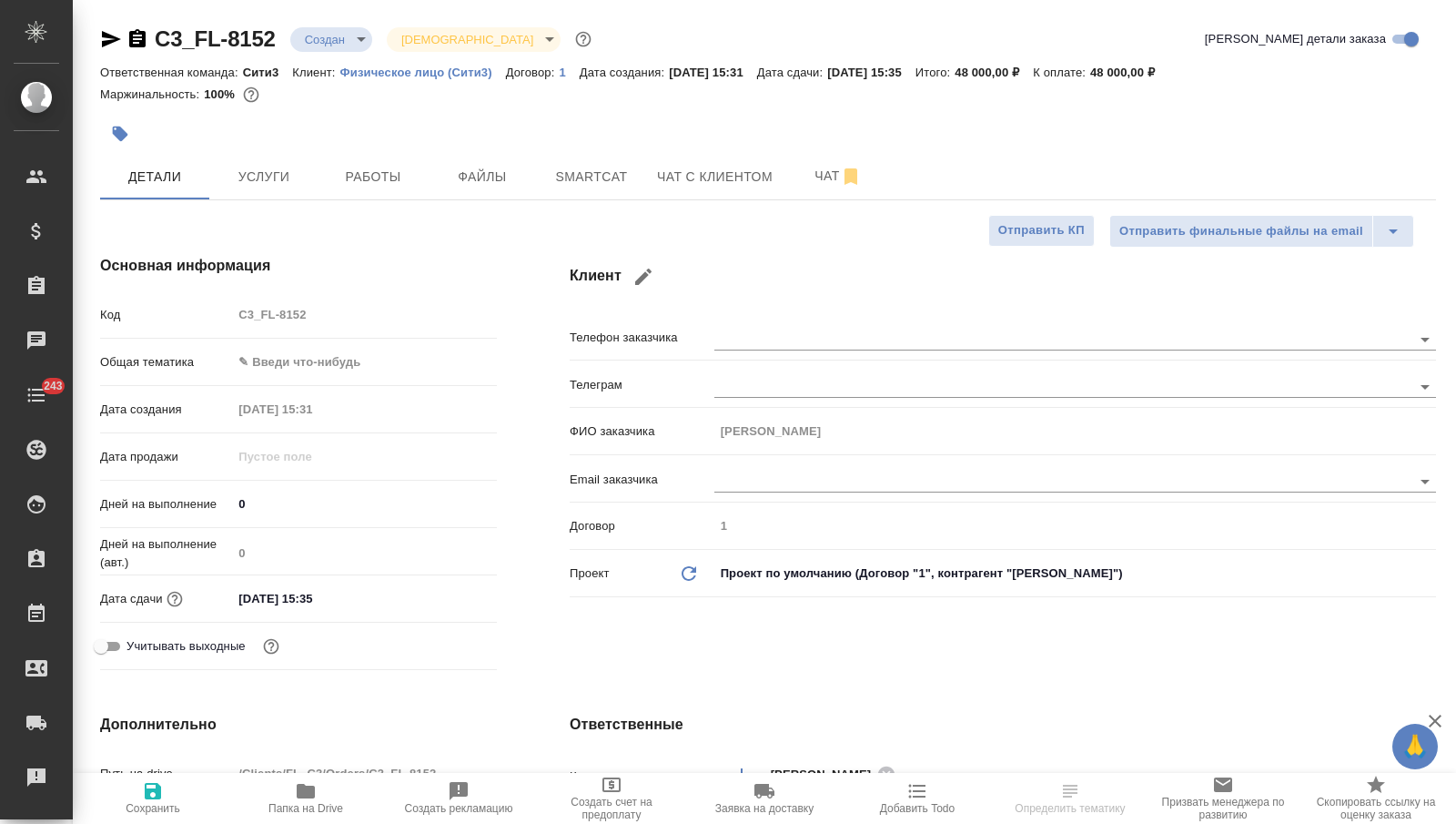
type textarea "x"
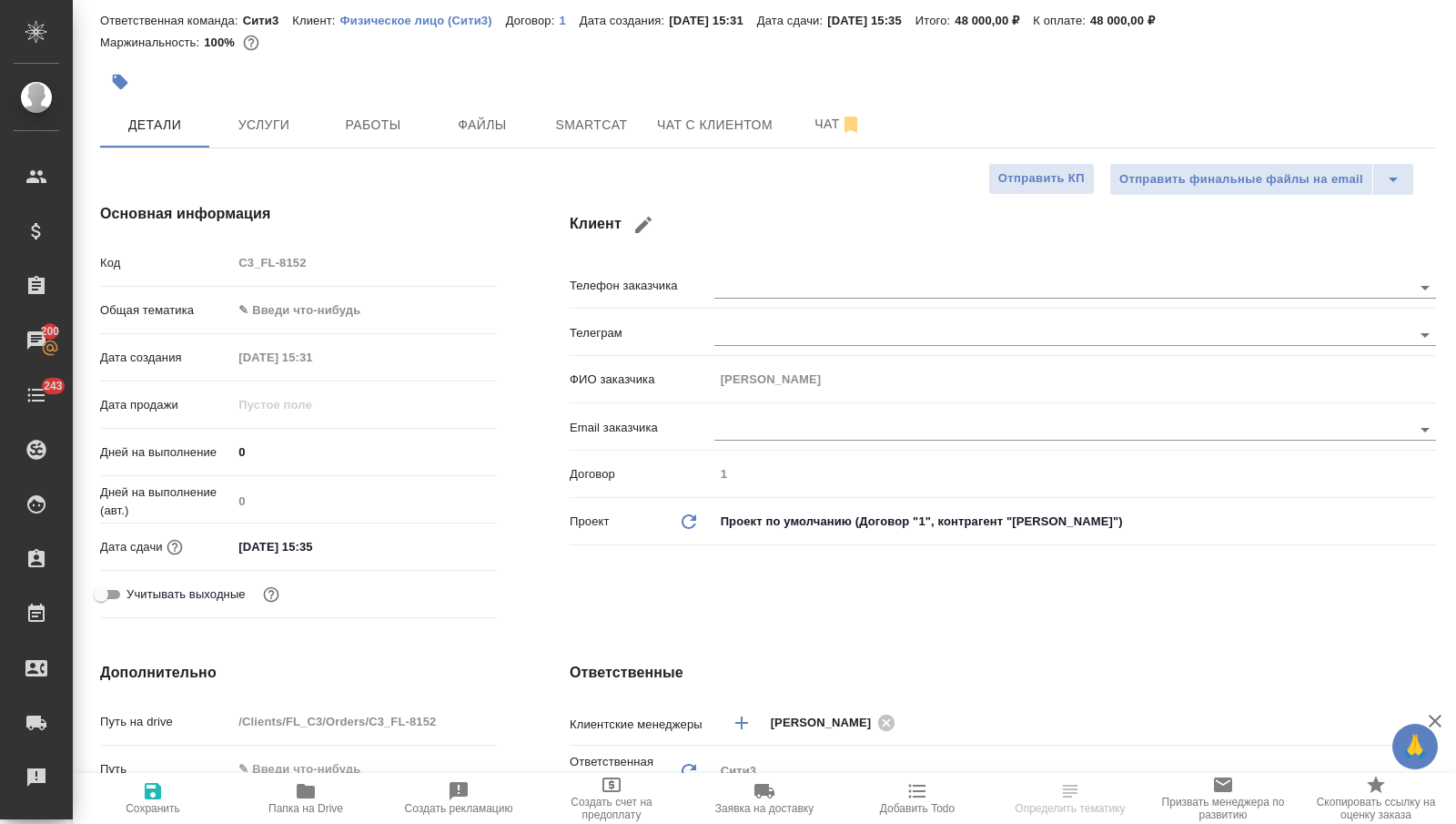
scroll to position [18, 0]
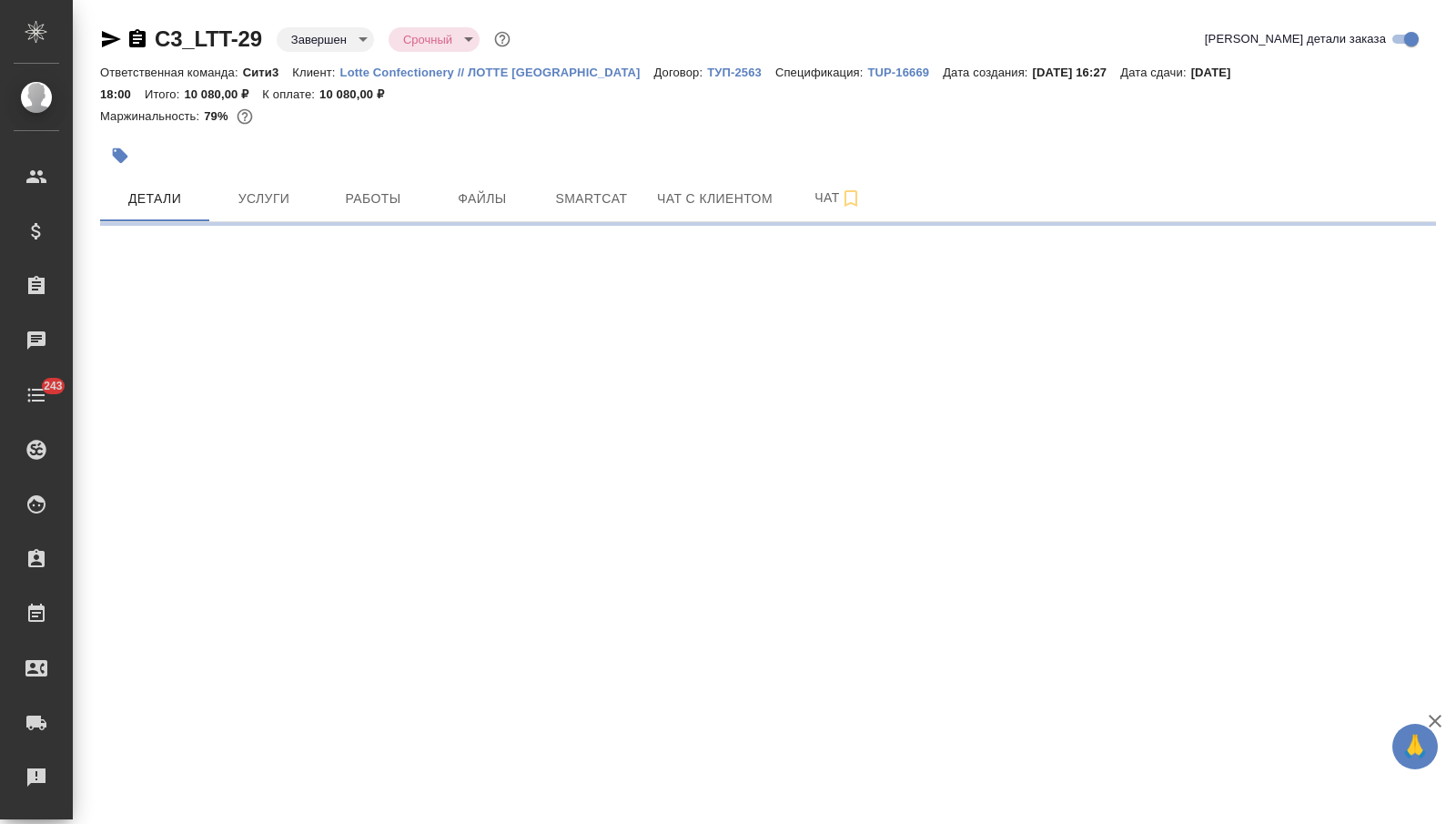
select select "RU"
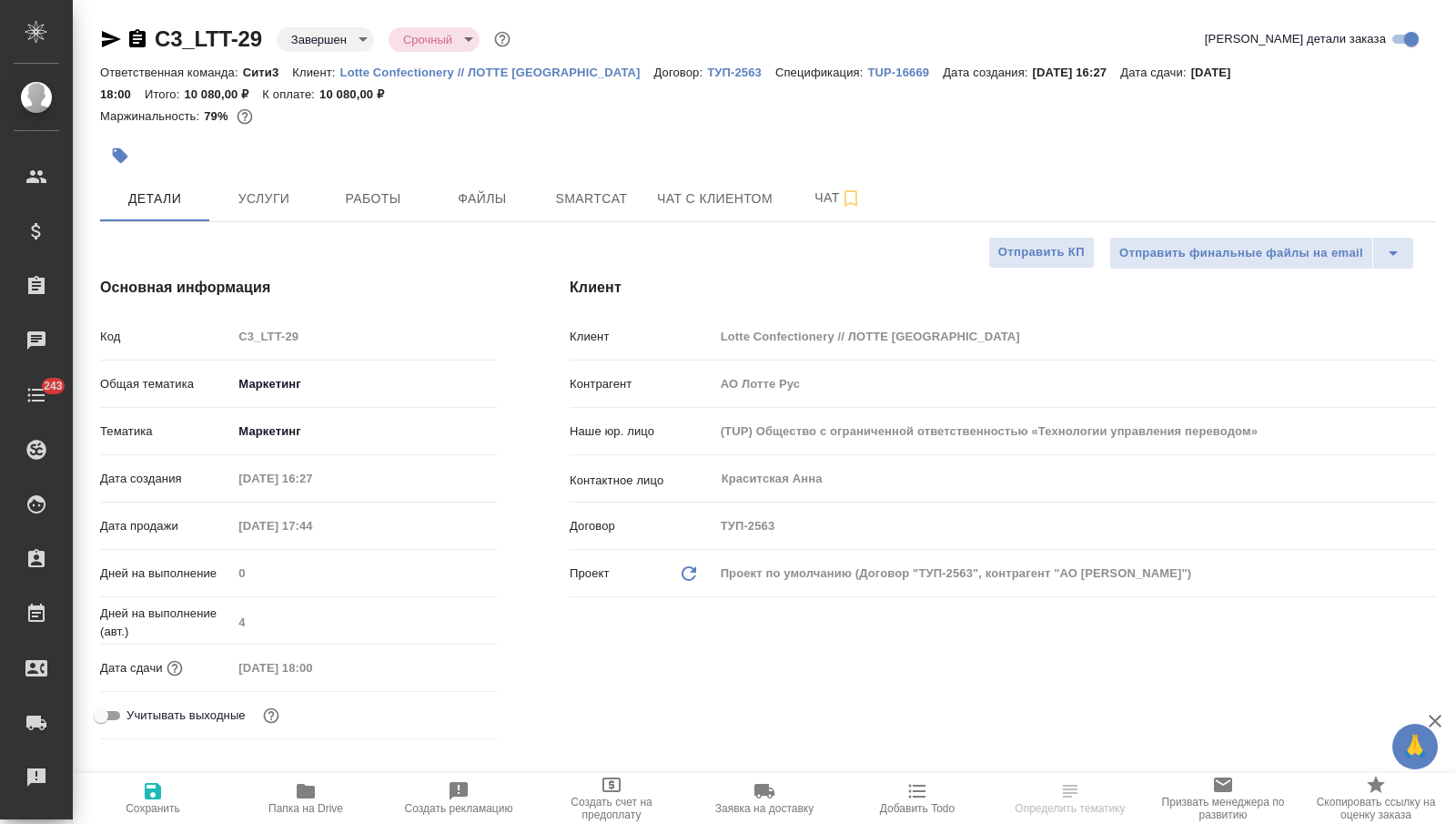
type textarea "x"
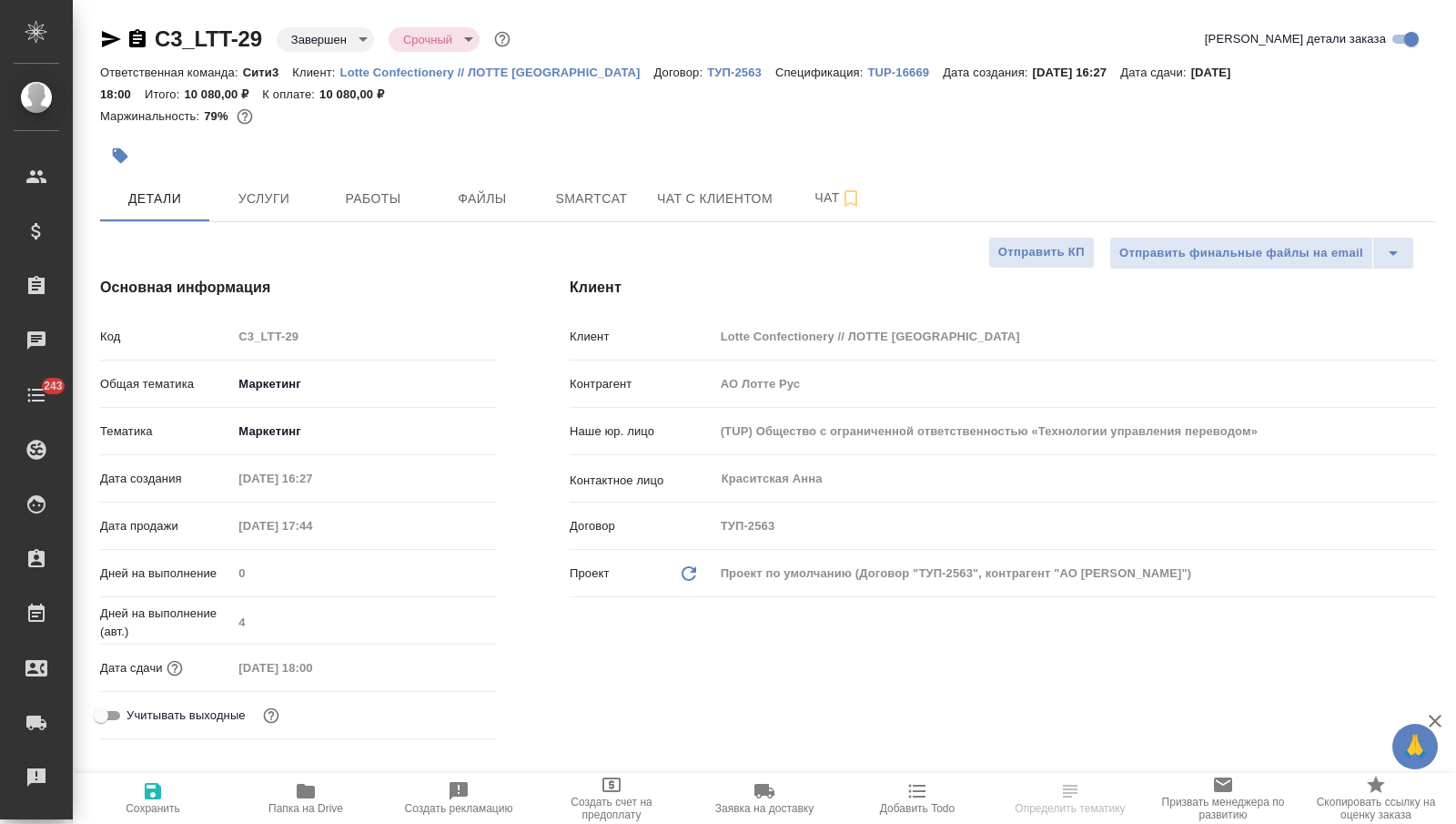
type textarea "x"
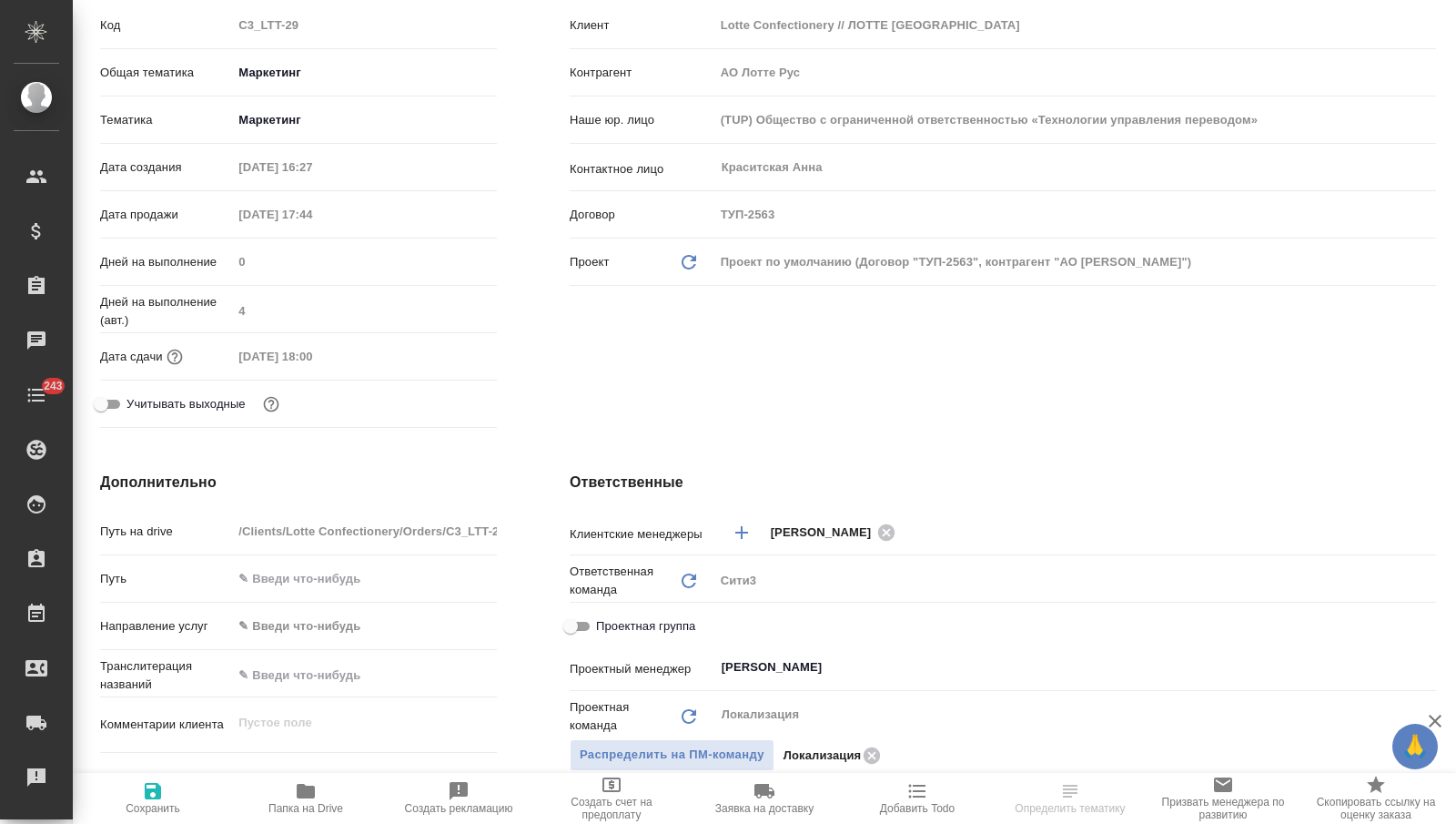
type textarea "x"
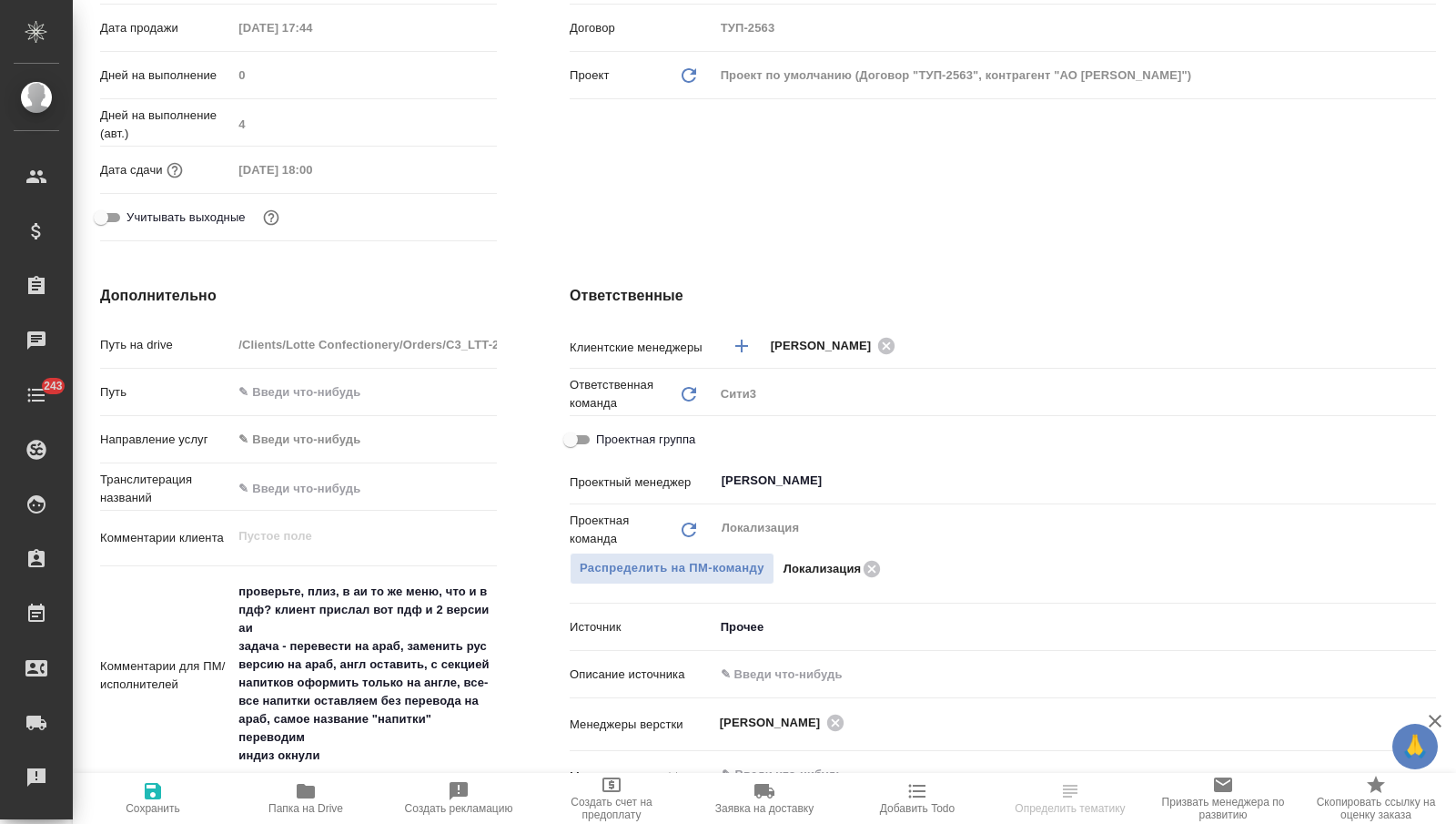
click at [740, 629] on body "🙏 .cls-1 fill:#fff; AWATERA [PERSON_NAME] Спецификации Заказы Чаты 243 Todo Про…" at bounding box center [728, 412] width 1456 height 824
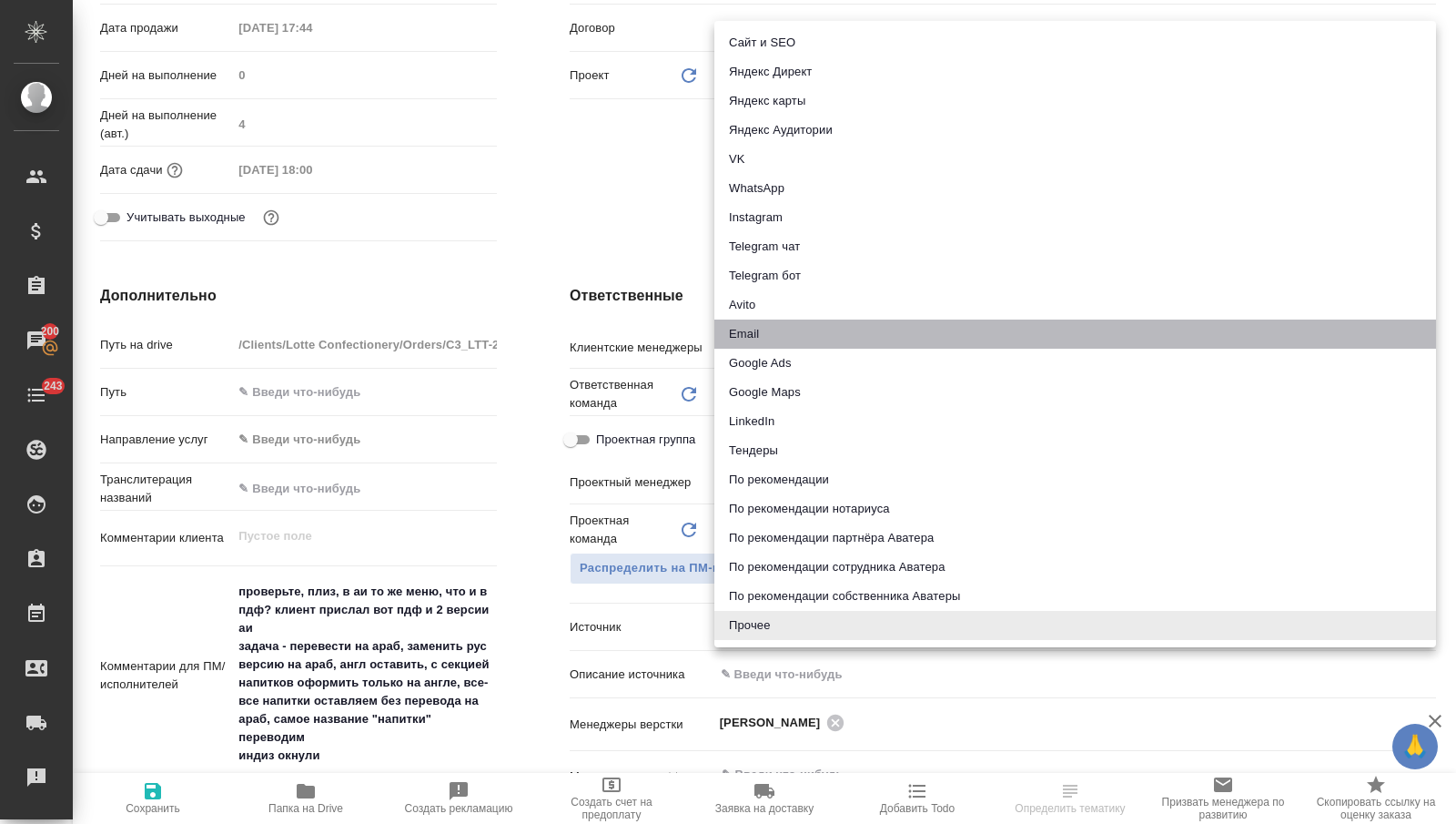
click at [792, 325] on li "Email" at bounding box center [1075, 334] width 722 height 30
type textarea "x"
type input "emailAds"
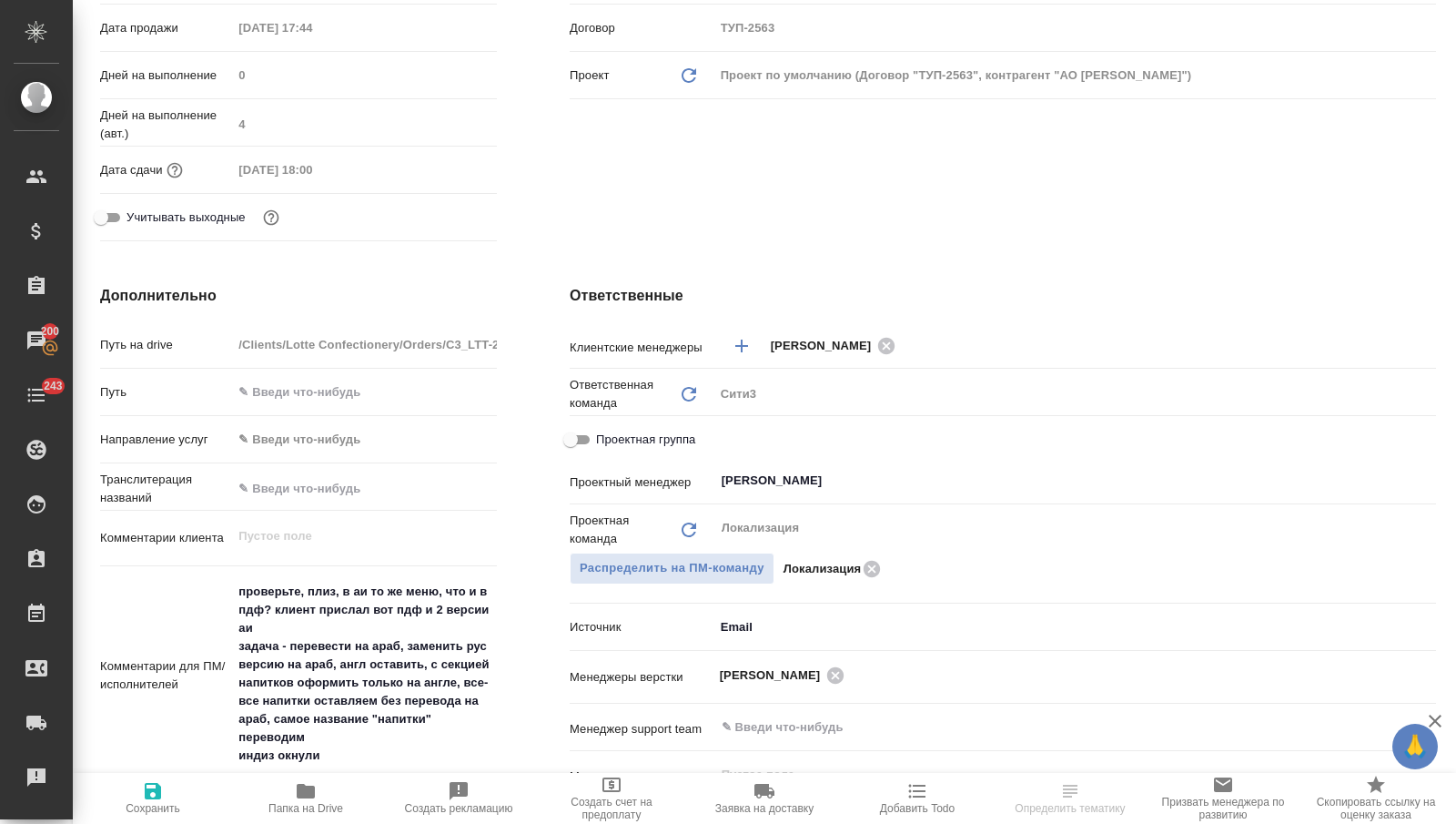
click at [170, 800] on span "Сохранить" at bounding box center [153, 796] width 131 height 34
type textarea "x"
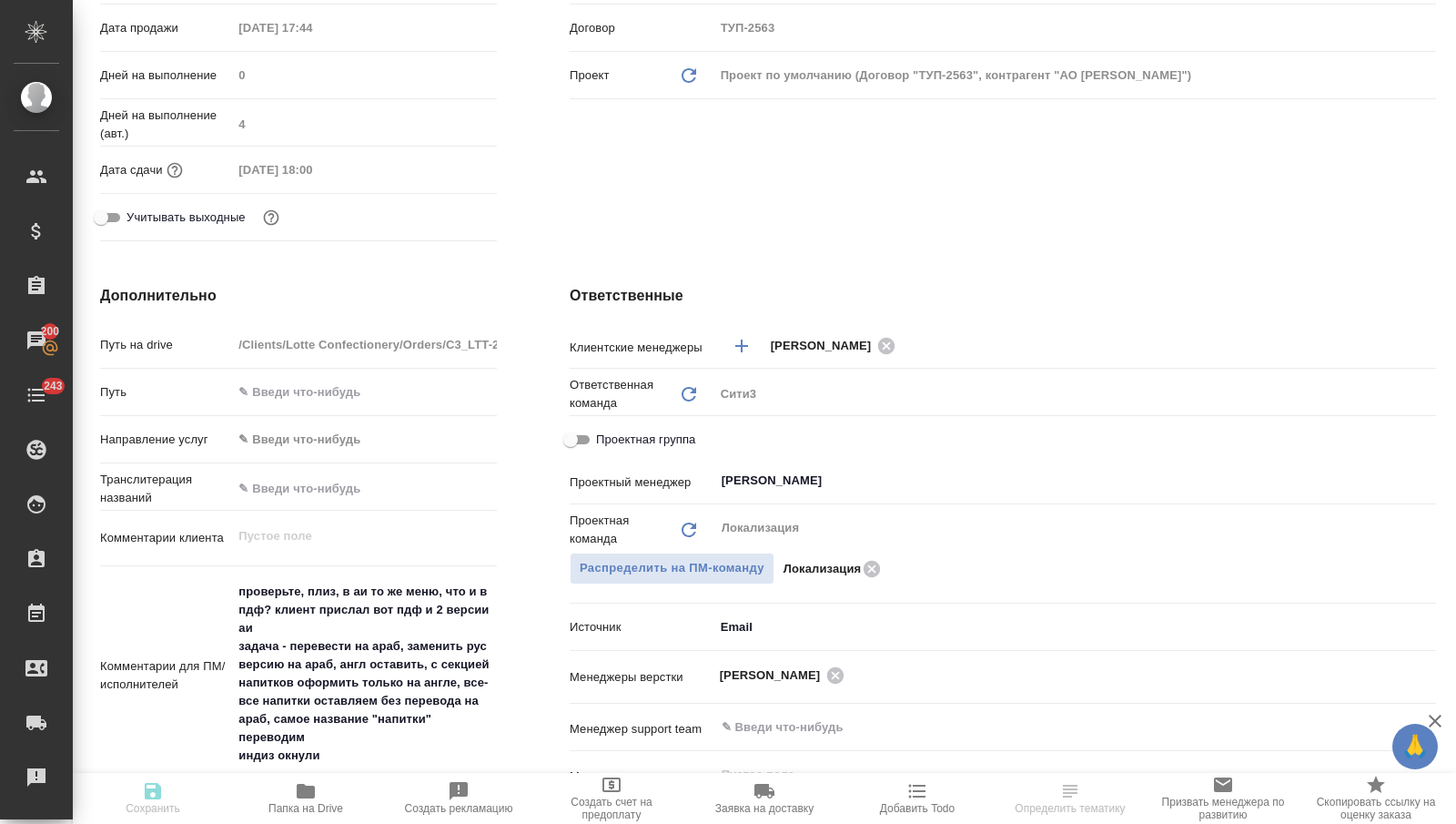
type textarea "x"
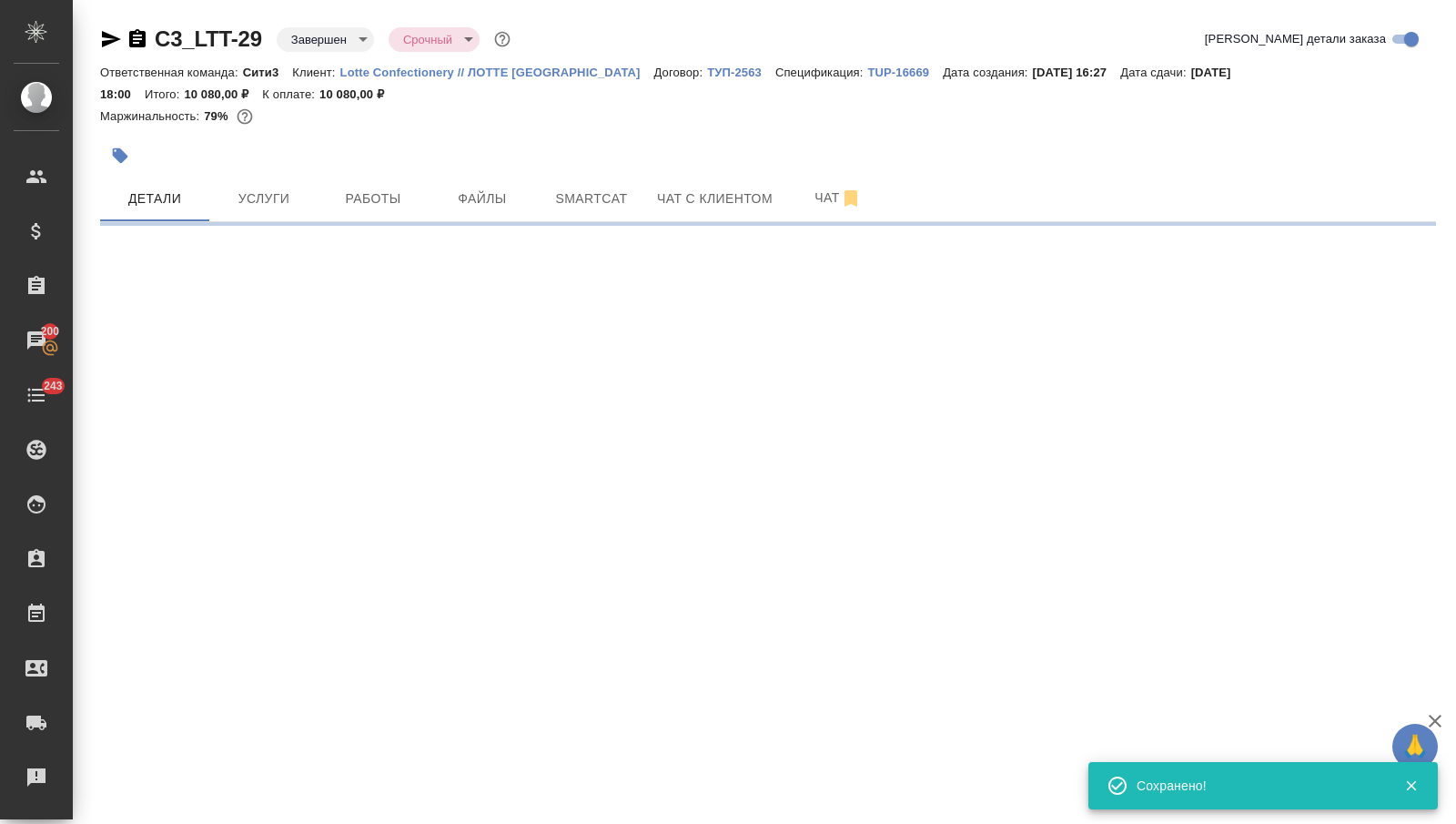
scroll to position [0, 0]
select select "RU"
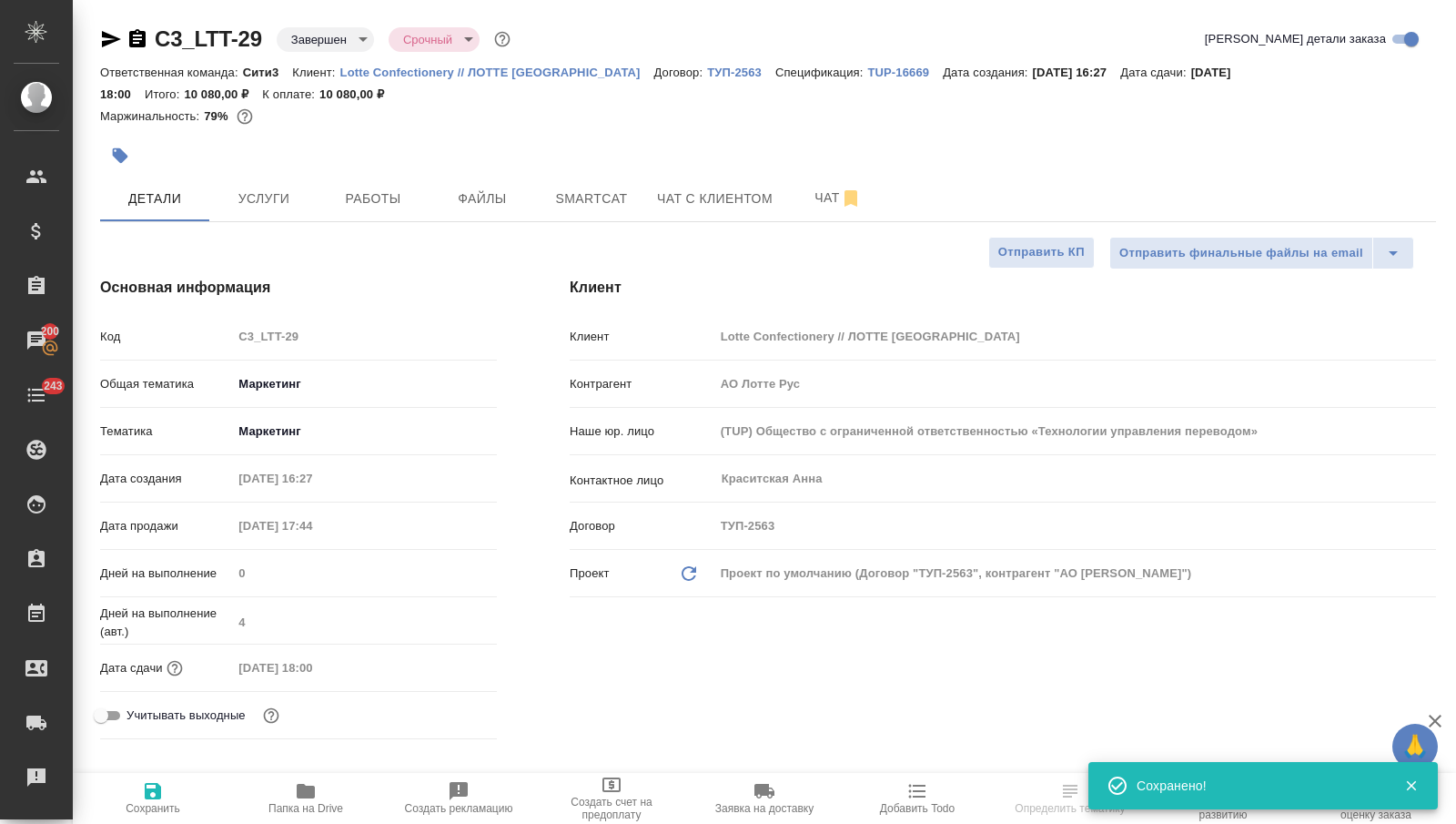
type textarea "x"
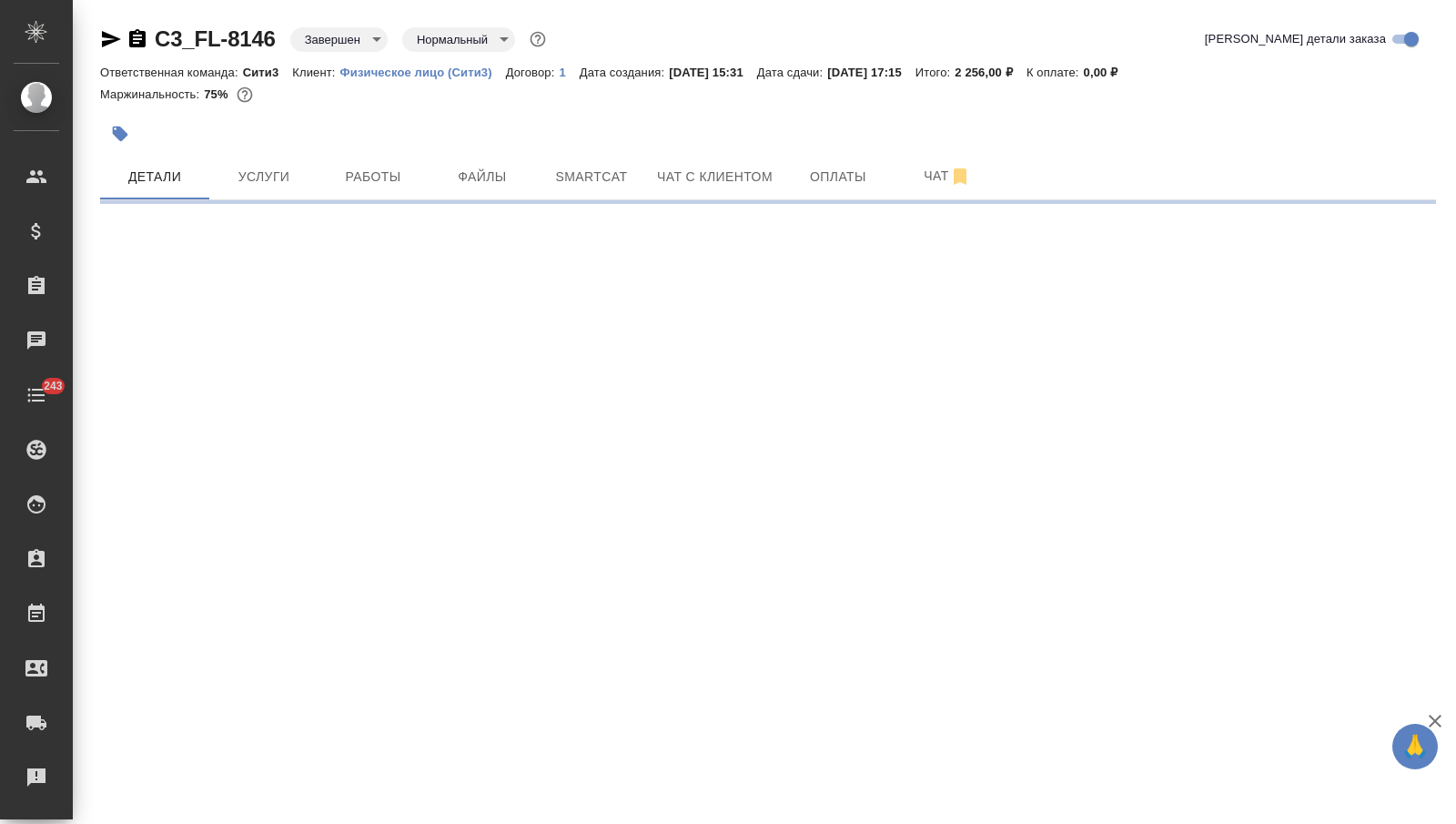
select select "RU"
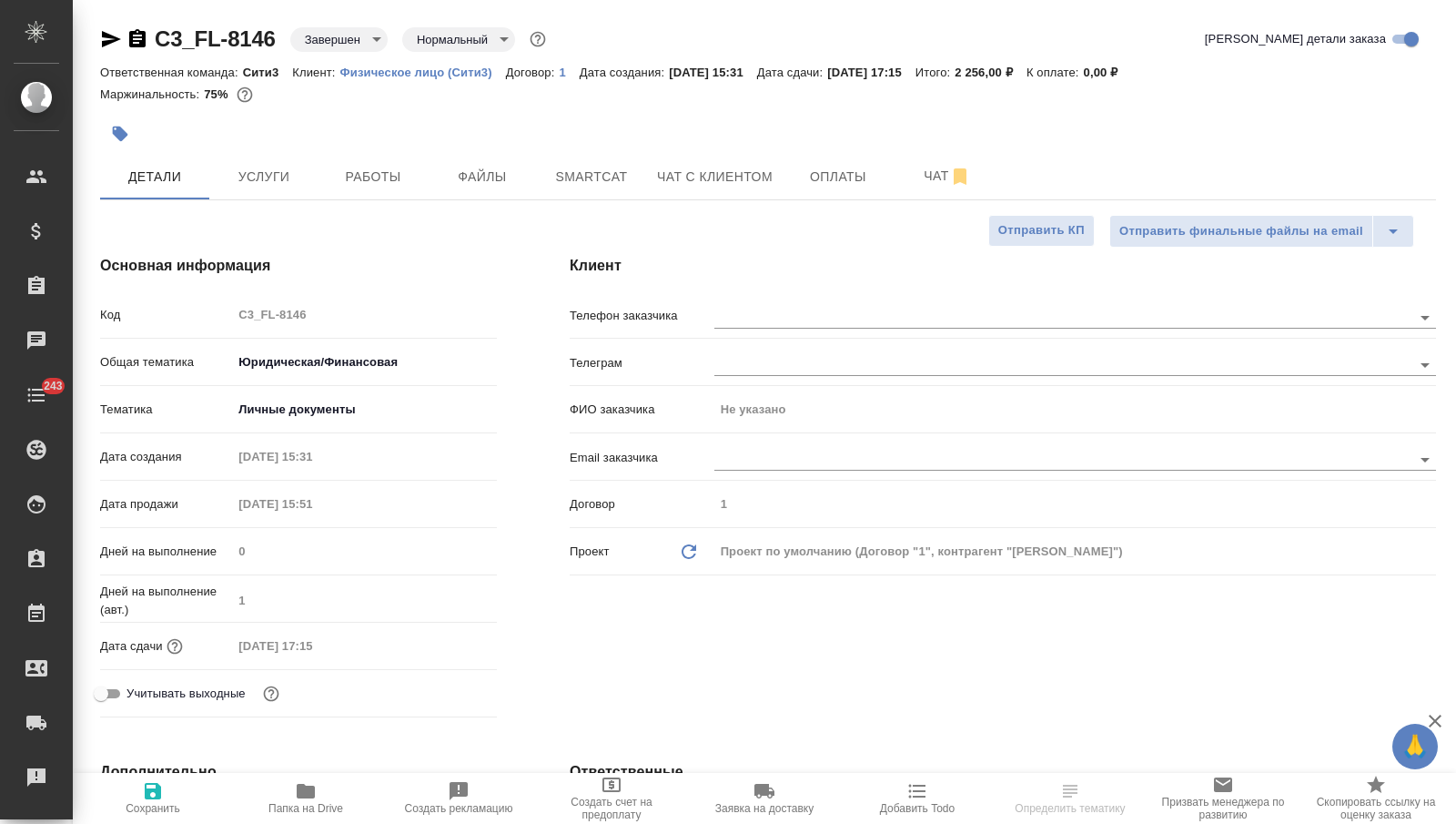
type textarea "x"
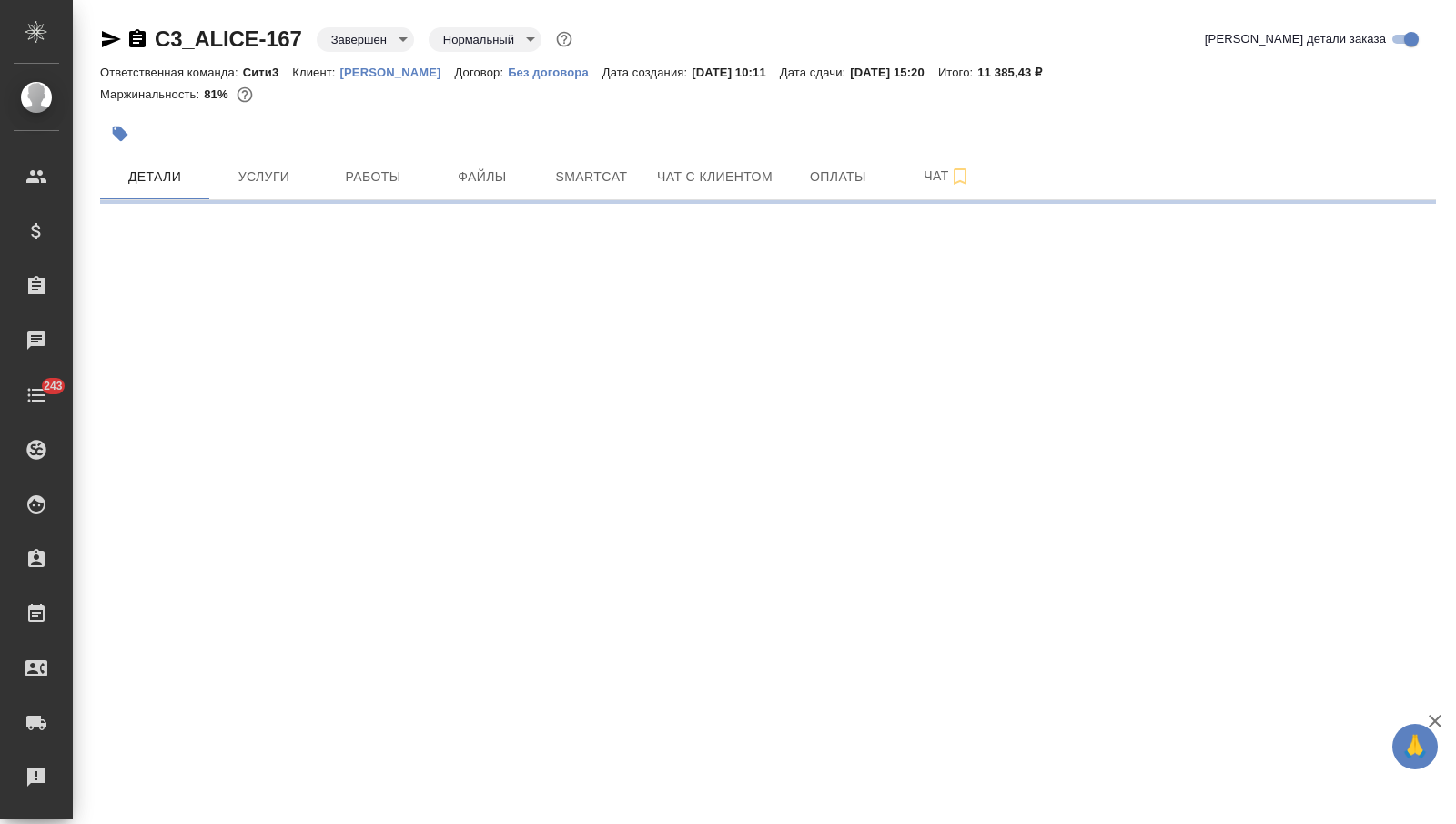
select select "RU"
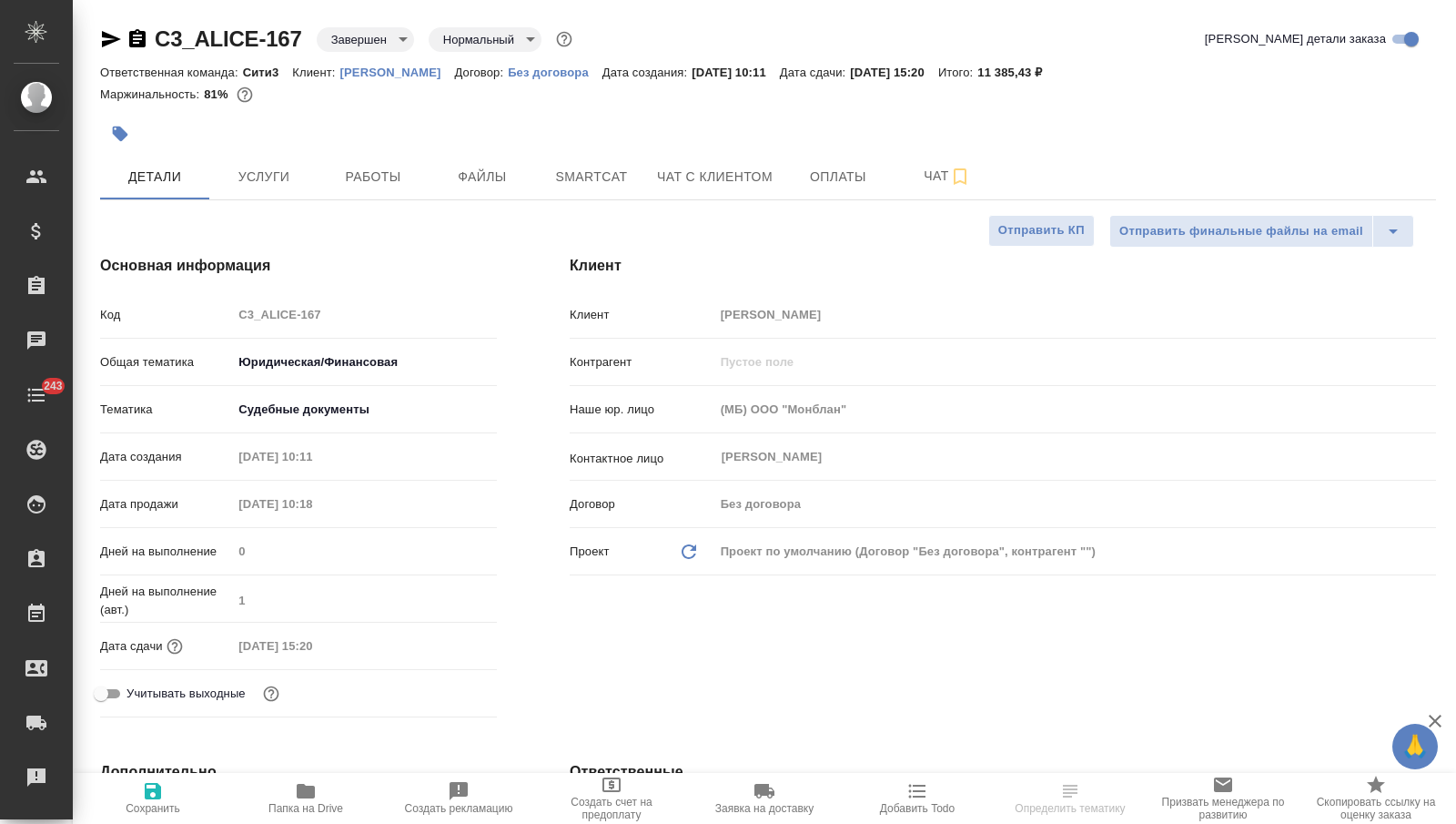
type textarea "x"
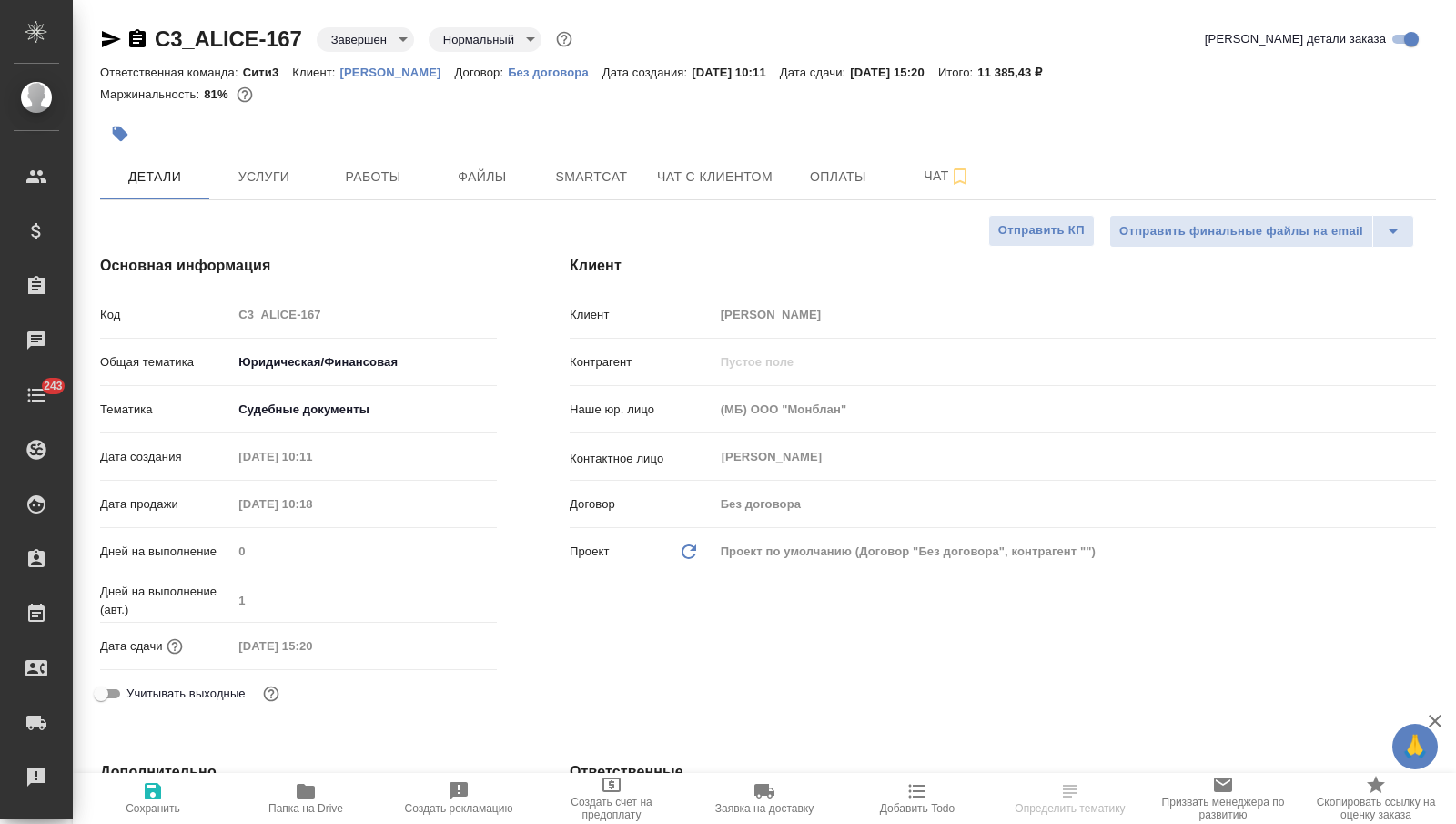
type textarea "x"
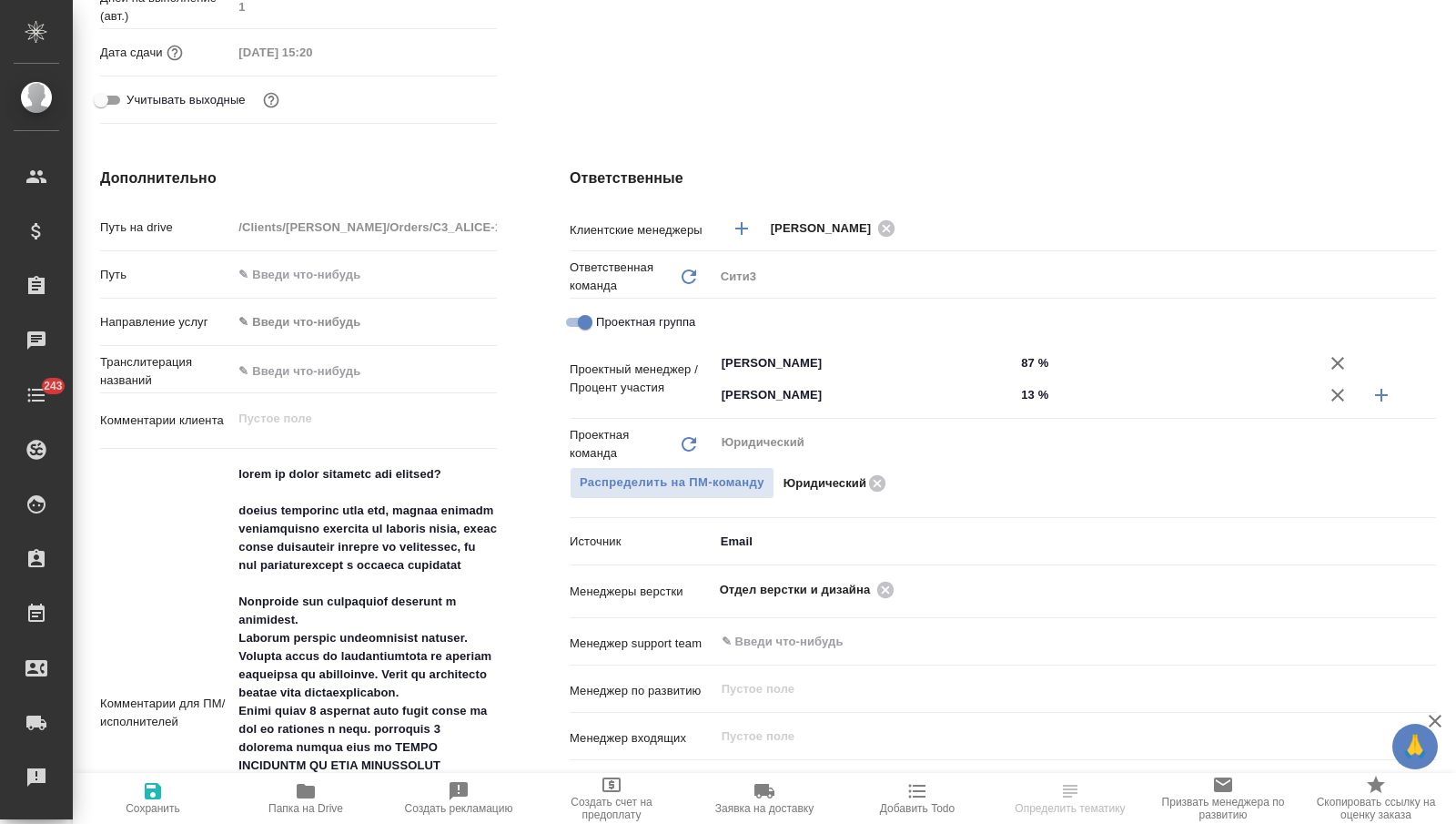
type textarea "x"
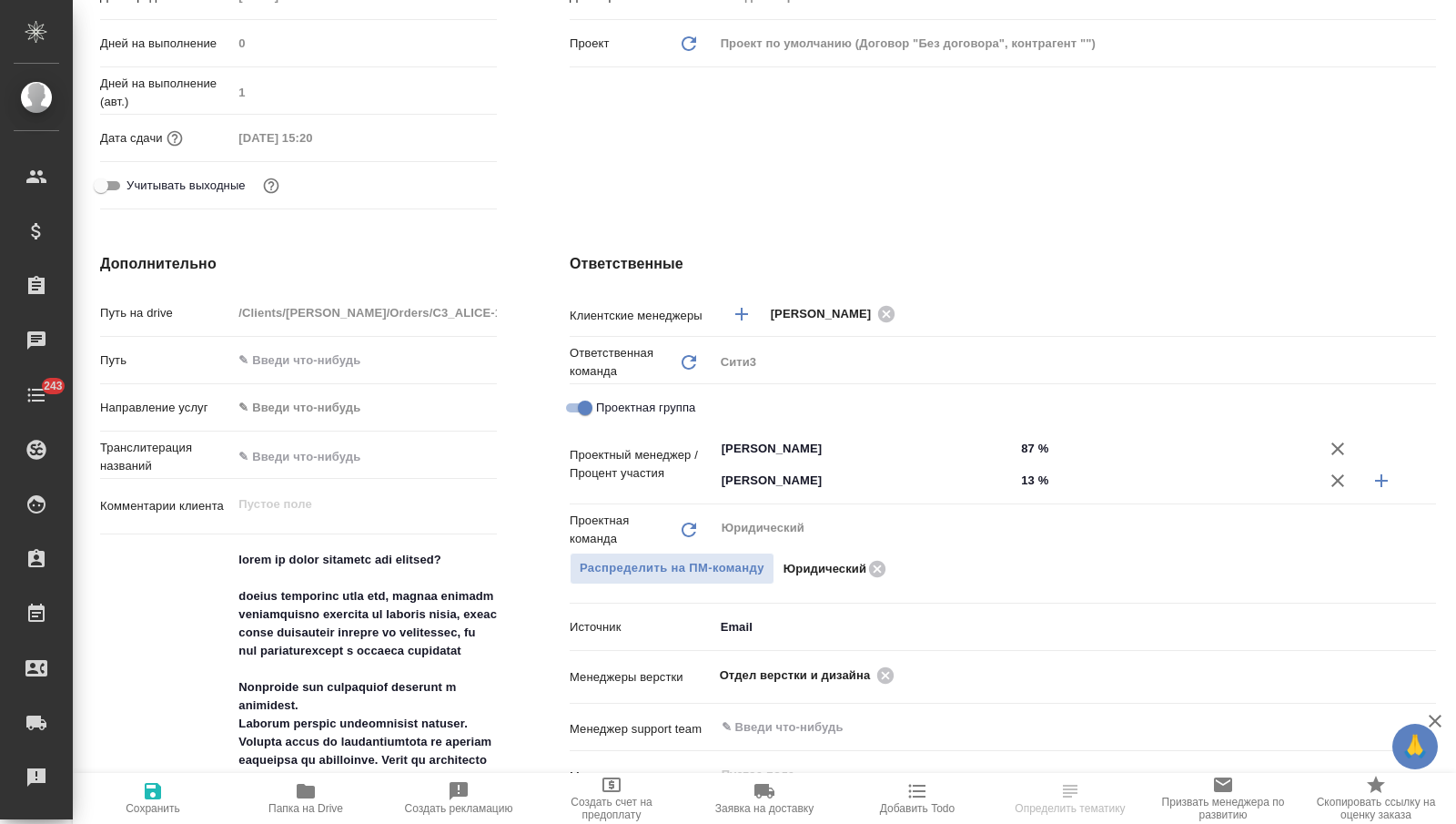
scroll to position [300, 0]
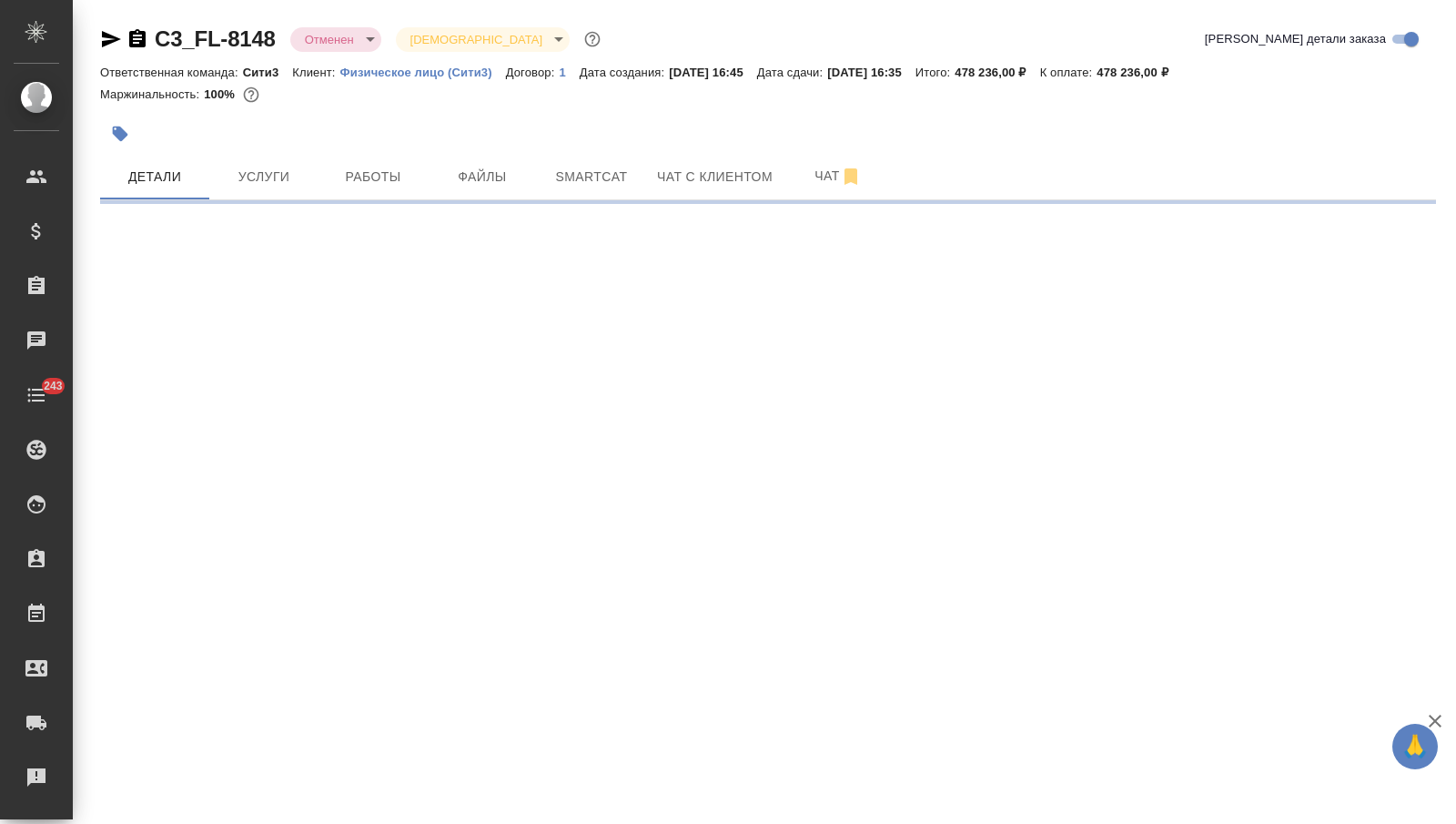
select select "RU"
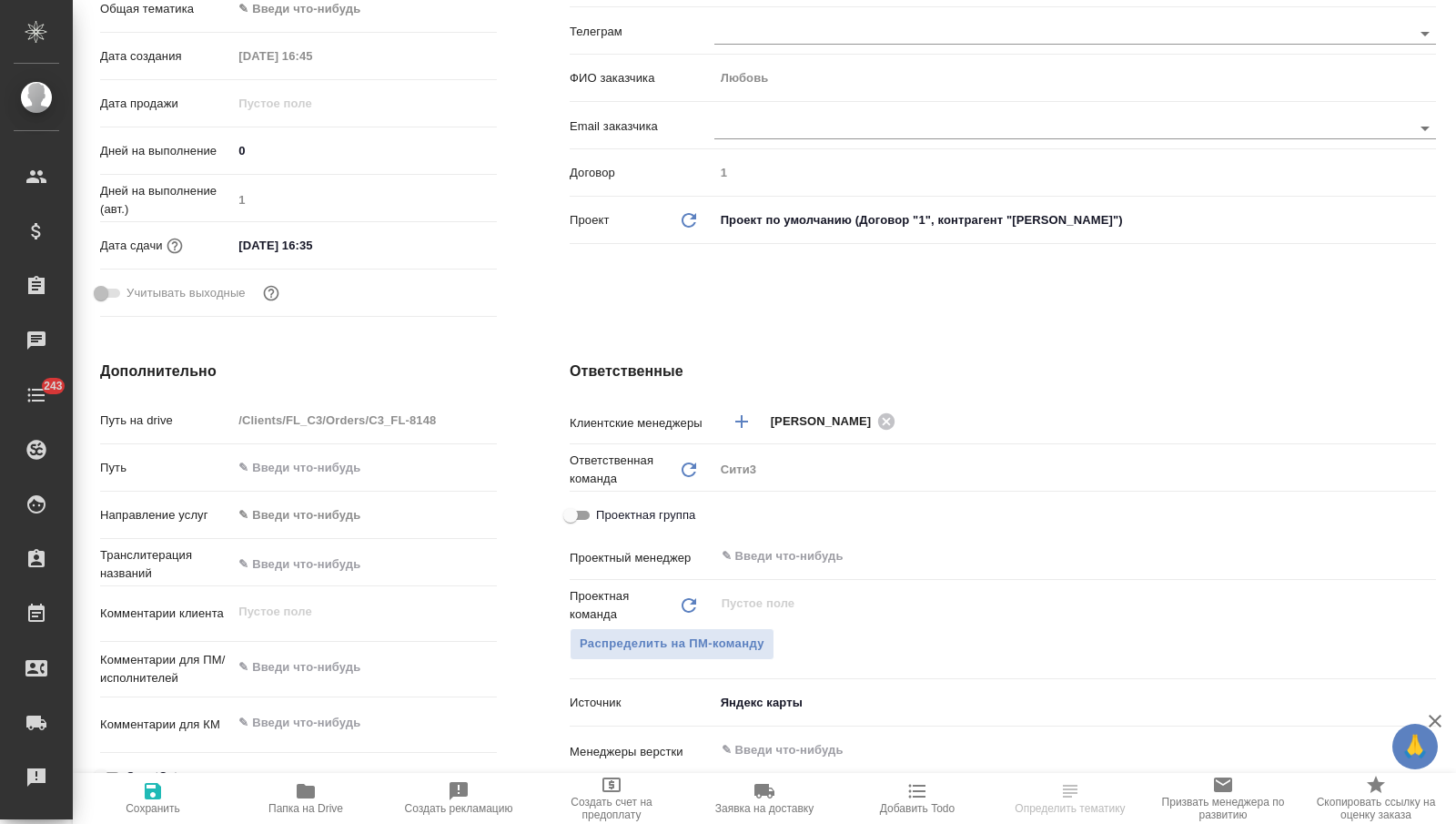
scroll to position [883, 0]
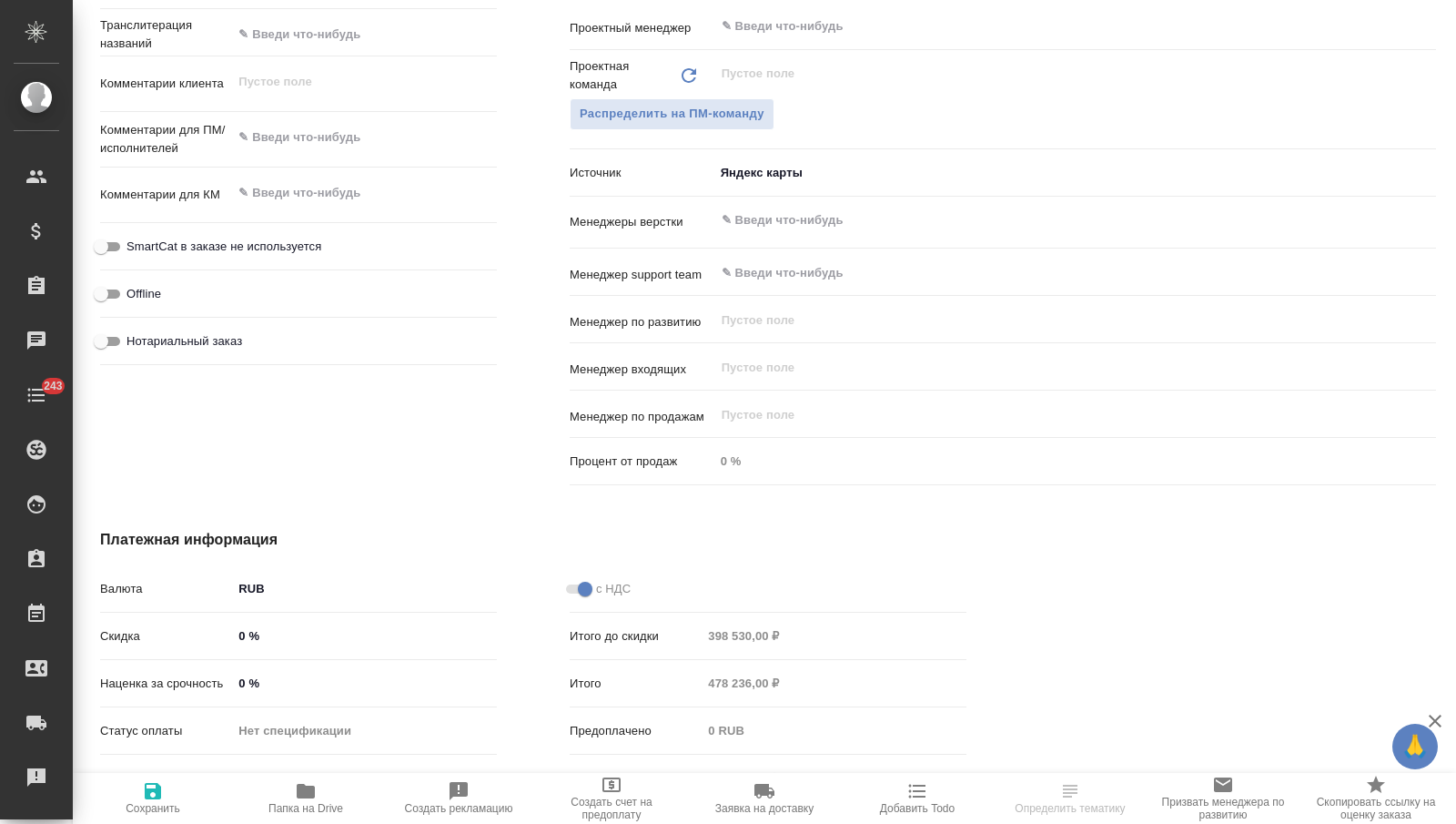
type textarea "x"
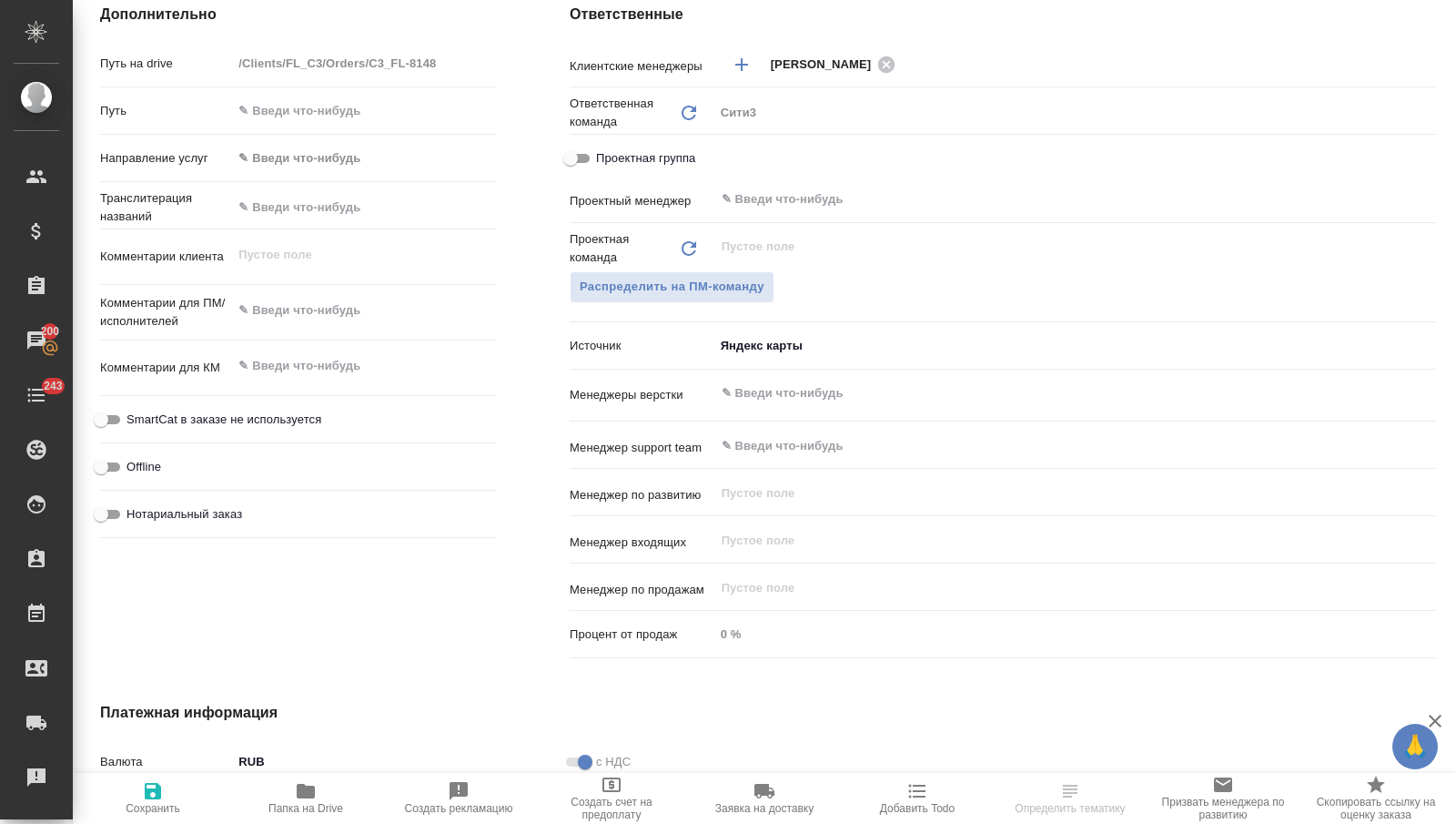
scroll to position [0, 0]
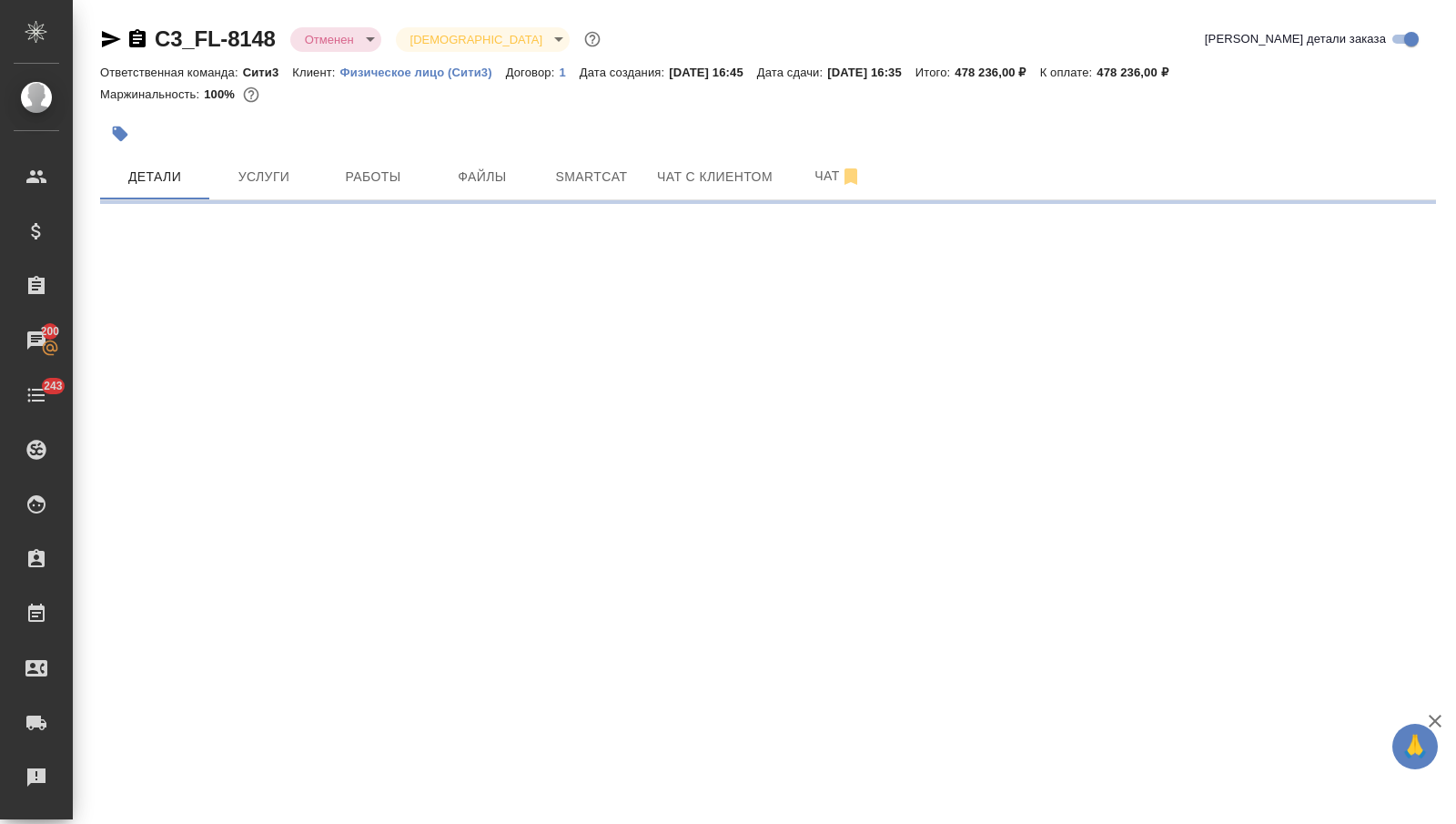
select select "RU"
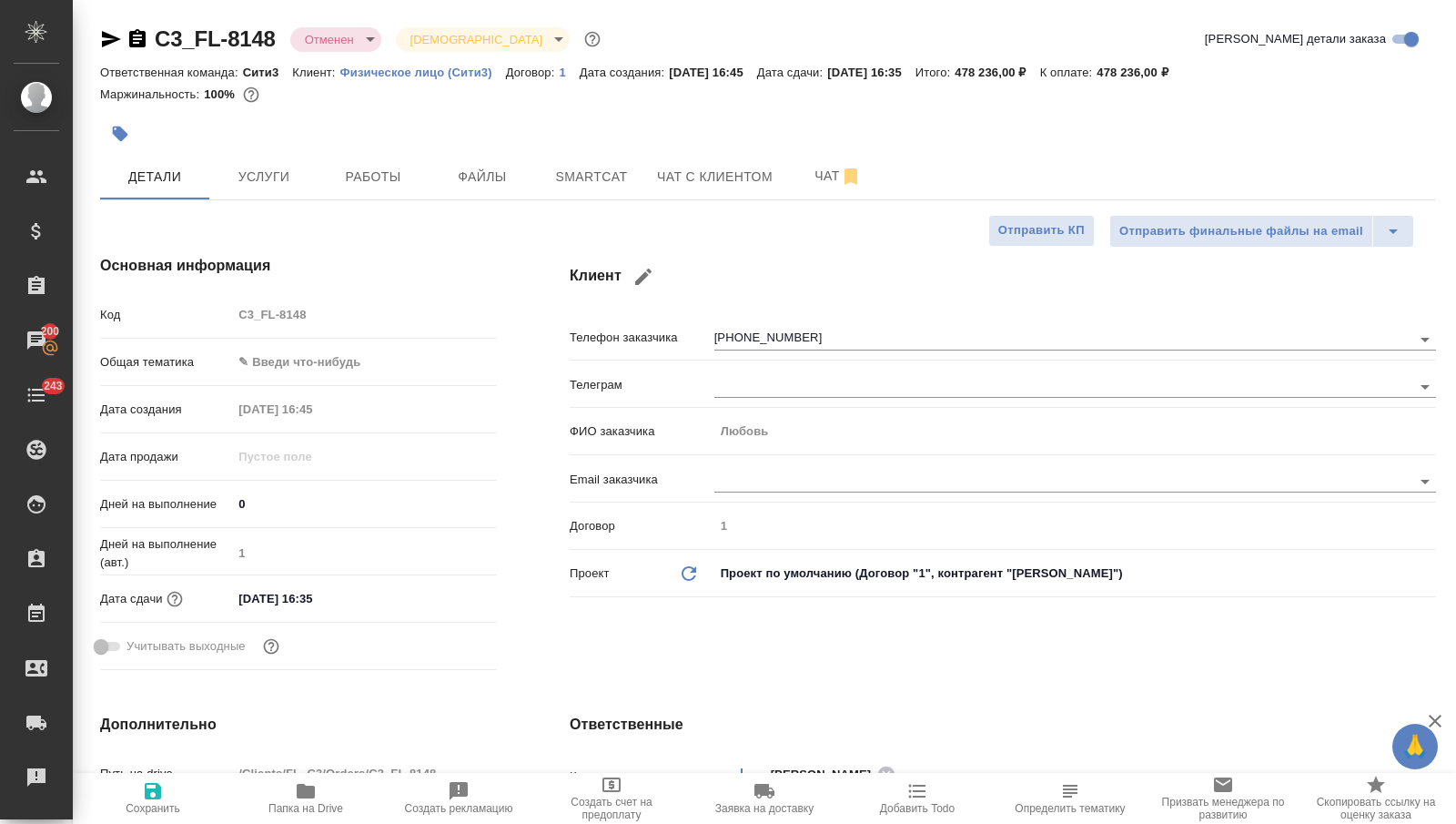
type textarea "x"
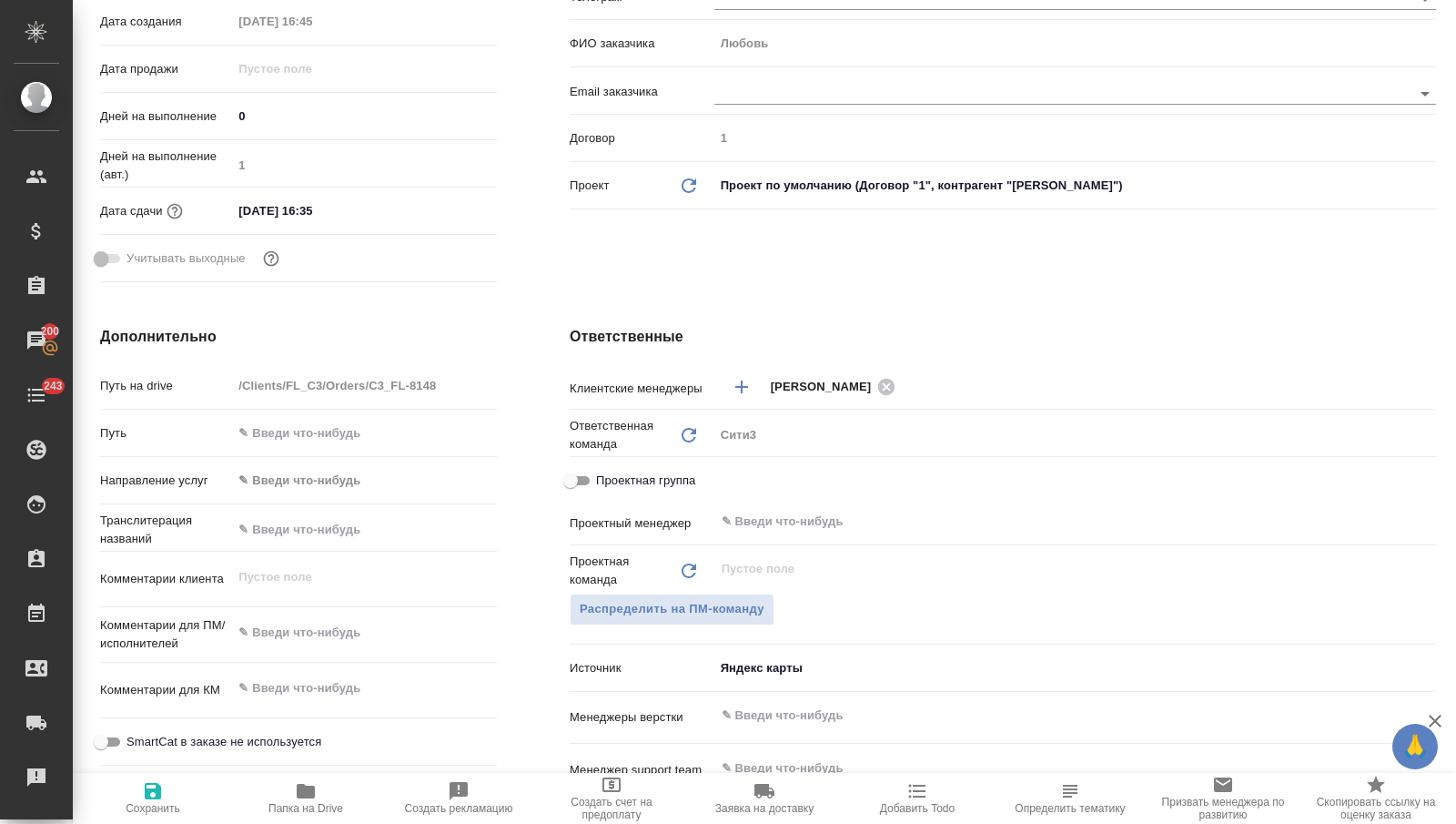
scroll to position [674, 0]
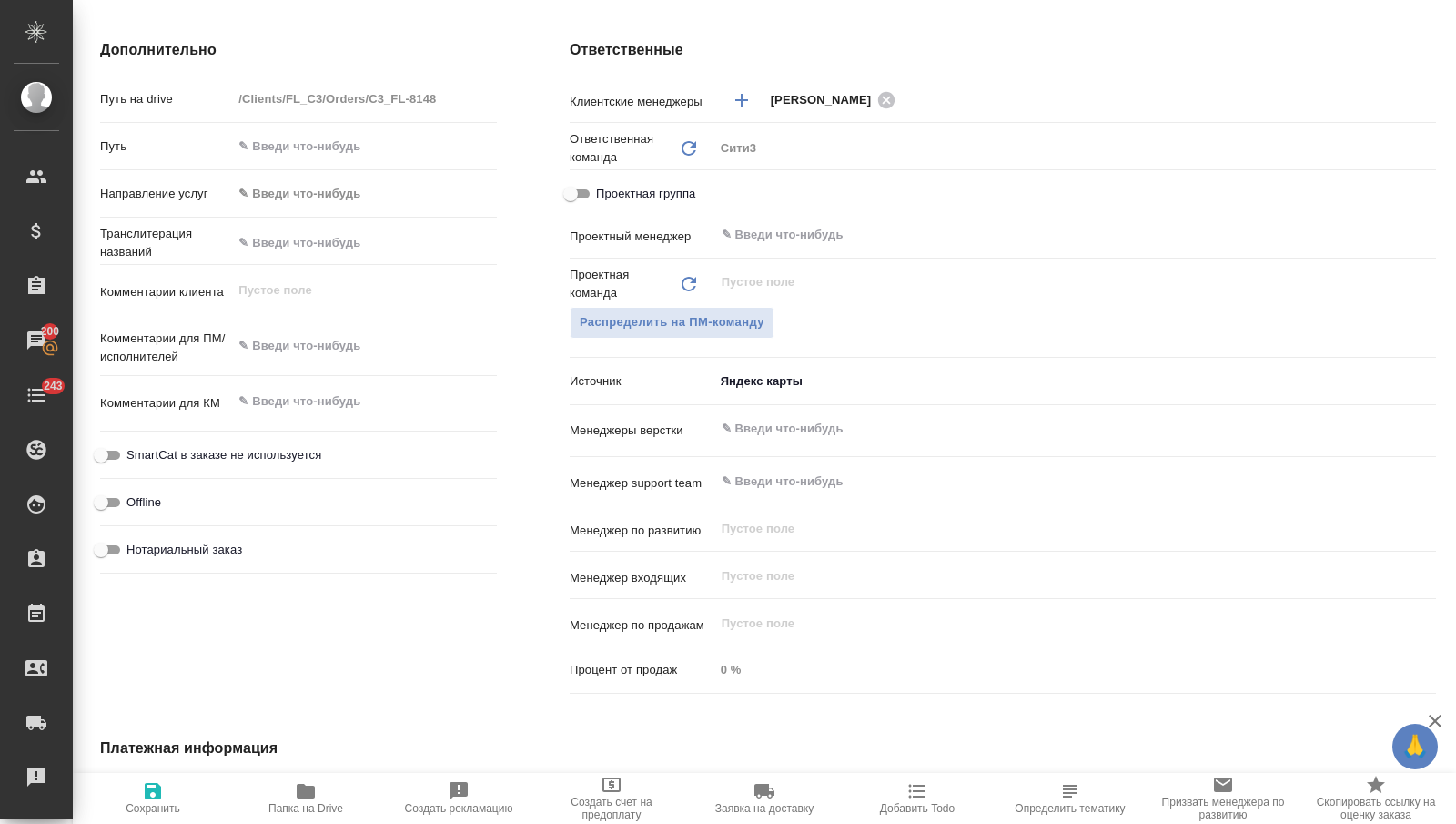
click at [759, 382] on body "🙏 .cls-1 fill:#fff; AWATERA [PERSON_NAME] Спецификации Заказы 200 Чаты 243 Todo…" at bounding box center [728, 412] width 1456 height 824
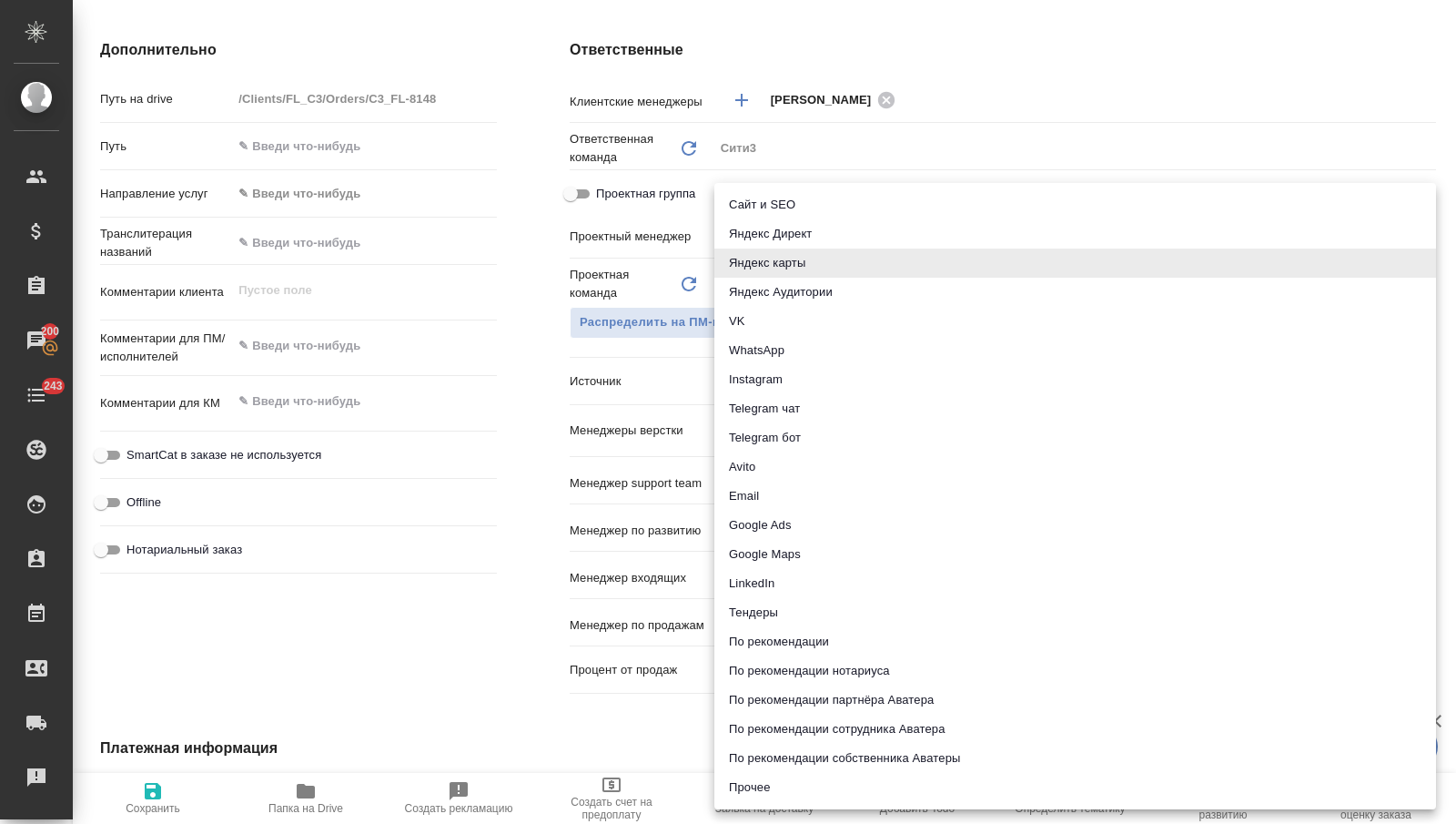
click at [773, 790] on li "Прочее" at bounding box center [1075, 788] width 722 height 30
type textarea "x"
type input "other"
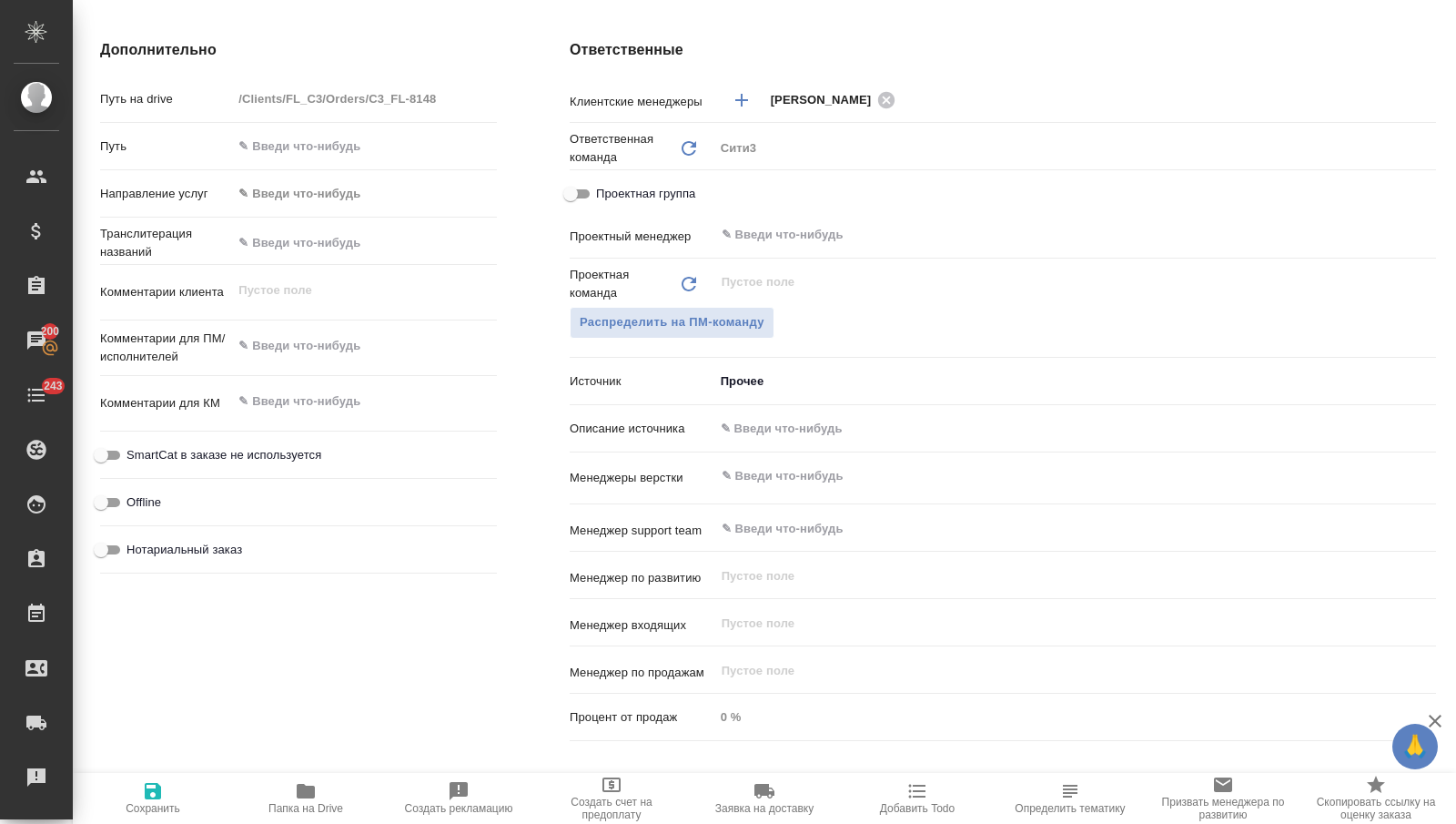
click at [762, 422] on input "text" at bounding box center [1075, 428] width 722 height 27
type textarea "x"
type input "п"
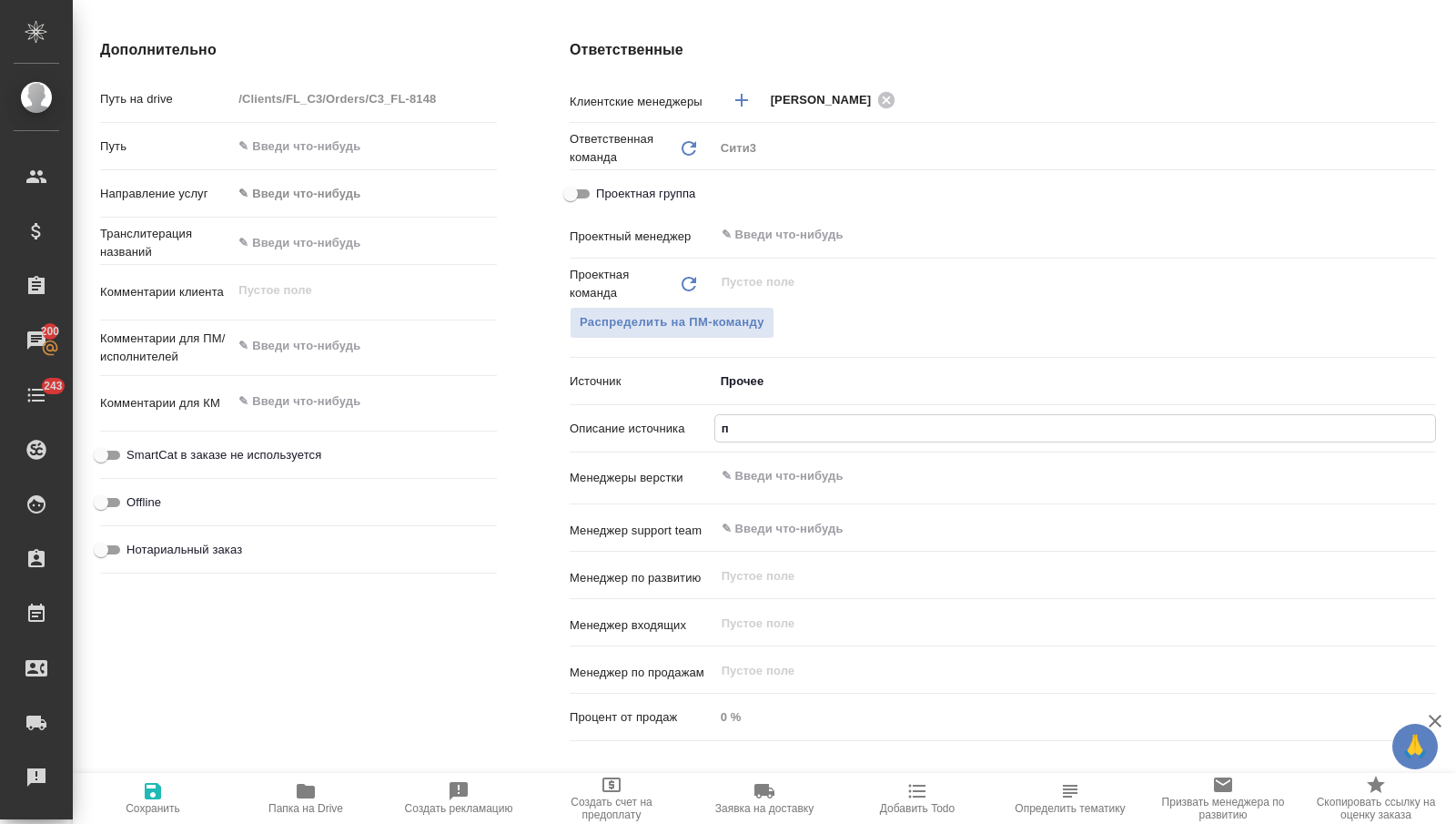
type textarea "x"
type input "по"
type textarea "x"
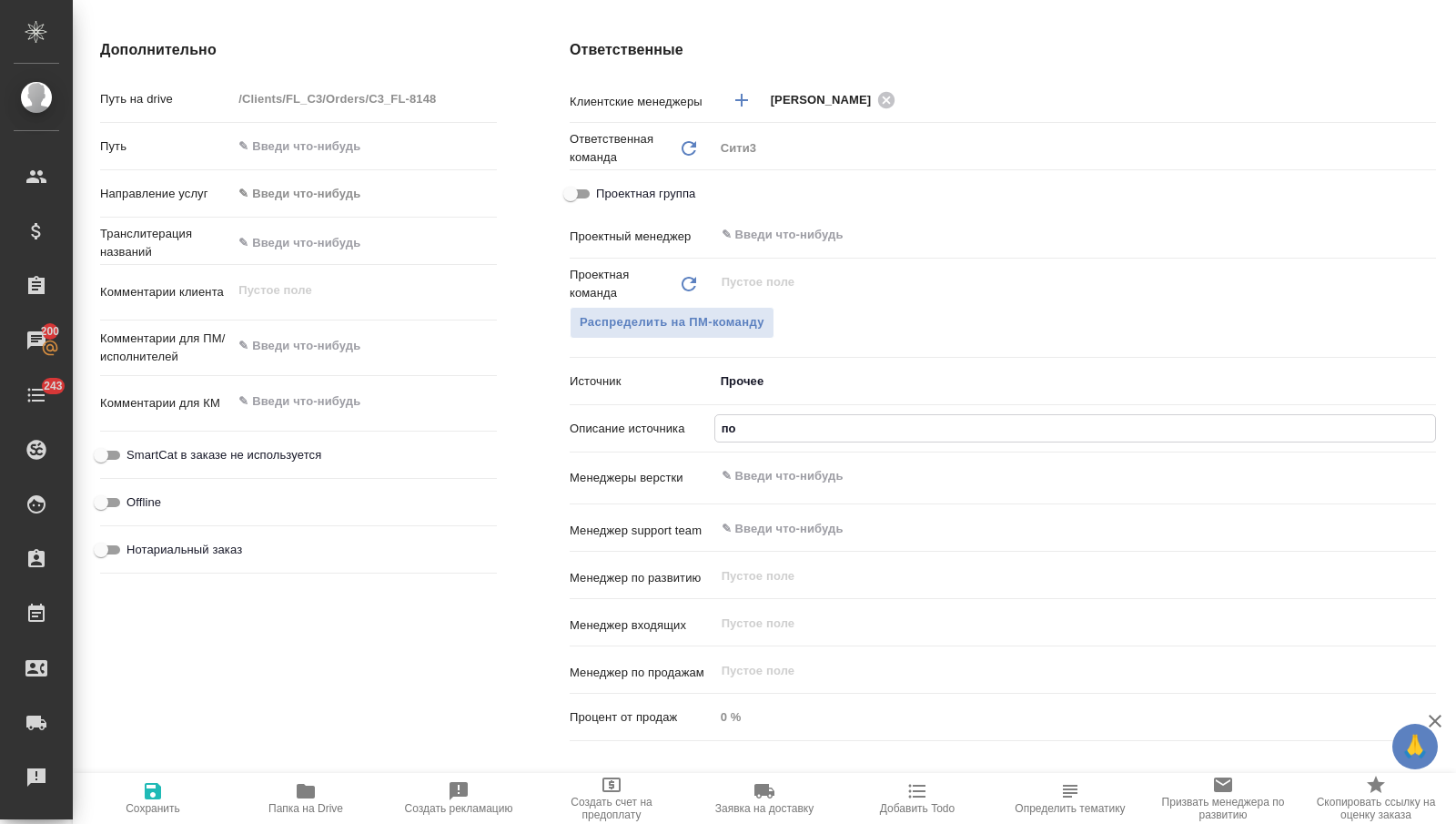
type textarea "x"
type input "позв"
type textarea "x"
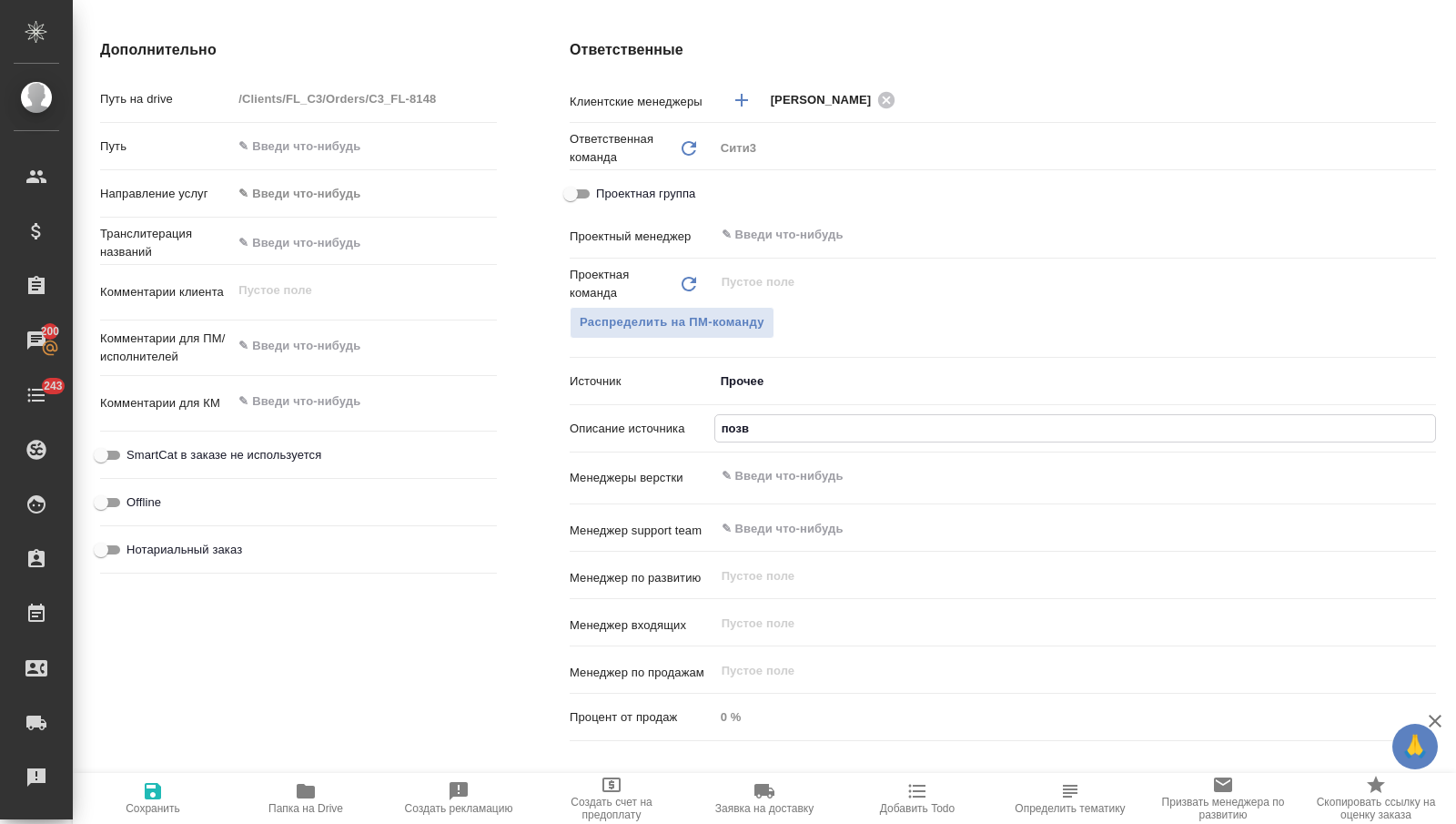
type textarea "x"
type input "позво"
type textarea "x"
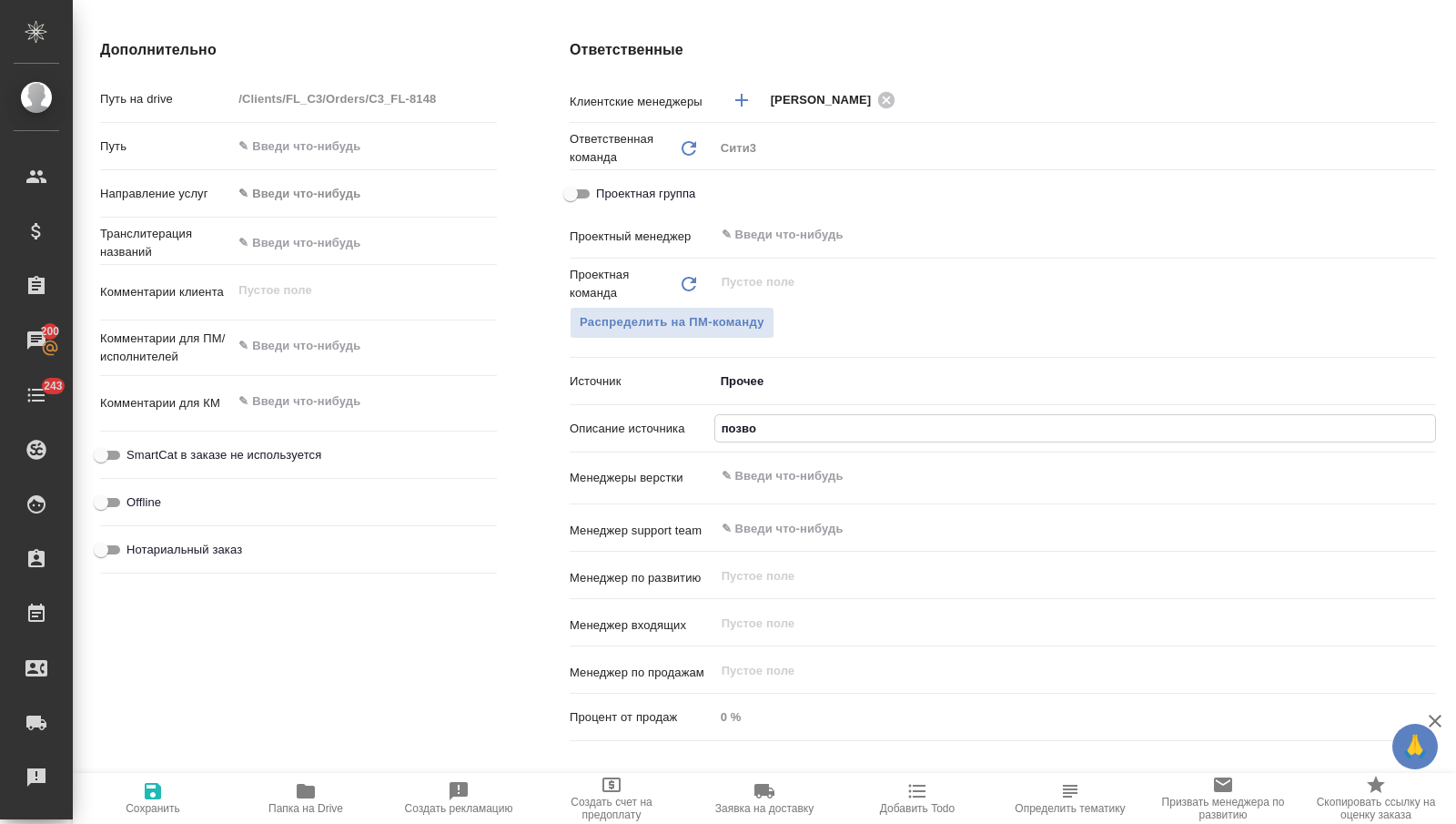
type input "позвон"
type textarea "x"
type input "позвони"
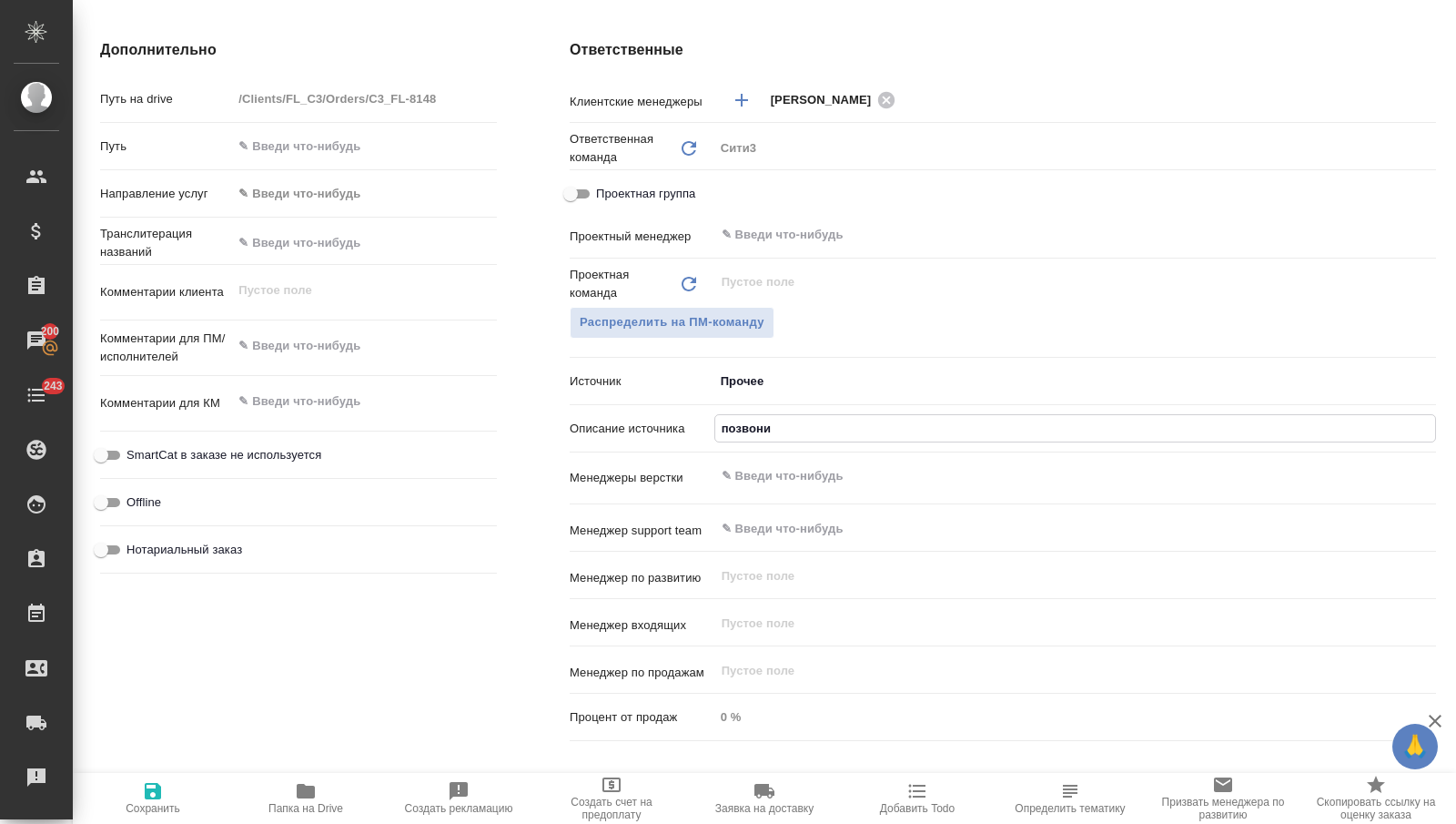
type textarea "x"
type input "позвонил"
type textarea "x"
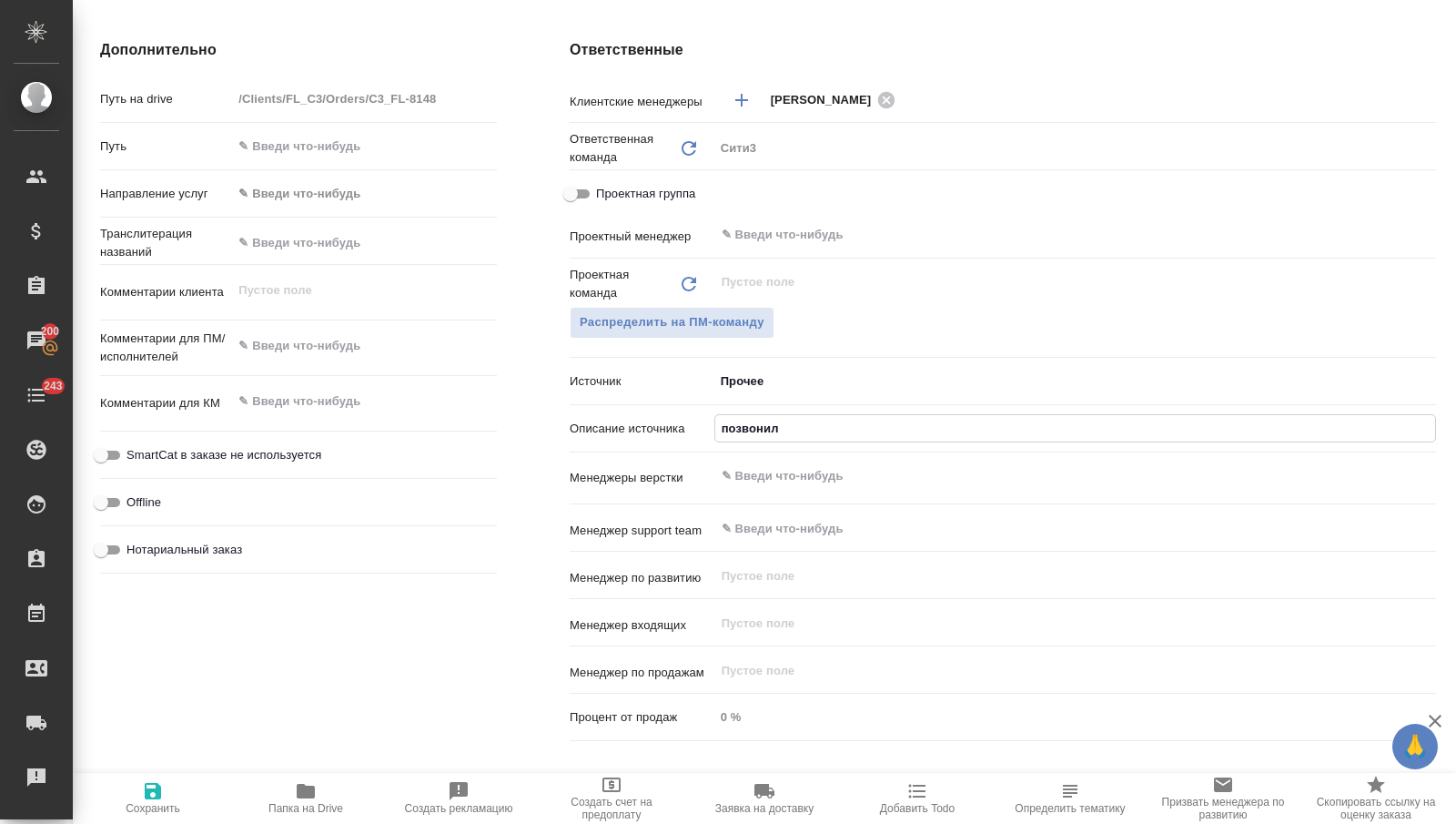
type textarea "x"
type input "позвонил"
type textarea "x"
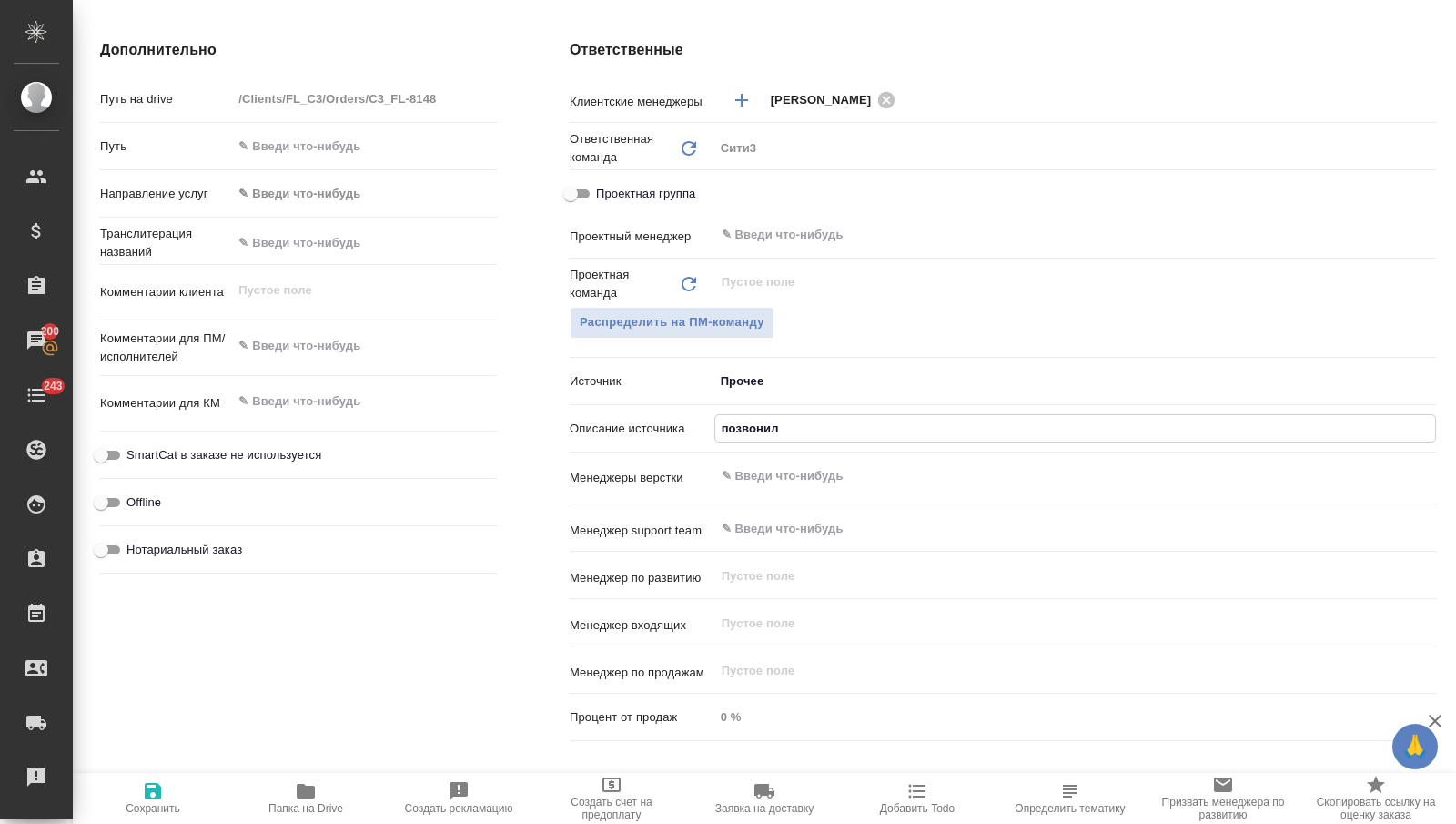
type textarea "x"
type input "позвонил [PERSON_NAME]"
type textarea "x"
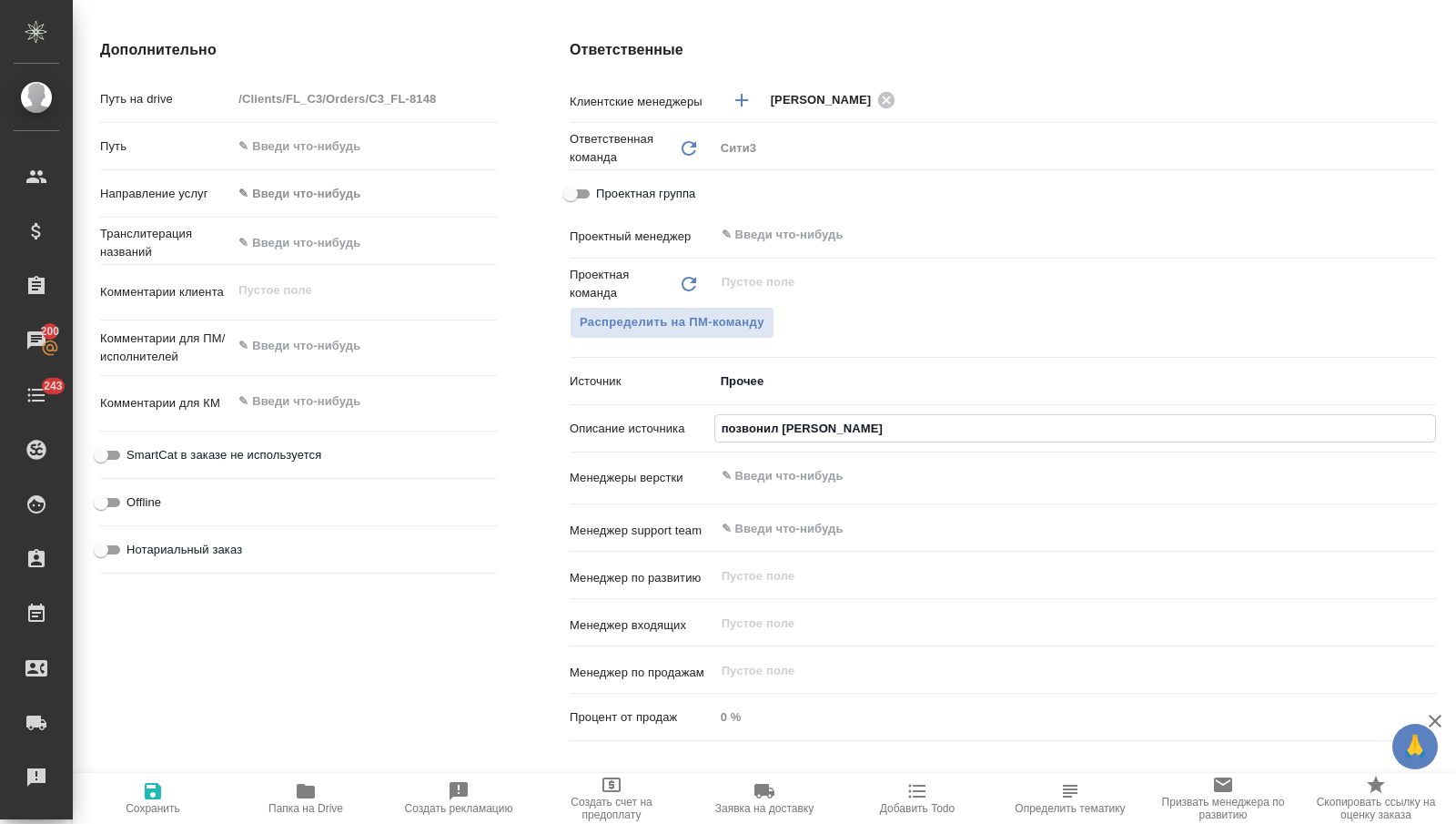
type input "позвонил на"
type textarea "x"
type input "позвонил нап"
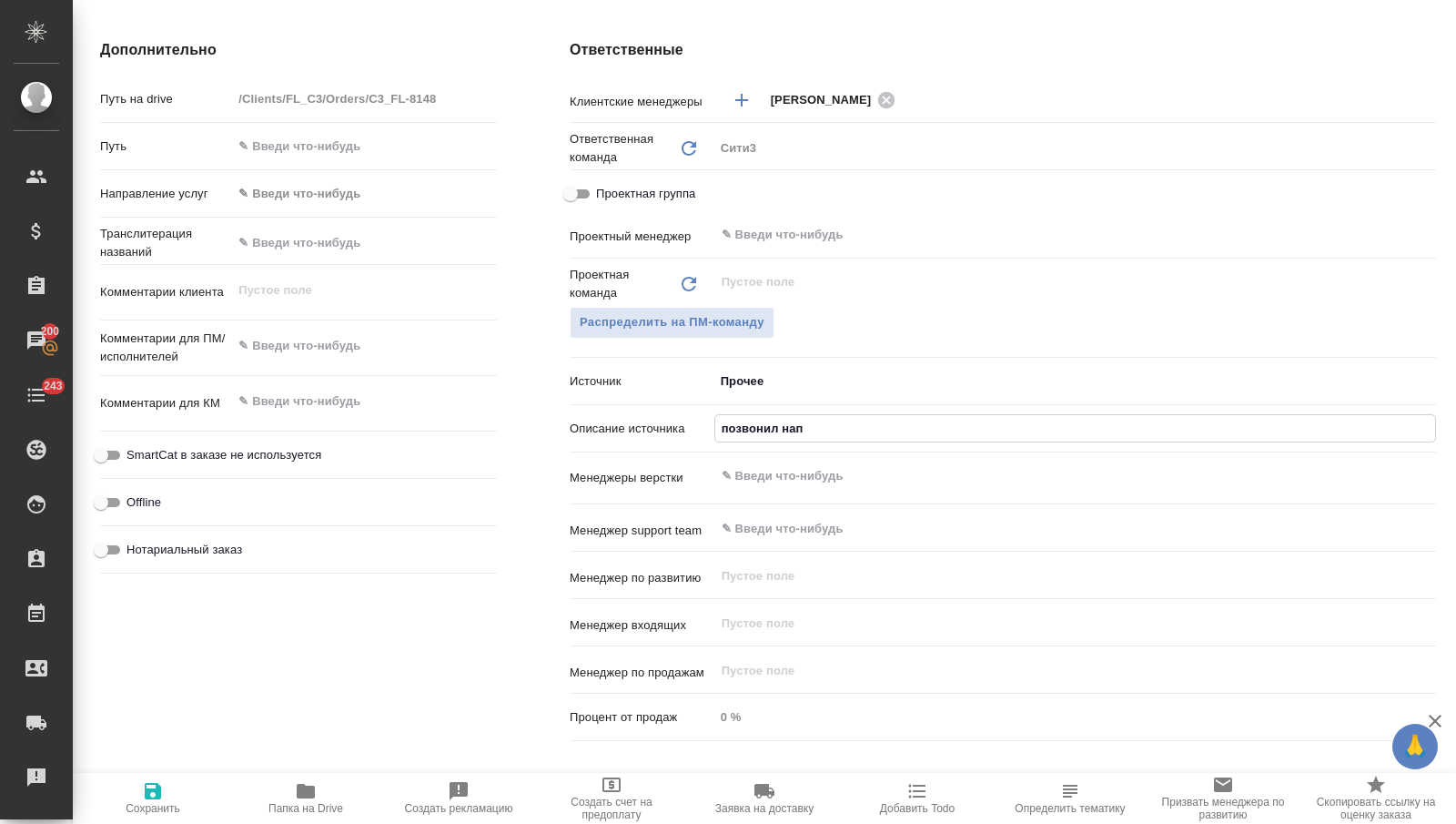
type textarea "x"
type input "позвонил напря"
type textarea "x"
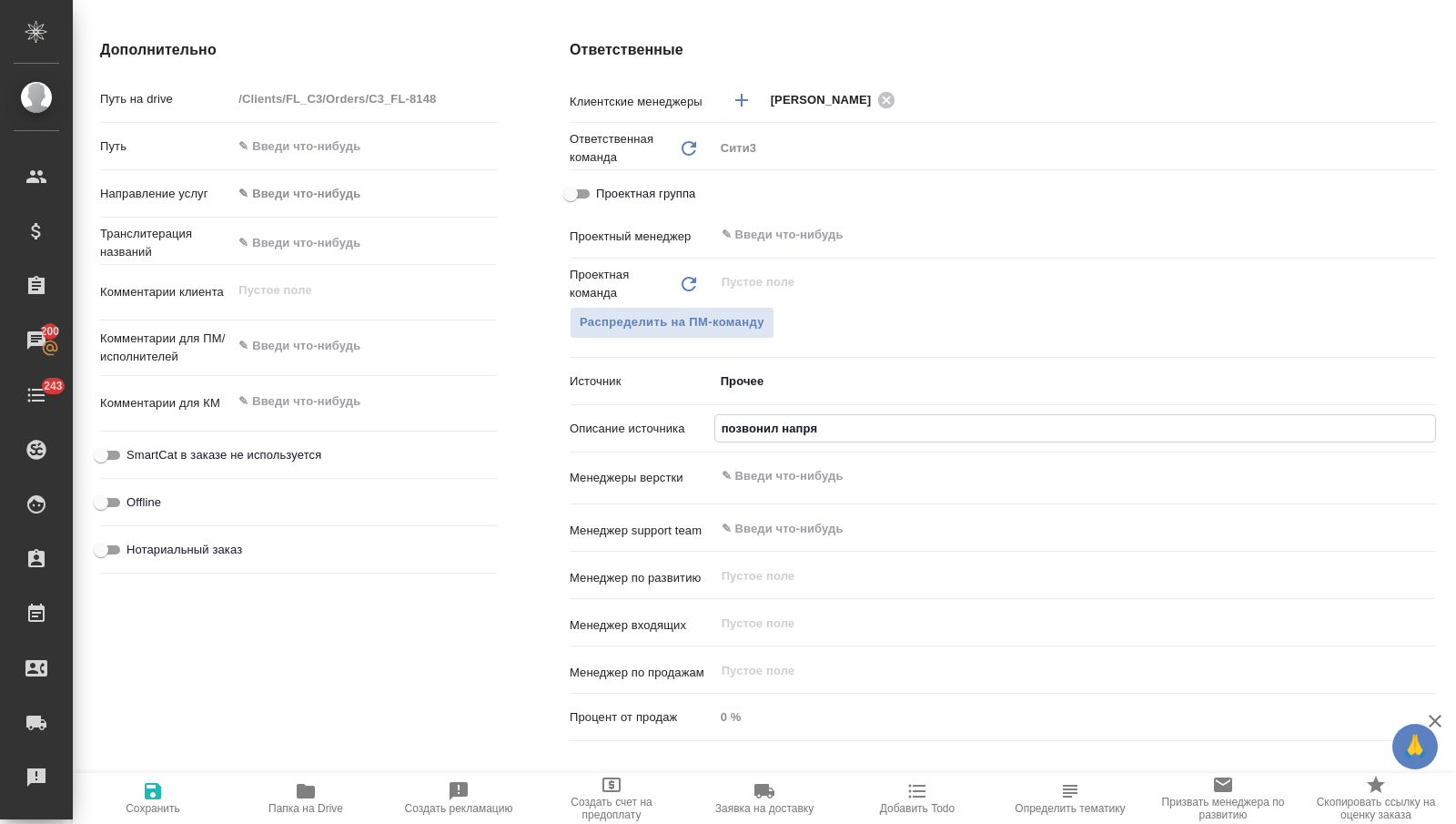
type textarea "x"
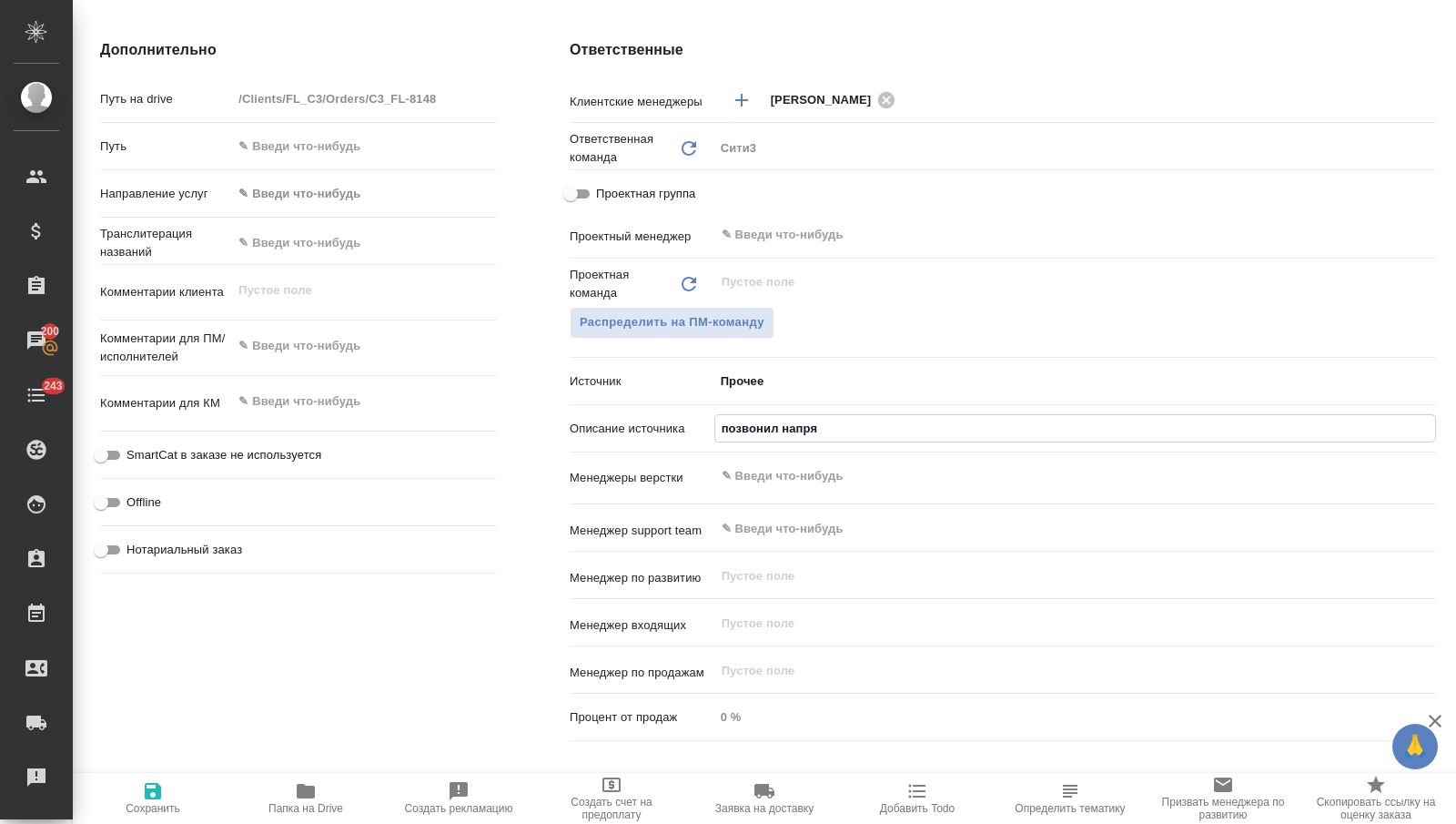
type input "позвонил напрям"
type textarea "x"
type input "позвонил напрямую"
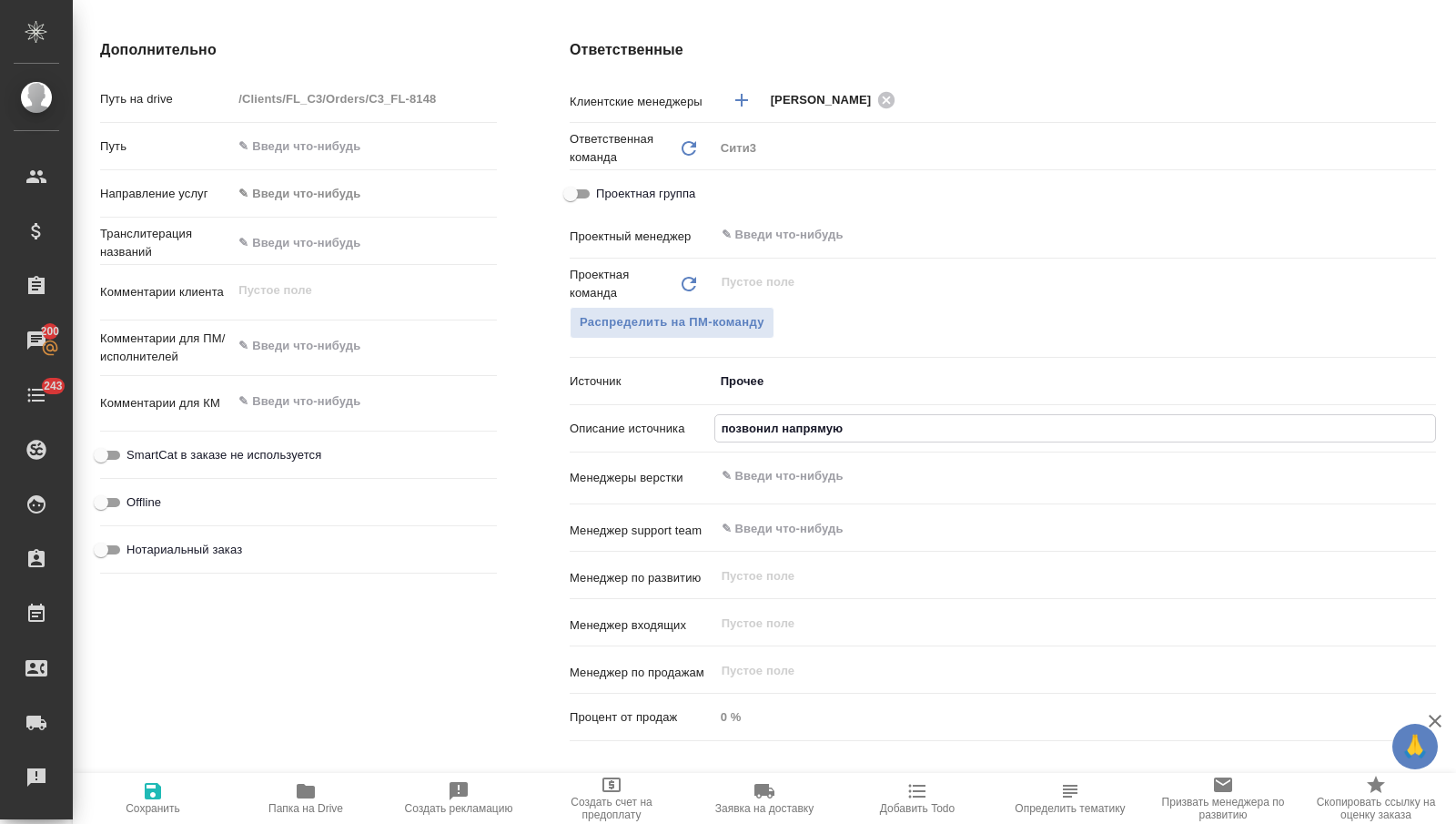
type textarea "x"
type input "позвонил напрямую"
click at [167, 793] on span "Сохранить" at bounding box center [153, 796] width 131 height 34
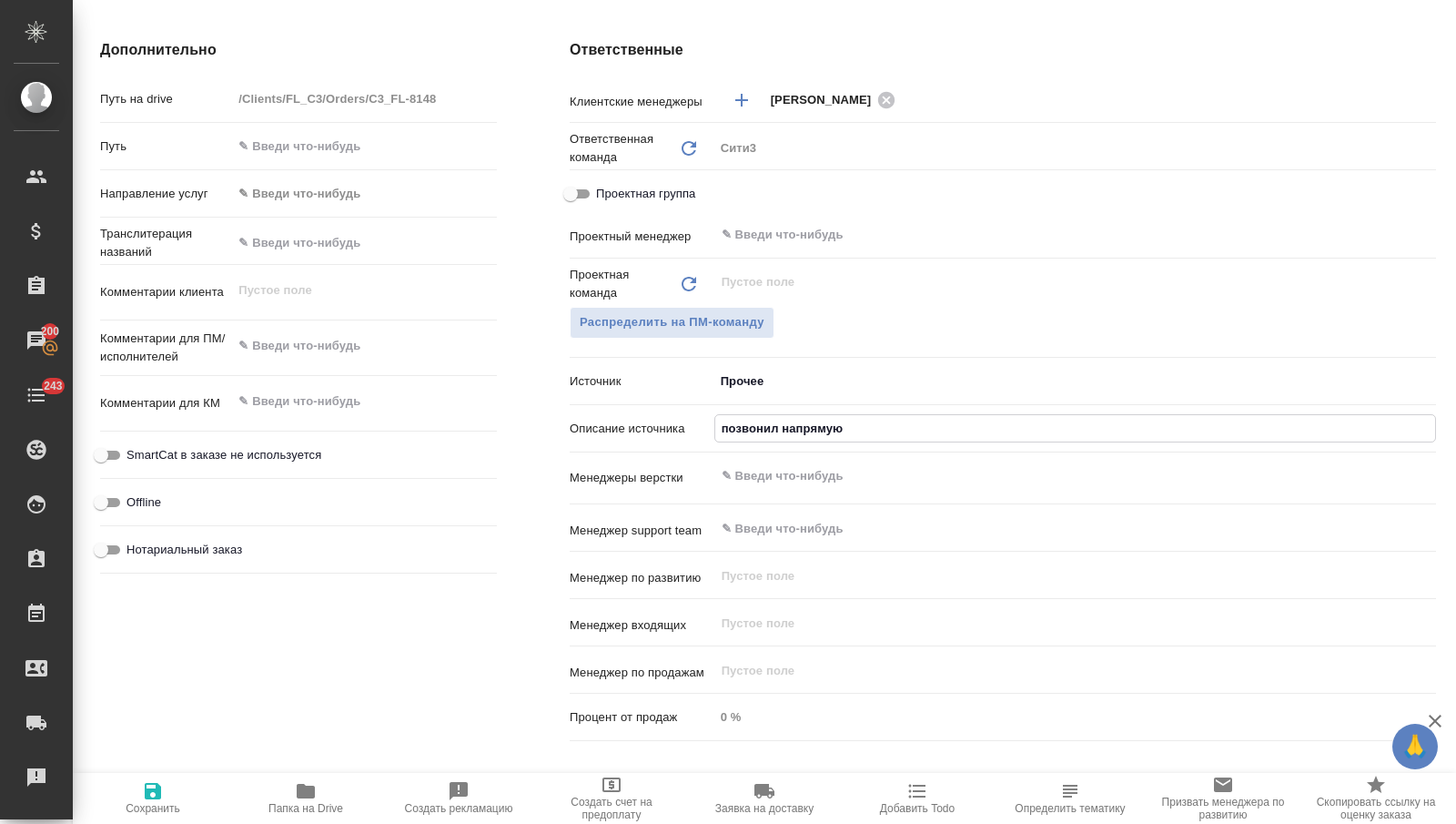
type textarea "x"
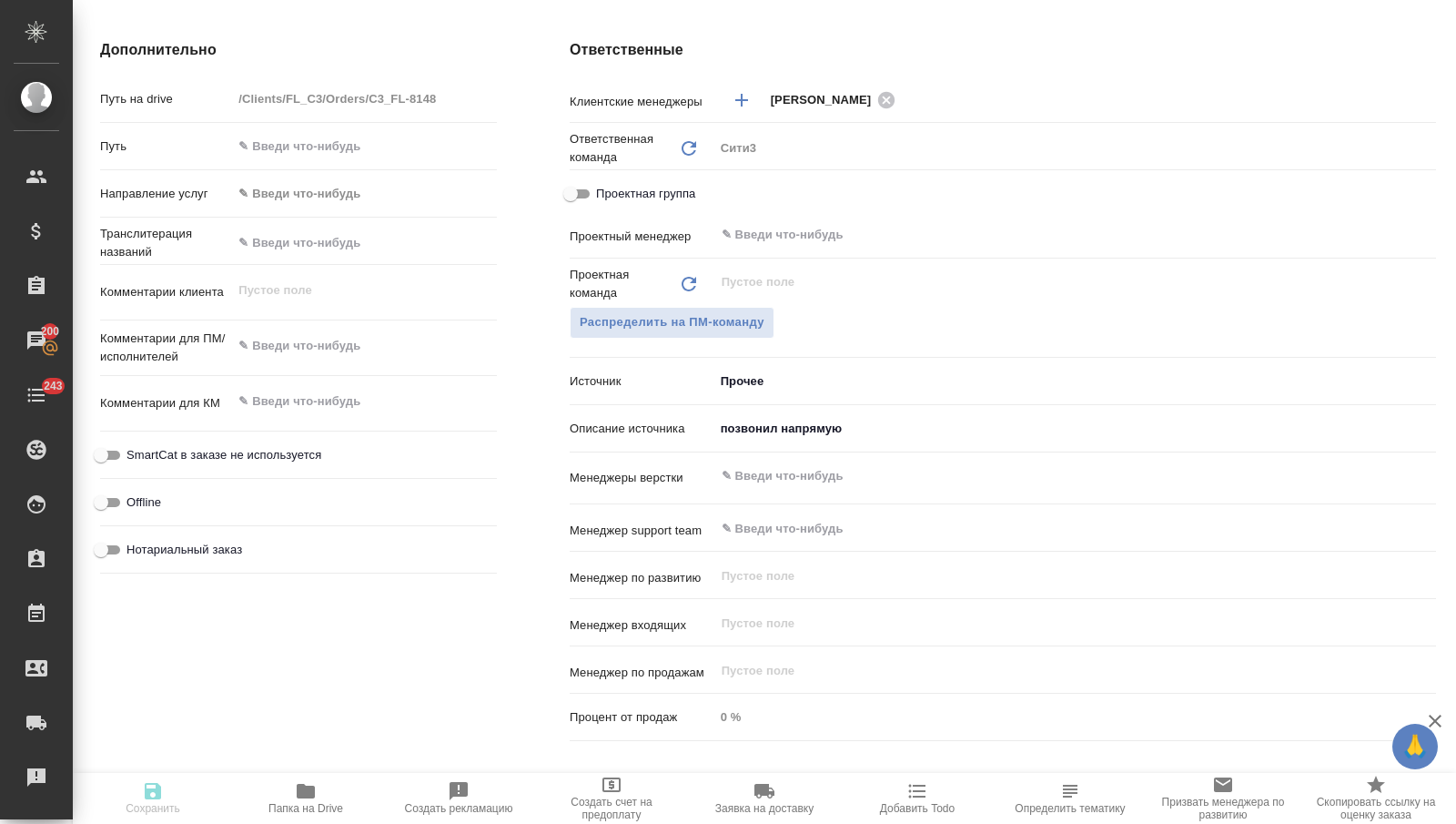
type textarea "x"
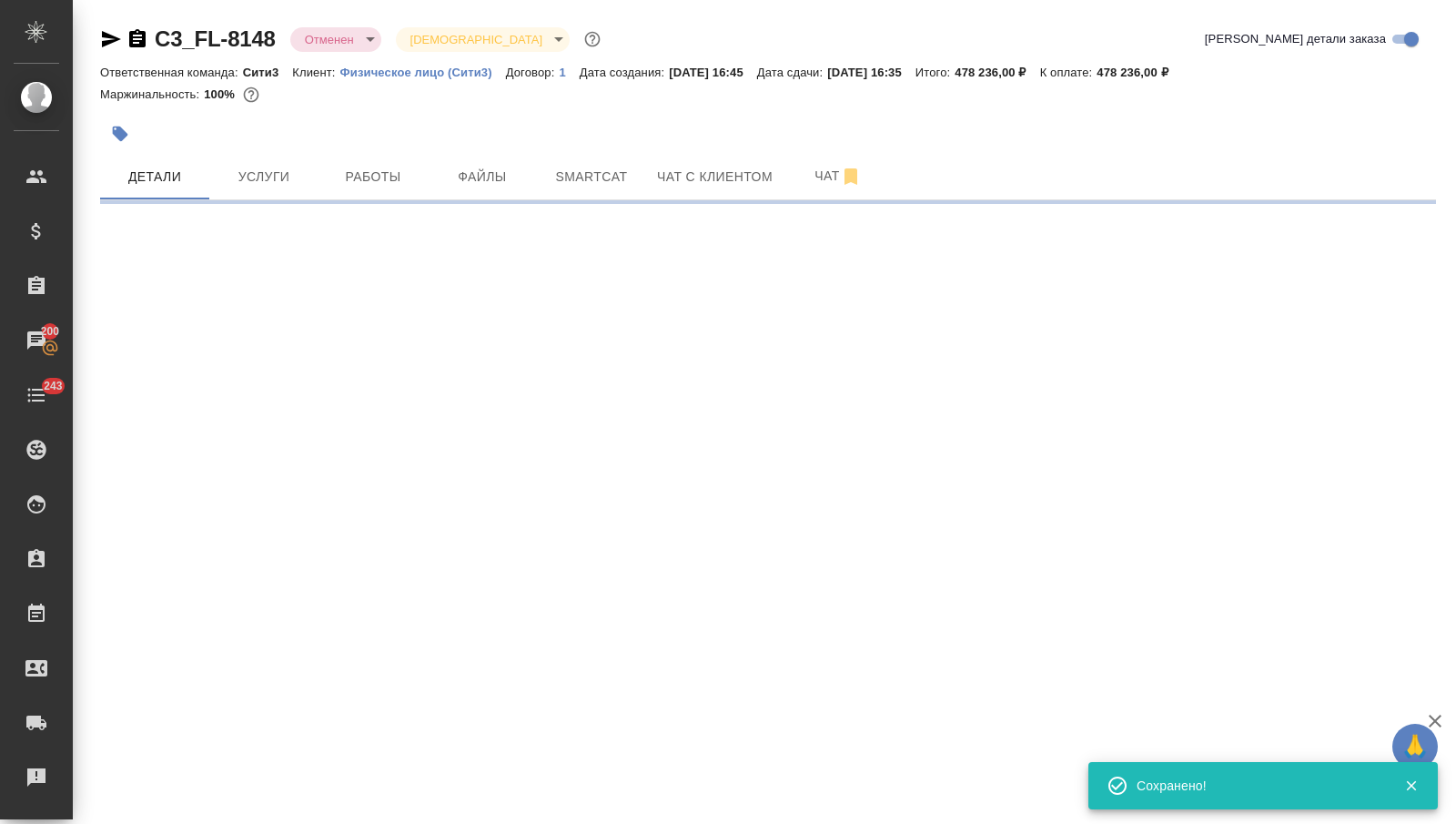
scroll to position [0, 0]
select select "RU"
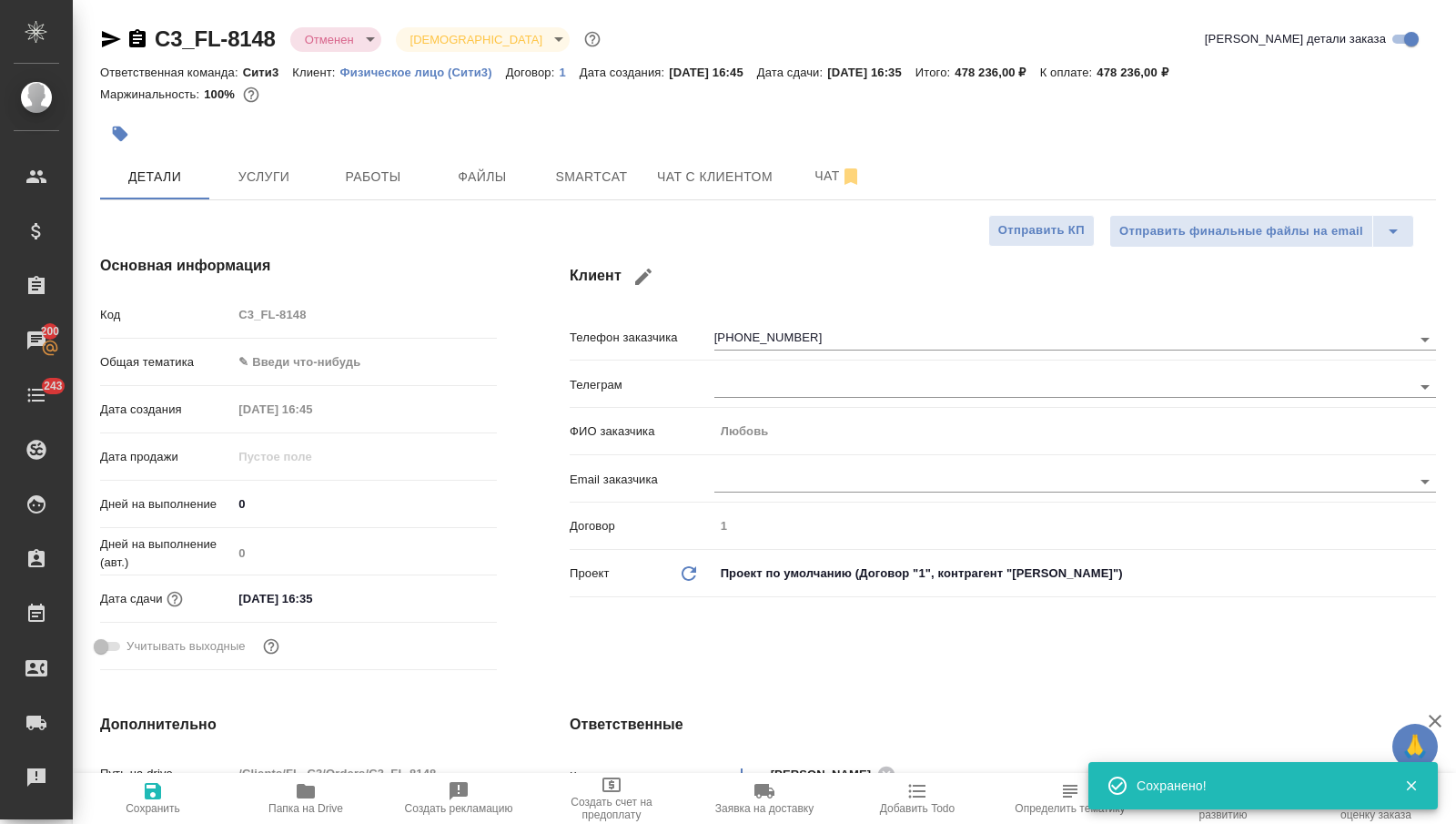
type textarea "x"
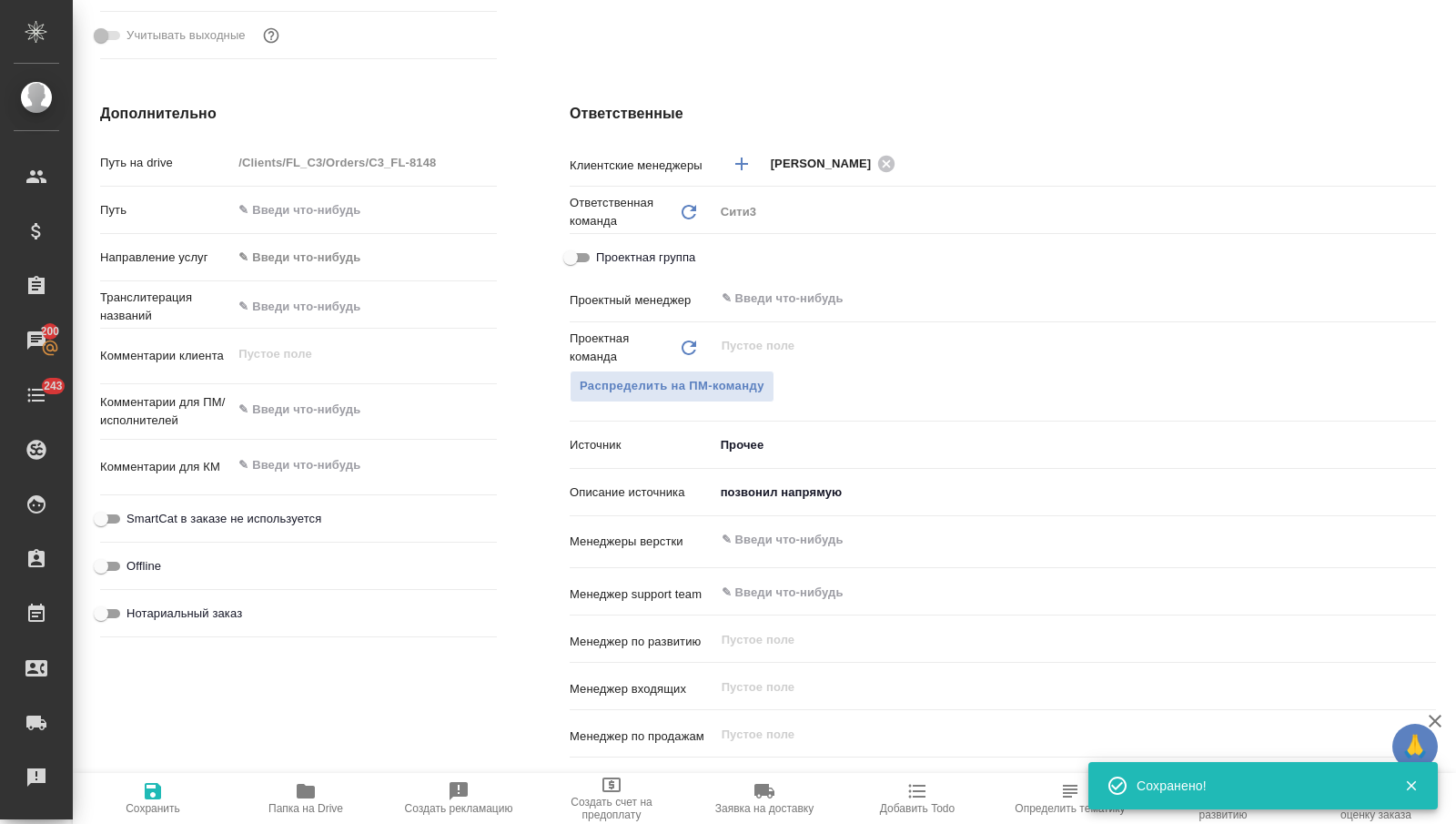
scroll to position [678, 0]
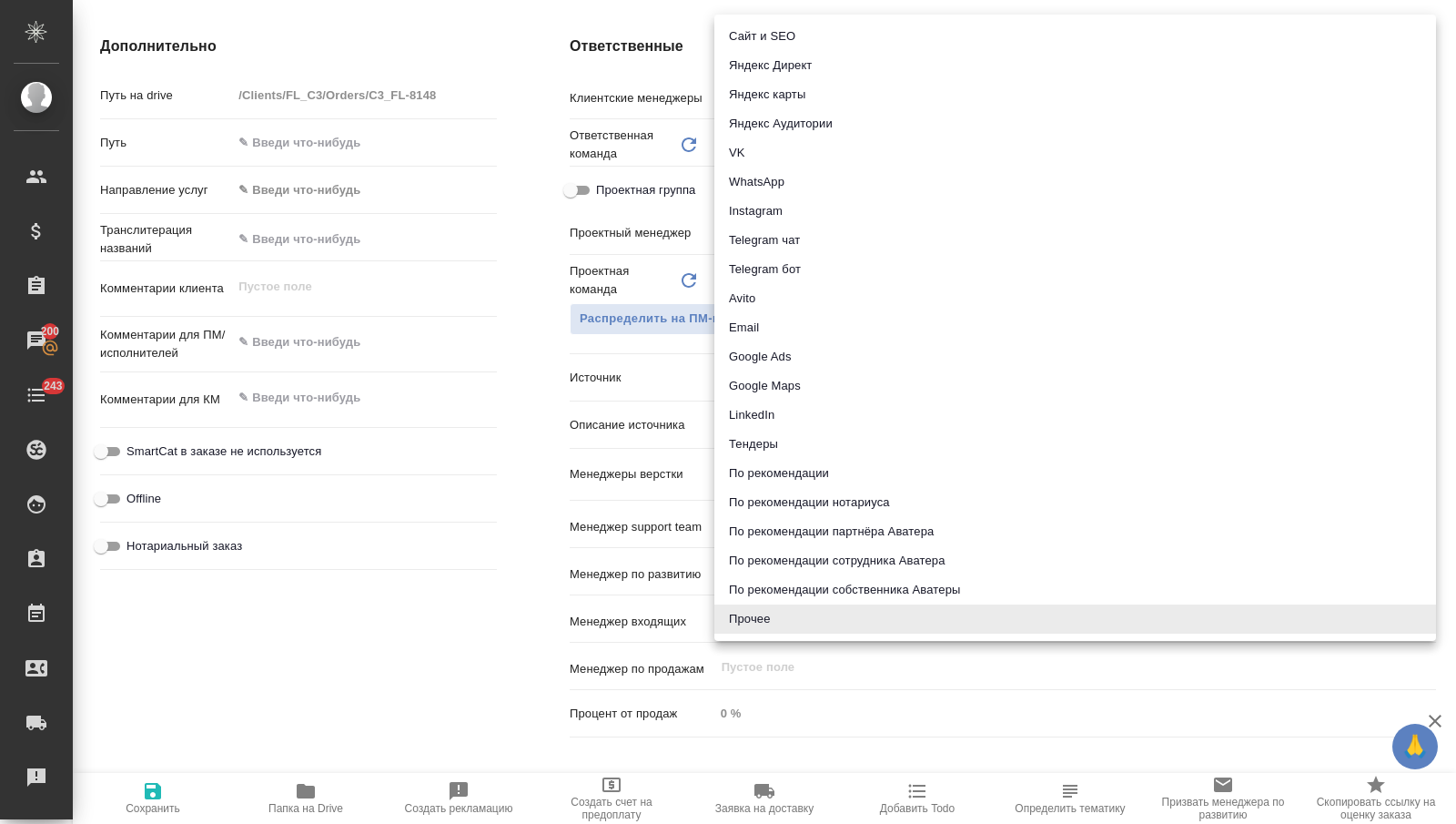
click at [744, 365] on body "🙏 .cls-1 fill:#fff; AWATERA [PERSON_NAME] Спецификации Заказы 200 Чаты 243 Todo…" at bounding box center [728, 412] width 1456 height 824
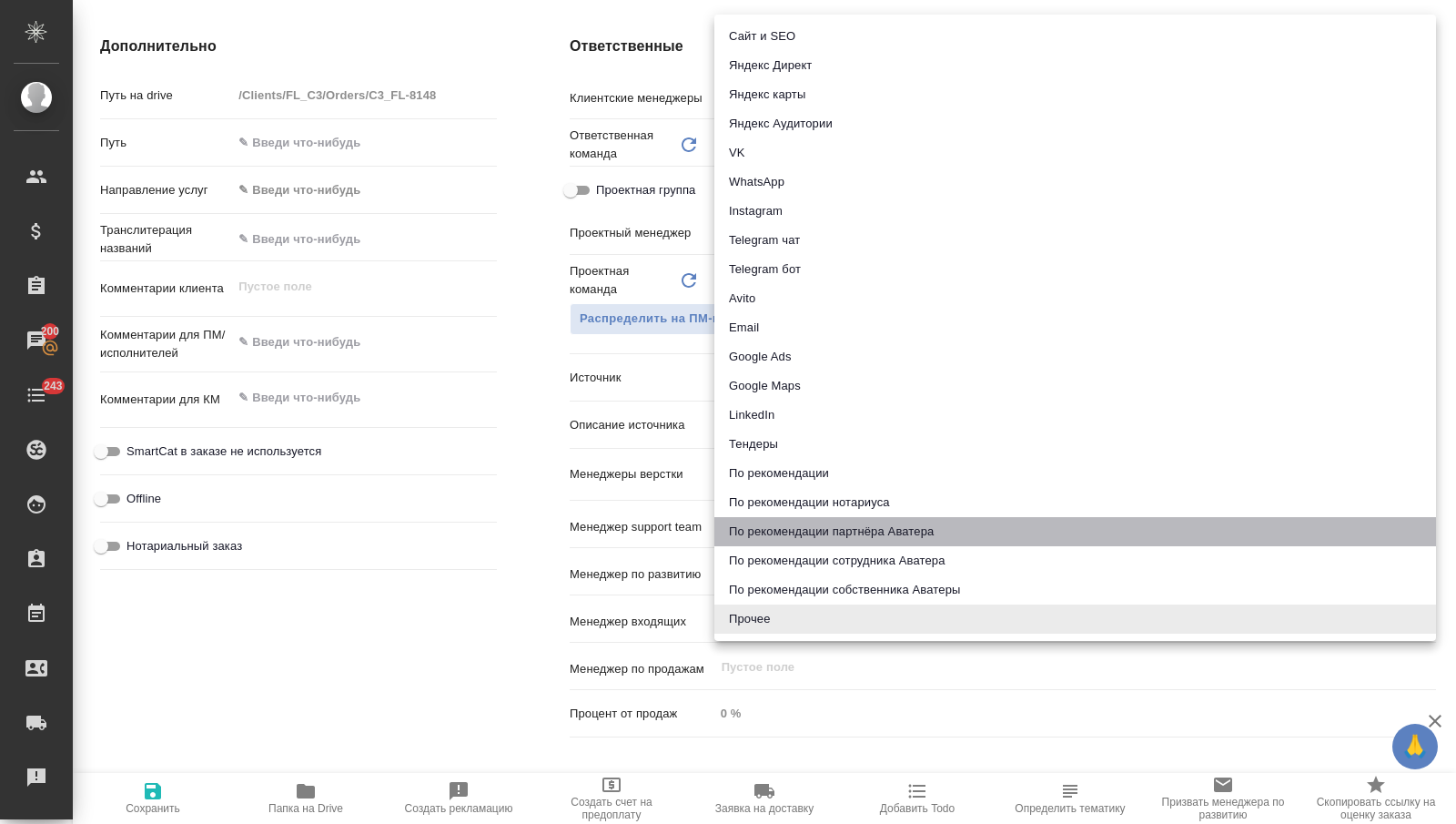
click at [815, 533] on li "По рекомендации партнёра Аватера" at bounding box center [1075, 532] width 722 height 30
type textarea "x"
type input "partnerRecommendation"
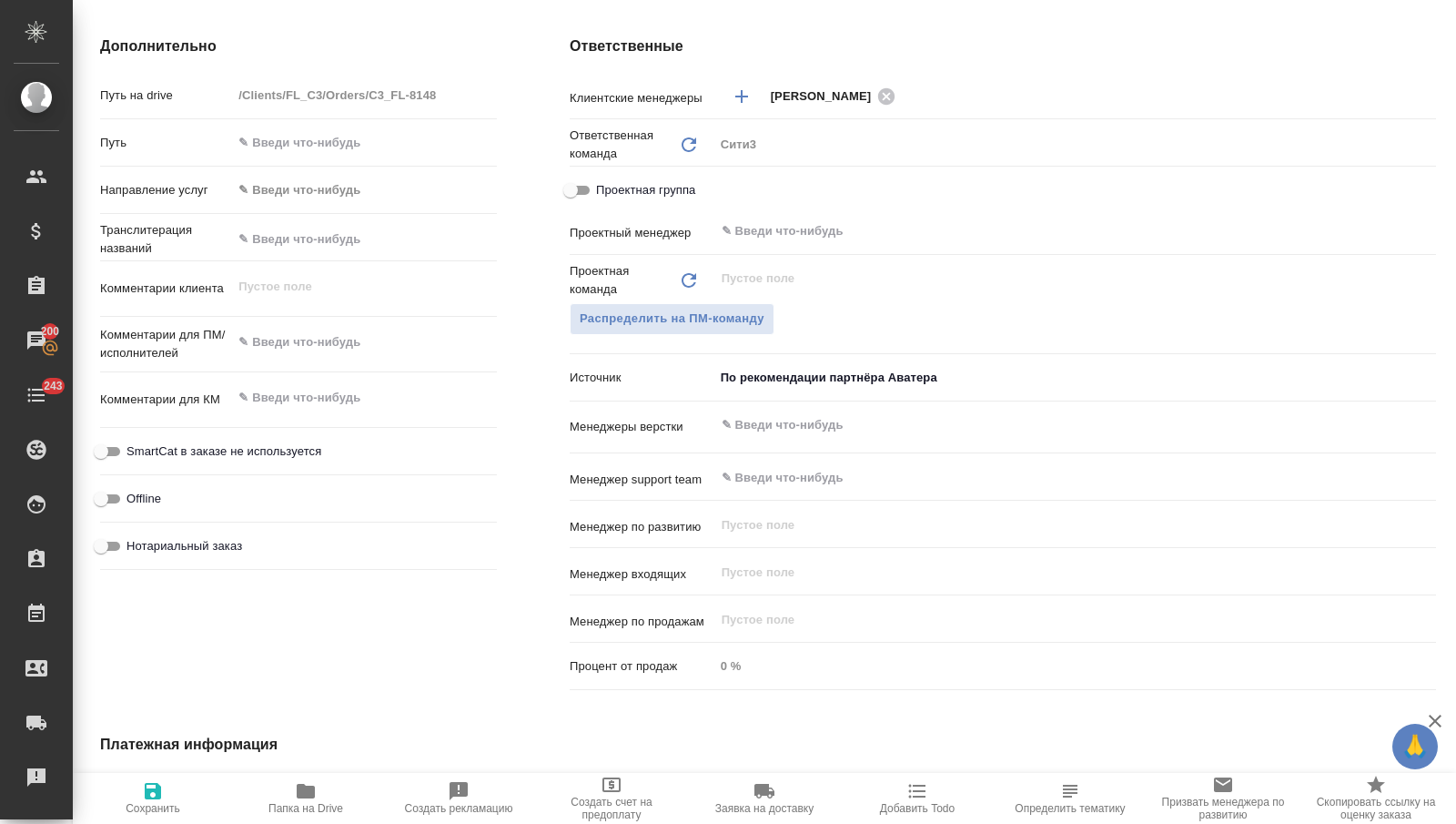
click at [166, 804] on span "Сохранить" at bounding box center [153, 807] width 54 height 13
type textarea "x"
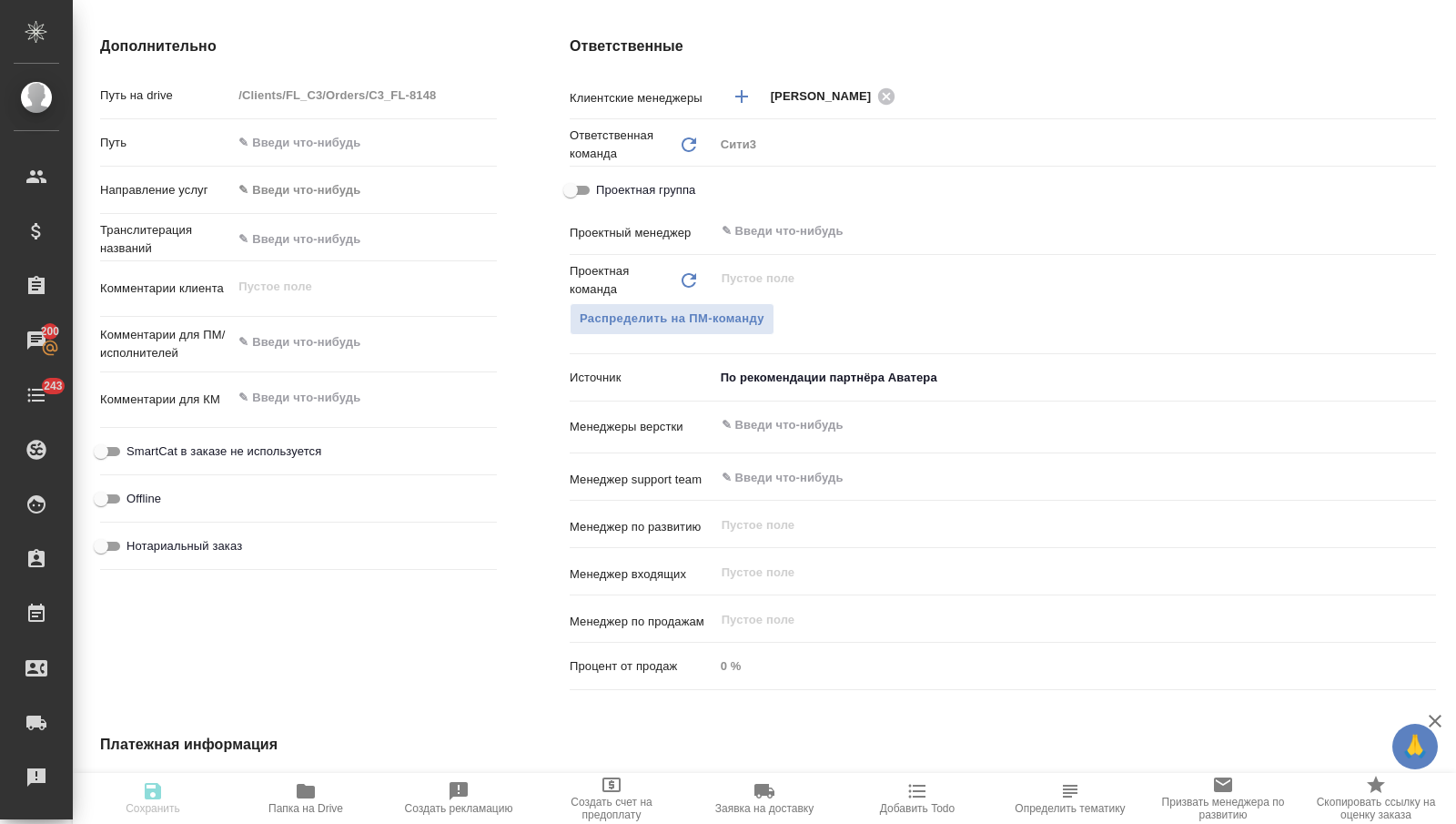
type textarea "x"
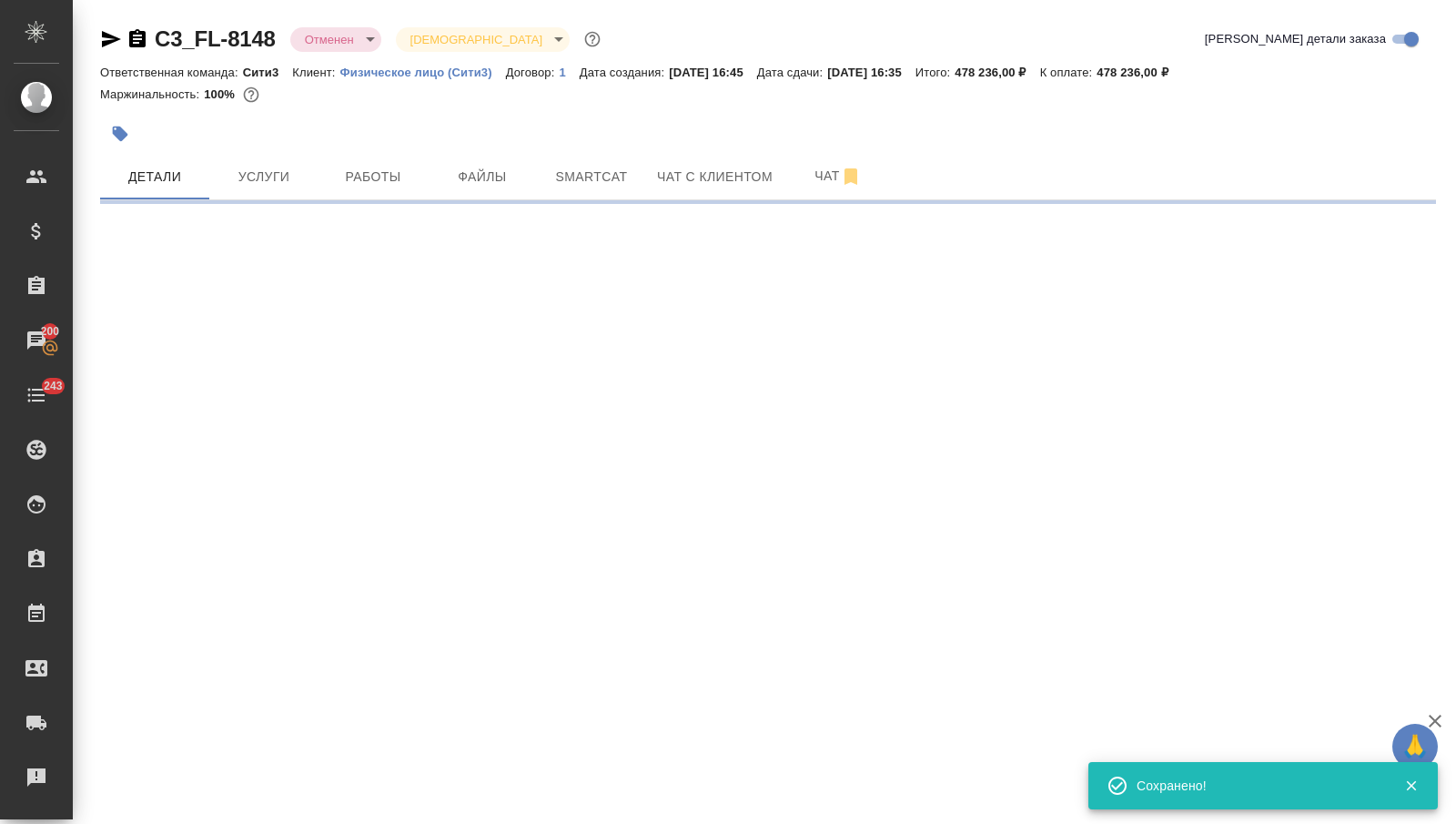
scroll to position [0, 0]
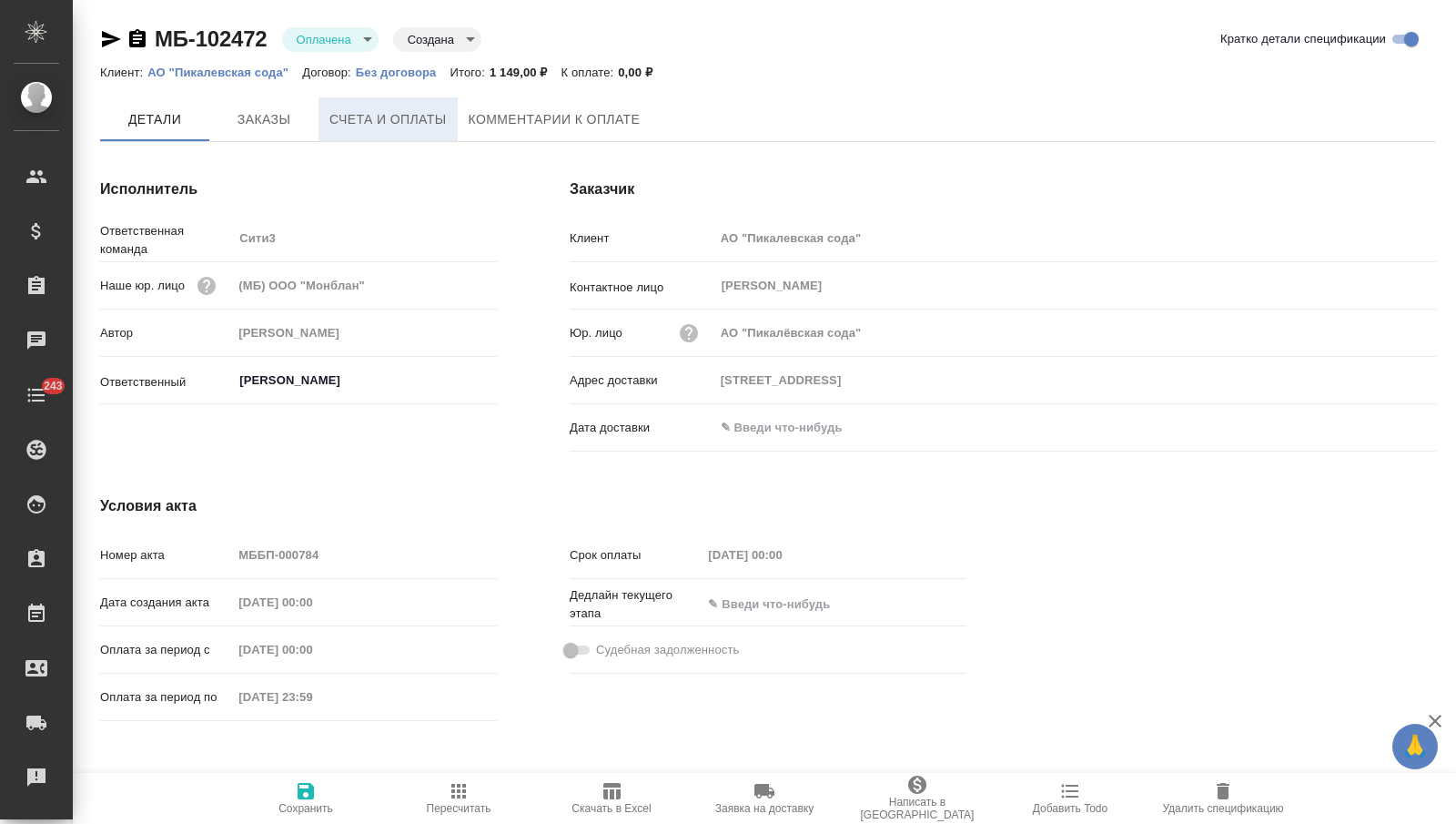
click at [383, 118] on span "Счета и оплаты" at bounding box center [388, 119] width 117 height 23
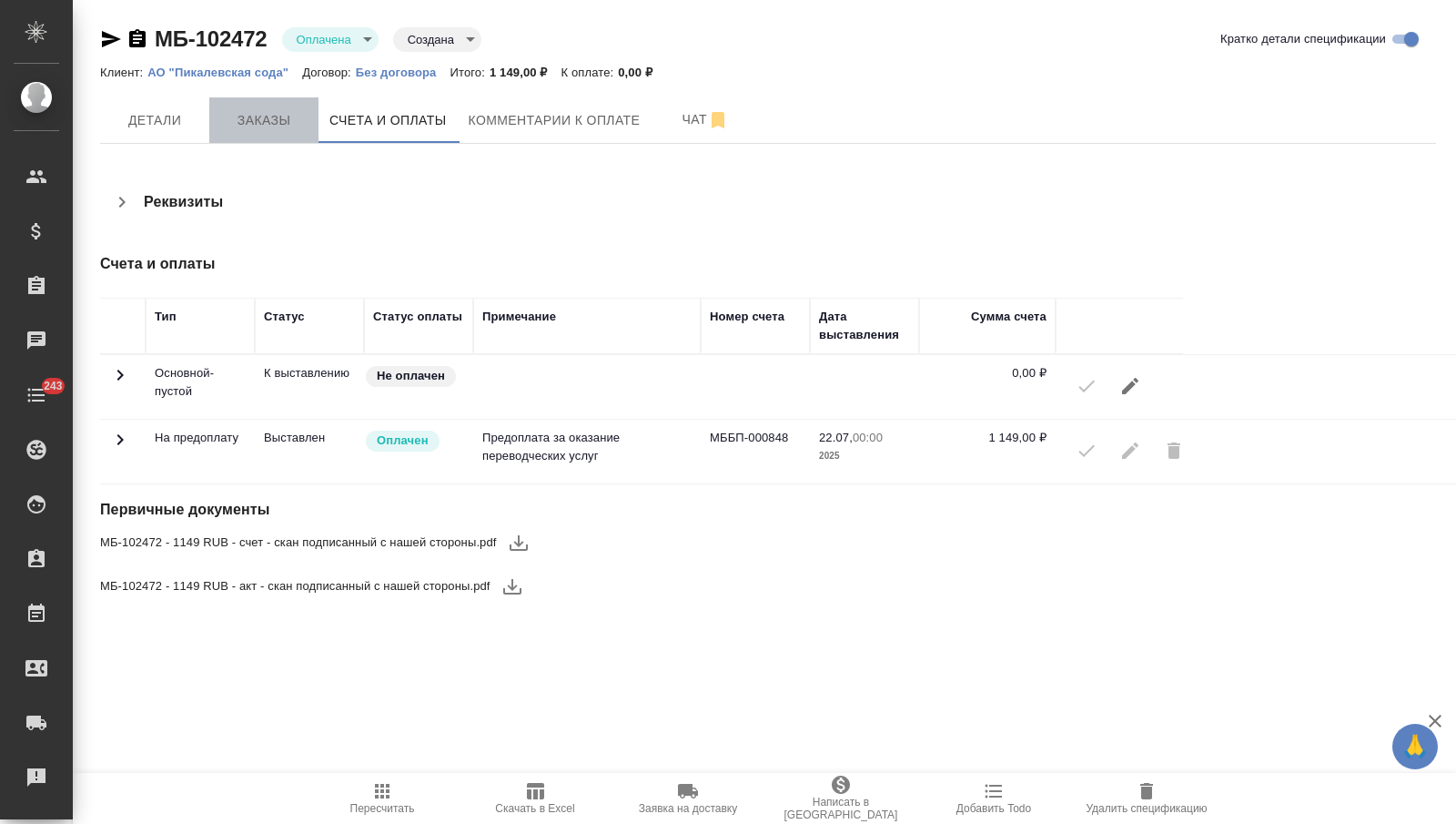
click at [275, 122] on span "Заказы" at bounding box center [264, 120] width 88 height 23
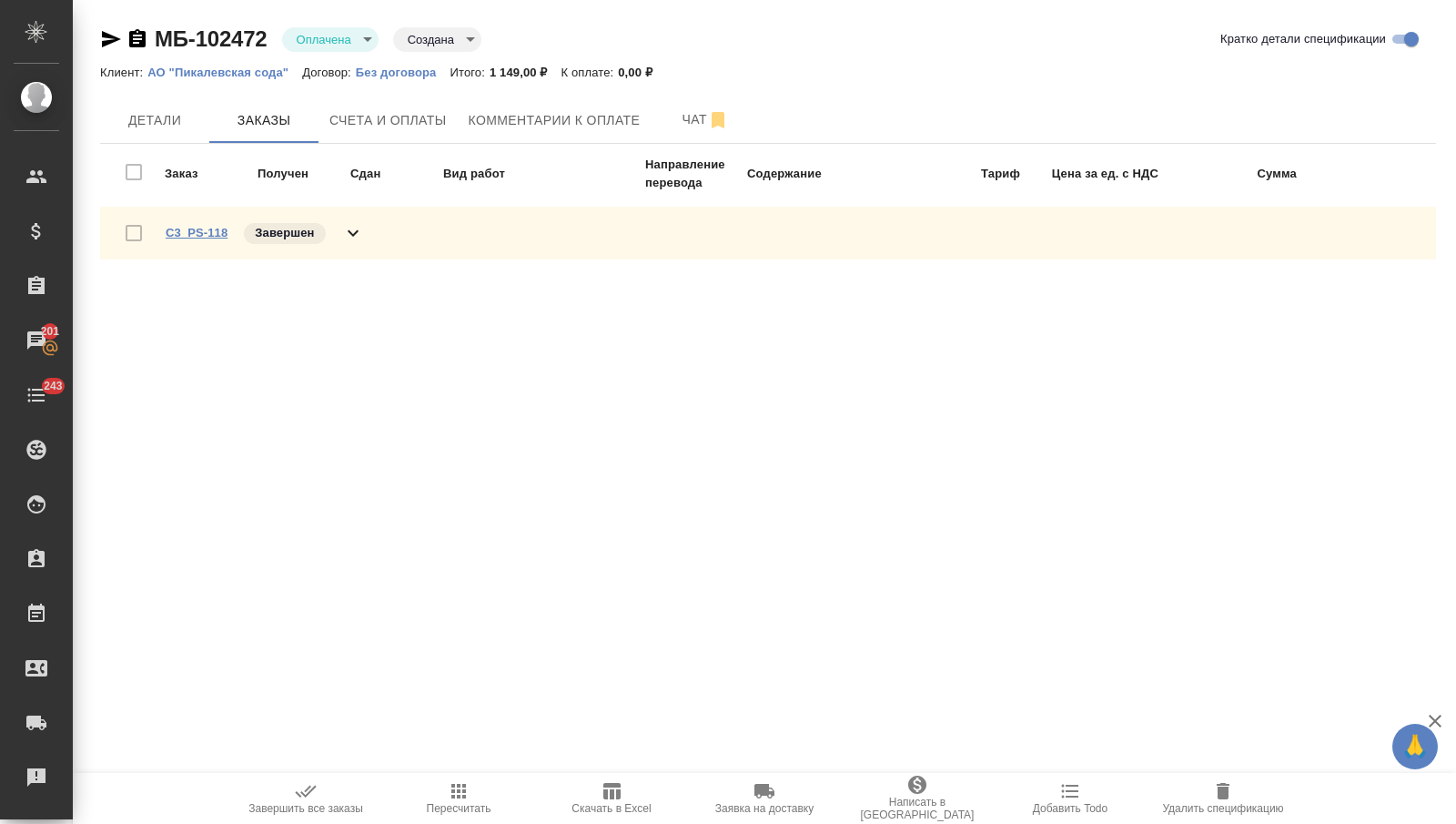
click at [210, 227] on link "C3_PS-118" at bounding box center [196, 232] width 62 height 14
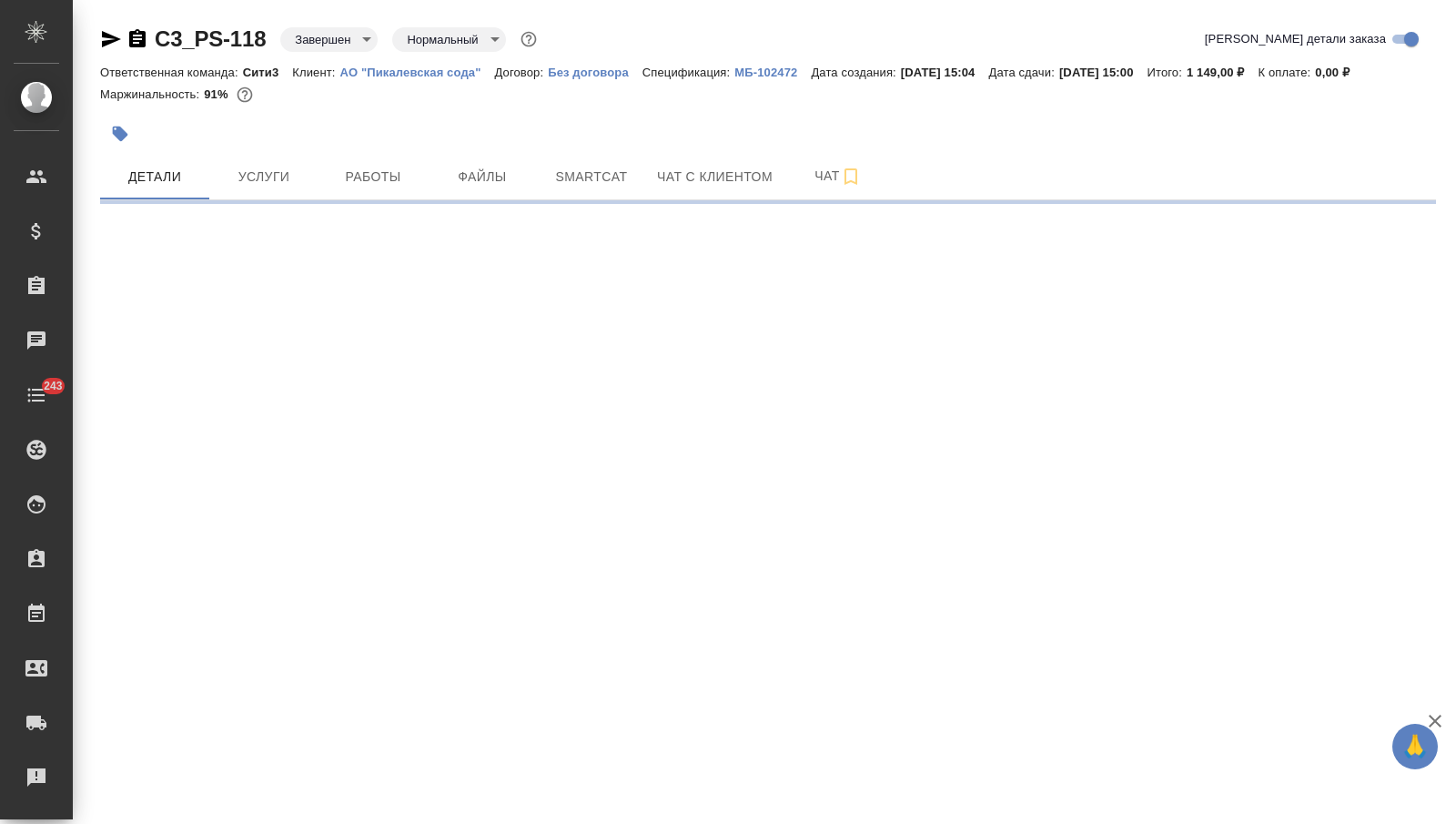
select select "RU"
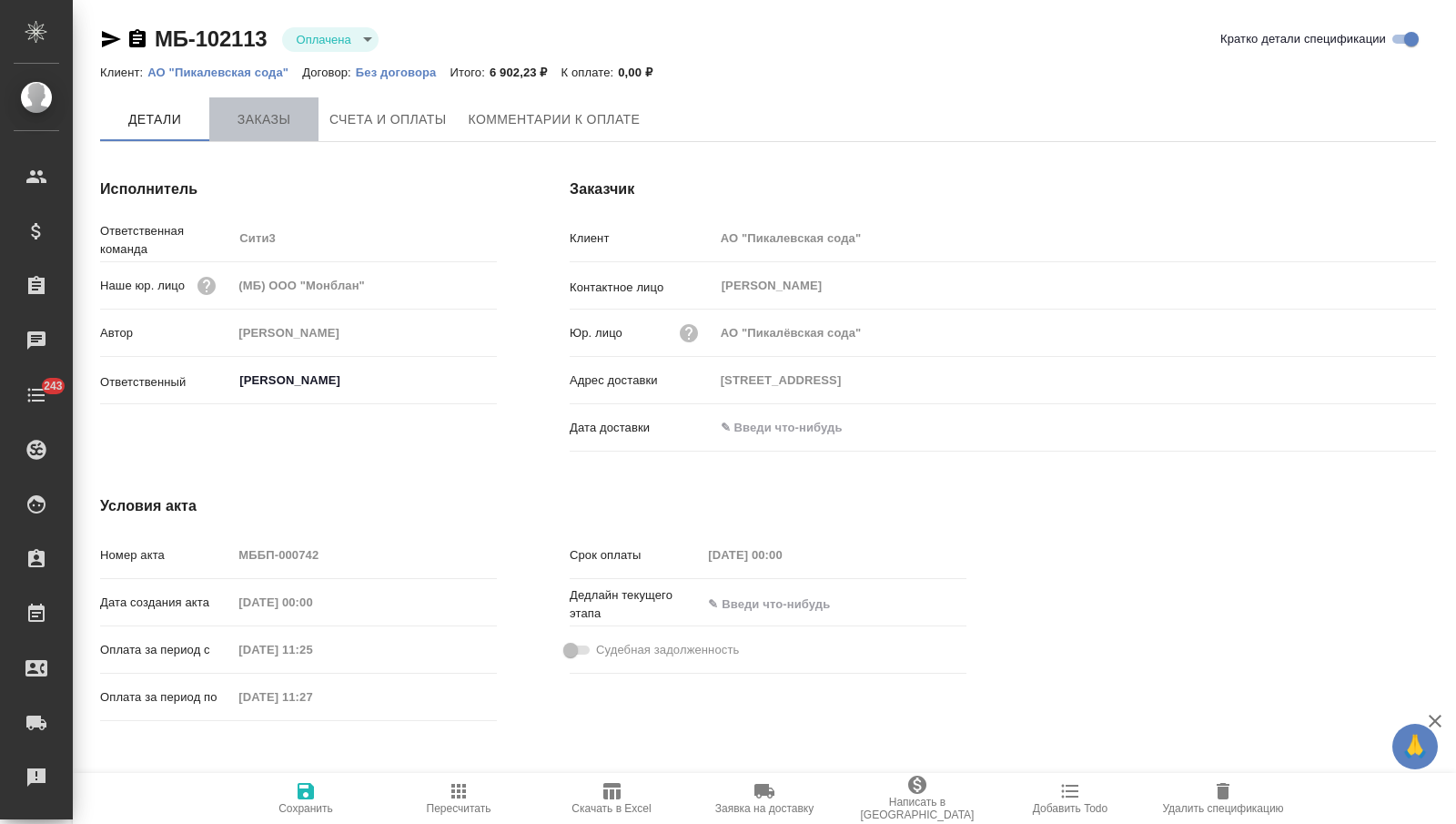
click at [287, 128] on span "Заказы" at bounding box center [264, 119] width 88 height 23
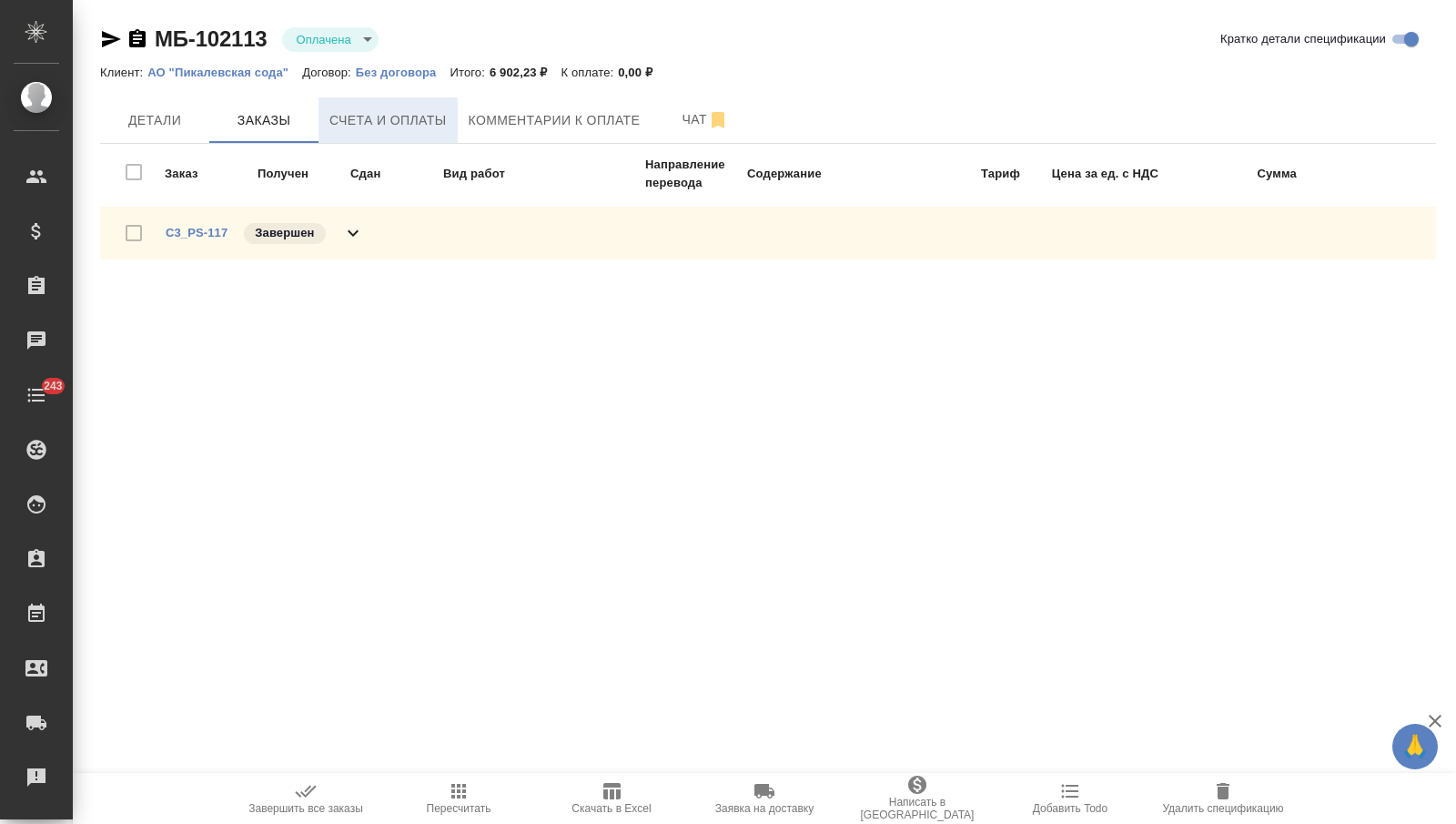
click at [339, 108] on button "Счета и оплаты" at bounding box center [388, 120] width 139 height 45
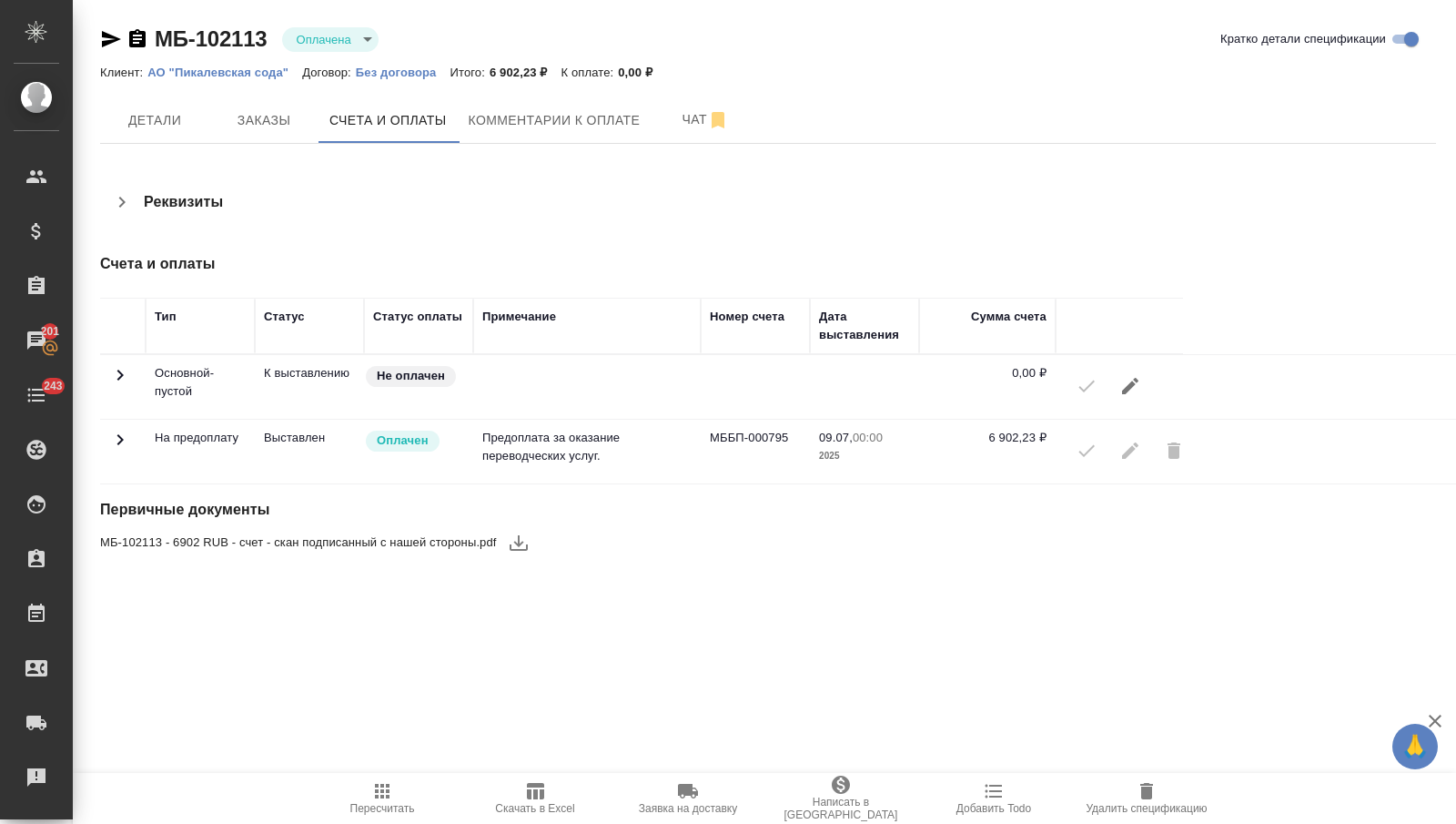
click at [835, 785] on icon "button" at bounding box center [841, 785] width 18 height 18
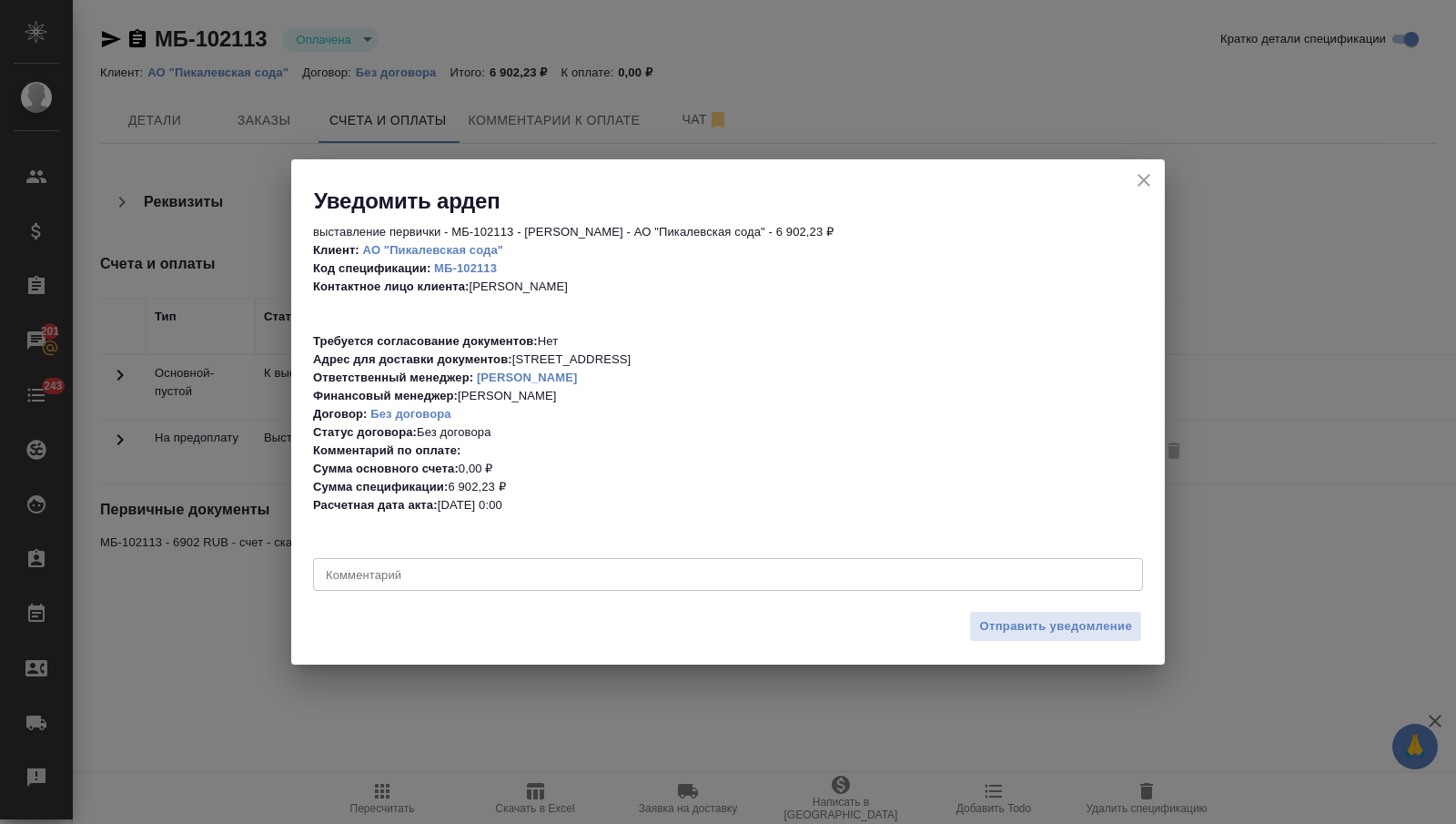
click at [553, 573] on textarea at bounding box center [728, 574] width 804 height 14
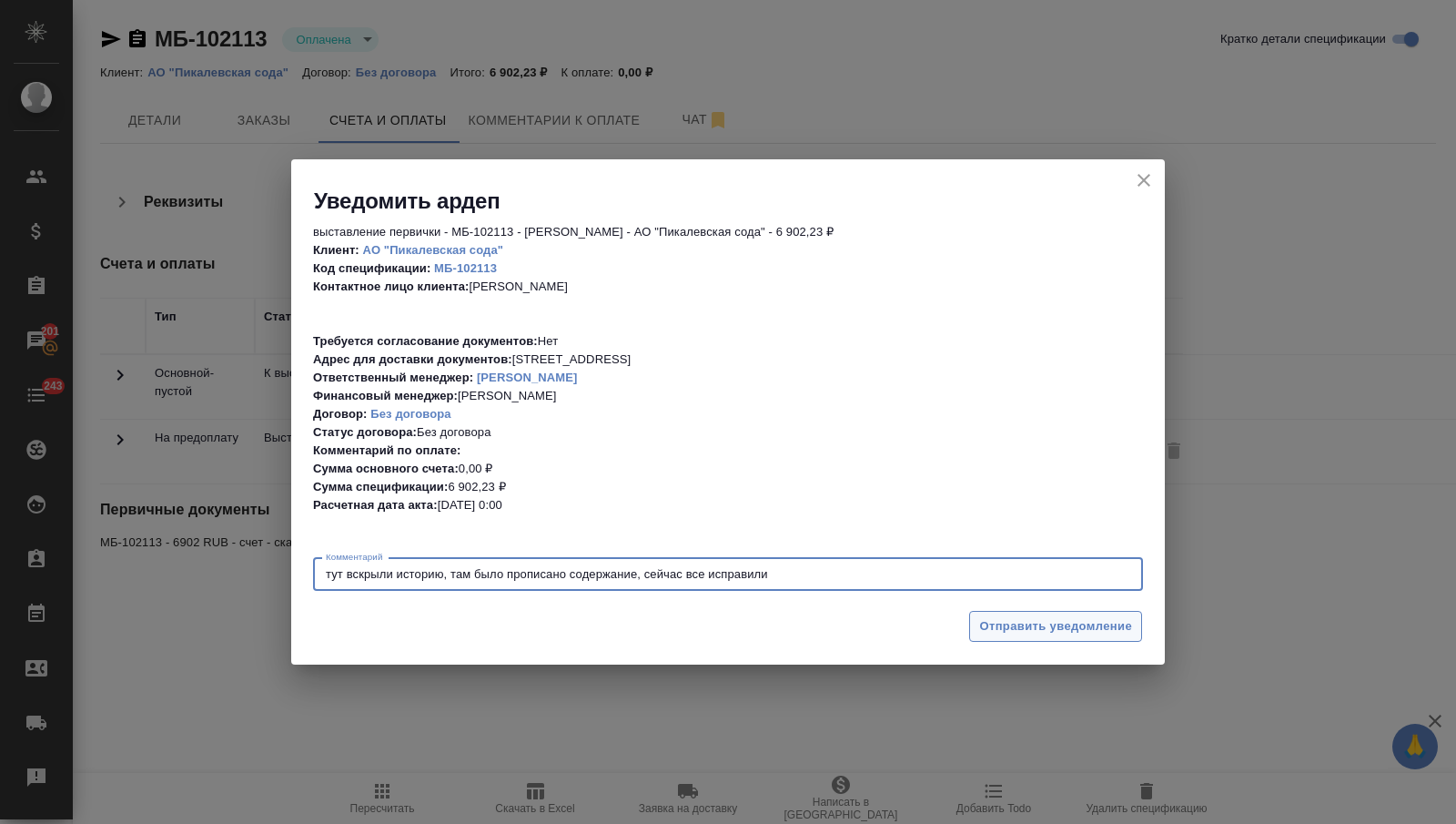
type textarea "тут вскрыли историю, там было прописано содержание, сейчас все исправили"
click at [1003, 631] on span "Отправить уведомление" at bounding box center [1055, 626] width 153 height 21
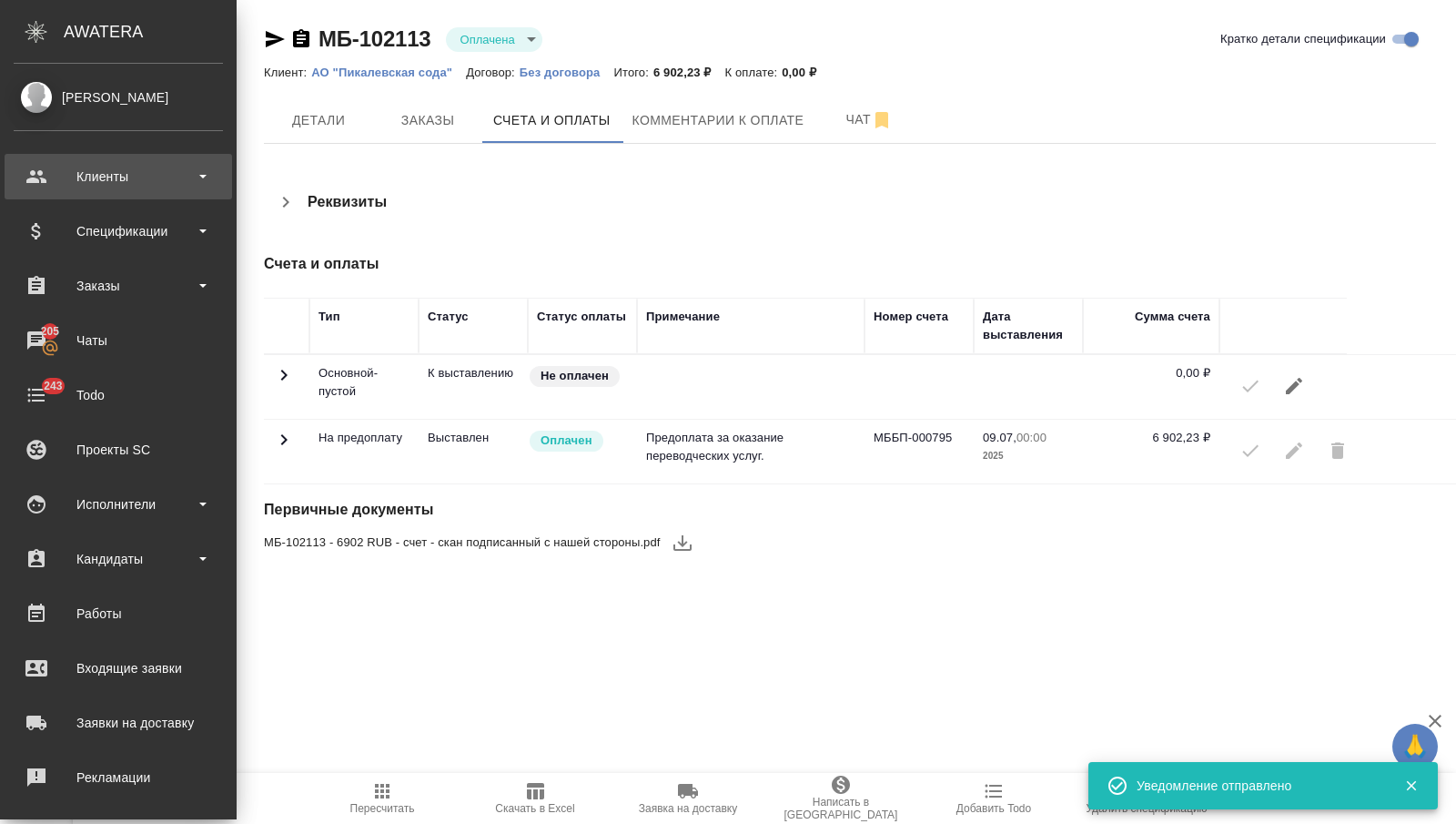
click at [58, 187] on div "Клиенты" at bounding box center [118, 176] width 210 height 28
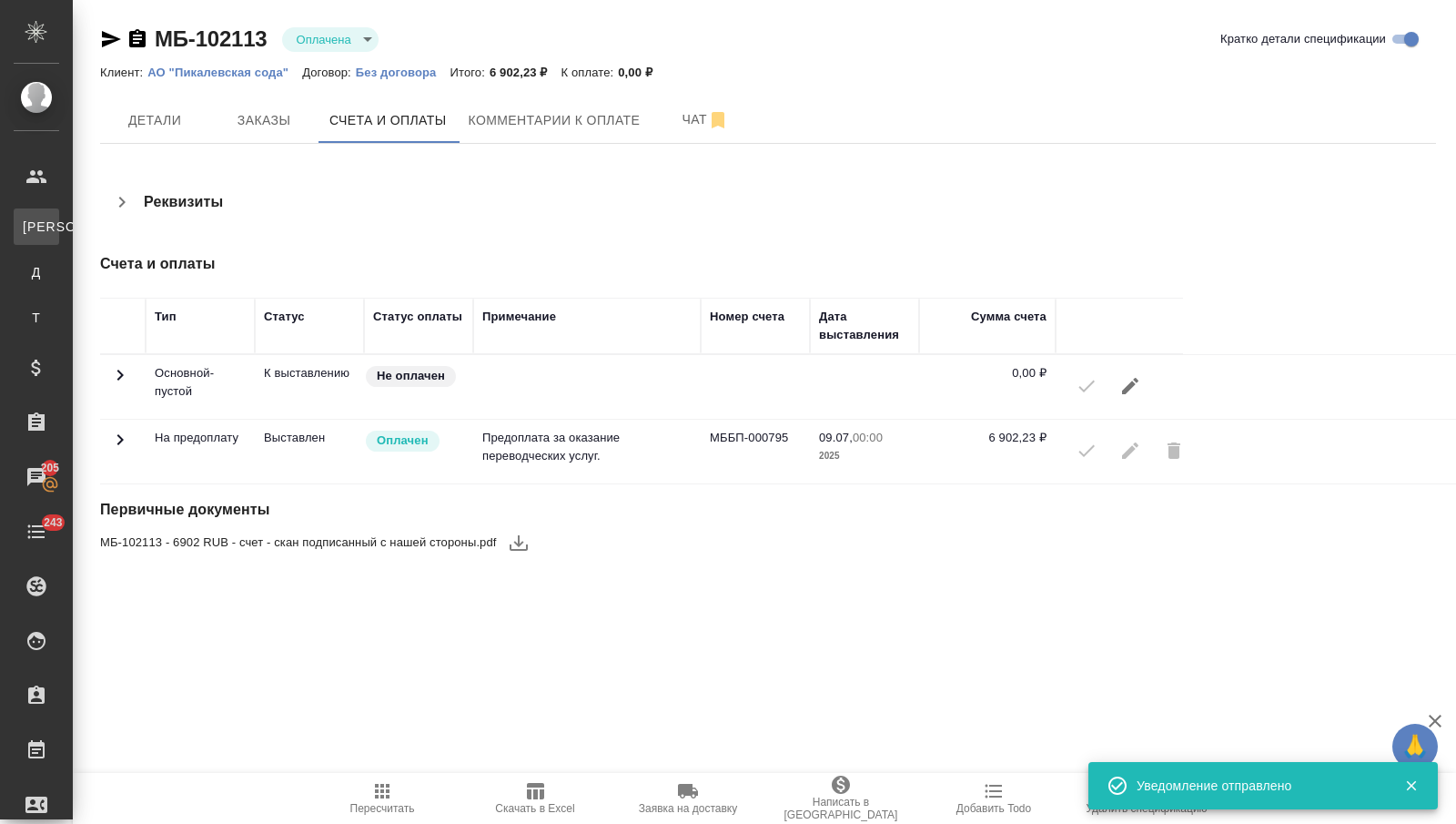
click at [28, 225] on div "Клиенты" at bounding box center [14, 226] width 28 height 18
select select "RU"
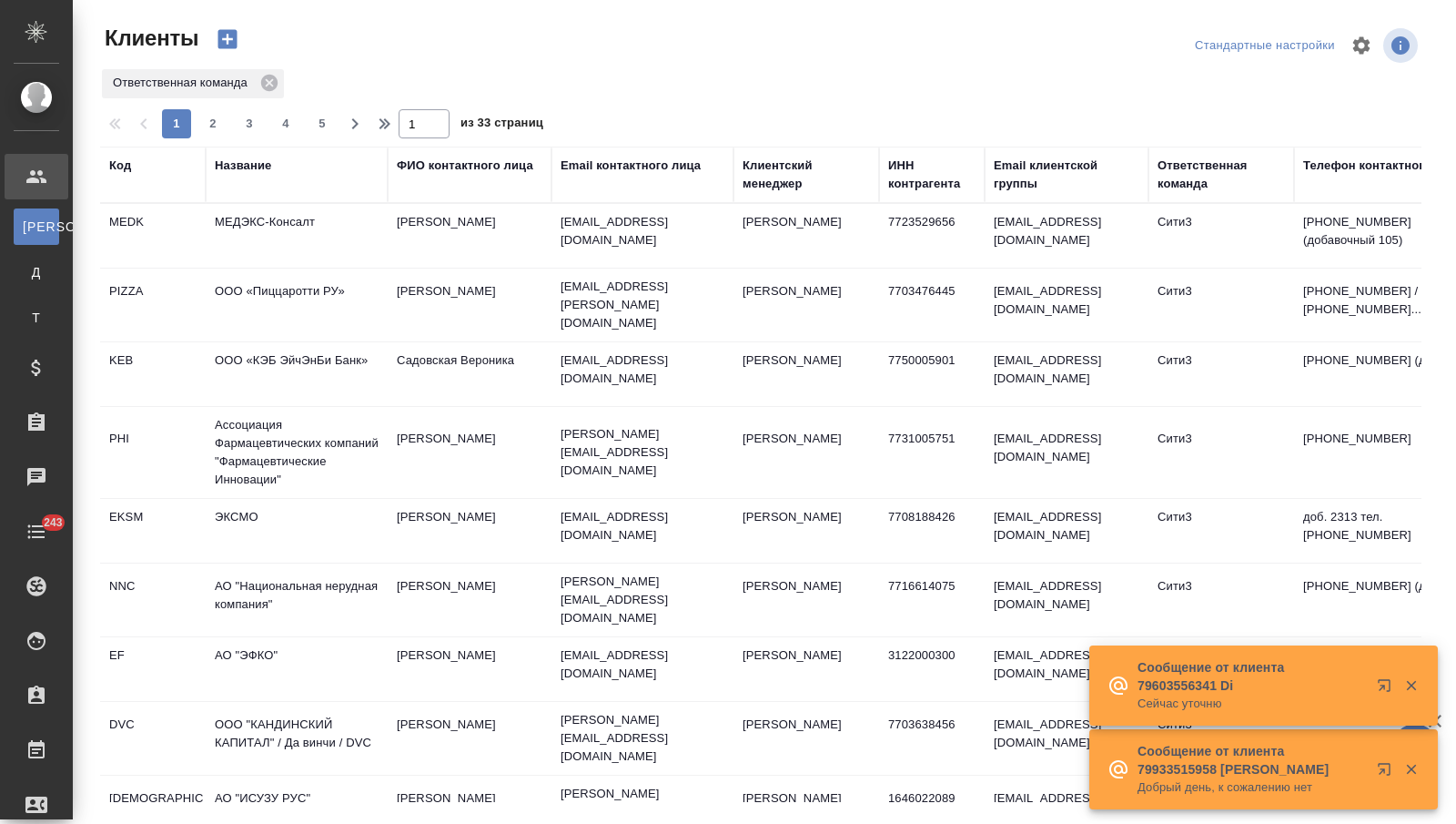
click at [211, 169] on th "Название" at bounding box center [296, 174] width 182 height 56
click at [250, 162] on div "Название" at bounding box center [242, 165] width 56 height 18
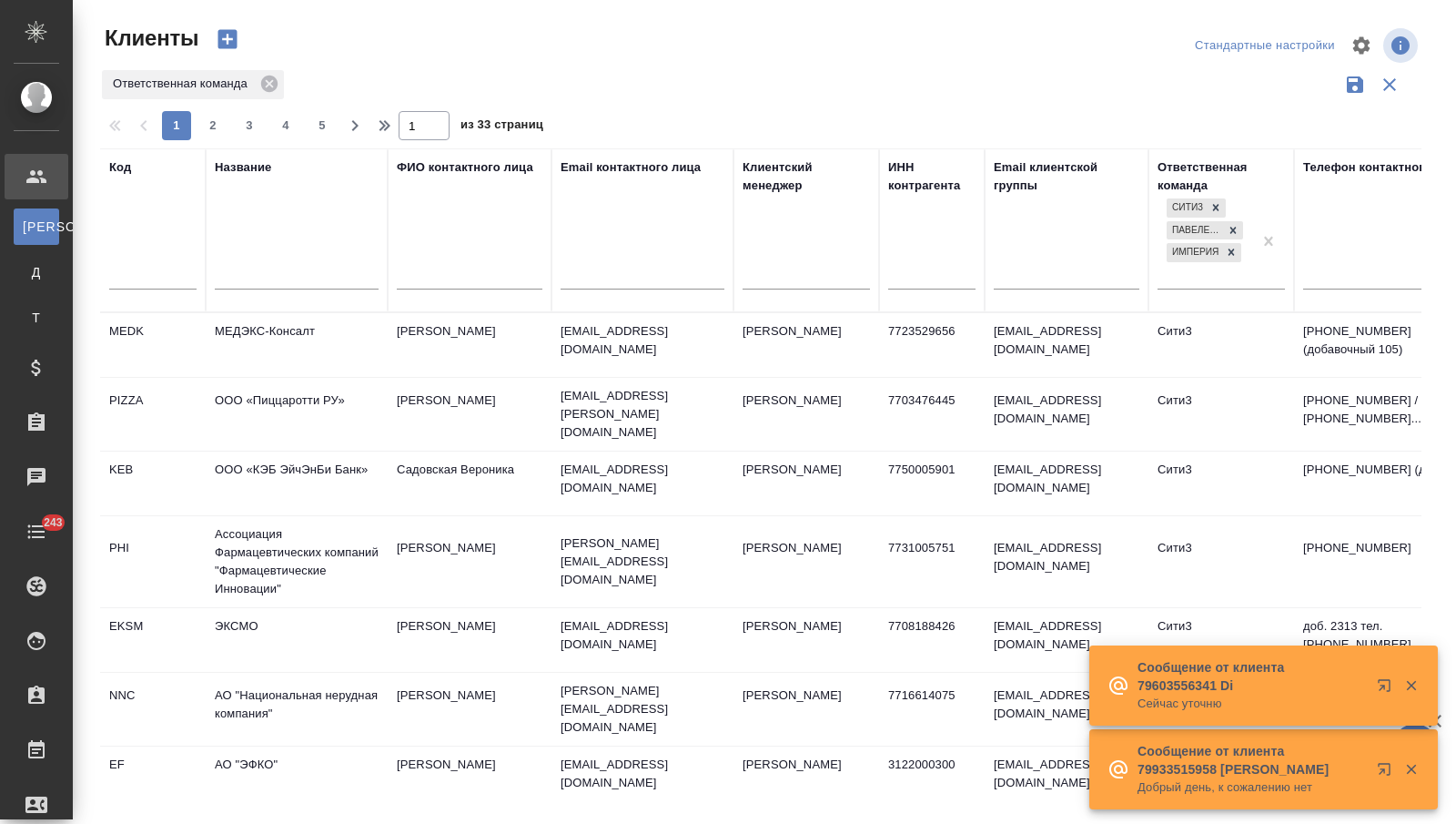
click at [248, 272] on input "text" at bounding box center [296, 277] width 163 height 23
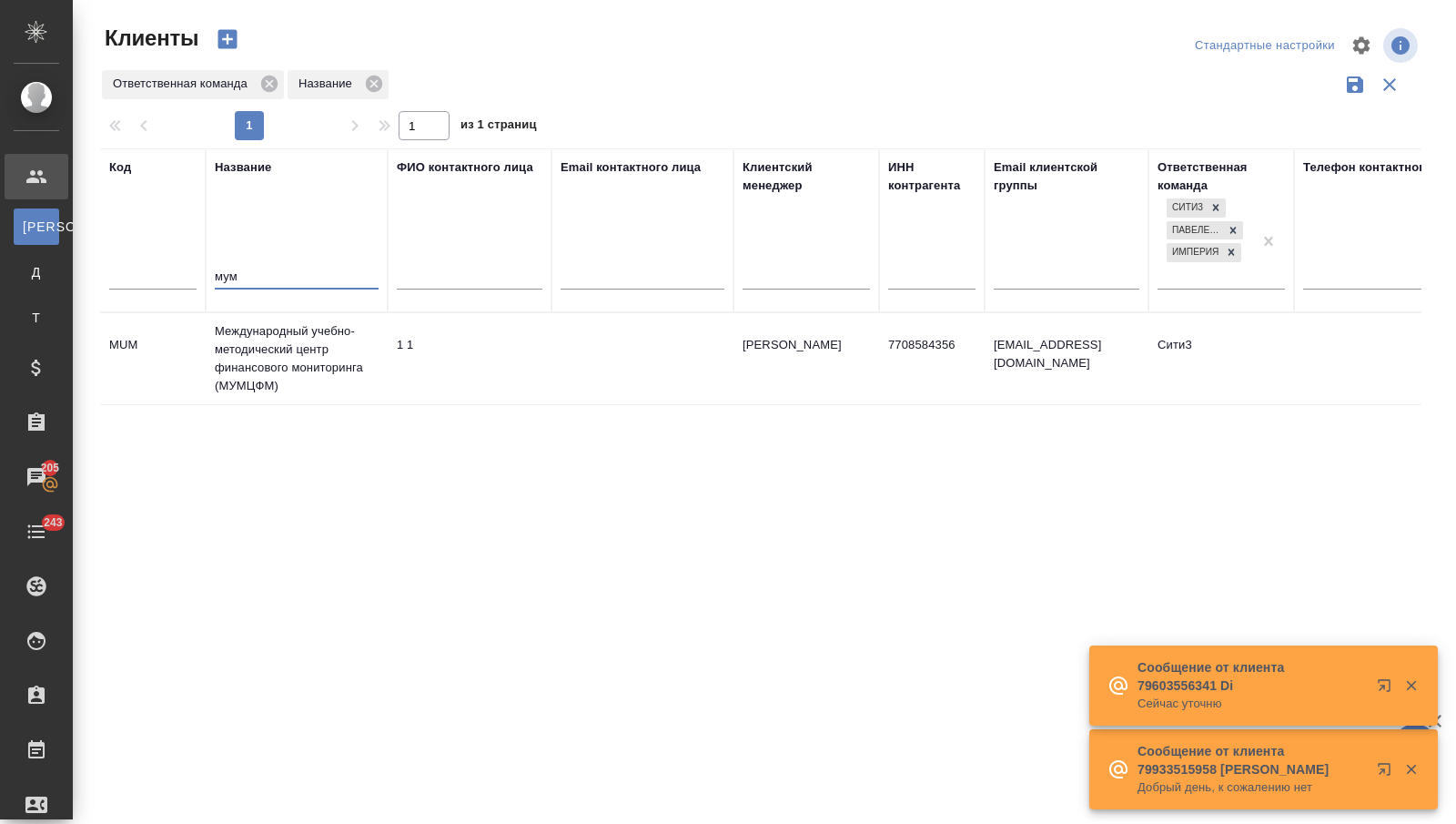
type input "мум"
click at [248, 337] on td "Международный учебно-методический центр финансового мониторинга (МУМЦФМ)" at bounding box center [296, 358] width 182 height 91
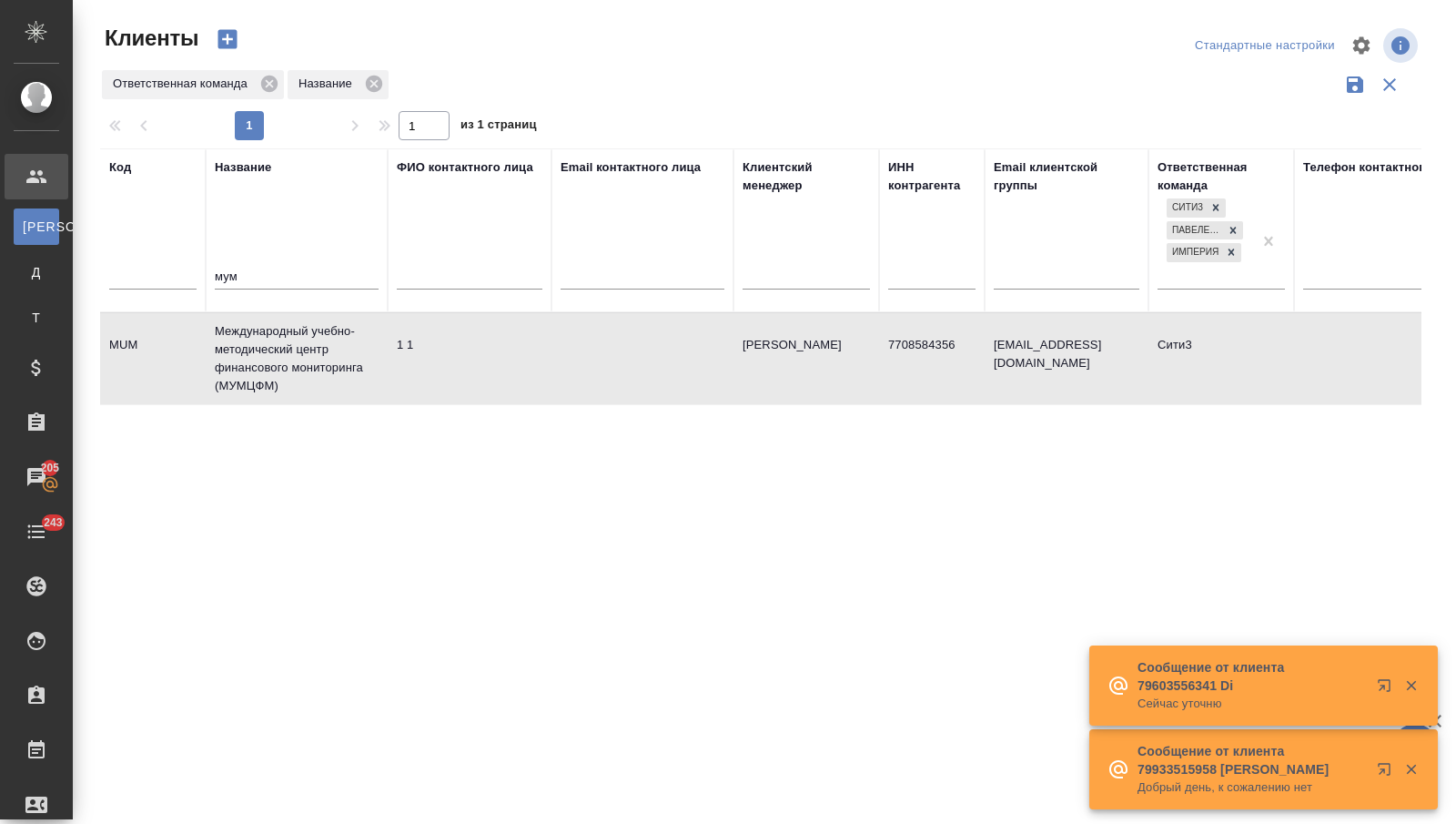
click at [248, 337] on td "Международный учебно-методический центр финансового мониторинга (МУМЦФМ)" at bounding box center [296, 358] width 182 height 91
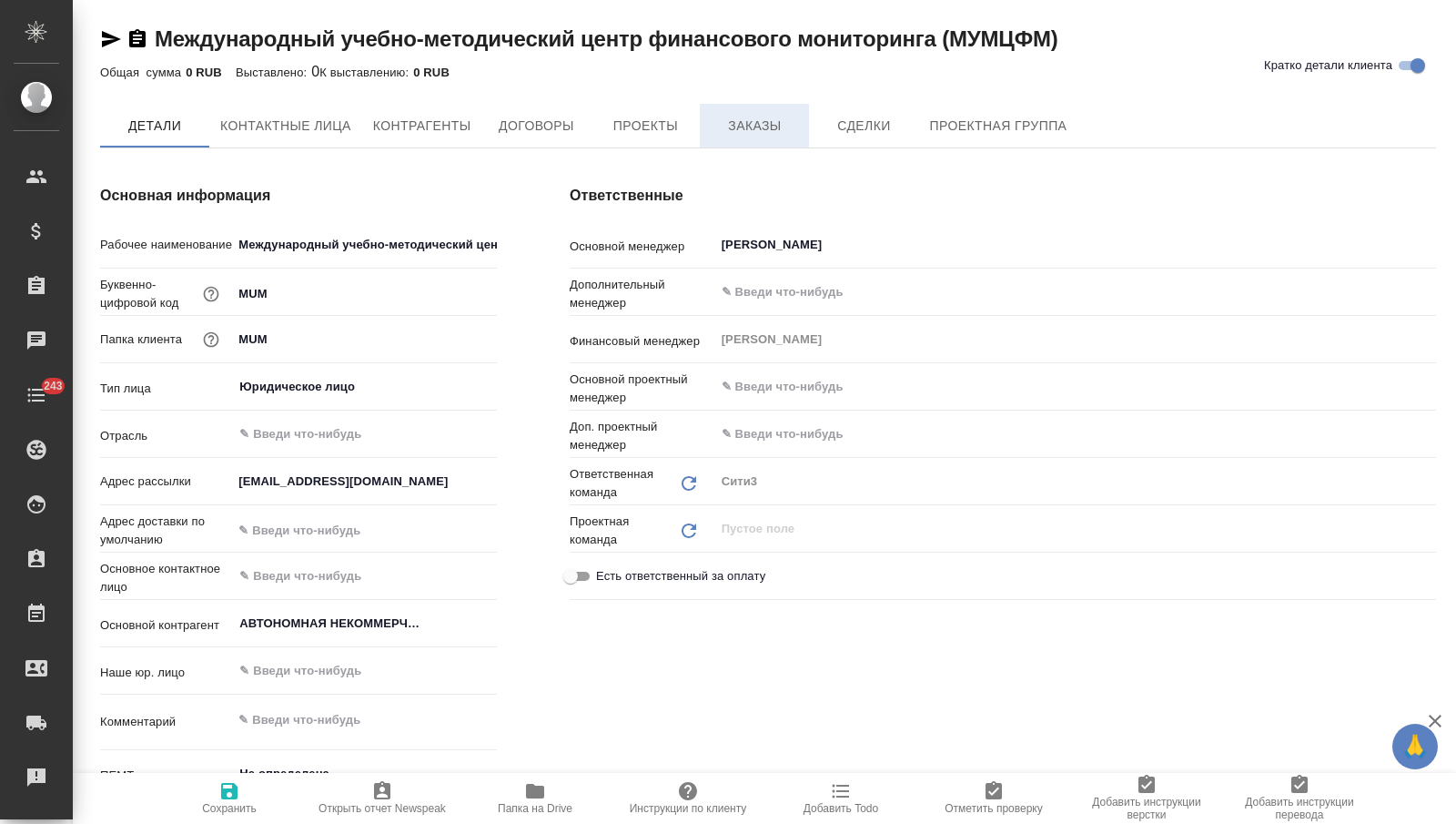
type textarea "x"
click at [731, 129] on span "Заказы" at bounding box center [754, 125] width 88 height 23
type textarea "x"
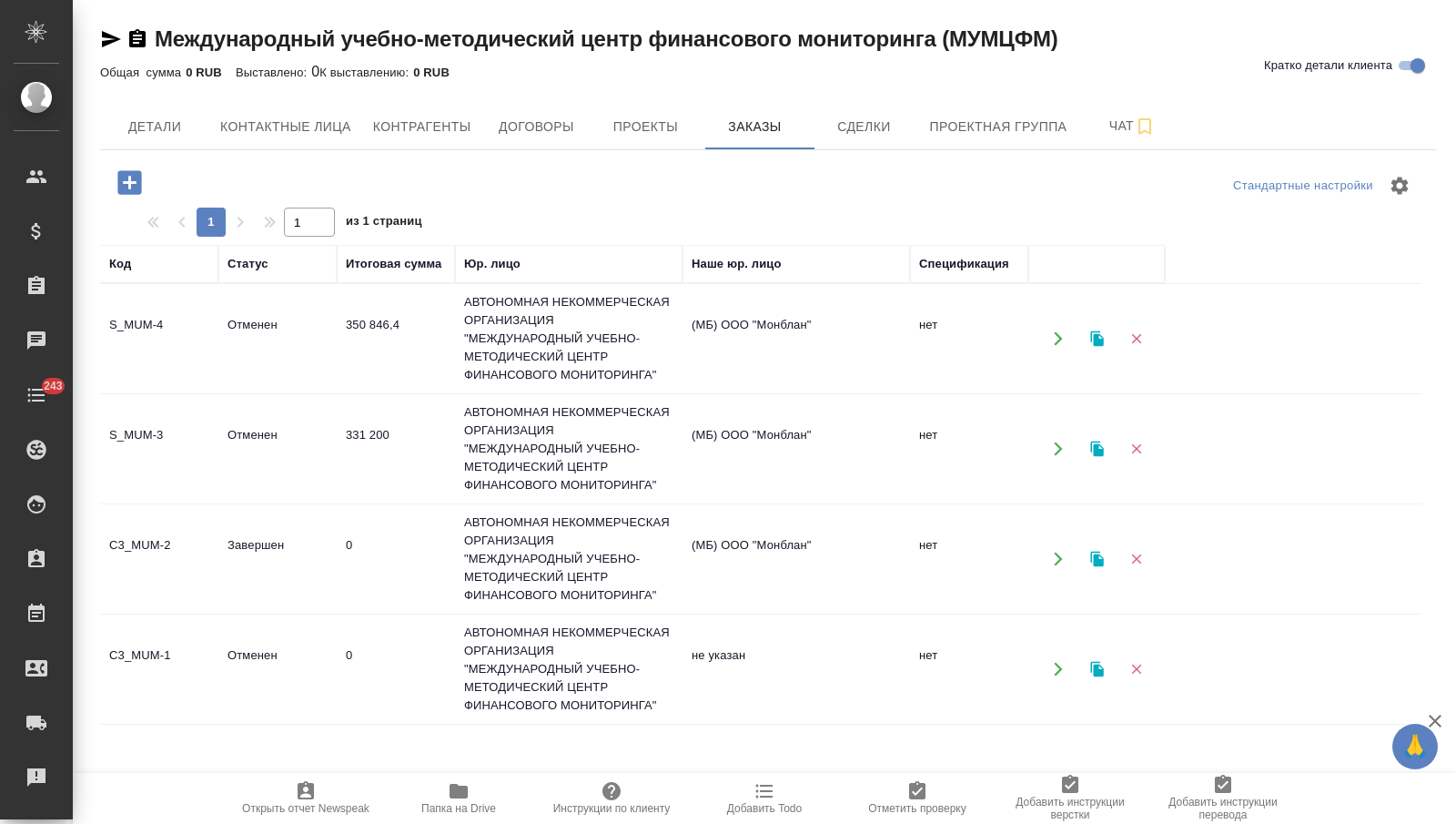
click at [300, 439] on td "Отменен" at bounding box center [278, 448] width 118 height 64
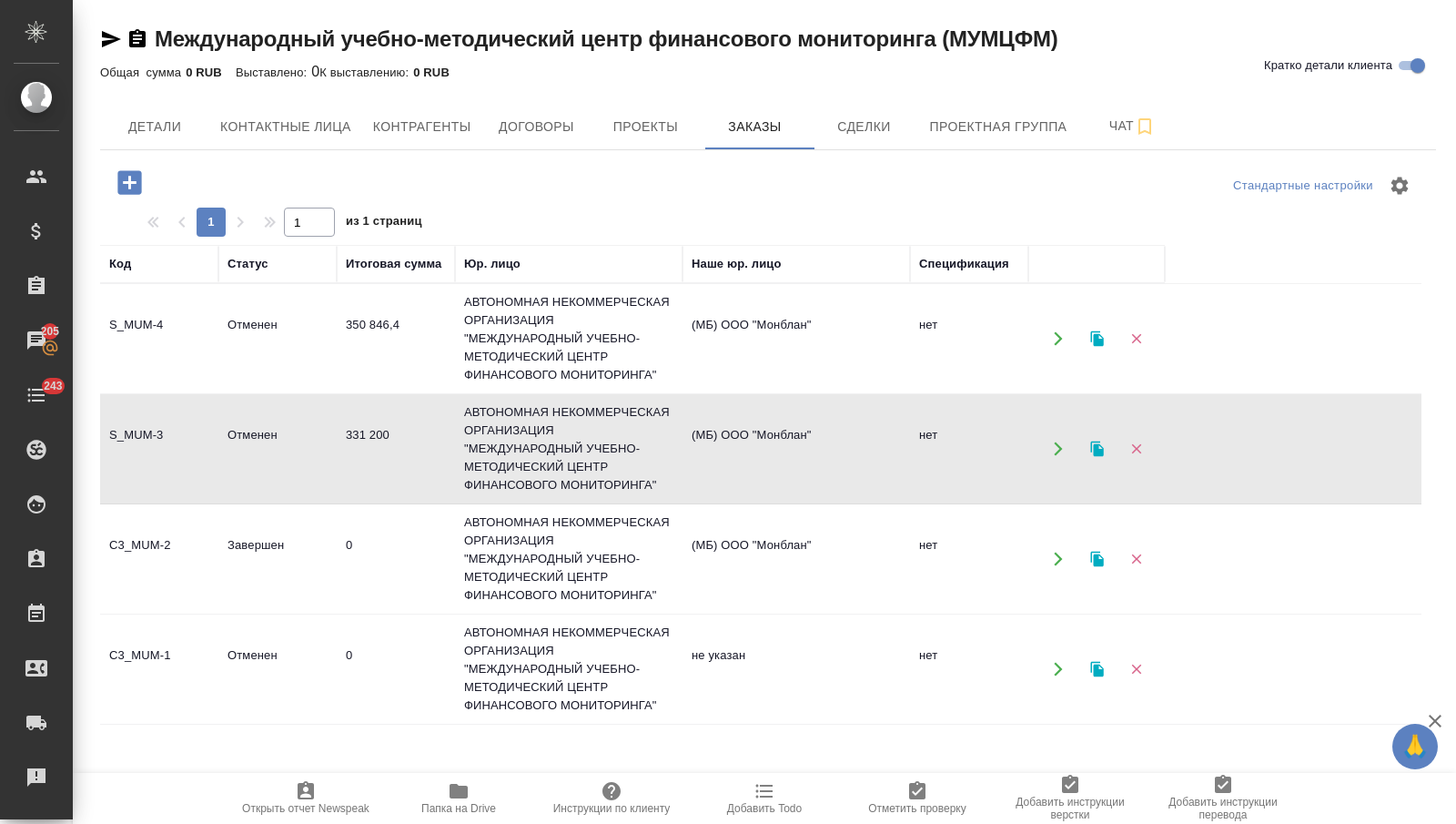
click at [458, 328] on td "АВТОНОМНАЯ НЕКОММЕРЧЕСКАЯ ОРГАНИЗАЦИЯ "МЕЖДУНАРОДНЫЙ УЧЕБНО-МЕТОДИЧЕСКИЙ ЦЕНТР …" at bounding box center [568, 338] width 227 height 109
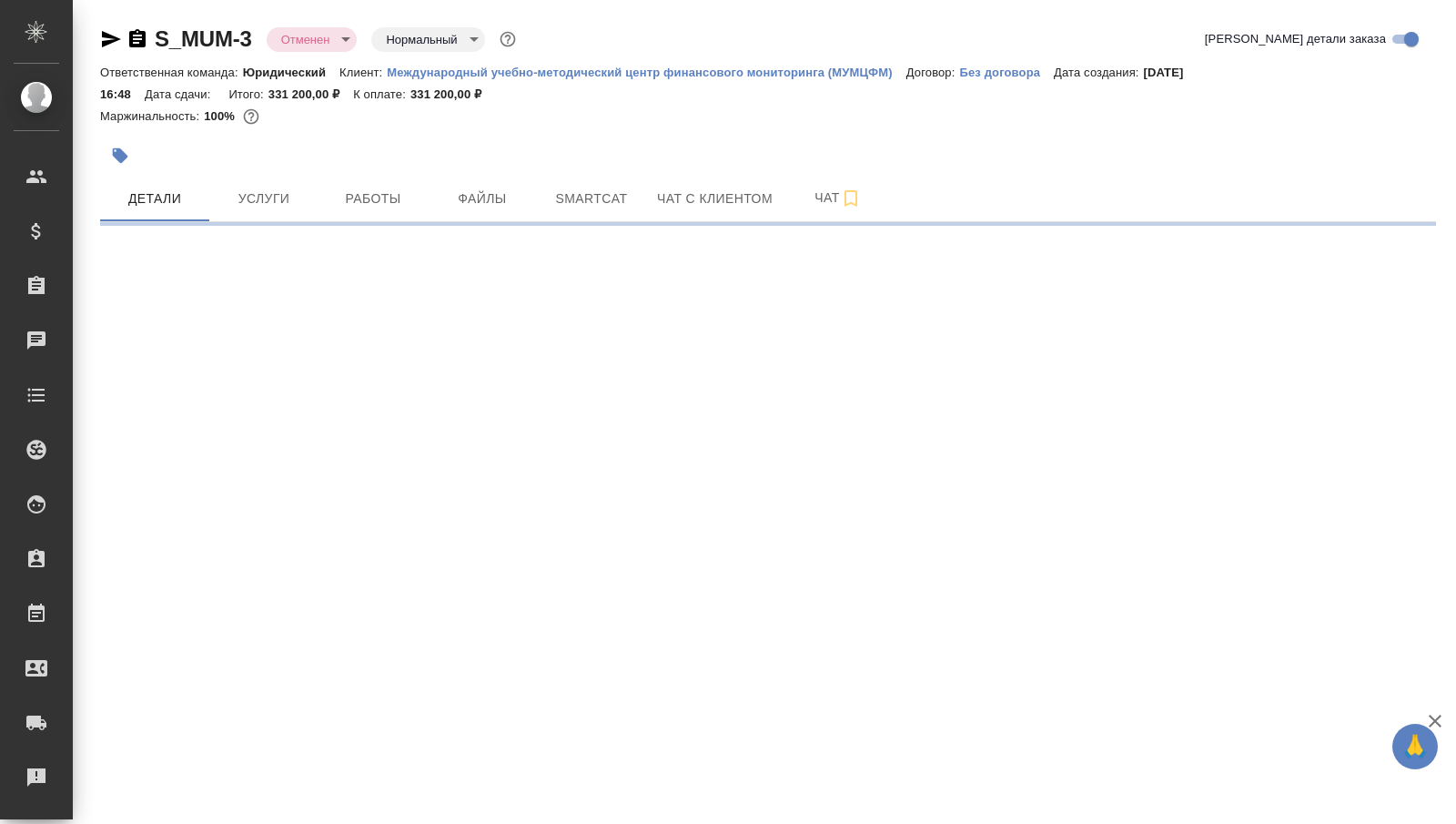
select select "RU"
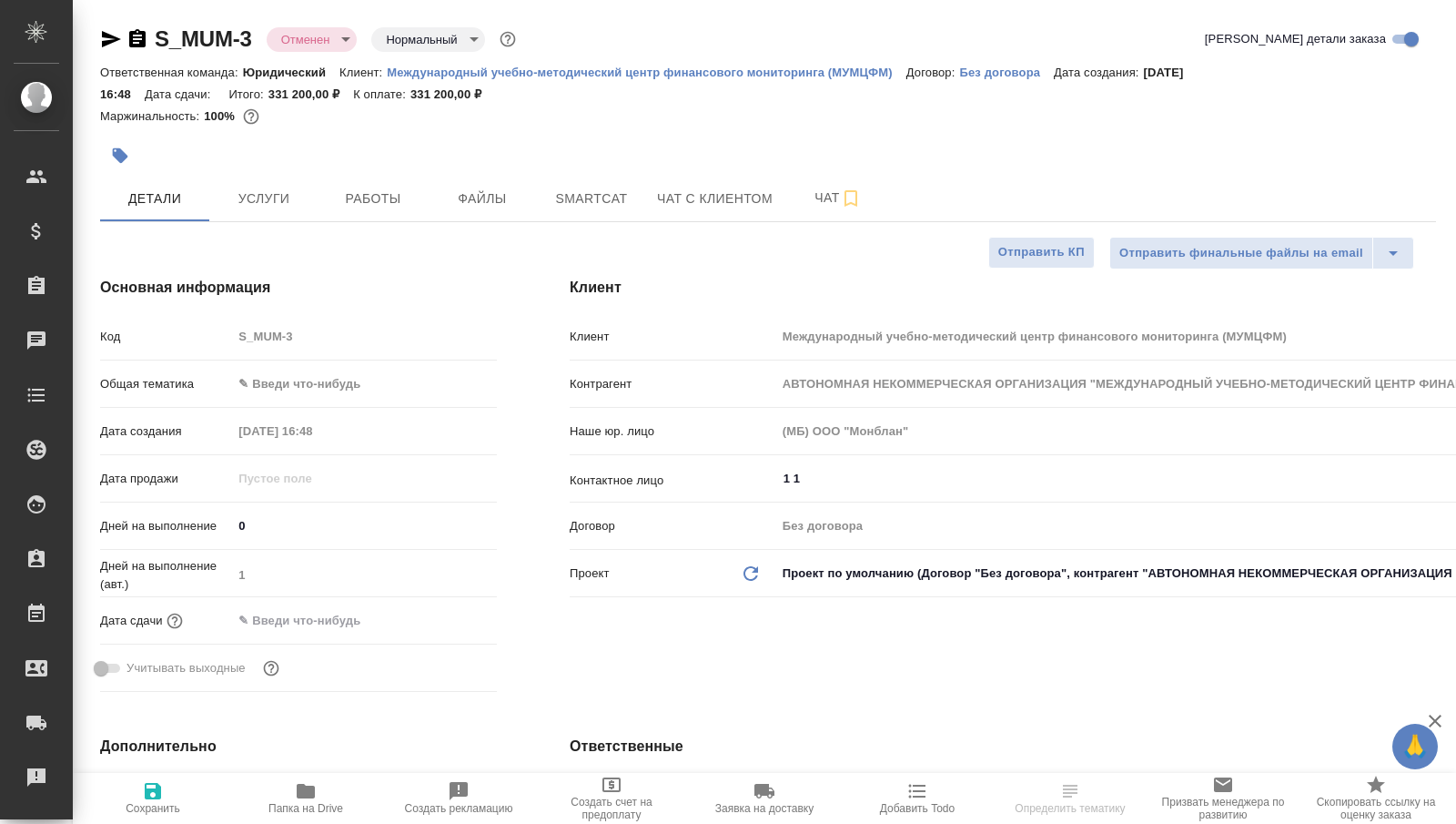
type textarea "x"
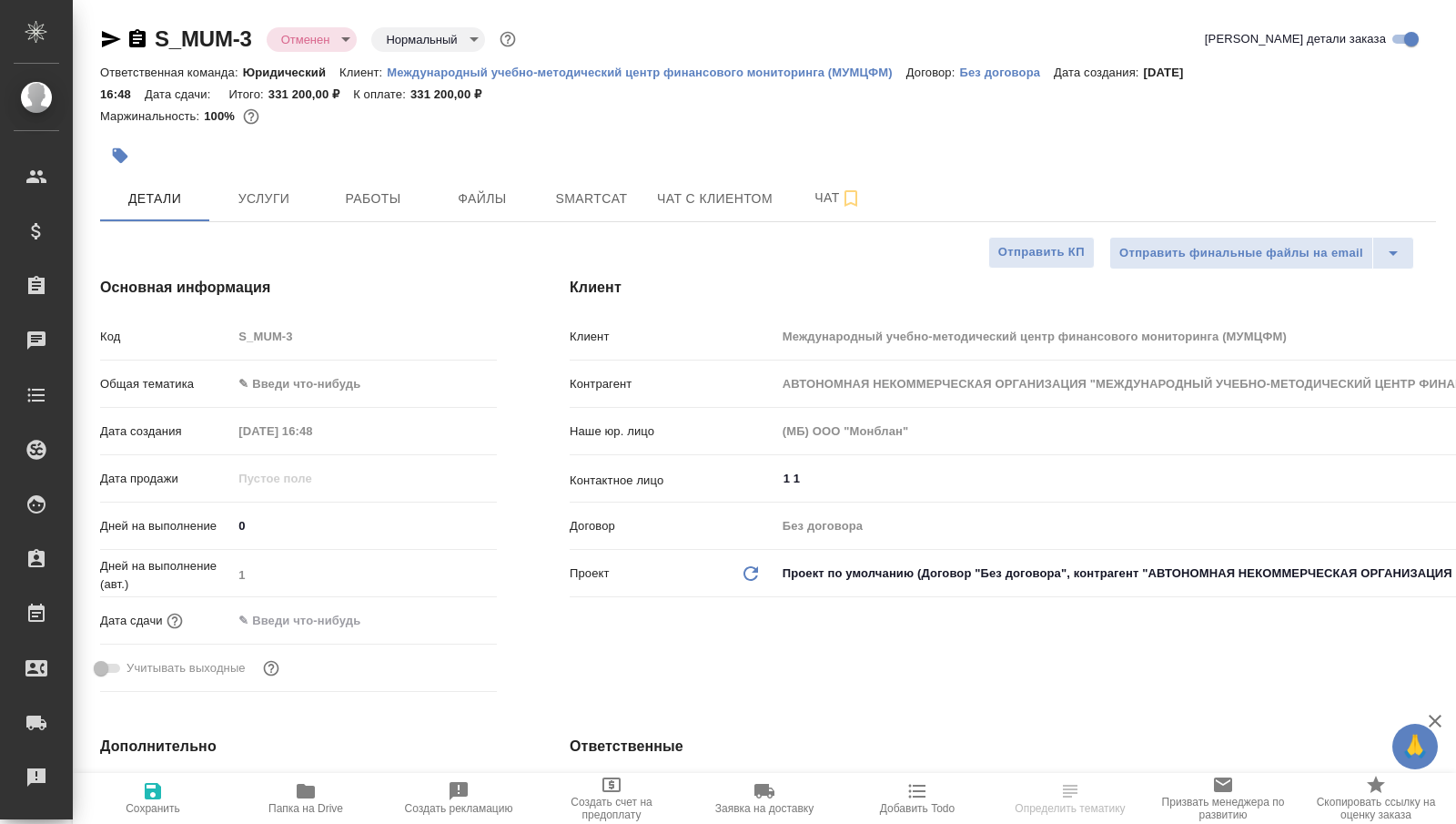
type textarea "x"
select select "RU"
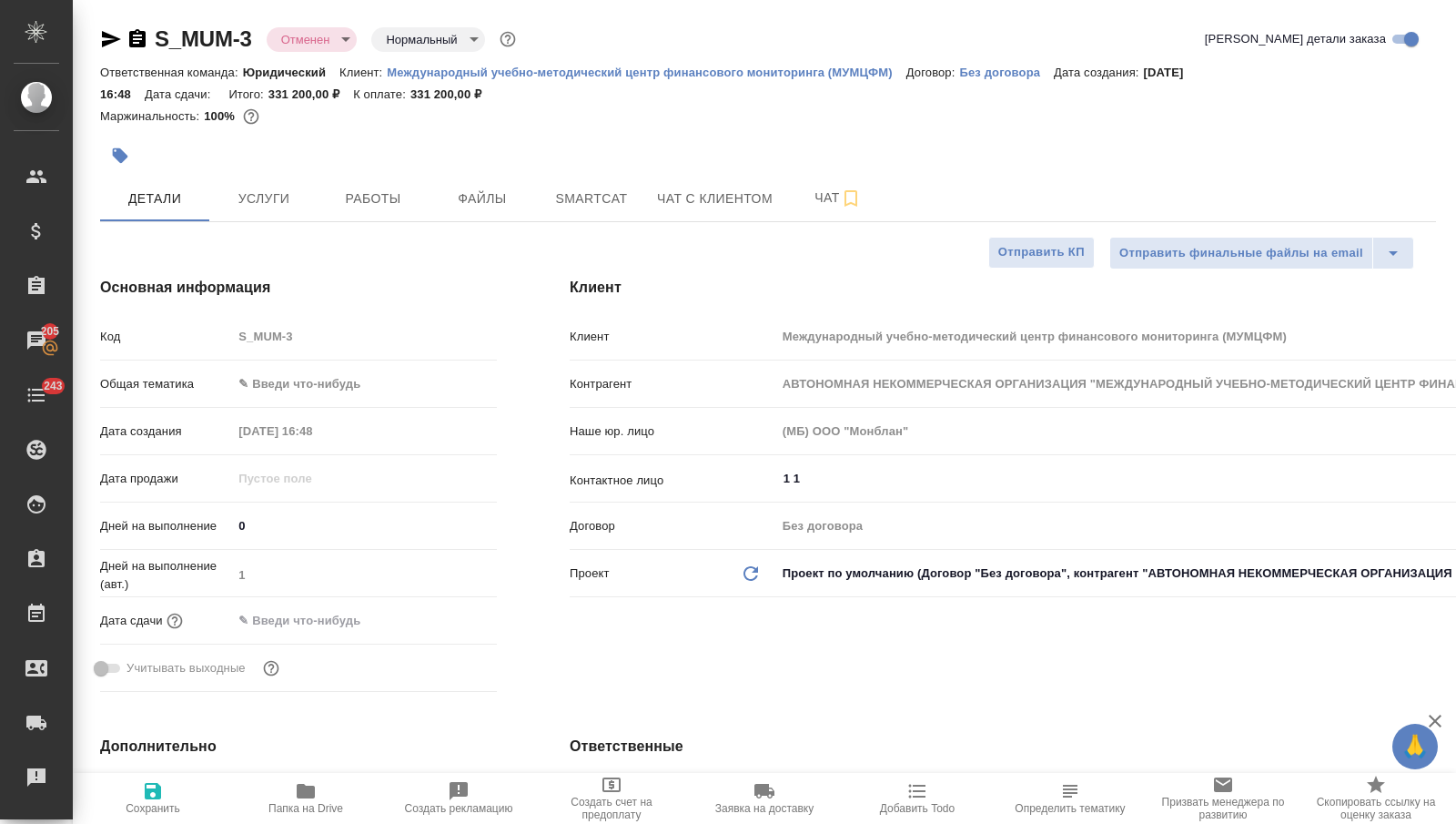
type textarea "x"
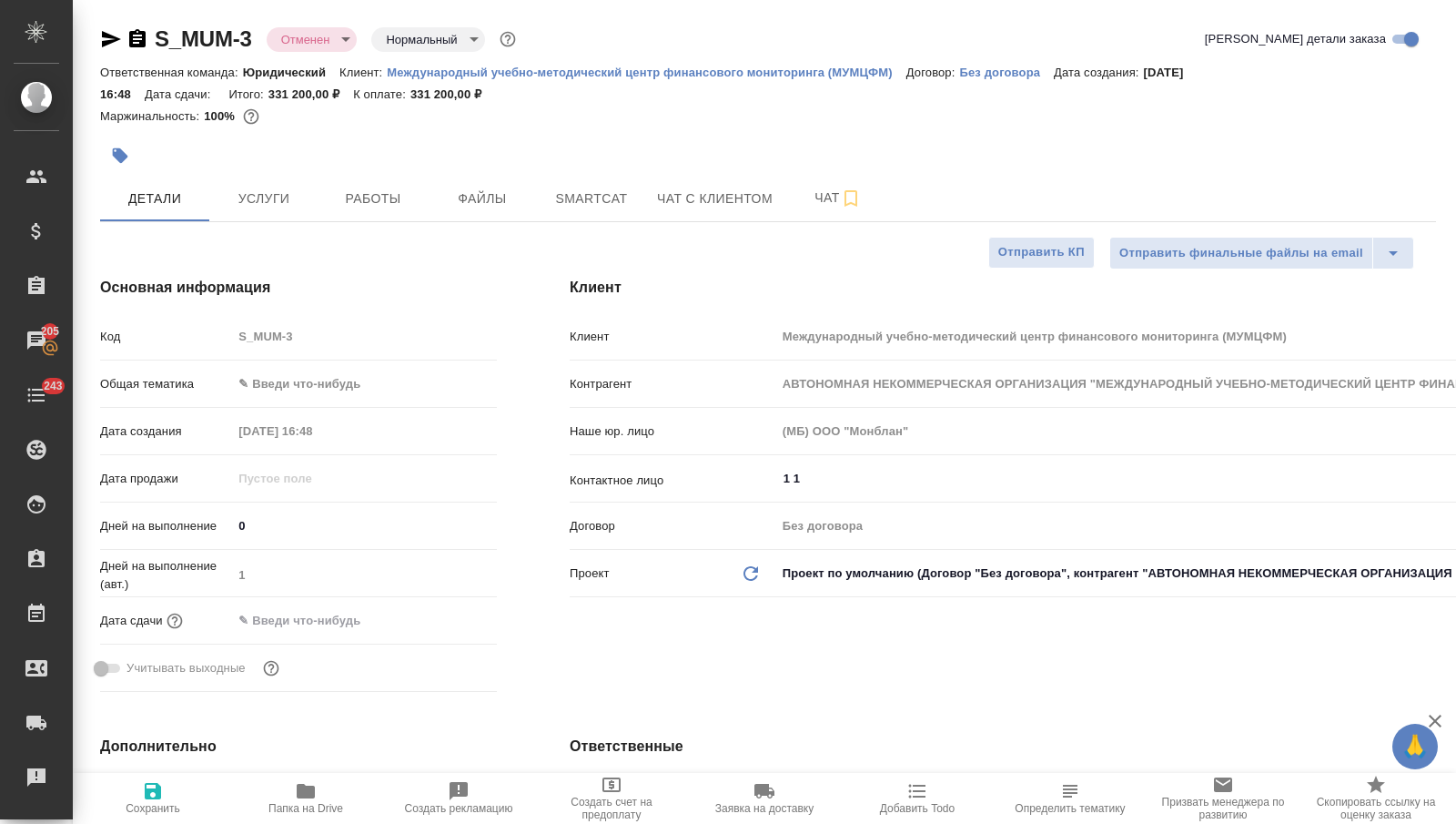
type textarea "x"
click at [977, 66] on p "Без договора" at bounding box center [1006, 73] width 95 height 14
type textarea "x"
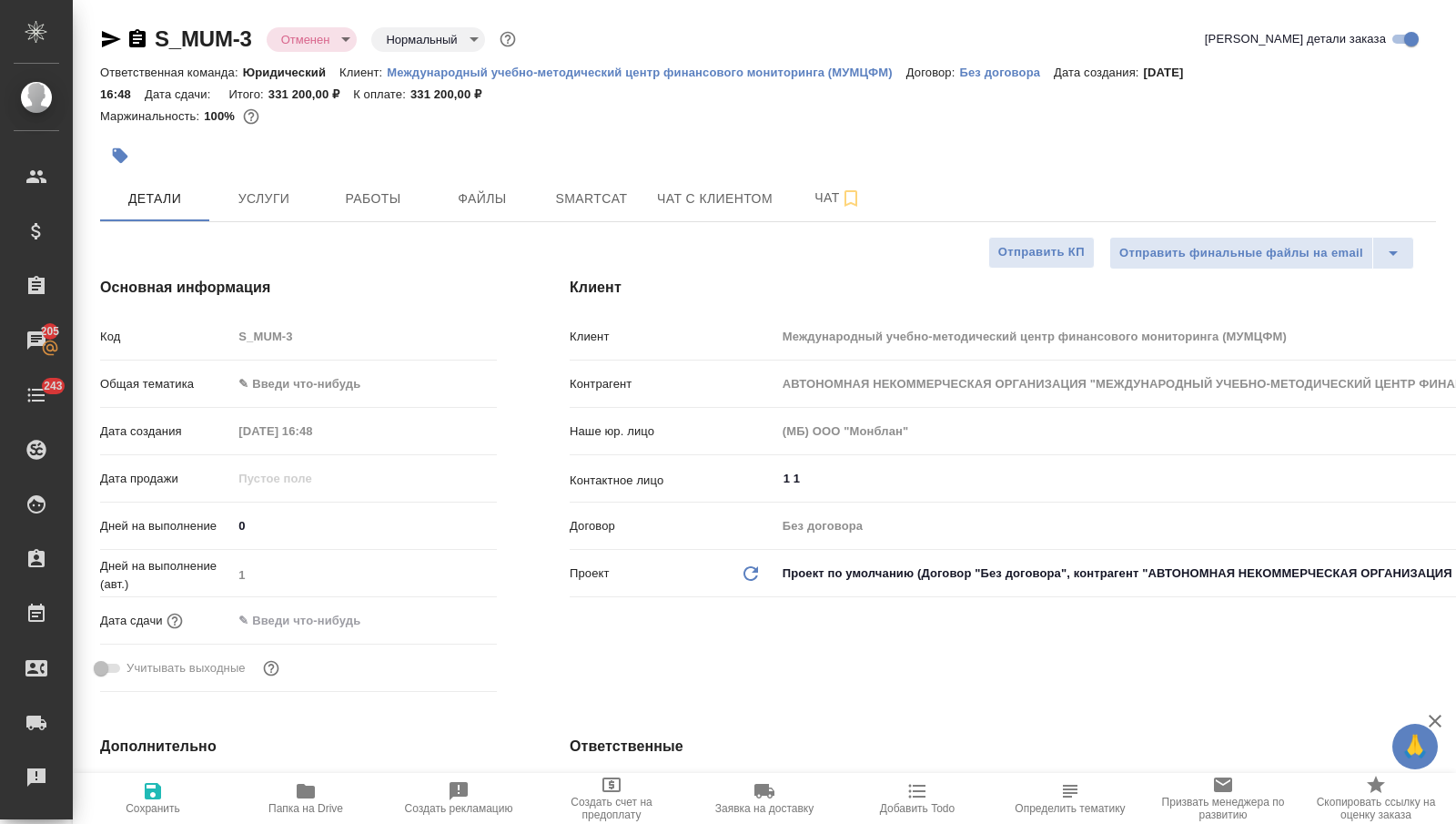
type textarea "x"
click at [253, 191] on span "Услуги" at bounding box center [264, 198] width 88 height 23
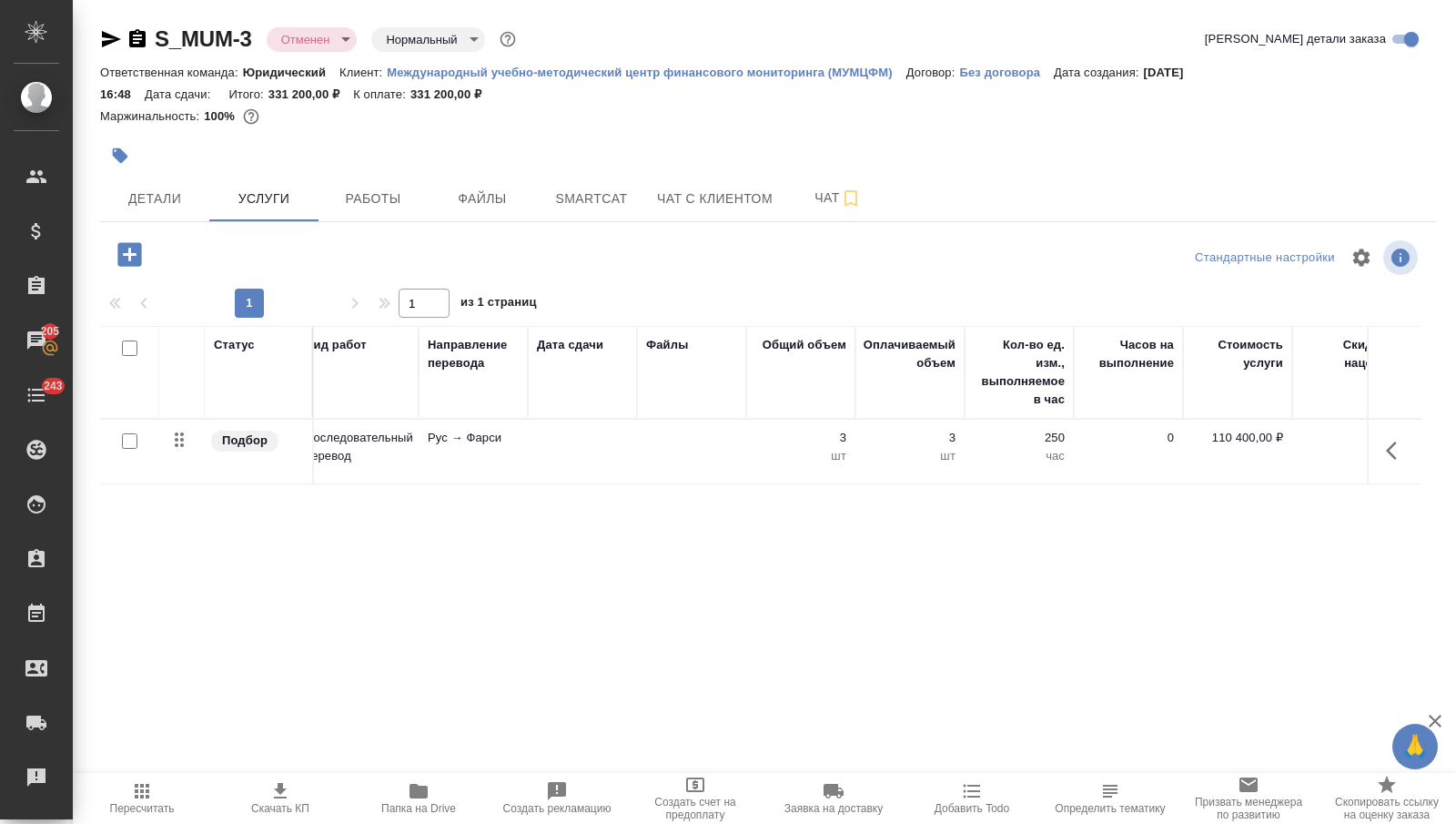
scroll to position [0, 394]
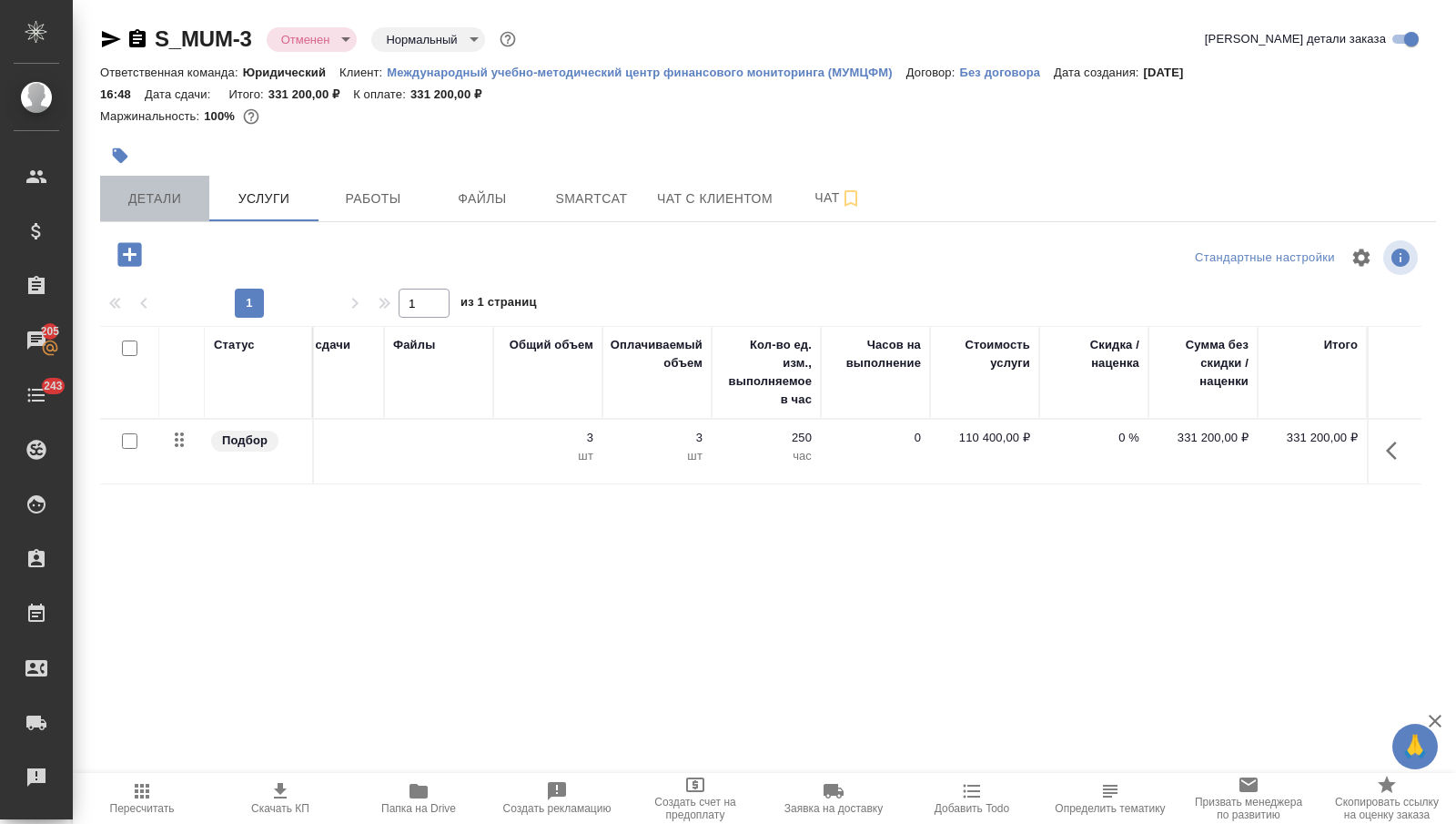
click at [146, 175] on button "Детали" at bounding box center [155, 198] width 109 height 45
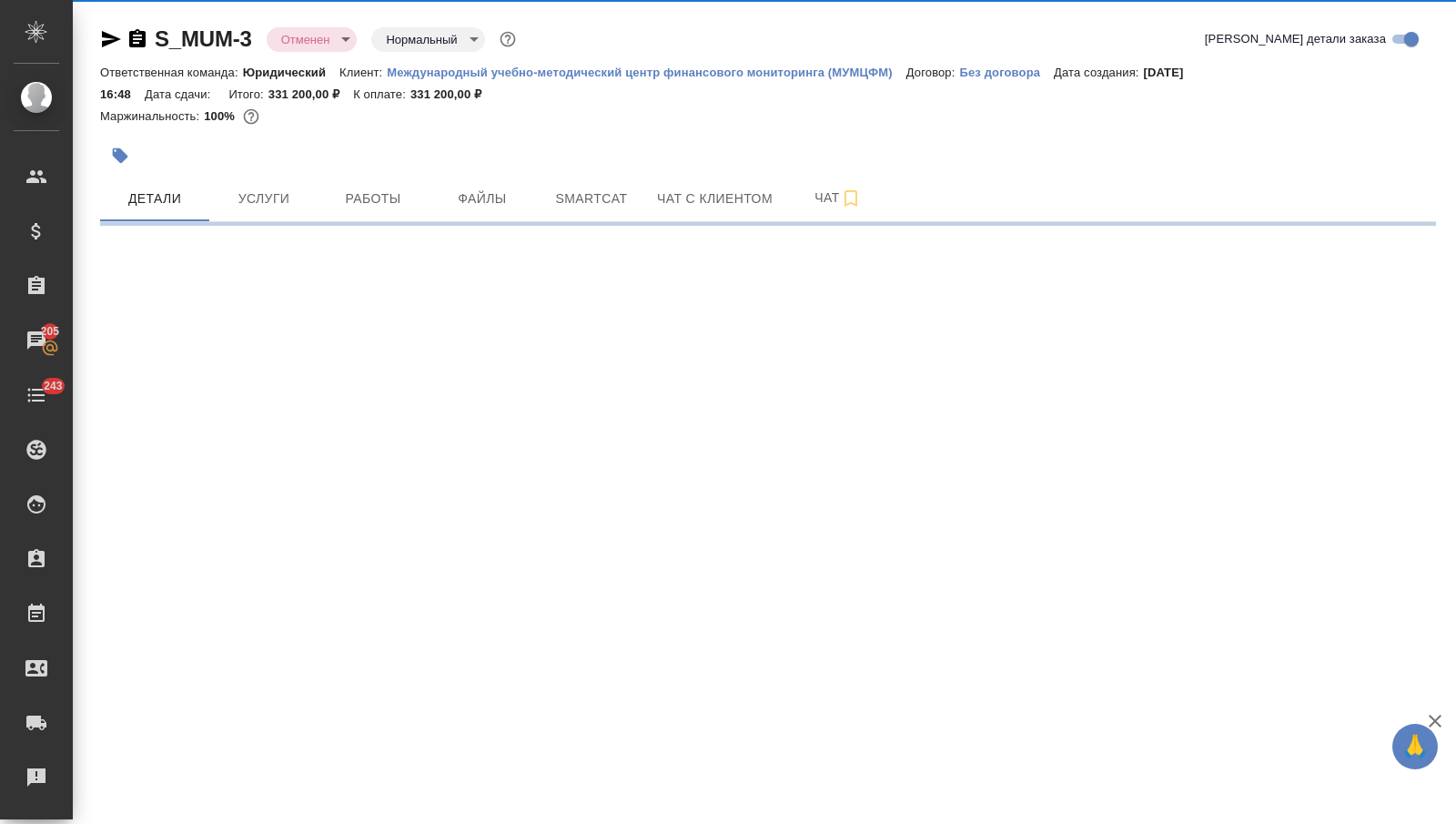
select select "RU"
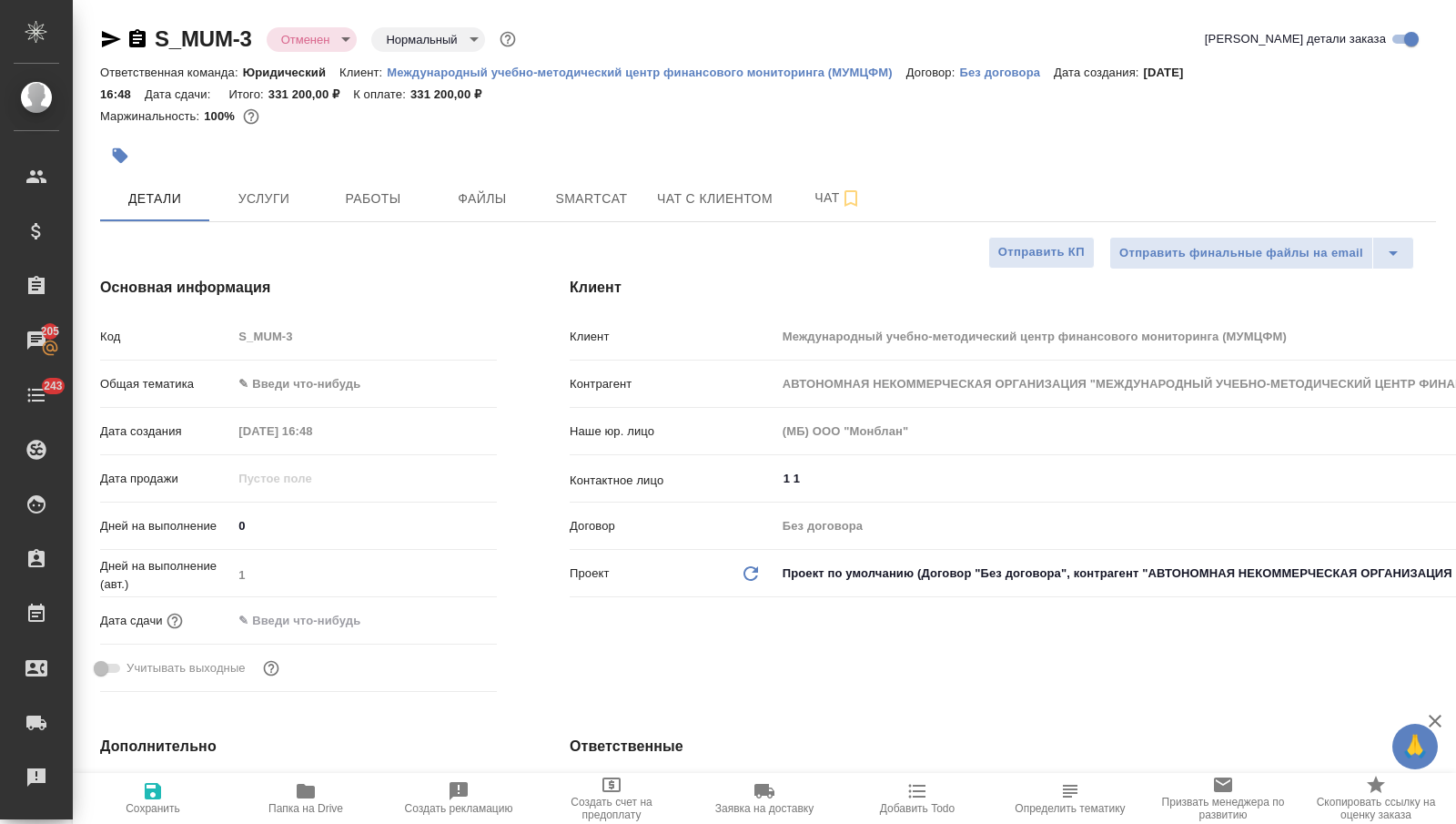
type textarea "x"
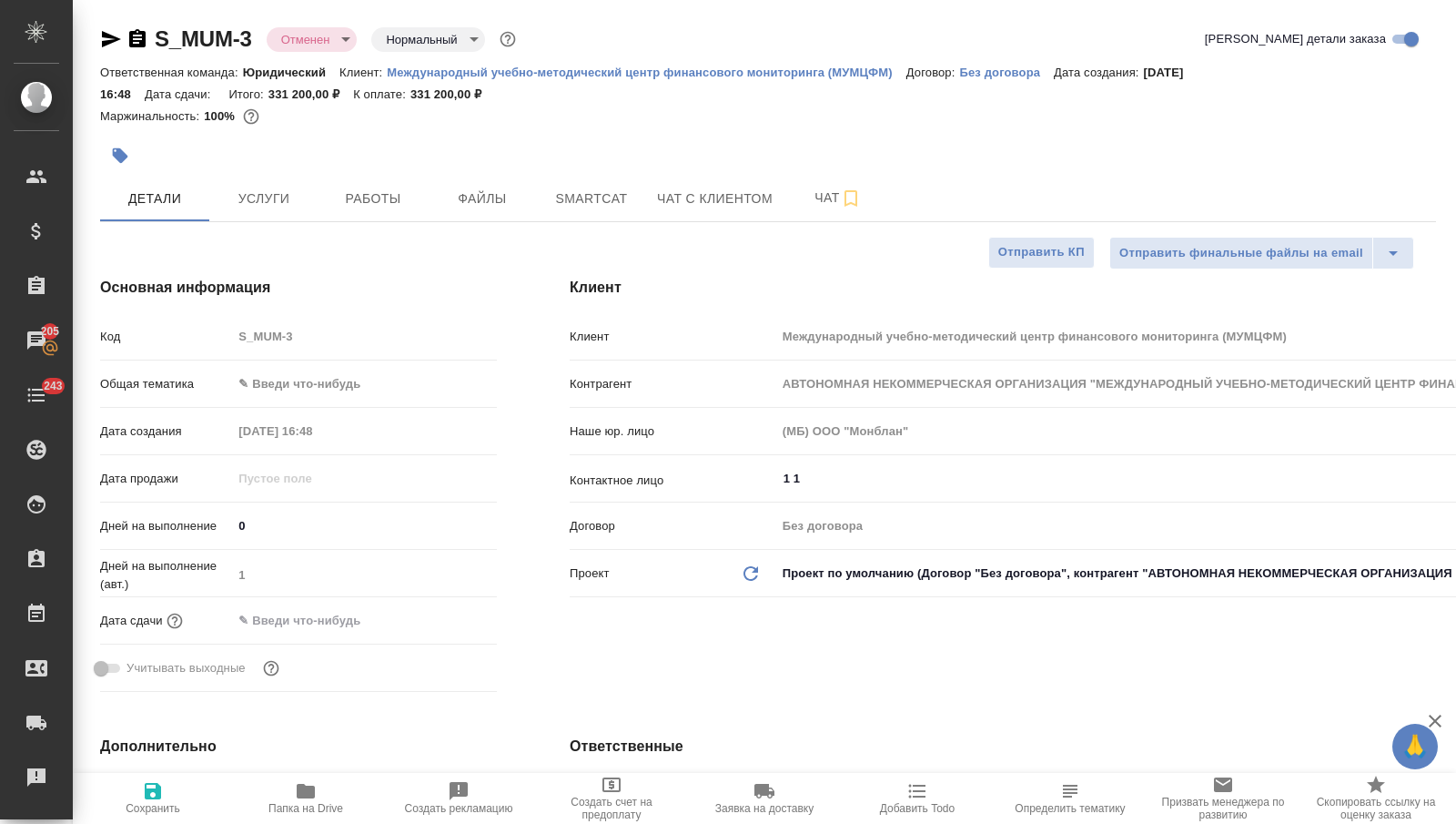
type textarea "x"
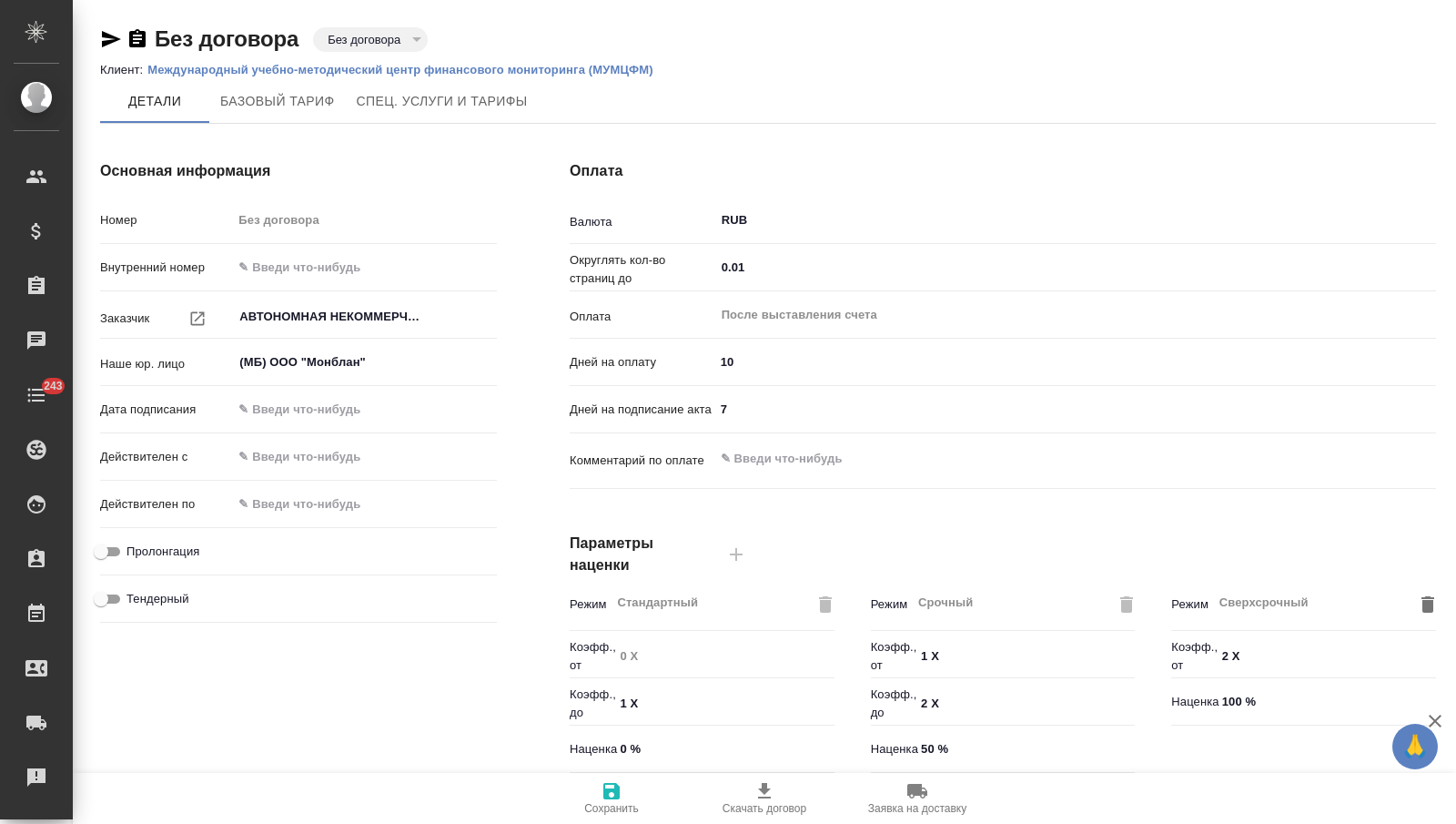
type input "Новый, 2022 (руб.)"
type input "Стандартный шаблон - [PHONE_NUMBER] - ВЫБЕРИ МЕНЯ!"
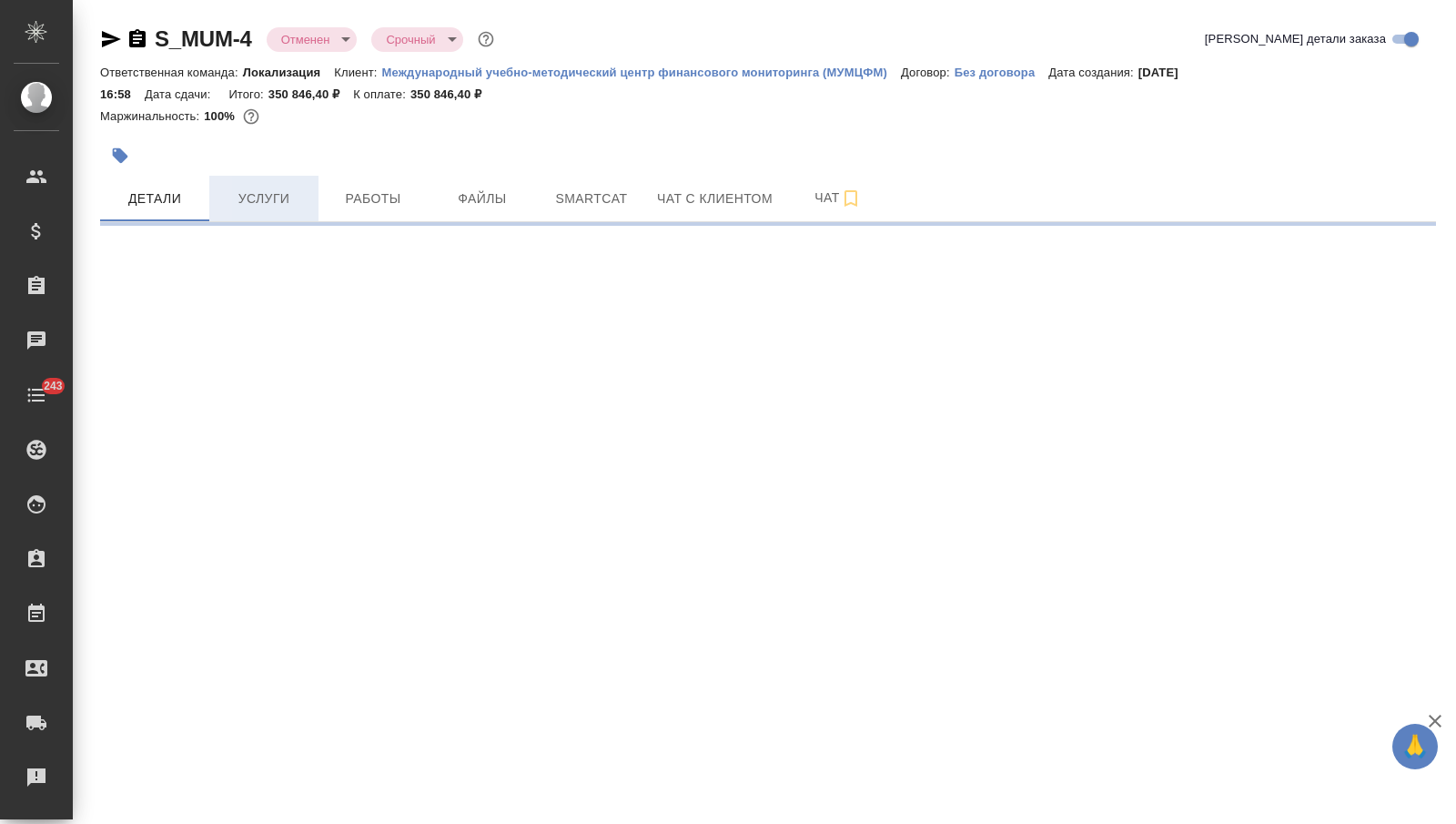
select select "RU"
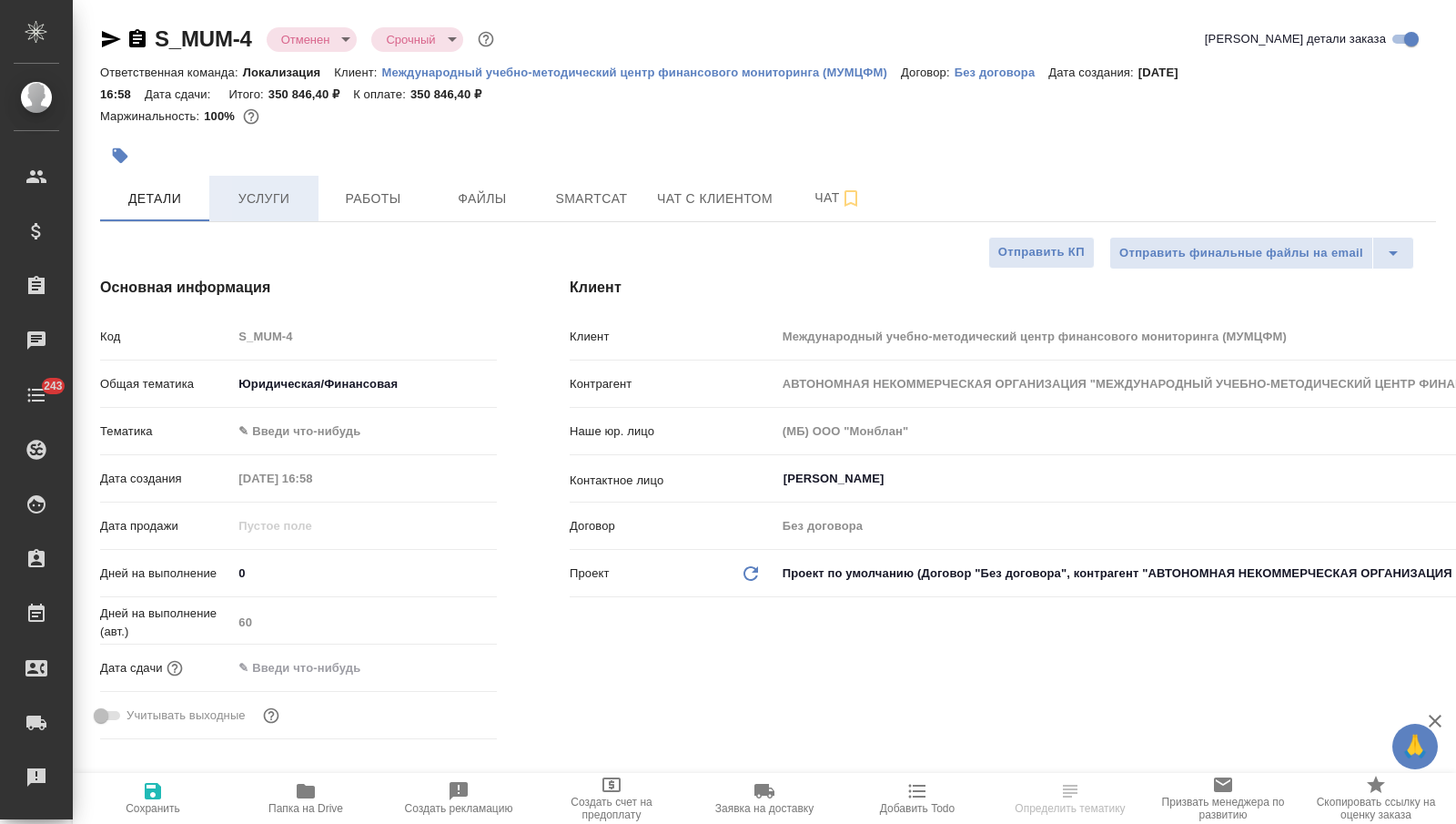
type textarea "x"
click at [244, 194] on span "Услуги" at bounding box center [264, 198] width 88 height 23
type textarea "x"
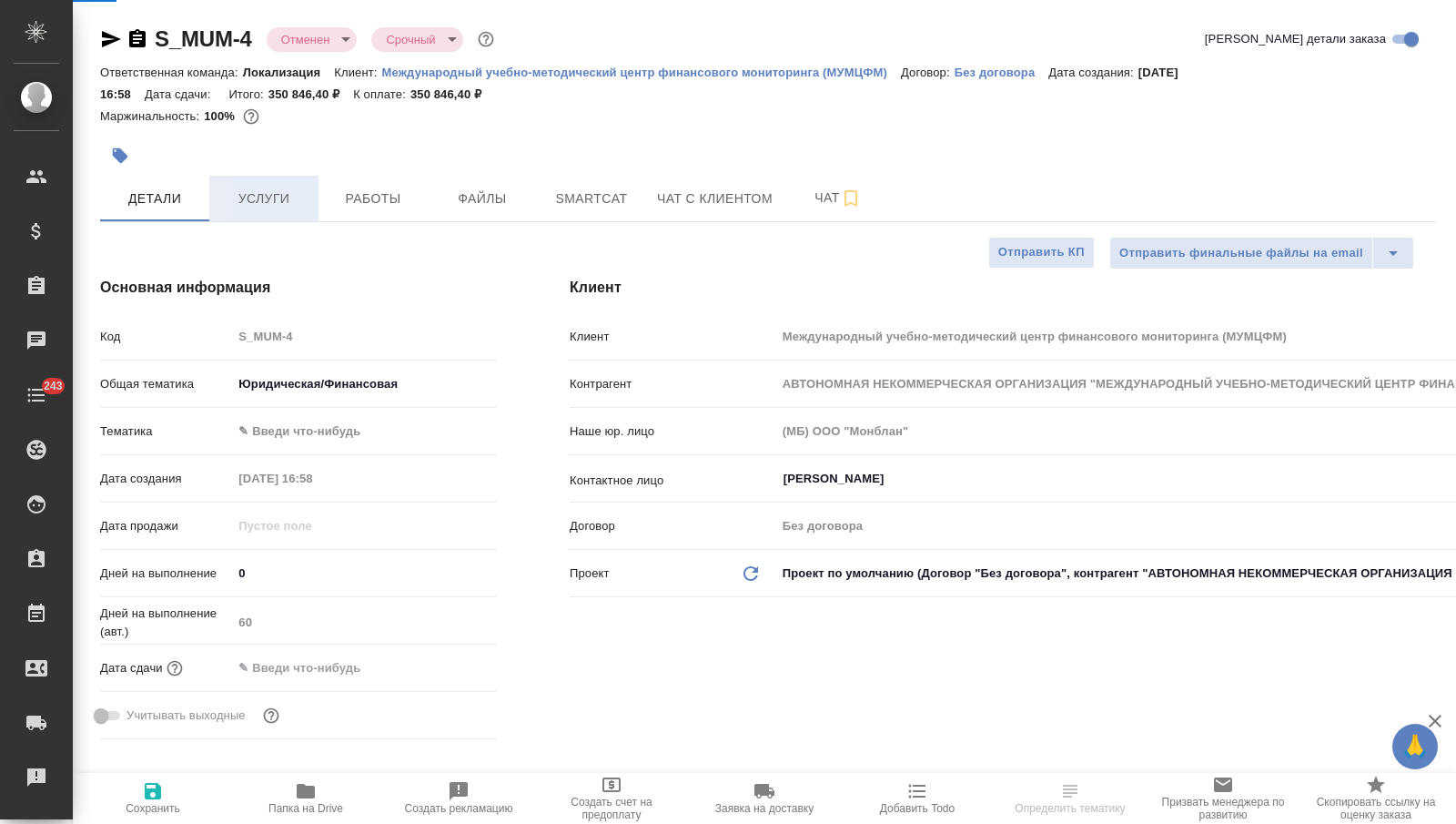
type textarea "x"
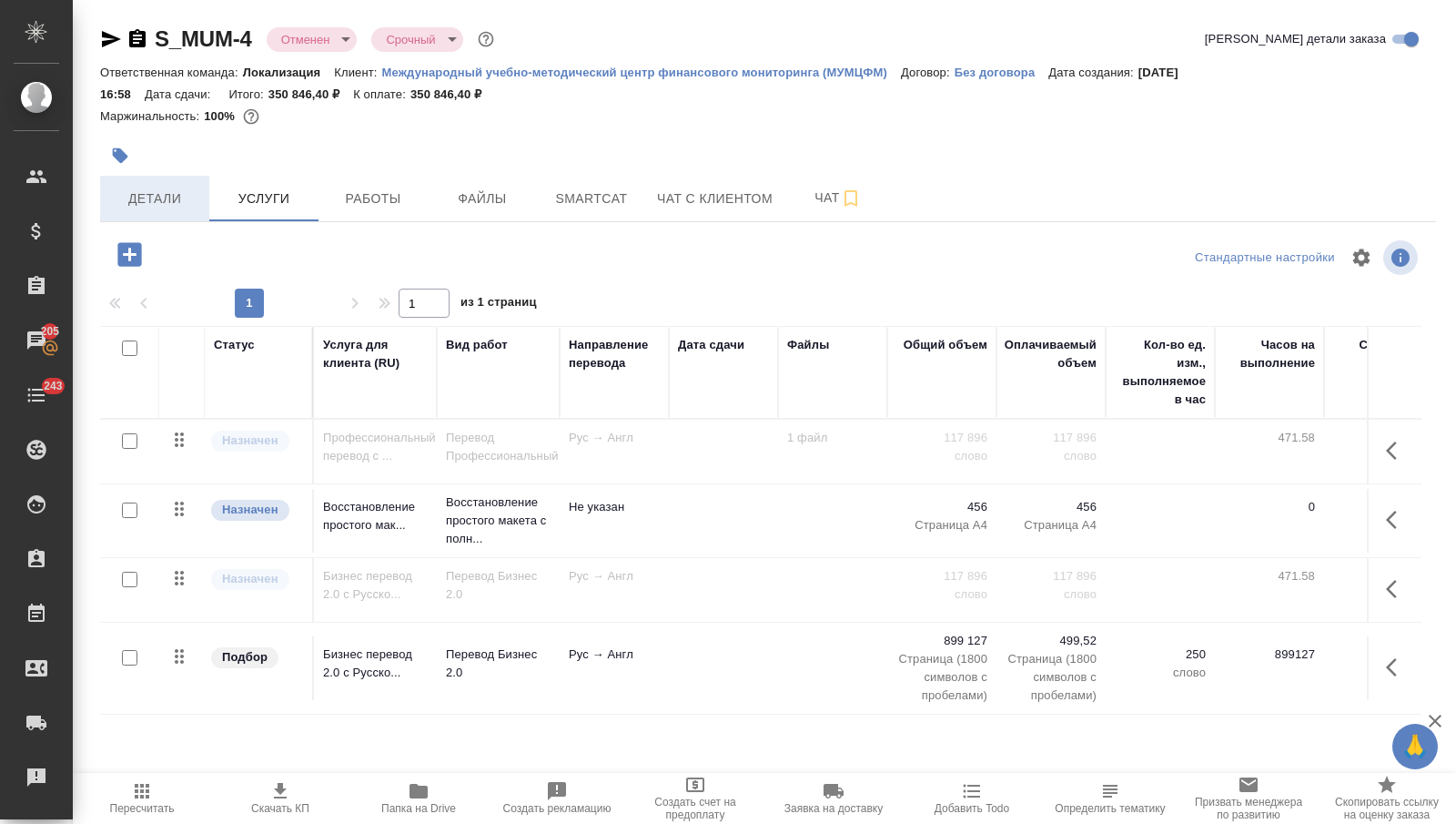
click at [178, 213] on button "Детали" at bounding box center [155, 198] width 109 height 45
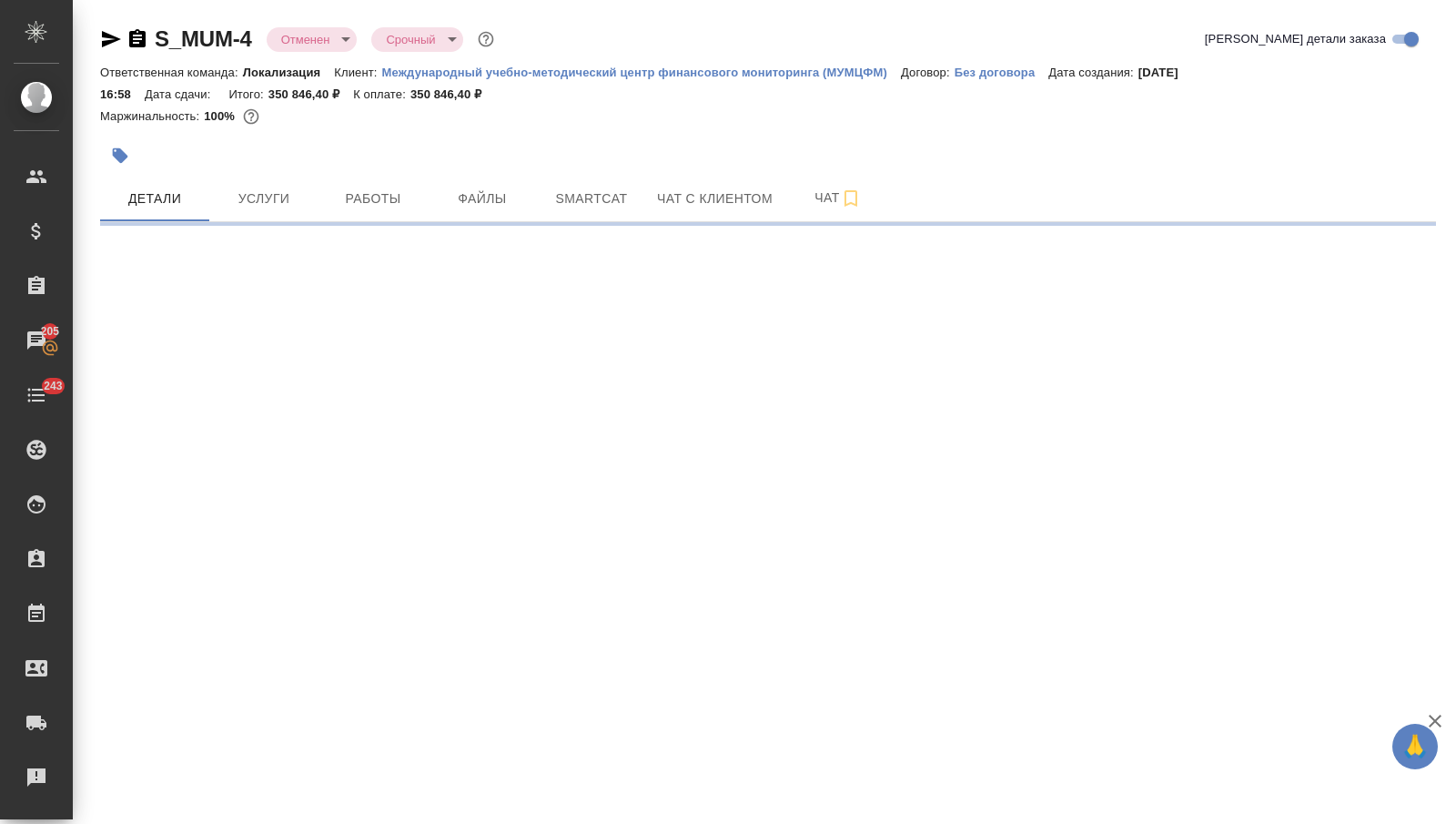
select select "RU"
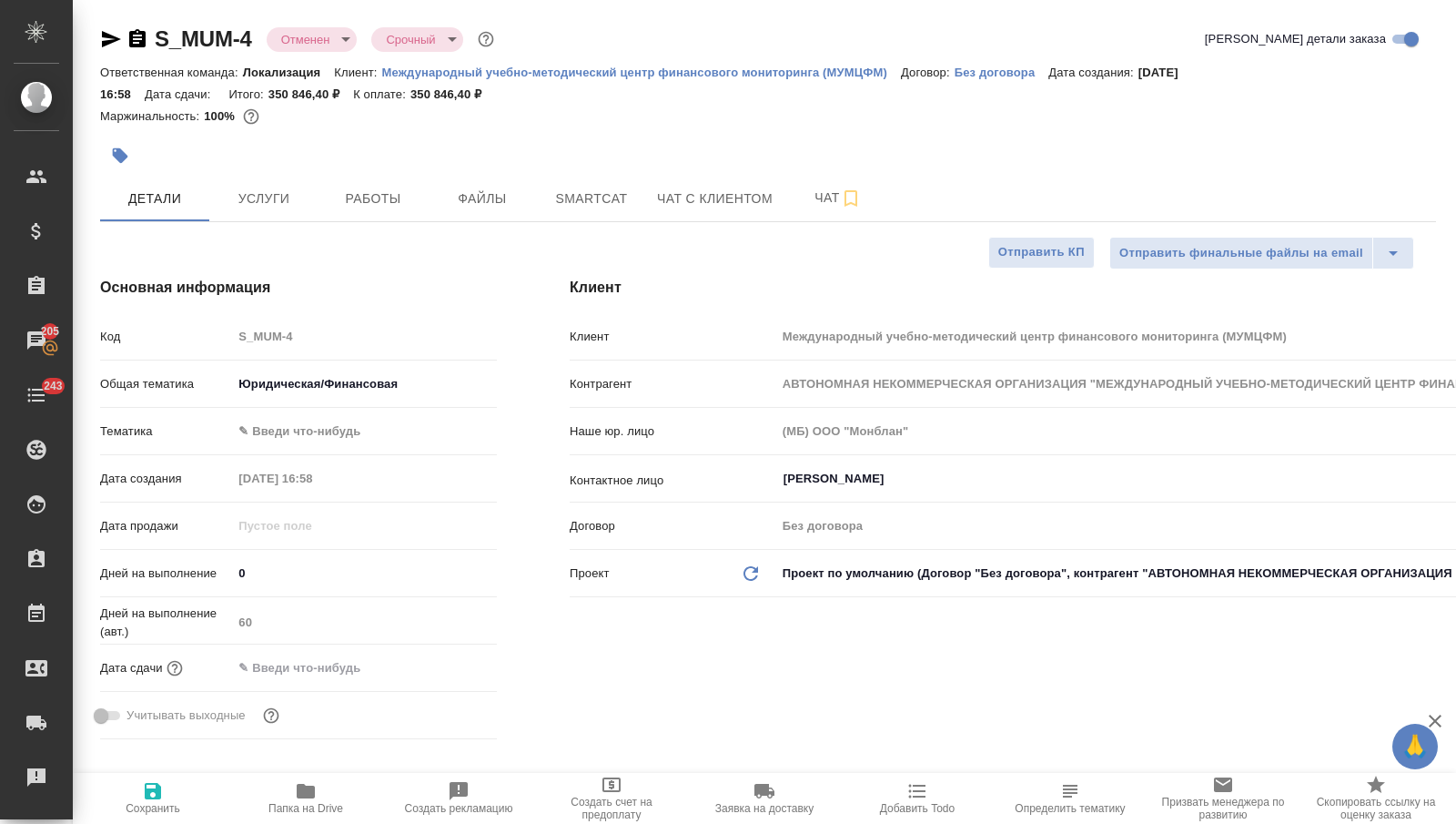
type textarea "x"
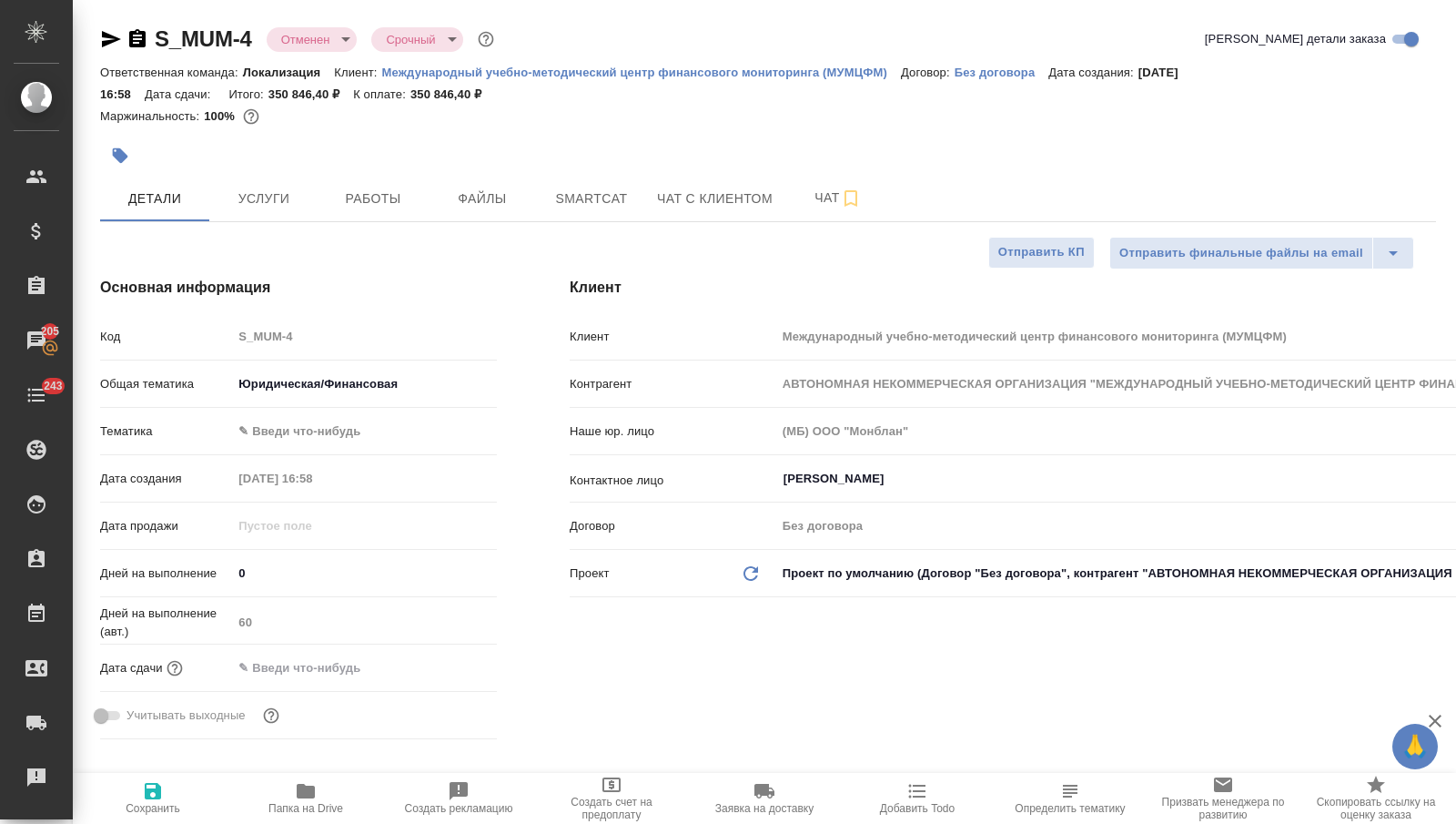
type textarea "x"
click at [268, 216] on button "Услуги" at bounding box center [264, 198] width 109 height 45
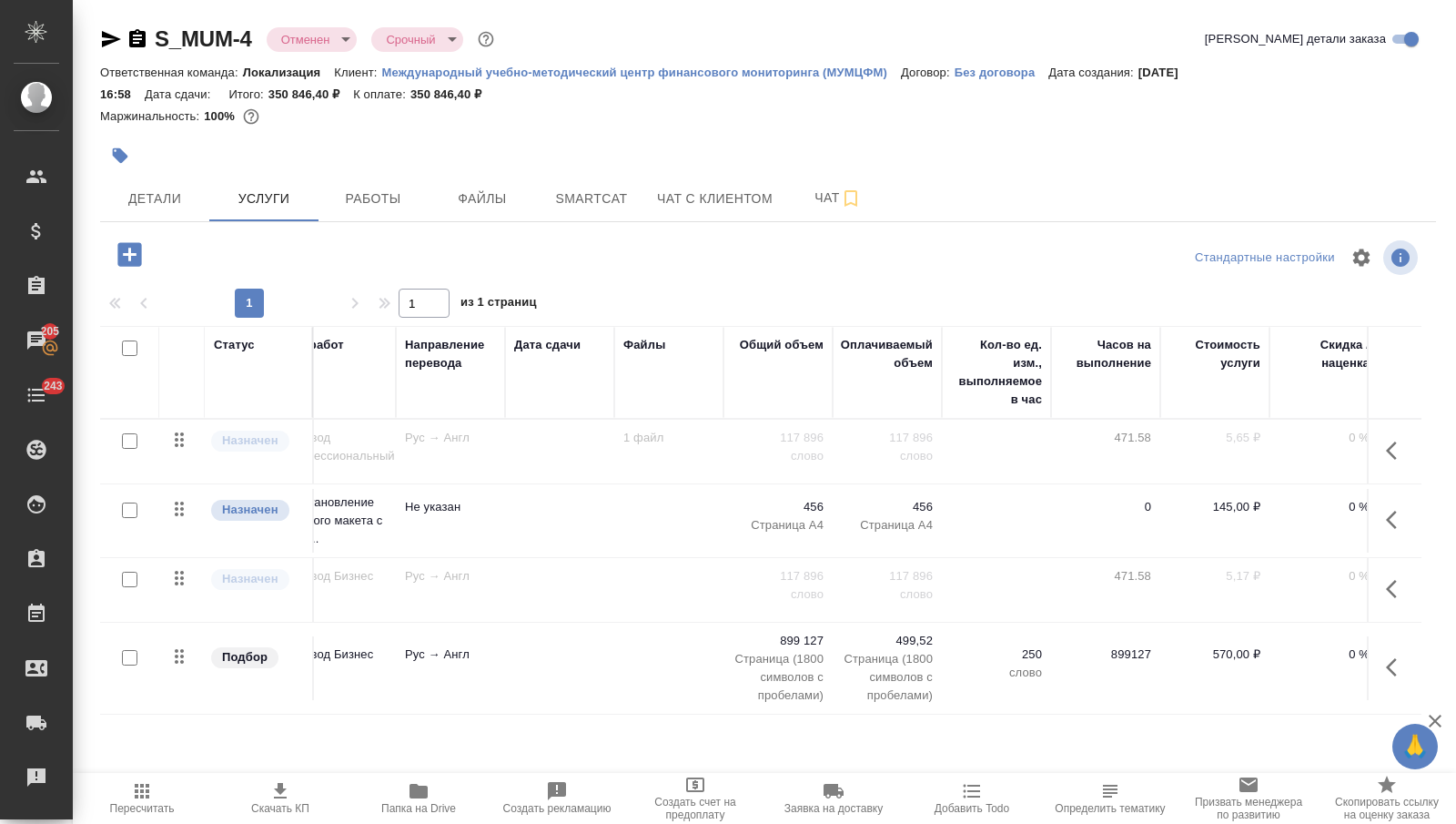
scroll to position [0, 164]
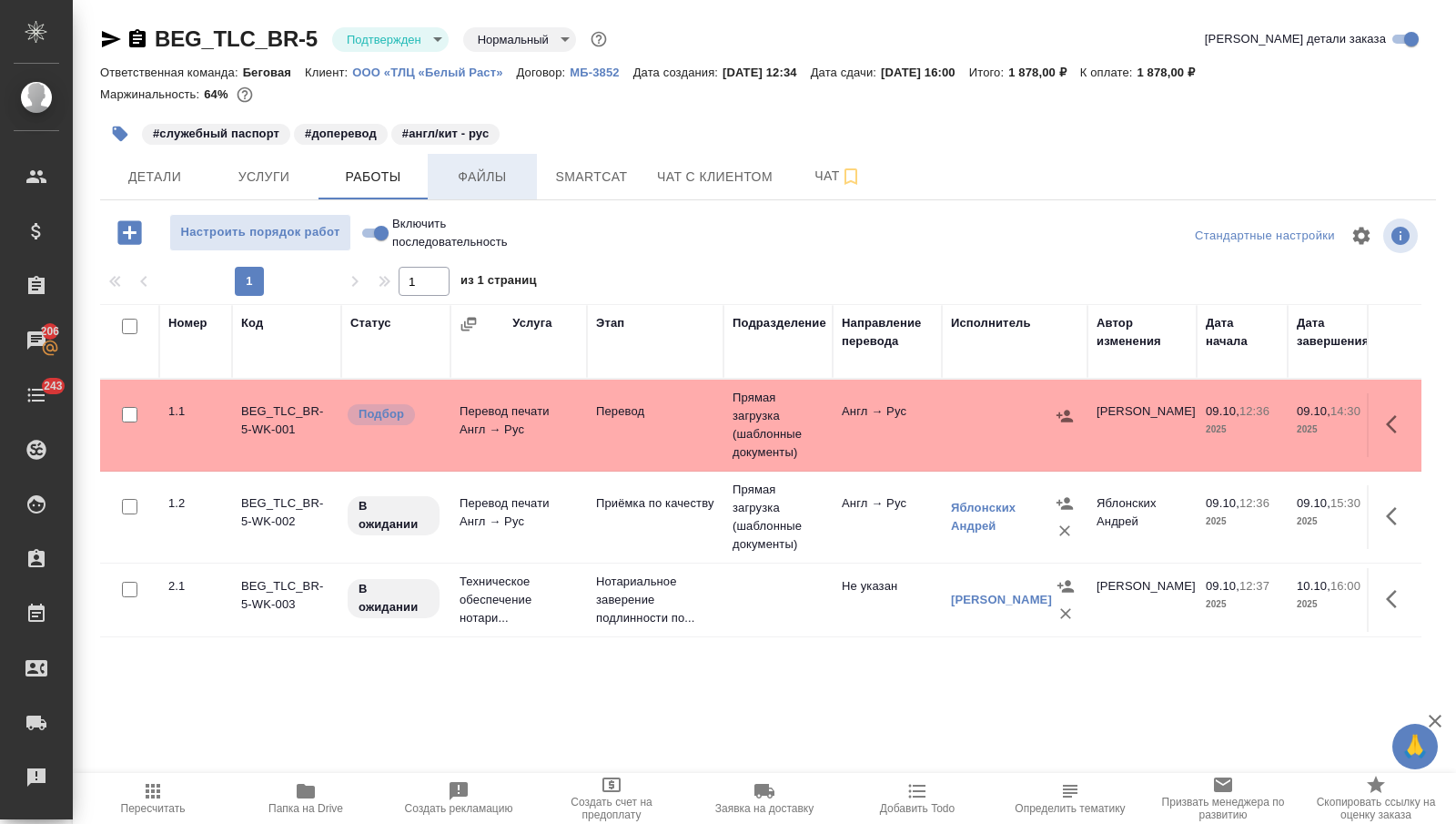
click at [475, 176] on span "Файлы" at bounding box center [482, 176] width 88 height 23
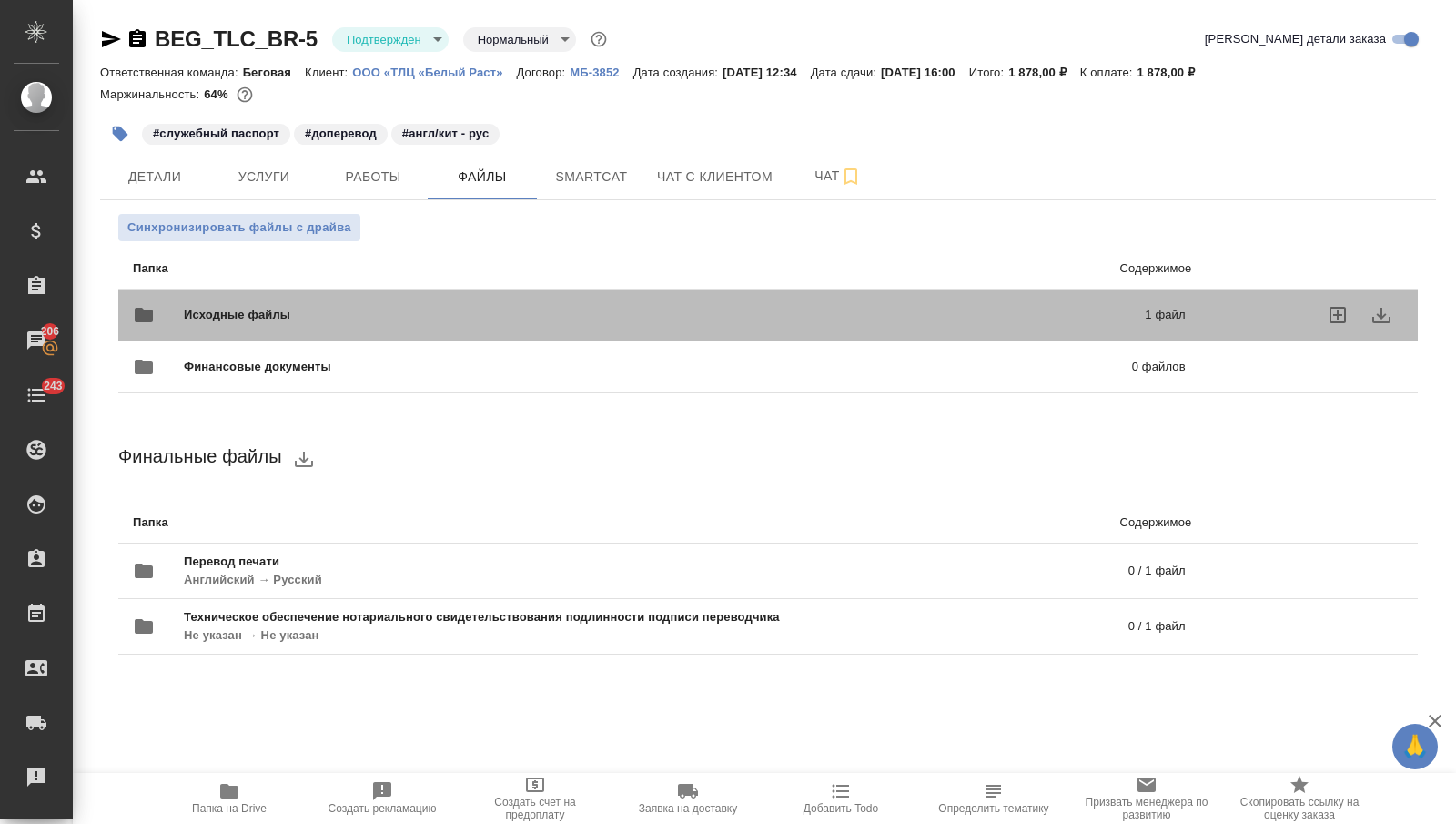
click at [344, 309] on span "Исходные файлы" at bounding box center [451, 315] width 535 height 18
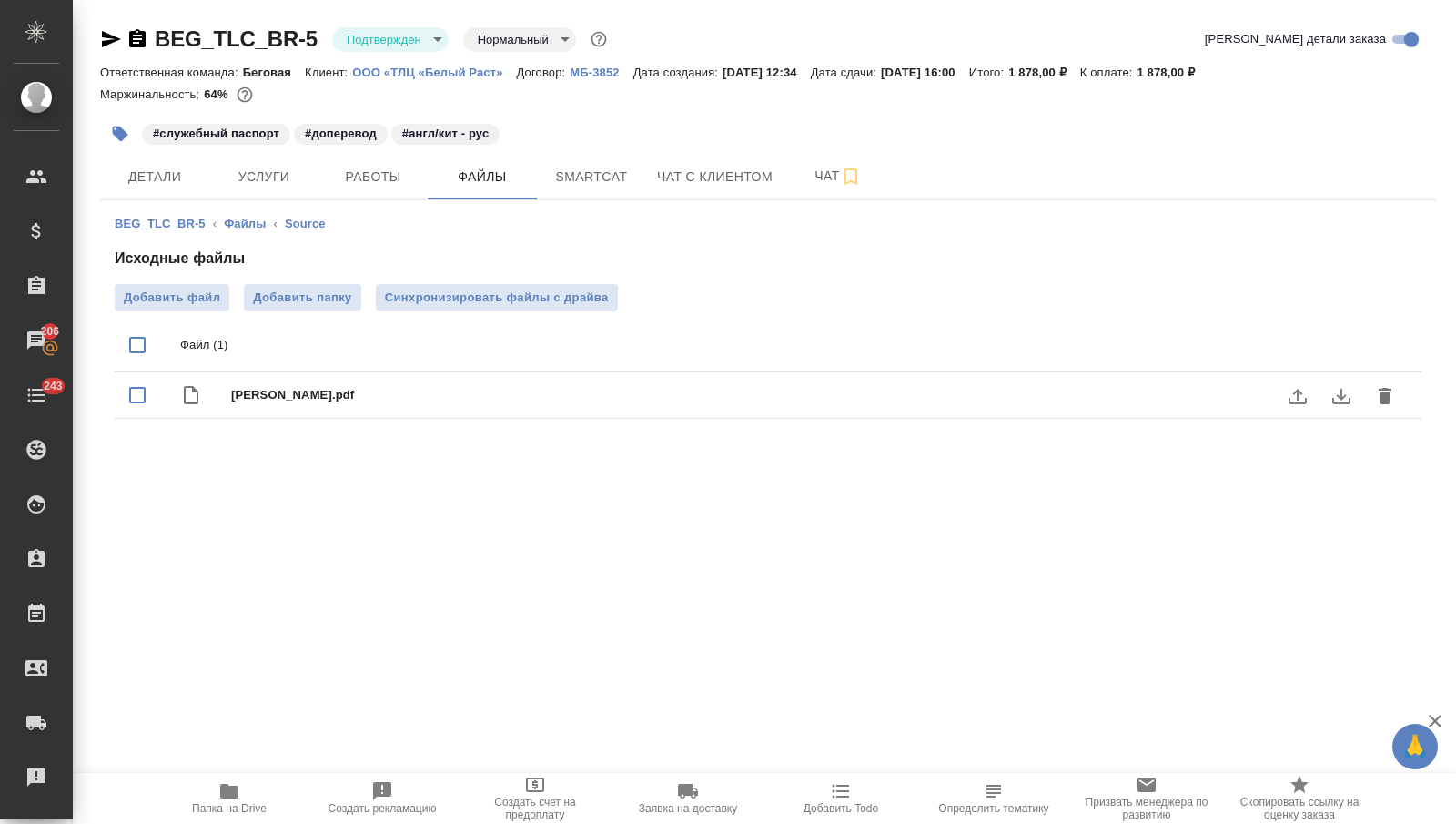
click at [1338, 394] on icon "download" at bounding box center [1341, 397] width 18 height 16
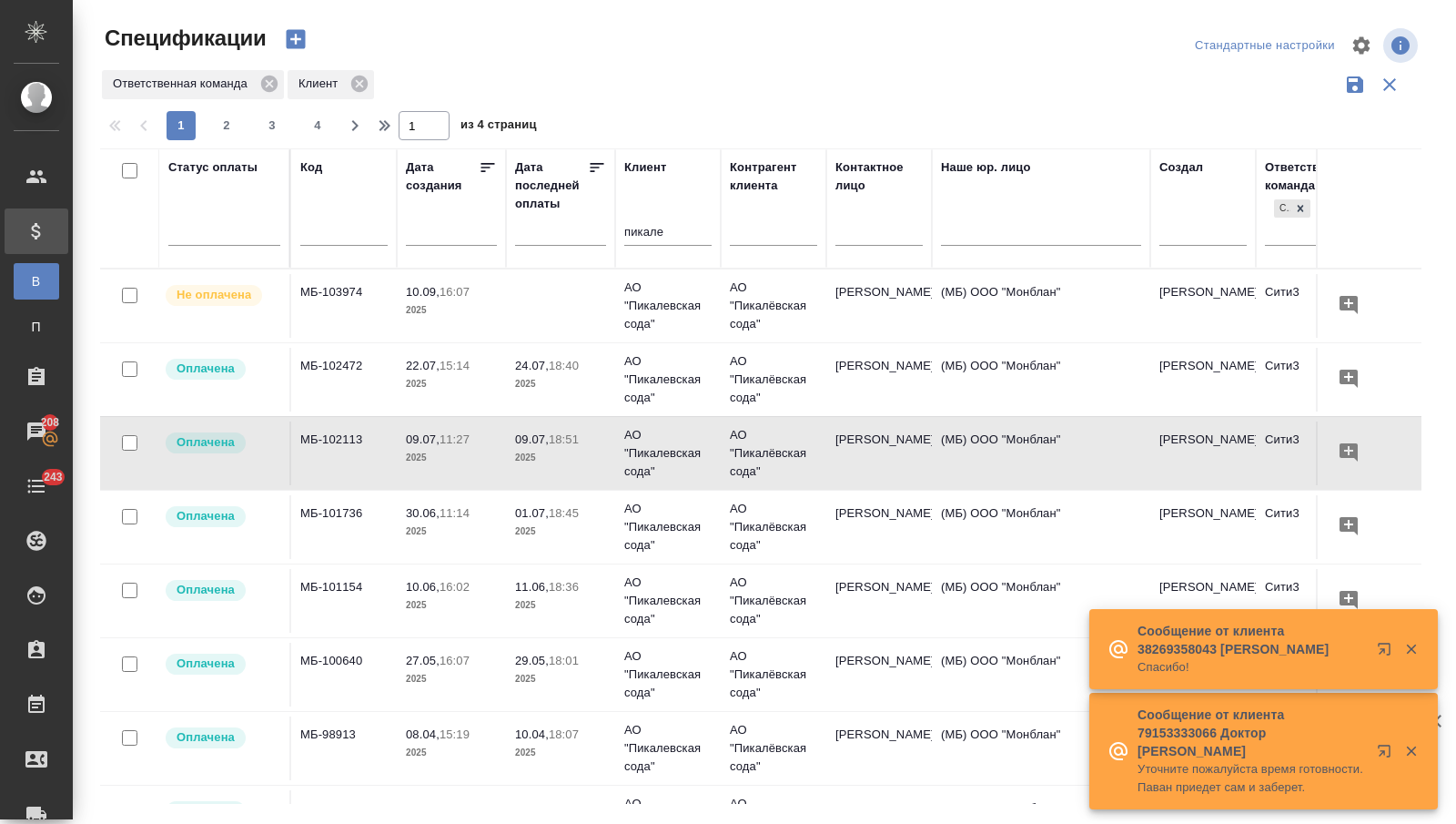
click at [662, 429] on p "АО "Пикалевская сода"" at bounding box center [667, 453] width 88 height 54
click at [662, 430] on p "АО "Пикалевская сода"" at bounding box center [667, 453] width 88 height 54
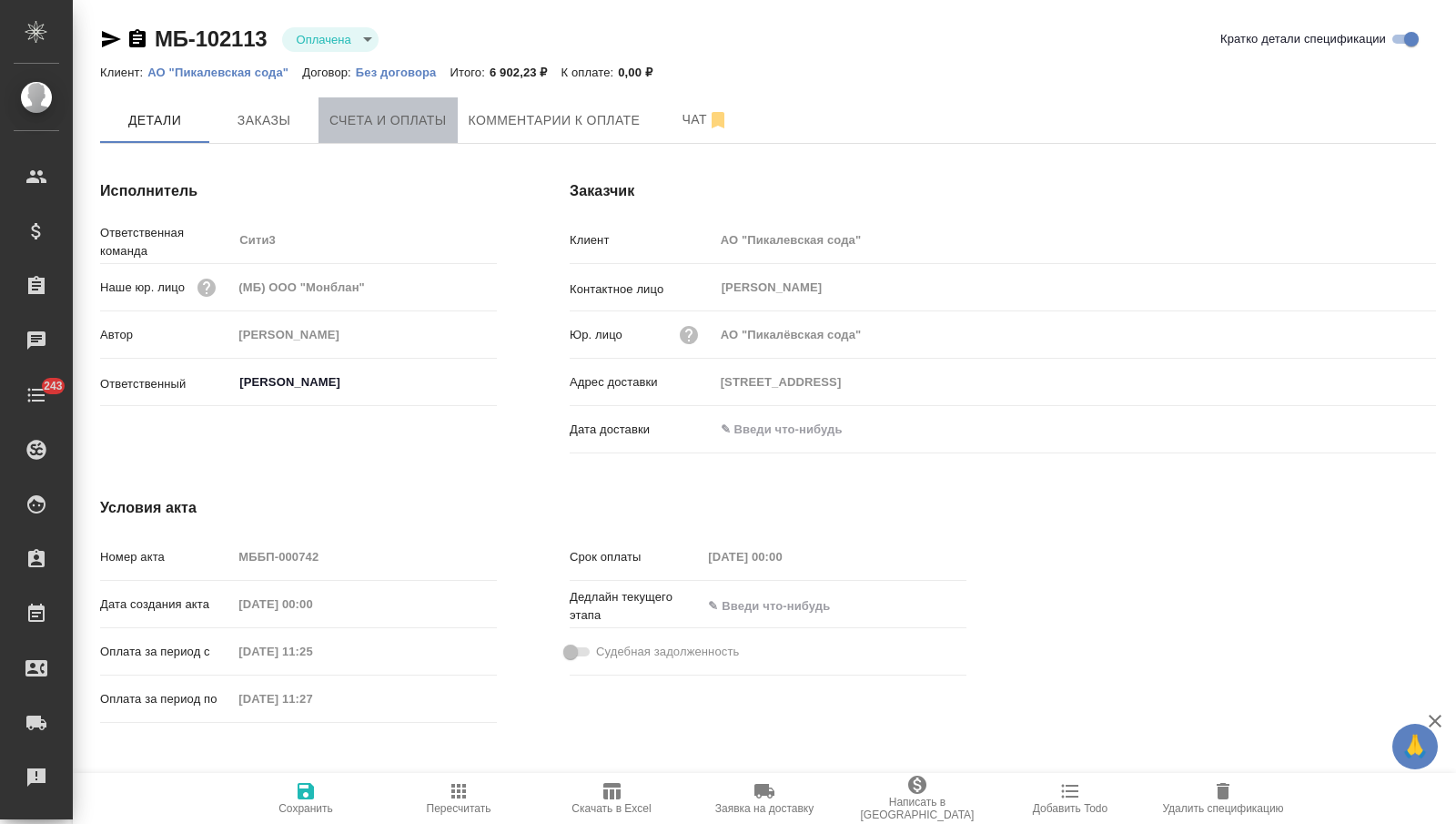
click at [395, 125] on span "Счета и оплаты" at bounding box center [388, 120] width 117 height 23
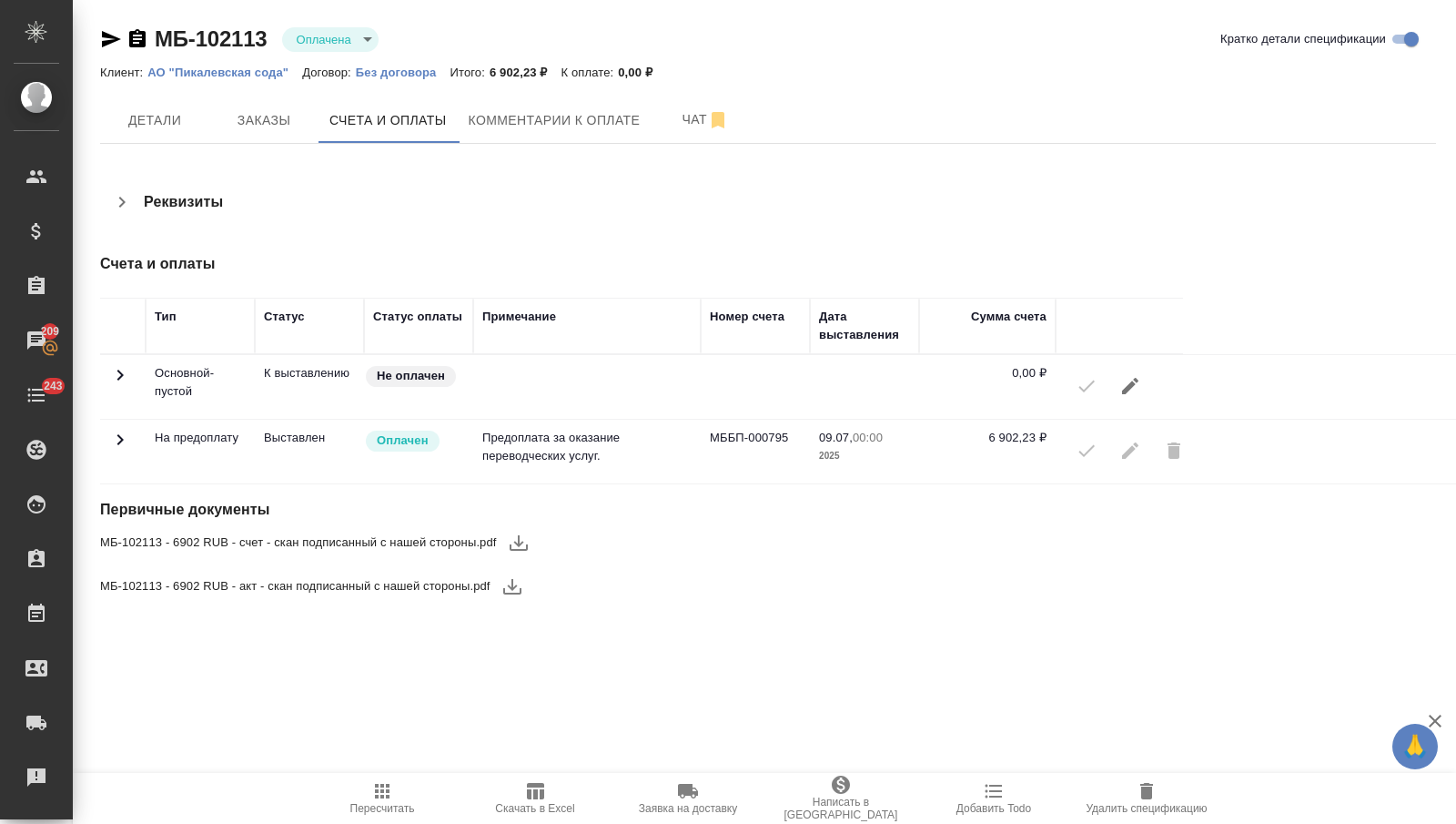
click at [501, 577] on button "button" at bounding box center [512, 586] width 43 height 43
click at [280, 114] on span "Заказы" at bounding box center [264, 120] width 88 height 23
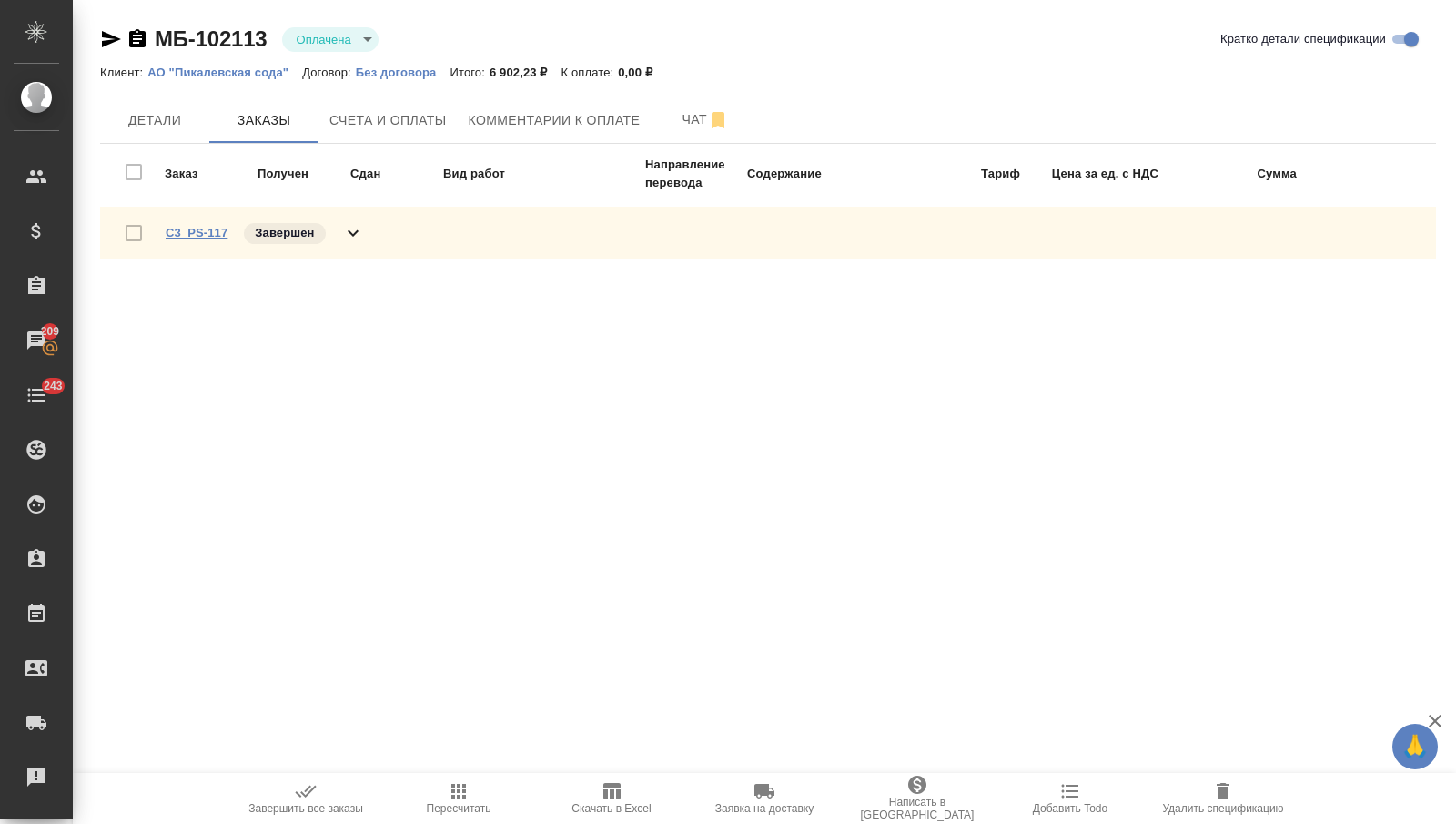
click at [206, 232] on link "C3_PS-117" at bounding box center [196, 232] width 62 height 14
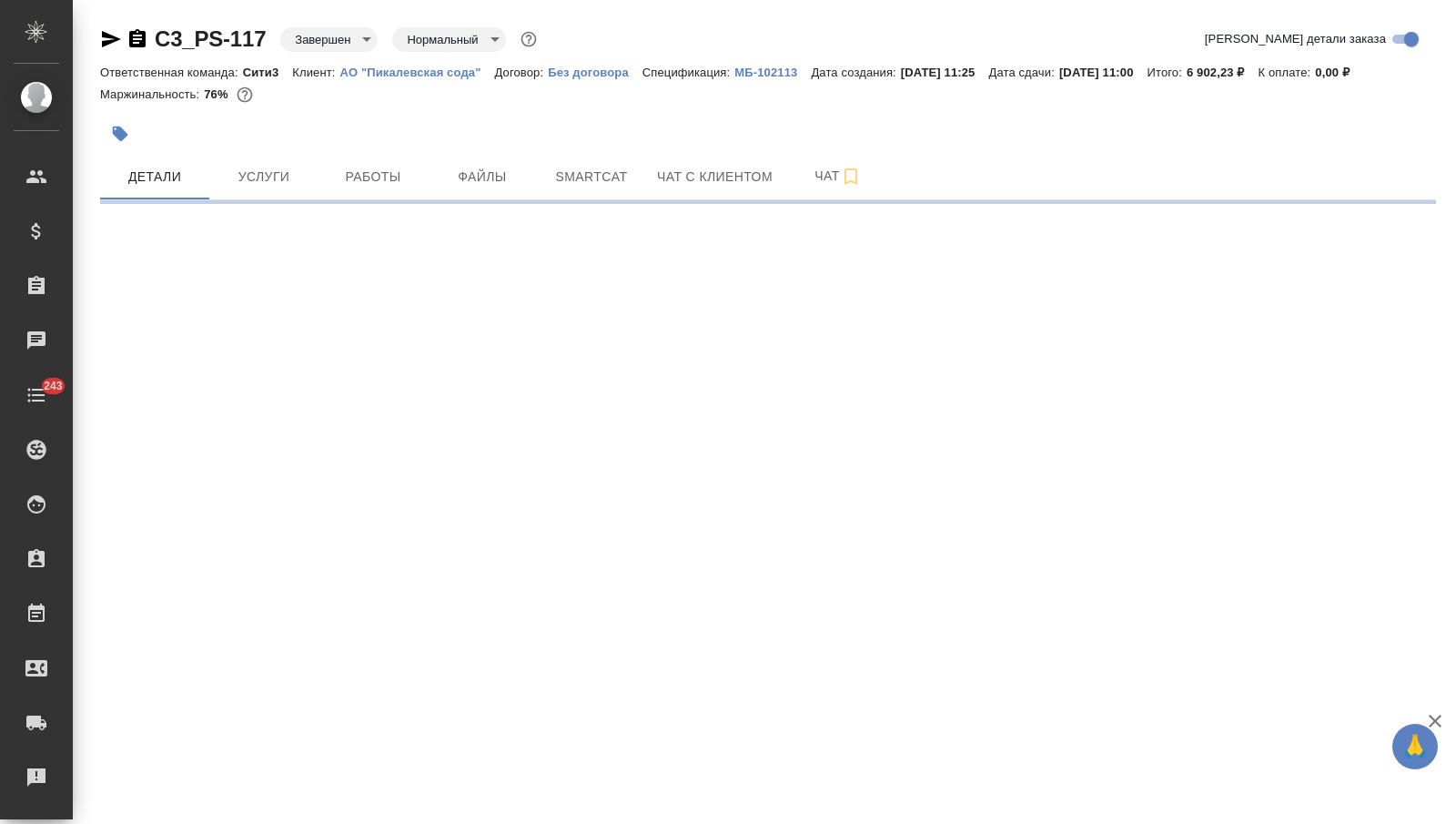
select select "RU"
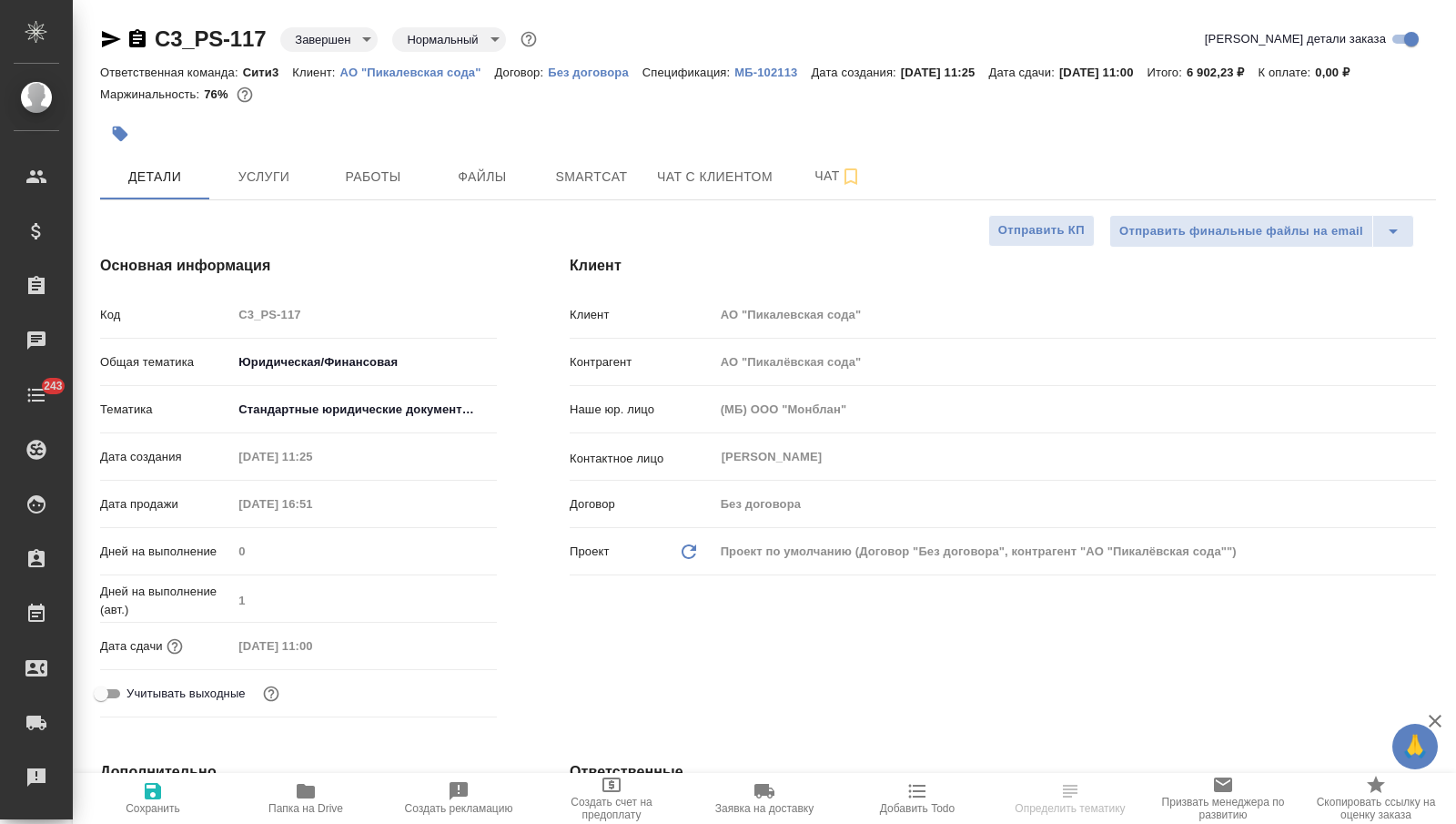
type textarea "x"
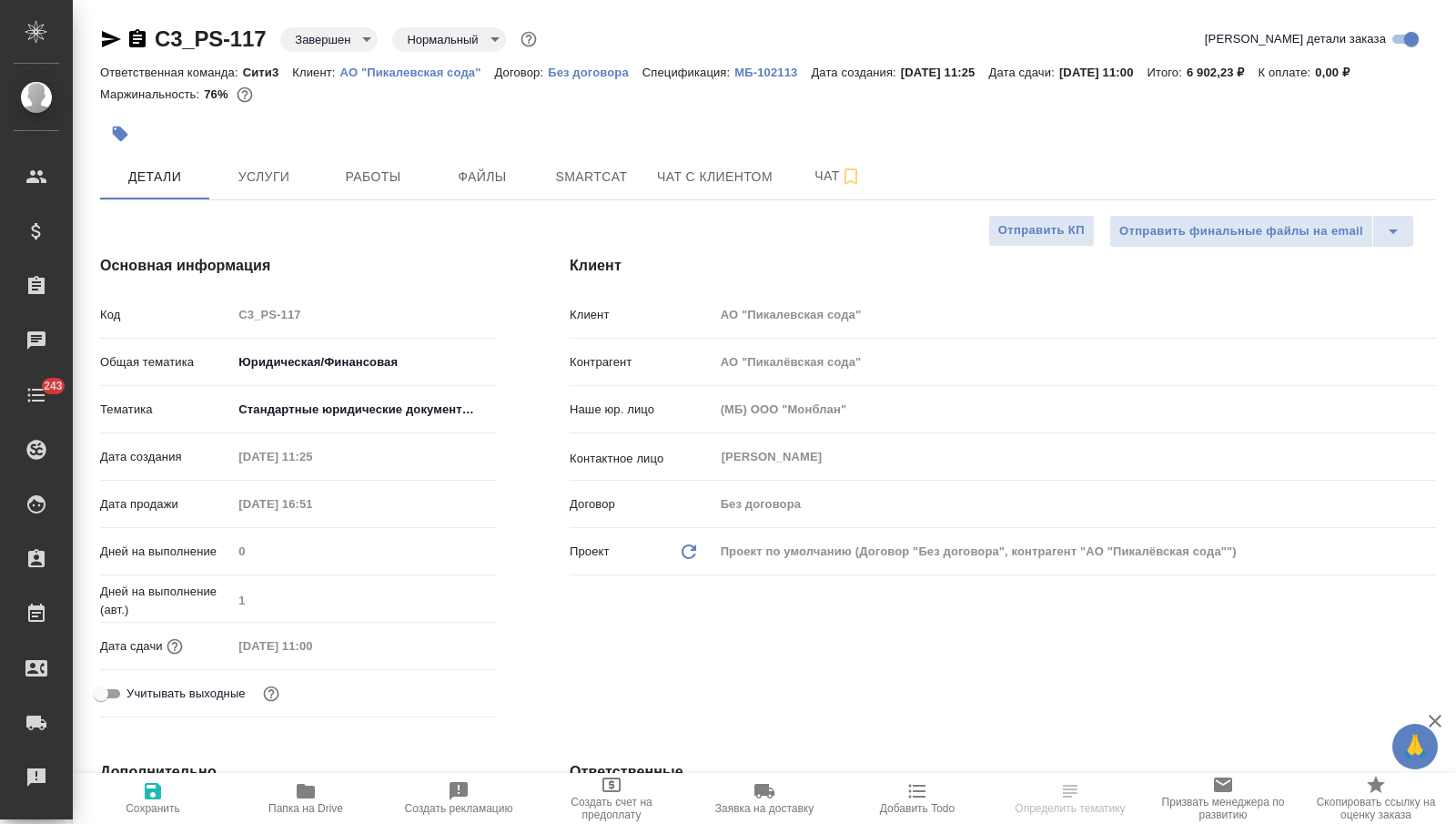
type textarea "x"
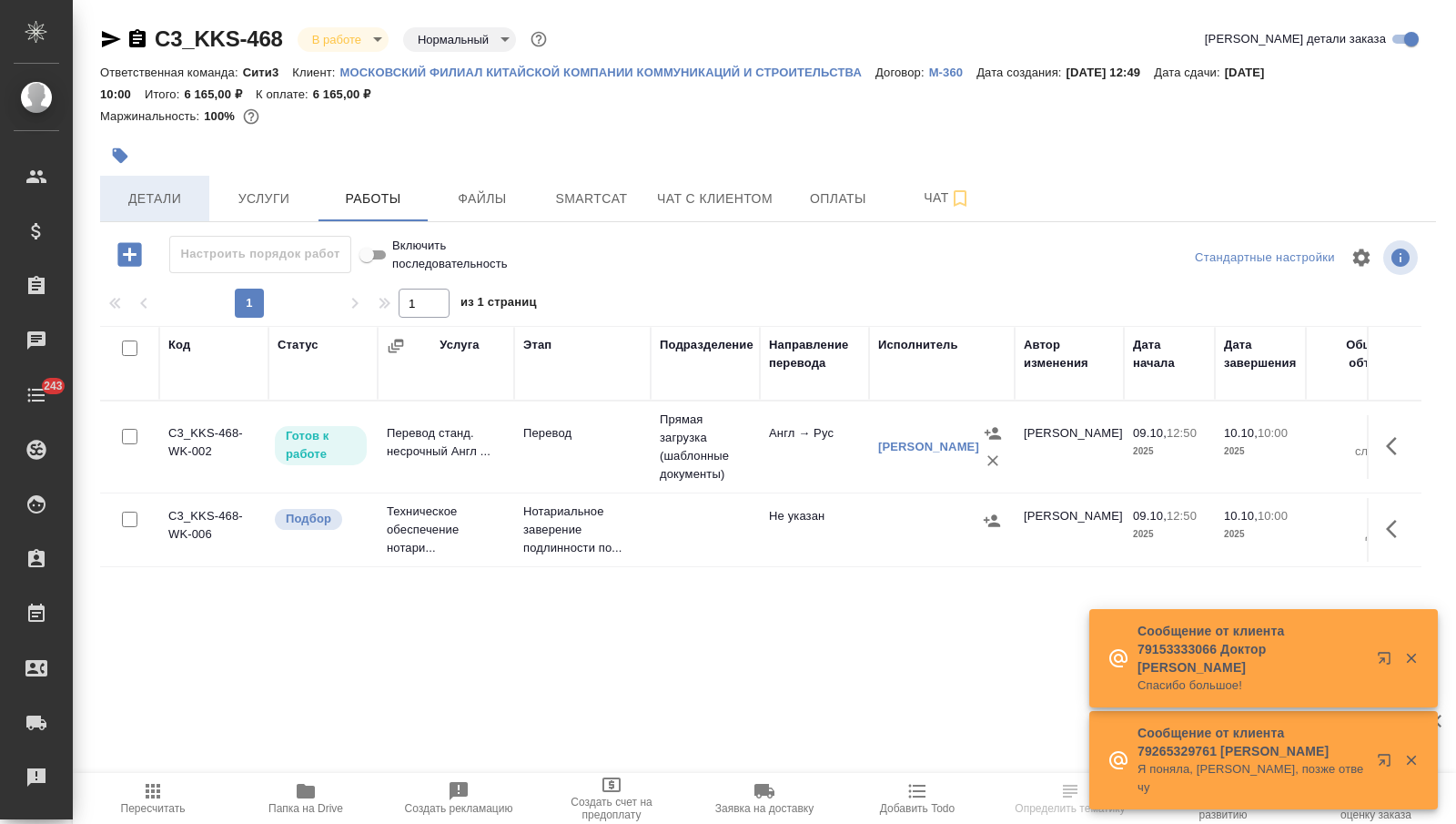
click at [179, 200] on span "Детали" at bounding box center [155, 198] width 88 height 23
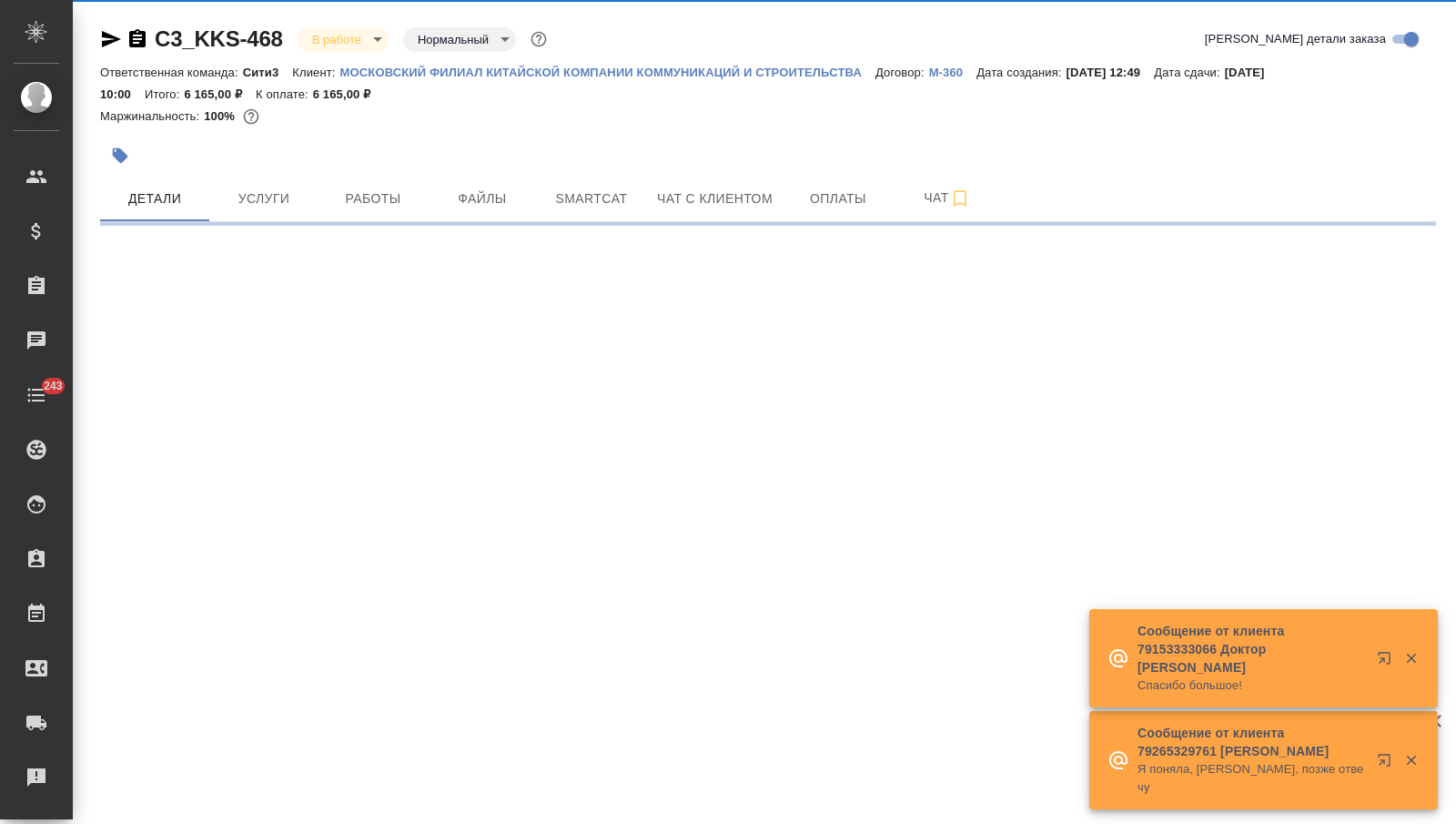
select select "RU"
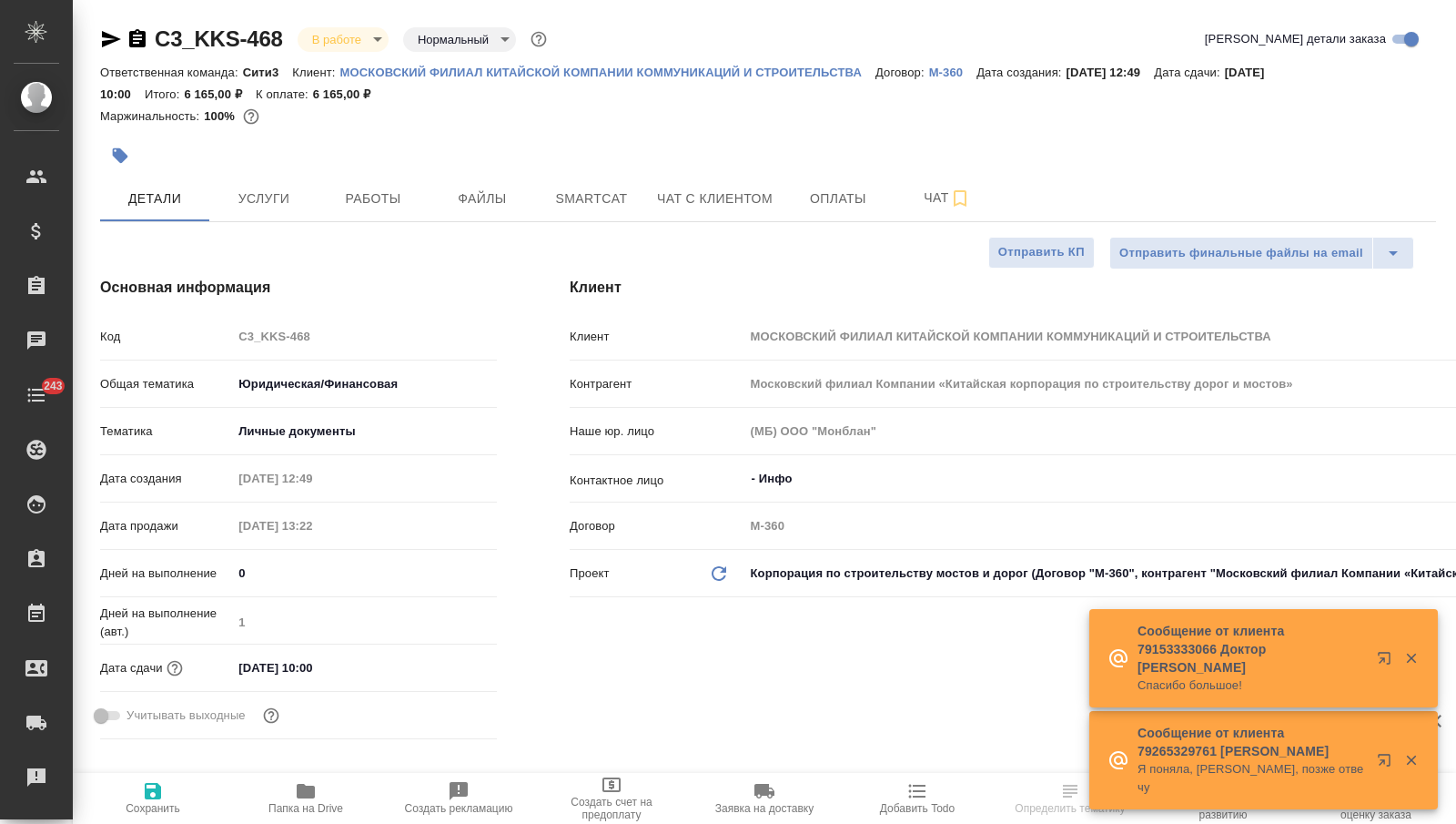
type textarea "x"
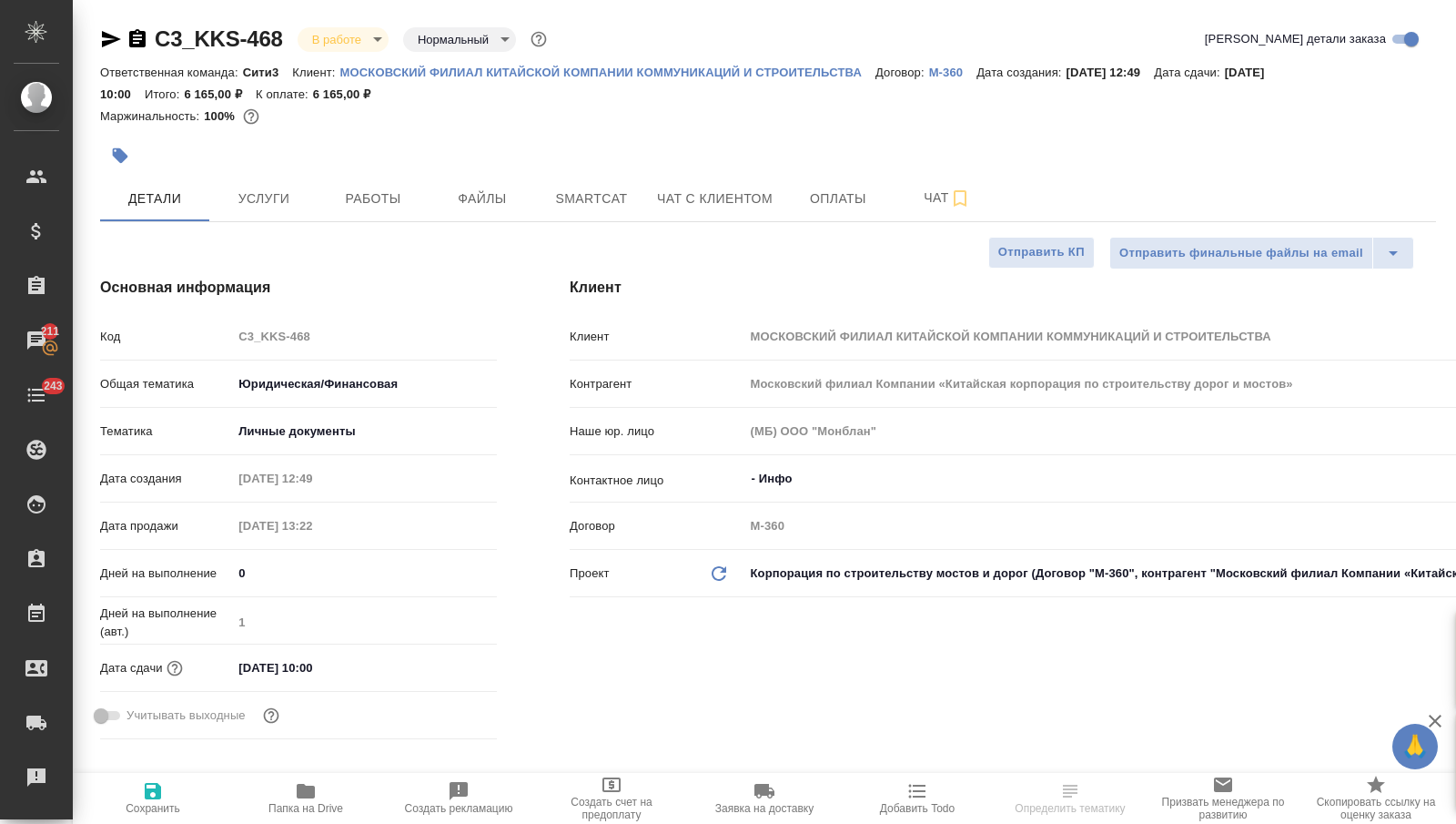
click at [106, 37] on icon "button" at bounding box center [111, 38] width 19 height 17
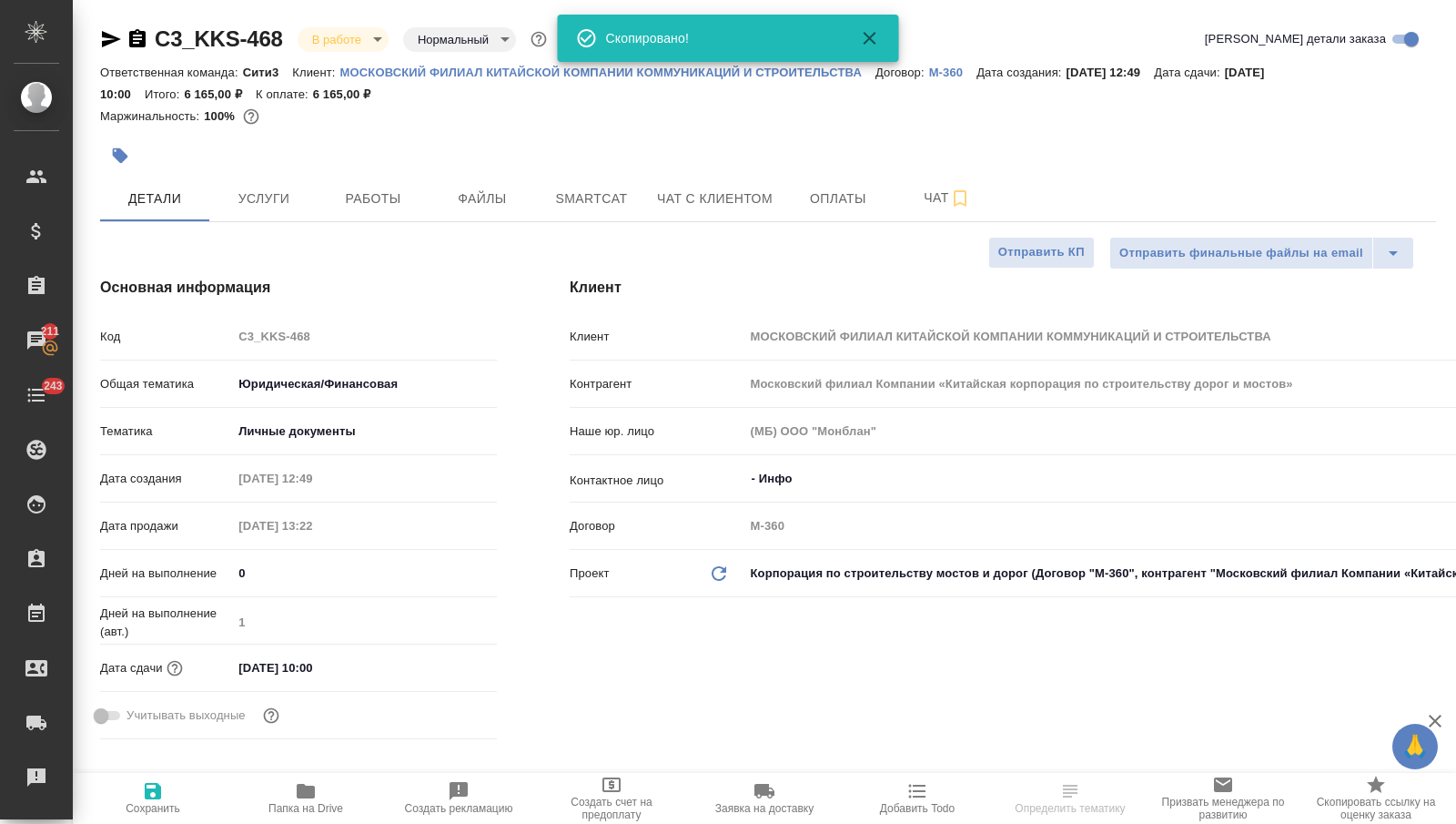
select select "RU"
type textarea "x"
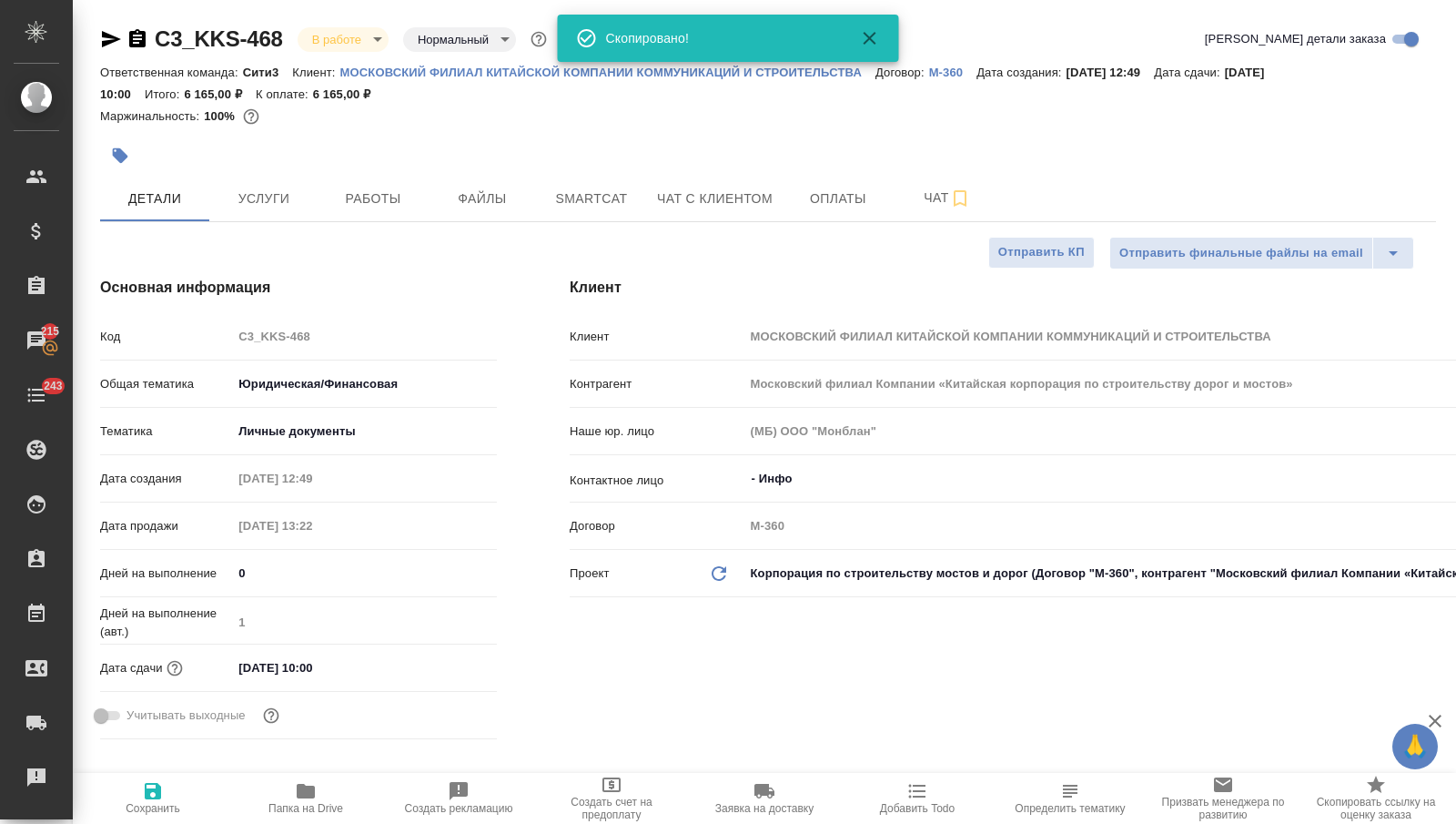
type textarea "x"
